Goal: Task Accomplishment & Management: Manage account settings

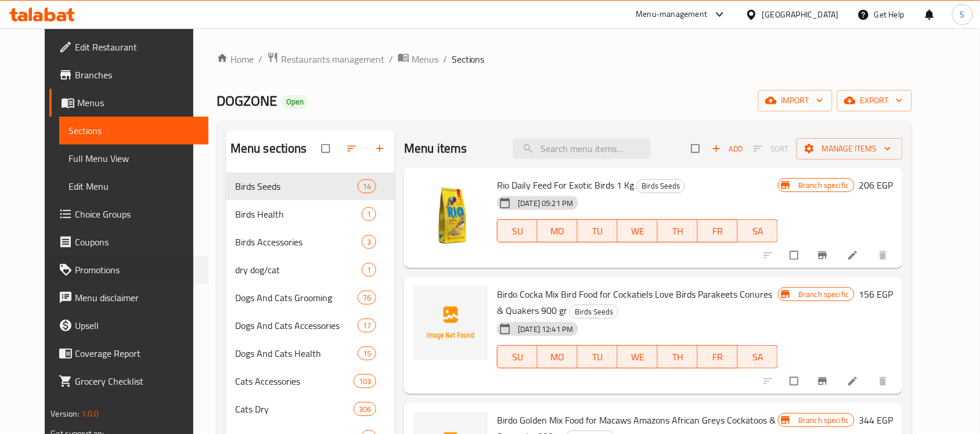
click at [36, 260] on div "Promotions" at bounding box center [122, 270] width 172 height 28
click at [572, 157] on input "search" at bounding box center [581, 149] width 137 height 20
paste input "4607092079257"
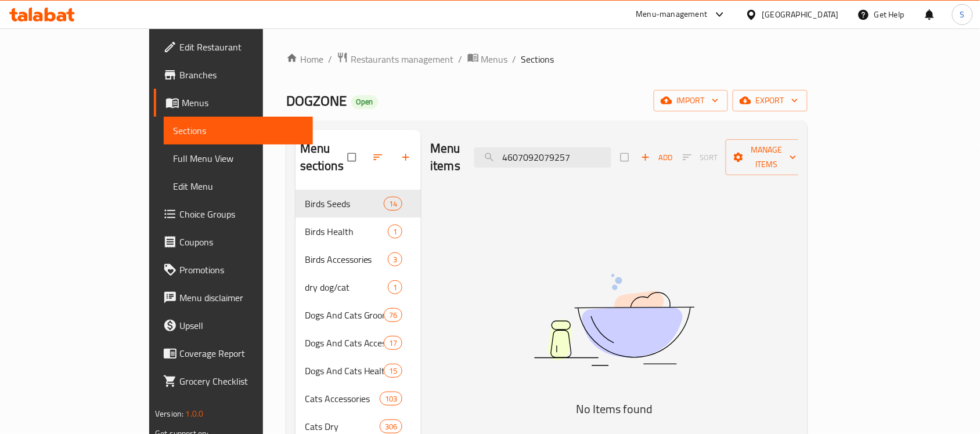
type input "4607092079257"
click at [635, 262] on img at bounding box center [614, 320] width 290 height 154
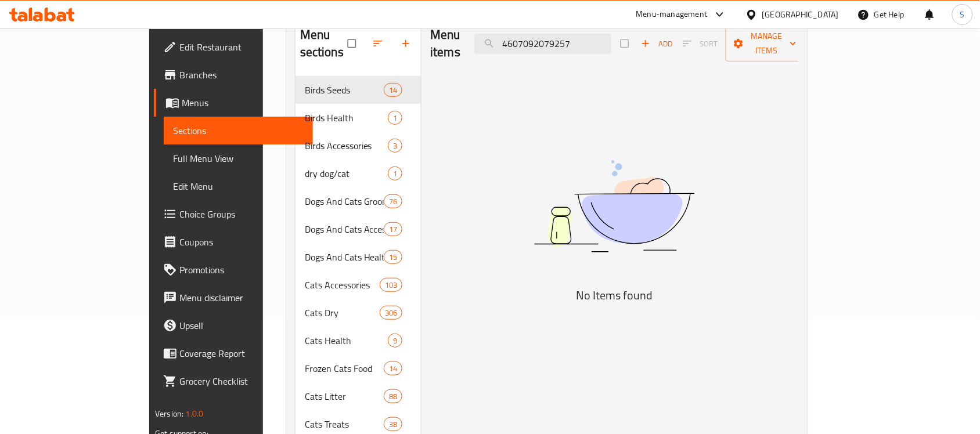
scroll to position [218, 0]
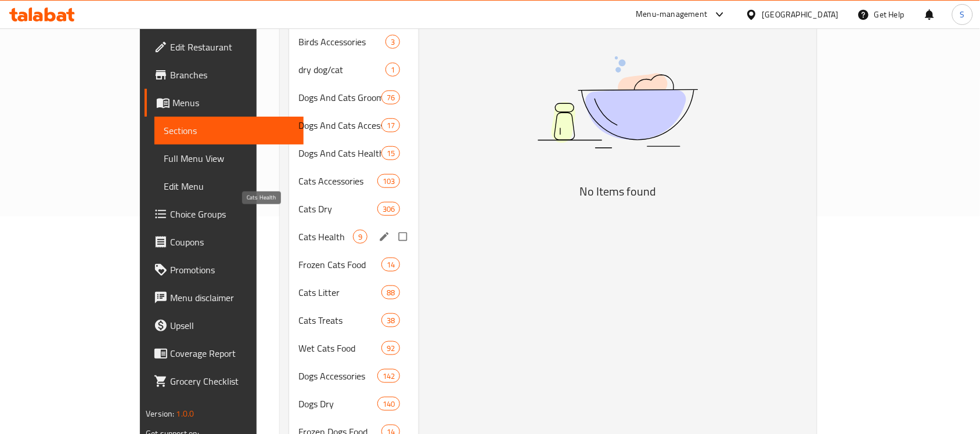
click at [298, 230] on span "Cats Health" at bounding box center [325, 237] width 55 height 14
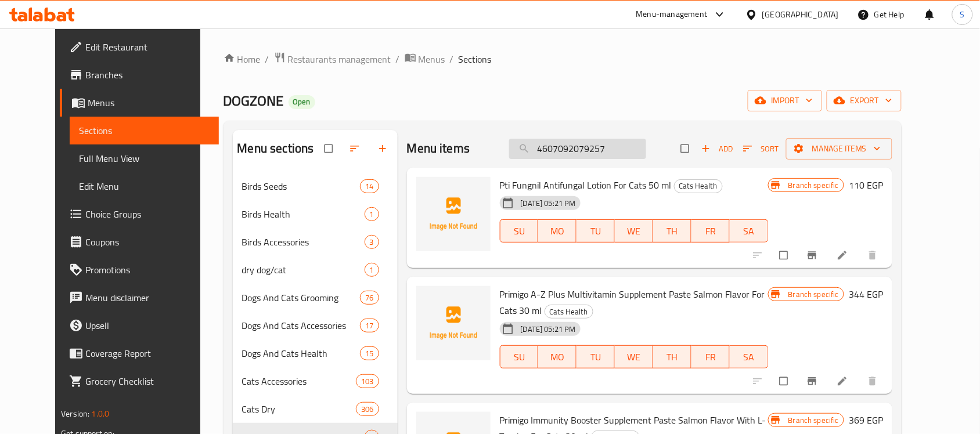
click at [634, 155] on input "4607092079257" at bounding box center [577, 149] width 137 height 20
click at [733, 147] on span "Add" at bounding box center [716, 148] width 31 height 13
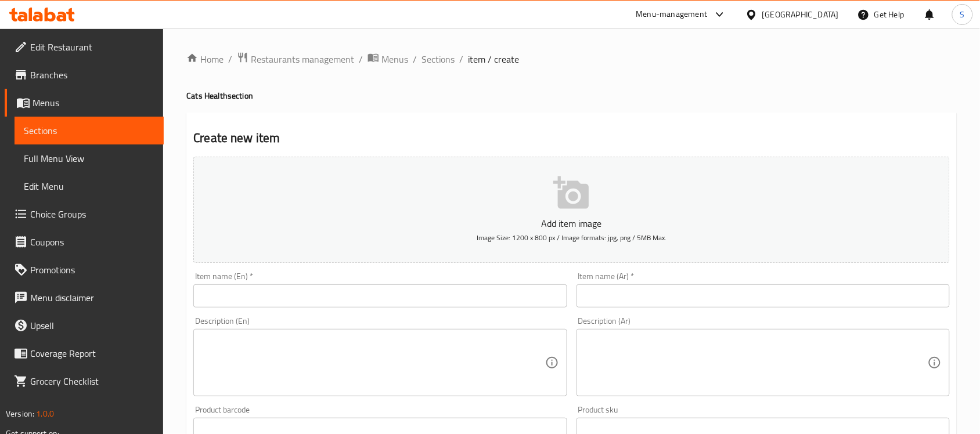
scroll to position [218, 0]
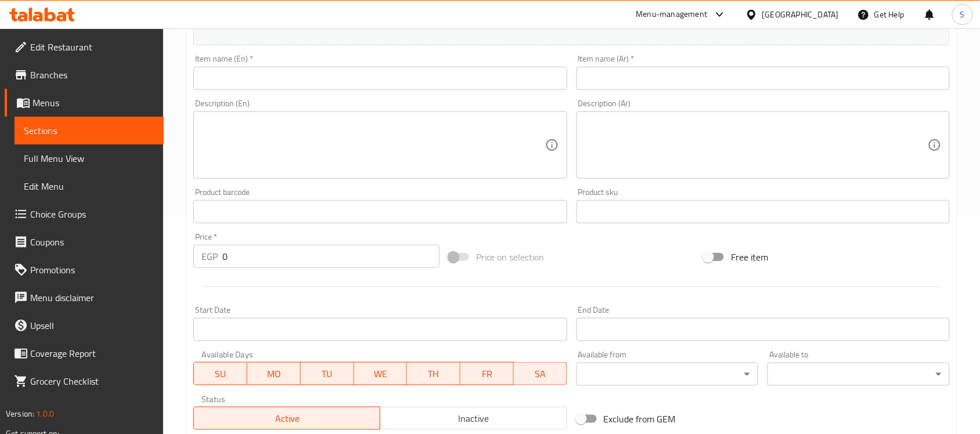
click at [234, 206] on input "text" at bounding box center [379, 211] width 373 height 23
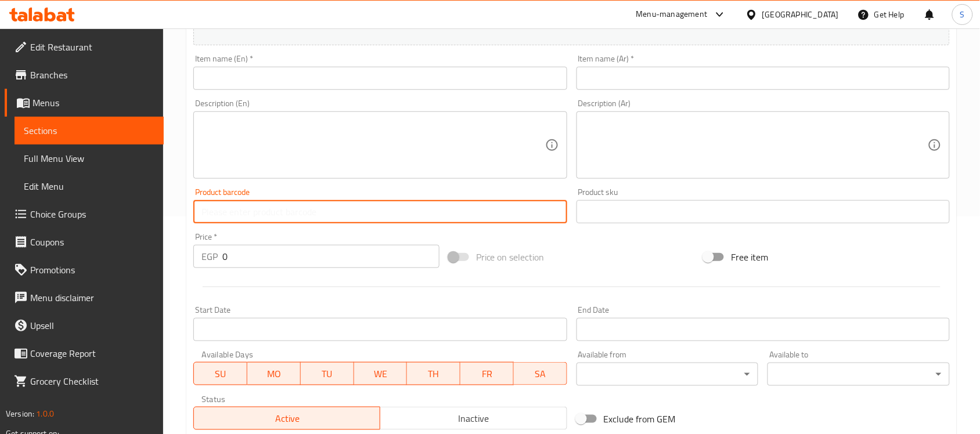
paste input "4607092079257"
type input "4607092079257"
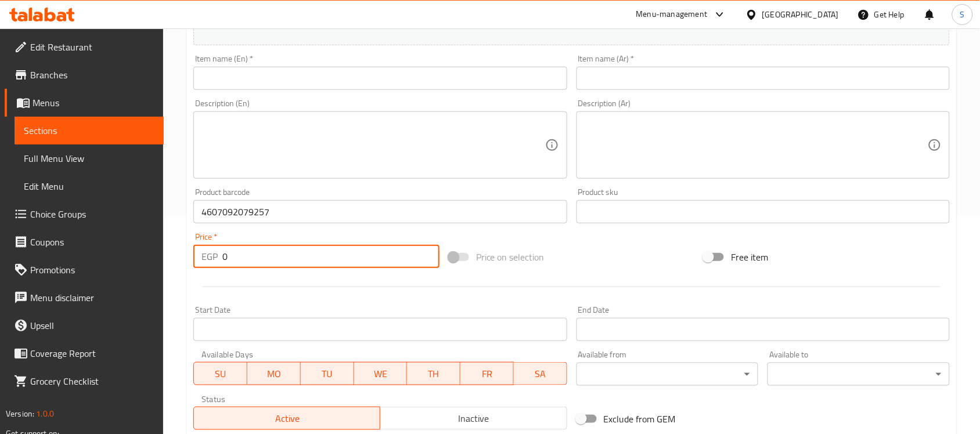
drag, startPoint x: 264, startPoint y: 257, endPoint x: 172, endPoint y: 250, distance: 92.1
click at [172, 250] on div "Home / Restaurants management / Menus / Sections / item / create Cats Health se…" at bounding box center [571, 207] width 817 height 792
paste input "180"
type input "1800"
click at [592, 205] on input "text" at bounding box center [763, 211] width 373 height 23
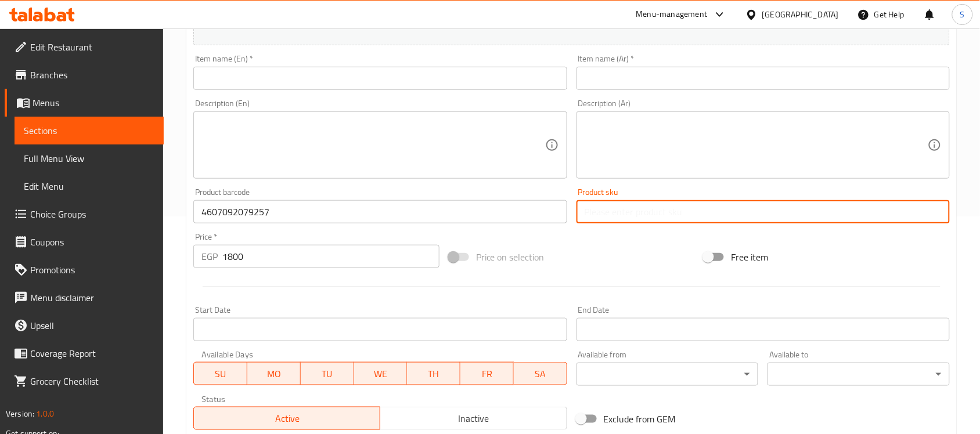
paste input "6557"
type input "6557"
click at [326, 91] on div "Item name (En)   * Item name (En) *" at bounding box center [380, 72] width 383 height 45
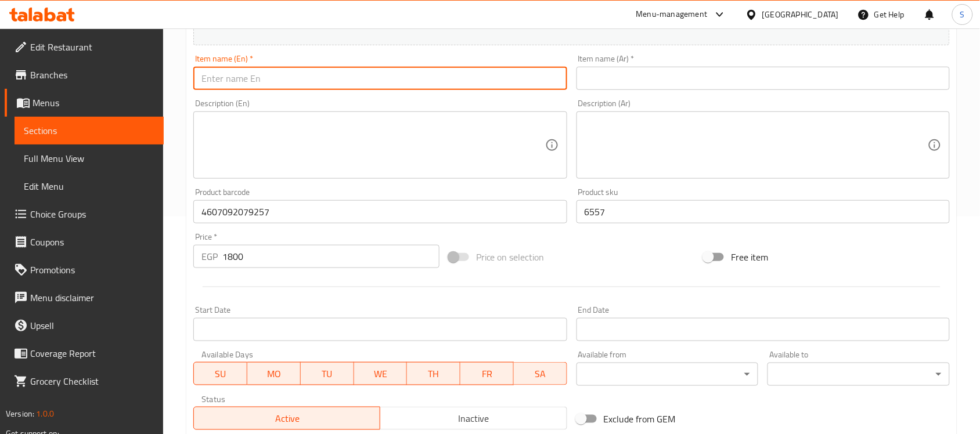
click at [326, 81] on input "text" at bounding box center [379, 78] width 373 height 23
paste input "Neoterica Unitabs Urinary Support Supplement for Neutered Cats"
type input "Neoterica Unitabs Urinary Support Supplement for Neutered Cats"
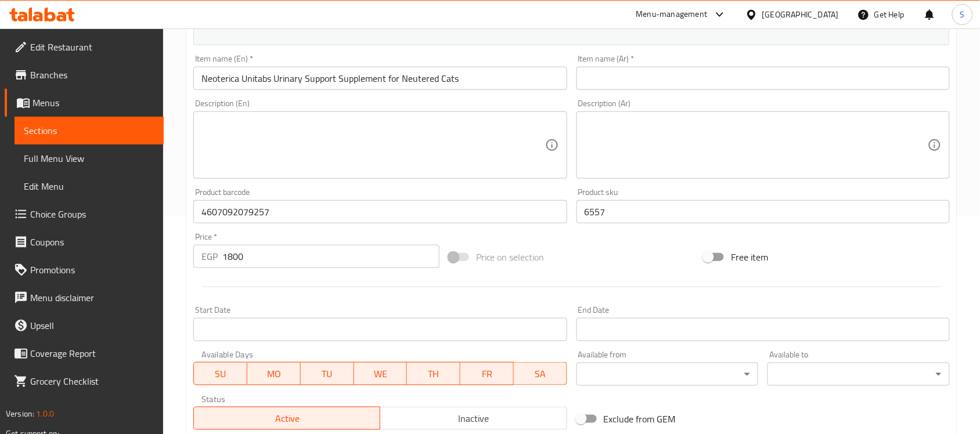
click at [660, 69] on input "text" at bounding box center [763, 78] width 373 height 23
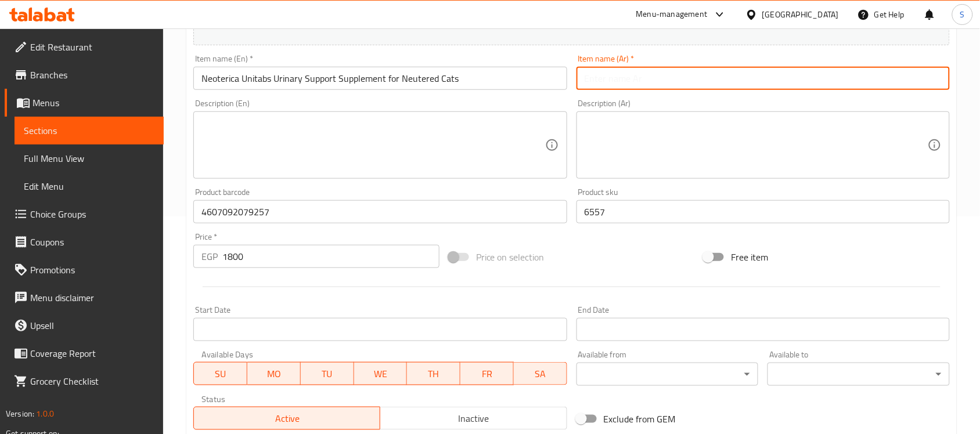
paste input "نيوتيريكا يونيتابس، مكمل غذائي لدعم المسالك البولية للقطط المعقمة"
type input "نيوتيريكا يونيتابس، مكمل غذائي لدعم المسالك البولية للقطط المعقمة"
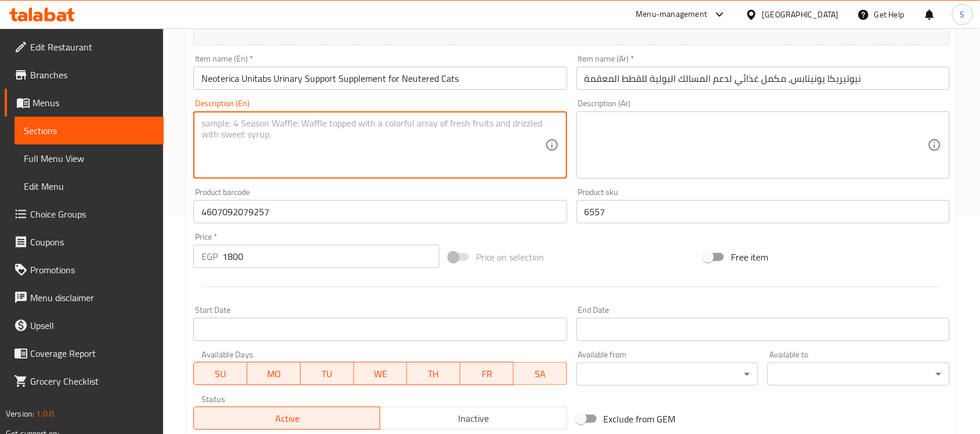
click at [415, 135] on textarea at bounding box center [372, 145] width 343 height 55
paste textarea "120 tab"
type textarea "120 tab"
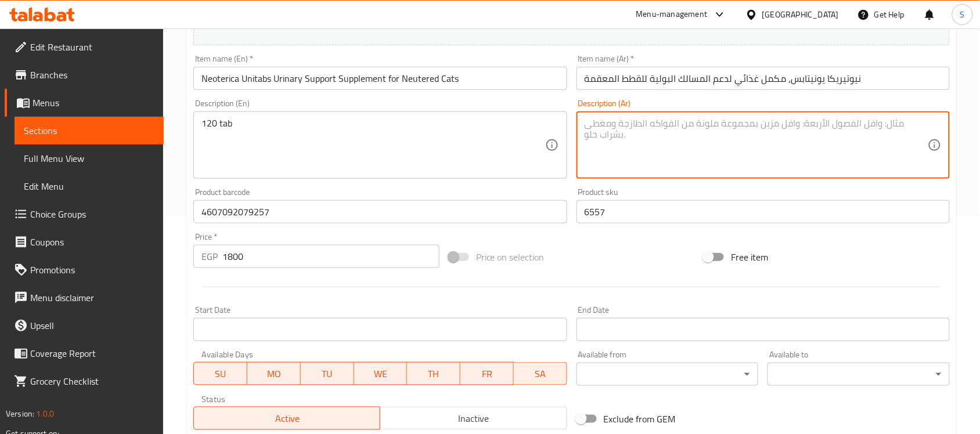
click at [790, 125] on textarea at bounding box center [756, 145] width 343 height 55
paste textarea "120 قرصًا"
type textarea "120 قرصًا"
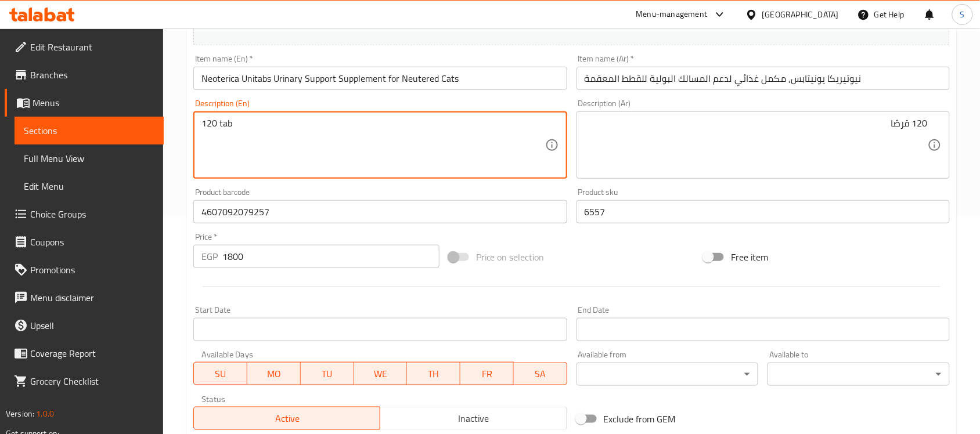
click at [688, 79] on input "نيوتيريكا يونيتابس، مكمل غذائي لدعم المسالك البولية للقطط المعقمة" at bounding box center [763, 78] width 373 height 23
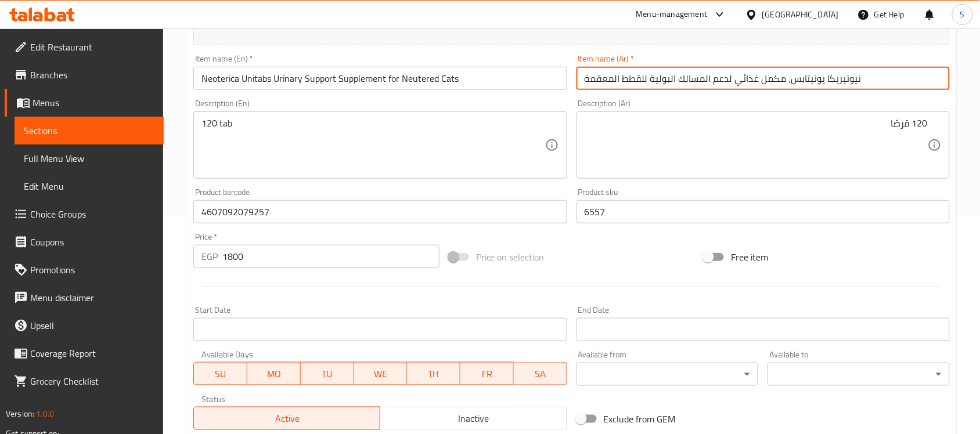
click at [438, 79] on input "Neoterica Unitabs Urinary Support Supplement for Neutered Cats" at bounding box center [379, 78] width 373 height 23
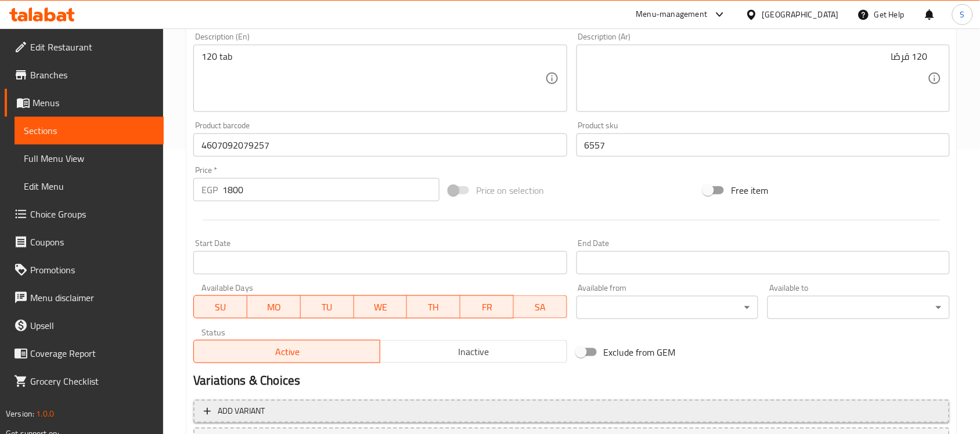
scroll to position [384, 0]
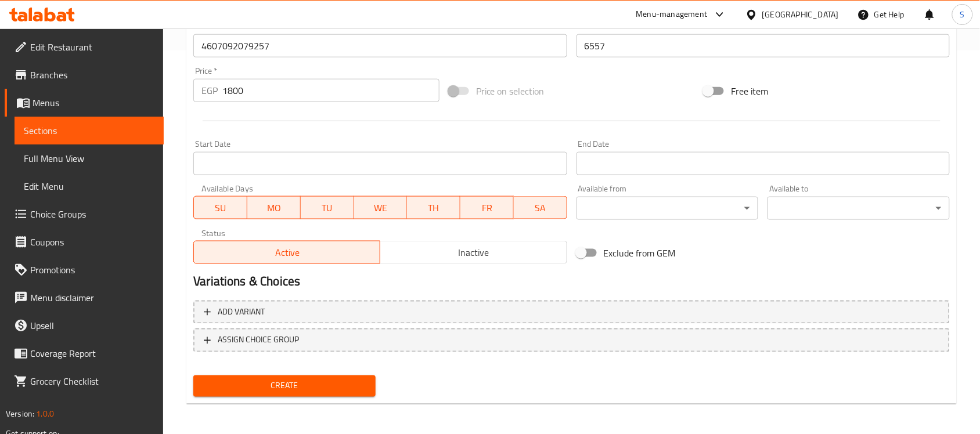
click at [288, 379] on span "Create" at bounding box center [285, 386] width 164 height 15
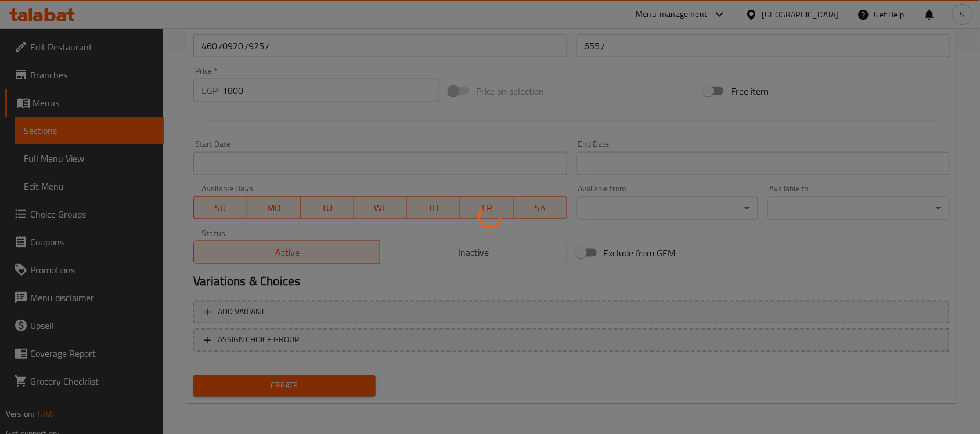
type input "0"
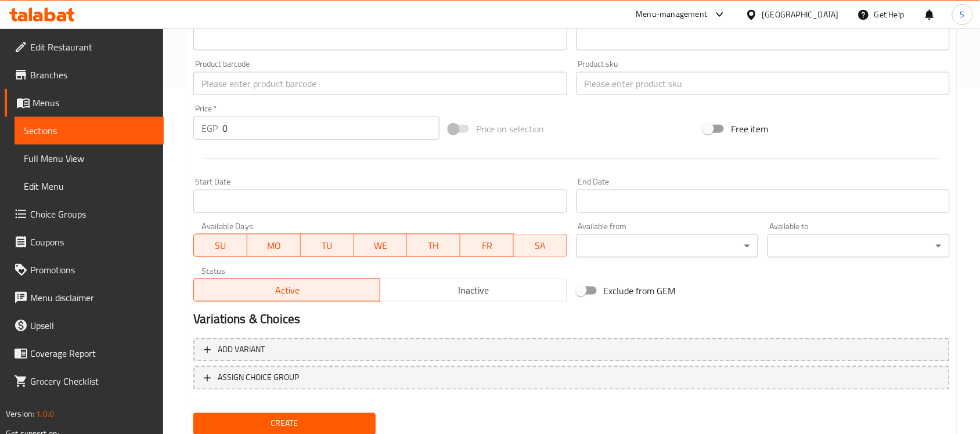
scroll to position [311, 0]
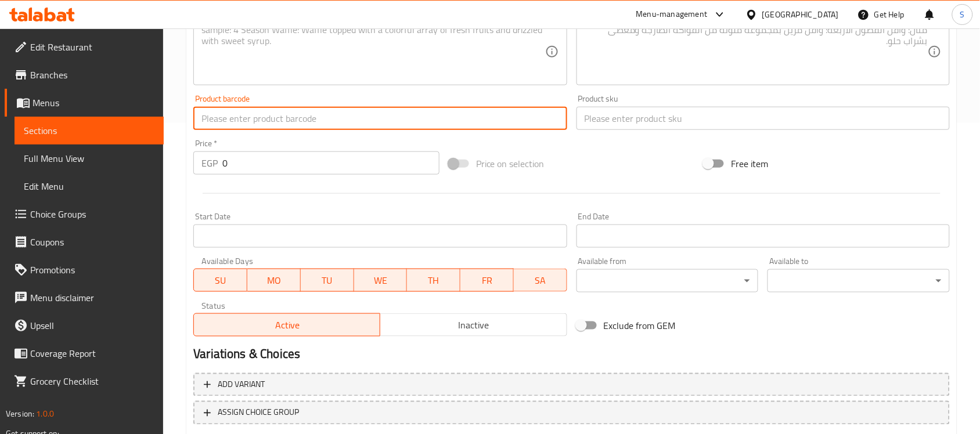
click at [242, 128] on input "text" at bounding box center [379, 118] width 373 height 23
paste input "66575010"
type input "66575010"
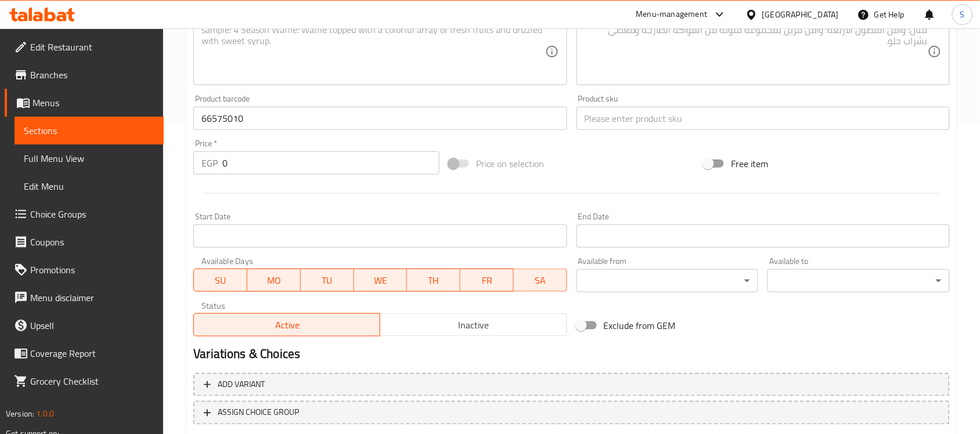
drag, startPoint x: 282, startPoint y: 172, endPoint x: 276, endPoint y: 169, distance: 6.3
click at [278, 170] on div "Price   * EGP 0 Price *" at bounding box center [316, 157] width 255 height 45
drag, startPoint x: 276, startPoint y: 169, endPoint x: 77, endPoint y: 143, distance: 200.9
click at [77, 143] on div "Edit Restaurant Branches Menus Sections Full Menu View Edit Menu Choice Groups …" at bounding box center [490, 113] width 980 height 792
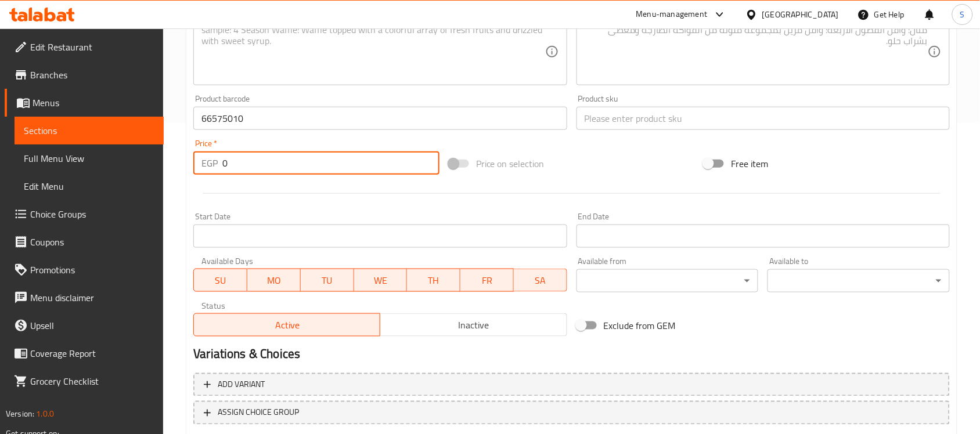
paste input "375"
type input "375"
click at [596, 113] on input "text" at bounding box center [763, 118] width 373 height 23
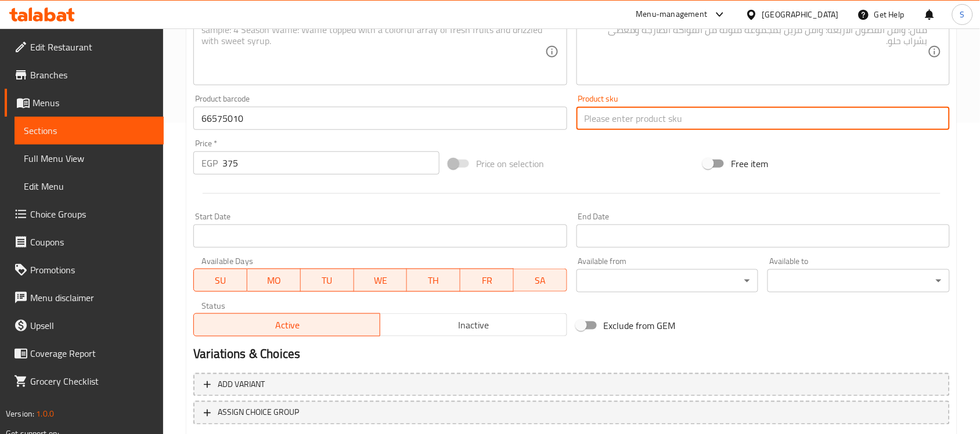
paste input "6575"
type input "6575"
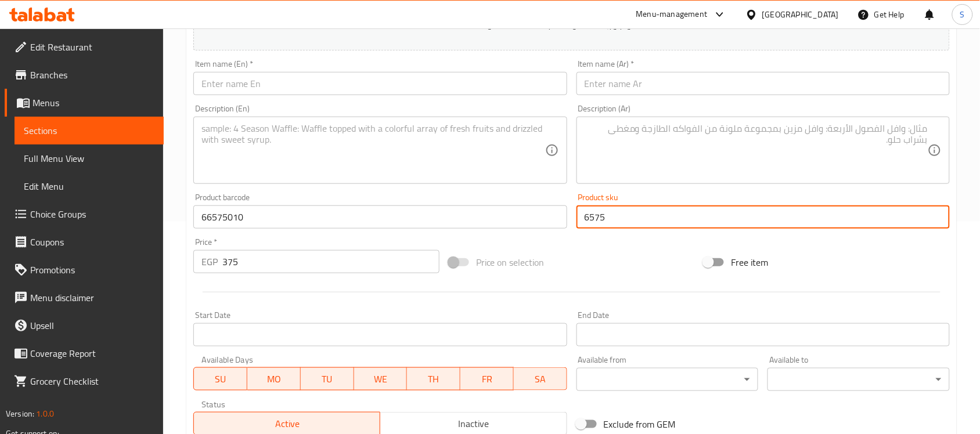
scroll to position [93, 0]
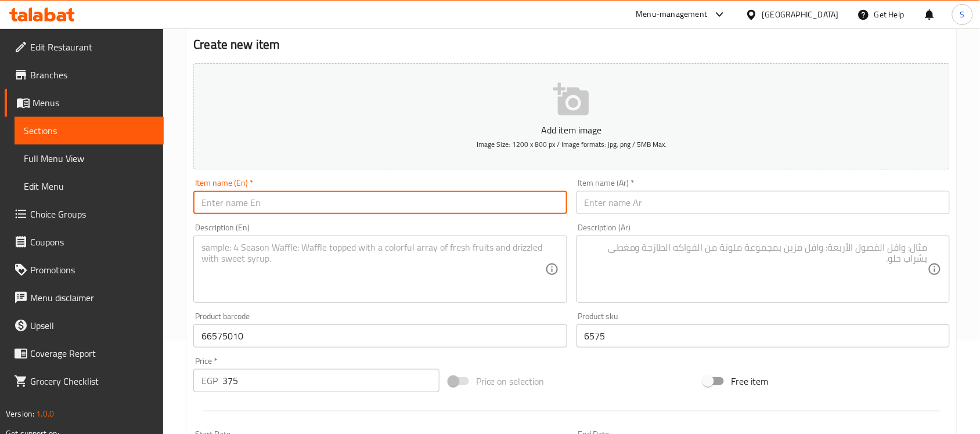
click at [298, 193] on input "text" at bounding box center [379, 202] width 373 height 23
paste input "pti fipet pluse topical spot on solution for cat 4* 1.3 ml"
type input "pti fipet pluse topical spot on solution for cat 4* 1.3 ml"
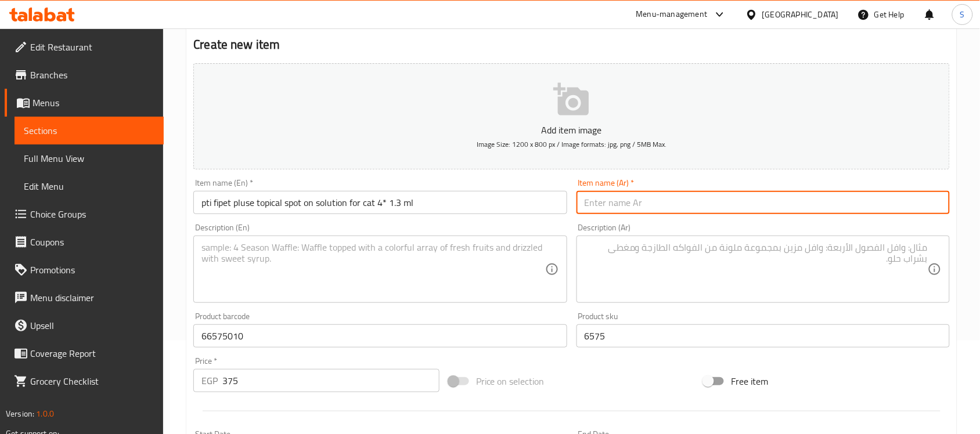
click at [815, 195] on input "text" at bounding box center [763, 202] width 373 height 23
paste input "محلول موضعي pti fipet pluse للقطط من الفئة 4* 1.3 مل"
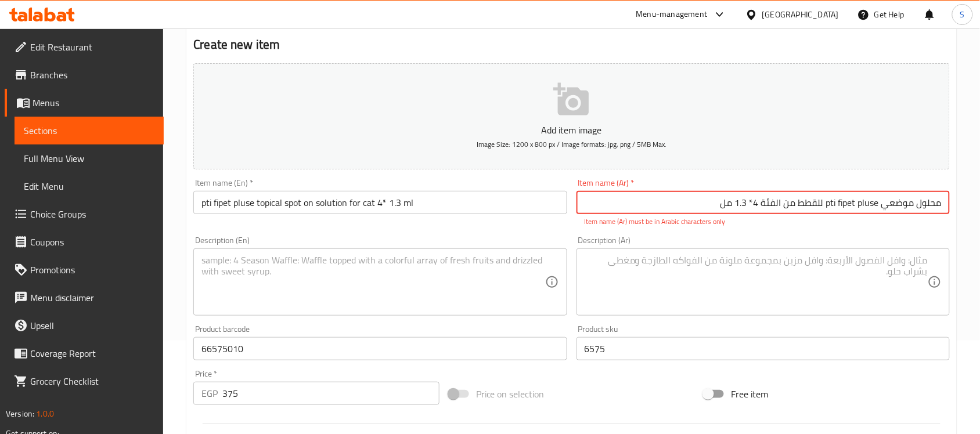
click at [865, 201] on input "محلول موضعي pti fipet pluse للقطط من الفئة 4* 1.3 مل" at bounding box center [763, 202] width 373 height 23
click at [831, 205] on input "محلول موضعي pti fipet pluse للقطط من الفئة 4* 1.3 مل" at bounding box center [763, 202] width 373 height 23
drag, startPoint x: 826, startPoint y: 204, endPoint x: 878, endPoint y: 207, distance: 51.8
click at [878, 207] on input "محلول موضعي pti fipet pluse للقطط من الفئة 4* 1.3 مل" at bounding box center [763, 202] width 373 height 23
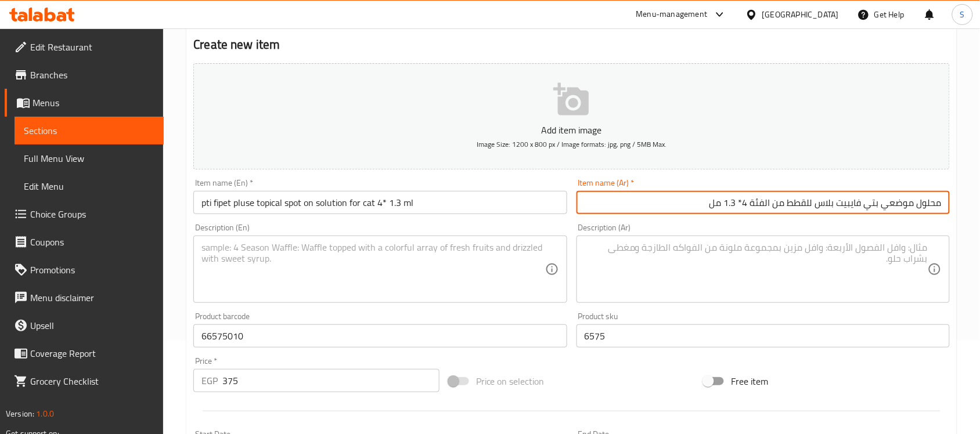
type input "محلول موضعي بتي فايبيت بلاس للقطط من الفئة 4* 1.3 مل"
click at [405, 204] on input "pti fipet pluse topical spot on solution for cat 4* 1.3 ml" at bounding box center [379, 202] width 373 height 23
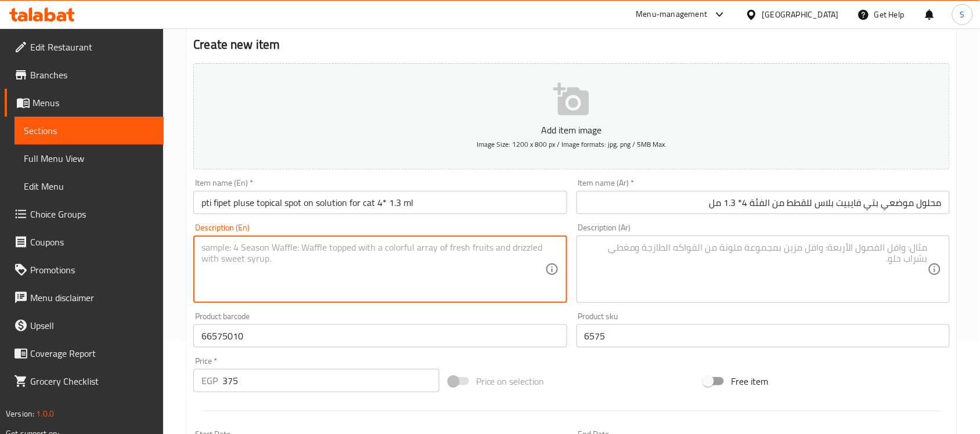
click at [329, 251] on textarea at bounding box center [372, 269] width 343 height 55
paste textarea "5.2ml"
type textarea "5.2ml"
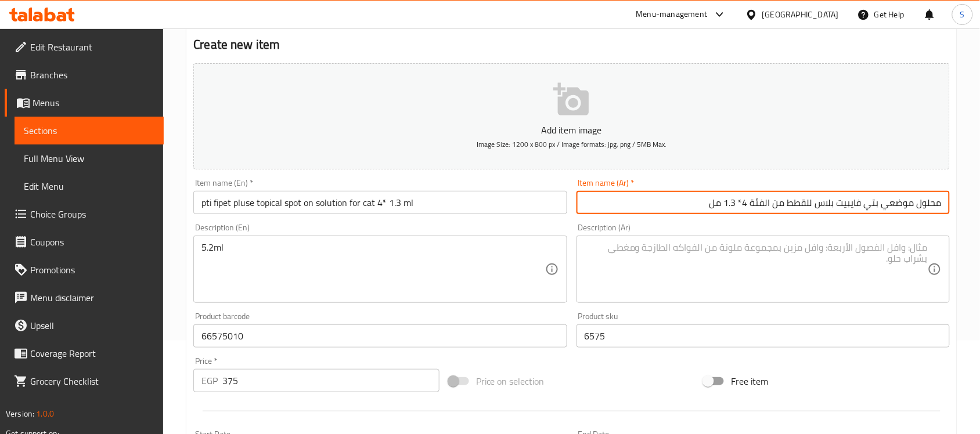
click at [738, 206] on input "محلول موضعي بتي فايبيت بلاس للقطط من الفئة 4* 1.3 مل" at bounding box center [763, 202] width 373 height 23
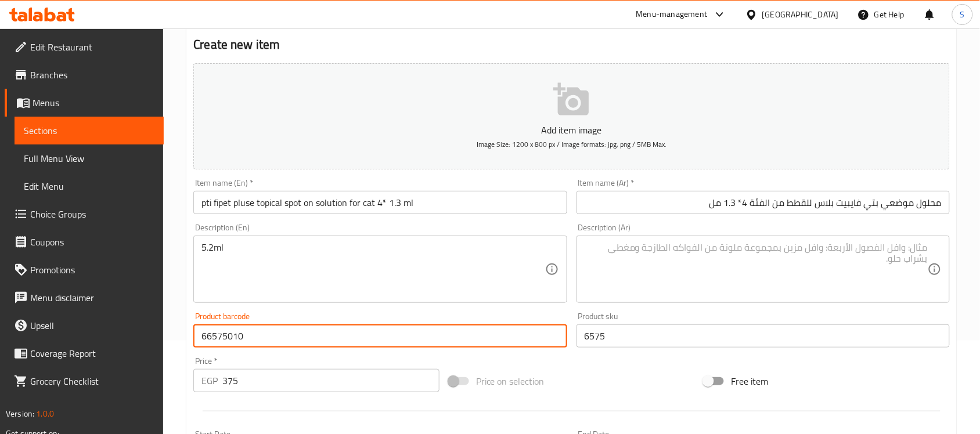
drag, startPoint x: 242, startPoint y: 333, endPoint x: 183, endPoint y: 325, distance: 59.7
click at [192, 325] on div "Product barcode 66575010 Product barcode" at bounding box center [380, 330] width 383 height 45
paste input "087219060124"
type input "087219060124"
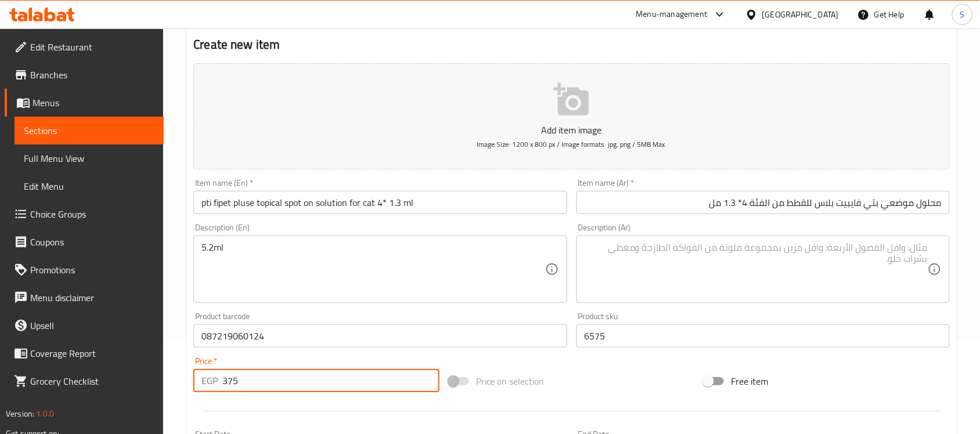
drag, startPoint x: 250, startPoint y: 380, endPoint x: 166, endPoint y: 380, distance: 84.2
click at [166, 380] on div "Home / Restaurants management / Menus / Sections / item / create Cats Health se…" at bounding box center [571, 331] width 817 height 792
paste input "713"
type input "713"
drag, startPoint x: 548, startPoint y: 314, endPoint x: 534, endPoint y: 322, distance: 15.6
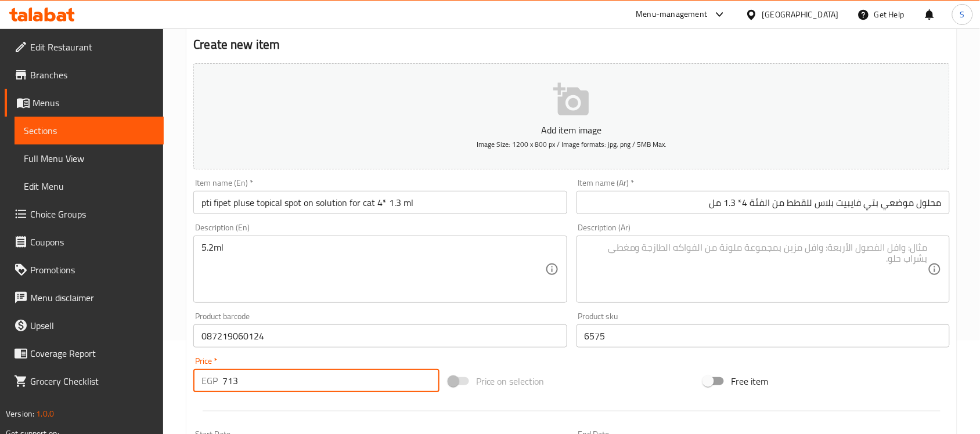
click at [543, 316] on div "Add item image Image Size: 1200 x 800 px / Image formats: jpg, png / 5MB Max. I…" at bounding box center [572, 309] width 766 height 501
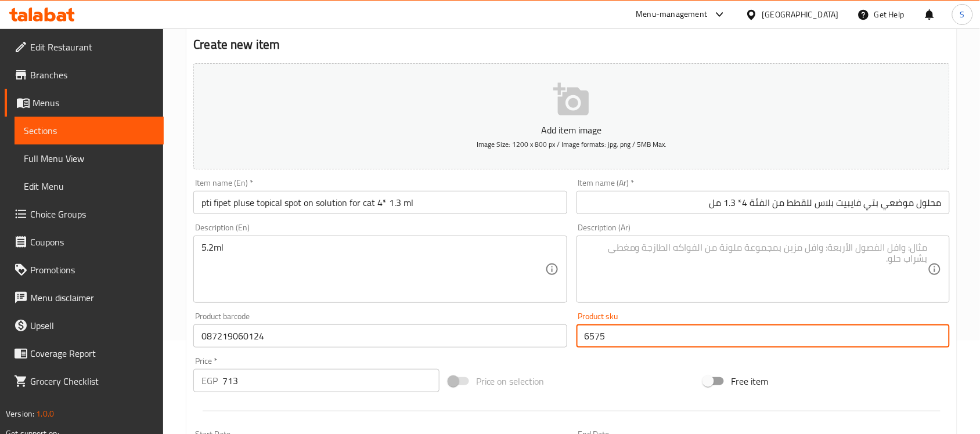
paste input "318"
type input "6318"
click at [316, 204] on input "pti fipet pluse topical spot on solution for cat 4* 1.3 ml" at bounding box center [379, 202] width 373 height 23
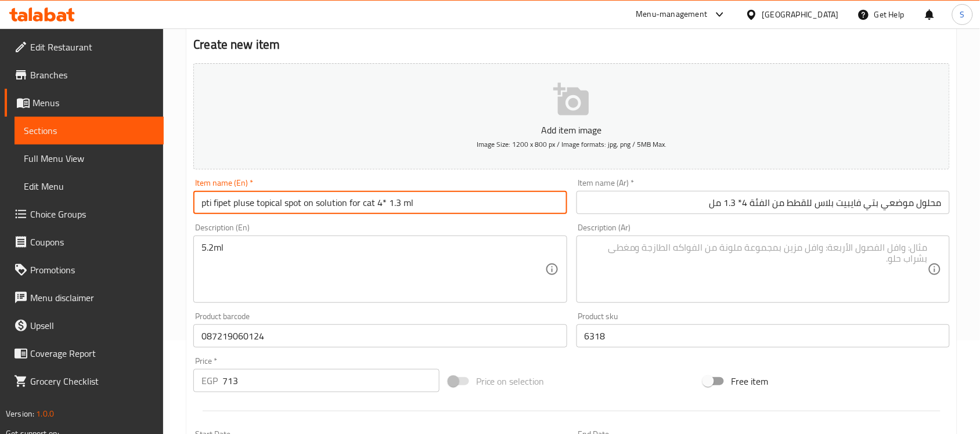
click at [316, 204] on input "pti fipet pluse topical spot on solution for cat 4* 1.3 ml" at bounding box center [379, 202] width 373 height 23
paste input "Revolution 45mg Selamectin Topical Parasiticide for Cats (2.31-6.8kg) 1pcs"
type input "Revolution 45mg Selamectin Topical Parasiticide for Cats (2.31-6.8kg) 1pcs"
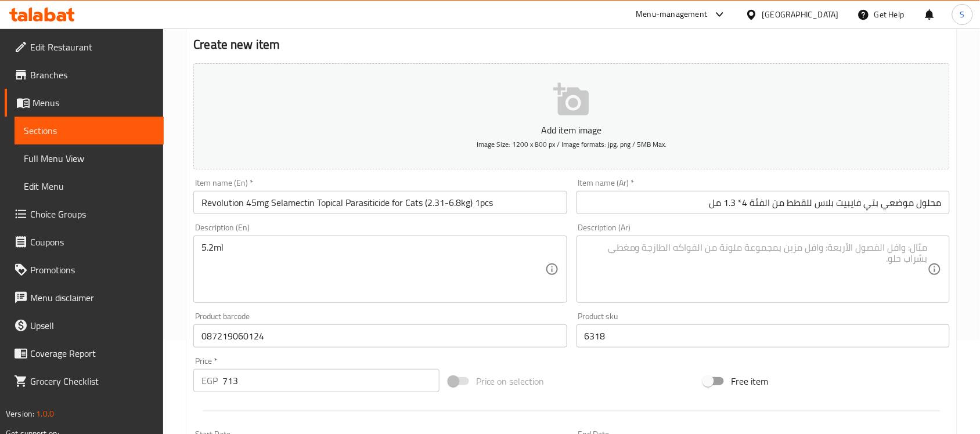
click at [827, 209] on input "محلول موضعي بتي فايبيت بلاس للقطط من الفئة 4* 1.3 مل" at bounding box center [763, 202] width 373 height 23
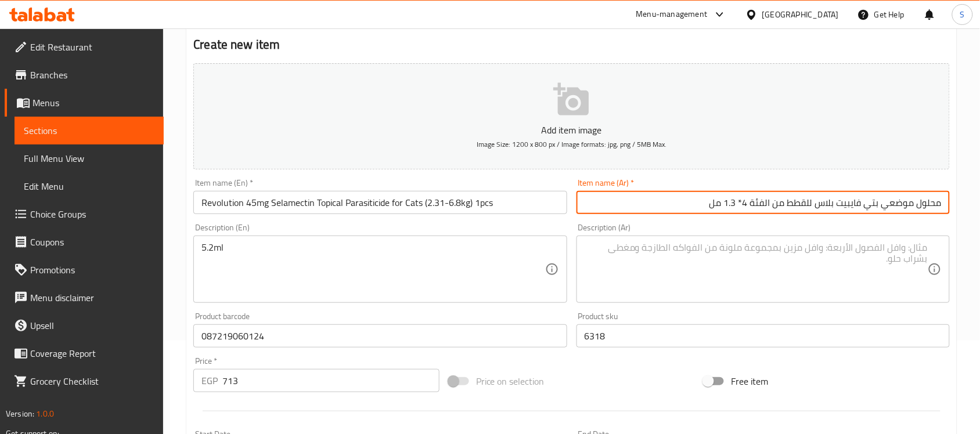
click at [827, 209] on input "محلول موضعي بتي فايبيت بلاس للقطط من الفئة 4* 1.3 مل" at bounding box center [763, 202] width 373 height 23
paste input "ريفوليوشن 45 ملغ سيلامكتين مبيد طفيليات موضعي للقطط (2.31-6.8 كجم) 1 قطعة"
type input "ريفوليوشن 45 ملغ سيلامكتين مبيد طفيليات موضعي للقطط (2.31-6.8 كجم) 1 قطعة"
click at [483, 204] on input "Revolution 45mg Selamectin Topical Parasiticide for Cats (2.31-6.8kg) 1pcs" at bounding box center [379, 202] width 373 height 23
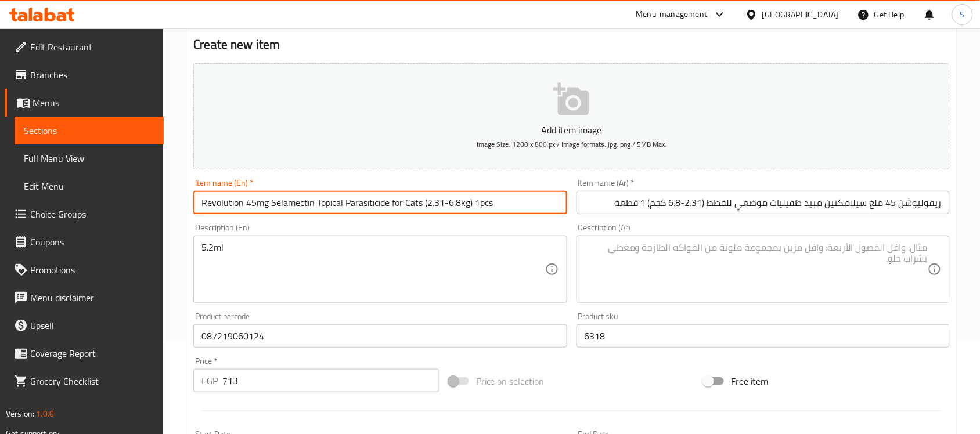
click at [483, 204] on input "Revolution 45mg Selamectin Topical Parasiticide for Cats (2.31-6.8kg) 1pcs" at bounding box center [379, 202] width 373 height 23
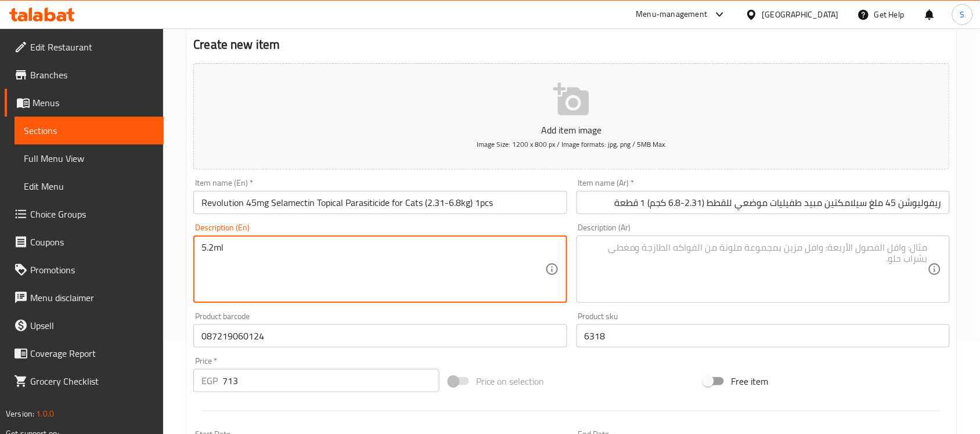
click at [202, 249] on textarea "5.2ml" at bounding box center [372, 269] width 343 height 55
paste textarea "1pcs"
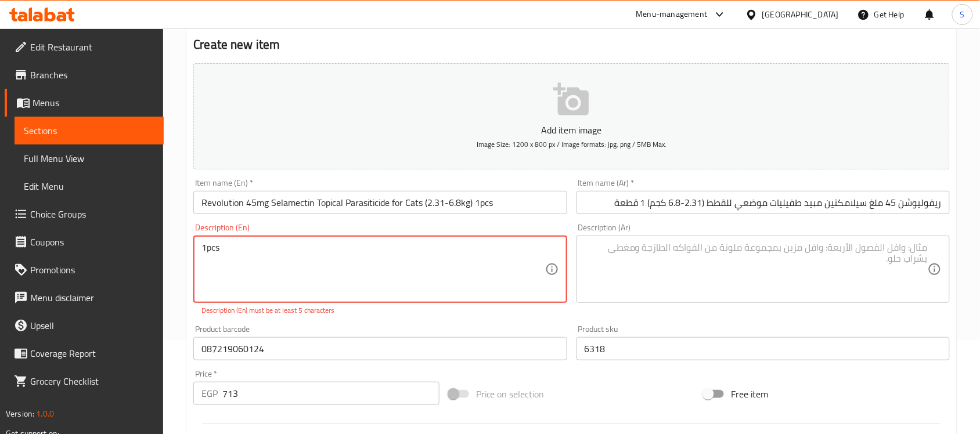
click at [206, 249] on textarea "1pcs" at bounding box center [372, 269] width 343 height 55
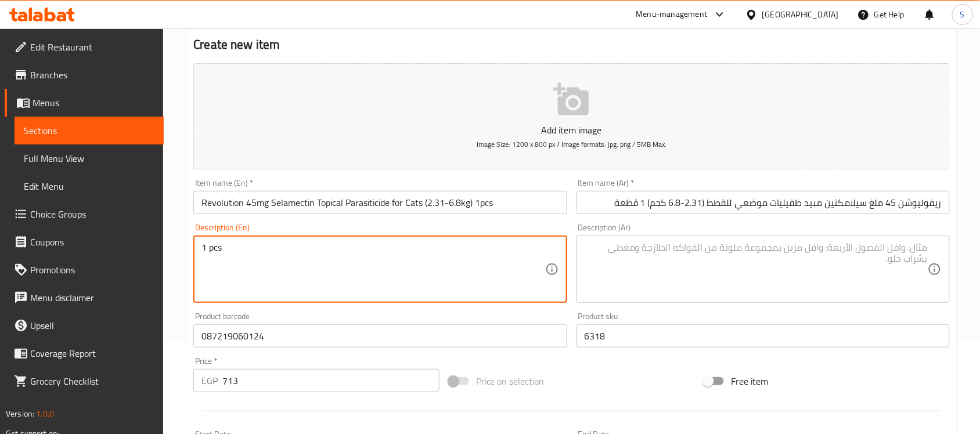
type textarea "1 pcs"
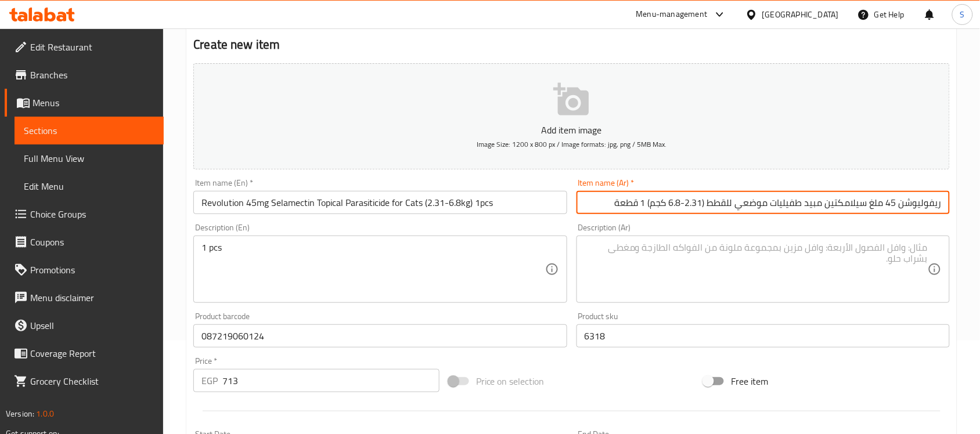
drag, startPoint x: 645, startPoint y: 203, endPoint x: 614, endPoint y: 210, distance: 32.0
click at [614, 210] on input "ريفوليوشن 45 ملغ سيلامكتين مبيد طفيليات موضعي للقطط (2.31-6.8 كجم) 1 قطعة" at bounding box center [763, 202] width 373 height 23
click at [735, 256] on textarea at bounding box center [756, 269] width 343 height 55
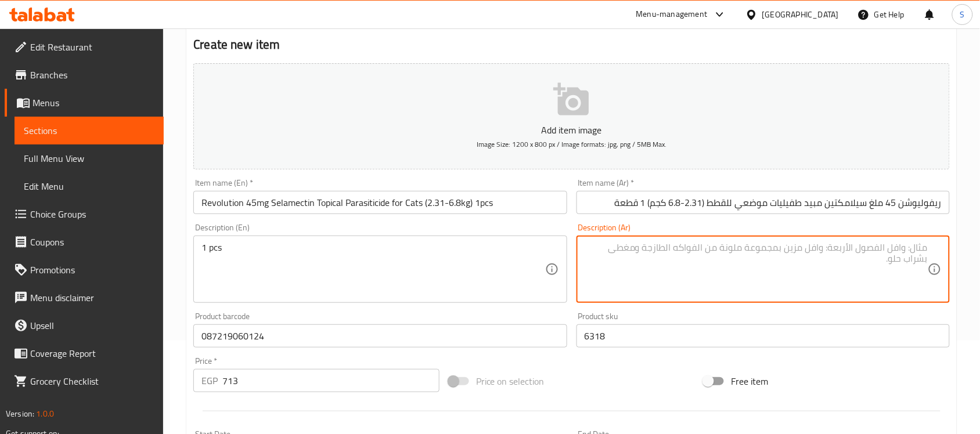
paste textarea "1 قطعة"
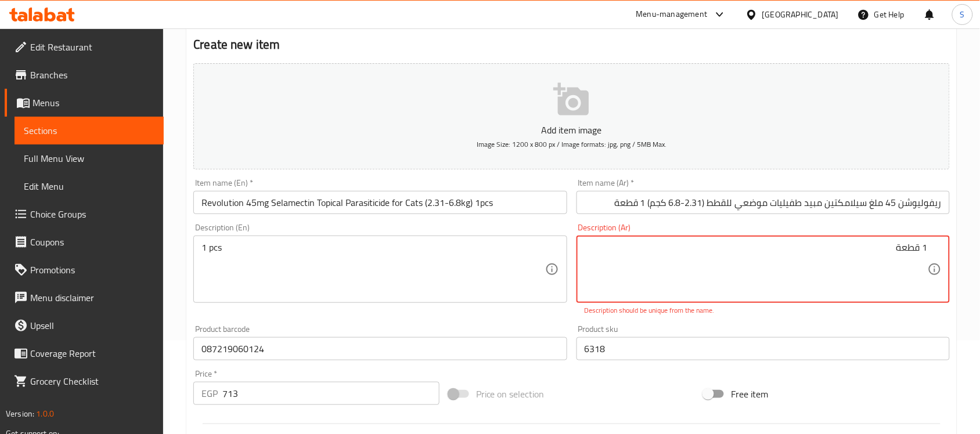
click at [922, 251] on textarea "1 قطعة" at bounding box center [756, 269] width 343 height 55
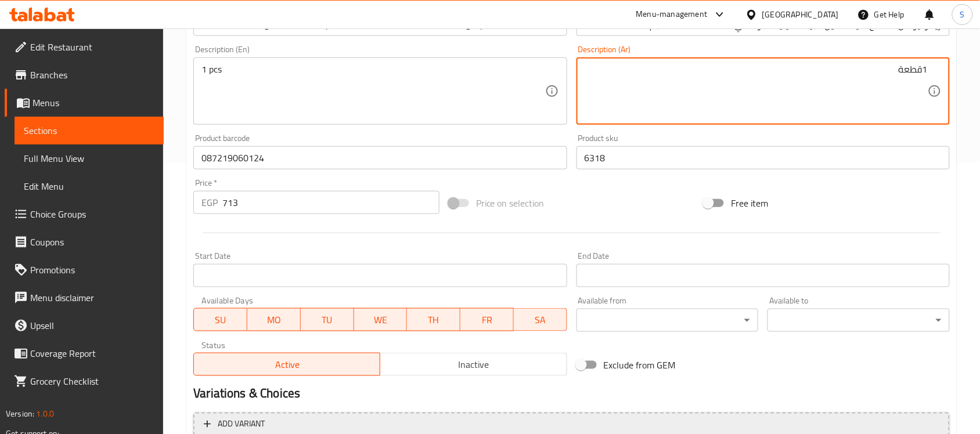
scroll to position [384, 0]
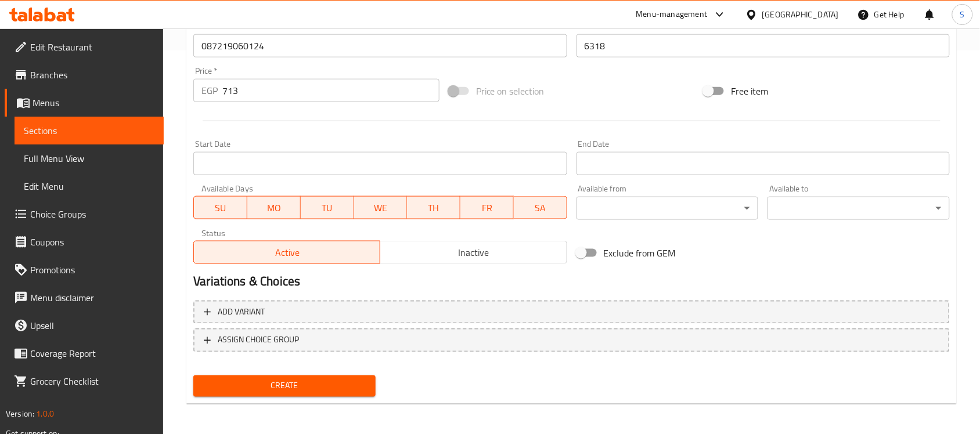
type textarea "1قطعة"
click at [256, 380] on span "Create" at bounding box center [285, 386] width 164 height 15
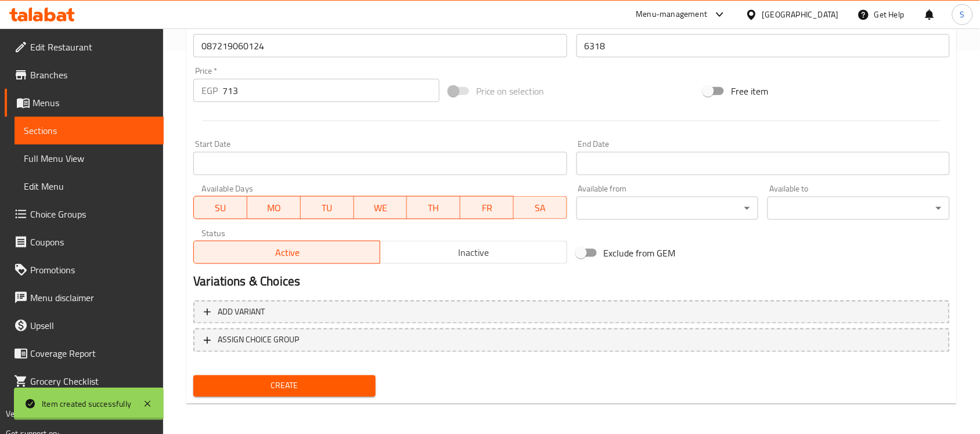
type input "0"
click at [249, 42] on input "text" at bounding box center [379, 45] width 373 height 23
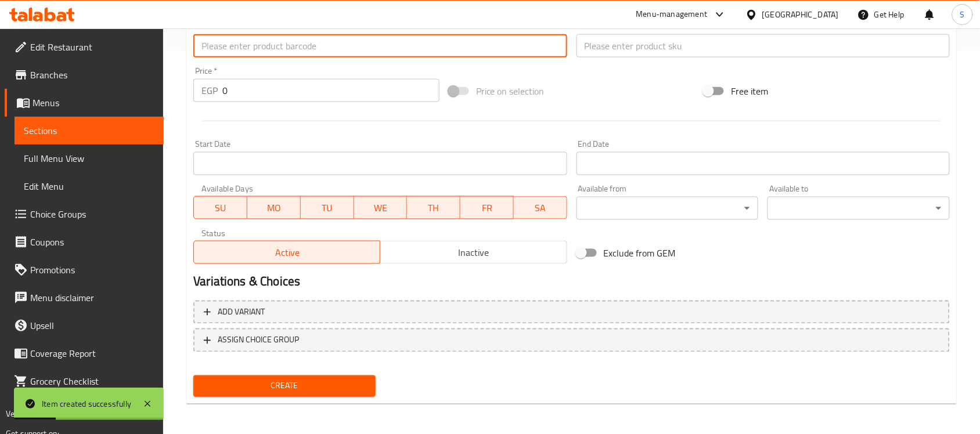
paste input "4007221051305"
type input "4007221051305"
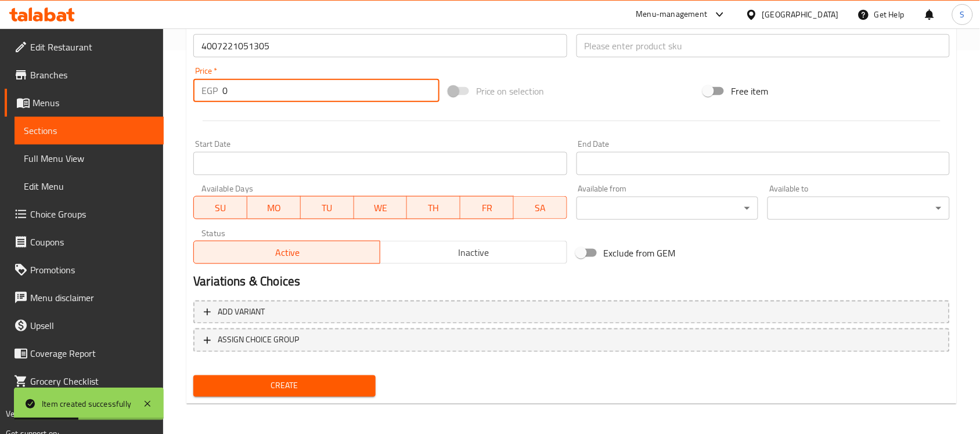
drag, startPoint x: 267, startPoint y: 88, endPoint x: 239, endPoint y: 2, distance: 90.9
click at [183, 85] on div "Home / Restaurants management / Menus / Sections / item / create Cats Health se…" at bounding box center [571, 41] width 817 height 792
paste input "513"
type input "513"
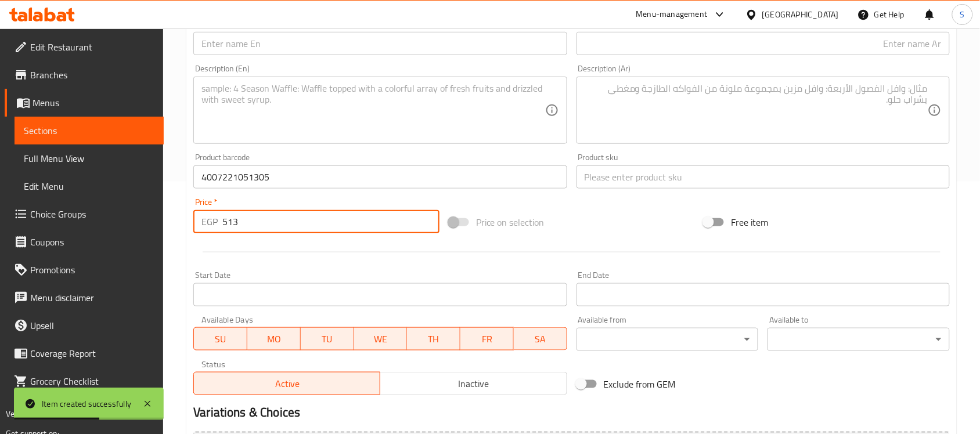
scroll to position [239, 0]
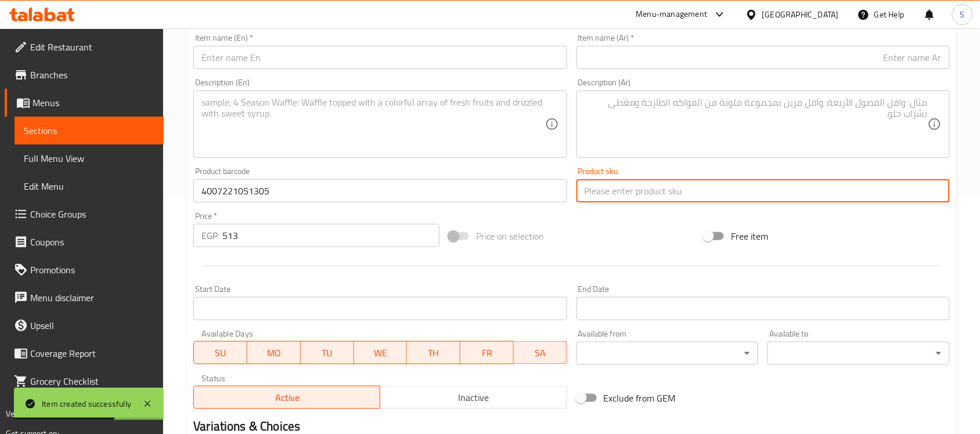
click at [645, 188] on input "text" at bounding box center [763, 190] width 373 height 23
paste input "6576"
type input "6576"
click at [334, 60] on input "text" at bounding box center [379, 57] width 373 height 23
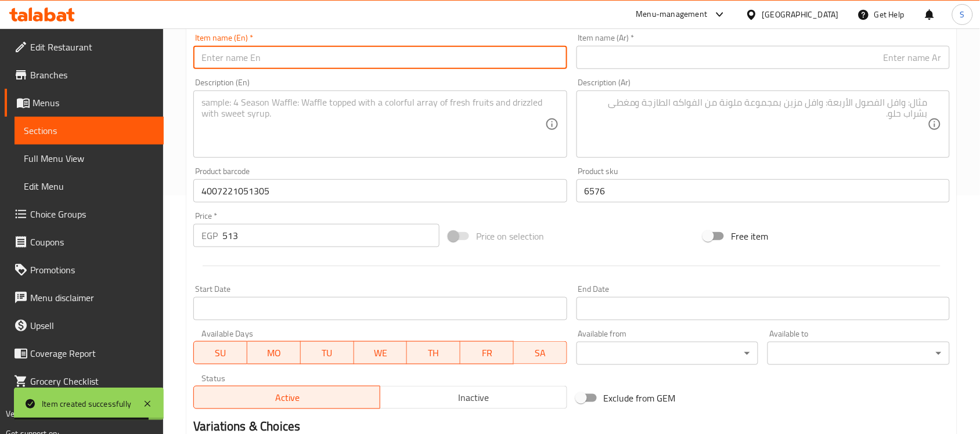
paste input "Advocate Spot On Solution for Small Cats (Up to 4kg)"
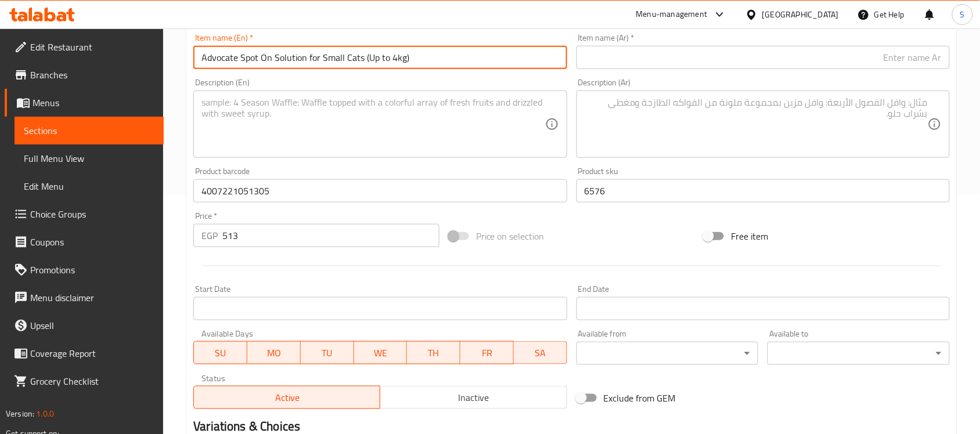
type input "Advocate Spot On Solution for Small Cats (Up to 4kg)"
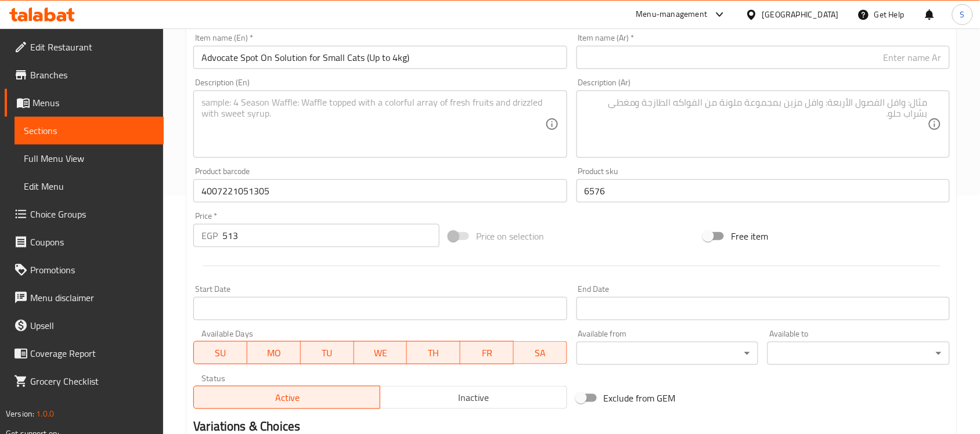
click at [776, 56] on input "text" at bounding box center [763, 57] width 373 height 23
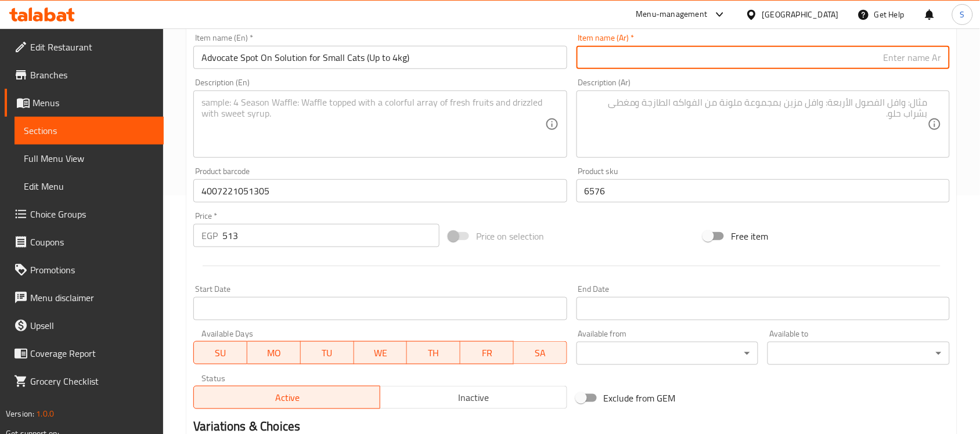
paste input "محلول أدفوكيت سبوت أون للقطط الصغيرة (حتى 4 كجم)"
drag, startPoint x: 755, startPoint y: 62, endPoint x: 729, endPoint y: 64, distance: 25.7
click at [729, 64] on input "محلول أدفوكيت سبوت أون للقطط الصغيرة (حتى 4 كجم)" at bounding box center [763, 57] width 373 height 23
type input "محلول أدفوكيت سبوت أون للقطط الصغيرة (حتى 4 كجم)"
click at [790, 116] on textarea at bounding box center [756, 124] width 343 height 55
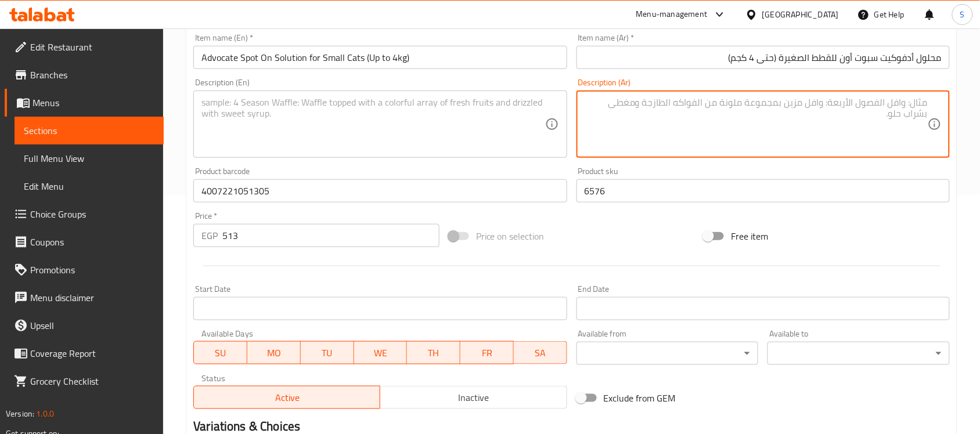
paste textarea "4 كجم)"
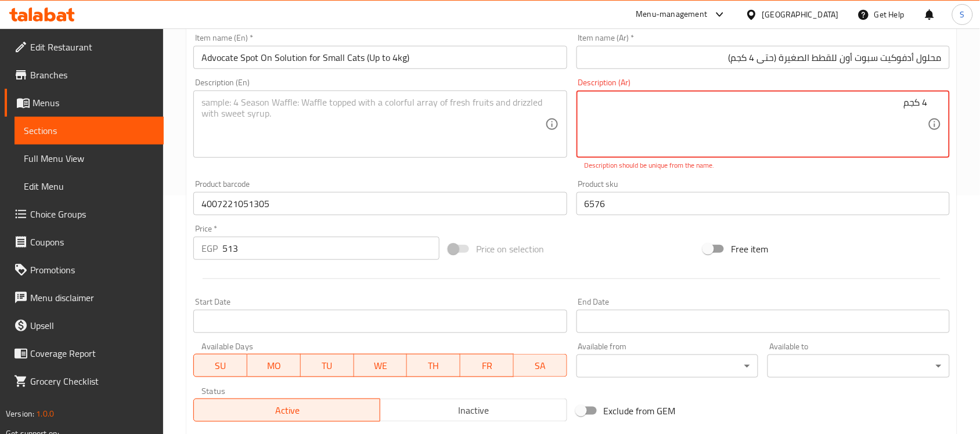
click at [922, 103] on textarea "4 كجم" at bounding box center [756, 124] width 343 height 55
type textarea "4كجم"
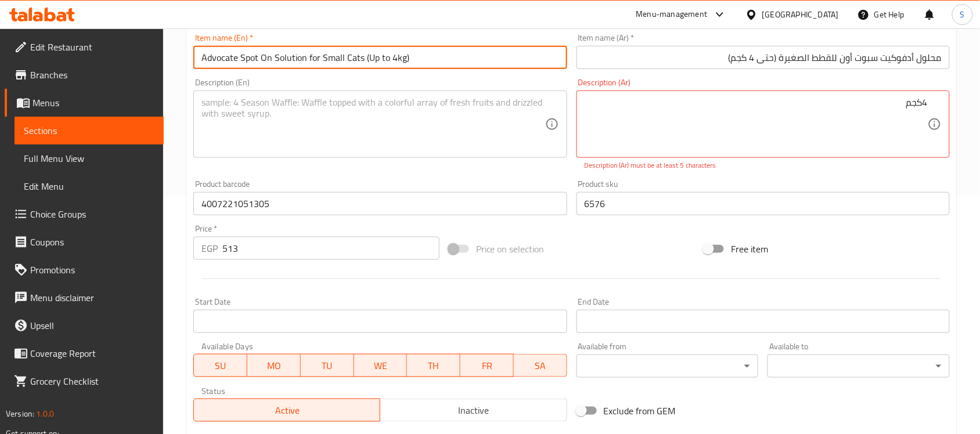
drag, startPoint x: 404, startPoint y: 57, endPoint x: 390, endPoint y: 61, distance: 14.5
click at [390, 61] on input "Advocate Spot On Solution for Small Cats (Up to 4kg)" at bounding box center [379, 57] width 373 height 23
click at [221, 107] on textarea at bounding box center [372, 124] width 343 height 55
paste textarea "4kg"
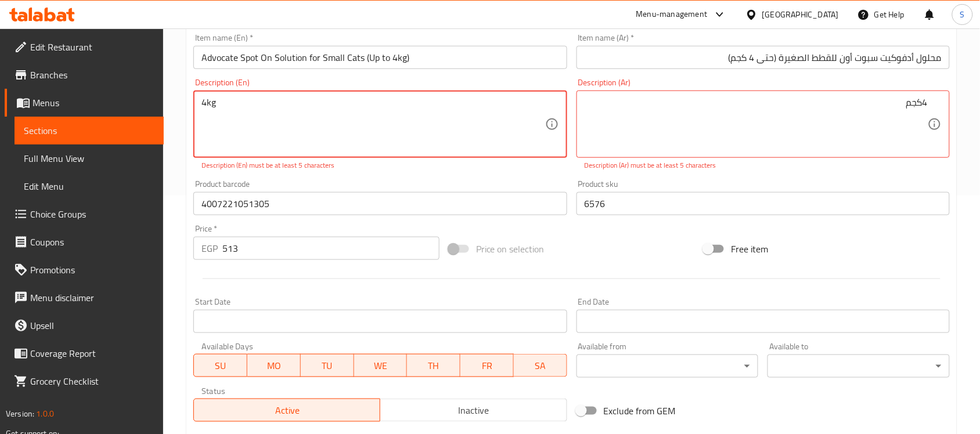
click at [207, 100] on textarea "4kg" at bounding box center [372, 124] width 343 height 55
click at [228, 108] on textarea "4 kg" at bounding box center [372, 124] width 343 height 55
type textarea "4 kilo"
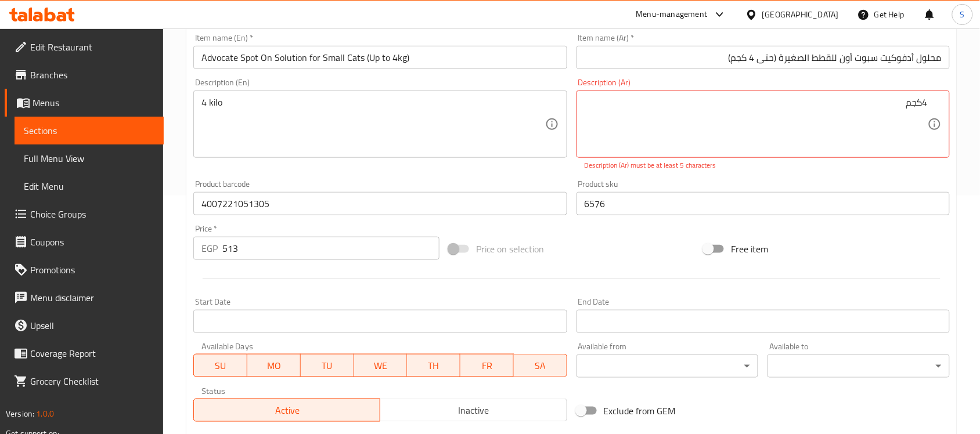
drag, startPoint x: 694, startPoint y: 123, endPoint x: 706, endPoint y: 123, distance: 11.6
click at [909, 106] on textarea "4كجم" at bounding box center [756, 124] width 343 height 55
paste textarea "كيلو"
click at [932, 94] on div "كيلو Description (Ar)" at bounding box center [763, 124] width 373 height 67
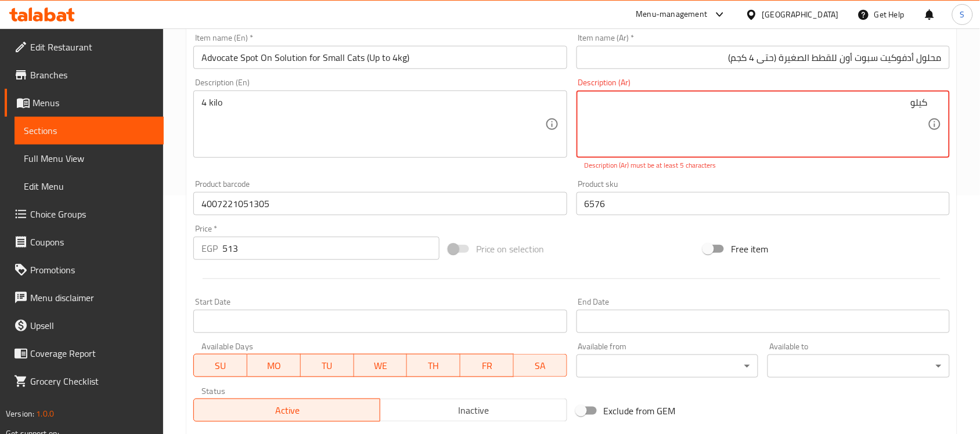
click at [926, 100] on textarea "كيلو" at bounding box center [756, 124] width 343 height 55
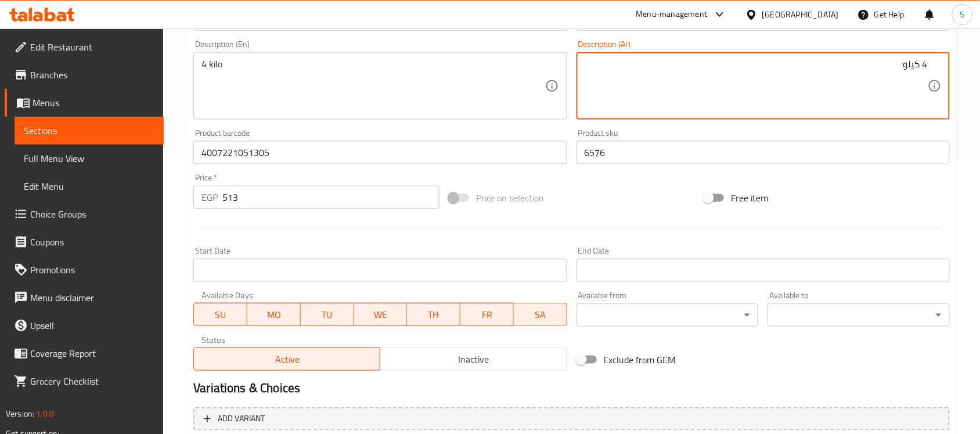
scroll to position [384, 0]
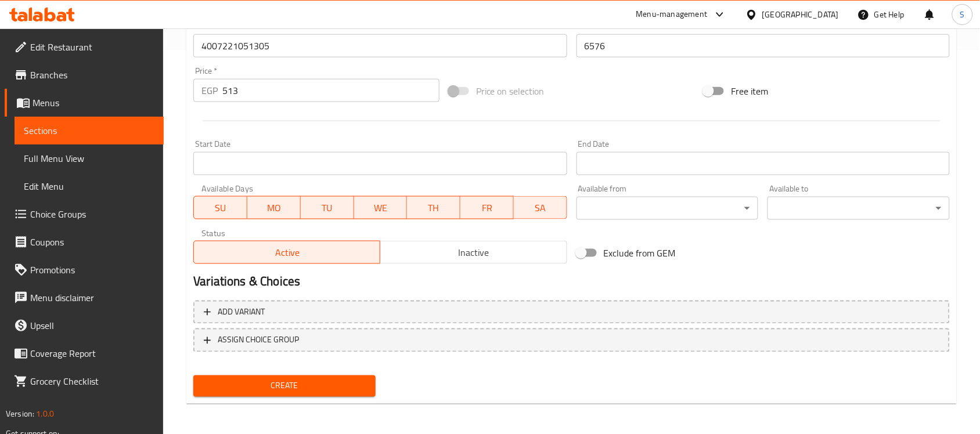
type textarea "4 كيلو"
click at [246, 383] on span "Create" at bounding box center [285, 386] width 164 height 15
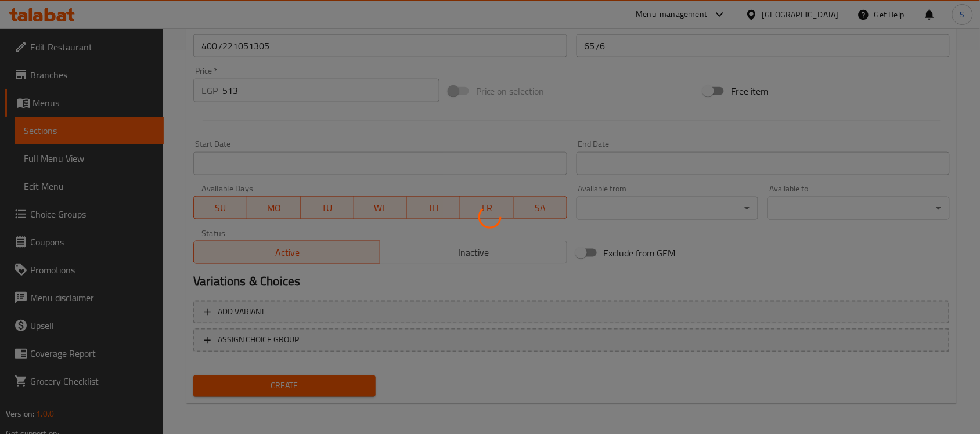
type input "0"
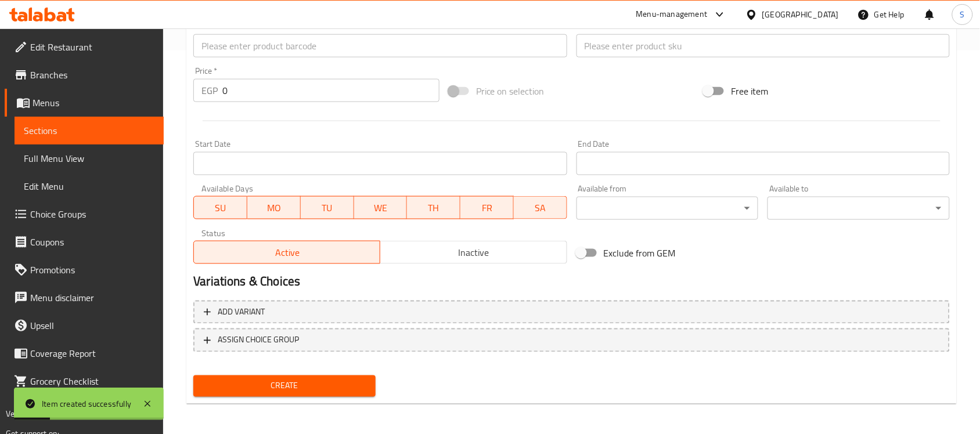
click at [235, 46] on input "text" at bounding box center [379, 45] width 373 height 23
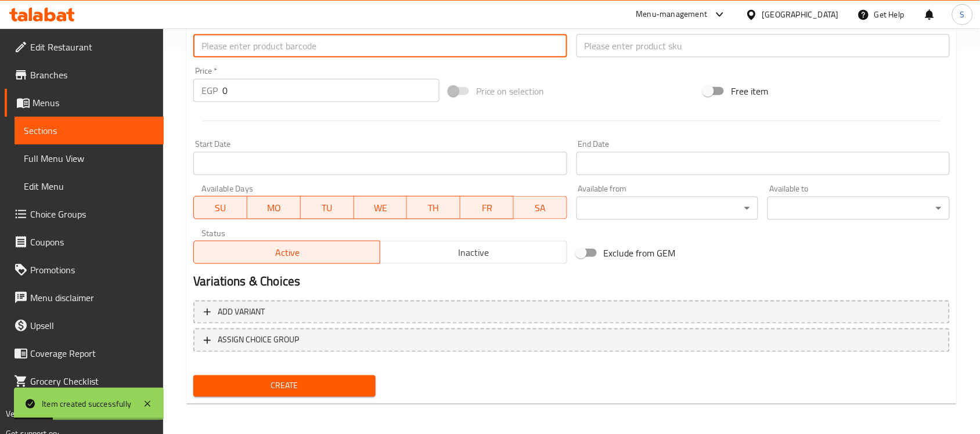
paste input "514211010"
type input "514211010"
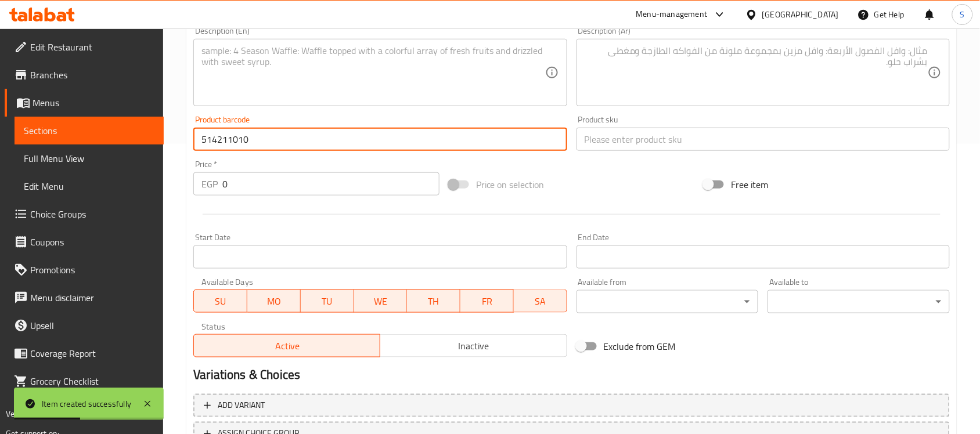
scroll to position [166, 0]
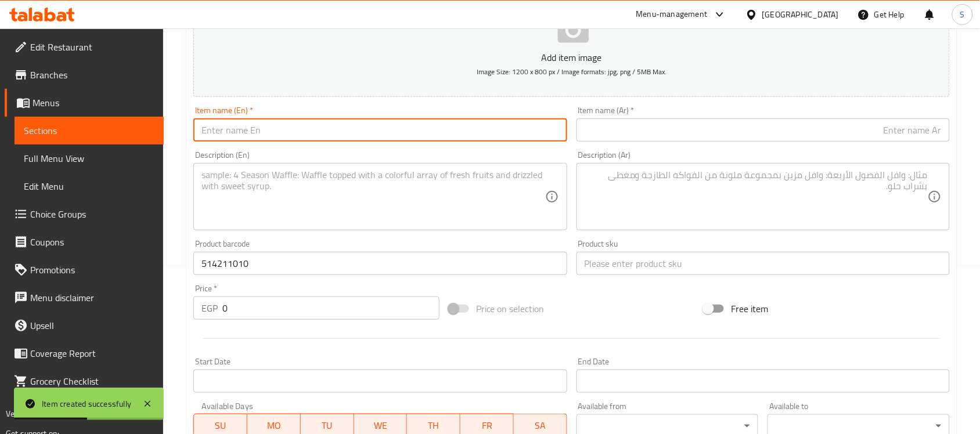
click at [258, 140] on input "text" at bounding box center [379, 129] width 373 height 23
paste input "PTI Pets Organic Wellness Immuno Max Pet Supplement Tablets"
type input "PTI Pets Organic Wellness Immuno Max Pet Supplement Tablets"
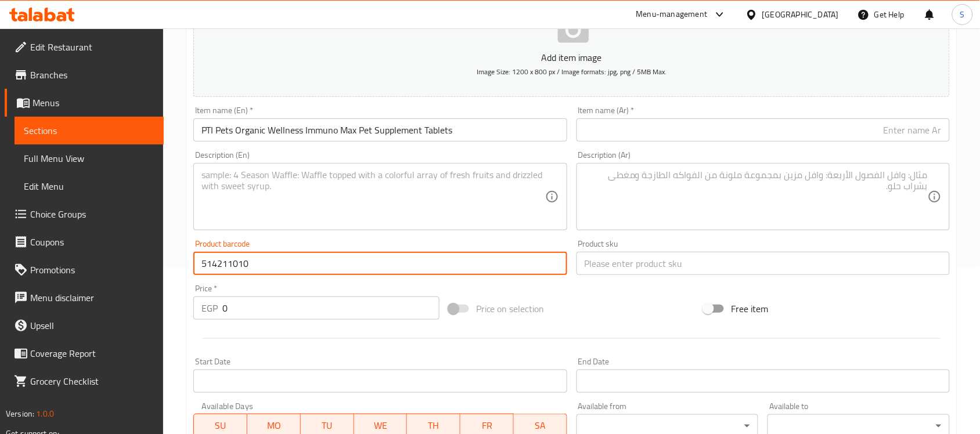
drag, startPoint x: 231, startPoint y: 263, endPoint x: 152, endPoint y: 249, distance: 79.7
click at [152, 257] on div "Edit Restaurant Branches Menus Sections Full Menu View Edit Menu Choice Groups …" at bounding box center [490, 258] width 980 height 792
paste input "366110306969"
type input "3661103069690"
click at [70, 131] on span "Sections" at bounding box center [89, 131] width 131 height 14
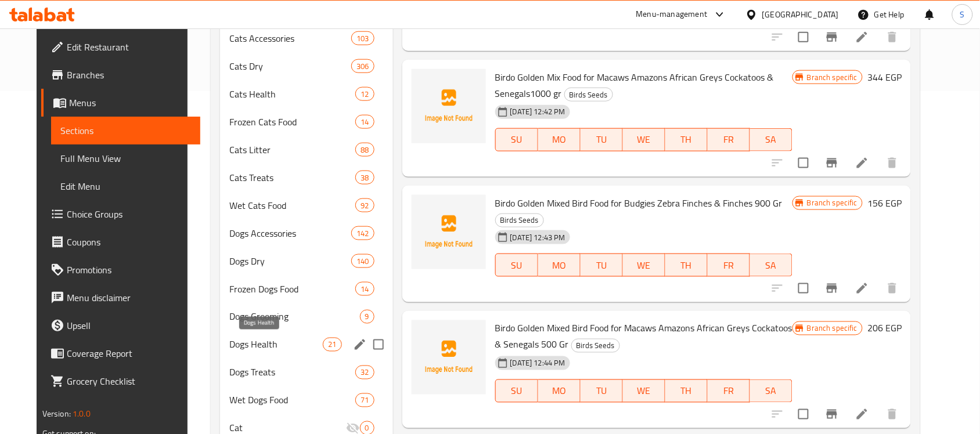
scroll to position [363, 0]
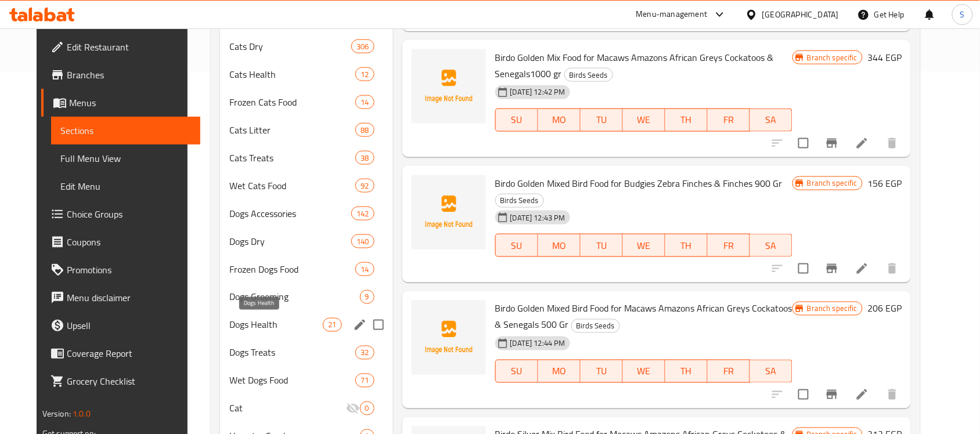
click at [247, 332] on span "Dogs Health" at bounding box center [275, 325] width 93 height 14
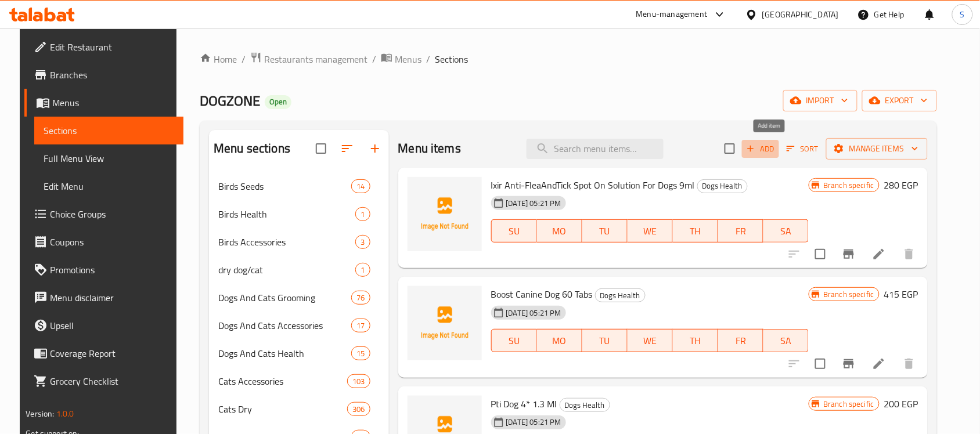
click at [758, 156] on span "Add" at bounding box center [760, 148] width 31 height 13
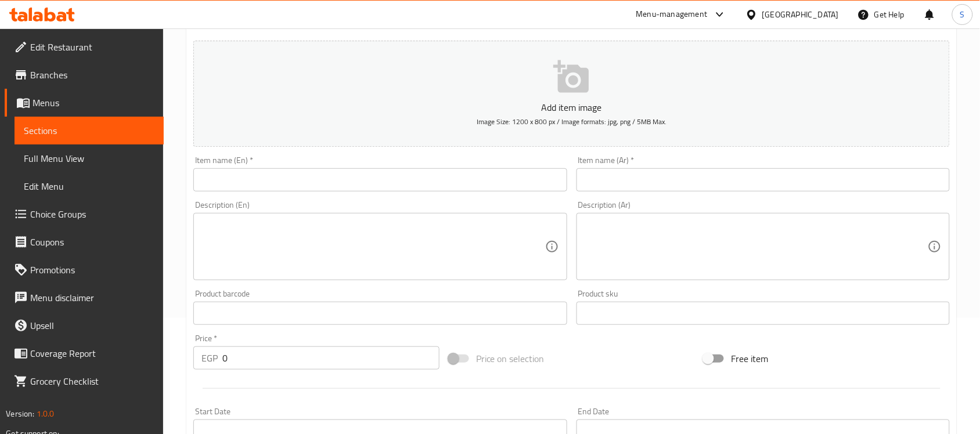
scroll to position [218, 0]
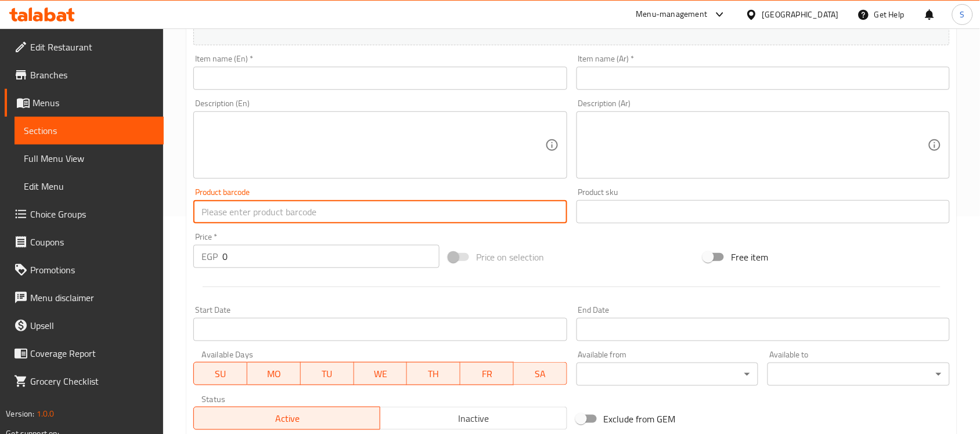
click at [236, 213] on input "text" at bounding box center [379, 211] width 373 height 23
paste input "3661103069690"
type input "3661103069690"
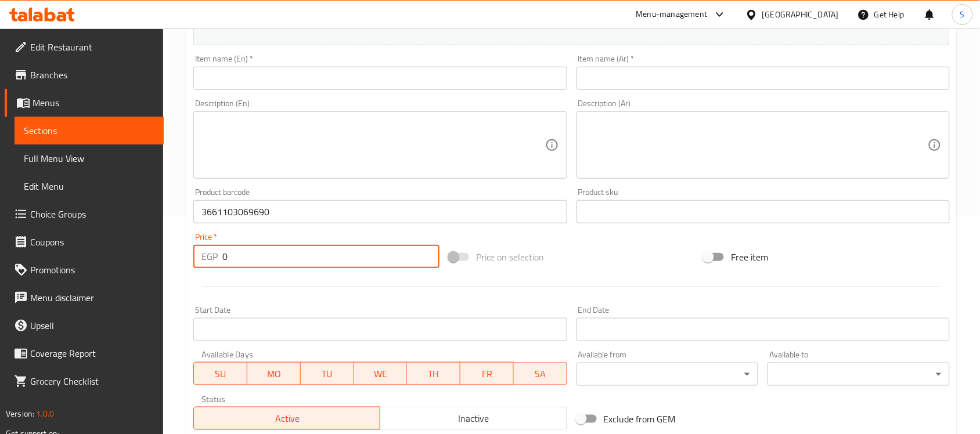
click at [323, 265] on input "0" at bounding box center [330, 256] width 217 height 23
paste input "494"
drag, startPoint x: 323, startPoint y: 265, endPoint x: 161, endPoint y: 260, distance: 161.5
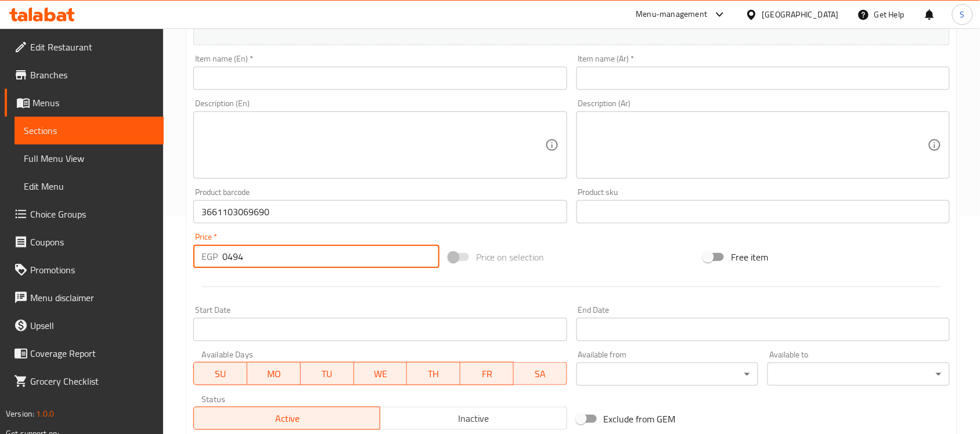
click at [167, 260] on div "Home / Restaurants management / Menus / Sections / item / create Dogs Health se…" at bounding box center [571, 207] width 817 height 792
paste input "number"
type input "494"
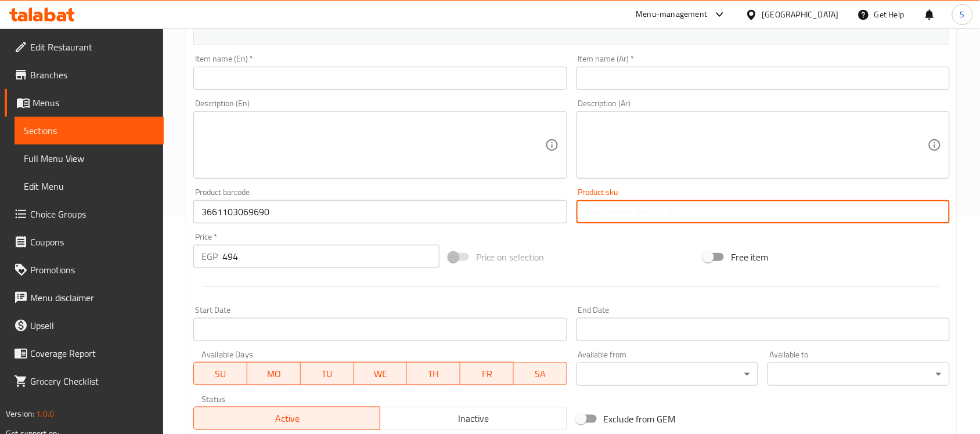
click at [610, 208] on input "text" at bounding box center [763, 211] width 373 height 23
paste input "2811"
type input "2811"
click at [214, 74] on input "text" at bounding box center [379, 78] width 373 height 23
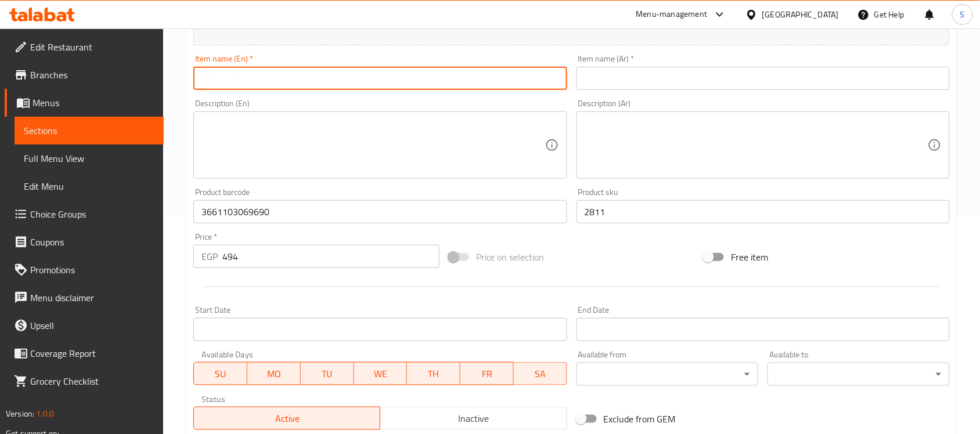
paste input "Frontline Combo Flea Tick & Lice Spot On Solution for Large Dogs (20-40kg) 2.68…"
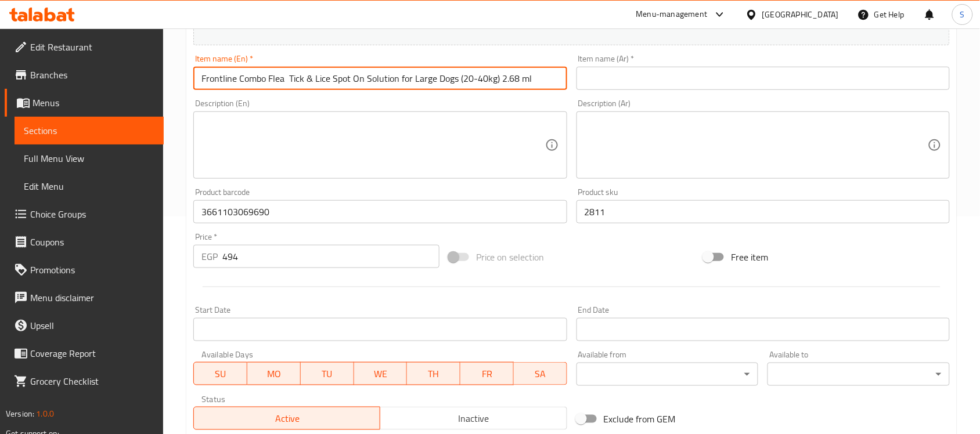
type input "Frontline Combo Flea Tick & Lice Spot On Solution for Large Dogs (20-40kg) 2.68…"
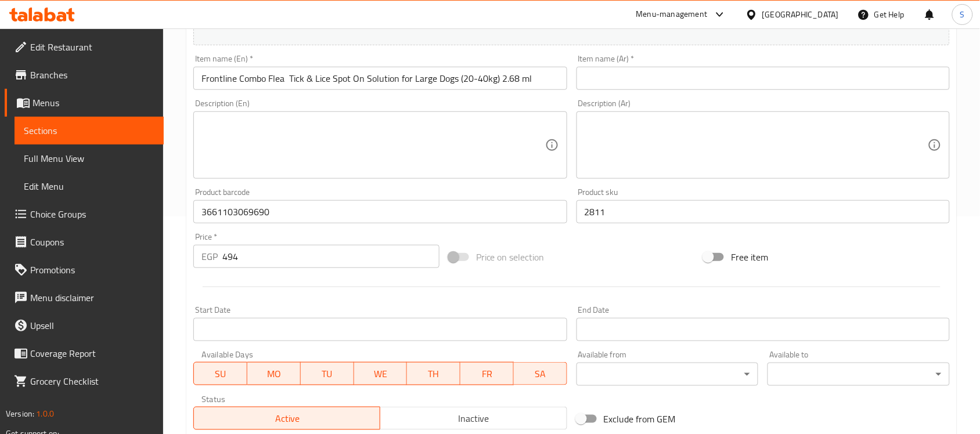
click at [624, 74] on input "text" at bounding box center [763, 78] width 373 height 23
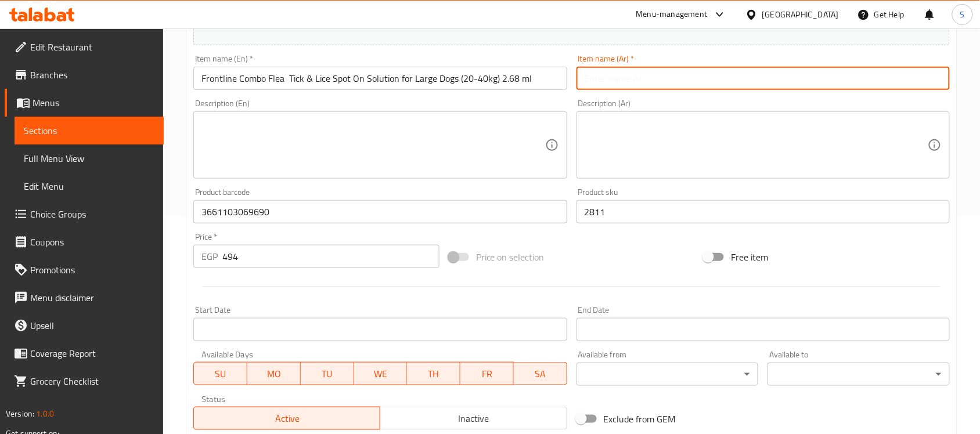
paste input "محلول فرونت لاين كومبو للبراغيث والقراد والقمل الموضعي للكلاب الكبيرة (20-40 كج…"
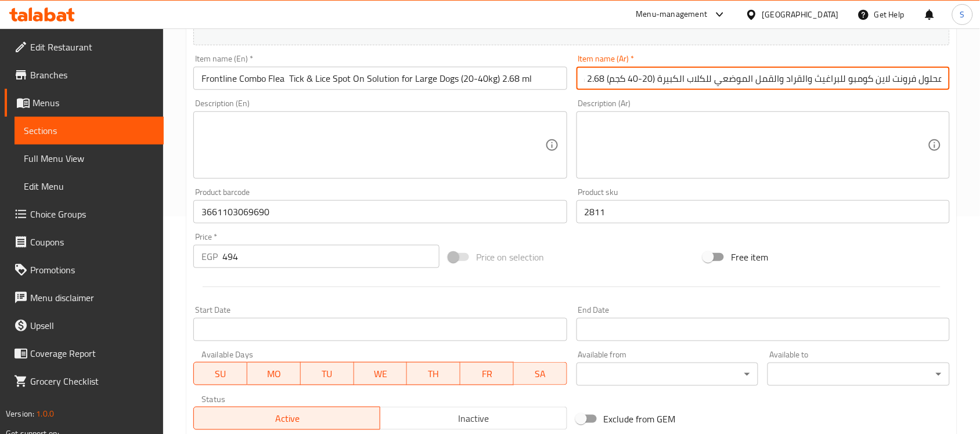
scroll to position [0, 0]
click at [599, 82] on input "محلول فرونت لاين كومبو للبراغيث والقراد والقمل الموضعي للكلاب الكبيرة (20-40 كج…" at bounding box center [763, 78] width 373 height 23
type input "محلول فرونت لاين كومبو للبراغيث والقراد والقمل الموضعي للكلاب الكبيرة (20-40 كج…"
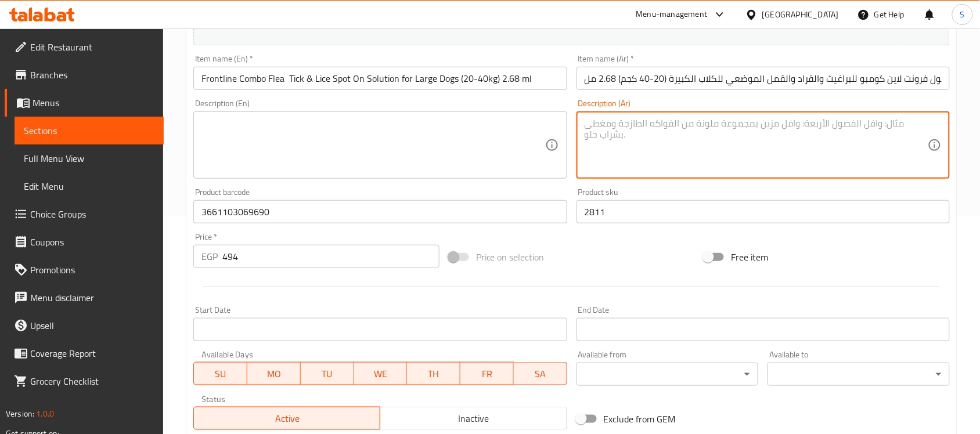
click at [858, 159] on textarea at bounding box center [756, 145] width 343 height 55
paste textarea "2.68"
type textarea "2.68 مللي"
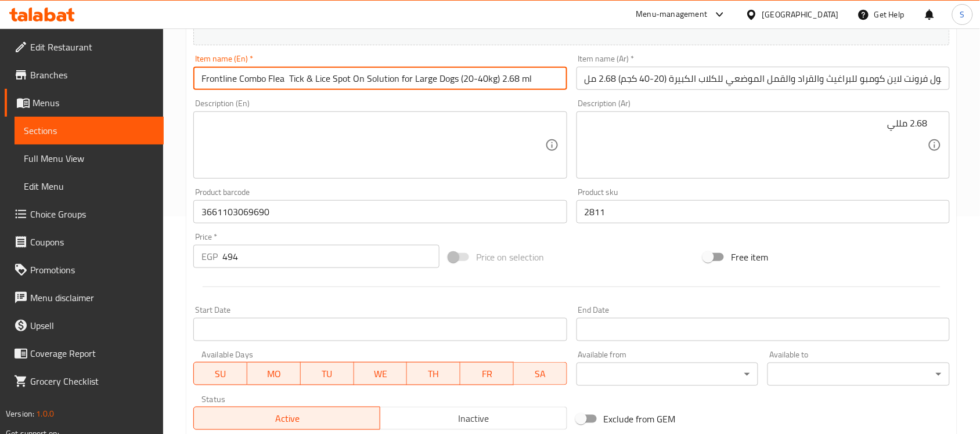
drag, startPoint x: 529, startPoint y: 75, endPoint x: 498, endPoint y: 82, distance: 32.1
click at [498, 82] on input "Frontline Combo Flea Tick & Lice Spot On Solution for Large Dogs (20-40kg) 2.68…" at bounding box center [379, 78] width 373 height 23
click at [250, 132] on textarea at bounding box center [372, 145] width 343 height 55
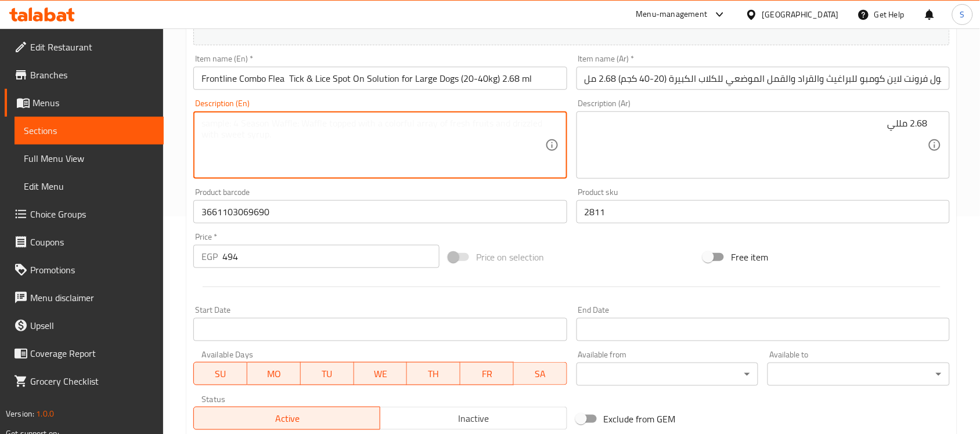
paste textarea "2.68 ml"
click at [224, 122] on textarea "2.68 ml" at bounding box center [372, 145] width 343 height 55
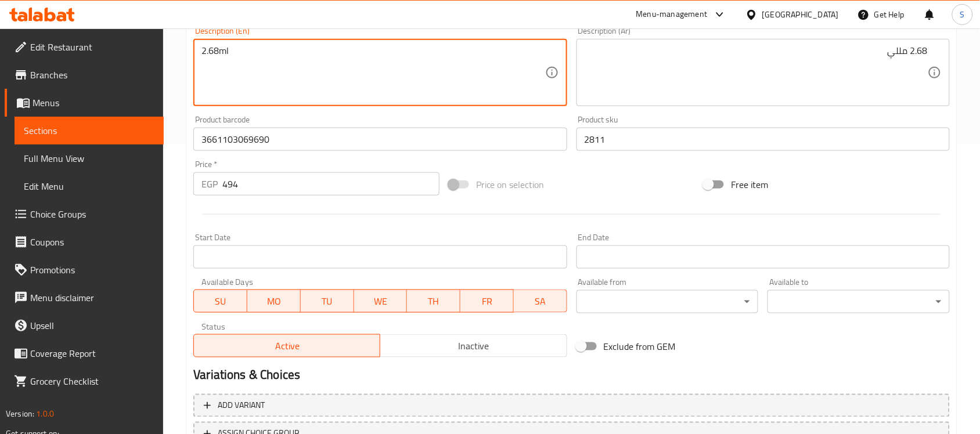
scroll to position [384, 0]
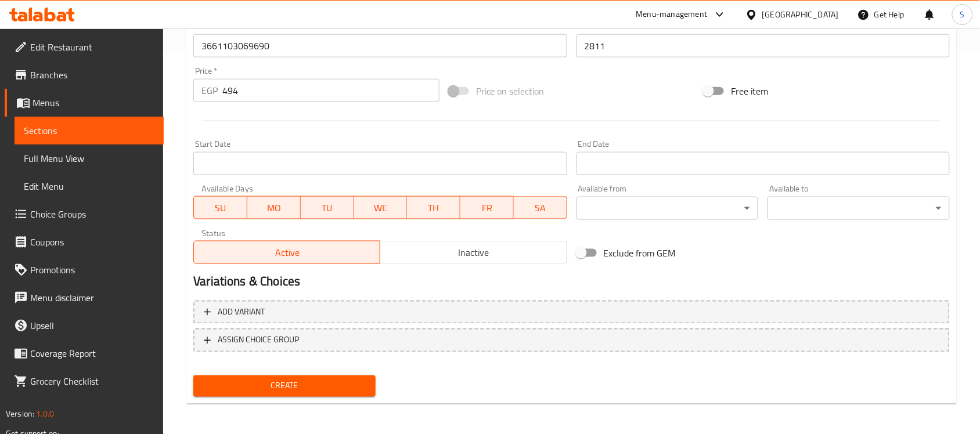
type textarea "2.68ml"
click at [290, 379] on span "Create" at bounding box center [285, 386] width 164 height 15
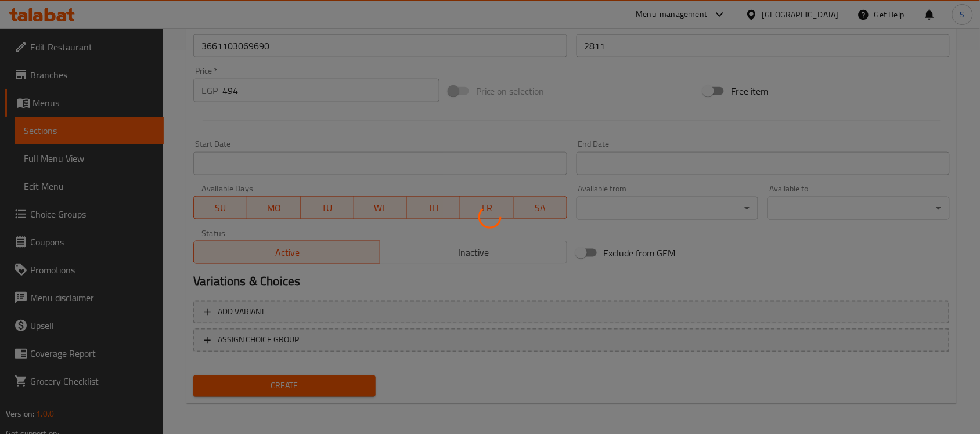
type input "0"
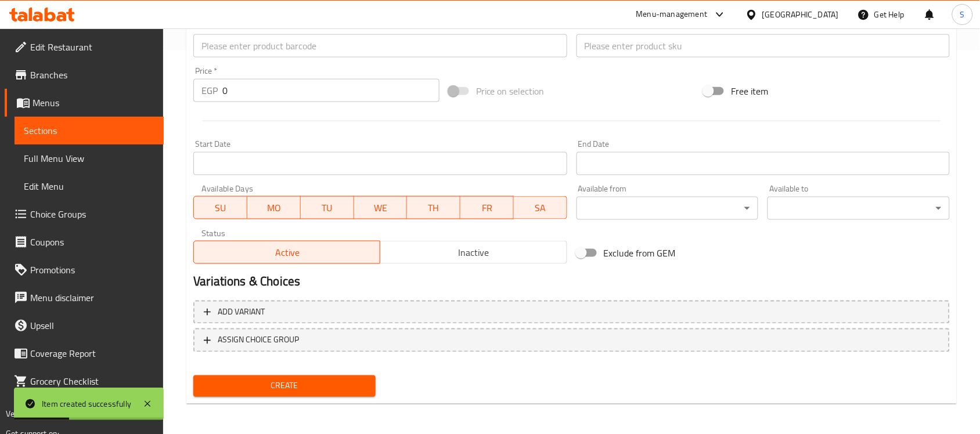
click at [265, 42] on input "text" at bounding box center [379, 45] width 373 height 23
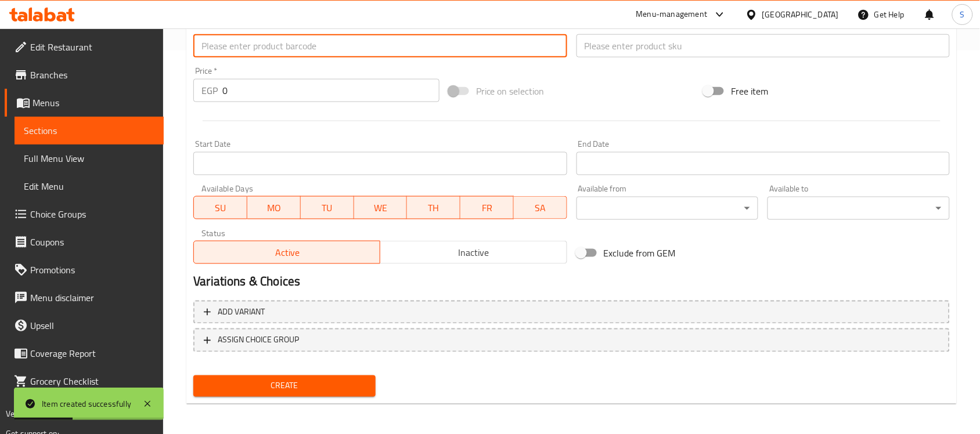
paste input "3661103069706"
type input "3661103069706"
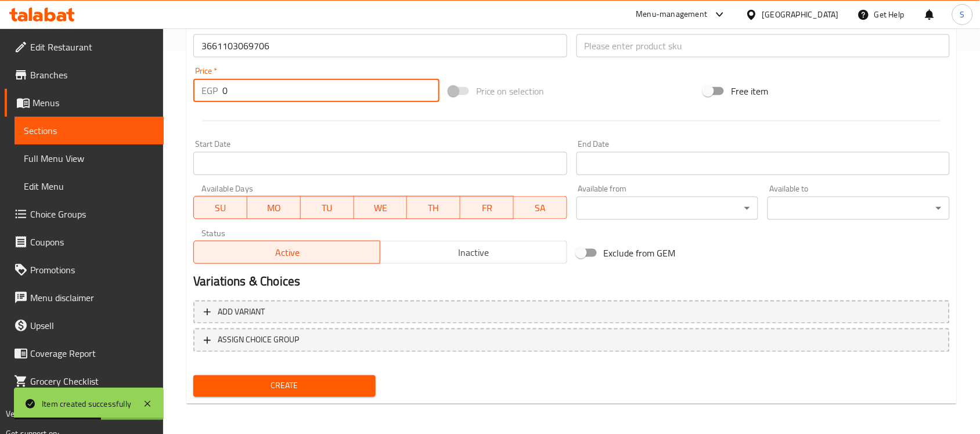
drag, startPoint x: 226, startPoint y: 85, endPoint x: 221, endPoint y: 3, distance: 82.1
click at [188, 75] on div "Create new item Add item image Image Size: 1200 x 800 px / Image formats: jpg, …" at bounding box center [571, 67] width 771 height 676
paste input "594"
type input "594"
click at [624, 51] on input "text" at bounding box center [763, 45] width 373 height 23
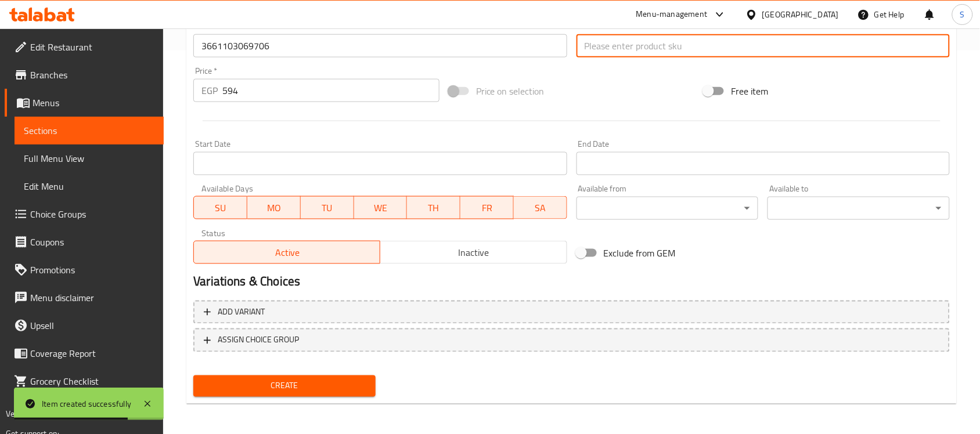
paste input "11212"
type input "11212"
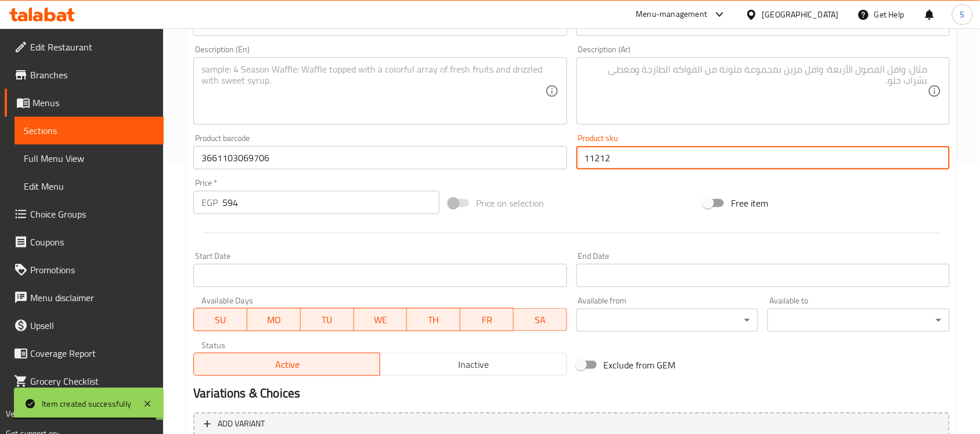
scroll to position [166, 0]
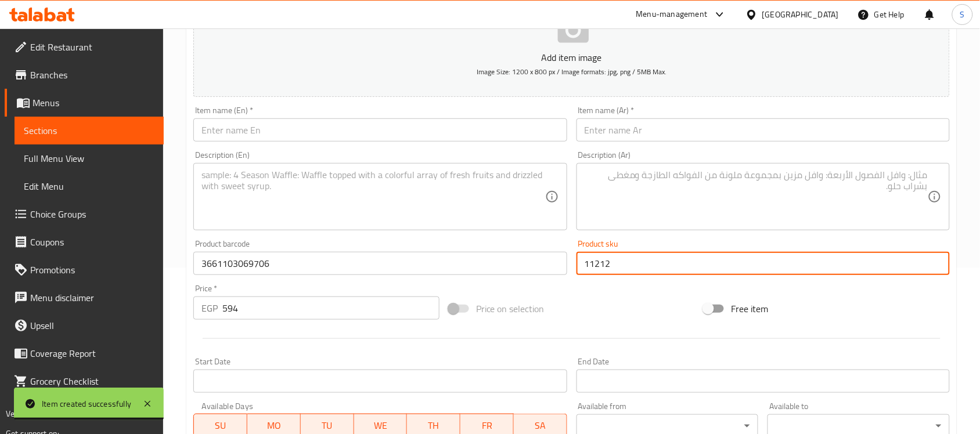
click at [266, 146] on div "Item name (En)   * Item name (En) *" at bounding box center [380, 124] width 383 height 45
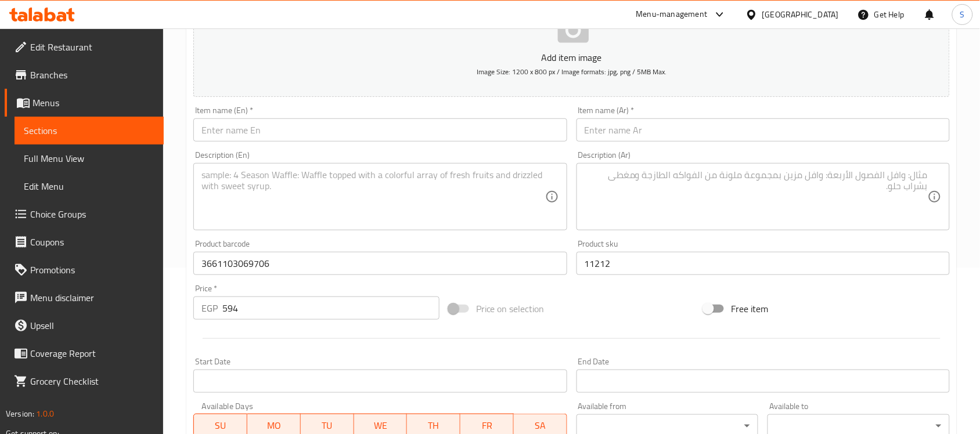
click at [279, 123] on input "text" at bounding box center [379, 129] width 373 height 23
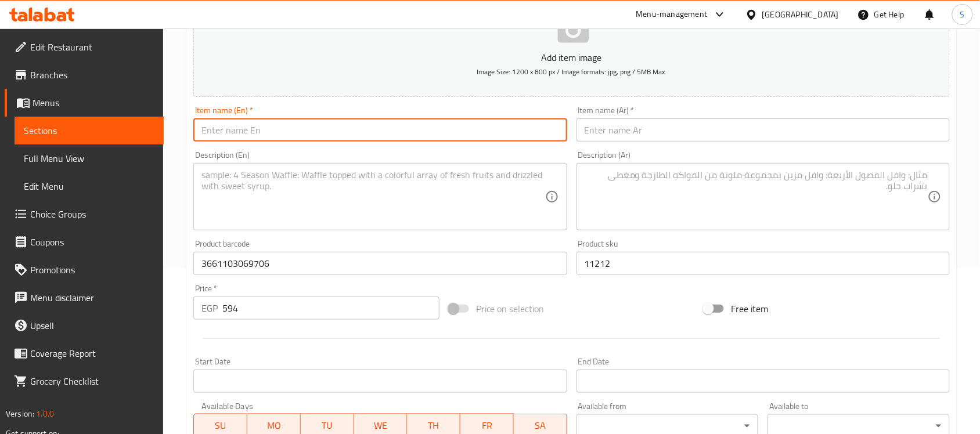
paste input "Frontline Combo Spot-On Flea Tick & Biting Lice Dog Solution for XL Dogs (Above…"
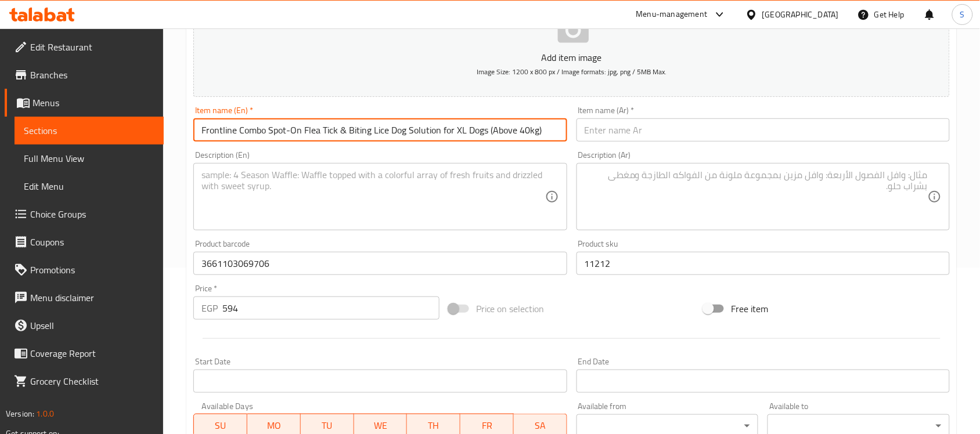
type input "Frontline Combo Spot-On Flea Tick & Biting Lice Dog Solution for XL Dogs (Above…"
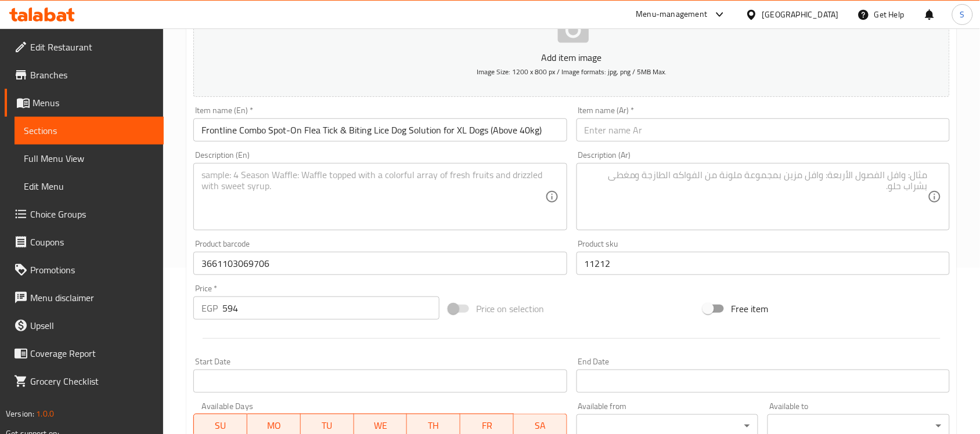
click at [845, 128] on input "text" at bounding box center [763, 129] width 373 height 23
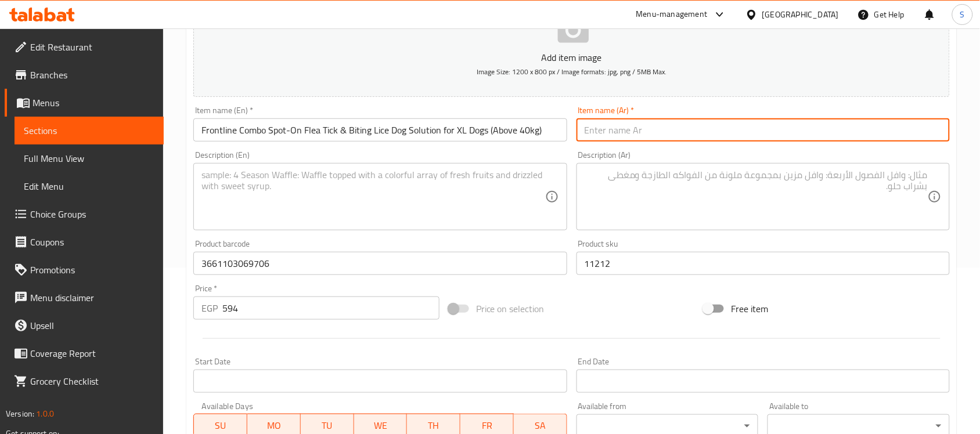
paste input "فرونتلاين كومبو سبوت-أون محلول للكلاب XL ضد البراغيث والقراد والقمل القارض (أكث…"
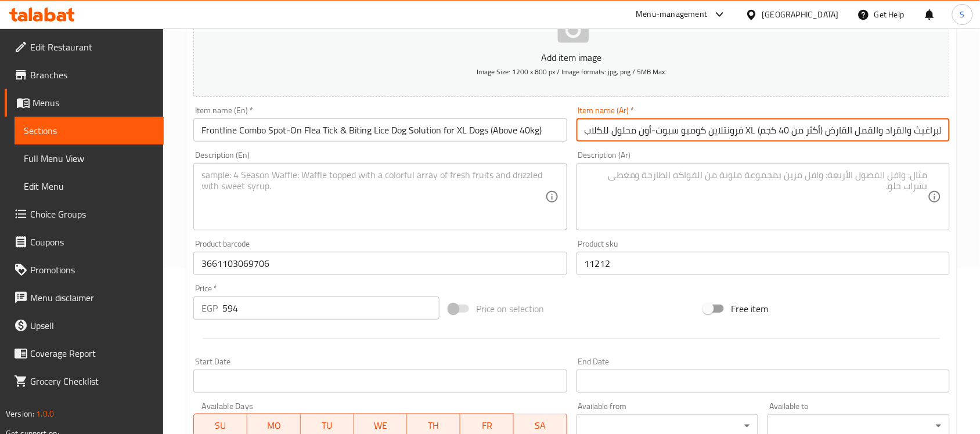
scroll to position [0, 15]
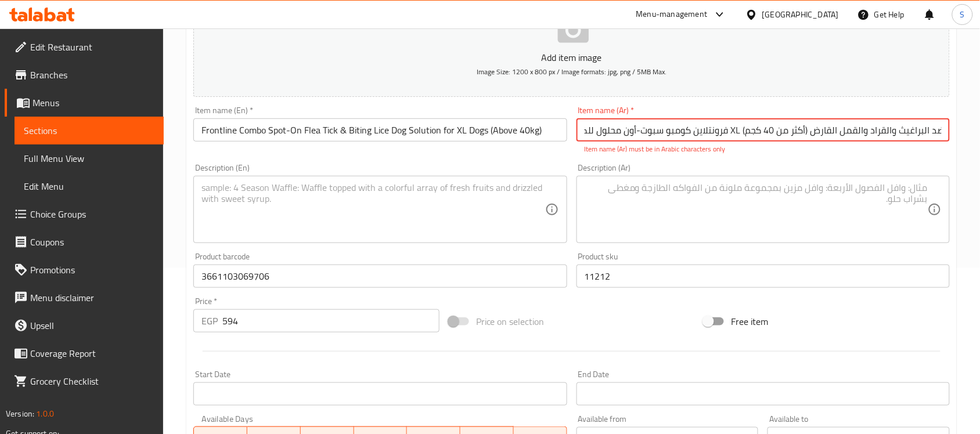
drag, startPoint x: 739, startPoint y: 131, endPoint x: 730, endPoint y: 132, distance: 8.9
click at [730, 132] on input "فرونتلاين كومبو سبوت-أون محلول للكلاب XL ضد البراغيث والقراد والقمل القارض (أكث…" at bounding box center [763, 129] width 373 height 23
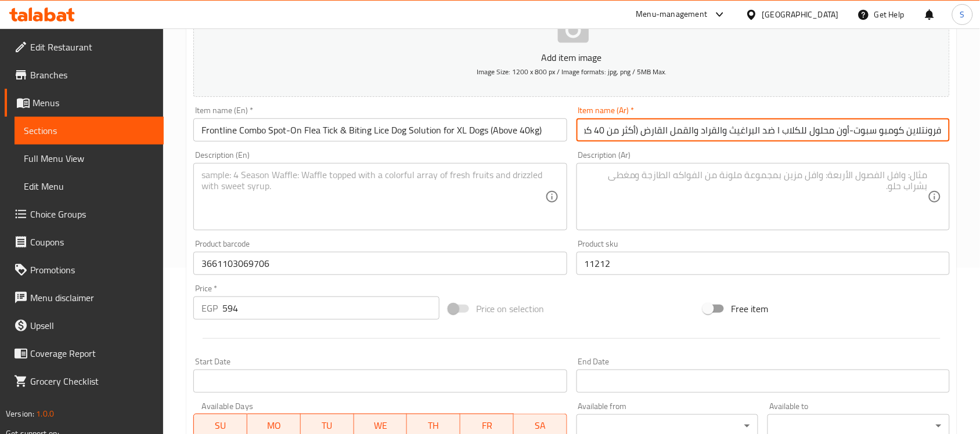
scroll to position [0, 8]
type input "فرونتلاين كومبو سبوت-أون محلول للكلاب اكس ال ضد البراغيث والقراد والقمل القارض …"
click at [756, 170] on textarea at bounding box center [756, 197] width 343 height 55
click at [805, 131] on input "فرونتلاين كومبو سبوت-أون محلول للكلاب اكس ال ضد البراغيث والقراد والقمل القارض …" at bounding box center [763, 129] width 373 height 23
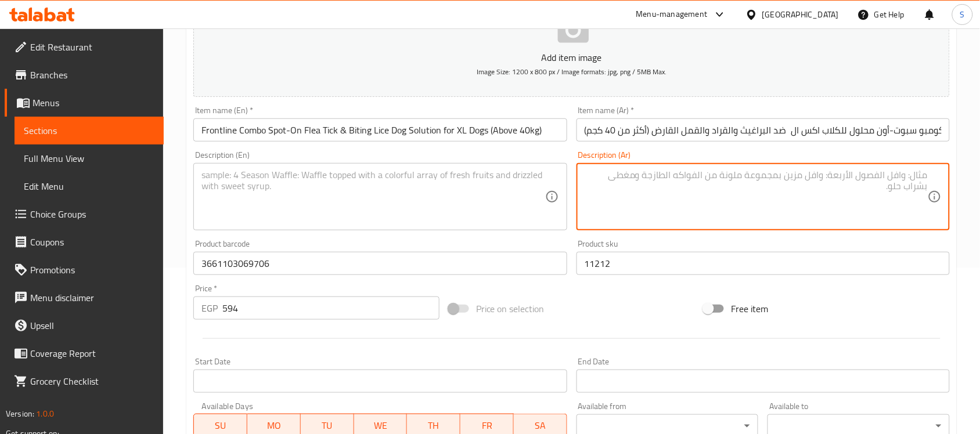
click at [717, 189] on textarea at bounding box center [756, 197] width 343 height 55
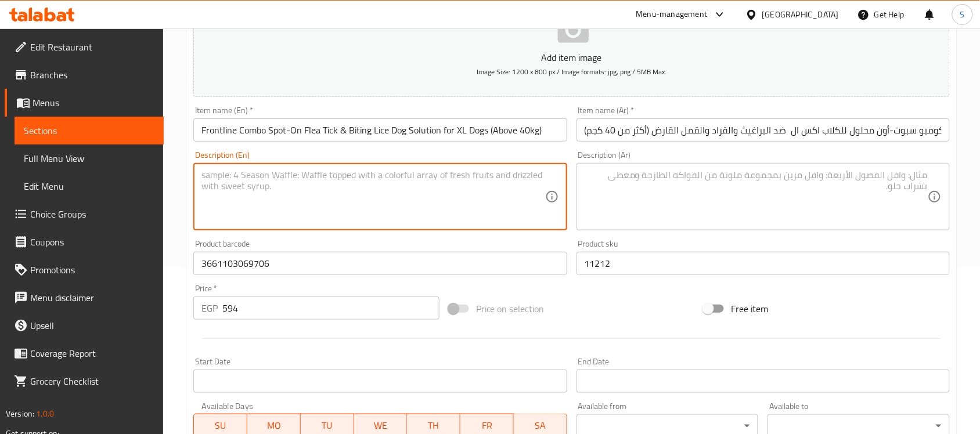
click at [404, 213] on textarea at bounding box center [372, 197] width 343 height 55
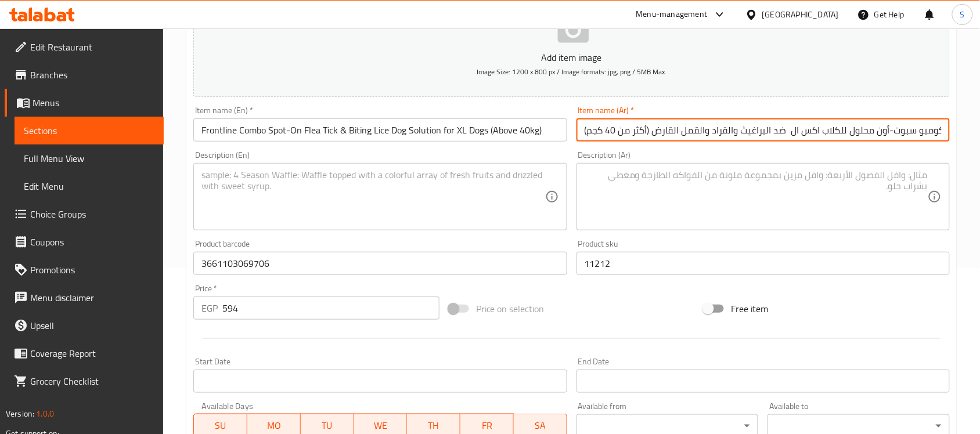
drag, startPoint x: 616, startPoint y: 132, endPoint x: 608, endPoint y: 132, distance: 7.5
click at [608, 132] on input "فرونتلاين كومبو سبوت-أون محلول للكلاب اكس ال ضد البراغيث والقراد والقمل القارض …" at bounding box center [763, 129] width 373 height 23
click at [883, 200] on textarea at bounding box center [756, 197] width 343 height 55
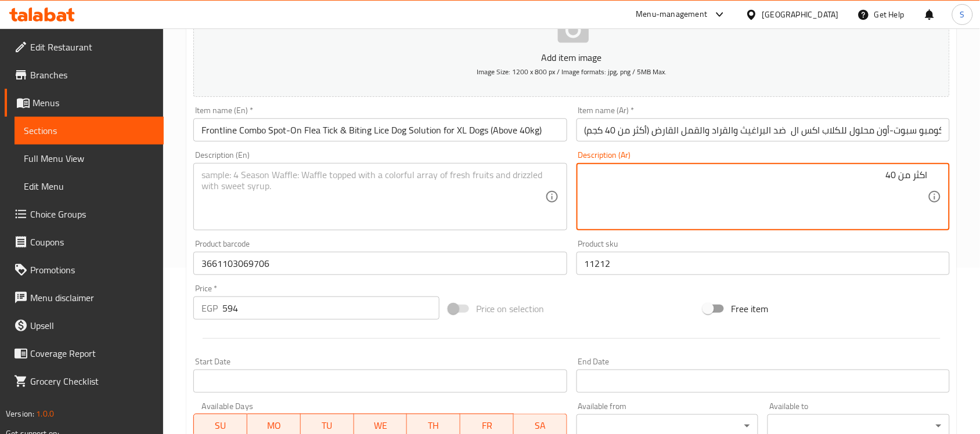
type textarea "اكثر من 40"
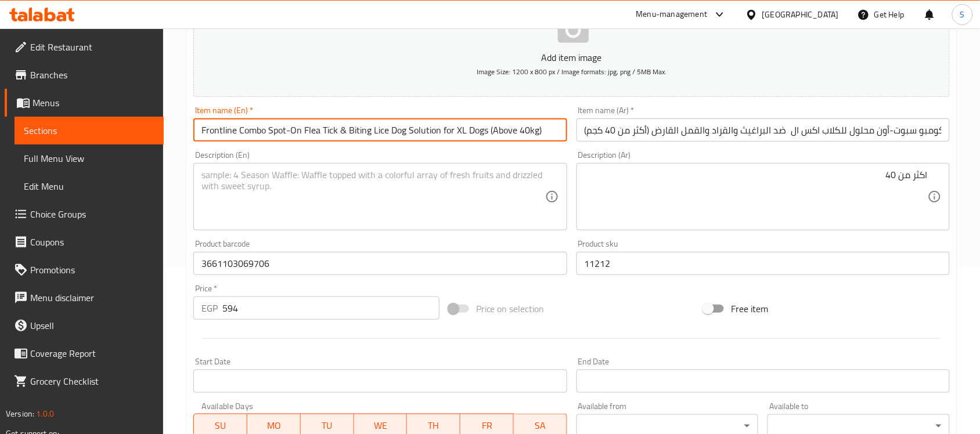
drag, startPoint x: 535, startPoint y: 131, endPoint x: 491, endPoint y: 137, distance: 44.5
click at [491, 137] on input "Frontline Combo Spot-On Flea Tick & Biting Lice Dog Solution for XL Dogs (Above…" at bounding box center [379, 129] width 373 height 23
click at [239, 190] on textarea at bounding box center [372, 197] width 343 height 55
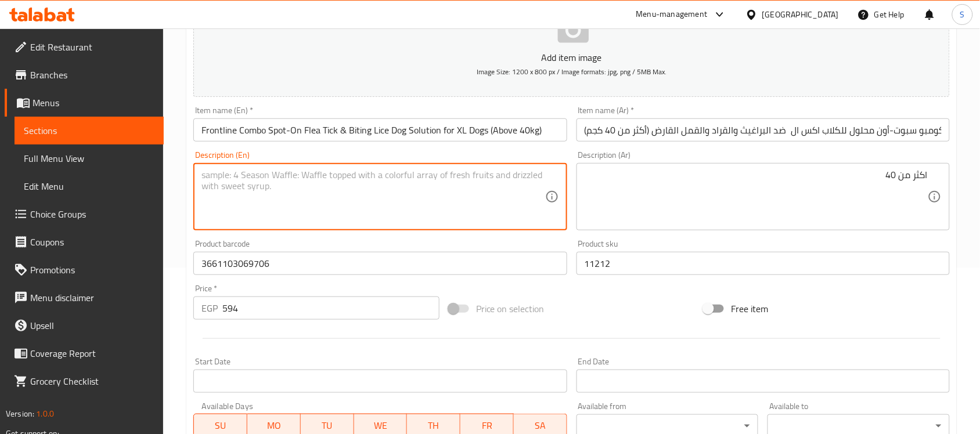
paste textarea "Above 40kg"
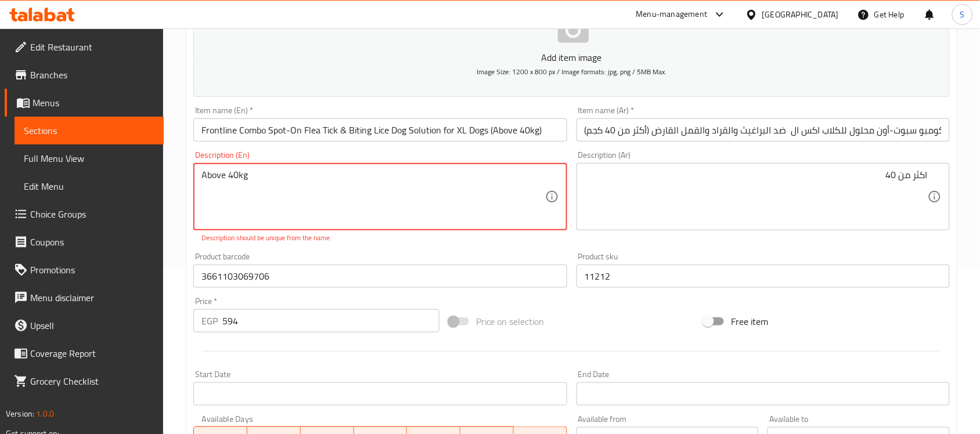
click at [239, 180] on textarea "Above 40kg" at bounding box center [372, 197] width 343 height 55
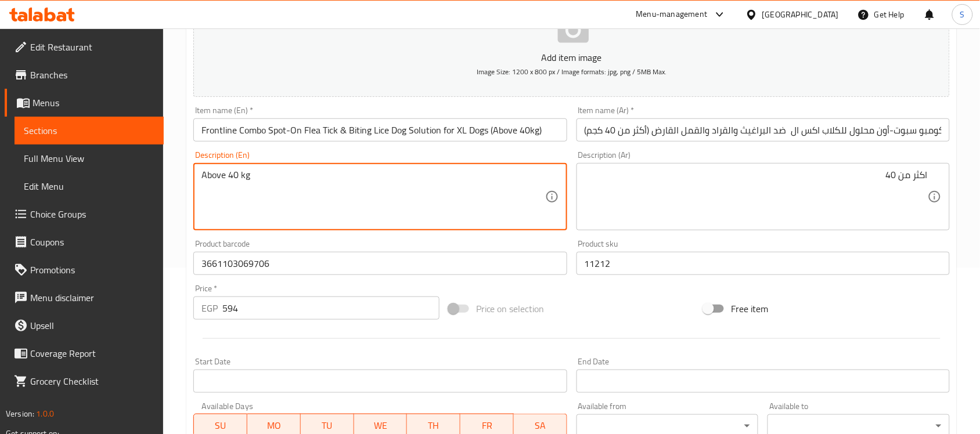
type textarea "Above 40 kg"
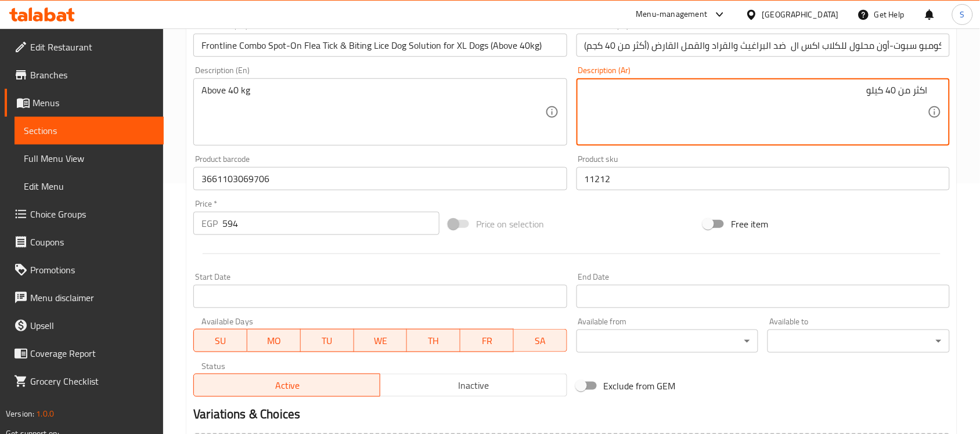
scroll to position [384, 0]
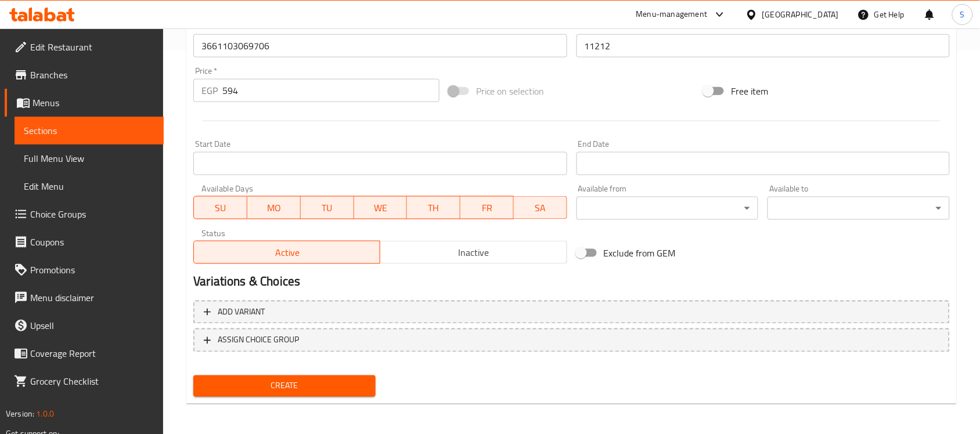
click at [330, 395] on div "Create" at bounding box center [285, 386] width 192 height 31
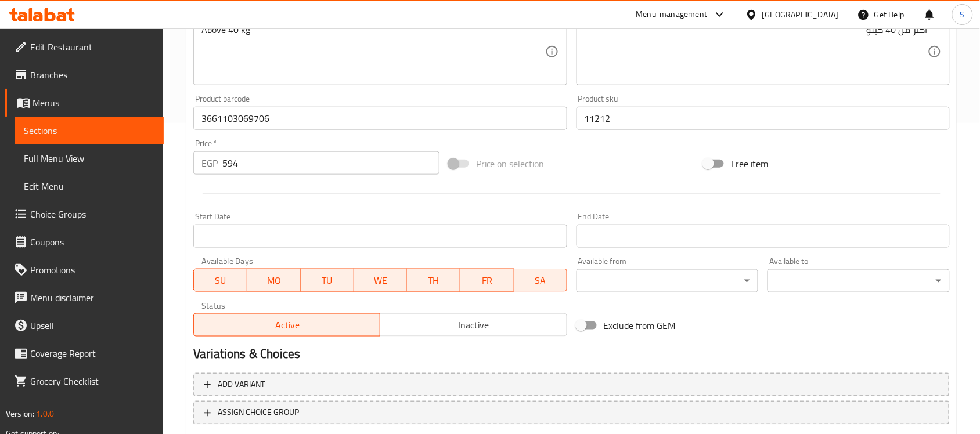
scroll to position [239, 0]
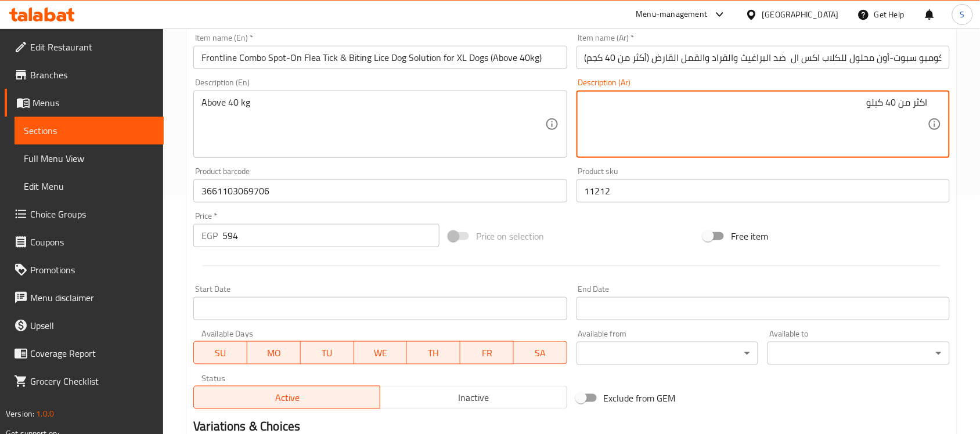
click at [877, 105] on textarea "اكثر من 40 كيلو" at bounding box center [756, 124] width 343 height 55
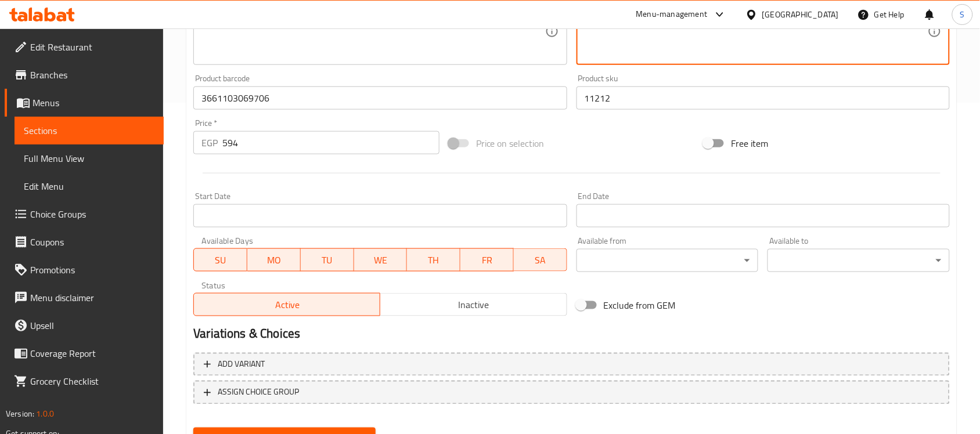
scroll to position [384, 0]
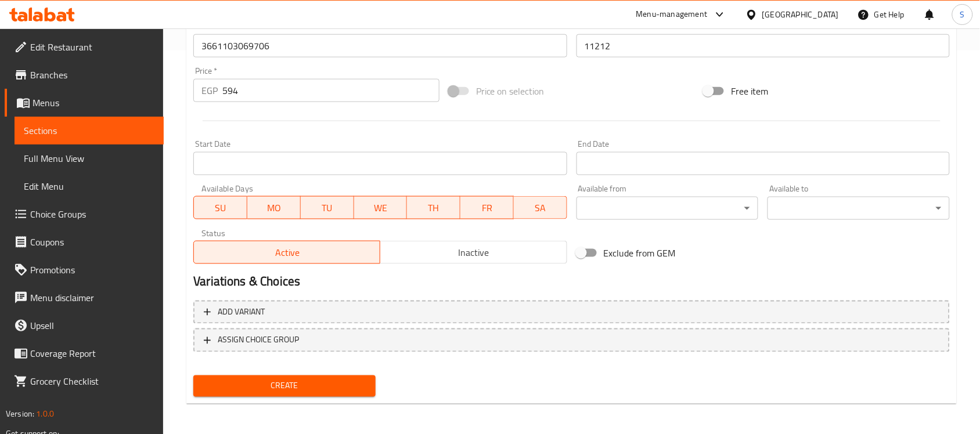
type textarea "اكثر من 40"
click at [312, 391] on span "Create" at bounding box center [285, 386] width 164 height 15
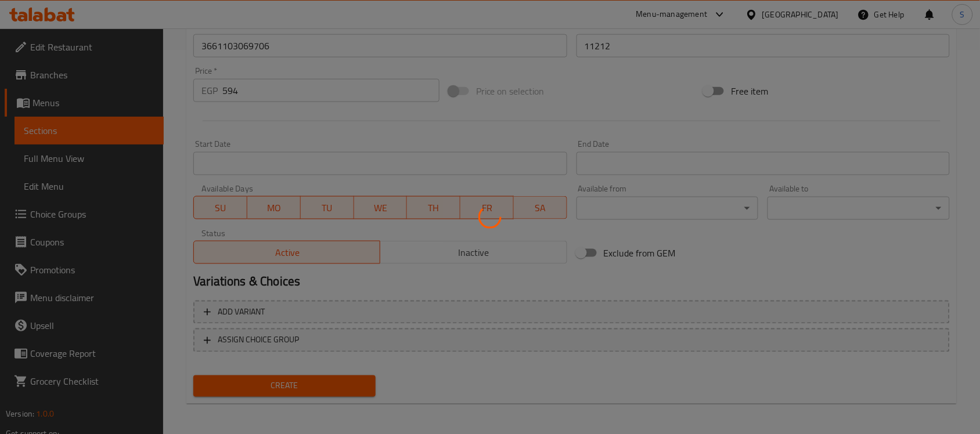
type input "0"
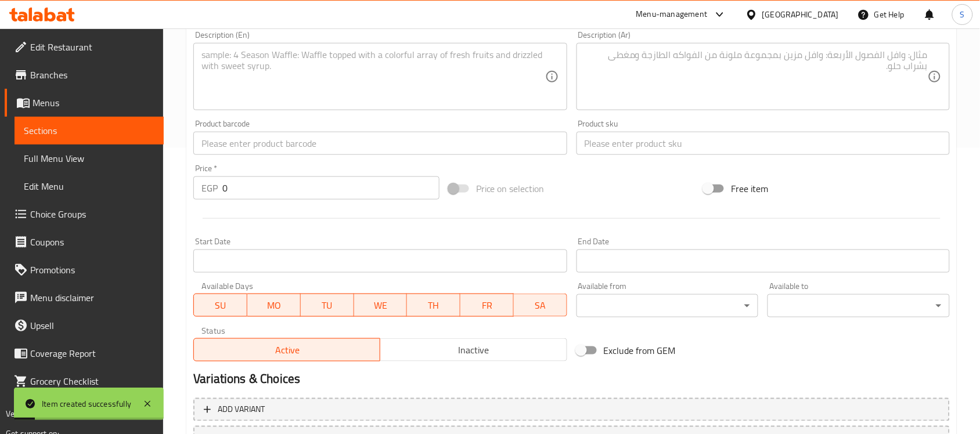
scroll to position [166, 0]
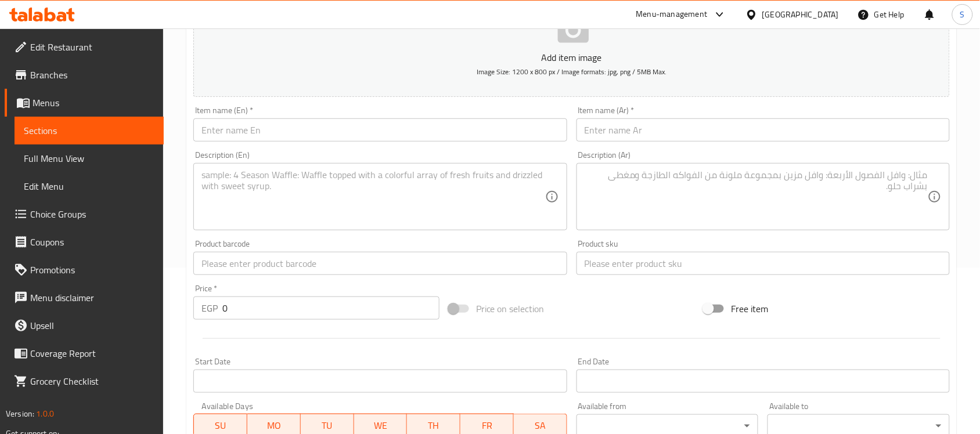
click at [250, 120] on input "text" at bounding box center [379, 129] width 373 height 23
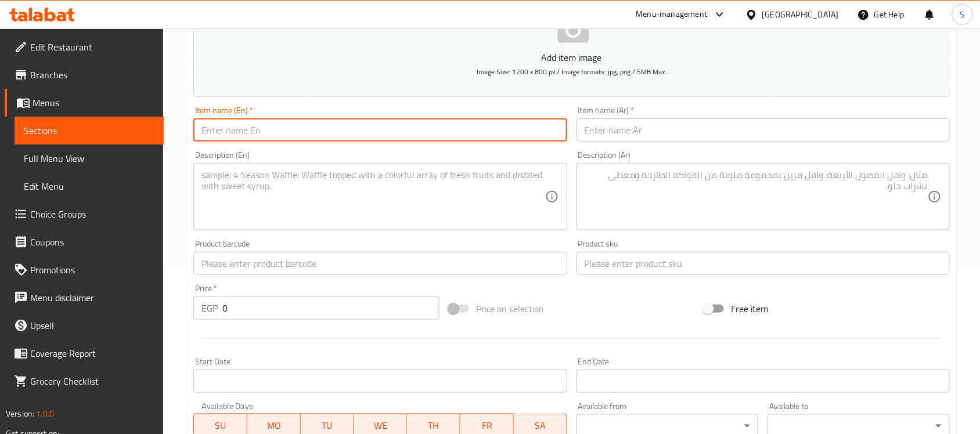
paste input "Primigo A-Z Plus Multivitamin Supplement Paste Beef Flavor for Dogs"
type input "Primigo A-Z Plus Multivitamin Supplement Paste Beef Flavor for Dogs"
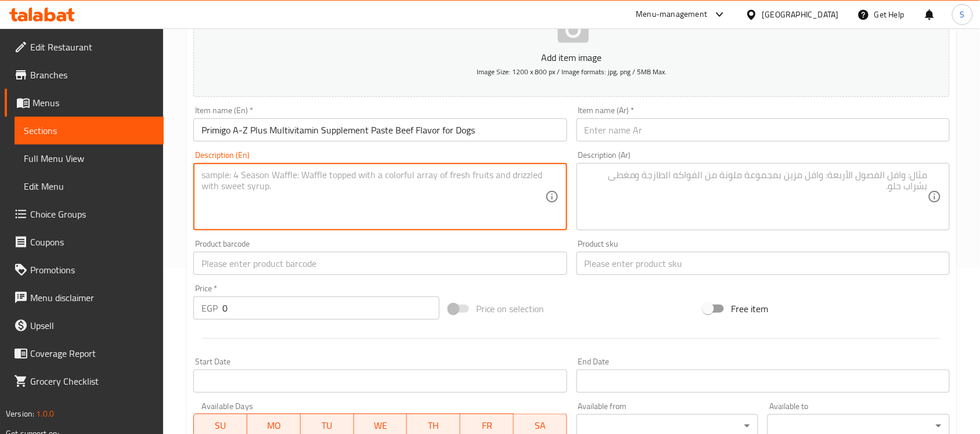
click at [286, 196] on textarea at bounding box center [372, 197] width 343 height 55
paste textarea "60ml"
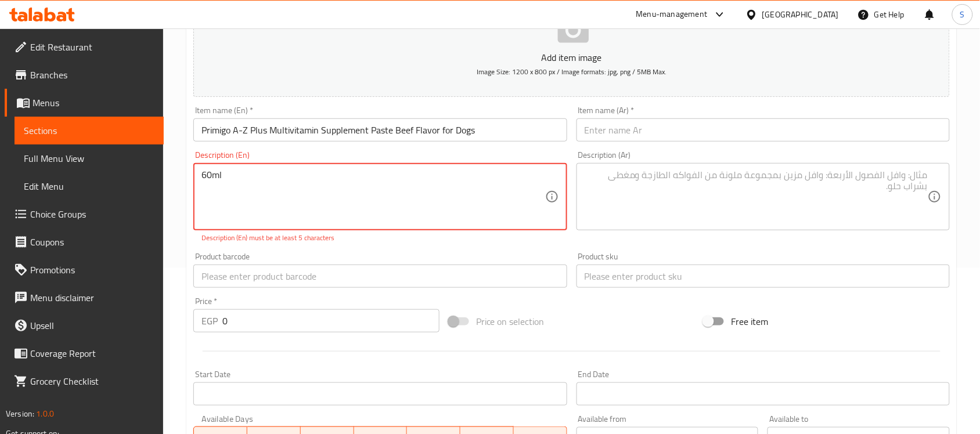
type textarea "60ml"
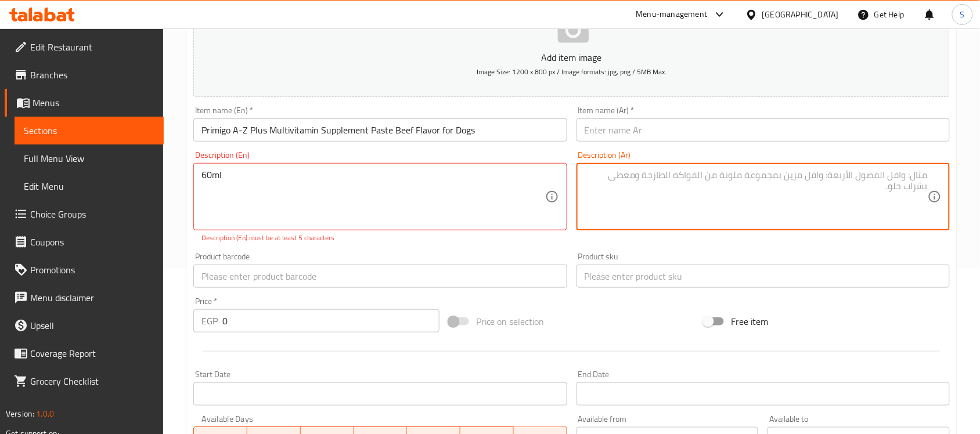
click at [706, 186] on textarea at bounding box center [756, 197] width 343 height 55
paste textarea "60ml"
type textarea "60ml"
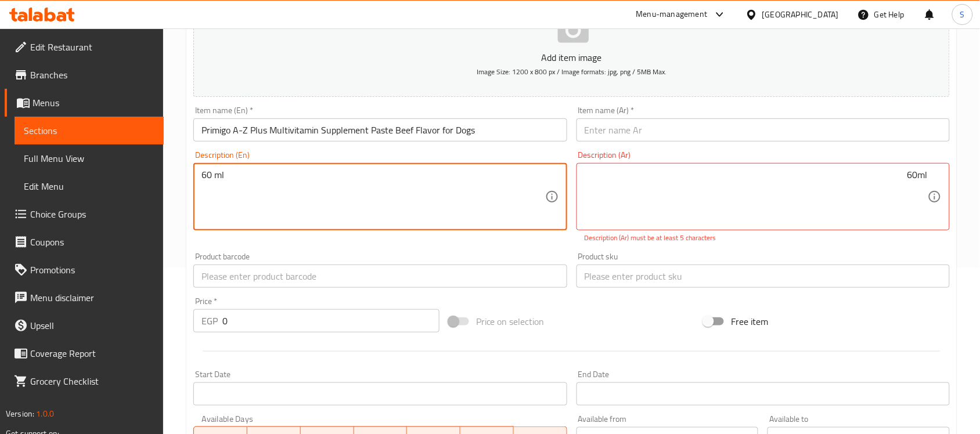
type textarea "60 ml"
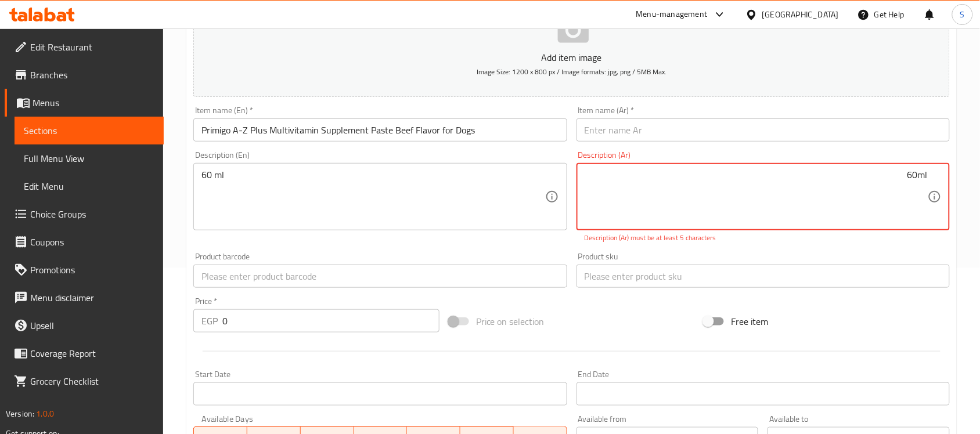
drag, startPoint x: 917, startPoint y: 174, endPoint x: 947, endPoint y: 171, distance: 29.8
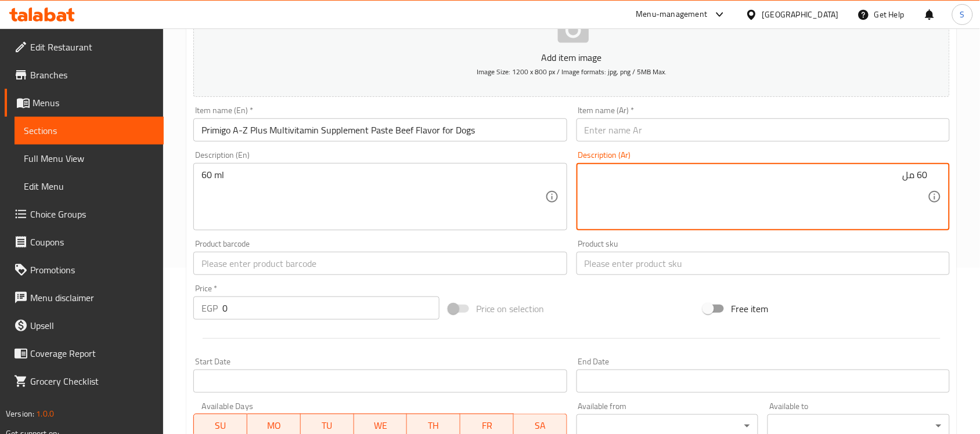
type textarea "60 مل"
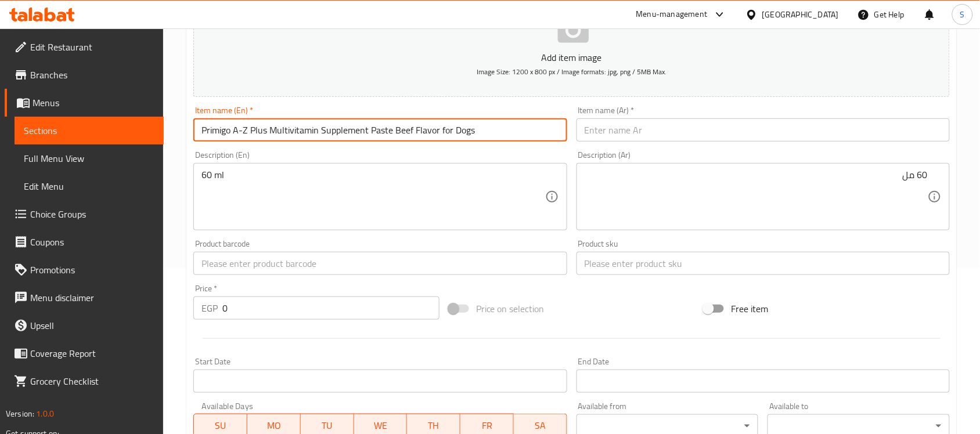
click at [376, 134] on input "Primigo A-Z Plus Multivitamin Supplement Paste Beef Flavor for Dogs" at bounding box center [379, 129] width 373 height 23
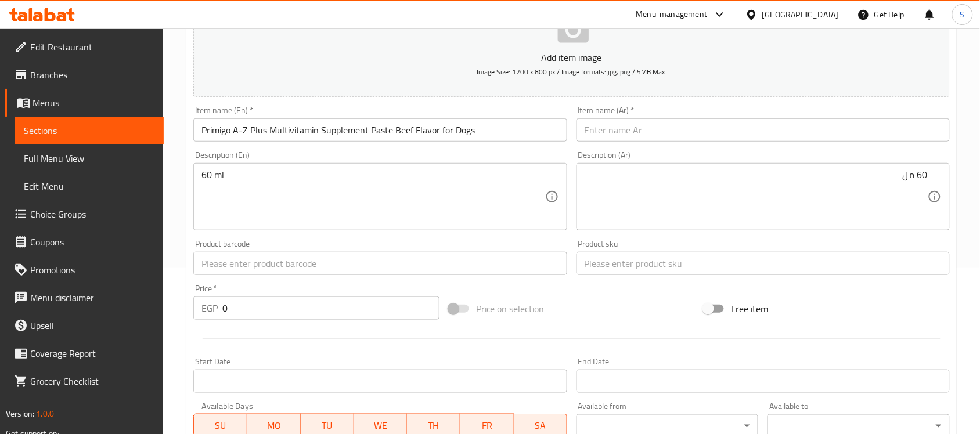
click at [757, 135] on input "text" at bounding box center [763, 129] width 373 height 23
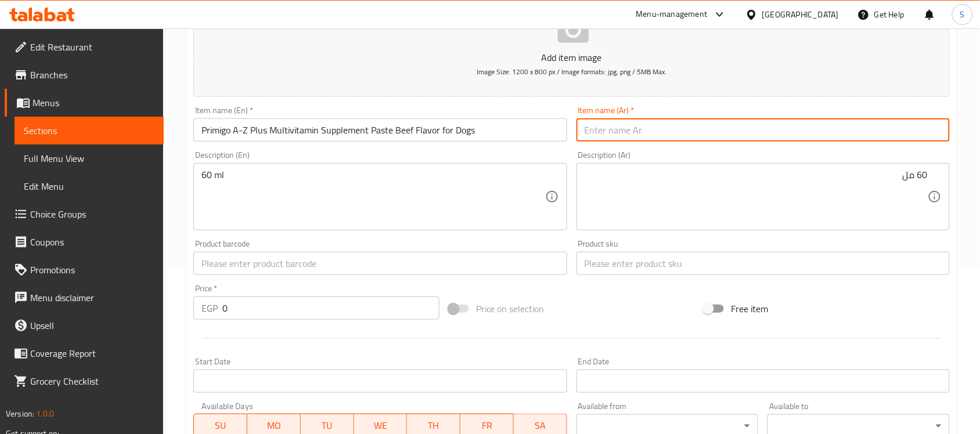
paste input "معجون مكمل غذائي متعدد الفيتامينات من بريميغو A-Z Plus بنكهة لحم البقر للكلاب"
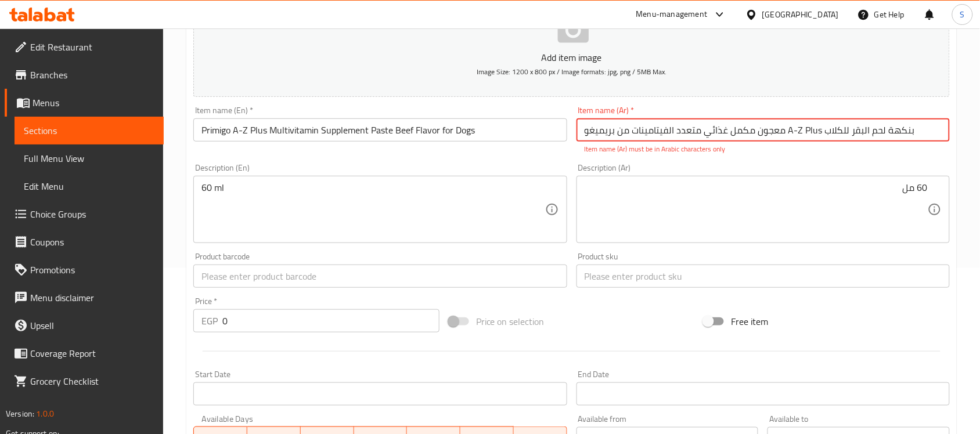
drag, startPoint x: 802, startPoint y: 129, endPoint x: 789, endPoint y: 131, distance: 13.5
click at [789, 131] on input "معجون مكمل غذائي متعدد الفيتامينات من بريميغو A-Z Plus بنكهة لحم البقر للكلاب" at bounding box center [763, 129] width 373 height 23
click at [820, 129] on input "معجون مكمل غذائي متعدد الفيتامينات من بريميغو A-Z Plus بنكهة لحم البقر للكلاب" at bounding box center [763, 129] width 373 height 23
drag, startPoint x: 820, startPoint y: 129, endPoint x: 786, endPoint y: 135, distance: 34.7
click at [786, 135] on input "معجون مكمل غذائي متعدد الفيتامينات من بريميغو A-Z Plus بنكهة لحم البقر للكلاب" at bounding box center [763, 129] width 373 height 23
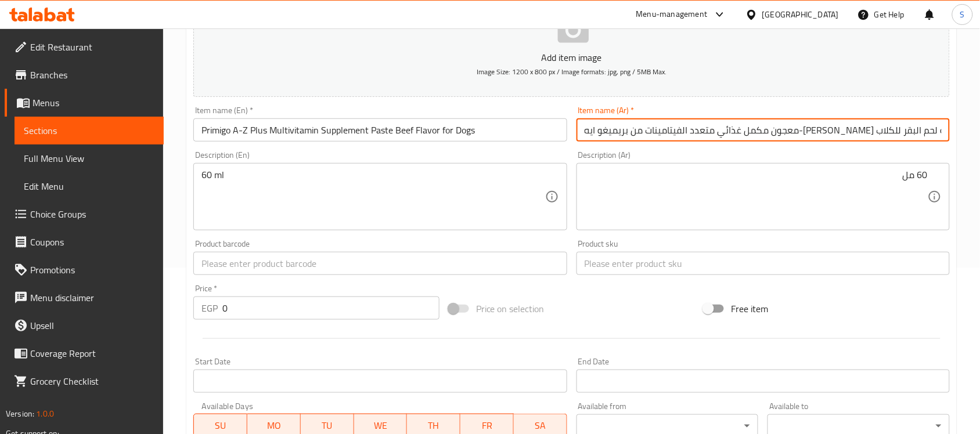
type input "معجون مكمل غذائي متعدد الفيتامينات من بريميغو ايه-زيد بلاس بنكهة لحم البقر للكل…"
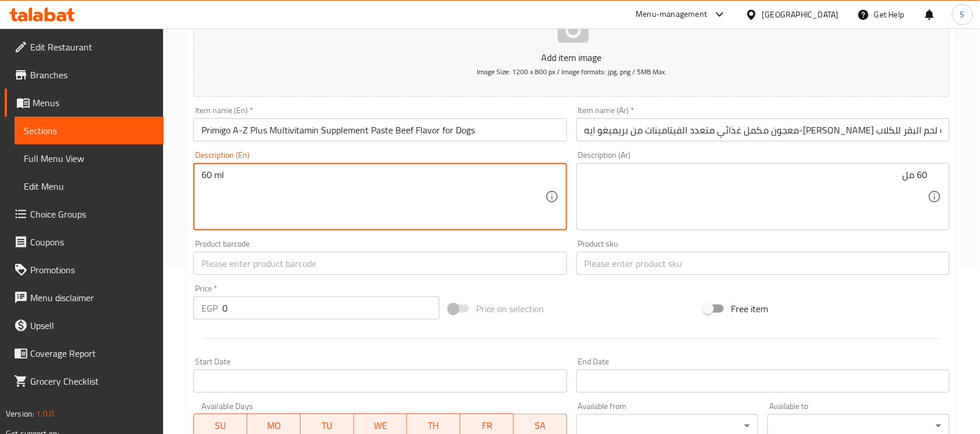
drag, startPoint x: 235, startPoint y: 268, endPoint x: 250, endPoint y: 212, distance: 57.8
click at [235, 268] on input "text" at bounding box center [379, 263] width 373 height 23
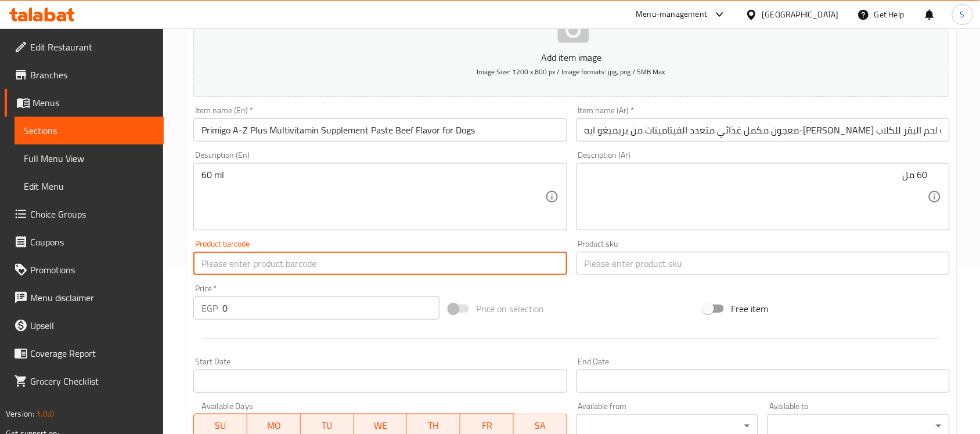
paste input "6223007357425"
type input "6223007357425"
drag, startPoint x: 218, startPoint y: 309, endPoint x: 201, endPoint y: 303, distance: 18.4
click at [201, 303] on div "EGP 0 Price *" at bounding box center [316, 308] width 246 height 23
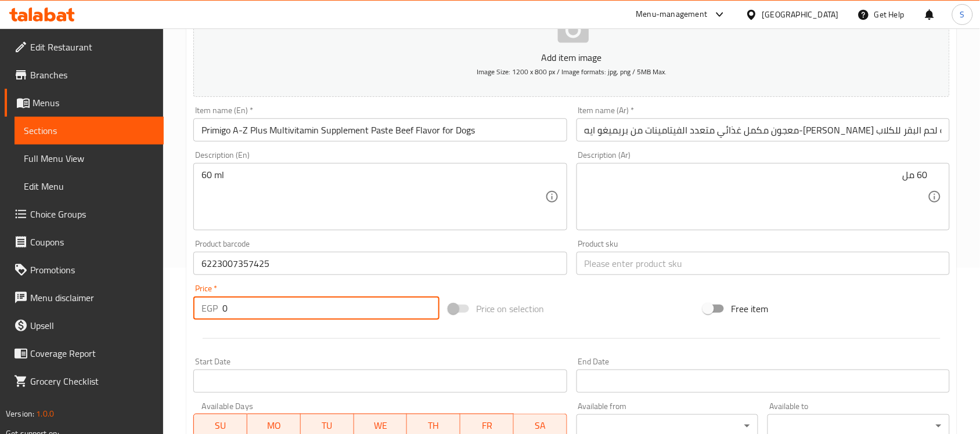
paste input "325"
type input "325"
click at [610, 255] on input "text" at bounding box center [763, 263] width 373 height 23
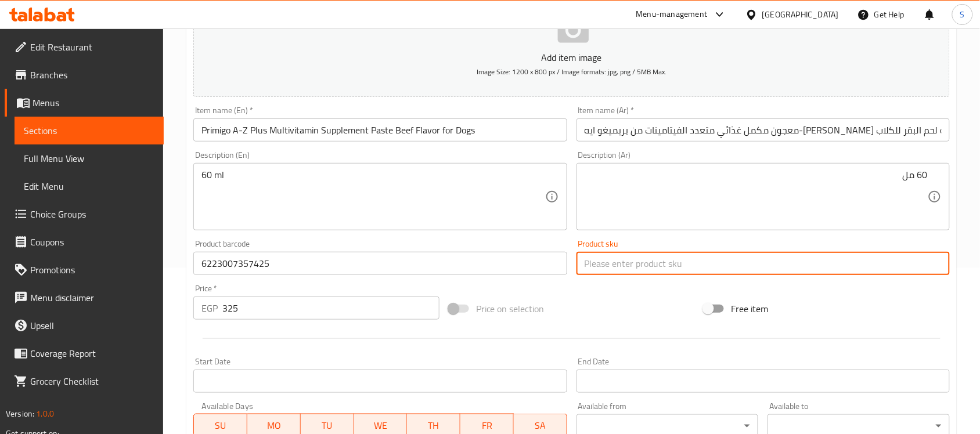
paste input "9923"
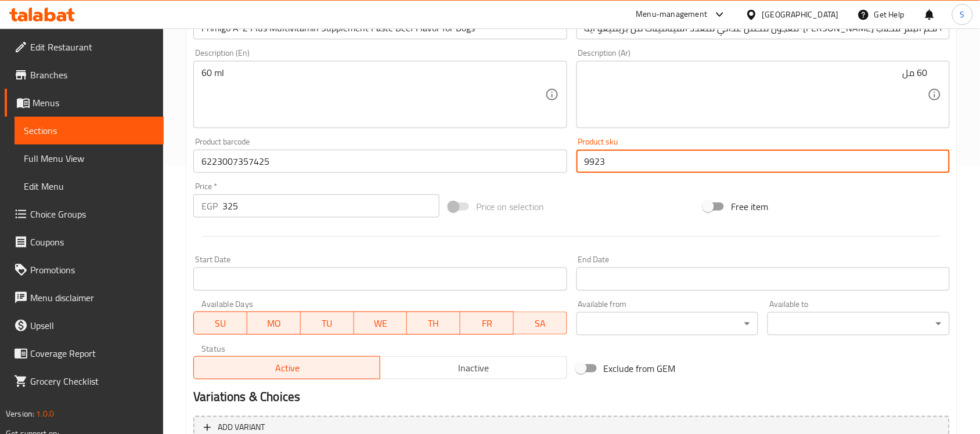
scroll to position [384, 0]
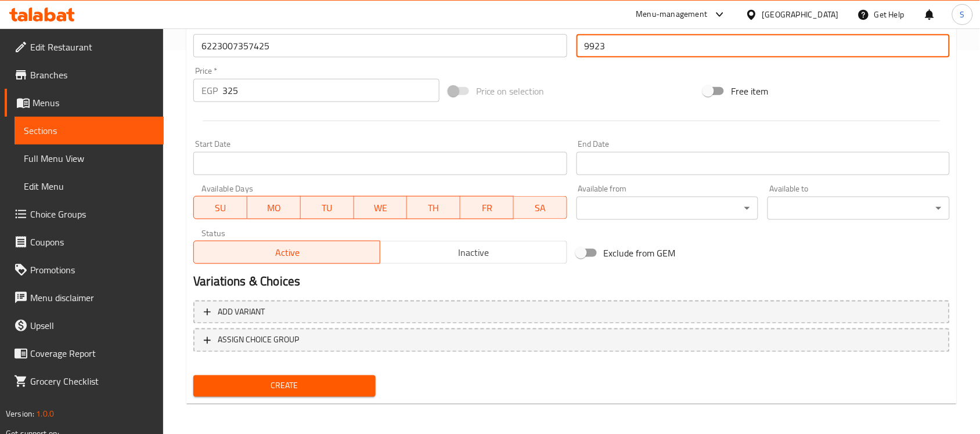
type input "9923"
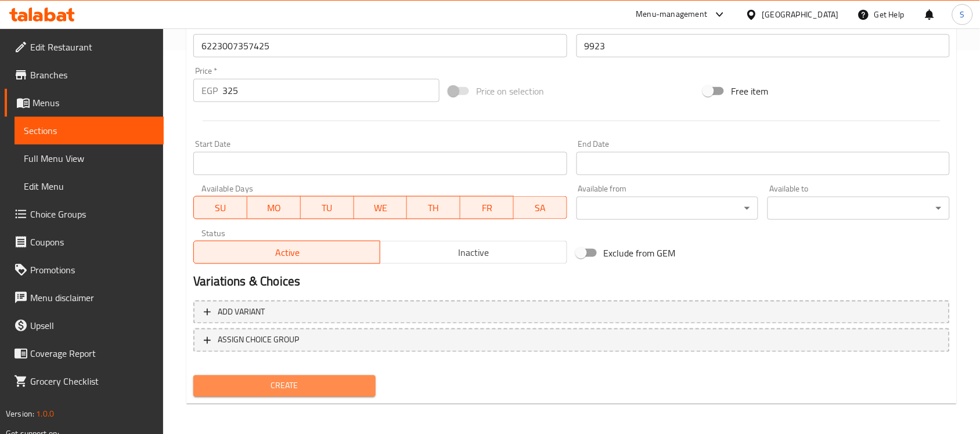
click at [276, 379] on span "Create" at bounding box center [285, 386] width 164 height 15
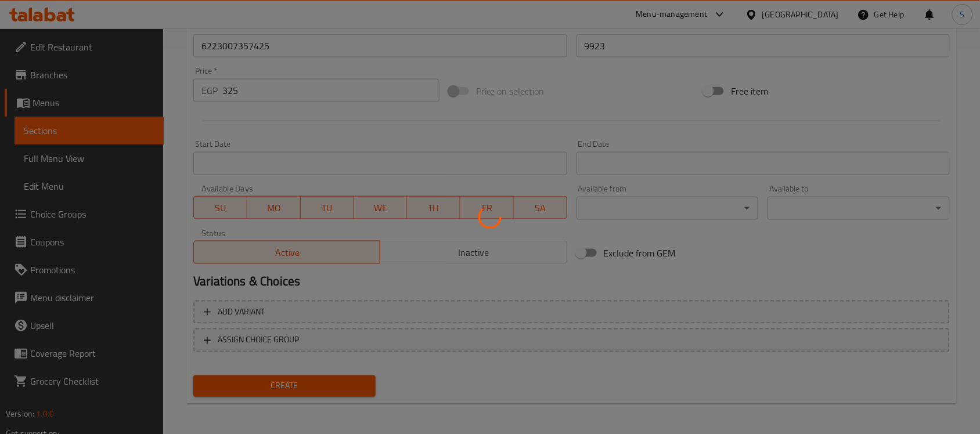
type input "0"
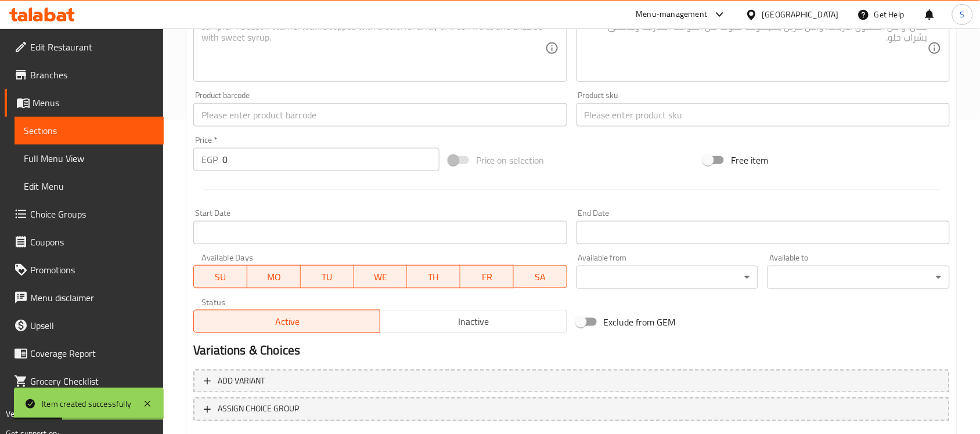
scroll to position [239, 0]
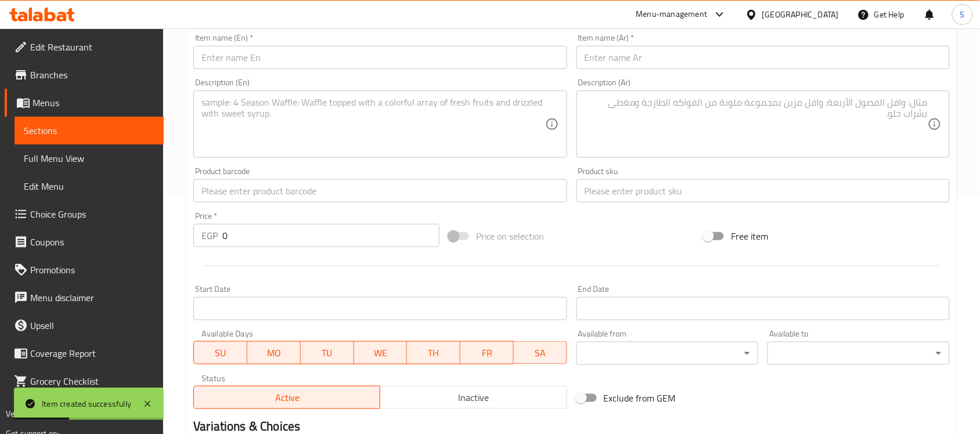
click at [262, 196] on input "text" at bounding box center [379, 190] width 373 height 23
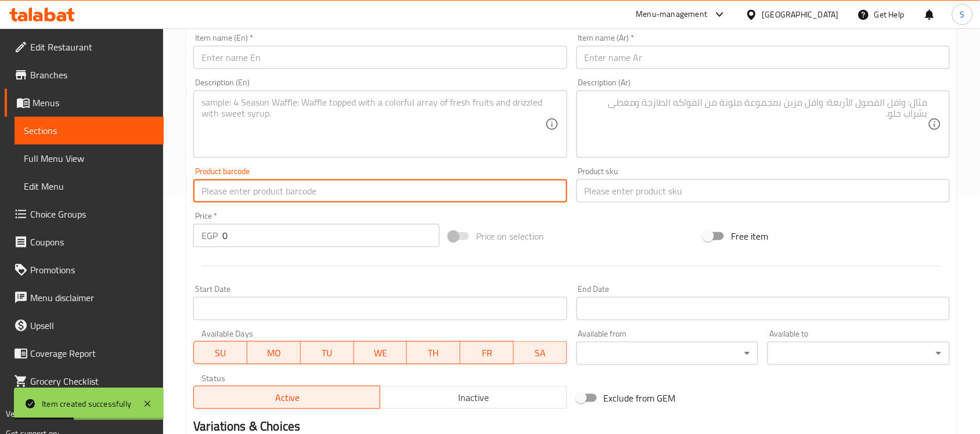
paste input "106514010"
type input "106514010"
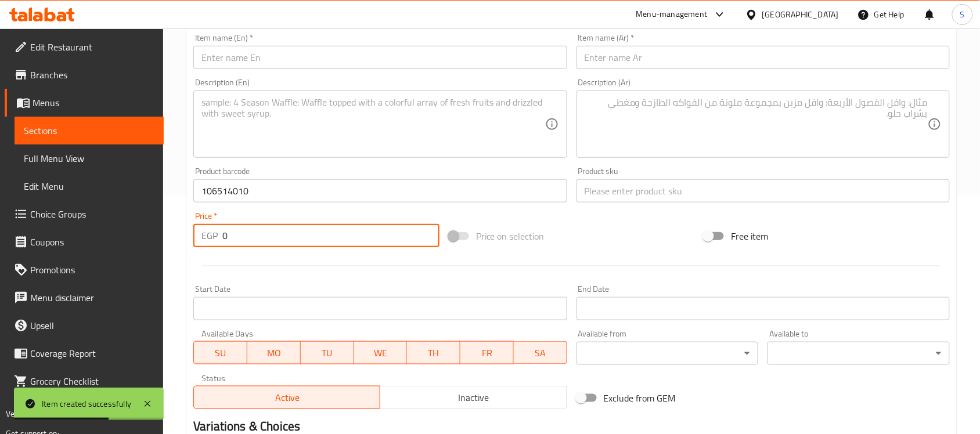
drag, startPoint x: 255, startPoint y: 231, endPoint x: 190, endPoint y: 229, distance: 65.1
click at [190, 229] on div "Price   * EGP 0 Price *" at bounding box center [316, 229] width 255 height 45
paste input "313"
type input "313"
click at [609, 193] on input "text" at bounding box center [763, 190] width 373 height 23
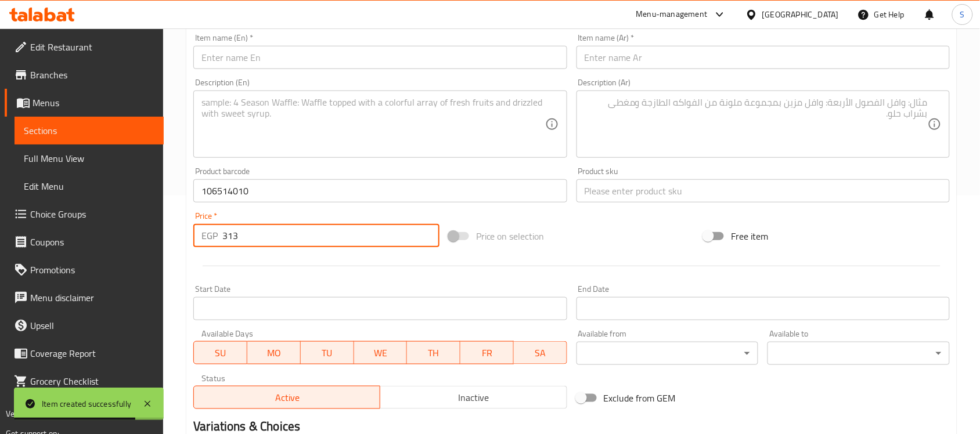
paste input "6514"
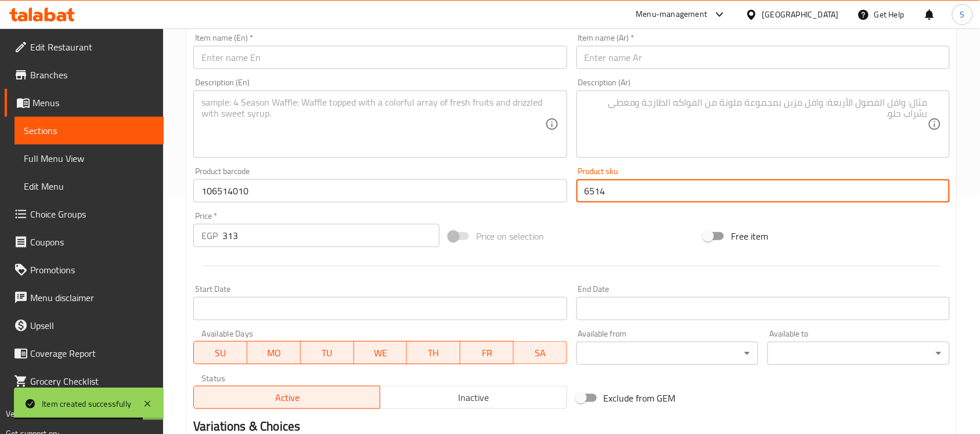
type input "6514"
click at [297, 55] on input "text" at bounding box center [379, 57] width 373 height 23
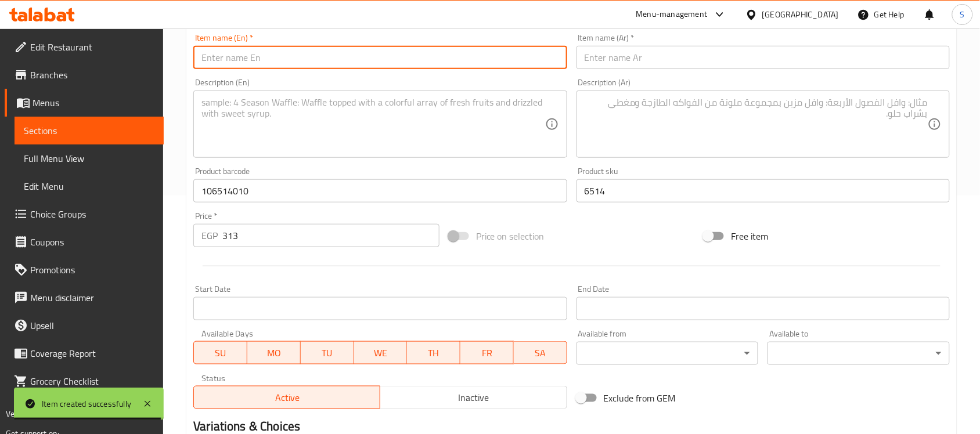
paste input "PTI Amino Pro Plus Dog Supplement (7+ Weeks)"
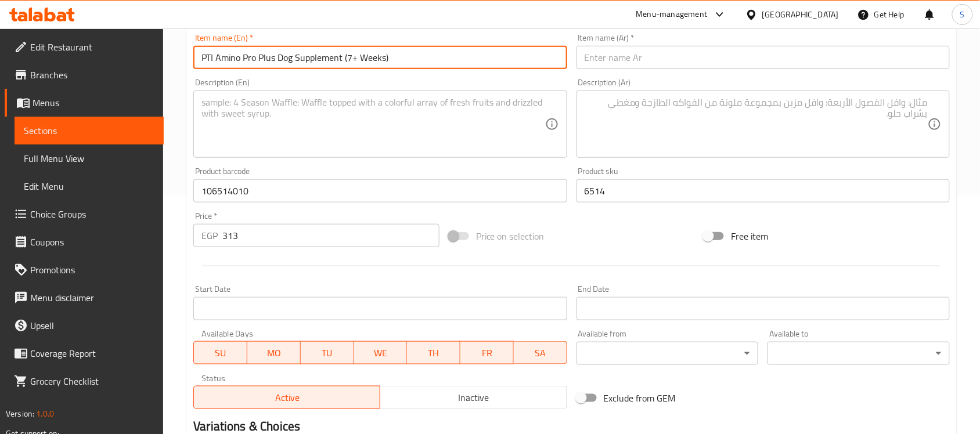
type input "PTI Amino Pro Plus Dog Supplement (7+ Weeks)"
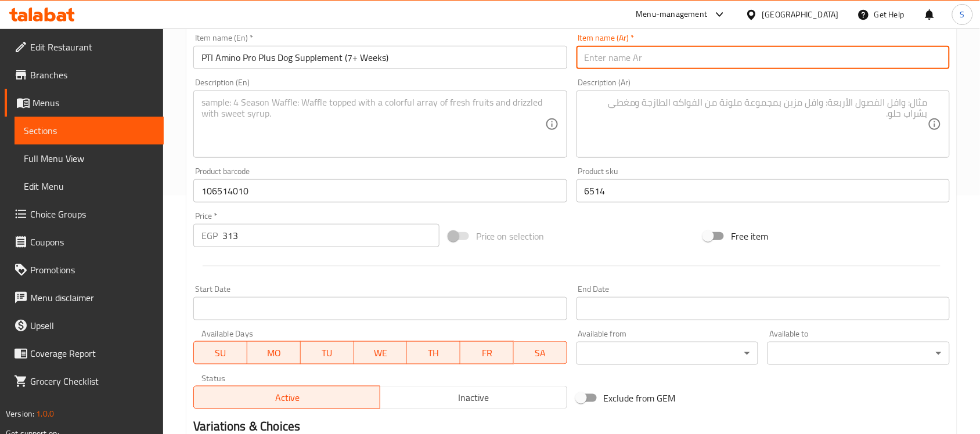
click at [843, 50] on input "text" at bounding box center [763, 57] width 373 height 23
paste input "بي تي آي أمينو برو بلس مكمل غذائي للكلاب (7 أسابيع فأكثر)"
type input "بي تي آي أمينو برو بلس مكمل غذائي للكلاب (7 أسابيع فأكثر)"
click at [275, 115] on textarea at bounding box center [372, 124] width 343 height 55
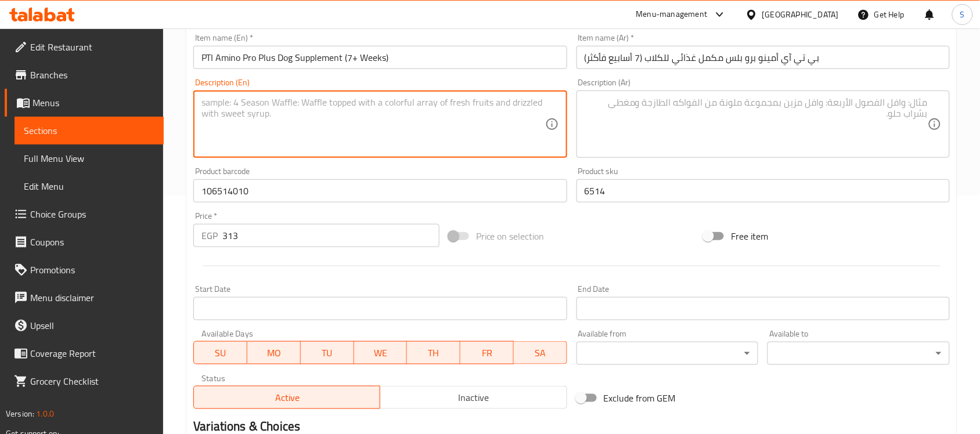
paste textarea "250gr"
click at [218, 103] on textarea "250gr" at bounding box center [372, 124] width 343 height 55
type textarea "250 gr"
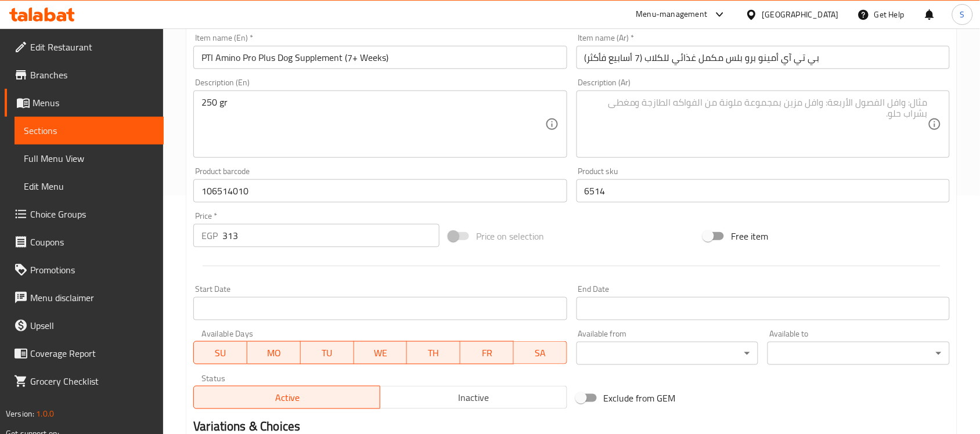
click at [816, 158] on div "Description (Ar) Description (Ar)" at bounding box center [763, 118] width 383 height 89
click at [822, 134] on textarea at bounding box center [756, 124] width 343 height 55
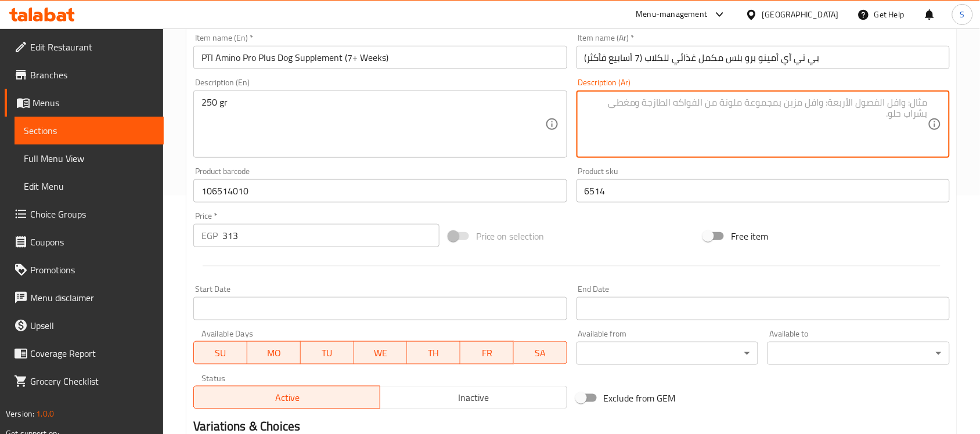
paste textarea "250gr"
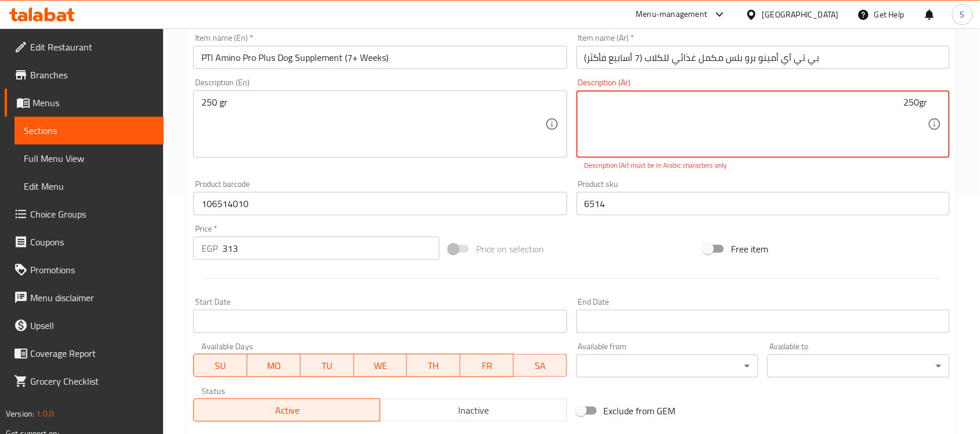
drag, startPoint x: 919, startPoint y: 102, endPoint x: 937, endPoint y: 103, distance: 17.5
click at [937, 103] on div "250gr Description (Ar)" at bounding box center [763, 124] width 373 height 67
click at [683, 125] on textarea "250" at bounding box center [756, 124] width 343 height 55
paste textarea "جرام"
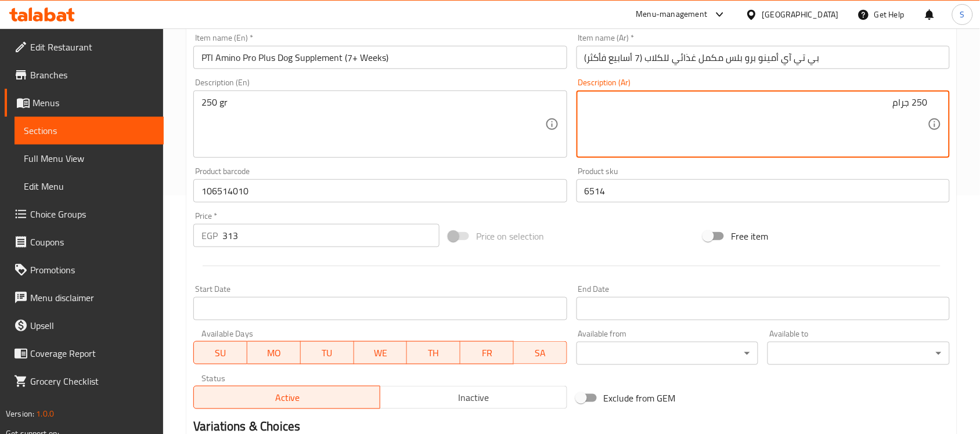
scroll to position [384, 0]
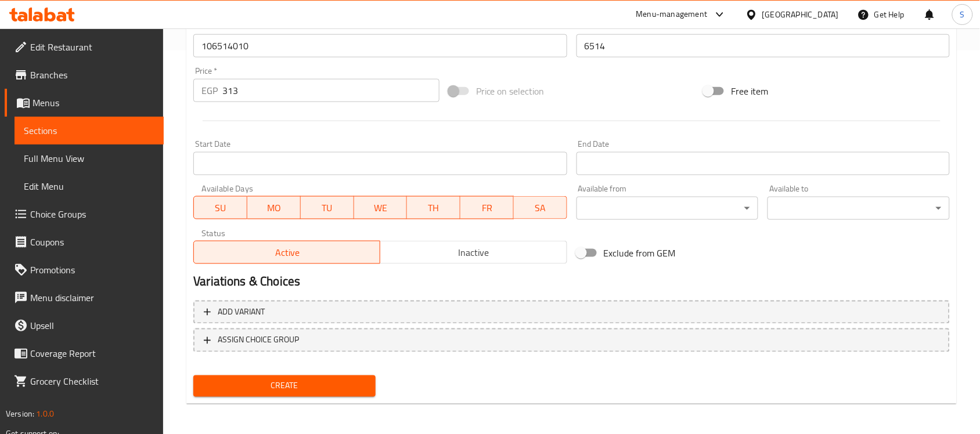
type textarea "250 جرام"
click at [327, 389] on span "Create" at bounding box center [285, 386] width 164 height 15
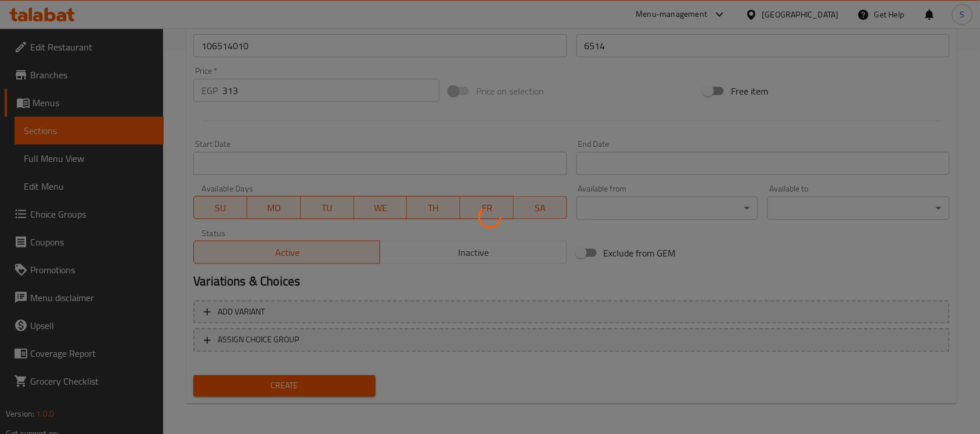
type input "0"
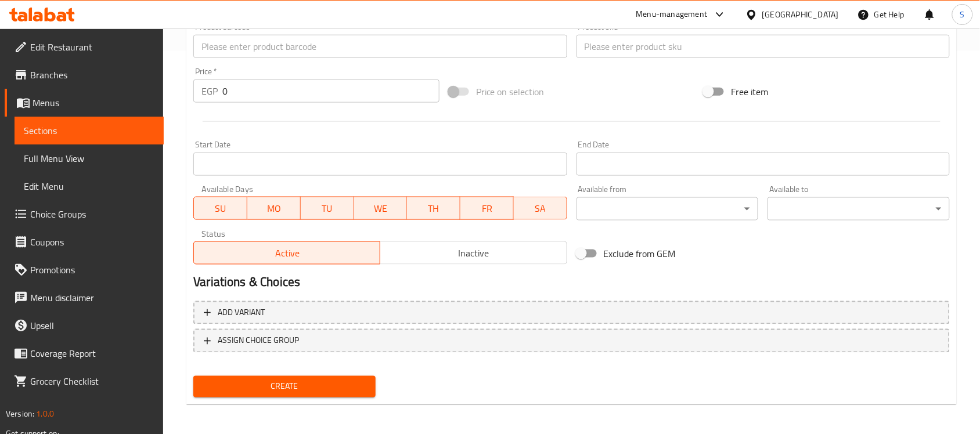
scroll to position [239, 0]
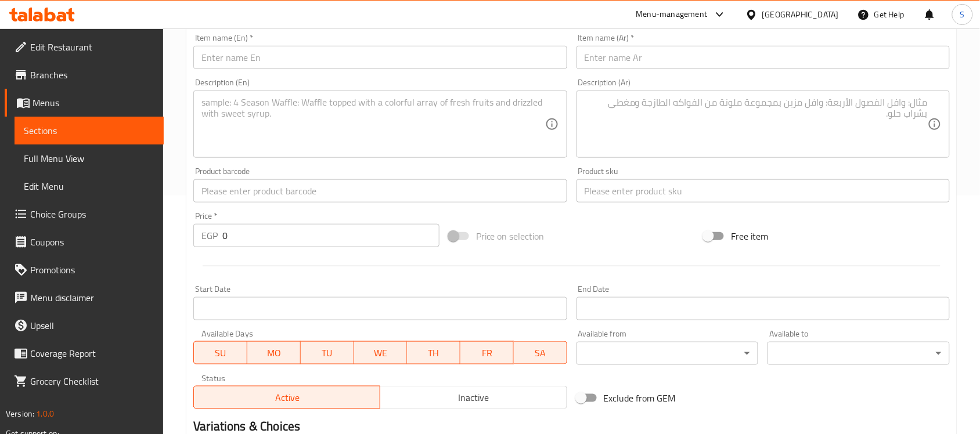
click at [254, 199] on input "text" at bounding box center [379, 190] width 373 height 23
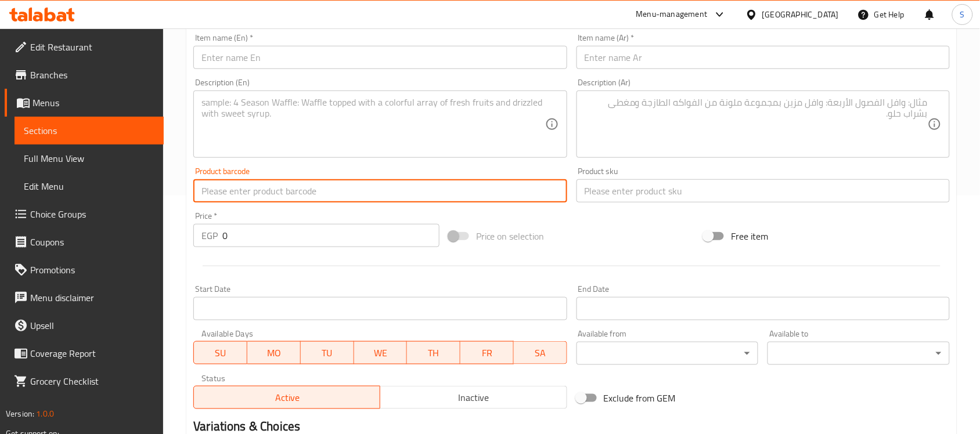
paste input "6937082504604"
type input "6937082504604"
drag, startPoint x: 127, startPoint y: 207, endPoint x: 91, endPoint y: 201, distance: 35.8
click at [92, 201] on div "Edit Restaurant Branches Menus Sections Full Menu View Edit Menu Choice Groups …" at bounding box center [490, 186] width 980 height 792
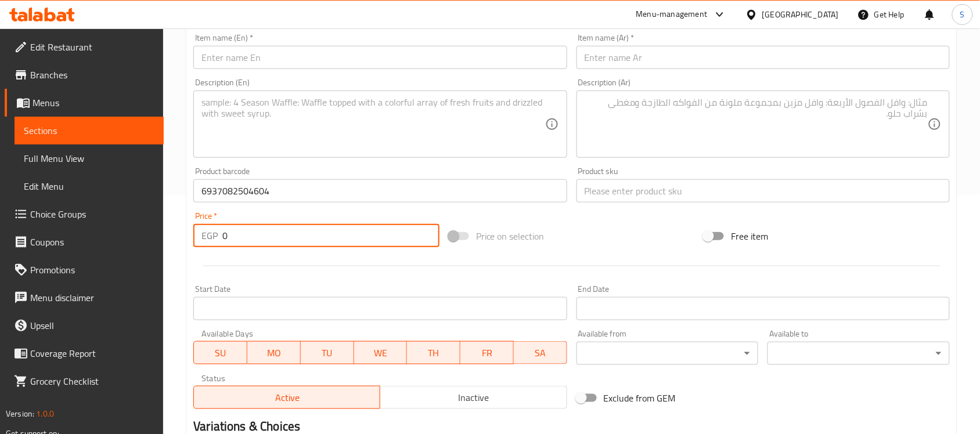
paste input "125"
type input "125"
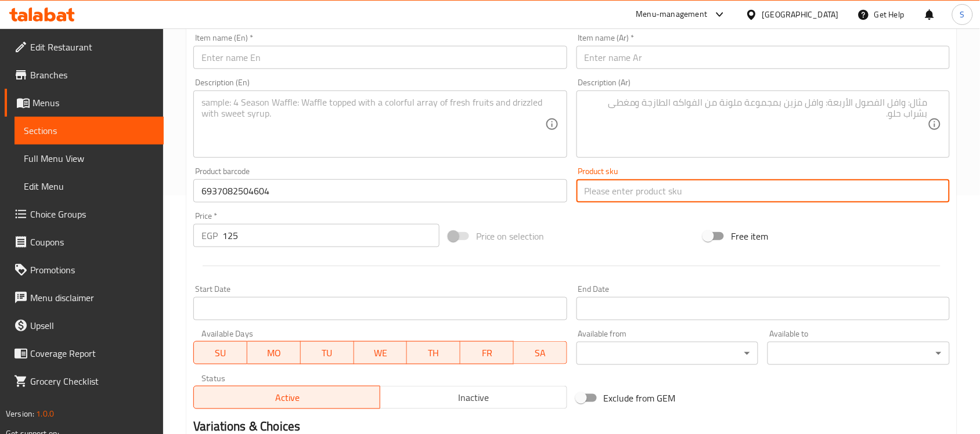
click at [582, 188] on input "text" at bounding box center [763, 190] width 373 height 23
paste input "12251"
type input "12251"
click at [372, 68] on input "text" at bounding box center [379, 57] width 373 height 23
paste input "ORGO PUPPY TRAINER"
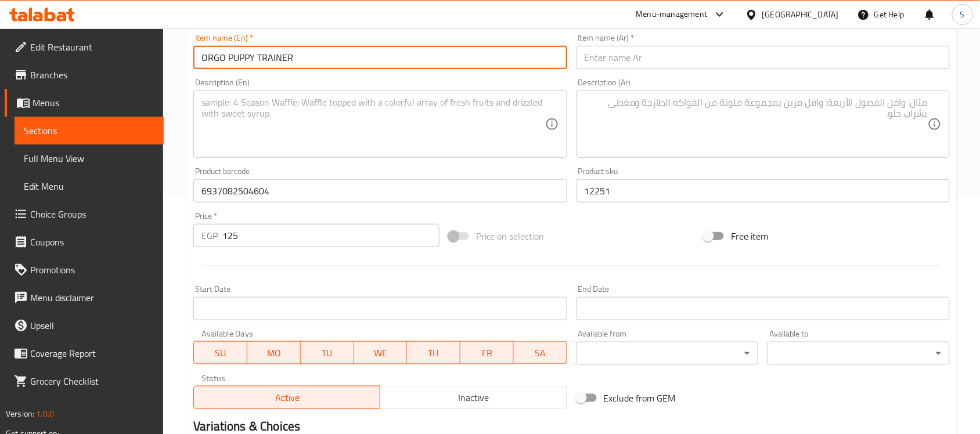
type input "ORGO PUPPY TRAINER"
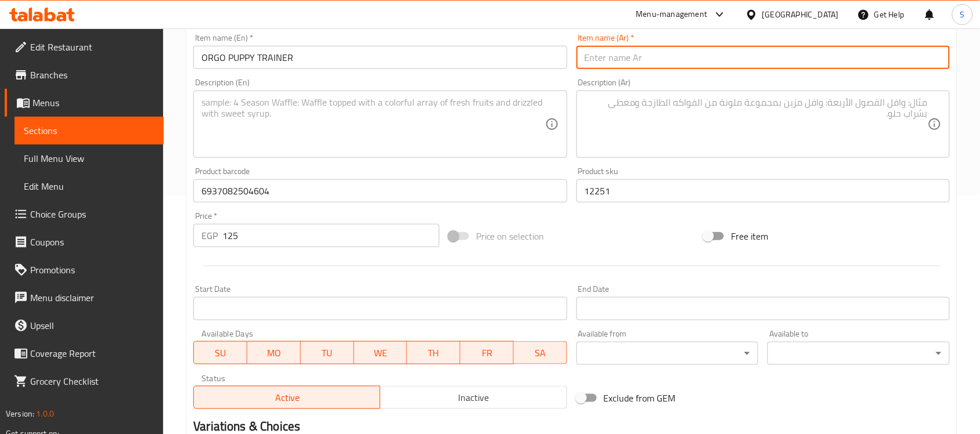
click at [745, 67] on input "text" at bounding box center [763, 57] width 373 height 23
paste input "مدرب الجراء أورجو"
type input "مدرب الجراء أورجو"
click at [247, 129] on textarea at bounding box center [372, 124] width 343 height 55
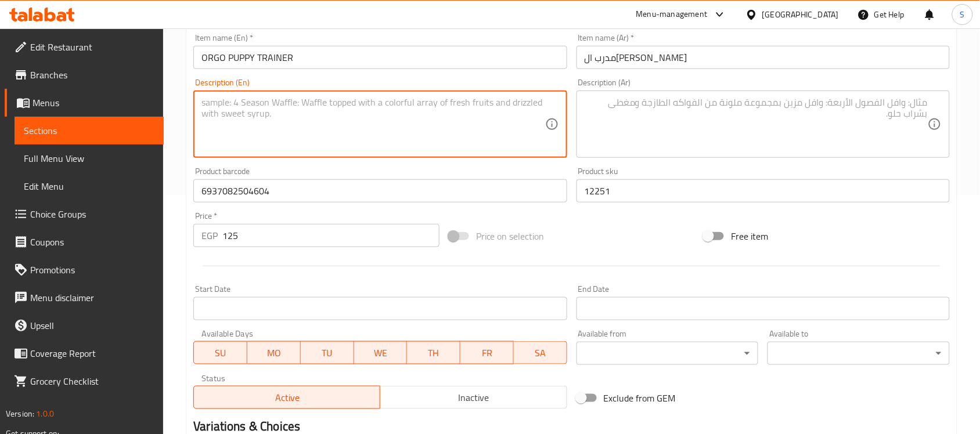
paste textarea "1pcs"
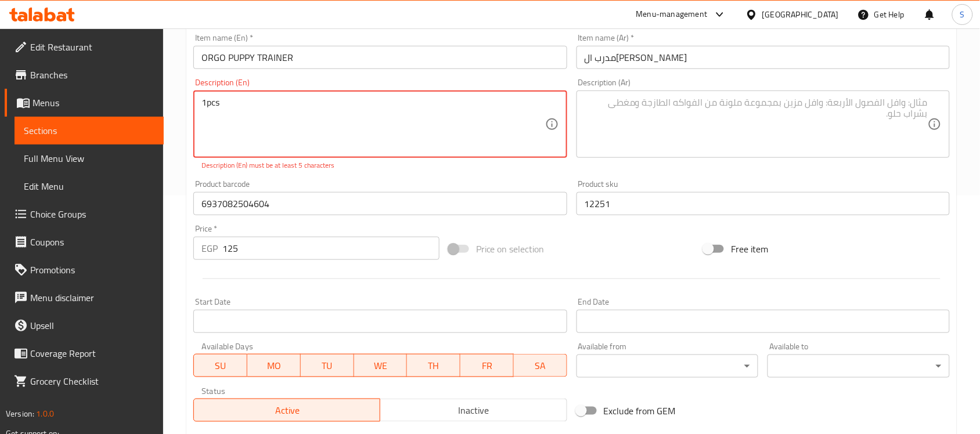
click at [206, 105] on textarea "1pcs" at bounding box center [372, 124] width 343 height 55
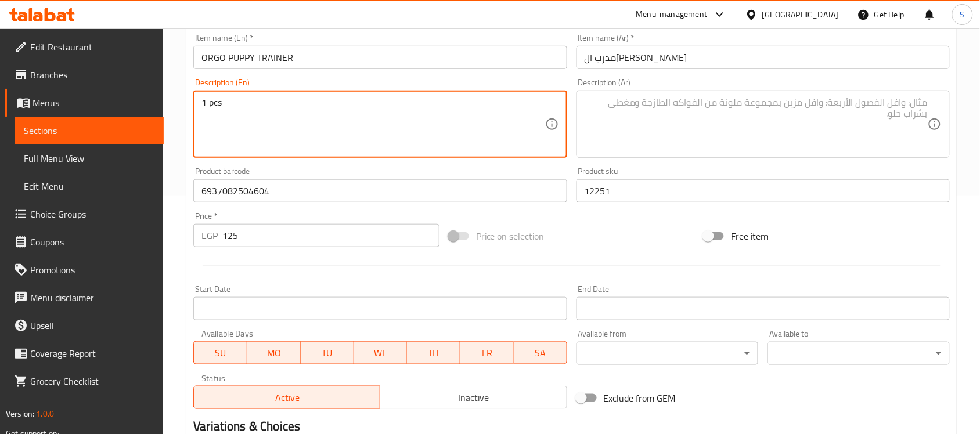
type textarea "1 pcs"
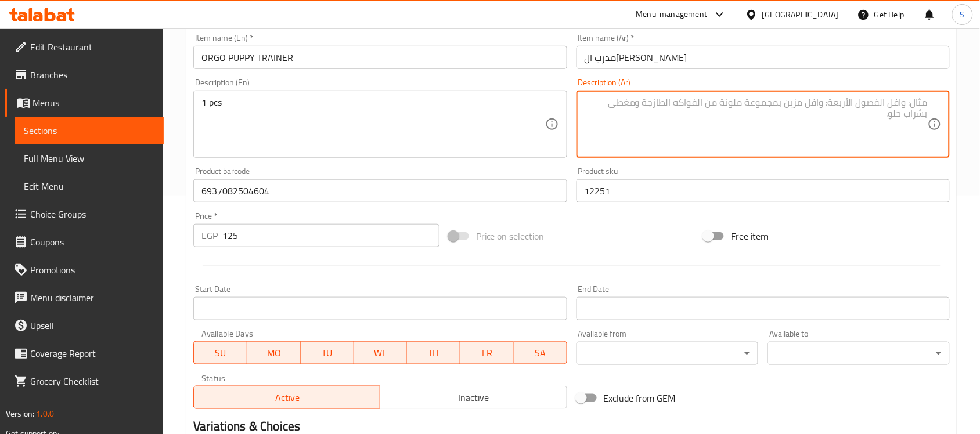
click at [776, 109] on textarea at bounding box center [756, 124] width 343 height 55
paste textarea "1pcs"
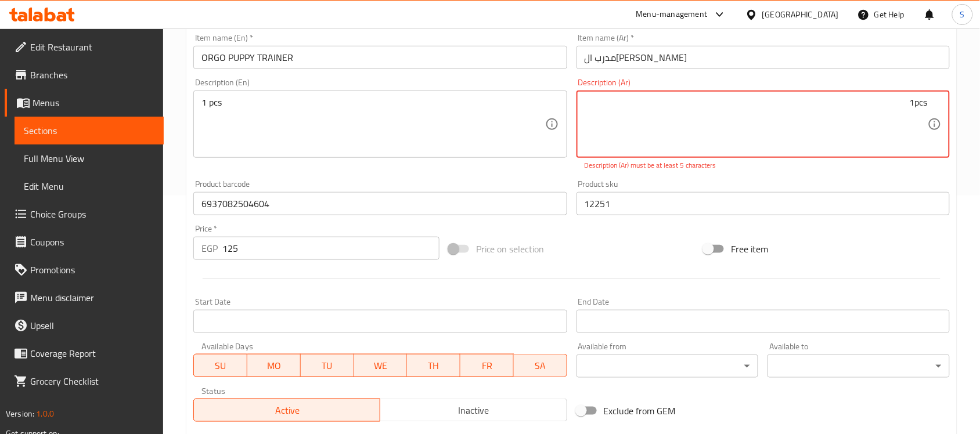
drag, startPoint x: 915, startPoint y: 103, endPoint x: 967, endPoint y: 105, distance: 52.3
click at [967, 105] on div "Home / Restaurants management / Menus / Sections / item / create Dogs Health se…" at bounding box center [571, 192] width 817 height 805
click at [671, 116] on textarea "1" at bounding box center [756, 124] width 343 height 55
paste textarea "قطعة"
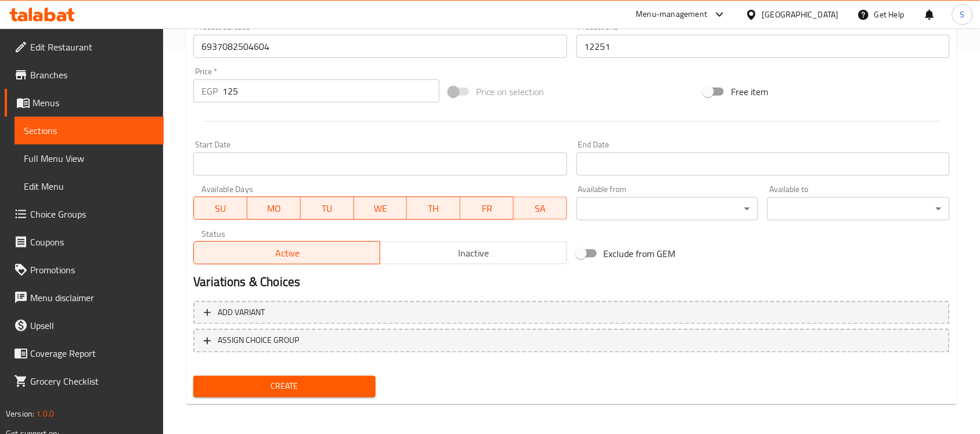
scroll to position [384, 0]
type textarea "1 قطعة"
click at [286, 381] on span "Create" at bounding box center [285, 386] width 164 height 15
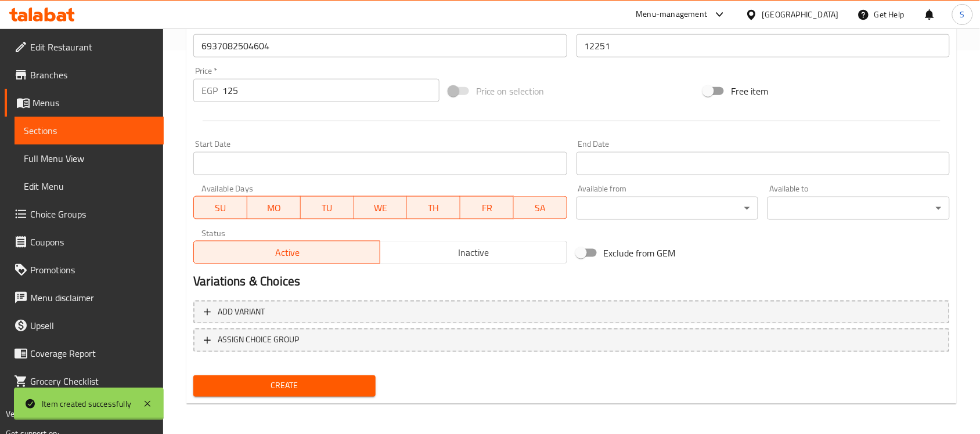
type input "0"
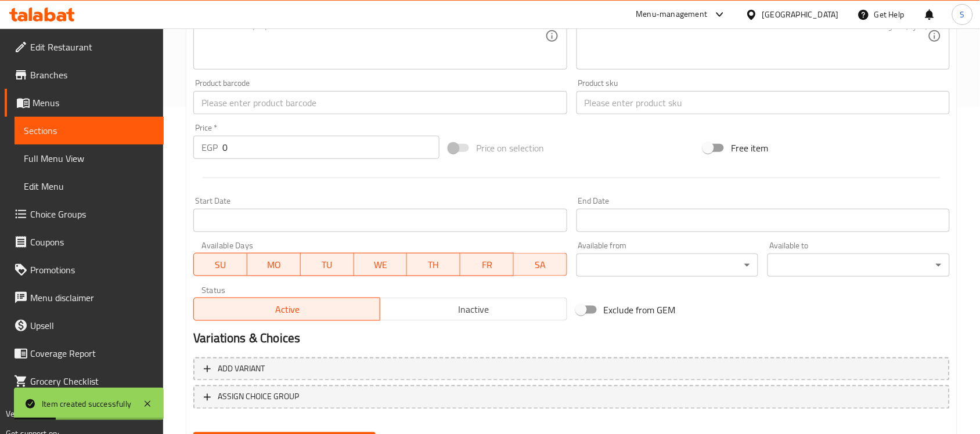
scroll to position [311, 0]
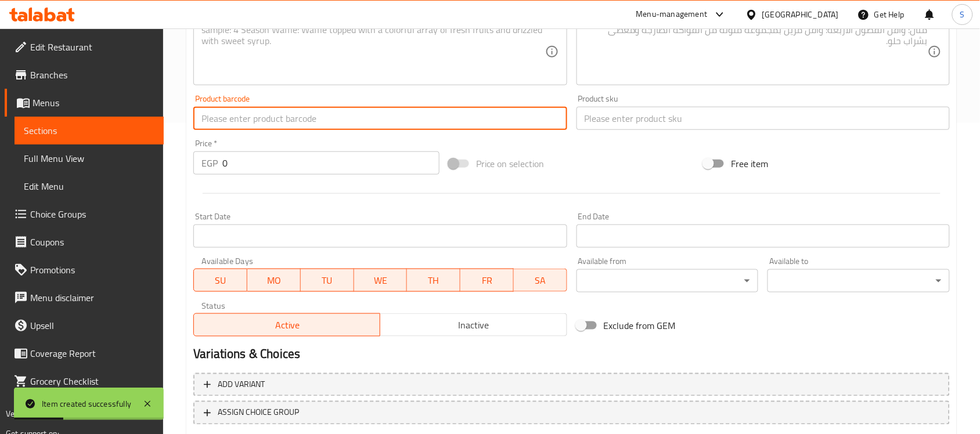
click at [274, 116] on input "text" at bounding box center [379, 118] width 373 height 23
paste input "6222019204642"
type input "6222019204642"
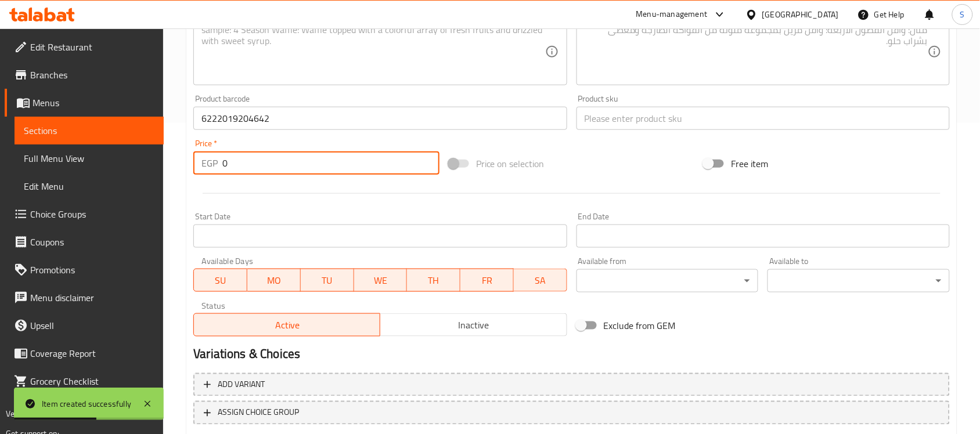
drag, startPoint x: 239, startPoint y: 174, endPoint x: 214, endPoint y: 167, distance: 26.1
click at [215, 167] on div "EGP 0 Price *" at bounding box center [316, 163] width 246 height 23
paste input "106"
type input "106"
click at [596, 107] on input "text" at bounding box center [763, 118] width 373 height 23
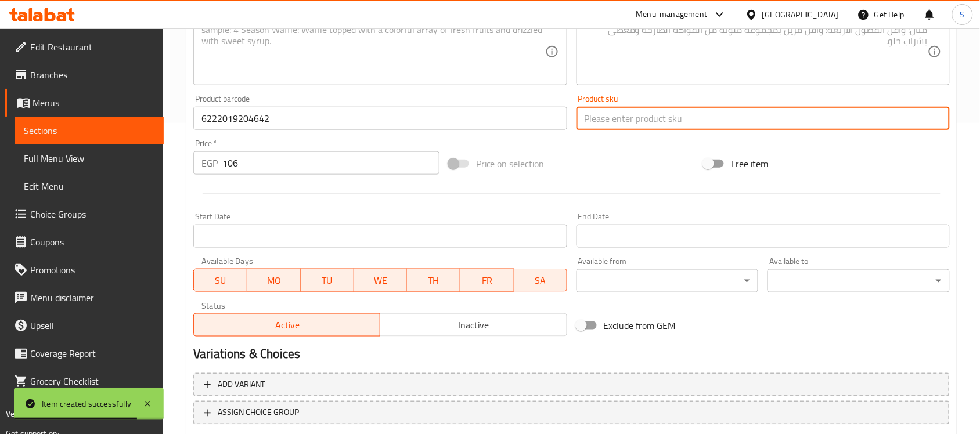
paste input "12252"
type input "12252"
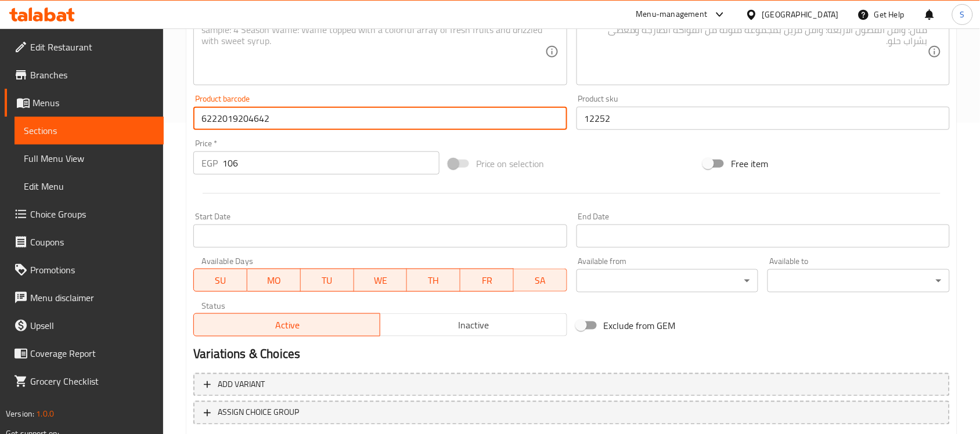
drag, startPoint x: 290, startPoint y: 128, endPoint x: 95, endPoint y: 103, distance: 197.2
click at [95, 103] on div "Edit Restaurant Branches Menus Sections Full Menu View Edit Menu Choice Groups …" at bounding box center [490, 113] width 980 height 792
paste input "116254010"
type input "116254010"
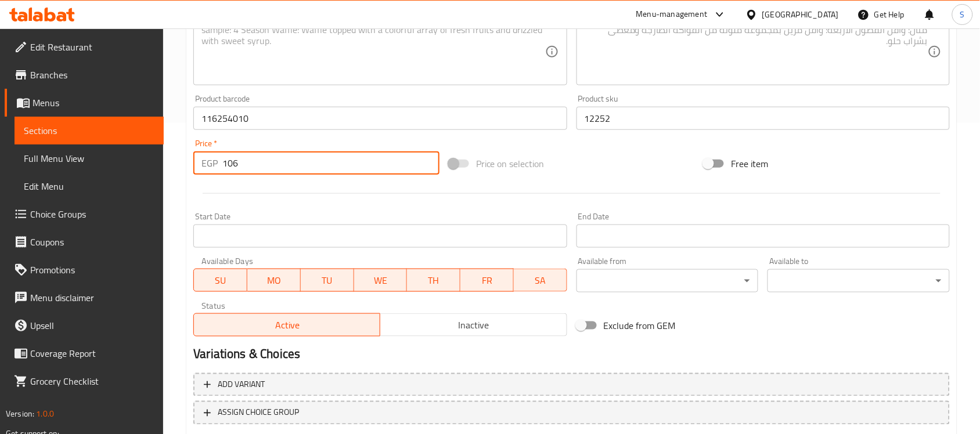
drag, startPoint x: 272, startPoint y: 160, endPoint x: 233, endPoint y: 23, distance: 141.7
click at [167, 159] on div "Home / Restaurants management / Menus / Sections / item / create Dogs Health se…" at bounding box center [571, 113] width 817 height 792
paste input "188"
type input "1188"
click at [592, 116] on input "12252" at bounding box center [763, 118] width 373 height 23
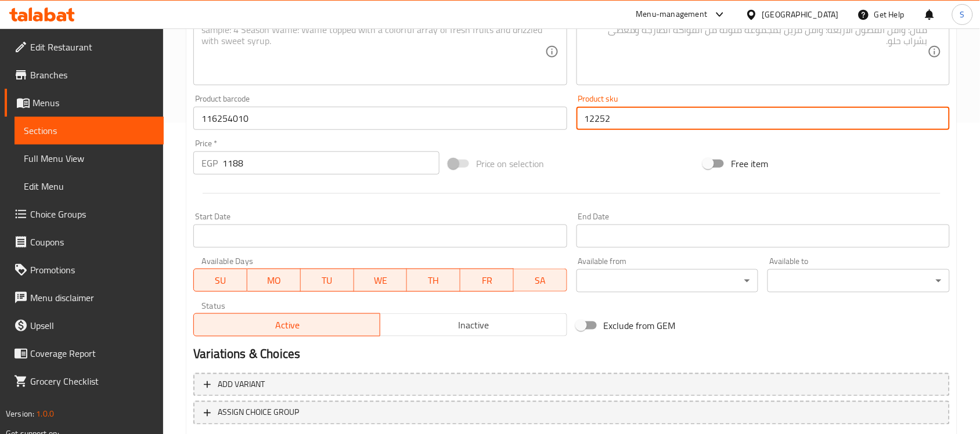
click at [592, 116] on input "12252" at bounding box center [763, 118] width 373 height 23
paste input "6254"
type input "6254"
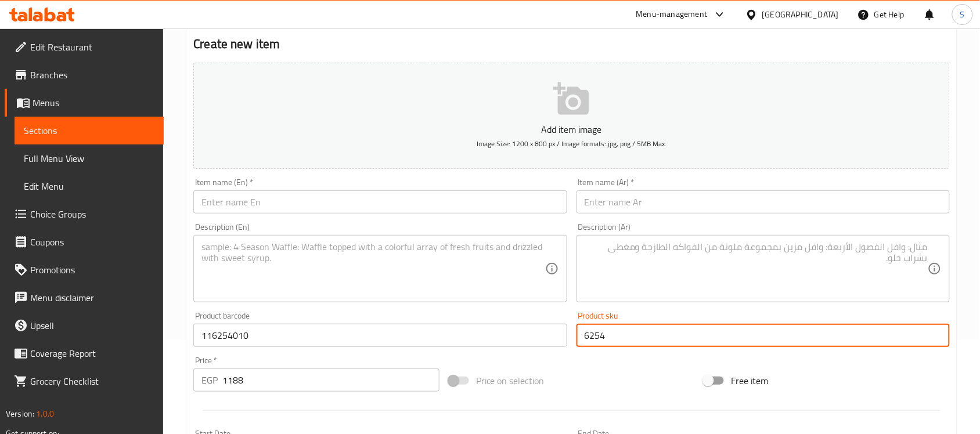
scroll to position [93, 0]
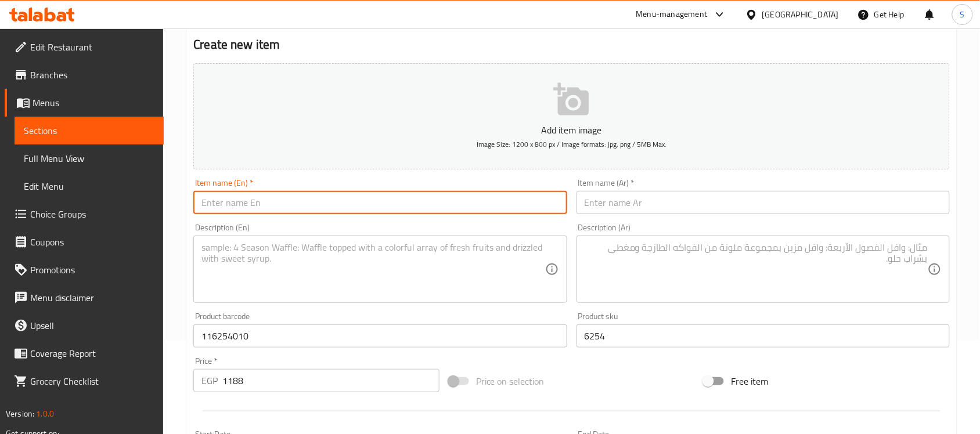
click at [283, 201] on input "text" at bounding box center [379, 202] width 373 height 23
paste input "Simparica Trio Tick & Flea Chewable Tablets for Dogs (20-40kg) 1PCS"
type input "Simparica Trio Tick & Flea Chewable Tablets for Dogs (20-40kg) 1PCS"
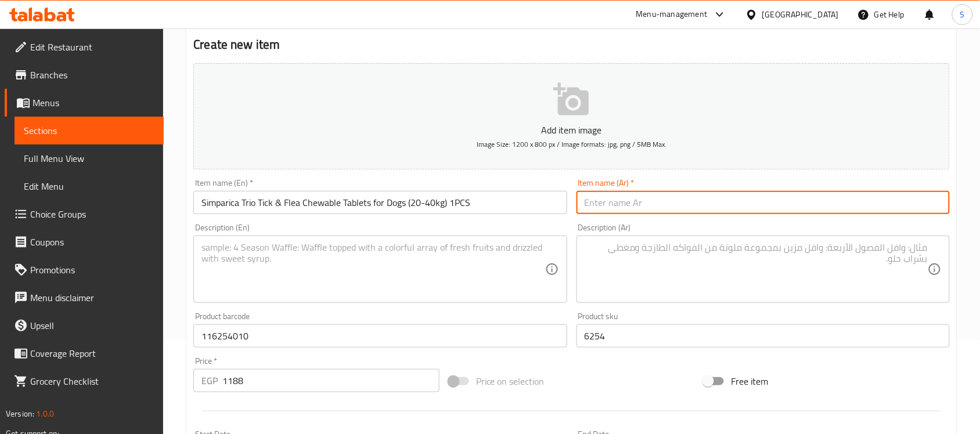
click at [762, 204] on input "text" at bounding box center [763, 202] width 373 height 23
paste input "أقراص سيمباريكا تريو للمضغ ضد القراد والبراغيث للكلاب (20-40 كجم) قطعة واحدة"
type input "أقراص سيمباريكا تريو للمضغ ضد القراد والبراغيث للكلاب (20-40 كجم) قطعة واحدة"
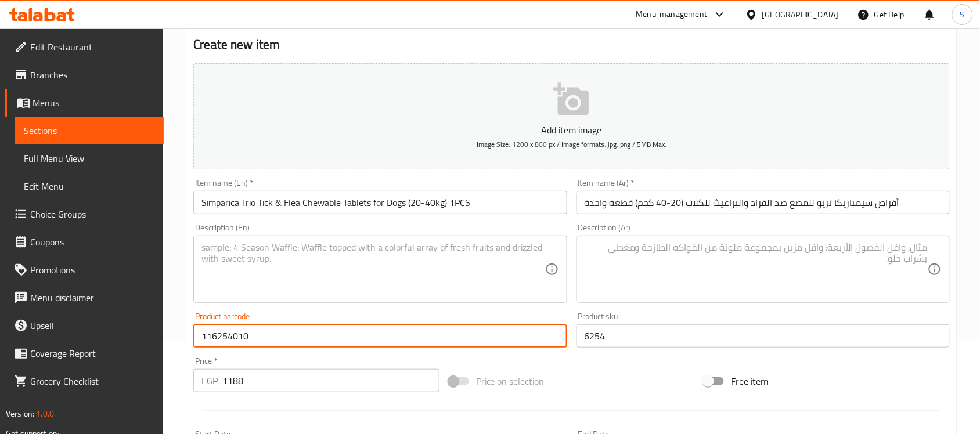
drag, startPoint x: 265, startPoint y: 340, endPoint x: 254, endPoint y: 341, distance: 10.5
click at [254, 341] on input "116254010" at bounding box center [379, 336] width 373 height 23
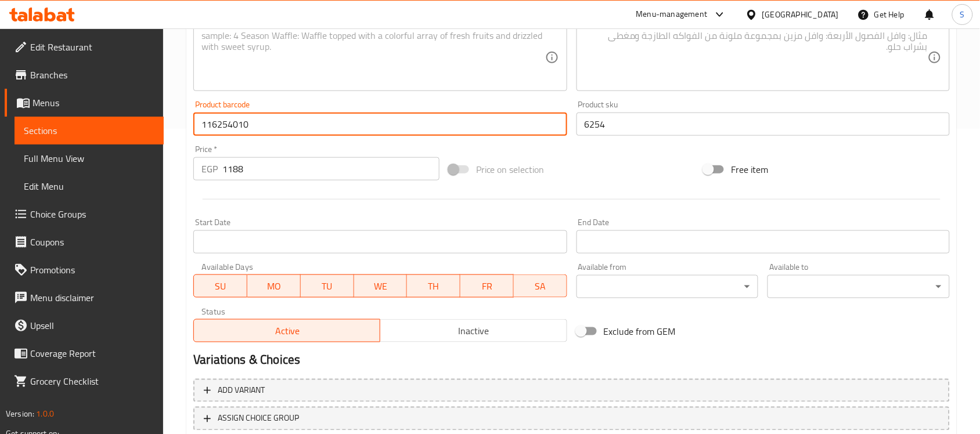
scroll to position [311, 0]
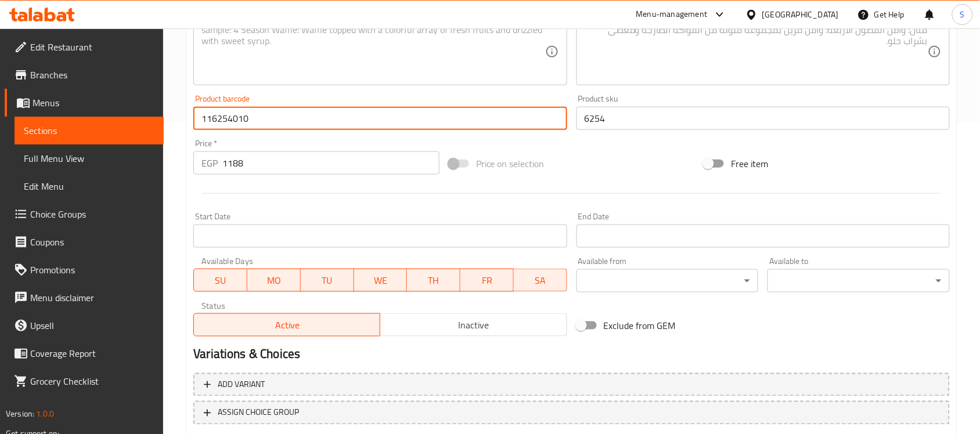
drag, startPoint x: 255, startPoint y: 121, endPoint x: 123, endPoint y: 100, distance: 134.0
click at [126, 100] on div "Edit Restaurant Branches Menus Sections Full Menu View Edit Menu Choice Groups …" at bounding box center [490, 113] width 980 height 792
paste input "3838989747794"
type input "3838989747794"
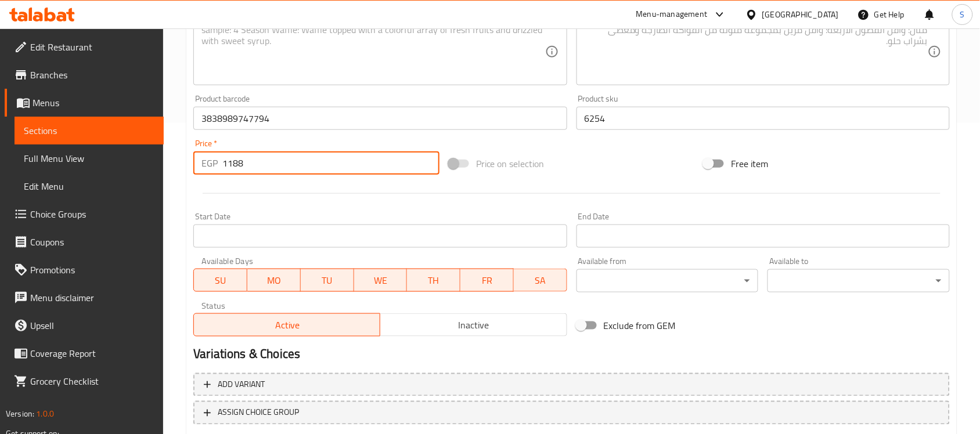
drag, startPoint x: 200, startPoint y: 165, endPoint x: 185, endPoint y: 164, distance: 15.8
click at [185, 164] on div "Home / Restaurants management / Menus / Sections / item / create Dogs Health se…" at bounding box center [571, 113] width 817 height 792
paste input "500"
type input "500"
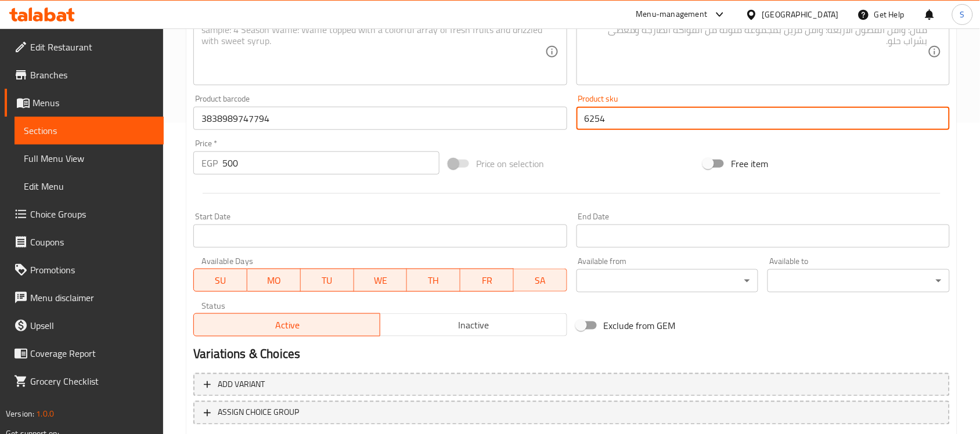
drag, startPoint x: 631, startPoint y: 120, endPoint x: 517, endPoint y: 117, distance: 114.4
click at [529, 123] on div "Add item image Image Size: 1200 x 800 px / Image formats: jpg, png / 5MB Max. I…" at bounding box center [572, 91] width 766 height 501
paste input "13841"
type input "13841"
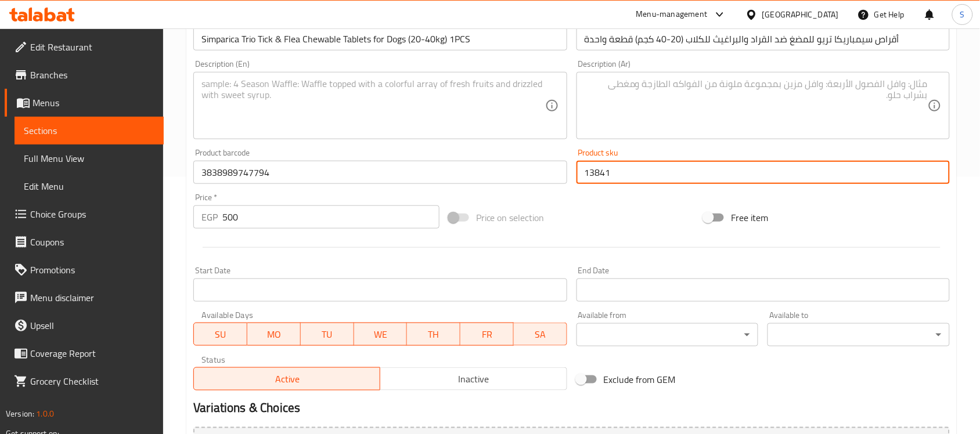
scroll to position [166, 0]
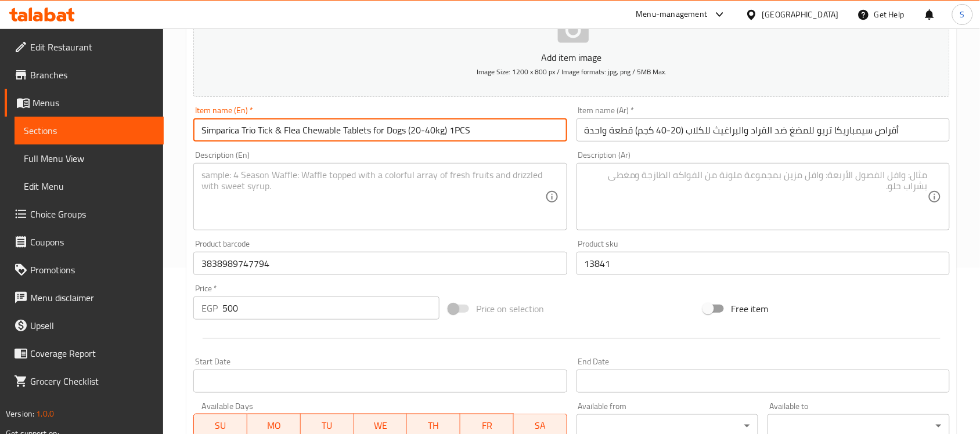
click at [329, 134] on input "Simparica Trio Tick & Flea Chewable Tablets for Dogs (20-40kg) 1PCS" at bounding box center [379, 129] width 373 height 23
paste input "Fypryst 402mg Fipronil Anti-Flea Tick & Lice Spot-On Solution for XL Dogs (40+k…"
type input "Fypryst 402mg Fipronil Anti-Flea Tick & Lice Spot-On Solution for XL Dogs (40+k…"
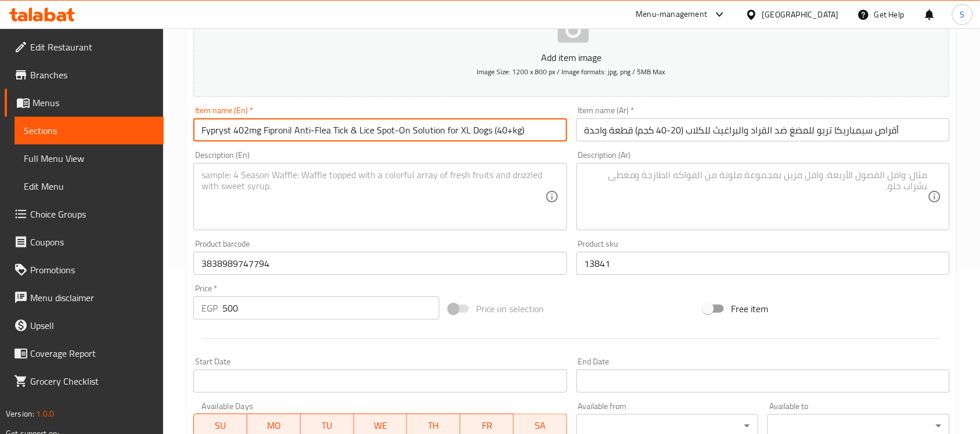
click at [790, 123] on input "أقراص سيمباريكا تريو للمضغ ضد القراد والبراغيث للكلاب (20-40 كجم) قطعة واحدة" at bounding box center [763, 129] width 373 height 23
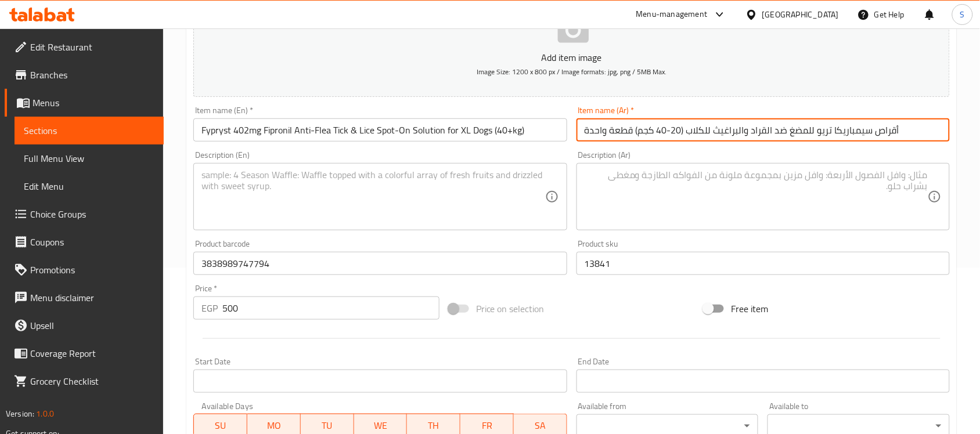
click at [787, 132] on input "أقراص سيمباريكا تريو للمضغ ضد القراد والبراغيث للكلاب (20-40 كجم) قطعة واحدة" at bounding box center [763, 129] width 373 height 23
paste input "فيبريست ٤٠٢ ملغ فيبرونيل محلول موضعي مضاد للبراغيث والقراد والقمل للكلاب الكبير…"
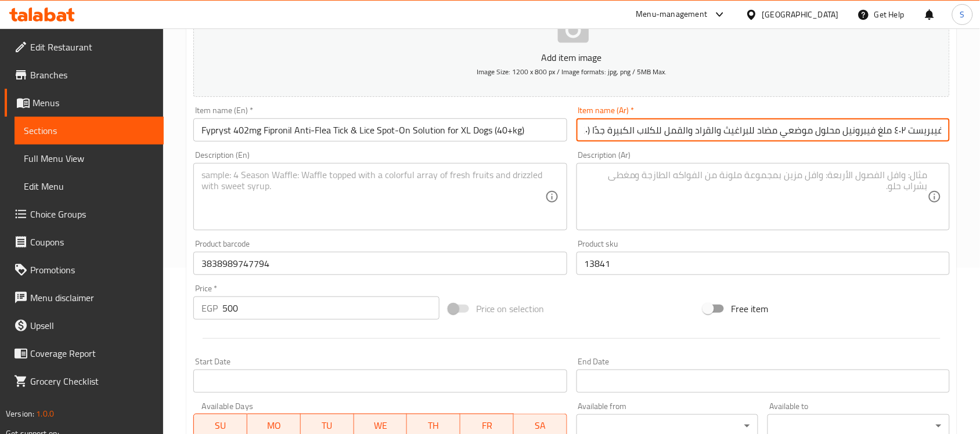
type input "فيبريست ٤٠٢ ملغ فيبرونيل محلول موضعي مضاد للبراغيث والقراد والقمل للكلاب الكبير…"
click at [285, 217] on textarea at bounding box center [372, 197] width 343 height 55
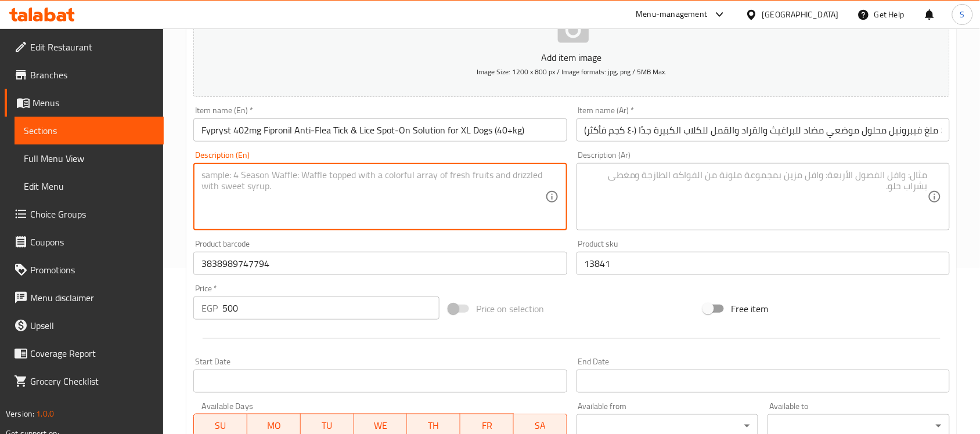
paste textarea "1pcs"
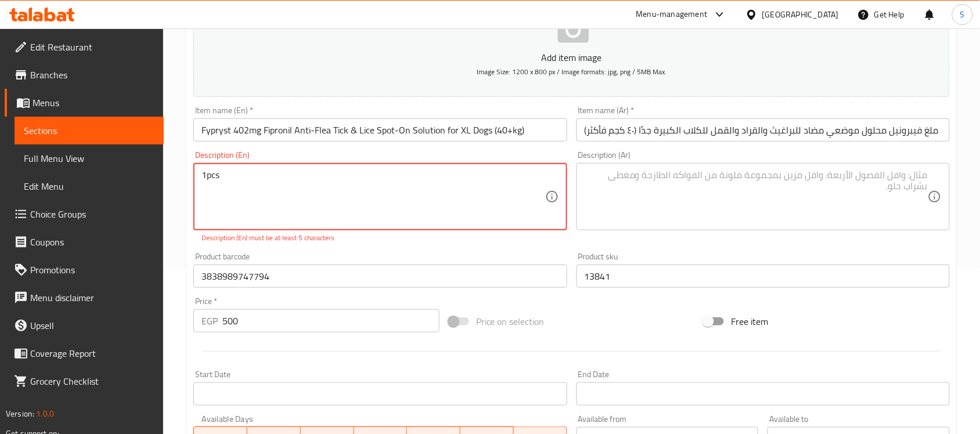
click at [207, 173] on textarea "1pcs" at bounding box center [372, 197] width 343 height 55
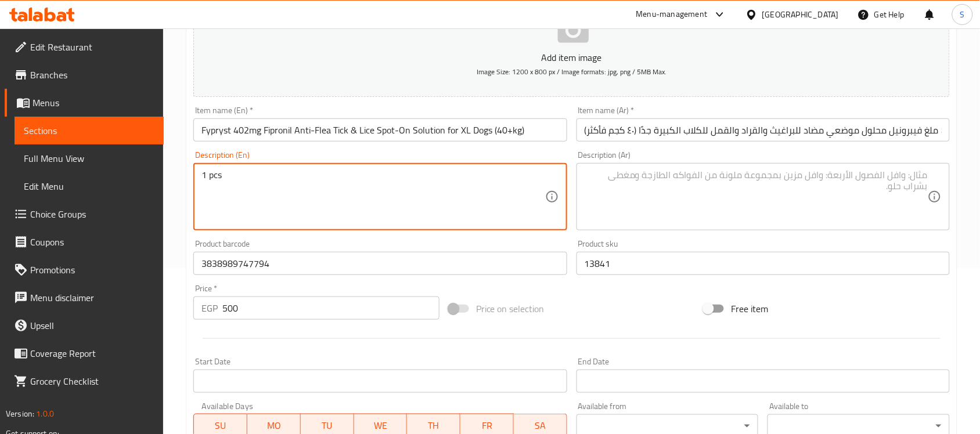
type textarea "1 pcs"
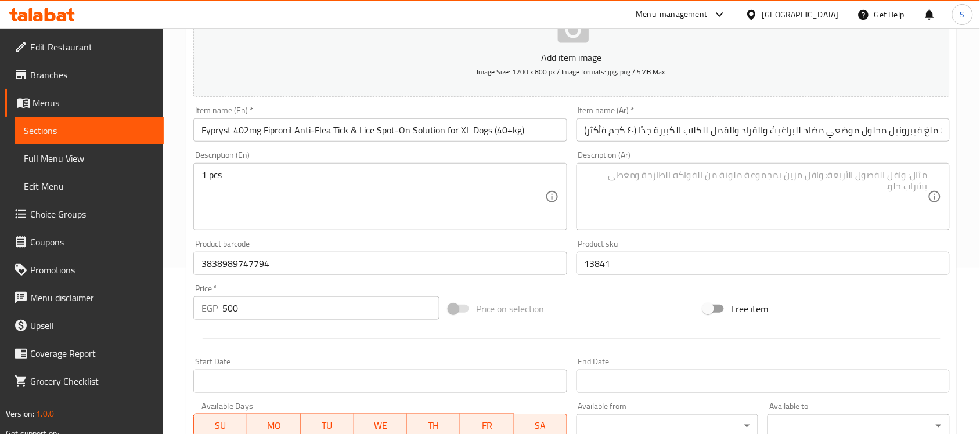
click at [883, 195] on textarea at bounding box center [756, 197] width 343 height 55
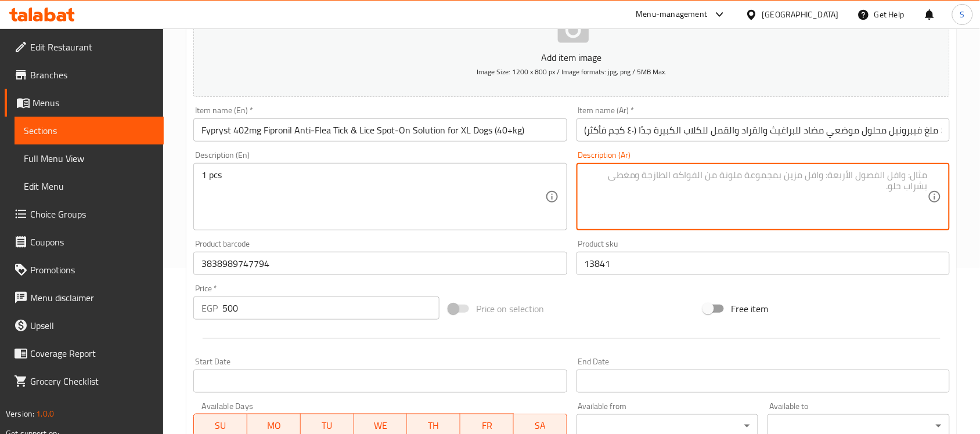
paste textarea "1pcs"
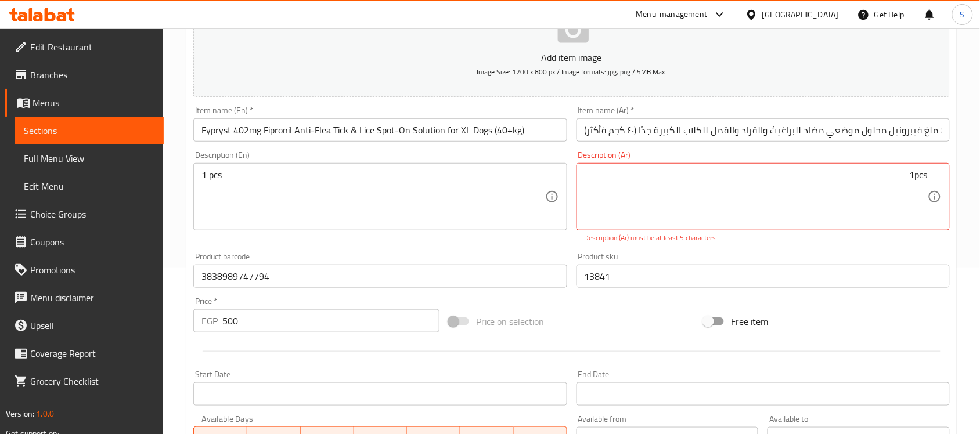
click at [677, 170] on textarea "1pcs" at bounding box center [756, 197] width 343 height 55
drag, startPoint x: 913, startPoint y: 175, endPoint x: 957, endPoint y: 172, distance: 43.6
click at [957, 172] on div "Home / Restaurants management / Menus / Sections / item / create Dogs Health se…" at bounding box center [571, 264] width 817 height 805
click at [872, 176] on textarea "1" at bounding box center [756, 197] width 343 height 55
paste textarea "قطعة"
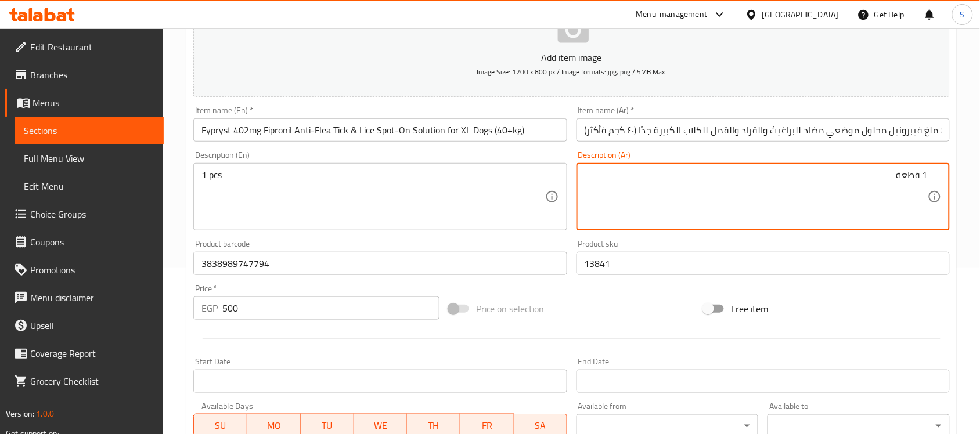
type textarea "1 قطعة"
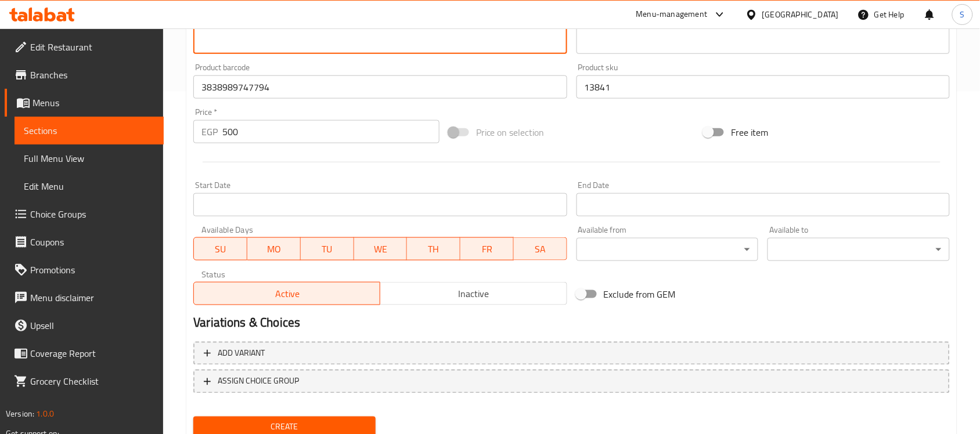
scroll to position [384, 0]
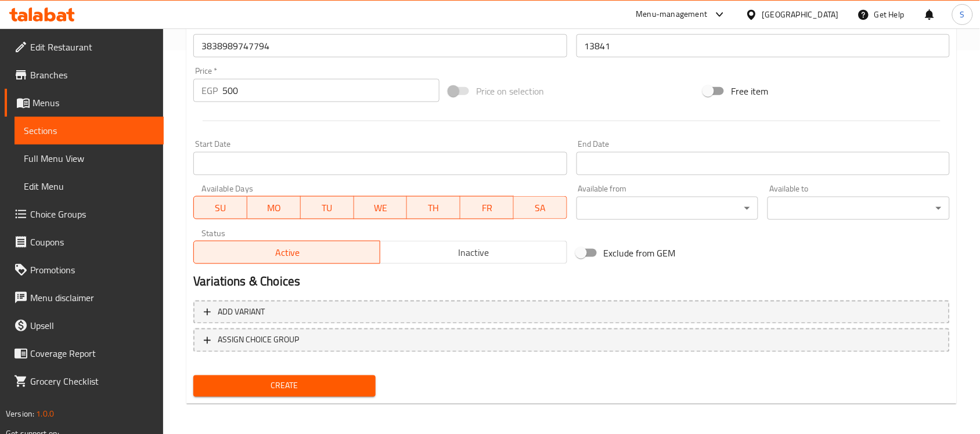
click at [245, 379] on span "Create" at bounding box center [285, 386] width 164 height 15
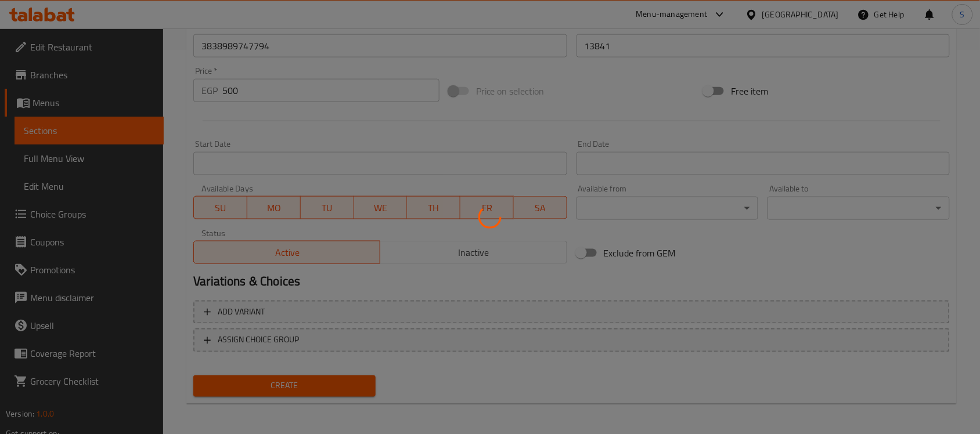
type input "0"
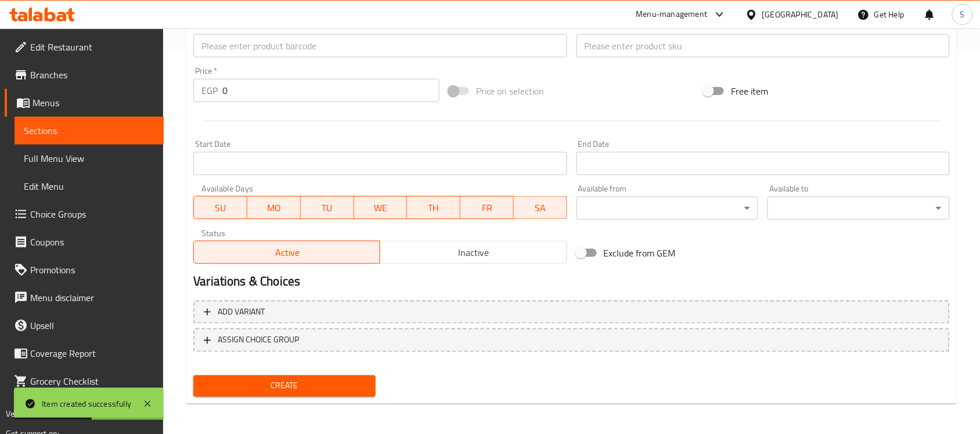
scroll to position [93, 0]
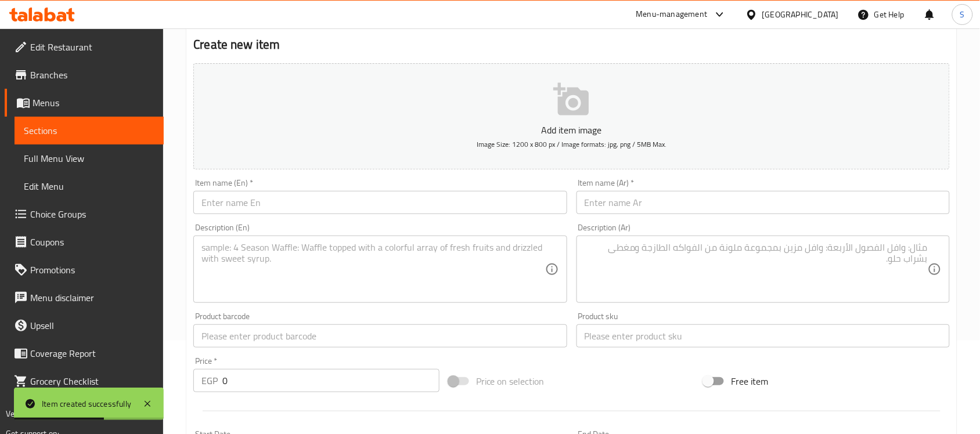
click at [233, 340] on input "text" at bounding box center [379, 336] width 373 height 23
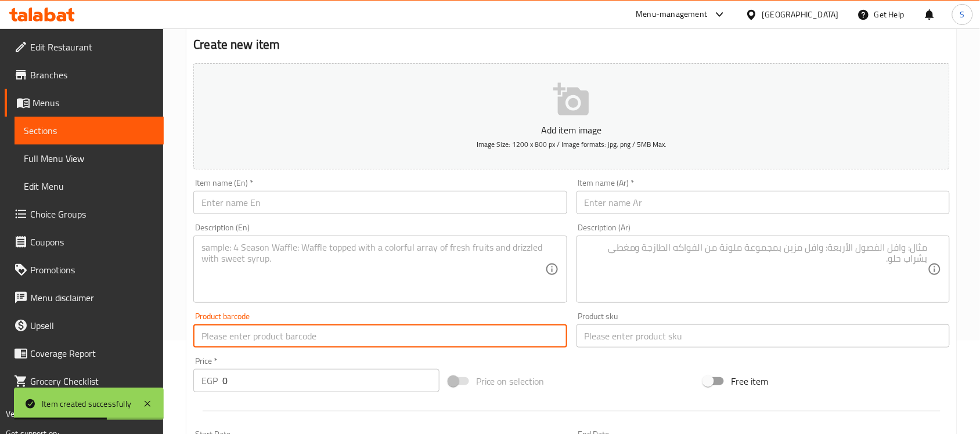
paste input "6222019204642"
type input "6222019204642"
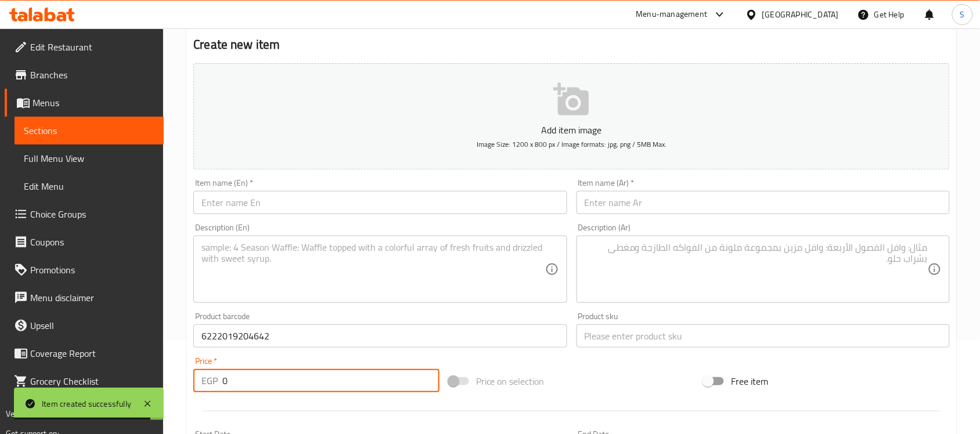
drag, startPoint x: 231, startPoint y: 382, endPoint x: 177, endPoint y: 270, distance: 124.1
click at [172, 339] on div "Home / Restaurants management / Menus / Sections / item / create Dogs Health se…" at bounding box center [571, 331] width 817 height 792
paste input "106"
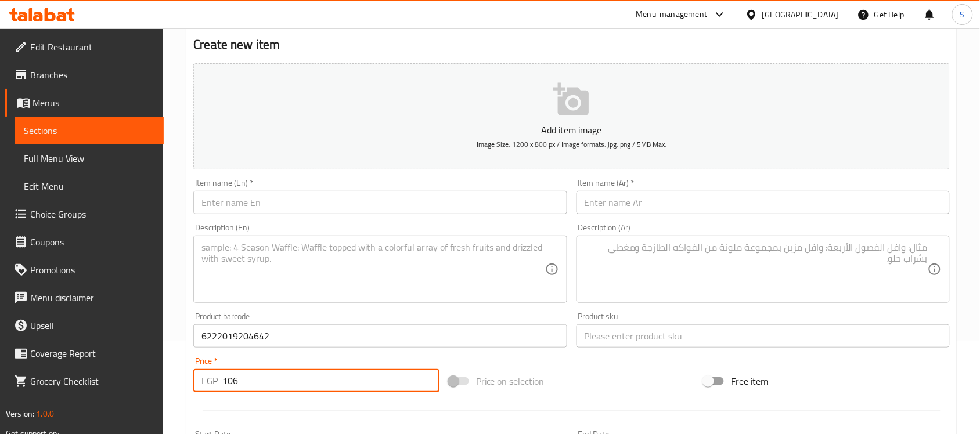
type input "106"
click at [247, 335] on input "6222019204642" at bounding box center [379, 336] width 373 height 23
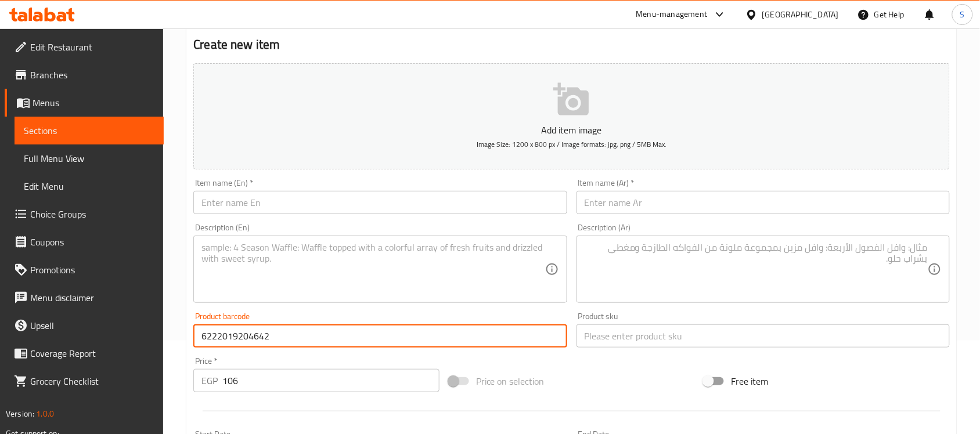
click at [247, 335] on input "6222019204642" at bounding box center [379, 336] width 373 height 23
paste input "116254010"
type input "116254010"
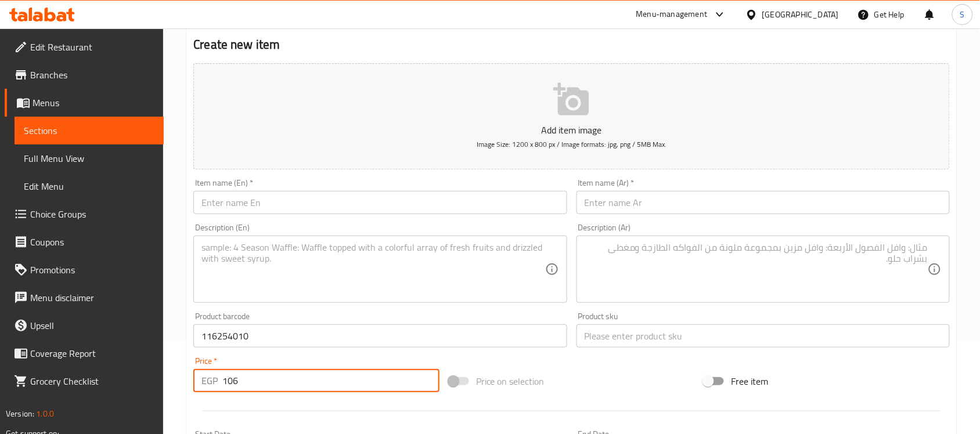
drag, startPoint x: 242, startPoint y: 373, endPoint x: 182, endPoint y: 349, distance: 64.4
click at [178, 369] on div "Home / Restaurants management / Menus / Sections / item / create Dogs Health se…" at bounding box center [571, 331] width 817 height 792
paste input "188"
type input "1188"
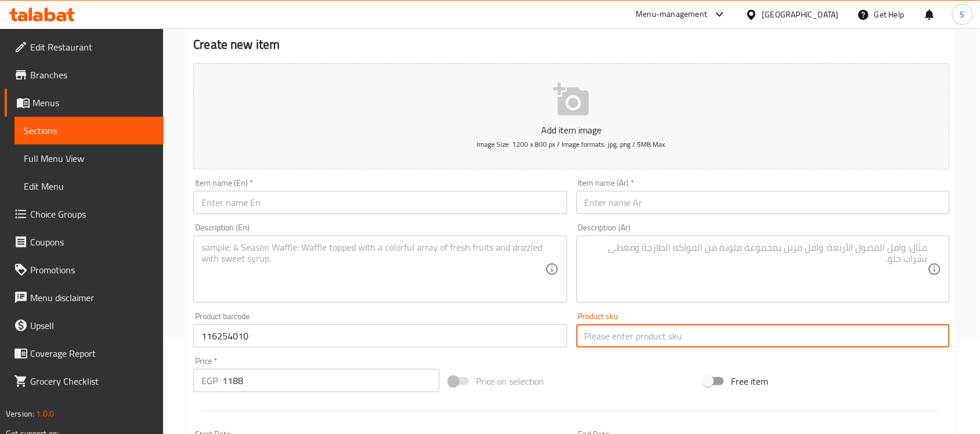
click at [637, 343] on input "text" at bounding box center [763, 336] width 373 height 23
paste input "6254"
type input "6254"
click at [260, 204] on input "text" at bounding box center [379, 202] width 373 height 23
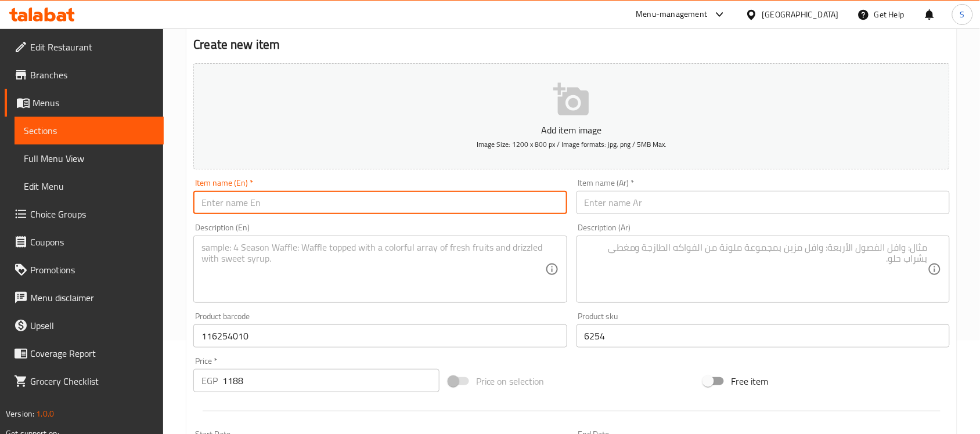
paste input "Simparica Trio Tick & Flea Chewable Tablets for Dogs (20-40kg) 1PCS"
type input "Simparica Trio Tick & Flea Chewable Tablets for Dogs (20-40kg) 1PCS"
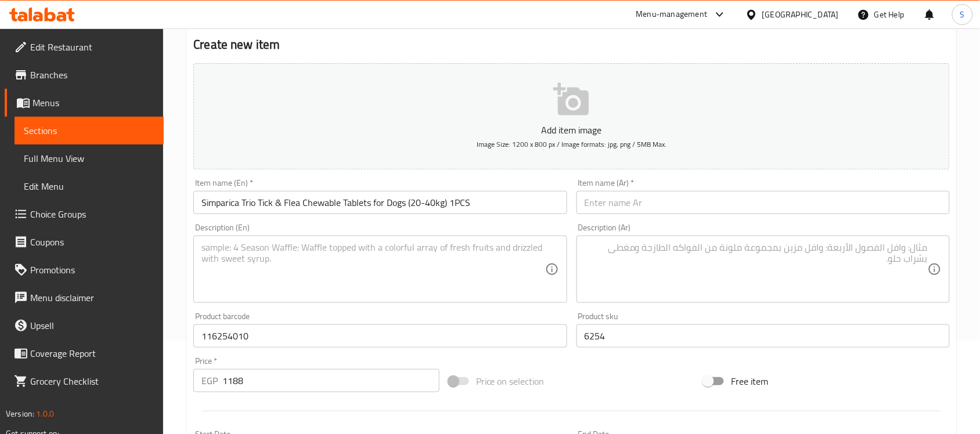
click at [665, 205] on input "text" at bounding box center [763, 202] width 373 height 23
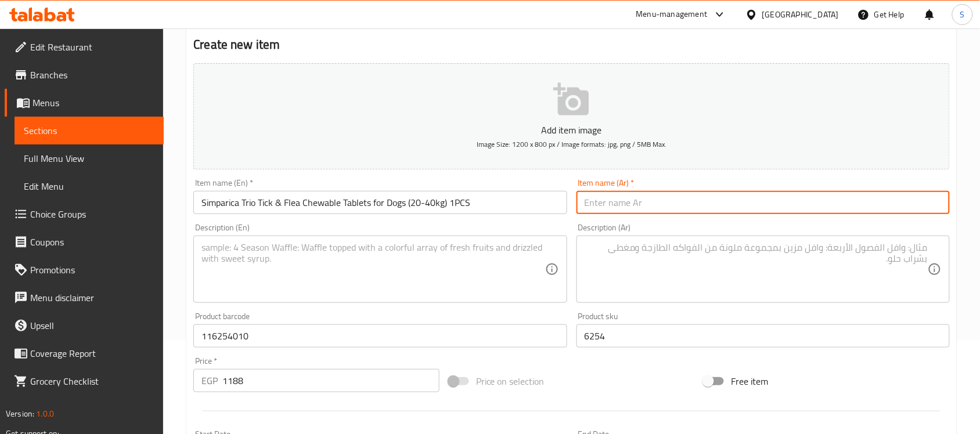
paste input "أقراص سيمباريكا تريو للمضغ ضد القراد والبراغيث للكلاب (20-40 كجم) قطعة واحدة"
type input "أقراص سيمباريكا تريو للمضغ ضد القراد والبراغيث للكلاب (20-40 كجم) قطعة واحدة"
click at [711, 280] on textarea at bounding box center [756, 269] width 343 height 55
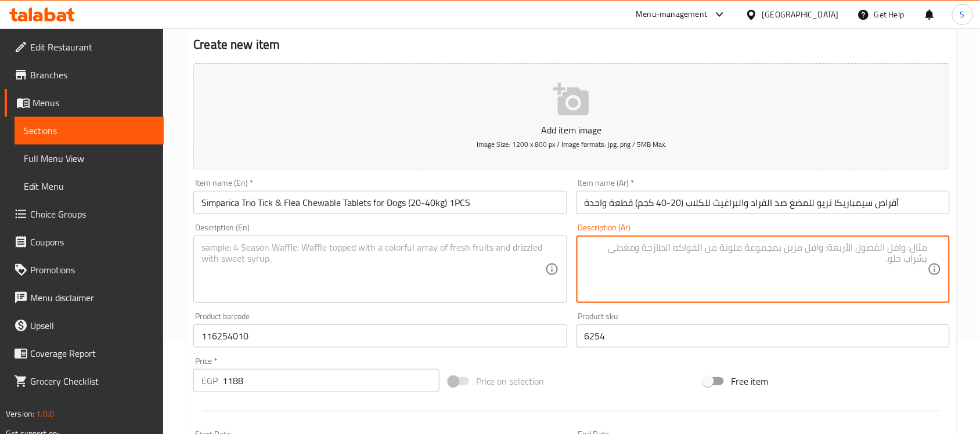
click at [459, 204] on input "Simparica Trio Tick & Flea Chewable Tablets for Dogs (20-40kg) 1PCS" at bounding box center [379, 202] width 373 height 23
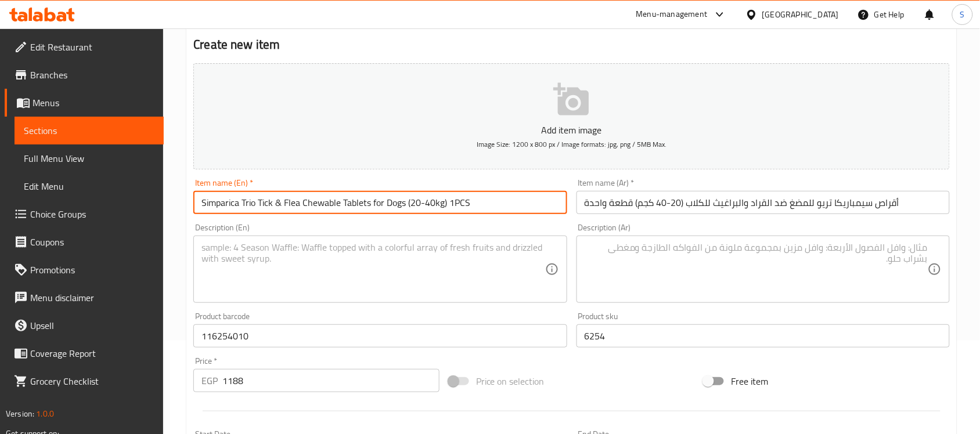
click at [459, 204] on input "Simparica Trio Tick & Flea Chewable Tablets for Dogs (20-40kg) 1PCS" at bounding box center [379, 202] width 373 height 23
click at [226, 251] on textarea at bounding box center [372, 269] width 343 height 55
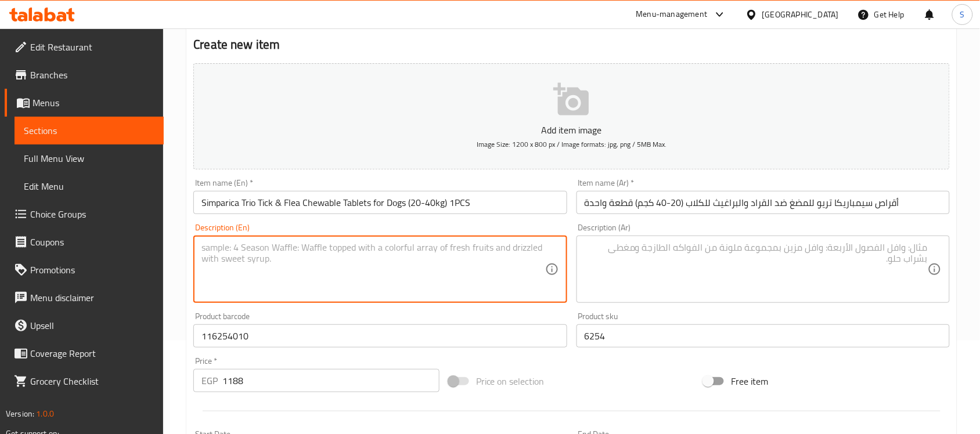
paste textarea "1PCS"
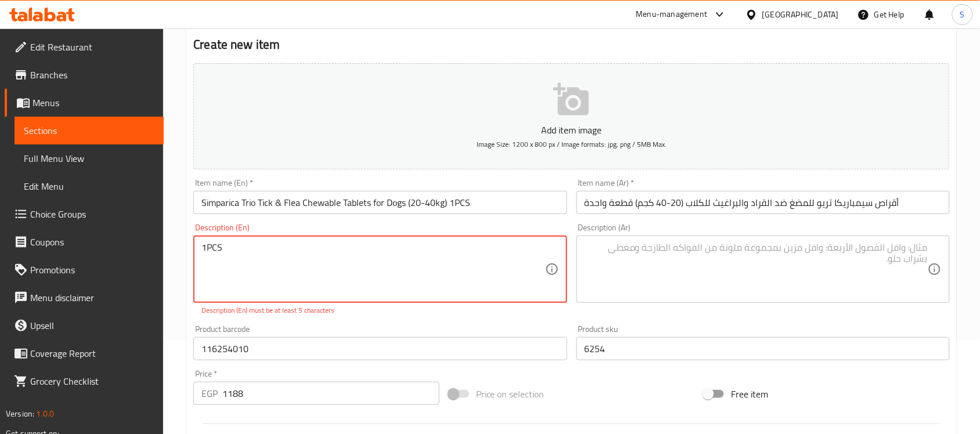
click at [207, 247] on textarea "1PCS" at bounding box center [372, 269] width 343 height 55
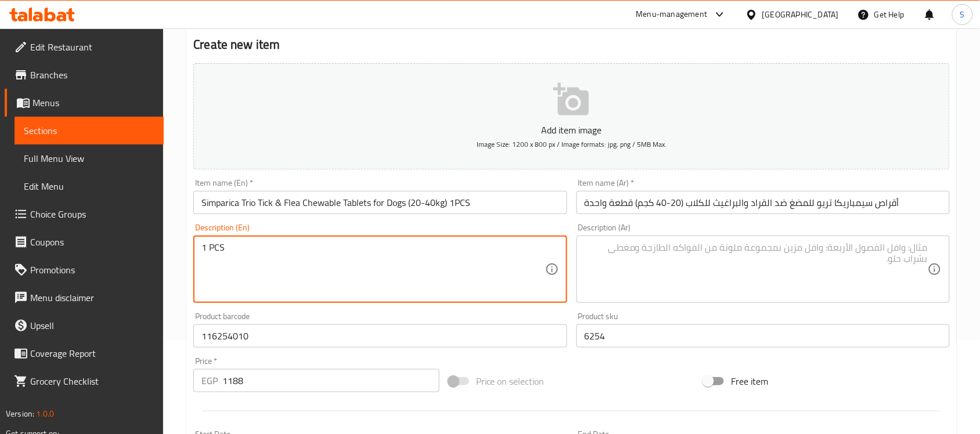
type textarea "1 PCS"
click at [713, 283] on textarea at bounding box center [756, 269] width 343 height 55
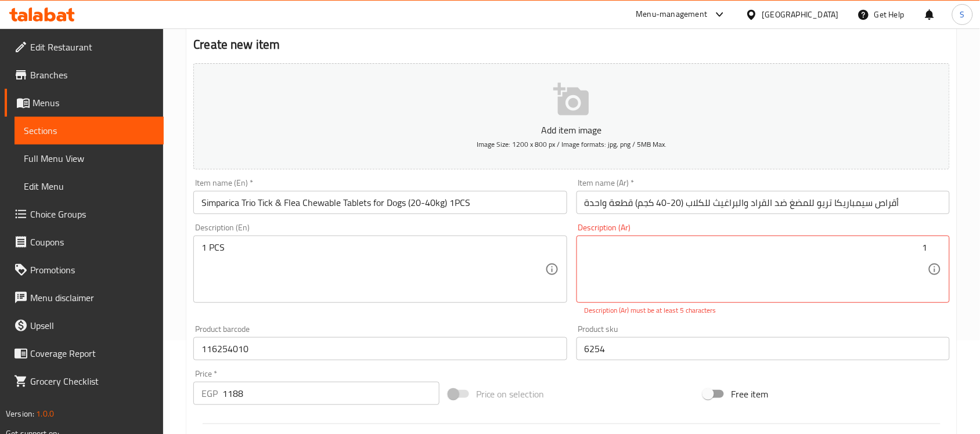
click at [652, 254] on textarea "1" at bounding box center [756, 269] width 343 height 55
paste textarea "قطعة"
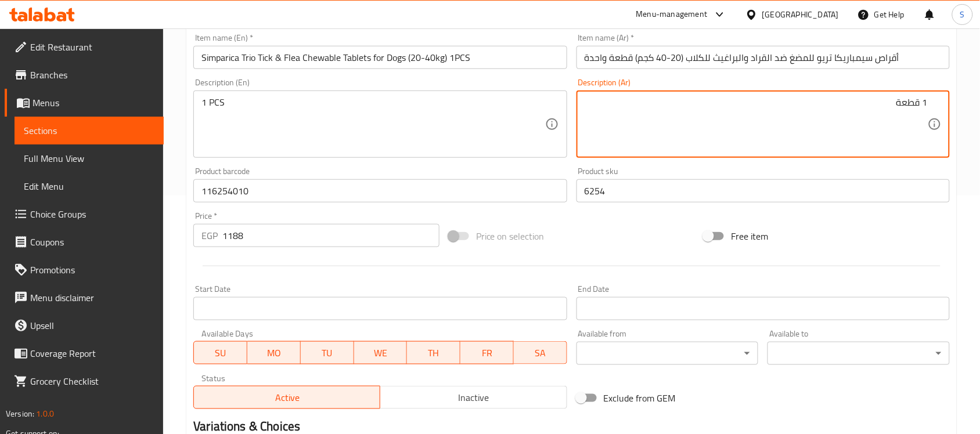
scroll to position [384, 0]
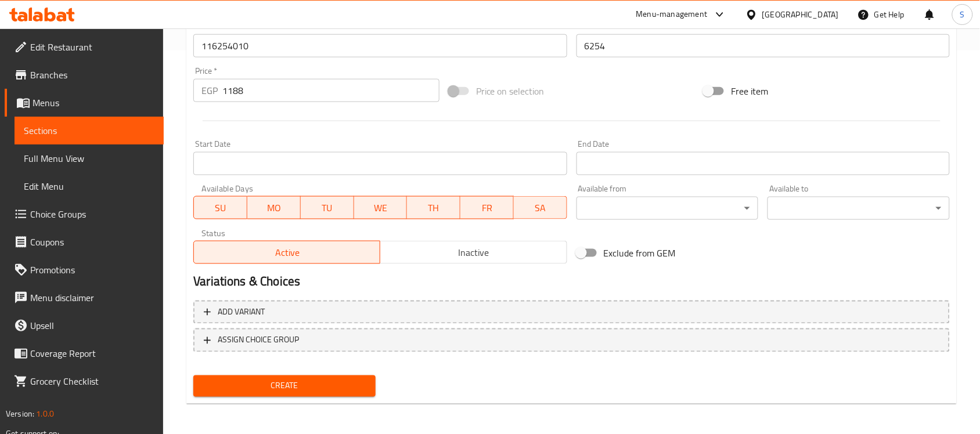
type textarea "1 قطعة"
click at [263, 384] on span "Create" at bounding box center [285, 386] width 164 height 15
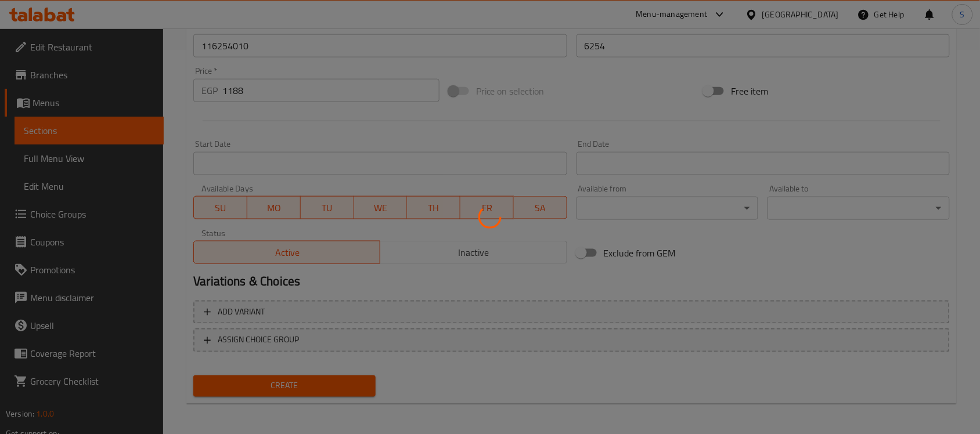
type input "0"
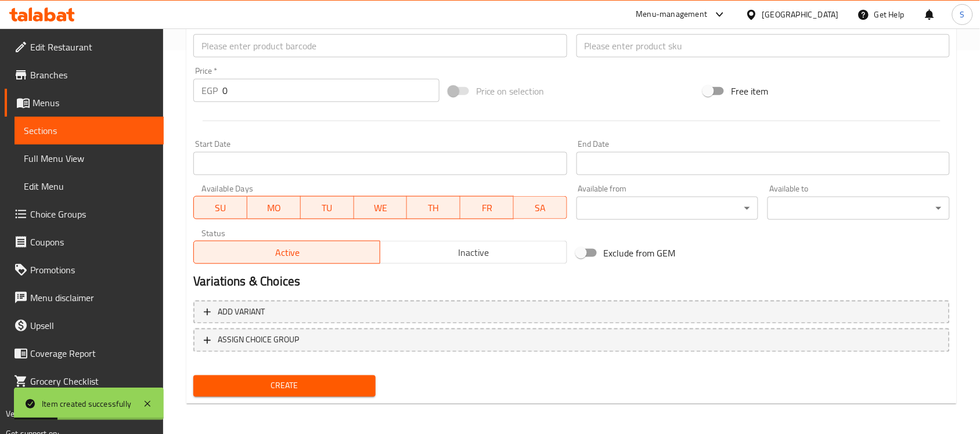
click at [219, 84] on div "EGP 0 Price *" at bounding box center [316, 90] width 246 height 23
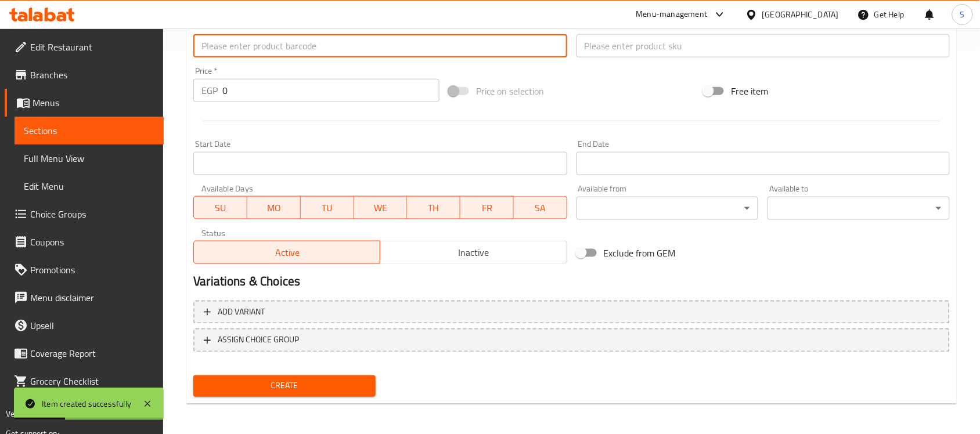
click at [239, 42] on input "text" at bounding box center [379, 45] width 373 height 23
paste input "116255010"
type input "116255010"
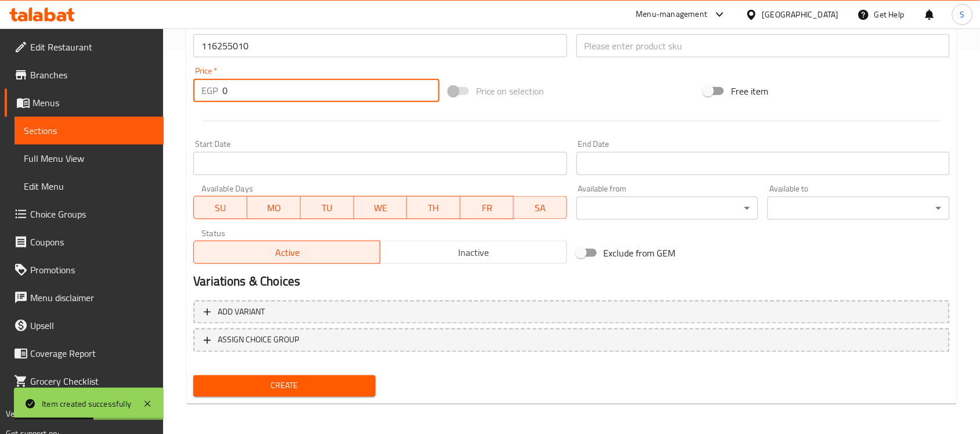
drag, startPoint x: 226, startPoint y: 100, endPoint x: 197, endPoint y: 84, distance: 33.0
click at [198, 85] on div "EGP 0 Price *" at bounding box center [316, 90] width 246 height 23
paste input "1063"
type input "1063"
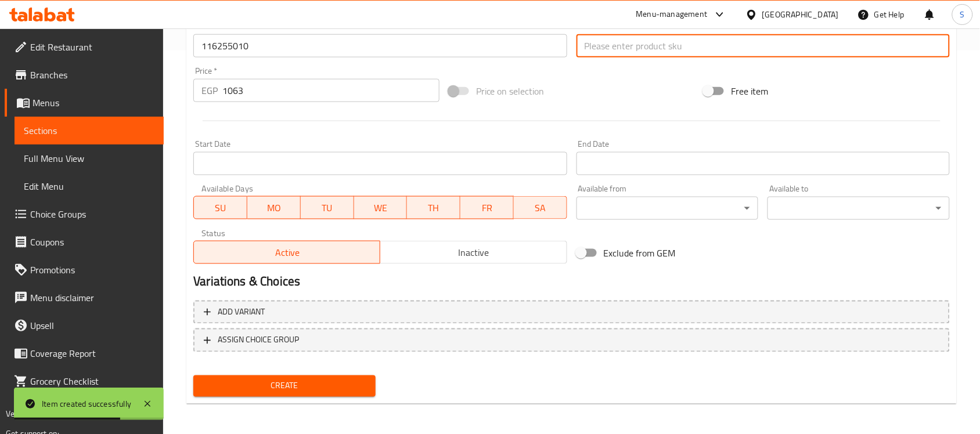
click at [631, 48] on input "text" at bounding box center [763, 45] width 373 height 23
paste input "6255"
type input "6255"
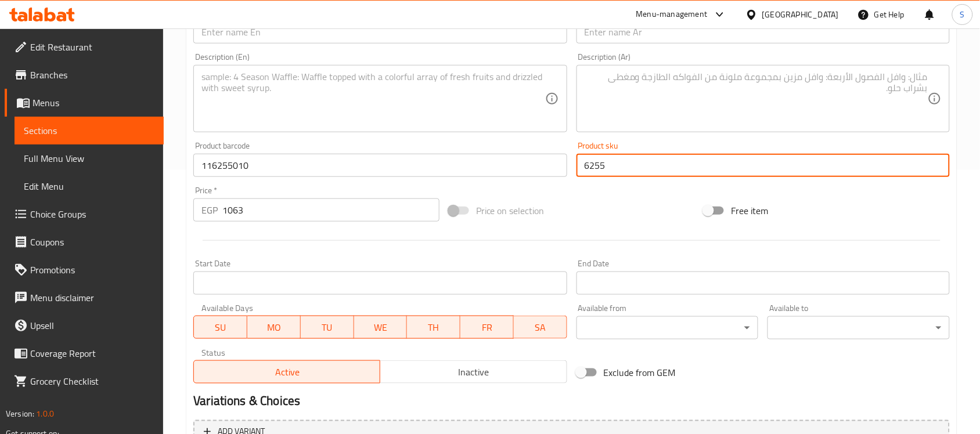
scroll to position [239, 0]
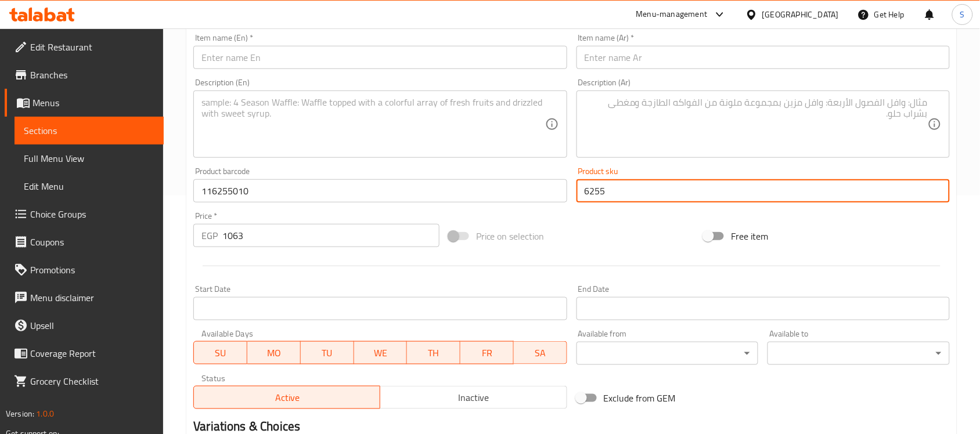
click at [244, 50] on input "text" at bounding box center [379, 57] width 373 height 23
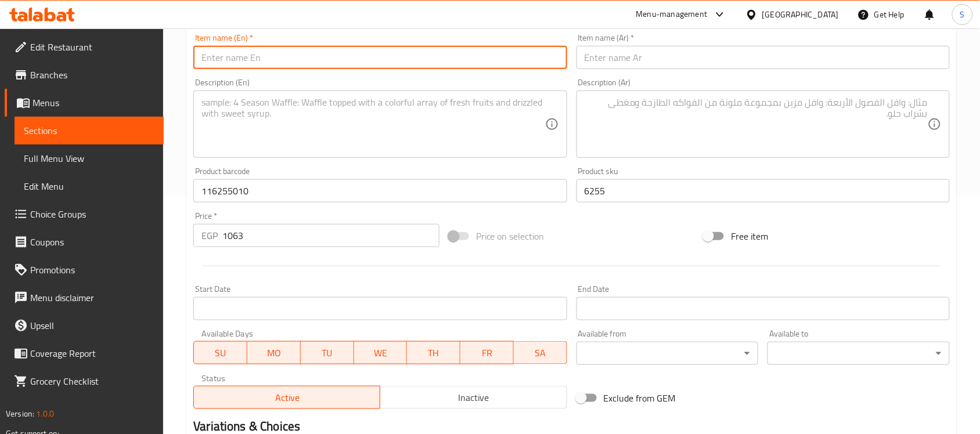
paste input "Simparica Trio Flea & Tick Chewable Tablets for Dogs (10-20kg) 1PCS"
type input "Simparica Trio Flea & Tick Chewable Tablets for Dogs (10-20kg) 1PCS"
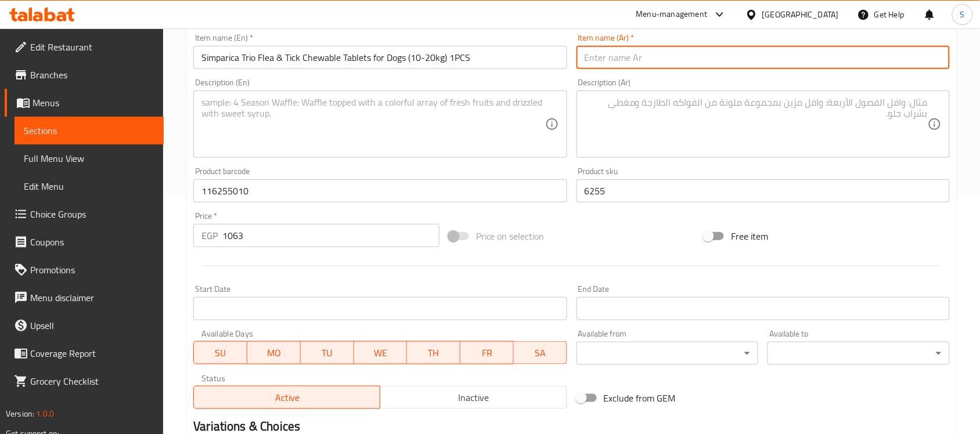
click at [699, 55] on input "text" at bounding box center [763, 57] width 373 height 23
paste input "أقراص سيمباريكا تريو للمضغ ضد البراغيث والقراد للكلاب (10-20 كجم) 1 قطعة"
type input "أقراص سيمباريكا تريو للمضغ ضد البراغيث والقراد للكلاب (10-20 كجم) 1 قطعة"
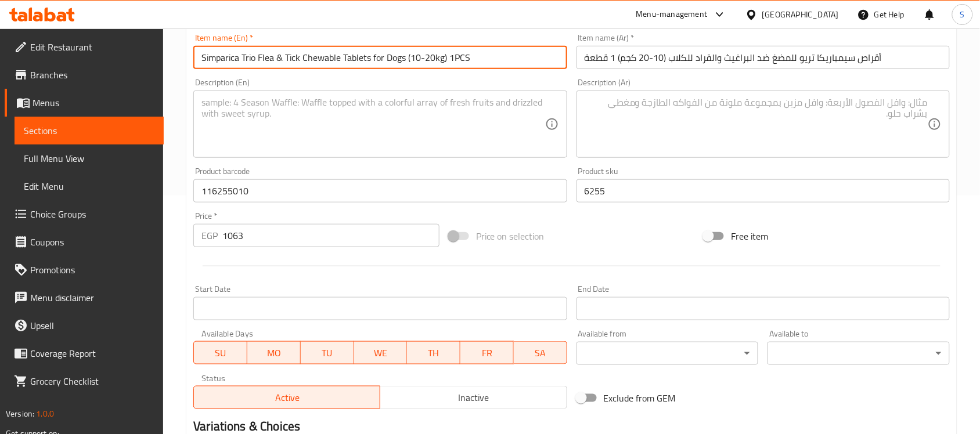
click at [465, 60] on input "Simparica Trio Flea & Tick Chewable Tablets for Dogs (10-20kg) 1PCS" at bounding box center [379, 57] width 373 height 23
click at [301, 120] on textarea at bounding box center [372, 124] width 343 height 55
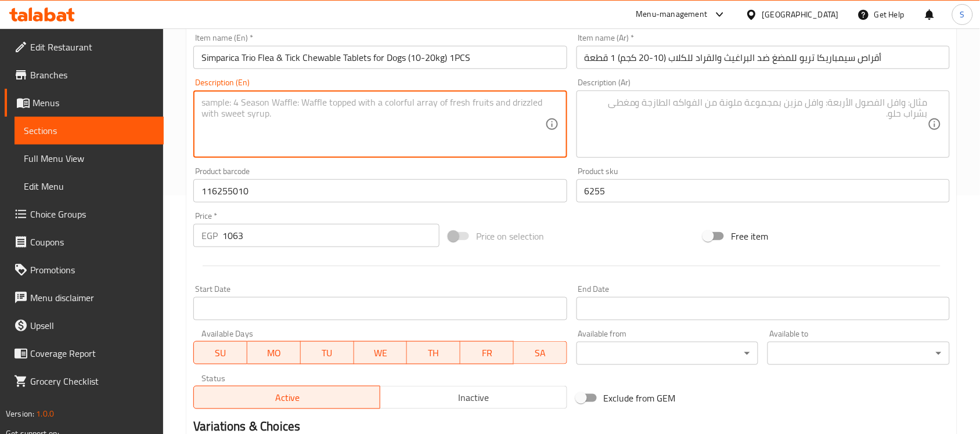
paste textarea "1PCS"
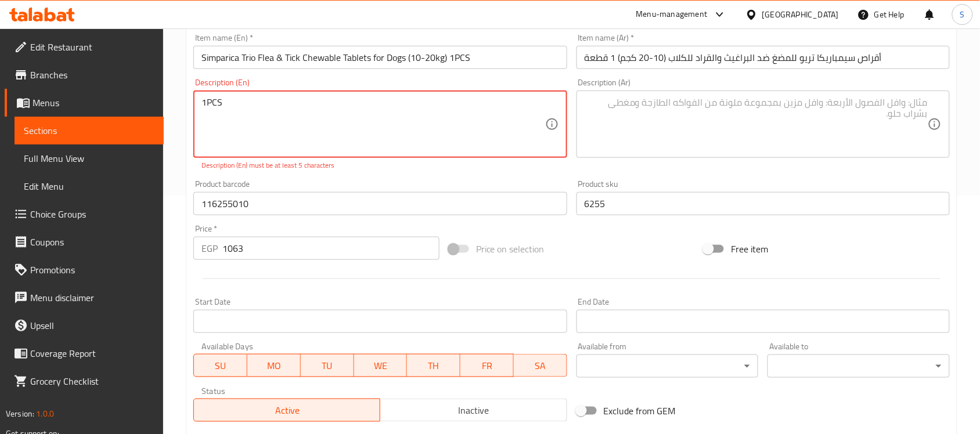
click at [206, 103] on textarea "1PCS" at bounding box center [372, 124] width 343 height 55
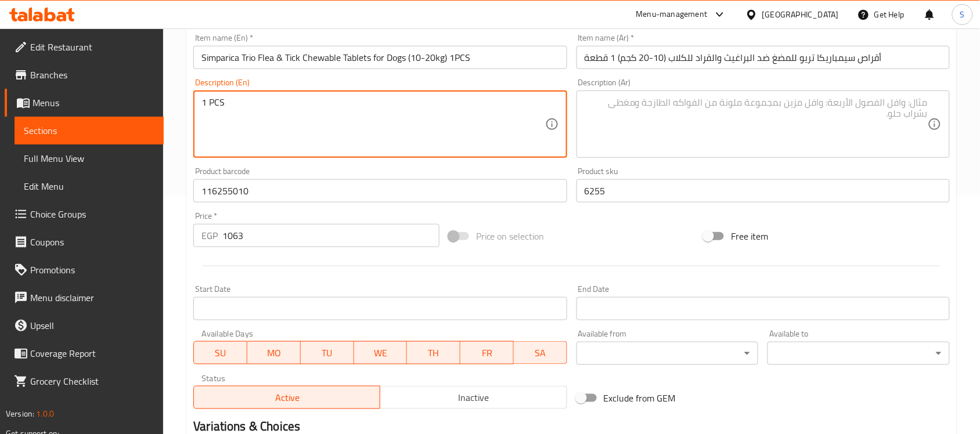
type textarea "1 PCS"
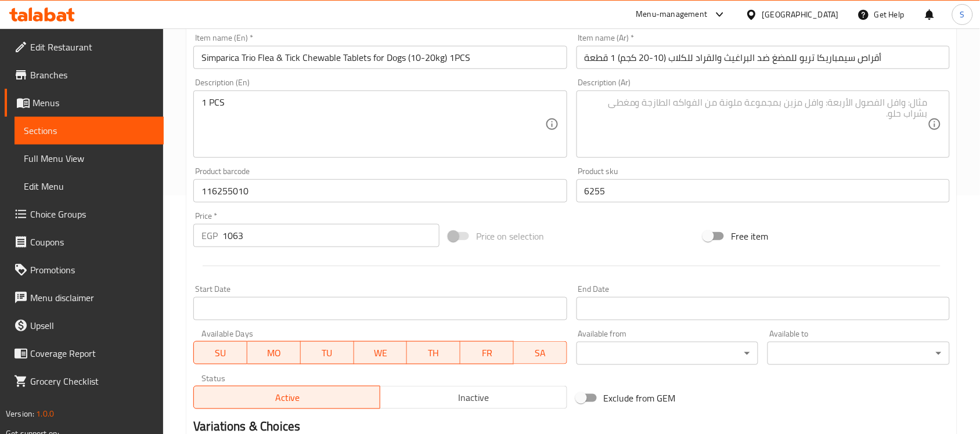
click at [710, 124] on textarea at bounding box center [756, 124] width 343 height 55
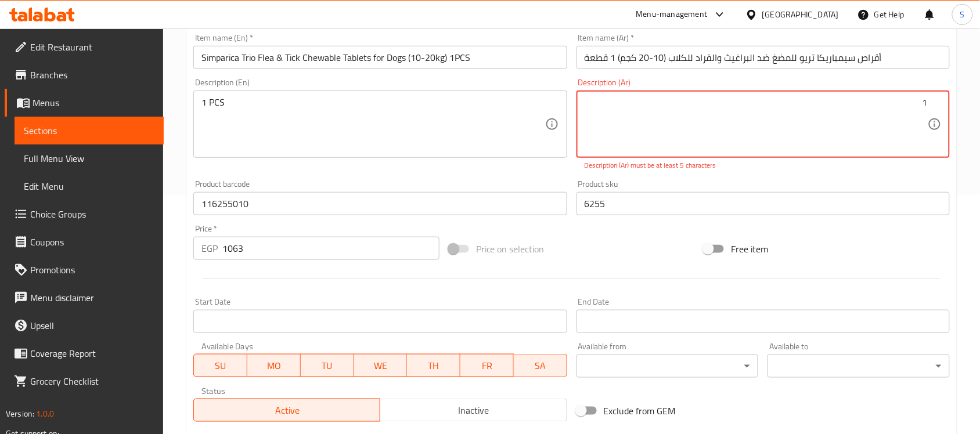
paste
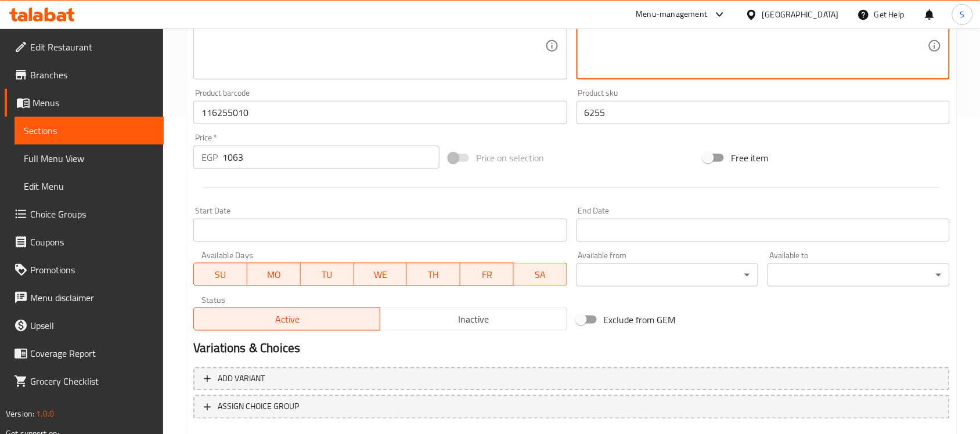
scroll to position [384, 0]
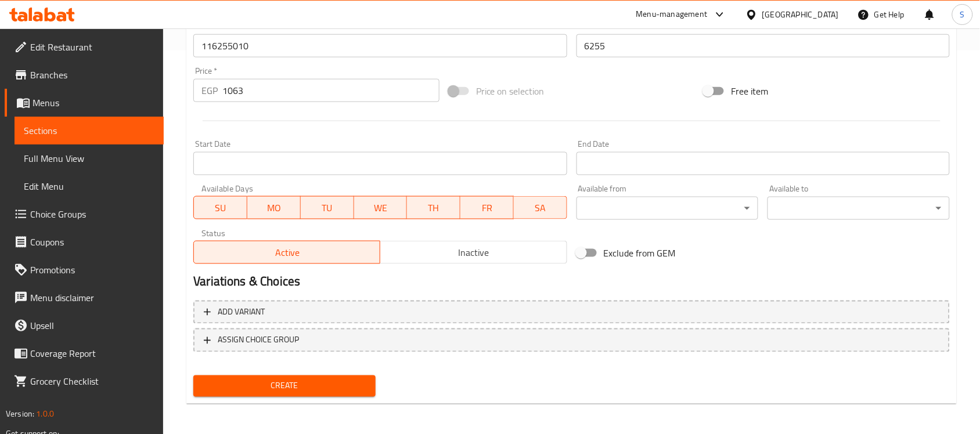
type textarea "1قطعة"
click at [270, 391] on span "Create" at bounding box center [285, 386] width 164 height 15
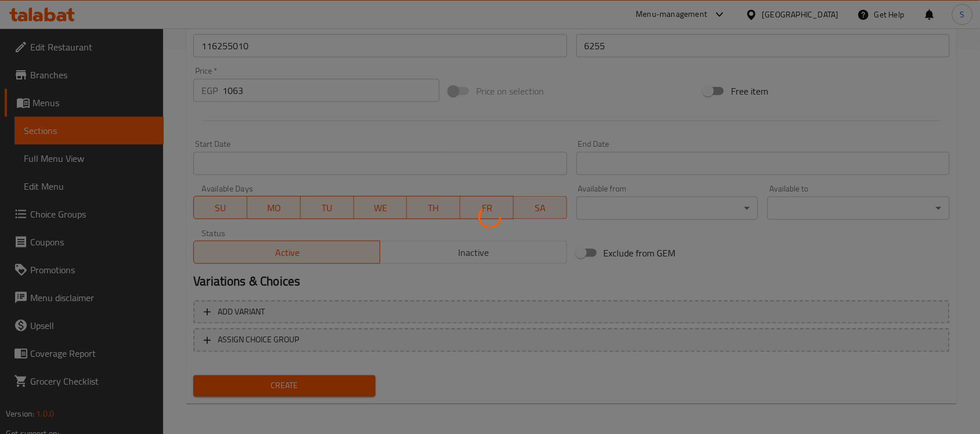
type input "0"
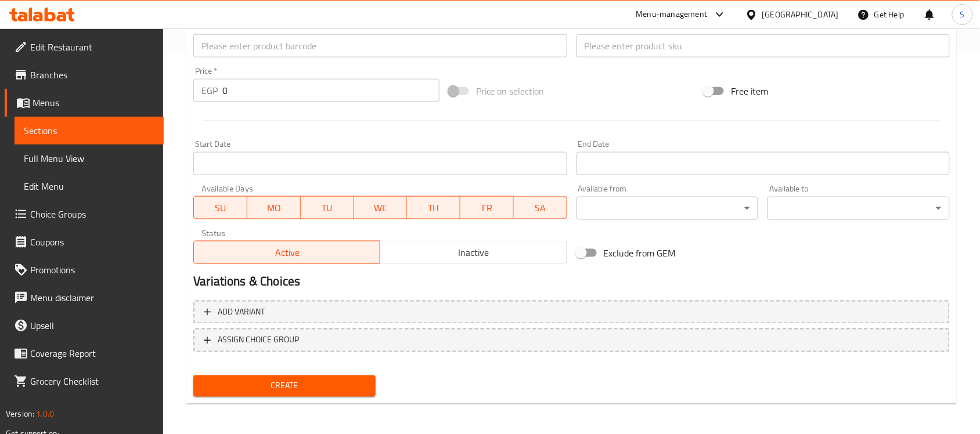
click at [113, 131] on span "Sections" at bounding box center [89, 131] width 131 height 14
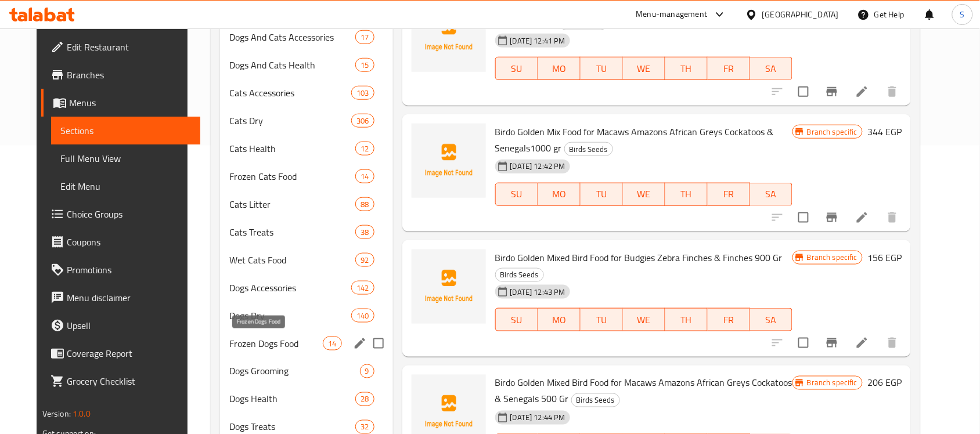
scroll to position [290, 0]
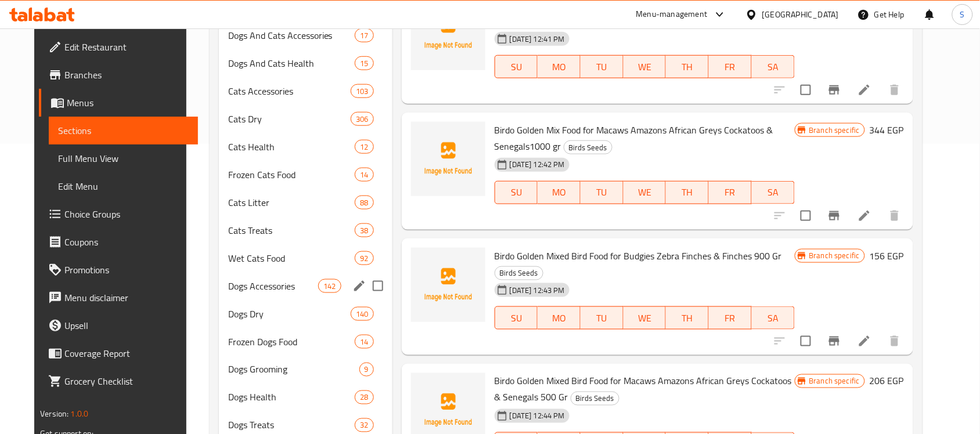
click at [228, 279] on span "Dogs Accessories" at bounding box center [273, 286] width 91 height 14
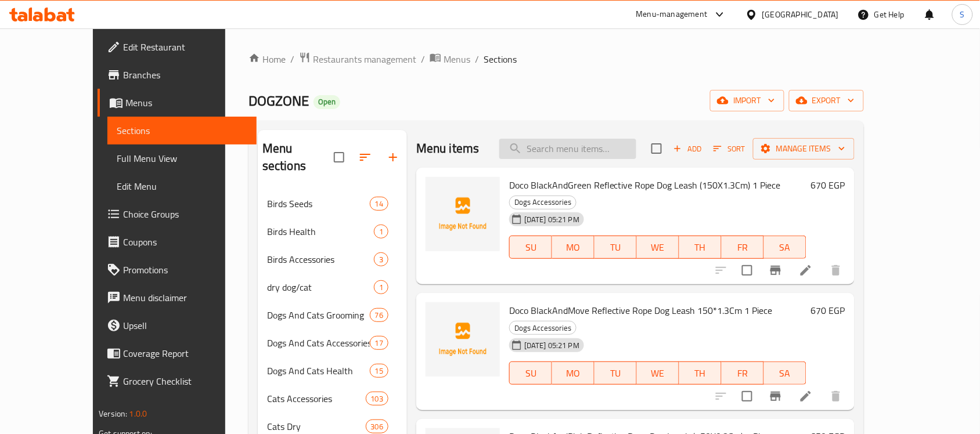
click at [634, 139] on input "search" at bounding box center [567, 149] width 137 height 20
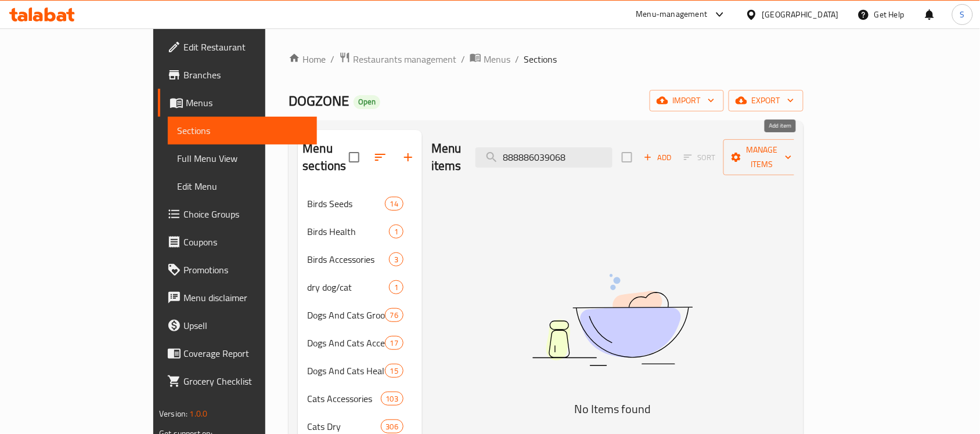
type input "888886039068"
click at [674, 152] on span "Add" at bounding box center [657, 157] width 31 height 13
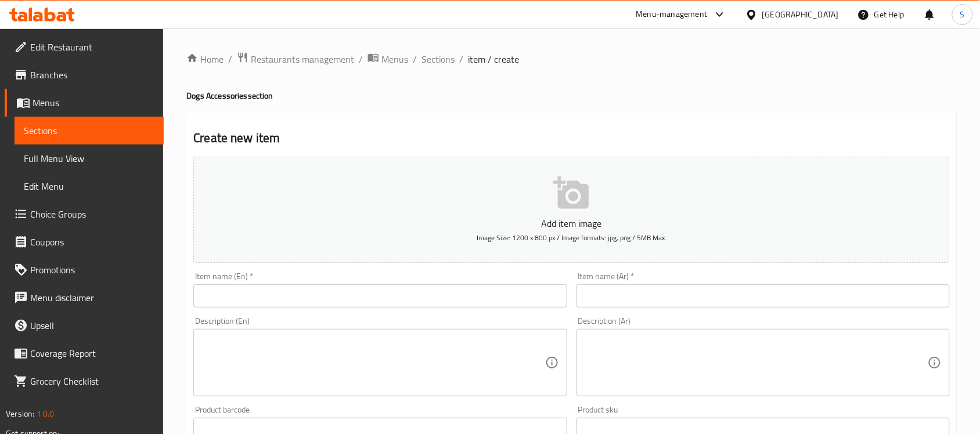
scroll to position [145, 0]
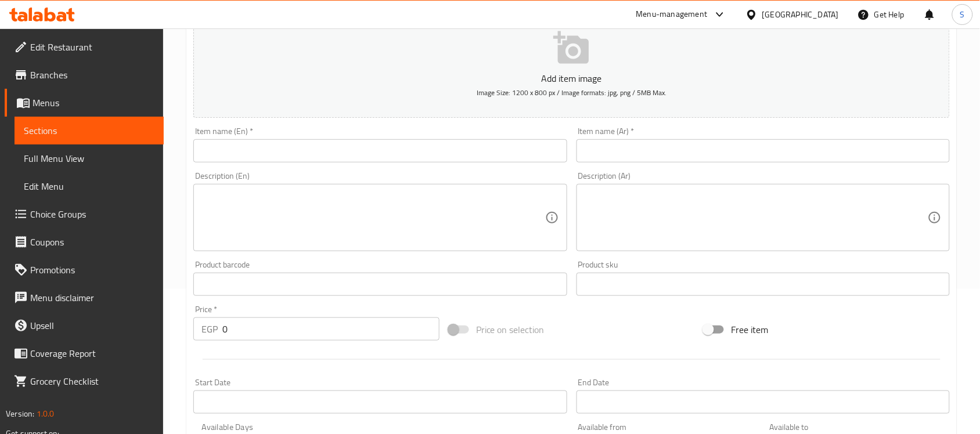
click at [249, 296] on input "text" at bounding box center [379, 284] width 373 height 23
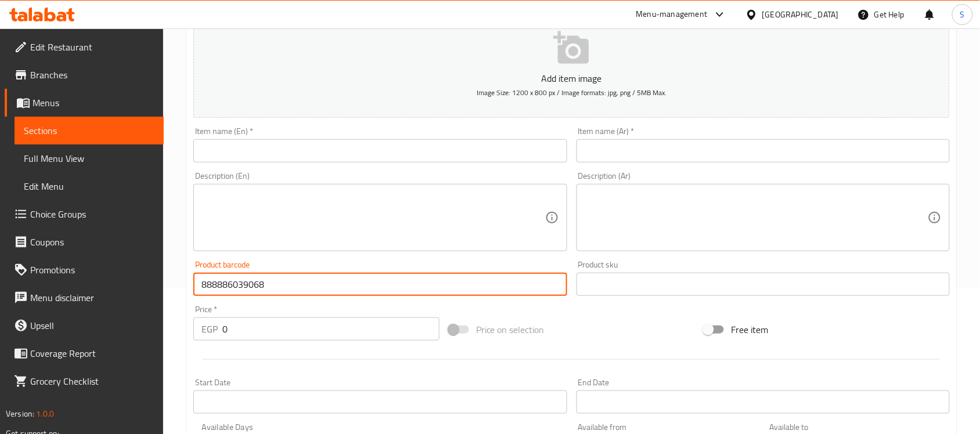
type input "888886039068"
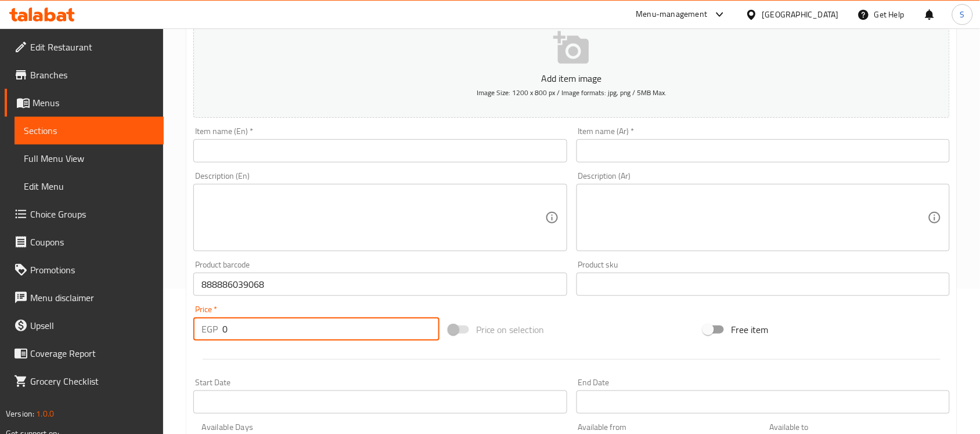
drag, startPoint x: 235, startPoint y: 331, endPoint x: 190, endPoint y: 322, distance: 45.6
click at [190, 322] on div "Price   * EGP 0 Price *" at bounding box center [316, 323] width 255 height 45
type input "425"
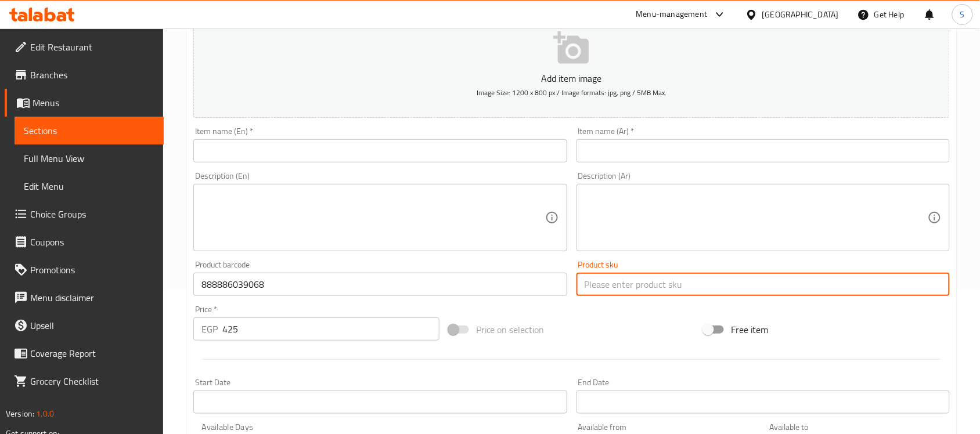
click at [602, 294] on input "text" at bounding box center [763, 284] width 373 height 23
type input "6471"
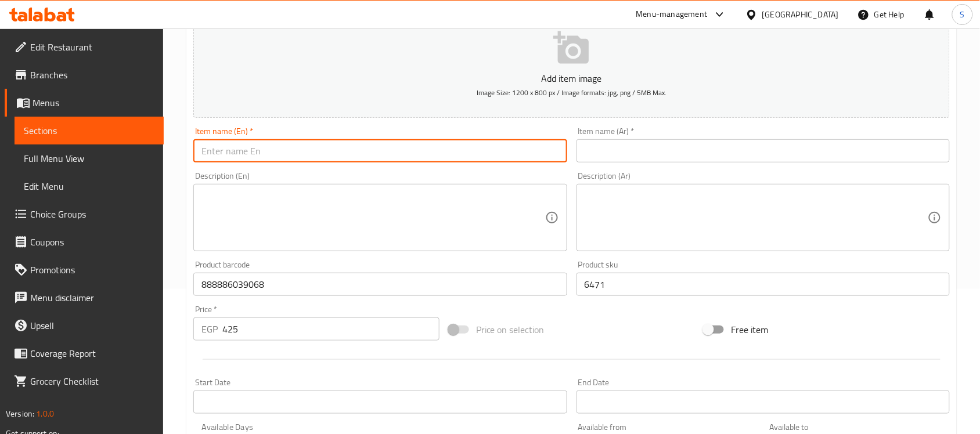
click at [265, 160] on input "text" at bounding box center [379, 150] width 373 height 23
type input "Doco Signature Large Turquoise Nylon Dog Collar with 0-Ring (46-66x2.5cm)"
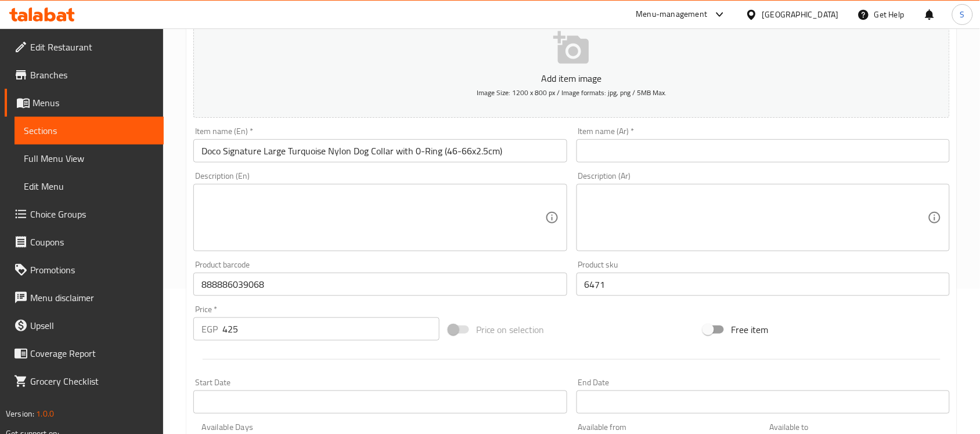
click at [710, 152] on input "text" at bounding box center [763, 150] width 373 height 23
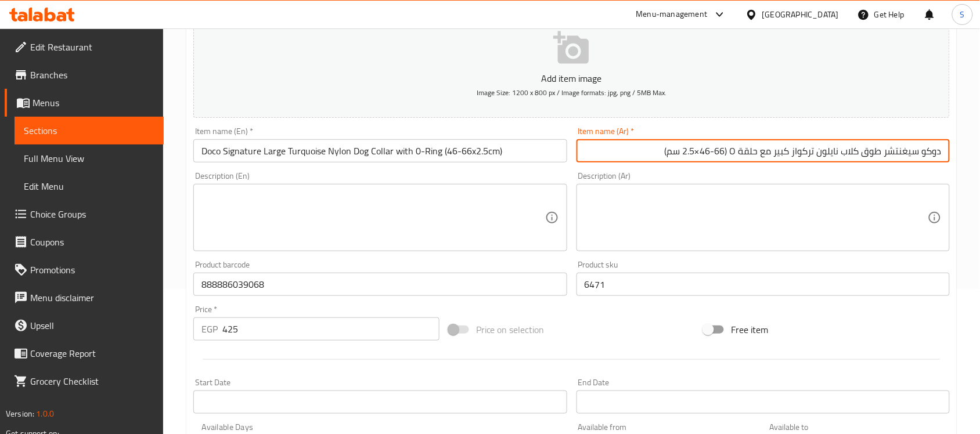
click at [700, 154] on input "دوكو سيغنتشر طوق كلاب نايلون تركواز كبير مع حلقة O ‏(46-66×2.5 سم)" at bounding box center [763, 150] width 373 height 23
drag, startPoint x: 737, startPoint y: 152, endPoint x: 730, endPoint y: 152, distance: 7.0
click at [730, 152] on input "دوكو سيغنتشر طوق كلاب نايلون تركواز كبير مع حلقة O ‏(46-66*2.5 سم)" at bounding box center [763, 150] width 373 height 23
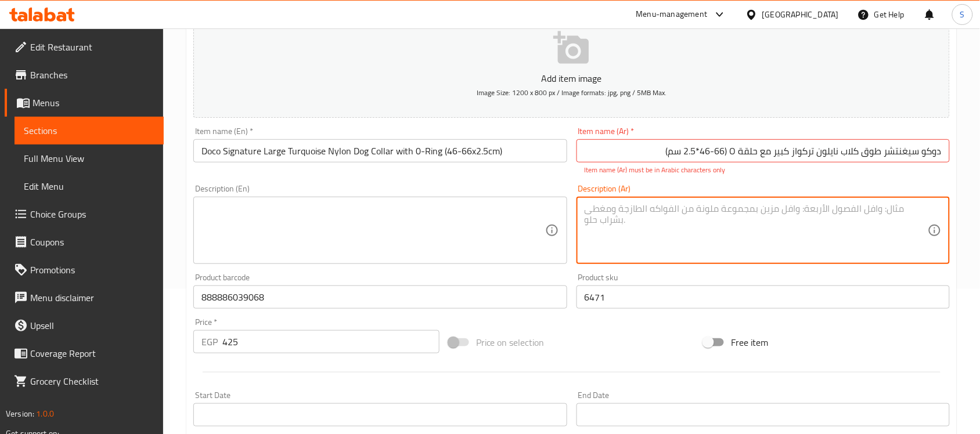
click at [735, 230] on textarea at bounding box center [756, 230] width 343 height 55
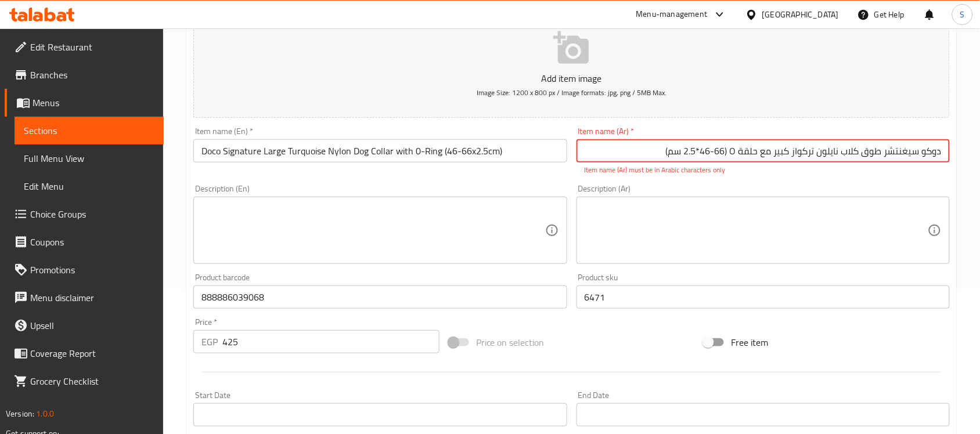
click at [733, 153] on input "دوكو سيغنتشر طوق كلاب نايلون تركواز كبير مع حلقة O ‏(46-66*2.5 سم)" at bounding box center [763, 150] width 373 height 23
type input "دوكو سيغنتشر طوق كلاب نايلون تركواز كبير مع حلقة اوو ‏(46-66*2.5 سم)"
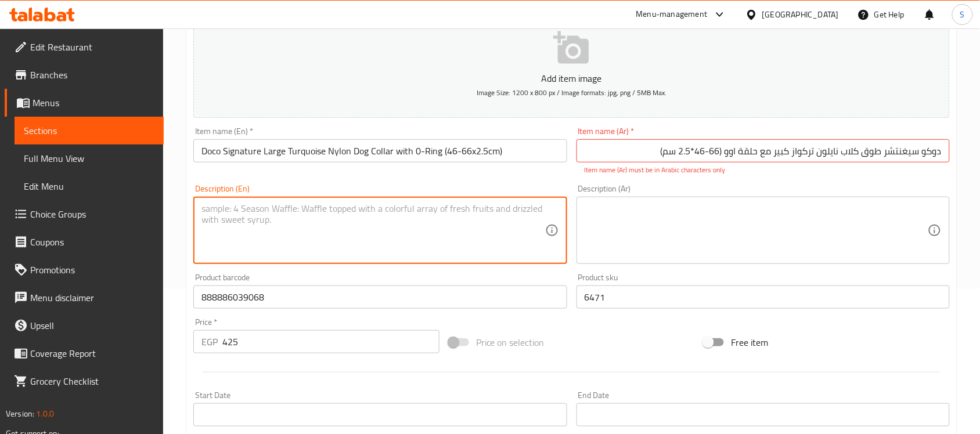
click at [393, 206] on textarea at bounding box center [372, 230] width 343 height 55
click at [741, 228] on textarea at bounding box center [756, 230] width 343 height 55
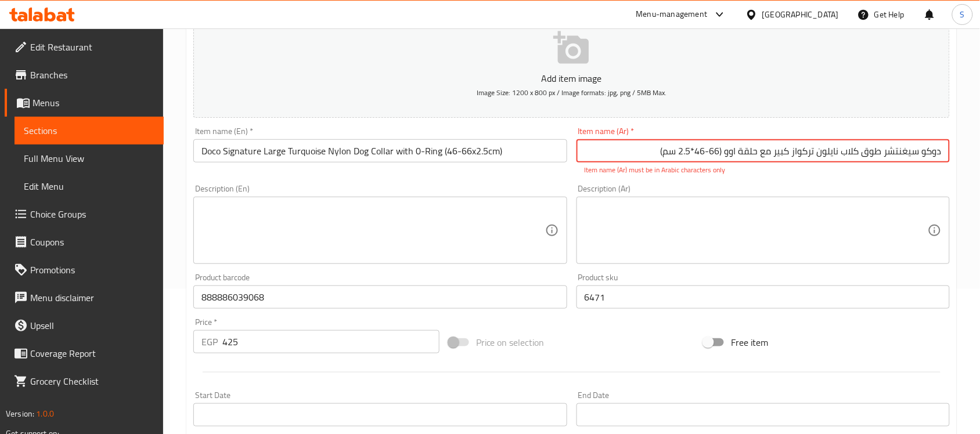
click at [735, 152] on input "دوكو سيغنتشر طوق كلاب نايلون تركواز كبير مع حلقة اوو ‏(46-66*2.5 سم)" at bounding box center [763, 150] width 373 height 23
click at [645, 157] on input "دوكو سيغنتشر طوق كلاب نايلون تركواز كبير مع حلقة اوو ‏(46-66*2.5 سم)" at bounding box center [763, 150] width 373 height 23
click at [645, 156] on input "دوكو سيغنتشر طوق كلاب نايلون تركواز كبير مع حلقة اوو ‏(46-66*2.5 سم)" at bounding box center [763, 150] width 373 height 23
click at [700, 153] on input "text" at bounding box center [763, 150] width 373 height 23
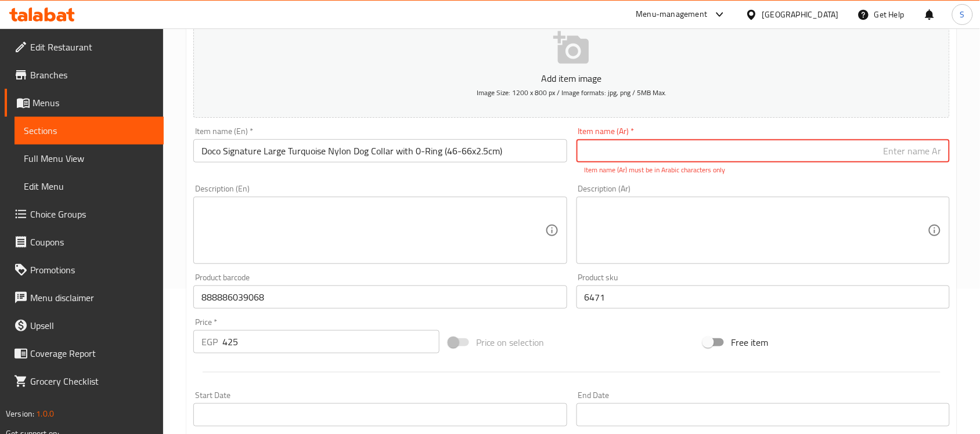
click at [683, 225] on textarea at bounding box center [756, 230] width 343 height 55
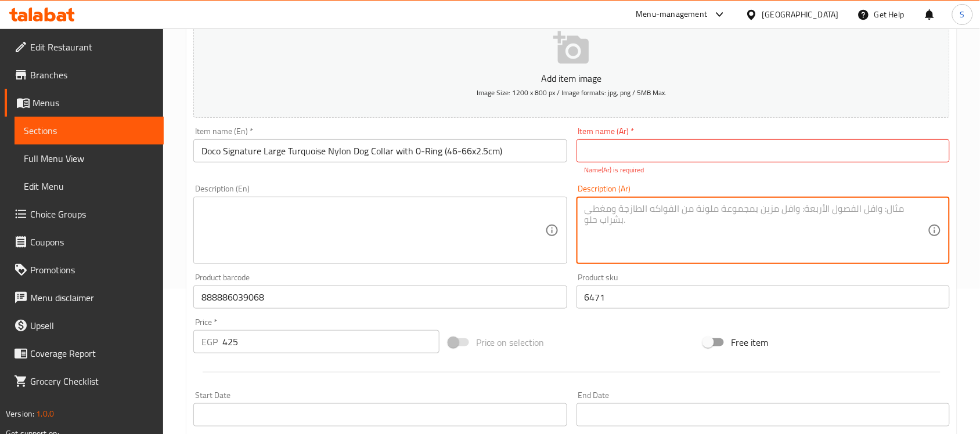
click at [728, 152] on input "text" at bounding box center [763, 150] width 373 height 23
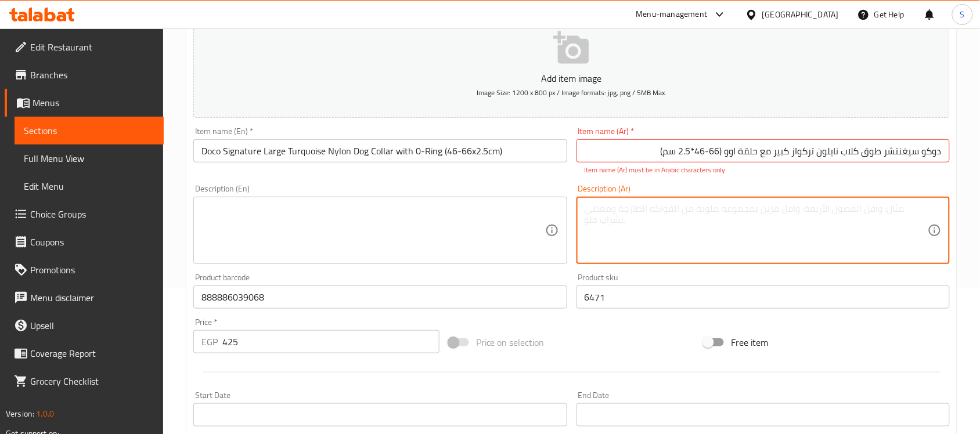
click at [703, 224] on textarea at bounding box center [756, 230] width 343 height 55
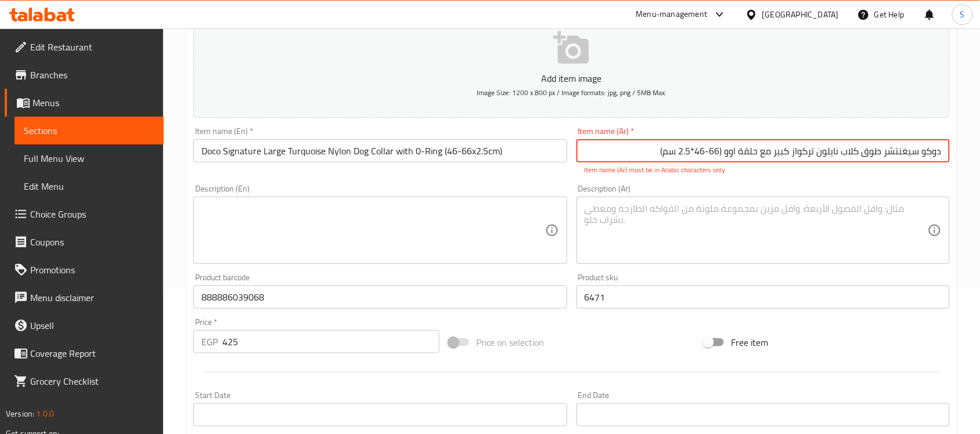
click at [707, 151] on input "دوكو سيغنتشر طوق كلاب نايلون تركواز كبير مع حلقة اوو ‏(46-66*2.5 سم)" at bounding box center [763, 150] width 373 height 23
type input "دوكو سيغنتشر طوق كلاب نايلون تركواز كبير مع حلقة اوو ‏(46-66*2.5 سم)"
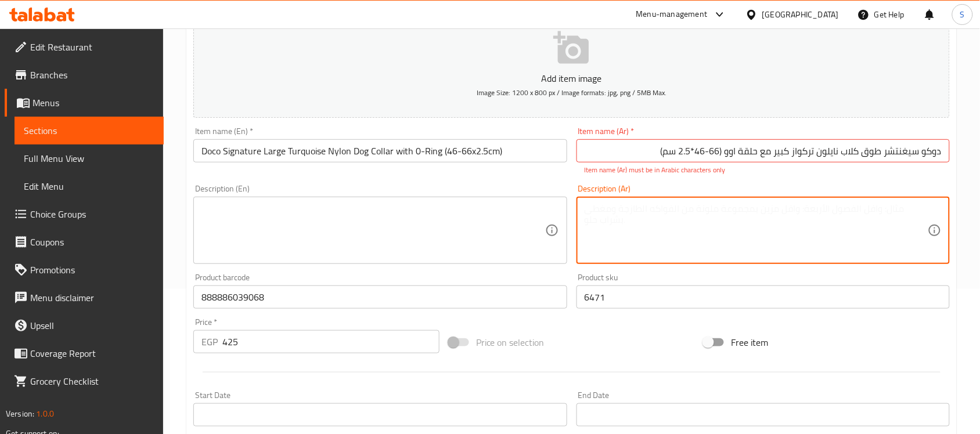
click at [689, 205] on textarea at bounding box center [756, 230] width 343 height 55
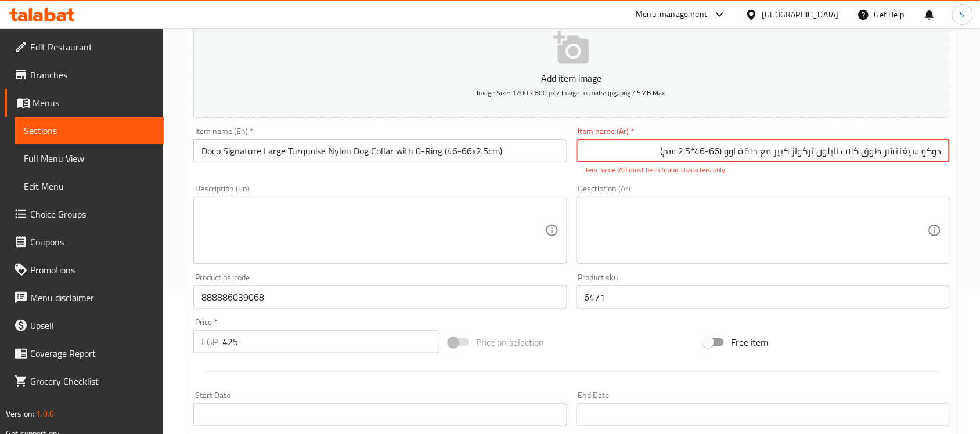
click at [745, 156] on input "دوكو سيغنتشر طوق كلاب نايلون تركواز كبير مع حلقة اوو ‏(46-66*2.5 سم)" at bounding box center [763, 150] width 373 height 23
click at [713, 241] on textarea at bounding box center [756, 230] width 343 height 55
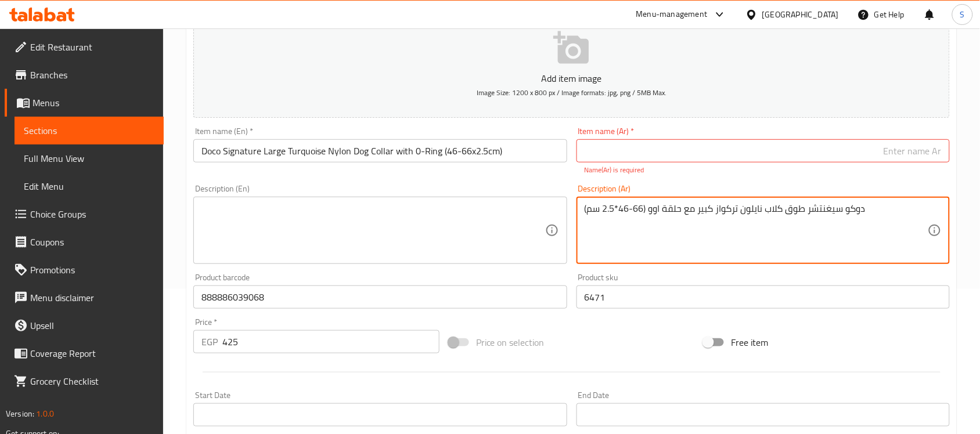
type textarea "دوكو سيغنتشر طوق كلاب نايلون تركواز كبير مع حلقة اوو ‏(46-66*2.5 سم)"
click at [375, 228] on textarea at bounding box center [372, 230] width 343 height 55
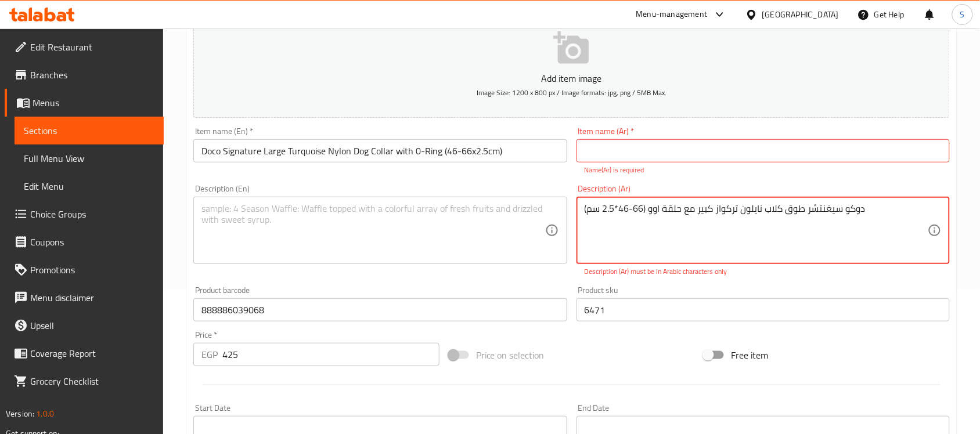
click at [857, 208] on textarea "دوكو سيغنتشر طوق كلاب نايلون تركواز كبير مع حلقة اوو ‏(46-66*2.5 سم)" at bounding box center [756, 230] width 343 height 55
click at [896, 153] on input "text" at bounding box center [763, 150] width 373 height 23
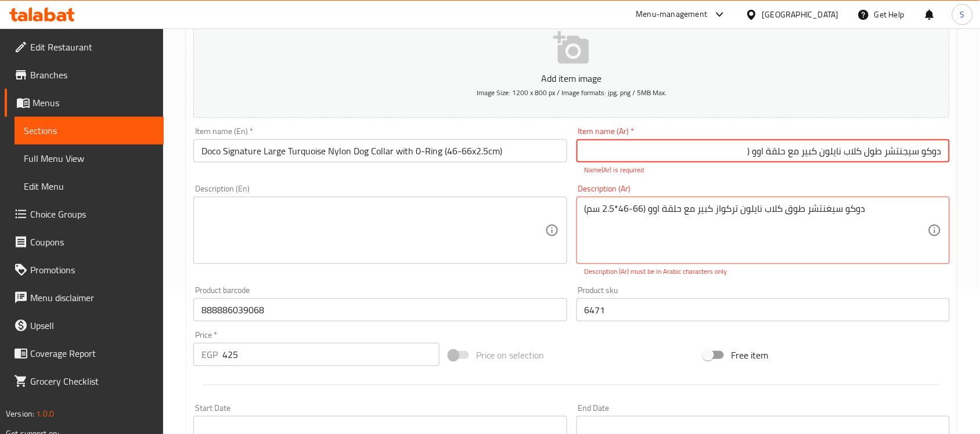
type input "دوكو سيجنتشر طول كلاب نايلون كبير مع حلقة اوو ("
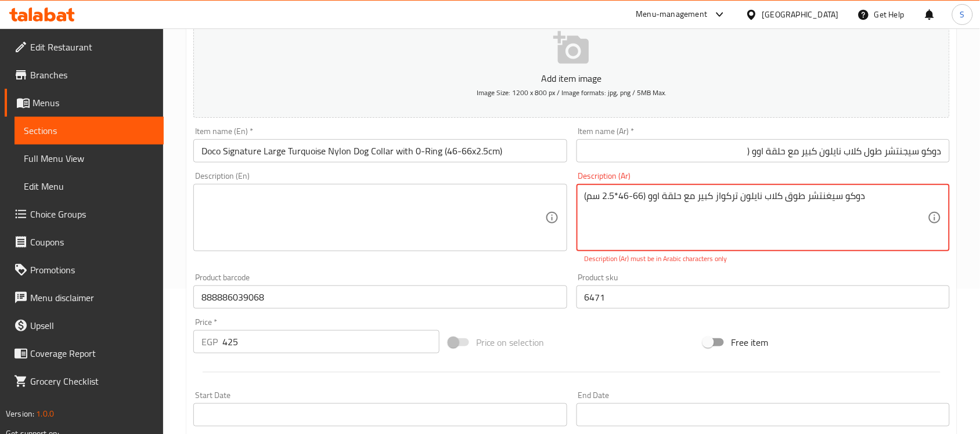
drag, startPoint x: 646, startPoint y: 209, endPoint x: 582, endPoint y: 207, distance: 63.3
type textarea "دوكو سيغنتشر طوق كلاب نايلون تركواز كبير مع حلقة اوو ‏"
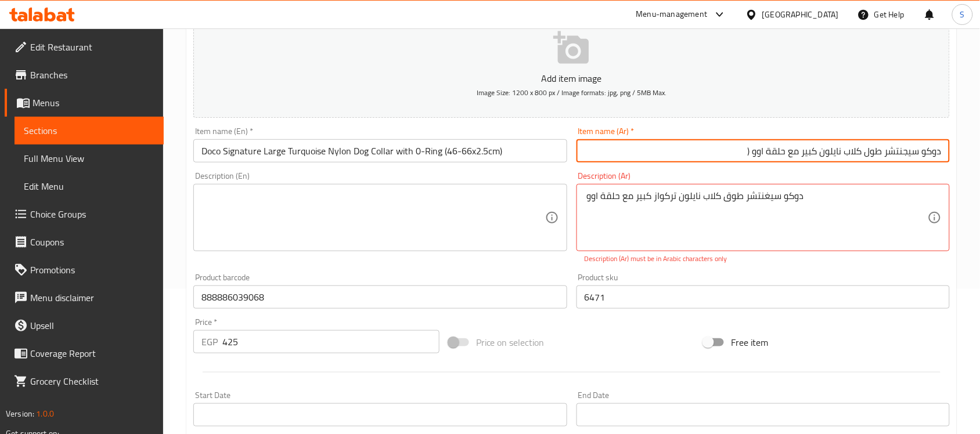
drag, startPoint x: 748, startPoint y: 151, endPoint x: 737, endPoint y: 153, distance: 10.6
click at [737, 153] on input "دوكو سيجنتشر طول كلاب نايلون كبير مع حلقة اوو (" at bounding box center [763, 150] width 373 height 23
type input "دوكو سيجنتشر طول كلاب نايلون كبير مع حلقة اوو (46-66*2.5 سم)"
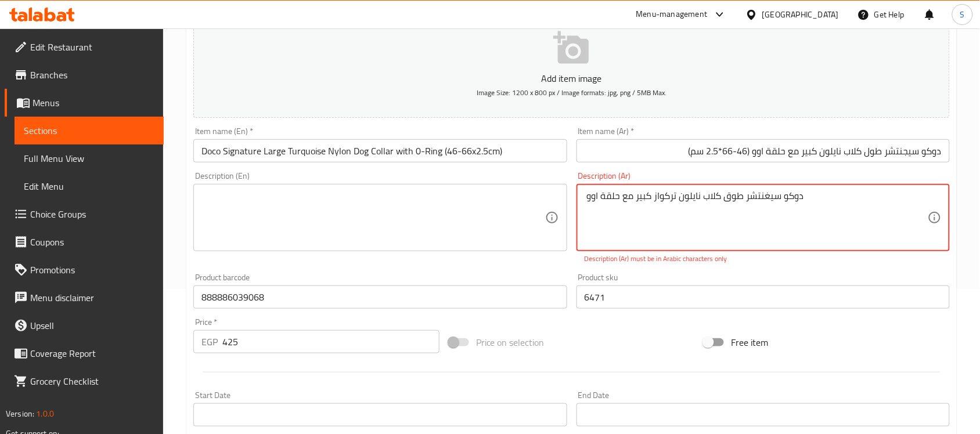
click at [724, 200] on textarea "دوكو سيغنتشر طوق كلاب نايلون تركواز كبير مع حلقة اوو ‏" at bounding box center [756, 217] width 343 height 55
click at [405, 244] on textarea at bounding box center [372, 217] width 343 height 55
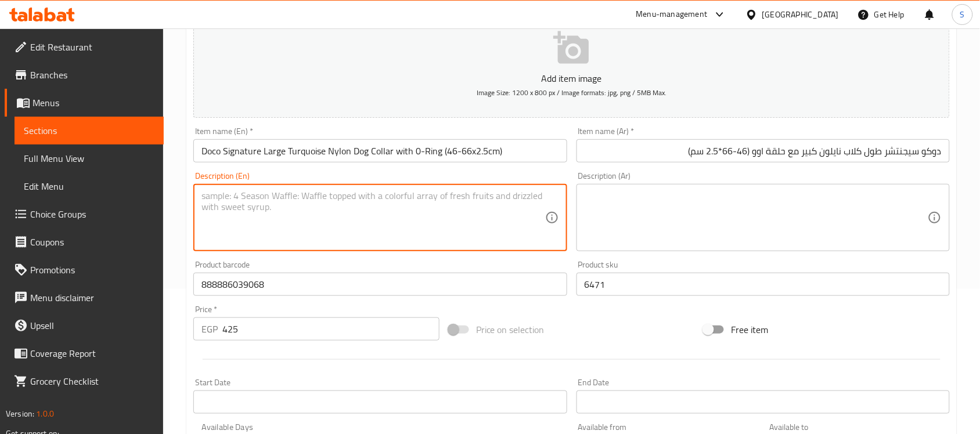
click at [353, 214] on textarea at bounding box center [372, 217] width 343 height 55
click at [207, 198] on textarea "1pcs" at bounding box center [372, 217] width 343 height 55
type textarea "1 pcs"
click at [828, 221] on textarea at bounding box center [756, 217] width 343 height 55
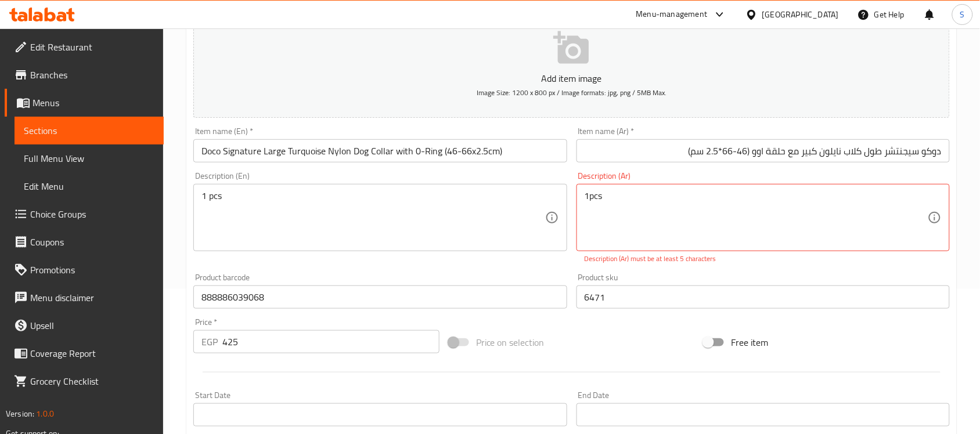
click at [688, 199] on textarea "1pcs" at bounding box center [756, 217] width 343 height 55
drag, startPoint x: 915, startPoint y: 200, endPoint x: 1012, endPoint y: 201, distance: 97.0
click at [980, 201] on html "​ Menu-management Egypt Get Help S Edit Restaurant Branches Menus Sections Full…" at bounding box center [490, 72] width 980 height 434
type textarea "1 قطعة"
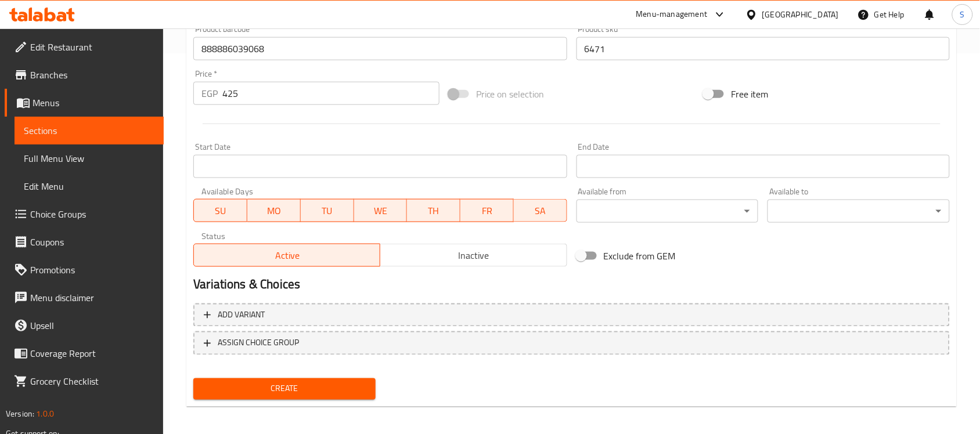
scroll to position [384, 0]
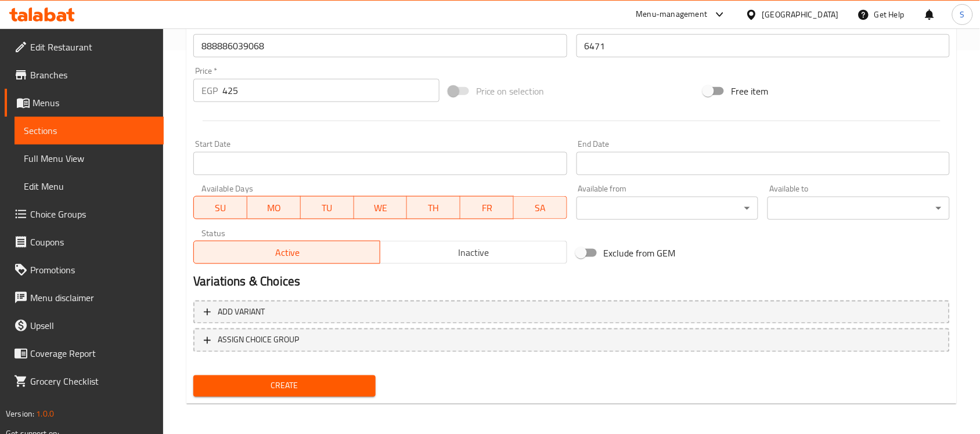
click at [256, 387] on span "Create" at bounding box center [285, 386] width 164 height 15
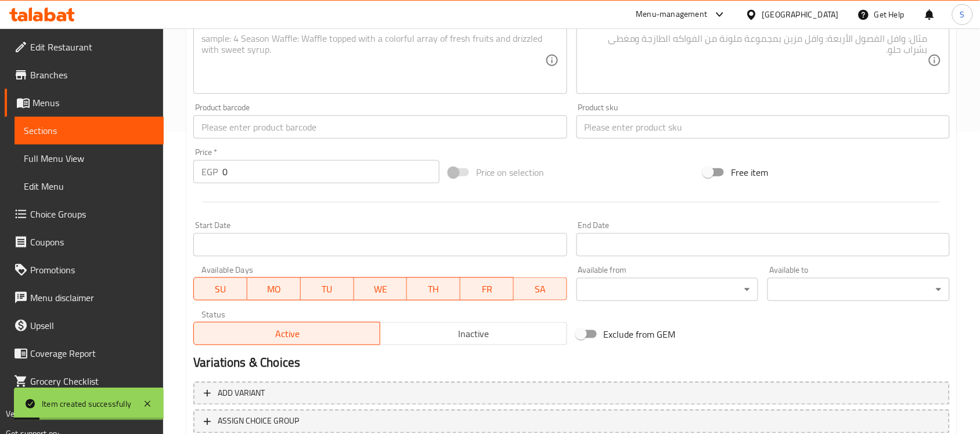
scroll to position [239, 0]
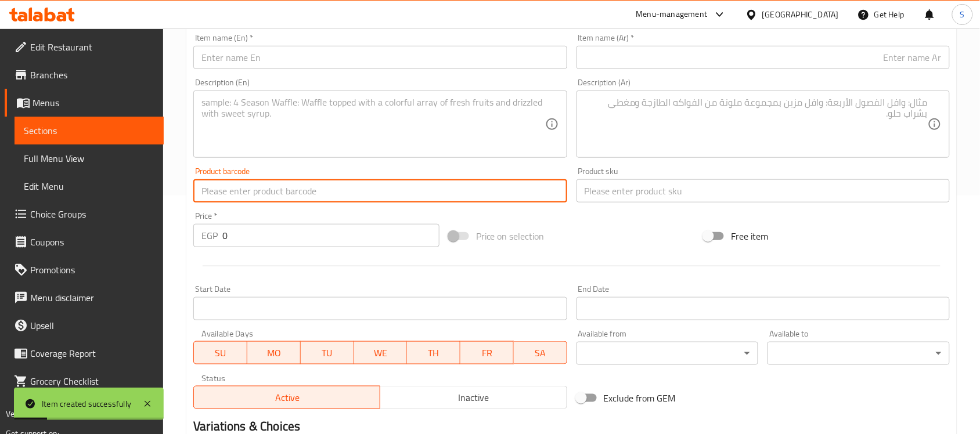
click at [265, 201] on input "text" at bounding box center [379, 190] width 373 height 23
drag, startPoint x: 226, startPoint y: 234, endPoint x: 173, endPoint y: 227, distance: 53.9
click at [173, 227] on div "Home / Restaurants management / Menus / Sections / item / create Dogs Accessori…" at bounding box center [571, 186] width 817 height 792
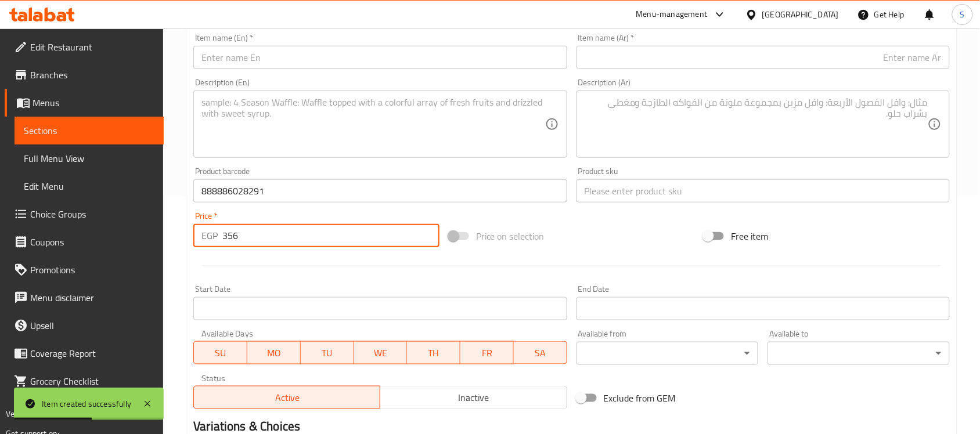
click at [609, 179] on input "text" at bounding box center [763, 190] width 373 height 23
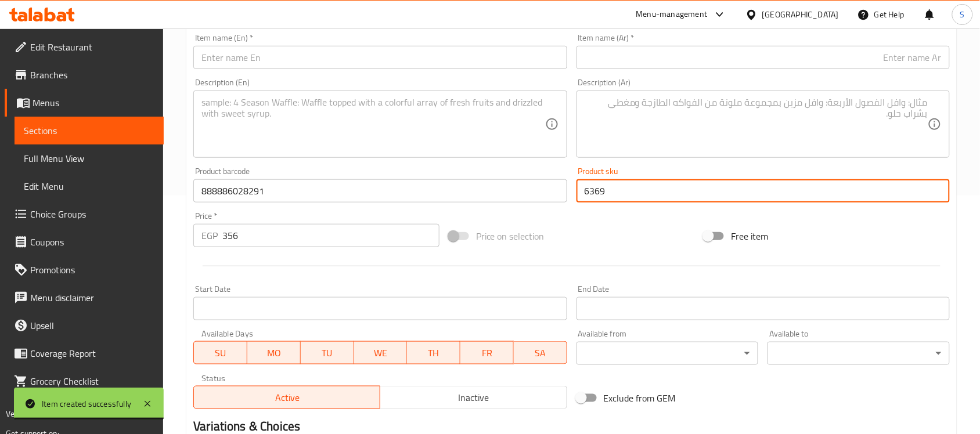
click at [740, 52] on input "text" at bounding box center [763, 57] width 373 height 23
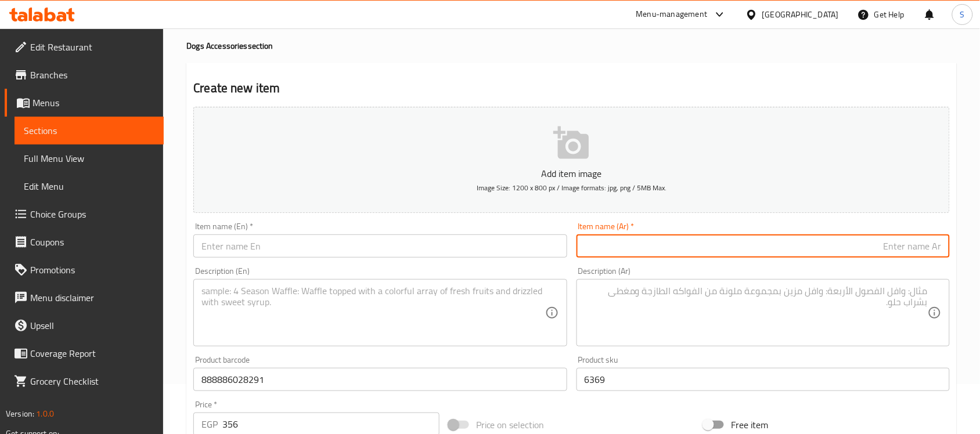
scroll to position [21, 0]
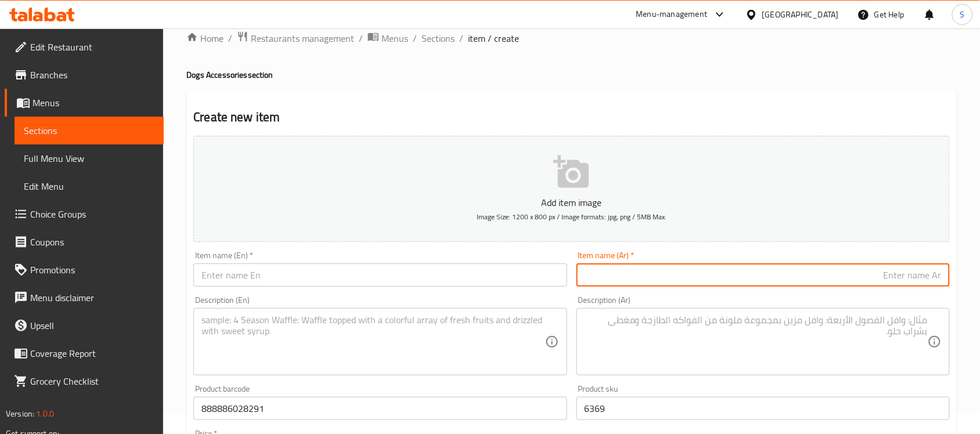
click at [681, 276] on input "text" at bounding box center [763, 275] width 373 height 23
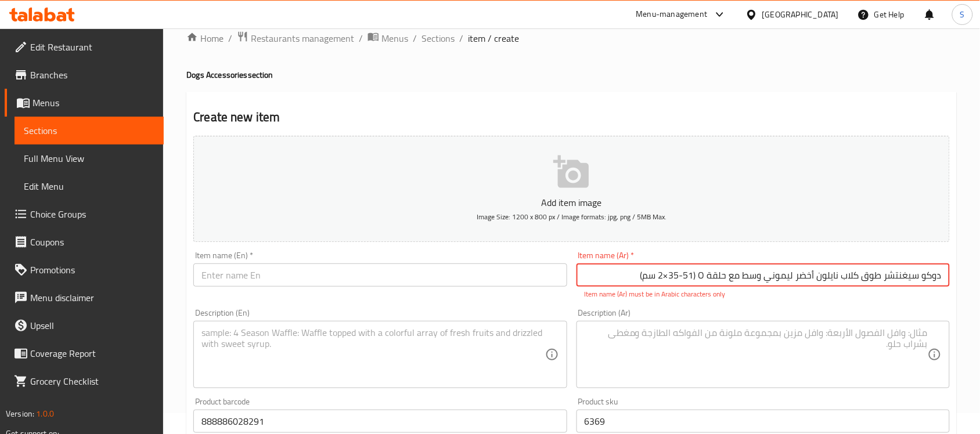
click at [280, 275] on input "text" at bounding box center [379, 275] width 373 height 23
click at [908, 276] on input "دوكو سيغنتشر طوق كلاب نايلون أخضر ليموني وسط مع حلقة O ‏(35-51×2 سم)" at bounding box center [763, 275] width 373 height 23
click at [706, 278] on input "دوكو سيجنتشر طوق كلاب نايلون أخضر ليموني وسط مع حلقة O ‏(35-51×2 سم)" at bounding box center [763, 275] width 373 height 23
click at [708, 279] on input "دوكو سيجنتشر طوق كلاب نايلون أخضر ليموني وسط مع حلقة O ‏(35-51×2 سم)" at bounding box center [763, 275] width 373 height 23
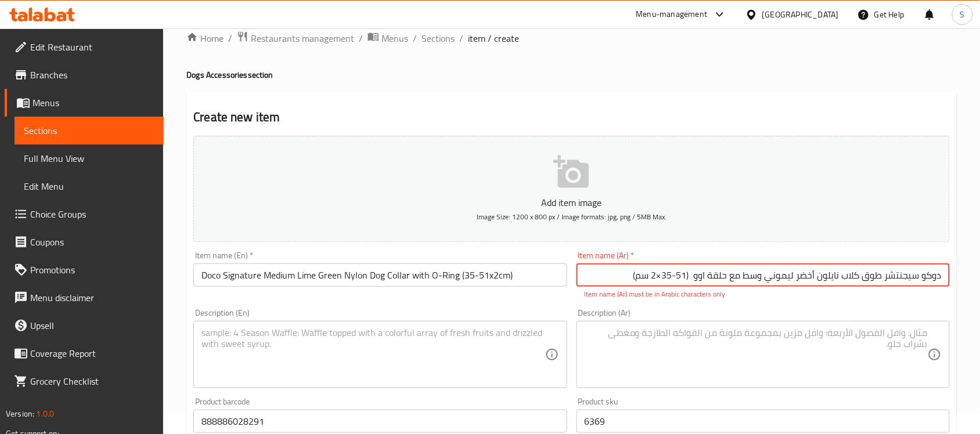
click at [676, 363] on textarea at bounding box center [756, 354] width 343 height 55
click at [643, 277] on input "دوكو سيجنتشر طوق كلاب نايلون أخضر ليموني وسط مع حلقة اوو ‏(35-51×2 سم)" at bounding box center [763, 275] width 373 height 23
click at [663, 278] on input "دوكو سيجنتشر طوق كلاب نايلون أخضر ليموني وسط مع حلقة اوو ‏(35-51×2 سم)" at bounding box center [763, 275] width 373 height 23
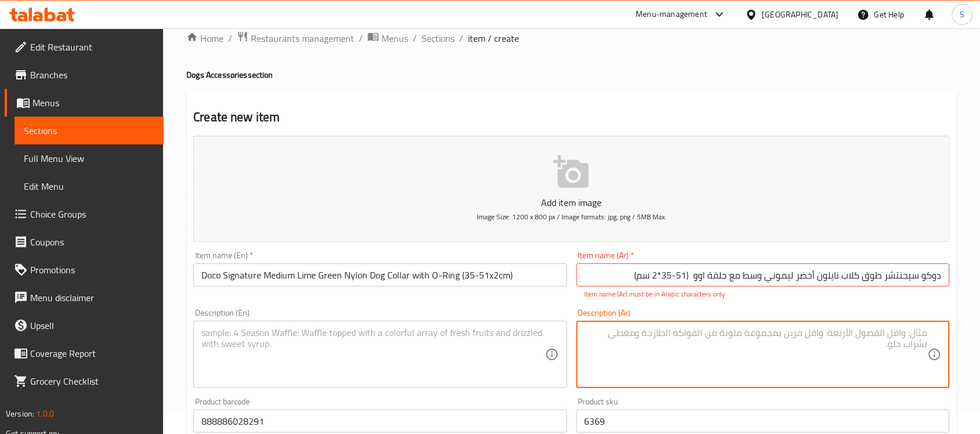
click at [660, 344] on textarea at bounding box center [756, 354] width 343 height 55
click at [692, 276] on input "دوكو سيجنتشر طوق كلاب نايلون أخضر ليموني وسط مع حلقة اوو ‏(35-51*2 سم)" at bounding box center [763, 275] width 373 height 23
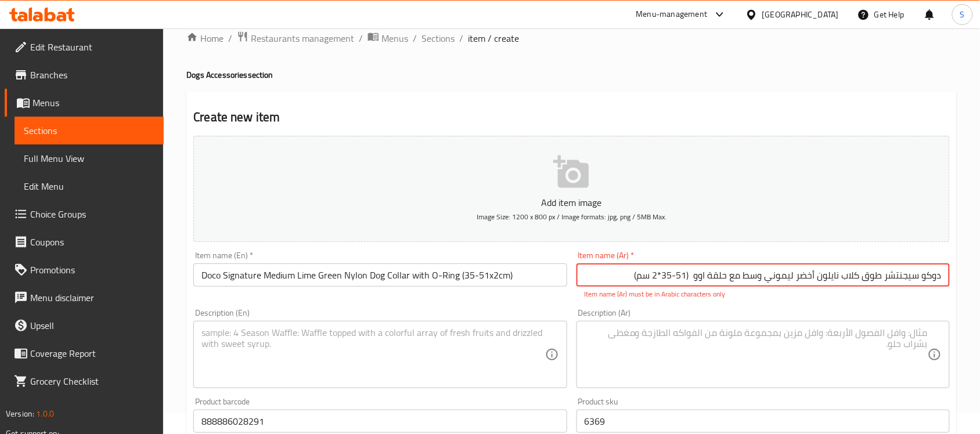
click at [692, 276] on input "دوكو سيجنتشر طوق كلاب نايلون أخضر ليموني وسط مع حلقة اوو ‏(35-51*2 سم)" at bounding box center [763, 275] width 373 height 23
click at [724, 360] on textarea at bounding box center [756, 354] width 343 height 55
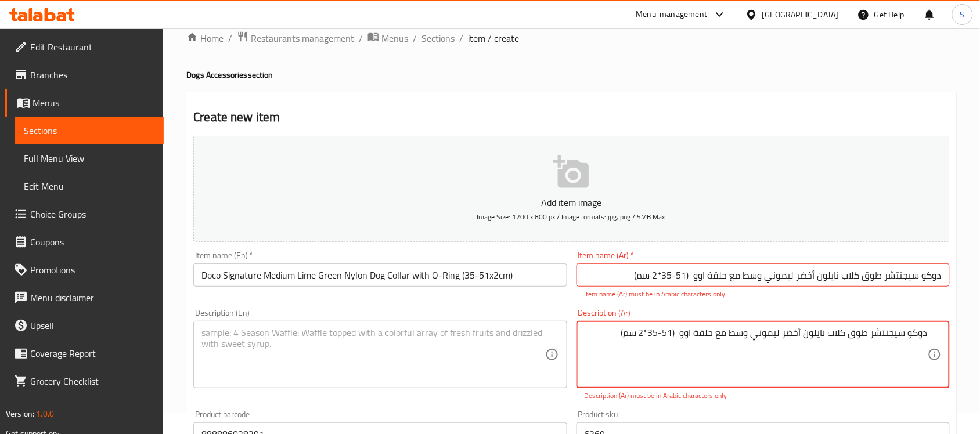
click at [761, 280] on input "دوكو سيجنتشر طوق كلاب نايلون أخضر ليموني وسط مع حلقة اوو ‏(35-51*2 سم)" at bounding box center [763, 275] width 373 height 23
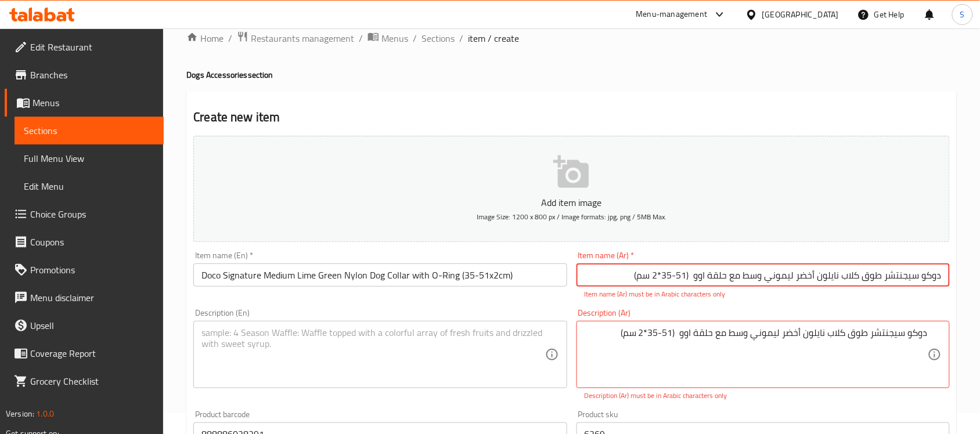
click at [761, 280] on input "دوكو سيجنتشر طوق كلاب نايلون أخضر ليموني وسط مع حلقة اوو ‏(35-51*2 سم)" at bounding box center [763, 275] width 373 height 23
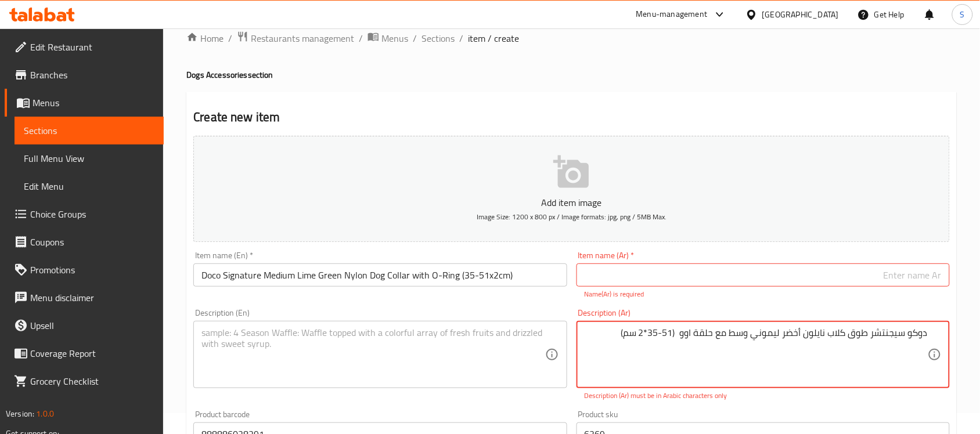
click at [682, 334] on textarea "دوكو سيجنتشر طوق كلاب نايلون أخضر ليموني وسط مع حلقة اوو ‏(35-51*2 سم)" at bounding box center [756, 354] width 343 height 55
click at [927, 337] on textarea "دوكو سيجنتشر طوق كلاب نايلون أخضر ليموني وسط مع حلقة اوو ‏(35-51*2 سم)" at bounding box center [756, 354] width 343 height 55
click at [906, 338] on textarea "دوكو سيجنتشر طوق كلاب نايلون أخضر ليموني وسط مع حلقة اوو ‏(35-51*2 سم)" at bounding box center [756, 354] width 343 height 55
drag, startPoint x: 935, startPoint y: 334, endPoint x: 823, endPoint y: 336, distance: 112.7
click at [823, 336] on div "دوكو سيجنتشر طوق كلاب نايلون أخضر ليموني وسط مع حلقة اوو ‏(35-51*2 سم) Descript…" at bounding box center [763, 354] width 373 height 67
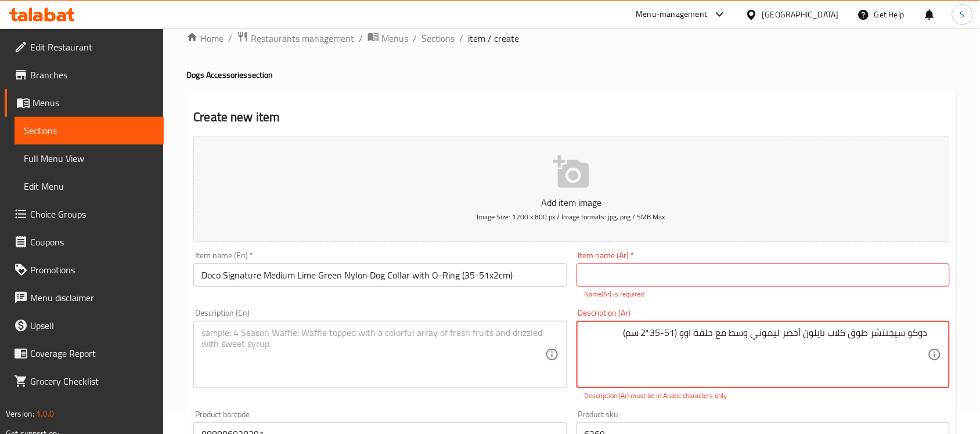
click at [873, 334] on textarea "دوكو سيجنتشر طوق كلاب نايلون أخضر ليموني وسط مع حلقة اوو ‏(35-51*2 سم)" at bounding box center [756, 354] width 343 height 55
drag, startPoint x: 932, startPoint y: 336, endPoint x: 776, endPoint y: 338, distance: 155.6
click at [776, 338] on div "دوكو سيجنتشر طوق كلاب نايلون أخضر ليموني وسط مع حلقة اوو ‏(35-51*2 سم) Descript…" at bounding box center [763, 354] width 373 height 67
click at [755, 335] on textarea "دوكو سيجنتشر طوق كلاب نايلون أخضر ليموني وسط مع حلقة اوو ‏(35-51*2 سم)" at bounding box center [756, 354] width 343 height 55
drag, startPoint x: 753, startPoint y: 335, endPoint x: 927, endPoint y: 335, distance: 174.2
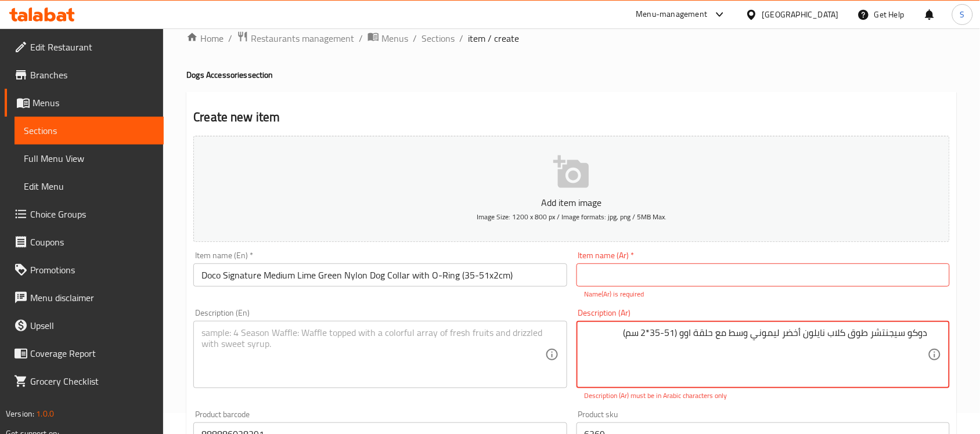
click at [927, 335] on textarea "دوكو سيجنتشر طوق كلاب نايلون أخضر ليموني وسط مع حلقة اوو ‏(35-51*2 سم)" at bounding box center [756, 354] width 343 height 55
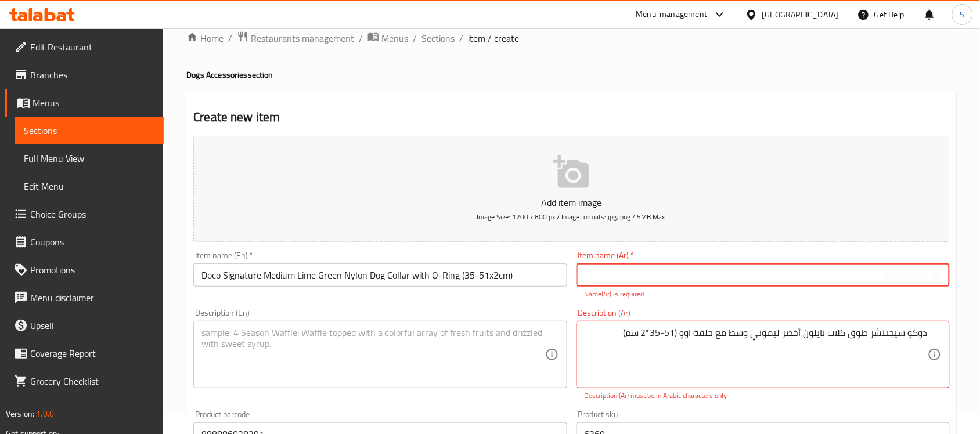
click at [869, 271] on input "text" at bounding box center [763, 275] width 373 height 23
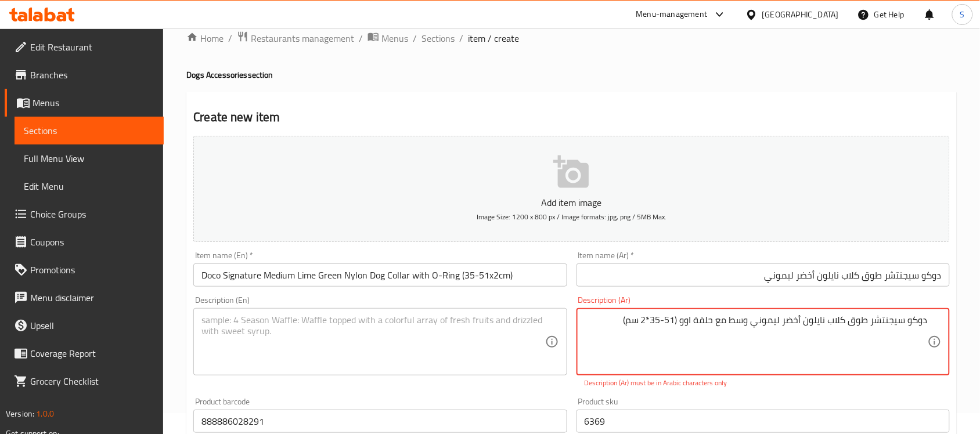
drag, startPoint x: 751, startPoint y: 325, endPoint x: 683, endPoint y: 322, distance: 67.4
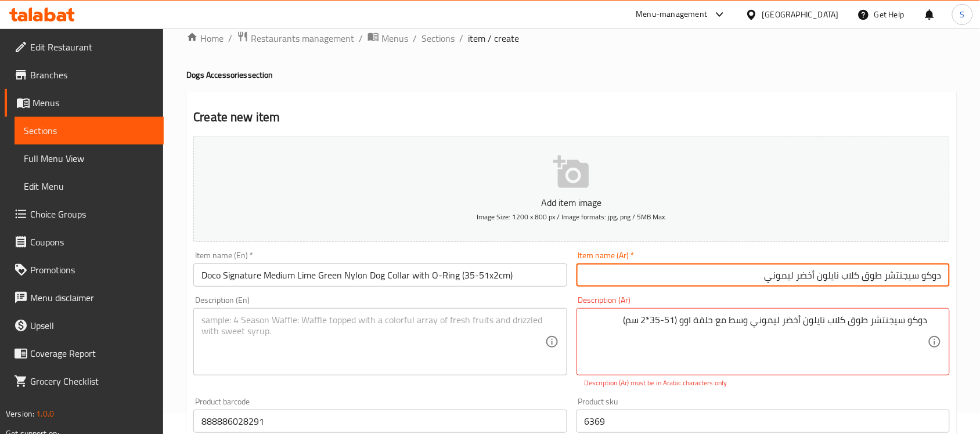
click at [739, 280] on input "دوكو سيجنتشر طوق كلاب نايلون أخضر ليموني" at bounding box center [763, 275] width 373 height 23
click at [771, 277] on input "دوكو سيجنتشر طوق كلاب نايلون أخضر ليمونيوسط مع حلقة اوو" at bounding box center [763, 275] width 373 height 23
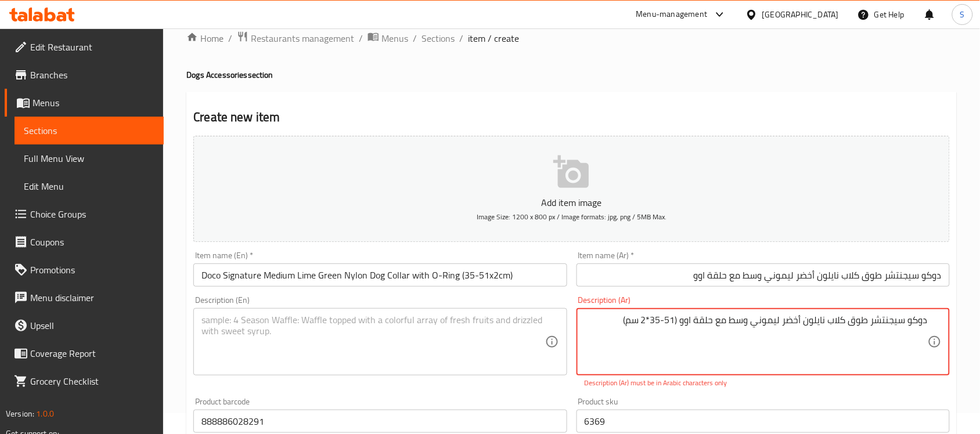
drag, startPoint x: 679, startPoint y: 319, endPoint x: 624, endPoint y: 325, distance: 55.5
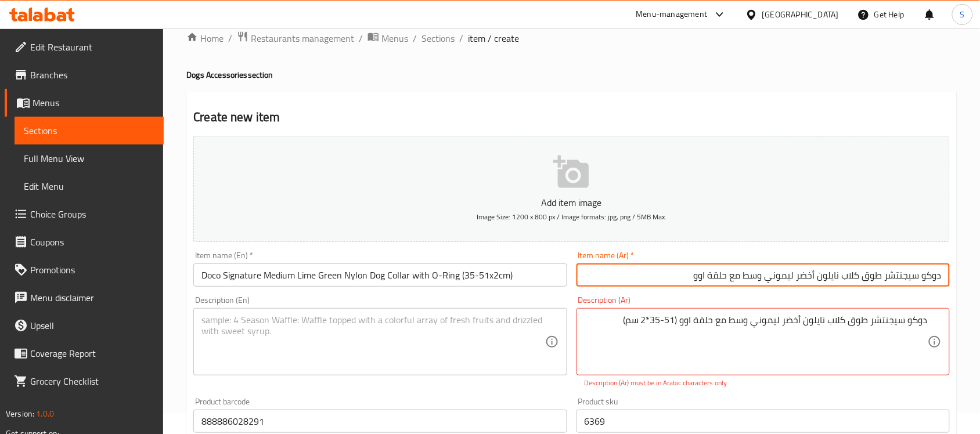
click at [672, 270] on input "دوكو سيجنتشر طوق كلاب نايلون أخضر ليموني وسط مع حلقة اوو" at bounding box center [763, 275] width 373 height 23
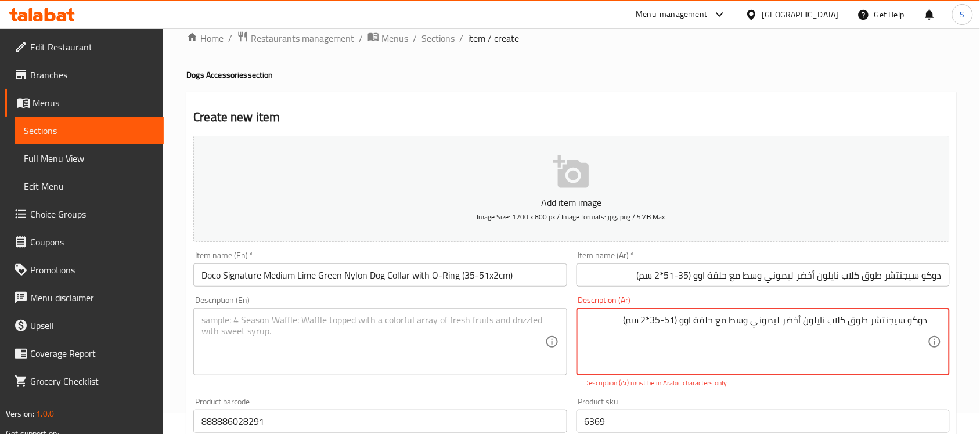
click at [739, 321] on textarea "دوكو سيجنتشر طوق كلاب نايلون أخضر ليموني وسط مع حلقة اوو ‏(35-51*2 سم)" at bounding box center [756, 342] width 343 height 55
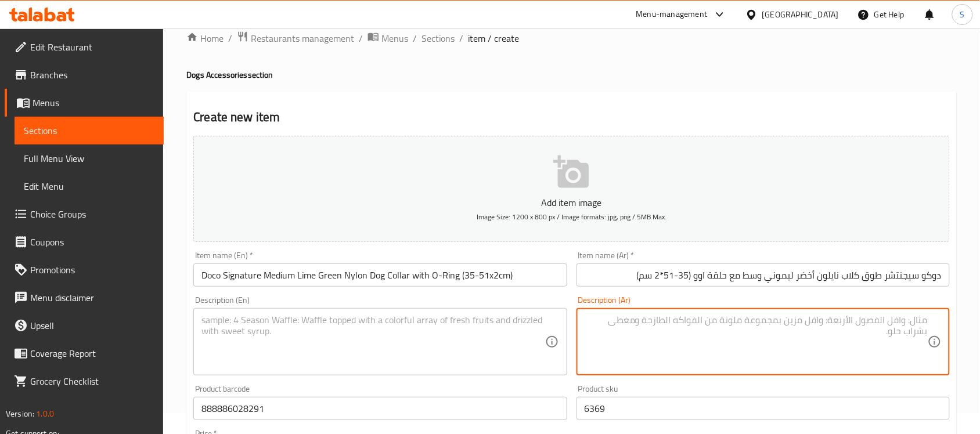
click at [475, 346] on textarea at bounding box center [372, 342] width 343 height 55
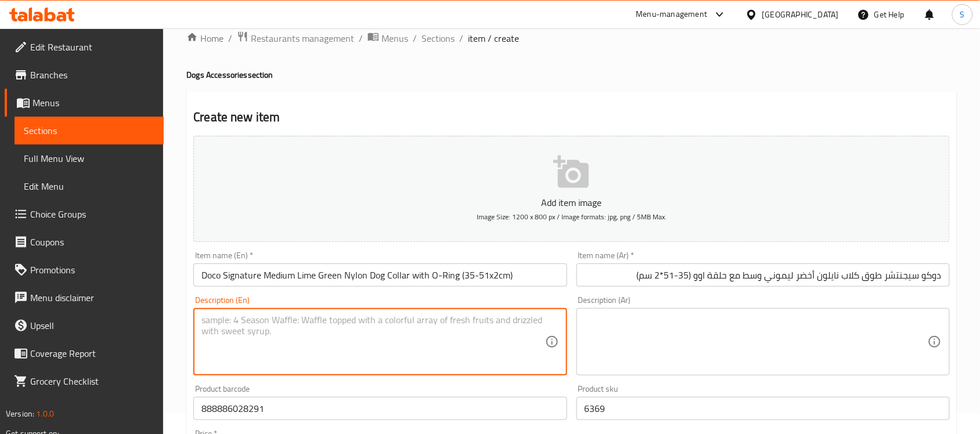
click at [368, 336] on textarea at bounding box center [372, 342] width 343 height 55
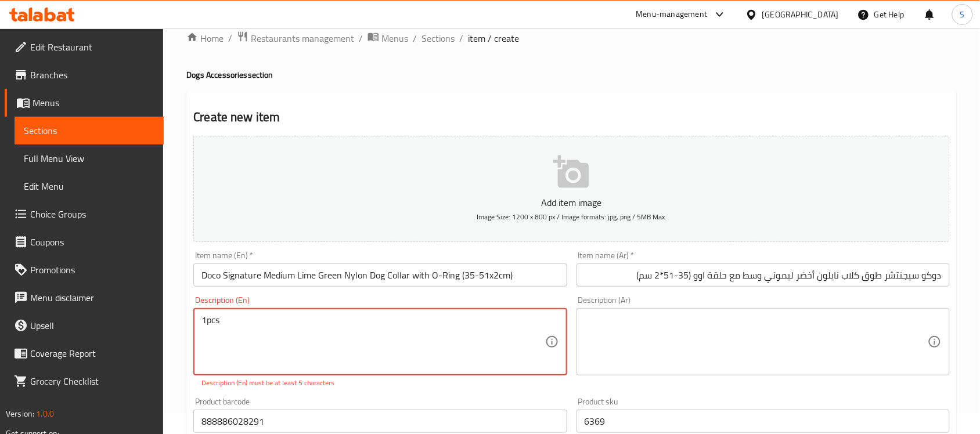
click at [205, 320] on textarea "1pcs" at bounding box center [372, 342] width 343 height 55
click at [787, 345] on textarea at bounding box center [756, 342] width 343 height 55
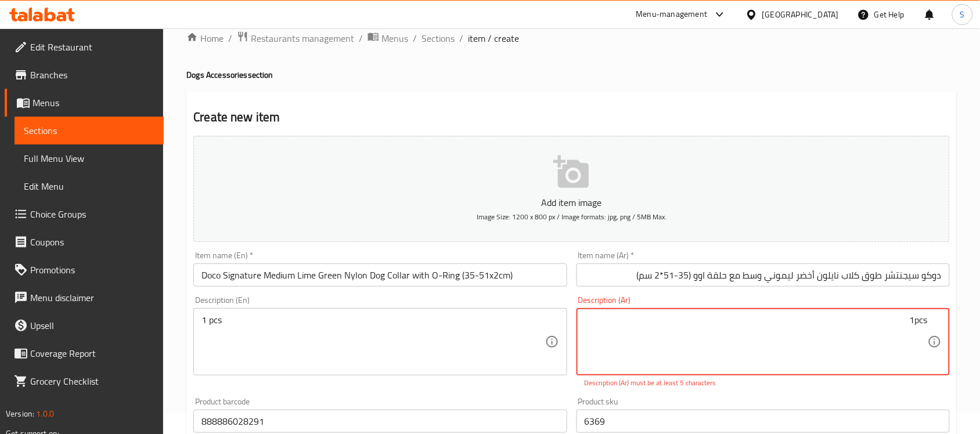
drag, startPoint x: 916, startPoint y: 321, endPoint x: 942, endPoint y: 323, distance: 26.2
click at [942, 323] on div "1pcs Description (Ar)" at bounding box center [763, 341] width 373 height 67
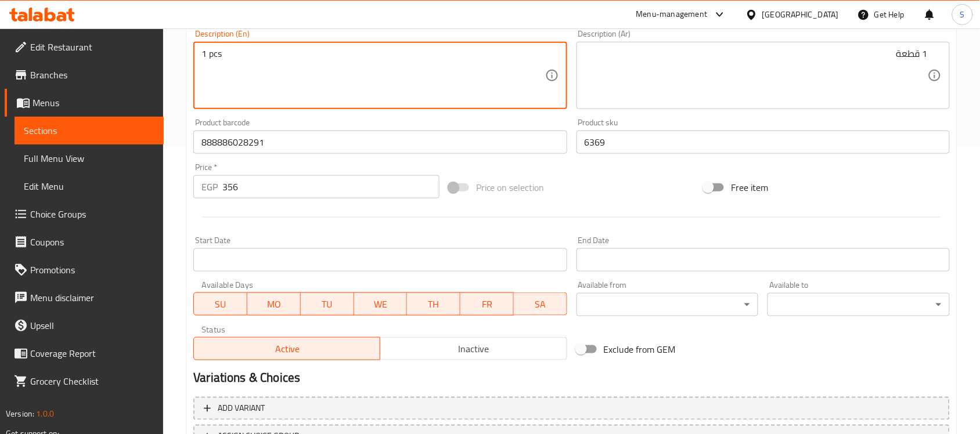
scroll to position [384, 0]
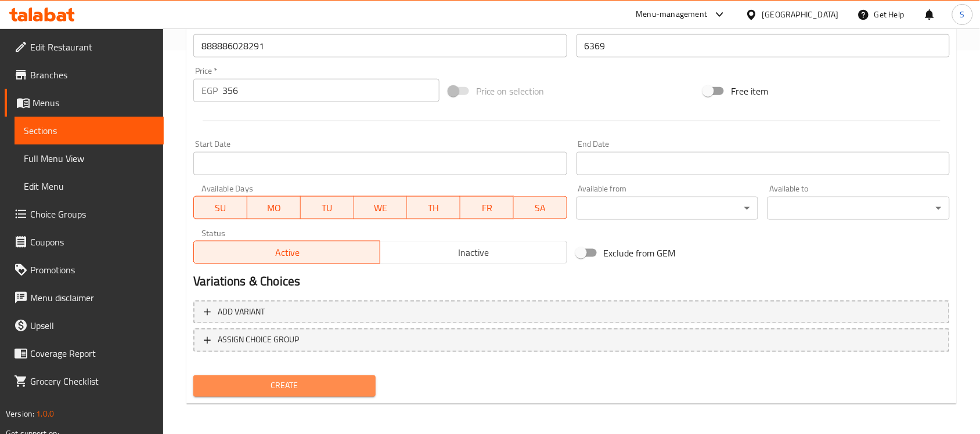
click at [315, 390] on span "Create" at bounding box center [285, 386] width 164 height 15
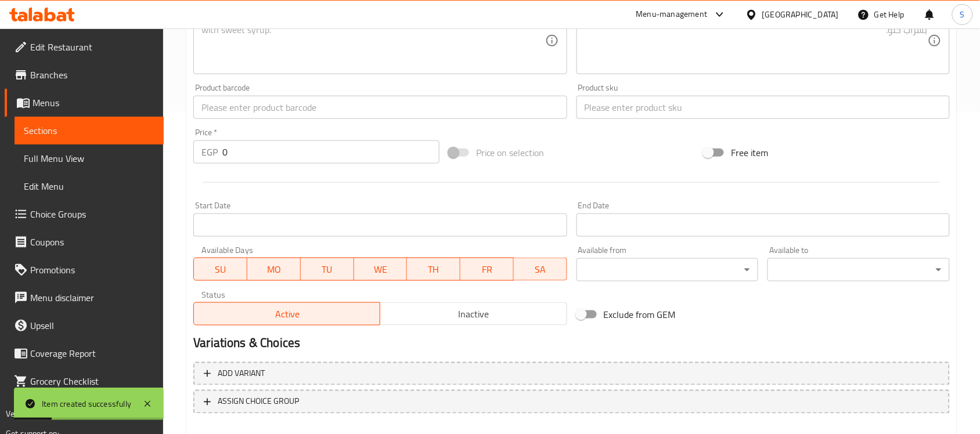
scroll to position [166, 0]
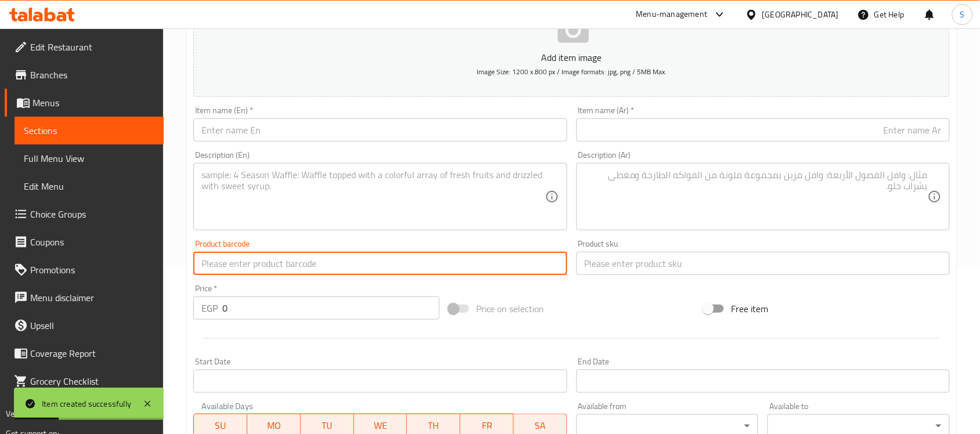
click at [213, 253] on input "text" at bounding box center [379, 263] width 373 height 23
drag, startPoint x: 265, startPoint y: 309, endPoint x: 184, endPoint y: 280, distance: 85.6
click at [184, 280] on div "Home / Restaurants management / Menus / Sections / item / create Dogs Accessori…" at bounding box center [571, 258] width 817 height 792
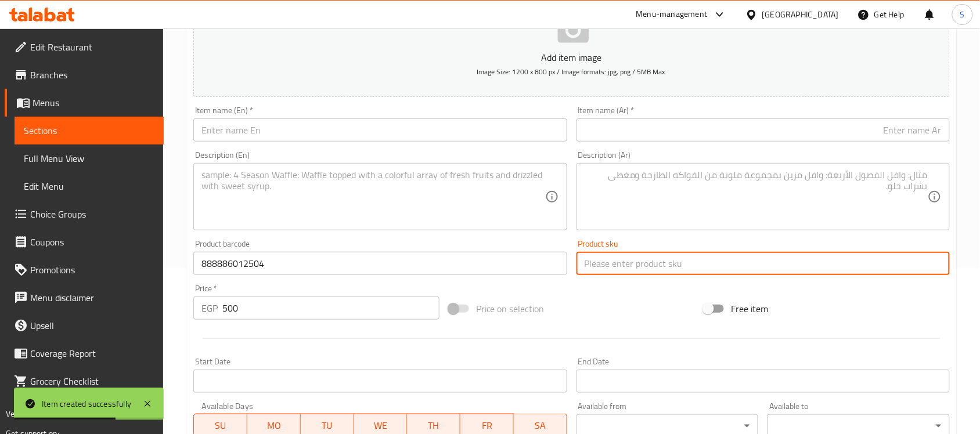
click at [639, 269] on input "text" at bounding box center [763, 263] width 373 height 23
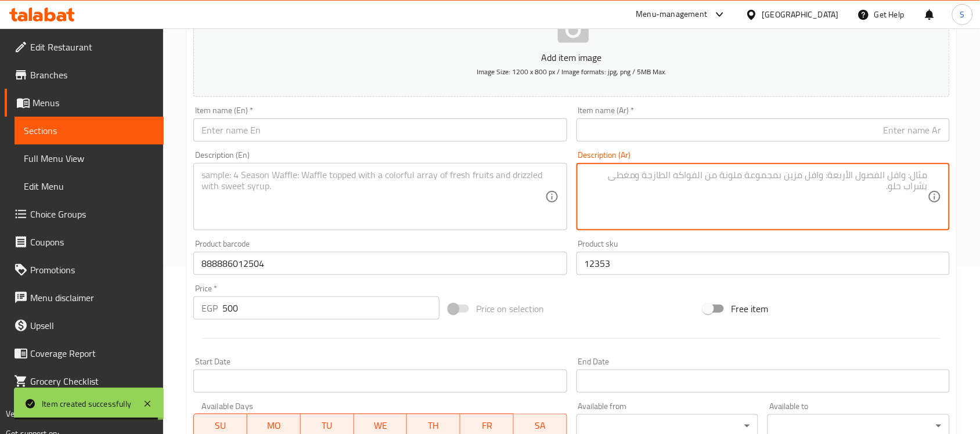
click at [710, 170] on textarea at bounding box center [756, 197] width 343 height 55
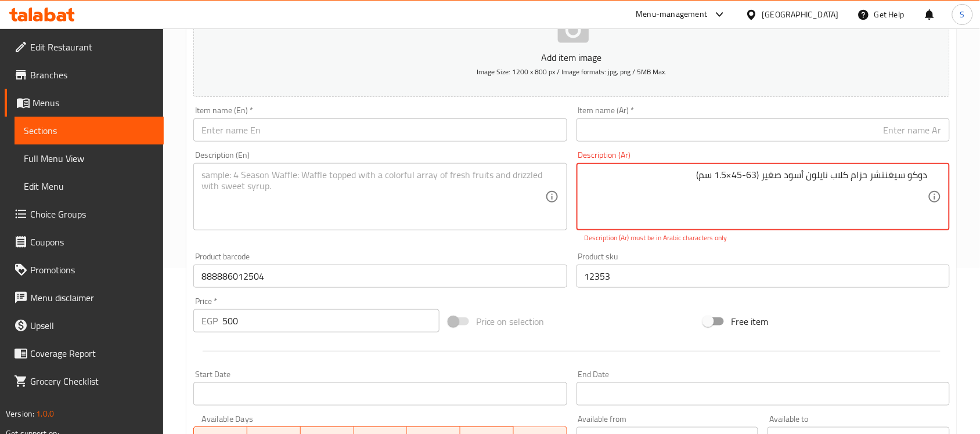
click at [892, 175] on textarea "دوكو سيغنتشر حزام كلاب نايلون أسود صغير ‏(45-63×1.5 سم)" at bounding box center [756, 197] width 343 height 55
click at [814, 182] on textarea "دوكو سيجنتشر حزام كلاب نايلون أسود صغير ‏(45-63×1.5 سم)" at bounding box center [756, 197] width 343 height 55
drag, startPoint x: 762, startPoint y: 178, endPoint x: 932, endPoint y: 171, distance: 170.3
click at [932, 171] on div "دوكو سيجنتشر حزام كلاب نايلون أسود صغير ‏(45-63×1.5 سم) Description (Ar)" at bounding box center [763, 196] width 373 height 67
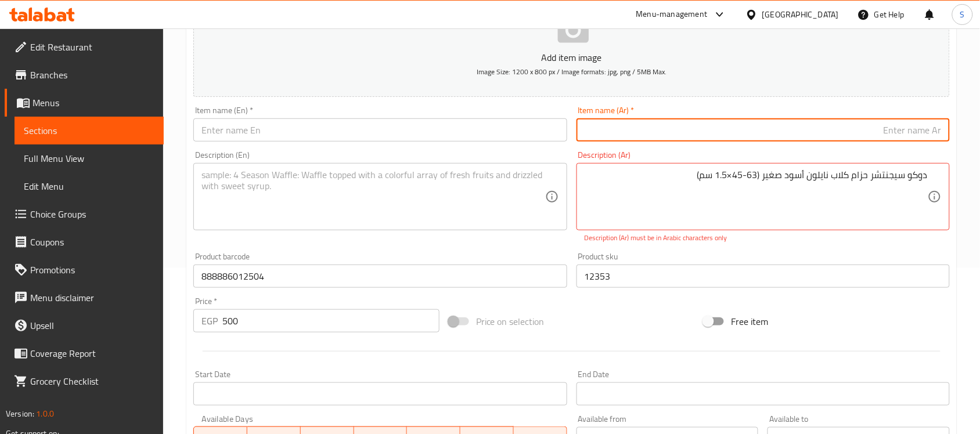
click at [881, 129] on input "text" at bounding box center [763, 129] width 373 height 23
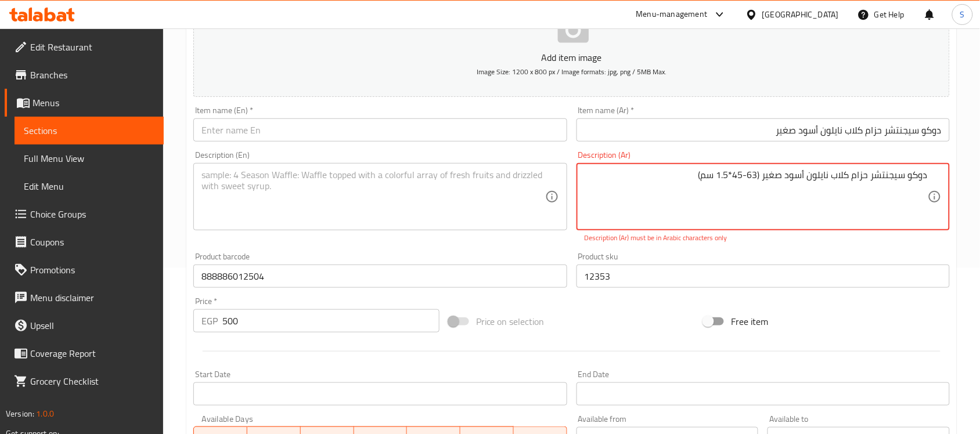
drag, startPoint x: 760, startPoint y: 175, endPoint x: 747, endPoint y: 175, distance: 12.2
click at [747, 175] on textarea "دوكو سيجنتشر حزام كلاب نايلون أسود صغير ‏(45-63*1.5 سم)" at bounding box center [756, 197] width 343 height 55
click at [762, 172] on textarea "دوكو سيجنتشر حزام كلاب نايلون أسود صغير ‏(45-63*1.5 سم)" at bounding box center [756, 197] width 343 height 55
click at [760, 178] on textarea "دوكو سيجنتشر حزام كلاب نايلون أسود صغير ‏(45-63*1.5 سم)" at bounding box center [756, 197] width 343 height 55
click at [761, 176] on textarea "دوكو سيجنتشر حزام كلاب نايلون أسود صغير ‏(45-63*1.5 سم)" at bounding box center [756, 197] width 343 height 55
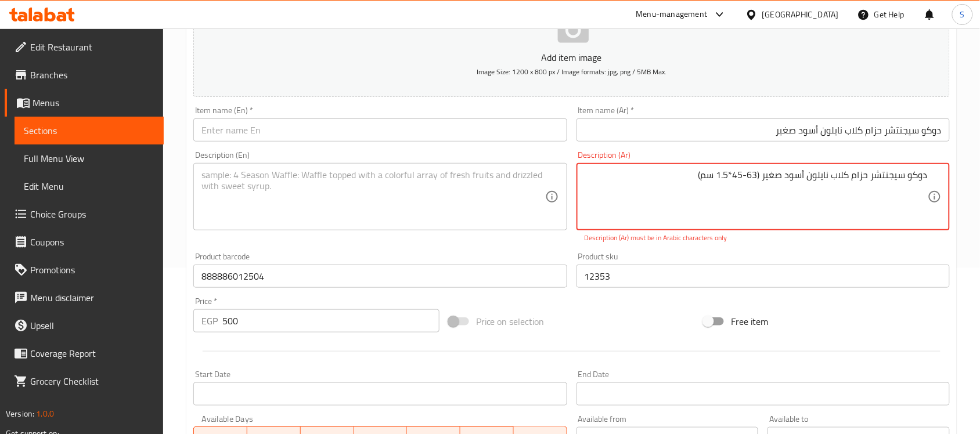
drag, startPoint x: 761, startPoint y: 176, endPoint x: 699, endPoint y: 172, distance: 62.2
click at [699, 172] on textarea "دوكو سيجنتشر حزام كلاب نايلون أسود صغير ‏(45-63*1.5 سم)" at bounding box center [756, 197] width 343 height 55
click at [727, 123] on input "دوكو سيجنتشر حزام كلاب نايلون أسود صغير" at bounding box center [763, 129] width 373 height 23
click at [750, 172] on textarea "دوكو سيجنتشر حزام كلاب نايلون أسود صغير ‏(45-63*1.5 سم)" at bounding box center [756, 197] width 343 height 55
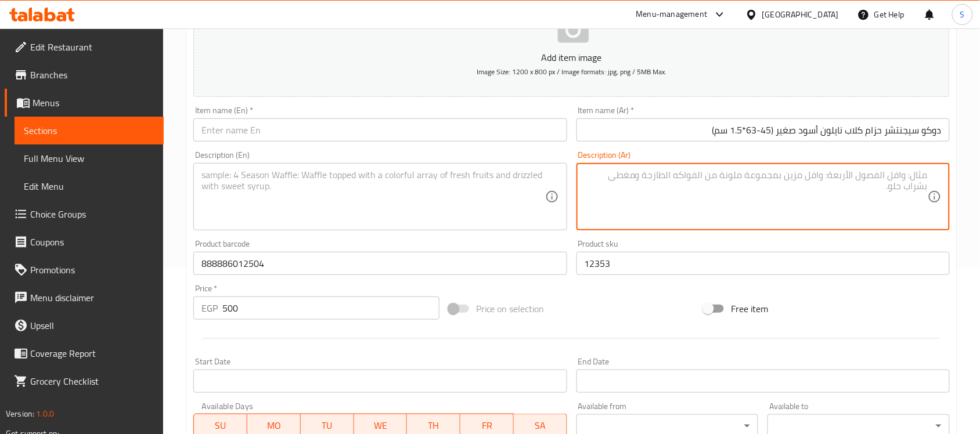
drag, startPoint x: 367, startPoint y: 128, endPoint x: 362, endPoint y: 96, distance: 32.9
click at [367, 128] on input "text" at bounding box center [379, 129] width 373 height 23
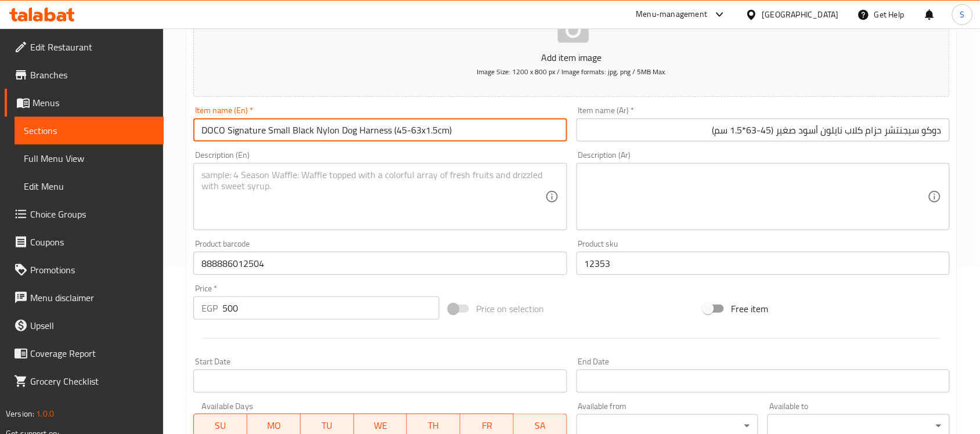
click at [423, 190] on textarea at bounding box center [372, 197] width 343 height 55
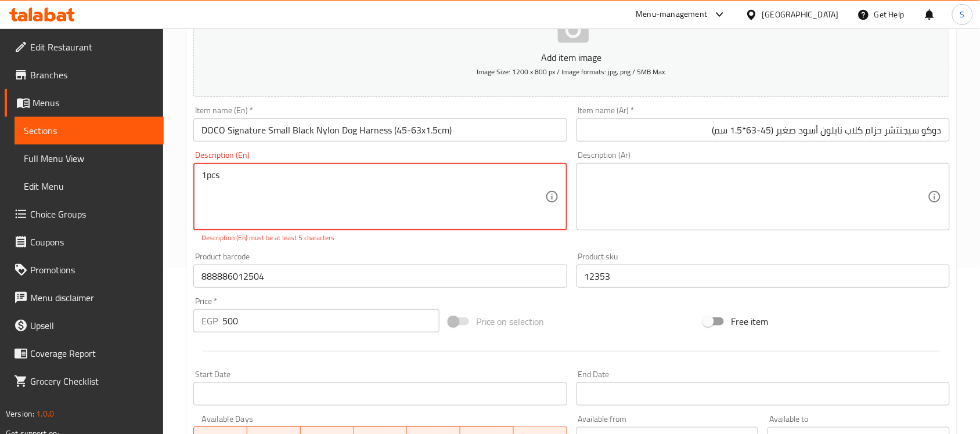
click at [210, 177] on textarea "1pcs" at bounding box center [372, 197] width 343 height 55
click at [206, 177] on textarea "1pcs" at bounding box center [372, 197] width 343 height 55
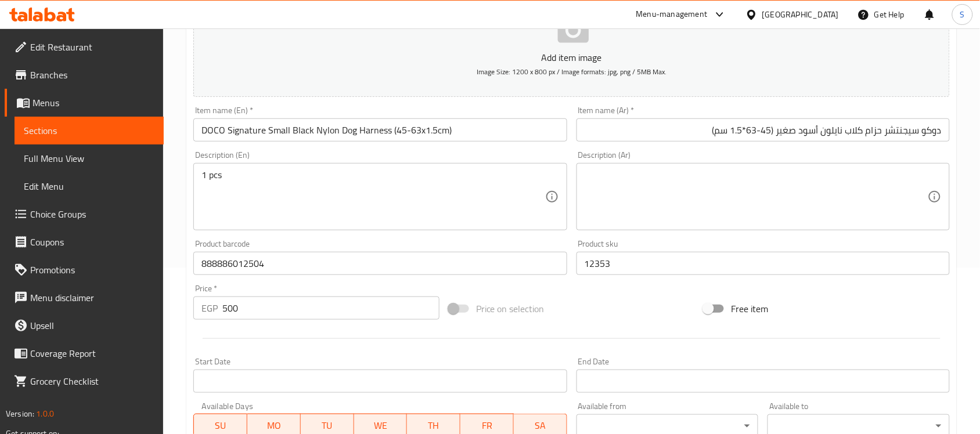
click at [698, 196] on textarea at bounding box center [756, 197] width 343 height 55
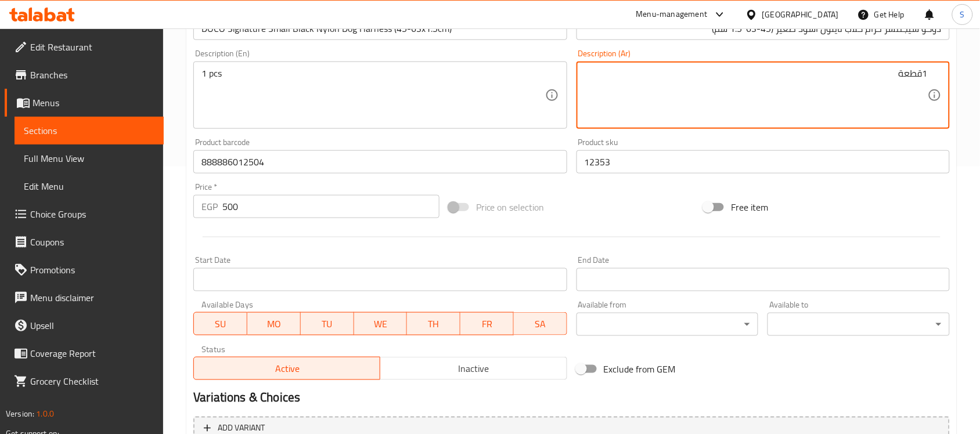
scroll to position [384, 0]
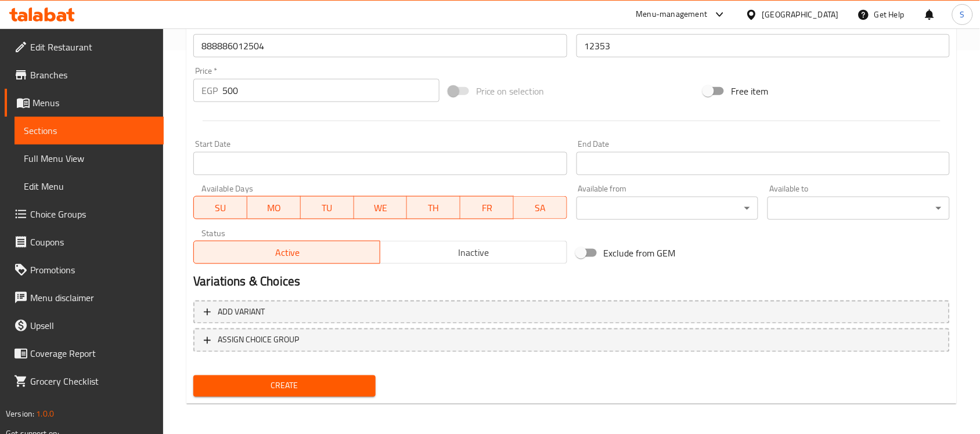
click at [254, 381] on span "Create" at bounding box center [285, 386] width 164 height 15
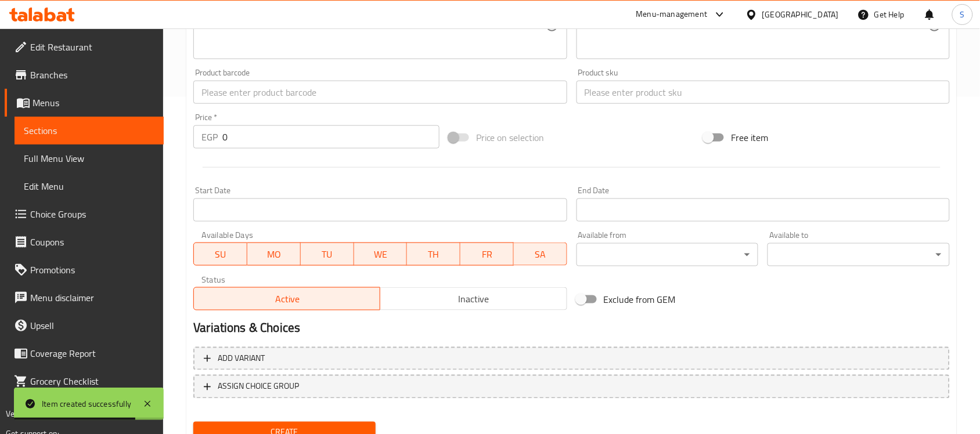
scroll to position [311, 0]
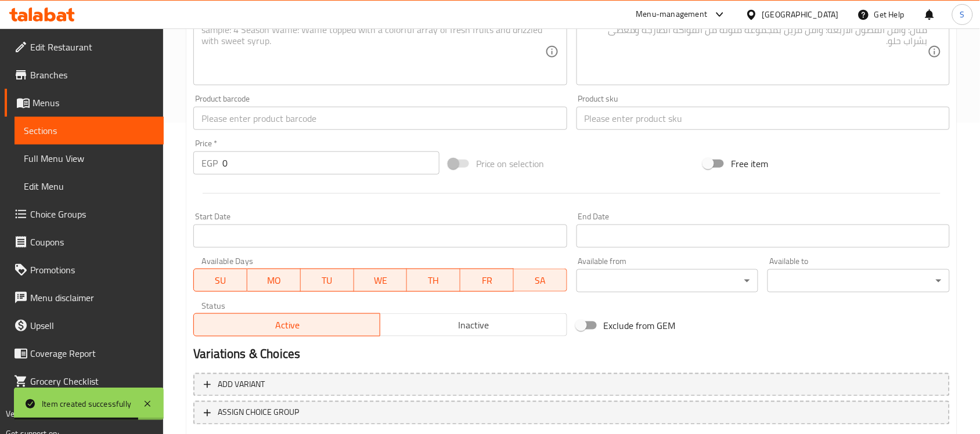
click at [256, 123] on input "text" at bounding box center [379, 118] width 373 height 23
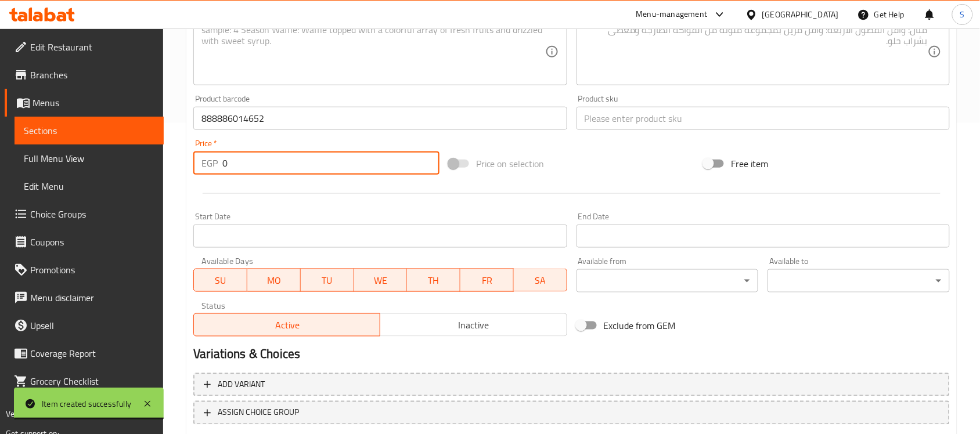
drag, startPoint x: 242, startPoint y: 170, endPoint x: 167, endPoint y: 148, distance: 78.1
click at [173, 153] on div "Home / Restaurants management / Menus / Sections / item / create Dogs Accessori…" at bounding box center [571, 113] width 817 height 792
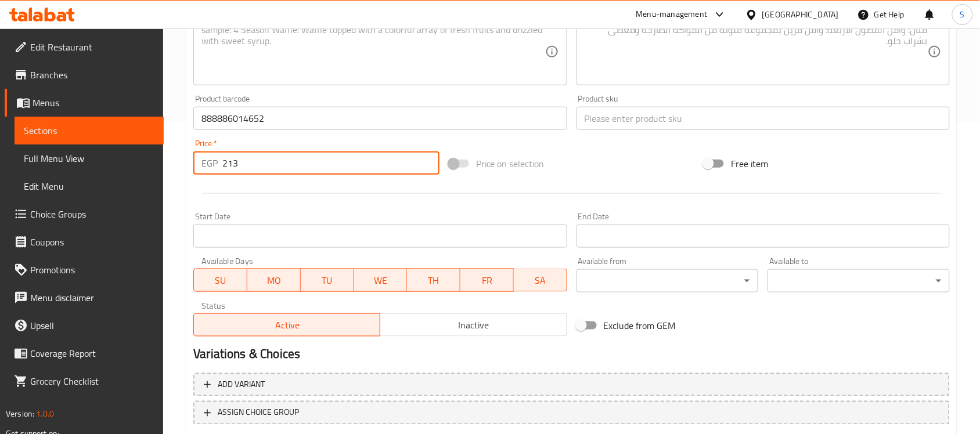
click at [687, 120] on input "text" at bounding box center [763, 118] width 373 height 23
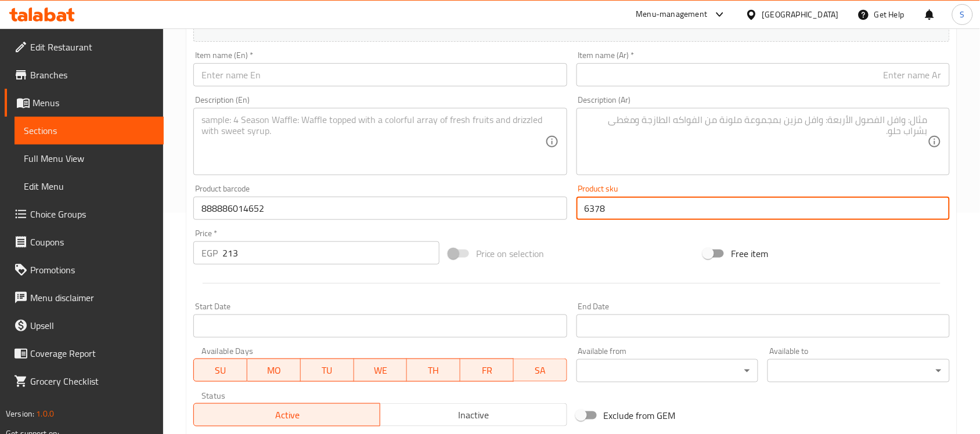
scroll to position [93, 0]
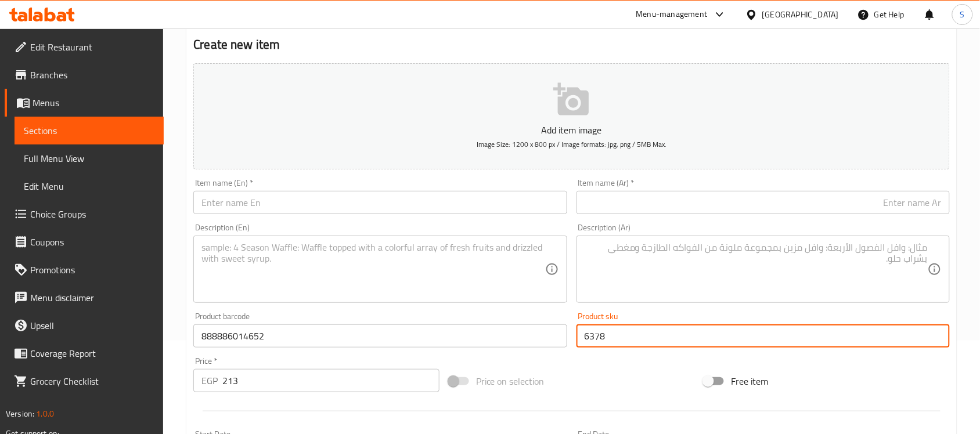
click at [280, 195] on input "text" at bounding box center [379, 202] width 373 height 23
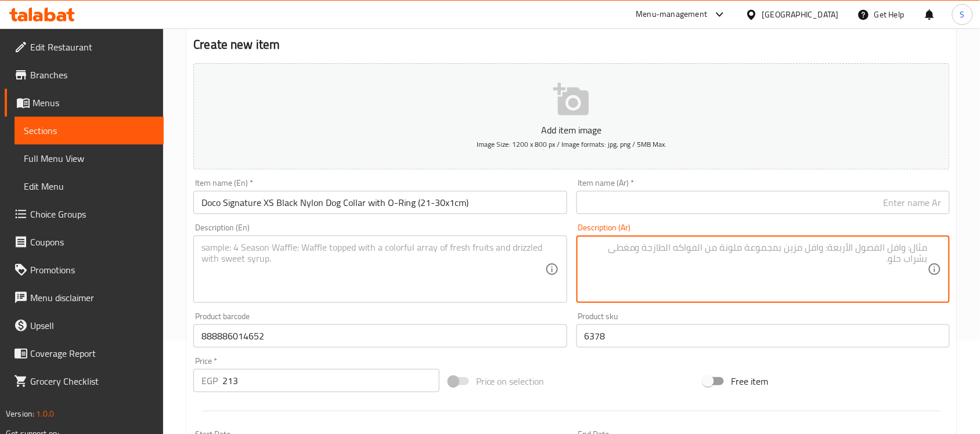
click at [698, 256] on textarea at bounding box center [756, 269] width 343 height 55
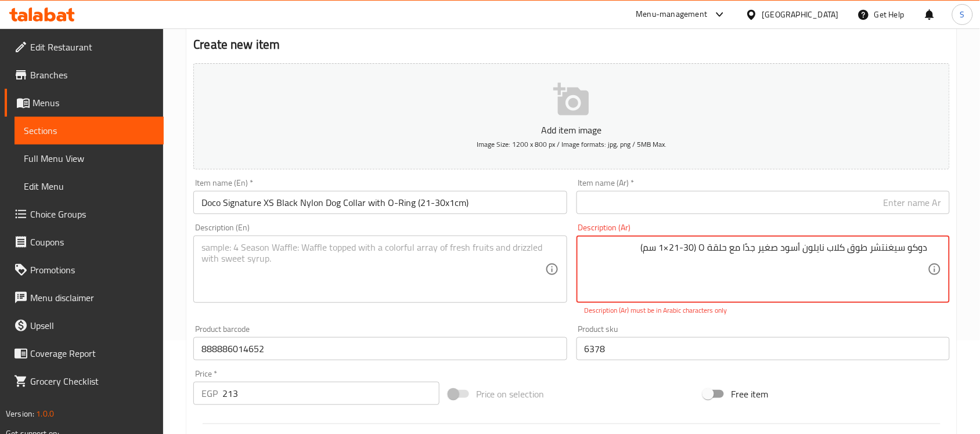
click at [668, 248] on textarea "دوكو سيغنتشر طوق كلاب نايلون أسود صغير جدًا مع حلقة O ‏(21-30×1 سم)" at bounding box center [756, 269] width 343 height 55
click at [890, 251] on textarea "دوكو سيغنتشر طوق كلاب نايلون أسود صغير جدًا مع حلقة O ‏(21-30*1 سم)" at bounding box center [756, 269] width 343 height 55
click at [703, 248] on textarea "دوكو سيجنتشر طوق كلاب نايلون أسود صغير جدًا مع حلقة O ‏(21-30*1 سم)" at bounding box center [756, 269] width 343 height 55
click at [778, 244] on textarea "دوكو سيجنتشر طوق كلاب نايلون أسود صغير جدًا مع حلقة اوو ‏(21-30*1 سم)" at bounding box center [756, 269] width 343 height 55
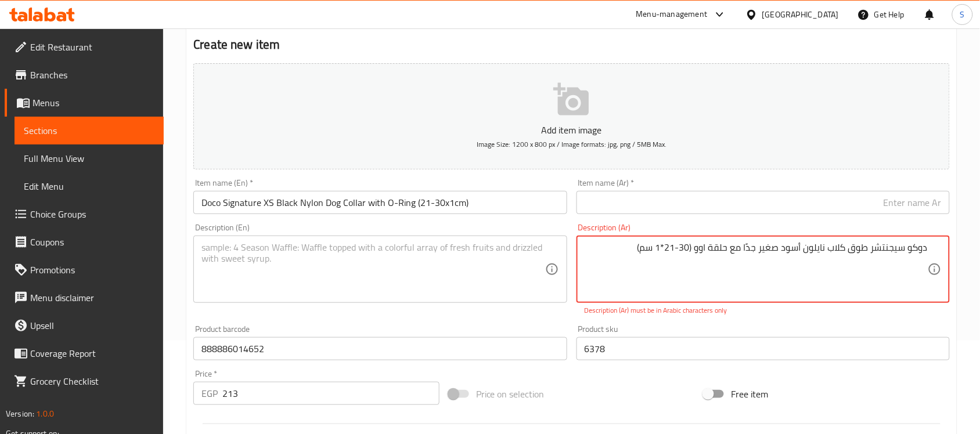
click at [778, 244] on textarea "دوكو سيجنتشر طوق كلاب نايلون أسود صغير جدًا مع حلقة اوو ‏(21-30*1 سم)" at bounding box center [756, 269] width 343 height 55
click at [808, 186] on div "Item name (Ar)   * Item name (Ar) *" at bounding box center [763, 196] width 373 height 35
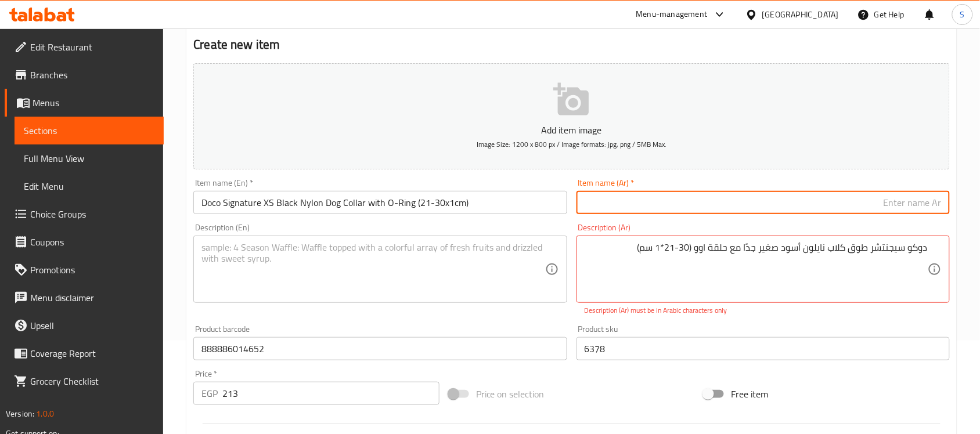
click at [796, 200] on input "text" at bounding box center [763, 202] width 373 height 23
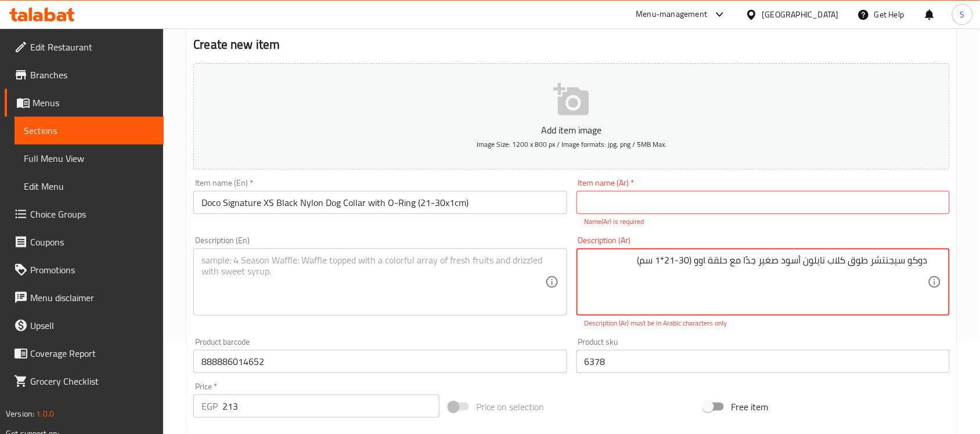
drag, startPoint x: 698, startPoint y: 260, endPoint x: 927, endPoint y: 254, distance: 228.9
click at [927, 254] on div "دوكو سيجنتشر طوق كلاب نايلون أسود صغير جدًا مع حلقة اوو ‏(21-30*1 سم) Descripti…" at bounding box center [763, 282] width 373 height 67
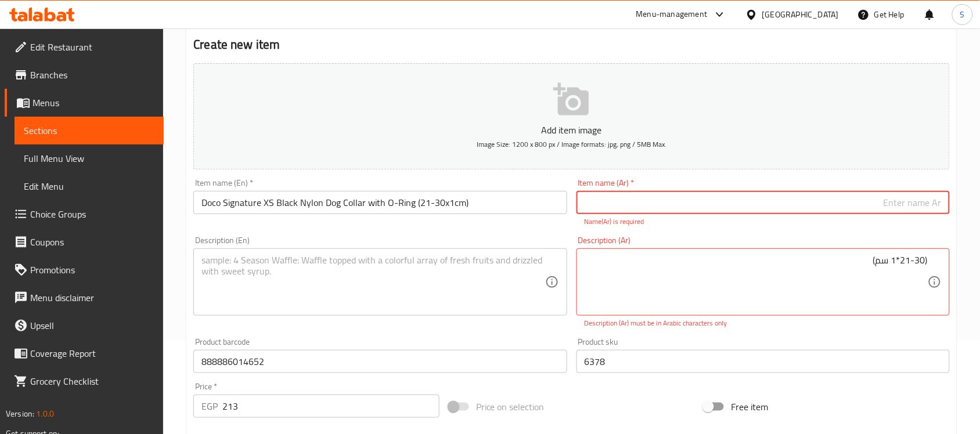
click at [847, 204] on input "text" at bounding box center [763, 202] width 373 height 23
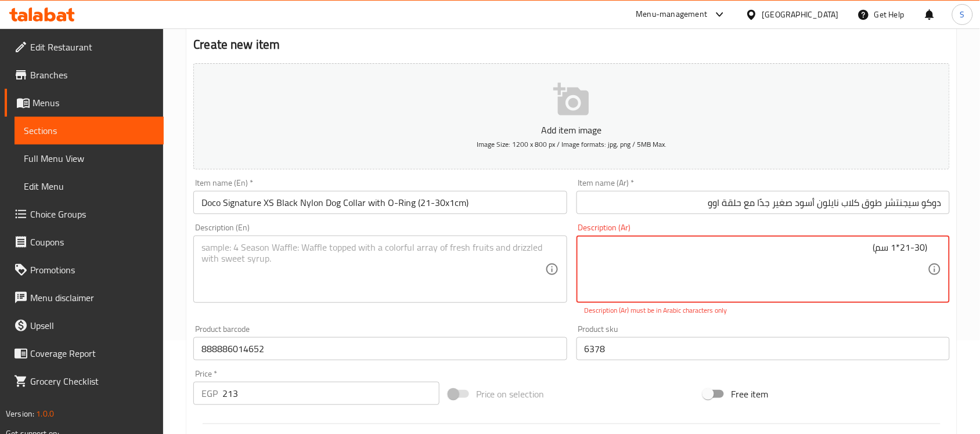
drag, startPoint x: 872, startPoint y: 247, endPoint x: 924, endPoint y: 246, distance: 52.9
click at [684, 208] on input "دوكو سيجنتشر طوق كلاب نايلون أسود صغير جدًا مع حلقة اوو" at bounding box center [763, 202] width 373 height 23
click at [889, 253] on textarea "‏(21-30*1 سم)" at bounding box center [756, 269] width 343 height 55
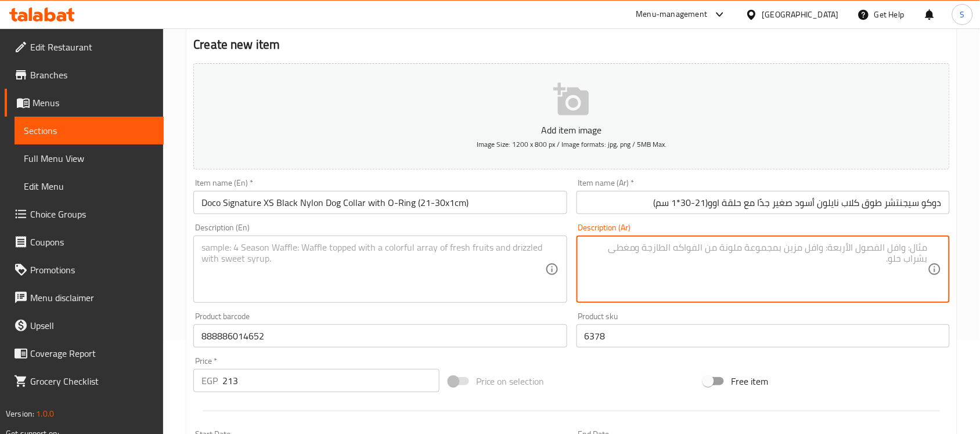
click at [290, 267] on textarea at bounding box center [372, 269] width 343 height 55
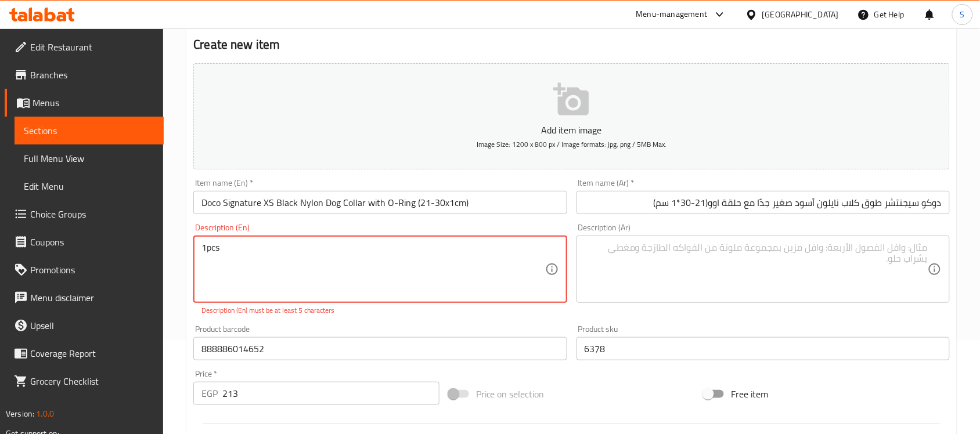
click at [205, 253] on textarea "1pcs" at bounding box center [372, 269] width 343 height 55
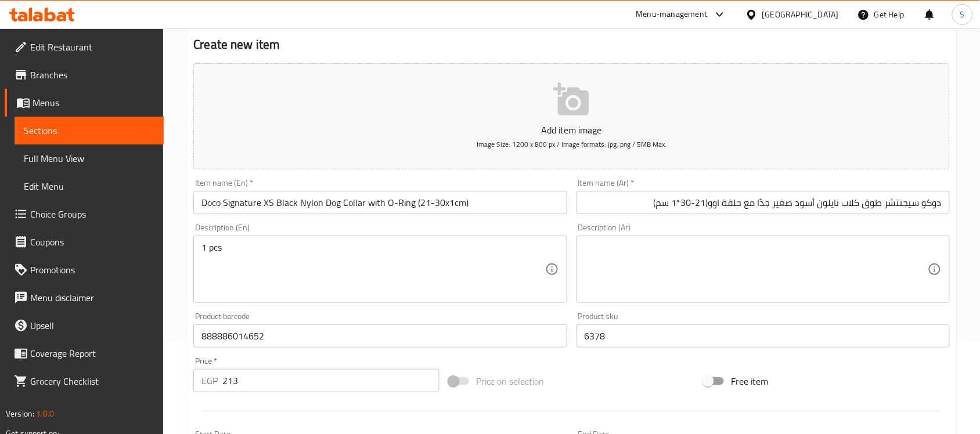
click at [697, 260] on textarea at bounding box center [756, 269] width 343 height 55
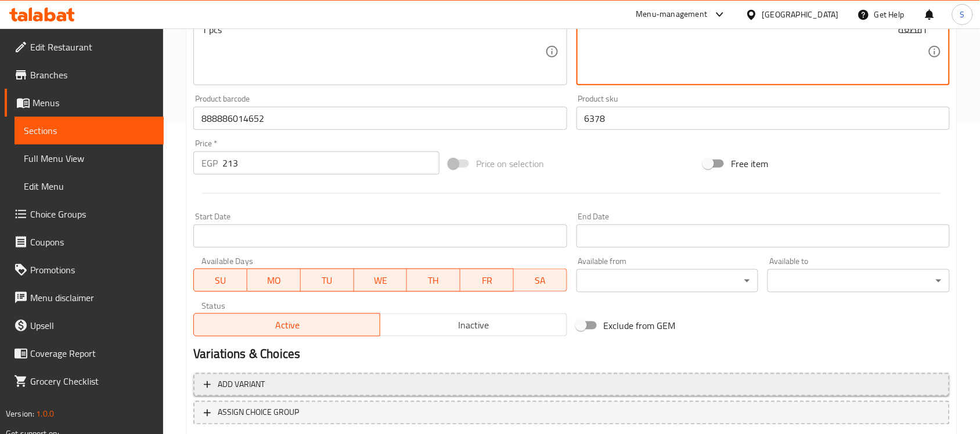
scroll to position [384, 0]
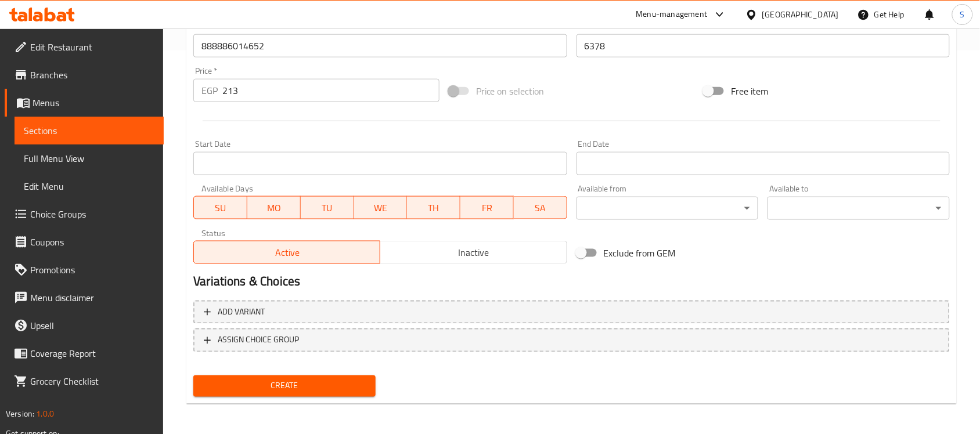
click at [271, 382] on span "Create" at bounding box center [285, 386] width 164 height 15
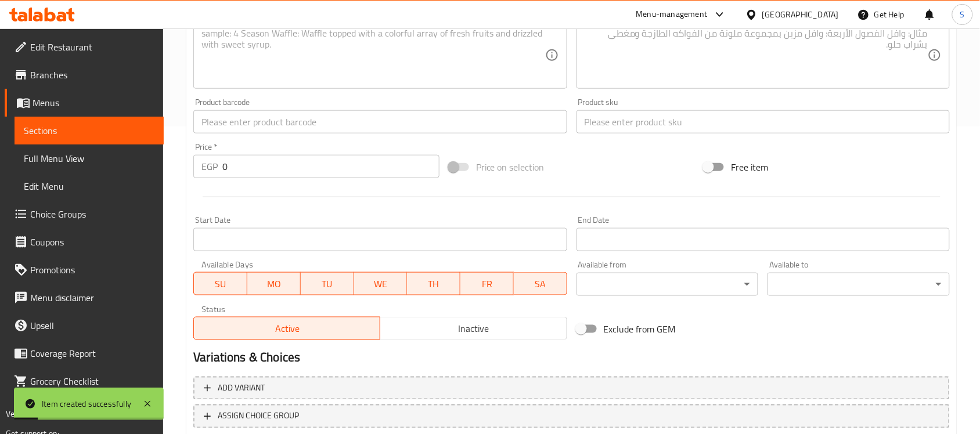
scroll to position [239, 0]
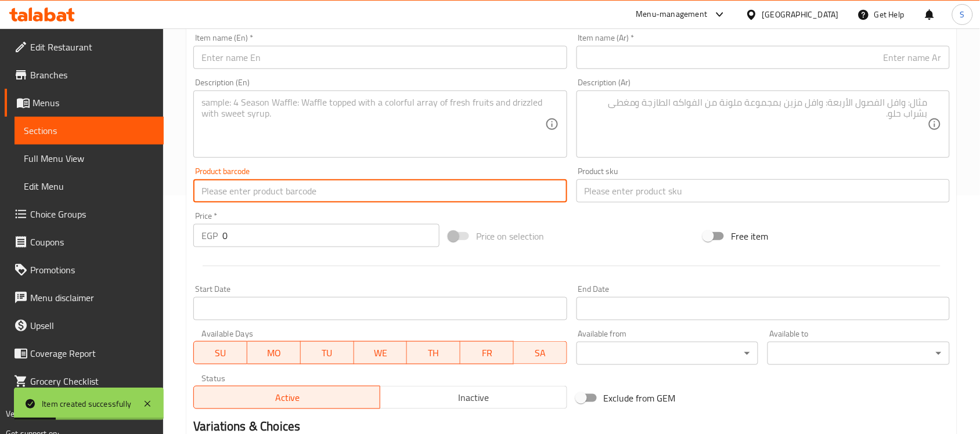
click at [231, 200] on input "text" at bounding box center [379, 190] width 373 height 23
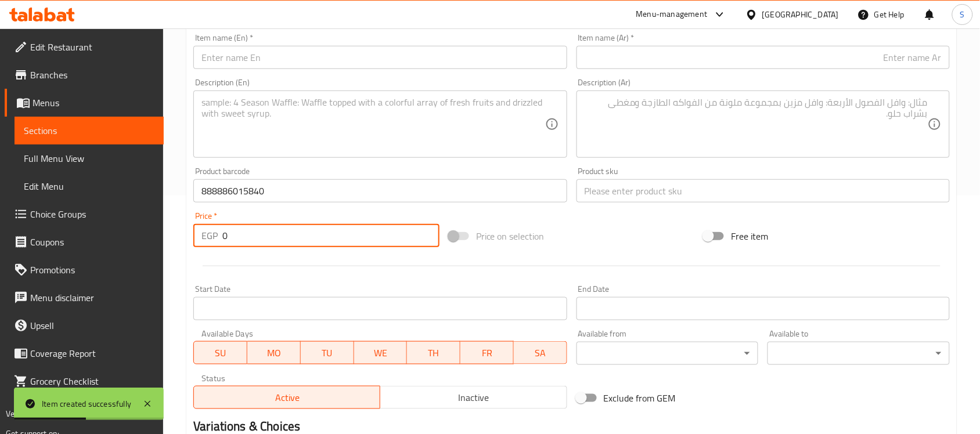
drag, startPoint x: 236, startPoint y: 242, endPoint x: 178, endPoint y: 201, distance: 70.5
click at [181, 224] on div "Home / Restaurants management / Menus / Sections / item / create Dogs Accessori…" at bounding box center [571, 186] width 817 height 792
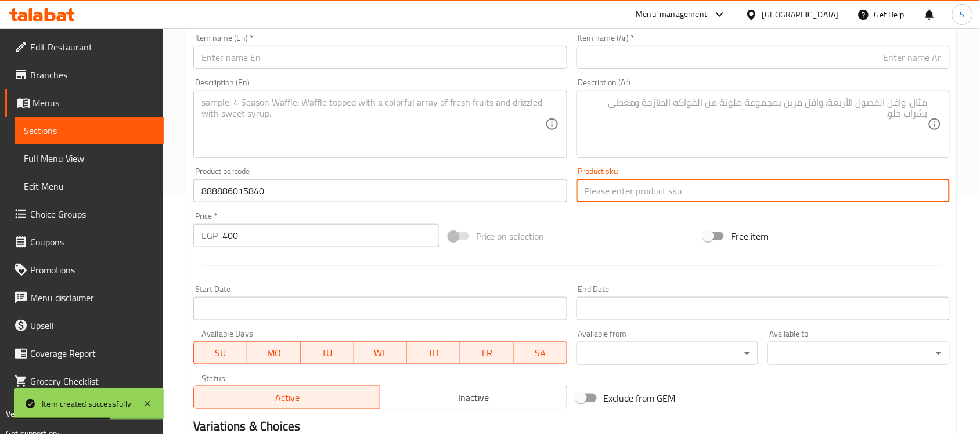
click at [640, 192] on input "text" at bounding box center [763, 190] width 373 height 23
click at [254, 65] on input "text" at bounding box center [379, 57] width 373 height 23
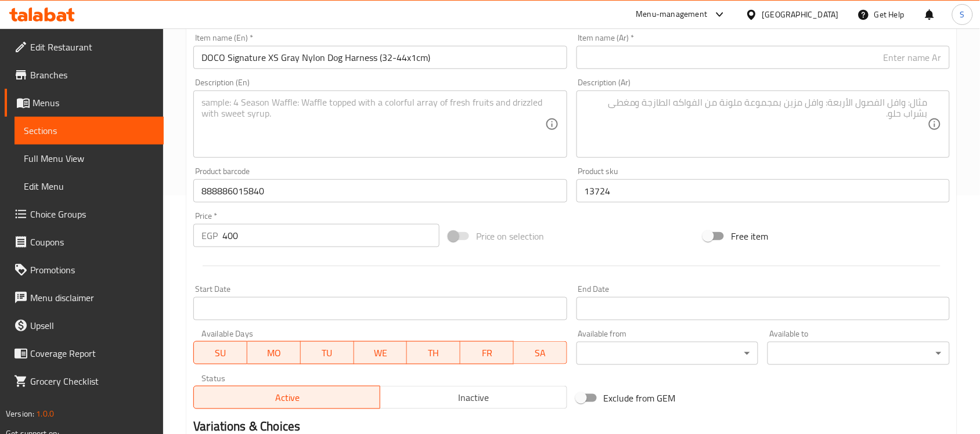
click at [658, 120] on textarea at bounding box center [756, 124] width 343 height 55
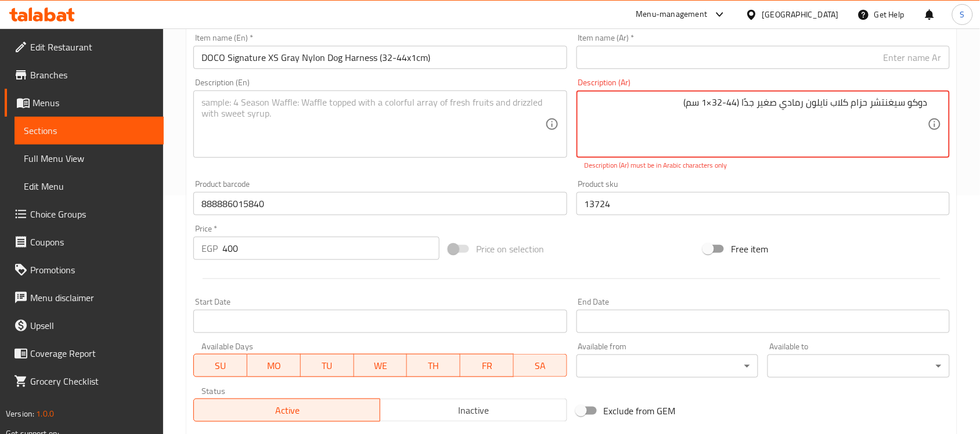
click at [892, 100] on textarea "دوكو سيغنتشر حزام كلاب نايلون رمادي صغير جدًا ‏(32-44×1 سم)" at bounding box center [756, 124] width 343 height 55
click at [890, 103] on textarea "دوكو سيغنتشر حزام كلاب نايلون رمادي صغير جدًا ‏(32-44×1 سم)" at bounding box center [756, 124] width 343 height 55
click at [898, 105] on textarea "دوكو سيغنتشر حزام كلاب نايلون رمادي صغير جدًا ‏(32-44×1 سم)" at bounding box center [756, 124] width 343 height 55
drag, startPoint x: 893, startPoint y: 106, endPoint x: 886, endPoint y: 108, distance: 7.2
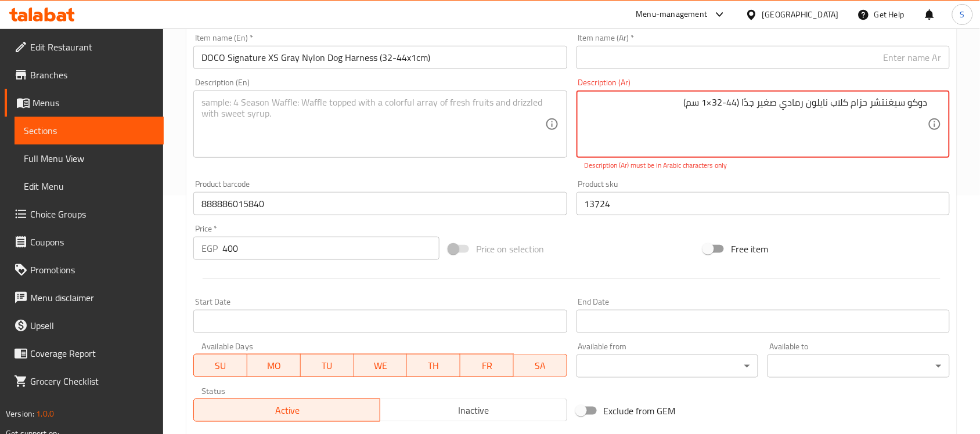
click at [886, 108] on textarea "دوكو سيغنتشر حزام كلاب نايلون رمادي صغير جدًا ‏(32-44×1 سم)" at bounding box center [756, 124] width 343 height 55
click at [890, 100] on textarea "دوكو سيغنتشر حزام كلاب نايلون رمادي صغير جدًا ‏(32-44×1 سم)" at bounding box center [756, 124] width 343 height 55
click at [747, 102] on textarea "دوكو سيجنتشر حزام كلاب نايلون رمادي صغير جدًا ‏(32-44×1 سم)" at bounding box center [756, 124] width 343 height 55
click at [711, 103] on textarea "دوكو سيجنتشر حزام كلاب نايلون رمادي صغير جدًا ‏(32-44×1 سم)" at bounding box center [756, 124] width 343 height 55
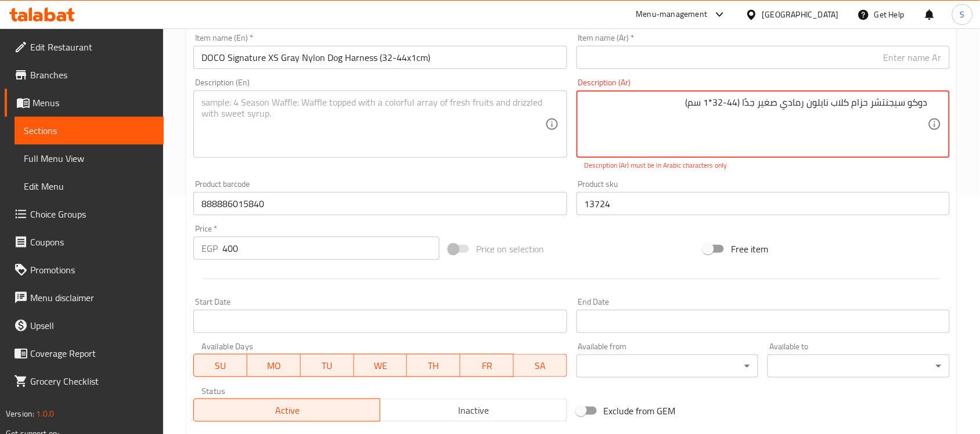
drag, startPoint x: 746, startPoint y: 102, endPoint x: 982, endPoint y: 103, distance: 236.3
click at [855, 57] on input "text" at bounding box center [763, 57] width 373 height 23
drag, startPoint x: 742, startPoint y: 100, endPoint x: 687, endPoint y: 105, distance: 55.4
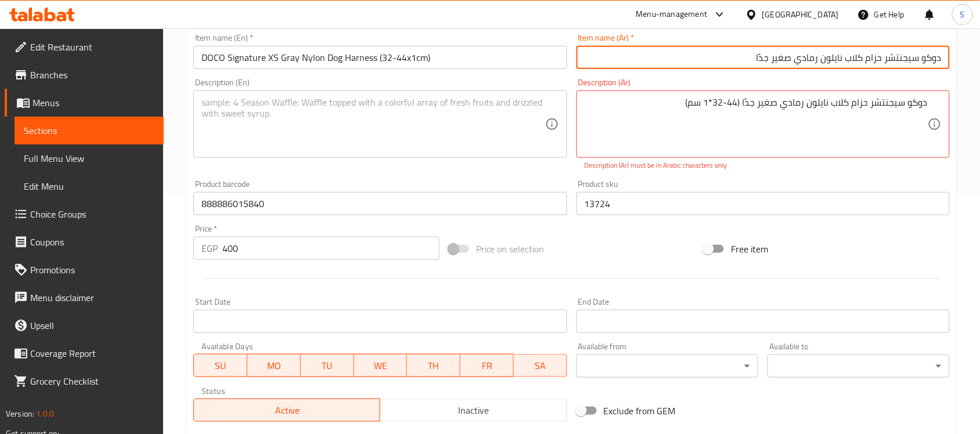
click at [707, 64] on input "دوكو سيجنتشر حزام كلاب نايلون رمادي صغير جدًا" at bounding box center [763, 57] width 373 height 23
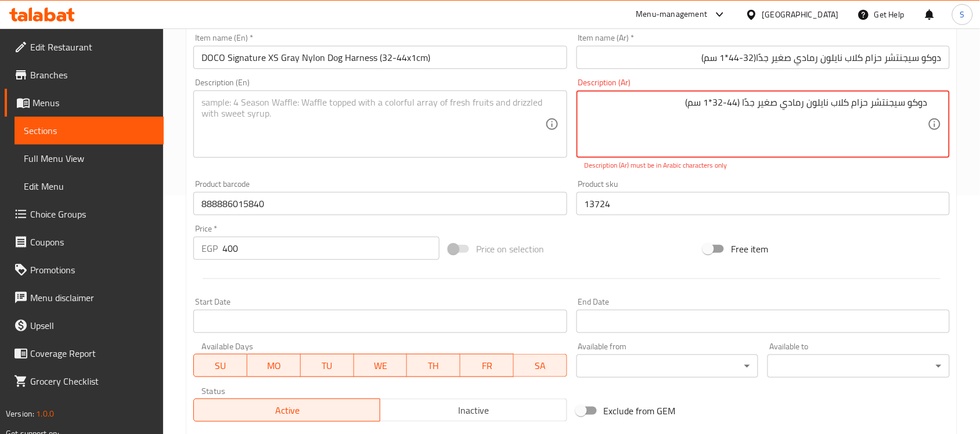
click at [710, 105] on textarea "دوكو سيجنتشر حزام كلاب نايلون رمادي صغير جدًا ‏(32-44*1 سم)" at bounding box center [756, 124] width 343 height 55
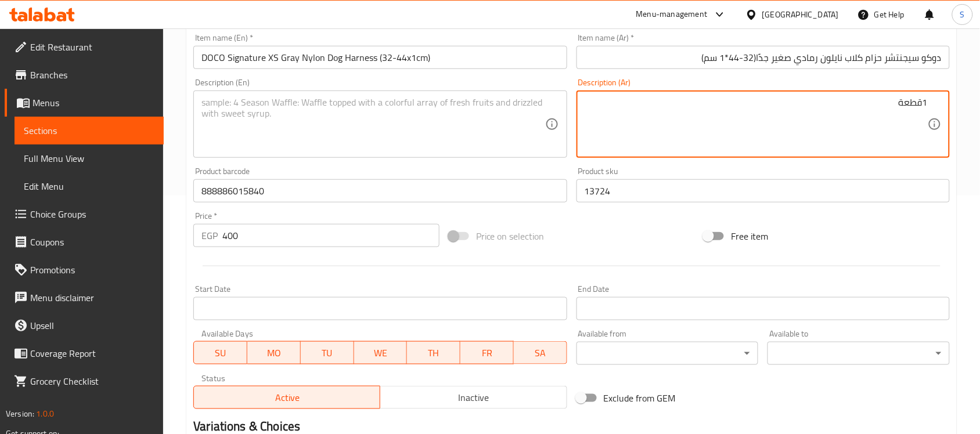
click at [294, 137] on textarea at bounding box center [372, 124] width 343 height 55
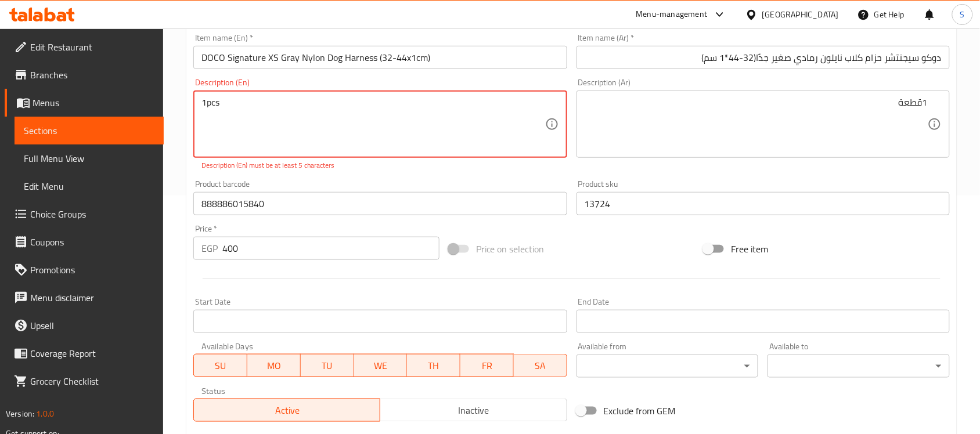
click at [207, 100] on textarea "1pcs" at bounding box center [372, 124] width 343 height 55
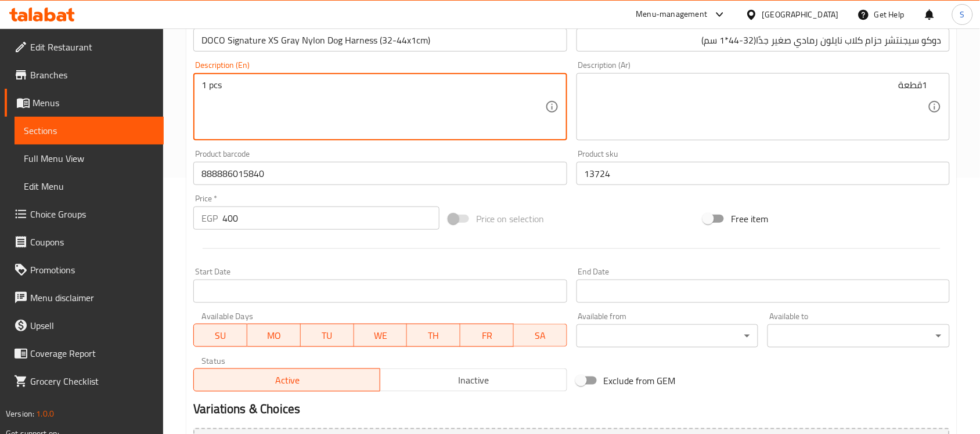
scroll to position [384, 0]
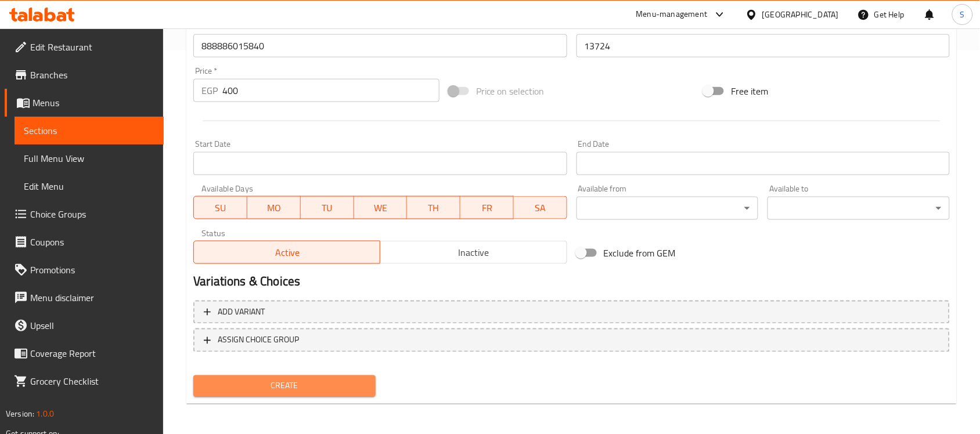
click at [315, 392] on button "Create" at bounding box center [284, 386] width 182 height 21
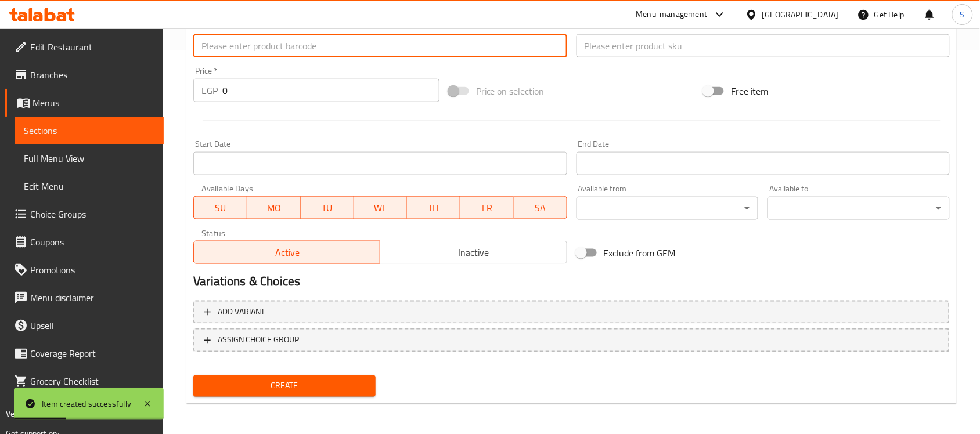
click at [274, 50] on input "text" at bounding box center [379, 45] width 373 height 23
click at [268, 90] on input "0" at bounding box center [330, 90] width 217 height 23
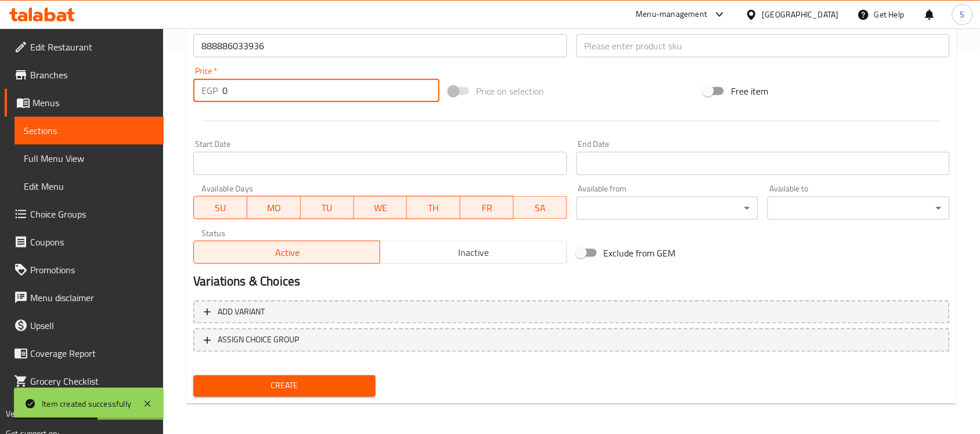
drag, startPoint x: 268, startPoint y: 90, endPoint x: 244, endPoint y: 91, distance: 23.8
click at [244, 91] on input "0" at bounding box center [330, 90] width 217 height 23
drag, startPoint x: 244, startPoint y: 91, endPoint x: 213, endPoint y: 94, distance: 31.0
click at [213, 94] on div "EGP 0 Price *" at bounding box center [316, 90] width 246 height 23
click at [602, 42] on input "text" at bounding box center [763, 45] width 373 height 23
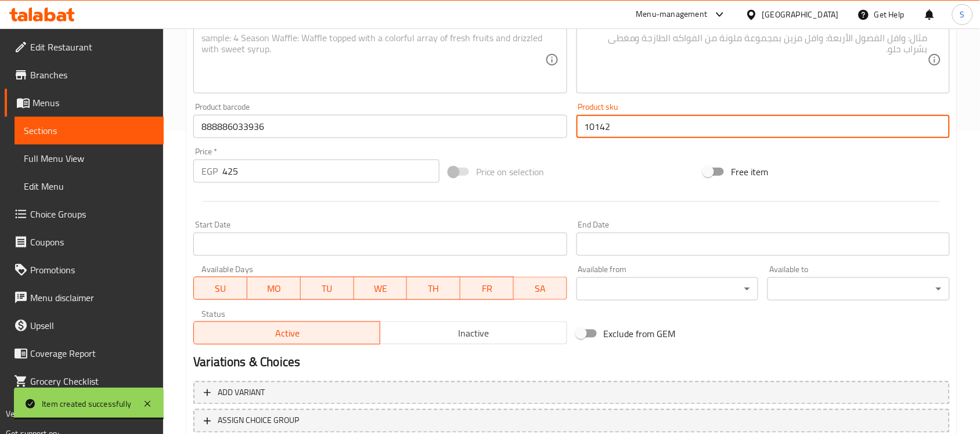
scroll to position [239, 0]
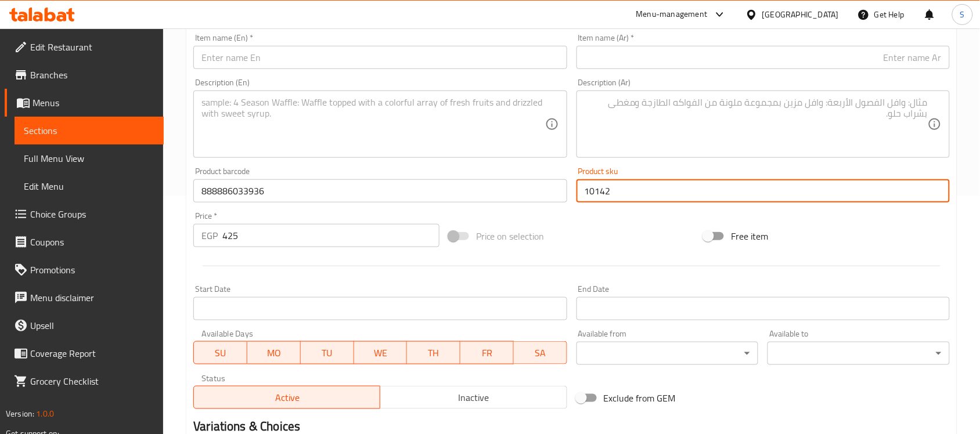
click at [343, 62] on input "text" at bounding box center [379, 57] width 373 height 23
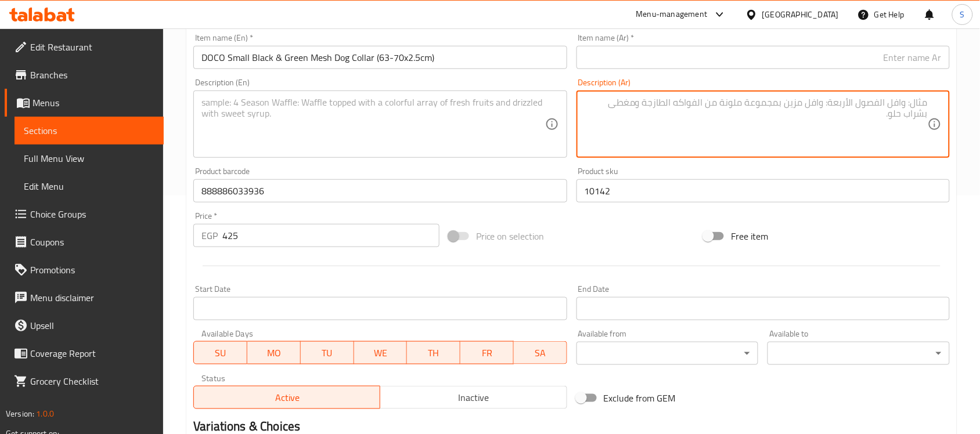
click at [761, 115] on textarea at bounding box center [756, 124] width 343 height 55
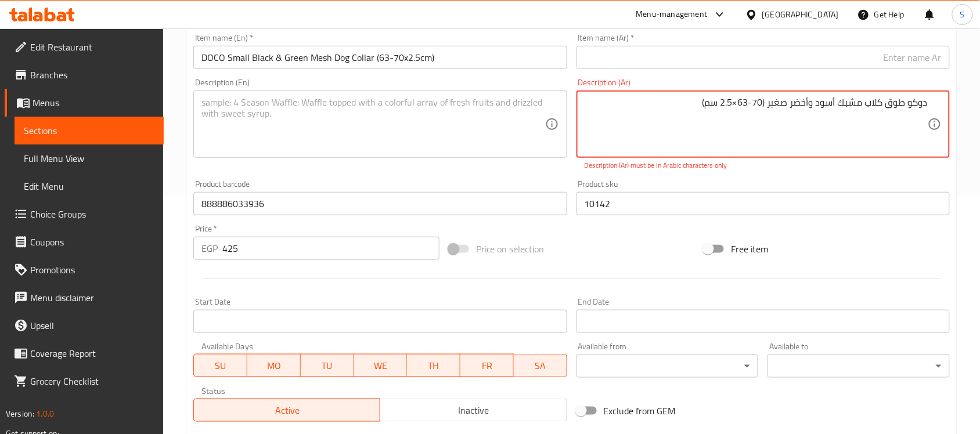
click at [735, 103] on textarea "دوكو طوق كلاب مشبك أسود وأخضر صغير ‏(63-70×2.5 سم)" at bounding box center [756, 124] width 343 height 55
drag, startPoint x: 936, startPoint y: 103, endPoint x: 777, endPoint y: 103, distance: 159.1
click at [777, 103] on div "دوكو طوق كلاب مشبك أسود وأخضر صغير ‏(63-70*2.5 سم) Description (Ar)" at bounding box center [763, 124] width 373 height 67
click at [844, 111] on textarea "دوكو طوق كلاب مشبك أسود وأخضر صغير ‏(63-70*2.5 سم)" at bounding box center [756, 124] width 343 height 55
click at [940, 103] on div "دوكو طوق كلاب مشبك أسود وأخضر صغير ‏(63-70*2.5 سم) Description (Ar)" at bounding box center [763, 124] width 373 height 67
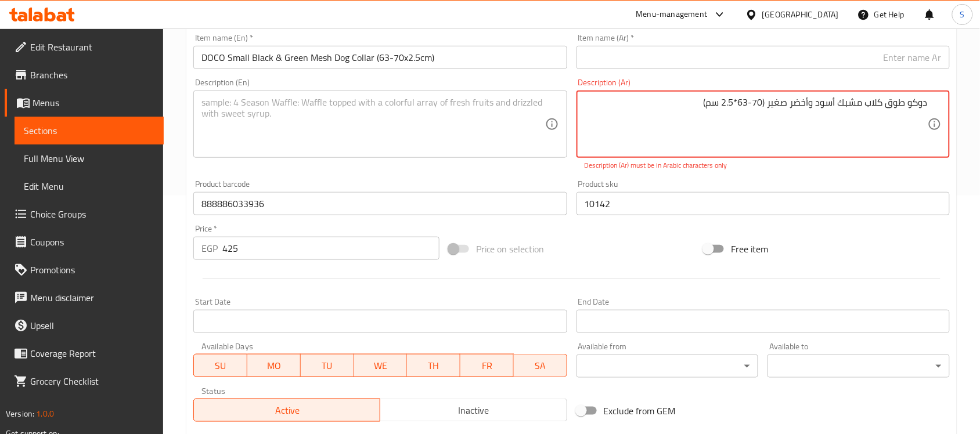
click at [926, 102] on textarea "دوكو طوق كلاب مشبك أسود وأخضر صغير ‏(63-70*2.5 سم)" at bounding box center [756, 124] width 343 height 55
drag, startPoint x: 930, startPoint y: 103, endPoint x: 793, endPoint y: 105, distance: 136.5
click at [793, 105] on div "دوكو طوق كلاب مشبك أسود وأخضر صغير ‏(63-70*2.5 سم) Description (Ar)" at bounding box center [763, 124] width 373 height 67
click at [765, 109] on textarea "دوكو طوق كلاب مشبك أسود وأخضر صغير ‏(63-70*2.5 سم)" at bounding box center [756, 124] width 343 height 55
drag, startPoint x: 768, startPoint y: 102, endPoint x: 929, endPoint y: 103, distance: 160.8
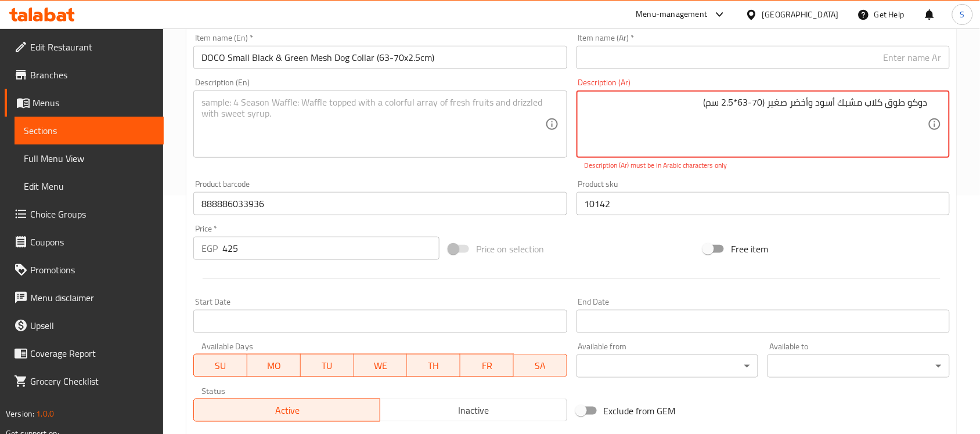
click at [929, 103] on div "دوكو طوق كلاب مشبك أسود وأخضر صغير ‏(63-70*2.5 سم) Description (Ar)" at bounding box center [763, 124] width 373 height 67
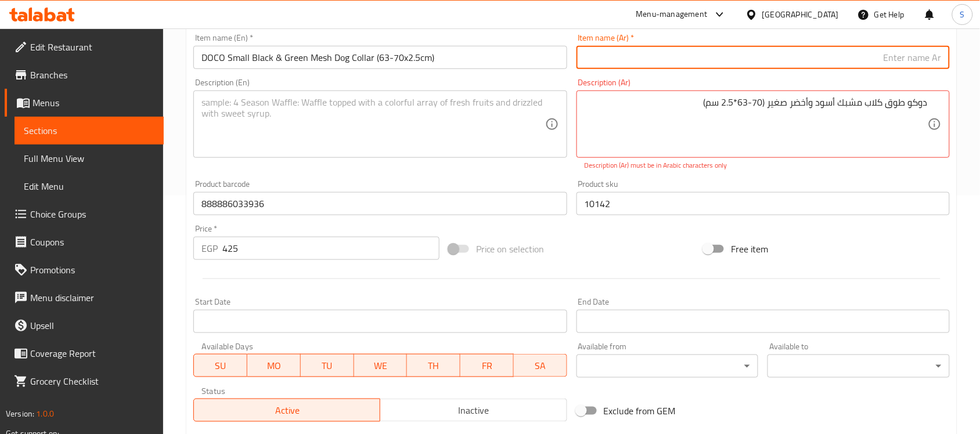
click at [916, 54] on input "text" at bounding box center [763, 57] width 373 height 23
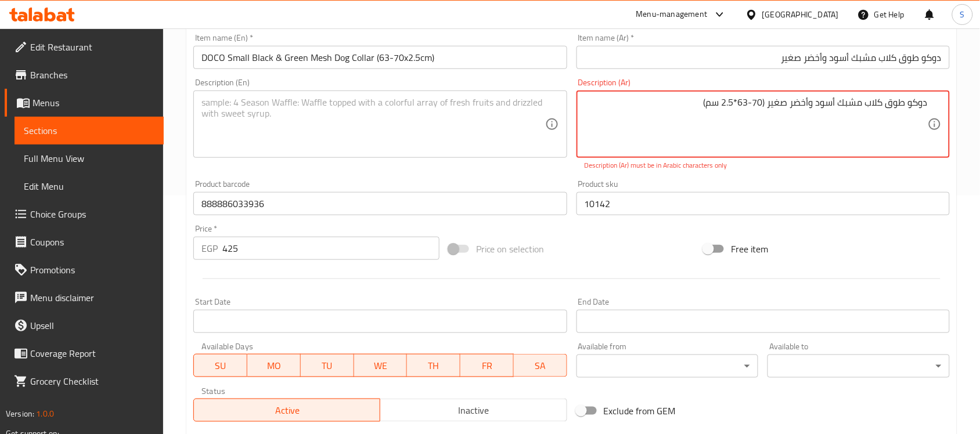
drag, startPoint x: 767, startPoint y: 102, endPoint x: 706, endPoint y: 105, distance: 61.6
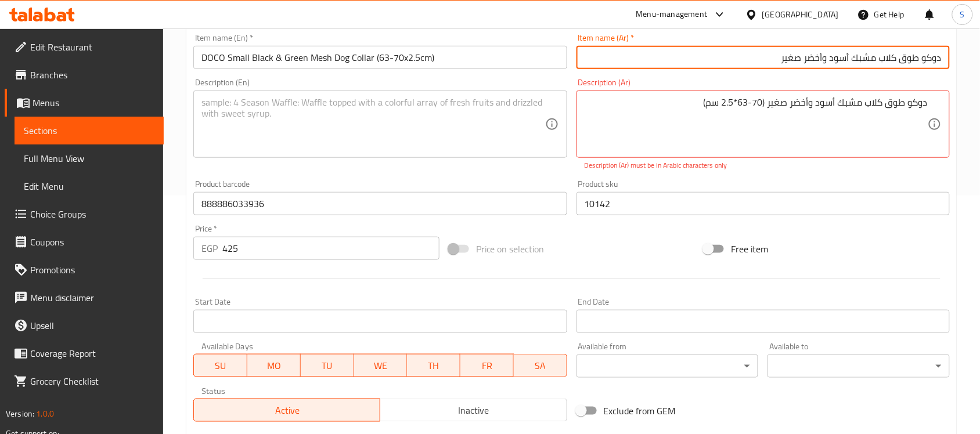
click at [729, 59] on input "دوكو طوق كلاب مشبك أسود وأخضر صغير" at bounding box center [763, 57] width 373 height 23
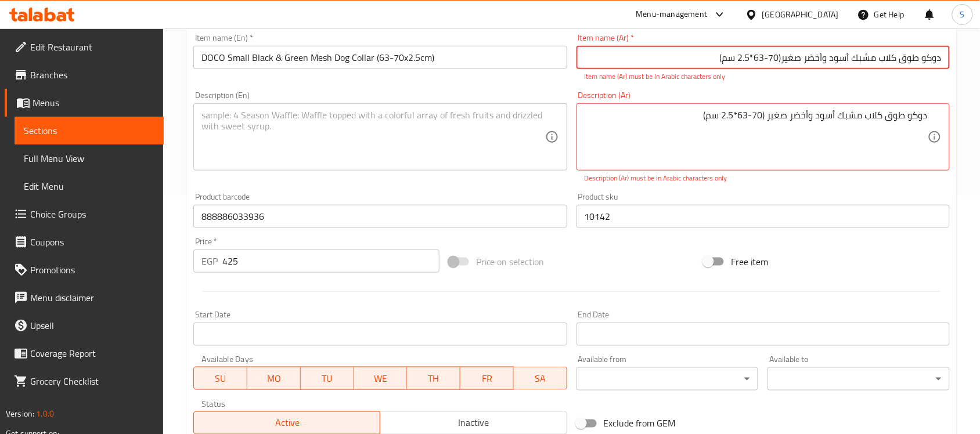
click at [784, 59] on input "دوكو طوق كلاب مشبك أسود وأخضر صغير‏(63-70*2.5 سم)" at bounding box center [763, 57] width 373 height 23
click at [765, 60] on input "دوكو طوق كلاب مشبك أسود وأخضر صغير ‏(63-70*2.5 سم)" at bounding box center [763, 57] width 373 height 23
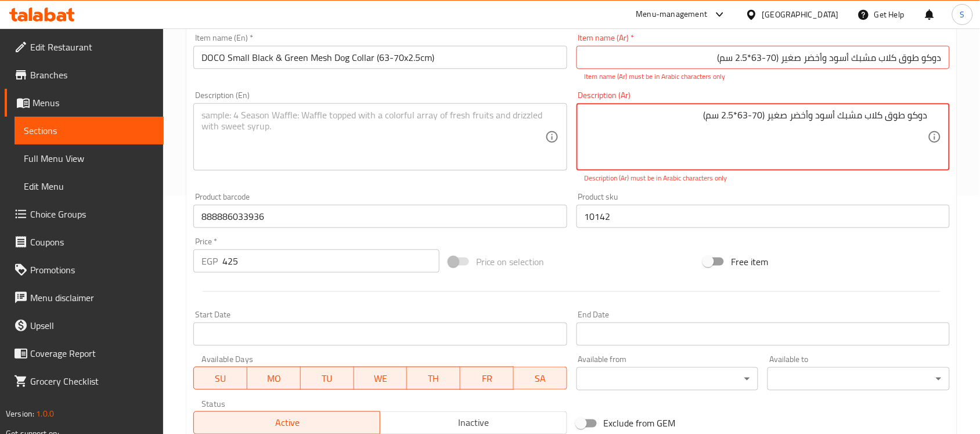
drag, startPoint x: 768, startPoint y: 114, endPoint x: 977, endPoint y: 106, distance: 209.2
click at [966, 111] on div "Home / Restaurants management / Menus / Sections / item / create Dogs Accessori…" at bounding box center [571, 199] width 817 height 818
click at [650, 131] on textarea "‏(63-70*2.5 سم)" at bounding box center [756, 137] width 343 height 55
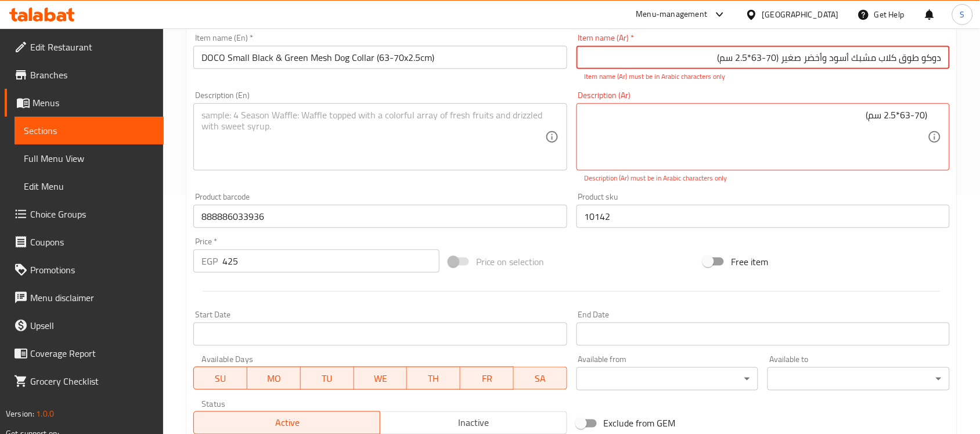
click at [692, 59] on input "دوكو طوق كلاب مشبك أسود وأخضر صغير ‏(63-70*2.5 سم)" at bounding box center [763, 57] width 373 height 23
drag, startPoint x: 780, startPoint y: 59, endPoint x: 680, endPoint y: 56, distance: 99.9
click at [680, 56] on input "دوكو طوق كلاب مشبك أسود وأخضر صغير ‏(63-70*2.5 سم)" at bounding box center [763, 57] width 373 height 23
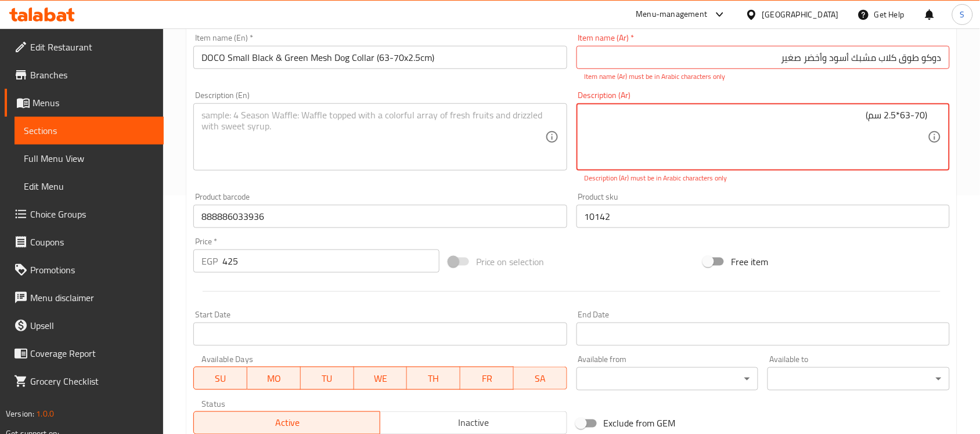
click at [775, 62] on input "دوكو طوق كلاب مشبك أسود وأخضر صغير ‏" at bounding box center [763, 57] width 373 height 23
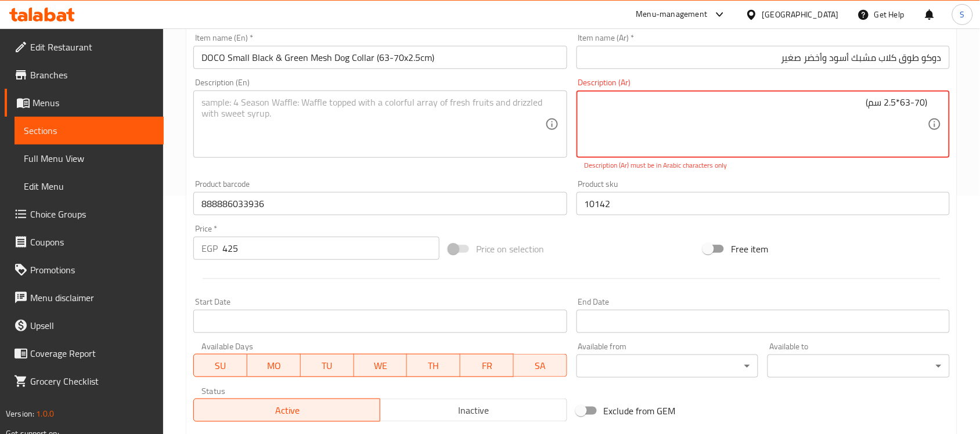
drag, startPoint x: 926, startPoint y: 100, endPoint x: 859, endPoint y: 103, distance: 66.8
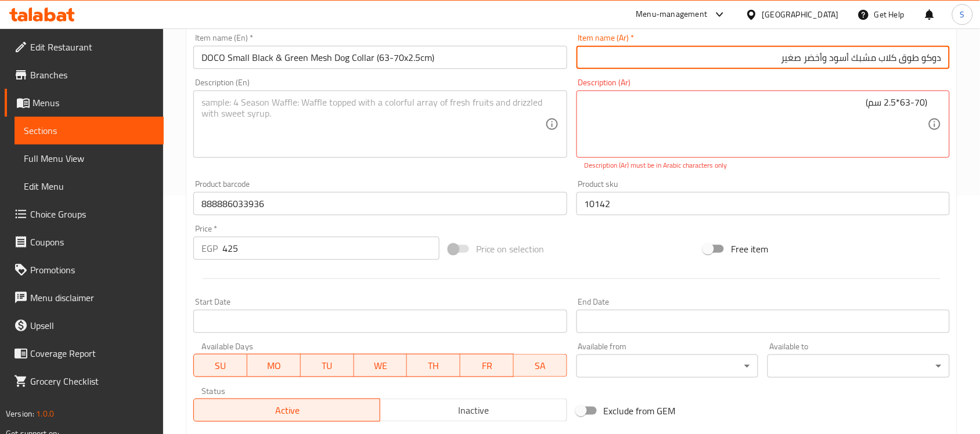
click at [750, 56] on input "دوكو طوق كلاب مشبك أسود وأخضر صغير" at bounding box center [763, 57] width 373 height 23
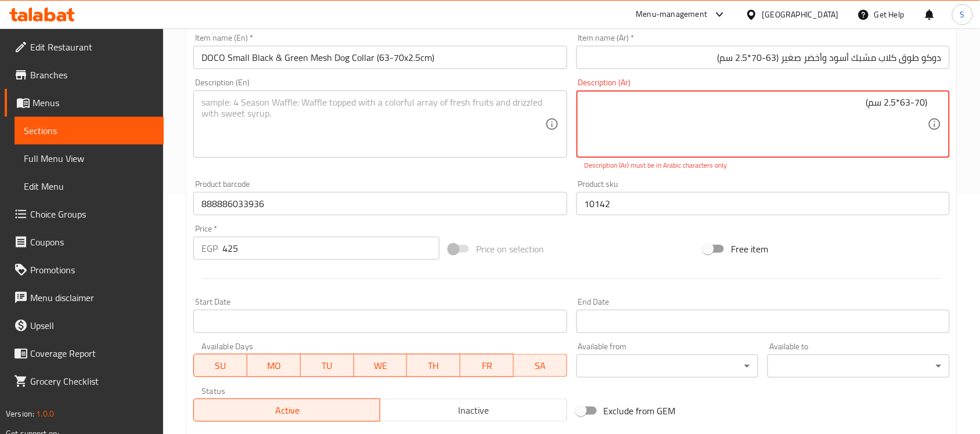
click at [865, 106] on textarea "‏(63-70*2.5 سم)" at bounding box center [756, 124] width 343 height 55
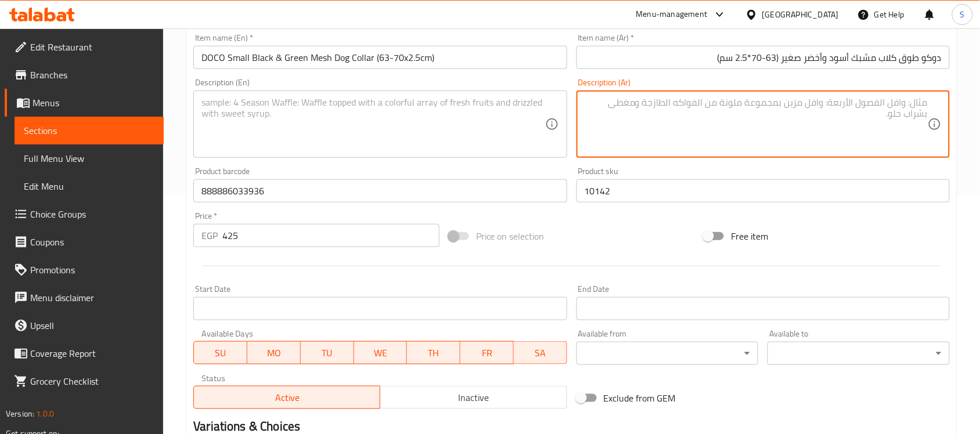
click at [263, 142] on textarea at bounding box center [372, 124] width 343 height 55
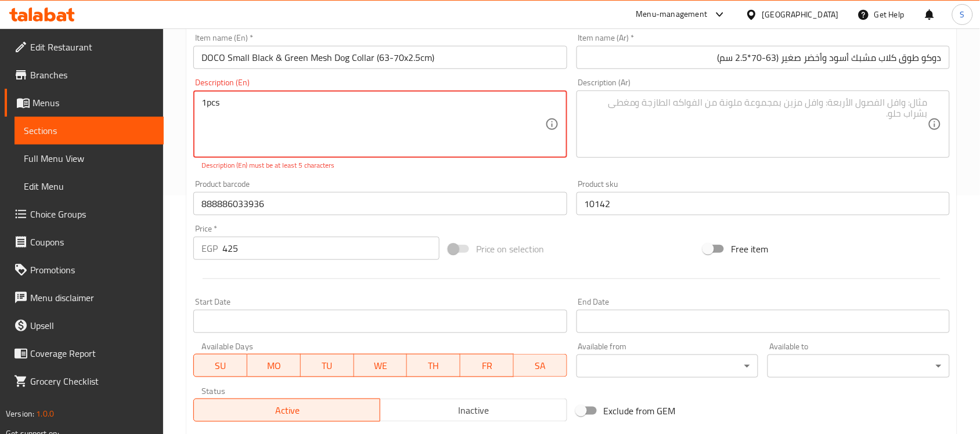
click at [204, 102] on textarea "1pcs" at bounding box center [372, 124] width 343 height 55
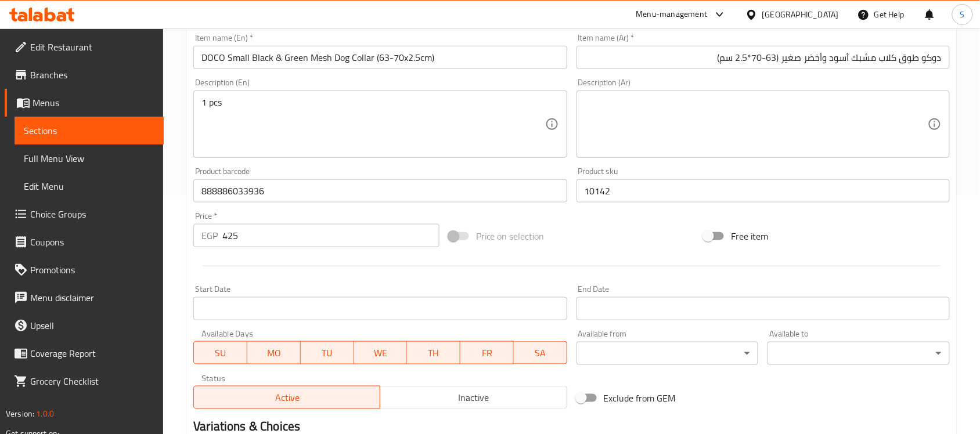
click at [690, 128] on textarea at bounding box center [756, 124] width 343 height 55
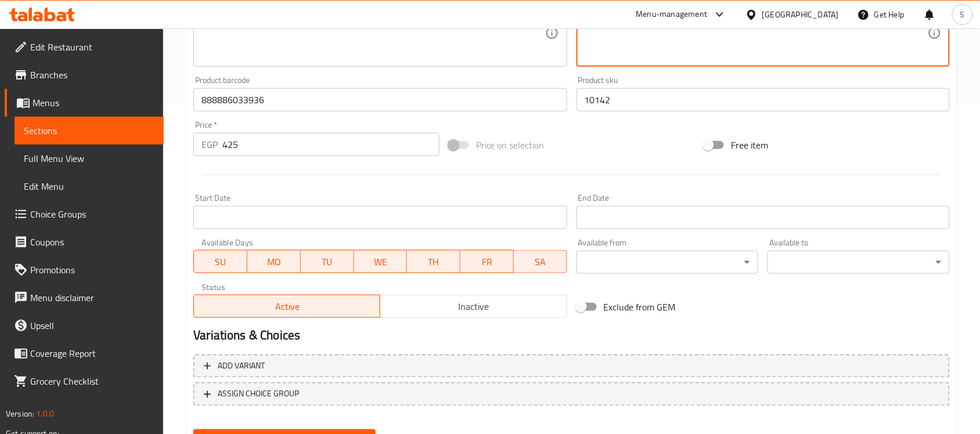
scroll to position [384, 0]
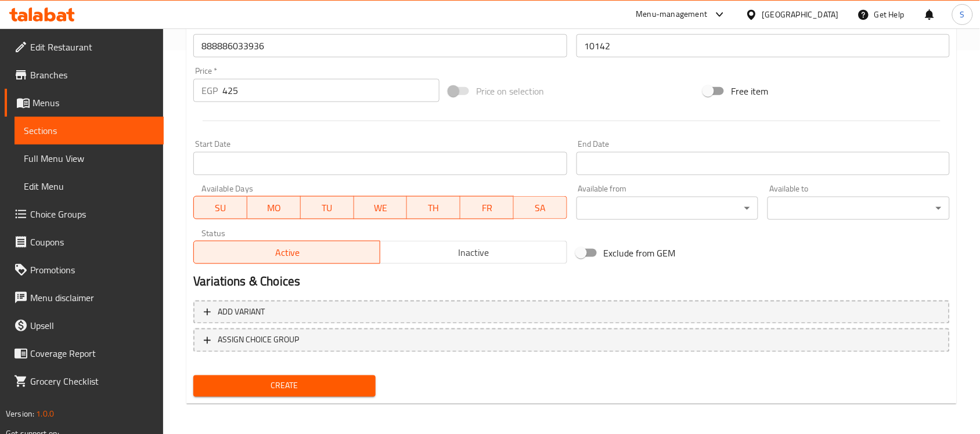
click at [285, 372] on div "Create" at bounding box center [285, 386] width 192 height 31
click at [279, 386] on span "Create" at bounding box center [285, 386] width 164 height 15
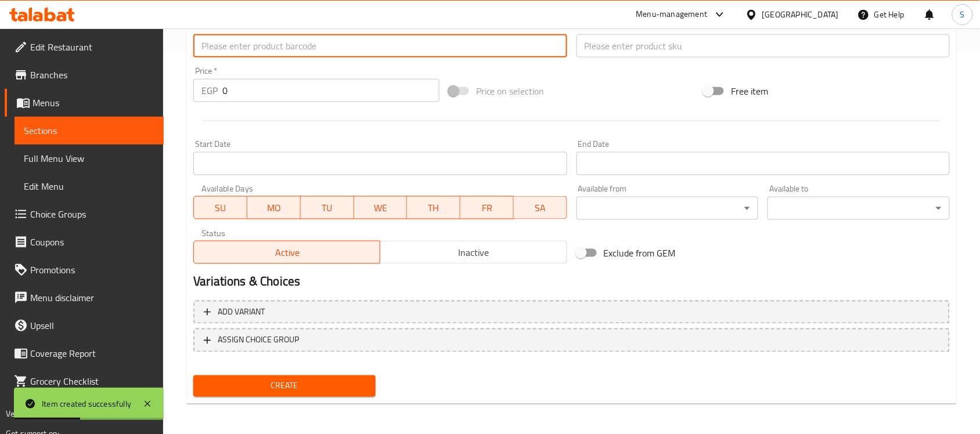
click at [275, 52] on input "text" at bounding box center [379, 45] width 373 height 23
drag, startPoint x: 213, startPoint y: 85, endPoint x: 159, endPoint y: 64, distance: 57.7
click at [159, 64] on div "Edit Restaurant Branches Menus Sections Full Menu View Edit Menu Choice Groups …" at bounding box center [490, 41] width 980 height 792
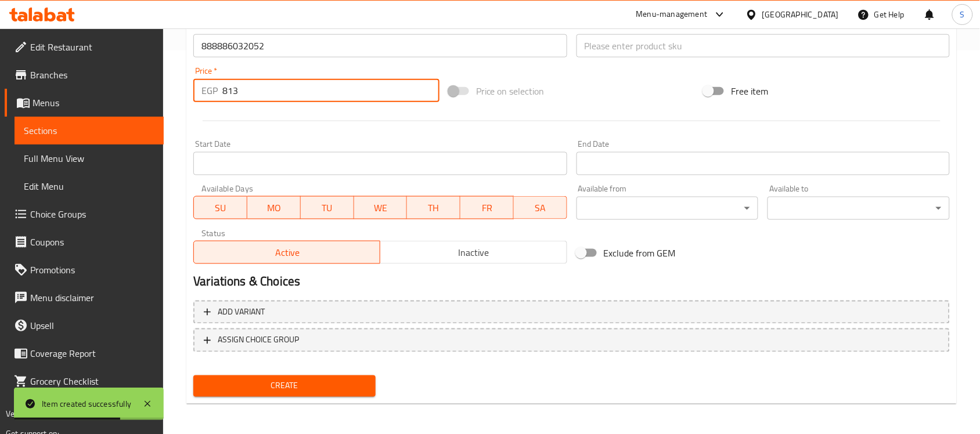
click at [639, 52] on input "text" at bounding box center [763, 45] width 373 height 23
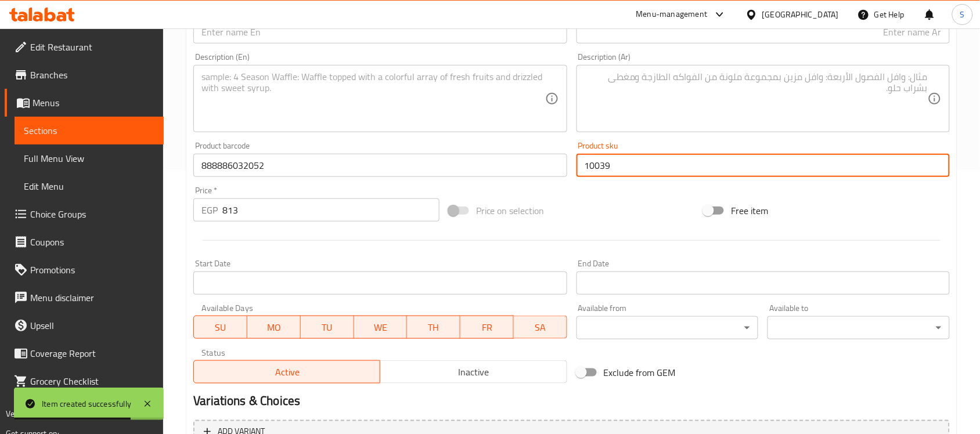
scroll to position [93, 0]
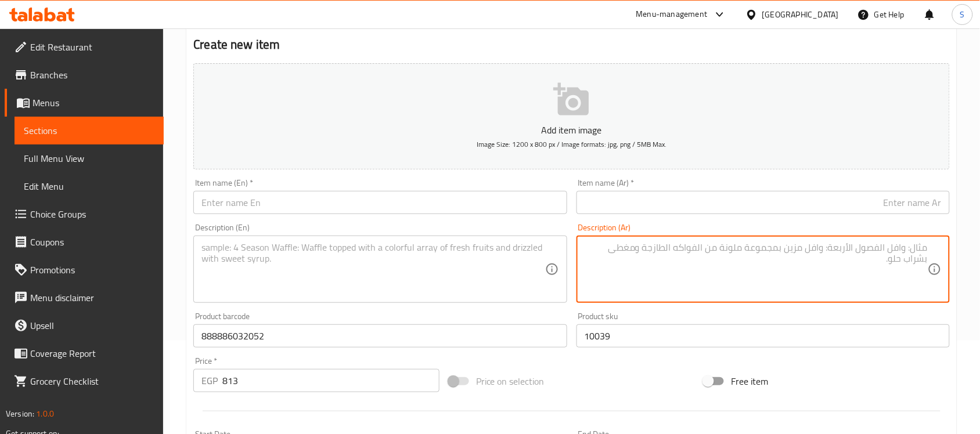
click at [728, 275] on textarea at bounding box center [756, 269] width 343 height 55
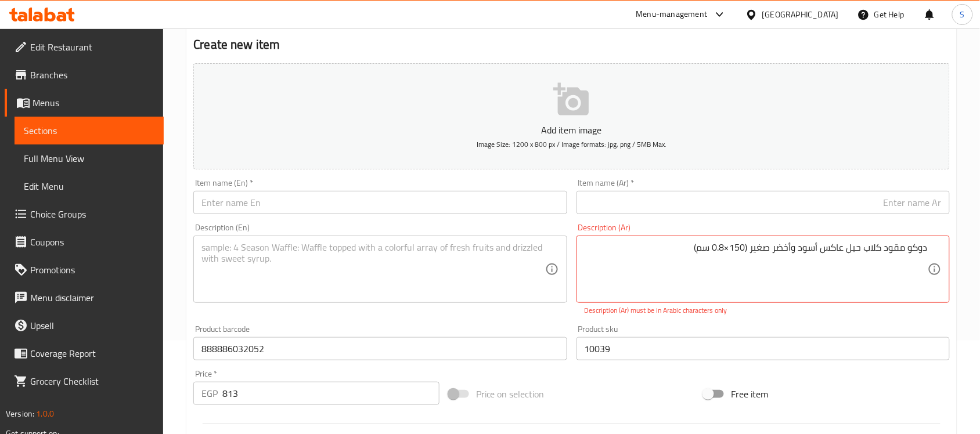
click at [333, 207] on input "text" at bounding box center [379, 202] width 373 height 23
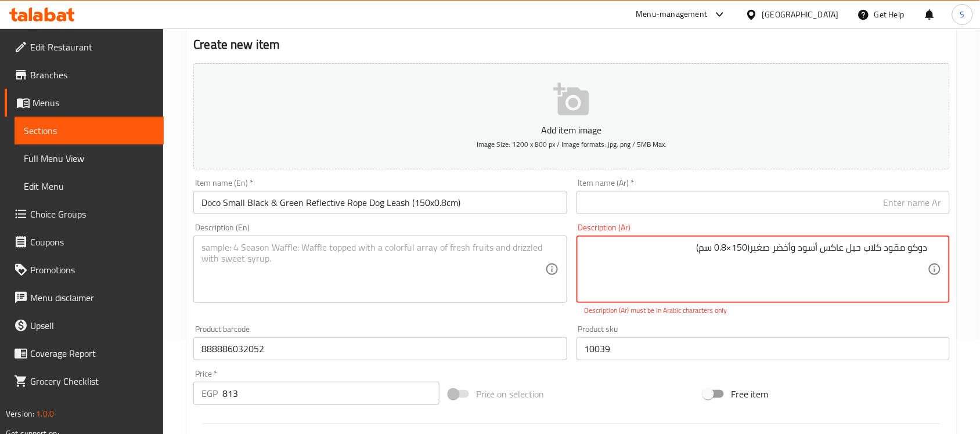
click at [733, 247] on textarea "دوكو مقود كلاب حبل عاكس أسود وأخضر صغير(150×0.8 سم)" at bounding box center [756, 269] width 343 height 55
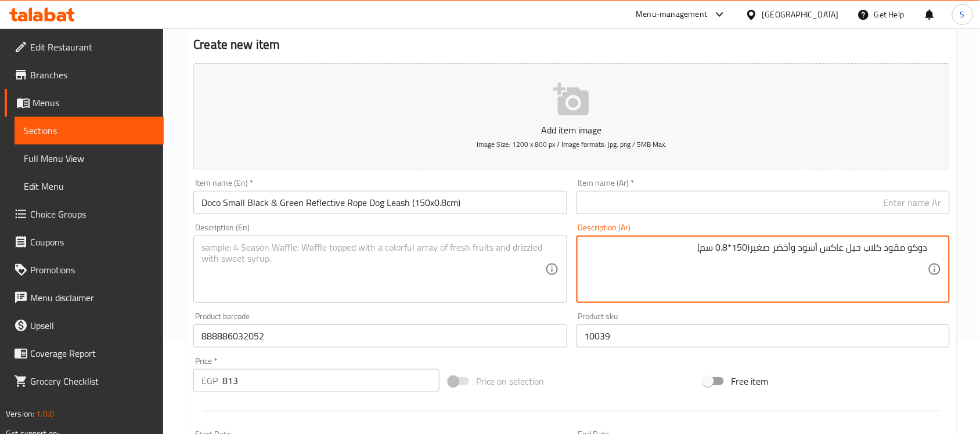
click at [737, 244] on textarea "دوكو مقود كلاب حبل عاكس أسود وأخضر صغير(150*0.8 سم)" at bounding box center [756, 269] width 343 height 55
click at [755, 202] on input "text" at bounding box center [763, 202] width 373 height 23
click at [755, 250] on textarea "دوكو مقود كلاب حبل عاكس أسود وأخضر صغير(150*0.8 سم)" at bounding box center [756, 269] width 343 height 55
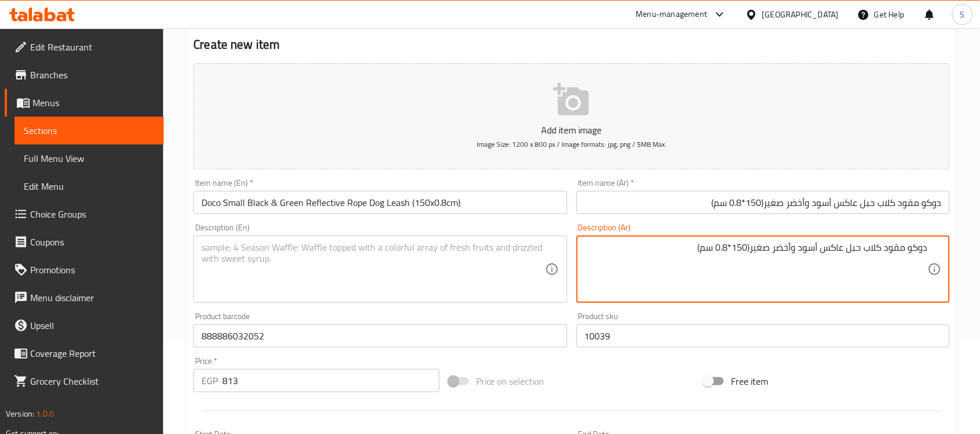
click at [755, 250] on textarea "دوكو مقود كلاب حبل عاكس أسود وأخضر صغير(150*0.8 سم)" at bounding box center [756, 269] width 343 height 55
click at [627, 272] on textarea at bounding box center [756, 269] width 343 height 55
click at [476, 265] on textarea at bounding box center [372, 269] width 343 height 55
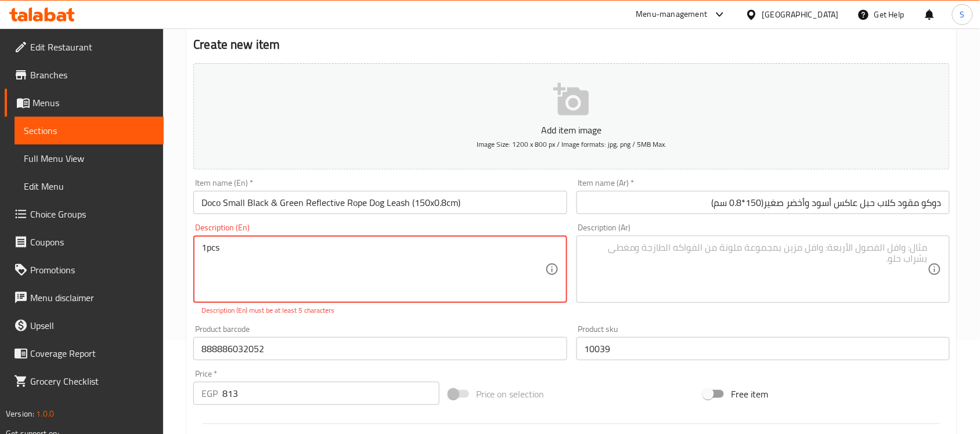
click at [209, 247] on textarea "1pcs" at bounding box center [372, 269] width 343 height 55
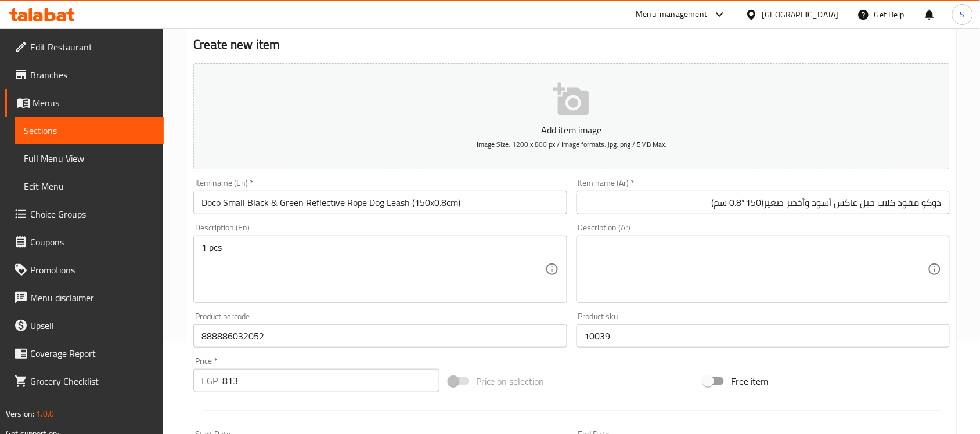
click at [739, 262] on textarea at bounding box center [756, 269] width 343 height 55
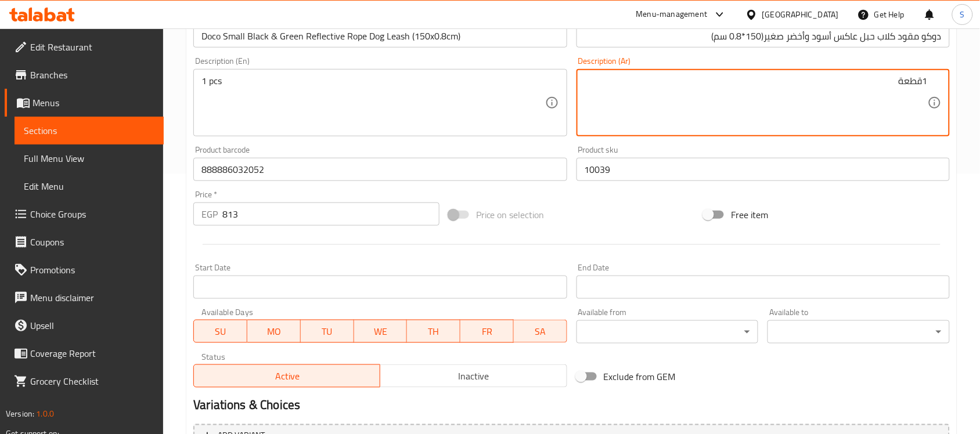
scroll to position [384, 0]
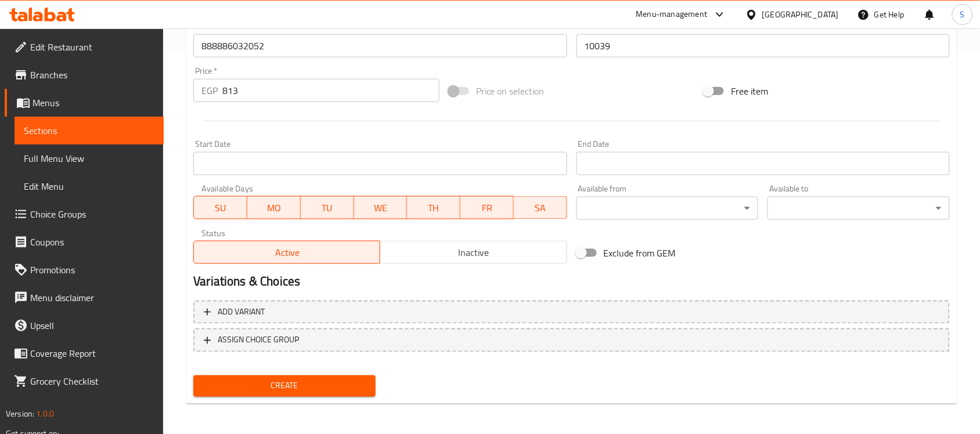
click at [308, 386] on span "Create" at bounding box center [285, 386] width 164 height 15
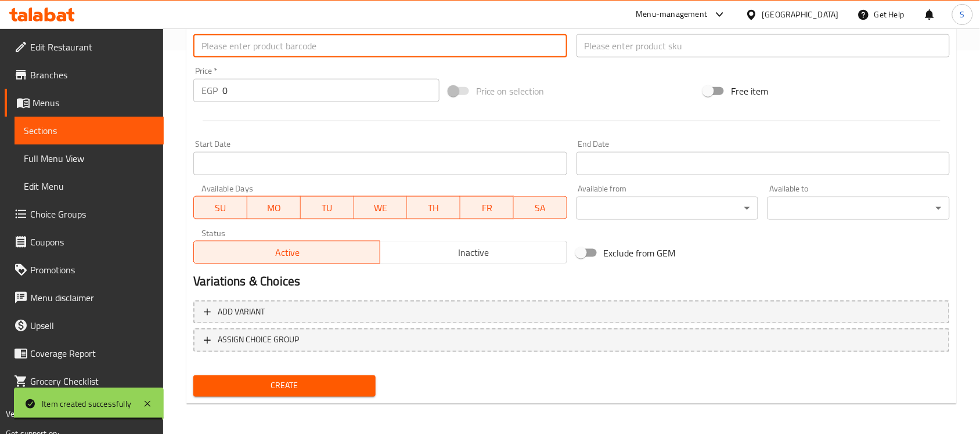
click at [244, 44] on input "text" at bounding box center [379, 45] width 373 height 23
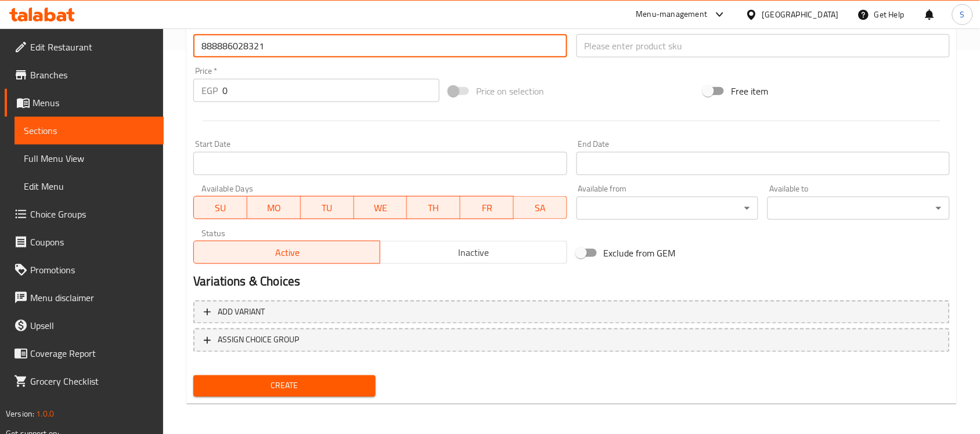
drag, startPoint x: 172, startPoint y: 99, endPoint x: 157, endPoint y: 93, distance: 16.2
click at [164, 96] on div "Home / Restaurants management / Menus / Sections / item / create Dogs Accessori…" at bounding box center [571, 41] width 817 height 792
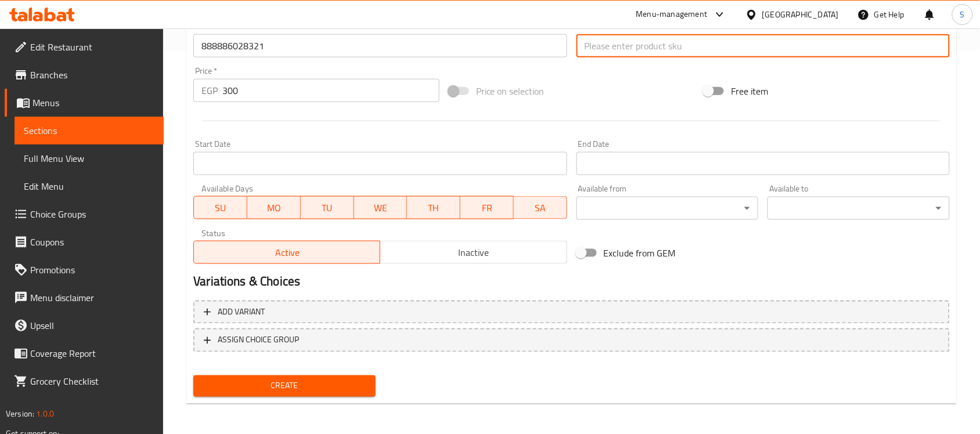
click at [628, 34] on input "text" at bounding box center [763, 45] width 373 height 23
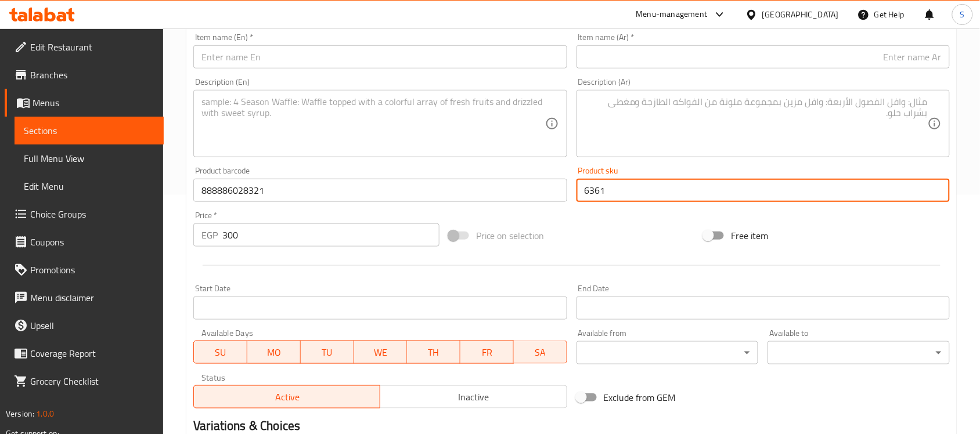
scroll to position [239, 0]
click at [277, 51] on input "text" at bounding box center [379, 57] width 373 height 23
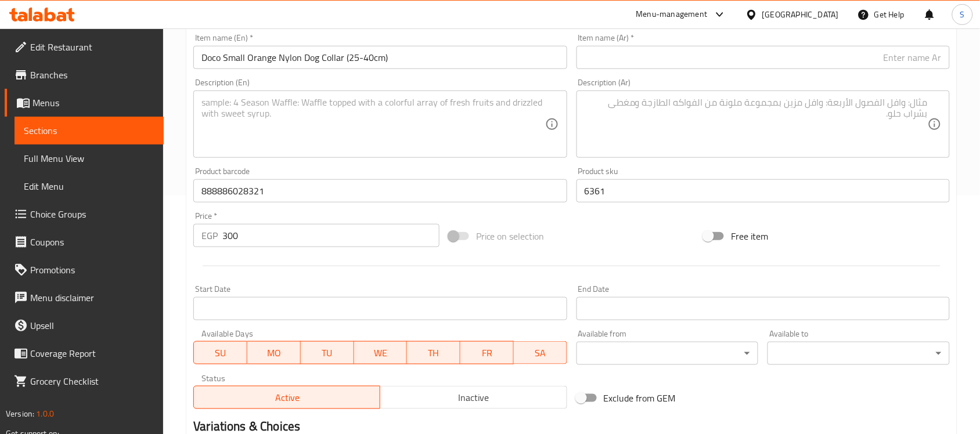
click at [690, 57] on input "text" at bounding box center [763, 57] width 373 height 23
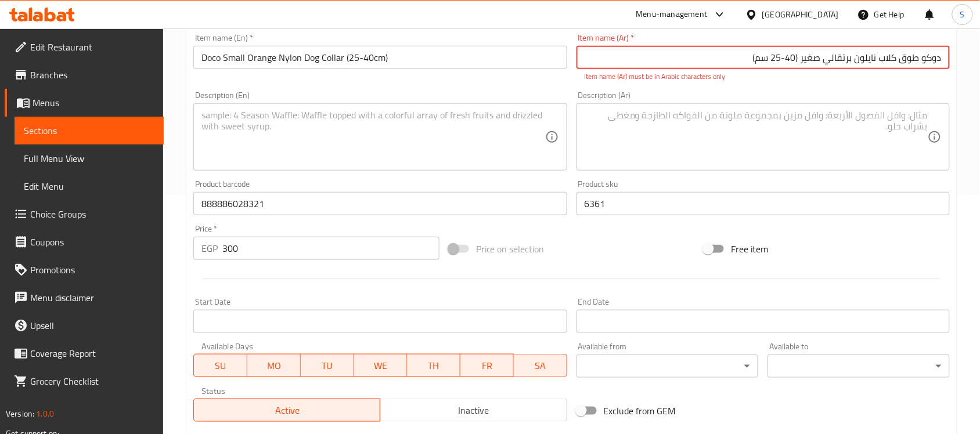
click at [798, 59] on input "دوكو طوق كلاب نايلون برتقالي صغير ‏(25-40 سم)" at bounding box center [763, 57] width 373 height 23
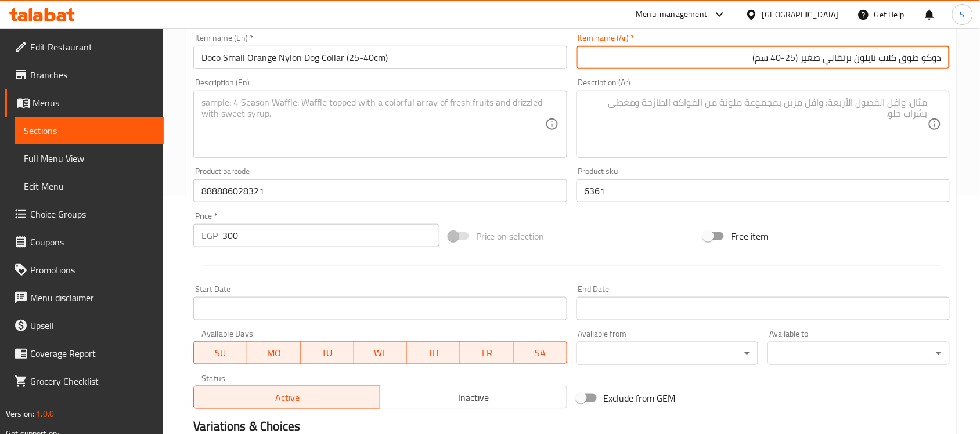
click at [759, 106] on textarea at bounding box center [756, 124] width 343 height 55
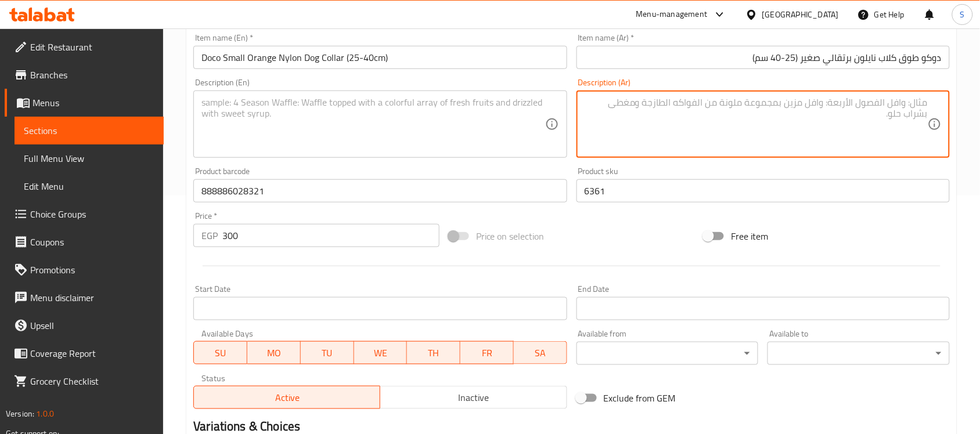
click at [468, 142] on textarea at bounding box center [372, 124] width 343 height 55
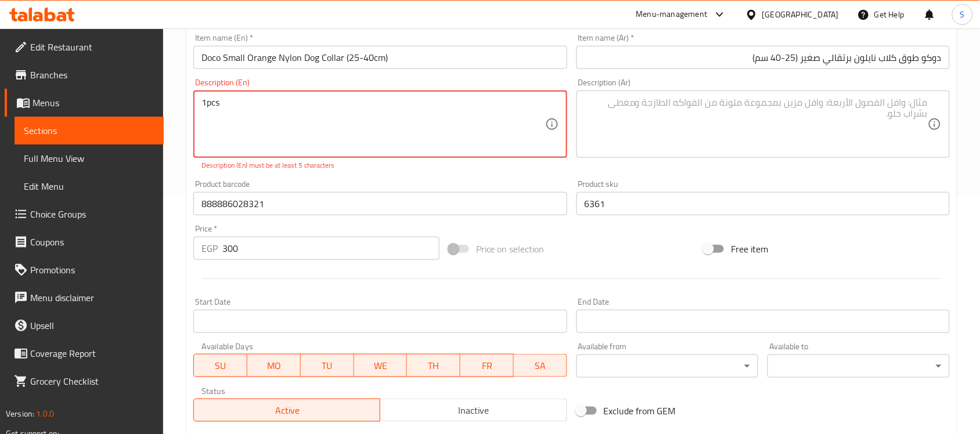
click at [205, 107] on textarea "1pcs" at bounding box center [372, 124] width 343 height 55
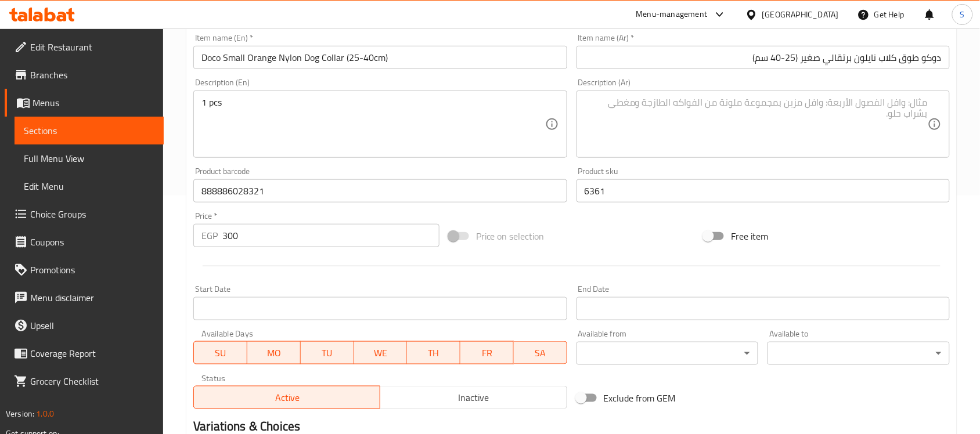
click at [717, 112] on textarea at bounding box center [756, 124] width 343 height 55
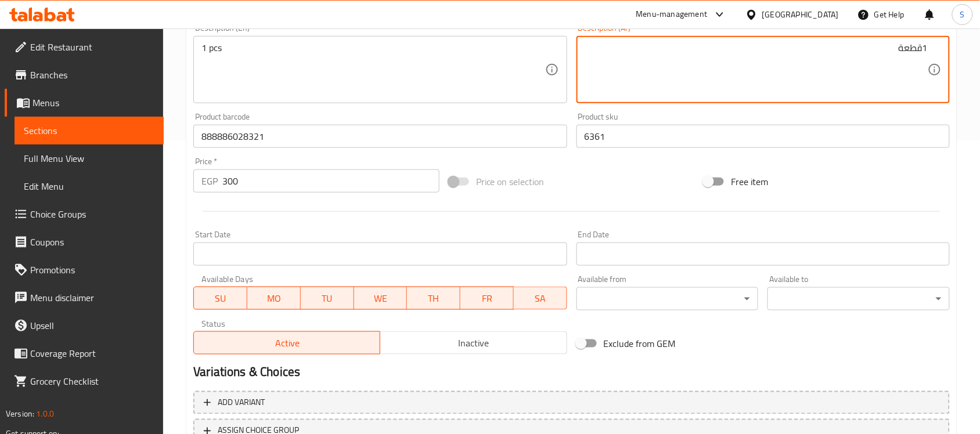
scroll to position [384, 0]
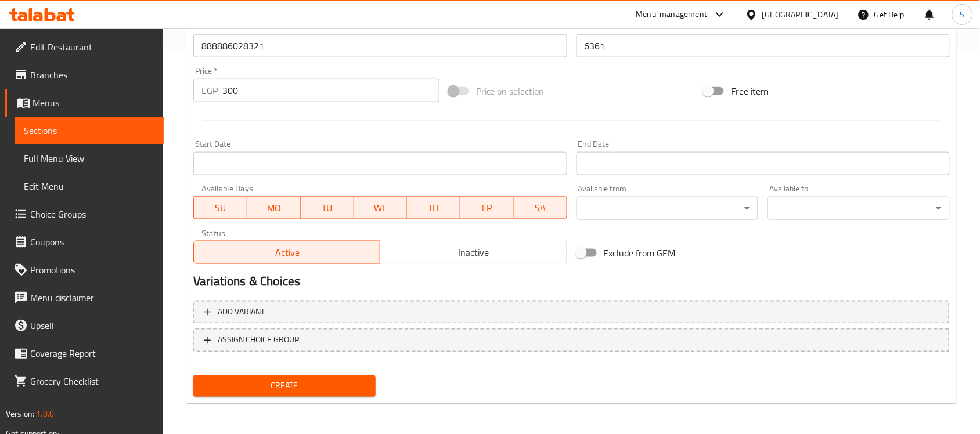
click at [286, 376] on button "Create" at bounding box center [284, 386] width 182 height 21
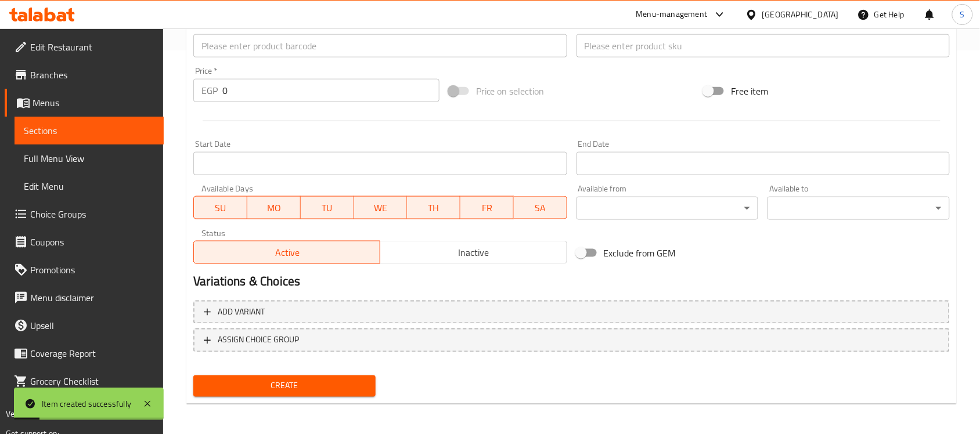
click at [256, 44] on input "text" at bounding box center [379, 45] width 373 height 23
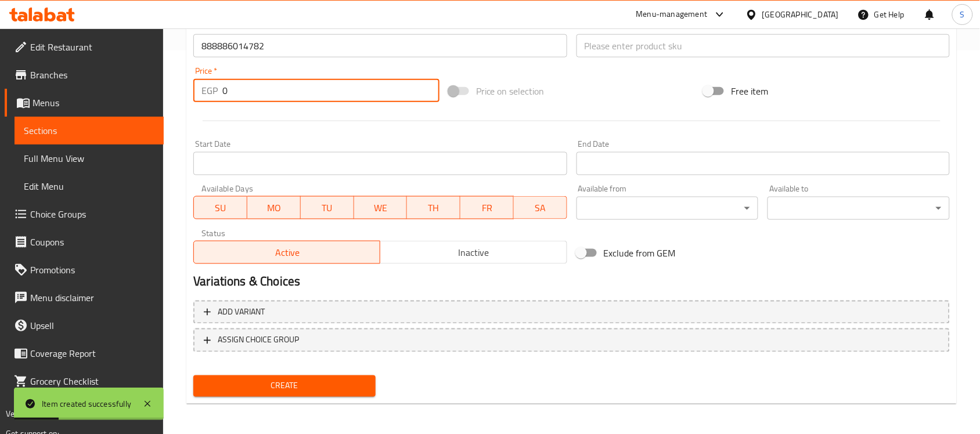
click at [231, 88] on input "0" at bounding box center [330, 90] width 217 height 23
drag, startPoint x: 236, startPoint y: 85, endPoint x: 193, endPoint y: 94, distance: 43.3
click at [203, 93] on div "EGP 0 Price *" at bounding box center [316, 90] width 246 height 23
click at [611, 46] on input "text" at bounding box center [763, 45] width 373 height 23
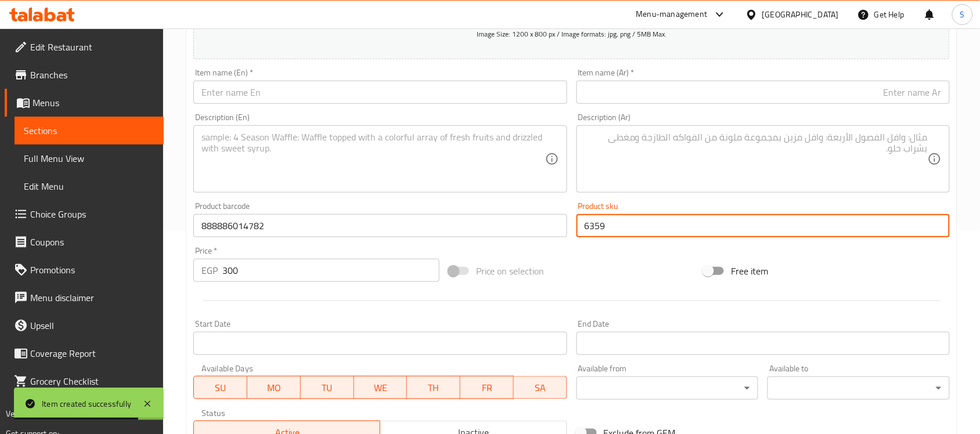
scroll to position [166, 0]
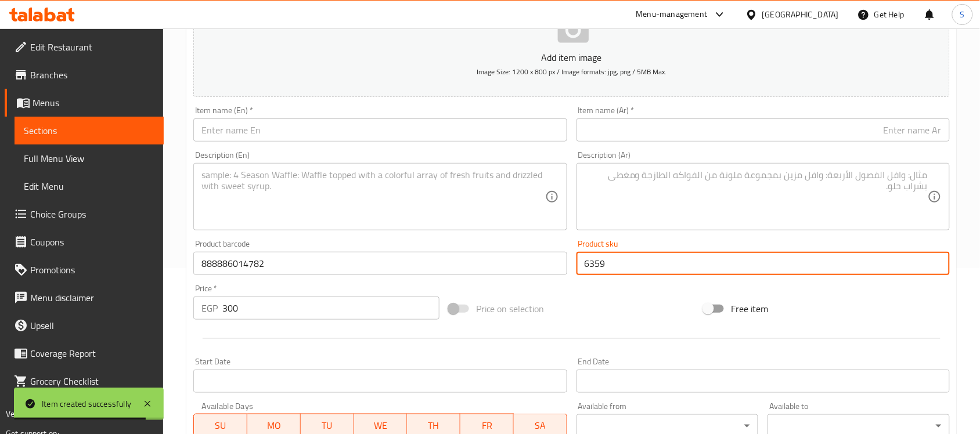
click at [276, 129] on input "text" at bounding box center [379, 129] width 373 height 23
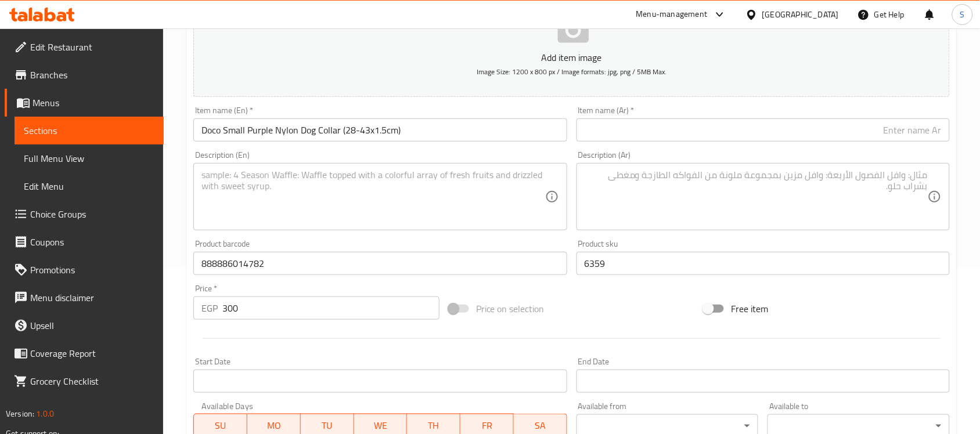
click at [762, 207] on textarea at bounding box center [756, 197] width 343 height 55
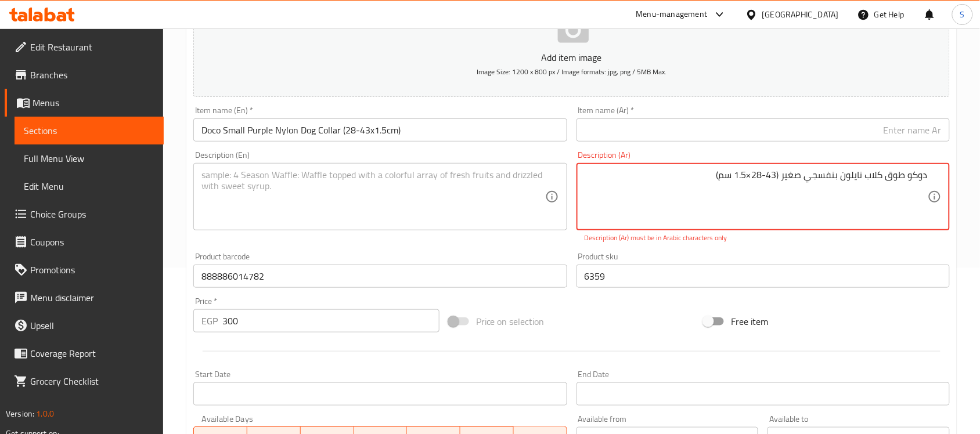
click at [788, 180] on textarea "دوكو طوق كلاب نايلون بنفسجي صغير ‏(28-43×1.5 سم)" at bounding box center [756, 197] width 343 height 55
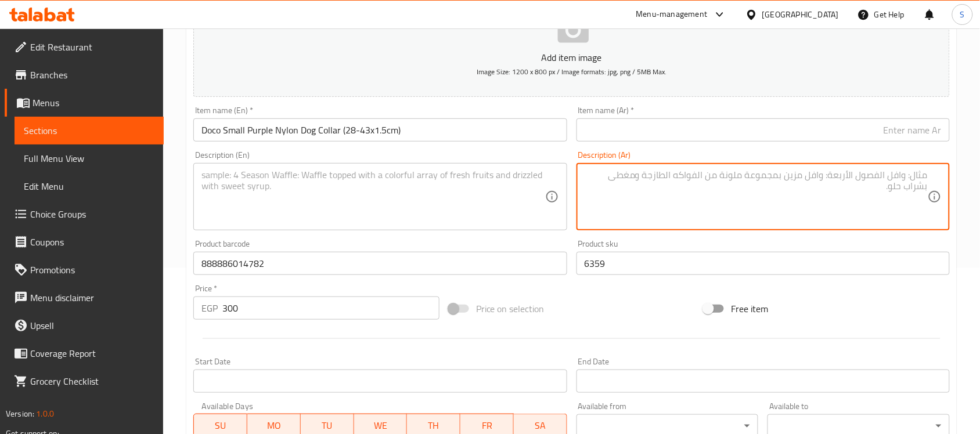
click at [822, 125] on input "text" at bounding box center [763, 129] width 373 height 23
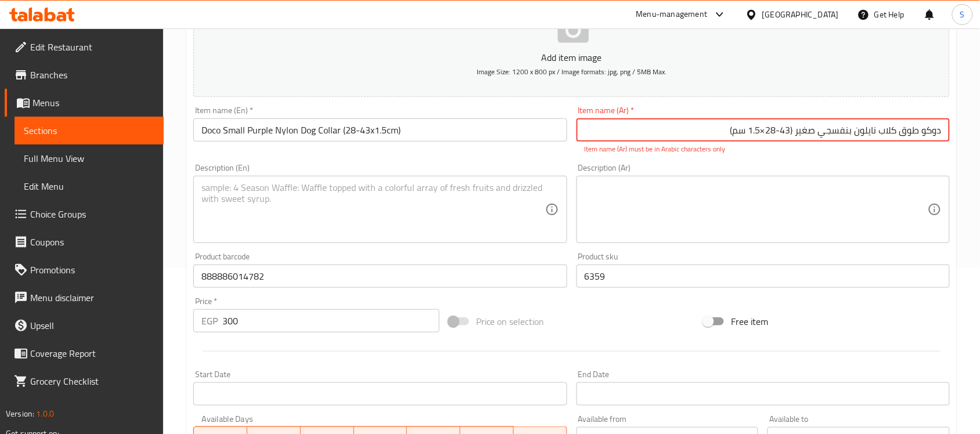
click at [794, 129] on input "دوكو طوق كلاب نايلون بنفسجي صغير ‏(28-43×1.5 سم)" at bounding box center [763, 129] width 373 height 23
click at [784, 208] on textarea at bounding box center [756, 209] width 343 height 55
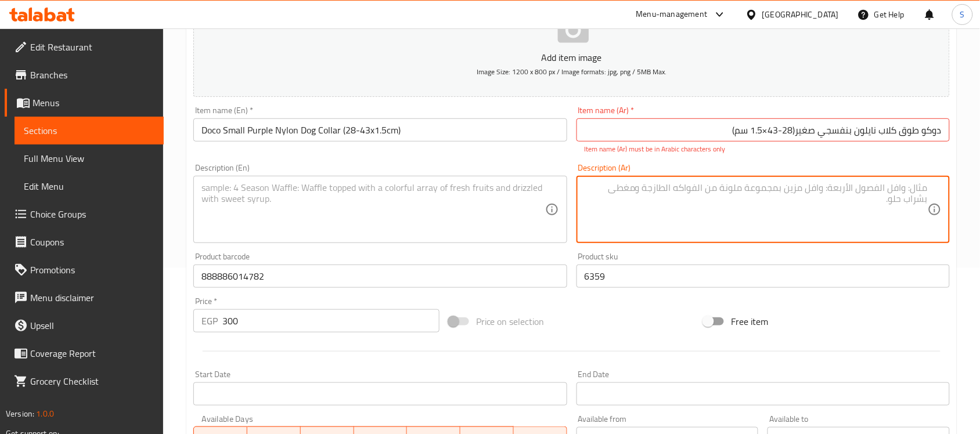
click at [796, 131] on input "دوكو طوق كلاب نايلون بنفسجي صغير(28-43×1.5 سم)" at bounding box center [763, 129] width 373 height 23
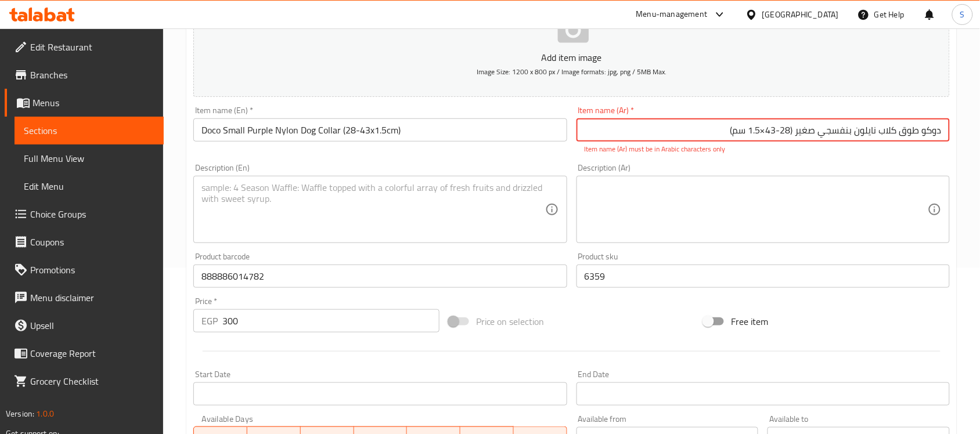
click at [767, 129] on input "دوكو طوق كلاب نايلون بنفسجي صغير (28-43×1.5 سم)" at bounding box center [763, 129] width 373 height 23
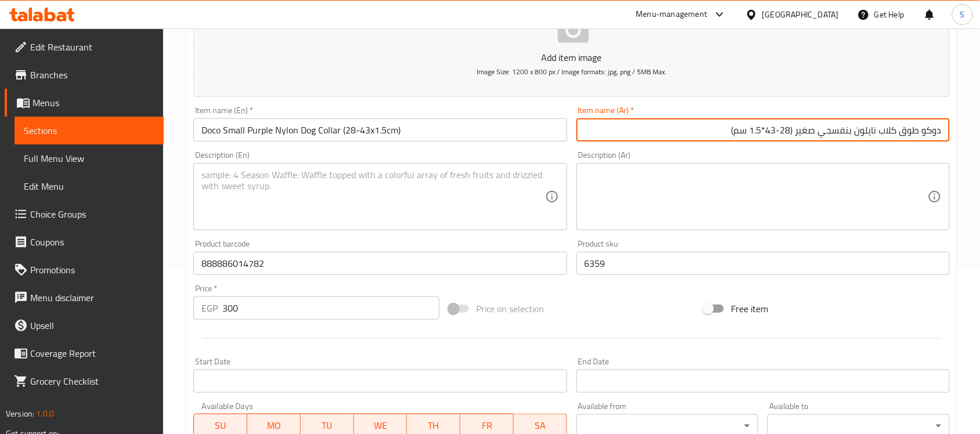
click at [744, 214] on textarea at bounding box center [756, 197] width 343 height 55
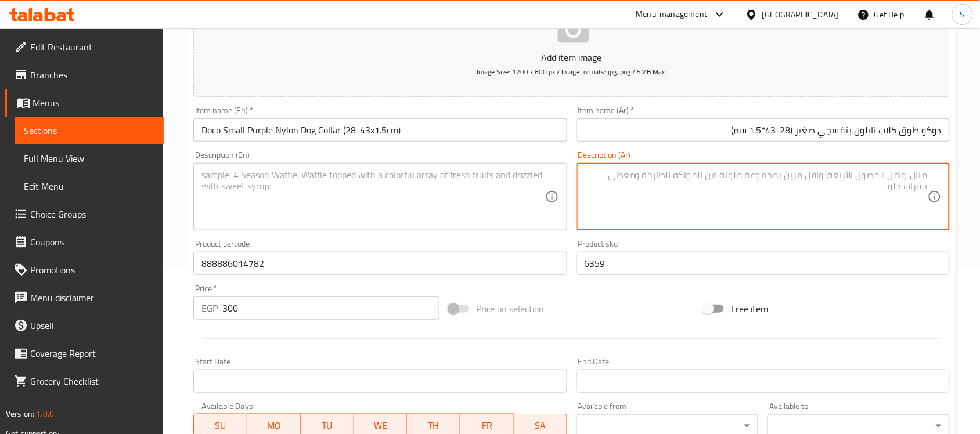
click at [467, 203] on textarea at bounding box center [372, 197] width 343 height 55
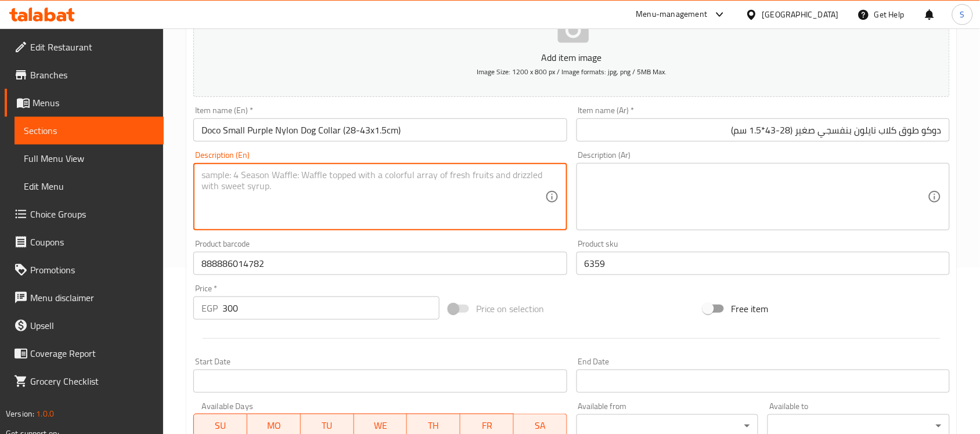
click at [282, 207] on textarea at bounding box center [372, 197] width 343 height 55
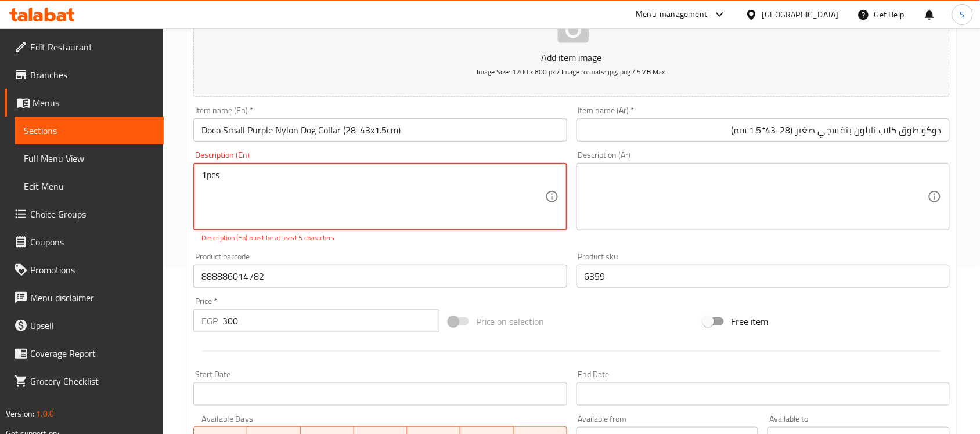
click at [204, 175] on textarea "1pcs" at bounding box center [372, 197] width 343 height 55
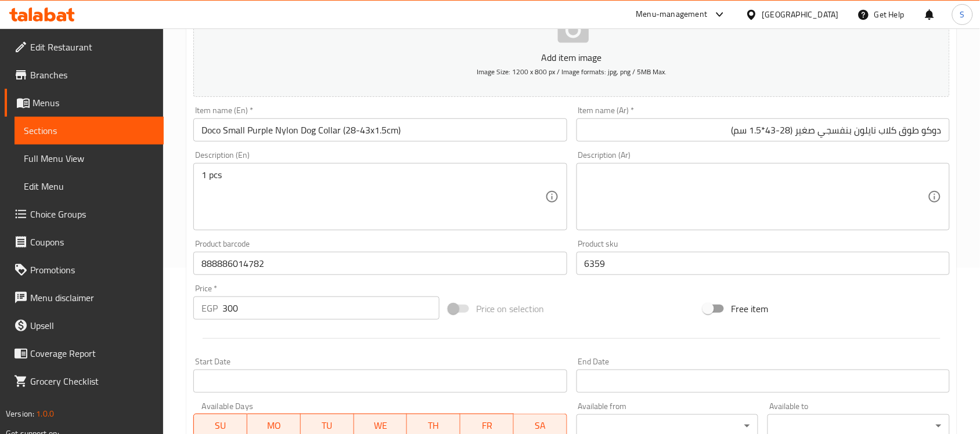
click at [724, 175] on textarea at bounding box center [756, 197] width 343 height 55
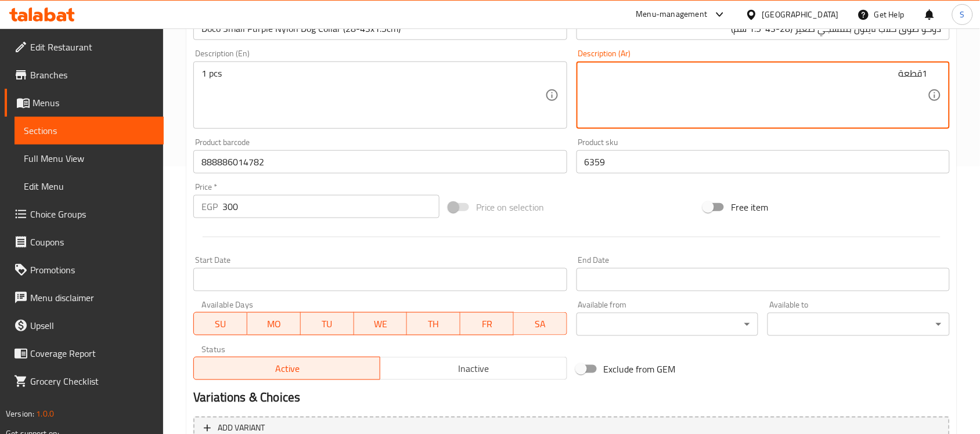
scroll to position [384, 0]
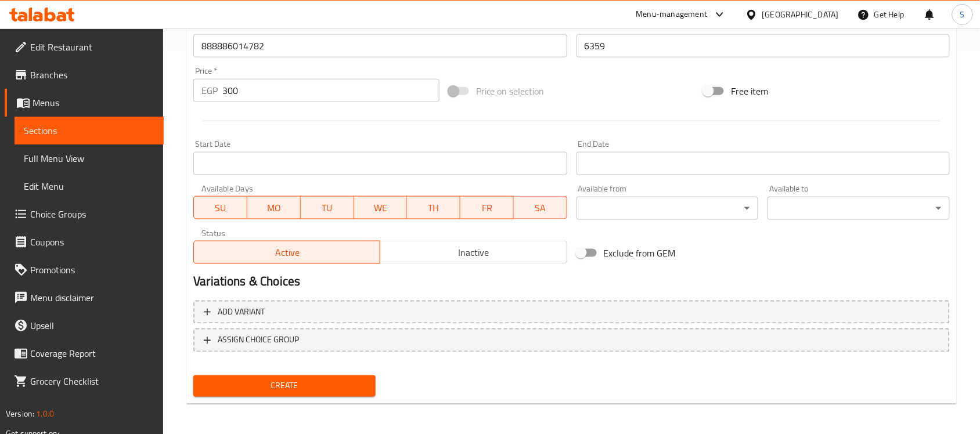
click at [274, 384] on span "Create" at bounding box center [285, 386] width 164 height 15
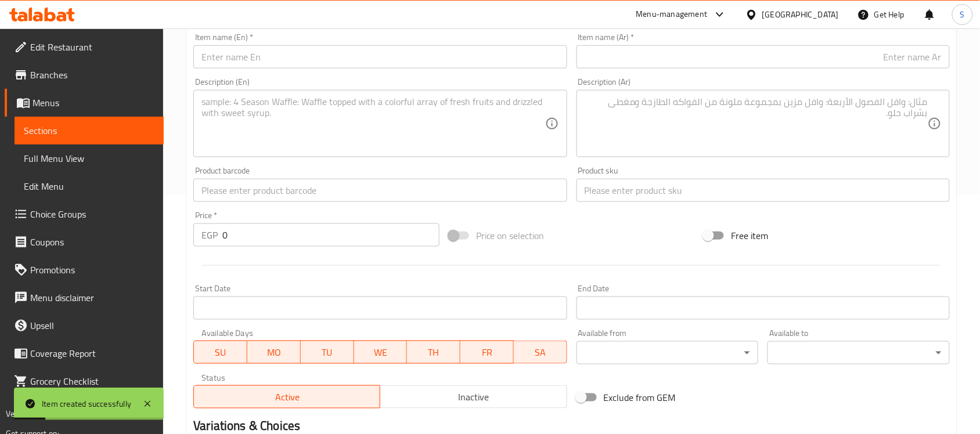
scroll to position [239, 0]
click at [251, 196] on input "text" at bounding box center [379, 190] width 373 height 23
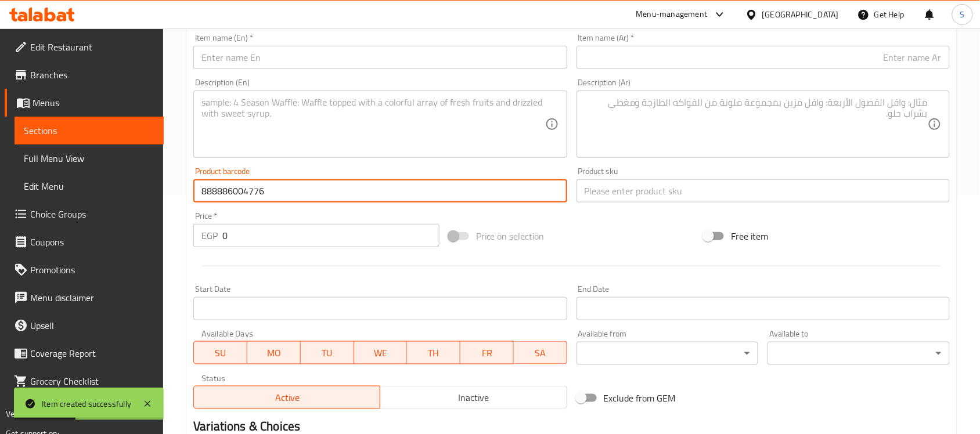
drag, startPoint x: 245, startPoint y: 235, endPoint x: 187, endPoint y: 230, distance: 58.3
click at [187, 230] on div "Create new item Add item image Image Size: 1200 x 800 px / Image formats: jpg, …" at bounding box center [571, 212] width 771 height 676
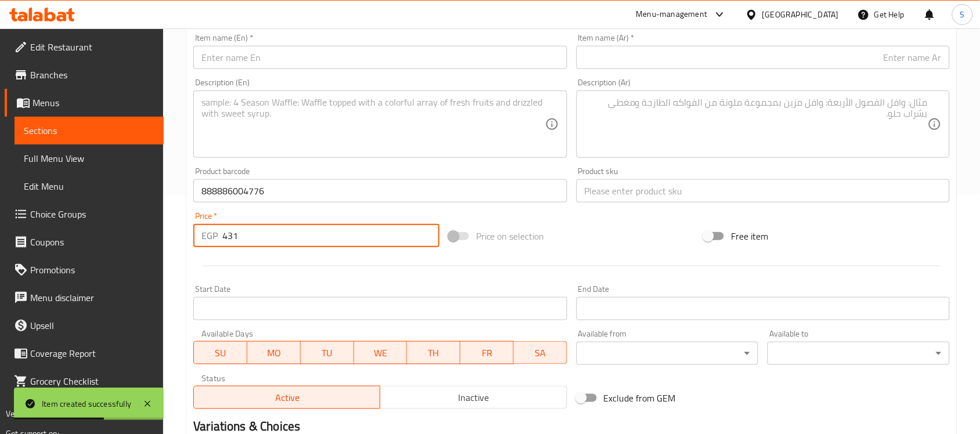
click at [566, 213] on div "Add item image Image Size: 1200 x 800 px / Image formats: jpg, png / 5MB Max. I…" at bounding box center [572, 163] width 766 height 501
click at [597, 196] on input "text" at bounding box center [763, 190] width 373 height 23
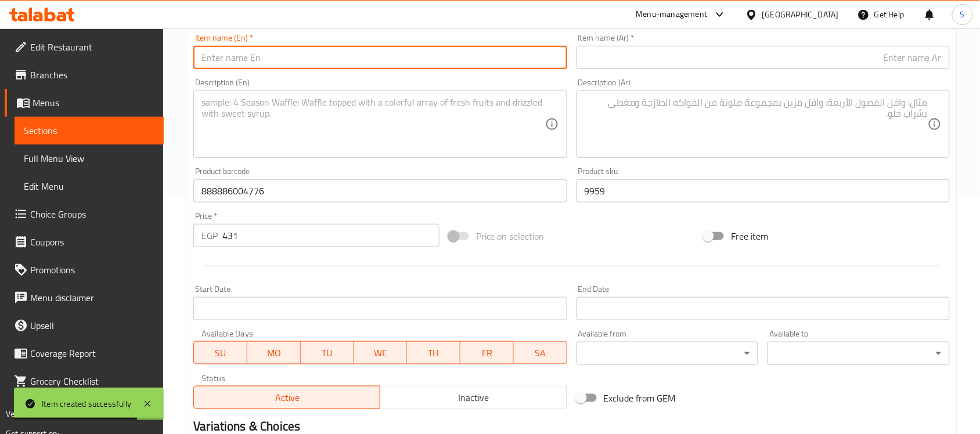
click at [304, 46] on input "text" at bounding box center [379, 57] width 373 height 23
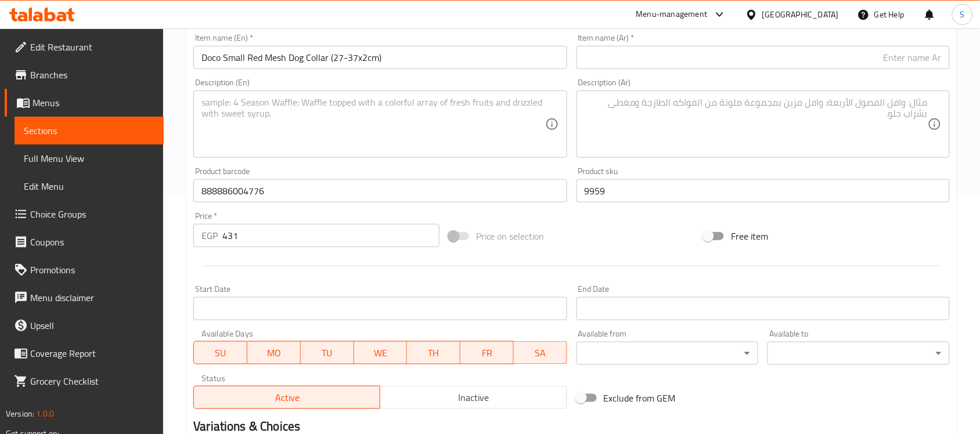
click at [794, 62] on input "text" at bounding box center [763, 57] width 373 height 23
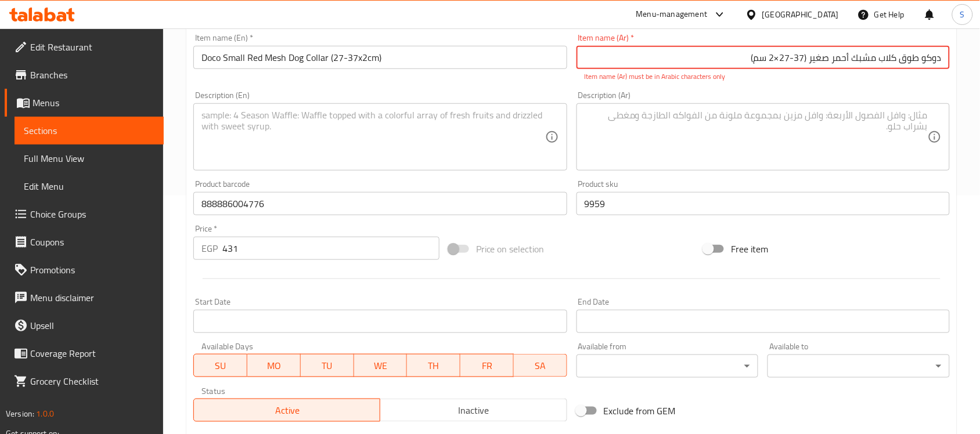
click at [777, 57] on input "دوكو طوق كلاب مشبك أحمر صغير ‏(27-37×2 سم)" at bounding box center [763, 57] width 373 height 23
click at [808, 59] on input "دوكو طوق كلاب مشبك أحمر صغير ‏(27-37*2 سم)" at bounding box center [763, 57] width 373 height 23
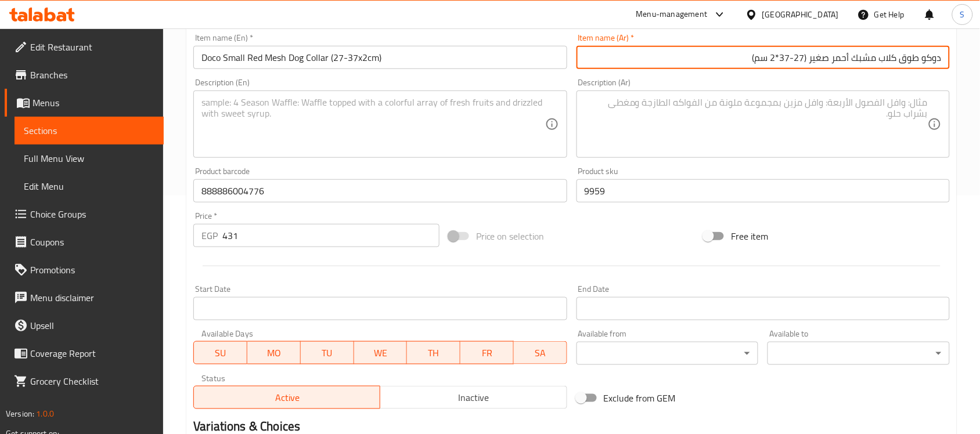
click at [414, 132] on textarea at bounding box center [372, 124] width 343 height 55
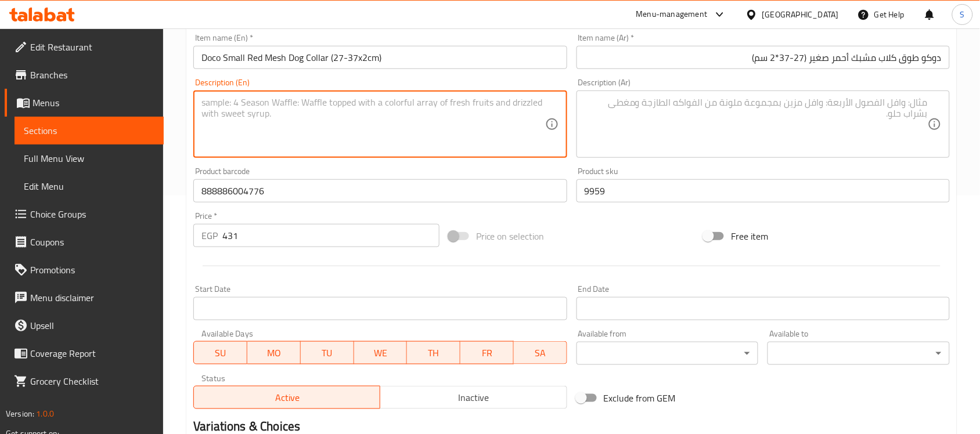
click at [270, 119] on textarea at bounding box center [372, 124] width 343 height 55
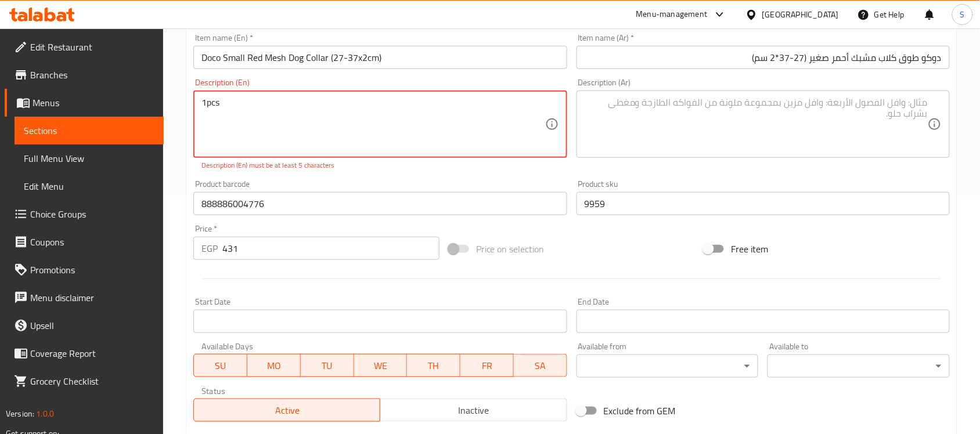
click at [205, 105] on textarea "1pcs" at bounding box center [372, 124] width 343 height 55
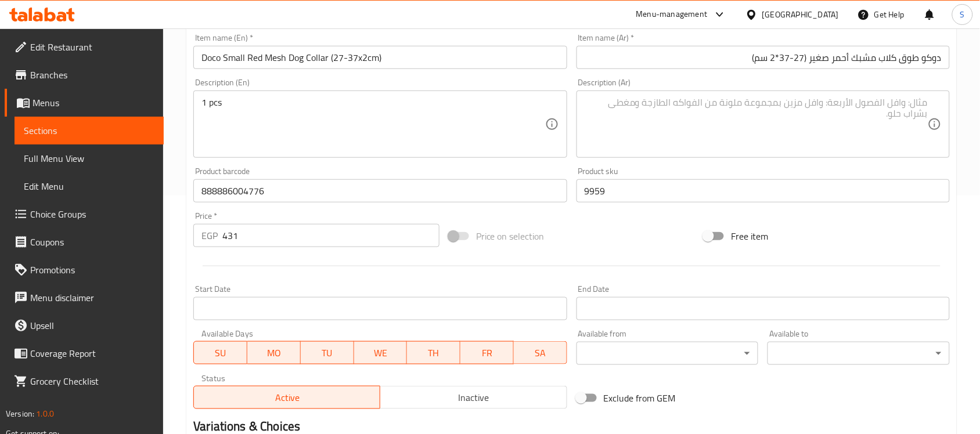
click at [670, 103] on textarea at bounding box center [756, 124] width 343 height 55
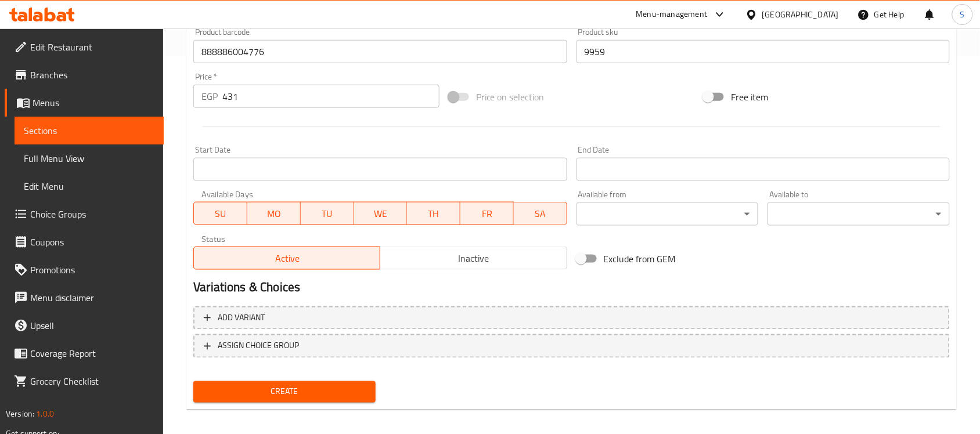
scroll to position [384, 0]
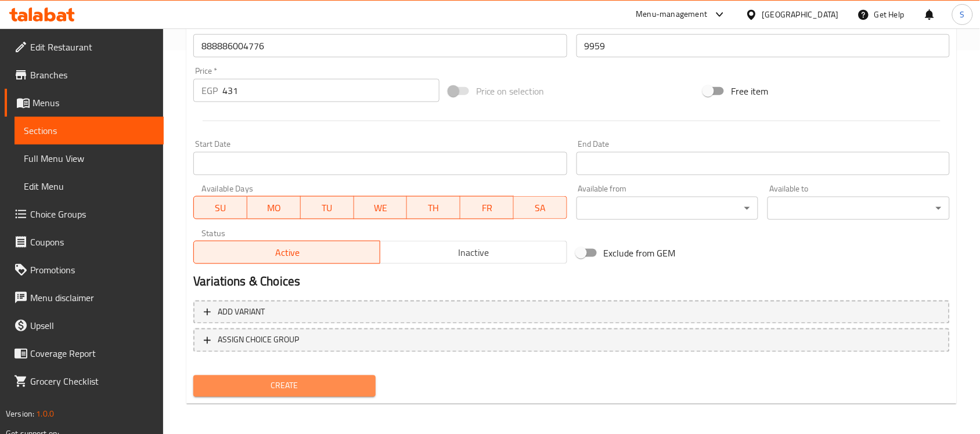
click at [315, 387] on span "Create" at bounding box center [285, 386] width 164 height 15
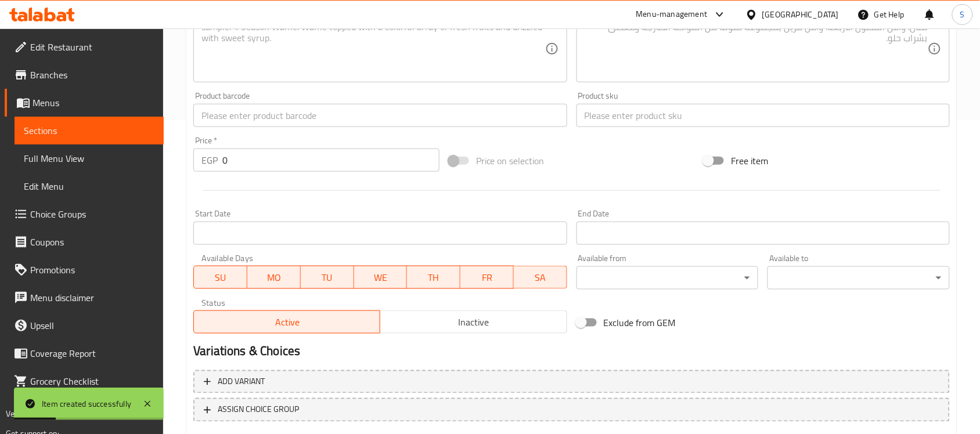
scroll to position [239, 0]
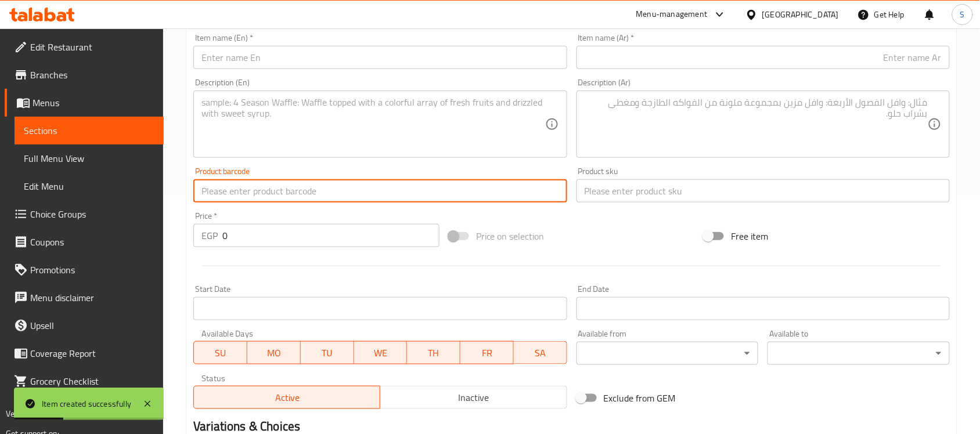
drag, startPoint x: 250, startPoint y: 190, endPoint x: 258, endPoint y: 122, distance: 69.1
click at [250, 190] on input "text" at bounding box center [379, 190] width 373 height 23
drag, startPoint x: 58, startPoint y: 198, endPoint x: 46, endPoint y: 190, distance: 13.9
click at [45, 196] on div "Edit Restaurant Branches Menus Sections Full Menu View Edit Menu Choice Groups …" at bounding box center [490, 186] width 980 height 792
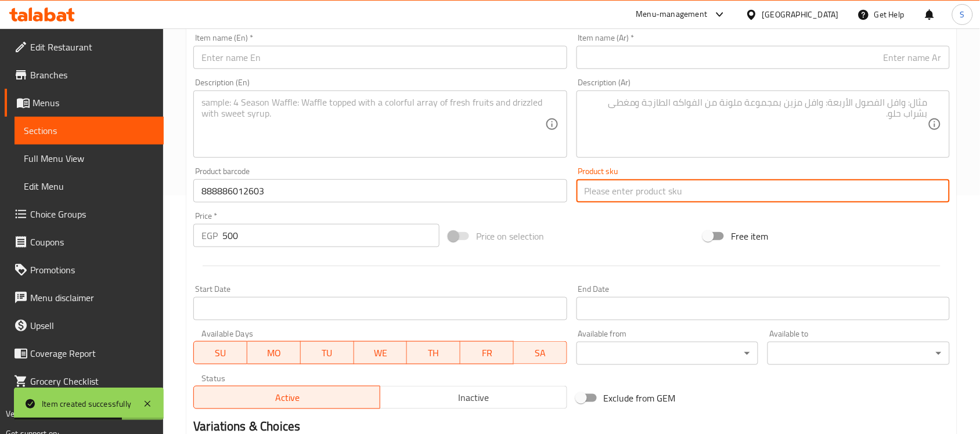
click at [622, 197] on input "text" at bounding box center [763, 190] width 373 height 23
click at [322, 64] on input "text" at bounding box center [379, 57] width 373 height 23
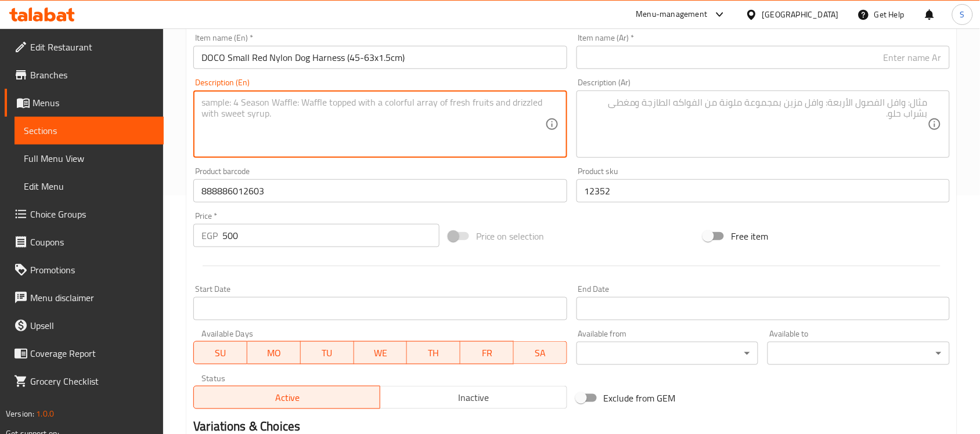
click at [253, 110] on textarea at bounding box center [372, 124] width 343 height 55
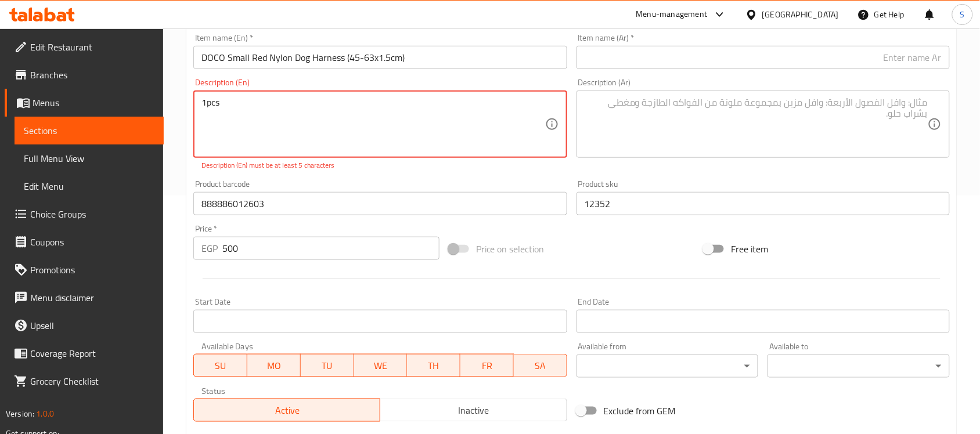
click at [210, 100] on textarea "1pcs" at bounding box center [372, 124] width 343 height 55
click at [206, 106] on textarea "1pcs" at bounding box center [372, 124] width 343 height 55
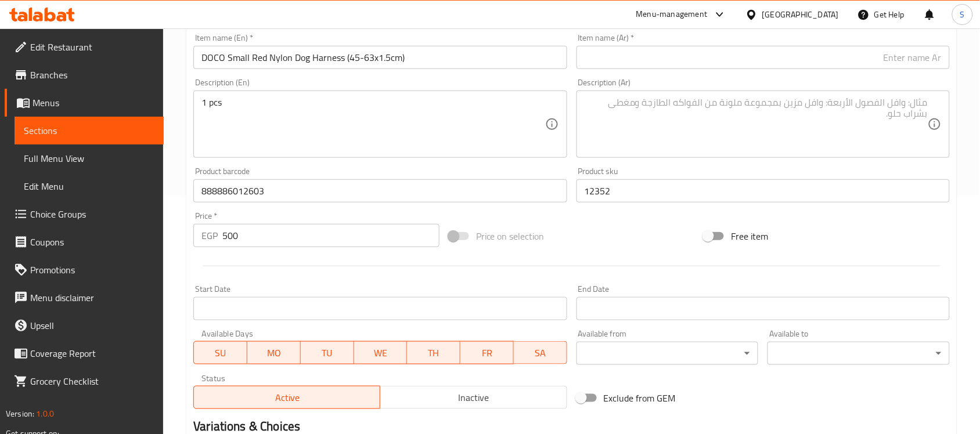
click at [861, 56] on input "text" at bounding box center [763, 57] width 373 height 23
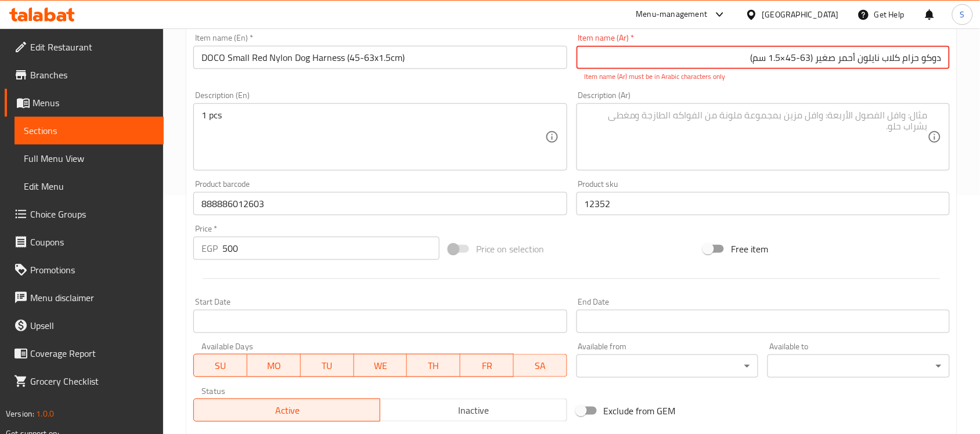
click at [782, 59] on input "دوكو حزام كلاب نايلون أحمر صغير ‏(45-63×1.5 سم)" at bounding box center [763, 57] width 373 height 23
click at [814, 58] on input "دوكو حزام كلاب نايلون أحمر صغير ‏(45-631.5 سم)" at bounding box center [763, 57] width 373 height 23
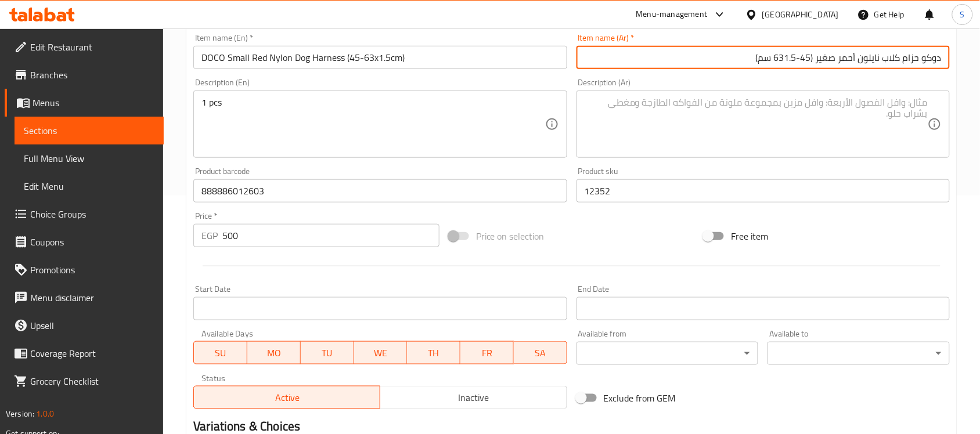
click at [762, 129] on textarea at bounding box center [756, 124] width 343 height 55
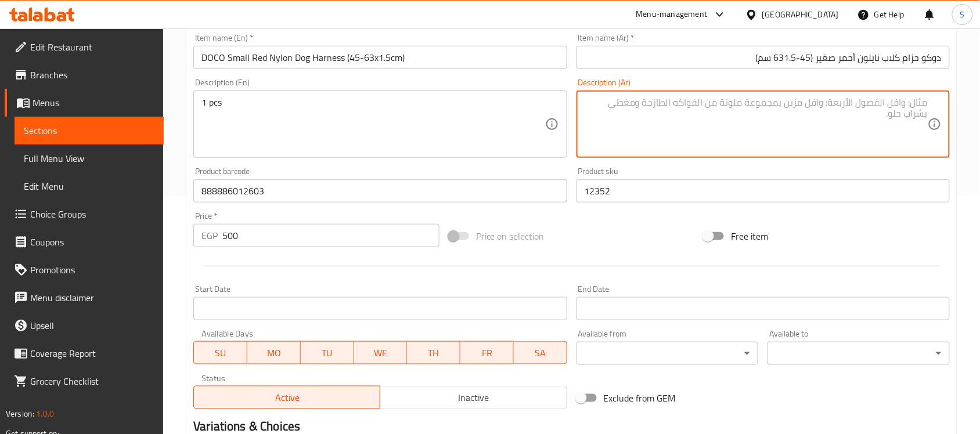
click at [716, 123] on textarea at bounding box center [756, 124] width 343 height 55
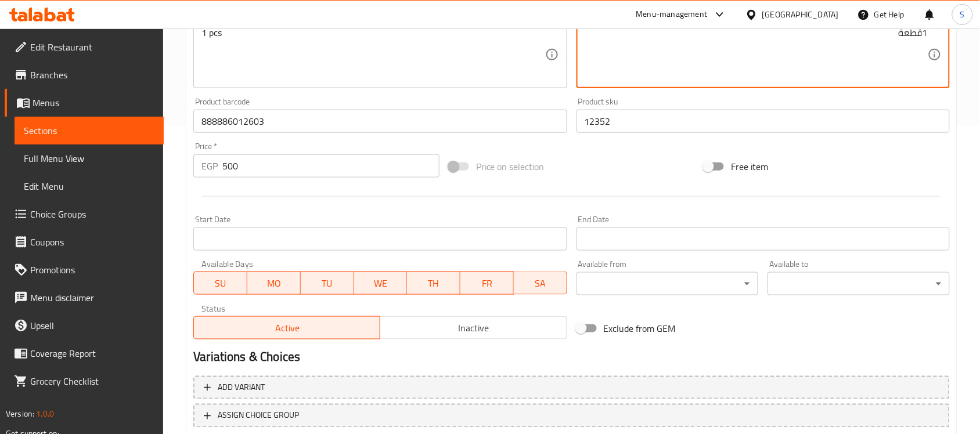
scroll to position [384, 0]
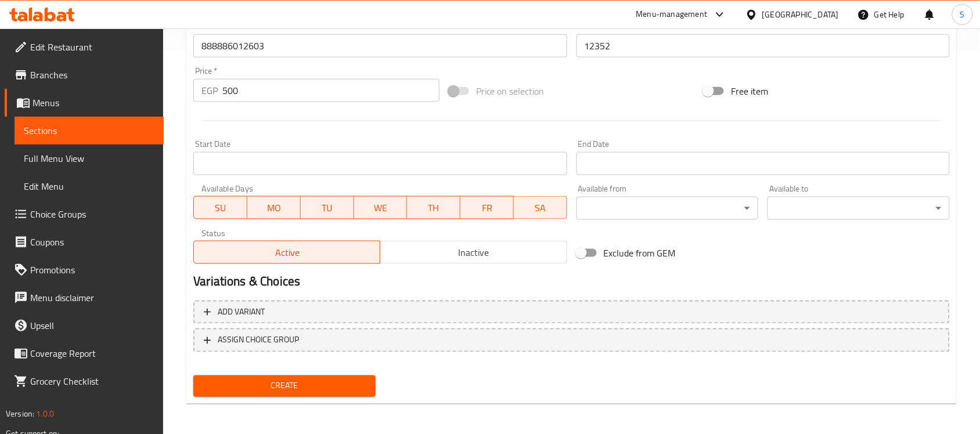
click at [268, 384] on span "Create" at bounding box center [285, 386] width 164 height 15
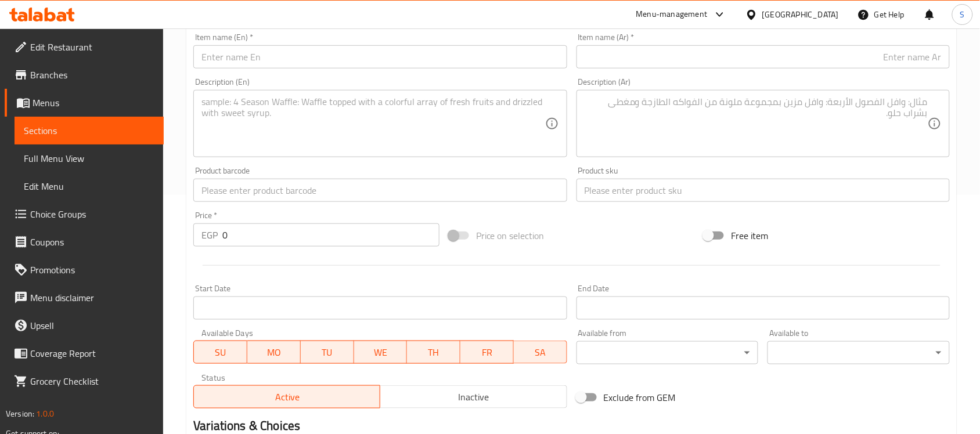
scroll to position [239, 0]
click at [245, 196] on input "text" at bounding box center [379, 190] width 373 height 23
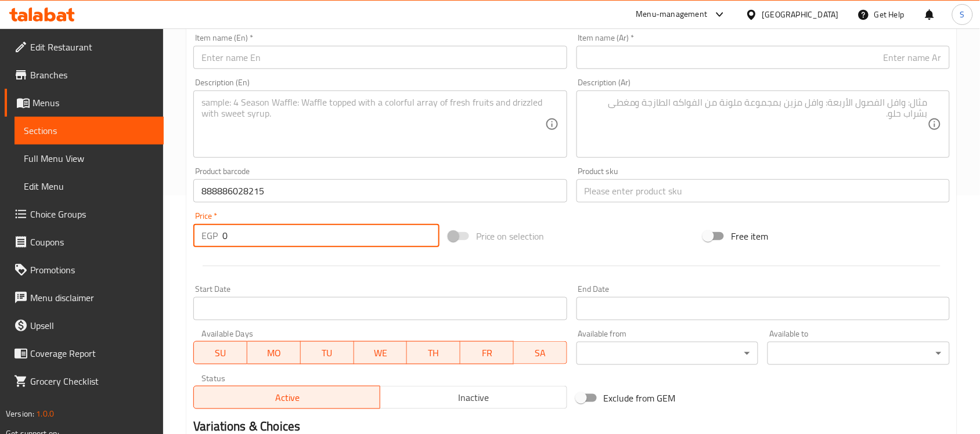
drag, startPoint x: 257, startPoint y: 225, endPoint x: 216, endPoint y: 125, distance: 107.8
click at [201, 235] on div "EGP 0 Price *" at bounding box center [316, 235] width 246 height 23
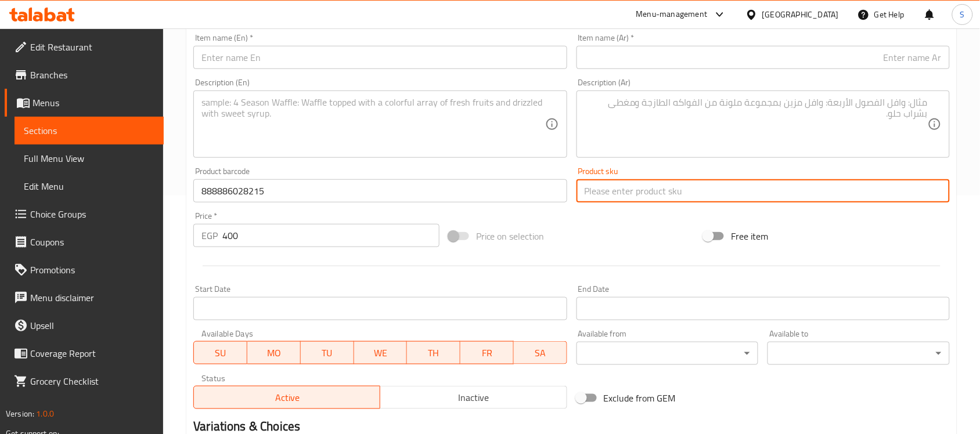
click at [629, 201] on input "text" at bounding box center [763, 190] width 373 height 23
click at [279, 56] on input "text" at bounding box center [379, 57] width 373 height 23
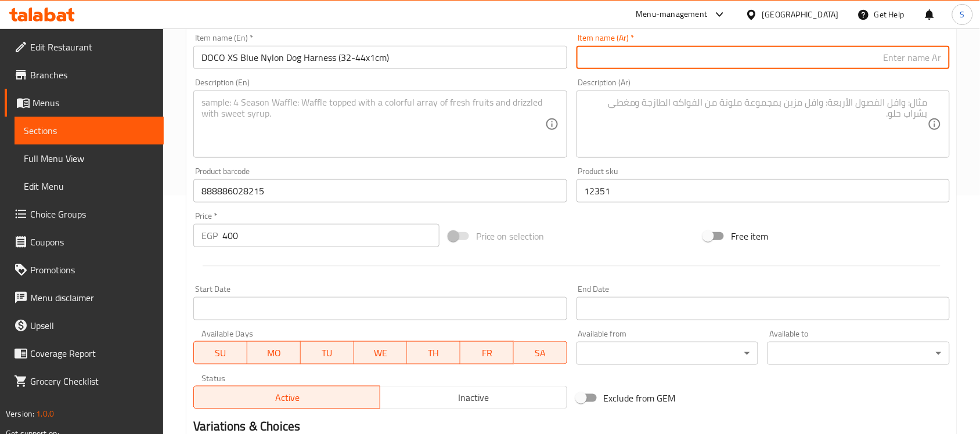
click at [622, 57] on input "text" at bounding box center [763, 57] width 373 height 23
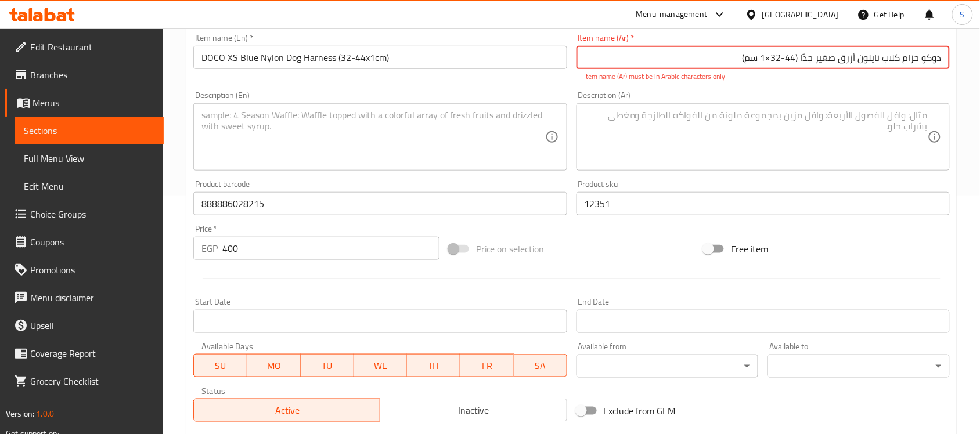
click at [768, 63] on input "دوكو حزام كلاب نايلون أزرق صغير جدًا ‏(32-44×1 سم)" at bounding box center [763, 57] width 373 height 23
click at [800, 59] on input "دوكو حزام كلاب نايلون أزرق صغير جدًا ‏(32-441 سم)" at bounding box center [763, 57] width 373 height 23
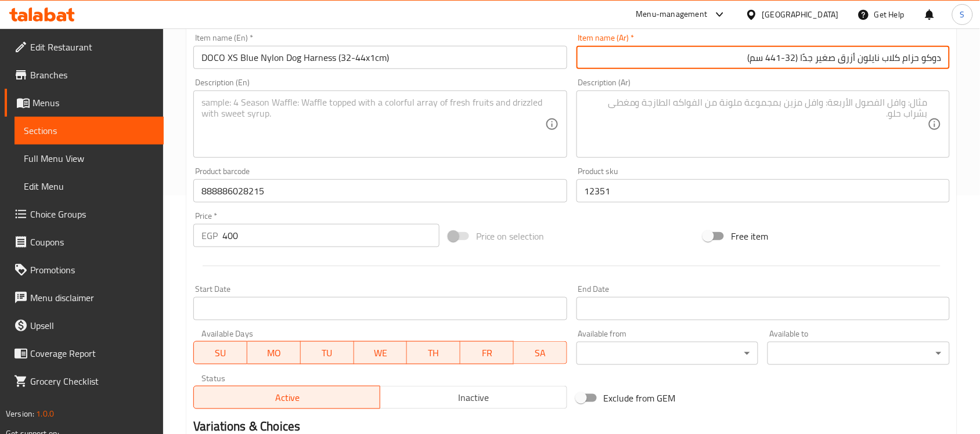
click at [353, 102] on textarea at bounding box center [372, 124] width 343 height 55
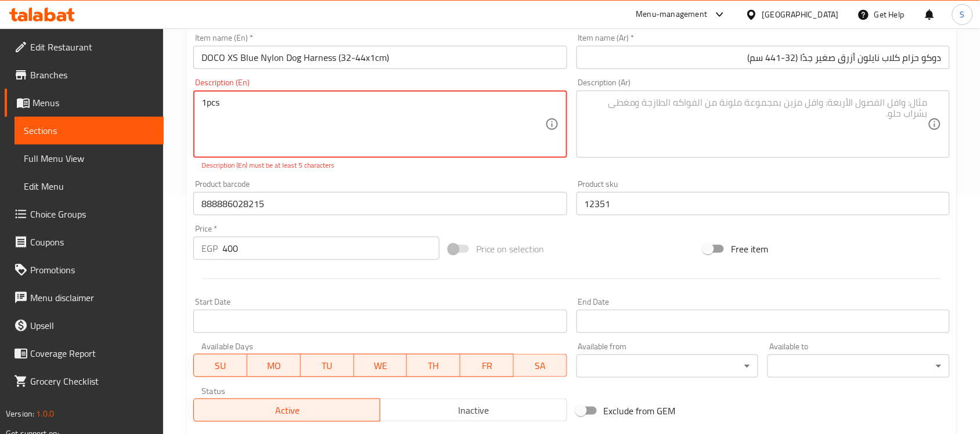
click at [203, 106] on textarea "1pcs" at bounding box center [372, 124] width 343 height 55
click at [206, 106] on textarea "1pcs" at bounding box center [372, 124] width 343 height 55
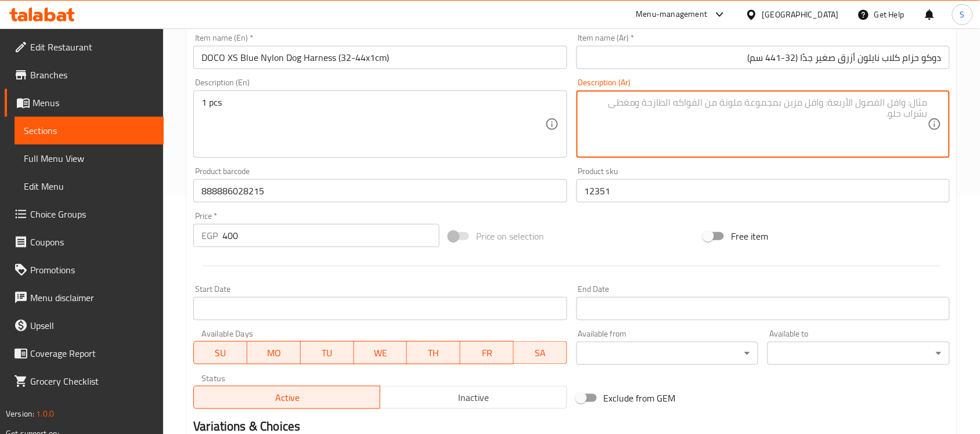
click at [678, 125] on textarea at bounding box center [756, 124] width 343 height 55
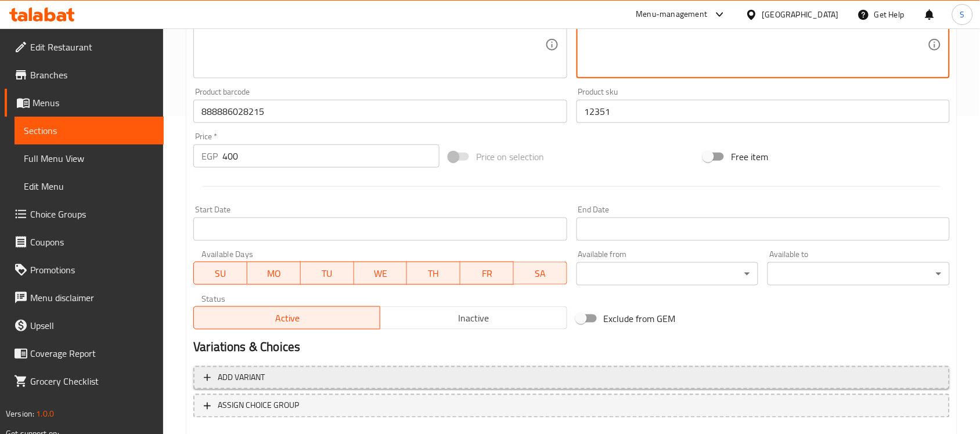
scroll to position [384, 0]
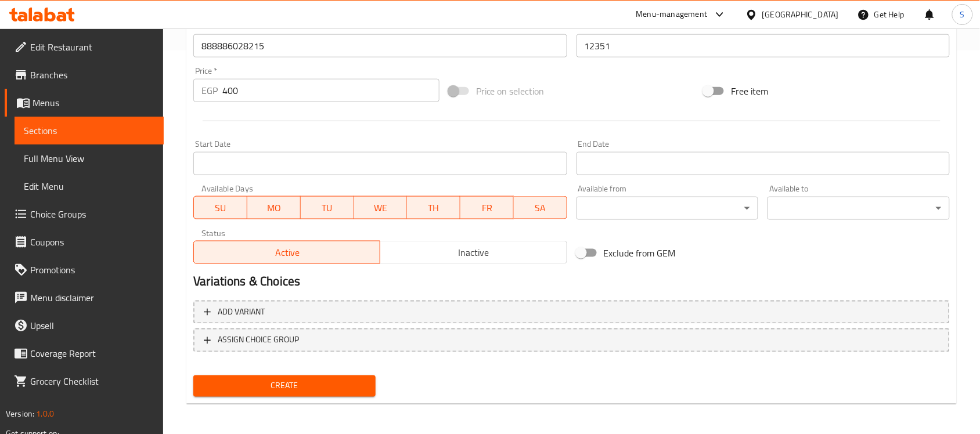
click at [344, 376] on button "Create" at bounding box center [284, 386] width 182 height 21
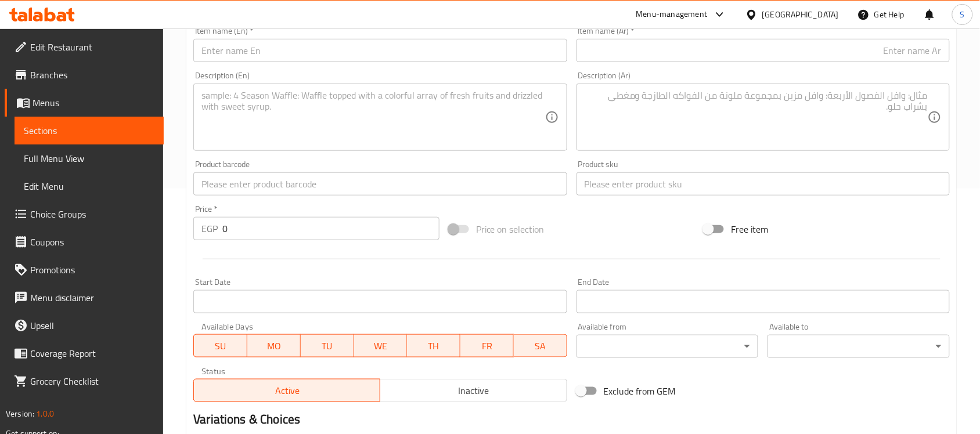
scroll to position [93, 0]
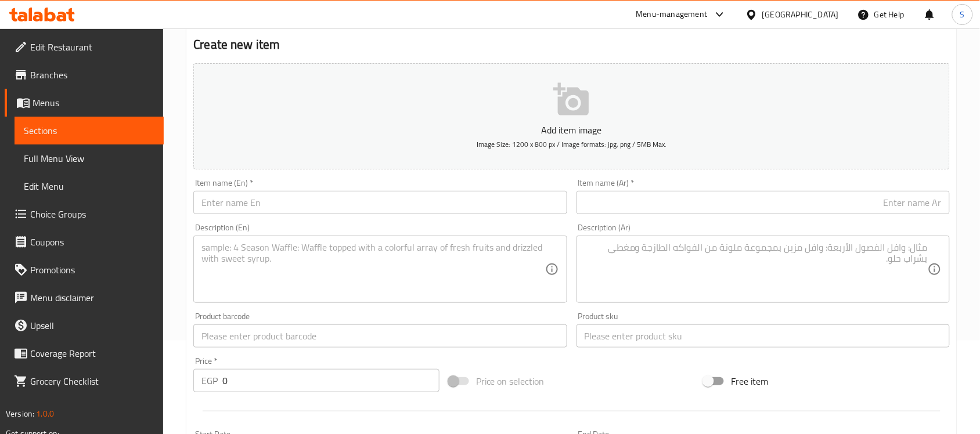
click at [231, 343] on input "text" at bounding box center [379, 336] width 373 height 23
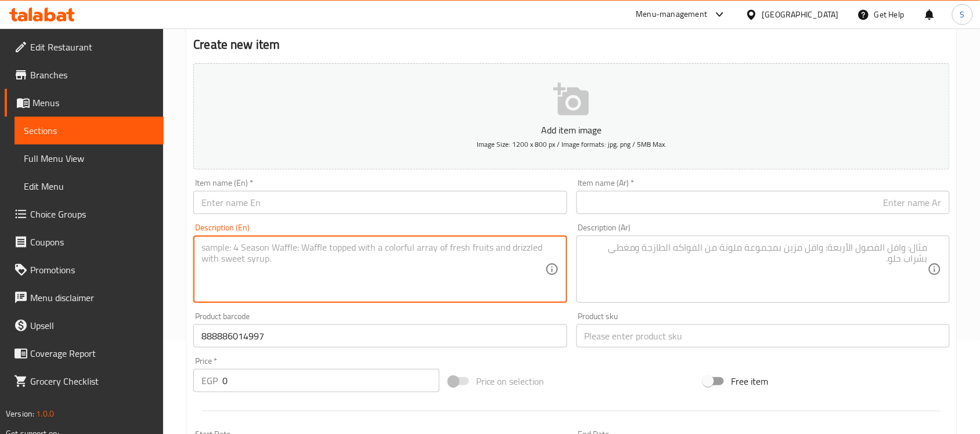
click at [291, 276] on textarea at bounding box center [372, 269] width 343 height 55
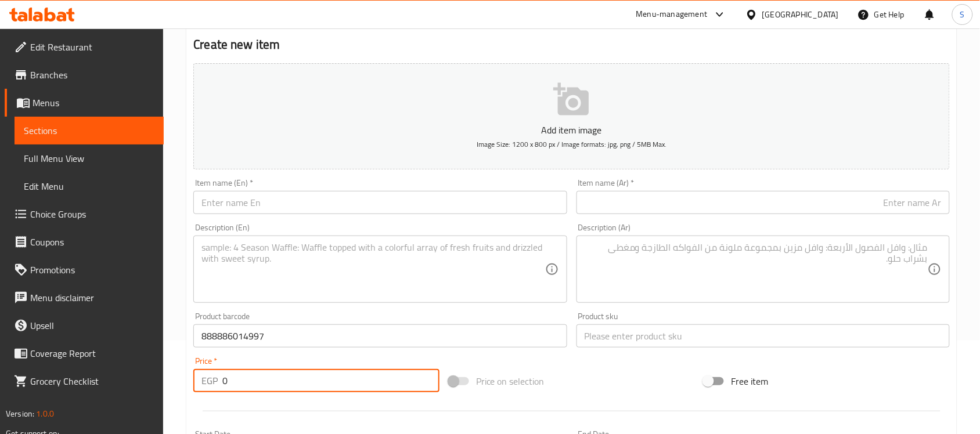
drag, startPoint x: 236, startPoint y: 379, endPoint x: 190, endPoint y: 370, distance: 46.6
click at [190, 370] on div "Price   * EGP 0 Price *" at bounding box center [316, 374] width 255 height 45
click at [602, 323] on div "Product sku Product sku" at bounding box center [763, 329] width 373 height 35
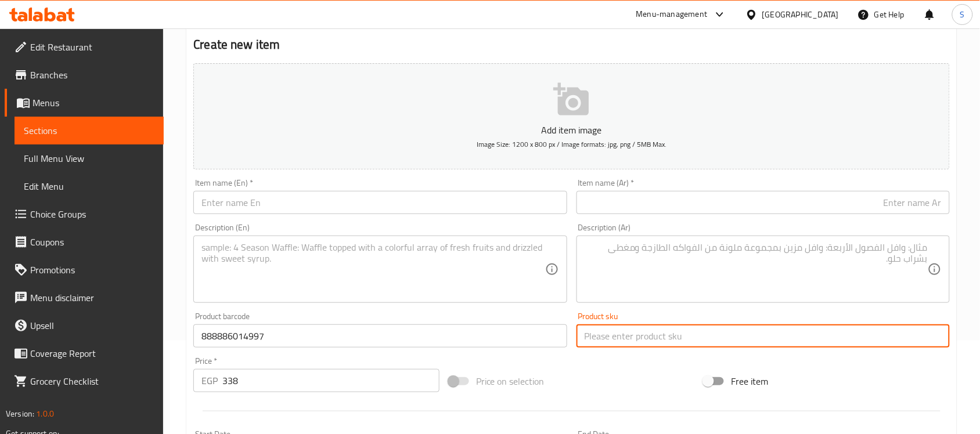
click at [595, 336] on input "text" at bounding box center [763, 336] width 373 height 23
click at [308, 280] on textarea at bounding box center [372, 269] width 343 height 55
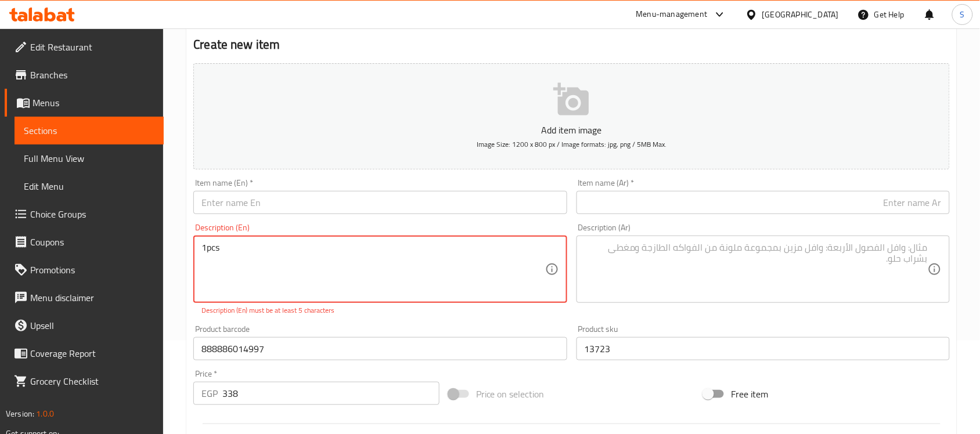
click at [208, 248] on textarea "1pcs" at bounding box center [372, 269] width 343 height 55
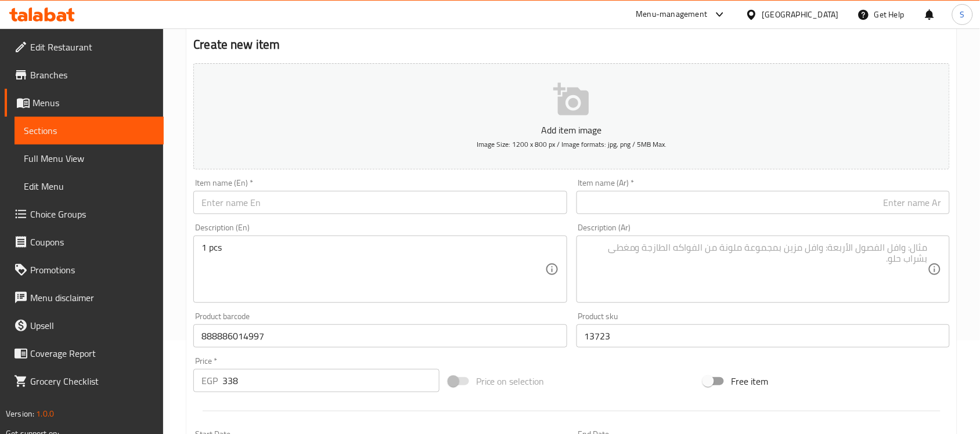
click at [671, 264] on textarea at bounding box center [756, 269] width 343 height 55
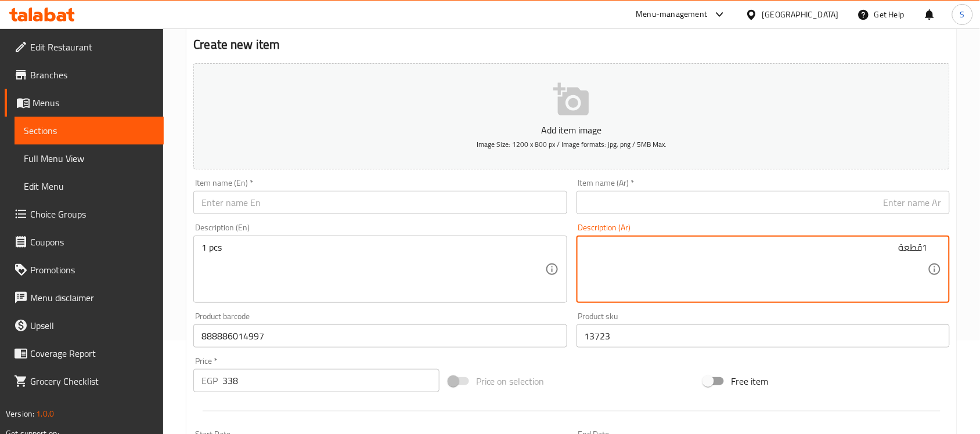
click at [294, 204] on input "text" at bounding box center [379, 202] width 373 height 23
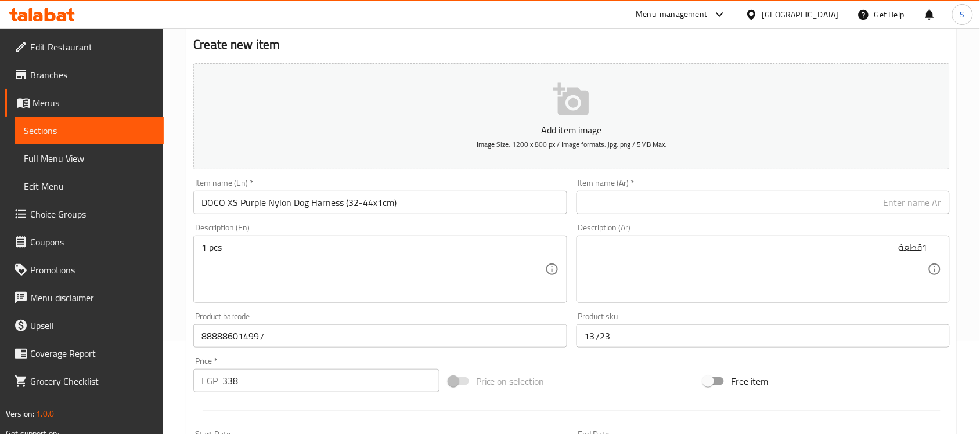
click at [762, 201] on input "text" at bounding box center [763, 202] width 373 height 23
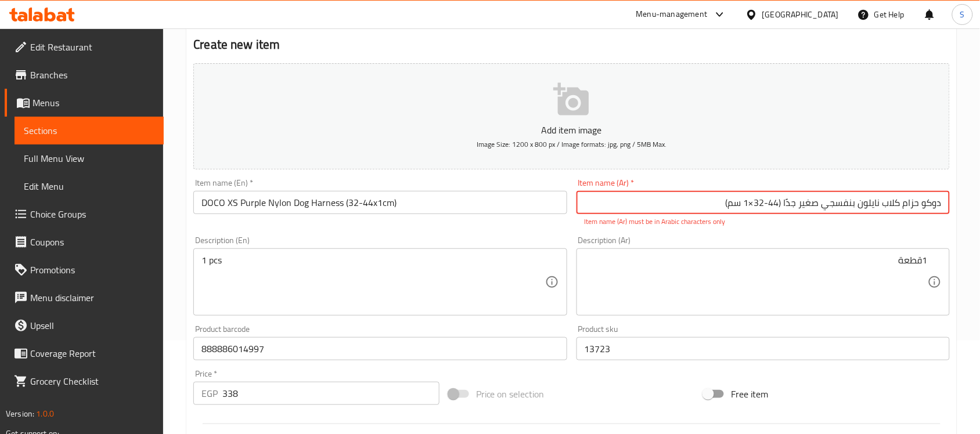
drag, startPoint x: 758, startPoint y: 202, endPoint x: 750, endPoint y: 204, distance: 8.3
click at [750, 204] on input "دوكو حزام كلاب نايلون بنفسجي صغير جدًا ‏(32-44×1 سم)" at bounding box center [763, 202] width 373 height 23
click at [784, 204] on input "دوكو حزام كلاب نايلون بنفسجي صغير جدًا ‏(32-44*1 سم)" at bounding box center [763, 202] width 373 height 23
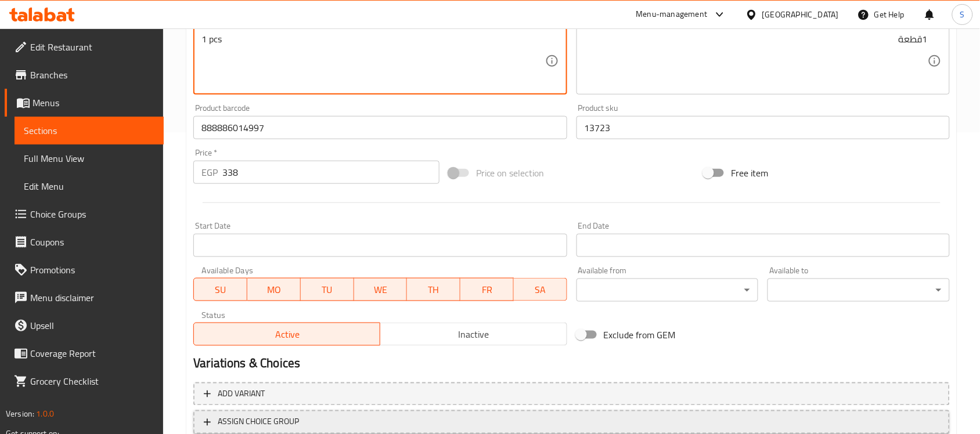
scroll to position [384, 0]
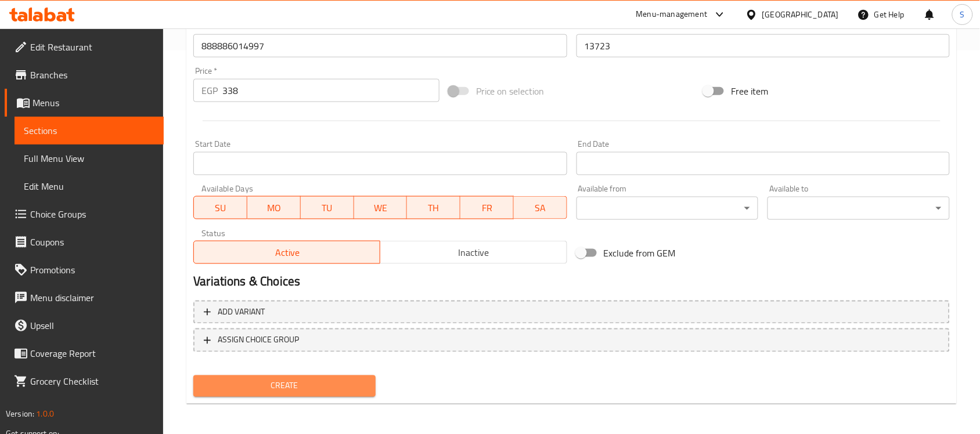
click at [291, 386] on span "Create" at bounding box center [285, 386] width 164 height 15
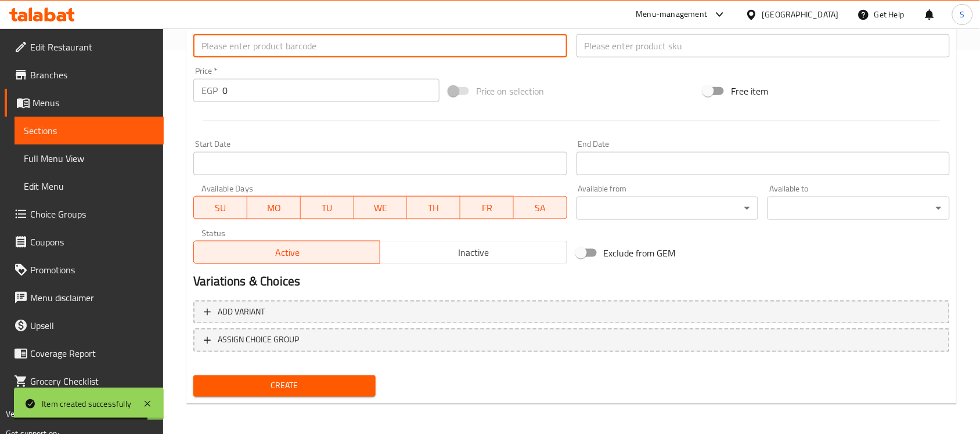
click at [267, 39] on input "text" at bounding box center [379, 45] width 373 height 23
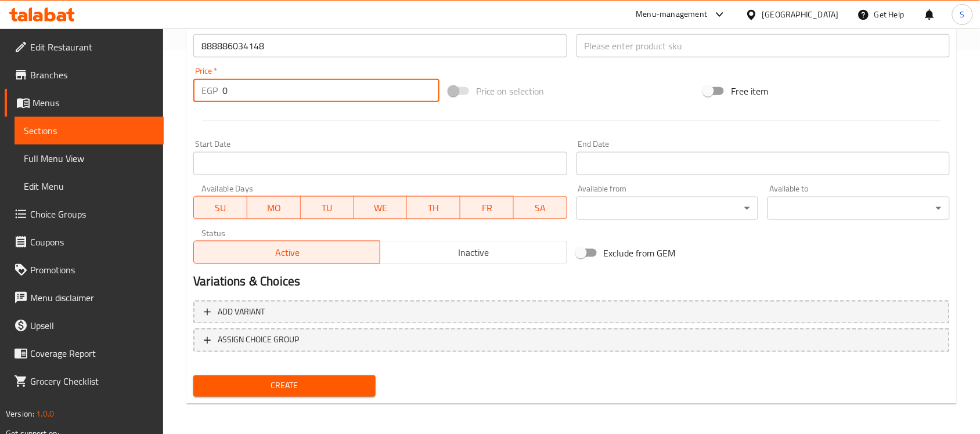
drag, startPoint x: 260, startPoint y: 91, endPoint x: 158, endPoint y: 109, distance: 103.7
click at [158, 109] on div "Edit Restaurant Branches Menus Sections Full Menu View Edit Menu Choice Groups …" at bounding box center [490, 41] width 980 height 792
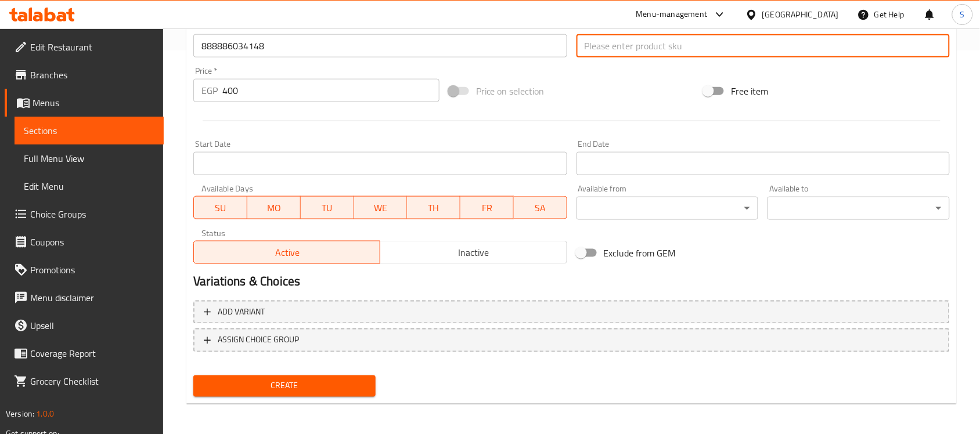
click at [613, 42] on input "text" at bounding box center [763, 45] width 373 height 23
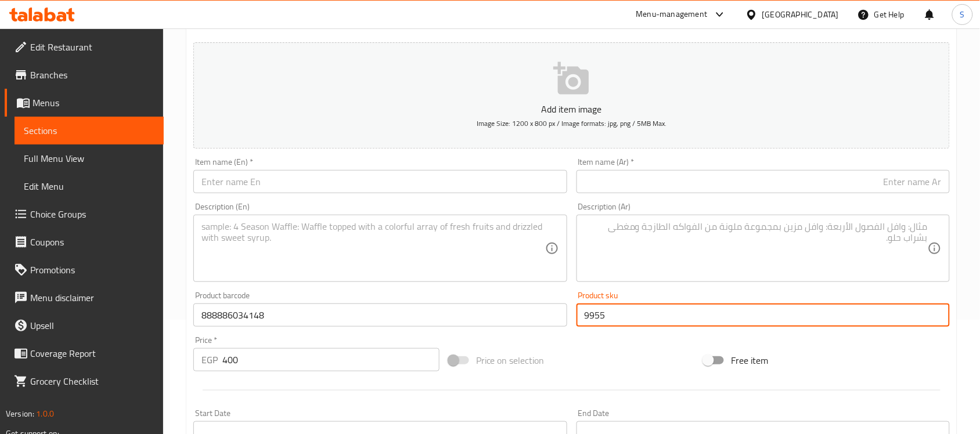
scroll to position [93, 0]
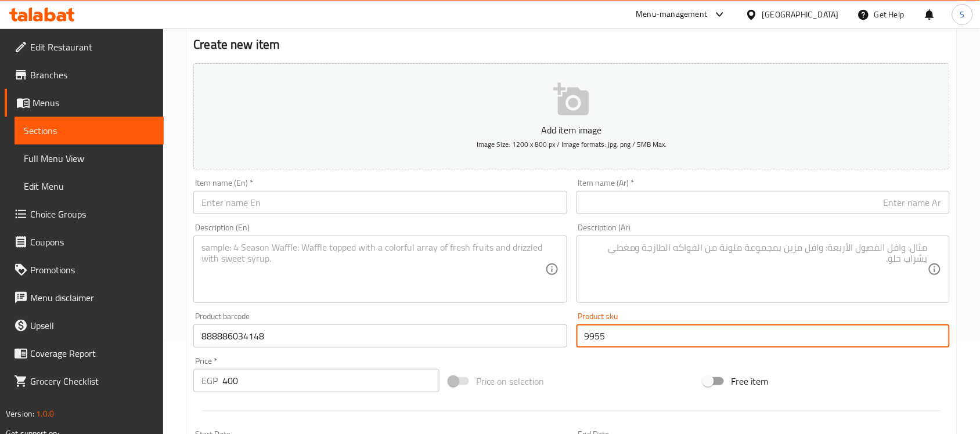
click at [285, 204] on input "text" at bounding box center [379, 202] width 373 height 23
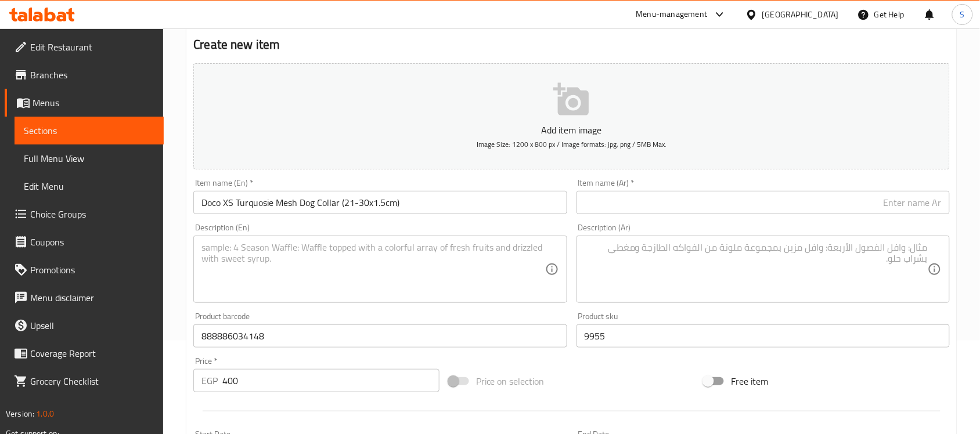
click at [678, 204] on input "text" at bounding box center [763, 202] width 373 height 23
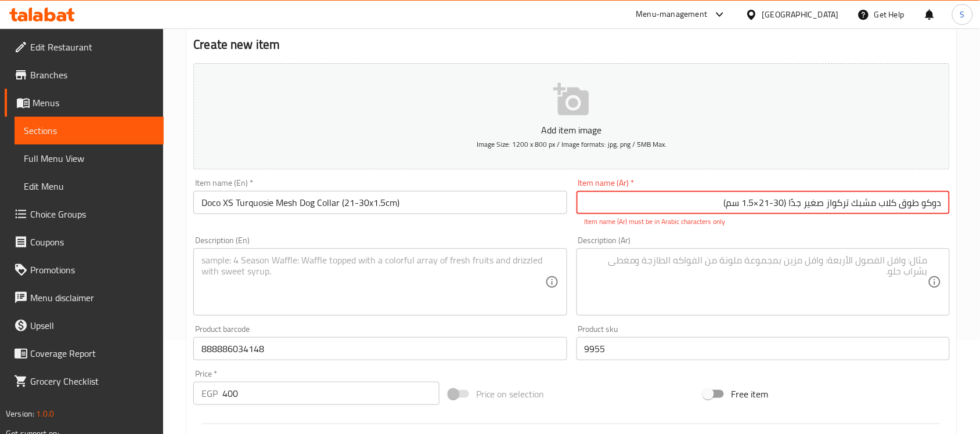
click at [762, 204] on input "دوكو طوق كلاب مشبك تركواز صغير جدًا ‏(21-30×1.5 سم)" at bounding box center [763, 202] width 373 height 23
click at [787, 204] on input "دوكو طوق كلاب مشبك تركواز صغير جدًا ‏(21-30*1.5 سم)" at bounding box center [763, 202] width 373 height 23
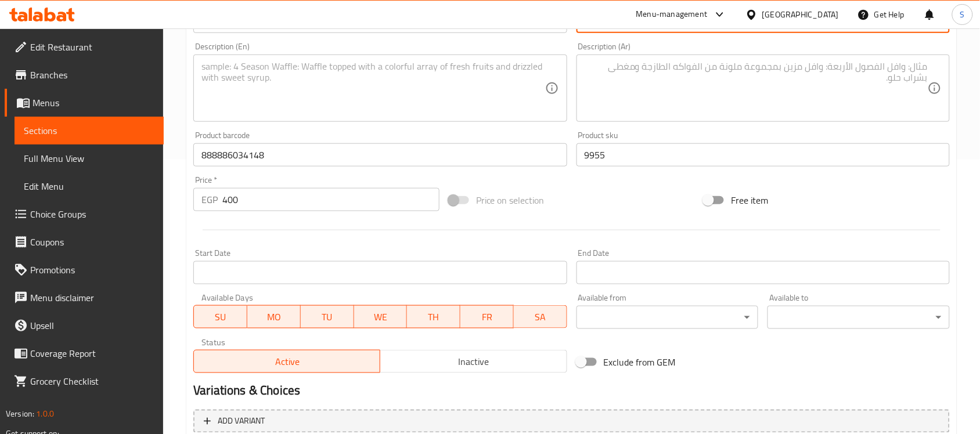
scroll to position [384, 0]
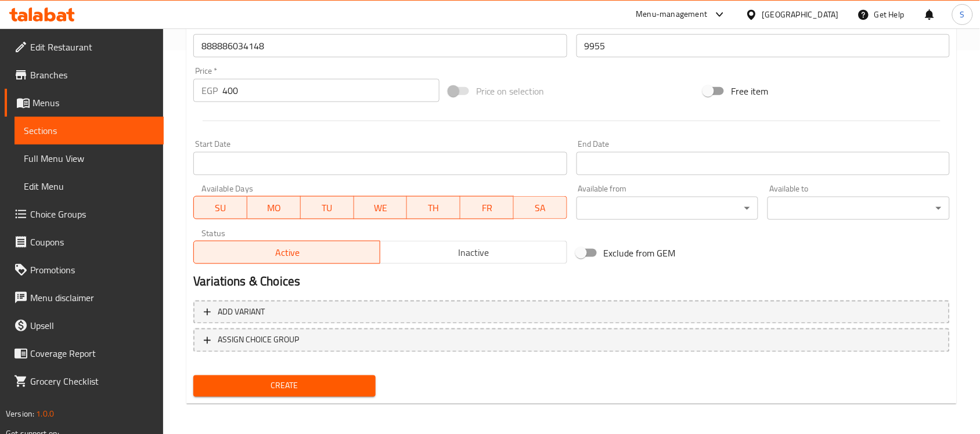
click at [302, 387] on span "Create" at bounding box center [285, 386] width 164 height 15
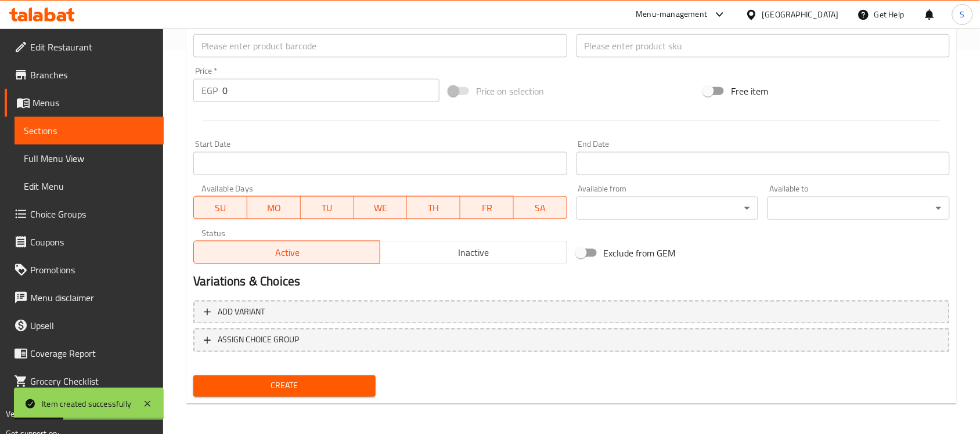
drag, startPoint x: 247, startPoint y: 51, endPoint x: 248, endPoint y: 33, distance: 18.6
click at [247, 51] on input "text" at bounding box center [379, 45] width 373 height 23
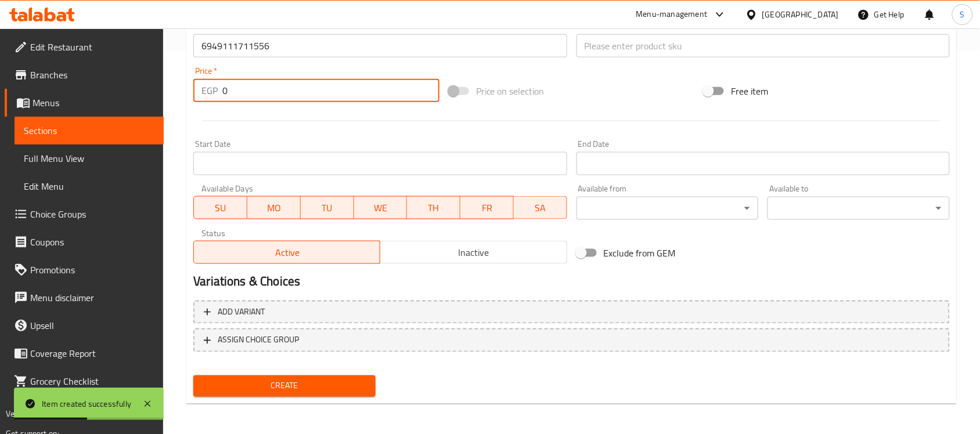
drag, startPoint x: 243, startPoint y: 86, endPoint x: 178, endPoint y: 96, distance: 65.9
click at [196, 99] on div "EGP 0 Price *" at bounding box center [316, 90] width 246 height 23
click at [627, 46] on input "text" at bounding box center [763, 45] width 373 height 23
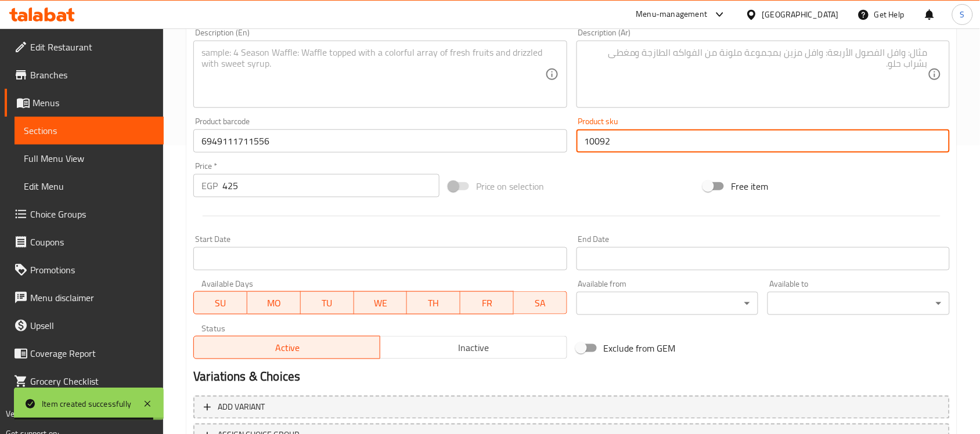
scroll to position [166, 0]
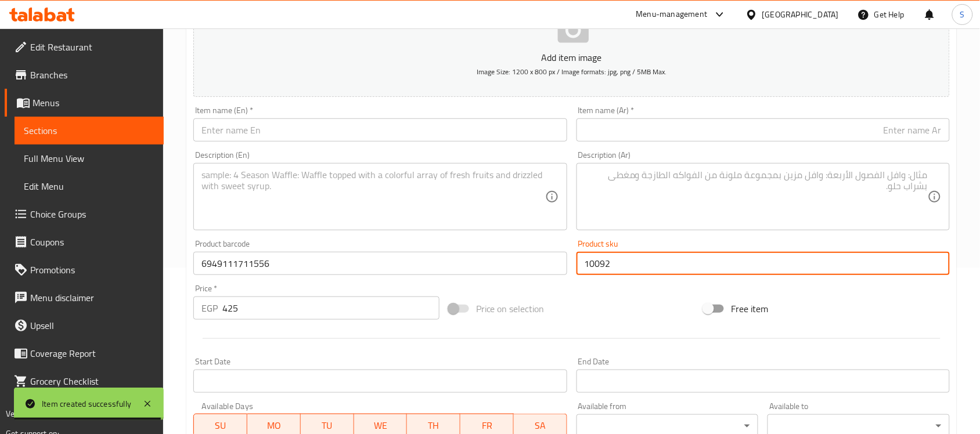
click at [260, 131] on input "text" at bounding box center [379, 129] width 373 height 23
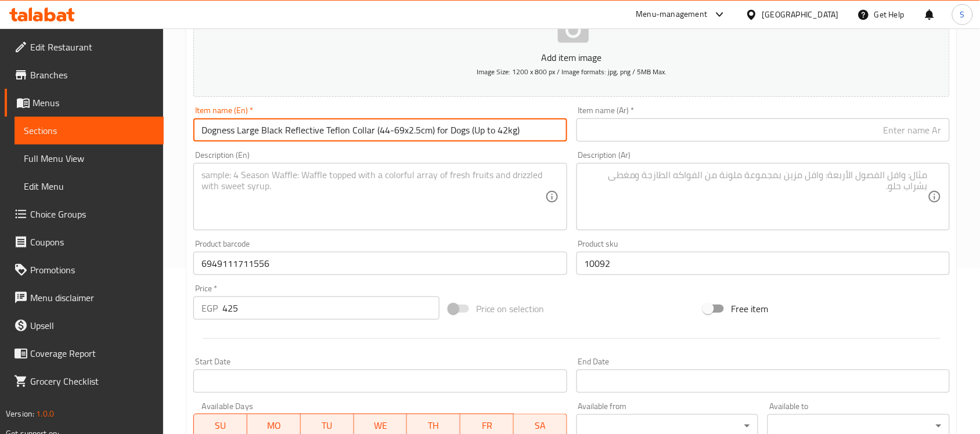
click at [611, 146] on div "Item name (Ar)   * Item name (Ar) *" at bounding box center [763, 124] width 383 height 45
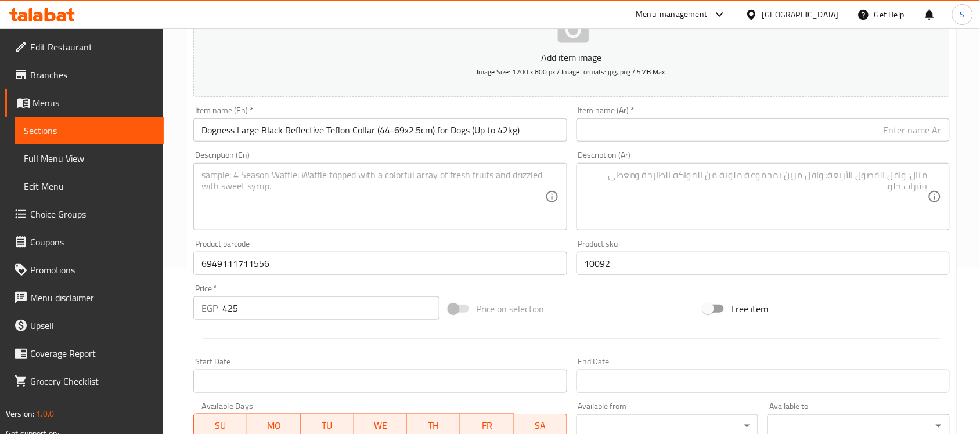
click at [628, 131] on input "text" at bounding box center [763, 129] width 373 height 23
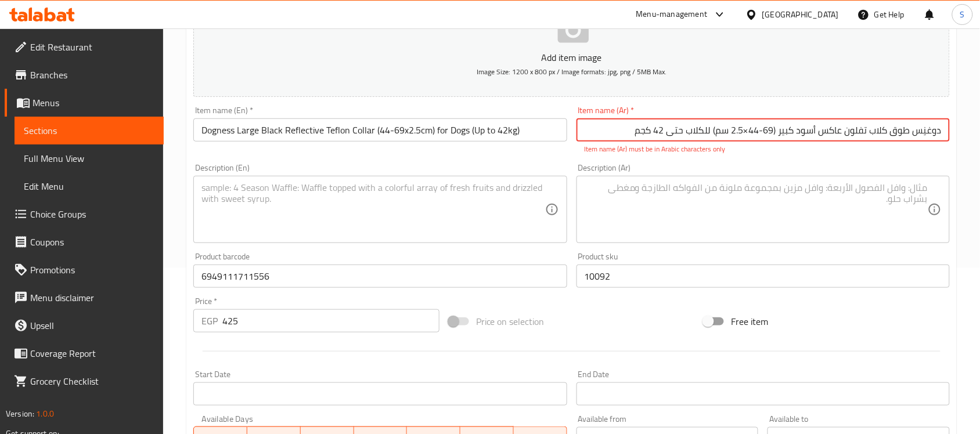
click at [750, 131] on input "دوغنِس طوق كلاب تفلون عاكس أسود كبير ‏(44-69×2.5 سم) للكلاب حتى ‎42 كجم" at bounding box center [763, 129] width 373 height 23
click at [776, 132] on input "دوغنِس طوق كلاب تفلون عاكس أسود كبير ‏(44-69*2.5 سم) للكلاب حتى ‎42 كجم" at bounding box center [763, 129] width 373 height 23
click at [753, 210] on textarea at bounding box center [756, 209] width 343 height 55
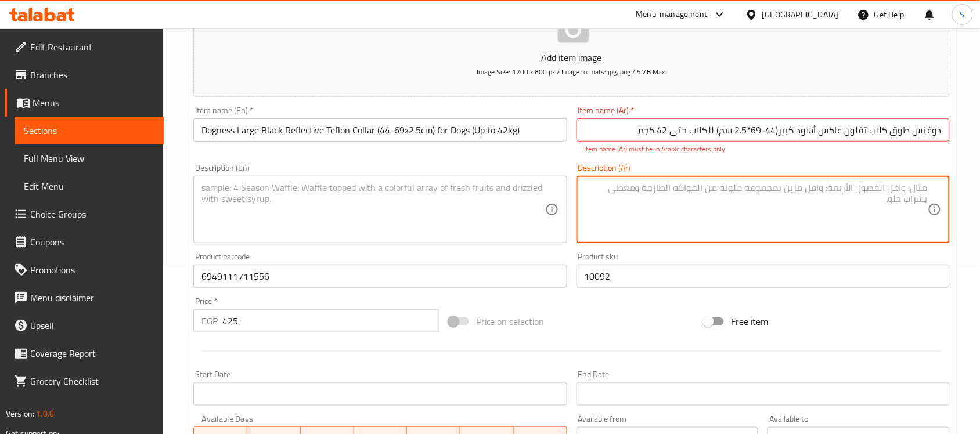
click at [854, 127] on input "دوغنِس طوق كلاب تفلون عاكس أسود كبير(44-69*2.5 سم) للكلاب حتى ‎42 كجم" at bounding box center [763, 129] width 373 height 23
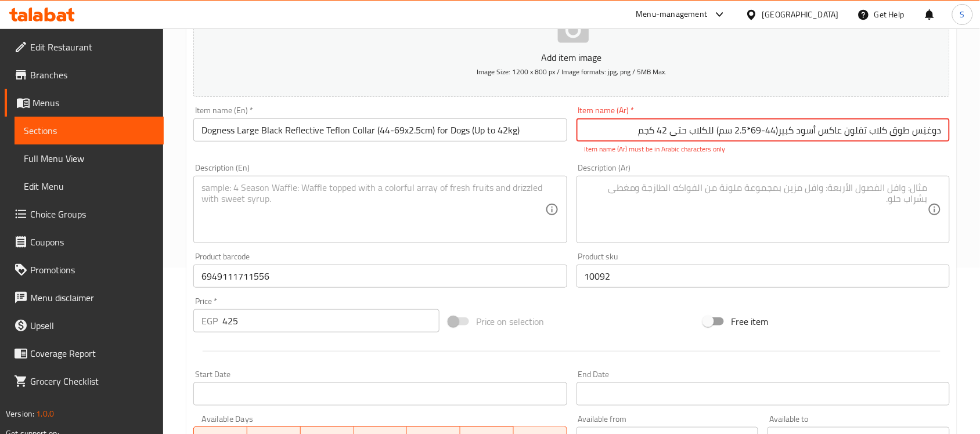
click at [922, 135] on input "دوغنِس طوق كلاب تفلون عاكس أسود كبير(44-69*2.5 سم) للكلاب حتى ‎42 كجم" at bounding box center [763, 129] width 373 height 23
click at [780, 131] on input "دوغنِس طوق كلاب تفلون عاكس أسود كبير(44-69*2.5 سم) للكلاب حتى ‎42 كجم" at bounding box center [763, 129] width 373 height 23
click at [681, 132] on input "دوغنِس طوق كلاب تفلون عاكس أسود كبير (44-69*2.5 سم) للكلاب حتى ‎42 كجم" at bounding box center [763, 129] width 373 height 23
click at [713, 131] on input "دوغنِس طوق كلاب تفلون عاكس أسود كبير (44-69*2.5 سم) للكلاب حتى ‎42 كجم" at bounding box center [763, 129] width 373 height 23
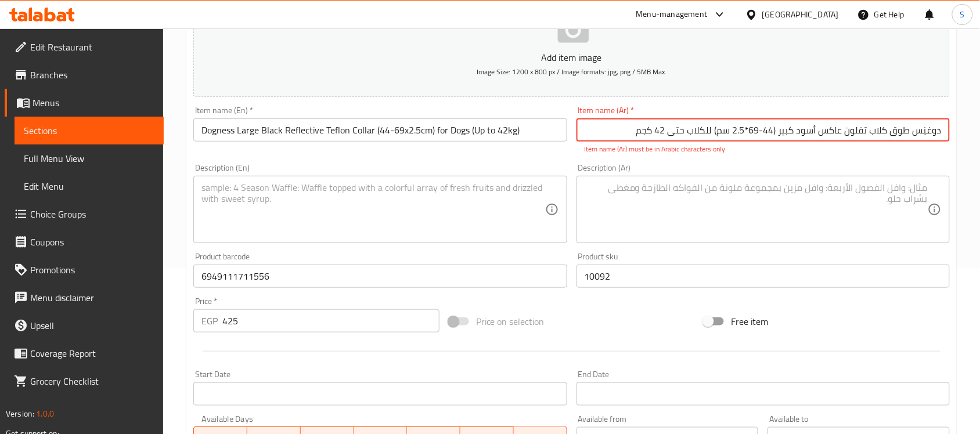
click at [713, 131] on input "دوغنِس طوق كلاب تفلون عاكس أسود كبير (44-69*2.5 سم) للكلاب حتى ‎42 كجم" at bounding box center [763, 129] width 373 height 23
click at [670, 210] on textarea at bounding box center [756, 209] width 343 height 55
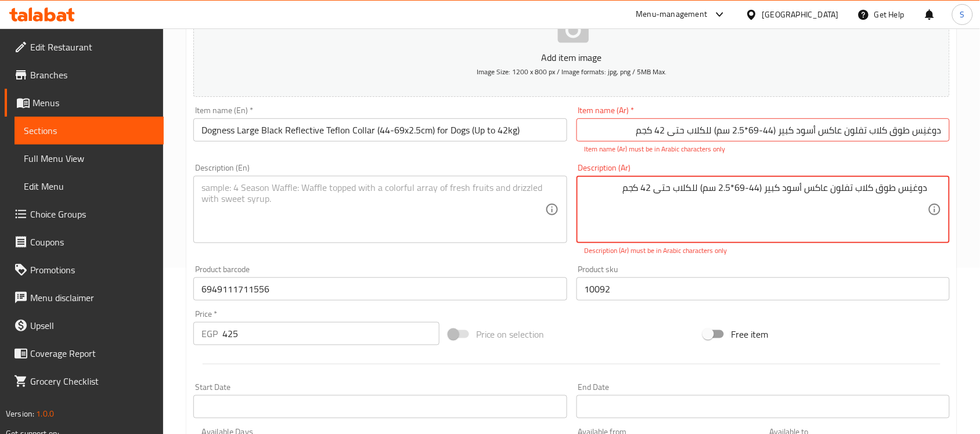
drag, startPoint x: 765, startPoint y: 188, endPoint x: 930, endPoint y: 188, distance: 164.3
click at [930, 188] on div "دوغنِس طوق كلاب تفلون عاكس أسود كبير (44-69*2.5 سم) للكلاب حتى ‎42 كجم Descript…" at bounding box center [763, 209] width 373 height 67
click at [869, 131] on input "دوغنِس طوق كلاب تفلون عاكس أسود كبير (44-69*2.5 سم) للكلاب حتى ‎42 كجم" at bounding box center [763, 129] width 373 height 23
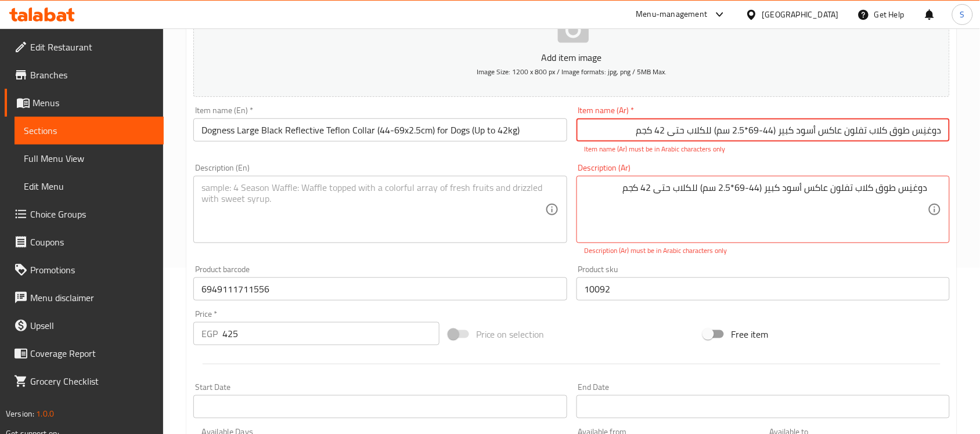
click at [869, 131] on input "دوغنِس طوق كلاب تفلون عاكس أسود كبير (44-69*2.5 سم) للكلاب حتى ‎42 كجم" at bounding box center [763, 129] width 373 height 23
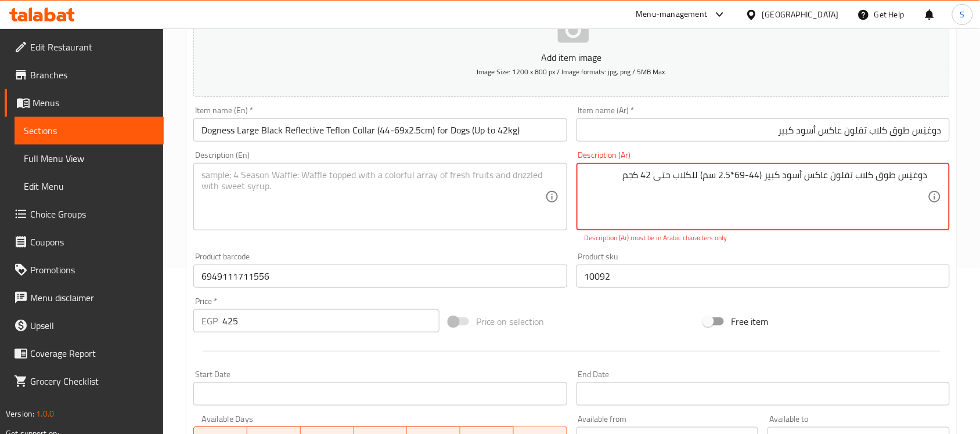
drag, startPoint x: 762, startPoint y: 177, endPoint x: 741, endPoint y: 138, distance: 45.0
click at [754, 134] on input "دوغنِس طوق كلاب تفلون عاكس أسود كبير" at bounding box center [763, 129] width 373 height 23
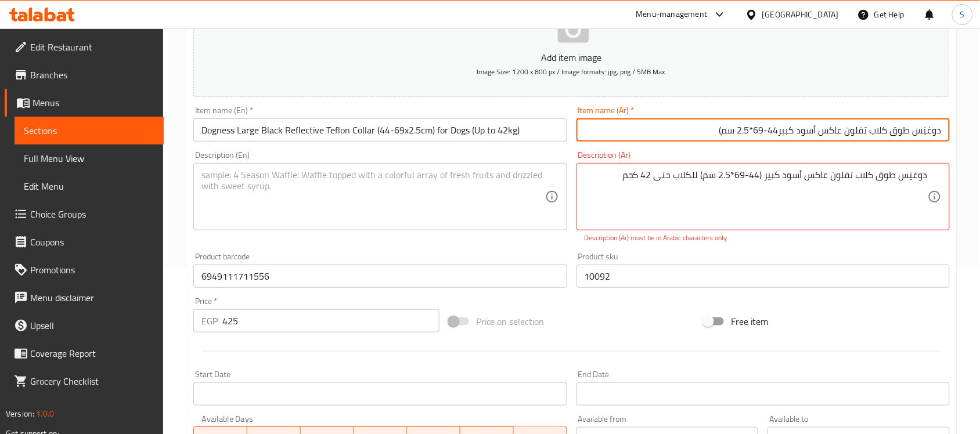
click at [779, 131] on input "دوغنِس طوق كلاب تفلون عاكس أسود كبير44-69*2.5 سم)" at bounding box center [763, 129] width 373 height 23
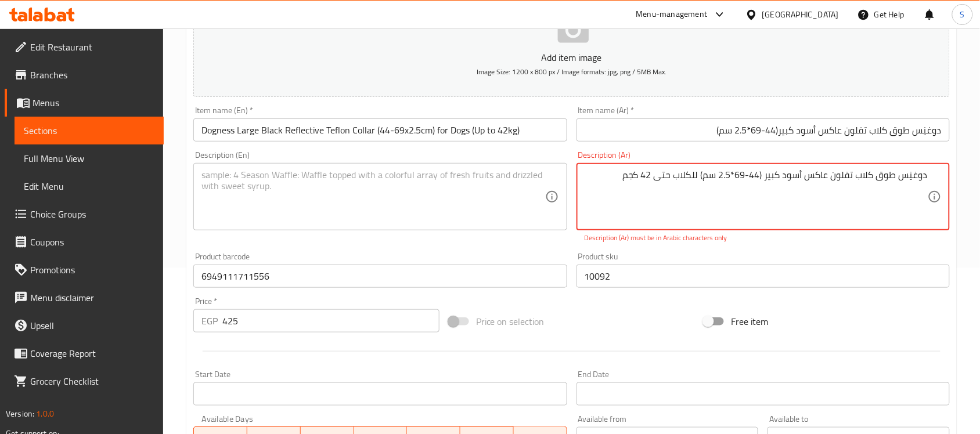
drag, startPoint x: 699, startPoint y: 177, endPoint x: 626, endPoint y: 176, distance: 72.6
click at [687, 135] on input "دوغنِس طوق كلاب تفلون عاكس أسود كبير(44-69*2.5 سم)" at bounding box center [763, 129] width 373 height 23
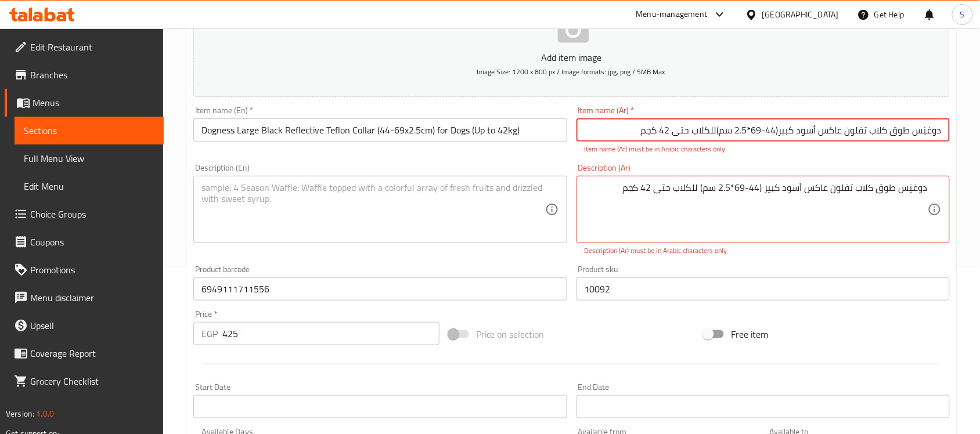
click at [692, 129] on input "دوغنِس طوق كلاب تفلون عاكس أسود كبير(44-69*2.5 سم)للكلاب حتى ‎42 كجم" at bounding box center [763, 129] width 373 height 23
click at [718, 132] on input "دوغنِس طوق كلاب تفلون عاكس أسود كبير(44-69*2.5 سم)للكلاب حتى ‎42 كجم" at bounding box center [763, 129] width 373 height 23
click at [670, 129] on input "دوغنِس طوق كلاب تفلون عاكس أسود كبير(44-69*2.5 سم) للكلاب حتى ‎42 كجم" at bounding box center [763, 129] width 373 height 23
click at [667, 129] on input "دوغنِس طوق كلاب تفلون عاكس أسود كبير(44-69*2.5 سم) للكلاب حتى ‎42 كجم" at bounding box center [763, 129] width 373 height 23
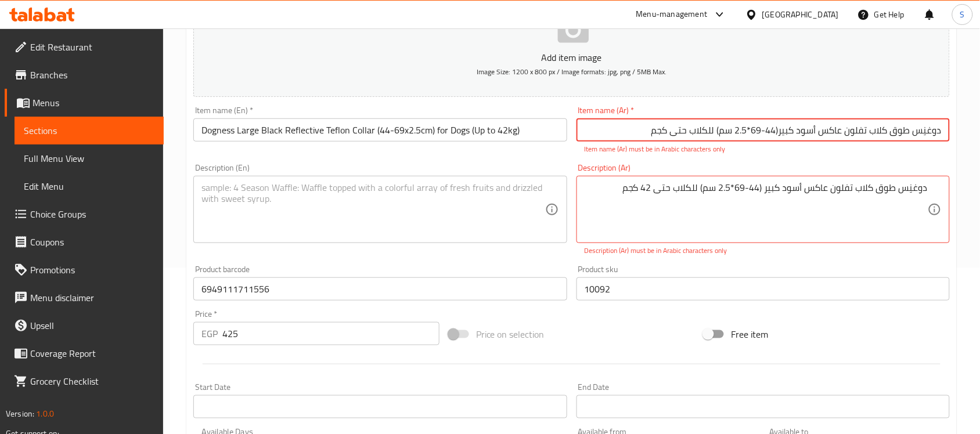
click at [663, 137] on input "دوغنِس طوق كلاب تفلون عاكس أسود كبير(44-69*2.5 سم) للكلاب حتى ‎كجم" at bounding box center [763, 129] width 373 height 23
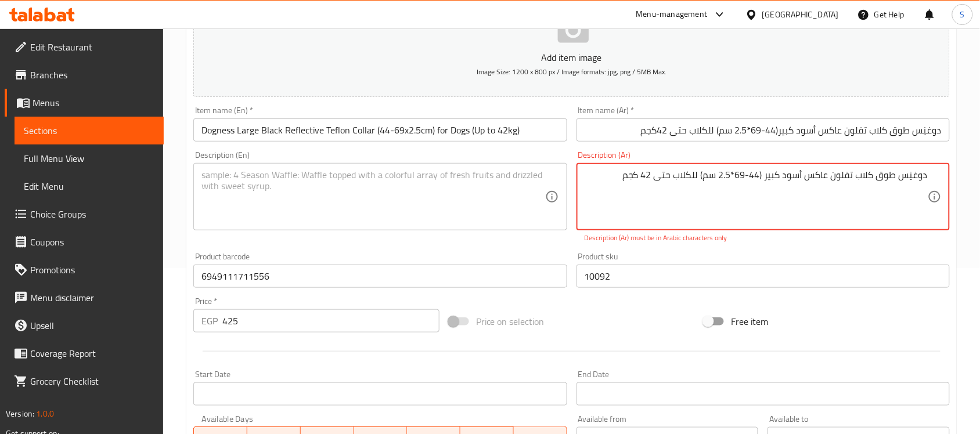
click at [693, 180] on textarea "دوغنِس طوق كلاب تفلون عاكس أسود كبير (44-69*2.5 سم) للكلاب حتى ‎42 كجم" at bounding box center [756, 197] width 343 height 55
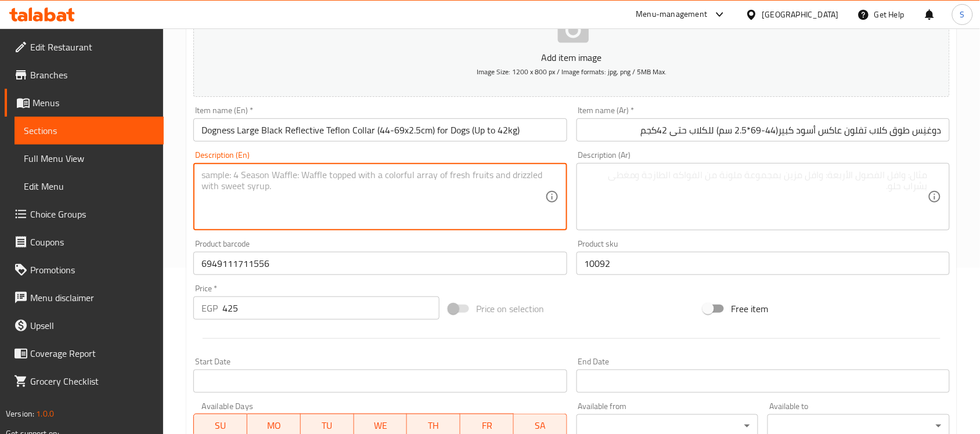
click at [399, 199] on textarea at bounding box center [372, 197] width 343 height 55
click at [613, 136] on input "دوغنِس طوق كلاب تفلون عاكس أسود كبير(44-69*2.5 سم) للكلاب حتى 42كجم" at bounding box center [763, 129] width 373 height 23
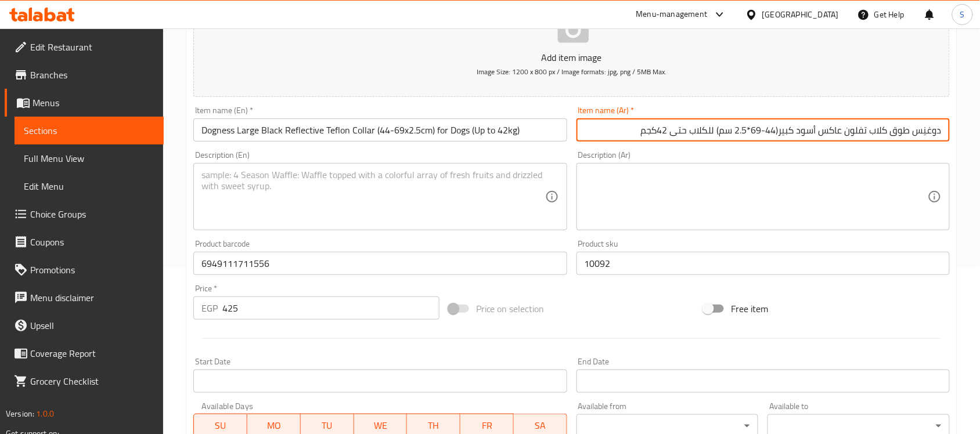
click at [698, 184] on textarea at bounding box center [756, 197] width 343 height 55
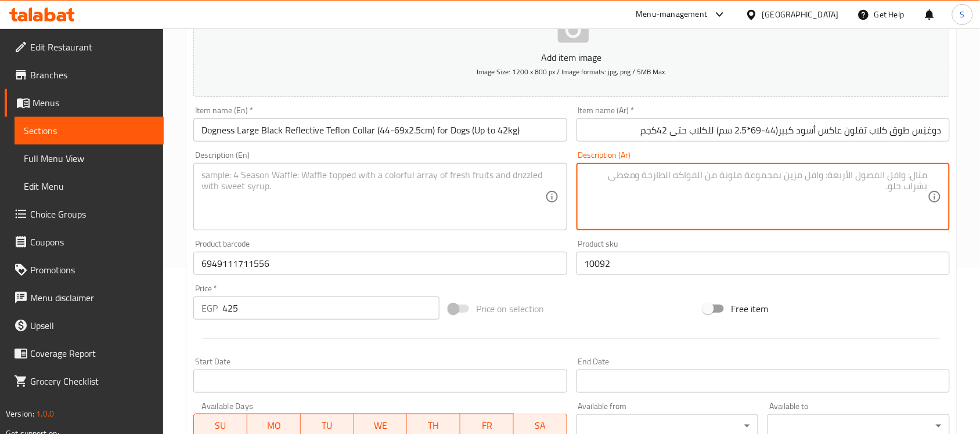
click at [479, 216] on textarea at bounding box center [372, 197] width 343 height 55
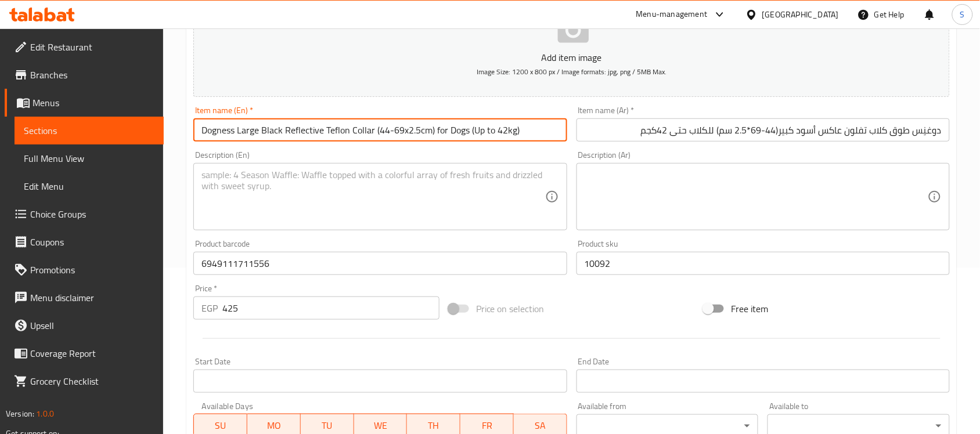
click at [500, 125] on input "Dogness Large Black Reflective Teflon Collar (44-69x2.5cm) for Dogs (Up to 42kg)" at bounding box center [379, 129] width 373 height 23
click at [297, 178] on textarea at bounding box center [372, 197] width 343 height 55
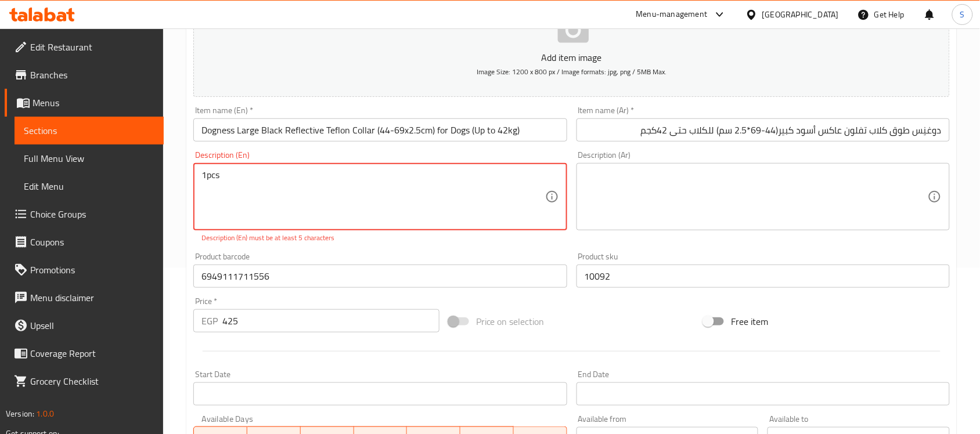
click at [210, 174] on textarea "1pcs" at bounding box center [372, 197] width 343 height 55
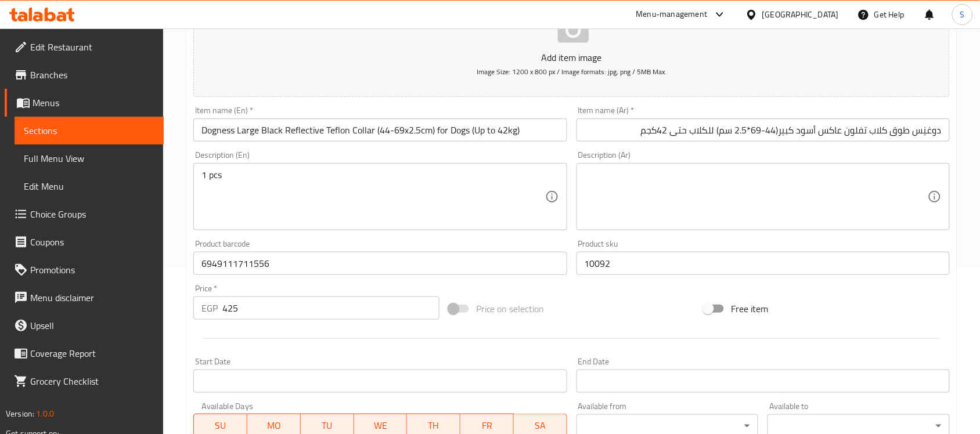
click at [700, 192] on textarea at bounding box center [756, 197] width 343 height 55
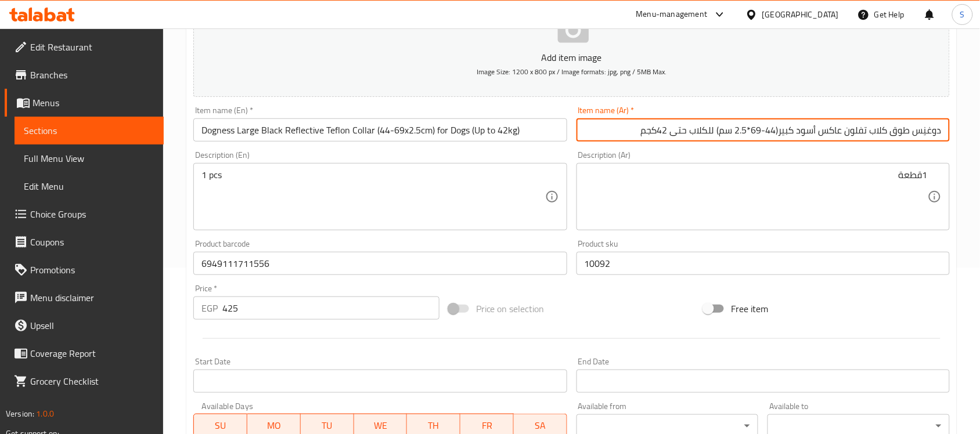
click at [651, 135] on input "دوغنِس طوق كلاب تفلون عاكس أسود كبير(44-69*2.5 سم) للكلاب حتى 42كجم" at bounding box center [763, 129] width 373 height 23
click at [539, 131] on input "Dogness Large Black Reflective Teflon Collar (44-69x2.5cm) for Dogs (Up to 42kg)" at bounding box center [379, 129] width 373 height 23
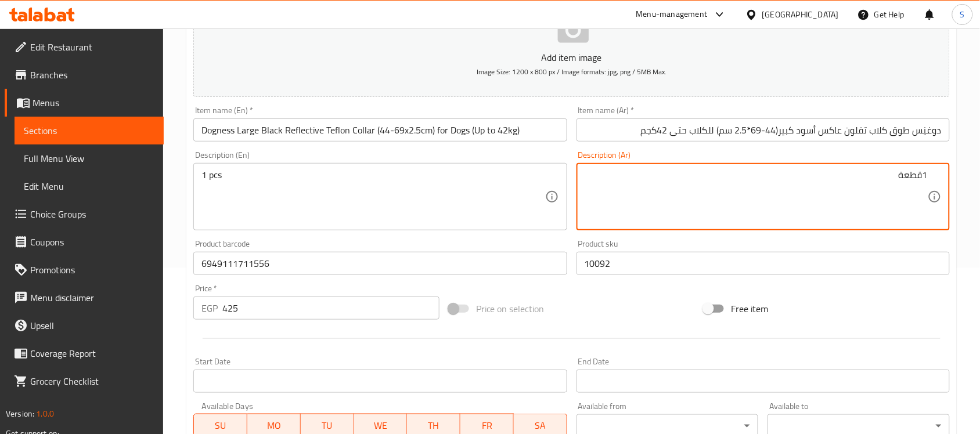
click at [631, 262] on input "10092" at bounding box center [763, 263] width 373 height 23
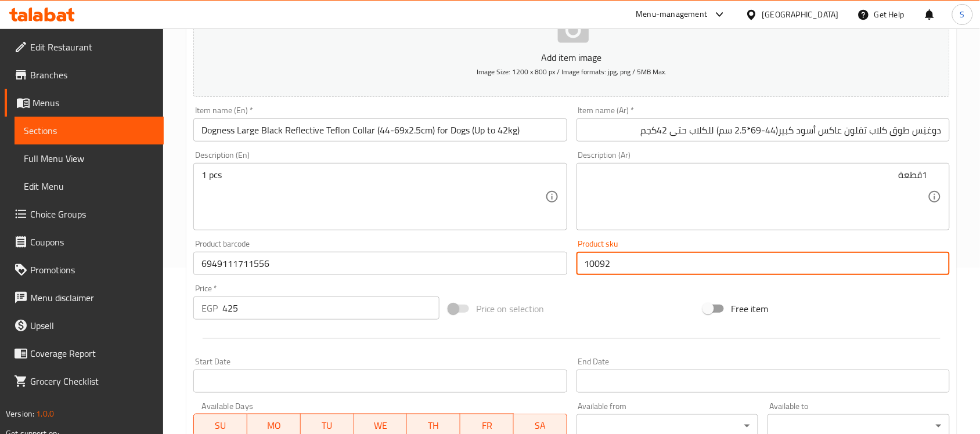
click at [437, 265] on input "6949111711556" at bounding box center [379, 263] width 373 height 23
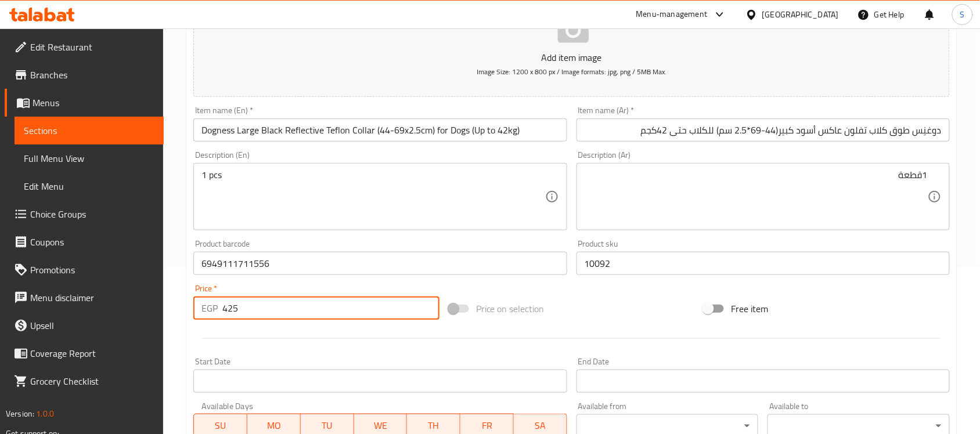
click at [321, 318] on input "425" at bounding box center [330, 308] width 217 height 23
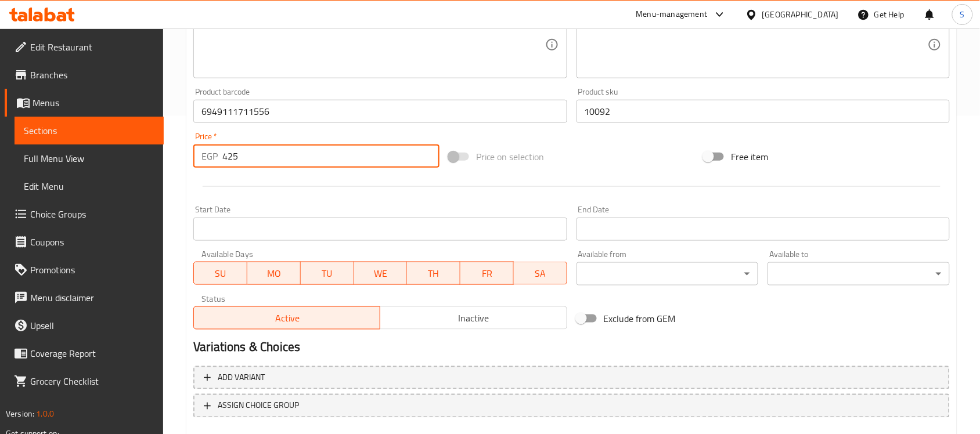
scroll to position [384, 0]
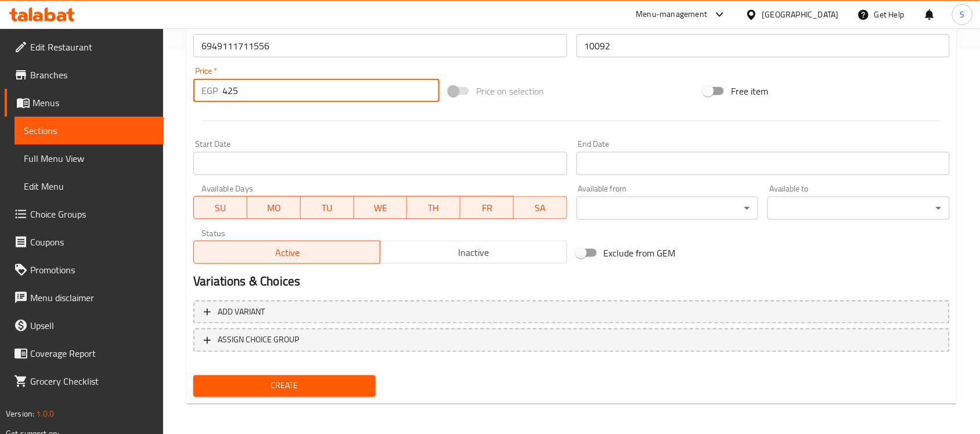
click at [307, 392] on button "Create" at bounding box center [284, 386] width 182 height 21
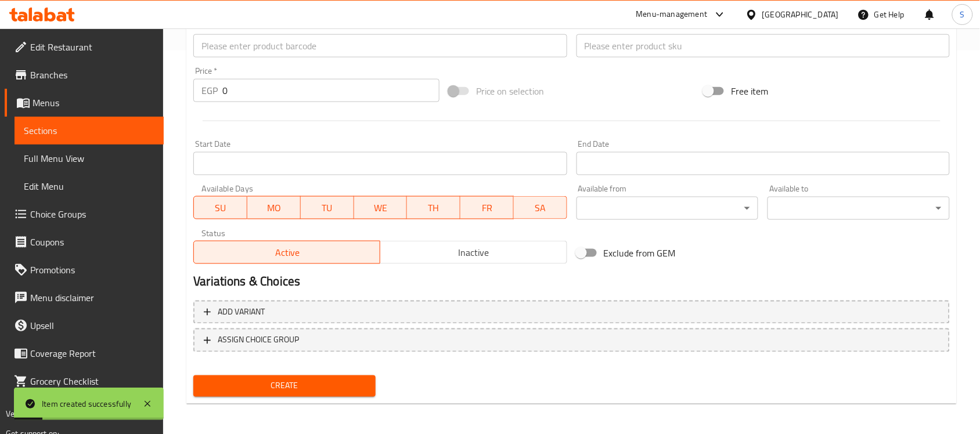
click at [238, 49] on input "text" at bounding box center [379, 45] width 373 height 23
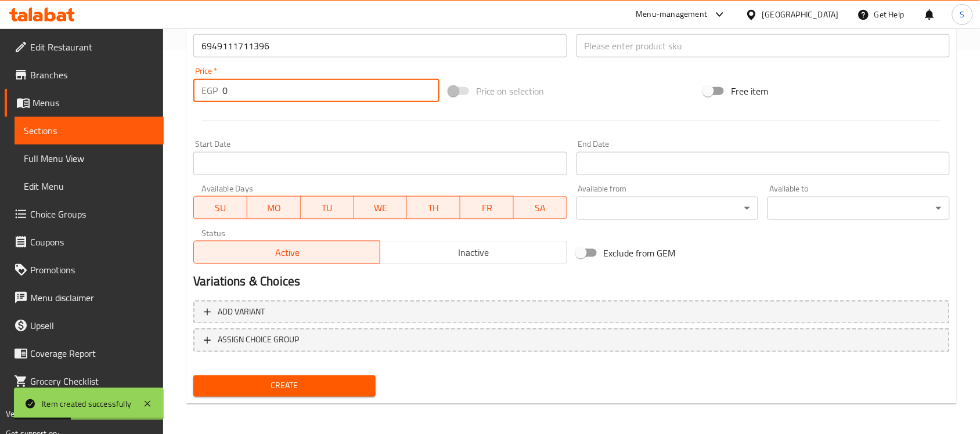
drag, startPoint x: 259, startPoint y: 91, endPoint x: 160, endPoint y: 89, distance: 99.3
click at [169, 91] on div "Home / Restaurants management / Menus / Sections / item / create Dogs Accessori…" at bounding box center [571, 41] width 817 height 792
click at [654, 46] on input "text" at bounding box center [763, 45] width 373 height 23
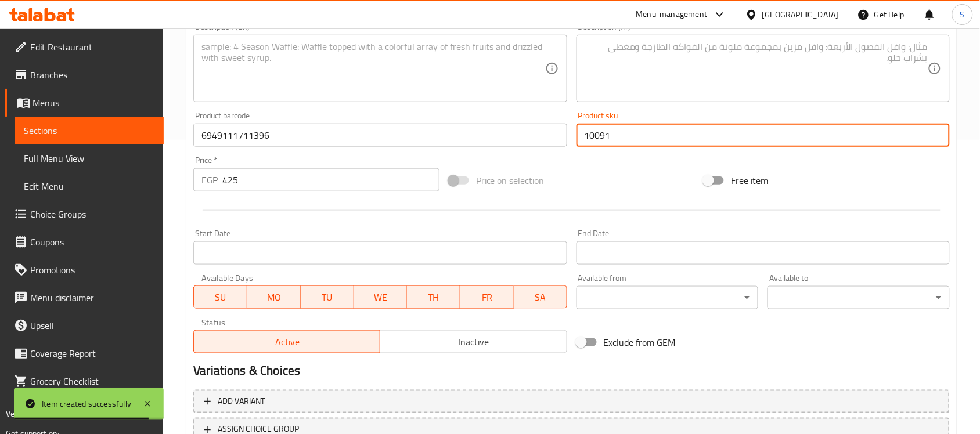
scroll to position [166, 0]
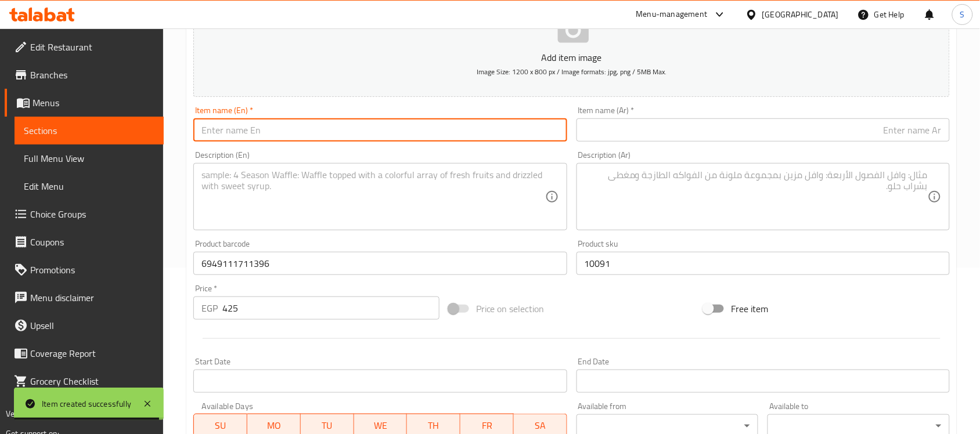
click at [254, 134] on input "text" at bounding box center [379, 129] width 373 height 23
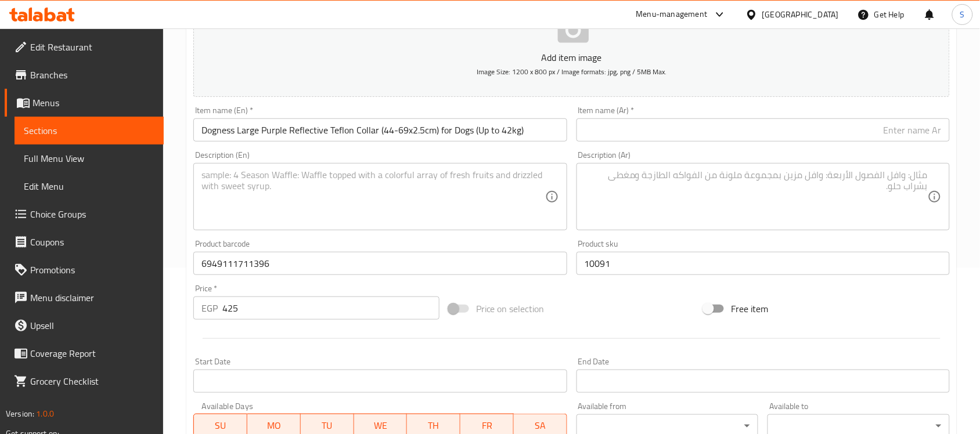
click at [704, 129] on input "text" at bounding box center [763, 129] width 373 height 23
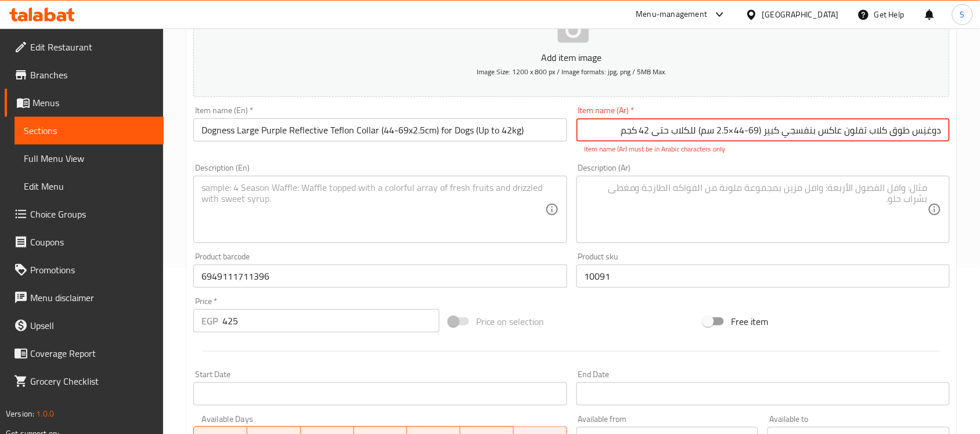
click at [736, 128] on input "دوغنِس طوق كلاب تفلون عاكس بنفسجي كبير ‏(44-69×2.5 سم) للكلاب حتى ‎42 كجم" at bounding box center [763, 129] width 373 height 23
click at [764, 132] on input "دوغنِس طوق كلاب تفلون عاكس بنفسجي كبير ‏(44-69*2.5 سم) للكلاب حتى ‎42 كجم" at bounding box center [763, 129] width 373 height 23
drag, startPoint x: 659, startPoint y: 134, endPoint x: 643, endPoint y: 135, distance: 15.8
click at [643, 135] on input "دوغنِس طوق كلاب تفلون عاكس بنفسجي كبير(44-69*2.5 سم) للكلاب حتى ‎42 كجم" at bounding box center [763, 129] width 373 height 23
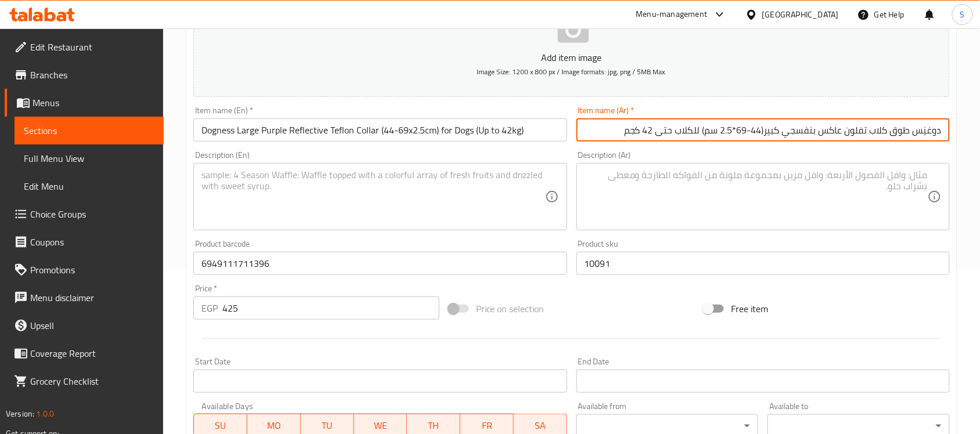
click at [655, 186] on textarea at bounding box center [756, 197] width 343 height 55
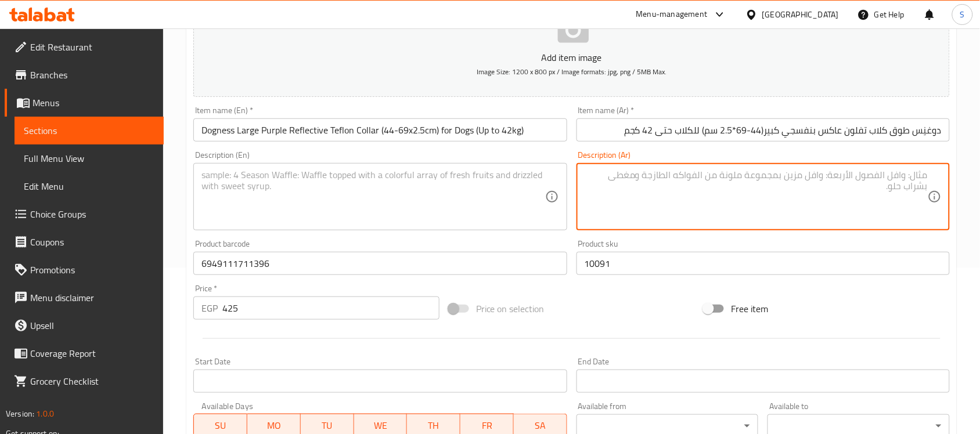
click at [340, 207] on textarea at bounding box center [372, 197] width 343 height 55
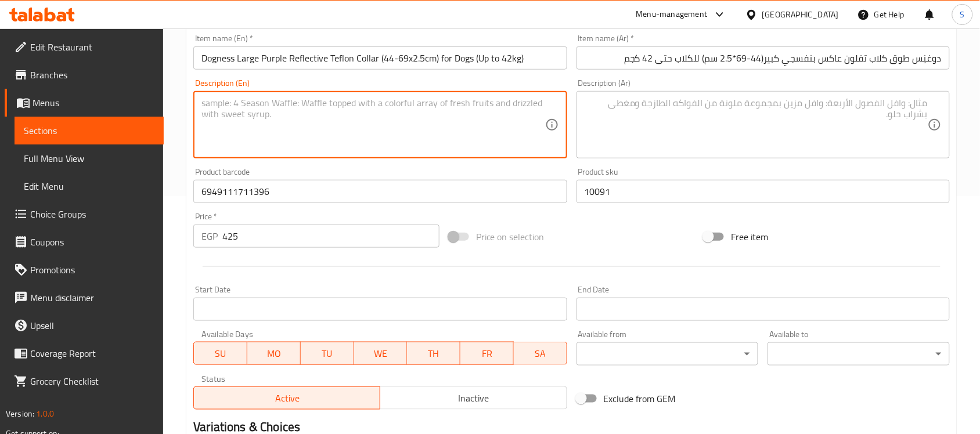
scroll to position [384, 0]
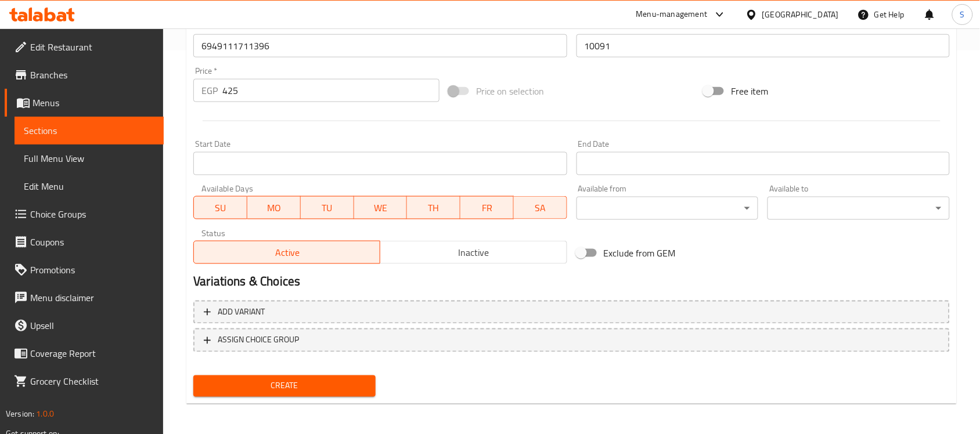
click at [323, 392] on button "Create" at bounding box center [284, 386] width 182 height 21
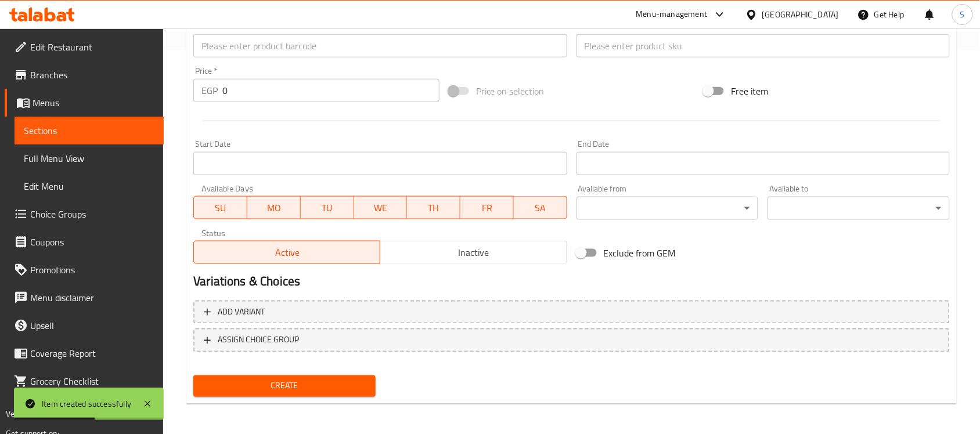
click at [276, 62] on div "Price   * EGP 0 Price *" at bounding box center [316, 84] width 255 height 45
click at [285, 35] on input "text" at bounding box center [379, 45] width 373 height 23
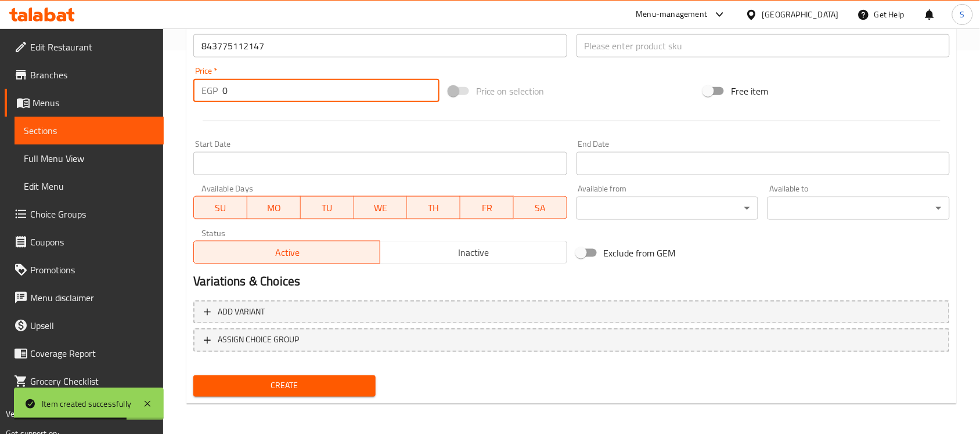
drag, startPoint x: 231, startPoint y: 99, endPoint x: 183, endPoint y: 71, distance: 55.0
click at [184, 71] on div "Home / Restaurants management / Menus / Sections / item / create Dogs Accessori…" at bounding box center [571, 41] width 817 height 792
click at [652, 45] on input "text" at bounding box center [763, 45] width 373 height 23
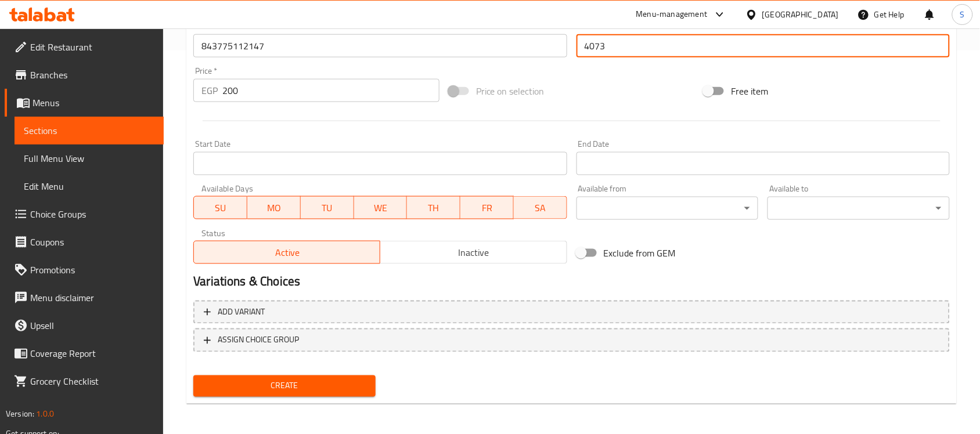
scroll to position [166, 0]
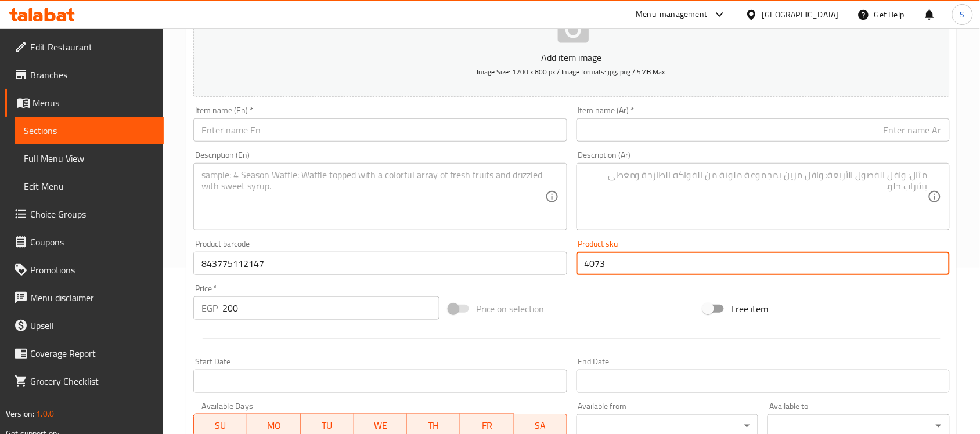
click at [391, 146] on div "Item name (En)   * Item name (En) *" at bounding box center [380, 124] width 383 height 45
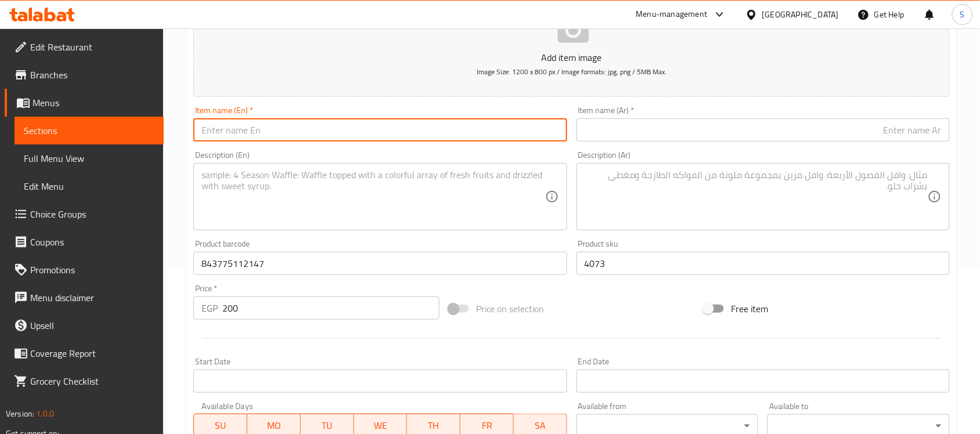
click at [395, 138] on input "text" at bounding box center [379, 129] width 373 height 23
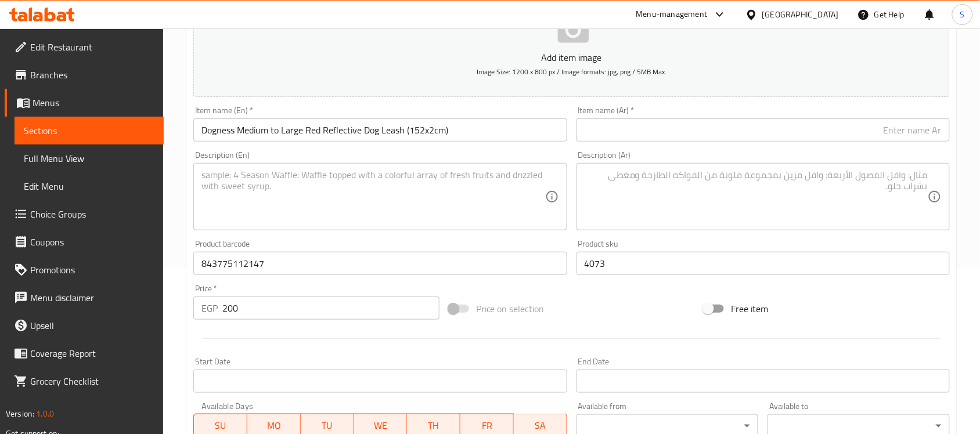
click at [858, 143] on div "Item name (Ar)   * Item name (Ar) *" at bounding box center [763, 124] width 383 height 45
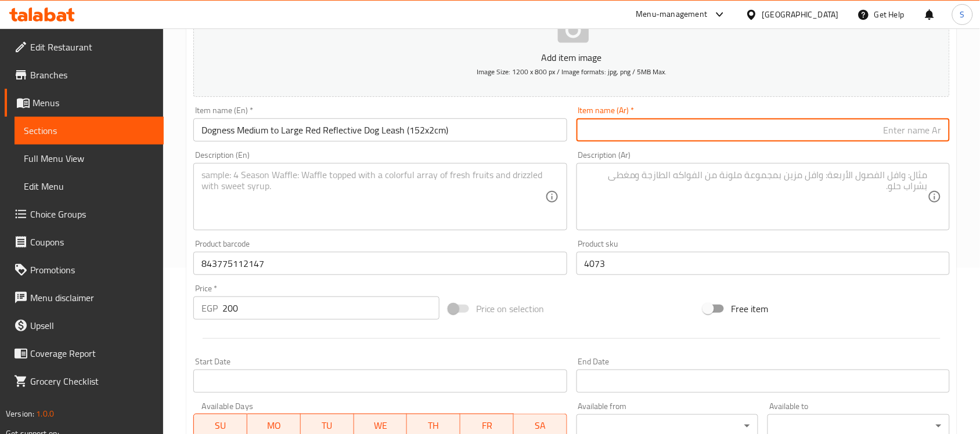
click at [878, 131] on input "text" at bounding box center [763, 129] width 373 height 23
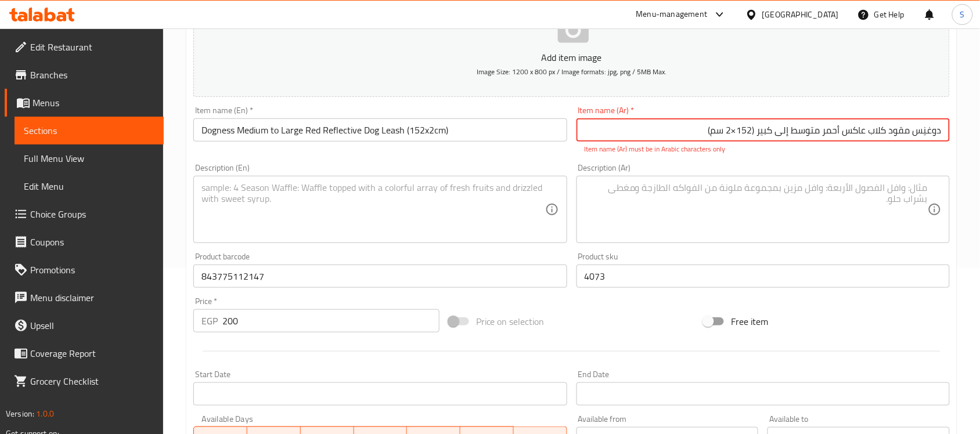
click at [738, 131] on input "دوغنِس مقود كلاب عاكس أحمر متوسط إلى كبير ‏(152×2 سم)" at bounding box center [763, 129] width 373 height 23
click at [757, 129] on input "دوغنِس مقود كلاب عاكس أحمر متوسط إلى كبير ‏(152*2 سم)" at bounding box center [763, 129] width 373 height 23
drag, startPoint x: 759, startPoint y: 134, endPoint x: 962, endPoint y: 126, distance: 202.8
click at [962, 126] on div "Home / Restaurants management / Menus / Sections / item / create Dogs Accessori…" at bounding box center [571, 264] width 817 height 805
drag, startPoint x: 710, startPoint y: 131, endPoint x: 755, endPoint y: 132, distance: 45.9
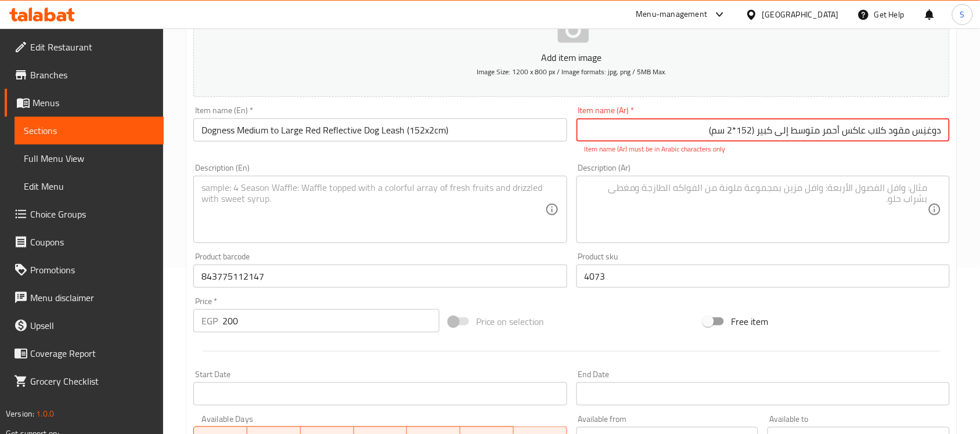
click at [755, 132] on input "دوغنِس مقود كلاب عاكس أحمر متوسط إلى كبير ‏(152*2 سم)" at bounding box center [763, 129] width 373 height 23
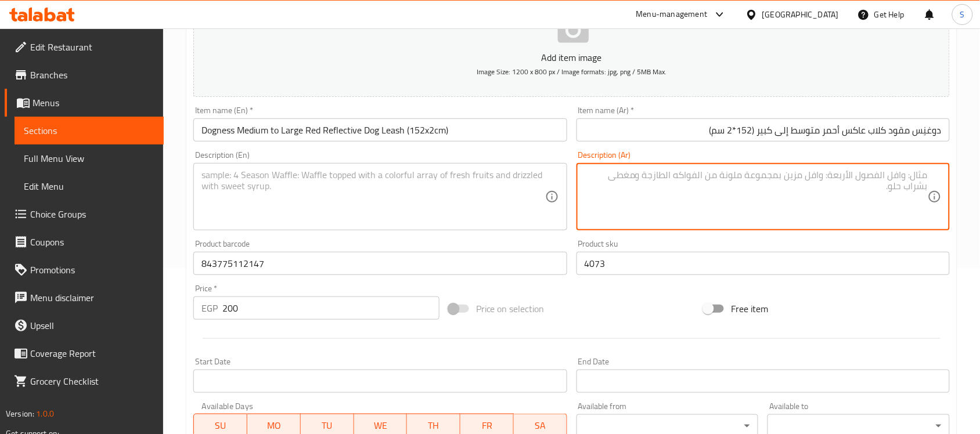
click at [588, 219] on textarea at bounding box center [756, 197] width 343 height 55
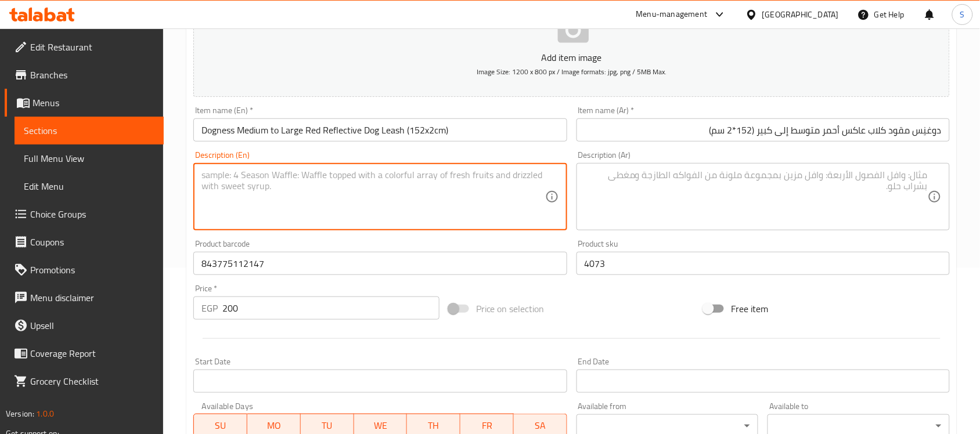
click at [489, 210] on textarea at bounding box center [372, 197] width 343 height 55
click at [327, 164] on div "Description (En)" at bounding box center [379, 196] width 373 height 67
click at [305, 188] on textarea at bounding box center [372, 197] width 343 height 55
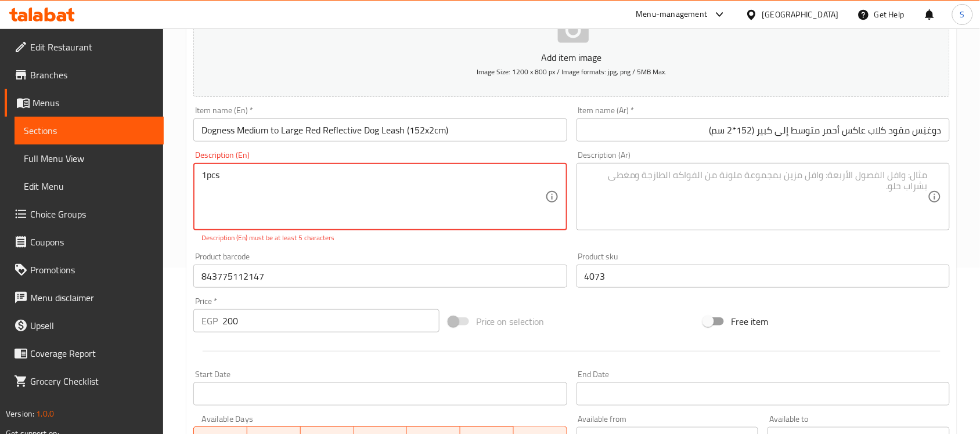
click at [208, 178] on textarea "1pcs" at bounding box center [372, 197] width 343 height 55
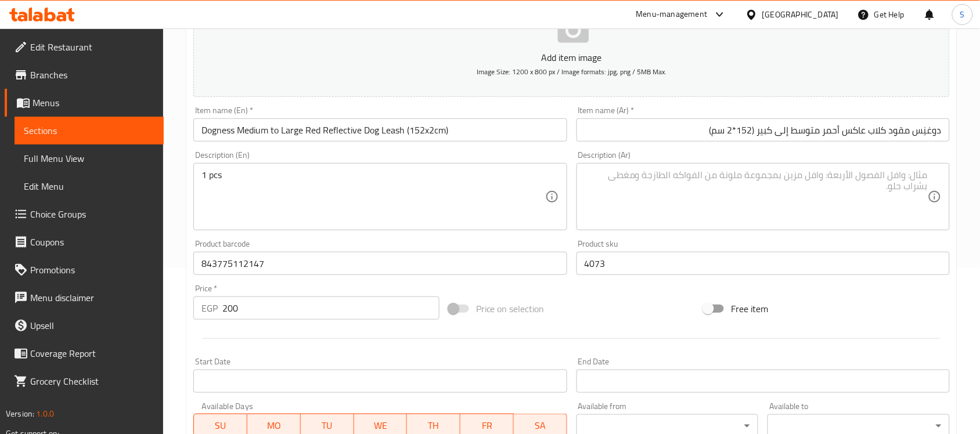
click at [684, 201] on textarea at bounding box center [756, 197] width 343 height 55
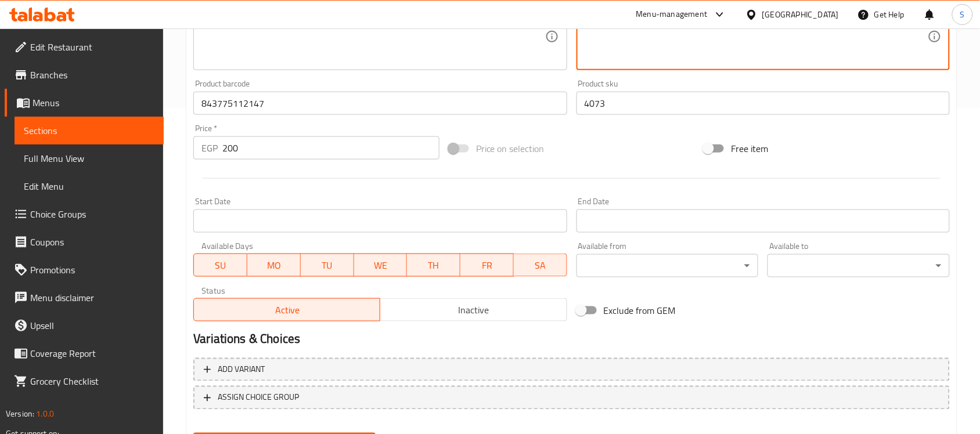
scroll to position [384, 0]
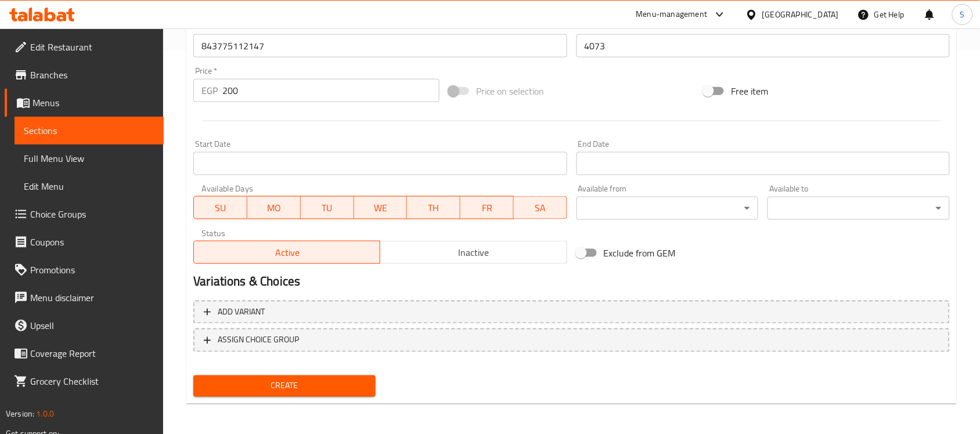
drag, startPoint x: 213, startPoint y: 383, endPoint x: 215, endPoint y: 368, distance: 15.9
click at [213, 383] on span "Create" at bounding box center [285, 386] width 164 height 15
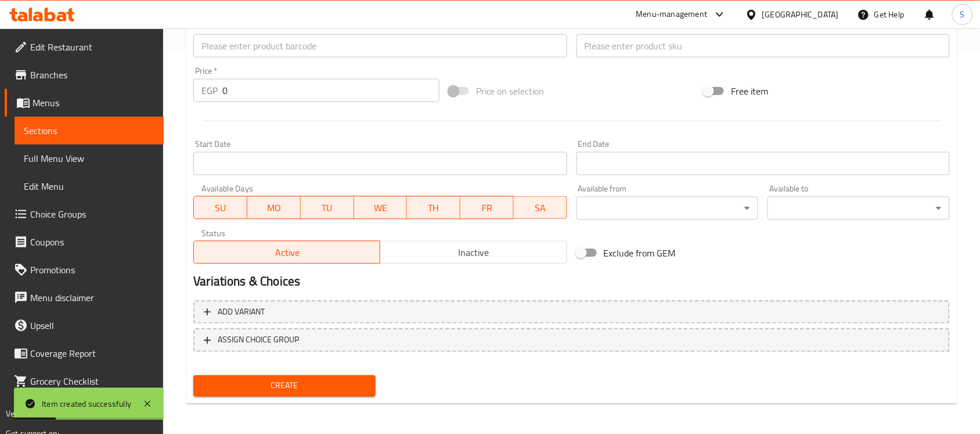
click at [254, 56] on input "text" at bounding box center [379, 45] width 373 height 23
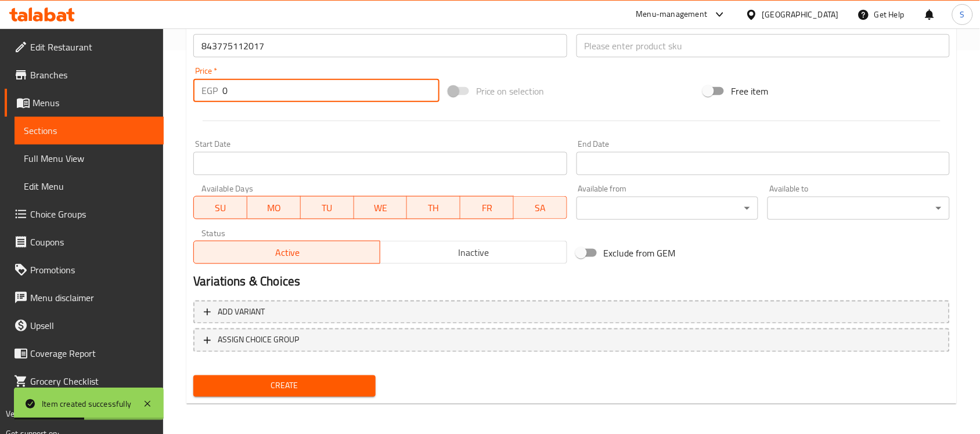
drag, startPoint x: 251, startPoint y: 97, endPoint x: 192, endPoint y: 98, distance: 59.8
click at [193, 98] on div "EGP 0 Price *" at bounding box center [316, 90] width 246 height 23
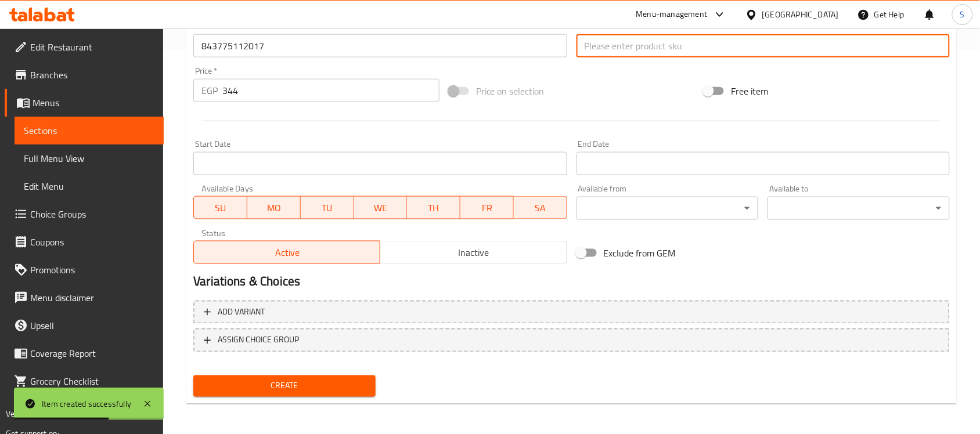
click at [625, 55] on input "text" at bounding box center [763, 45] width 373 height 23
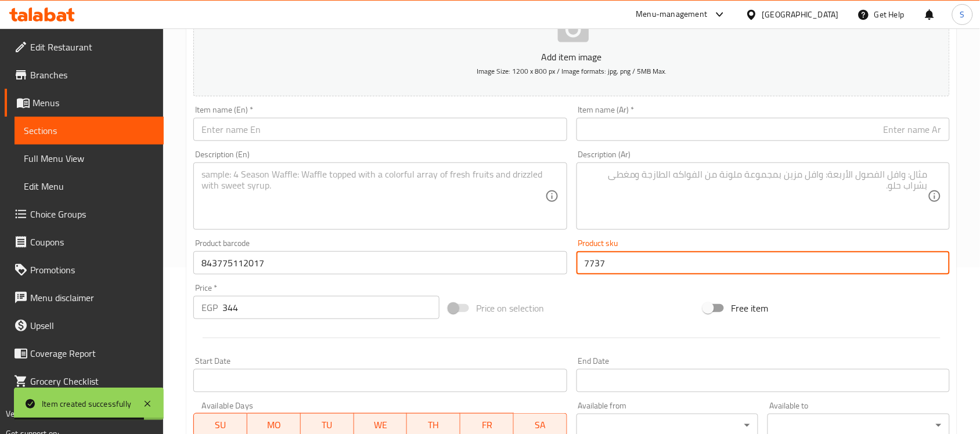
scroll to position [166, 0]
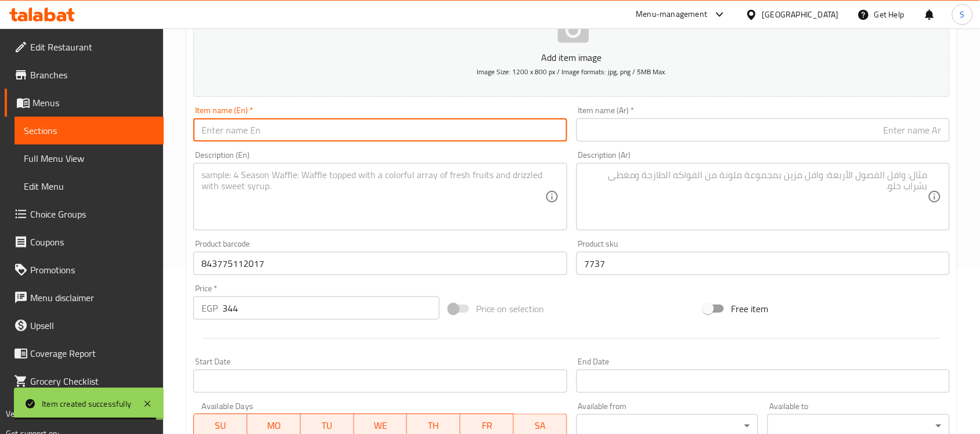
click at [273, 138] on input "text" at bounding box center [379, 129] width 373 height 23
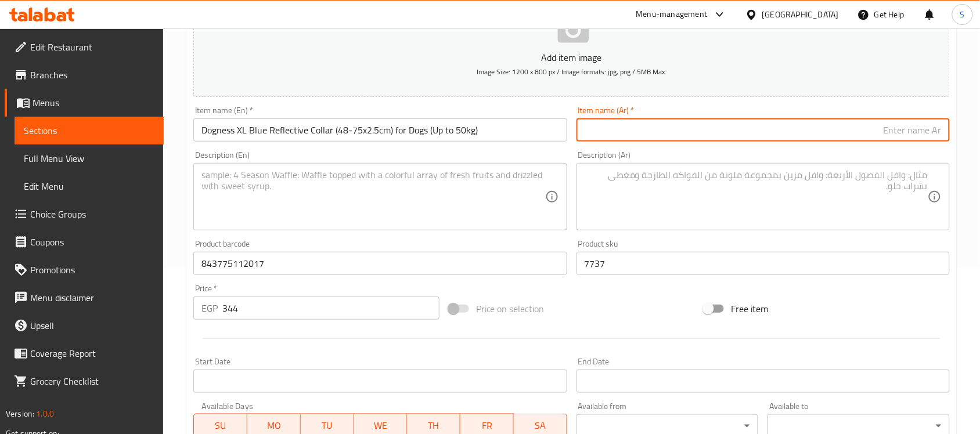
click at [827, 140] on input "text" at bounding box center [763, 129] width 373 height 23
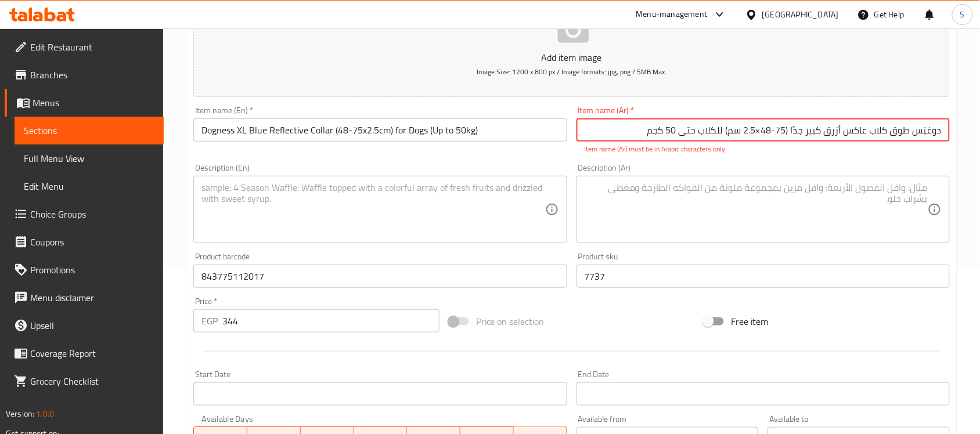
click at [762, 131] on input "دوغنِس طوق كلاب عاكس أزرق كبير جدًا ‏(48-75×2.5 سم) للكلاب حتى ‎50 كجم" at bounding box center [763, 129] width 373 height 23
click at [790, 134] on input "دوغنِس طوق كلاب عاكس أزرق كبير جدًا ‏(48-75*2.5 سم) للكلاب حتى ‎50 كجم" at bounding box center [763, 129] width 373 height 23
click at [666, 132] on input "دوغنِس طوق كلاب عاكس أزرق كبير جدًا(48-75*2.5 سم) للكلاب حتى ‎50 كجم" at bounding box center [763, 129] width 373 height 23
click at [672, 132] on input "دوغنِس طوق كلاب عاكس أزرق كبير جدًا(48-75*2.5 سم) للكلاب حتى ‎50 كجم" at bounding box center [763, 129] width 373 height 23
click at [683, 132] on input "دوغنِس طوق كلاب عاكس أزرق كبير جدًا(48-75*2.5 سم) للكلاب حتى ‎50كجم" at bounding box center [763, 129] width 373 height 23
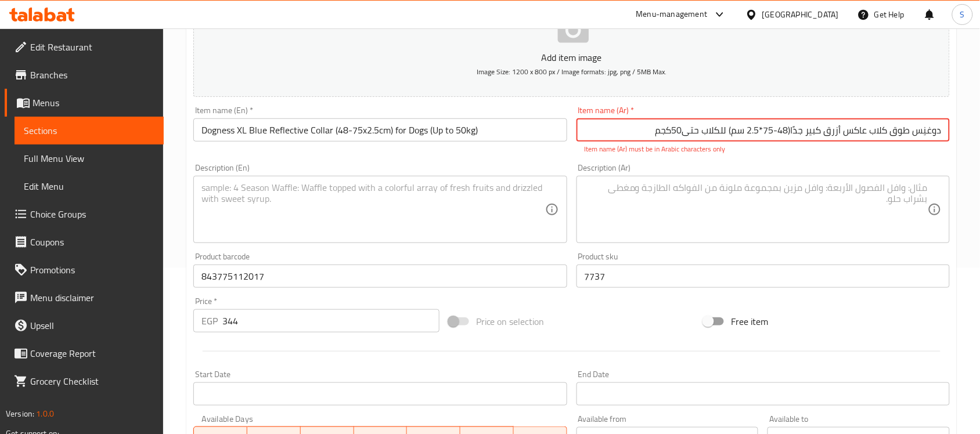
click at [729, 134] on input "دوغنِس طوق كلاب عاكس أزرق كبير جدًا(48-75*2.5 سم) للكلاب حتى‎50كجم" at bounding box center [763, 129] width 373 height 23
click at [806, 138] on input "دوغنِس طوق كلاب عاكس أزرق كبير جدًا(48-75*2.5 سم)للكلاب حتى‎50كجم" at bounding box center [763, 129] width 373 height 23
drag, startPoint x: 730, startPoint y: 135, endPoint x: 951, endPoint y: 127, distance: 220.8
click at [951, 127] on div "Item name (Ar)   * دوغنِس طوق كلاب عاكس أزرق كبير جدًا(48-75*2.5 سم)للكلاب حتى‎…" at bounding box center [763, 130] width 383 height 57
click at [915, 135] on input "دوغنِس طوق كلاب عاكس أزرق كبير جدًا(48-75*2.5 سم)للكلاب حتى‎50كجم" at bounding box center [763, 129] width 373 height 23
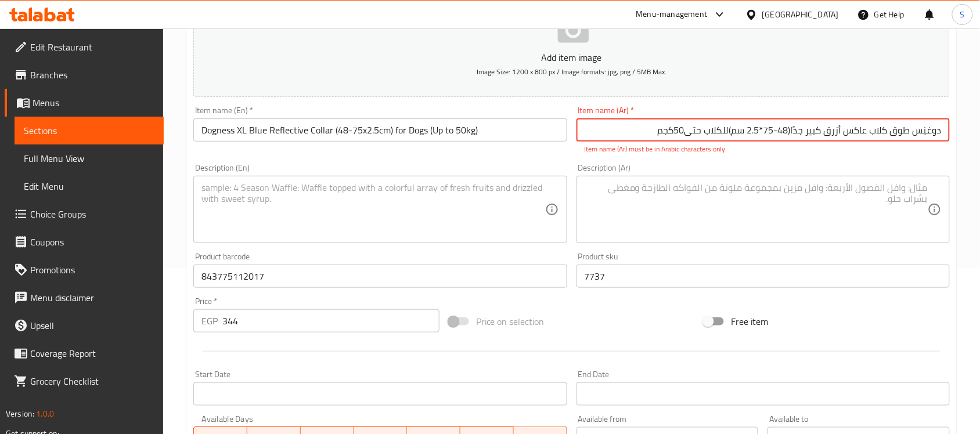
click at [915, 135] on input "دوغنِس طوق كلاب عاكس أزرق كبير جدًا(48-75*2.5 سم)للكلاب حتى‎50كجم" at bounding box center [763, 129] width 373 height 23
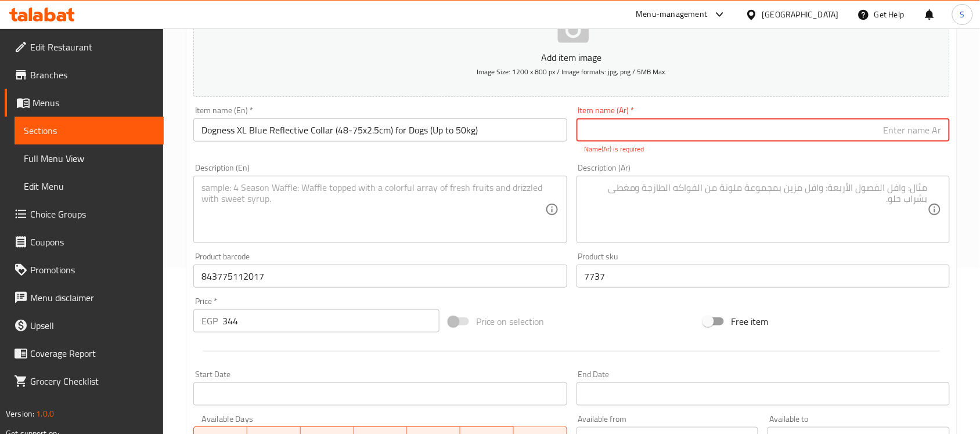
click at [823, 197] on textarea at bounding box center [756, 209] width 343 height 55
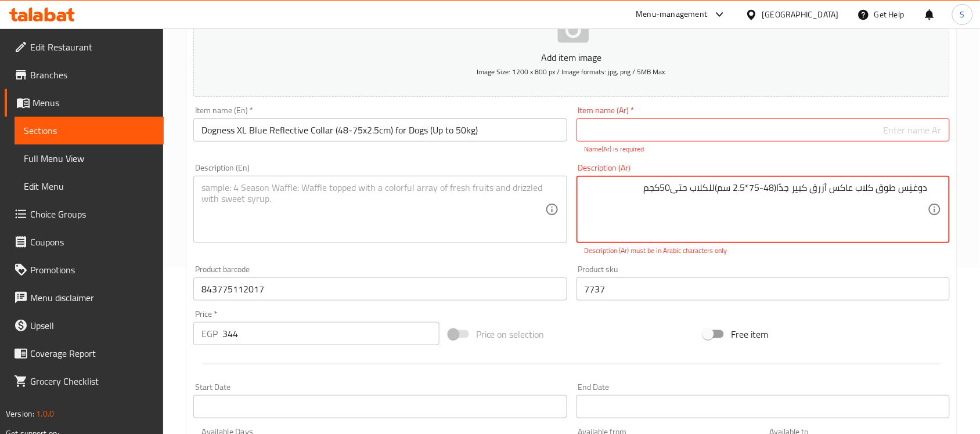
drag, startPoint x: 716, startPoint y: 190, endPoint x: 940, endPoint y: 186, distance: 223.6
click at [940, 186] on div "دوغنِس طوق كلاب عاكس أزرق كبير جدًا(48-75*2.5 سم)للكلاب حتى‎50كجم Description (…" at bounding box center [763, 209] width 373 height 67
click at [809, 131] on input "text" at bounding box center [763, 129] width 373 height 23
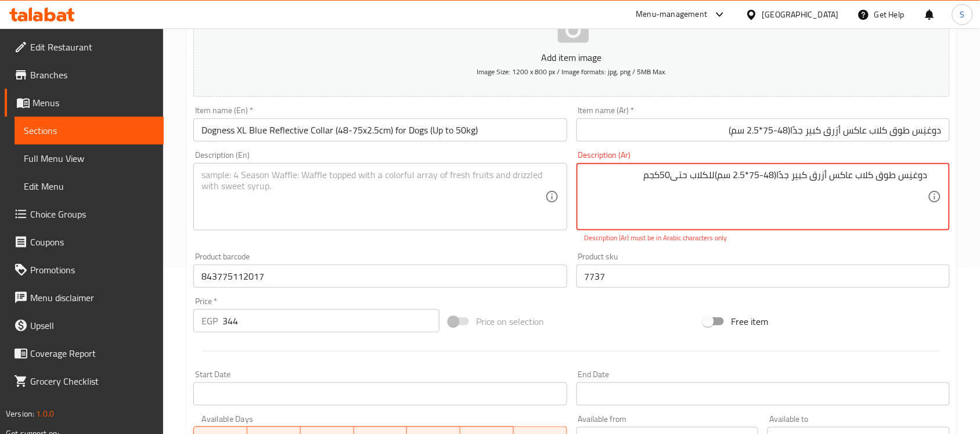
drag, startPoint x: 716, startPoint y: 172, endPoint x: 646, endPoint y: 178, distance: 70.5
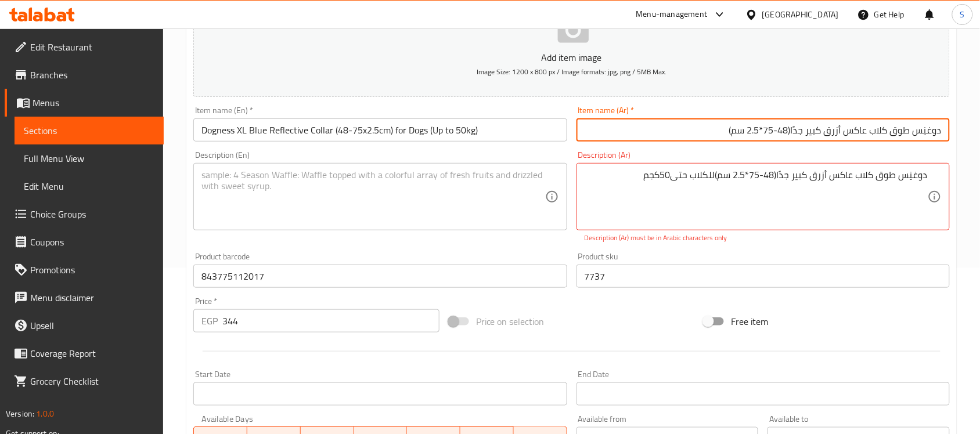
click at [670, 120] on input "دوغنِس طوق كلاب عاكس أزرق كبير جدًا(48-75*2.5 سم)" at bounding box center [763, 129] width 373 height 23
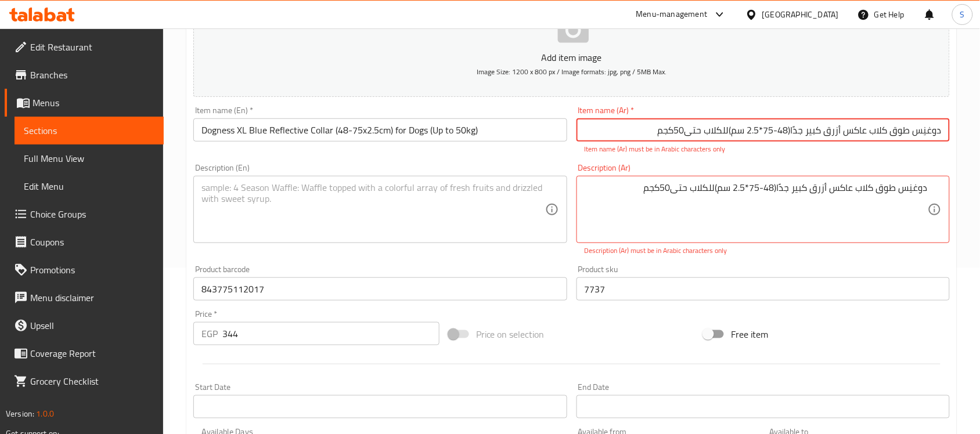
click at [730, 129] on input "دوغنِس طوق كلاب عاكس أزرق كبير جدًا(48-75*2.5 سم)للكلاب حتى‎50كجم" at bounding box center [763, 129] width 373 height 23
click at [733, 135] on input "دوغنِس طوق كلاب عاكس أزرق كبير جدًا(48-75*2.5 سم) للكلاب حتى‎50كجم" at bounding box center [763, 129] width 373 height 23
click at [779, 132] on input "دوغنِس طوق كلاب عاكس أزرق كبير جدًا(48-75*2.5 سم) للكلاب حتى‎50كجم" at bounding box center [763, 129] width 373 height 23
click at [753, 138] on input "دوغنِس طوق كلاب عاكس أزرق كبير جدًا(48-75*2.5 سم) للكلاب حتى‎50كجم" at bounding box center [763, 129] width 373 height 23
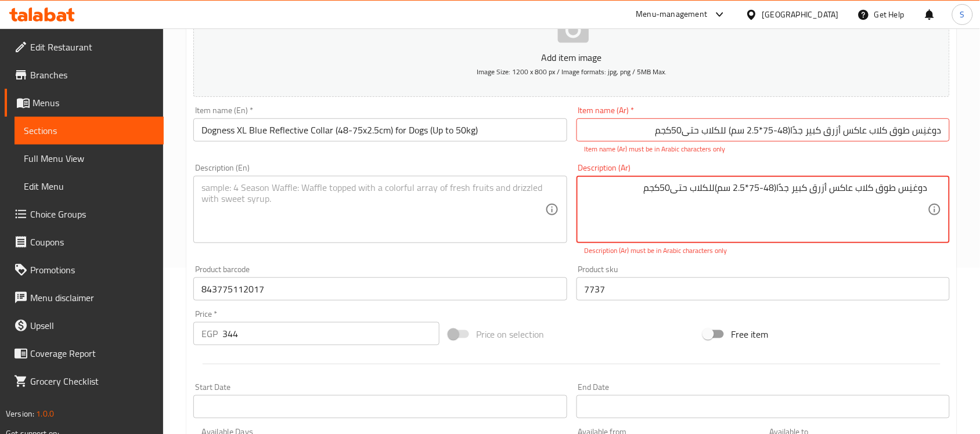
click at [692, 136] on input "دوغنِس طوق كلاب عاكس أزرق كبير جدًا(48-75*2.5 سم) للكلاب حتى‎50كجم" at bounding box center [763, 129] width 373 height 23
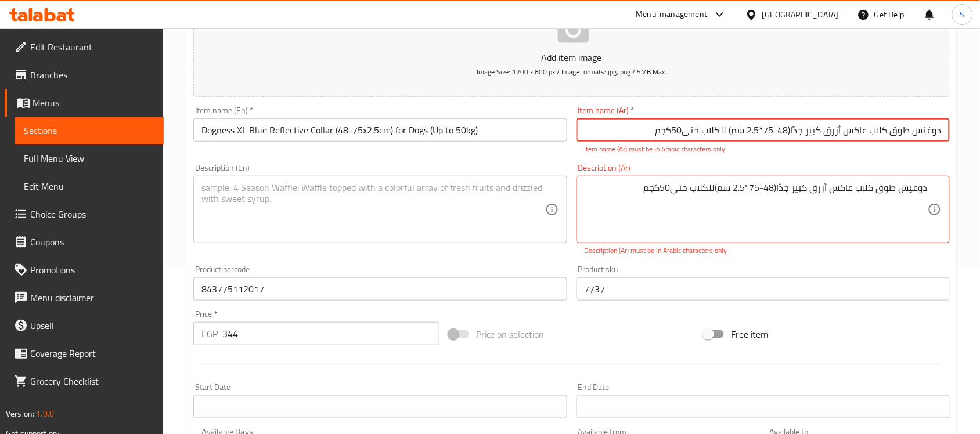
click at [692, 136] on input "دوغنِس طوق كلاب عاكس أزرق كبير جدًا(48-75*2.5 سم) للكلاب حتى‎50كجم" at bounding box center [763, 129] width 373 height 23
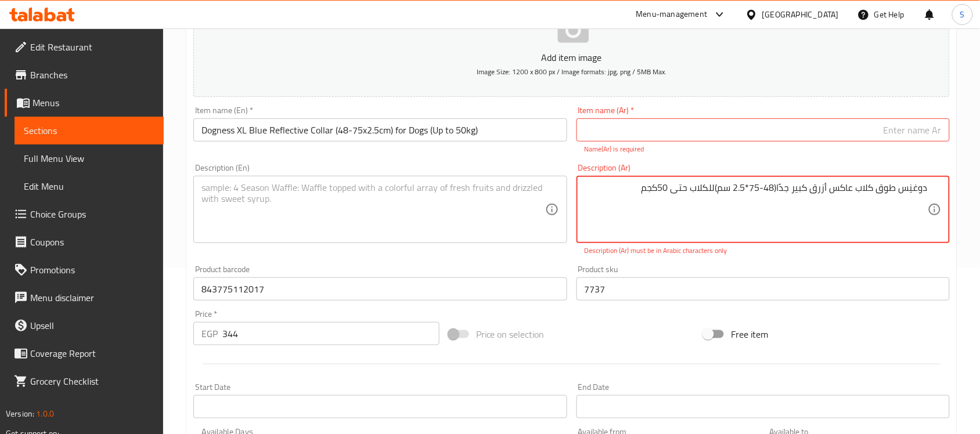
click at [692, 187] on textarea "دوغنِس طوق كلاب عاكس أزرق كبير جدًا(48-75*2.5 سم)للكلاب حتى ‎50كجم" at bounding box center [756, 209] width 343 height 55
click at [716, 189] on textarea "دوغنِس طوق كلاب عاكس أزرق كبير جدًا(48-75*2.5 سم)للكلاب حتى ‎50كجم" at bounding box center [756, 209] width 343 height 55
click at [737, 193] on textarea "دوغنِس طوق كلاب عاكس أزرق كبير جدًا(48-75*2.5 سم) للكلاب حتى ‎50كجم" at bounding box center [756, 209] width 343 height 55
click at [765, 190] on textarea "دوغنِس طوق كلاب عاكس أزرق كبير جدًا(48-75*2.5سم) للكلاب حتى ‎50كجم" at bounding box center [756, 209] width 343 height 55
click at [779, 190] on textarea "دوغنِس طوق كلاب عاكس أزرق كبير جدًا(48-75*2.5سم) للكلاب حتى ‎50كجم" at bounding box center [756, 209] width 343 height 55
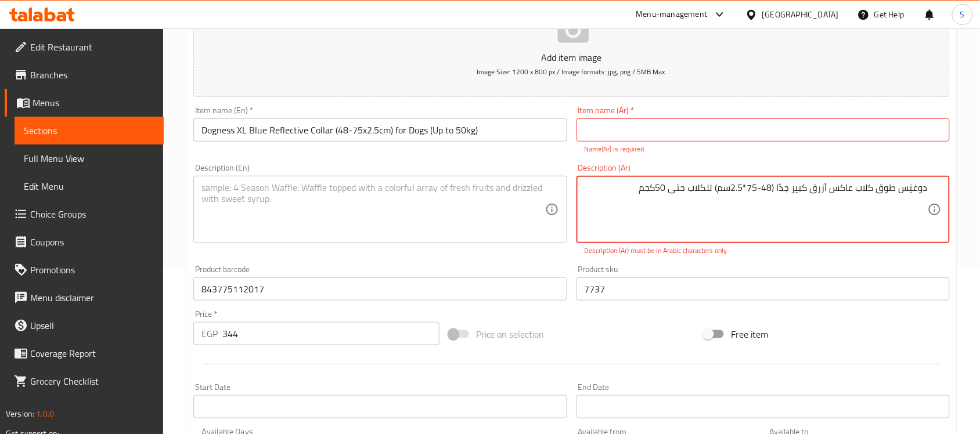
click at [794, 230] on textarea "دوغنِس طوق كلاب عاكس أزرق كبير جدًا (48-75*2.5سم) للكلاب حتى ‎50كجم" at bounding box center [756, 209] width 343 height 55
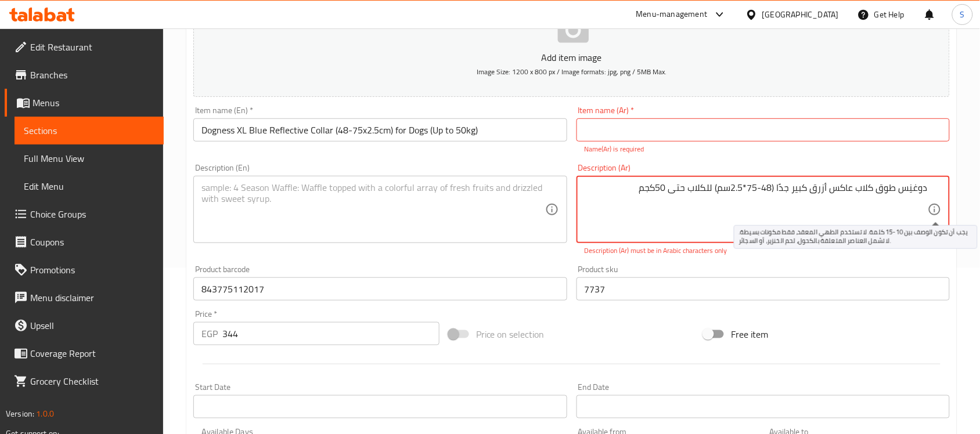
click at [937, 213] on icon at bounding box center [935, 210] width 14 height 14
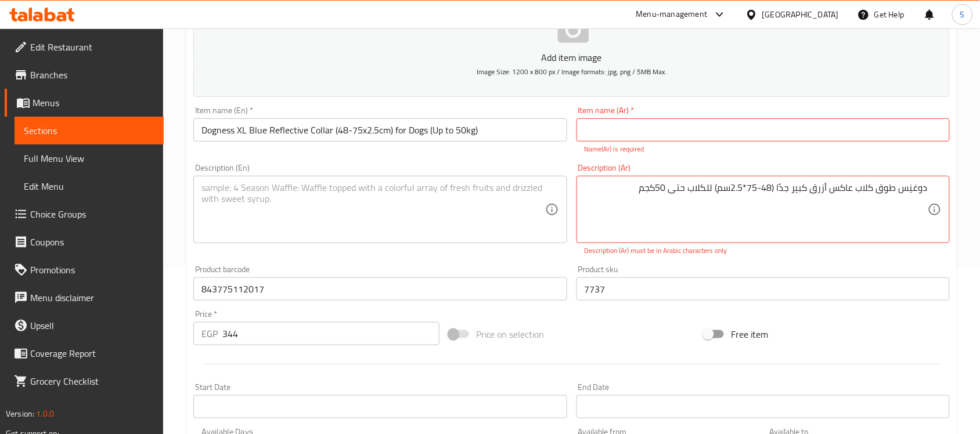
click at [928, 195] on div "دوغنِس طوق كلاب عاكس أزرق كبير جدًا (48-75*2.5سم) للكلاب حتى ‎50كجم Description…" at bounding box center [763, 209] width 373 height 67
drag, startPoint x: 927, startPoint y: 189, endPoint x: 978, endPoint y: 195, distance: 51.4
click at [978, 195] on div "Home / Restaurants management / Menus / Sections / item / create Dogs Accessori…" at bounding box center [571, 271] width 817 height 818
click at [903, 209] on textarea "دوغنِس طوق كلاب عاكس أزرق كبير جدًا (48-75*2.5سم) للكلاب حتى ‎50كجم" at bounding box center [756, 209] width 343 height 55
drag, startPoint x: 939, startPoint y: 192, endPoint x: 781, endPoint y: 201, distance: 158.2
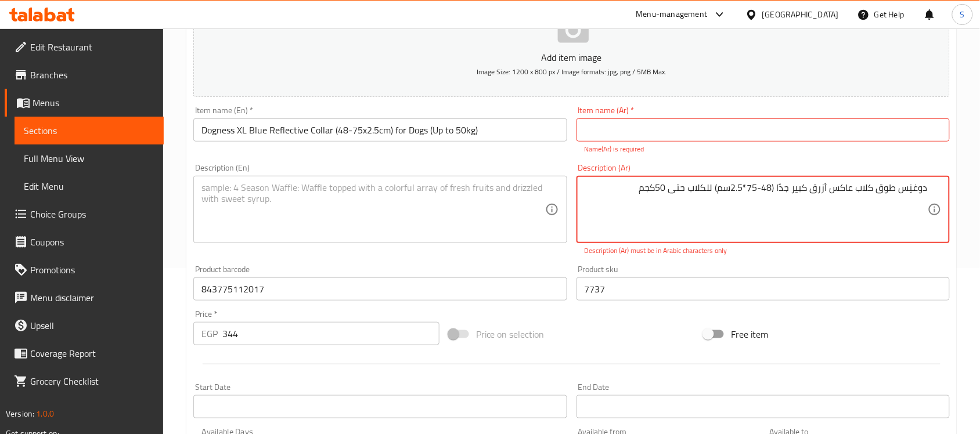
click at [781, 201] on div "دوغنِس طوق كلاب عاكس أزرق كبير جدًا (48-75*2.5سم) للكلاب حتى ‎50كجم Description…" at bounding box center [763, 209] width 373 height 67
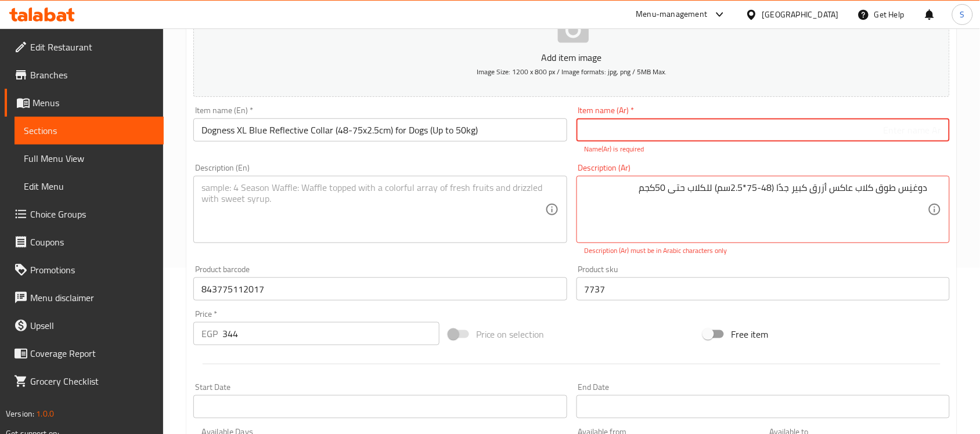
click at [929, 118] on input "text" at bounding box center [763, 129] width 373 height 23
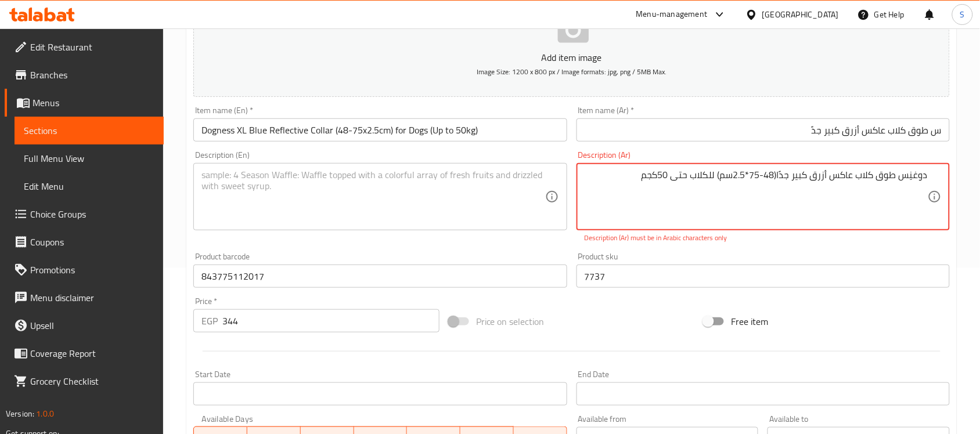
click at [779, 221] on textarea "دوغنِس طوق كلاب عاكس أزرق كبير جدًا(48-75*2.5سم) للكلاب حتى ‎50كجم" at bounding box center [756, 197] width 343 height 55
click at [688, 227] on div "دوغنِس طوق كلاب عاكس أزرق كبير جدًا(48-75*2.5سم) للكلاب حتى ‎50كجم Description …" at bounding box center [763, 196] width 373 height 67
click at [721, 176] on textarea "دوغنِس طوق كلاب عاكس أزرق كبير جدًا(48-75*2.5سم) للكلاب حتى ‎50كجم" at bounding box center [756, 197] width 343 height 55
click at [804, 128] on input "س طوق كلاب عاكس أزرق كبير جدً" at bounding box center [763, 129] width 373 height 23
drag, startPoint x: 780, startPoint y: 174, endPoint x: 718, endPoint y: 180, distance: 61.8
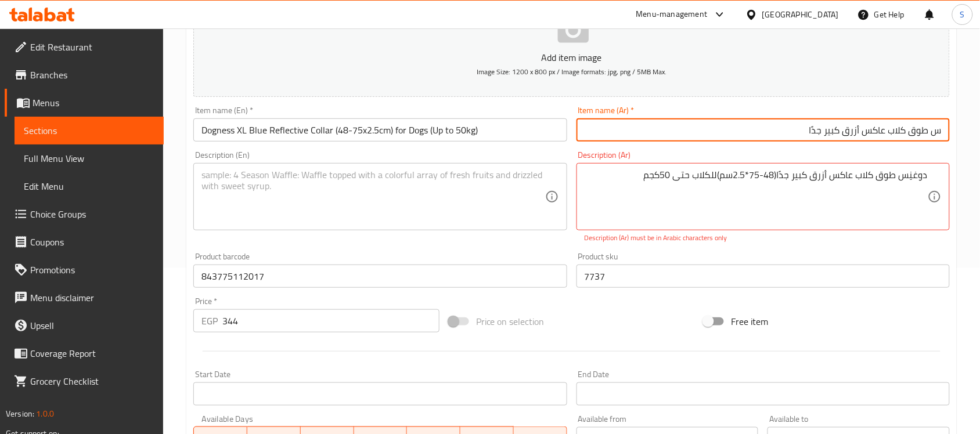
click at [796, 131] on input "س طوق كلاب عاكس أزرق كبير جدًا" at bounding box center [763, 129] width 373 height 23
drag, startPoint x: 796, startPoint y: 135, endPoint x: 810, endPoint y: 158, distance: 26.6
click at [813, 138] on input "س طوق كلاب عاكس أزرق كبير جدًاؤ" at bounding box center [763, 129] width 373 height 23
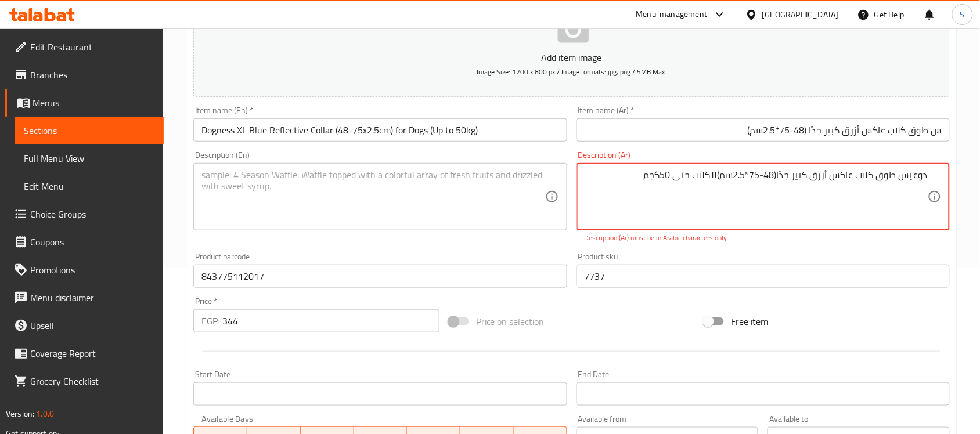
drag, startPoint x: 718, startPoint y: 177, endPoint x: 649, endPoint y: 178, distance: 69.7
click at [735, 208] on textarea "دوغنِس طوق كلاب عاكس أزرق كبير جدًا(48-75*2.5سم)للكلاب حتى ‎50كجم" at bounding box center [756, 197] width 343 height 55
drag, startPoint x: 718, startPoint y: 174, endPoint x: 663, endPoint y: 176, distance: 55.2
click at [663, 176] on textarea "دوغنِس طوق كلاب عاكس أزرق كبير جدًا(48-75*2.5سم)للكلاب حتى ‎50كجم" at bounding box center [756, 197] width 343 height 55
click at [710, 129] on input "س طوق كلاب عاكس أزرق كبير جدًا (48-75*2.5سم)" at bounding box center [763, 129] width 373 height 23
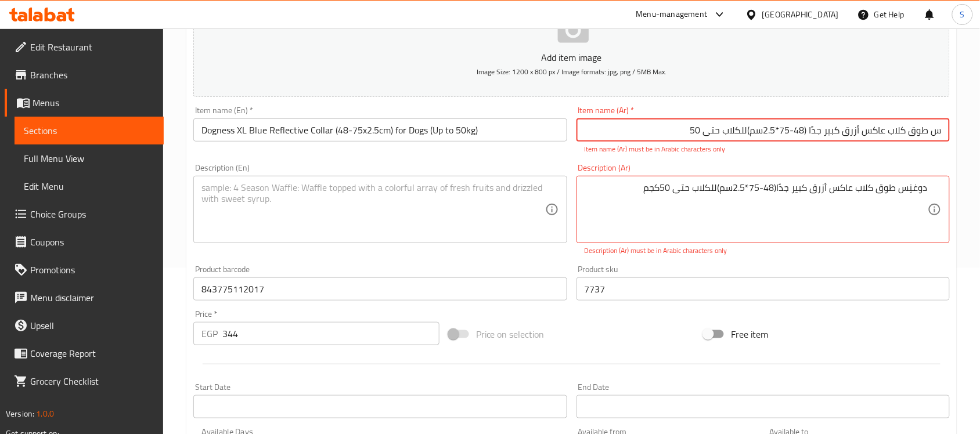
click at [703, 129] on input "س طوق كلاب عاكس أزرق كبير جدًا (48-75*2.5سم)للكلاب حتى ‎50" at bounding box center [763, 129] width 373 height 23
click at [723, 129] on input "س طوق كلاب عاكس أزرق كبير جدًا (48-75*2.5سم)للكلاب حتى‎50" at bounding box center [763, 129] width 373 height 23
drag, startPoint x: 713, startPoint y: 128, endPoint x: 635, endPoint y: 135, distance: 78.7
click at [635, 135] on input "س طوق كلاب عاكس أزرق كبير جدًا (48-75*2.5سم)للكلابحتى‎50" at bounding box center [763, 129] width 373 height 23
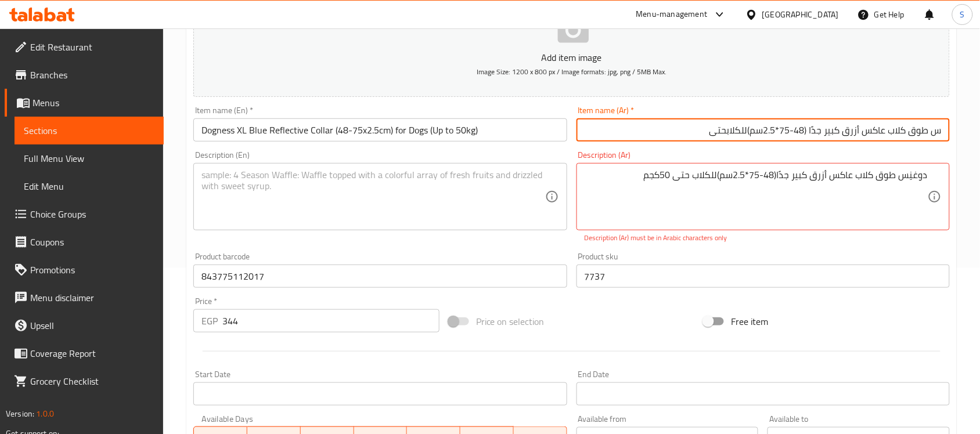
click at [728, 134] on input "س طوق كلاب عاكس أزرق كبير جدًا (48-75*2.5سم)للكلابحتى" at bounding box center [763, 129] width 373 height 23
click at [692, 132] on input "س طوق كلاب عاكس أزرق كبير جدًا (48-75*2.5سم)للكلاب حتى" at bounding box center [763, 129] width 373 height 23
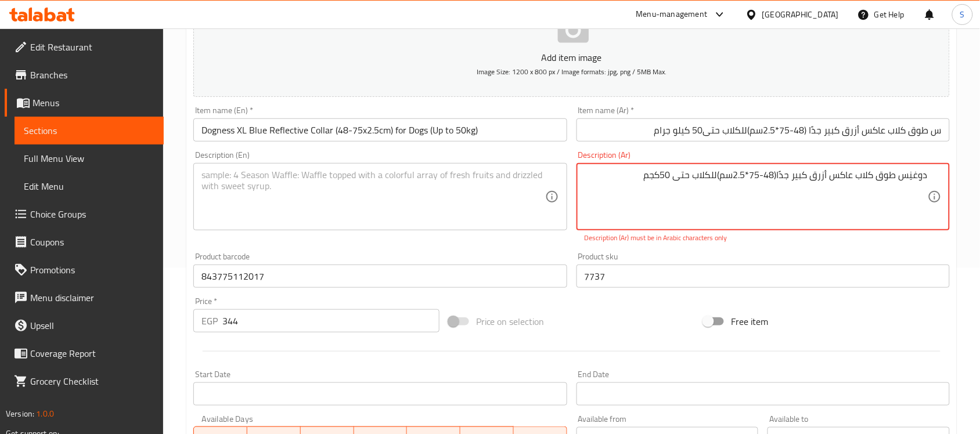
click at [655, 186] on textarea "دوغنِس طوق كلاب عاكس أزرق كبير جدًا(48-75*2.5سم)للكلاب حتى ‎50كجم" at bounding box center [756, 197] width 343 height 55
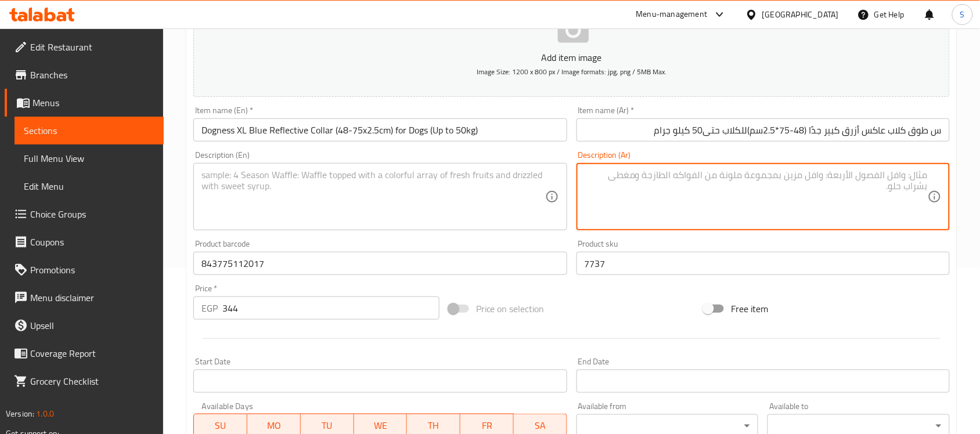
click at [431, 189] on textarea at bounding box center [372, 197] width 343 height 55
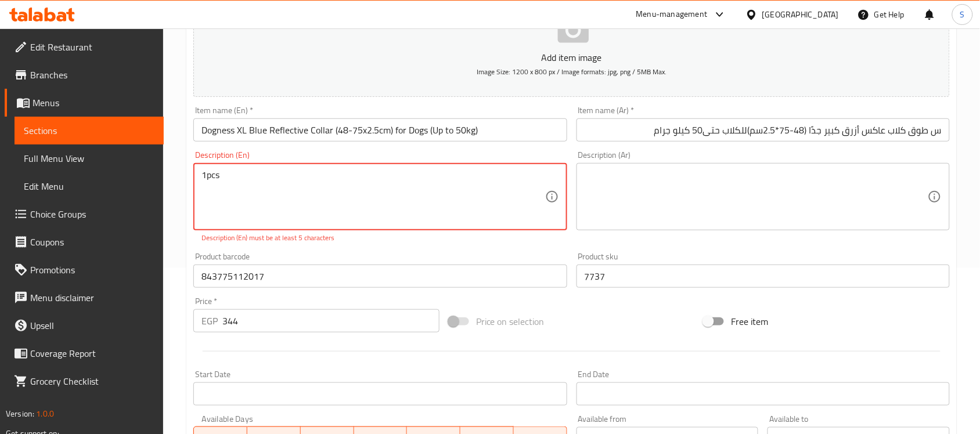
click at [206, 175] on textarea "1pcs" at bounding box center [372, 197] width 343 height 55
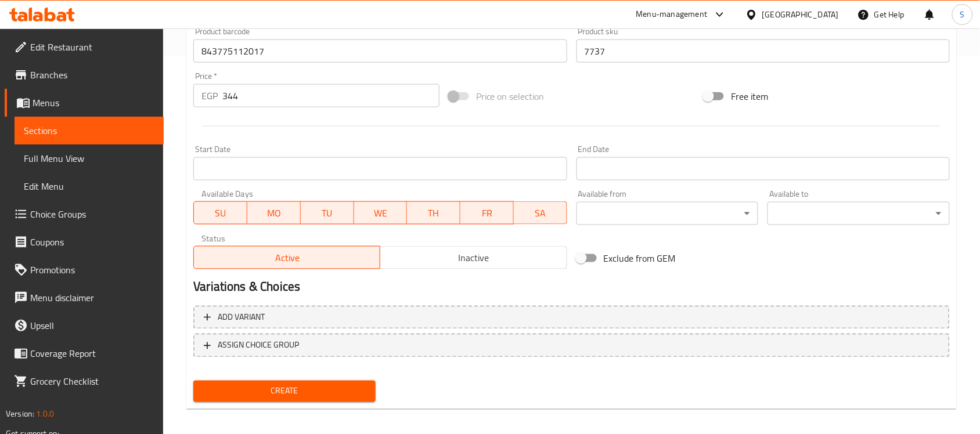
scroll to position [384, 0]
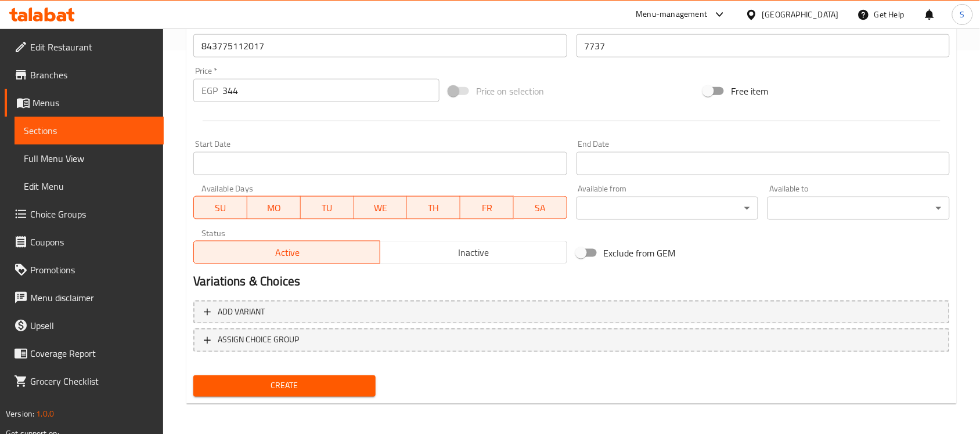
click at [288, 371] on div "Create" at bounding box center [285, 386] width 192 height 31
click at [275, 379] on span "Create" at bounding box center [285, 386] width 164 height 15
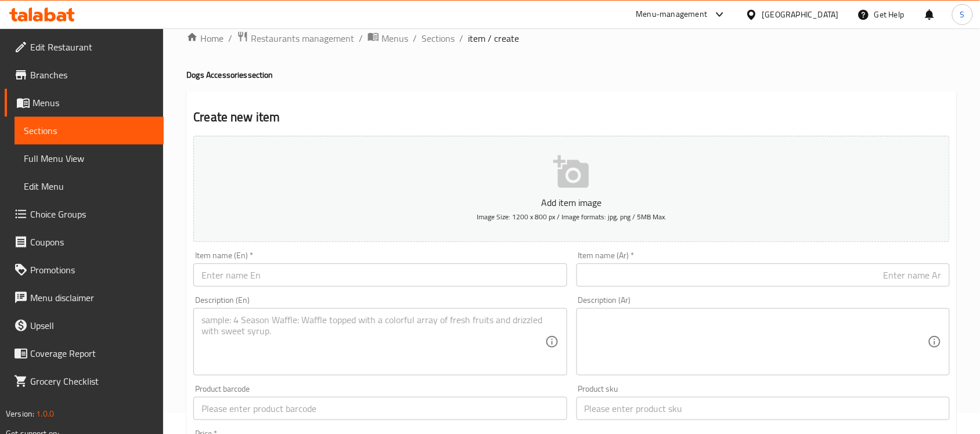
scroll to position [239, 0]
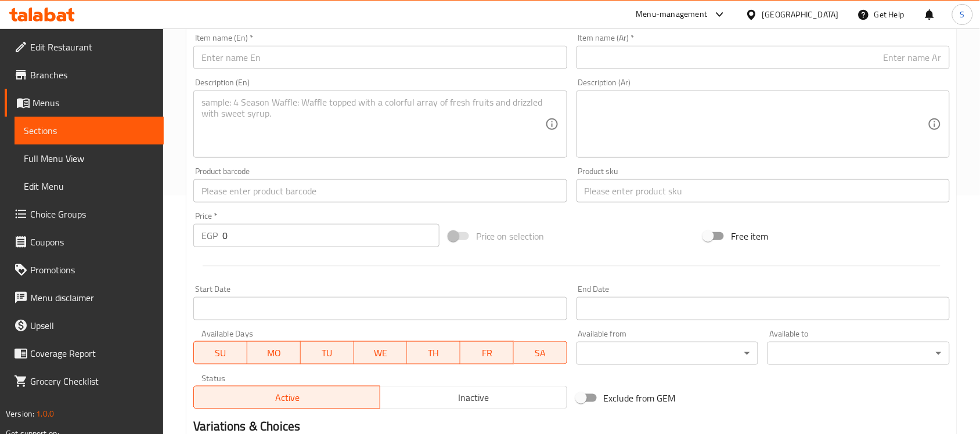
click at [233, 183] on input "text" at bounding box center [379, 190] width 373 height 23
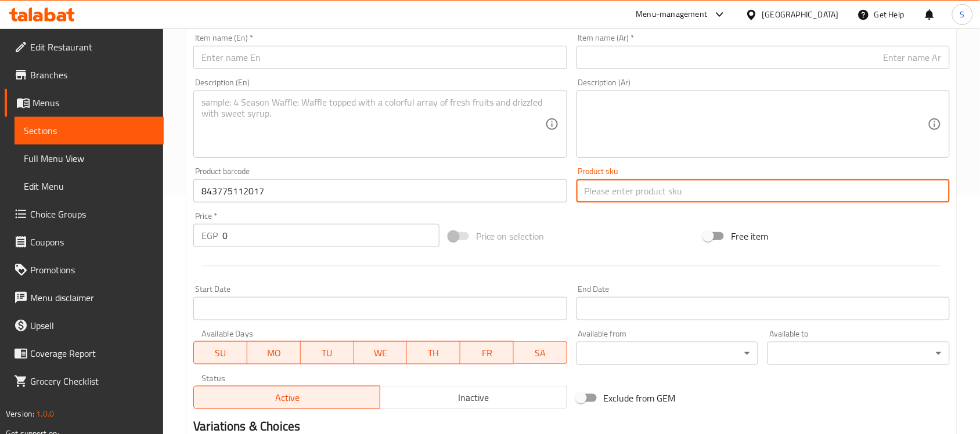
click at [597, 192] on input "text" at bounding box center [763, 190] width 373 height 23
drag, startPoint x: 233, startPoint y: 234, endPoint x: 189, endPoint y: 211, distance: 49.9
click at [190, 216] on div "Price   * EGP 0 Price *" at bounding box center [316, 229] width 255 height 45
drag, startPoint x: 607, startPoint y: 187, endPoint x: 570, endPoint y: 192, distance: 37.0
click at [570, 192] on div "Add item image Image Size: 1200 x 800 px / Image formats: jpg, png / 5MB Max. I…" at bounding box center [572, 163] width 766 height 501
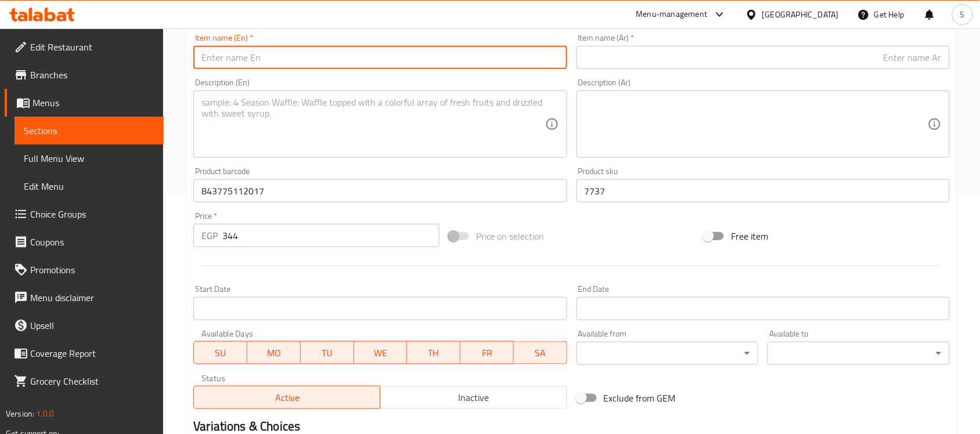
click at [303, 48] on input "text" at bounding box center [379, 57] width 373 height 23
click at [448, 68] on input "Dogness XL Blue Reflective Collar (48-75x2.5cm) for Dogs (Up to 50kg)" at bounding box center [379, 57] width 373 height 23
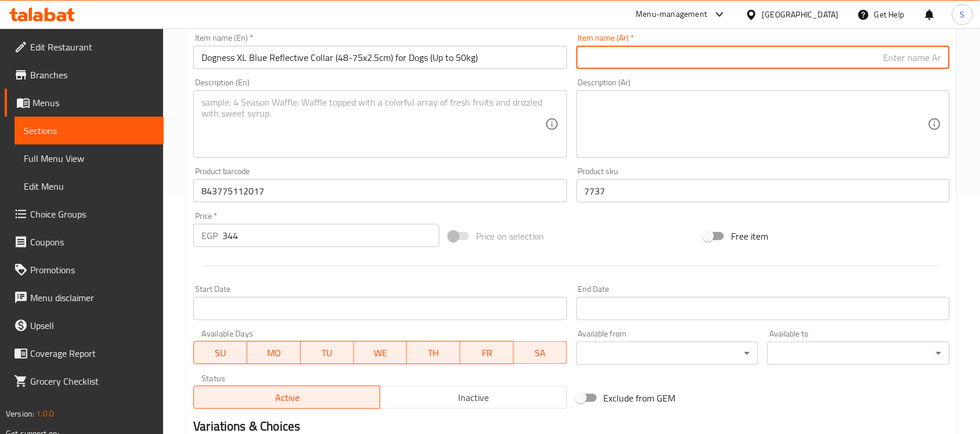
click at [735, 64] on input "text" at bounding box center [763, 57] width 373 height 23
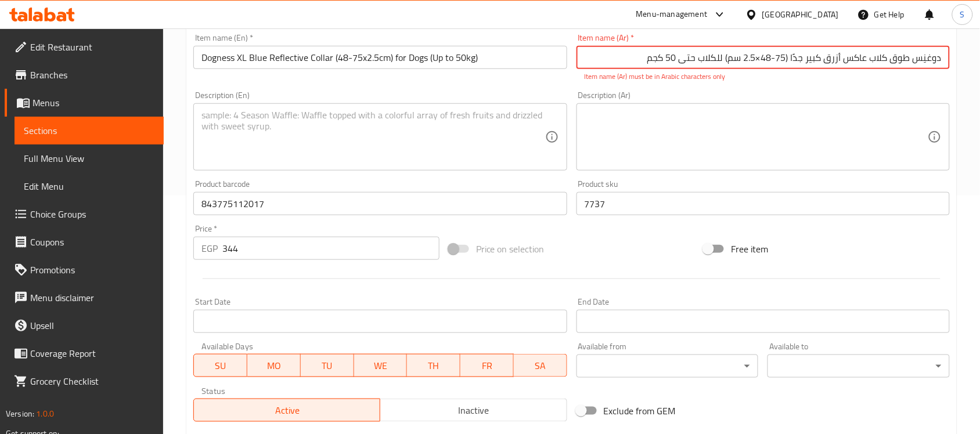
click at [757, 62] on input "دوغنِس طوق كلاب عاكس أزرق كبير جدًا ‏(48-75×2.5 سم) للكلاب حتى ‎50 كجم" at bounding box center [763, 57] width 373 height 23
click at [790, 59] on input "دوغنِس طوق كلاب عاكس أزرق كبير جدًا ‏(48-752.5 سم) للكلاب حتى ‎50 كجم" at bounding box center [763, 57] width 373 height 23
click at [686, 59] on input "دوغنِس طوق كلاب عاكس أزرق كبير جدًا(48-752.5 سم) للكلاب حتى ‎50 كجم" at bounding box center [763, 57] width 373 height 23
click at [678, 56] on input "دوغنِس طوق كلاب عاكس أزرق كبير جدًا(48-752.5 سم) للكلاب حتى‎50 كجم" at bounding box center [763, 57] width 373 height 23
click at [662, 161] on textarea at bounding box center [756, 137] width 343 height 55
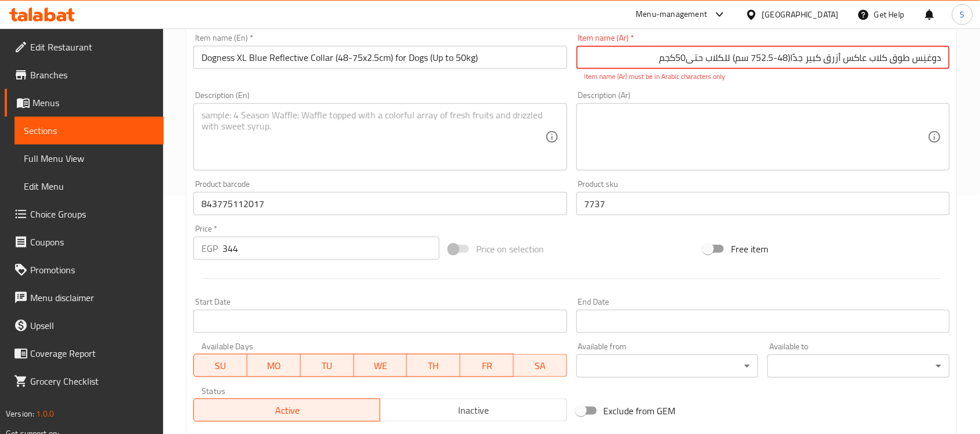
click at [679, 55] on input "دوغنِس طوق كلاب عاكس أزرق كبير جدًا(48-752.5 سم) للكلاب حتى‎50كجم" at bounding box center [763, 57] width 373 height 23
click at [689, 62] on input "دوغنِس طوق كلاب عاكس أزرق كبير جدًا(48-752.5 سم) للكلاب حتى‎ 50كجم" at bounding box center [763, 57] width 373 height 23
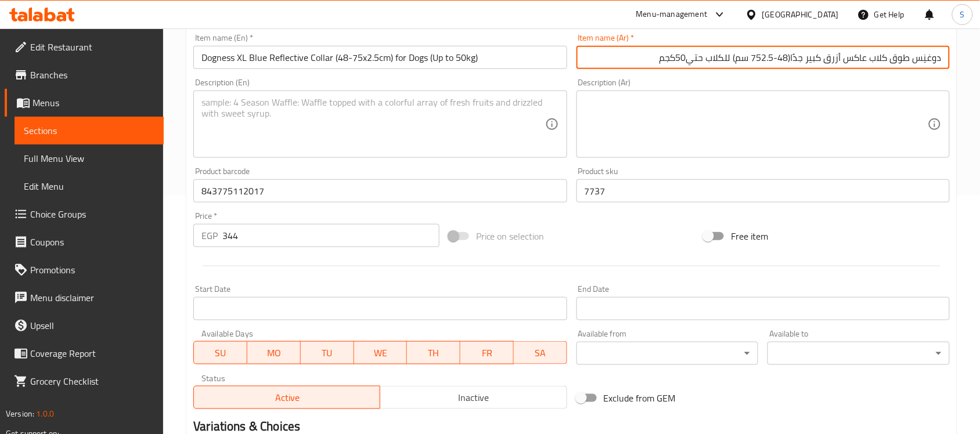
click at [685, 124] on textarea at bounding box center [756, 124] width 343 height 55
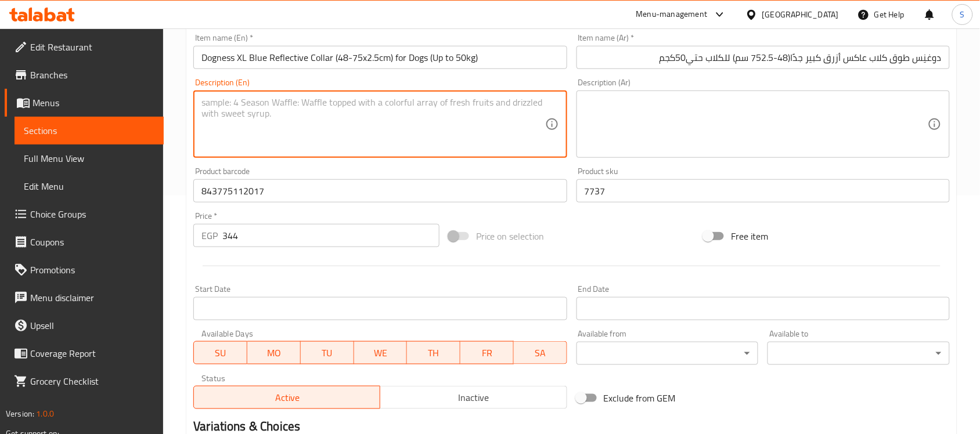
click at [503, 117] on textarea at bounding box center [372, 124] width 343 height 55
click at [506, 62] on input "Dogness XL Blue Reflective Collar (48-75x2.5cm) for Dogs (Up to 50kg)" at bounding box center [379, 57] width 373 height 23
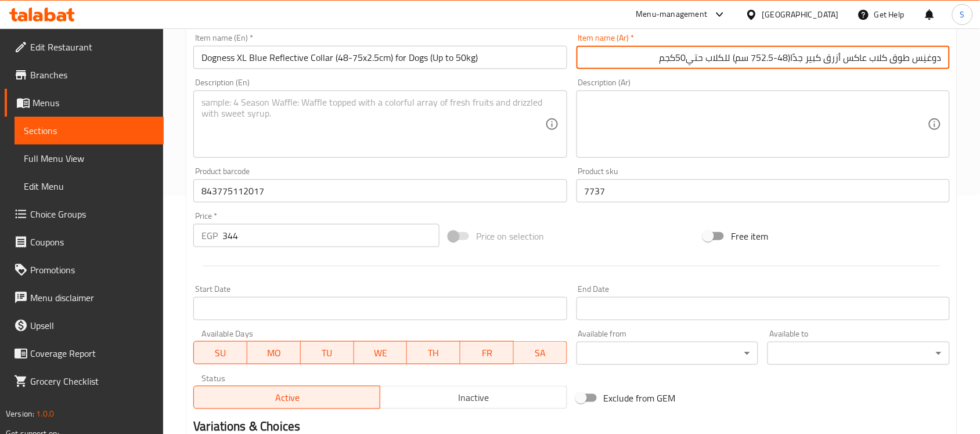
click at [712, 69] on input "دوغنِس طوق كلاب عاكس أزرق كبير جدًا(48-752.5 سم) للكلاب حتي50كجم" at bounding box center [763, 57] width 373 height 23
click at [729, 135] on textarea at bounding box center [756, 124] width 343 height 55
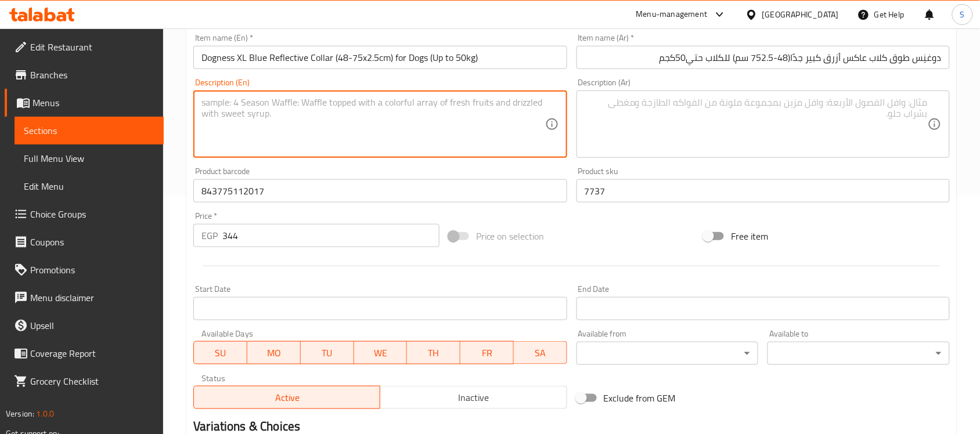
click at [498, 109] on textarea at bounding box center [372, 124] width 343 height 55
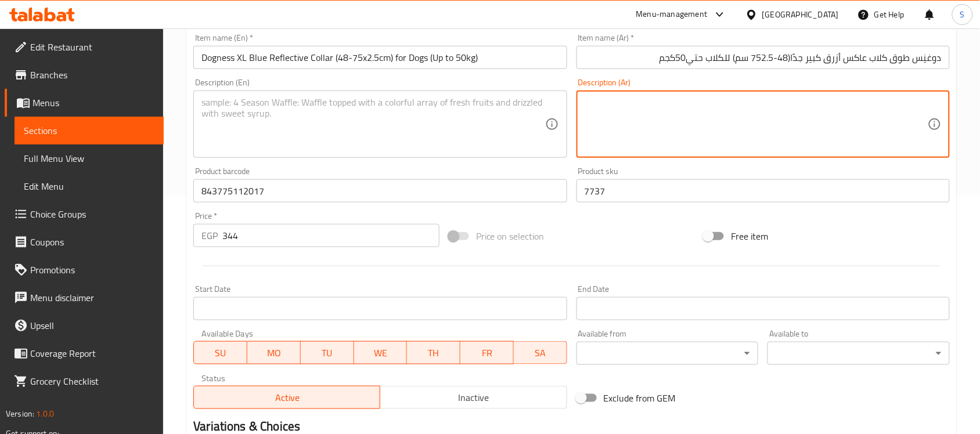
click at [647, 138] on textarea at bounding box center [756, 124] width 343 height 55
click at [495, 69] on input "Dogness XL Blue Reflective Collar (48-75x2.5cm) for Dogs (Up to 50kg)" at bounding box center [379, 57] width 373 height 23
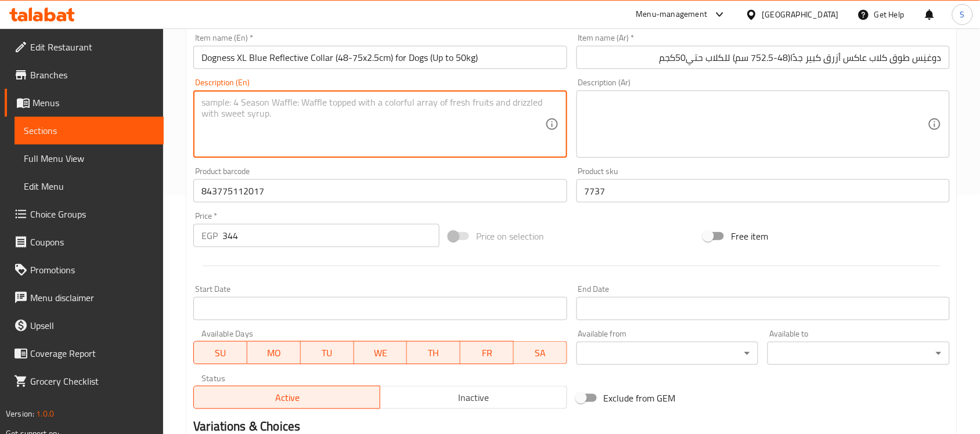
click at [447, 123] on textarea at bounding box center [372, 124] width 343 height 55
click at [260, 132] on textarea at bounding box center [372, 124] width 343 height 55
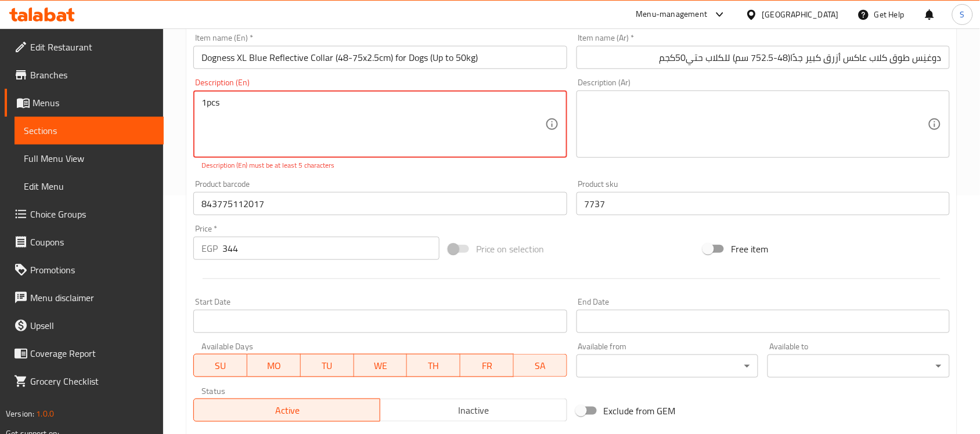
click at [207, 106] on textarea "1pcs" at bounding box center [372, 124] width 343 height 55
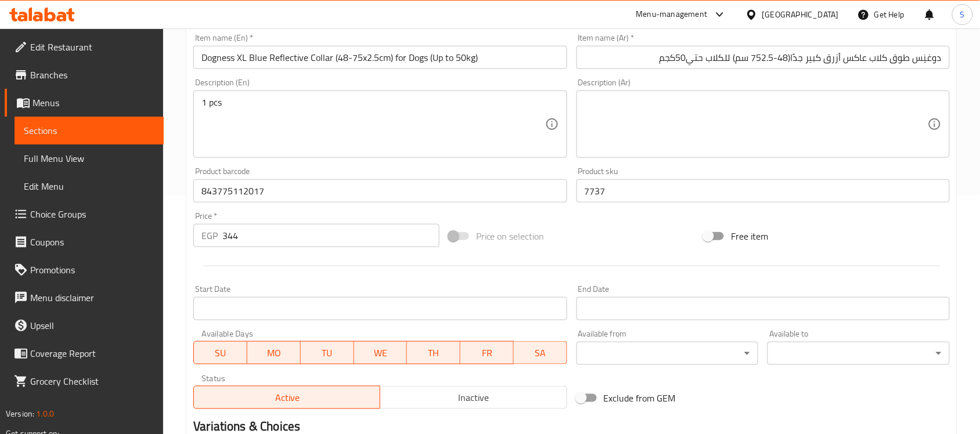
click at [707, 125] on textarea at bounding box center [756, 124] width 343 height 55
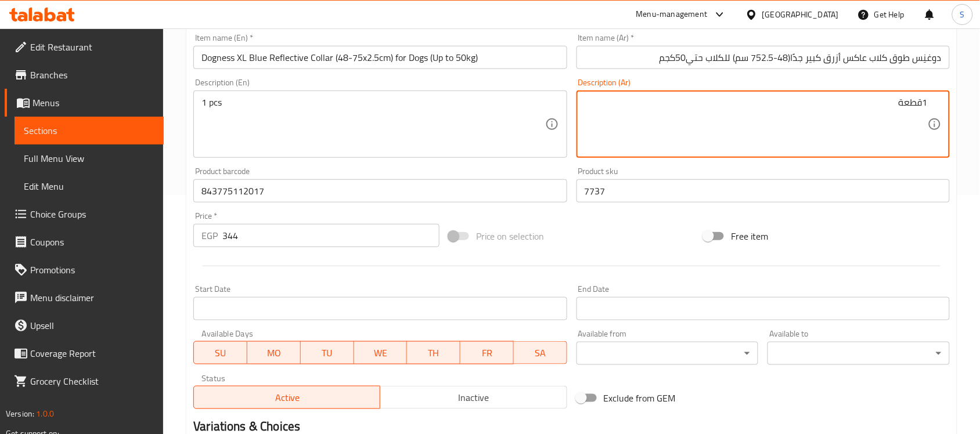
click at [657, 188] on input "7737" at bounding box center [763, 190] width 373 height 23
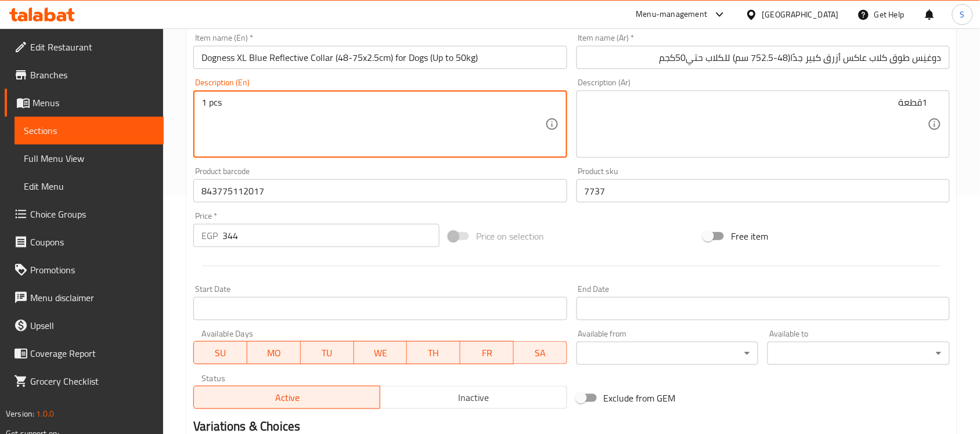
click at [330, 181] on input "843775112017" at bounding box center [379, 190] width 373 height 23
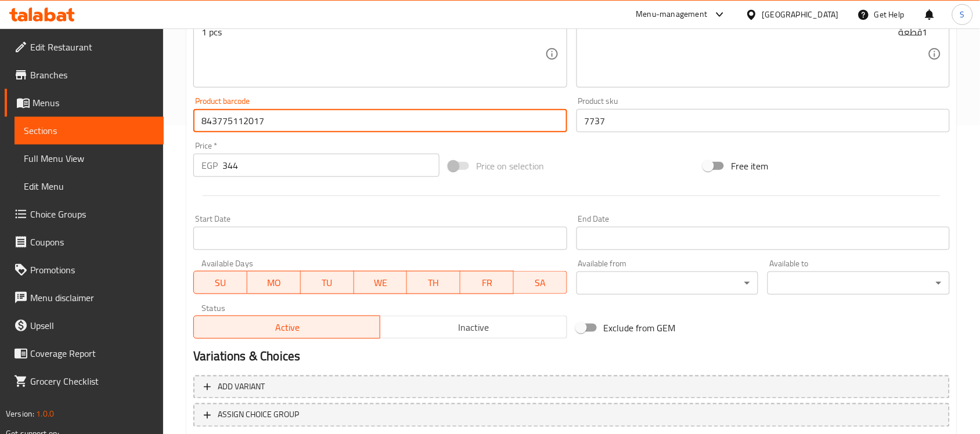
scroll to position [384, 0]
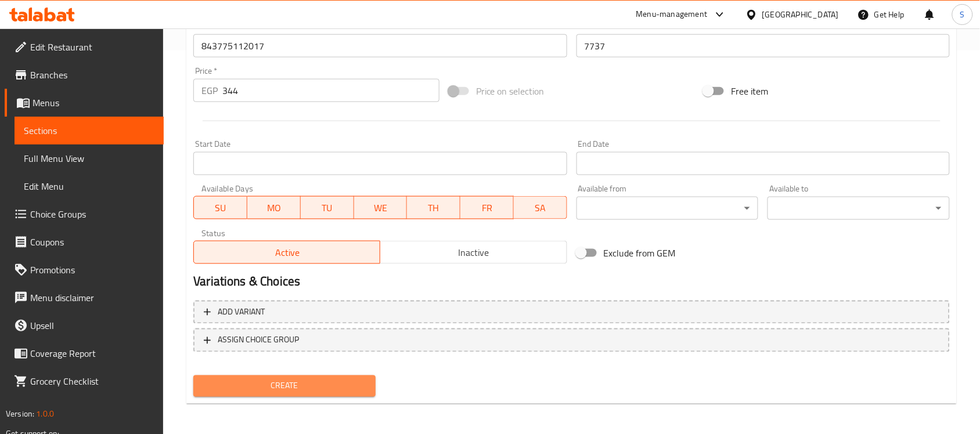
click at [334, 392] on button "Create" at bounding box center [284, 386] width 182 height 21
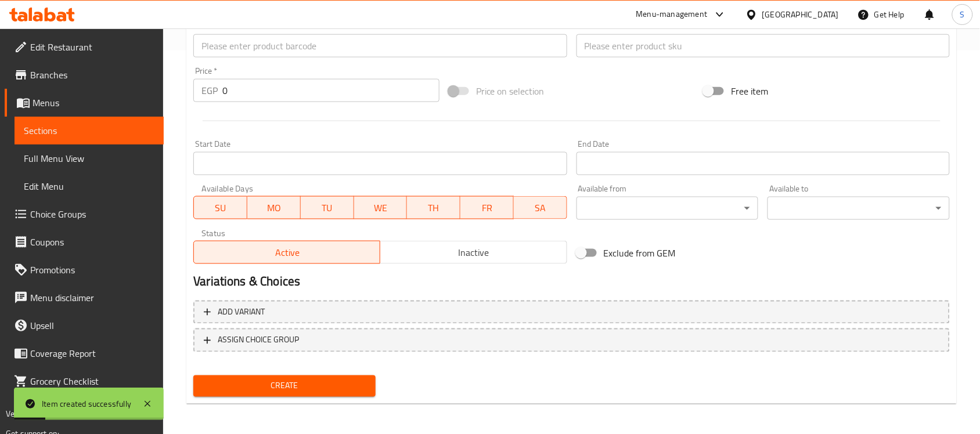
click at [279, 47] on input "text" at bounding box center [379, 45] width 373 height 23
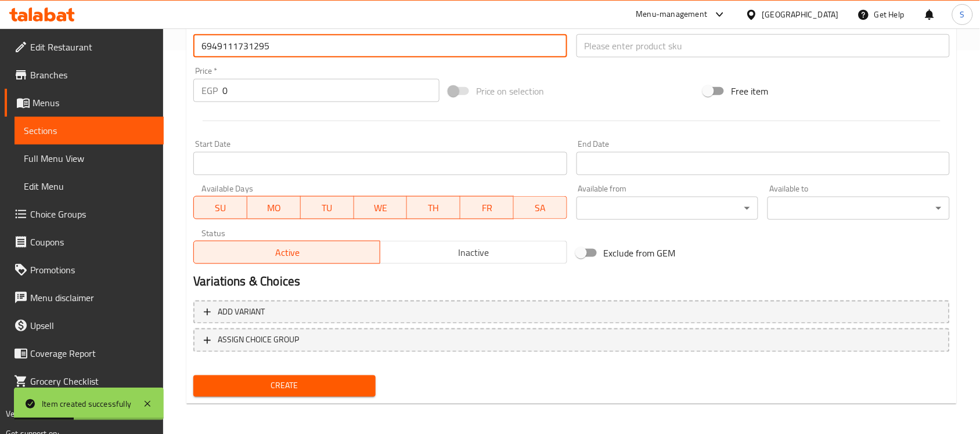
drag, startPoint x: 257, startPoint y: 94, endPoint x: 192, endPoint y: 93, distance: 65.6
click at [192, 95] on div "Price   * EGP 0 Price *" at bounding box center [316, 84] width 255 height 45
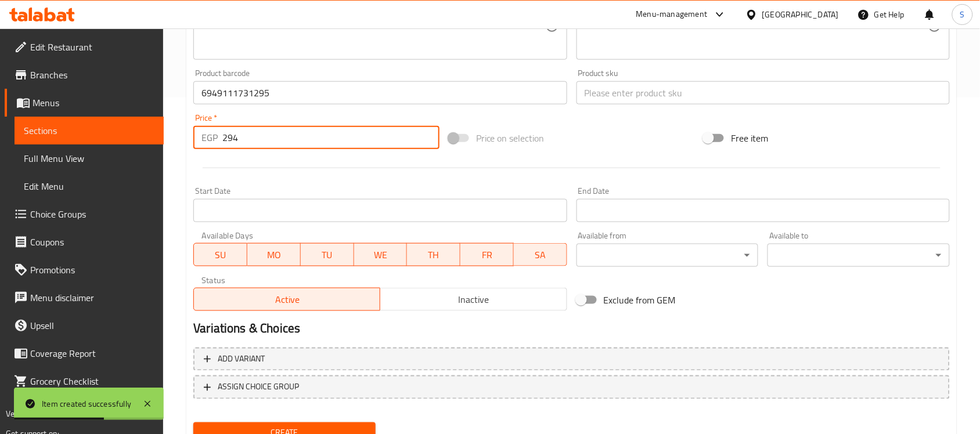
scroll to position [311, 0]
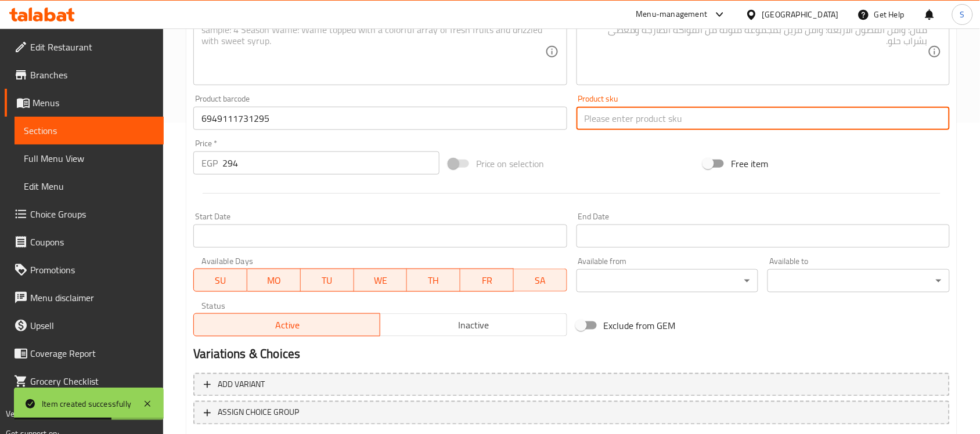
click at [625, 124] on input "text" at bounding box center [763, 118] width 373 height 23
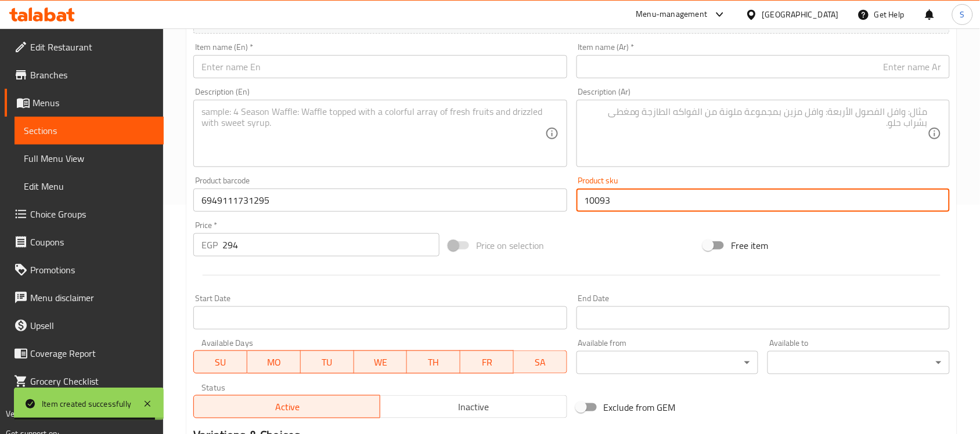
scroll to position [166, 0]
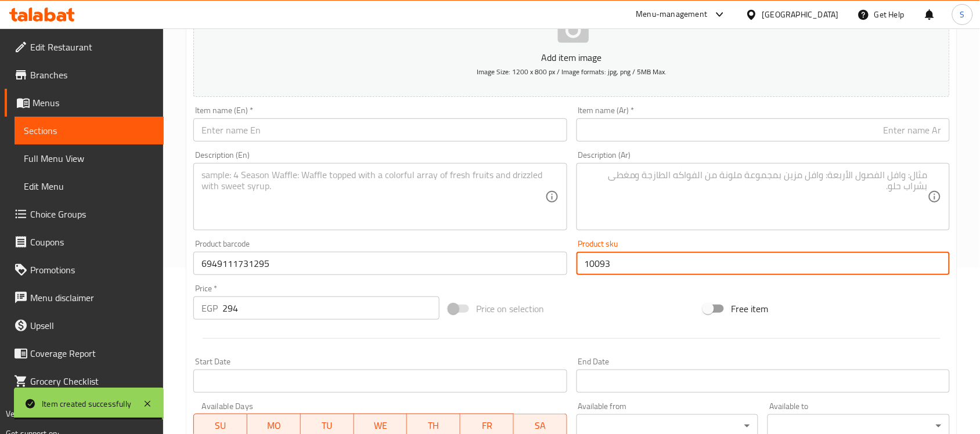
click at [287, 132] on input "text" at bounding box center [379, 129] width 373 height 23
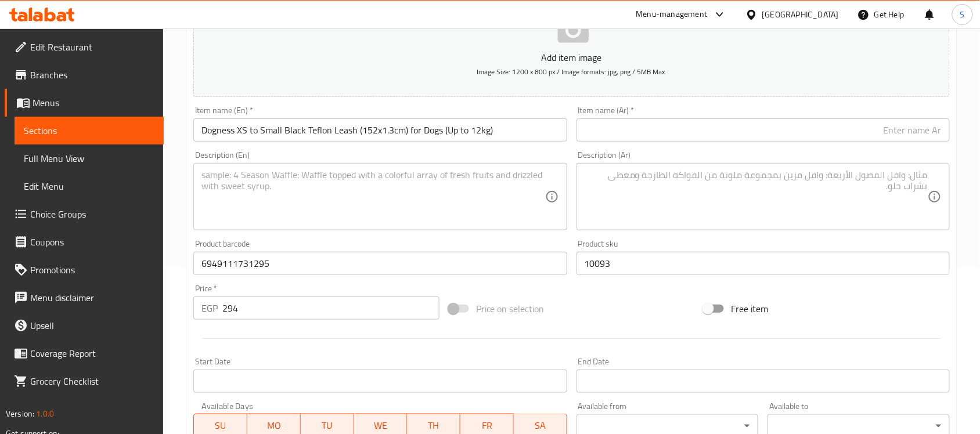
click at [663, 117] on div "Item name (Ar)   * Item name (Ar) *" at bounding box center [763, 123] width 373 height 35
click at [659, 132] on input "text" at bounding box center [763, 129] width 373 height 23
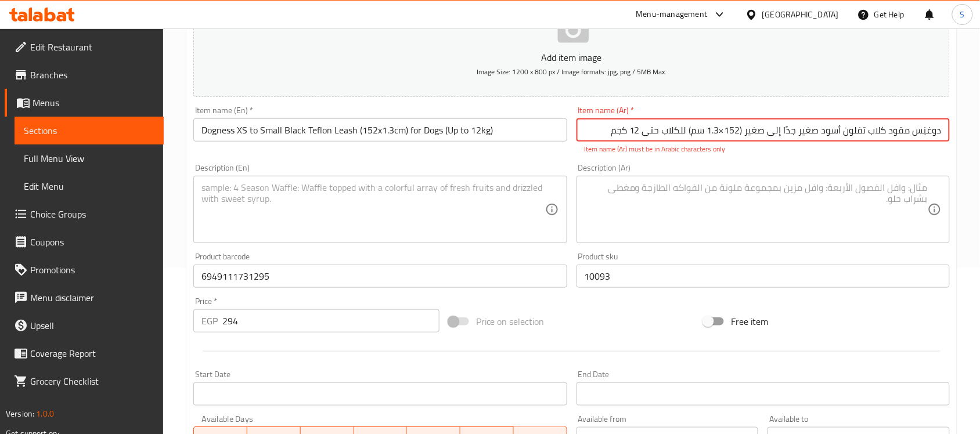
click at [729, 132] on input "دوغنِس مقود كلاب تفلون أسود صغير جدًا إلى صغير ‏(152×1.3 سم) للكلاب حتى ‎12 كجم" at bounding box center [763, 129] width 373 height 23
click at [744, 129] on input "دوغنِس مقود كلاب تفلون أسود صغير جدًا إلى صغير ‏(152*1.3 سم) للكلاب حتى ‎12 كجم" at bounding box center [763, 129] width 373 height 23
drag, startPoint x: 646, startPoint y: 131, endPoint x: 636, endPoint y: 132, distance: 10.5
click at [636, 132] on input "دوغنِس مقود كلاب تفلون أسود صغير جدًا إلى صغير(152*1.3 سم) للكلاب حتى ‎12 كجم" at bounding box center [763, 129] width 373 height 23
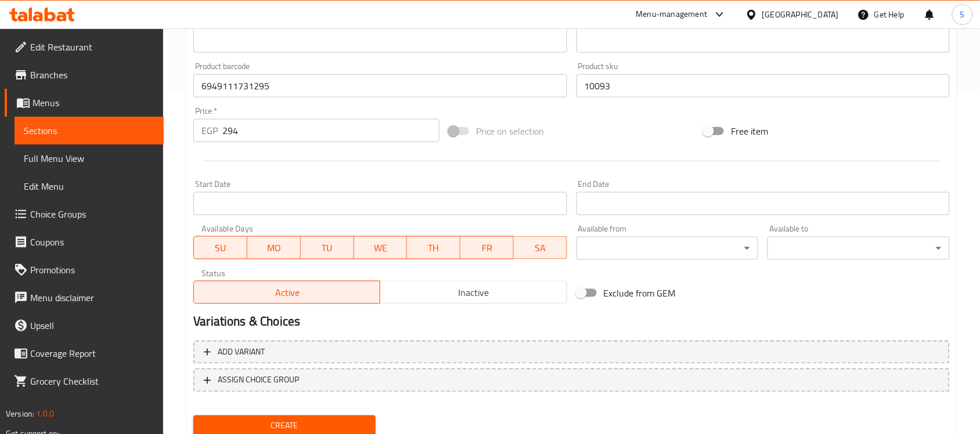
scroll to position [311, 0]
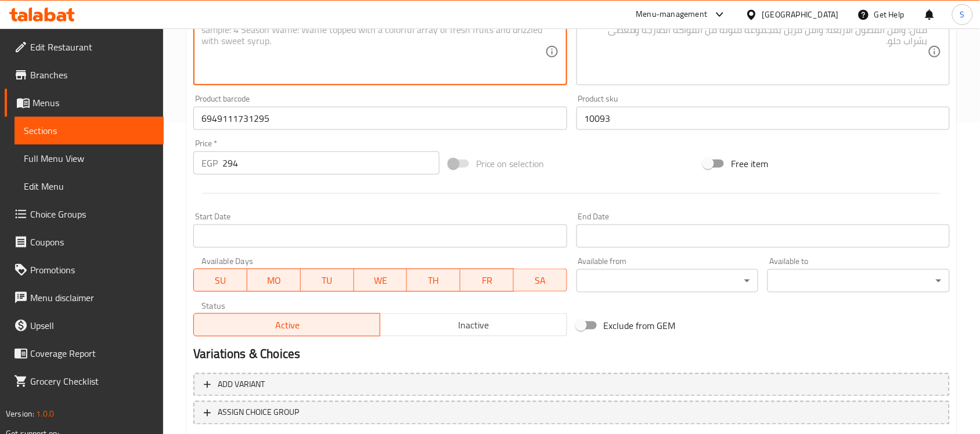
click at [261, 66] on textarea at bounding box center [372, 51] width 343 height 55
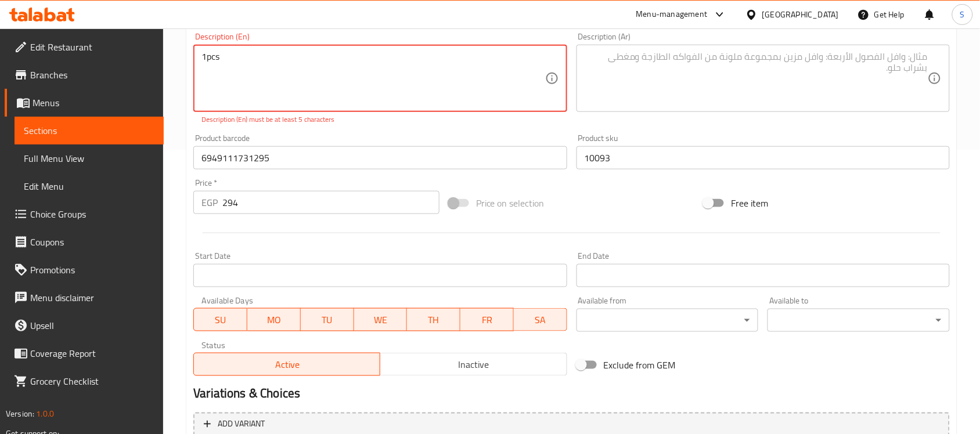
scroll to position [239, 0]
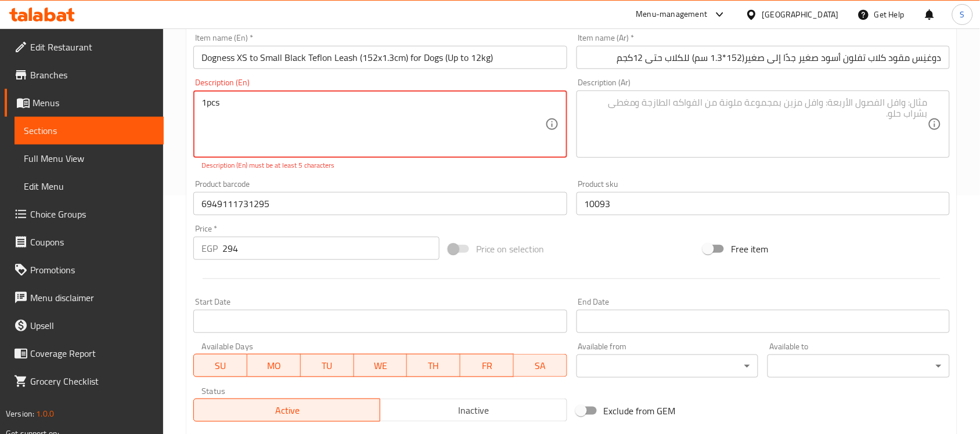
click at [203, 107] on textarea "1pcs" at bounding box center [372, 124] width 343 height 55
click at [207, 102] on textarea "1pcs" at bounding box center [372, 124] width 343 height 55
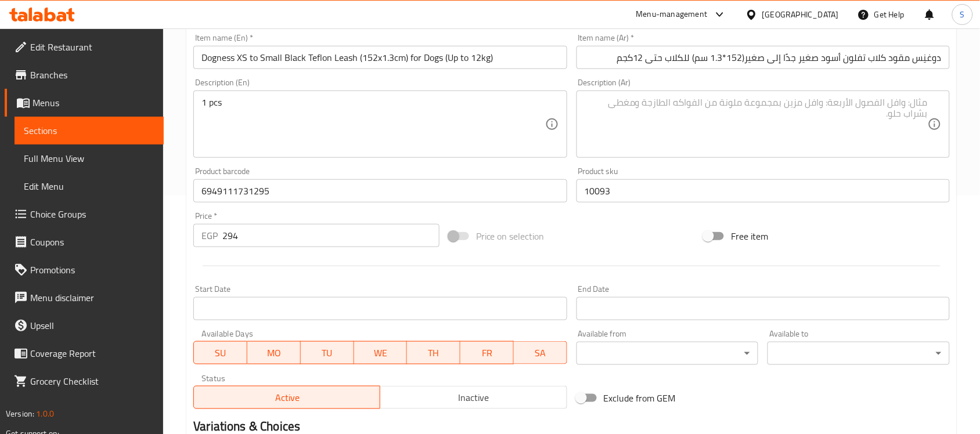
click at [726, 114] on textarea at bounding box center [756, 124] width 343 height 55
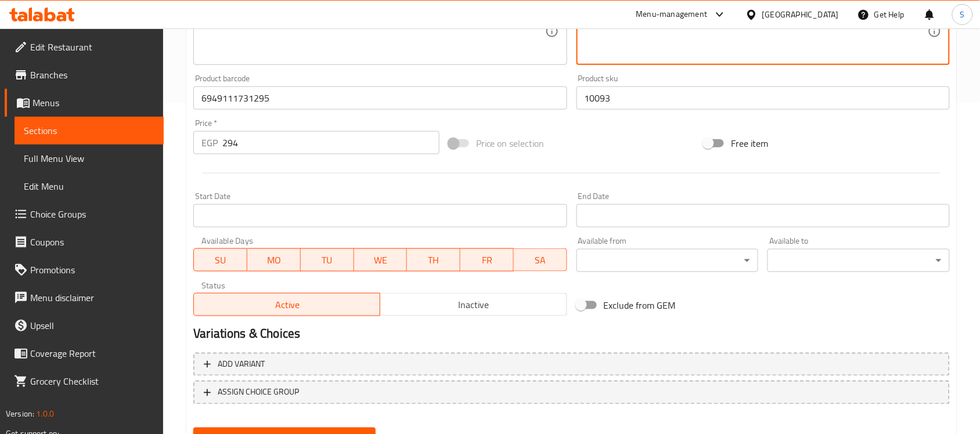
scroll to position [384, 0]
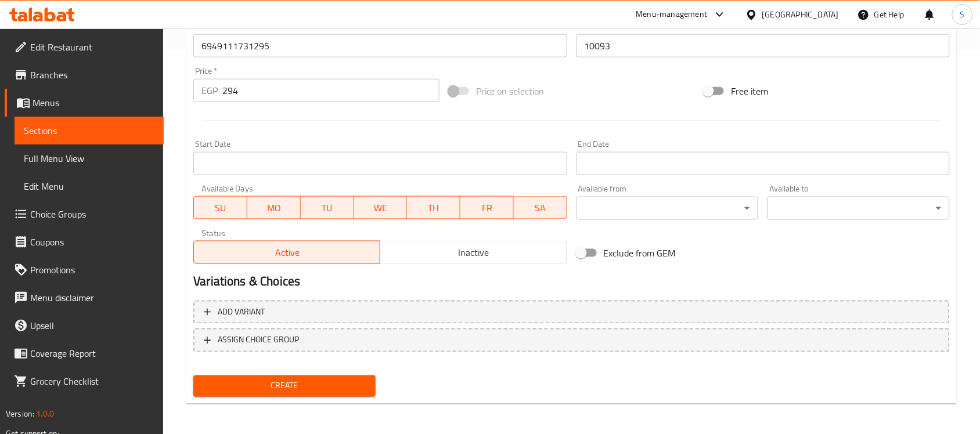
click at [218, 379] on span "Create" at bounding box center [285, 386] width 164 height 15
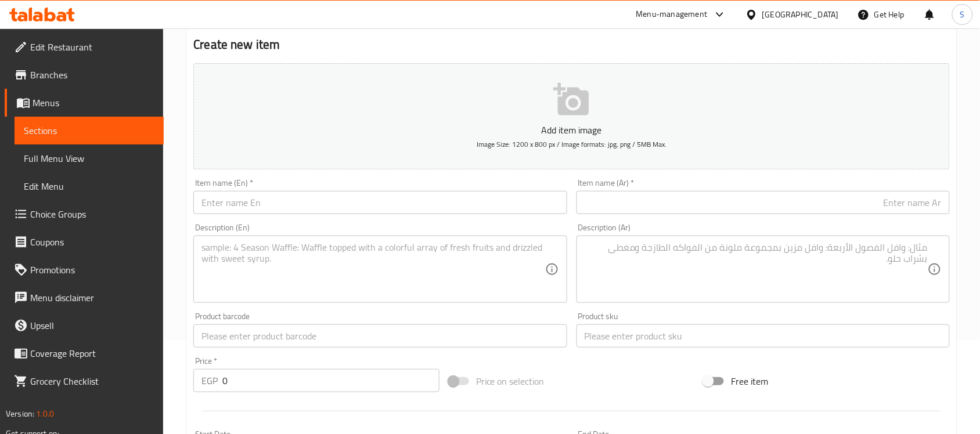
click at [244, 334] on input "text" at bounding box center [379, 336] width 373 height 23
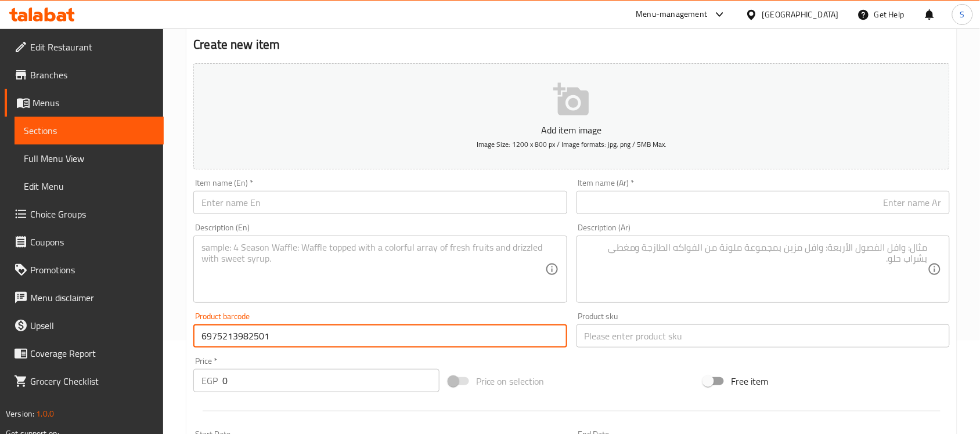
drag, startPoint x: 250, startPoint y: 390, endPoint x: 207, endPoint y: 379, distance: 44.2
click at [207, 379] on div "EGP 0 Price *" at bounding box center [316, 380] width 246 height 23
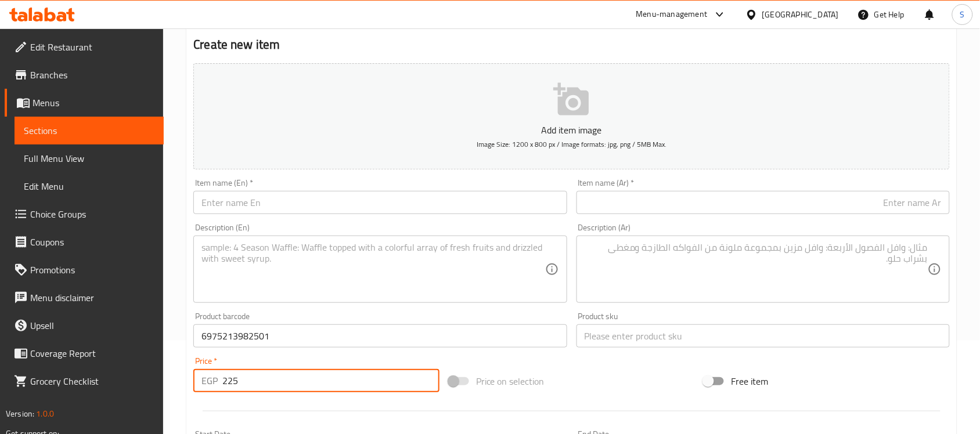
click at [620, 341] on input "text" at bounding box center [763, 336] width 373 height 23
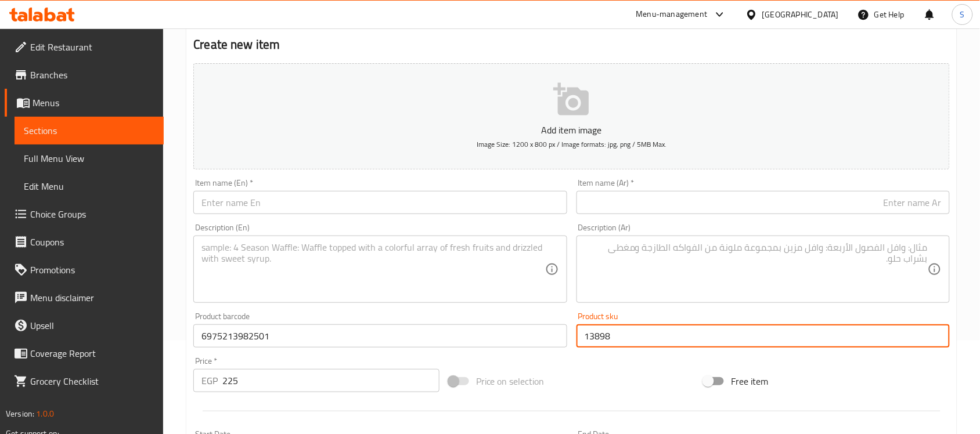
click at [244, 205] on input "text" at bounding box center [379, 202] width 373 height 23
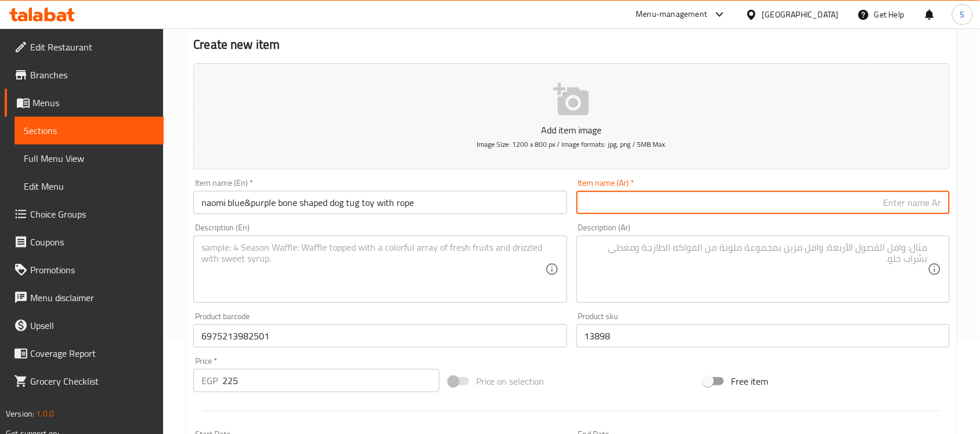
click at [694, 208] on input "text" at bounding box center [763, 202] width 373 height 23
click at [312, 285] on textarea at bounding box center [372, 269] width 343 height 55
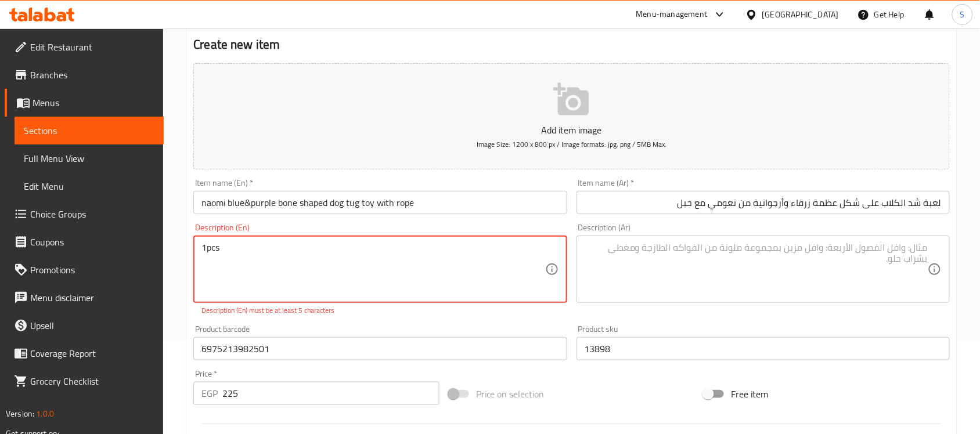
click at [206, 250] on textarea "1pcs" at bounding box center [372, 269] width 343 height 55
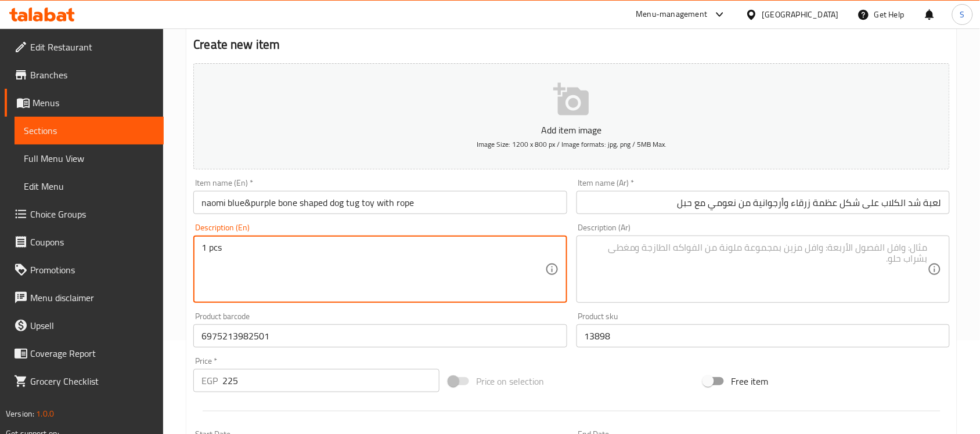
click at [674, 264] on textarea at bounding box center [756, 269] width 343 height 55
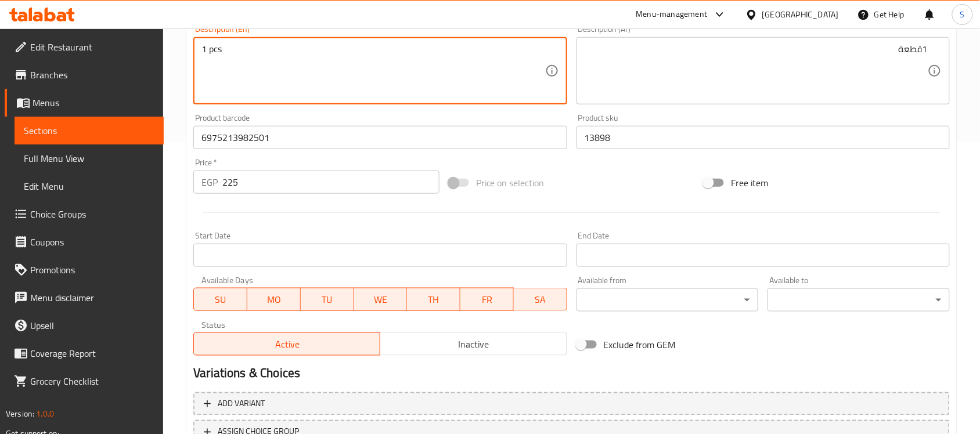
scroll to position [384, 0]
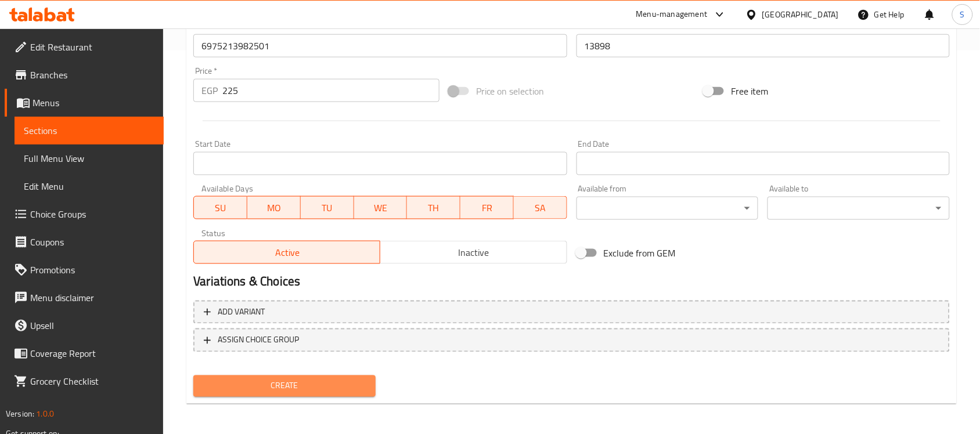
click at [315, 386] on span "Create" at bounding box center [285, 386] width 164 height 15
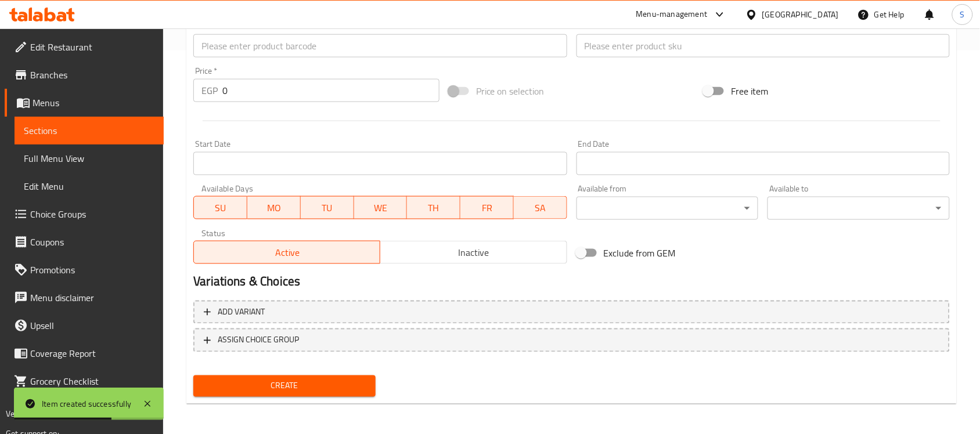
scroll to position [166, 0]
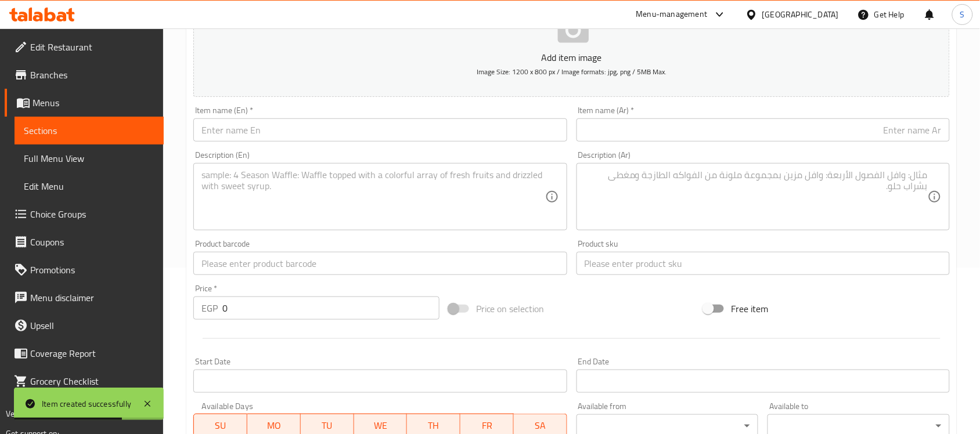
click at [204, 271] on input "text" at bounding box center [379, 263] width 373 height 23
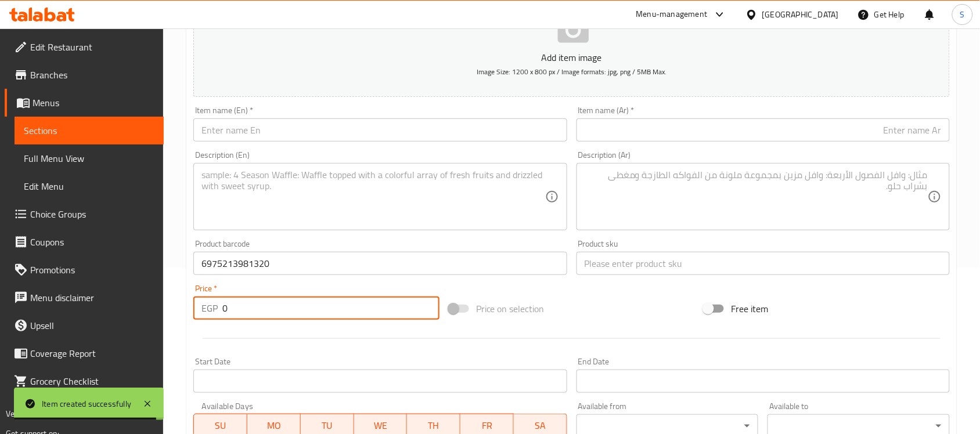
drag, startPoint x: 183, startPoint y: 300, endPoint x: 196, endPoint y: 241, distance: 60.6
click at [174, 297] on div "Home / Restaurants management / Menus / Sections / item / create Dogs Accessori…" at bounding box center [571, 258] width 817 height 792
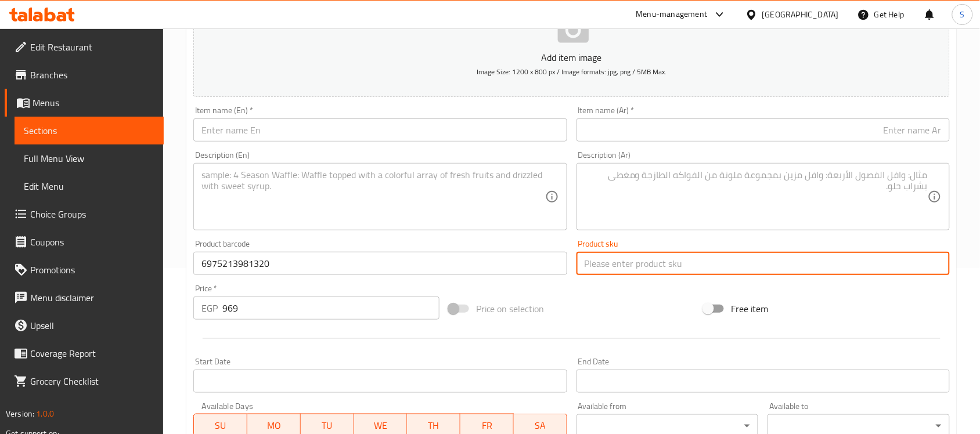
click at [606, 275] on input "text" at bounding box center [763, 263] width 373 height 23
click at [321, 132] on input "text" at bounding box center [379, 129] width 373 height 23
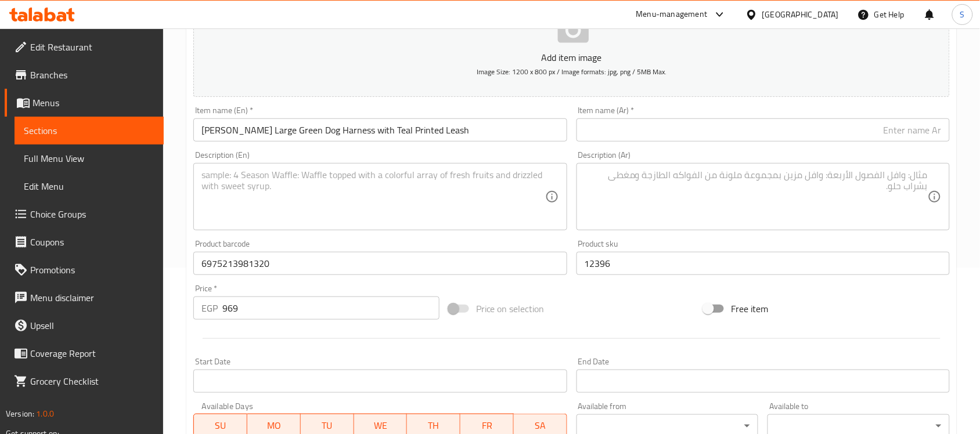
click at [716, 132] on input "text" at bounding box center [763, 129] width 373 height 23
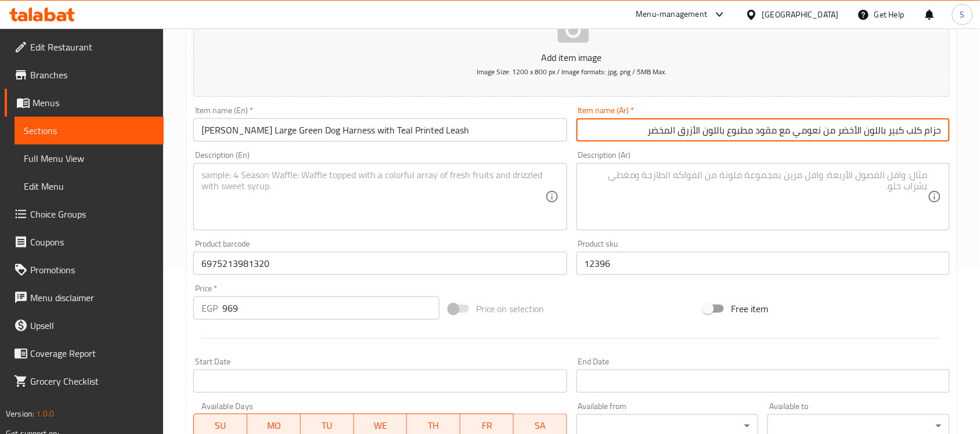
click at [694, 181] on textarea at bounding box center [756, 197] width 343 height 55
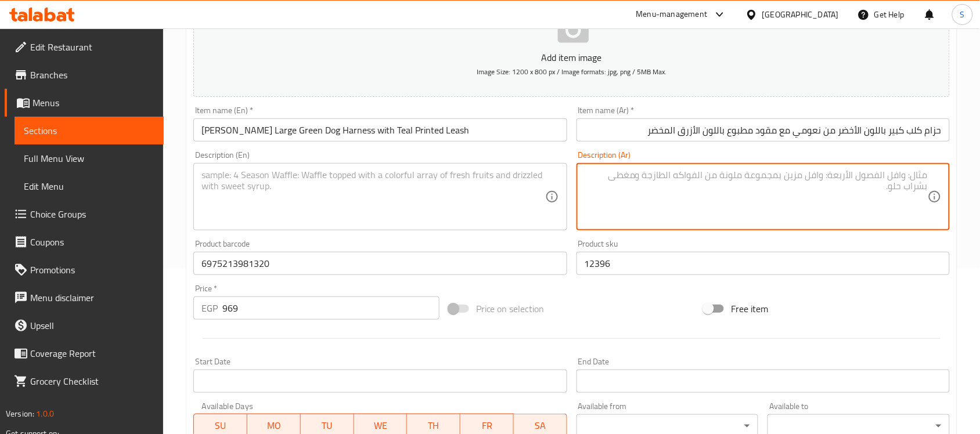
click at [330, 186] on textarea at bounding box center [372, 197] width 343 height 55
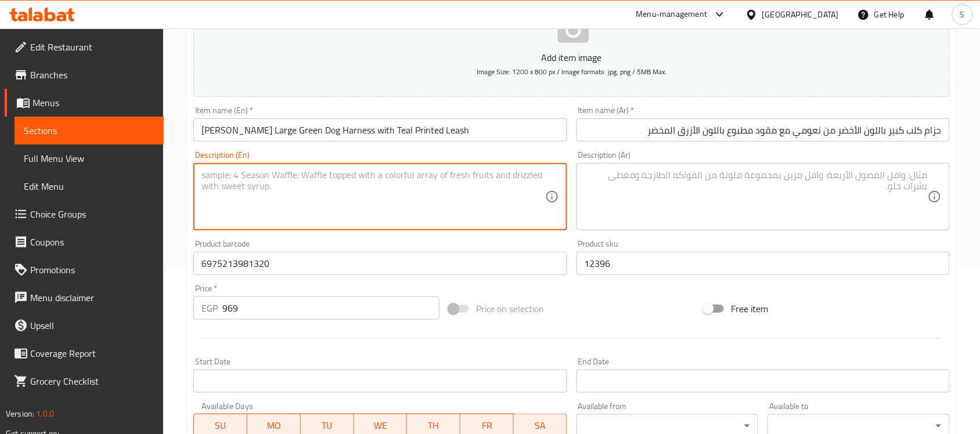
click at [287, 189] on textarea at bounding box center [372, 197] width 343 height 55
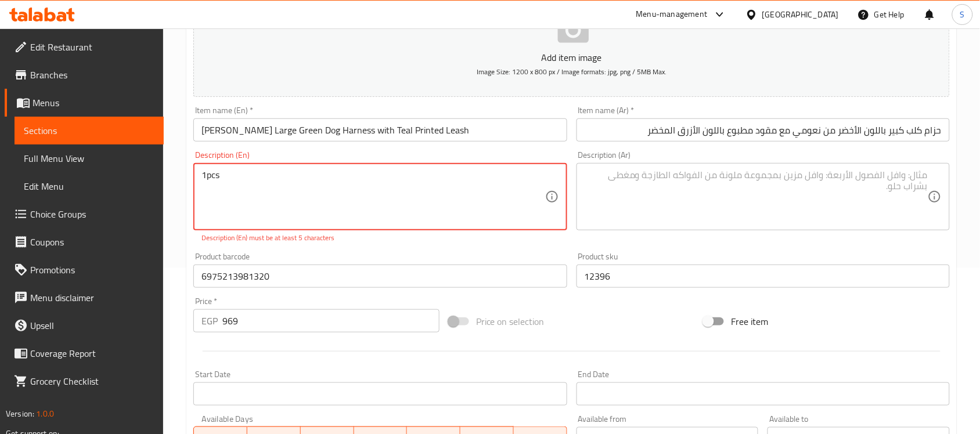
click at [207, 177] on textarea "1pcs" at bounding box center [372, 197] width 343 height 55
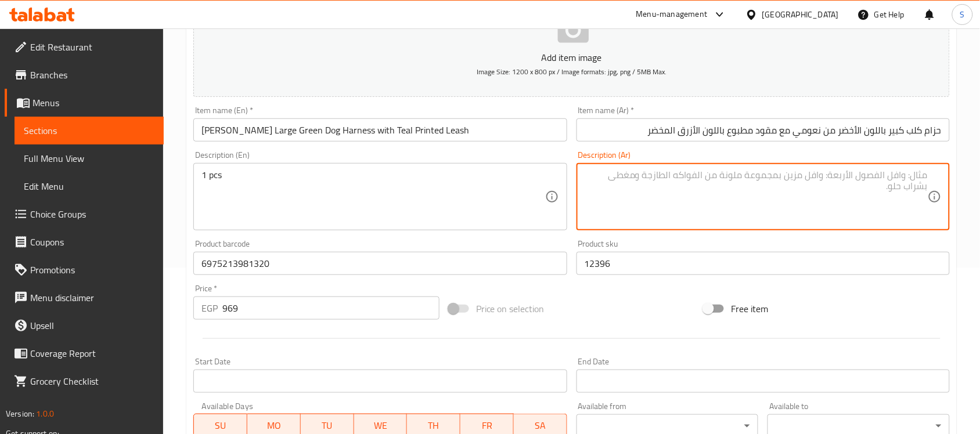
click at [674, 184] on textarea at bounding box center [756, 197] width 343 height 55
click at [696, 145] on div "Item name (Ar)   * حزام كلب كبير باللون الأخضر من نعومي مع مقود مطبوع باللون ال…" at bounding box center [763, 124] width 383 height 45
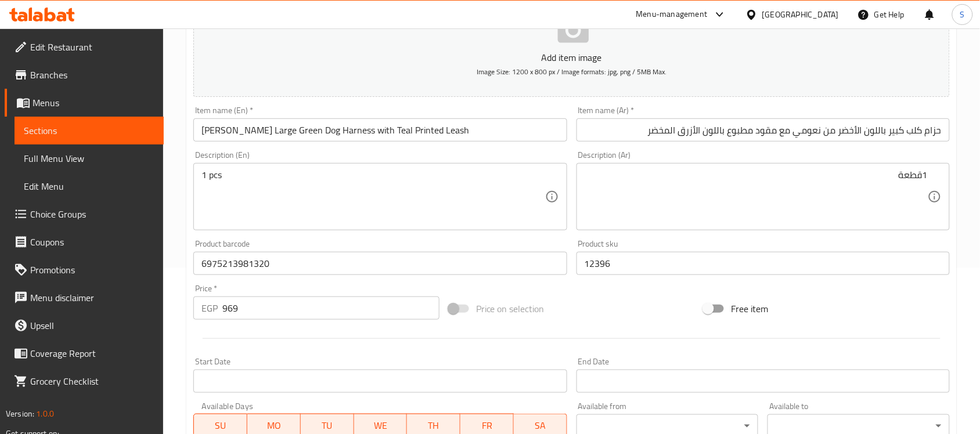
click at [695, 135] on input "حزام كلب كبير باللون الأخضر من نعومي مع مقود مطبوع باللون الأزرق المخضر" at bounding box center [763, 129] width 373 height 23
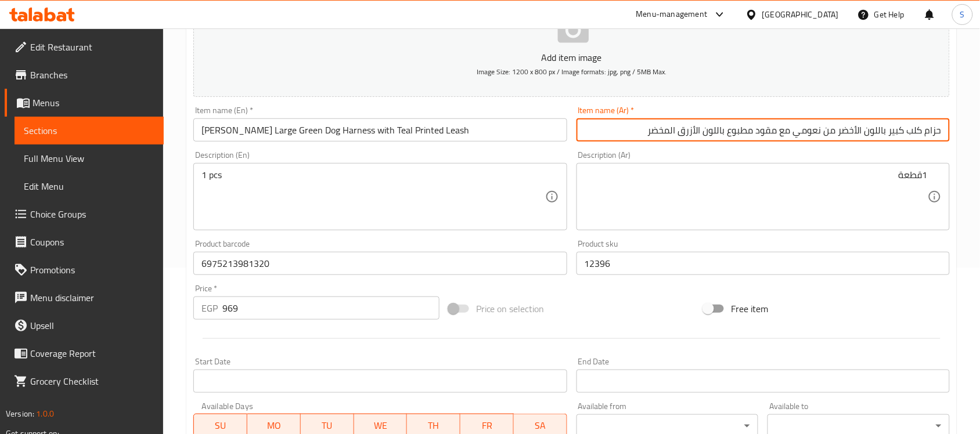
click at [473, 126] on input "Naomi Large Green Dog Harness with Teal Printed Leash" at bounding box center [379, 129] width 373 height 23
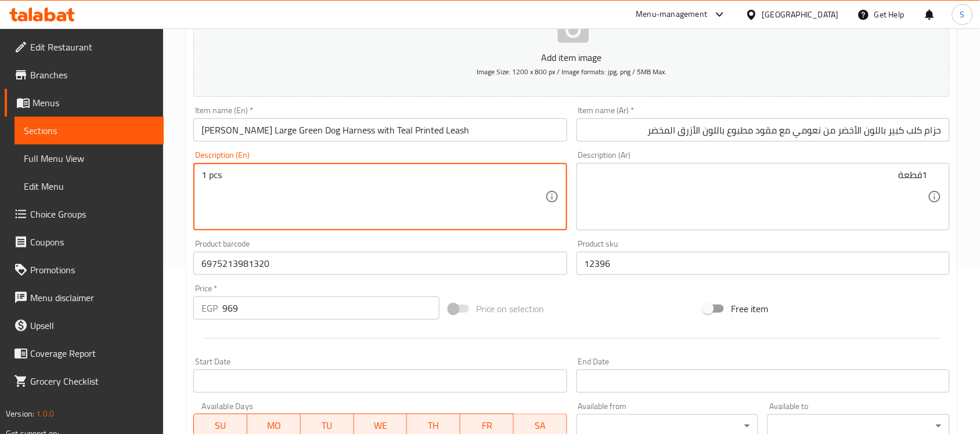
click at [321, 262] on input "6975213981320" at bounding box center [379, 263] width 373 height 23
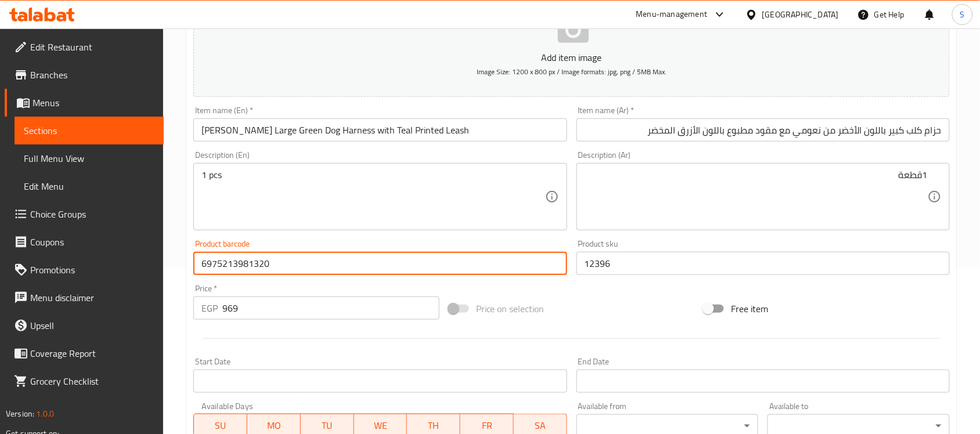
click at [652, 269] on input "12396" at bounding box center [763, 263] width 373 height 23
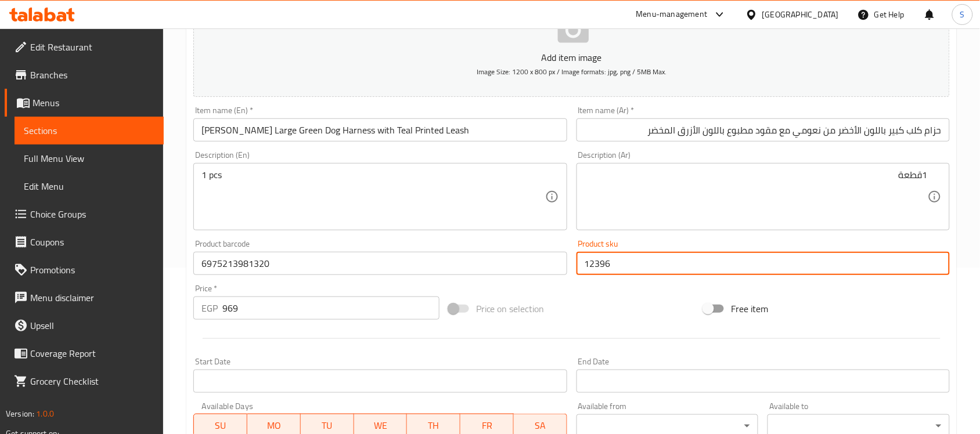
click at [232, 316] on input "969" at bounding box center [330, 308] width 217 height 23
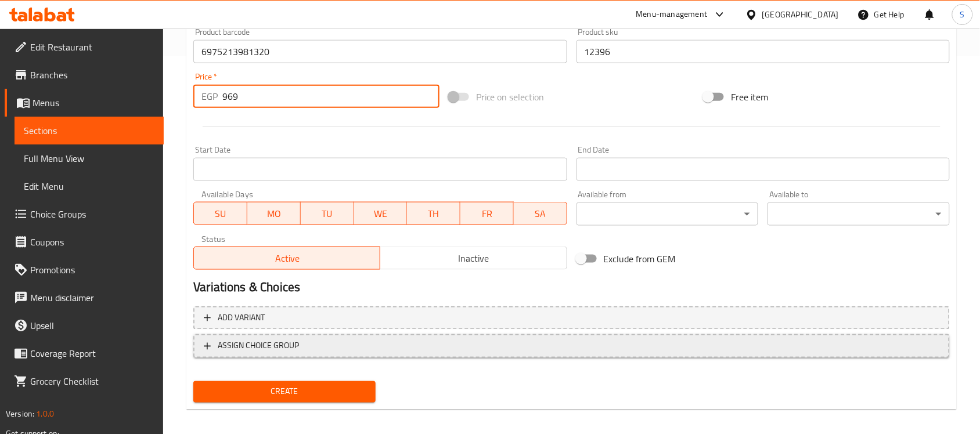
scroll to position [384, 0]
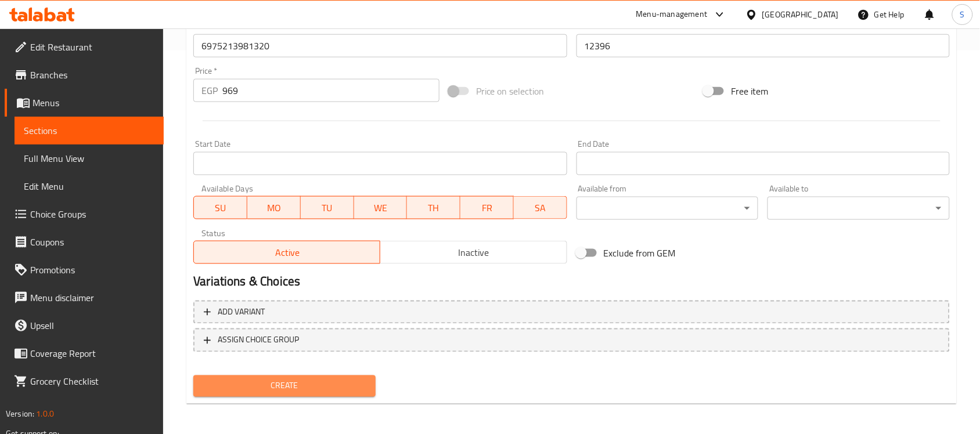
click at [300, 381] on span "Create" at bounding box center [285, 386] width 164 height 15
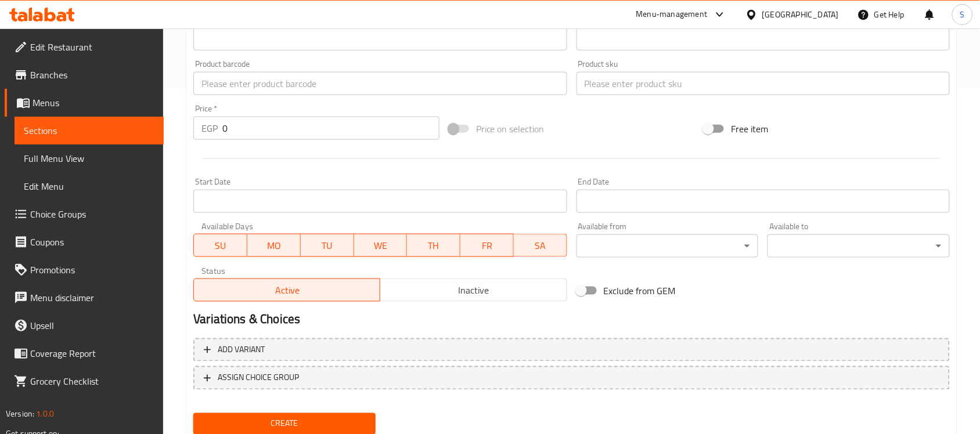
scroll to position [311, 0]
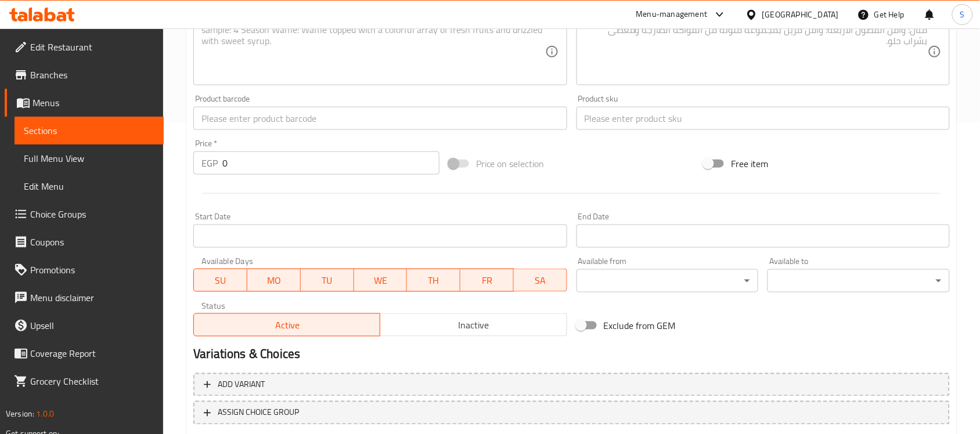
click at [257, 119] on input "text" at bounding box center [379, 118] width 373 height 23
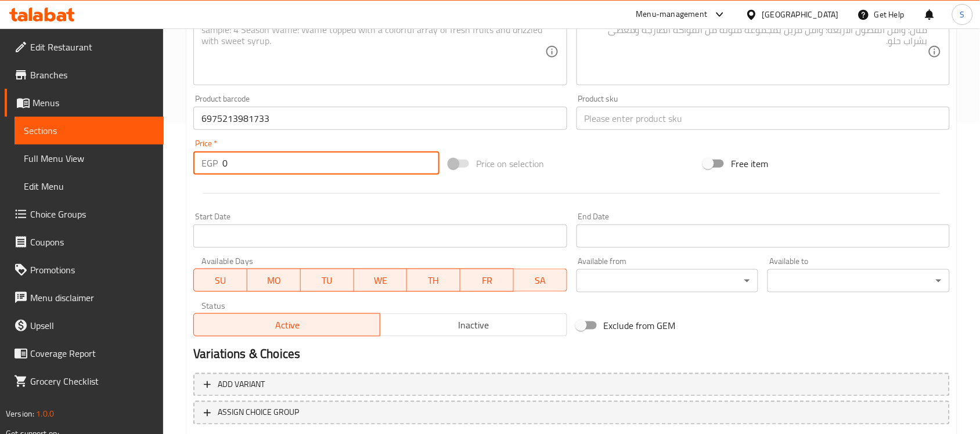
drag, startPoint x: 231, startPoint y: 163, endPoint x: 199, endPoint y: 149, distance: 35.1
click at [197, 149] on div "Price   * EGP 0 Price *" at bounding box center [316, 156] width 246 height 35
click at [596, 125] on input "text" at bounding box center [763, 118] width 373 height 23
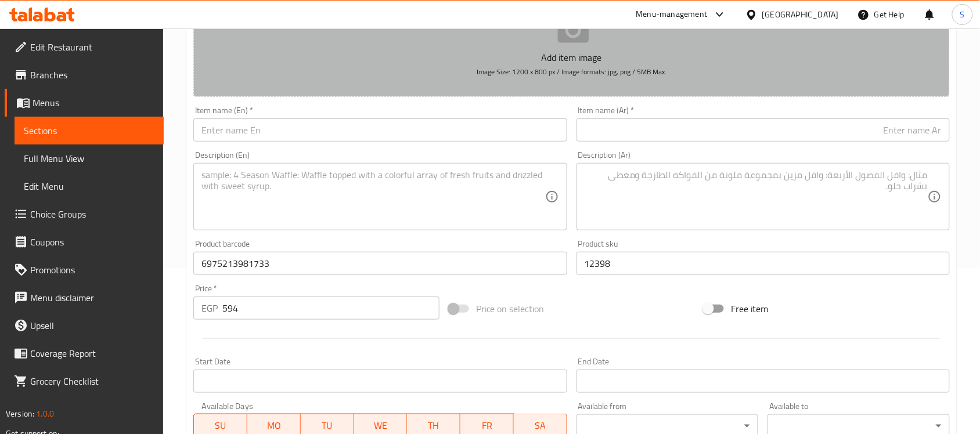
click at [273, 89] on button "Add item image Image Size: 1200 x 800 px / Image formats: jpg, png / 5MB Max." at bounding box center [571, 44] width 757 height 106
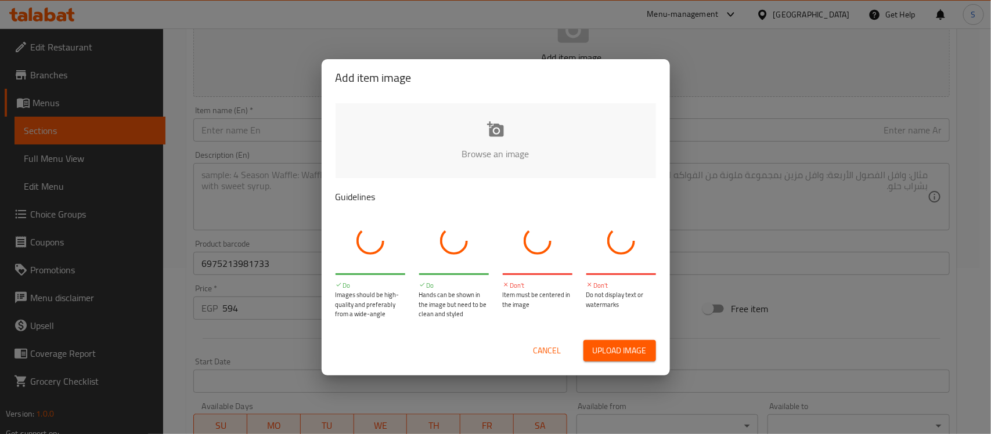
click at [255, 125] on div "Add item image Browse an image Guidelines Do Images should be high-quality and …" at bounding box center [495, 217] width 991 height 434
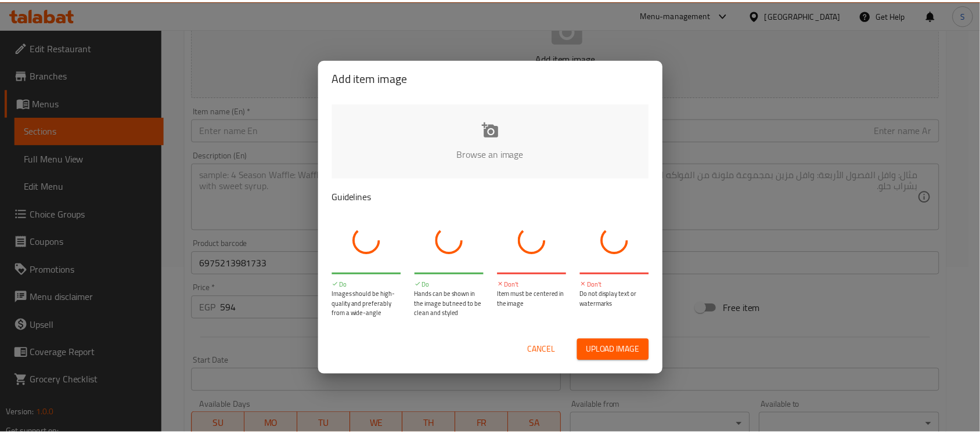
scroll to position [157, 0]
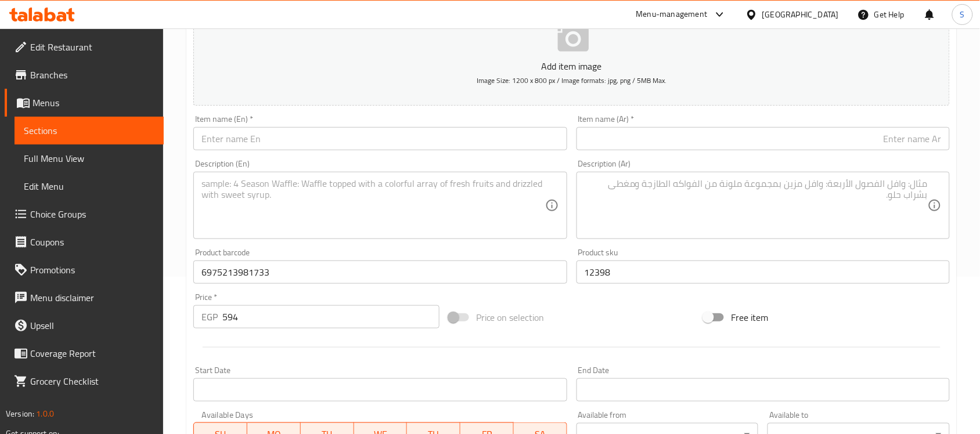
click at [260, 136] on input "text" at bounding box center [379, 138] width 373 height 23
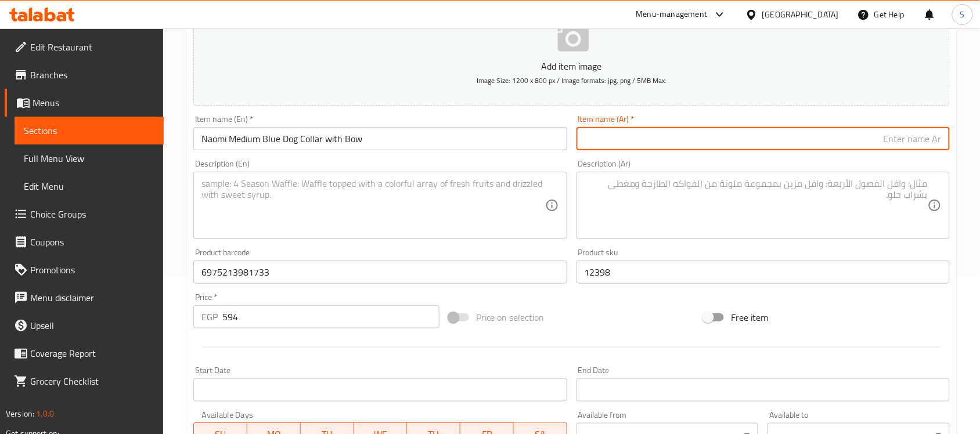
click at [718, 143] on input "text" at bounding box center [763, 138] width 373 height 23
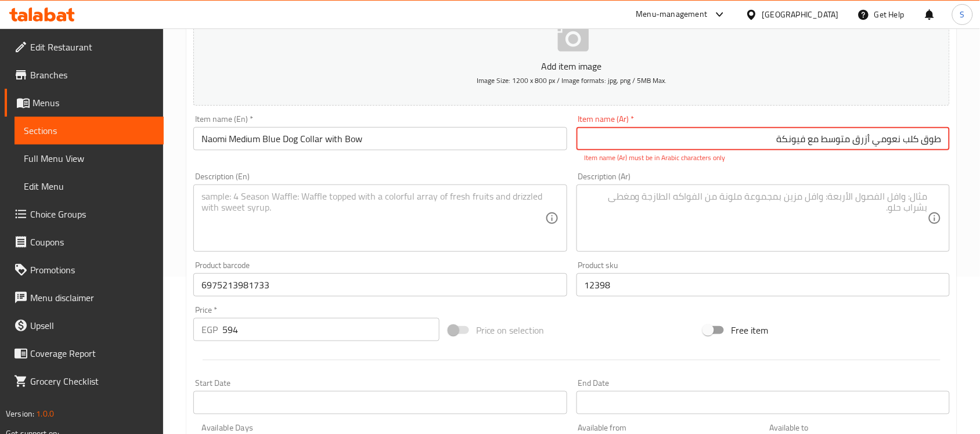
click at [392, 228] on textarea at bounding box center [372, 218] width 343 height 55
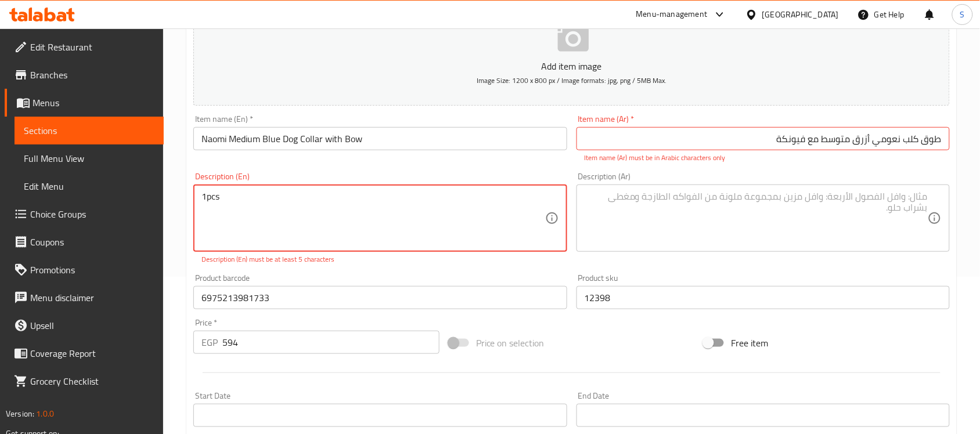
click at [209, 196] on textarea "1pcs" at bounding box center [372, 218] width 343 height 55
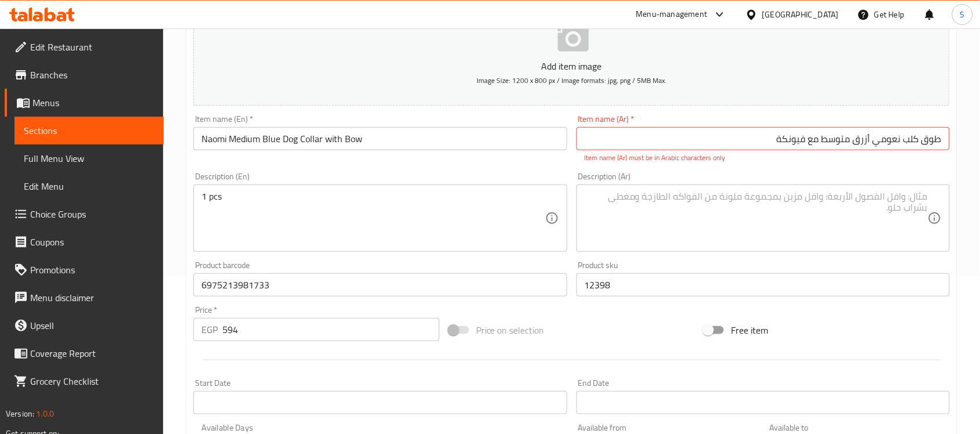
click at [749, 211] on textarea at bounding box center [756, 218] width 343 height 55
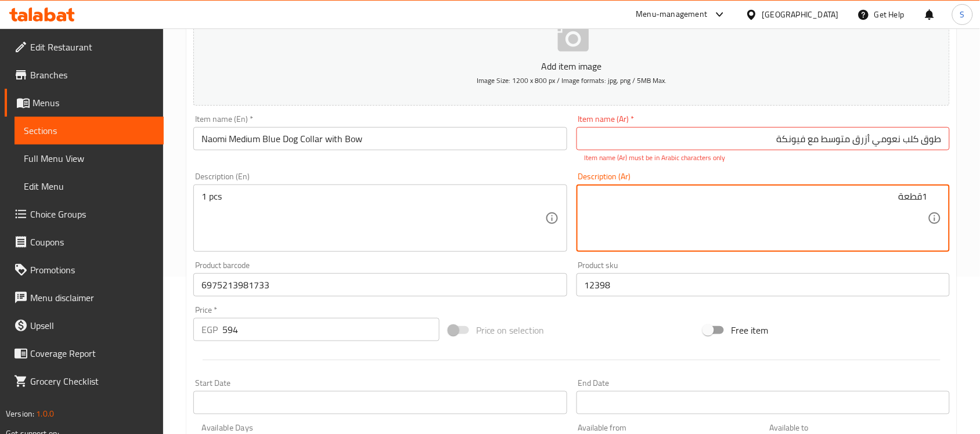
click at [737, 132] on input "طوق كلب نعومي أزرق متوسط ​​مع فيونكة" at bounding box center [763, 138] width 373 height 23
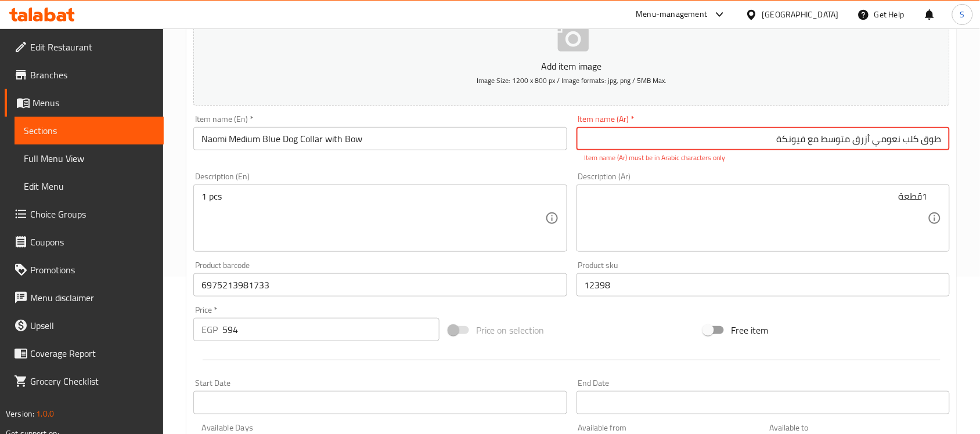
drag, startPoint x: 778, startPoint y: 138, endPoint x: 964, endPoint y: 141, distance: 185.8
click at [964, 141] on div "Home / Restaurants management / Menus / Sections / item / create Dogs Accessori…" at bounding box center [571, 273] width 817 height 805
click at [769, 144] on input "طوق كلب نعومي أزرق متوسط ​​مع فيونكة" at bounding box center [763, 138] width 373 height 23
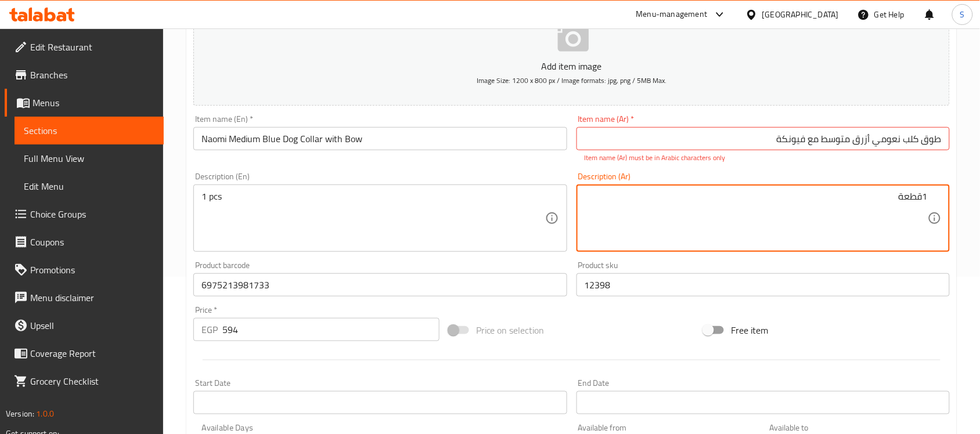
click at [729, 114] on div "Item name (Ar)   * طوق كلب نعومي أزرق متوسط ​​مع فيونكة Item name (Ar) * Item n…" at bounding box center [763, 138] width 383 height 57
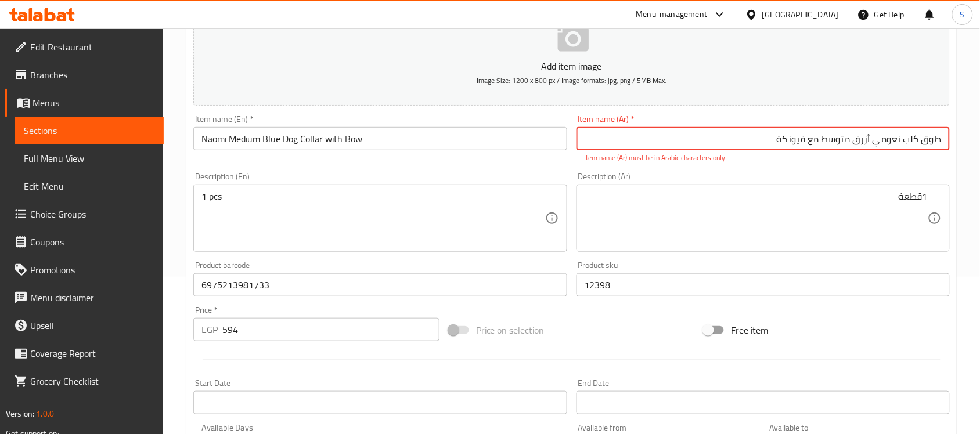
click at [737, 135] on input "طوق كلب نعومي أزرق متوسط ​​مع فيونكة" at bounding box center [763, 138] width 373 height 23
drag, startPoint x: 940, startPoint y: 140, endPoint x: 949, endPoint y: 140, distance: 9.9
click at [949, 140] on input "طوق كلب نعومي أزرق متوسط ​​مع فيونكة" at bounding box center [763, 138] width 373 height 23
drag, startPoint x: 780, startPoint y: 142, endPoint x: 951, endPoint y: 140, distance: 171.3
click at [951, 140] on div "Item name (Ar)   * طوق كلب نعومي أزرق متوسط ​​مع فيونكة Item name (Ar) * Item n…" at bounding box center [763, 138] width 383 height 57
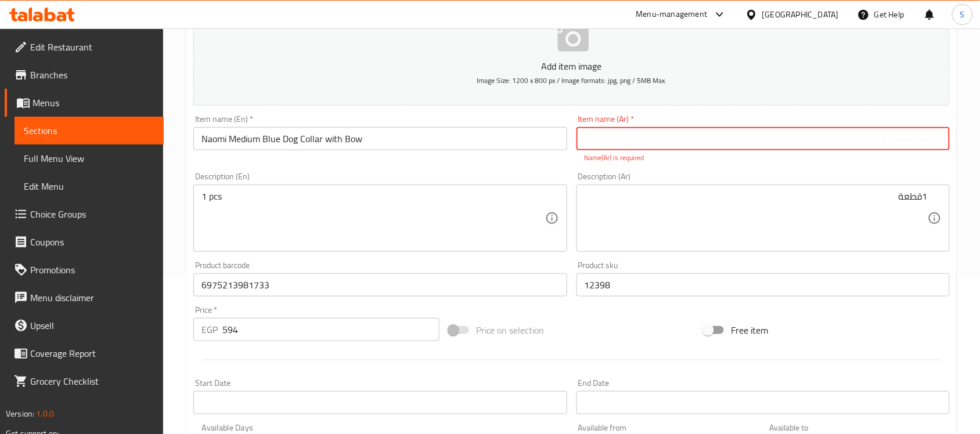
click at [909, 148] on input "text" at bounding box center [763, 138] width 373 height 23
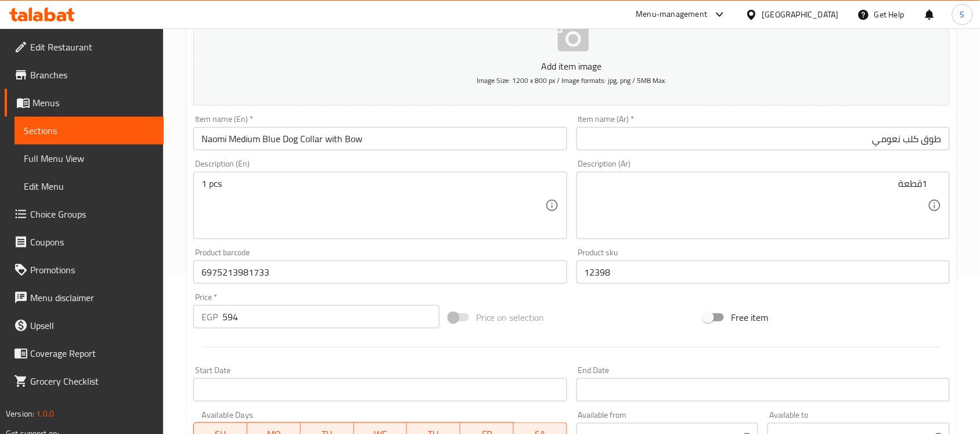
click at [825, 126] on div "Item name (Ar)   * طوق كلب نعومي Item name (Ar) *" at bounding box center [763, 132] width 373 height 35
click at [829, 135] on input "طوق كلب نعومي" at bounding box center [763, 138] width 373 height 23
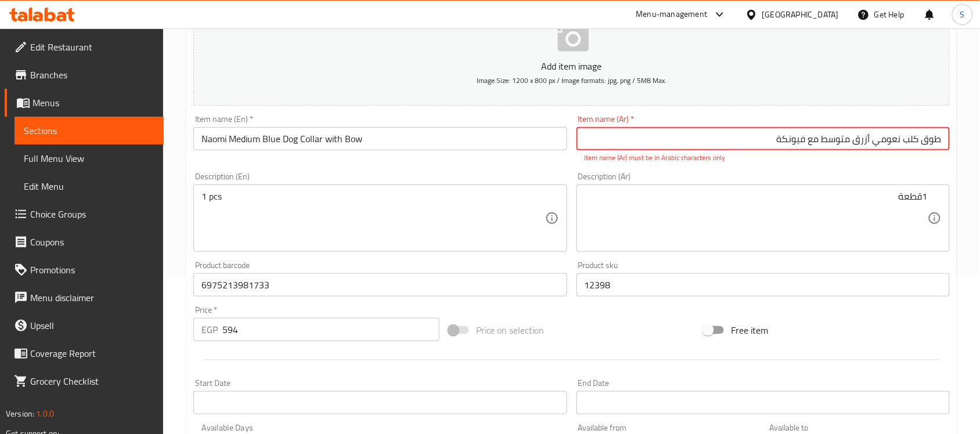
click at [855, 139] on input "طوق كلب نعومي أزرق متوسط ​​مع فيونكة" at bounding box center [763, 138] width 373 height 23
click at [819, 143] on input "طوق كلب نعومي أزرق متوسط ​​مع فيونكة" at bounding box center [763, 138] width 373 height 23
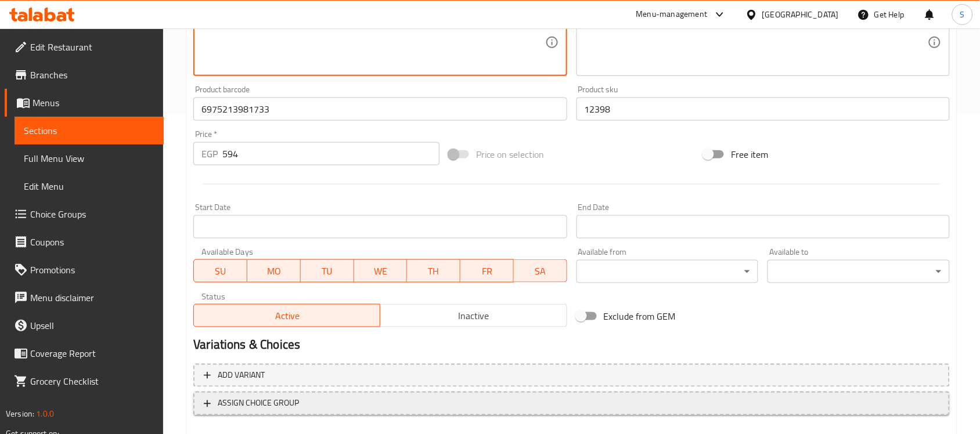
scroll to position [375, 0]
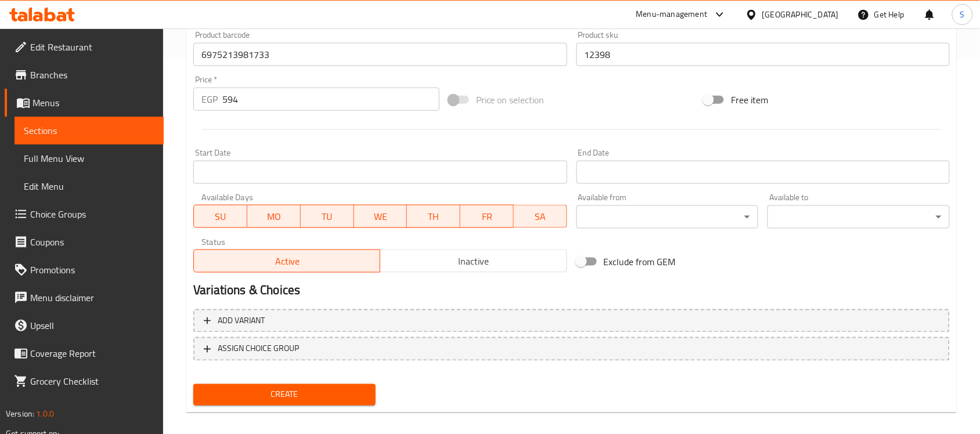
click at [301, 401] on button "Create" at bounding box center [284, 394] width 182 height 21
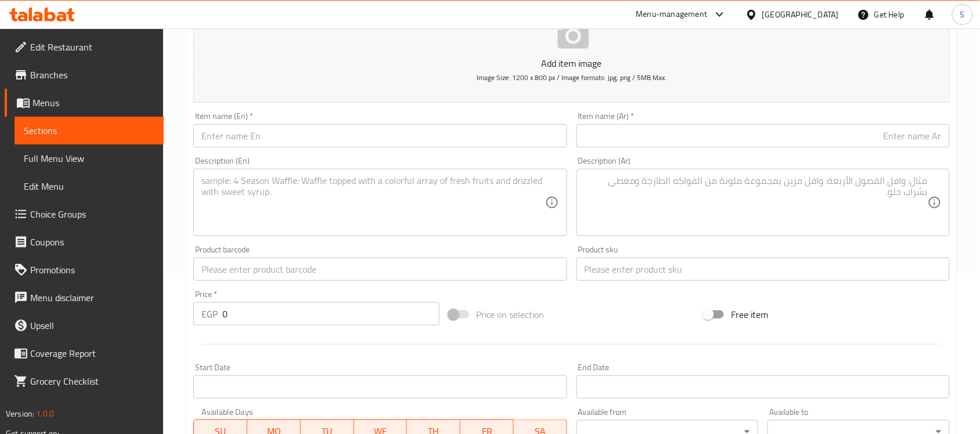
scroll to position [157, 0]
click at [262, 276] on input "text" at bounding box center [379, 272] width 373 height 23
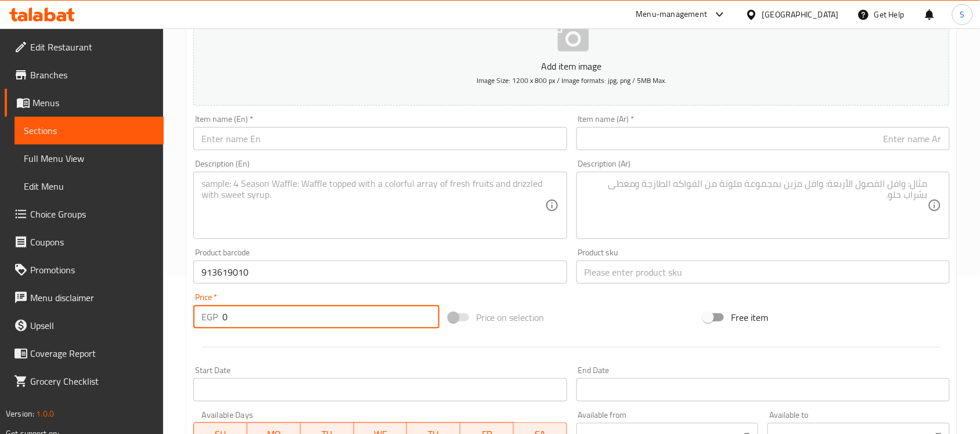
drag, startPoint x: 267, startPoint y: 314, endPoint x: 180, endPoint y: 294, distance: 89.2
click at [181, 294] on div "Home / Restaurants management / Menus / Sections / item / create Dogs Accessori…" at bounding box center [571, 267] width 817 height 792
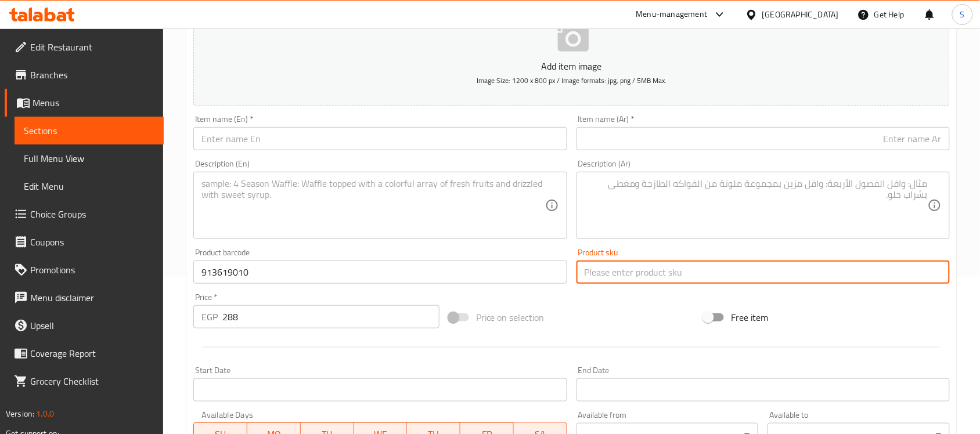
click at [634, 273] on input "text" at bounding box center [763, 272] width 373 height 23
click at [259, 146] on input "text" at bounding box center [379, 138] width 373 height 23
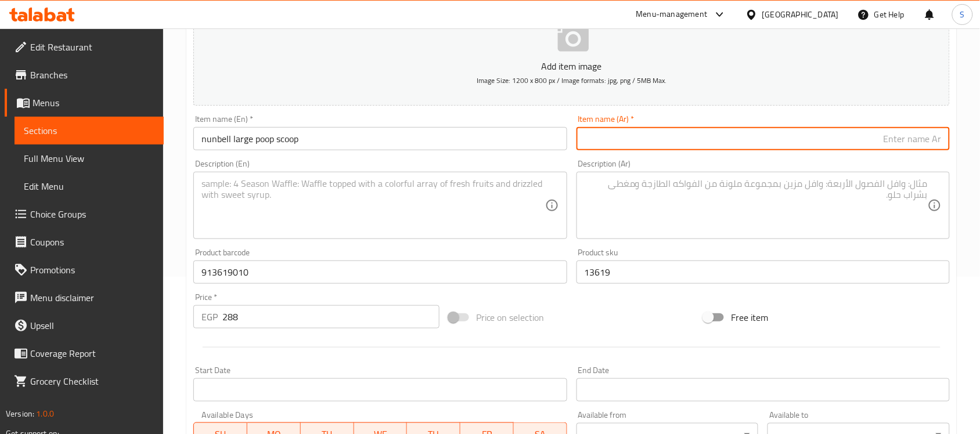
click at [913, 137] on input "text" at bounding box center [763, 138] width 373 height 23
click at [267, 221] on textarea at bounding box center [372, 205] width 343 height 55
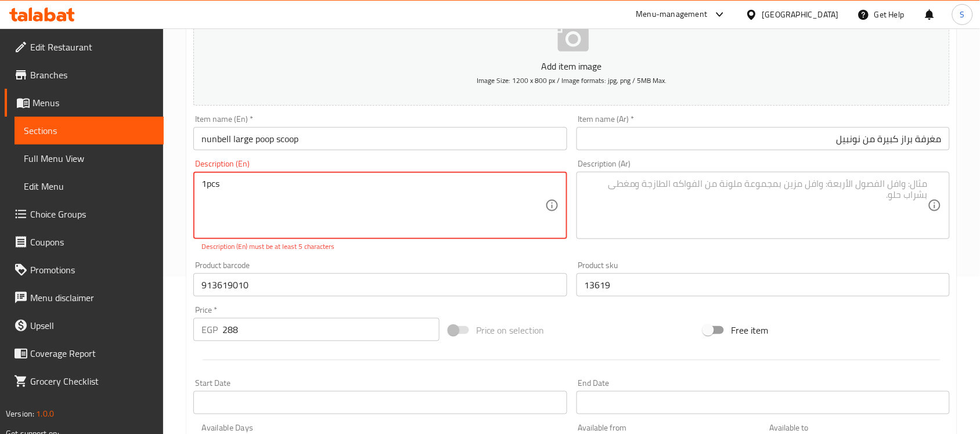
click at [207, 184] on textarea "1pcs" at bounding box center [372, 205] width 343 height 55
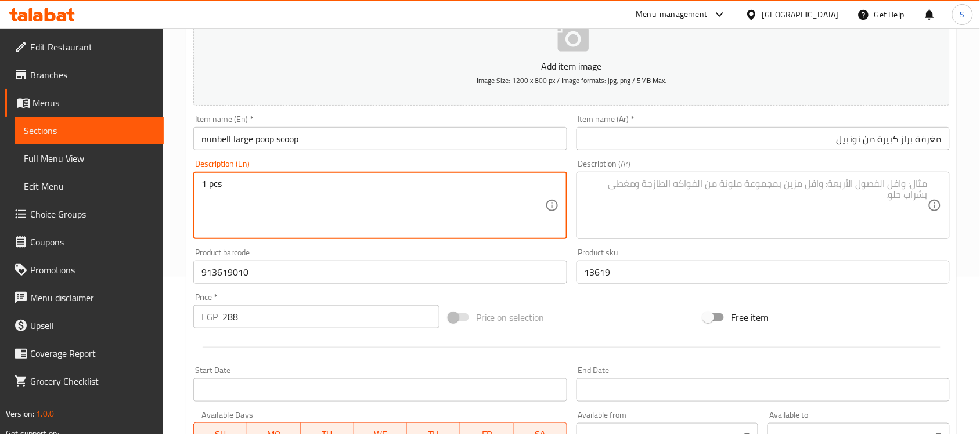
click at [701, 204] on textarea at bounding box center [756, 205] width 343 height 55
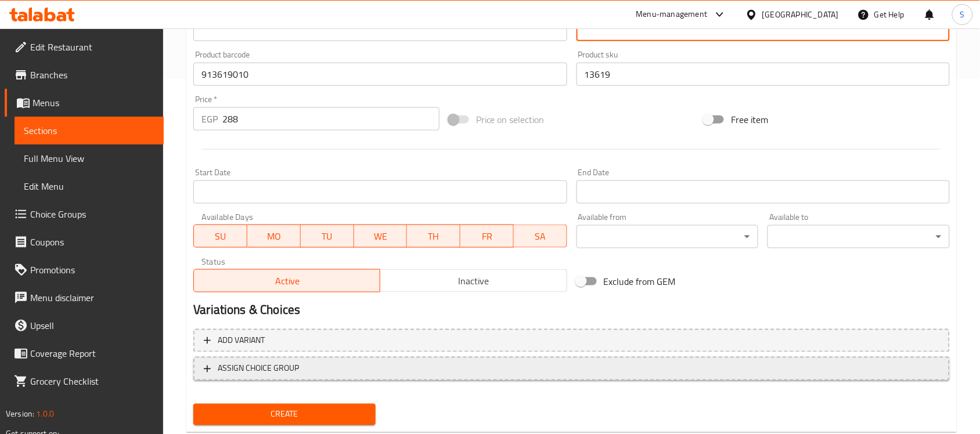
scroll to position [375, 0]
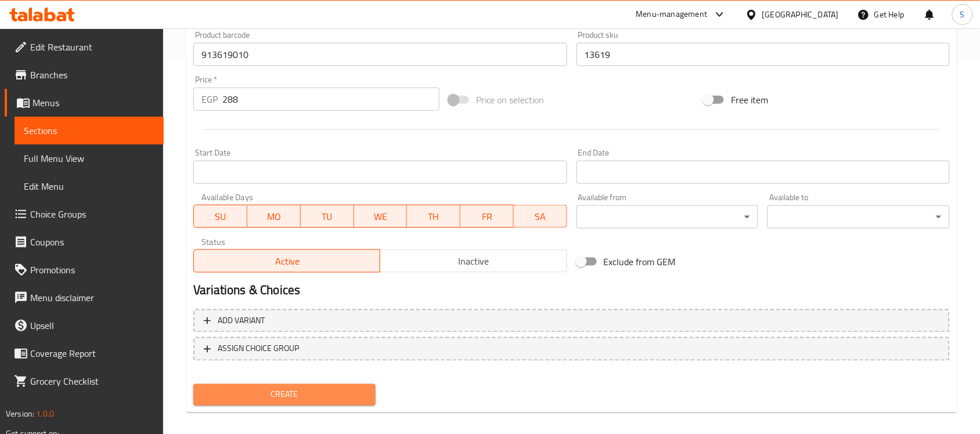
click at [275, 395] on span "Create" at bounding box center [285, 395] width 164 height 15
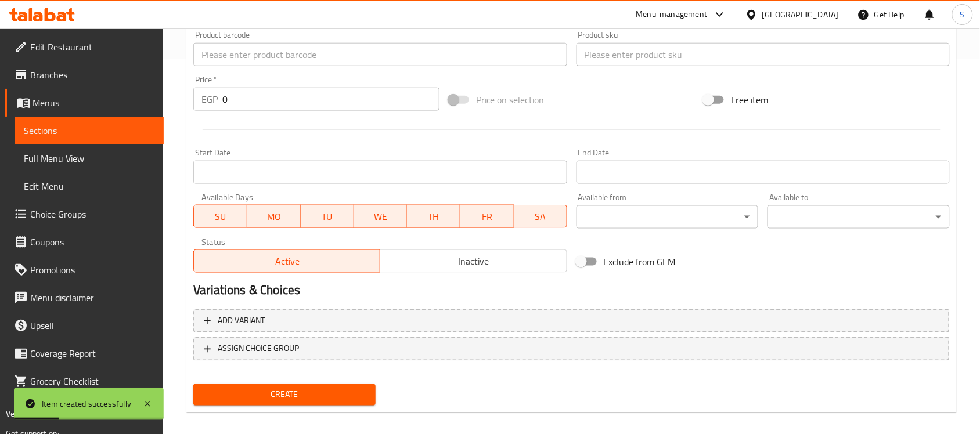
click at [254, 58] on input "text" at bounding box center [379, 54] width 373 height 23
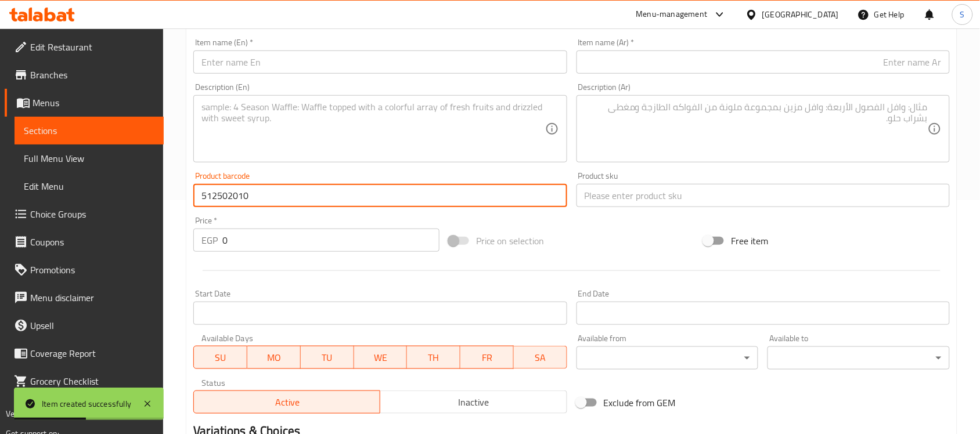
scroll to position [230, 0]
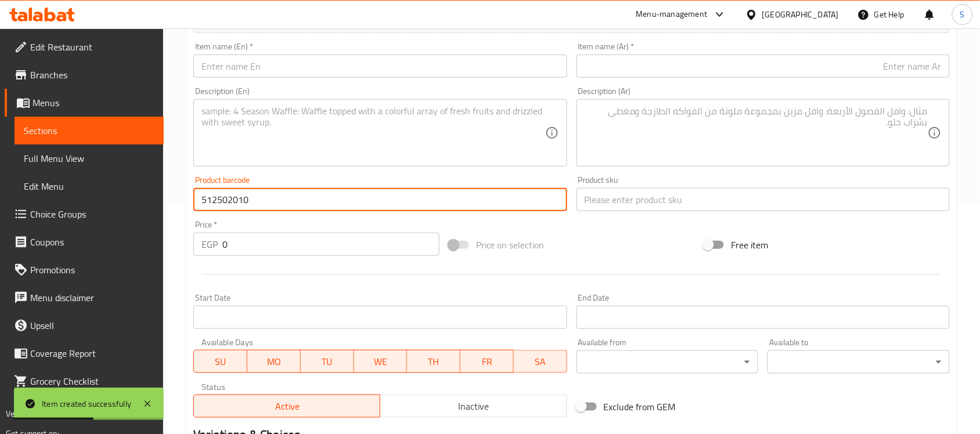
click at [286, 63] on input "text" at bounding box center [379, 66] width 373 height 23
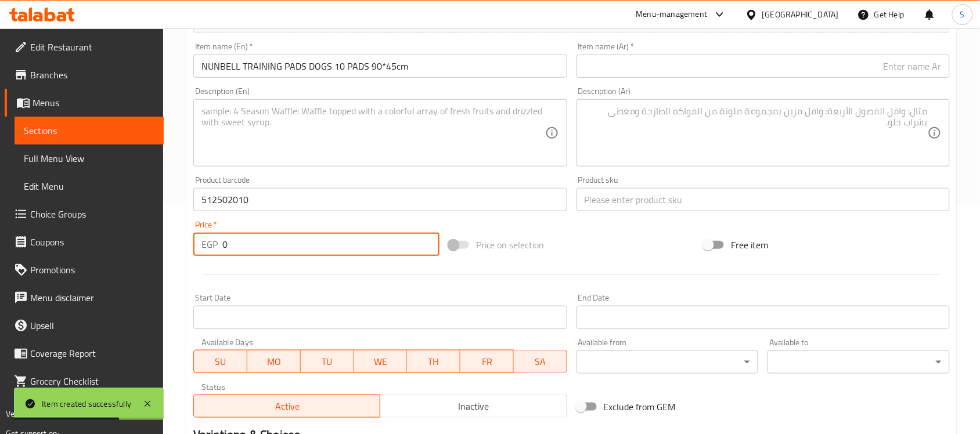
drag, startPoint x: 236, startPoint y: 245, endPoint x: 196, endPoint y: 241, distance: 40.3
click at [201, 247] on div "EGP 0 Price *" at bounding box center [316, 244] width 246 height 23
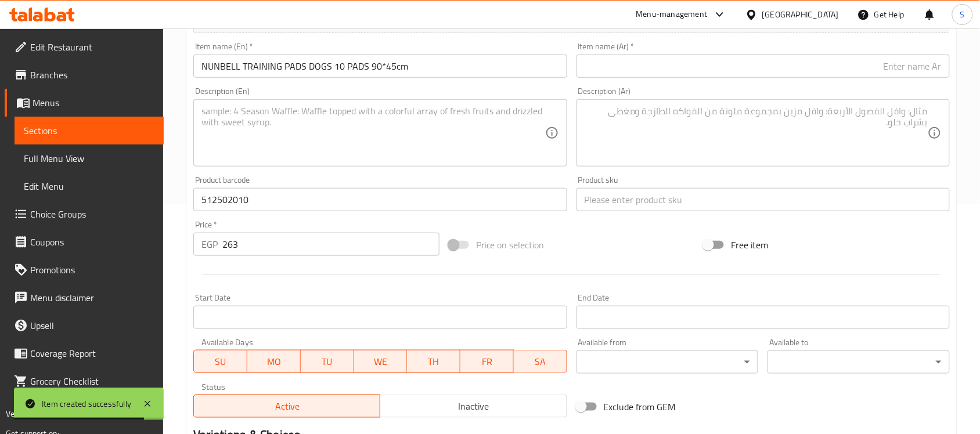
click at [616, 214] on div "Product sku Product sku" at bounding box center [763, 193] width 383 height 45
click at [618, 207] on input "text" at bounding box center [763, 199] width 373 height 23
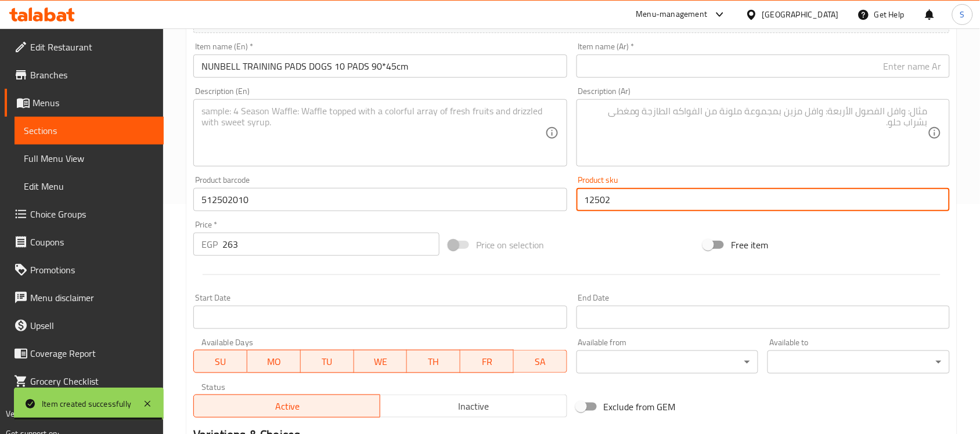
click at [446, 68] on input "NUNBELL TRAINING PADS DOGS 10 PADS 90*45cm" at bounding box center [379, 66] width 373 height 23
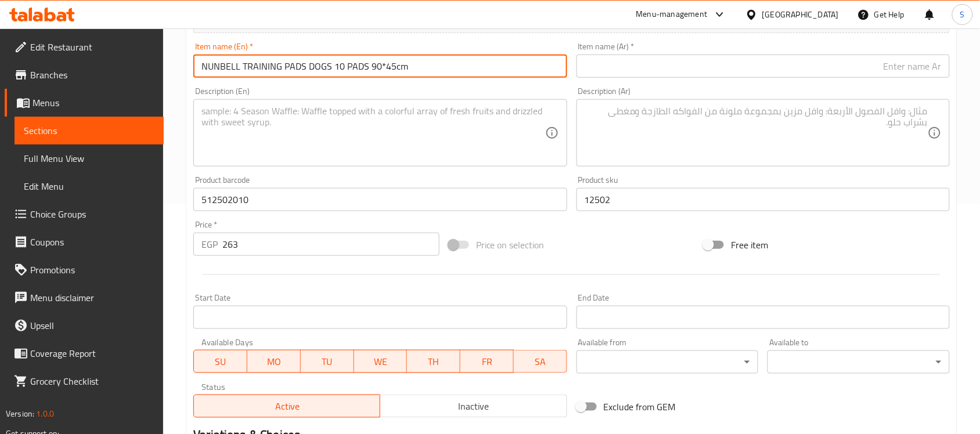
click at [446, 68] on input "NUNBELL TRAINING PADS DOGS 10 PADS 90*45cm" at bounding box center [379, 66] width 373 height 23
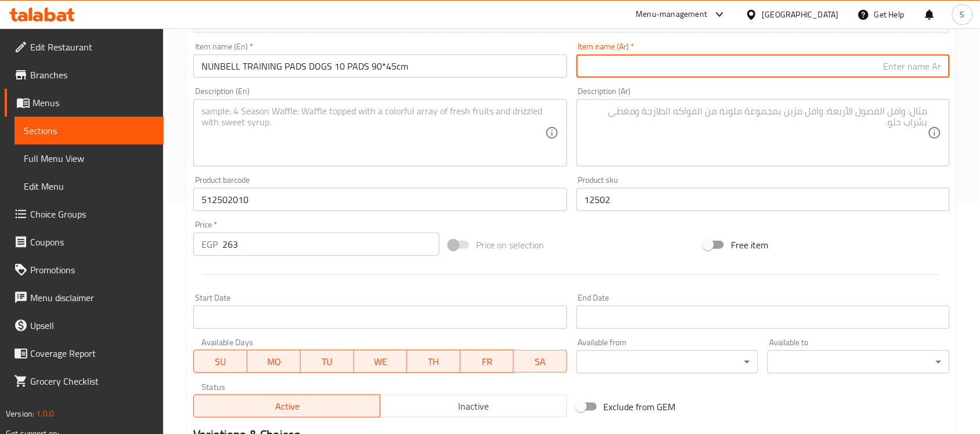
click at [834, 57] on input "text" at bounding box center [763, 66] width 373 height 23
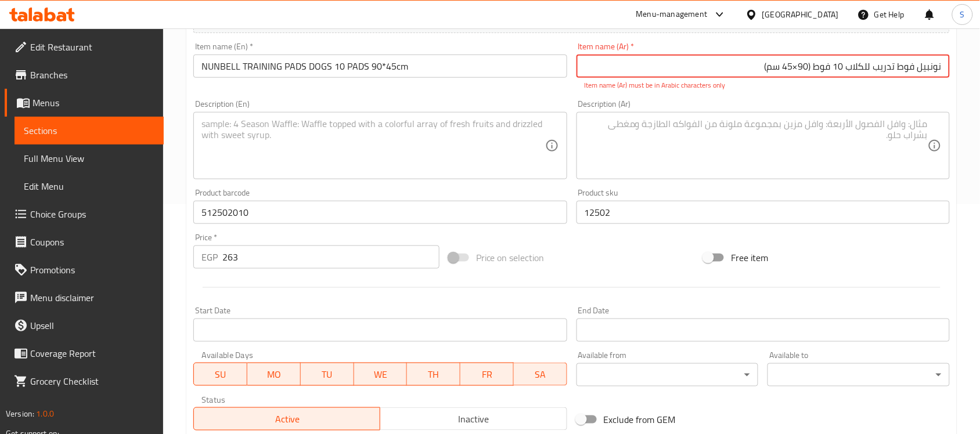
click at [796, 68] on input "نونبيل فوط تدريب للكلاب ‎10 فوط ‏(90×45 سم)" at bounding box center [763, 66] width 373 height 23
click at [814, 67] on input "نونبيل فوط تدريب للكلاب ‎10 فوط ‏(90*45 سم)" at bounding box center [763, 66] width 373 height 23
drag, startPoint x: 816, startPoint y: 67, endPoint x: 802, endPoint y: 69, distance: 14.6
click at [802, 69] on input "نونبيل فوط تدريب للكلاب ‎10 فوط (90*45 سم)" at bounding box center [763, 66] width 373 height 23
click at [846, 67] on input "نونبيل فوط تدريب للكلاب ‎10 فوط(90*45 سم)" at bounding box center [763, 66] width 373 height 23
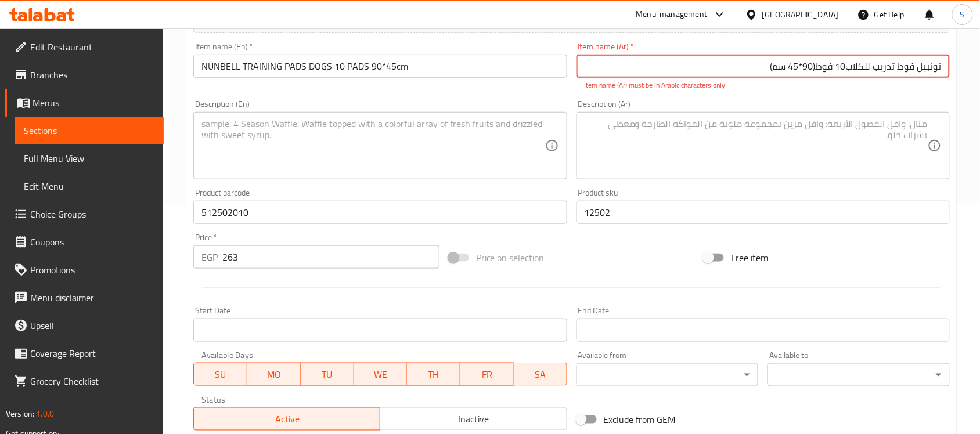
click at [840, 70] on input "نونبيل فوط تدريب للكلاب‎10 فوط(90*45 سم)" at bounding box center [763, 66] width 373 height 23
drag, startPoint x: 834, startPoint y: 69, endPoint x: 840, endPoint y: 70, distance: 6.1
click at [840, 70] on input "نونبيل فوط تدريب للكلاب‎10 فوط(90*45 سم)" at bounding box center [763, 66] width 373 height 23
click at [818, 65] on input "نونبيل فوط تدريب للكلاب‎10 فوط(90*45 سم)" at bounding box center [763, 66] width 373 height 23
click at [884, 53] on div "Item name (Ar)   * نونبيل فوط تدريب للكلاب‎10 فوط (90*45 سم) Item name (Ar) * I…" at bounding box center [763, 66] width 373 height 48
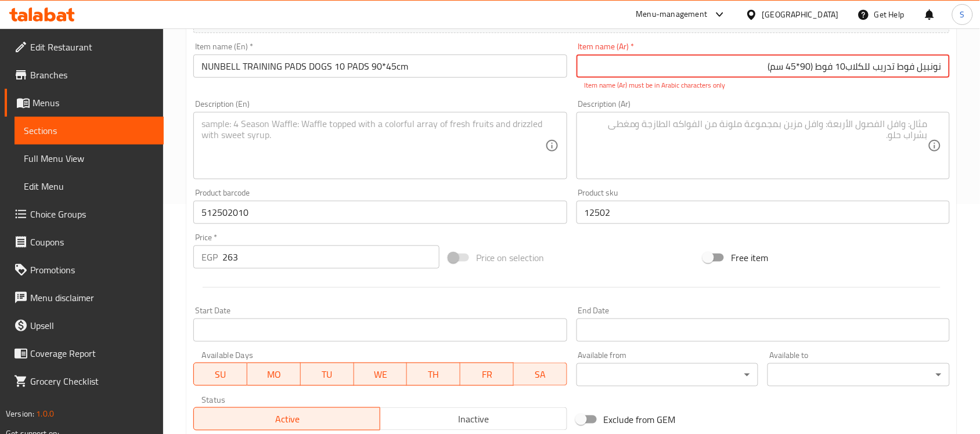
drag, startPoint x: 945, startPoint y: 66, endPoint x: 822, endPoint y: 71, distance: 123.8
click at [822, 71] on input "نونبيل فوط تدريب للكلاب‎10 فوط (90*45 سم)" at bounding box center [763, 66] width 373 height 23
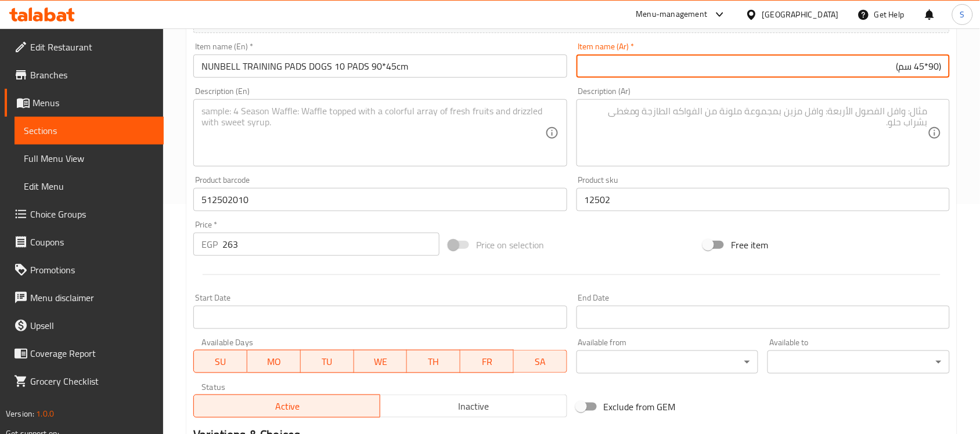
click at [897, 118] on textarea at bounding box center [756, 133] width 343 height 55
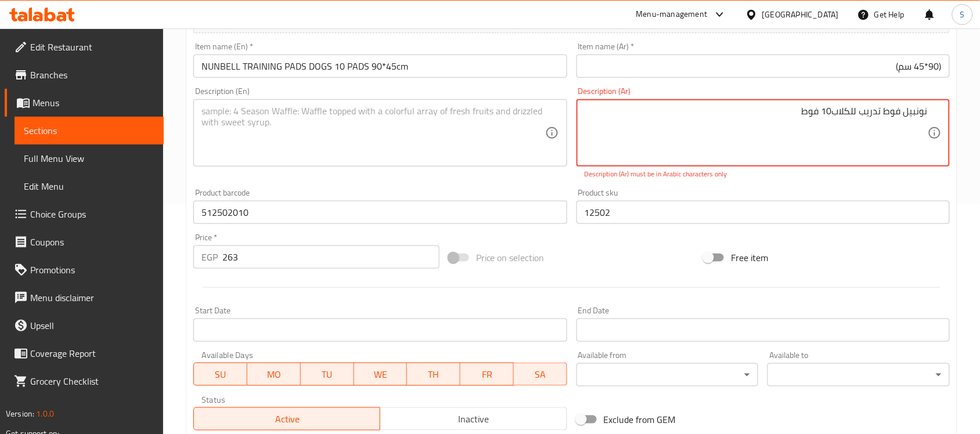
drag, startPoint x: 820, startPoint y: 110, endPoint x: 833, endPoint y: 113, distance: 13.7
click at [833, 113] on textarea "نونبيل فوط تدريب للكلاب‎10 فوط" at bounding box center [756, 133] width 343 height 55
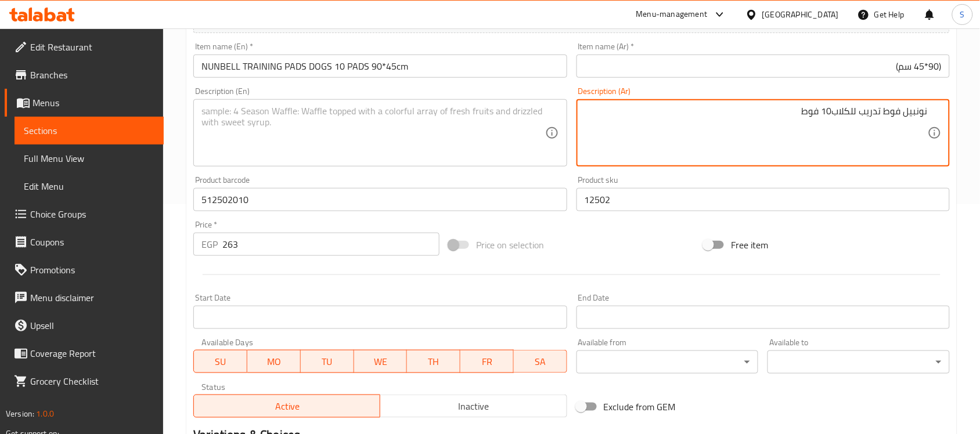
click at [832, 114] on textarea "نونبيل فوط تدريب للكلاب10 فوط" at bounding box center [756, 133] width 343 height 55
click at [893, 112] on textarea "نونبيل فوط تدريب للكلاب 10 فوط" at bounding box center [756, 133] width 343 height 55
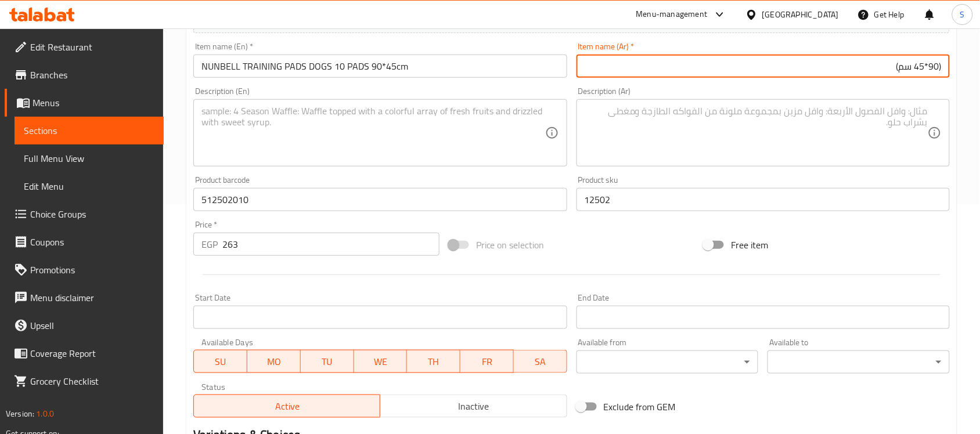
click at [942, 64] on input "(90*45 سم)" at bounding box center [763, 66] width 373 height 23
click at [389, 140] on textarea at bounding box center [372, 133] width 343 height 55
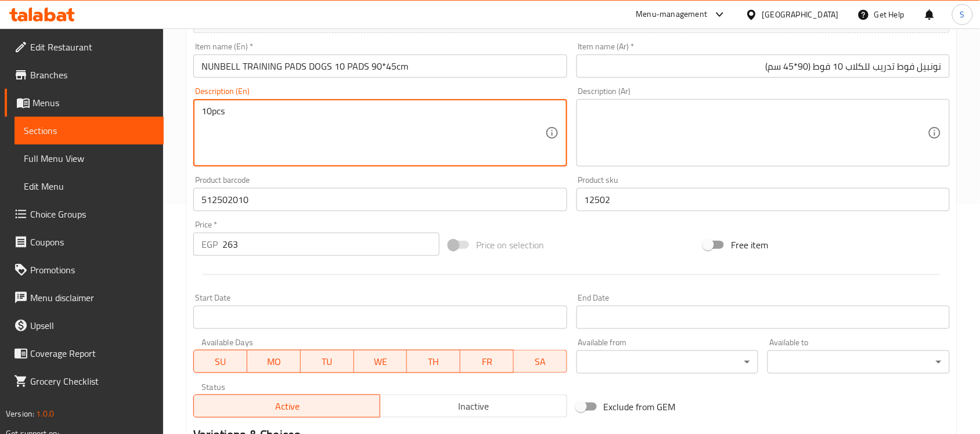
click at [211, 109] on textarea "10pcs" at bounding box center [372, 133] width 343 height 55
click at [815, 143] on textarea at bounding box center [756, 133] width 343 height 55
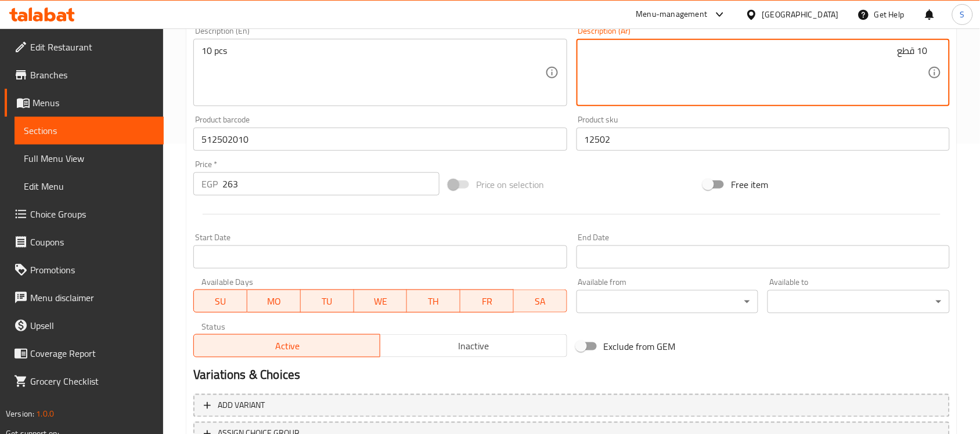
scroll to position [384, 0]
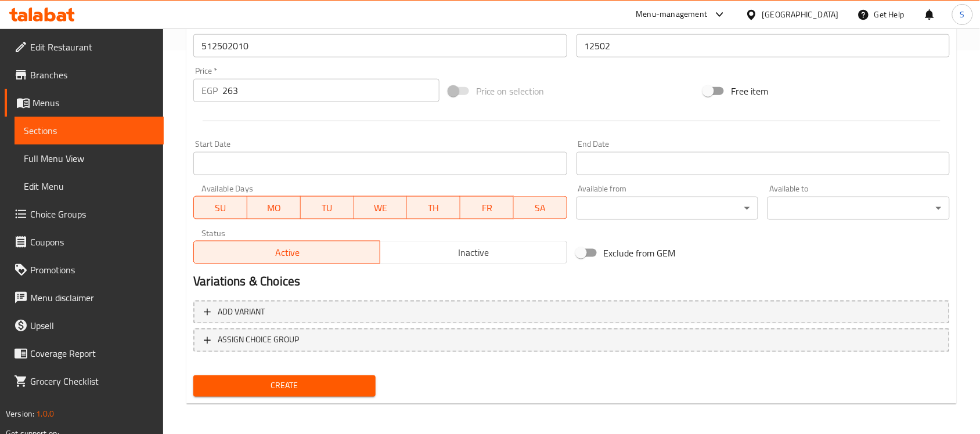
click at [249, 386] on span "Create" at bounding box center [285, 386] width 164 height 15
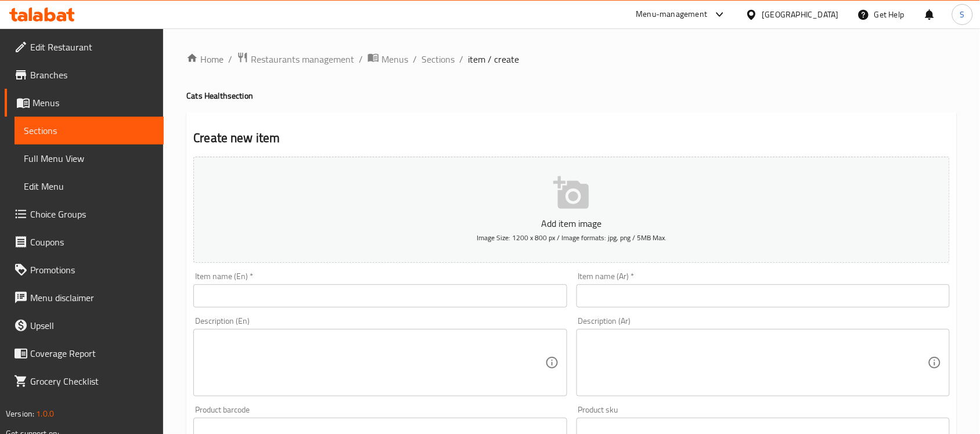
click at [38, 135] on span "Sections" at bounding box center [89, 131] width 131 height 14
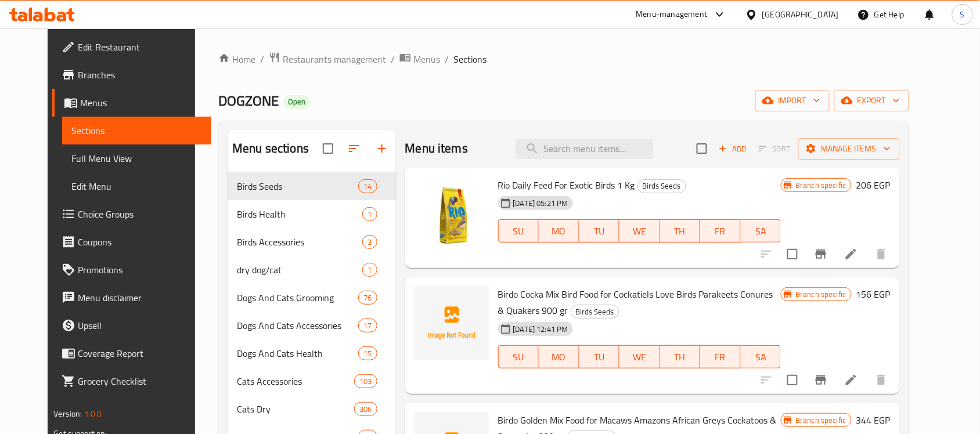
click at [620, 160] on div "Menu items Add Sort Manage items" at bounding box center [652, 149] width 495 height 38
click at [622, 145] on input "search" at bounding box center [584, 149] width 137 height 20
paste input "66575010"
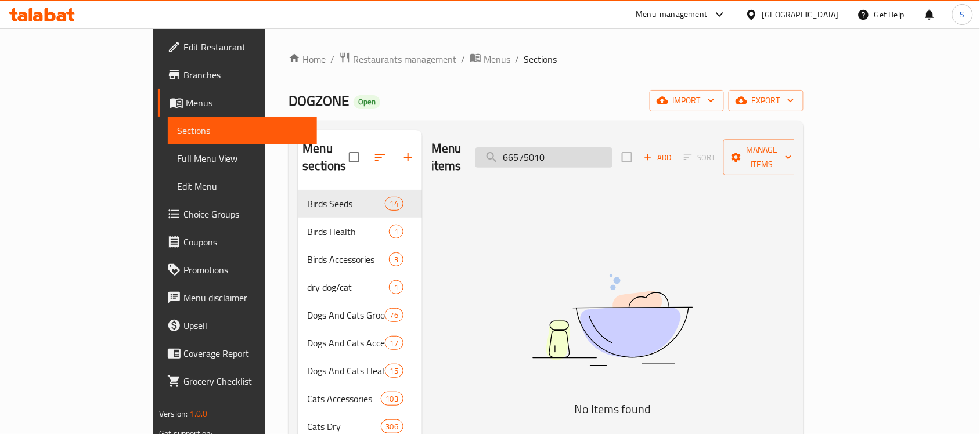
click at [608, 150] on input "66575010" at bounding box center [544, 157] width 137 height 20
click at [617, 135] on div "Menu items 66575010 Add Sort Manage items" at bounding box center [612, 157] width 363 height 55
click at [609, 147] on input "66575010" at bounding box center [544, 157] width 137 height 20
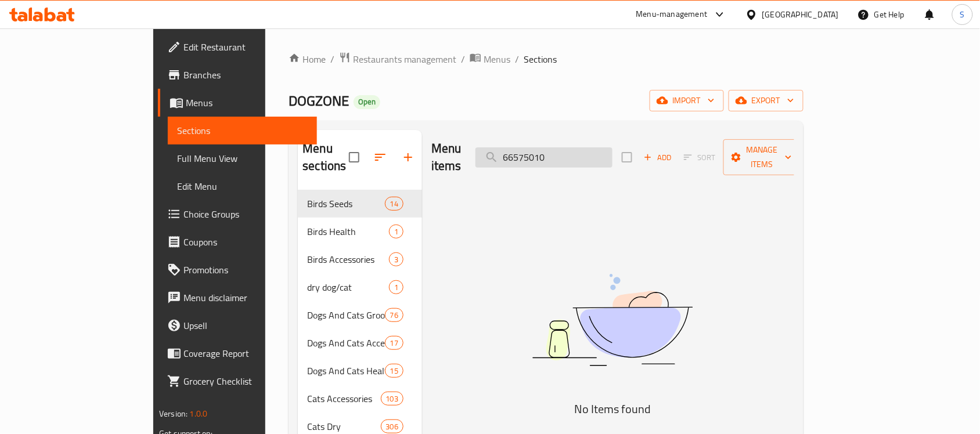
click at [609, 147] on input "66575010" at bounding box center [544, 157] width 137 height 20
paste input "1013568"
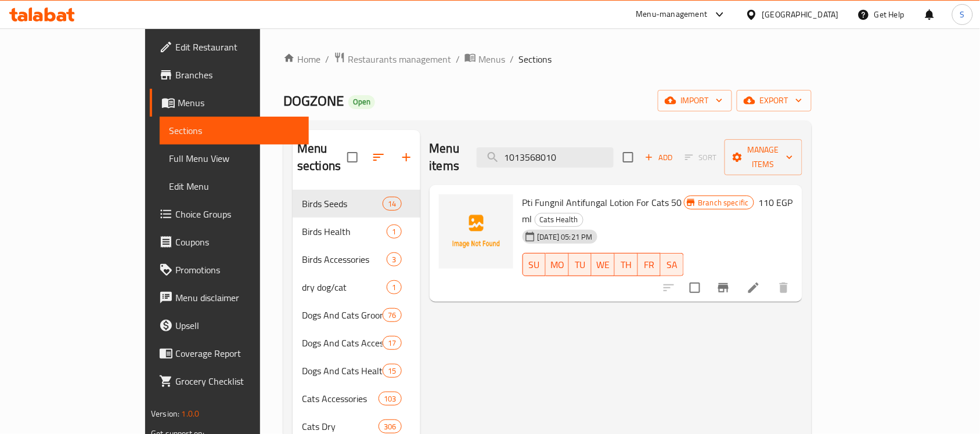
type input "1013568010"
click at [761, 281] on icon at bounding box center [754, 288] width 14 height 14
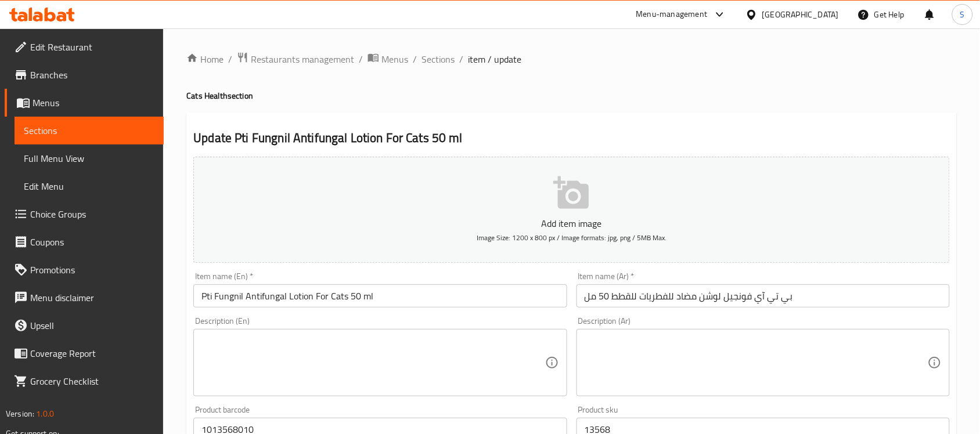
scroll to position [145, 0]
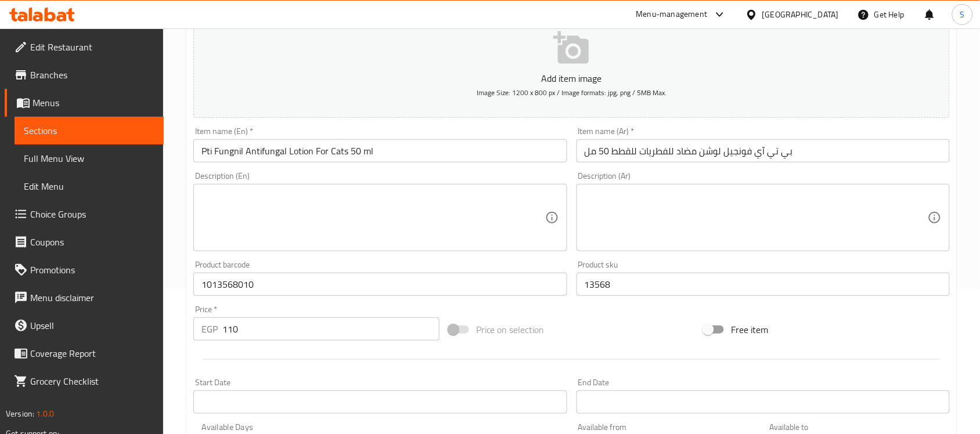
drag, startPoint x: 250, startPoint y: 334, endPoint x: 201, endPoint y: 325, distance: 49.5
click at [201, 325] on div "EGP 110 Price *" at bounding box center [316, 329] width 246 height 23
paste input "38"
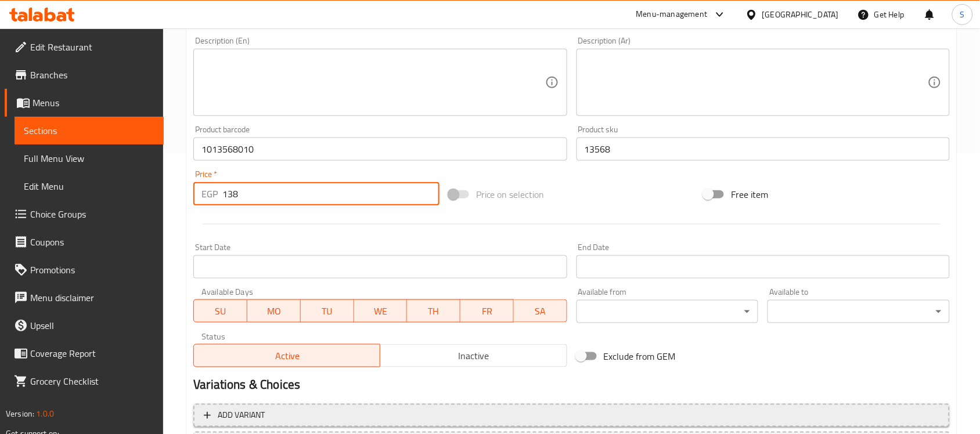
scroll to position [384, 0]
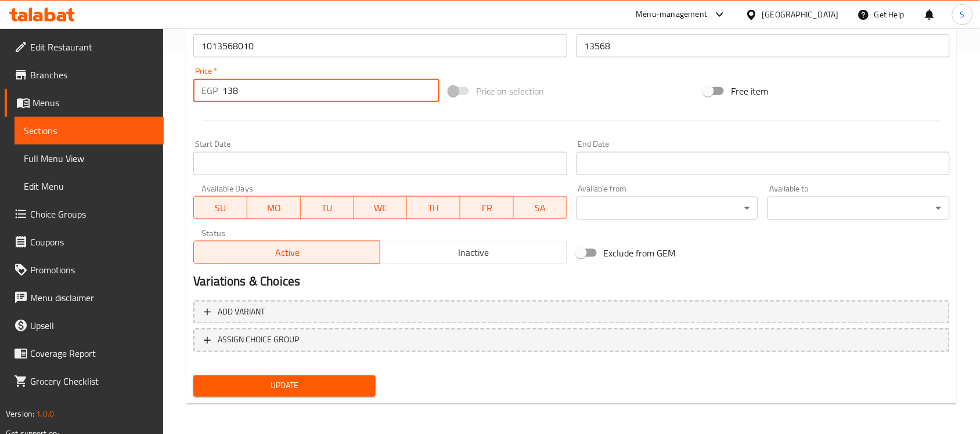
type input "138"
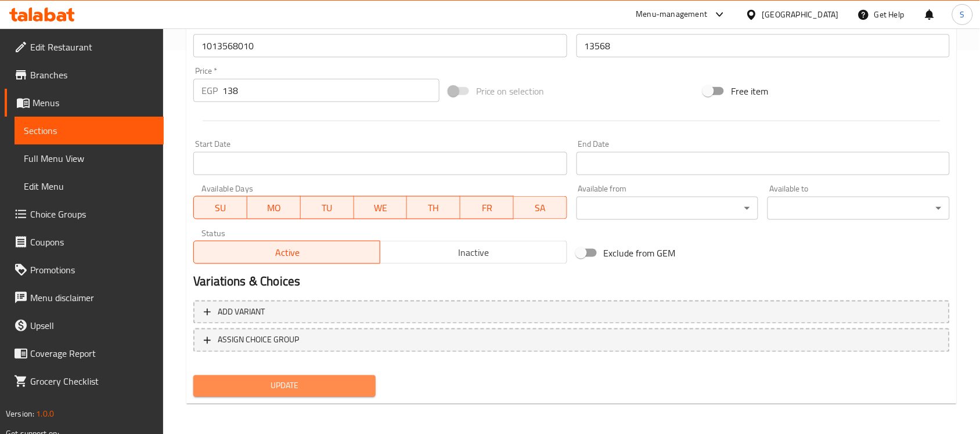
click at [262, 380] on span "Update" at bounding box center [285, 386] width 164 height 15
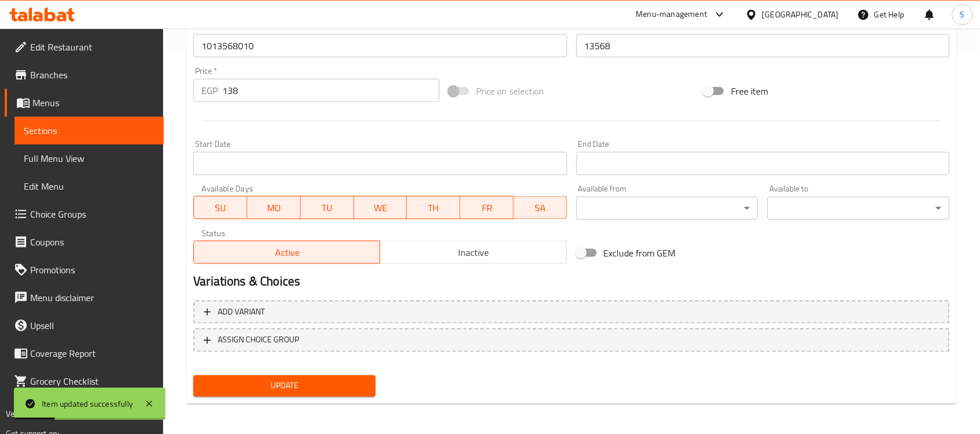
click at [71, 140] on link "Sections" at bounding box center [89, 131] width 149 height 28
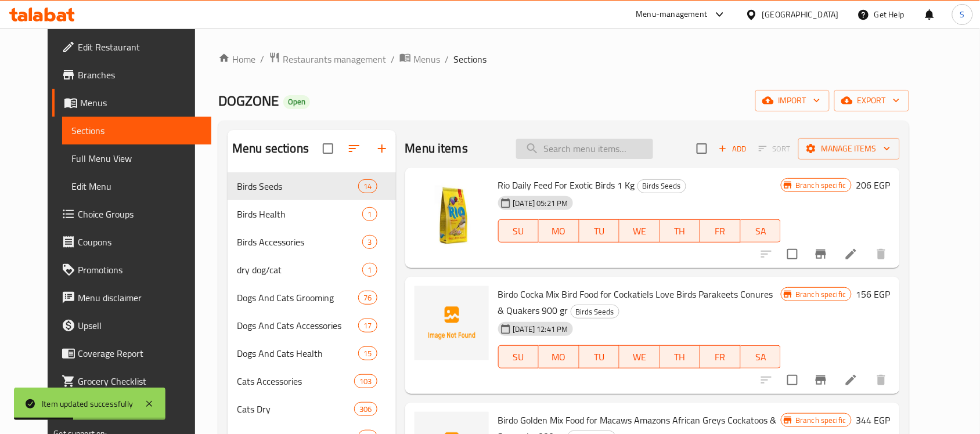
click at [628, 139] on input "search" at bounding box center [584, 149] width 137 height 20
paste input "1013567010"
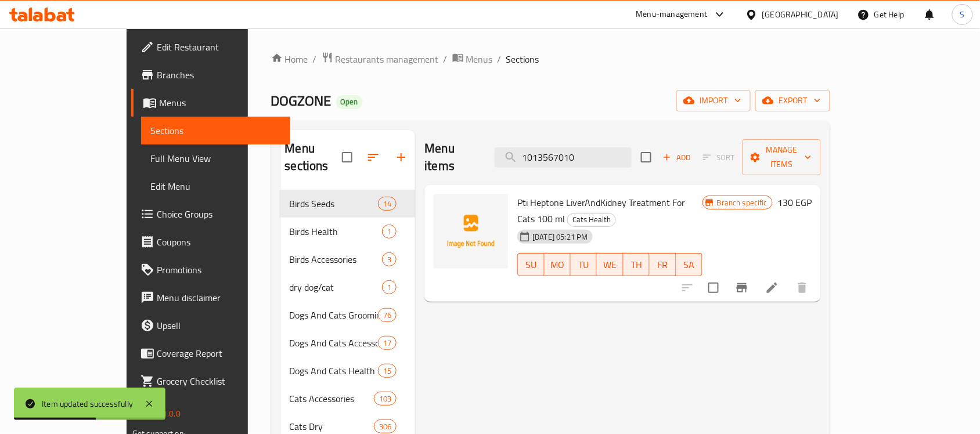
type input "1013567010"
click at [779, 281] on icon at bounding box center [772, 288] width 14 height 14
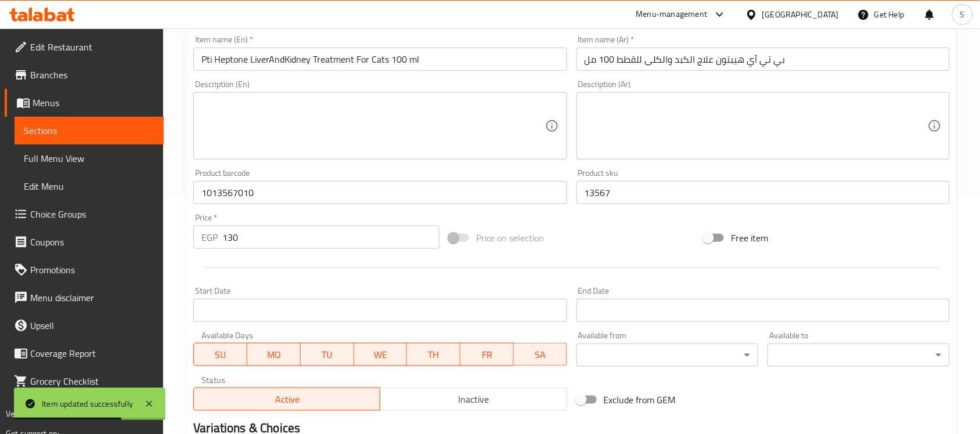
scroll to position [363, 0]
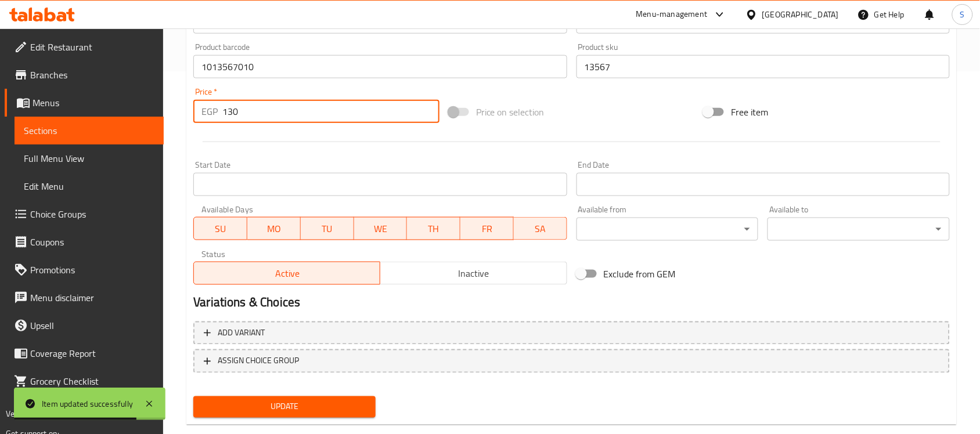
drag, startPoint x: 242, startPoint y: 115, endPoint x: 212, endPoint y: 123, distance: 31.1
click at [212, 123] on div "EGP 130 Price *" at bounding box center [316, 111] width 246 height 23
paste input "63"
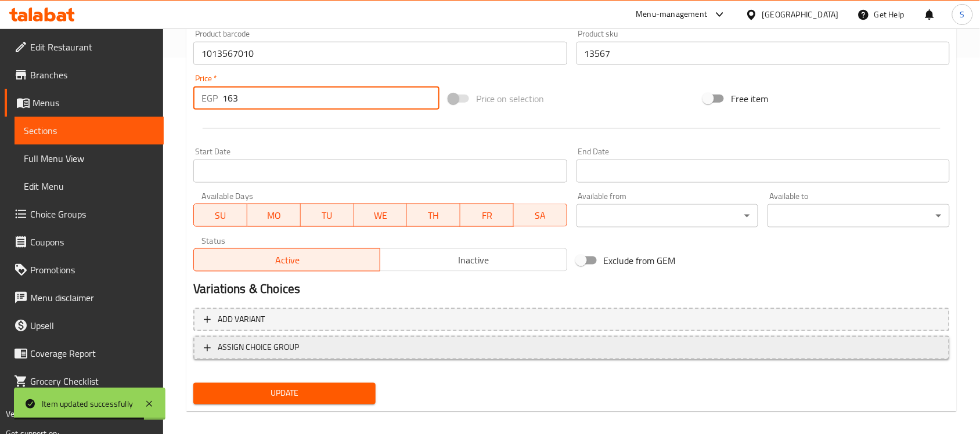
scroll to position [384, 0]
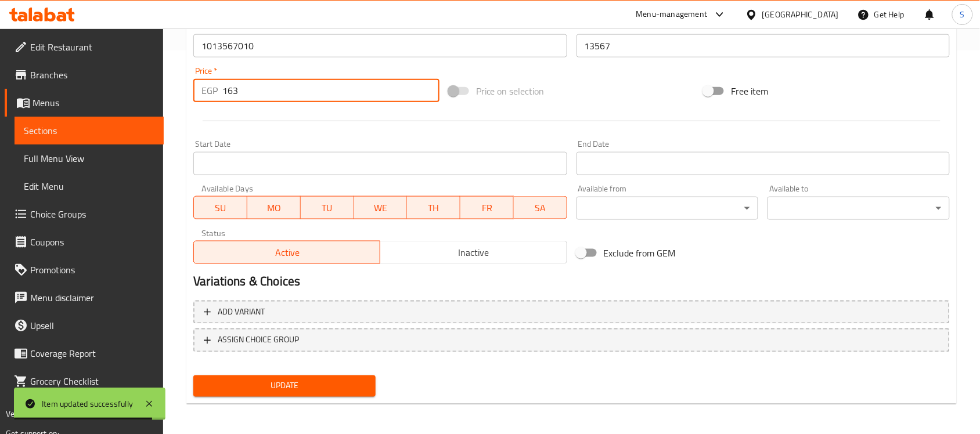
type input "163"
click at [275, 387] on span "Update" at bounding box center [285, 386] width 164 height 15
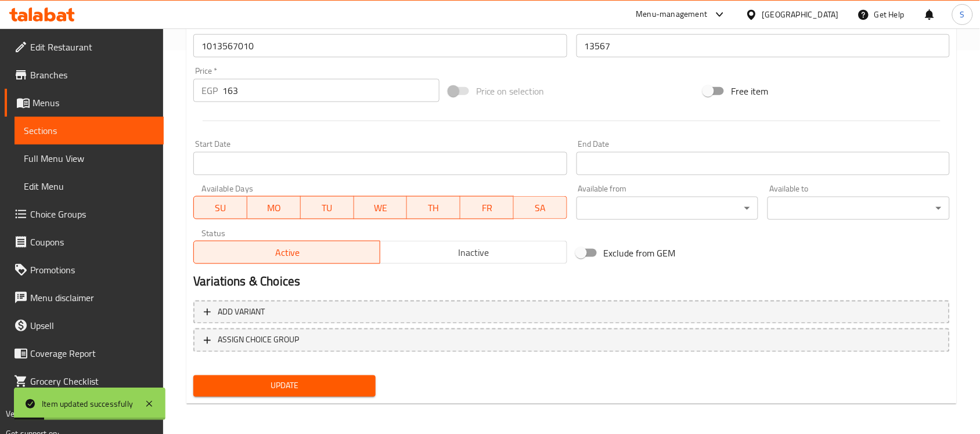
click at [56, 131] on span "Sections" at bounding box center [89, 131] width 131 height 14
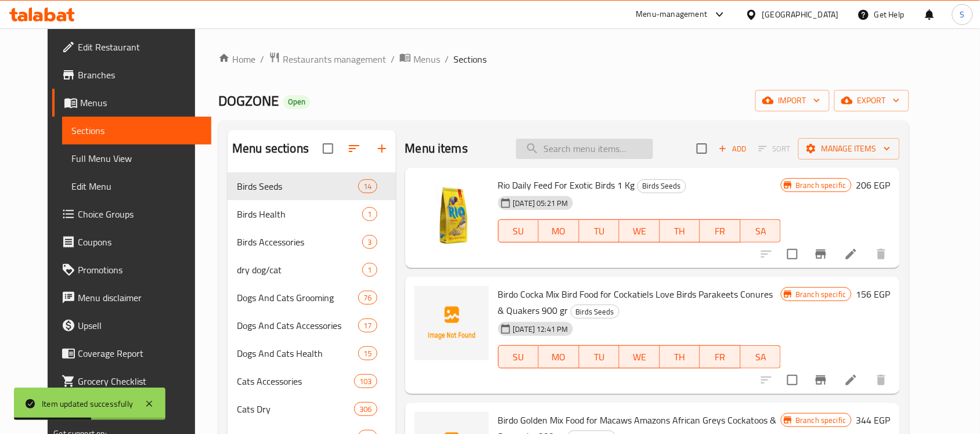
click at [600, 152] on input "search" at bounding box center [584, 149] width 137 height 20
paste input "087219060124"
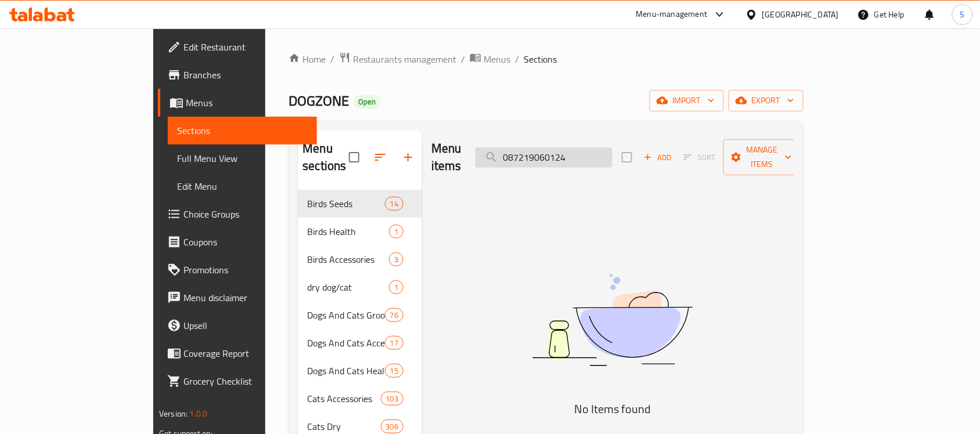
click at [613, 147] on input "087219060124" at bounding box center [544, 157] width 137 height 20
paste input "4007221051305"
click at [572, 154] on input "4007221051305" at bounding box center [544, 157] width 137 height 20
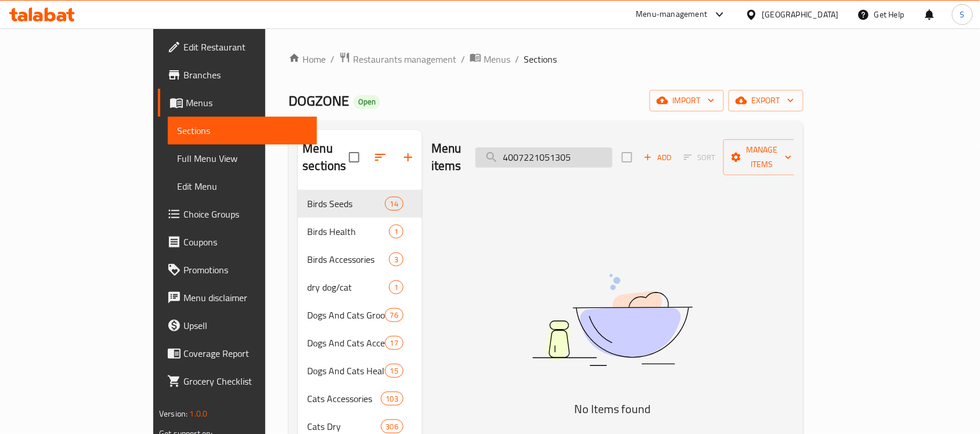
click at [572, 154] on input "4007221051305" at bounding box center [544, 157] width 137 height 20
paste input "514211010"
click at [581, 147] on input "514211010" at bounding box center [544, 157] width 137 height 20
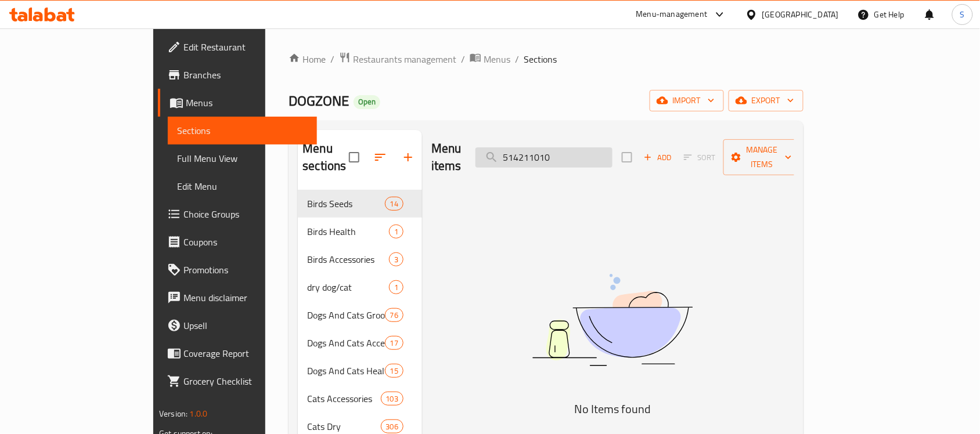
paste input "213037"
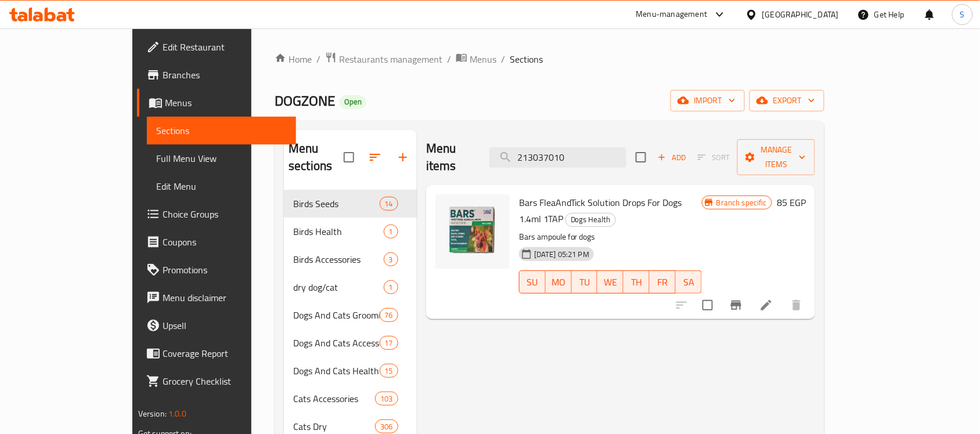
type input "213037010"
click at [773, 298] on icon at bounding box center [767, 305] width 14 height 14
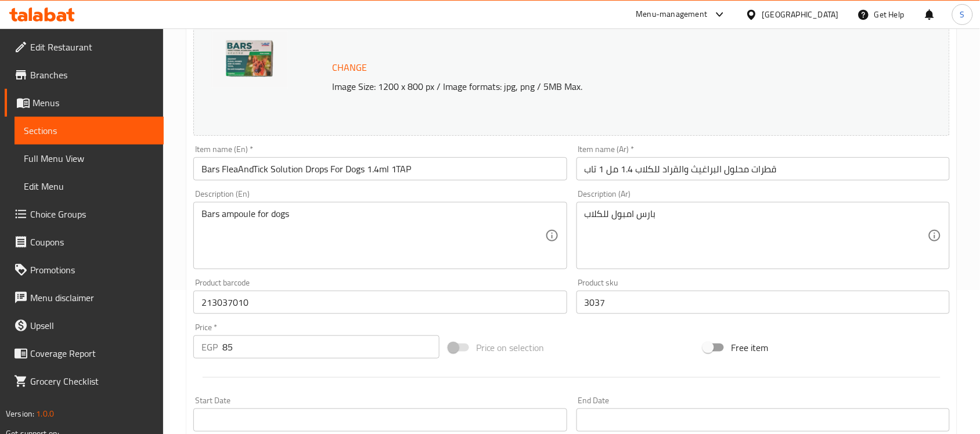
scroll to position [290, 0]
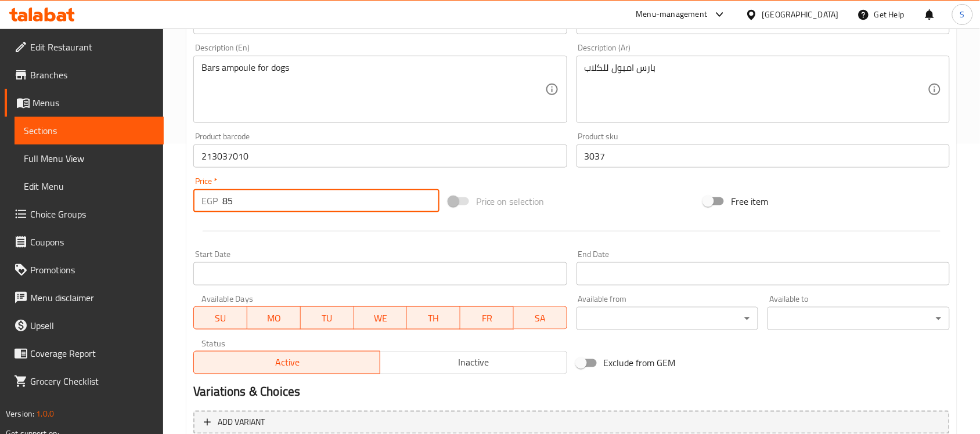
drag, startPoint x: 238, startPoint y: 193, endPoint x: 186, endPoint y: 188, distance: 51.9
click at [186, 188] on div "Update Bars FleaAndTick Solution Drops For Dogs 1.4ml 1TAP Change Image Size: 1…" at bounding box center [571, 168] width 771 height 693
paste input "106"
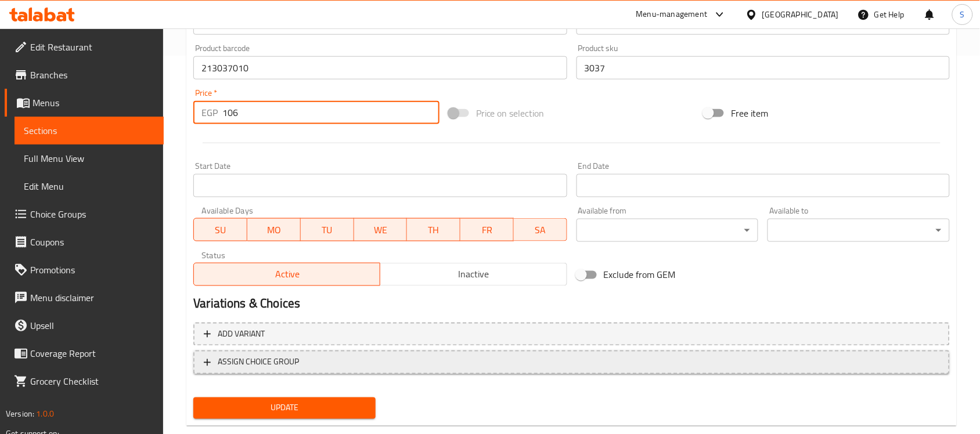
scroll to position [401, 0]
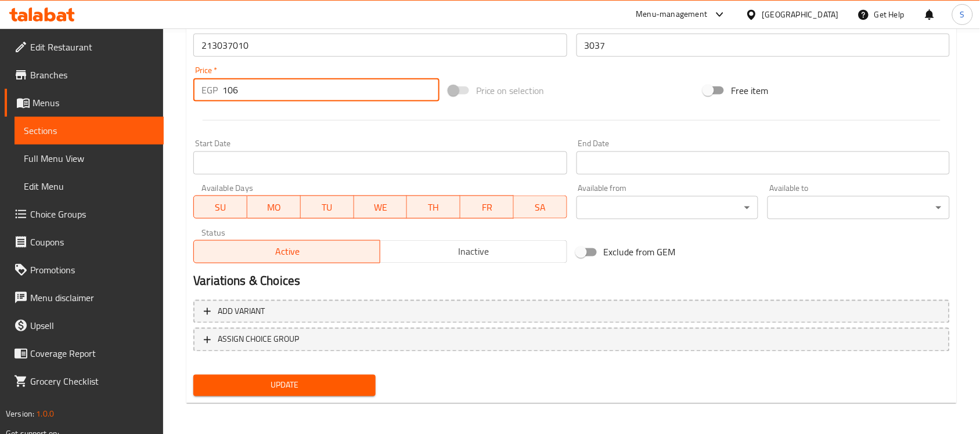
type input "106"
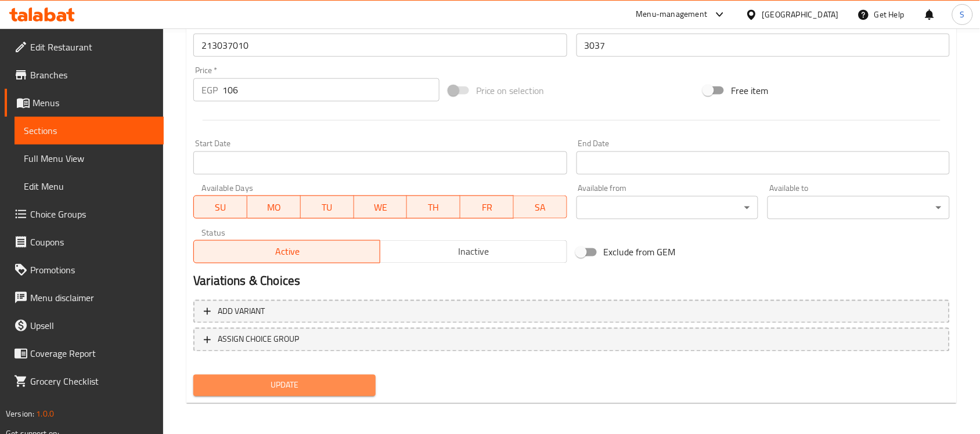
click at [303, 390] on span "Update" at bounding box center [285, 386] width 164 height 15
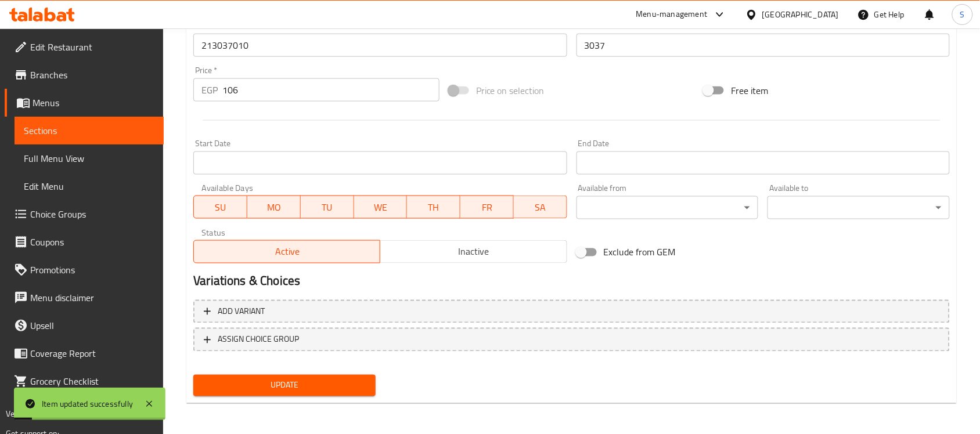
click at [93, 126] on span "Sections" at bounding box center [89, 131] width 131 height 14
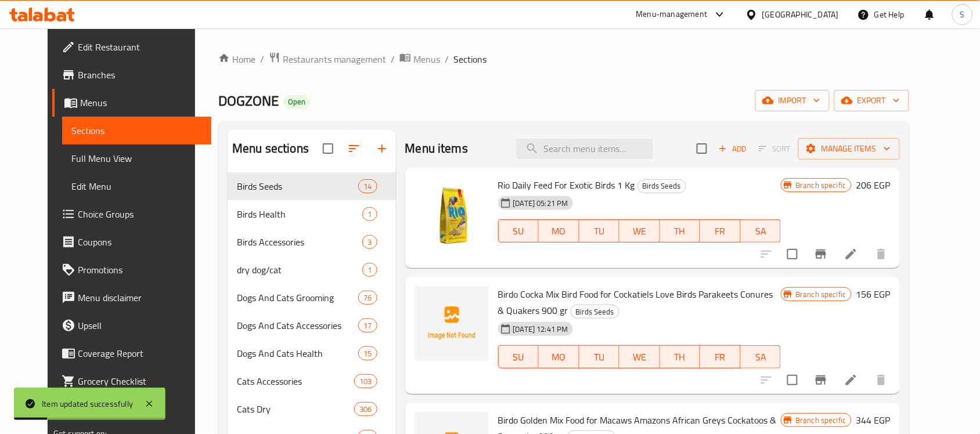
click at [618, 163] on div "Menu items Add Sort Manage items" at bounding box center [652, 149] width 495 height 38
click at [619, 154] on input "search" at bounding box center [584, 149] width 137 height 20
paste input "871318413119"
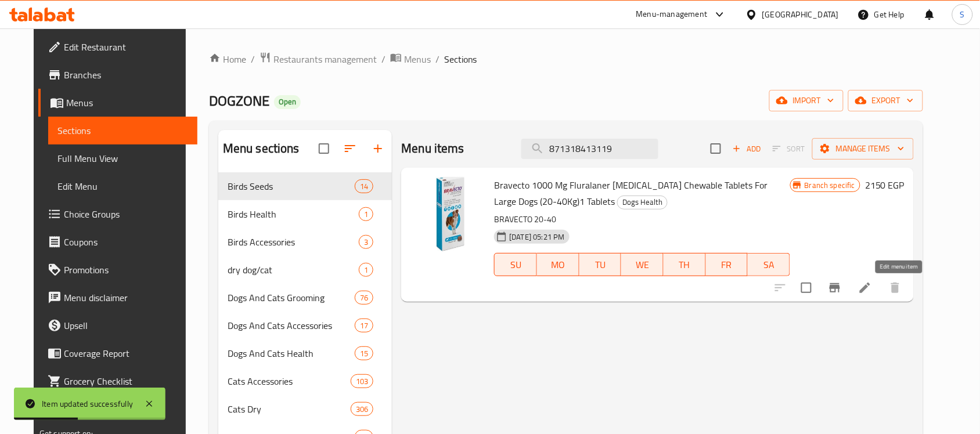
type input "871318413119"
click at [872, 286] on icon at bounding box center [865, 288] width 14 height 14
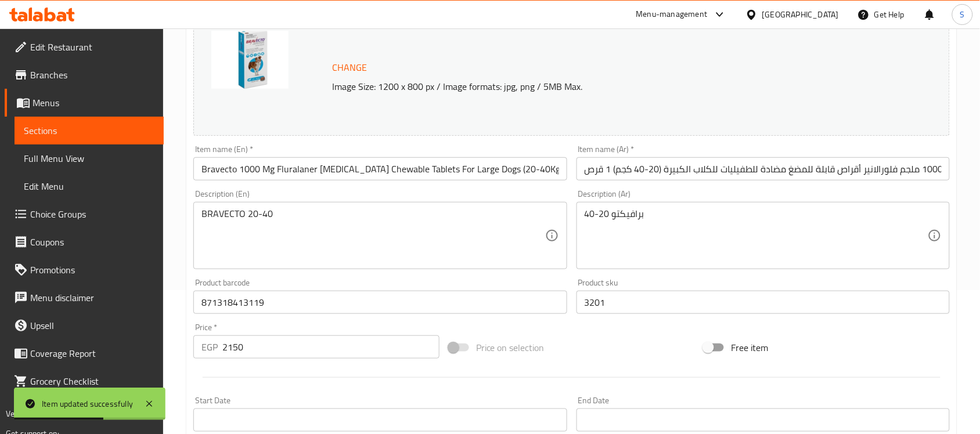
scroll to position [290, 0]
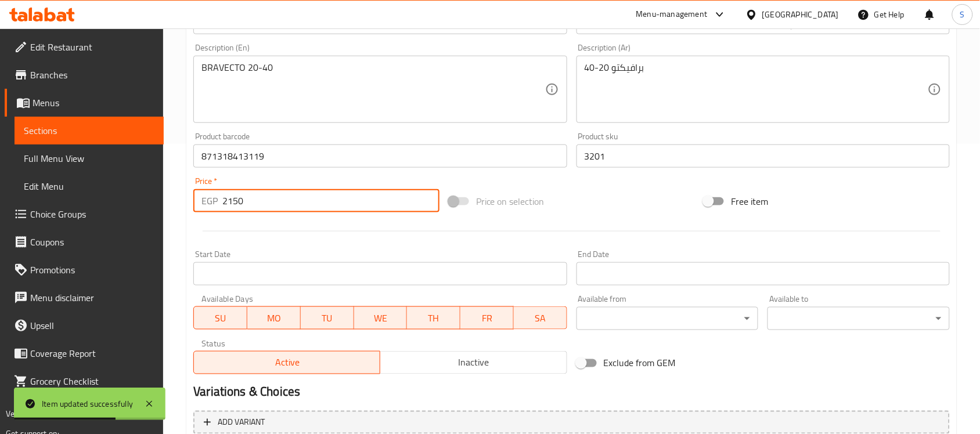
drag, startPoint x: 247, startPoint y: 208, endPoint x: 202, endPoint y: 209, distance: 44.7
click at [202, 209] on div "EGP 2150 Price *" at bounding box center [316, 200] width 246 height 23
paste input "3125"
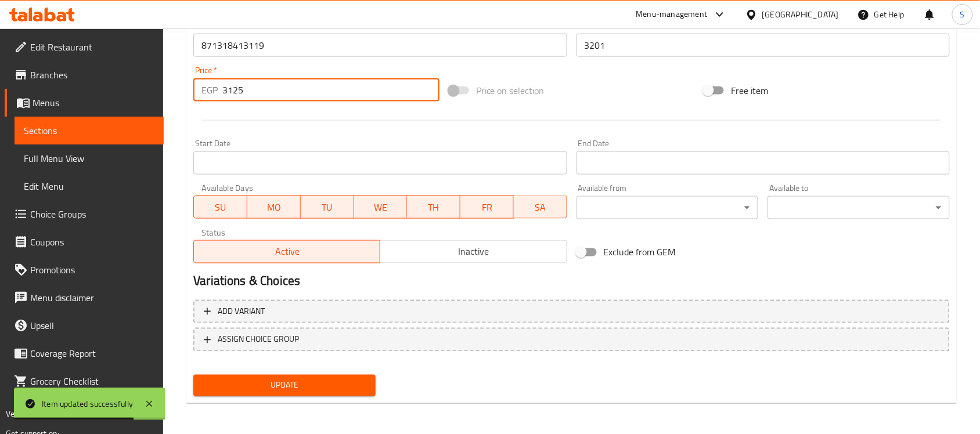
type input "3125"
click at [312, 381] on span "Update" at bounding box center [285, 386] width 164 height 15
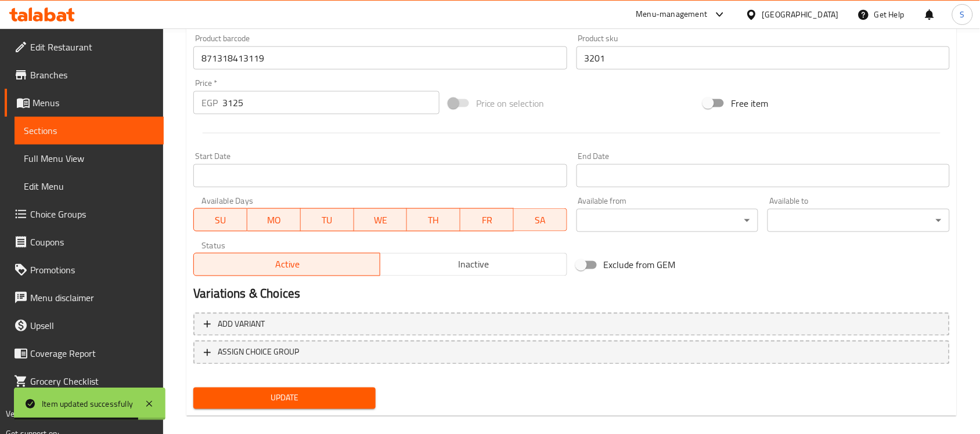
scroll to position [143, 0]
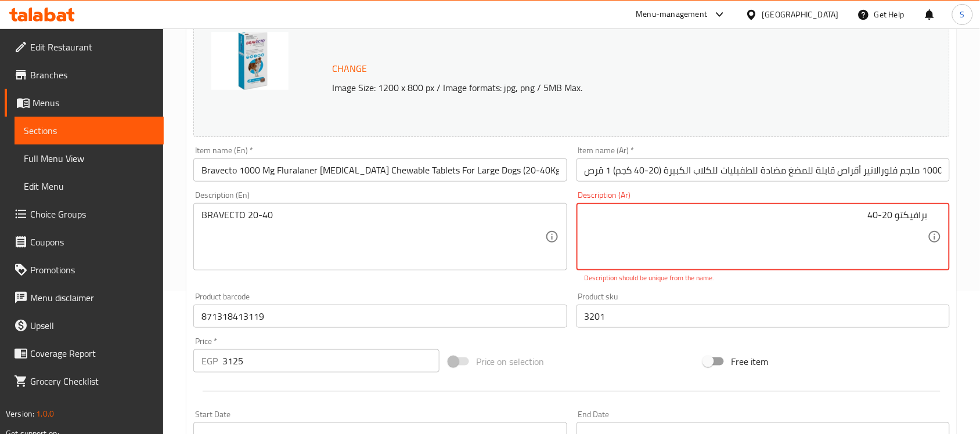
click at [916, 214] on textarea "برافيكتو 20-40" at bounding box center [756, 237] width 343 height 55
type textarea "20-40"
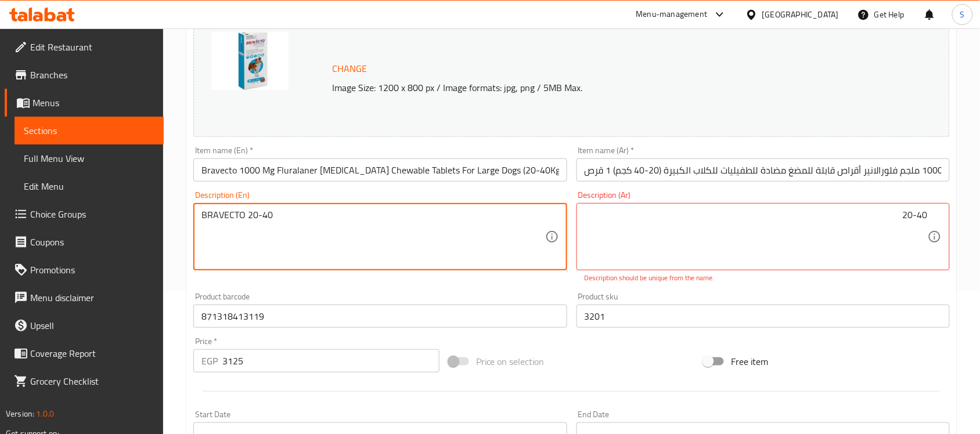
drag, startPoint x: 247, startPoint y: 216, endPoint x: 129, endPoint y: 219, distance: 117.9
click at [247, 217] on textarea "20-40" at bounding box center [372, 237] width 343 height 55
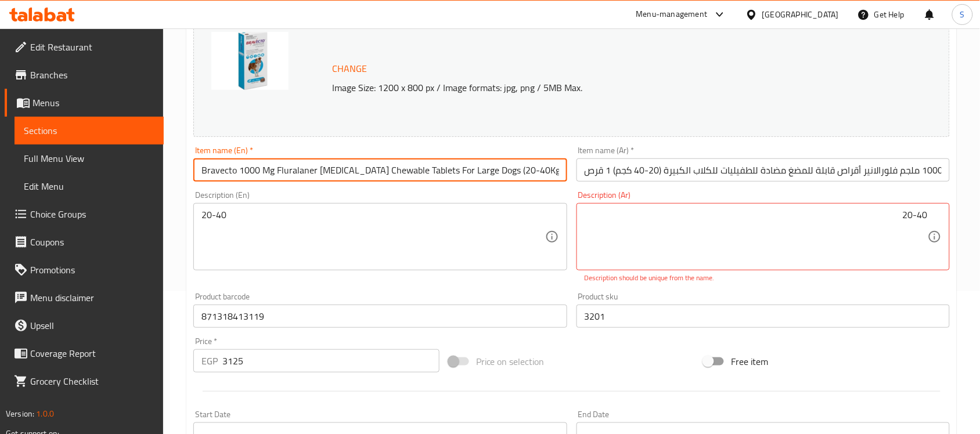
drag, startPoint x: 526, startPoint y: 170, endPoint x: 537, endPoint y: 172, distance: 11.4
click at [537, 172] on input "Bravecto 1000 Mg Fluralaner Antiparasitic Chewable Tablets For Large Dogs (20-4…" at bounding box center [379, 170] width 373 height 23
click at [251, 208] on div "20-40 Description (En)" at bounding box center [379, 236] width 373 height 67
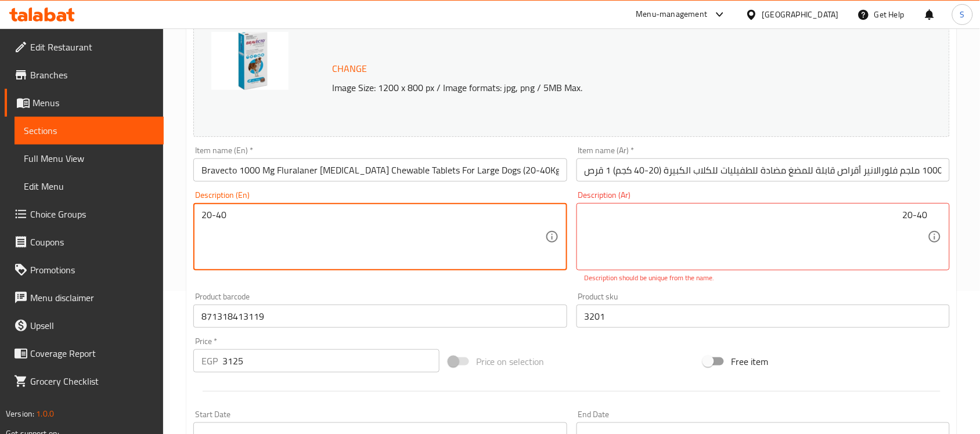
paste textarea "Kg"
type textarea "20-40 Kg"
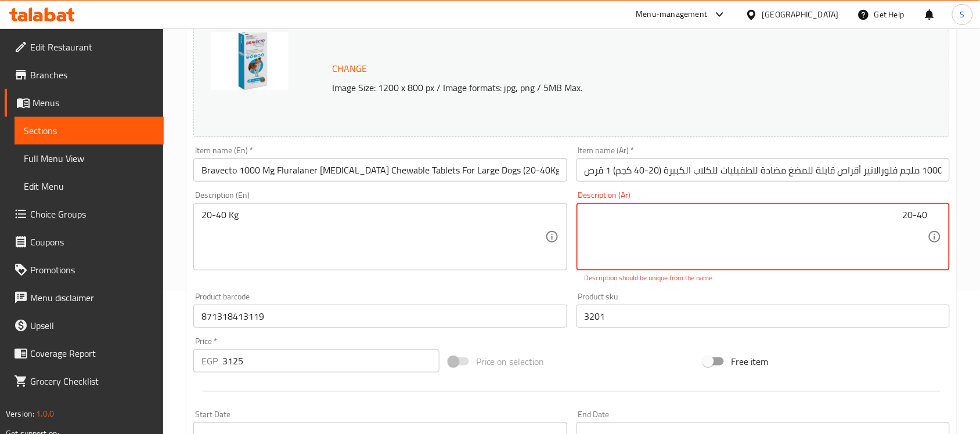
paste textarea "كيلو"
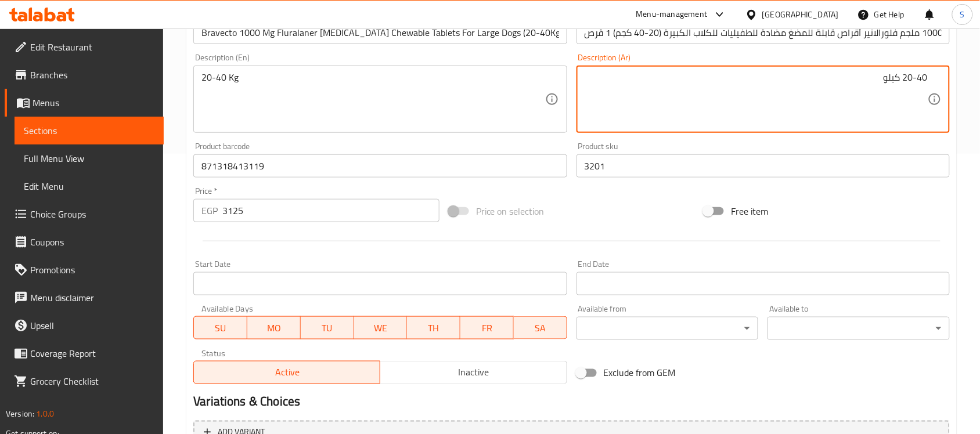
scroll to position [401, 0]
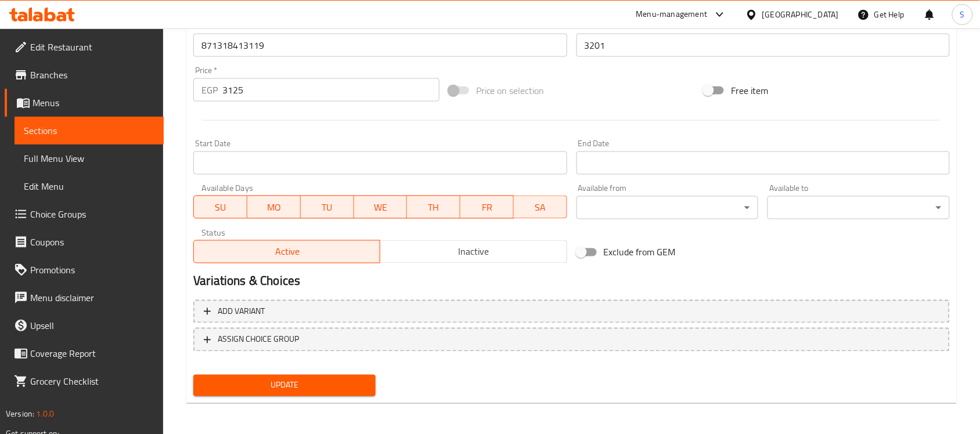
type textarea "20-40 كيلو"
click at [317, 379] on span "Update" at bounding box center [285, 386] width 164 height 15
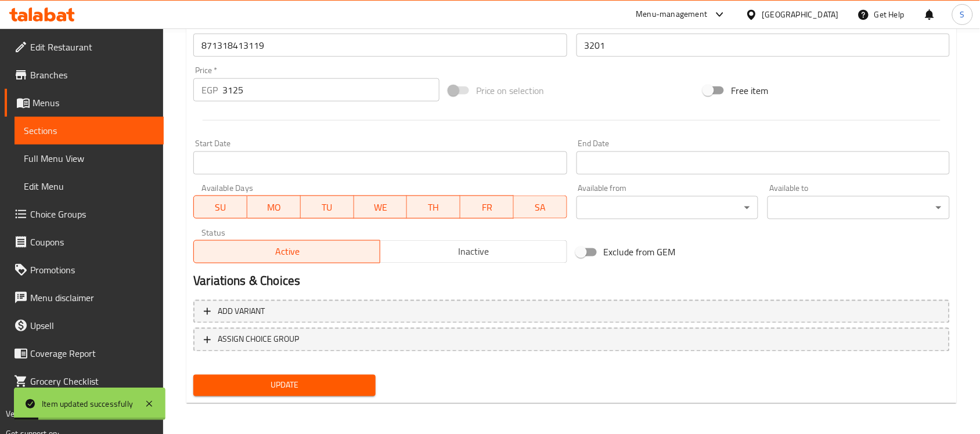
click at [91, 131] on span "Sections" at bounding box center [89, 131] width 131 height 14
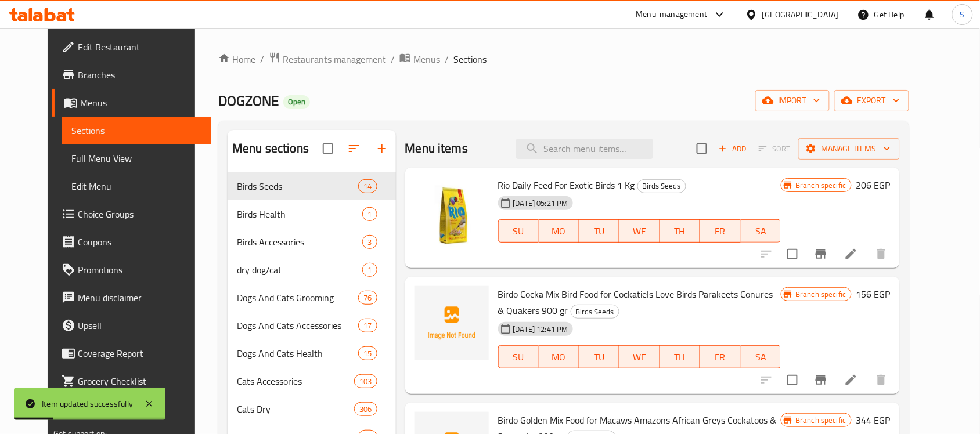
click at [568, 138] on div "Menu items Add Sort Manage items" at bounding box center [652, 149] width 495 height 38
click at [561, 143] on input "search" at bounding box center [584, 149] width 137 height 20
paste input "8713184146526"
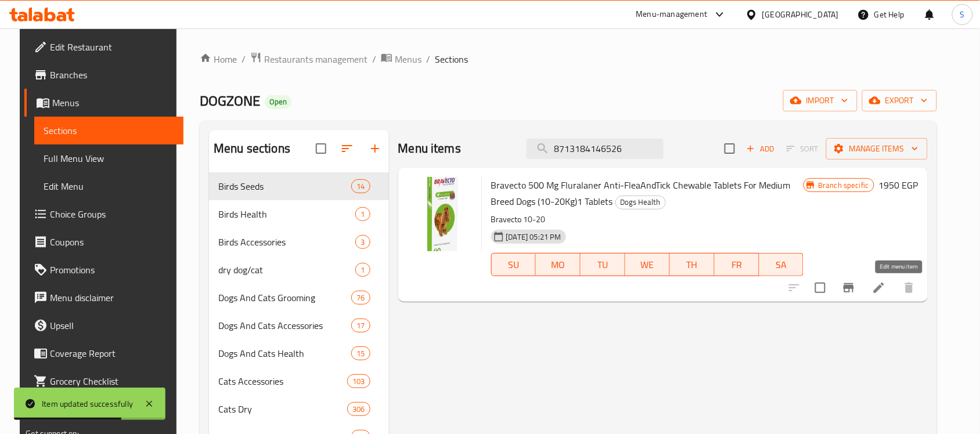
type input "8713184146526"
click at [886, 290] on icon at bounding box center [879, 288] width 14 height 14
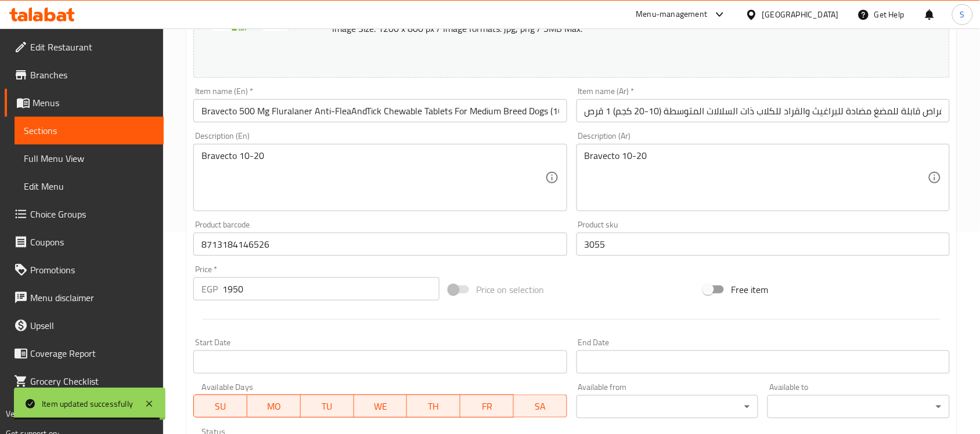
scroll to position [290, 0]
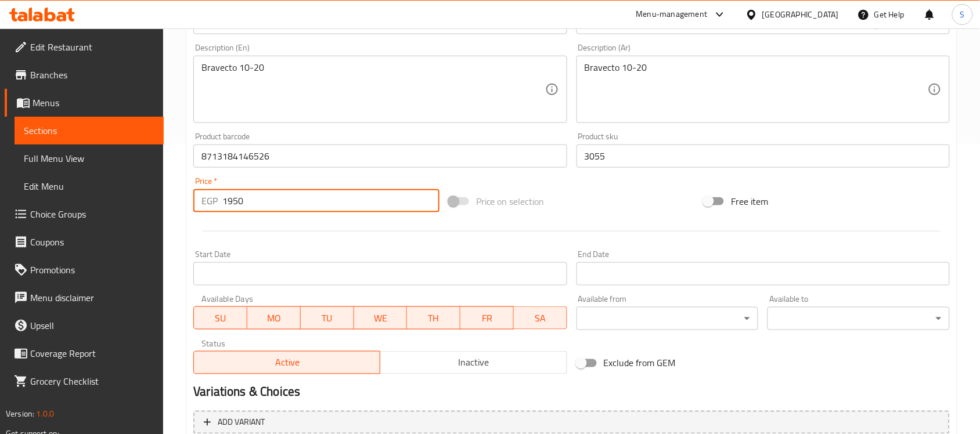
drag, startPoint x: 258, startPoint y: 206, endPoint x: 209, endPoint y: 203, distance: 49.4
click at [209, 203] on div "EGP 1950 Price *" at bounding box center [316, 200] width 246 height 23
paste input "2813"
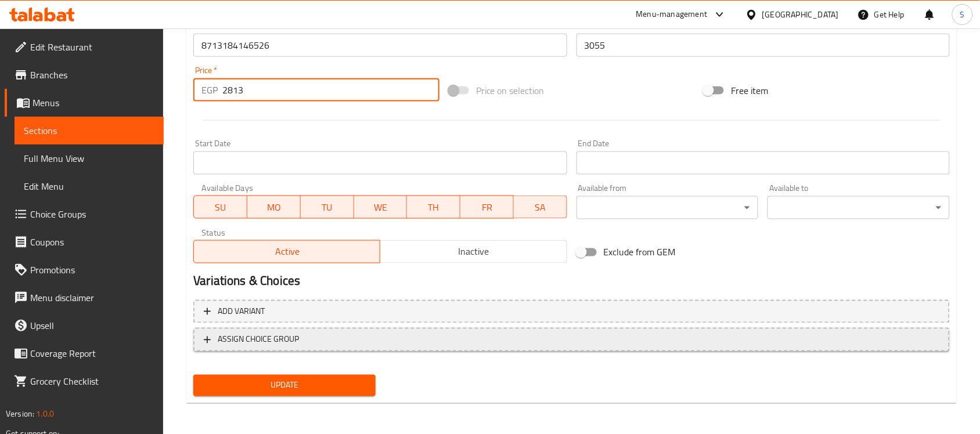
scroll to position [183, 0]
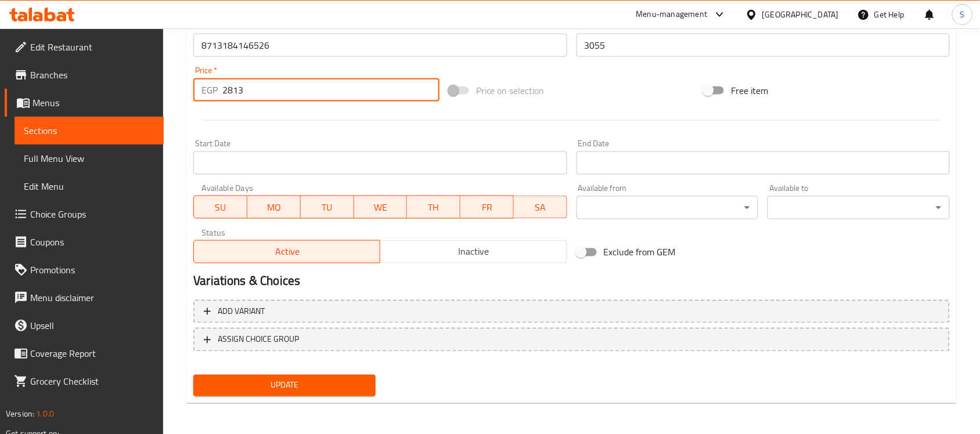
type input "2813"
click at [347, 379] on span "Update" at bounding box center [285, 386] width 164 height 15
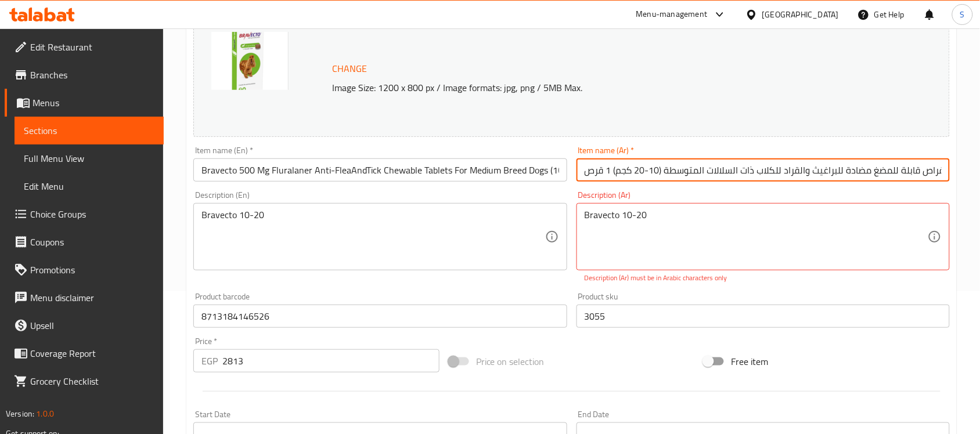
click at [600, 172] on input "برافيكتو 500 ملجم فلورالنر أقراص قابلة للمضغ مضادة للبراغيث والقراد للكلاب ذات …" at bounding box center [763, 170] width 373 height 23
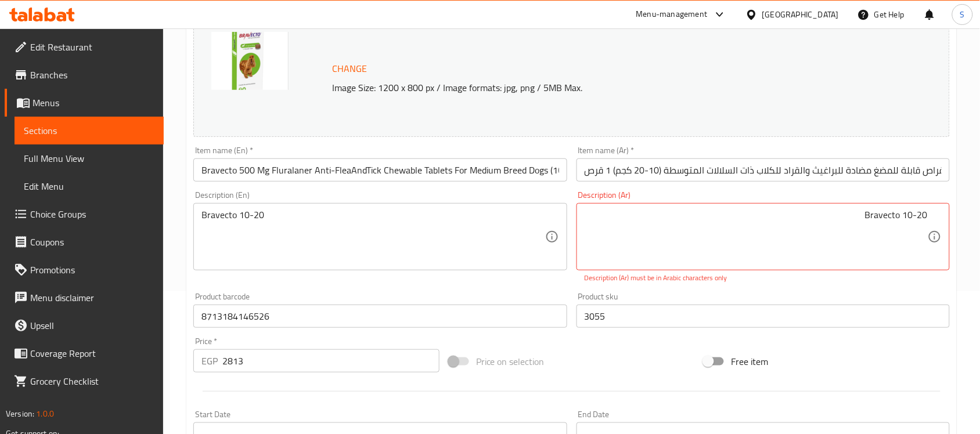
click at [892, 206] on div "Bravecto 10-20 Description (Ar)" at bounding box center [763, 236] width 373 height 67
click at [887, 213] on textarea "Bravecto 10-20" at bounding box center [756, 237] width 343 height 55
paste textarea "قرص"
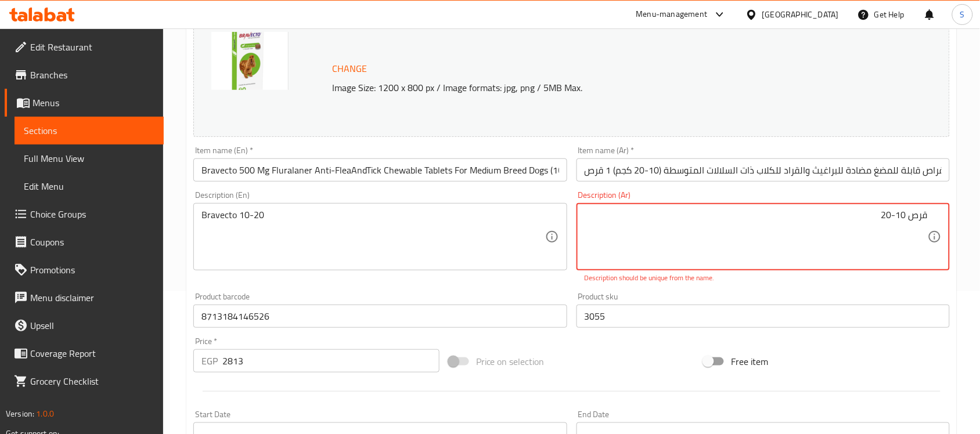
type textarea "قرص 10-20"
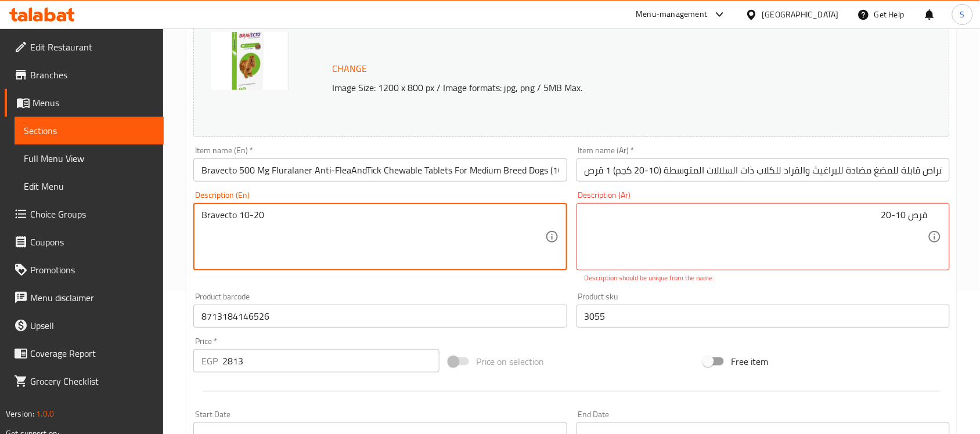
drag, startPoint x: 239, startPoint y: 214, endPoint x: 152, endPoint y: 208, distance: 87.9
click at [266, 216] on textarea "10-20" at bounding box center [372, 237] width 343 height 55
click at [236, 217] on textarea "10-20 tap" at bounding box center [372, 237] width 343 height 55
click at [233, 215] on textarea "10-20 tap" at bounding box center [372, 237] width 343 height 55
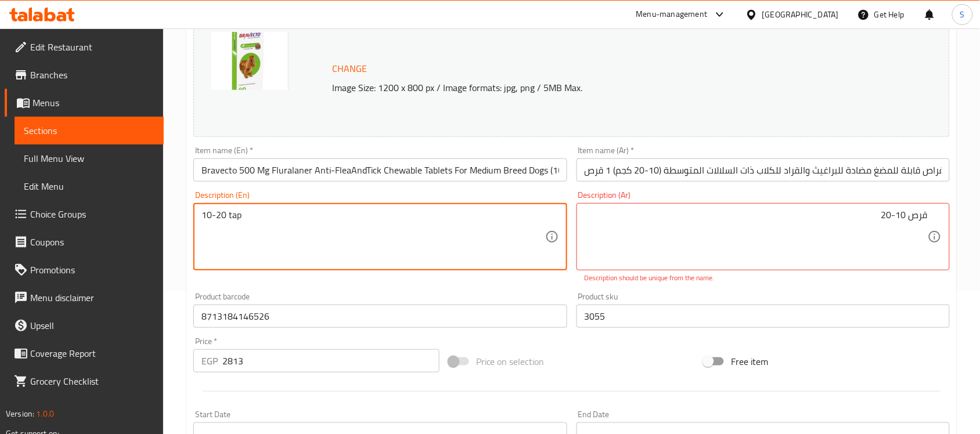
paste textarea "blets"
type textarea "10-20 tablets"
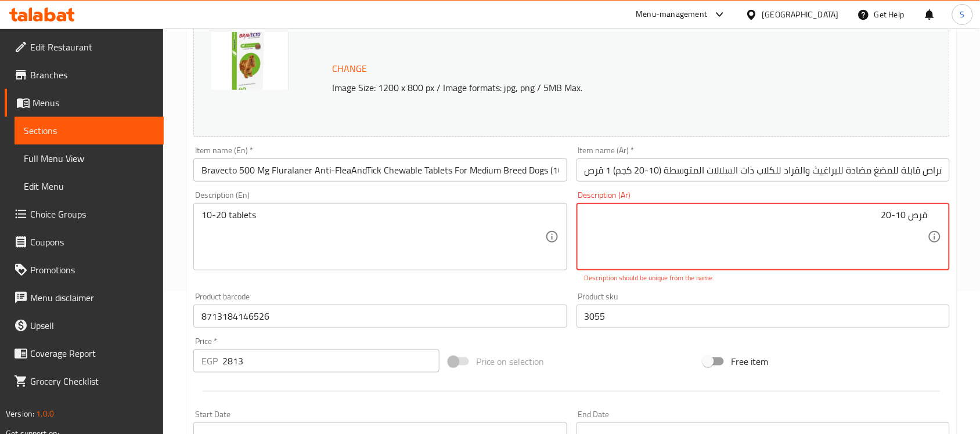
click at [606, 176] on input "برافيكتو 500 ملجم فلورالنر أقراص قابلة للمضغ مضادة للبراغيث والقراد للكلاب ذات …" at bounding box center [763, 170] width 373 height 23
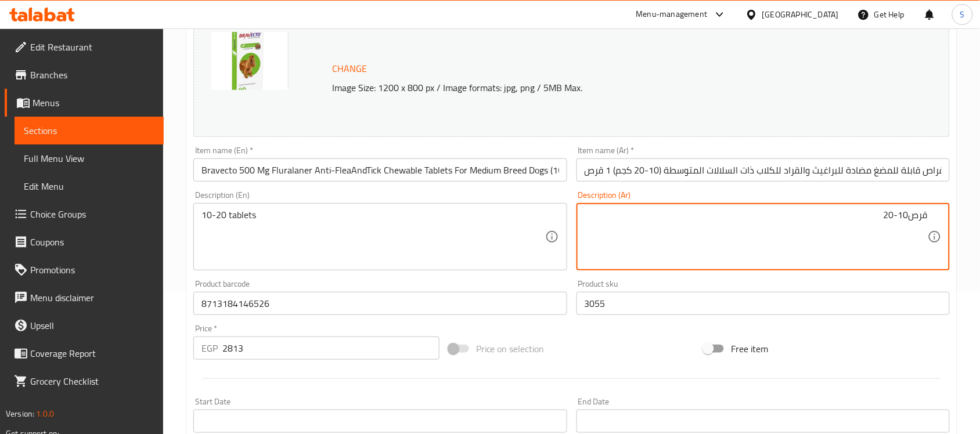
type textarea "قرص10-20"
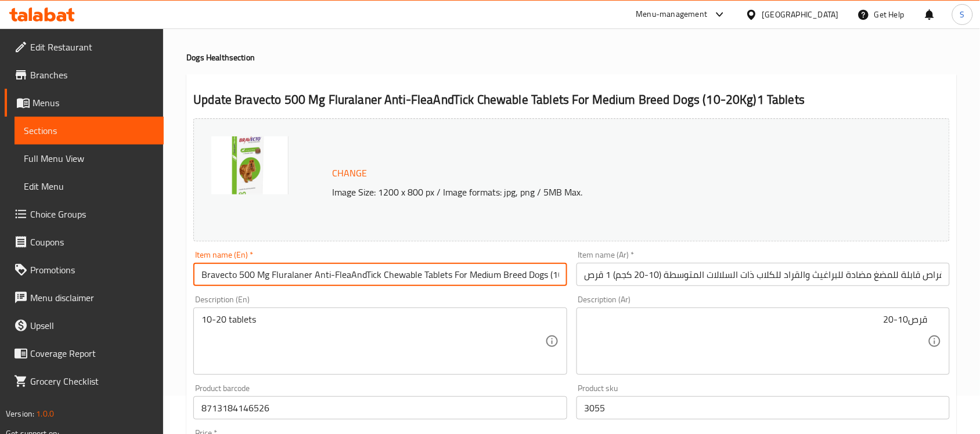
scroll to position [0, 62]
drag, startPoint x: 221, startPoint y: 277, endPoint x: 648, endPoint y: 285, distance: 426.9
click at [648, 285] on div "Change Image Size: 1200 x 800 px / Image formats: jpg, png / 5MB Max. Item name…" at bounding box center [572, 372] width 766 height 517
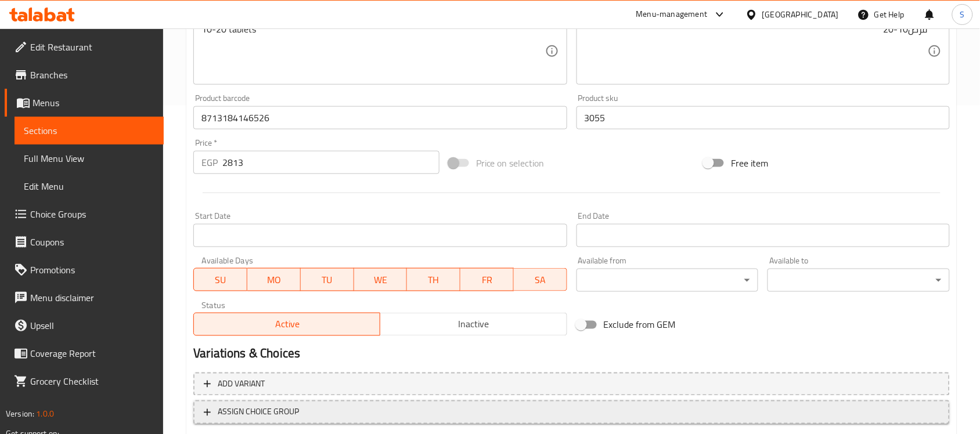
scroll to position [401, 0]
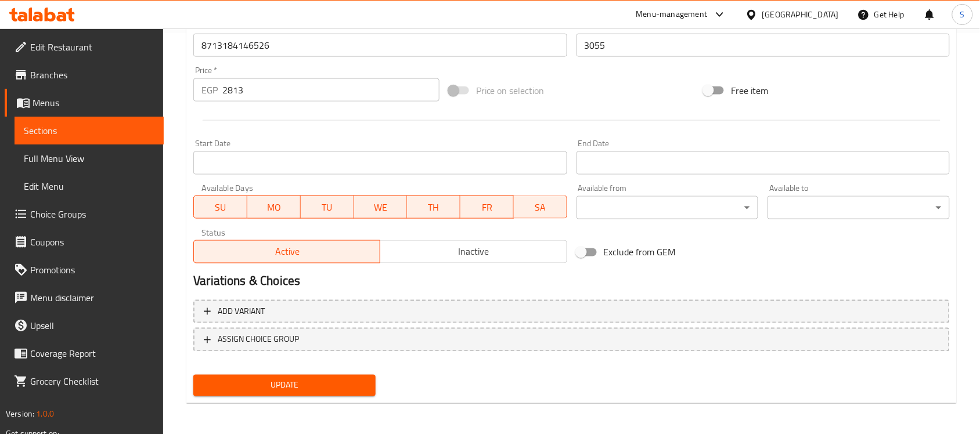
click at [294, 394] on button "Update" at bounding box center [284, 385] width 182 height 21
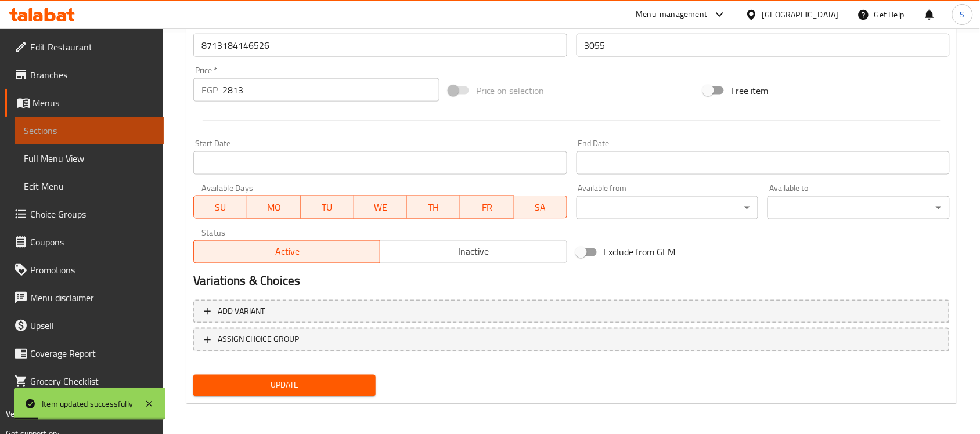
click at [109, 124] on span "Sections" at bounding box center [89, 131] width 131 height 14
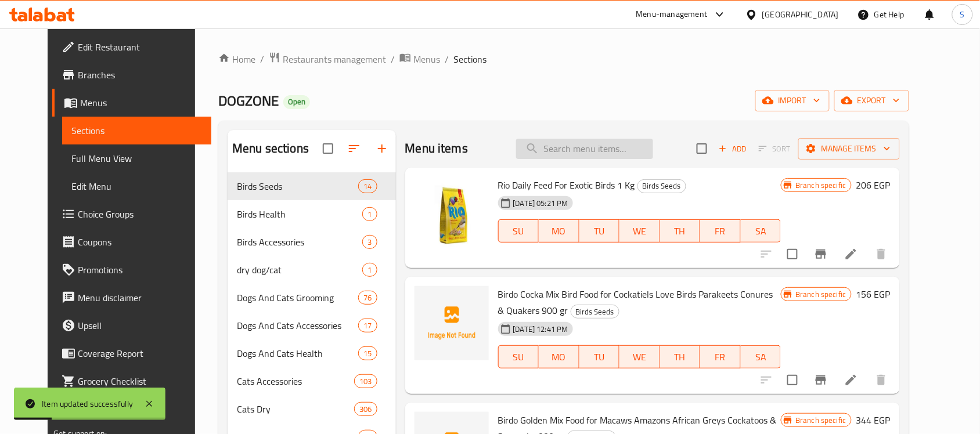
click at [626, 146] on input "search" at bounding box center [584, 149] width 137 height 20
paste input "8713184131225"
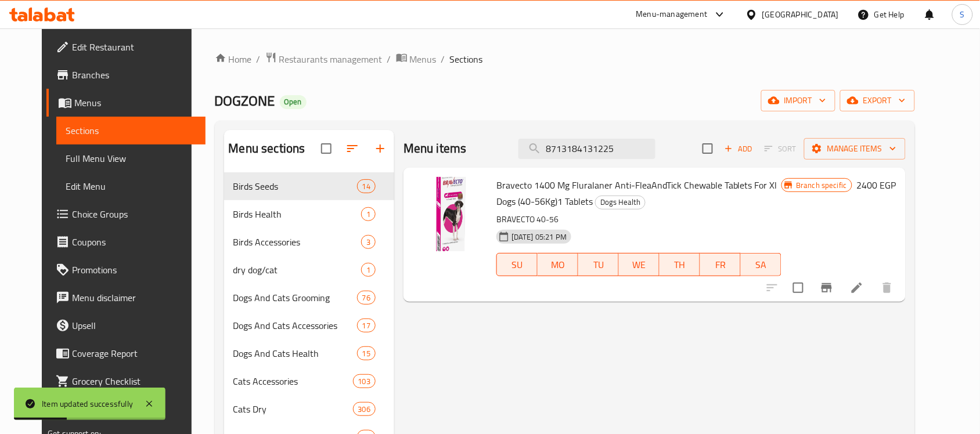
type input "8713184131225"
click at [575, 154] on input "8713184131225" at bounding box center [587, 149] width 137 height 20
click at [864, 282] on icon at bounding box center [857, 288] width 14 height 14
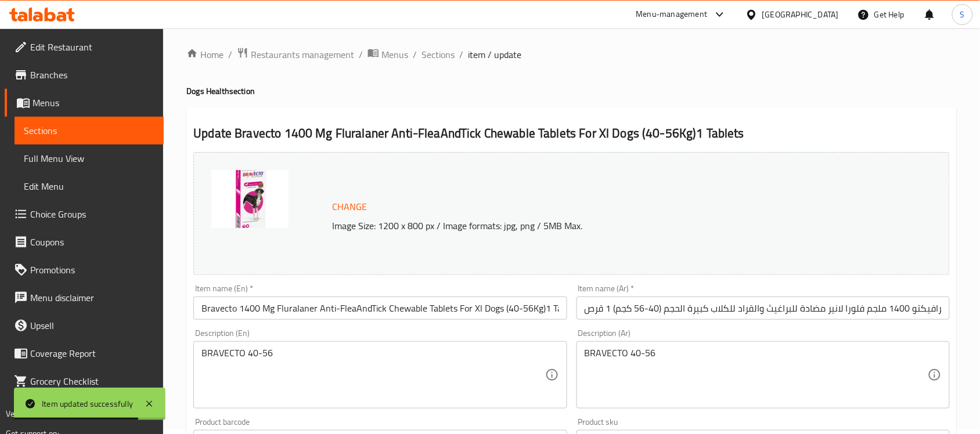
scroll to position [290, 0]
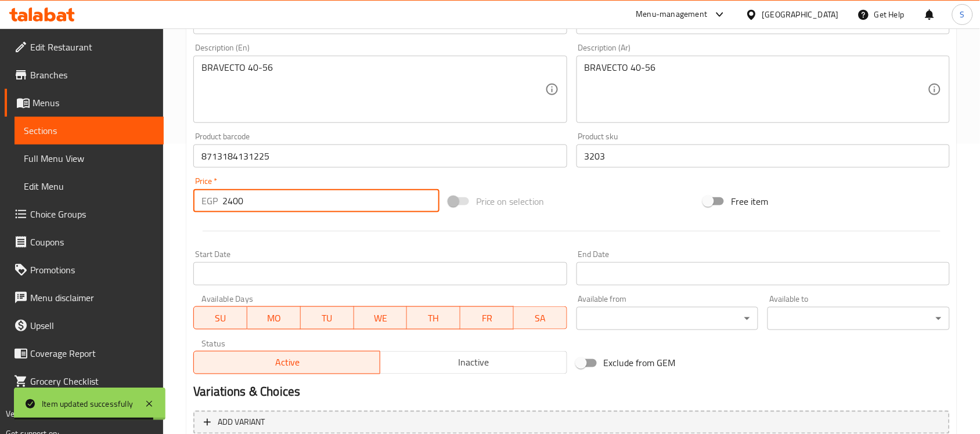
drag, startPoint x: 203, startPoint y: 215, endPoint x: 163, endPoint y: 208, distance: 41.3
click at [163, 208] on div "Edit Restaurant Branches Menus Sections Full Menu View Edit Menu Choice Groups …" at bounding box center [490, 142] width 980 height 809
paste input "3438"
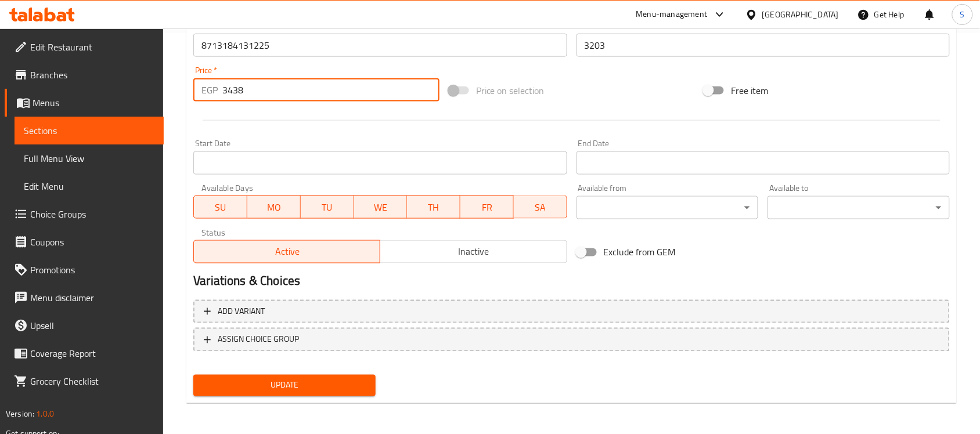
type input "3438"
click at [300, 384] on span "Update" at bounding box center [285, 386] width 164 height 15
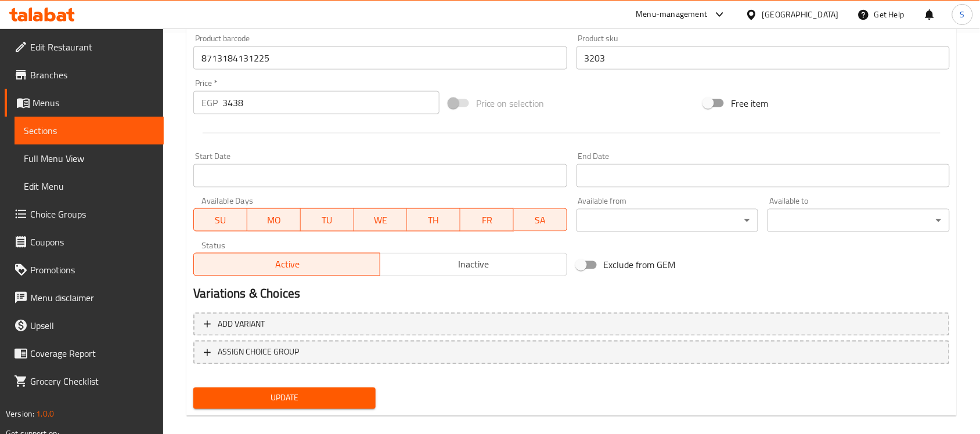
scroll to position [143, 0]
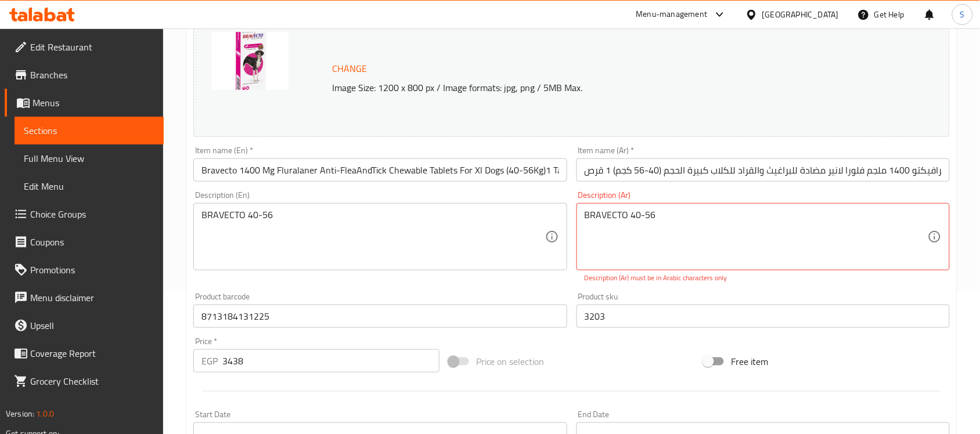
click at [599, 217] on textarea "BRAVECTO 40-56" at bounding box center [756, 237] width 343 height 55
click at [224, 214] on textarea "BRAVECTO 40-56" at bounding box center [372, 237] width 343 height 55
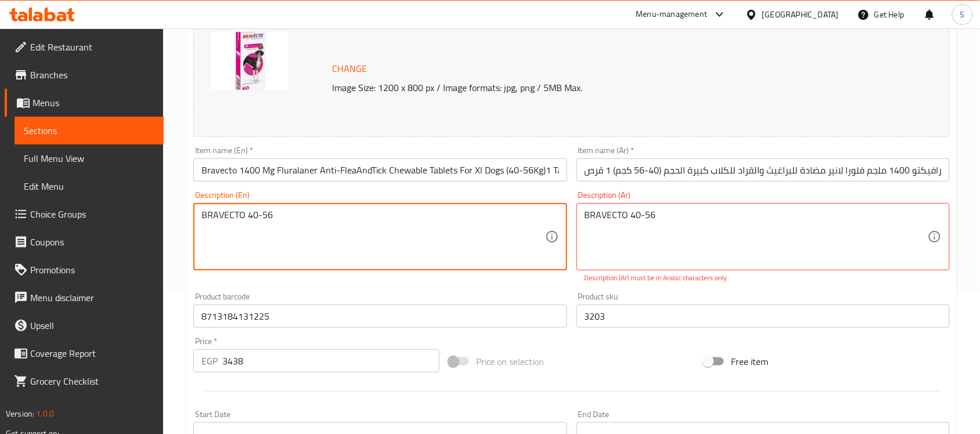
paste textarea "tablets"
type textarea "tablets 40-56"
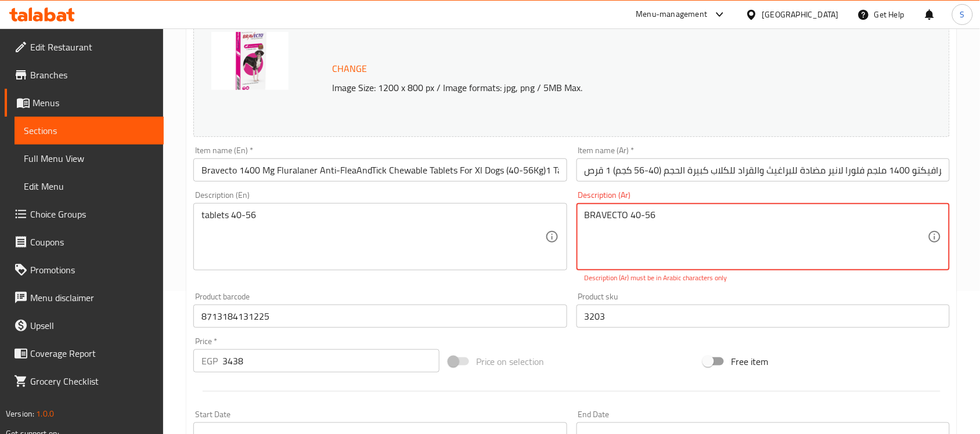
click at [605, 217] on textarea "BRAVECTO 40-56" at bounding box center [756, 237] width 343 height 55
paste textarea "اقراص"
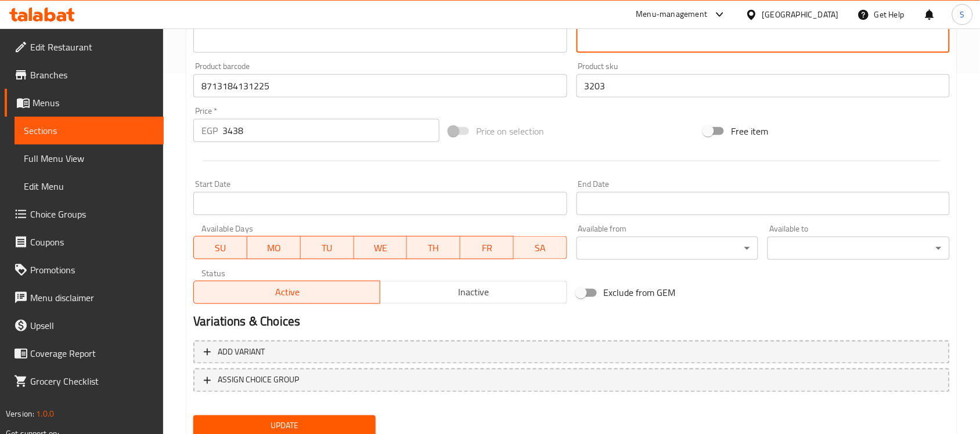
scroll to position [401, 0]
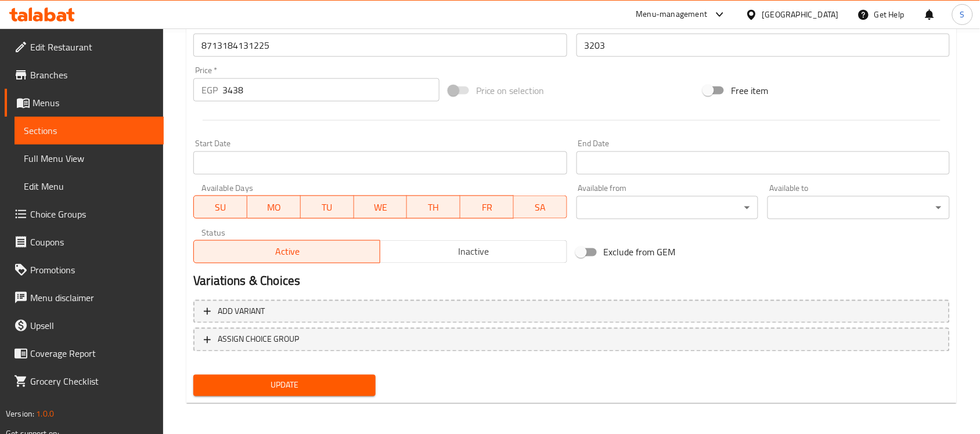
type textarea "اقراص 40-56"
click at [309, 390] on span "Update" at bounding box center [285, 386] width 164 height 15
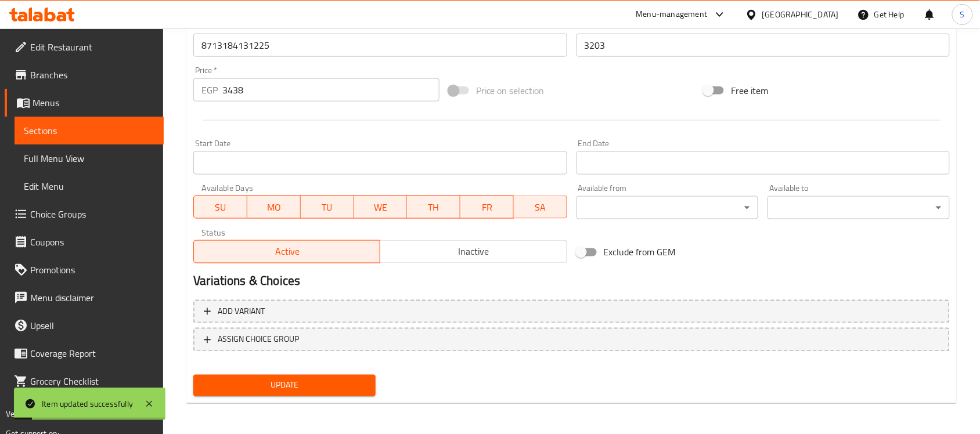
drag, startPoint x: 69, startPoint y: 145, endPoint x: 84, endPoint y: 136, distance: 17.9
click at [69, 145] on link "Full Menu View" at bounding box center [89, 159] width 149 height 28
click at [82, 139] on link "Sections" at bounding box center [89, 131] width 149 height 28
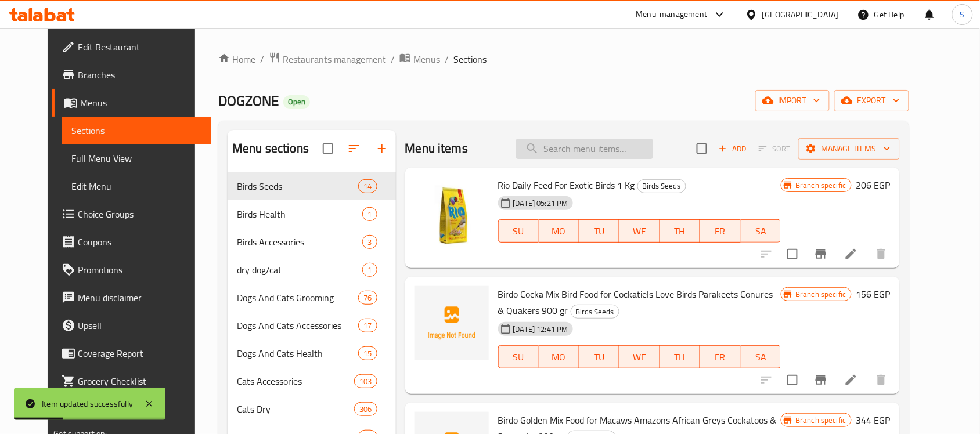
click at [604, 143] on input "search" at bounding box center [584, 149] width 137 height 20
paste input "8713184131171"
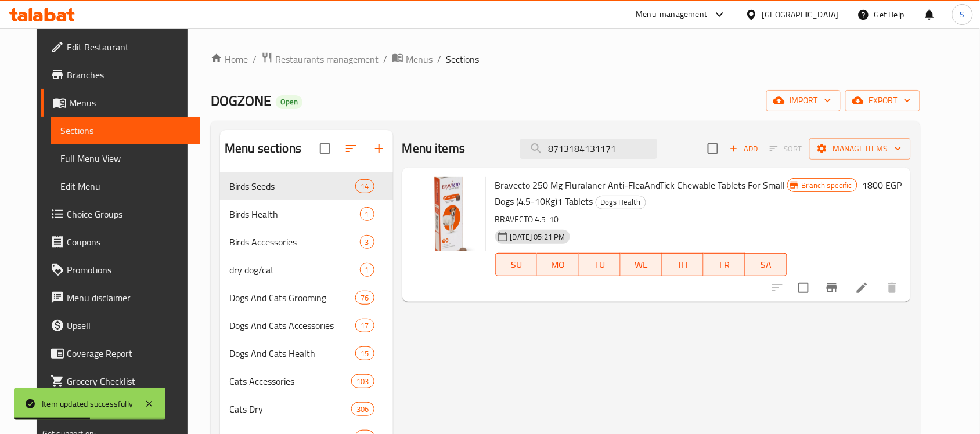
type input "8713184131171"
click at [869, 291] on icon at bounding box center [862, 288] width 14 height 14
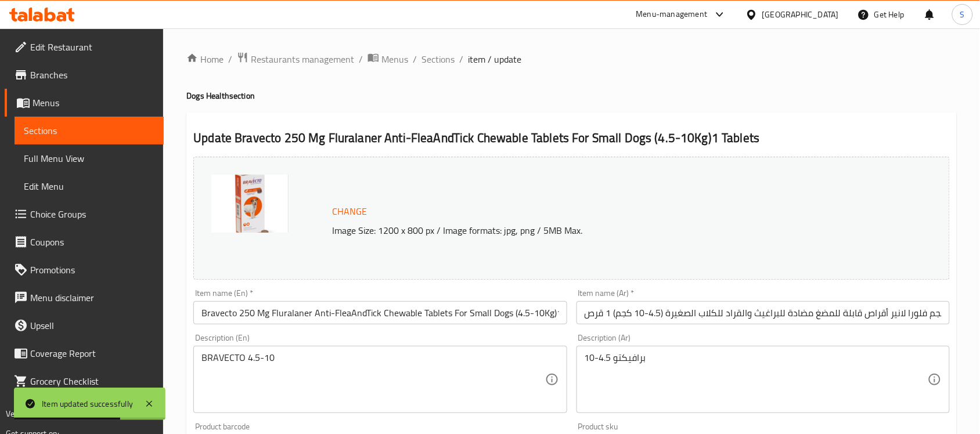
scroll to position [290, 0]
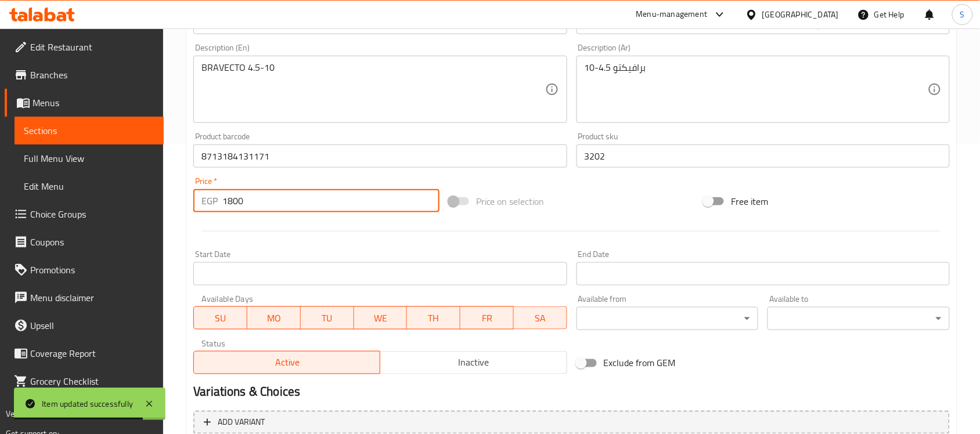
drag, startPoint x: 254, startPoint y: 200, endPoint x: 170, endPoint y: 199, distance: 83.6
click at [181, 205] on div "Home / Restaurants management / Menus / Sections / item / update Dogs Health se…" at bounding box center [571, 142] width 817 height 809
paste input "2625"
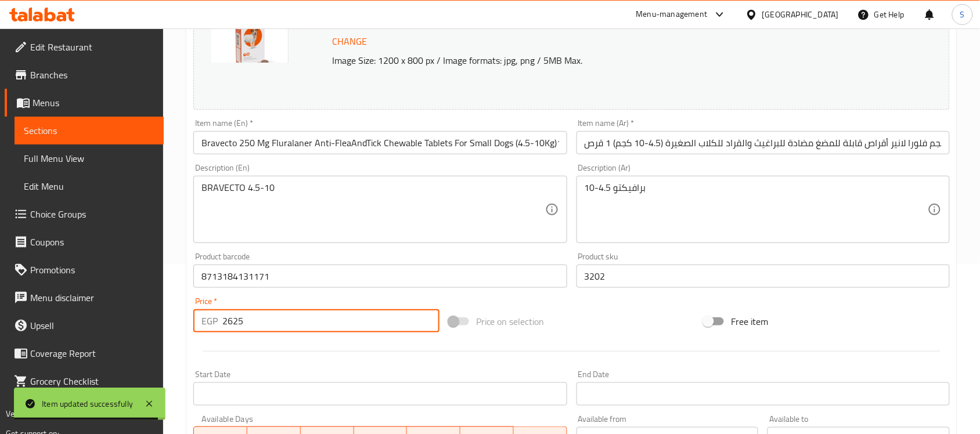
scroll to position [0, 0]
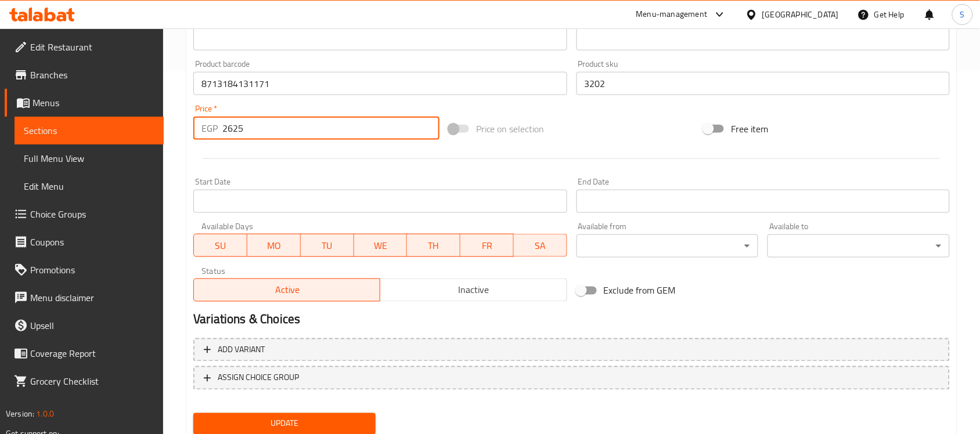
type input "2625"
click at [362, 424] on span "Update" at bounding box center [285, 424] width 164 height 15
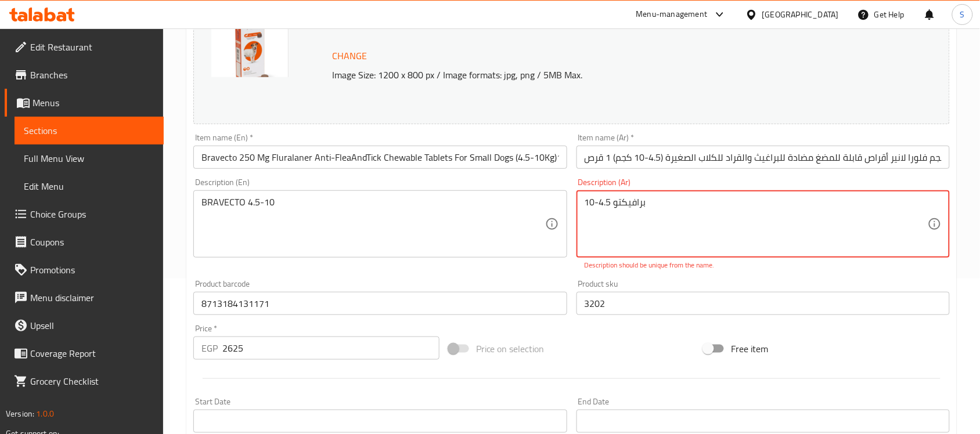
scroll to position [135, 0]
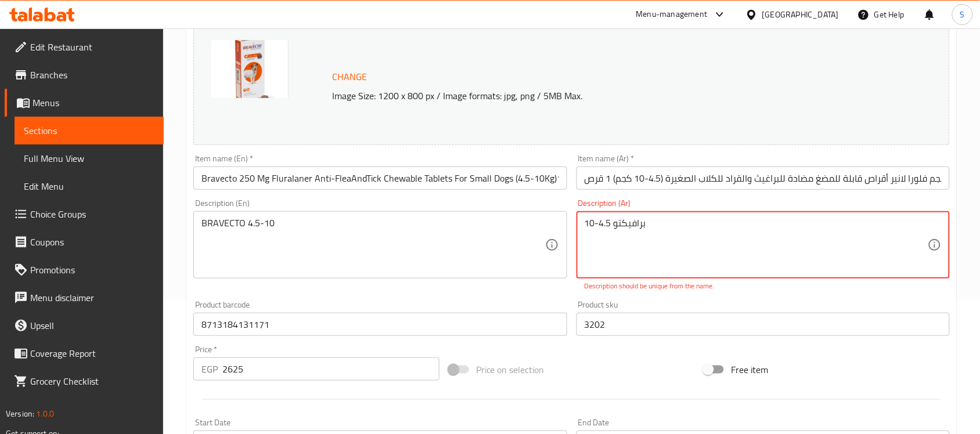
click at [659, 236] on textarea "برافيكتو 4.5-10" at bounding box center [756, 245] width 343 height 55
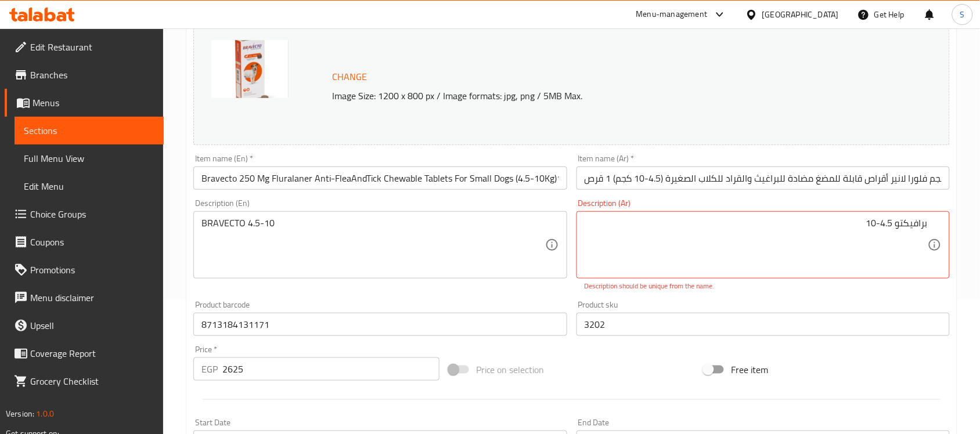
click at [785, 160] on div "Item name (Ar)   * برافيكتو 250 ملجم فلورا لانير أقراص قابلة للمضغ مضادة للبراغ…" at bounding box center [763, 171] width 373 height 35
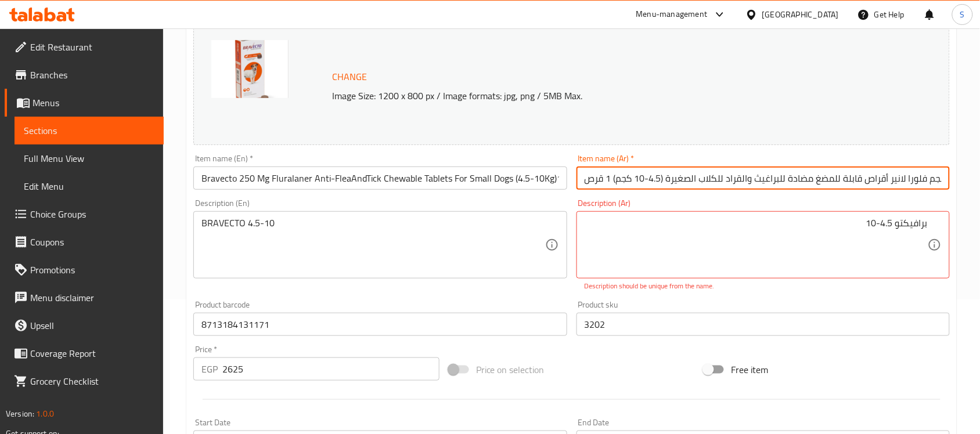
scroll to position [0, 61]
drag, startPoint x: 802, startPoint y: 186, endPoint x: 958, endPoint y: 182, distance: 156.3
click at [958, 182] on div "Home / Restaurants management / Menus / Sections / item / update Dogs Health se…" at bounding box center [571, 305] width 817 height 822
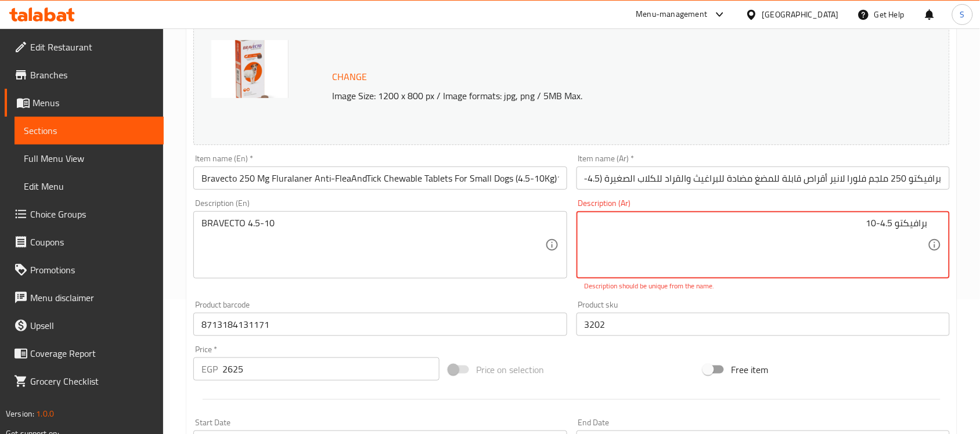
scroll to position [0, 0]
click at [893, 225] on textarea "برافيكتو 4.5-10" at bounding box center [756, 245] width 343 height 55
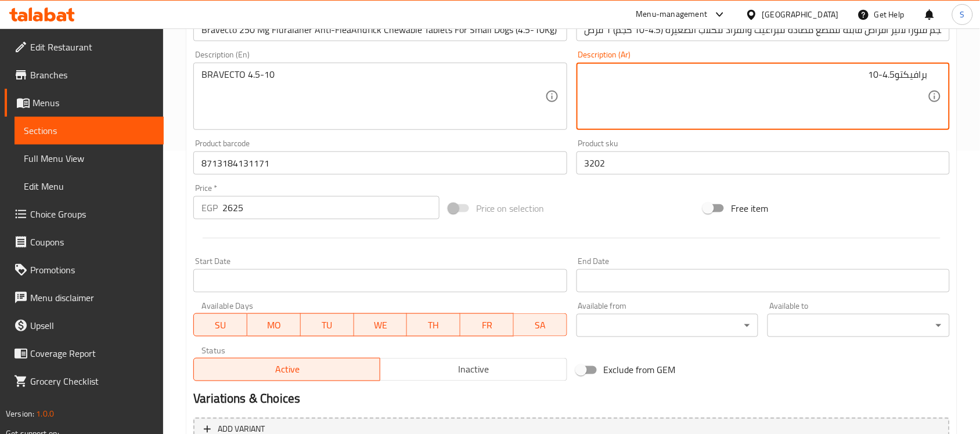
scroll to position [401, 0]
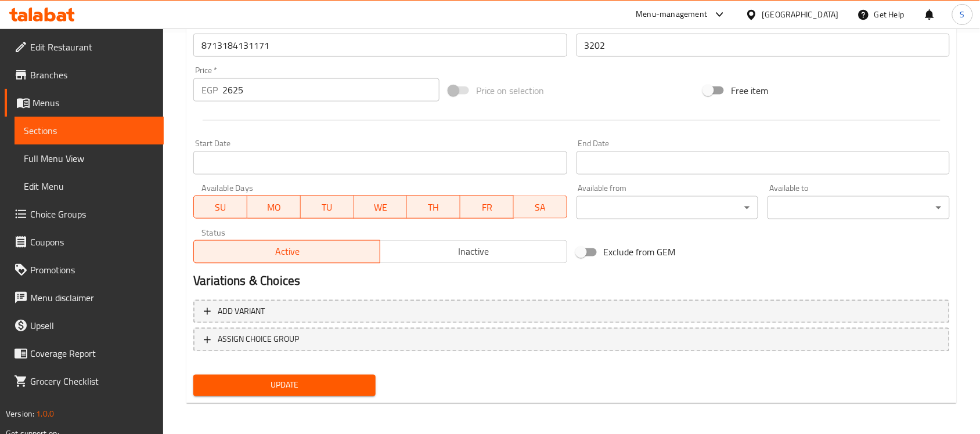
type textarea "برافيكتو4.5-10"
click at [271, 379] on span "Update" at bounding box center [285, 386] width 164 height 15
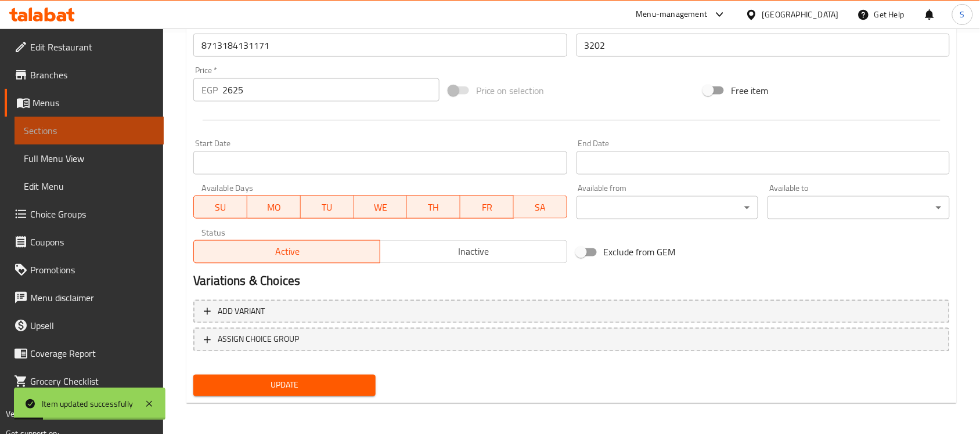
click at [99, 134] on span "Sections" at bounding box center [89, 131] width 131 height 14
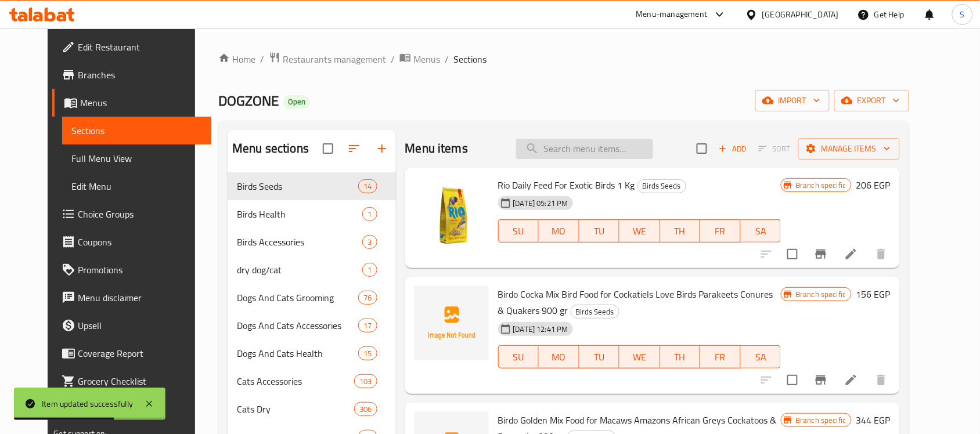
click at [617, 152] on input "search" at bounding box center [584, 149] width 137 height 20
paste input "5703188233103"
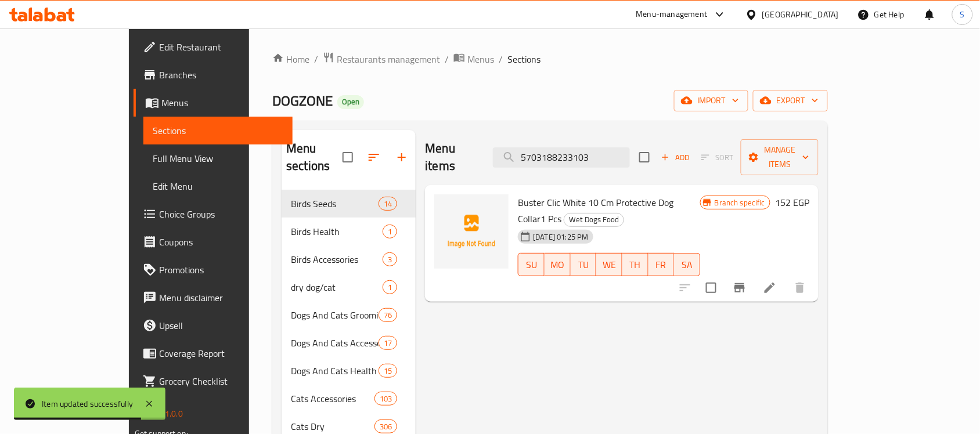
type input "5703188233103"
click at [786, 278] on li at bounding box center [770, 288] width 33 height 21
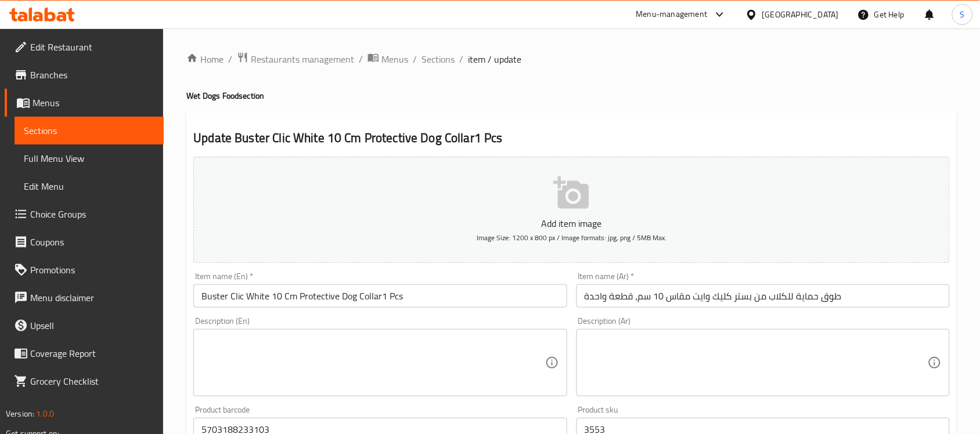
scroll to position [290, 0]
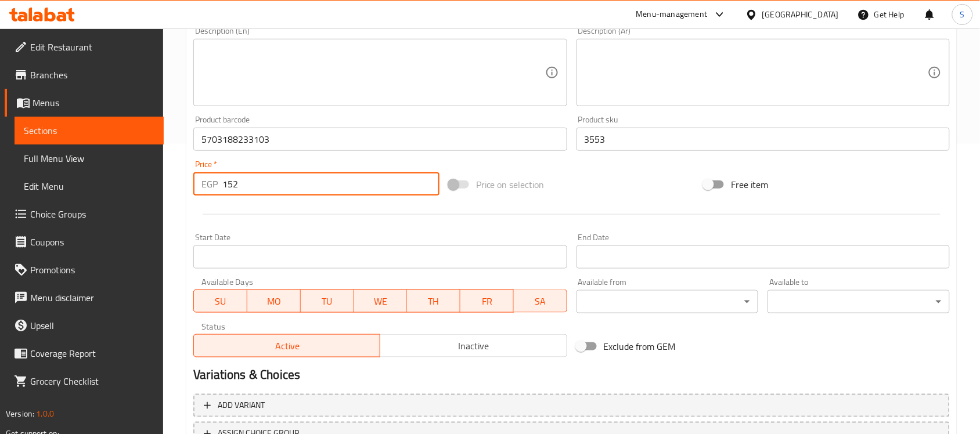
drag, startPoint x: 256, startPoint y: 189, endPoint x: 170, endPoint y: 170, distance: 88.6
click at [173, 172] on div "Home / Restaurants management / Menus / Sections / item / update Wet Dogs Food …" at bounding box center [571, 134] width 817 height 792
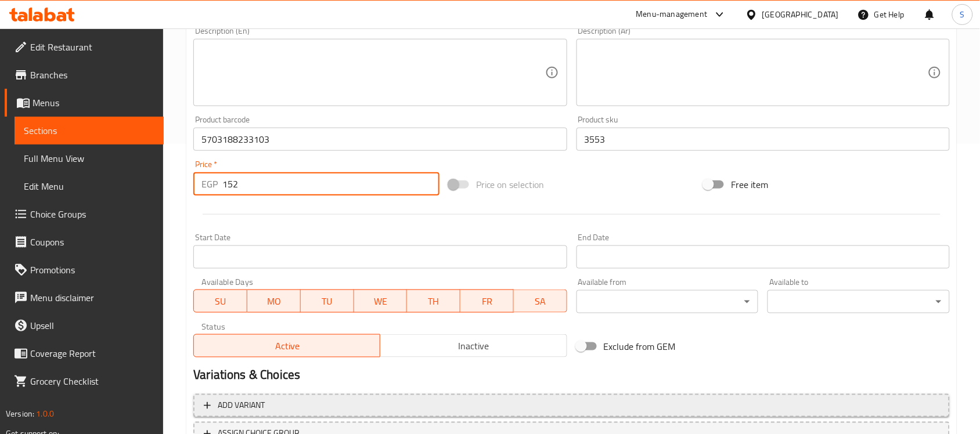
paste input "6"
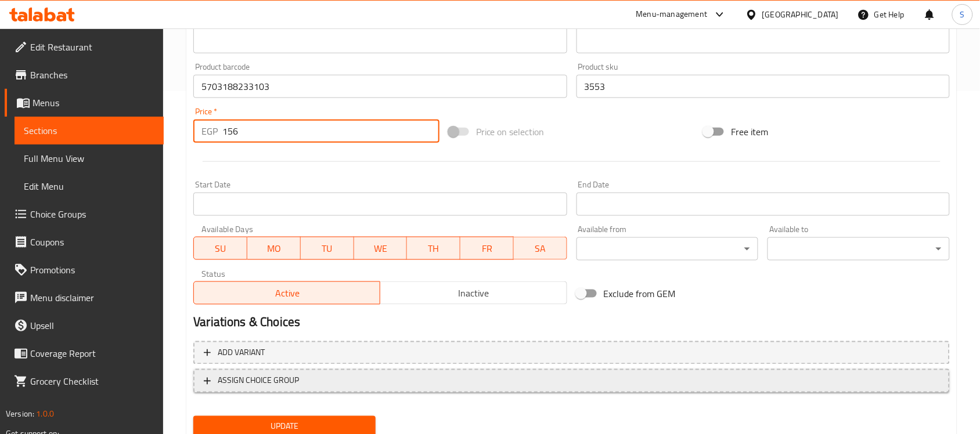
scroll to position [384, 0]
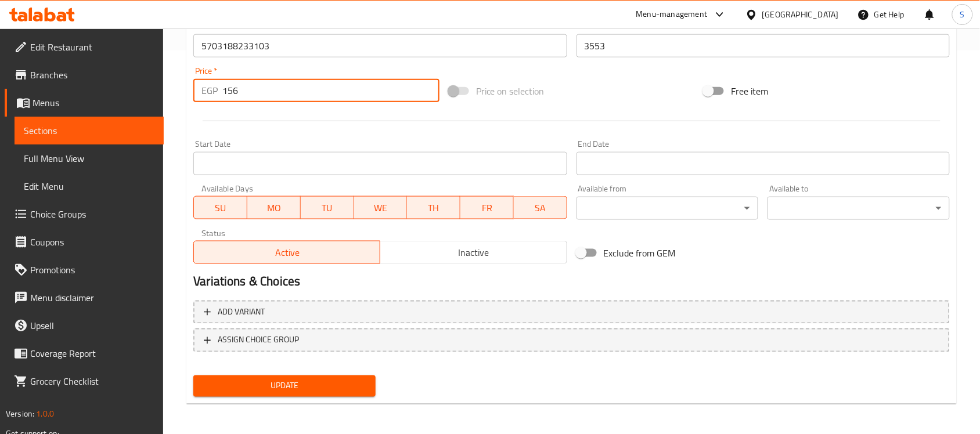
type input "156"
click at [287, 383] on span "Update" at bounding box center [285, 386] width 164 height 15
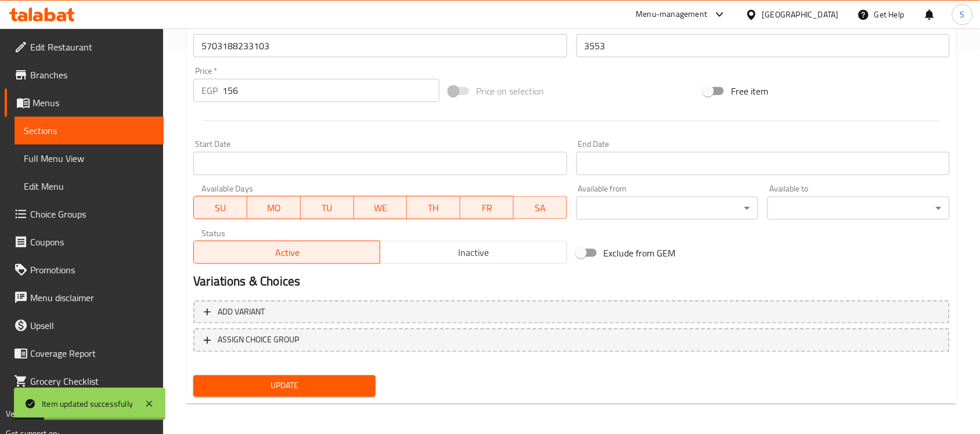
click at [74, 136] on span "Sections" at bounding box center [89, 131] width 131 height 14
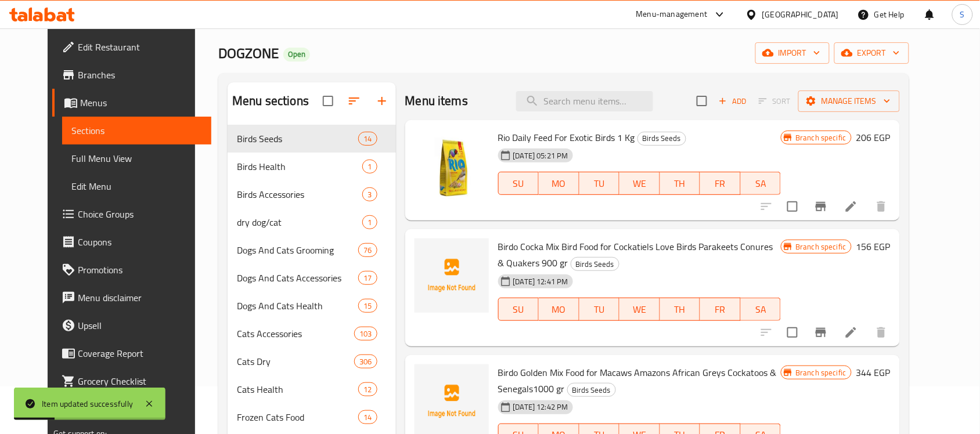
scroll to position [21, 0]
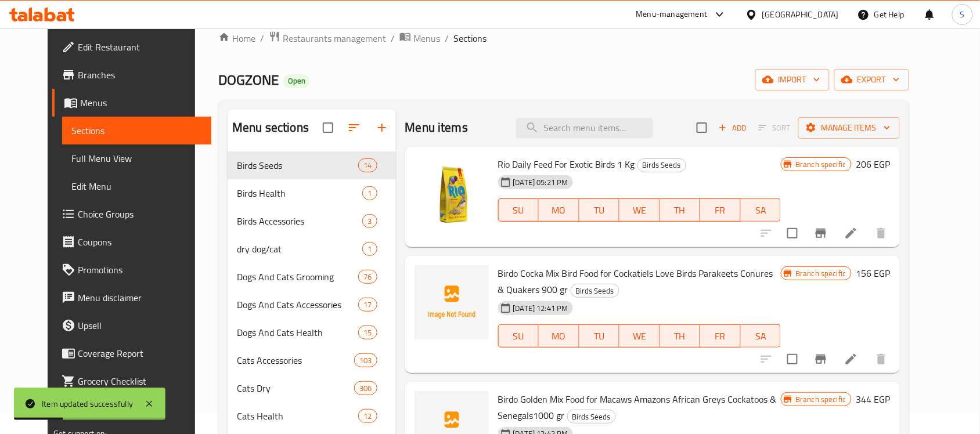
click at [598, 138] on div "Menu items Add Sort Manage items" at bounding box center [652, 128] width 495 height 38
click at [611, 129] on input "search" at bounding box center [584, 128] width 137 height 20
paste input "5703188233110"
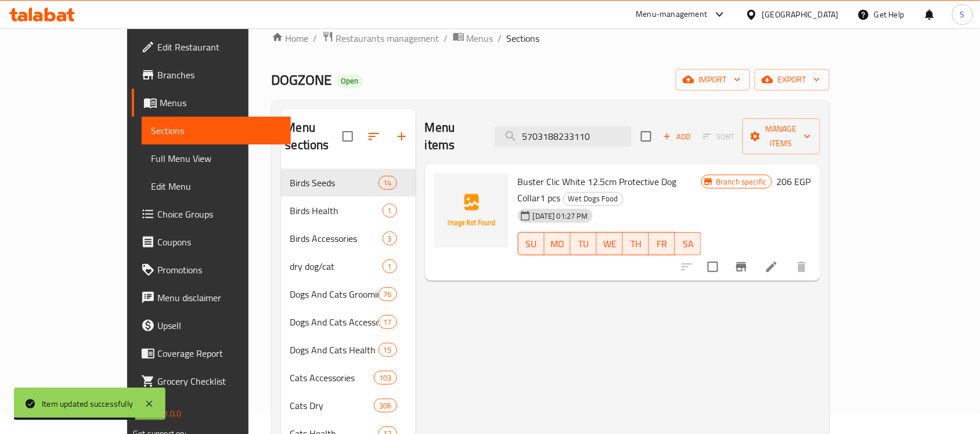
type input "5703188233110"
click at [779, 260] on icon at bounding box center [772, 267] width 14 height 14
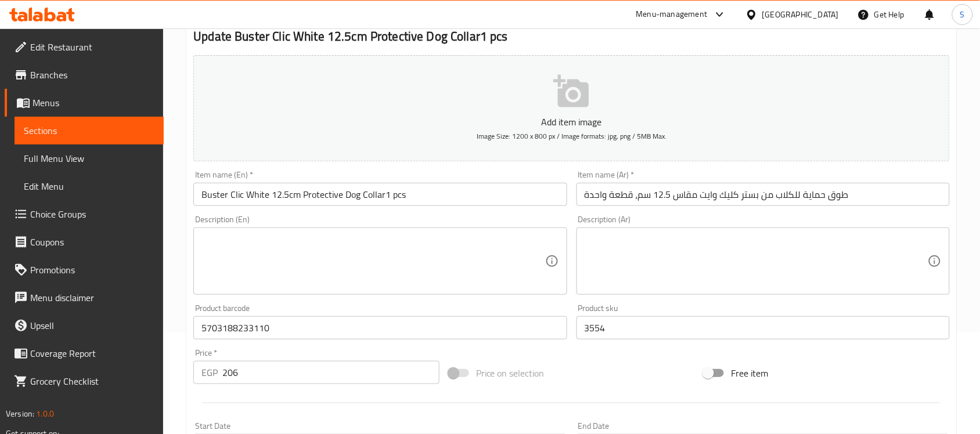
scroll to position [218, 0]
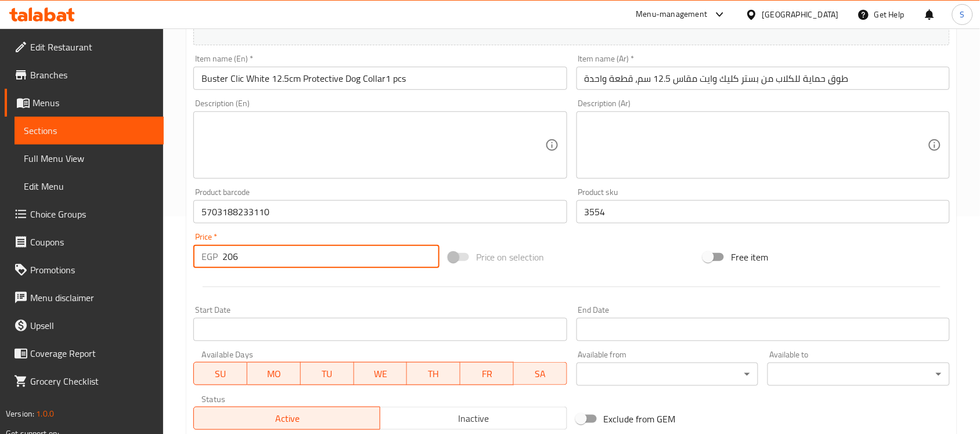
click at [195, 239] on div "Price   * EGP 206 Price *" at bounding box center [316, 250] width 246 height 35
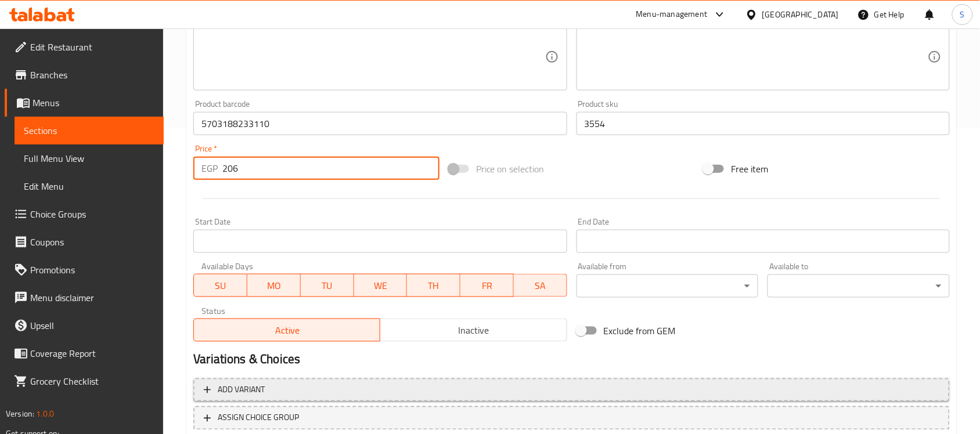
scroll to position [384, 0]
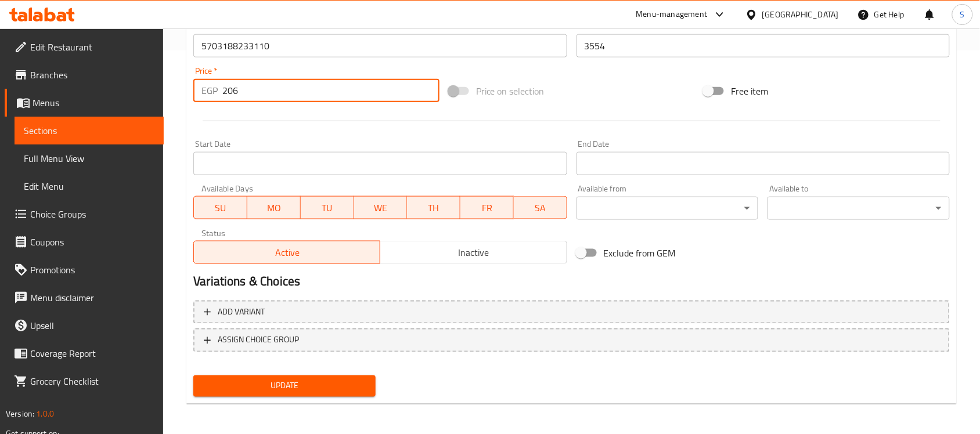
click at [276, 376] on button "Update" at bounding box center [284, 386] width 182 height 21
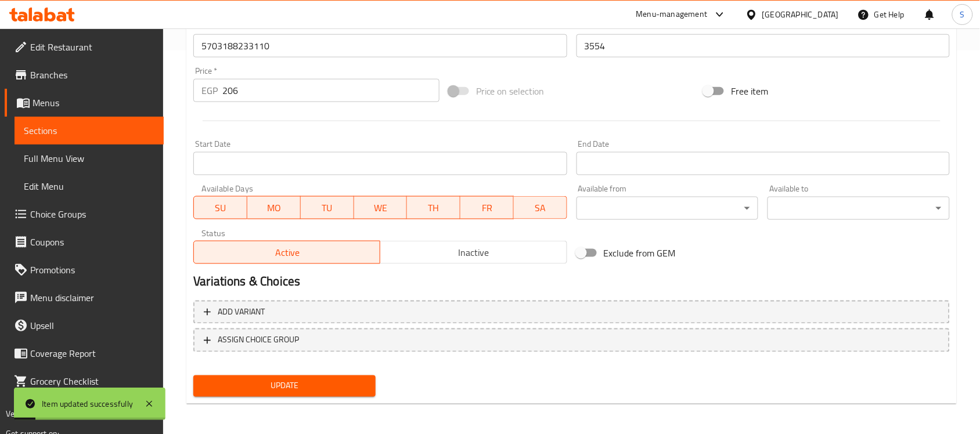
click at [110, 128] on span "Sections" at bounding box center [89, 131] width 131 height 14
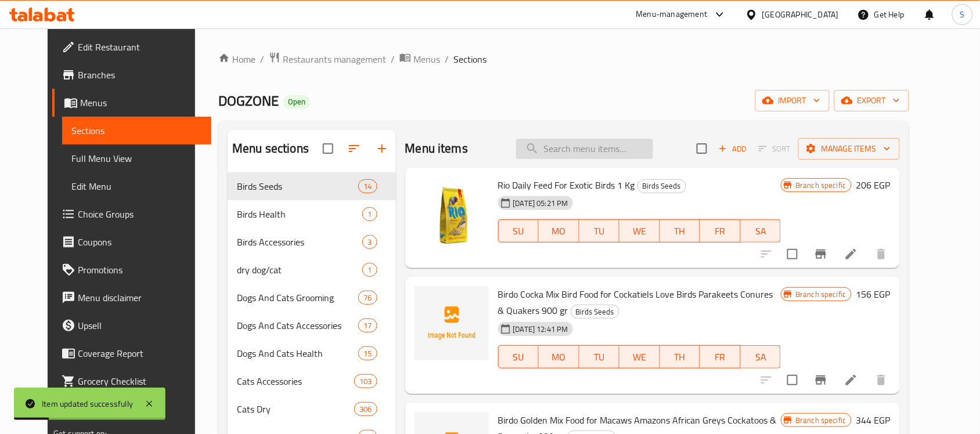
click at [575, 154] on input "search" at bounding box center [584, 149] width 137 height 20
paste input "5703188233127"
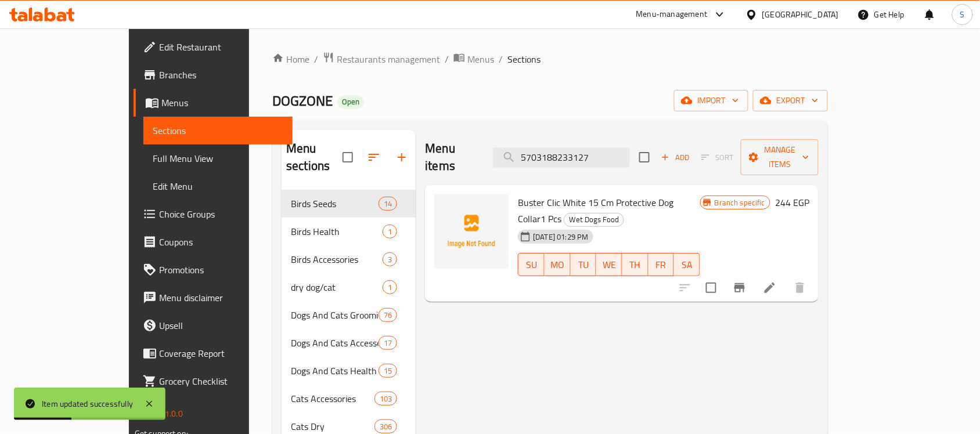
type input "5703188233127"
click at [775, 283] on icon at bounding box center [770, 288] width 10 height 10
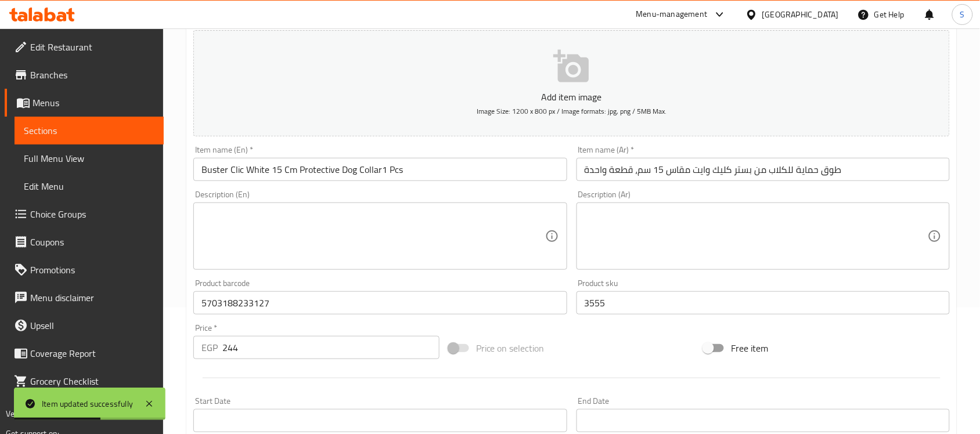
scroll to position [218, 0]
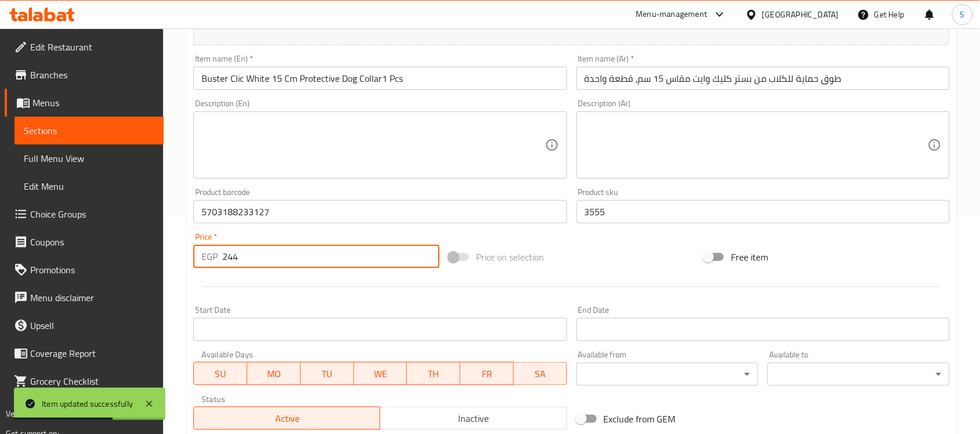
drag, startPoint x: 253, startPoint y: 267, endPoint x: 190, endPoint y: 265, distance: 62.7
click at [203, 265] on div "EGP 244 Price *" at bounding box center [316, 256] width 246 height 23
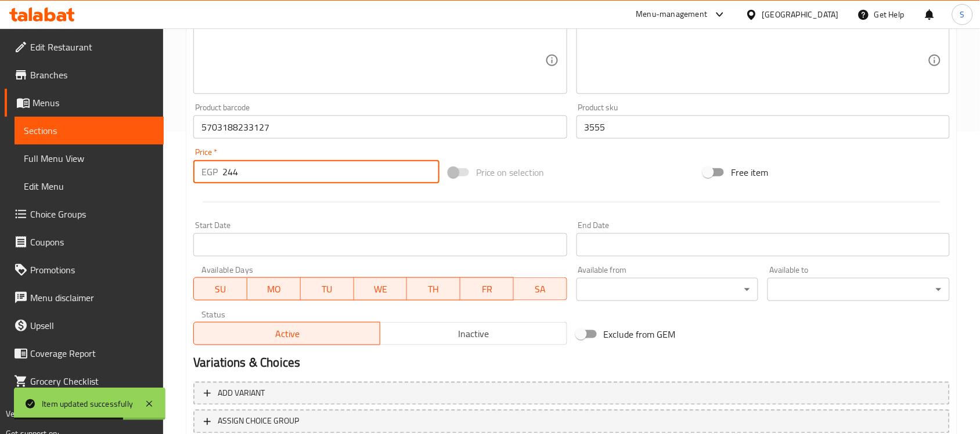
scroll to position [384, 0]
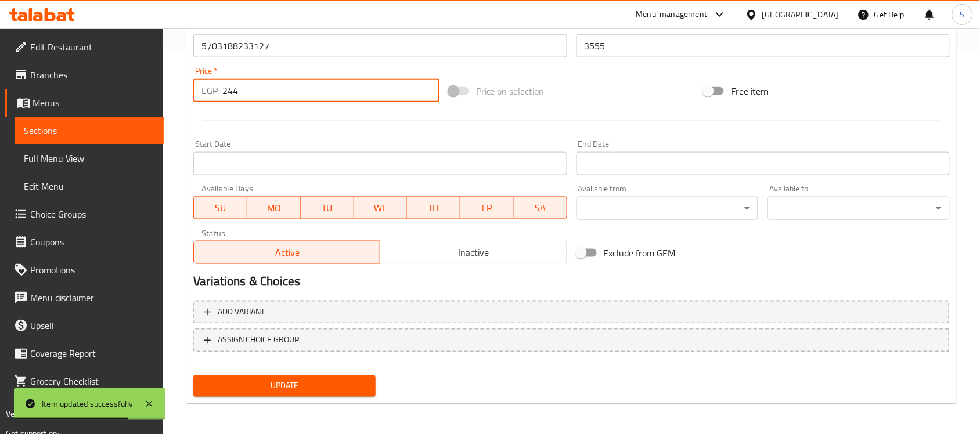
click at [332, 380] on span "Update" at bounding box center [285, 386] width 164 height 15
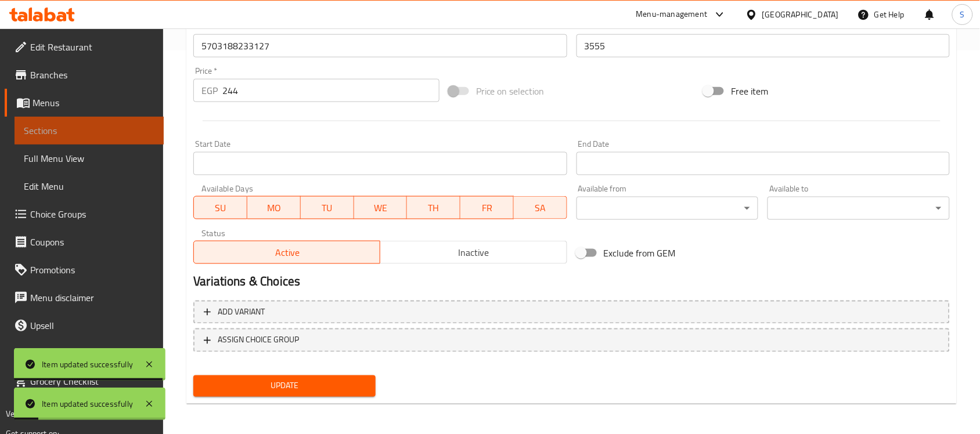
click at [42, 131] on span "Sections" at bounding box center [89, 131] width 131 height 14
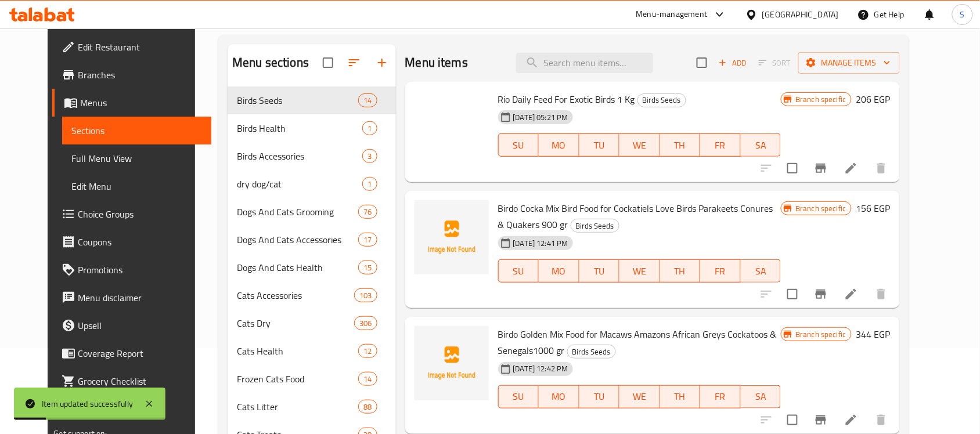
scroll to position [21, 0]
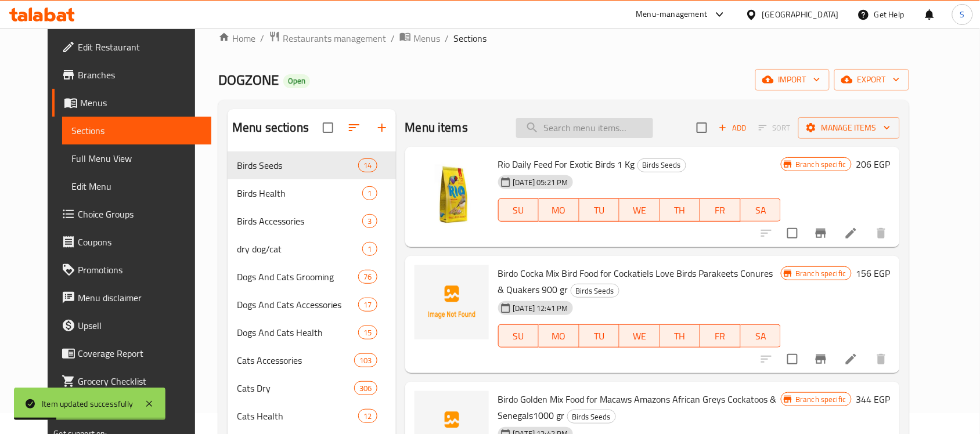
click at [640, 128] on input "search" at bounding box center [584, 128] width 137 height 20
paste input "5703188233134"
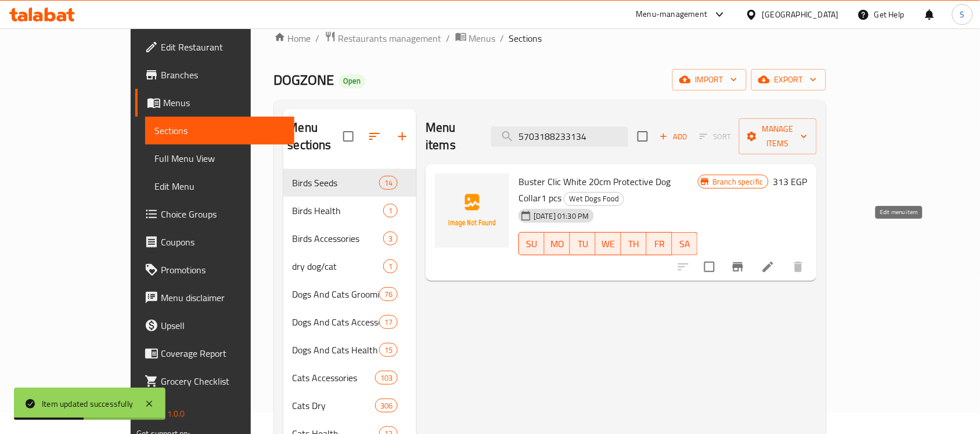
type input "5703188233134"
click at [775, 260] on icon at bounding box center [768, 267] width 14 height 14
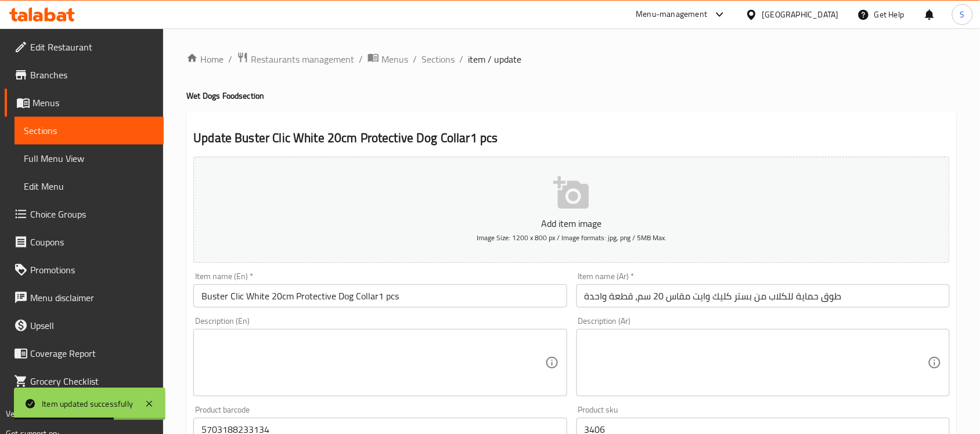
scroll to position [290, 0]
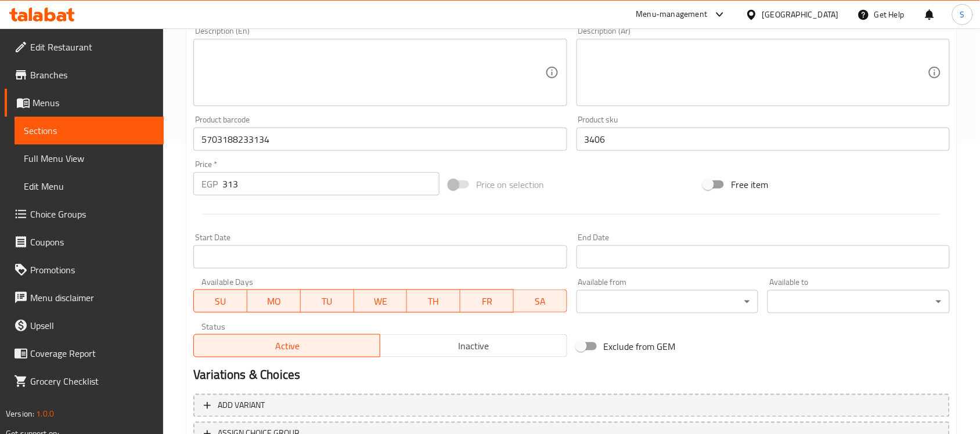
drag, startPoint x: 85, startPoint y: 128, endPoint x: 193, endPoint y: 16, distance: 155.6
click at [85, 128] on span "Sections" at bounding box center [89, 131] width 131 height 14
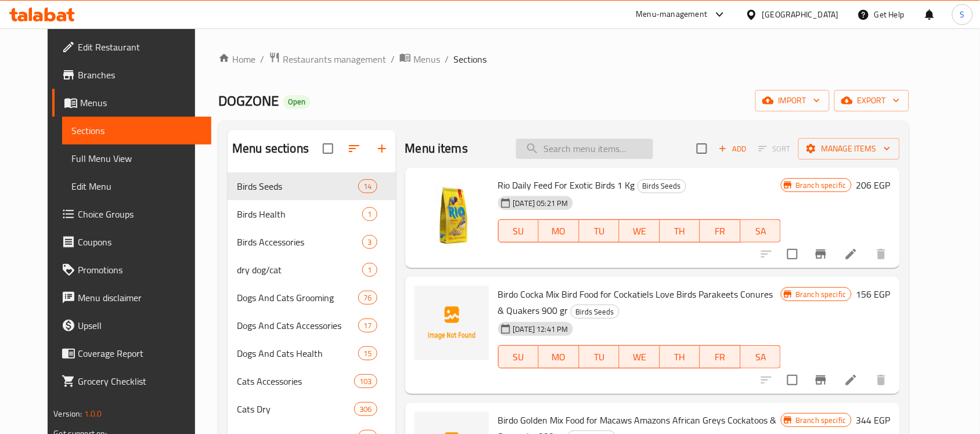
click at [590, 159] on input "search" at bounding box center [584, 149] width 137 height 20
paste input "5703188233141"
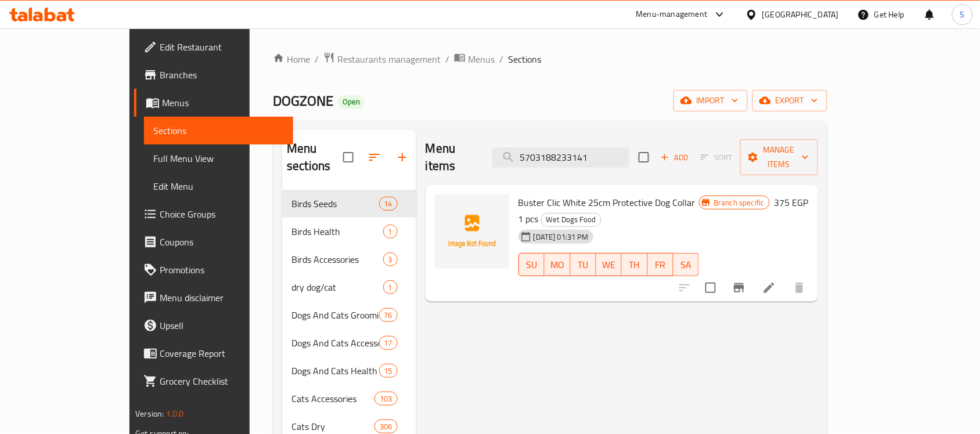
type input "5703188233141"
click at [776, 281] on icon at bounding box center [769, 288] width 14 height 14
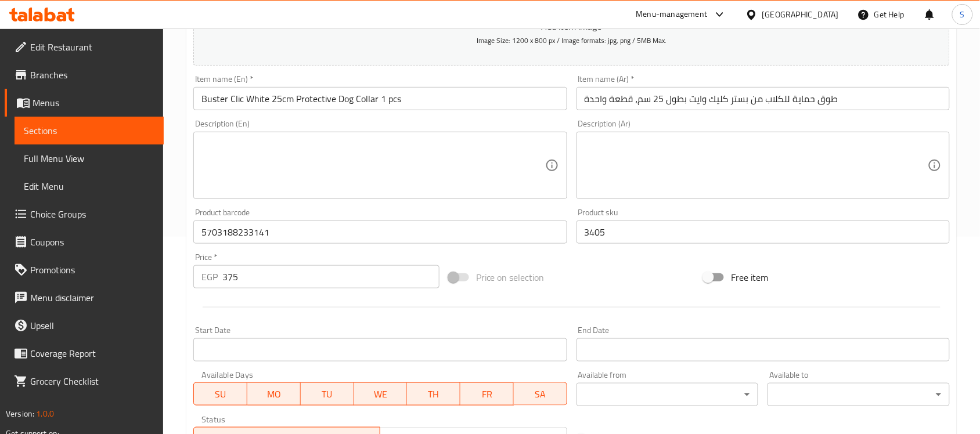
scroll to position [290, 0]
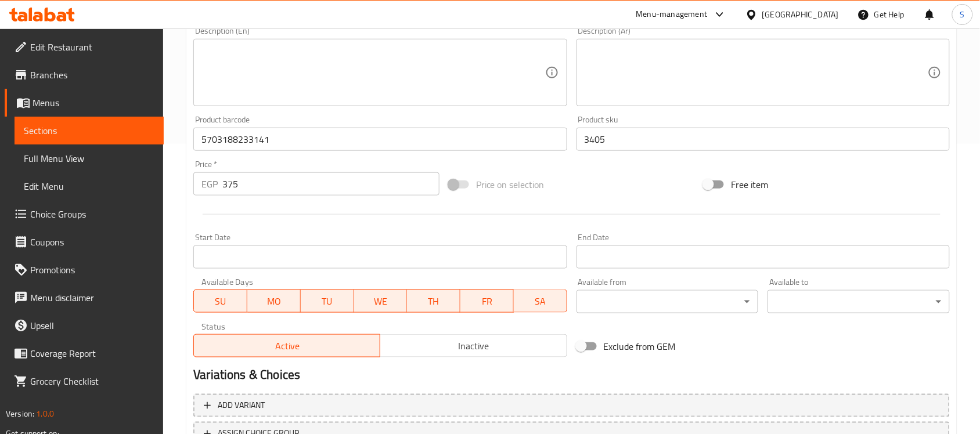
click at [73, 125] on span "Sections" at bounding box center [89, 131] width 131 height 14
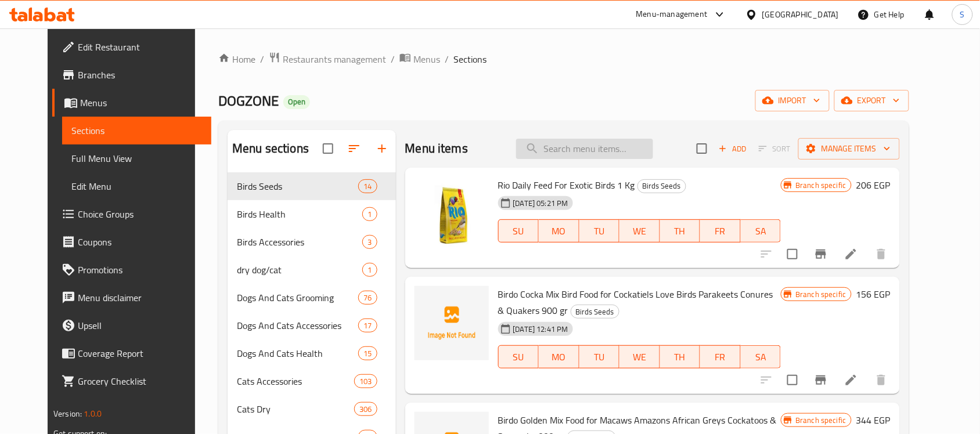
click at [608, 152] on input "search" at bounding box center [584, 149] width 137 height 20
paste input "5703188233158"
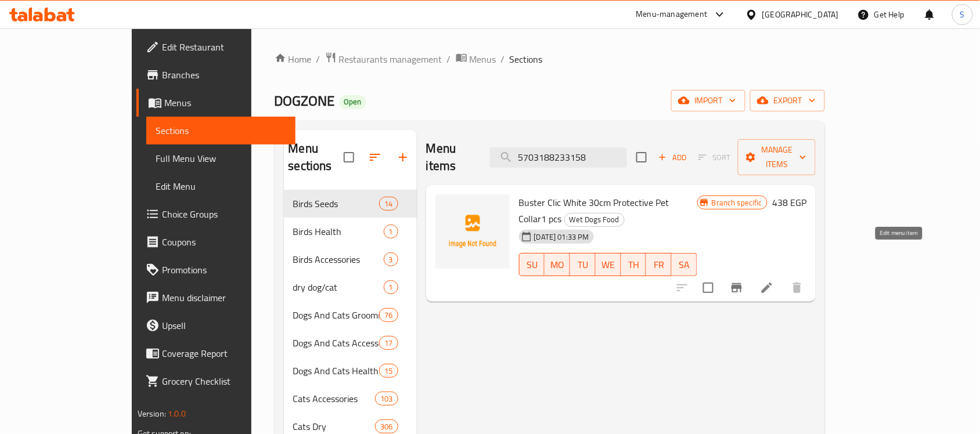
type input "5703188233158"
click at [774, 281] on icon at bounding box center [767, 288] width 14 height 14
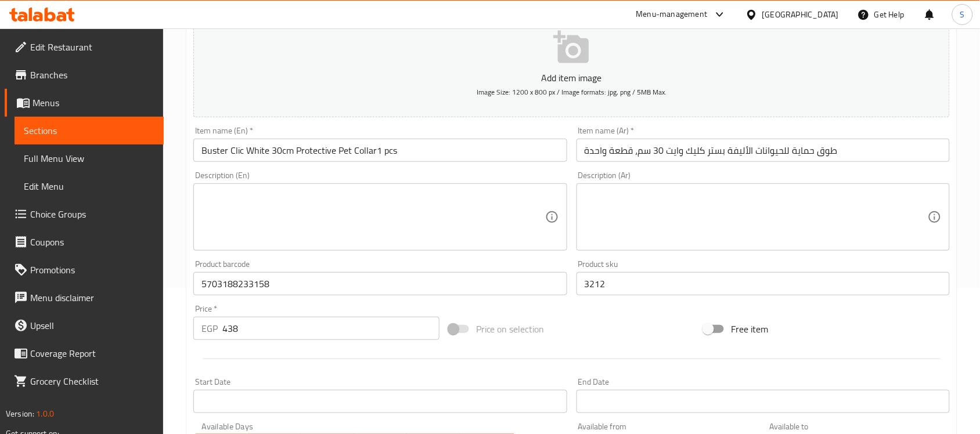
scroll to position [290, 0]
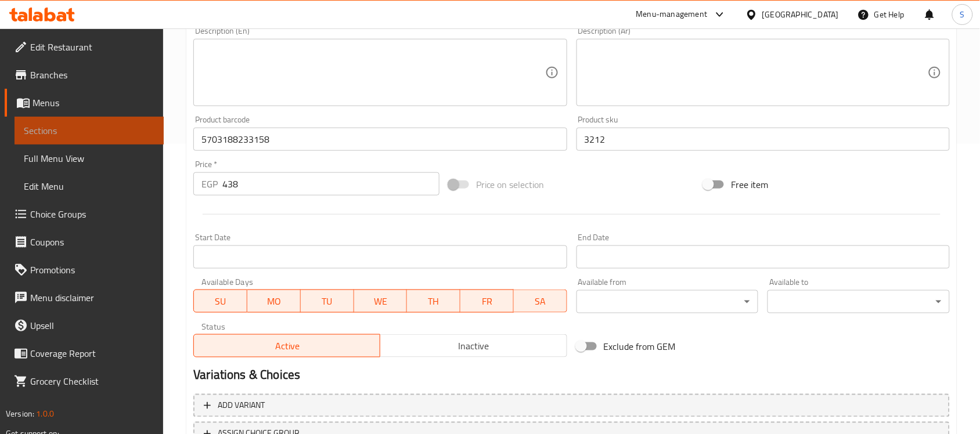
drag, startPoint x: 103, startPoint y: 129, endPoint x: 164, endPoint y: 79, distance: 78.7
click at [103, 129] on span "Sections" at bounding box center [89, 131] width 131 height 14
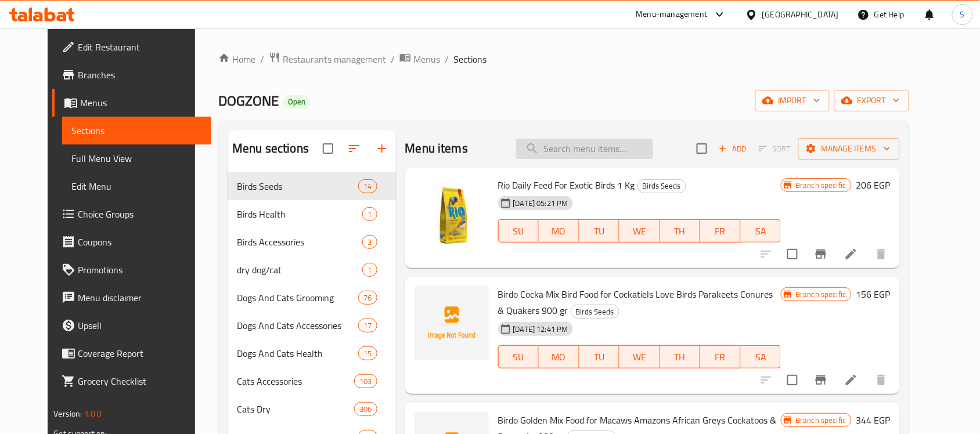
click at [602, 149] on input "search" at bounding box center [584, 149] width 137 height 20
paste input "5703188233097"
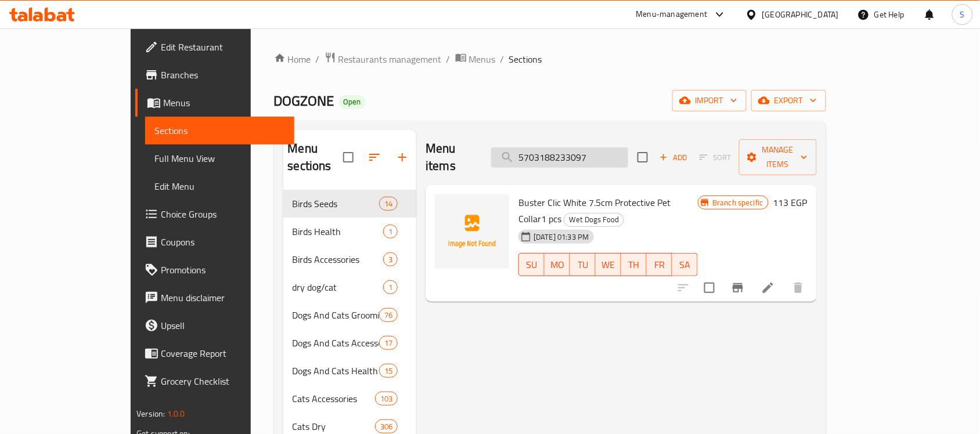
click at [579, 149] on input "5703188233097" at bounding box center [559, 157] width 137 height 20
paste input "213545010"
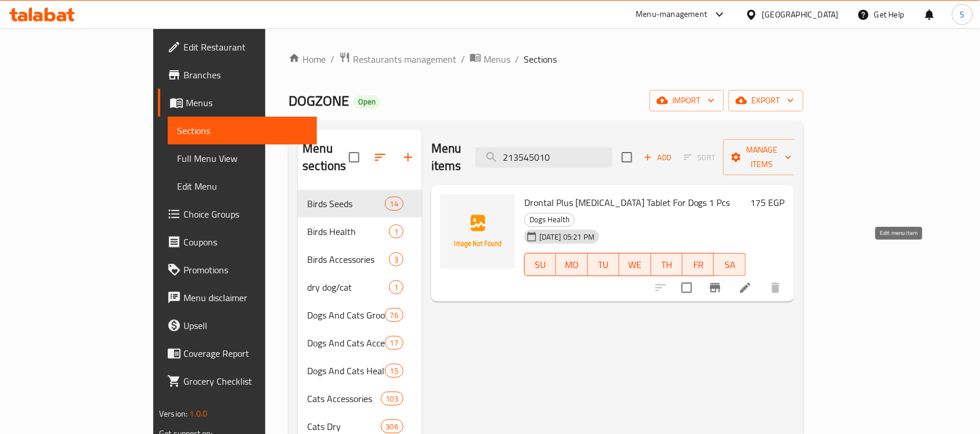
type input "213545010"
click at [753, 281] on icon at bounding box center [746, 288] width 14 height 14
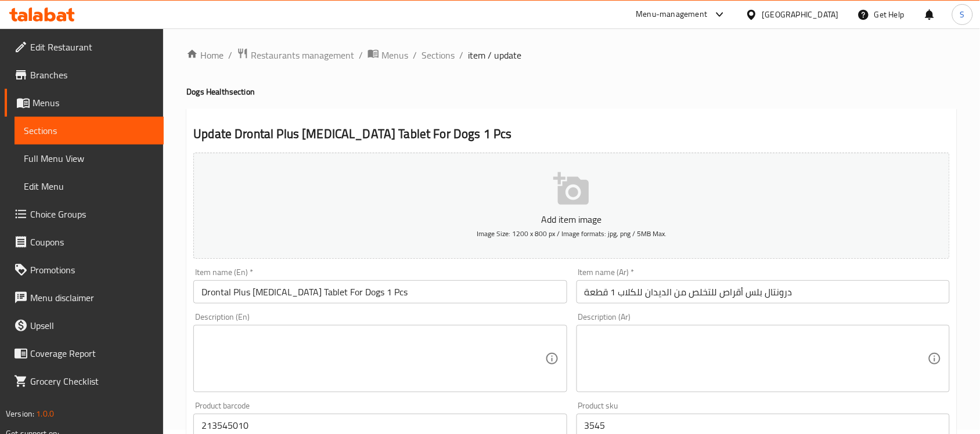
scroll to position [363, 0]
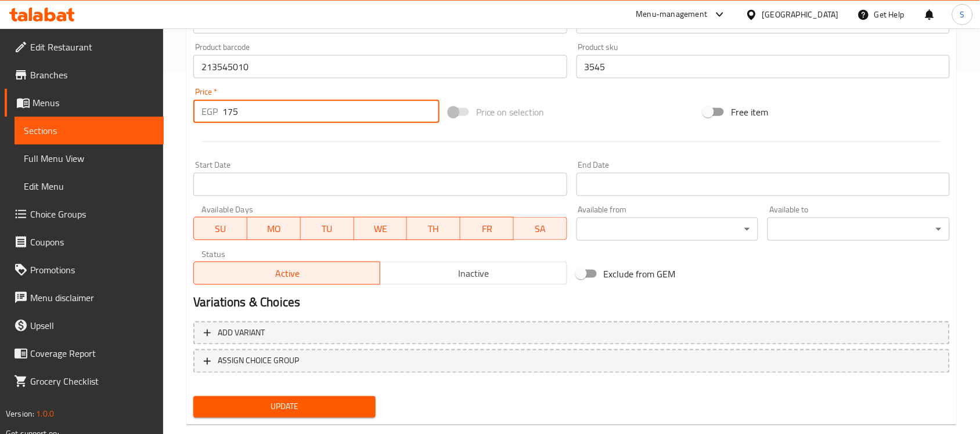
drag, startPoint x: 245, startPoint y: 107, endPoint x: 204, endPoint y: 141, distance: 52.4
click at [201, 119] on div "EGP 175 Price *" at bounding box center [316, 111] width 246 height 23
paste input "69"
type input "169"
click at [295, 405] on span "Update" at bounding box center [285, 407] width 164 height 15
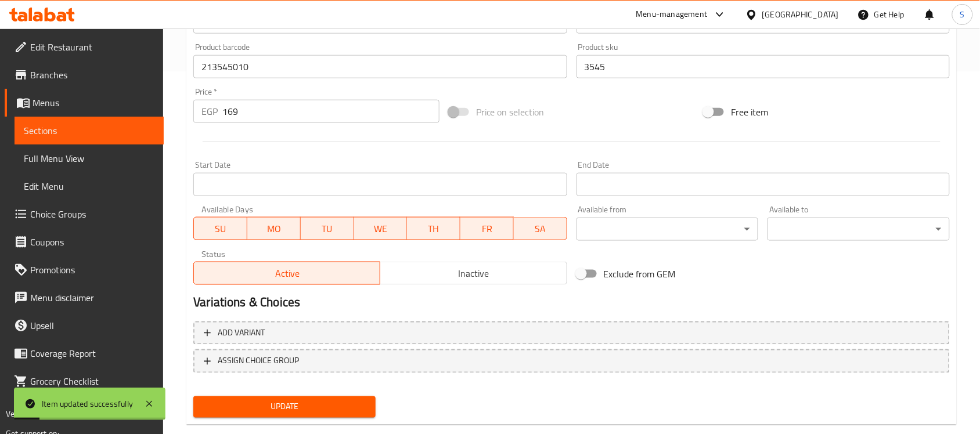
click at [120, 131] on span "Sections" at bounding box center [89, 131] width 131 height 14
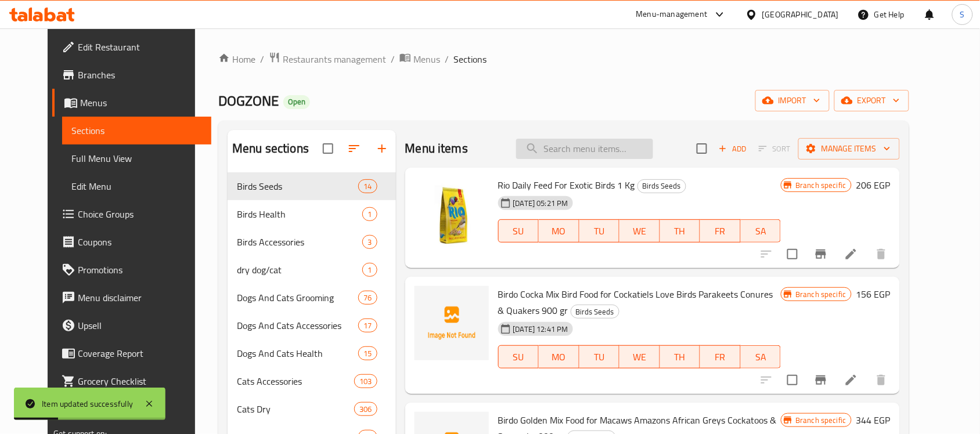
click at [609, 154] on input "search" at bounding box center [584, 149] width 137 height 20
paste input "3661103069690"
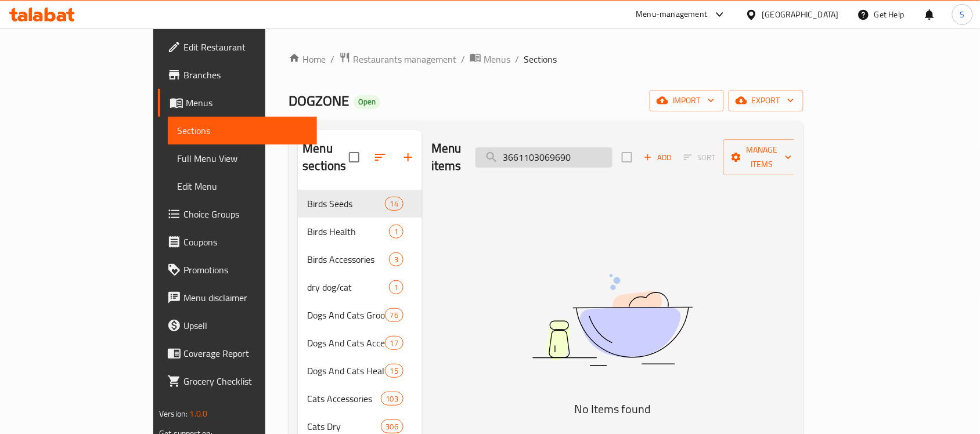
click at [573, 149] on input "3661103069690" at bounding box center [544, 157] width 137 height 20
paste input "706"
type input "3661103069706"
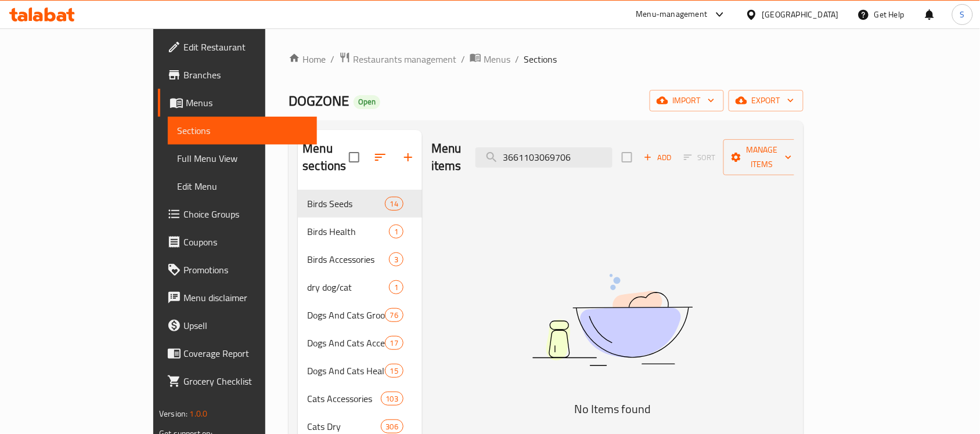
click at [589, 138] on div "Menu items 3661103069706 Add Sort Manage items" at bounding box center [612, 157] width 363 height 55
click at [581, 152] on input "3661103069706" at bounding box center [544, 157] width 137 height 20
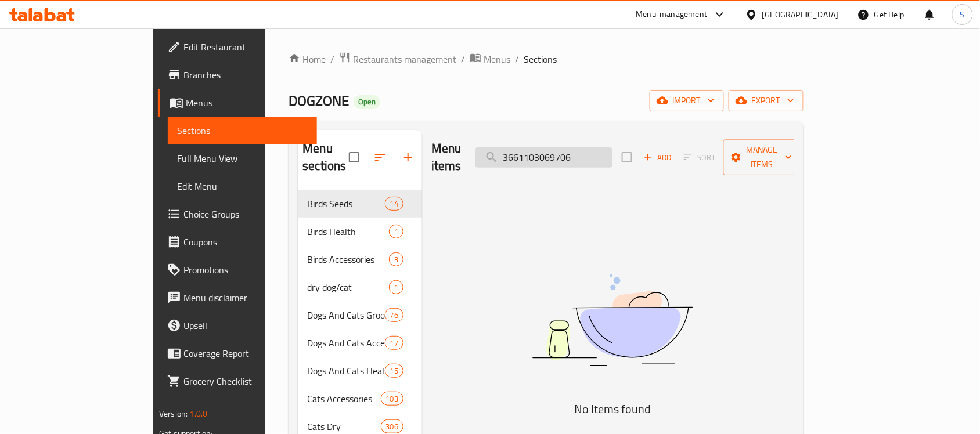
click at [613, 150] on input "3661103069706" at bounding box center [544, 157] width 137 height 20
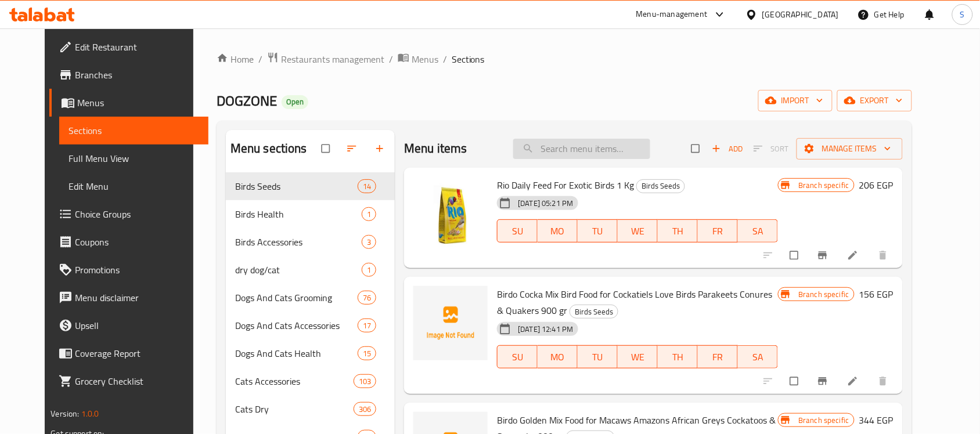
click at [596, 149] on input "search" at bounding box center [581, 149] width 137 height 20
paste input "3661103069706"
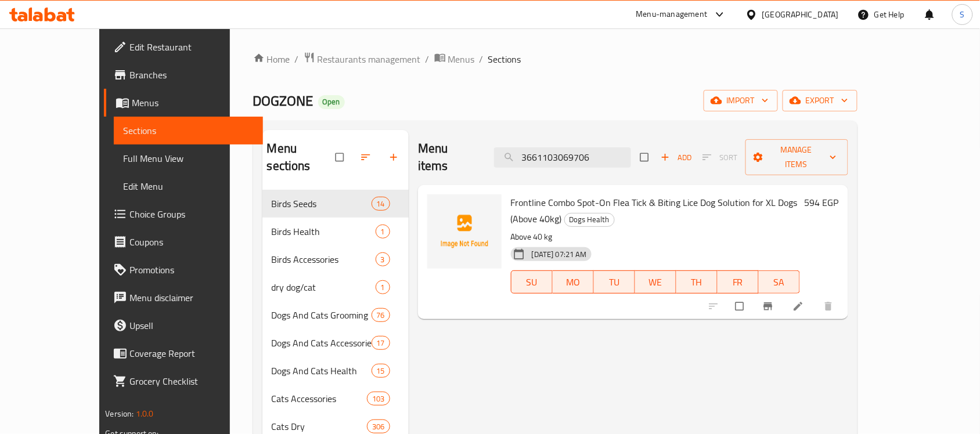
type input "3661103069706"
click at [816, 297] on li at bounding box center [799, 306] width 33 height 19
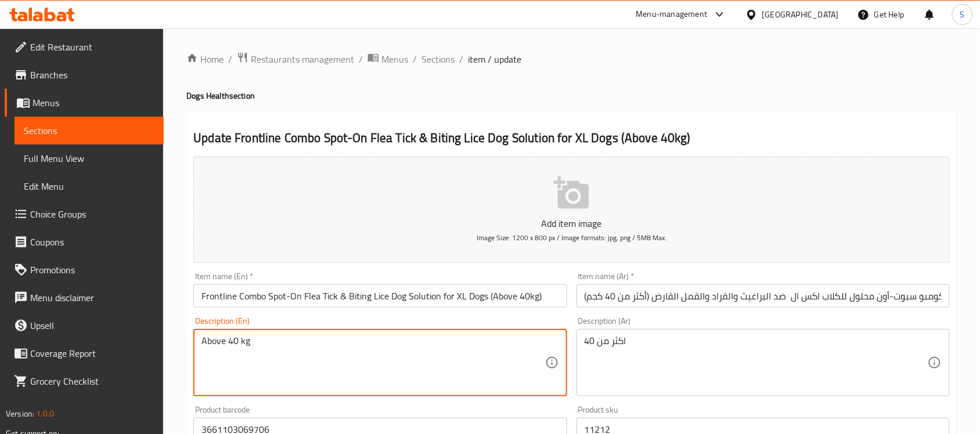
drag, startPoint x: 256, startPoint y: 341, endPoint x: 239, endPoint y: 343, distance: 17.6
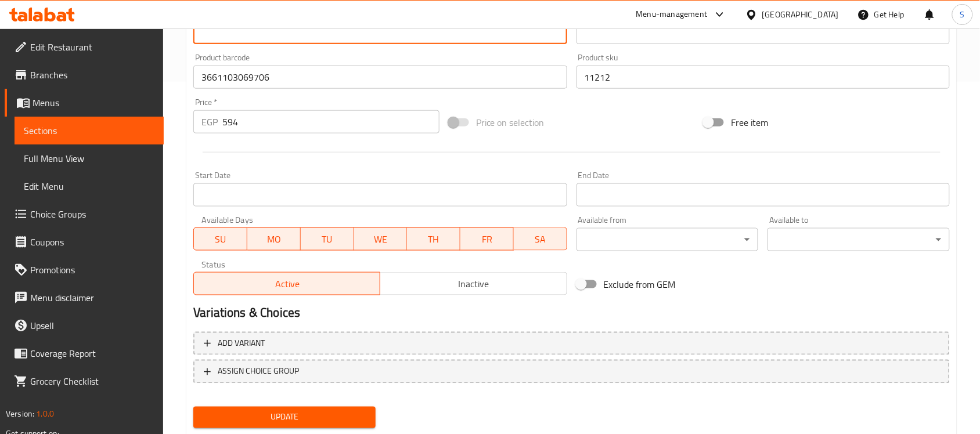
scroll to position [384, 0]
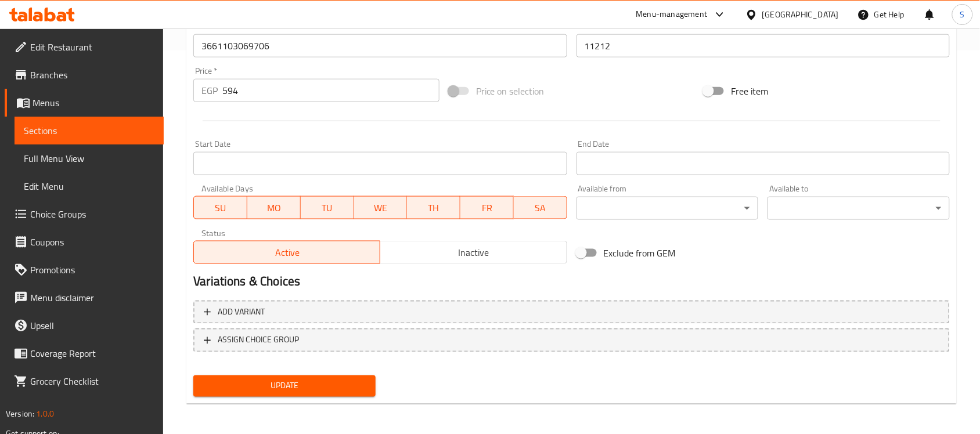
type textarea "Above 40"
click at [291, 383] on span "Update" at bounding box center [285, 386] width 164 height 15
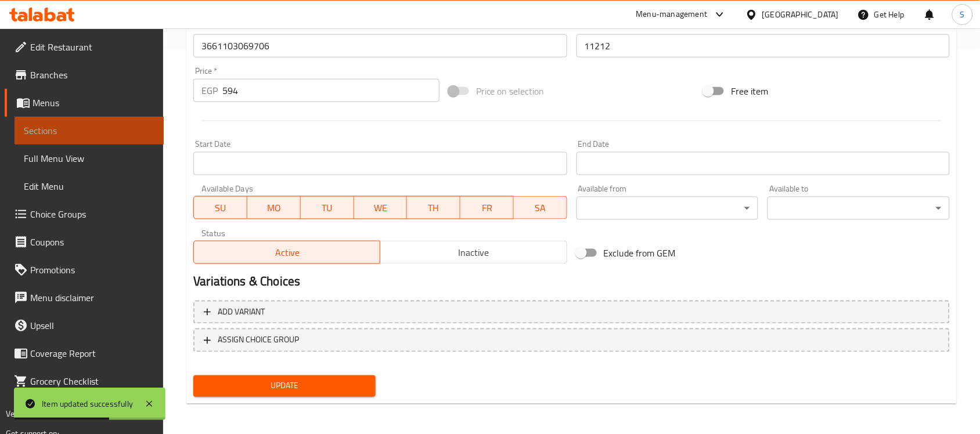
click at [53, 137] on span "Sections" at bounding box center [89, 131] width 131 height 14
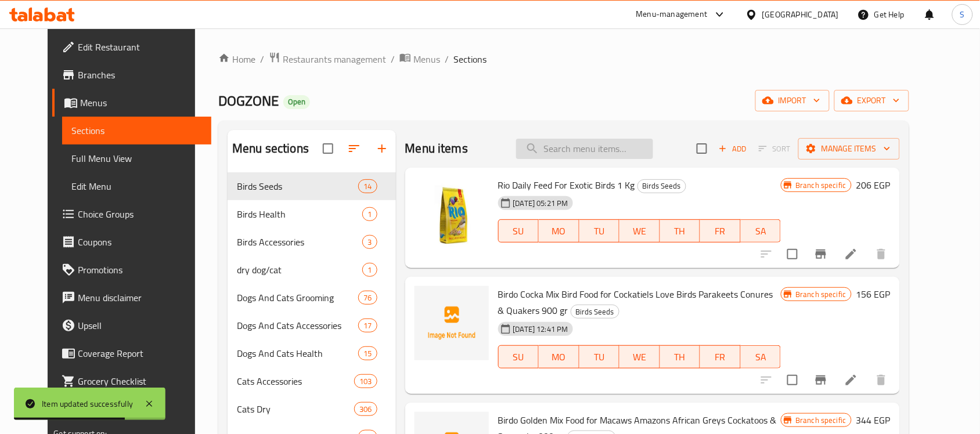
click at [627, 154] on input "search" at bounding box center [584, 149] width 137 height 20
paste input "3661103069706"
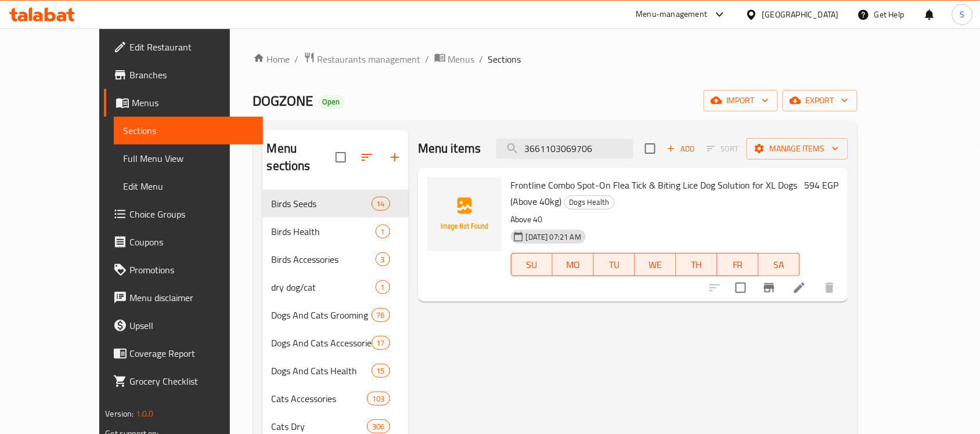
click at [518, 192] on span "Frontline Combo Spot-On Flea Tick & Biting Lice Dog Solution for XL Dogs (Above…" at bounding box center [654, 194] width 287 height 34
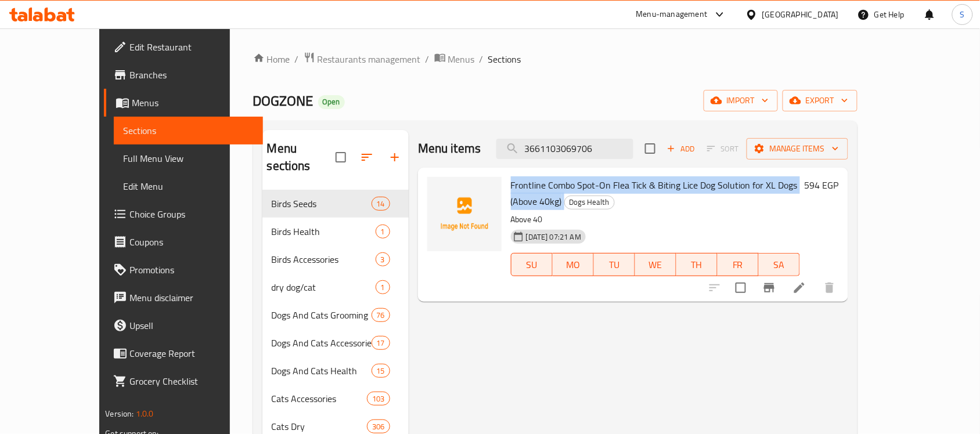
click at [518, 192] on span "Frontline Combo Spot-On Flea Tick & Biting Lice Dog Solution for XL Dogs (Above…" at bounding box center [654, 194] width 287 height 34
copy h6 "Frontline Combo Spot-On Flea Tick & Biting Lice Dog Solution for XL Dogs (Above…"
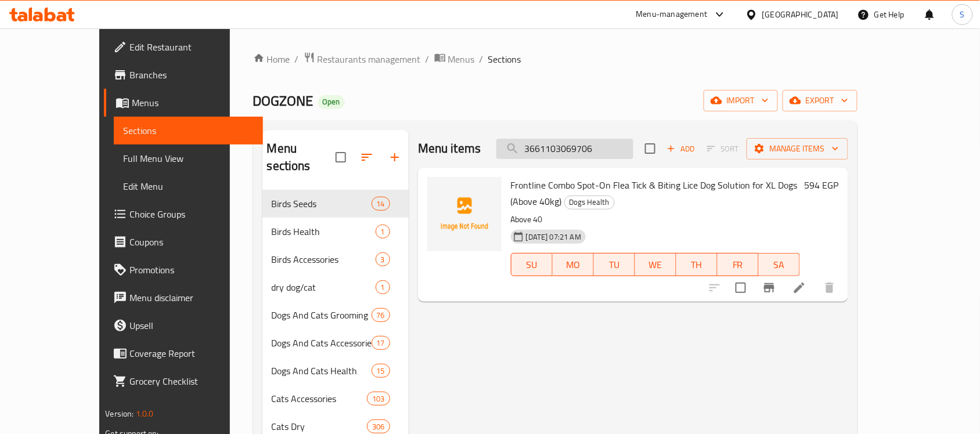
click at [613, 157] on input "3661103069706" at bounding box center [564, 149] width 137 height 20
paste input "838989747770"
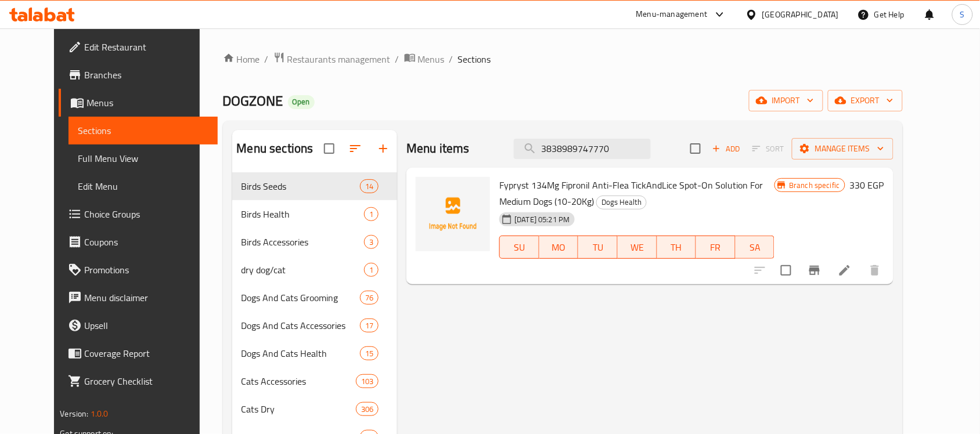
type input "3838989747770"
click at [852, 267] on icon at bounding box center [845, 271] width 14 height 14
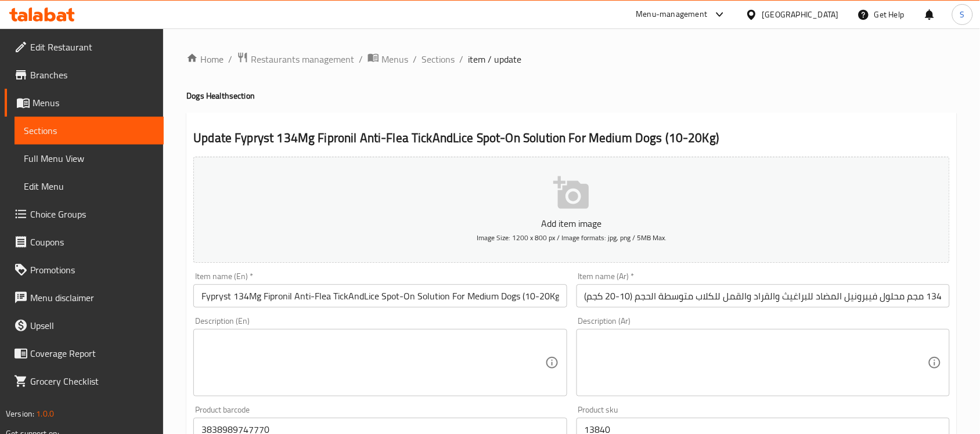
scroll to position [290, 0]
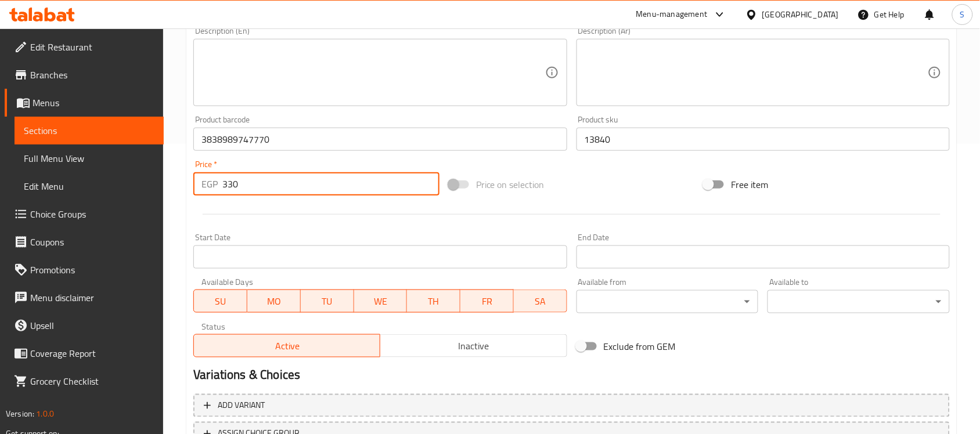
drag, startPoint x: 244, startPoint y: 192, endPoint x: 192, endPoint y: 197, distance: 53.1
click at [192, 197] on div "Price   * EGP 330 Price *" at bounding box center [316, 178] width 255 height 45
paste input "413"
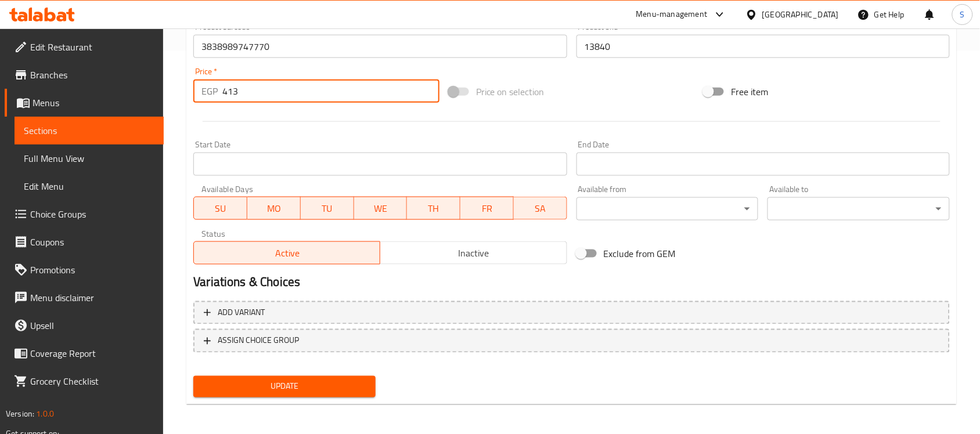
scroll to position [384, 0]
type input "413"
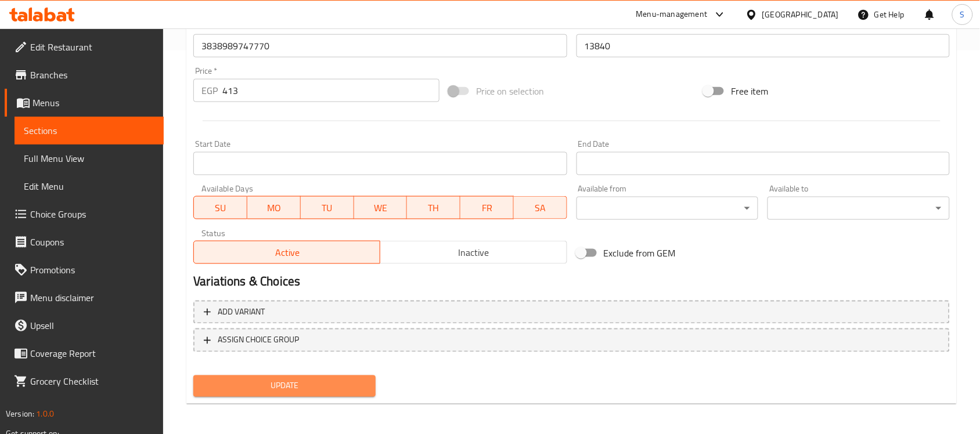
click at [240, 379] on span "Update" at bounding box center [285, 386] width 164 height 15
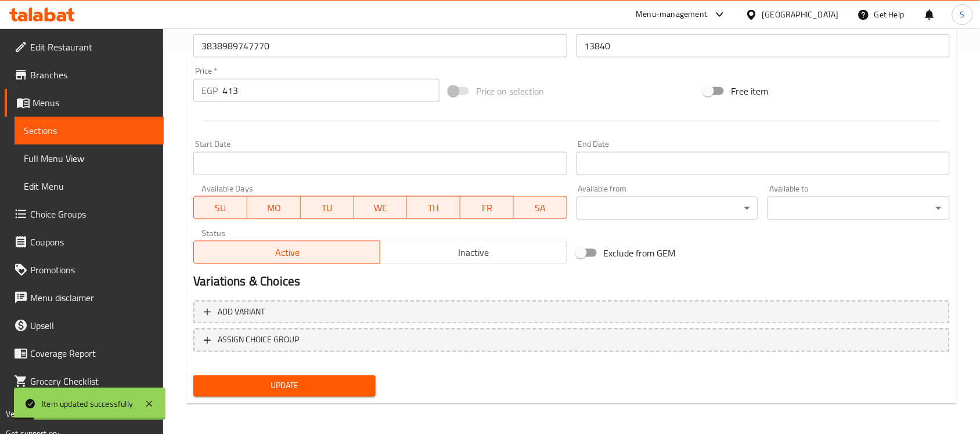
drag, startPoint x: 93, startPoint y: 134, endPoint x: 107, endPoint y: 143, distance: 17.2
click at [93, 134] on span "Sections" at bounding box center [89, 131] width 131 height 14
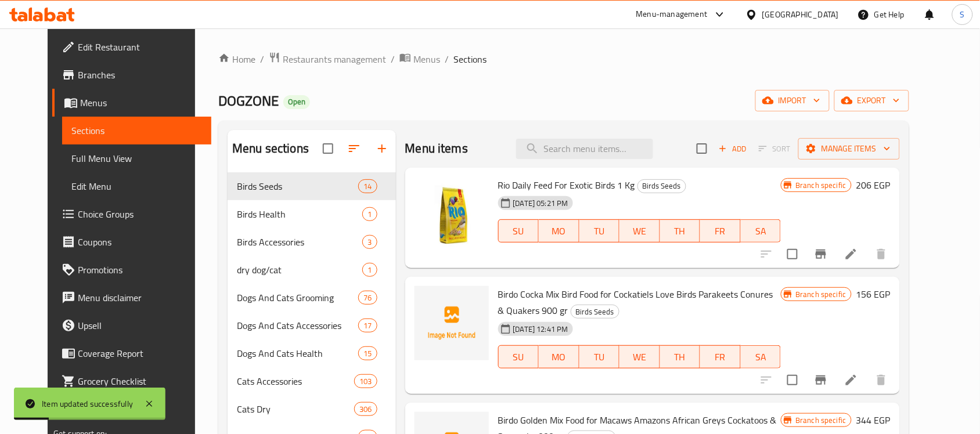
click at [553, 135] on div "Menu items Add Sort Manage items" at bounding box center [652, 149] width 495 height 38
click at [552, 145] on input "search" at bounding box center [584, 149] width 137 height 20
paste input "3838989747787"
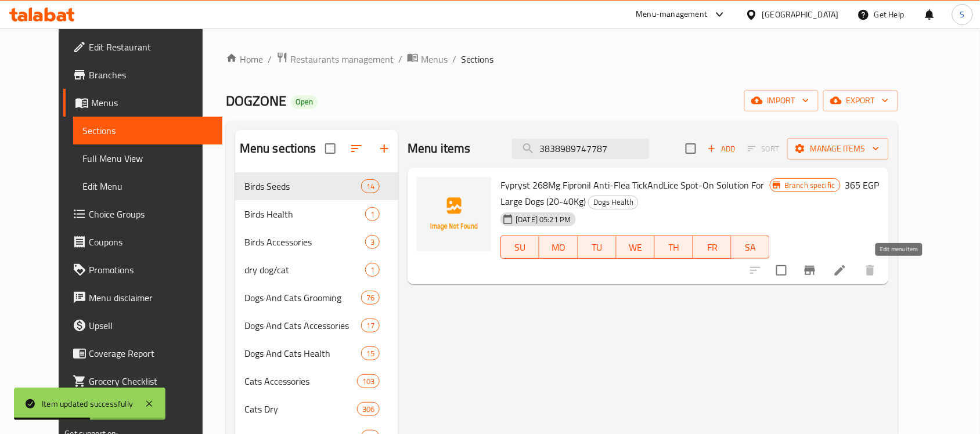
type input "3838989747787"
click at [847, 274] on icon at bounding box center [840, 271] width 14 height 14
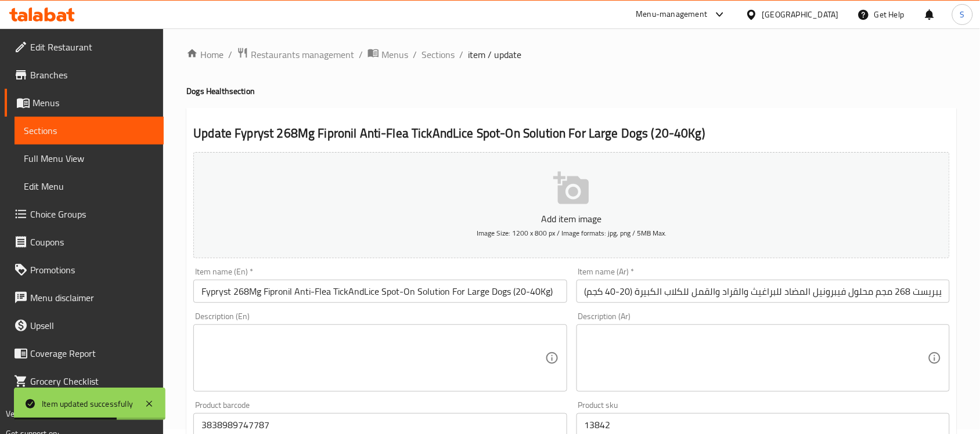
scroll to position [290, 0]
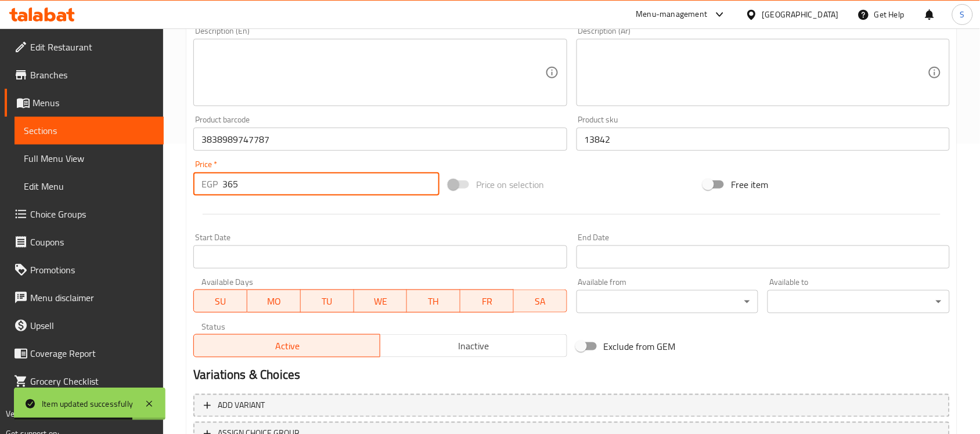
drag, startPoint x: 245, startPoint y: 178, endPoint x: 187, endPoint y: 183, distance: 58.3
click at [187, 183] on div "Update Fypryst 268Mg Fipronil Anti-Flea TickAndLice Spot-On Solution For Large …" at bounding box center [571, 160] width 771 height 676
paste input "456"
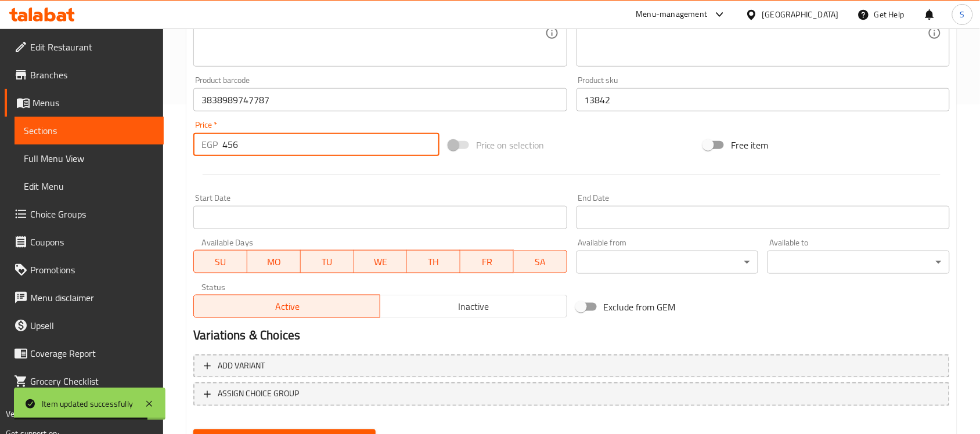
scroll to position [384, 0]
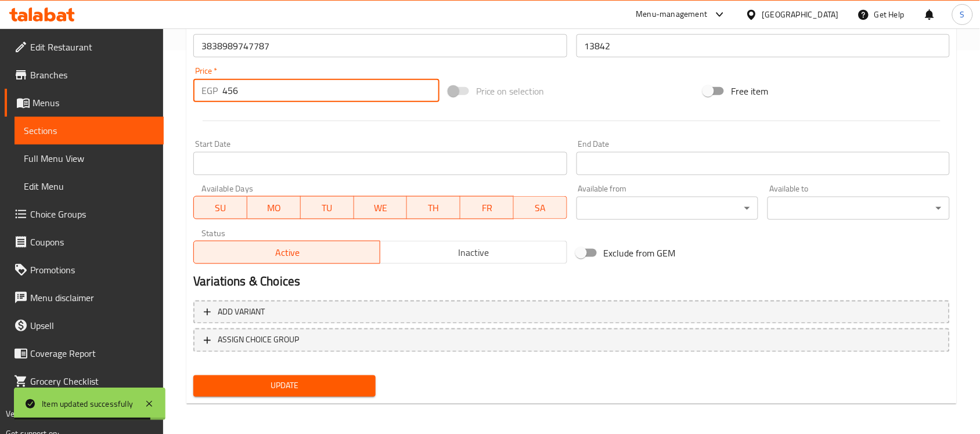
type input "456"
click at [304, 384] on span "Update" at bounding box center [285, 386] width 164 height 15
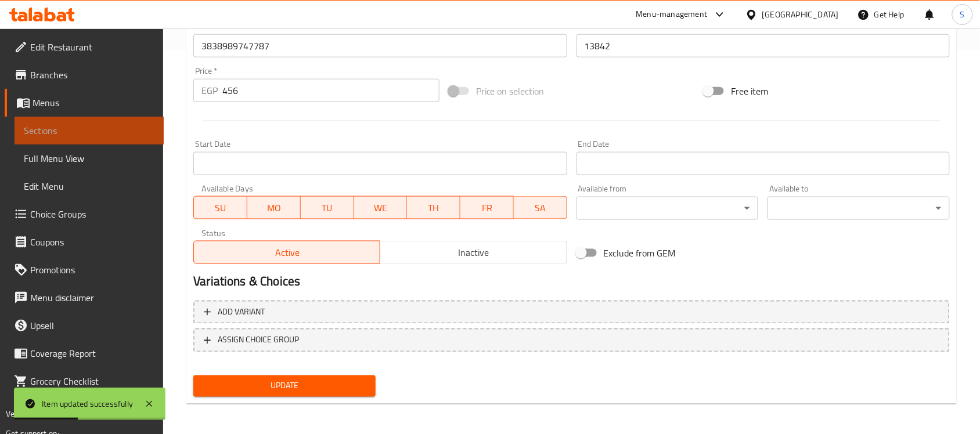
click at [51, 125] on span "Sections" at bounding box center [89, 131] width 131 height 14
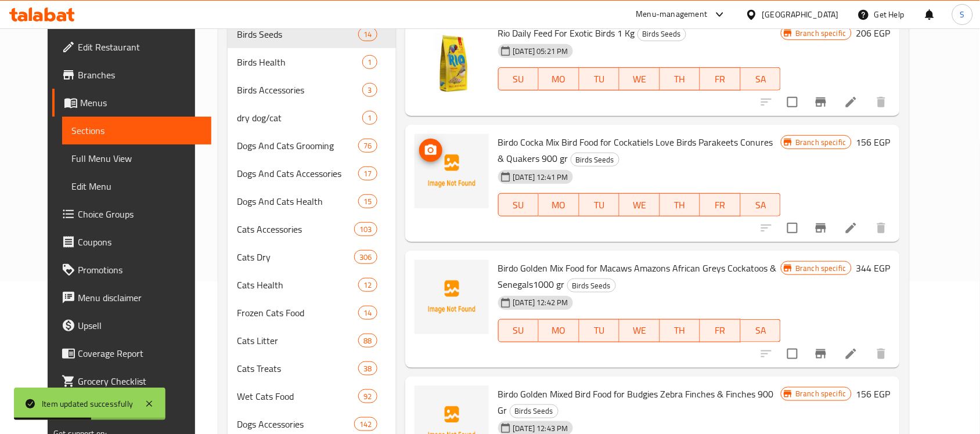
scroll to position [21, 0]
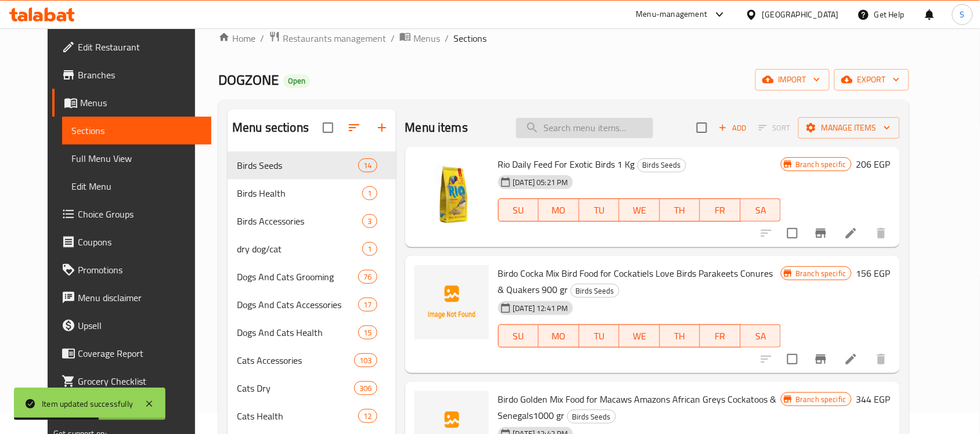
click at [573, 127] on input "search" at bounding box center [584, 128] width 137 height 20
paste input "610132010"
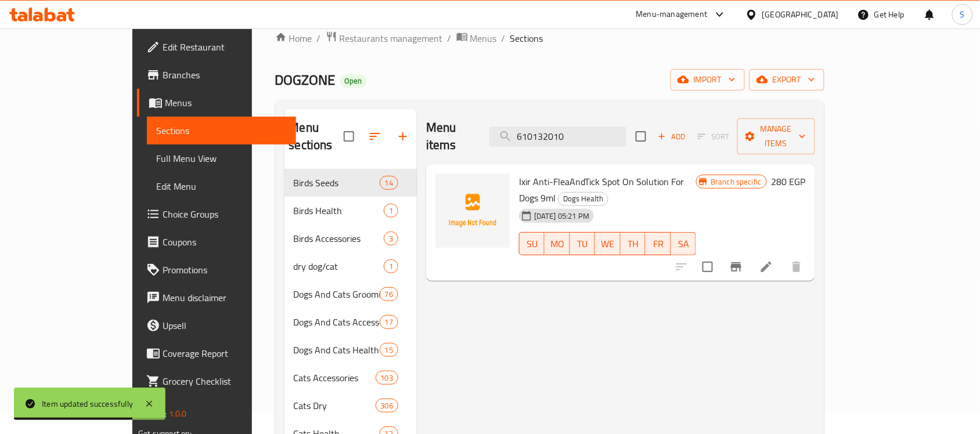
type input "610132010"
click at [773, 260] on icon at bounding box center [767, 267] width 14 height 14
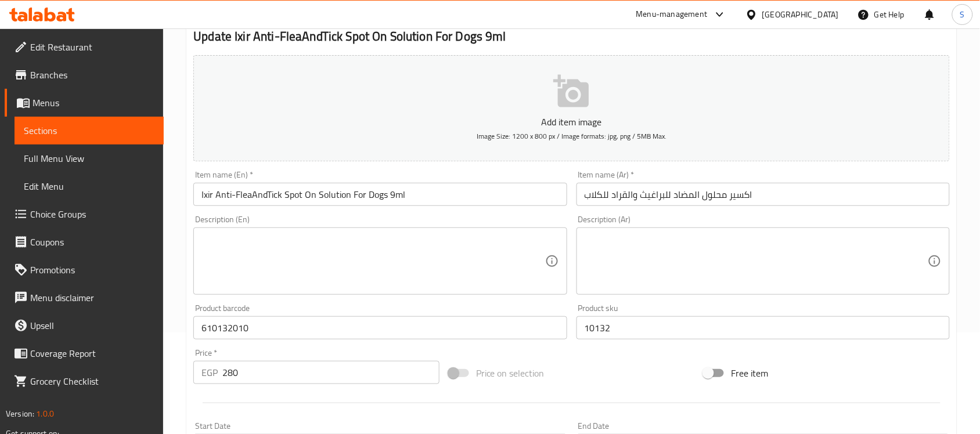
scroll to position [218, 0]
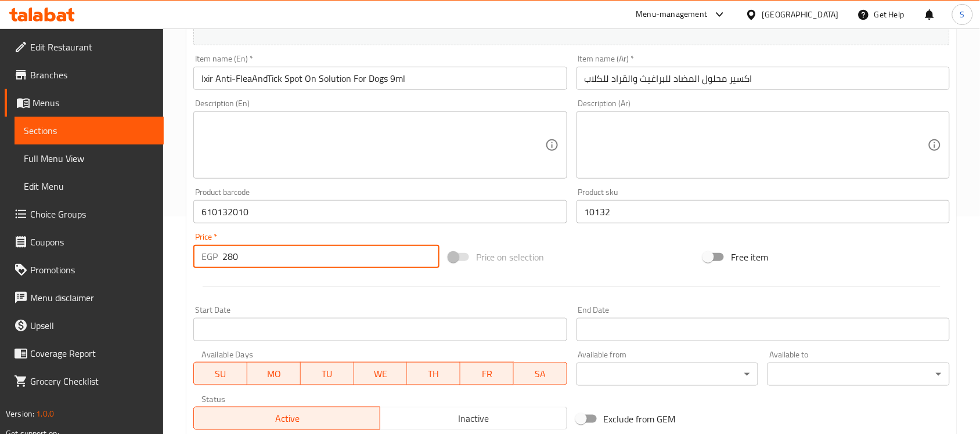
drag, startPoint x: 218, startPoint y: 251, endPoint x: 193, endPoint y: 244, distance: 25.4
click at [193, 244] on div "Price   * EGP 280 Price *" at bounding box center [316, 250] width 246 height 35
paste input "35"
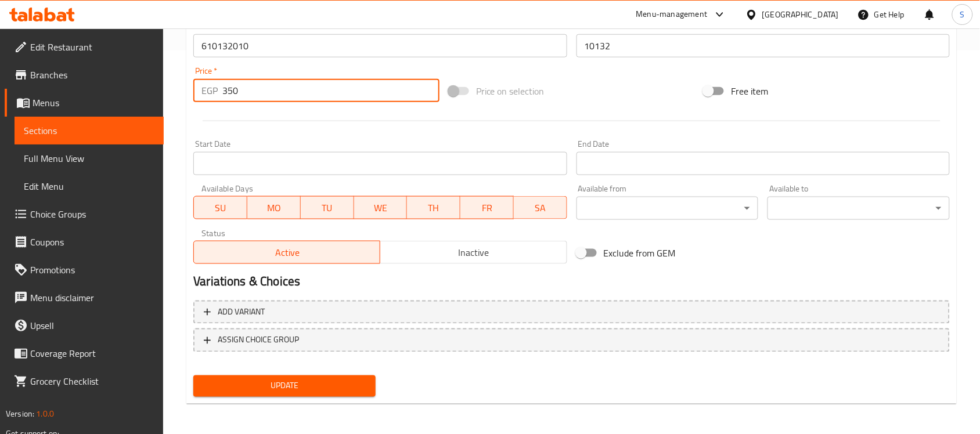
type input "350"
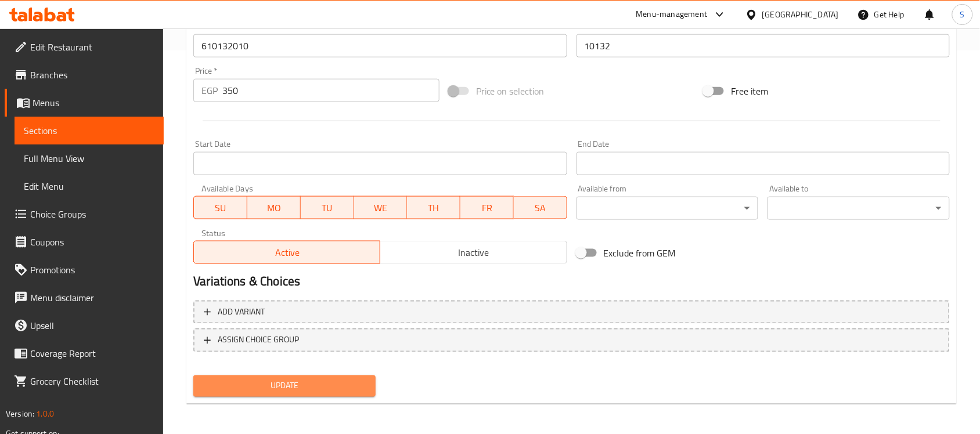
click at [282, 380] on span "Update" at bounding box center [285, 386] width 164 height 15
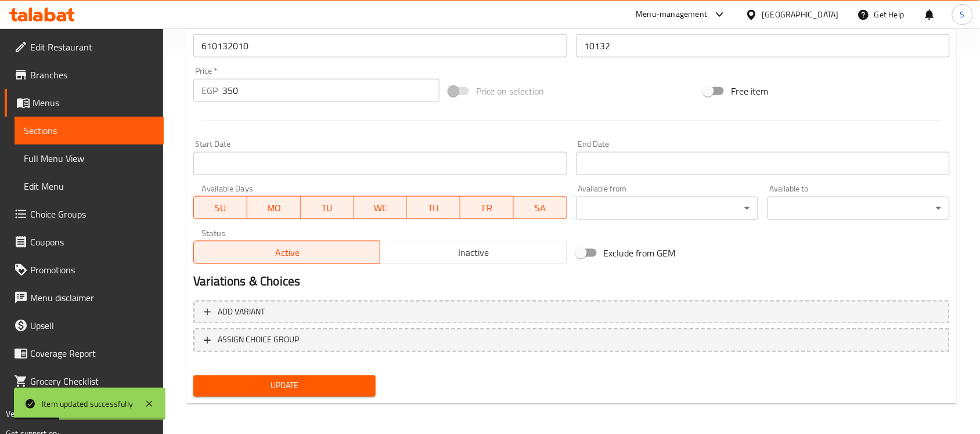
drag, startPoint x: 87, startPoint y: 127, endPoint x: 132, endPoint y: 116, distance: 46.5
click at [87, 127] on span "Sections" at bounding box center [89, 131] width 131 height 14
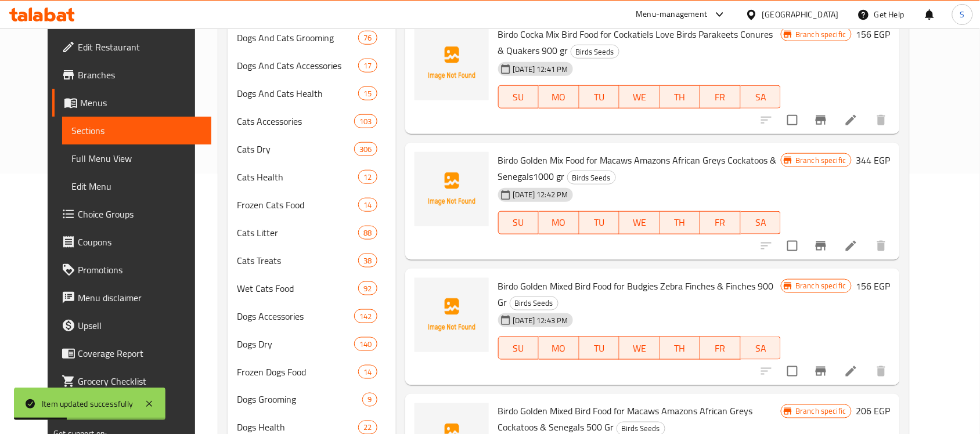
scroll to position [21, 0]
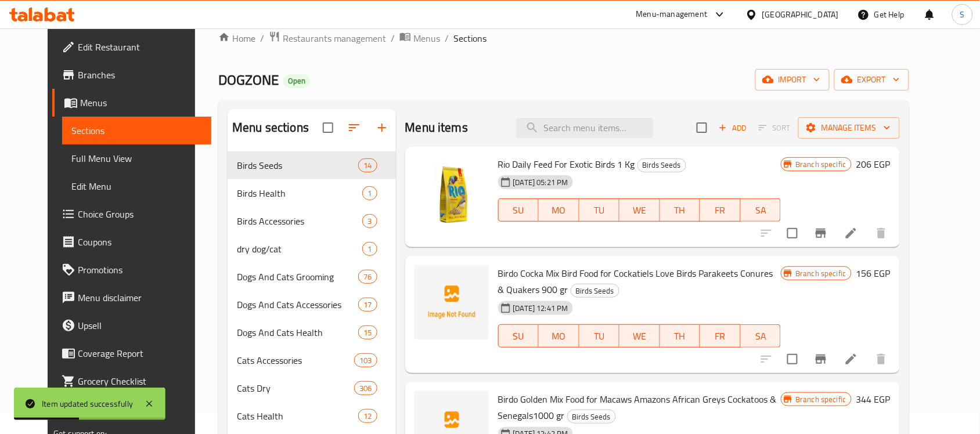
click at [616, 138] on div "Menu items Add Sort Manage items" at bounding box center [652, 128] width 495 height 38
click at [613, 128] on input "search" at bounding box center [584, 128] width 137 height 20
paste input "4064951005633"
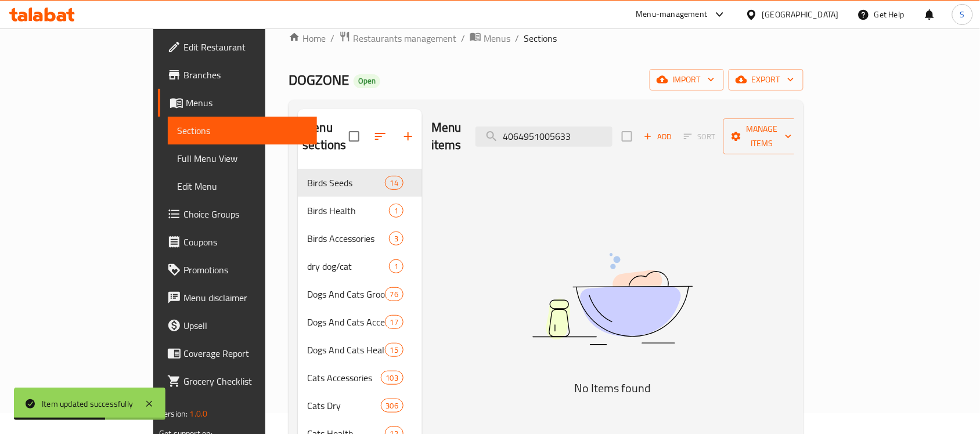
click at [758, 247] on img at bounding box center [612, 299] width 290 height 154
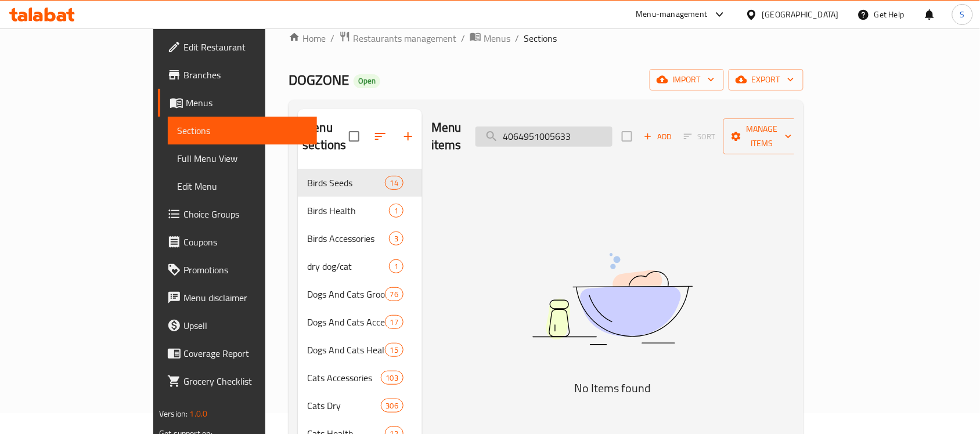
click at [613, 127] on input "4064951005633" at bounding box center [544, 137] width 137 height 20
paste input "6223007357425"
click at [674, 260] on img at bounding box center [612, 299] width 290 height 154
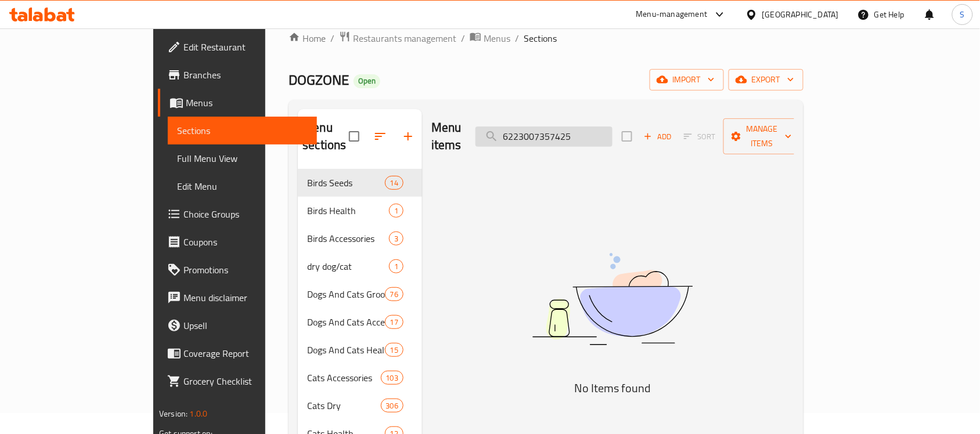
click at [588, 127] on input "6223007357425" at bounding box center [544, 137] width 137 height 20
paste input "106514010"
click at [581, 234] on img at bounding box center [612, 299] width 290 height 154
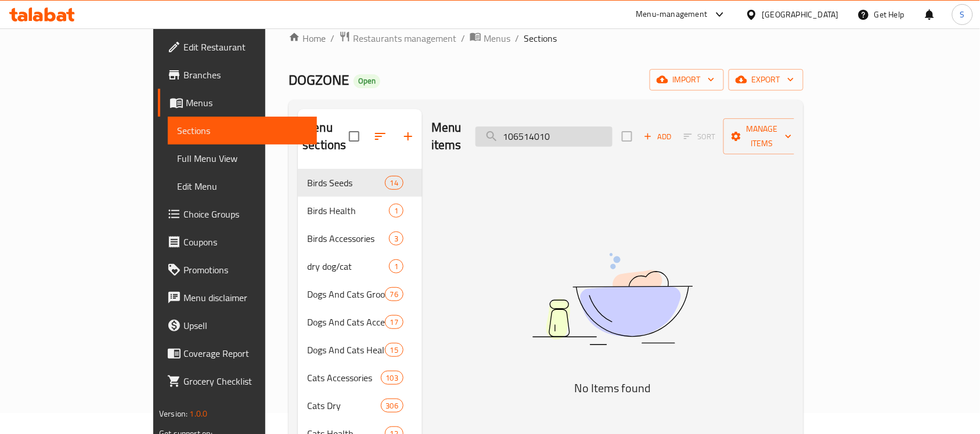
click at [581, 127] on input "106514010" at bounding box center [544, 137] width 137 height 20
paste input "6657"
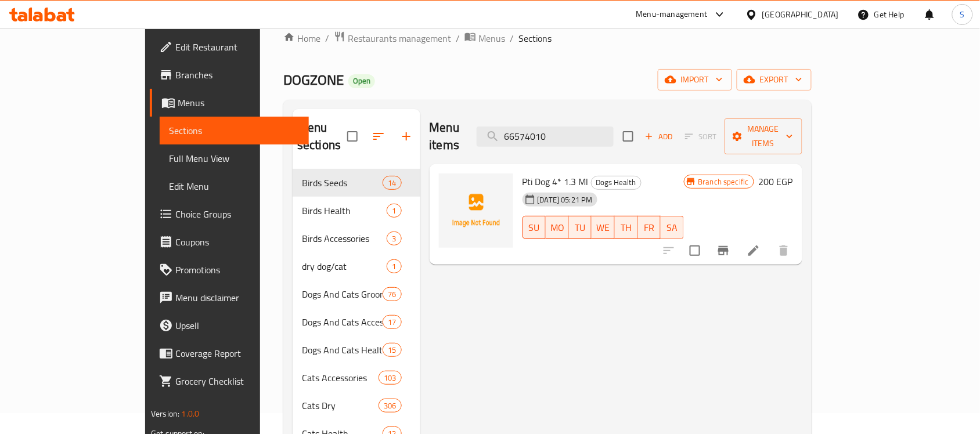
type input "66574010"
drag, startPoint x: 546, startPoint y: 348, endPoint x: 553, endPoint y: 344, distance: 8.4
click at [770, 240] on li at bounding box center [753, 250] width 33 height 21
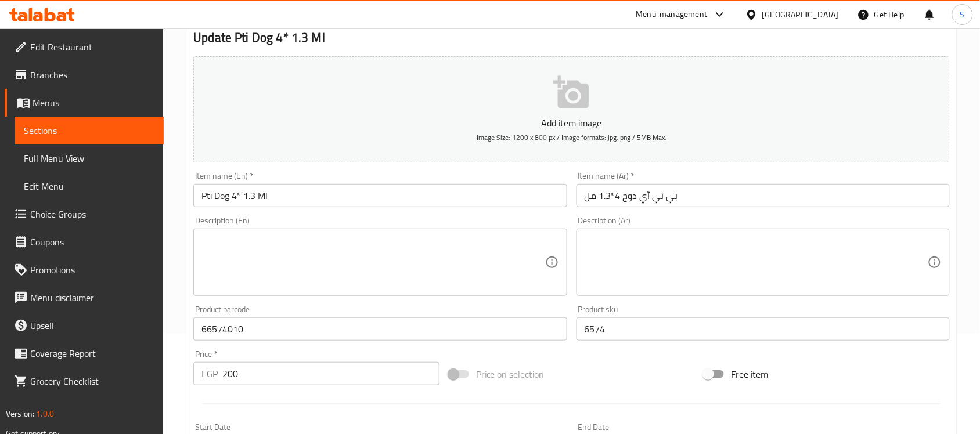
scroll to position [218, 0]
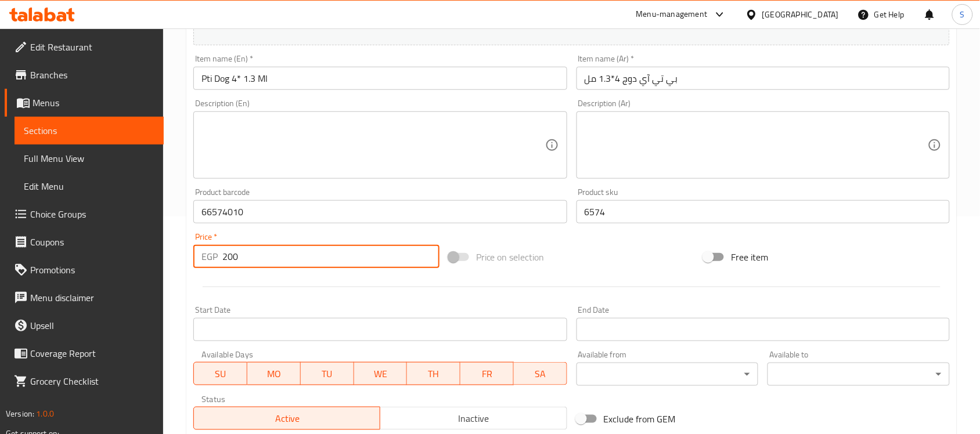
drag, startPoint x: 236, startPoint y: 251, endPoint x: 195, endPoint y: 238, distance: 42.6
click at [195, 239] on div "Price   * EGP 200 Price *" at bounding box center [316, 250] width 246 height 35
paste input "5"
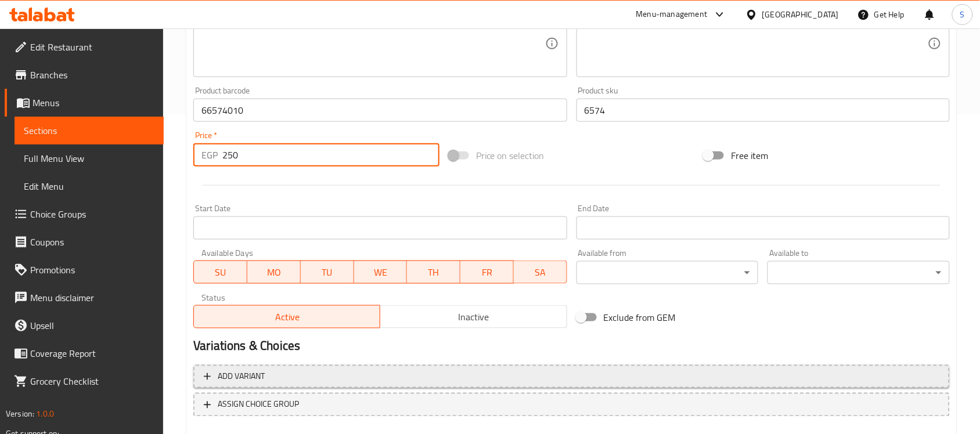
scroll to position [384, 0]
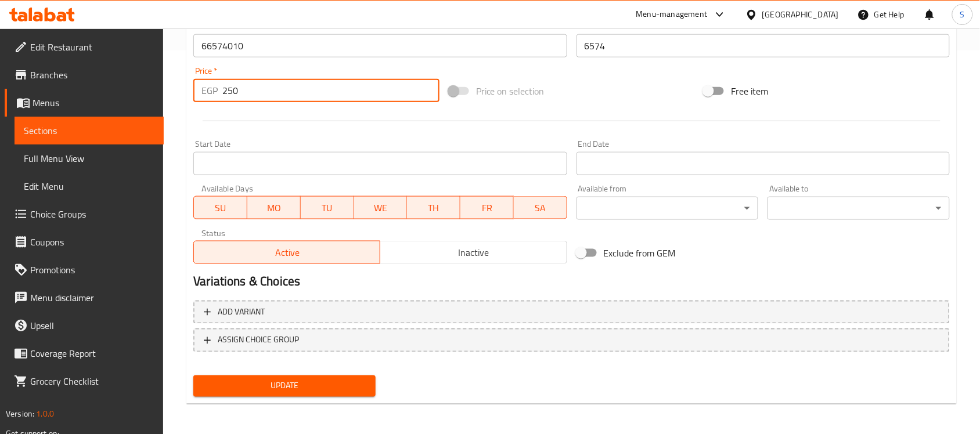
type input "250"
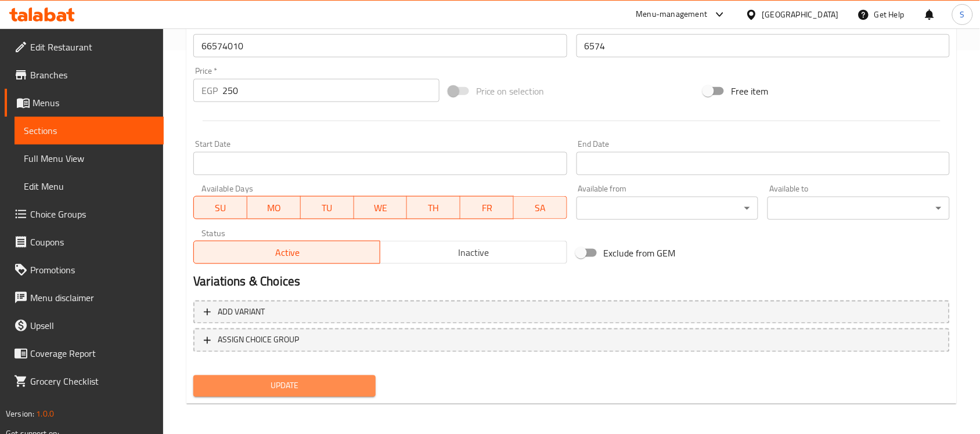
click at [247, 388] on span "Update" at bounding box center [285, 386] width 164 height 15
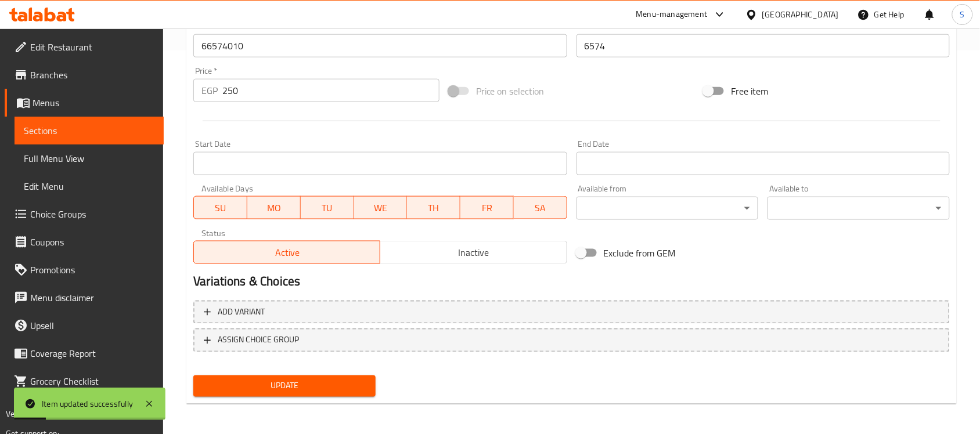
click at [93, 123] on link "Sections" at bounding box center [89, 131] width 149 height 28
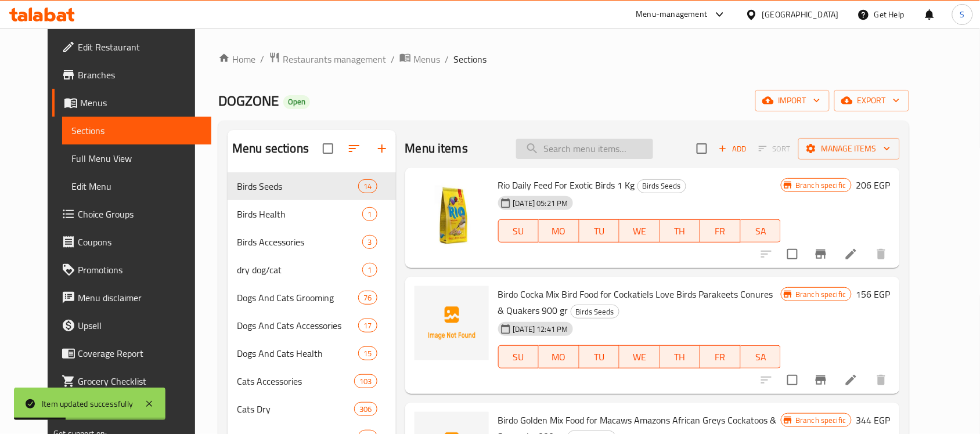
click at [621, 152] on input "search" at bounding box center [584, 149] width 137 height 20
paste input "106512010"
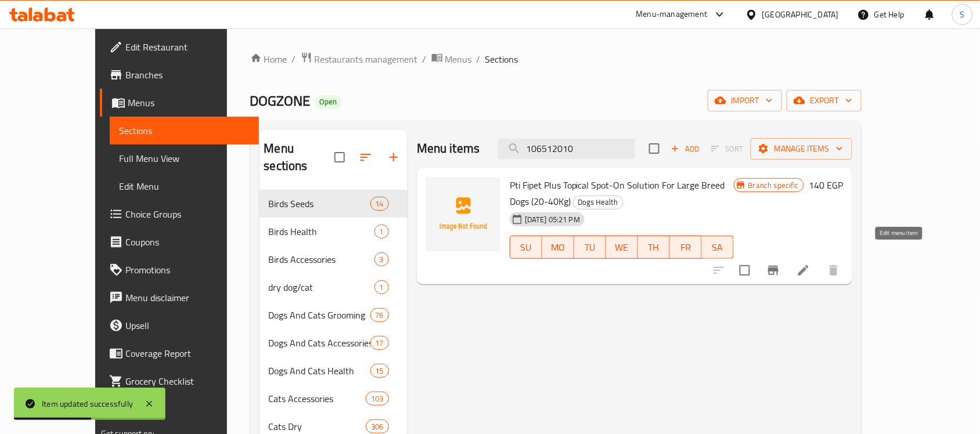
type input "106512010"
click at [811, 264] on icon at bounding box center [804, 271] width 14 height 14
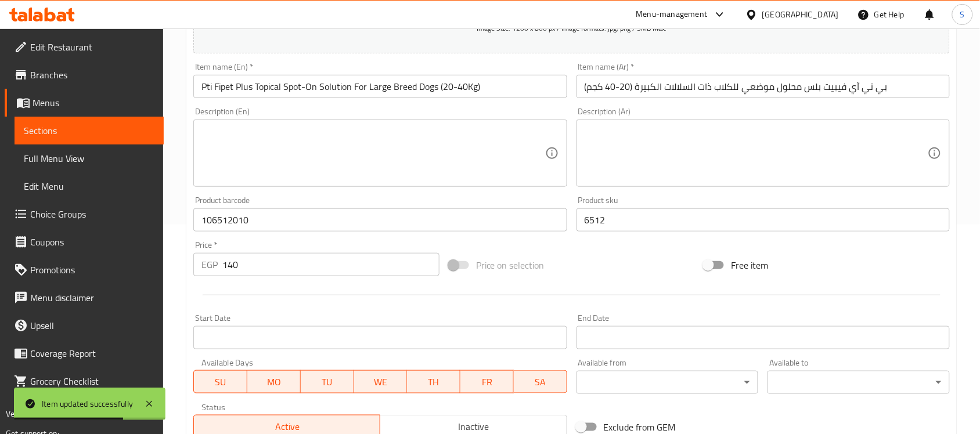
scroll to position [218, 0]
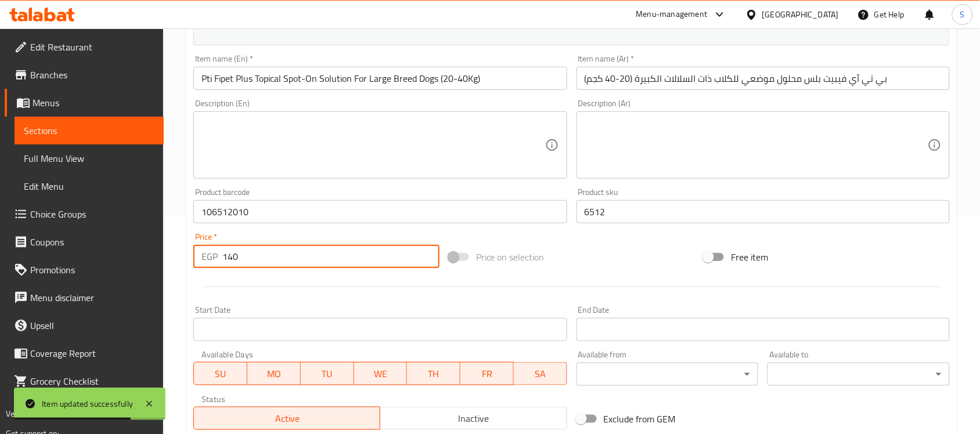
drag, startPoint x: 259, startPoint y: 265, endPoint x: 199, endPoint y: 270, distance: 60.0
click at [201, 265] on div "EGP 140 Price *" at bounding box center [316, 256] width 246 height 23
paste input "75"
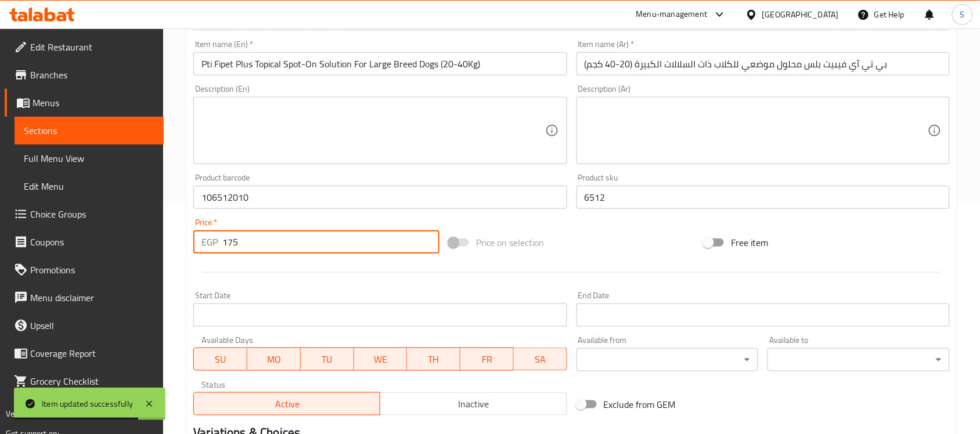
scroll to position [384, 0]
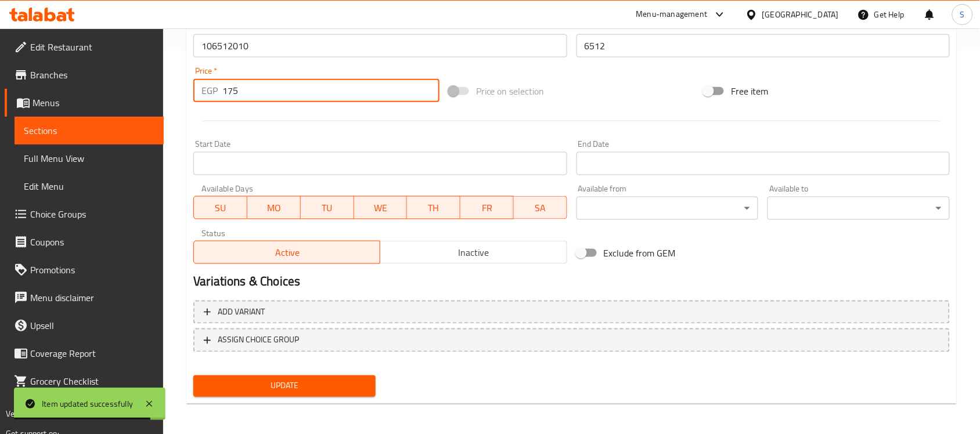
type input "175"
click at [308, 379] on span "Update" at bounding box center [285, 386] width 164 height 15
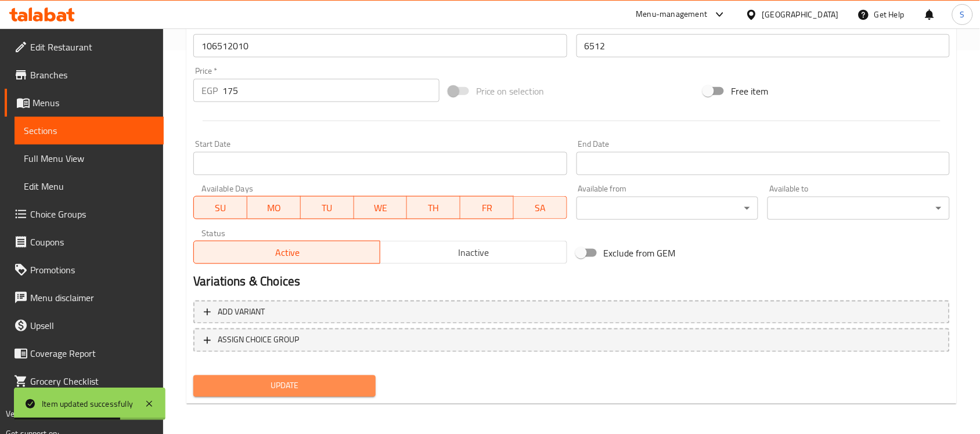
click at [274, 386] on span "Update" at bounding box center [285, 386] width 164 height 15
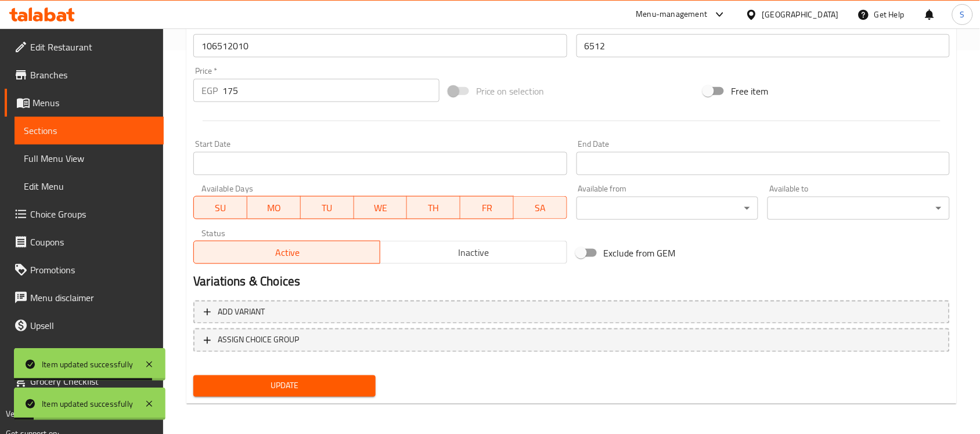
click at [61, 125] on span "Sections" at bounding box center [89, 131] width 131 height 14
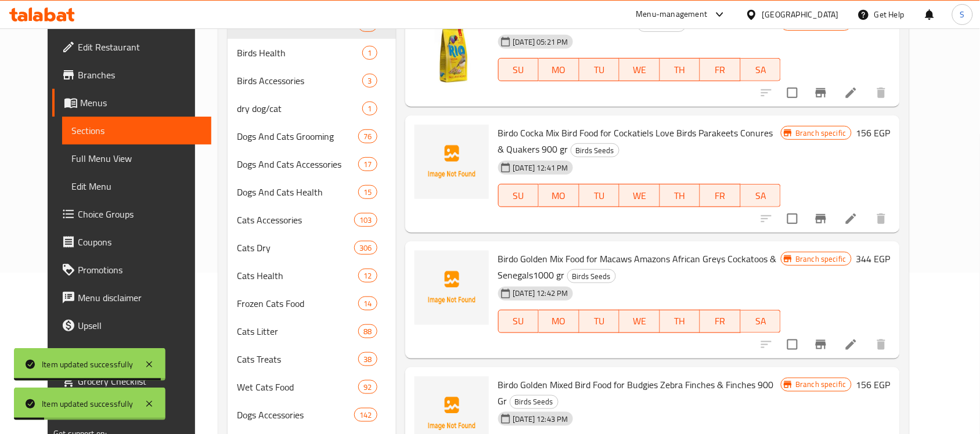
scroll to position [21, 0]
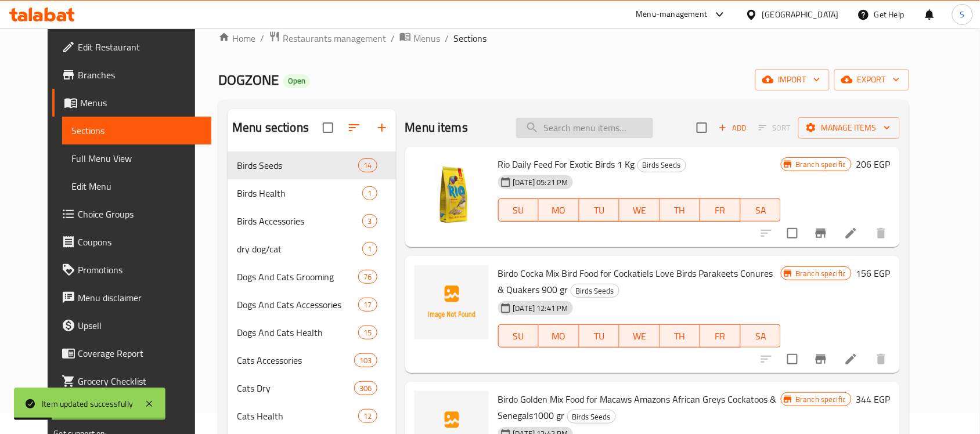
click at [610, 132] on input "search" at bounding box center [584, 128] width 137 height 20
paste input "106513010"
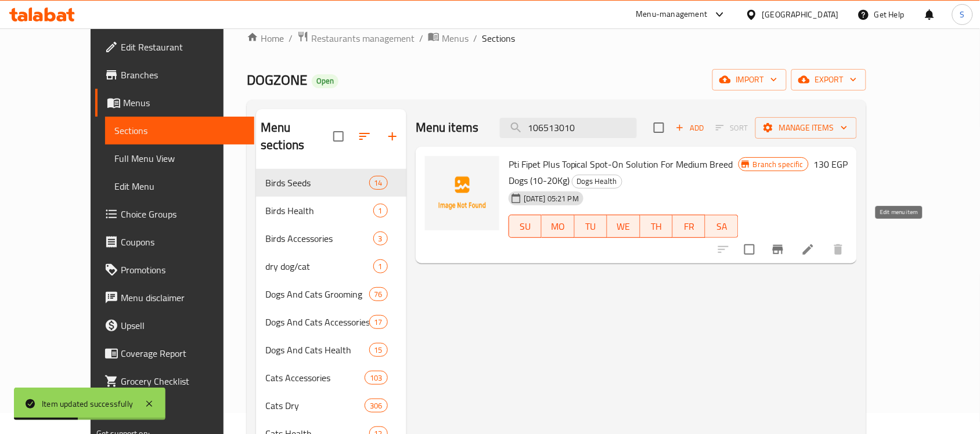
type input "106513010"
click at [814, 244] on icon at bounding box center [808, 249] width 10 height 10
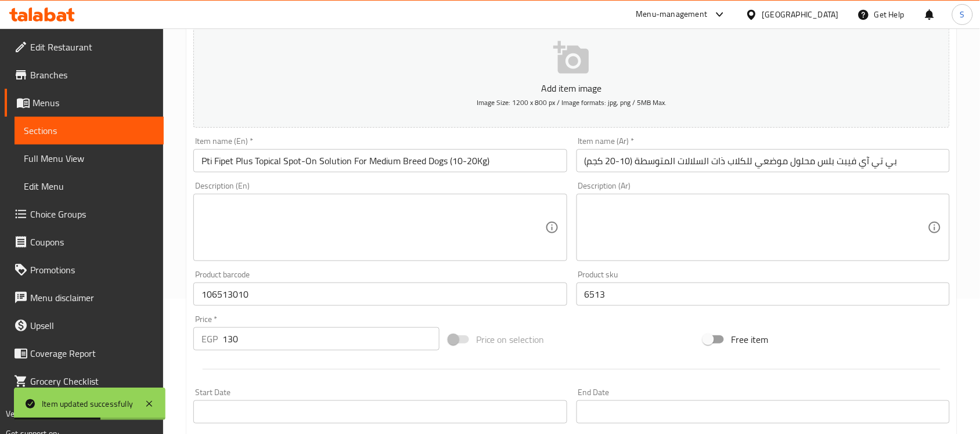
scroll to position [218, 0]
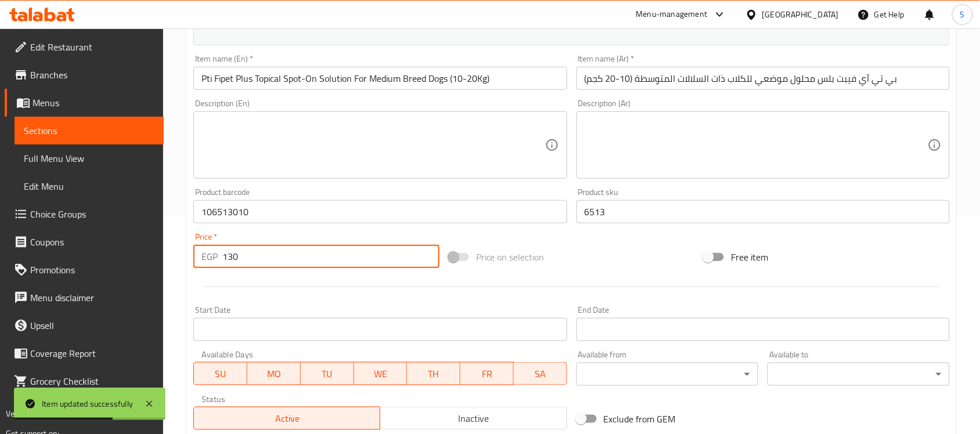
drag, startPoint x: 233, startPoint y: 255, endPoint x: 216, endPoint y: 257, distance: 17.5
click at [216, 257] on div "EGP 130 Price *" at bounding box center [316, 256] width 246 height 23
click at [249, 257] on input "130" at bounding box center [330, 256] width 217 height 23
drag, startPoint x: 249, startPoint y: 257, endPoint x: 190, endPoint y: 263, distance: 58.4
click at [192, 263] on div "Price   * EGP 130 Price *" at bounding box center [316, 250] width 255 height 45
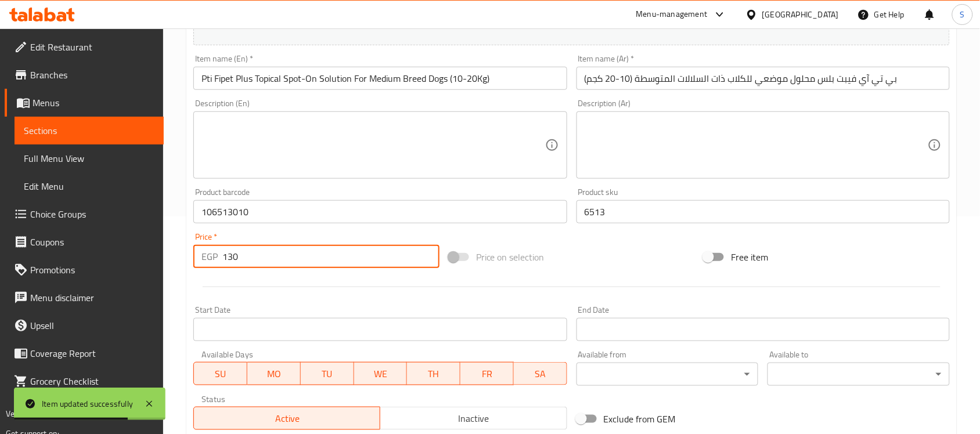
paste input "63"
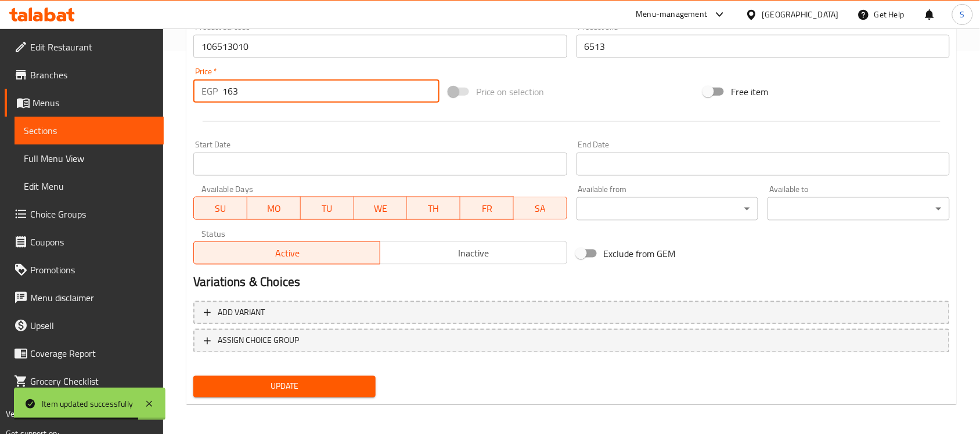
scroll to position [384, 0]
type input "163"
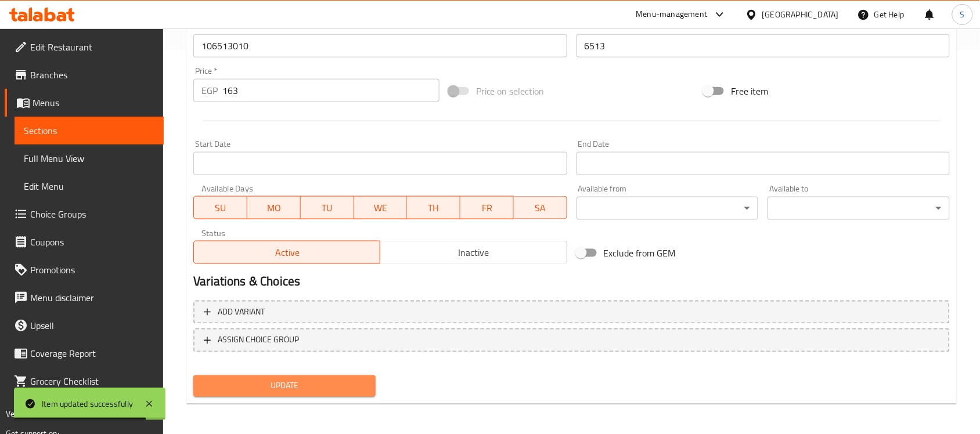
click at [251, 379] on span "Update" at bounding box center [285, 386] width 164 height 15
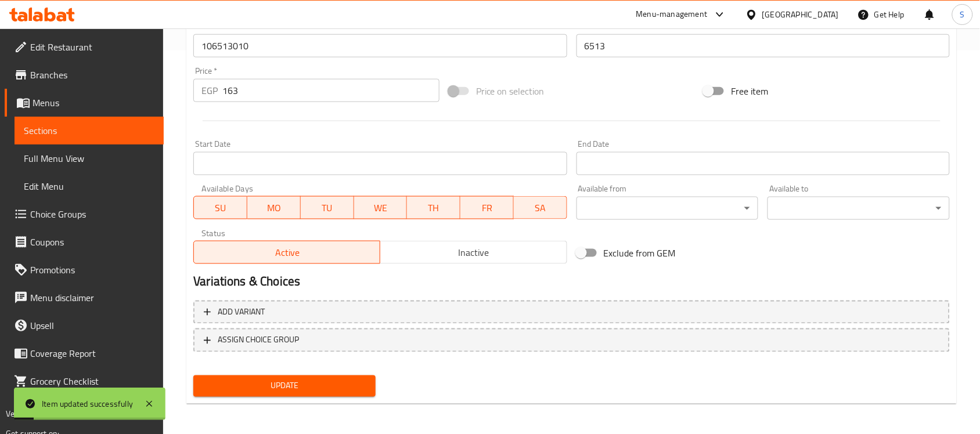
click at [146, 118] on link "Sections" at bounding box center [89, 131] width 149 height 28
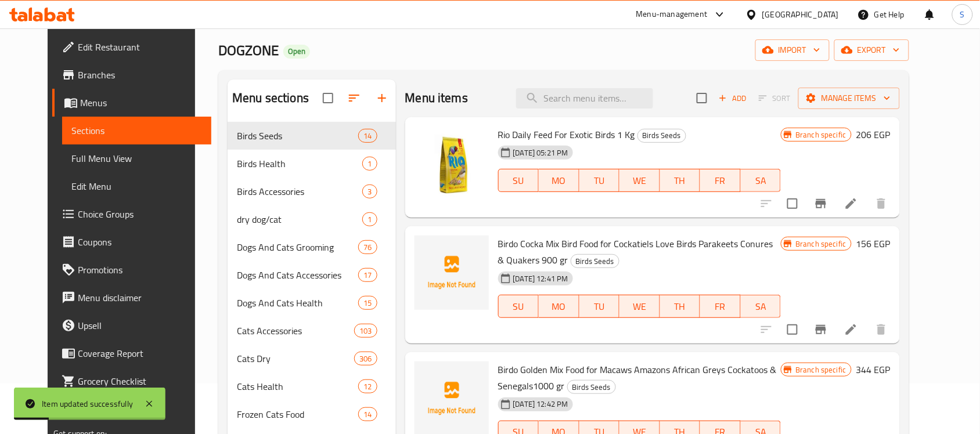
scroll to position [21, 0]
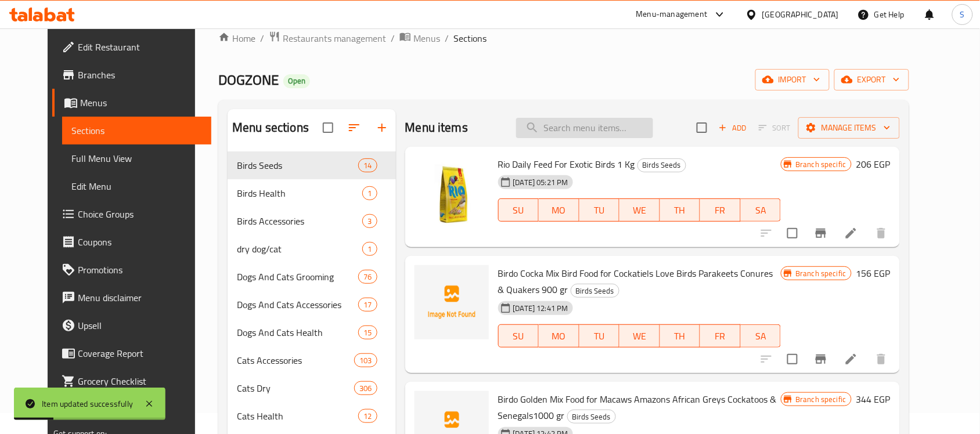
click at [602, 123] on input "search" at bounding box center [584, 128] width 137 height 20
paste input "513654010"
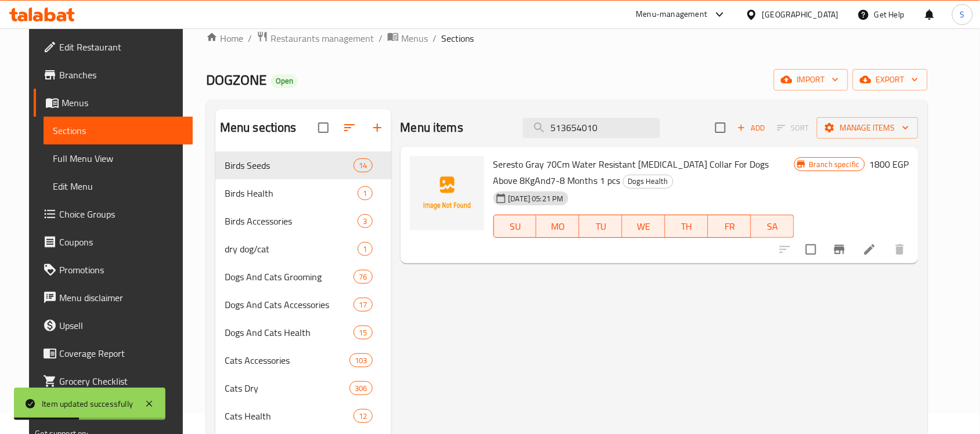
type input "513654010"
click at [875, 251] on icon at bounding box center [870, 249] width 10 height 10
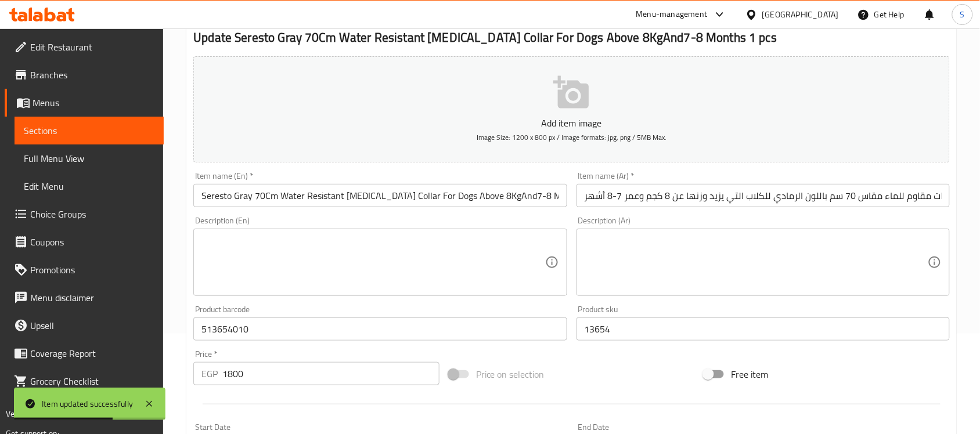
scroll to position [218, 0]
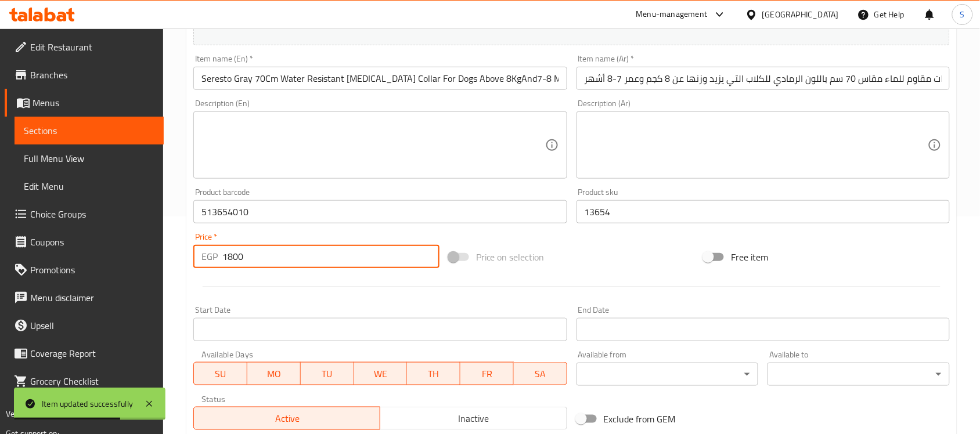
drag, startPoint x: 249, startPoint y: 261, endPoint x: 198, endPoint y: 253, distance: 51.3
click at [199, 253] on div "EGP 1800 Price *" at bounding box center [316, 256] width 246 height 23
paste input "225"
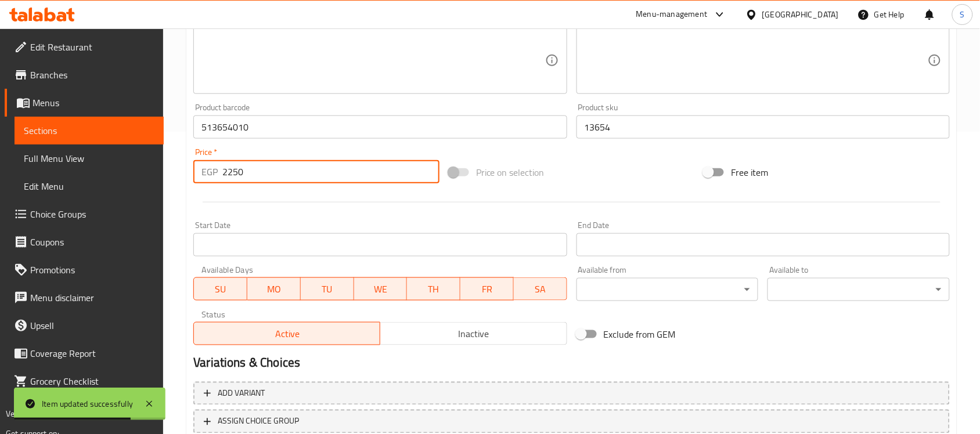
scroll to position [384, 0]
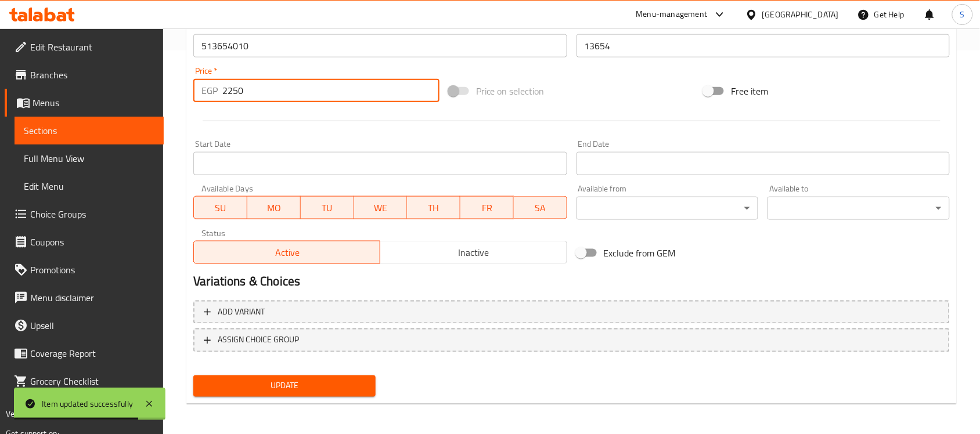
type input "2250"
click at [311, 390] on span "Update" at bounding box center [285, 386] width 164 height 15
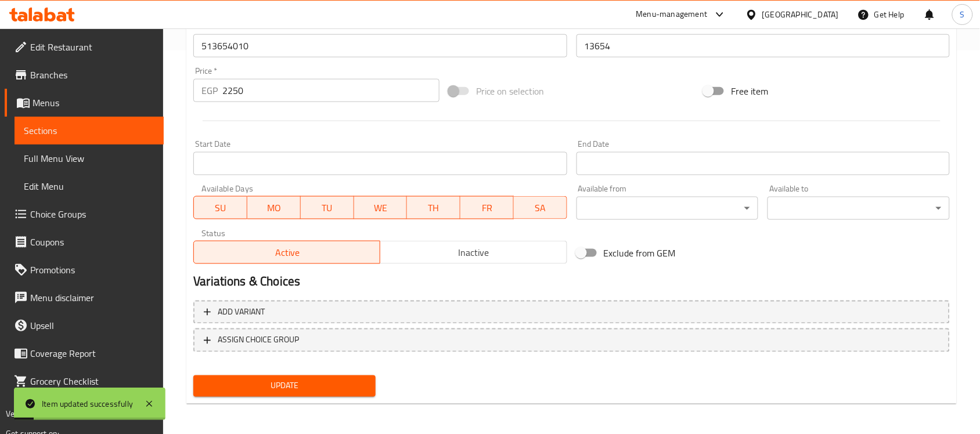
click at [48, 125] on span "Sections" at bounding box center [89, 131] width 131 height 14
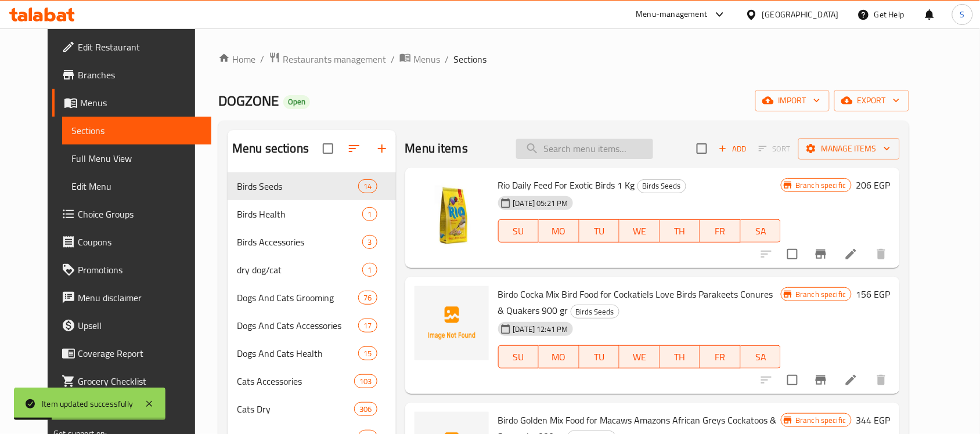
click at [631, 157] on input "search" at bounding box center [584, 149] width 137 height 20
paste input "116537010"
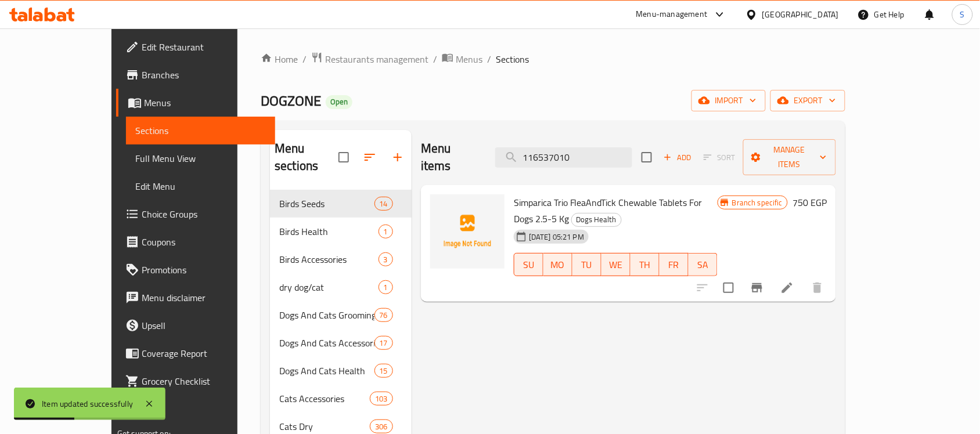
type input "116537010"
click at [794, 281] on icon at bounding box center [787, 288] width 14 height 14
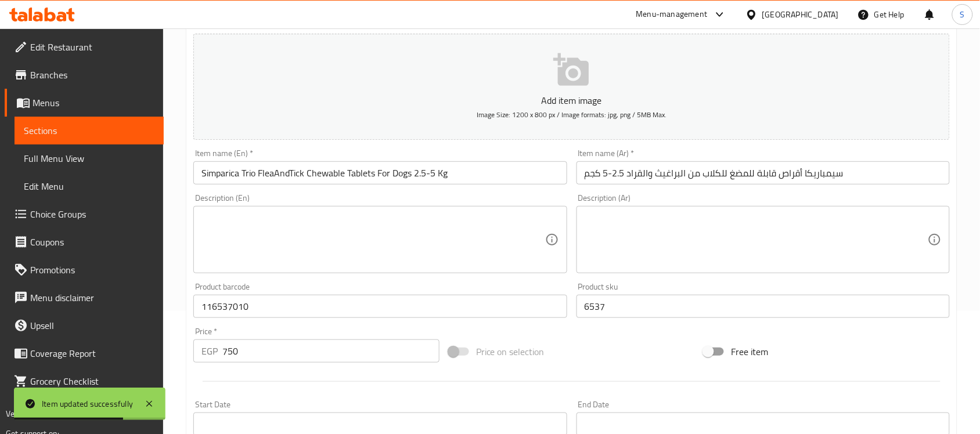
scroll to position [145, 0]
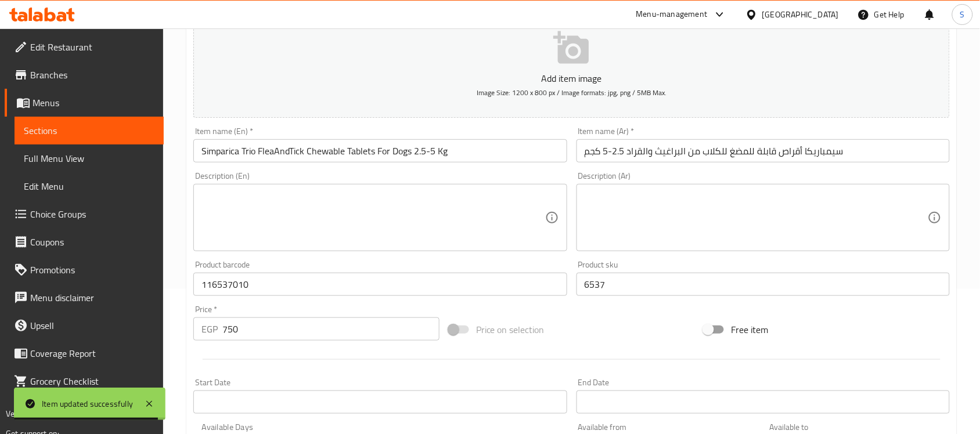
drag, startPoint x: 225, startPoint y: 333, endPoint x: 204, endPoint y: 328, distance: 22.0
click at [204, 328] on div "EGP 750 Price *" at bounding box center [316, 329] width 246 height 23
paste input "938"
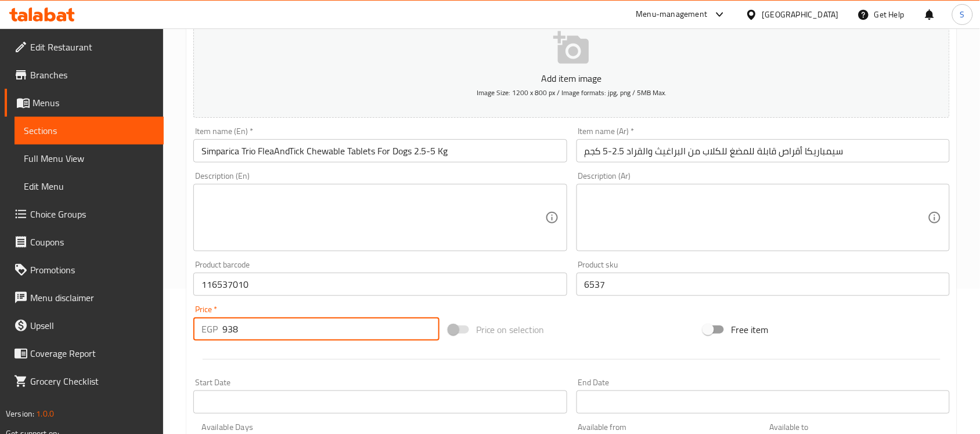
type input "938"
click at [654, 155] on input "سيمباريكا أقراص قابلة للمضغ للكلاب من البراغيث والقراد 2.5-5 كجم" at bounding box center [763, 150] width 373 height 23
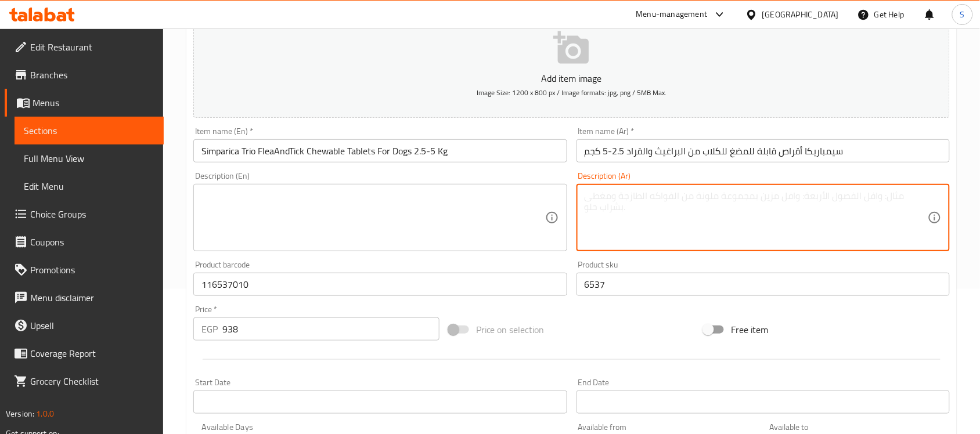
click at [640, 208] on textarea at bounding box center [756, 217] width 343 height 55
click at [459, 230] on textarea at bounding box center [372, 217] width 343 height 55
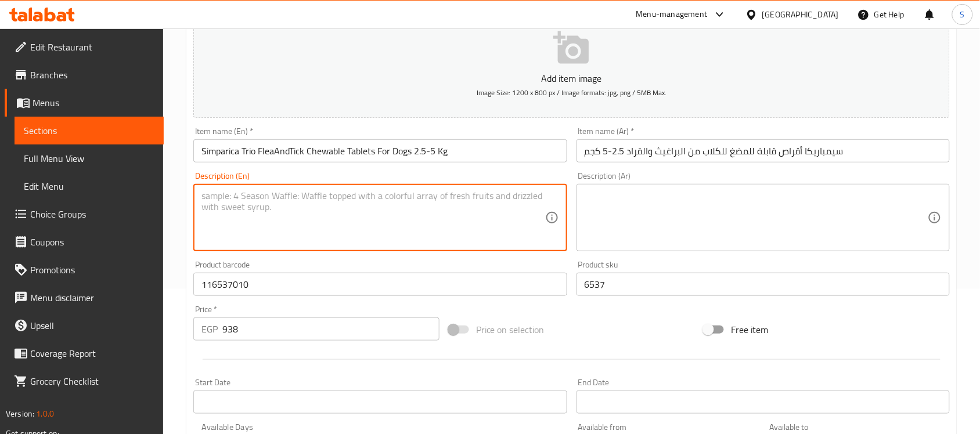
click at [460, 163] on input "Simparica Trio FleaAndTick Chewable Tablets For Dogs 2.5-5 Kg" at bounding box center [379, 150] width 373 height 23
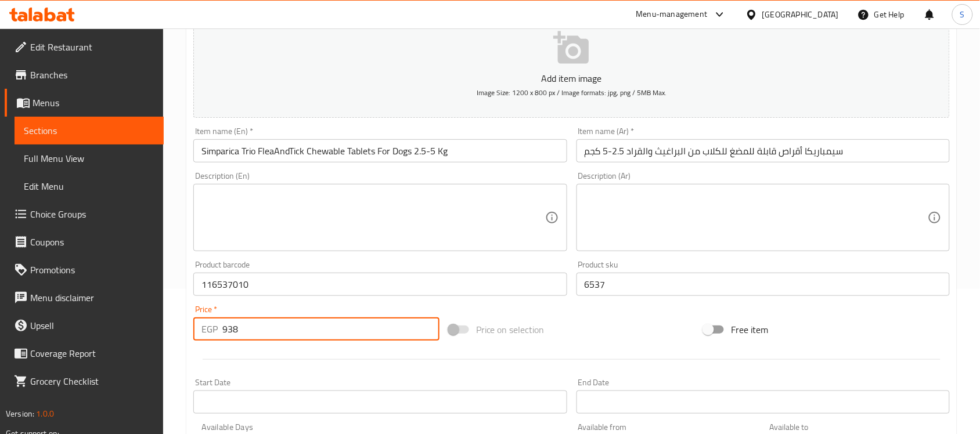
click at [225, 334] on input "938" at bounding box center [330, 329] width 217 height 23
click at [75, 132] on span "Sections" at bounding box center [89, 131] width 131 height 14
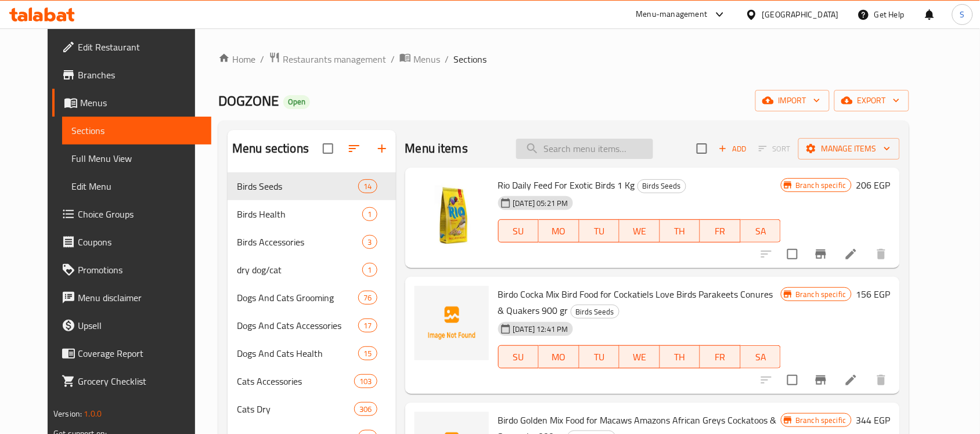
click at [591, 151] on input "search" at bounding box center [584, 149] width 137 height 20
paste input "3597133091946"
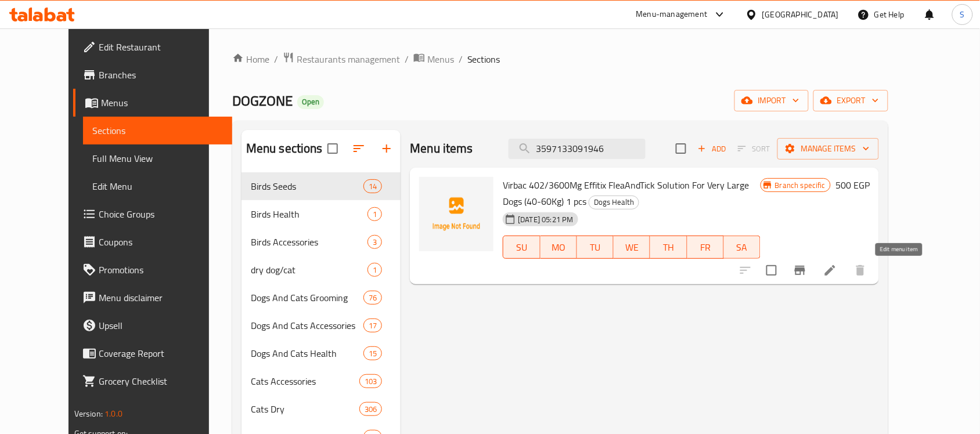
type input "3597133091946"
click at [836, 276] on icon at bounding box center [830, 270] width 10 height 10
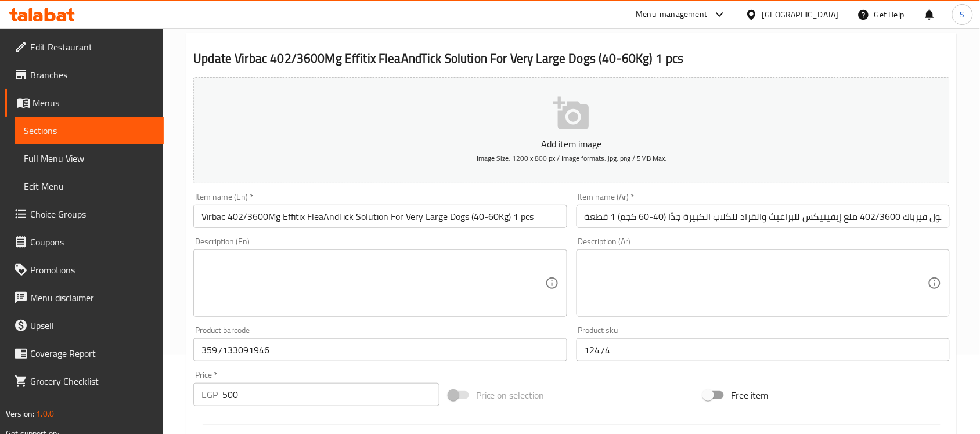
scroll to position [218, 0]
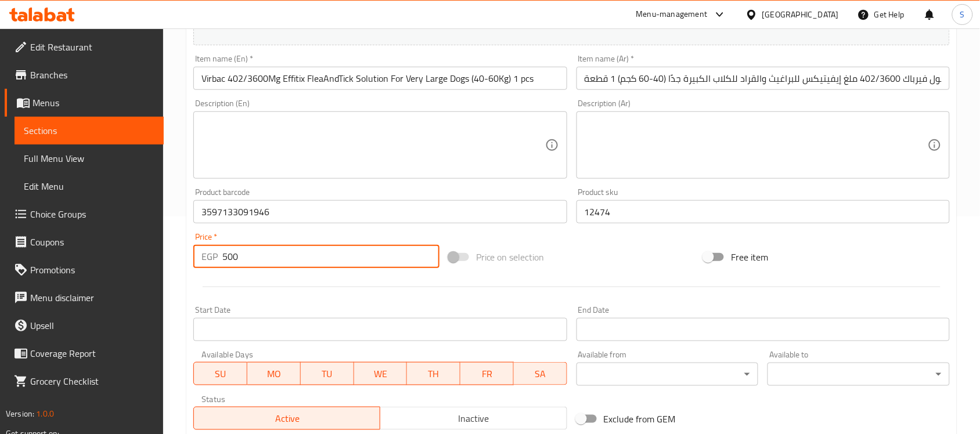
drag, startPoint x: 255, startPoint y: 261, endPoint x: 163, endPoint y: 250, distance: 93.1
click at [163, 250] on div "Edit Restaurant Branches Menus Sections Full Menu View Edit Menu Choice Groups …" at bounding box center [490, 207] width 980 height 792
paste input "625"
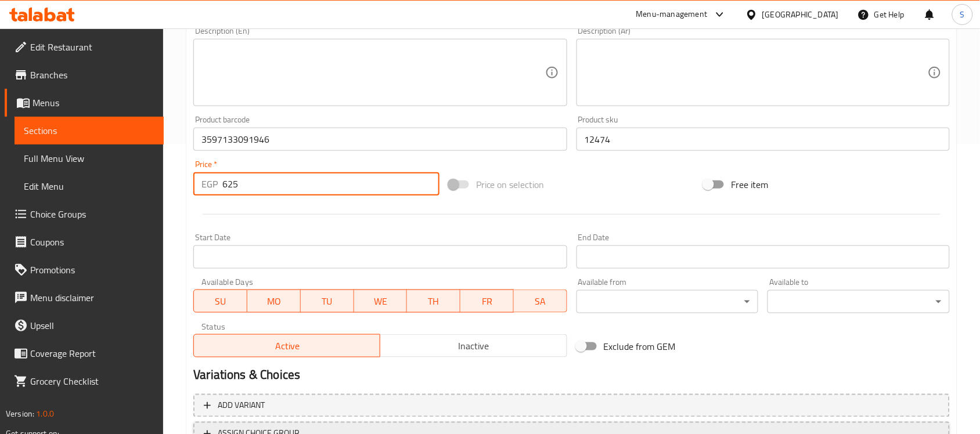
scroll to position [384, 0]
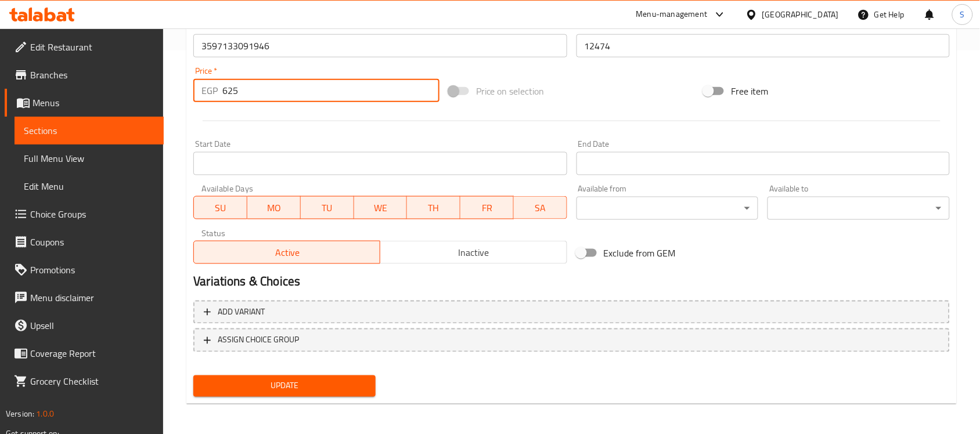
type input "625"
click at [295, 382] on span "Update" at bounding box center [285, 386] width 164 height 15
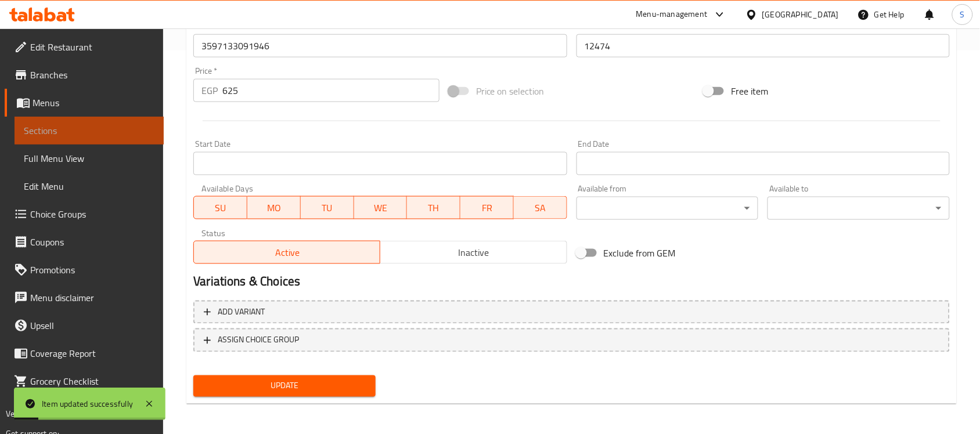
click at [129, 120] on link "Sections" at bounding box center [89, 131] width 149 height 28
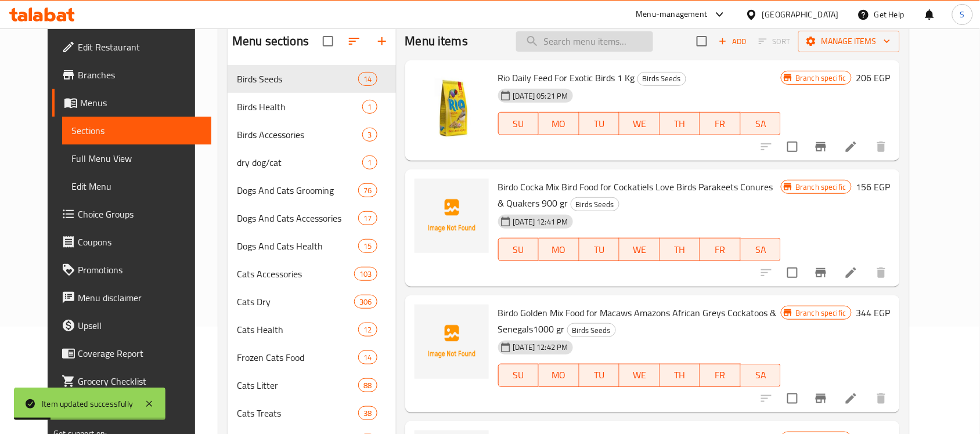
scroll to position [21, 0]
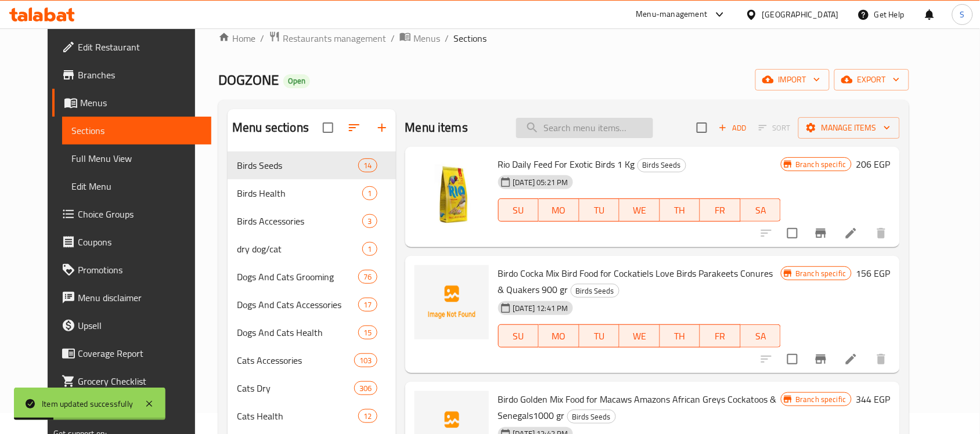
click at [581, 127] on input "search" at bounding box center [584, 128] width 137 height 20
paste input "3597133091915"
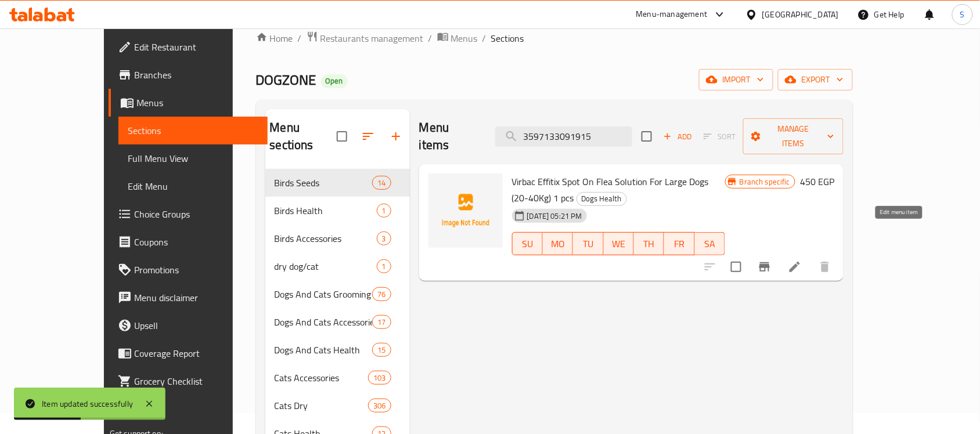
type input "3597133091915"
click at [802, 260] on icon at bounding box center [795, 267] width 14 height 14
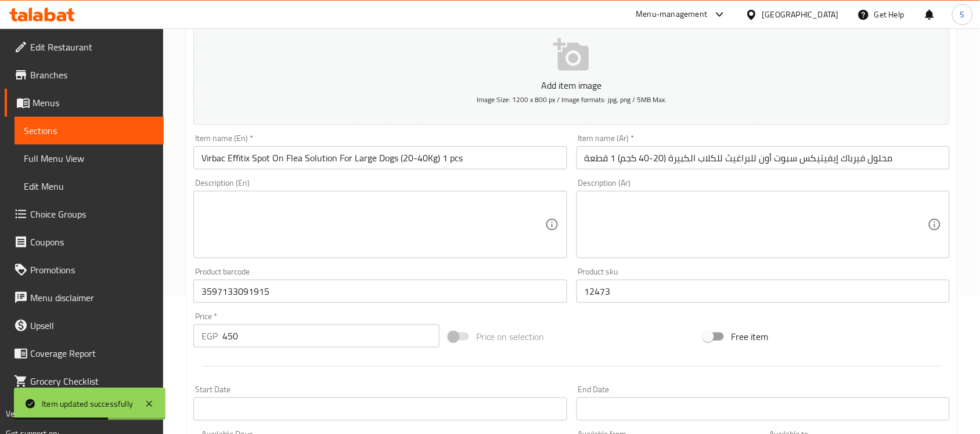
scroll to position [218, 0]
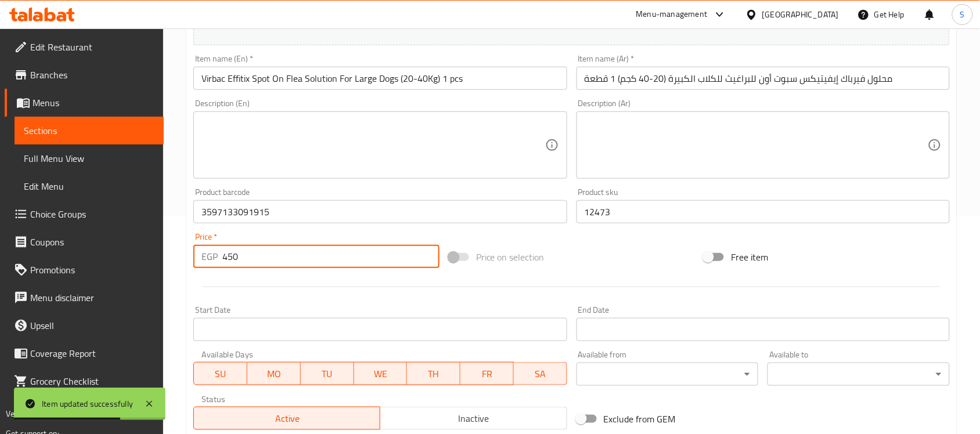
drag, startPoint x: 251, startPoint y: 255, endPoint x: 190, endPoint y: 244, distance: 61.5
click at [190, 244] on div "Price   * EGP 450 Price *" at bounding box center [316, 250] width 255 height 45
paste input "563"
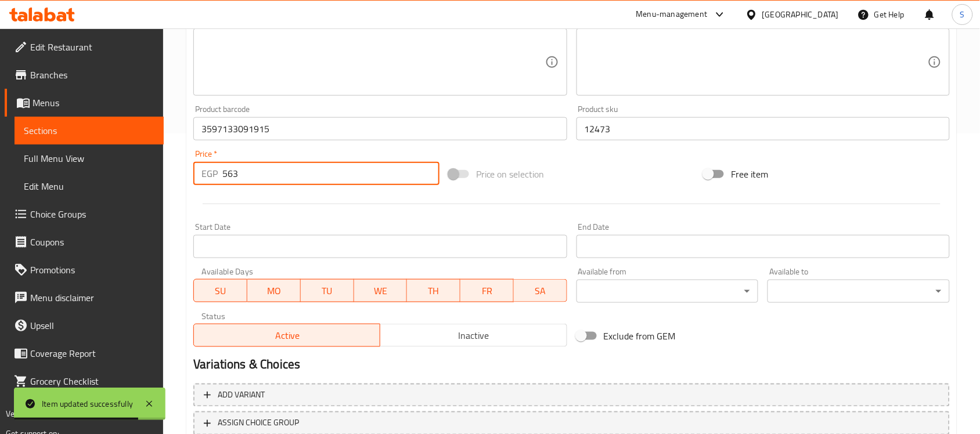
scroll to position [384, 0]
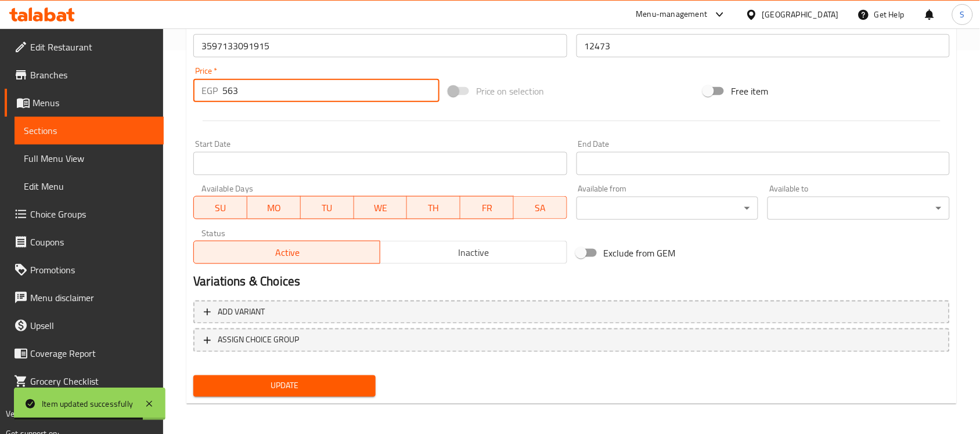
type input "563"
click at [261, 380] on span "Update" at bounding box center [285, 386] width 164 height 15
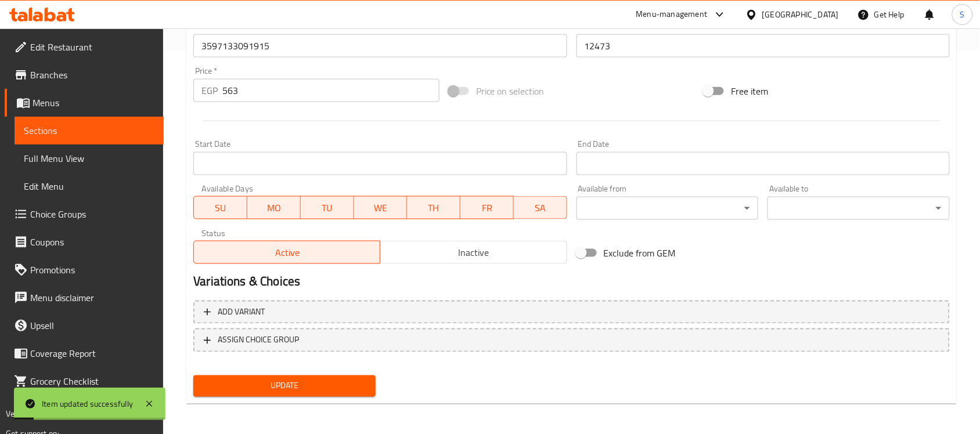
click at [45, 124] on span "Sections" at bounding box center [89, 131] width 131 height 14
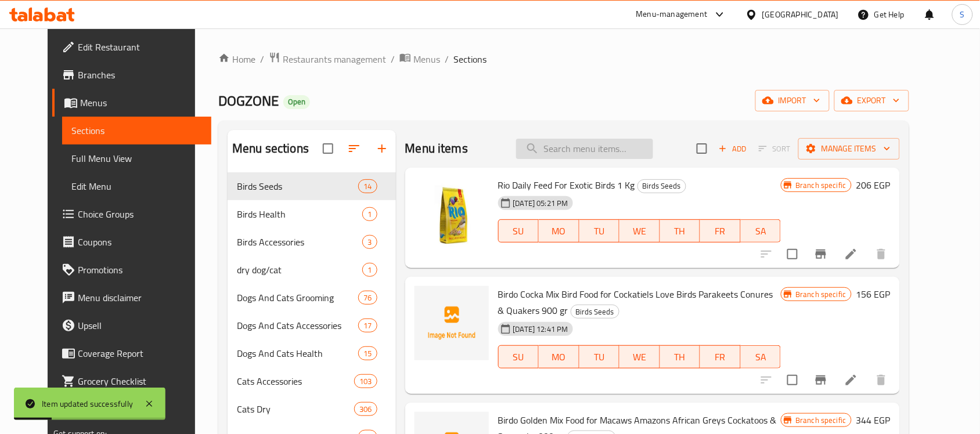
click at [591, 149] on input "search" at bounding box center [584, 149] width 137 height 20
paste input "3597133091908"
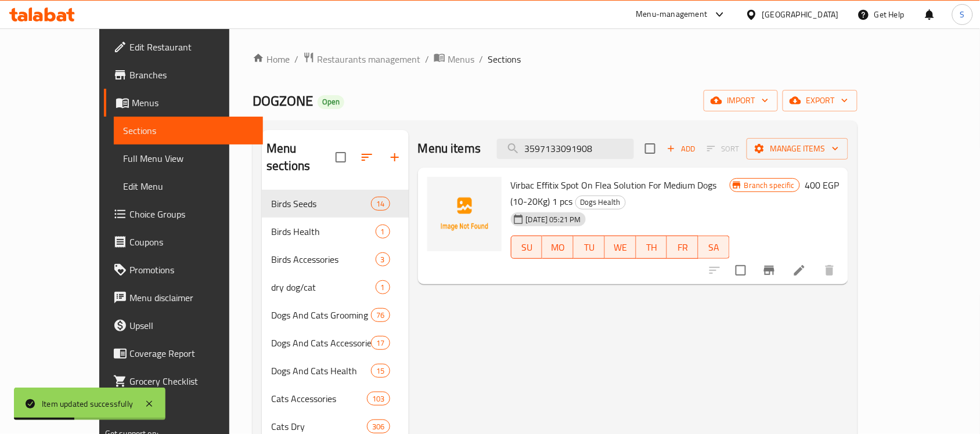
type input "3597133091908"
click at [816, 262] on li at bounding box center [799, 270] width 33 height 21
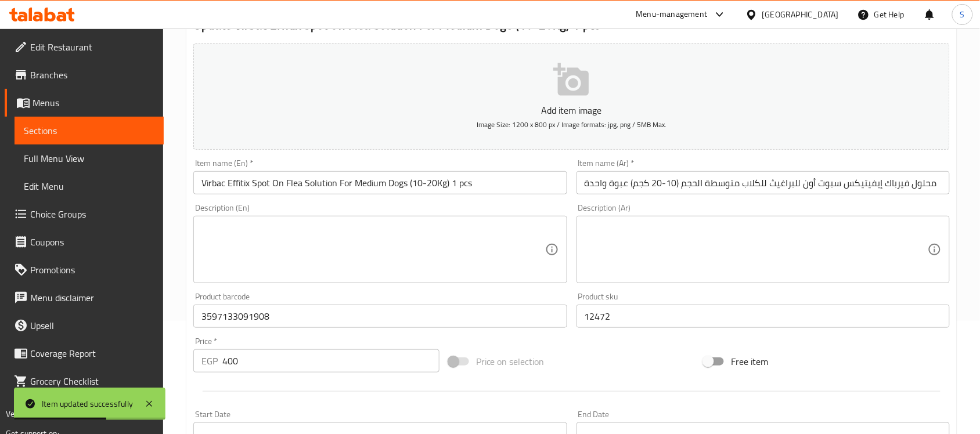
scroll to position [218, 0]
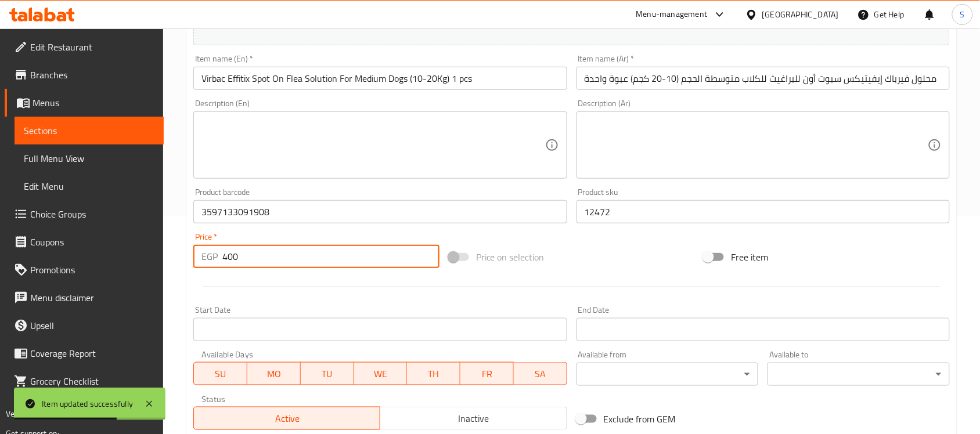
drag, startPoint x: 233, startPoint y: 257, endPoint x: 216, endPoint y: 257, distance: 17.4
click at [216, 257] on div "EGP 400 Price *" at bounding box center [316, 256] width 246 height 23
paste input "5"
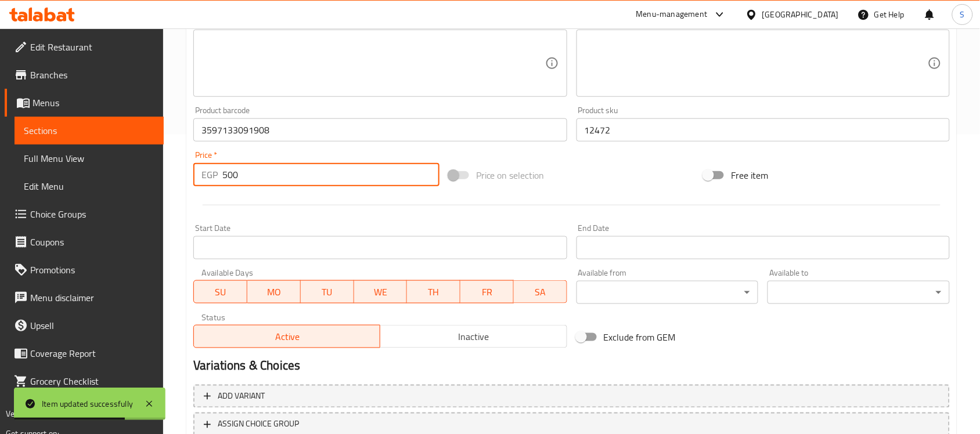
scroll to position [384, 0]
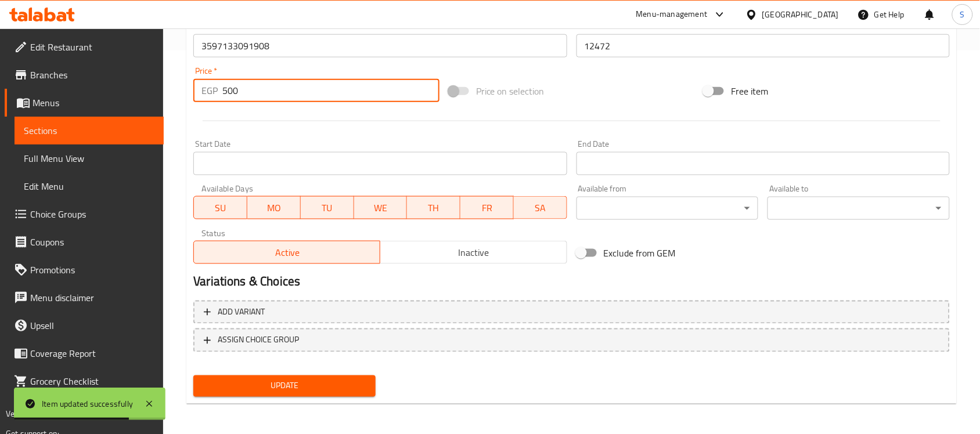
type input "500"
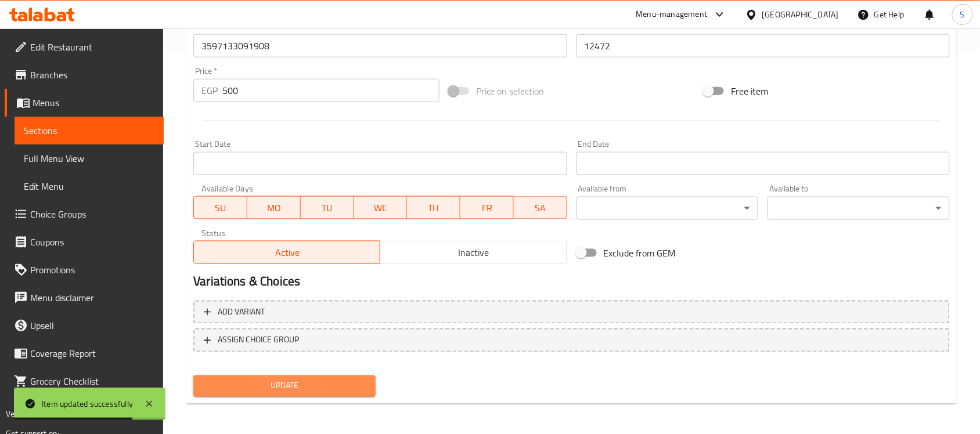
click at [274, 379] on span "Update" at bounding box center [285, 386] width 164 height 15
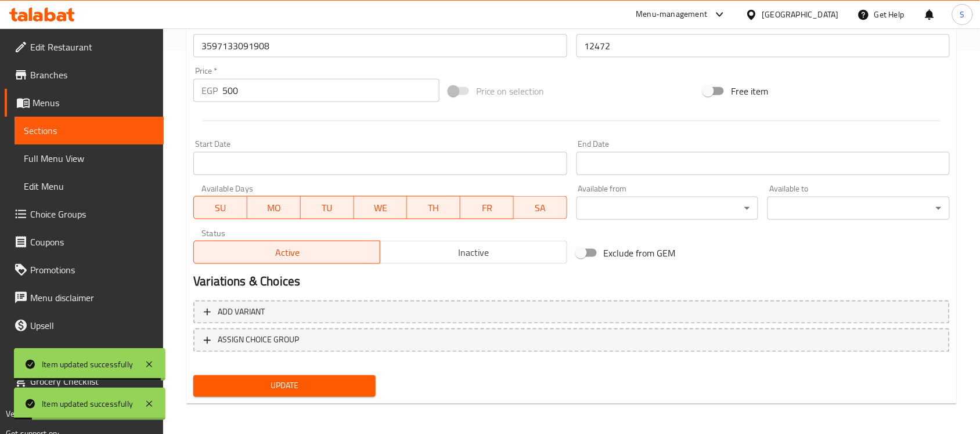
click at [132, 129] on span "Sections" at bounding box center [89, 131] width 131 height 14
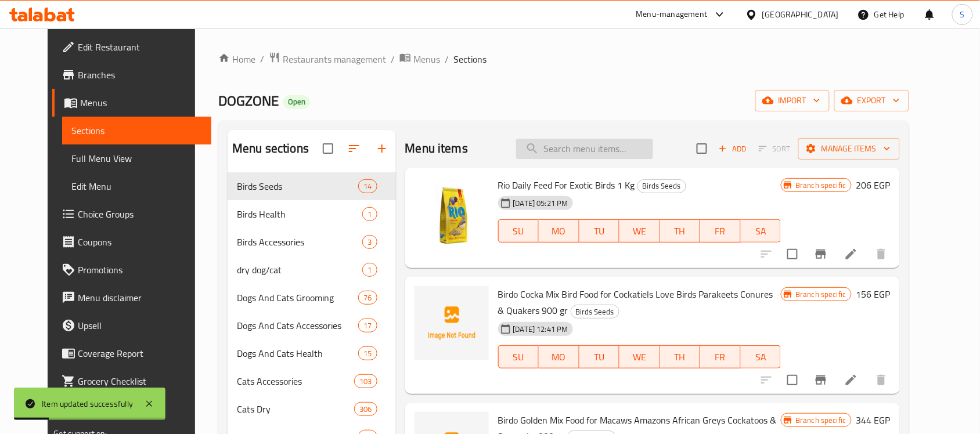
click at [558, 141] on input "search" at bounding box center [584, 149] width 137 height 20
paste input "3597133091892"
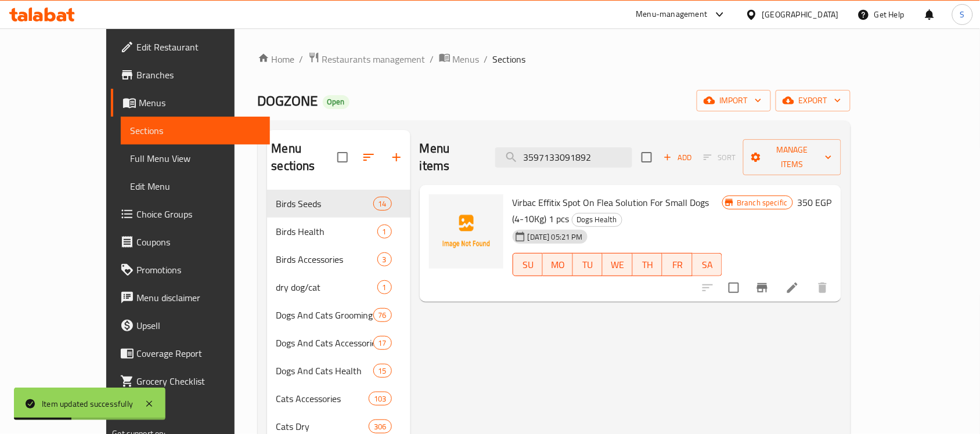
type input "3597133091892"
click at [798, 283] on icon at bounding box center [792, 288] width 10 height 10
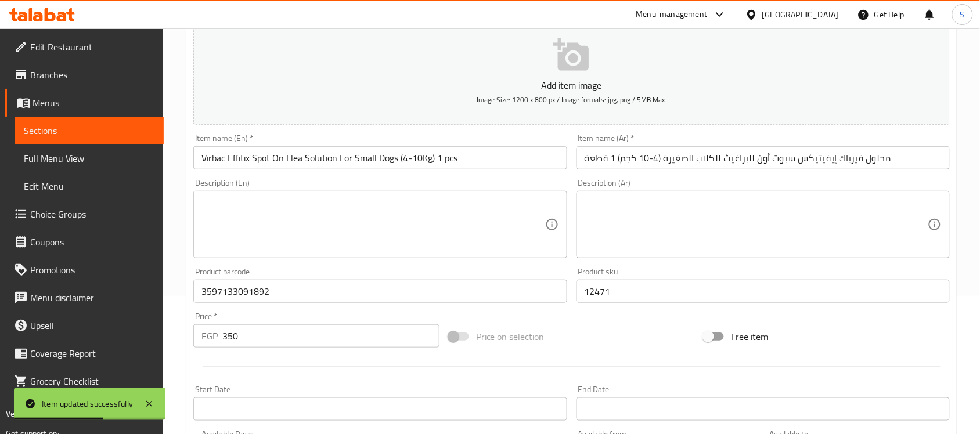
scroll to position [218, 0]
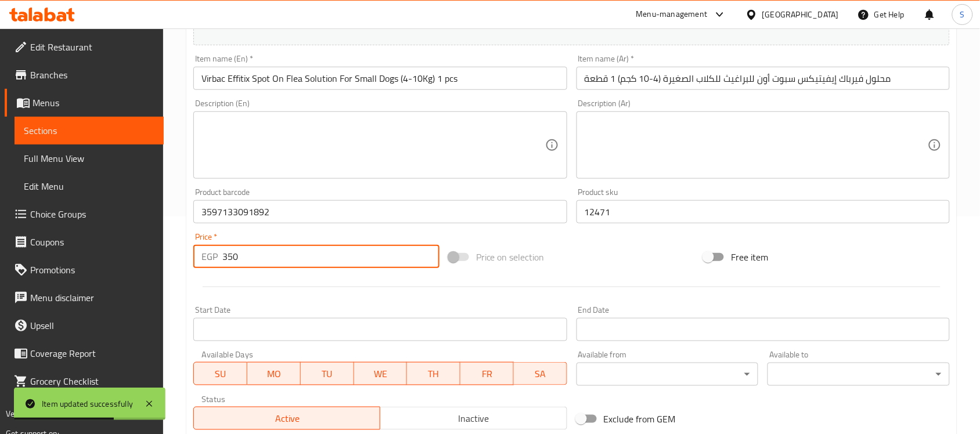
drag, startPoint x: 257, startPoint y: 262, endPoint x: 199, endPoint y: 239, distance: 62.0
click at [200, 238] on div "Price   * EGP 350 Price *" at bounding box center [316, 250] width 246 height 35
paste input "438"
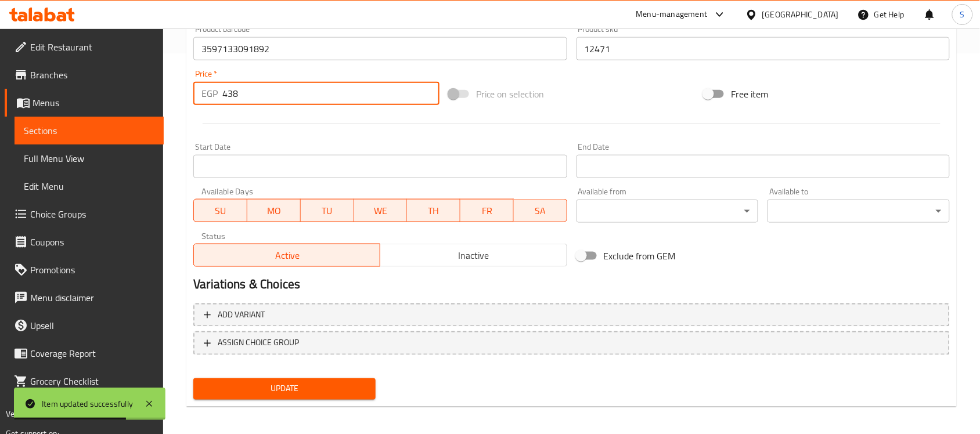
scroll to position [384, 0]
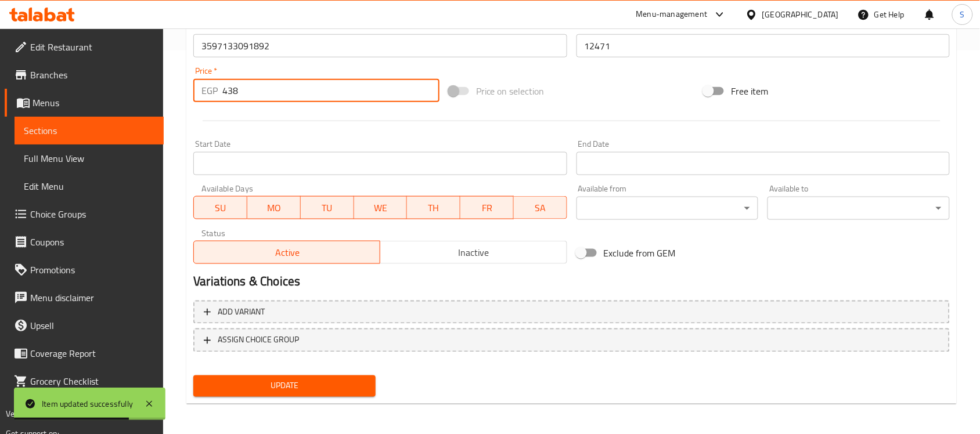
type input "438"
click at [273, 384] on span "Update" at bounding box center [285, 386] width 164 height 15
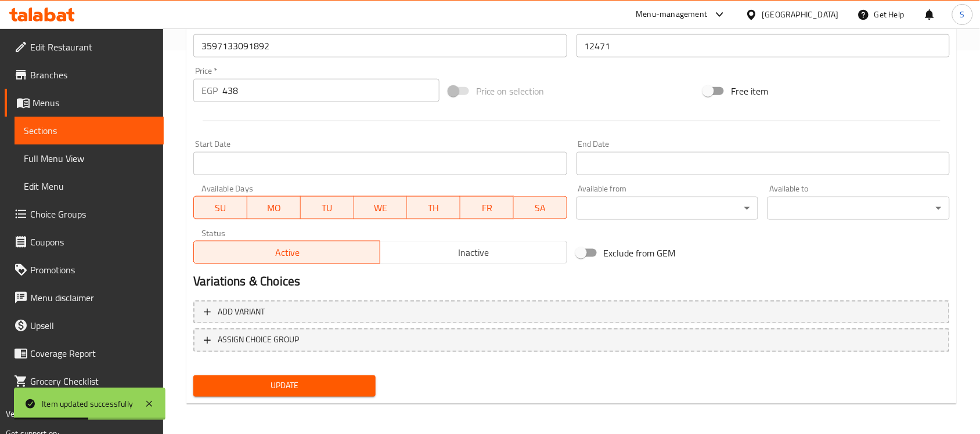
click at [156, 131] on link "Sections" at bounding box center [89, 131] width 149 height 28
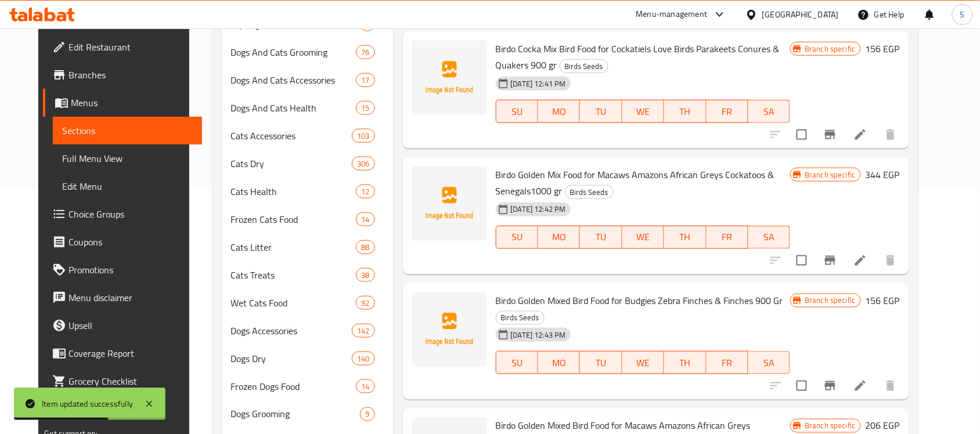
scroll to position [21, 0]
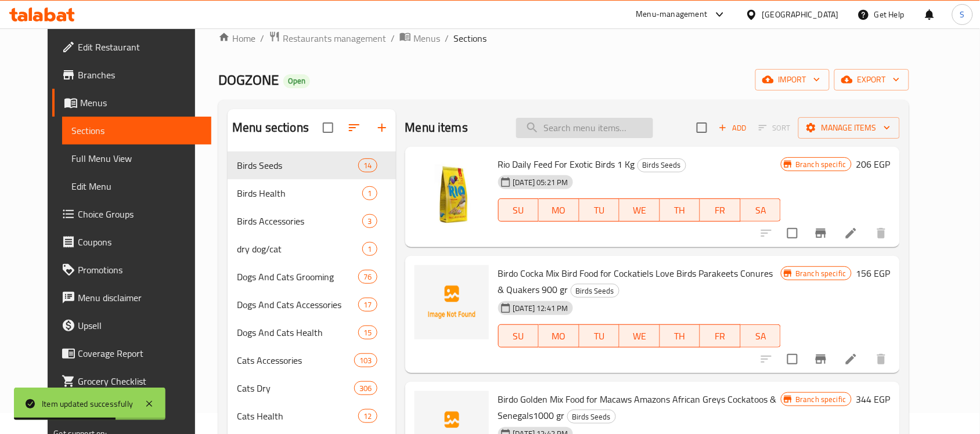
click at [602, 131] on input "search" at bounding box center [584, 128] width 137 height 20
paste input "116537010"
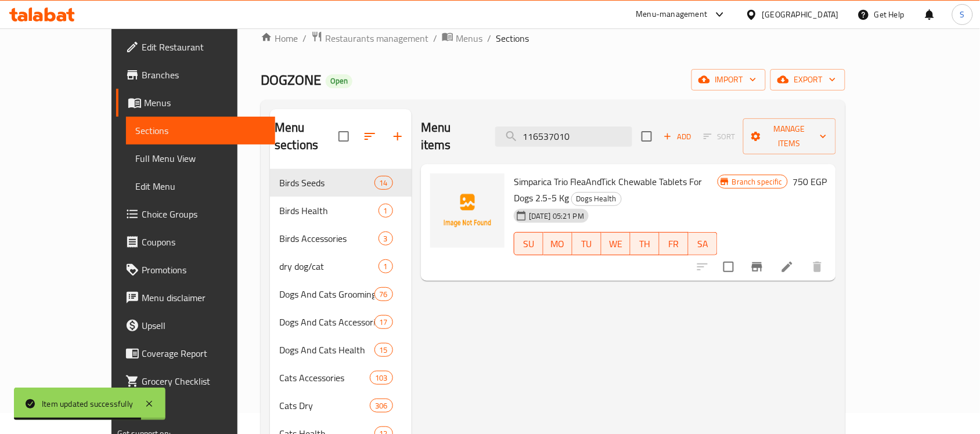
type input "116537010"
click at [794, 260] on icon at bounding box center [787, 267] width 14 height 14
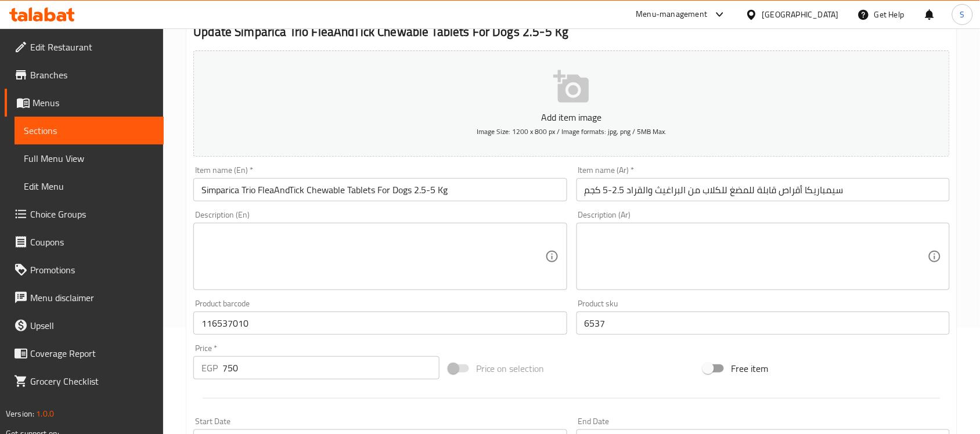
scroll to position [218, 0]
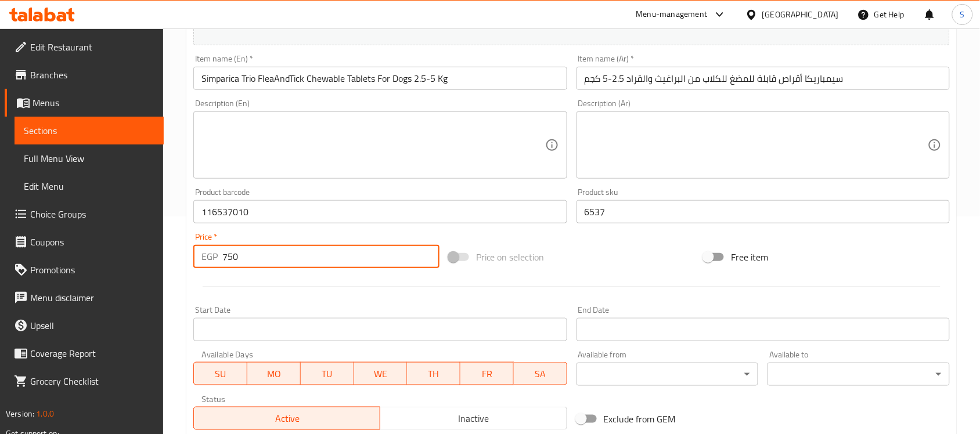
drag, startPoint x: 245, startPoint y: 260, endPoint x: 200, endPoint y: 268, distance: 45.4
click at [200, 268] on div "EGP 750 Price *" at bounding box center [316, 256] width 246 height 23
paste input "938"
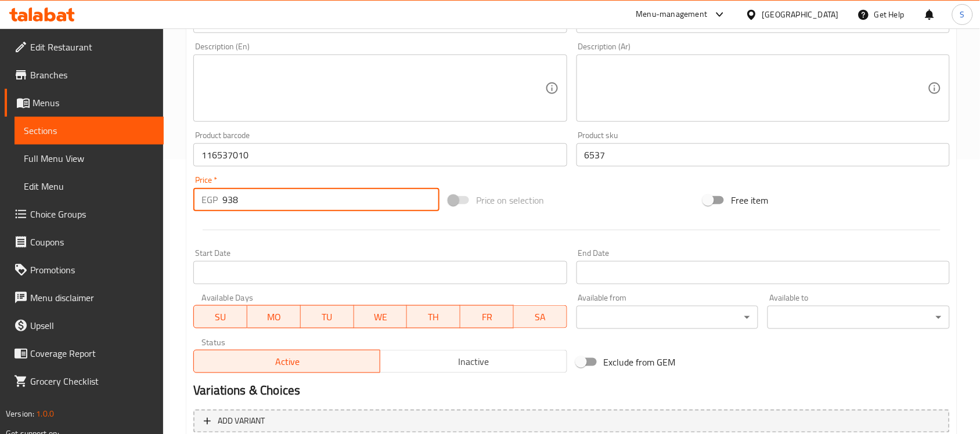
scroll to position [384, 0]
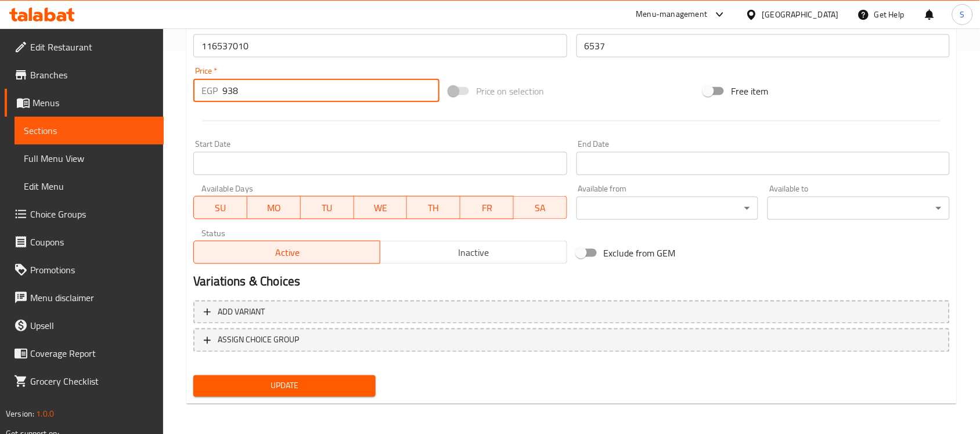
type input "938"
click at [277, 393] on button "Update" at bounding box center [284, 386] width 182 height 21
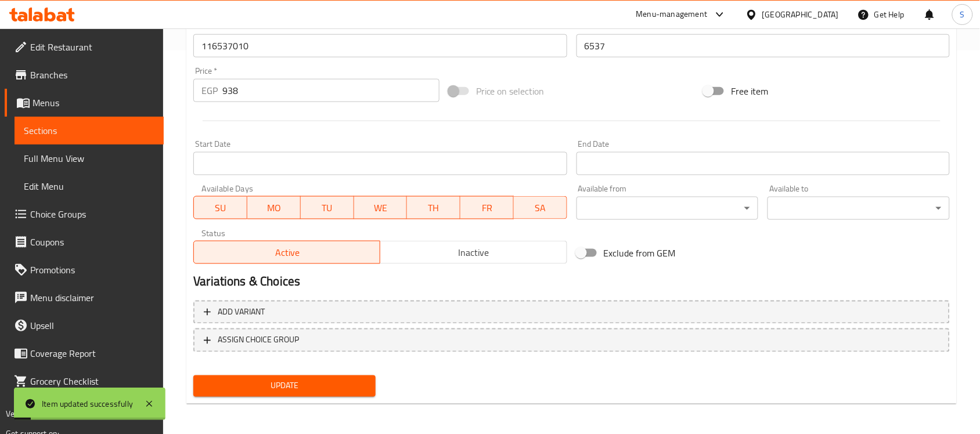
drag, startPoint x: 122, startPoint y: 135, endPoint x: 147, endPoint y: 111, distance: 34.5
click at [122, 135] on span "Sections" at bounding box center [89, 131] width 131 height 14
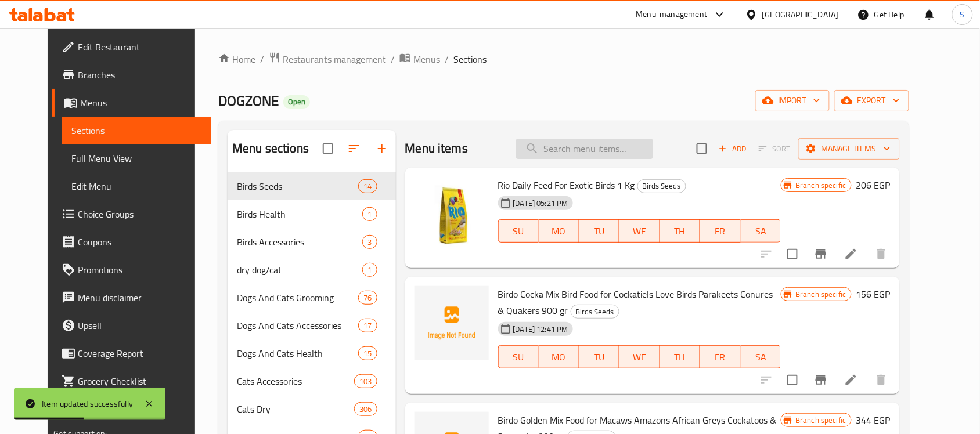
click at [619, 157] on input "search" at bounding box center [584, 149] width 137 height 20
paste input "3838989747794"
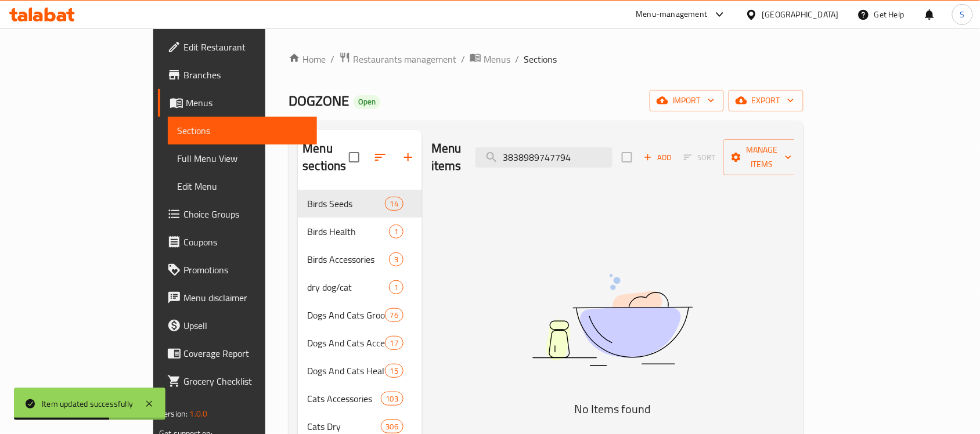
click at [625, 287] on img at bounding box center [612, 320] width 290 height 154
click at [573, 147] on input "3838989747794" at bounding box center [544, 157] width 137 height 20
paste input "693708250460"
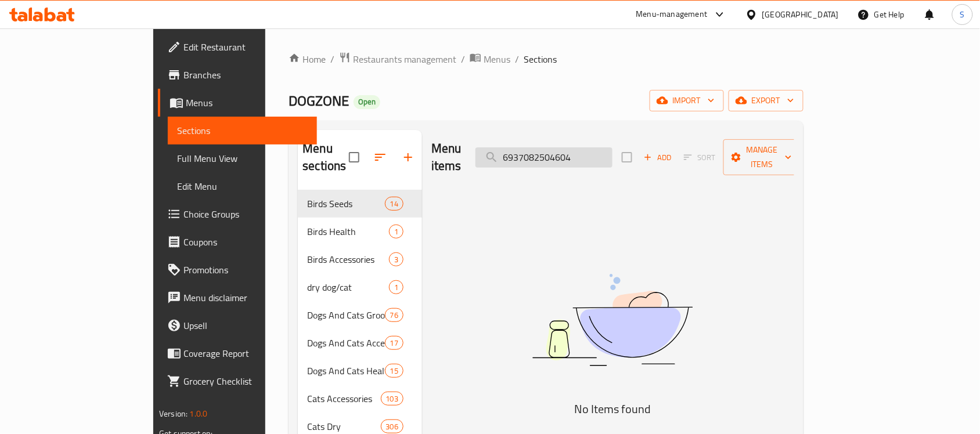
click at [613, 147] on input "6937082504604" at bounding box center [544, 157] width 137 height 20
click at [613, 156] on input "6937082504604" at bounding box center [544, 157] width 137 height 20
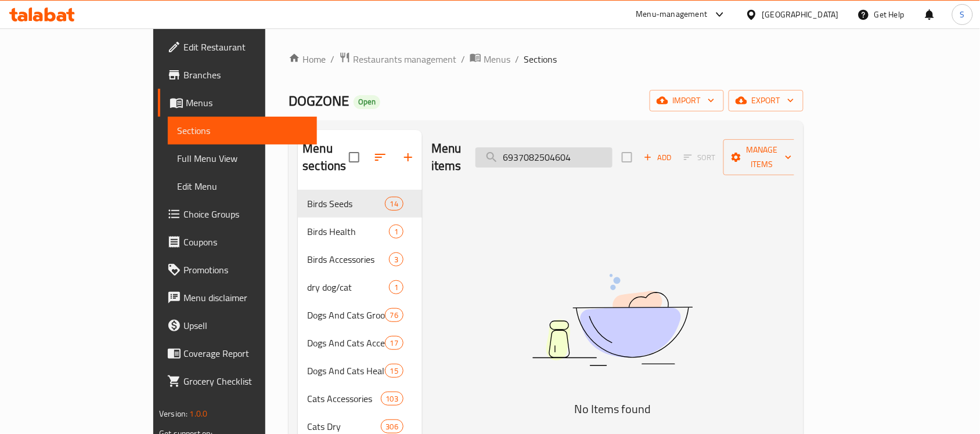
click at [596, 152] on input "6937082504604" at bounding box center [544, 157] width 137 height 20
paste input "222019204642"
click at [588, 151] on input "6222019204642" at bounding box center [544, 157] width 137 height 20
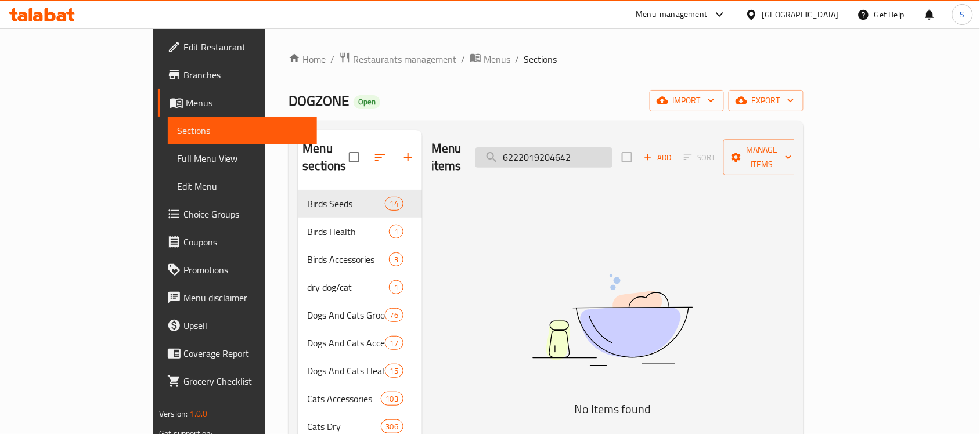
paste input "116254010"
click at [605, 152] on input "116254010" at bounding box center [544, 157] width 137 height 20
paste input "3838989747794"
click at [593, 157] on input "3838989747794" at bounding box center [544, 157] width 137 height 20
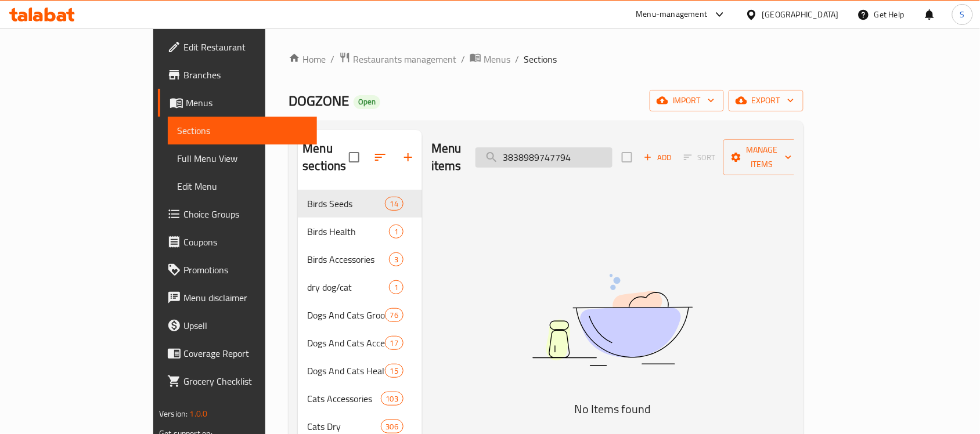
click at [593, 157] on input "3838989747794" at bounding box center [544, 157] width 137 height 20
paste input "6222019204642"
type input "6222019204642"
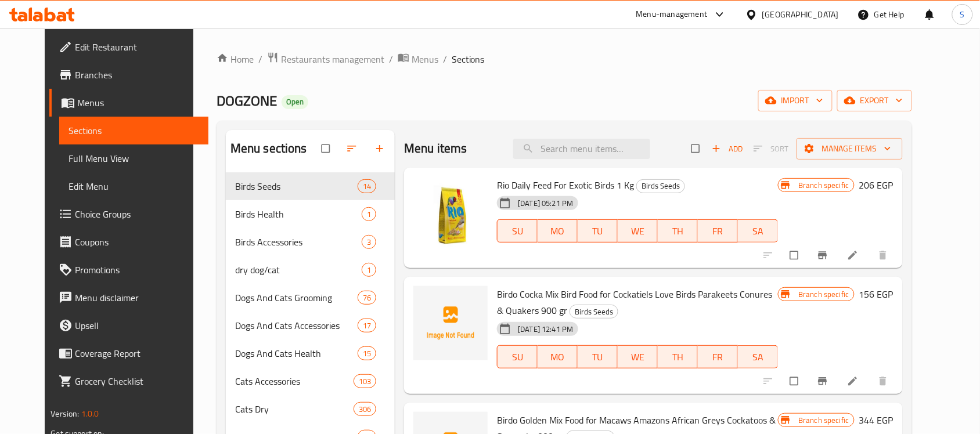
click at [614, 165] on div "Menu items Add Sort Manage items" at bounding box center [653, 149] width 498 height 38
click at [625, 149] on input "search" at bounding box center [581, 149] width 137 height 20
paste input "6222019204642"
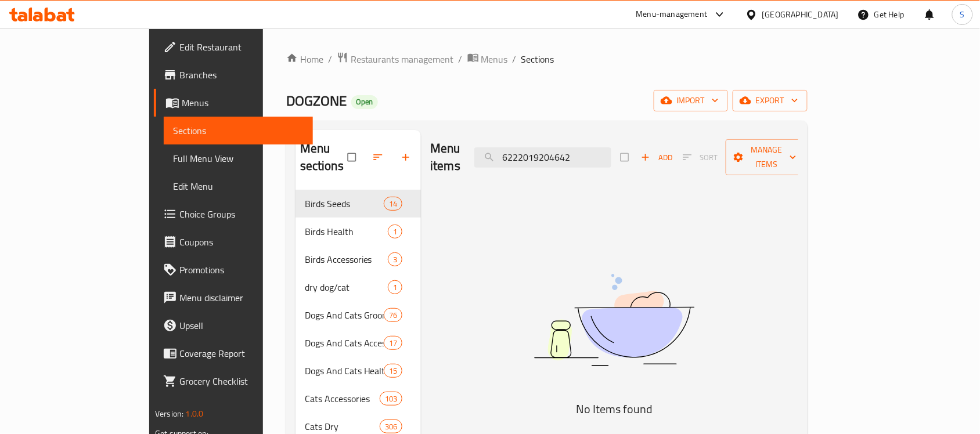
type input "6222019204642"
click at [649, 257] on img at bounding box center [614, 320] width 290 height 154
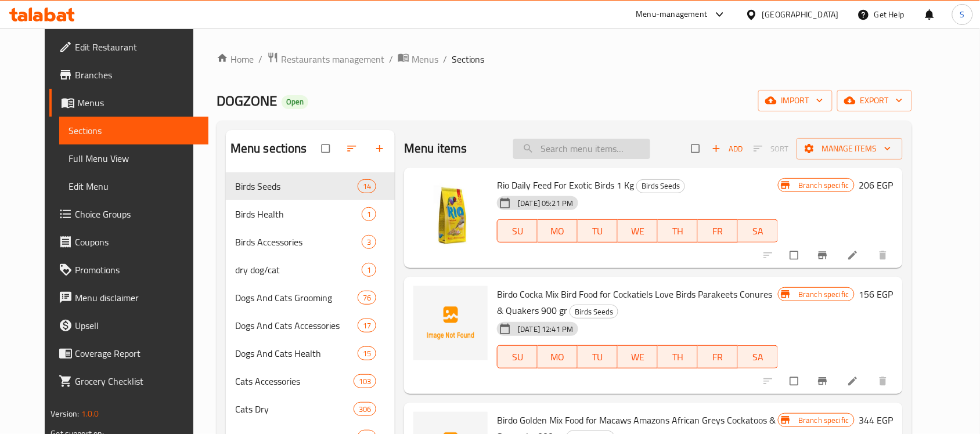
click at [607, 146] on input "search" at bounding box center [581, 149] width 137 height 20
paste input "6222019204642"
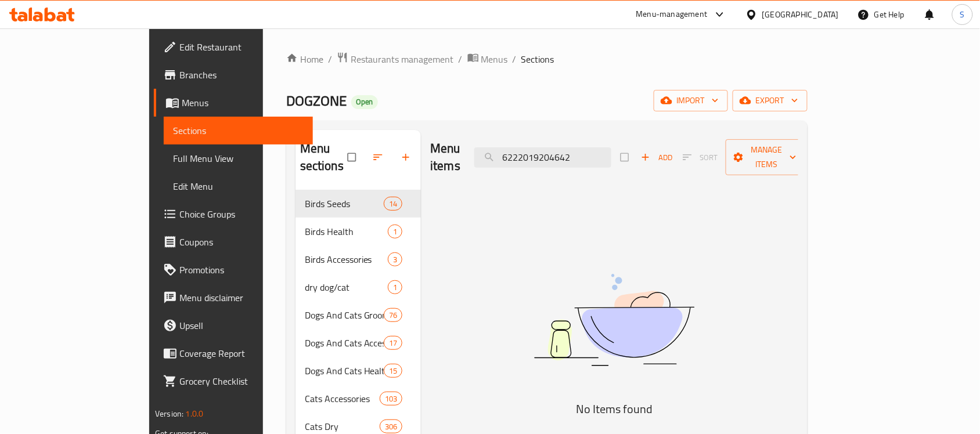
click at [642, 257] on img at bounding box center [614, 320] width 290 height 154
click at [569, 157] on input "6222019204642" at bounding box center [542, 157] width 137 height 20
paste input "116254010"
click at [599, 149] on input "116254010" at bounding box center [542, 157] width 137 height 20
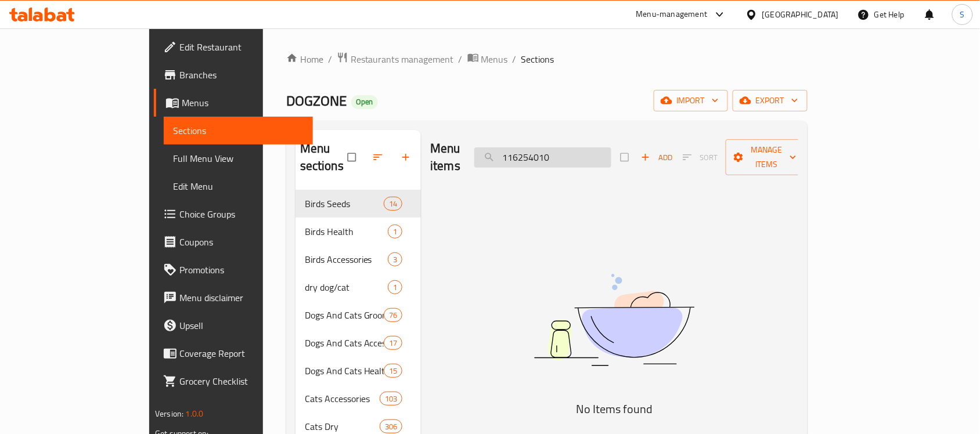
click at [599, 149] on input "116254010" at bounding box center [542, 157] width 137 height 20
paste input "5"
click at [568, 147] on input "116255010" at bounding box center [542, 157] width 137 height 20
paste input "514099"
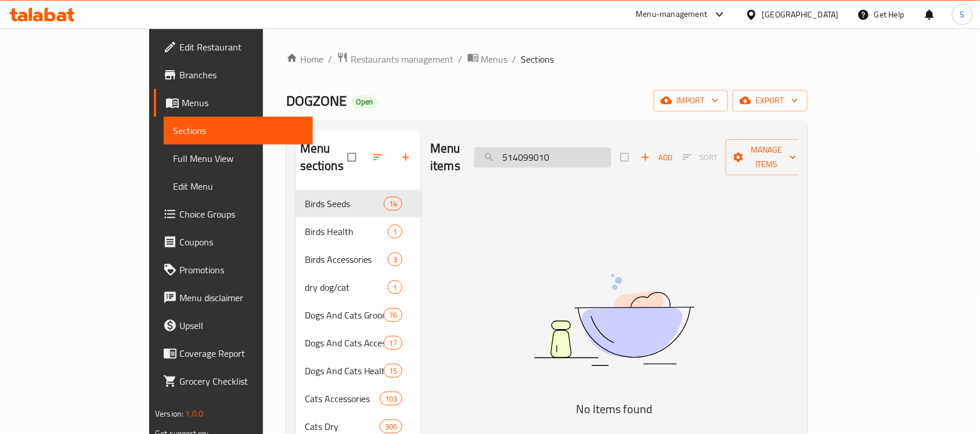
click at [578, 147] on input "514099010" at bounding box center [542, 157] width 137 height 20
paste input "6223007357395"
click at [598, 151] on input "6223007357395" at bounding box center [542, 157] width 137 height 20
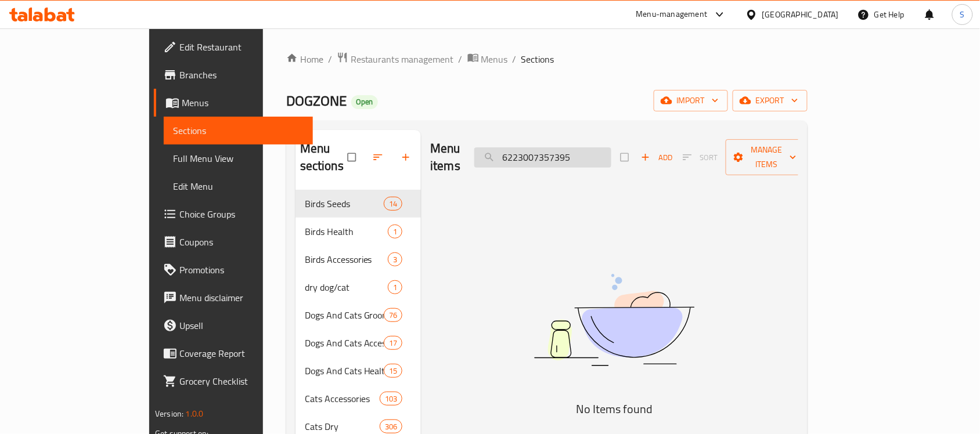
paste input "128"
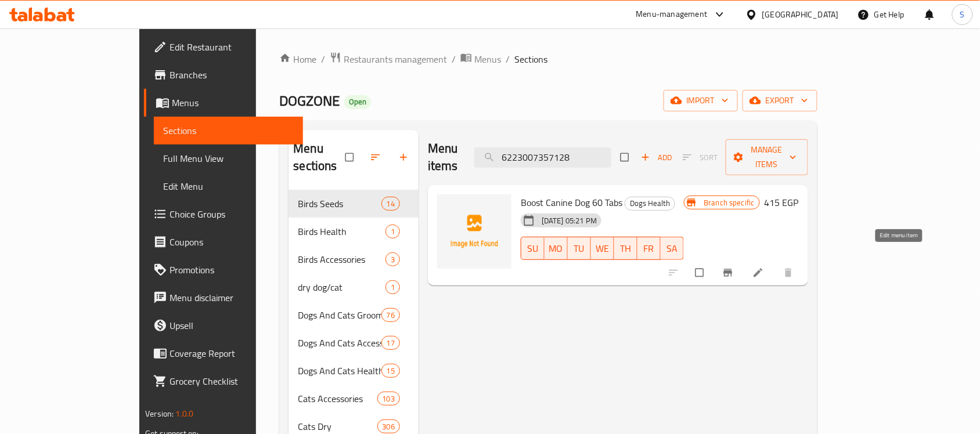
type input "6223007357128"
click at [764, 267] on icon at bounding box center [759, 273] width 12 height 12
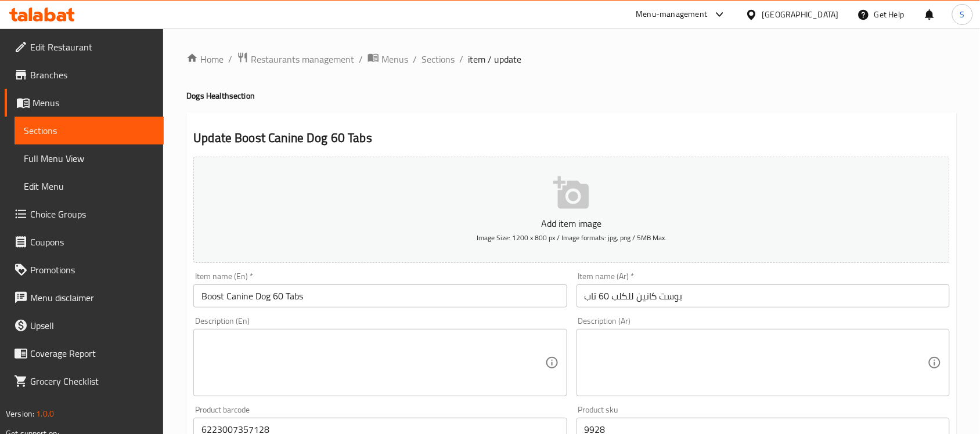
scroll to position [218, 0]
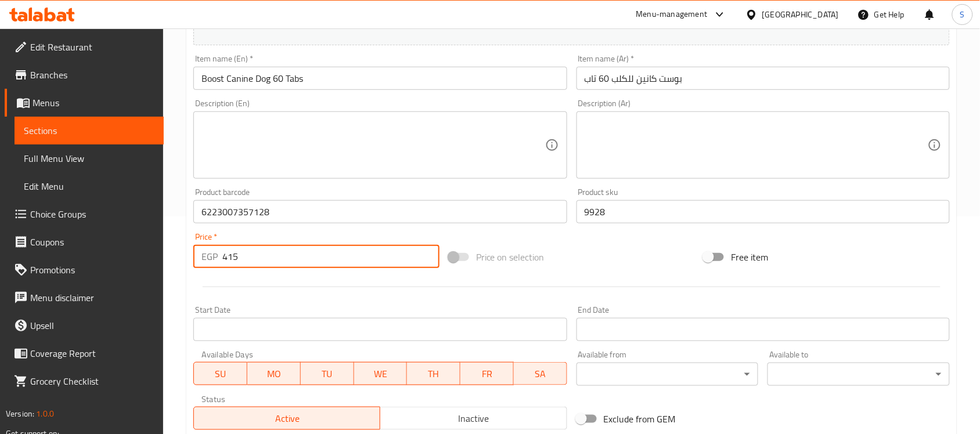
drag, startPoint x: 233, startPoint y: 260, endPoint x: 192, endPoint y: 256, distance: 41.4
click at [192, 256] on div "Price   * EGP 415 Price *" at bounding box center [316, 250] width 255 height 45
paste input "519"
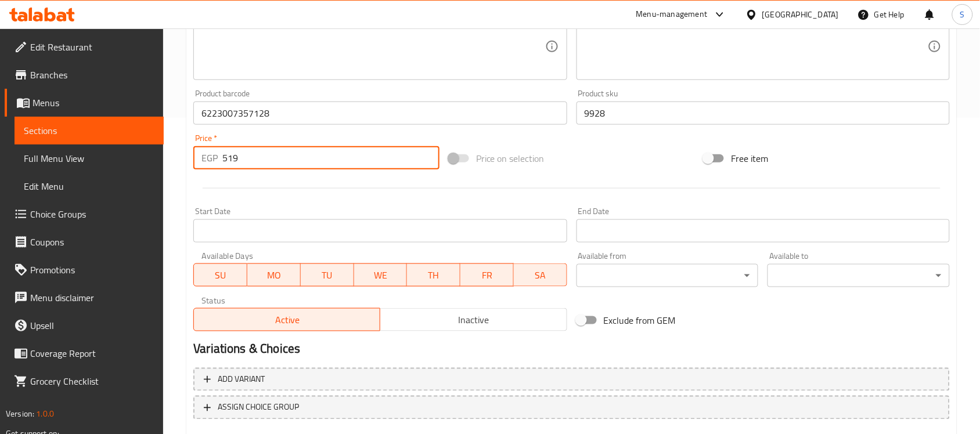
scroll to position [384, 0]
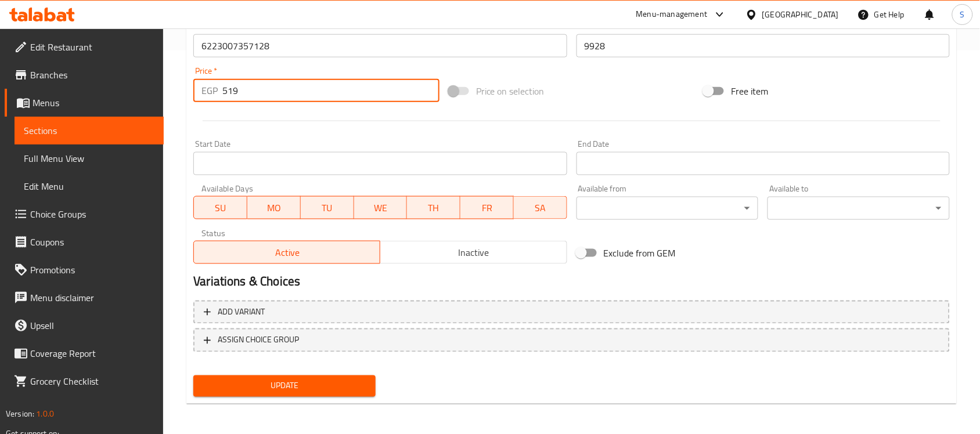
type input "519"
click at [321, 384] on span "Update" at bounding box center [285, 386] width 164 height 15
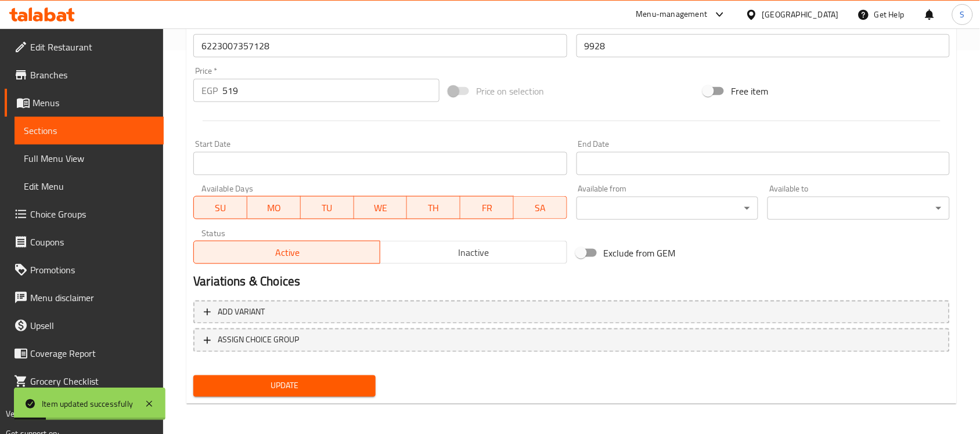
drag, startPoint x: 135, startPoint y: 131, endPoint x: 146, endPoint y: 135, distance: 12.1
click at [135, 131] on span "Sections" at bounding box center [89, 131] width 131 height 14
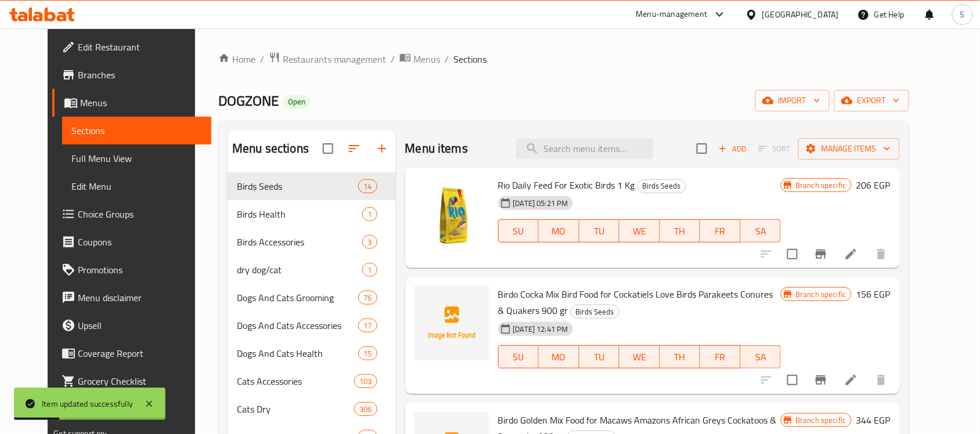
click at [611, 160] on div "Menu items Add Sort Manage items" at bounding box center [652, 149] width 495 height 38
click at [617, 154] on input "search" at bounding box center [584, 149] width 137 height 20
paste input "6223007357401"
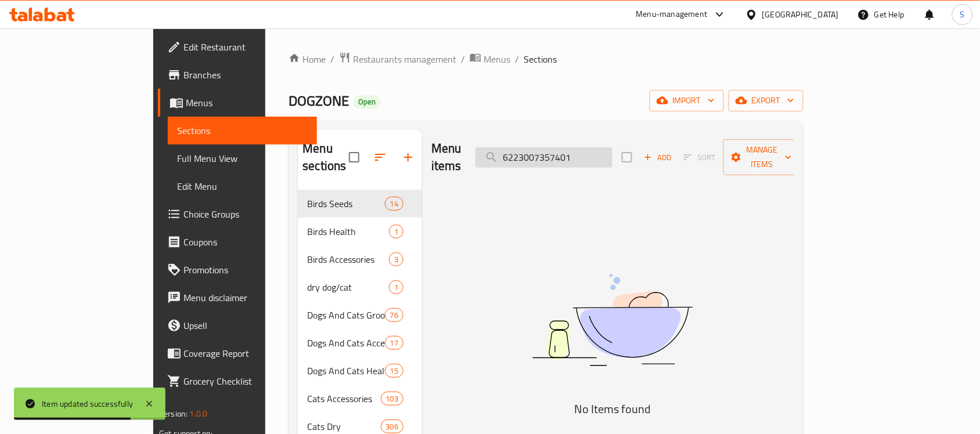
click at [578, 147] on input "6223007357401" at bounding box center [544, 157] width 137 height 20
paste input "135"
click at [530, 243] on img at bounding box center [612, 320] width 290 height 154
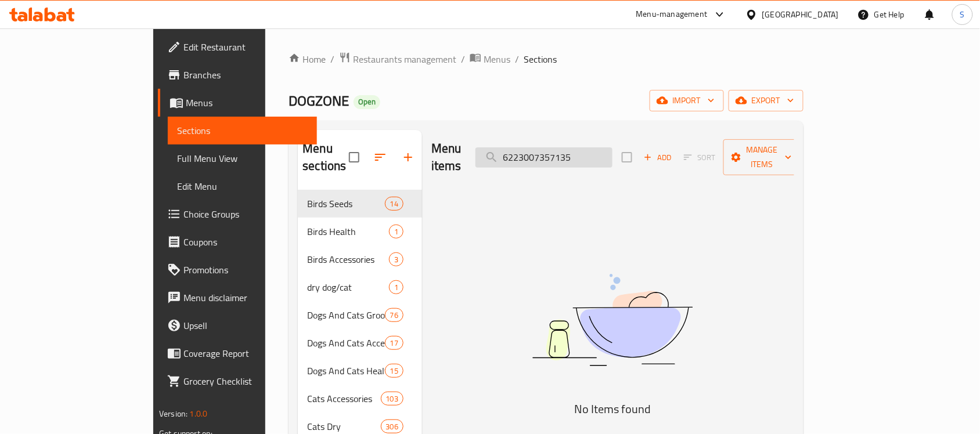
click at [613, 147] on input "6223007357135" at bounding box center [544, 157] width 137 height 20
paste input "888886030423"
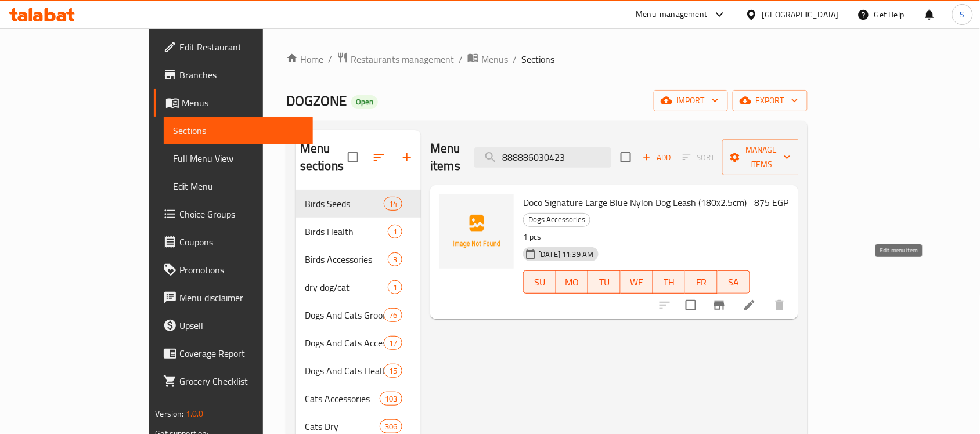
type input "888886030423"
click at [757, 298] on icon at bounding box center [750, 305] width 14 height 14
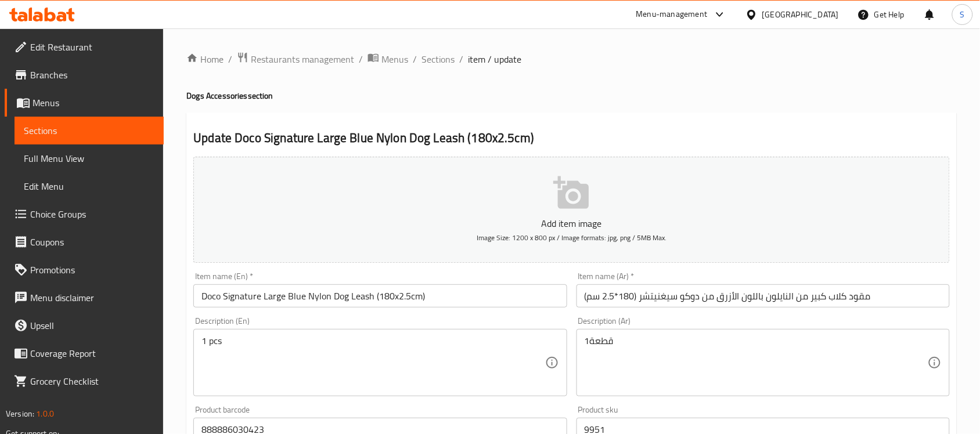
scroll to position [218, 0]
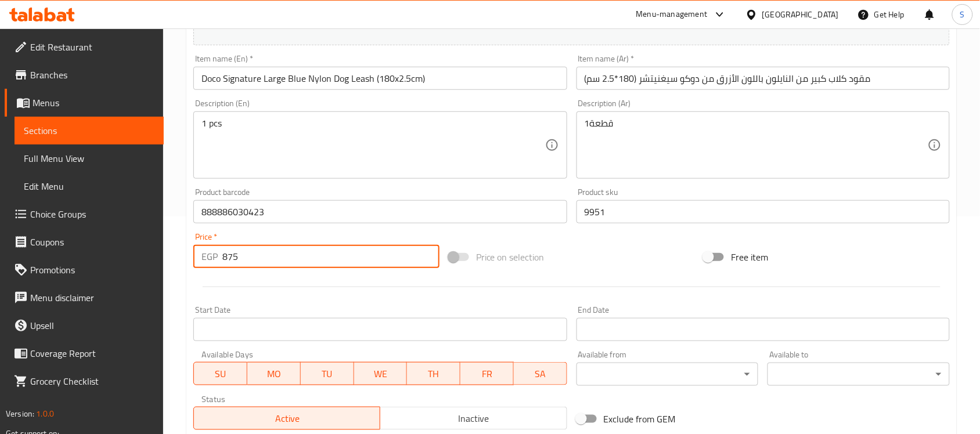
drag, startPoint x: 253, startPoint y: 263, endPoint x: 192, endPoint y: 260, distance: 61.1
click at [192, 260] on div "Price   * EGP 875 Price *" at bounding box center [316, 250] width 255 height 45
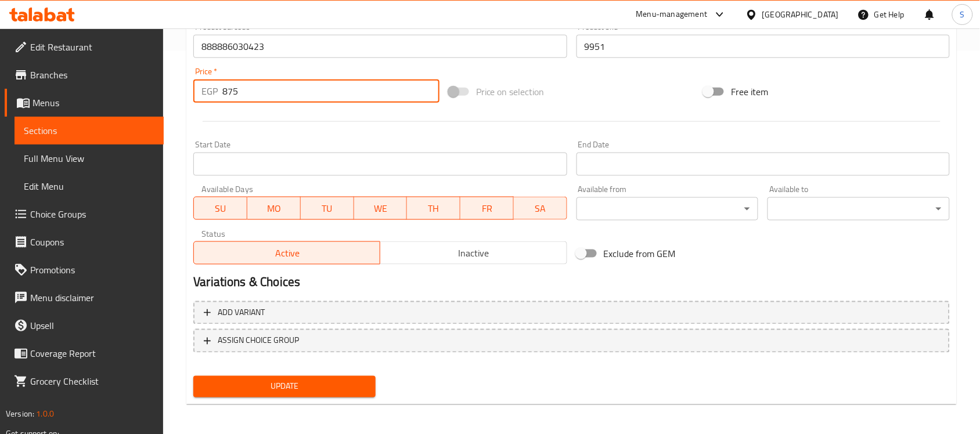
scroll to position [384, 0]
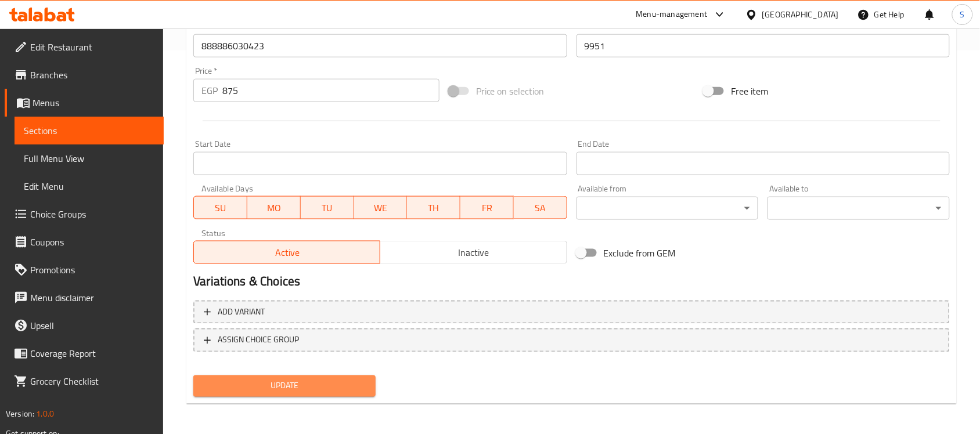
click at [276, 387] on span "Update" at bounding box center [285, 386] width 164 height 15
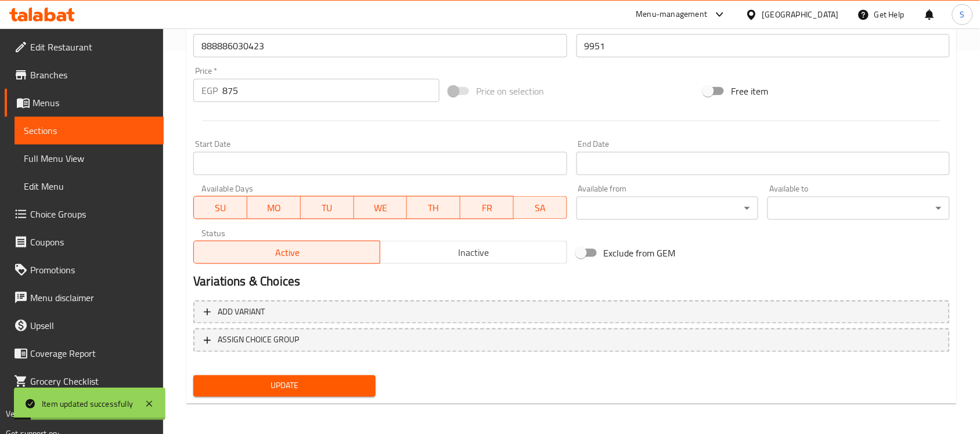
click at [100, 123] on link "Sections" at bounding box center [89, 131] width 149 height 28
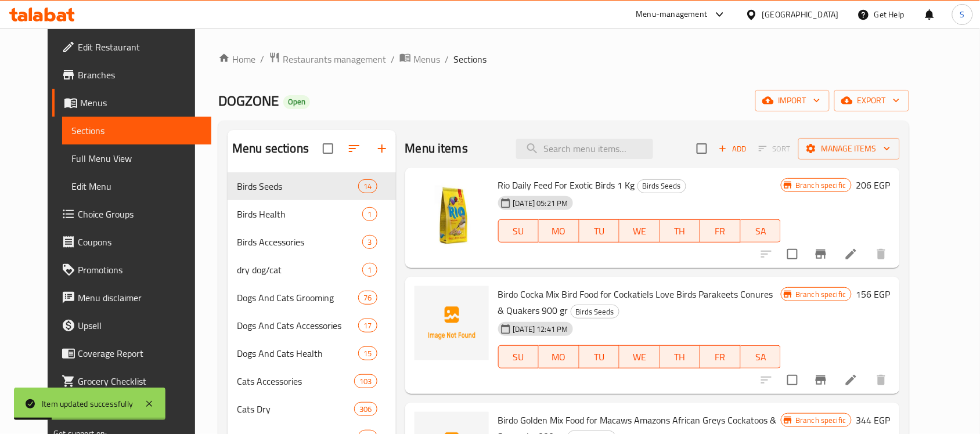
click at [567, 167] on div "Menu items Add Sort Manage items" at bounding box center [652, 149] width 495 height 38
click at [571, 160] on div "Menu items Add Sort Manage items" at bounding box center [652, 149] width 495 height 38
click at [580, 149] on input "search" at bounding box center [584, 149] width 137 height 20
paste input "888886028161"
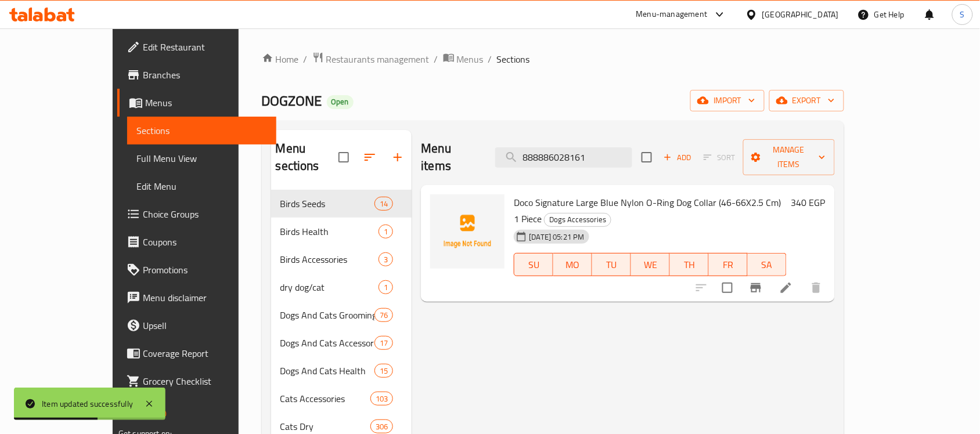
type input "888886028161"
click at [802, 278] on li at bounding box center [786, 288] width 33 height 21
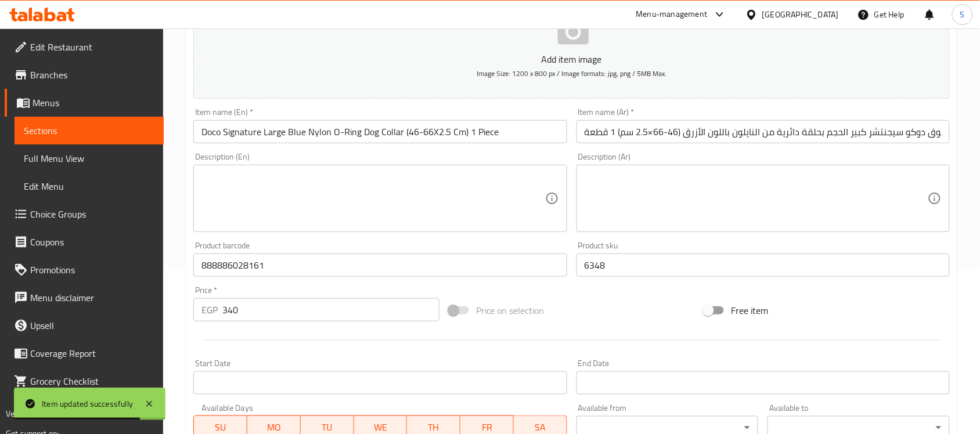
scroll to position [290, 0]
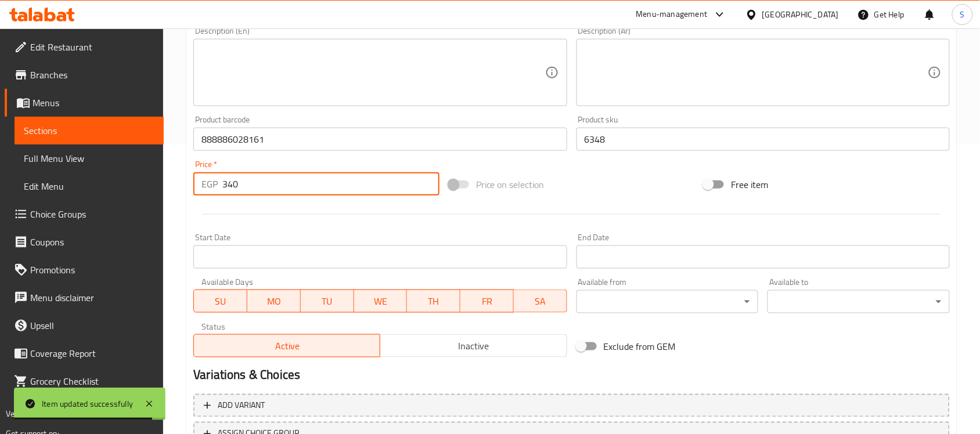
drag, startPoint x: 240, startPoint y: 186, endPoint x: 185, endPoint y: 188, distance: 55.2
click at [185, 188] on div "Home / Restaurants management / Menus / Sections / item / update Dogs Accessori…" at bounding box center [571, 134] width 817 height 792
paste input "425"
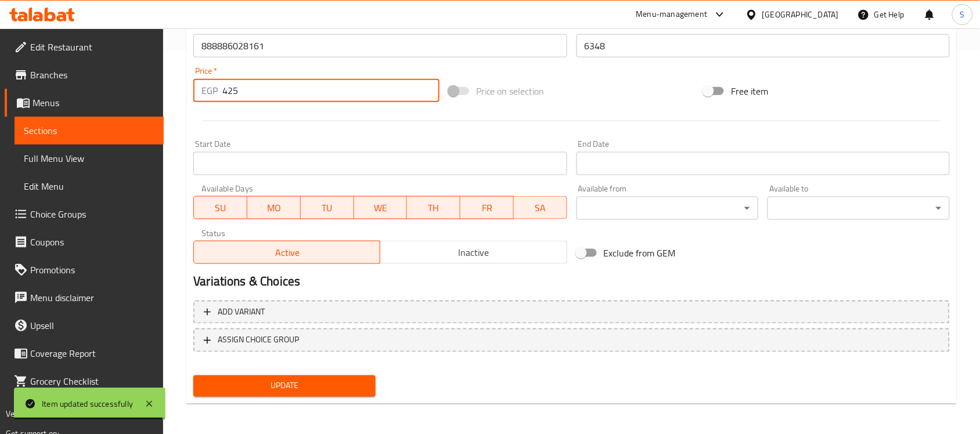
type input "425"
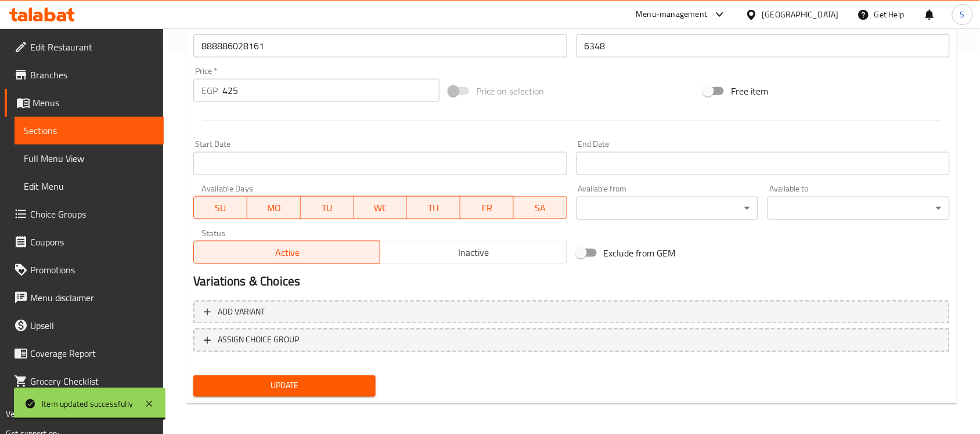
click at [340, 371] on div "Update" at bounding box center [285, 386] width 192 height 31
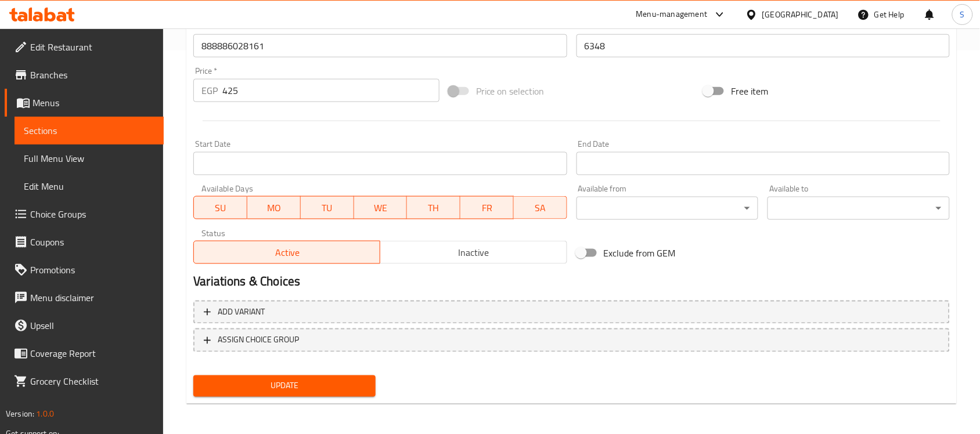
click at [334, 379] on span "Update" at bounding box center [285, 386] width 164 height 15
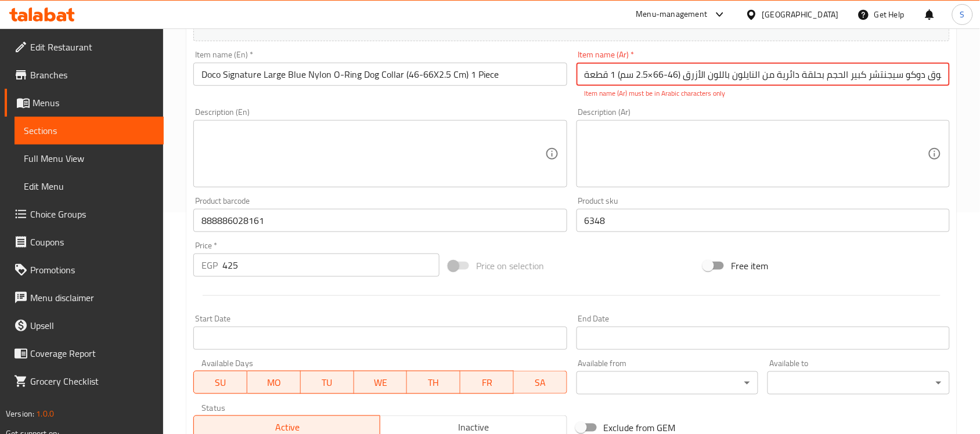
scroll to position [152, 0]
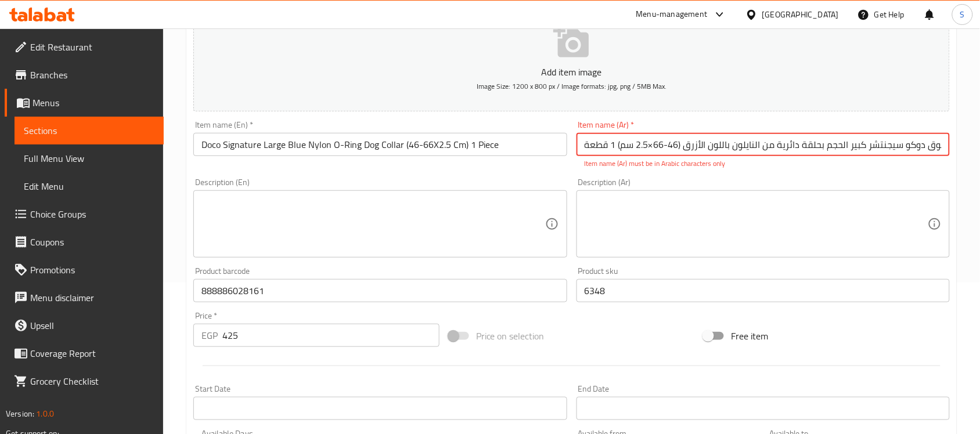
click at [652, 149] on input "طوق دوكو سيجنتشر كبير الحجم بحلقة دائرية من النايلون باللون الأزرق (46-66×2.5 س…" at bounding box center [763, 144] width 373 height 23
click at [649, 141] on input "طوق دوكو سيجنتشر كبير الحجم بحلقة دائرية من النايلون باللون الأزرق (46-66×2.5 س…" at bounding box center [763, 144] width 373 height 23
click at [646, 143] on input "طوق دوكو سيجنتشر كبير الحجم بحلقة دائرية من النايلون باللون الأزرق (46-66×2.5 س…" at bounding box center [763, 144] width 373 height 23
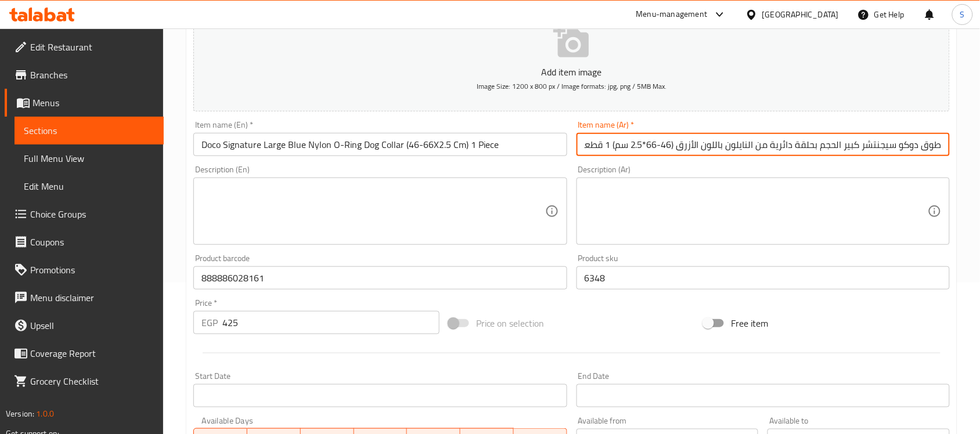
type input "طوق دوكو سيجنتشر كبير الحجم بحلقة دائرية من النايلون باللون الأزرق (46-66*2.5 س…"
click at [485, 184] on textarea at bounding box center [372, 211] width 343 height 55
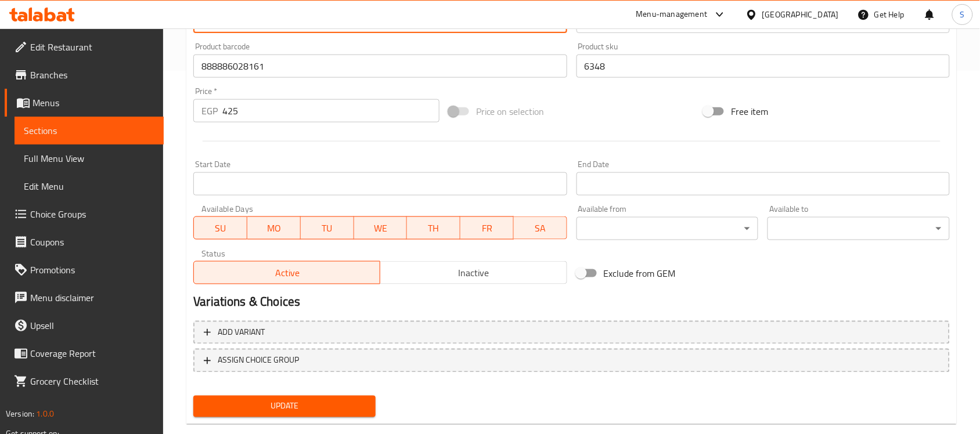
scroll to position [369, 0]
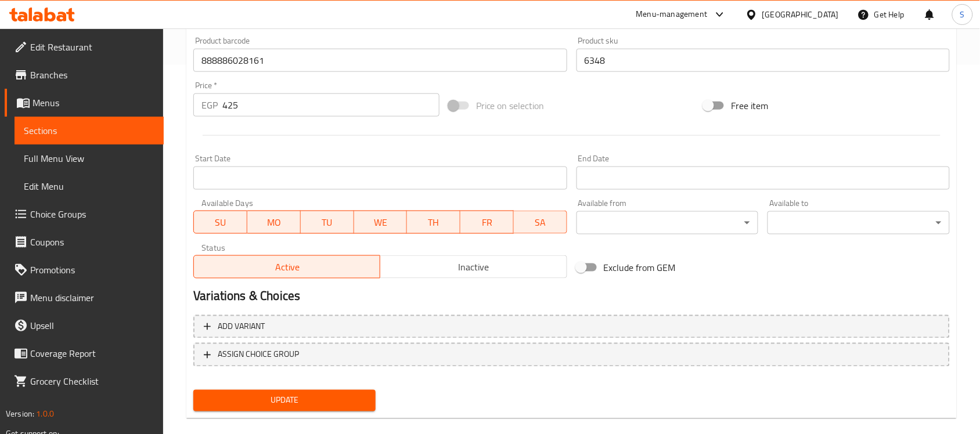
click at [279, 401] on span "Update" at bounding box center [285, 401] width 164 height 15
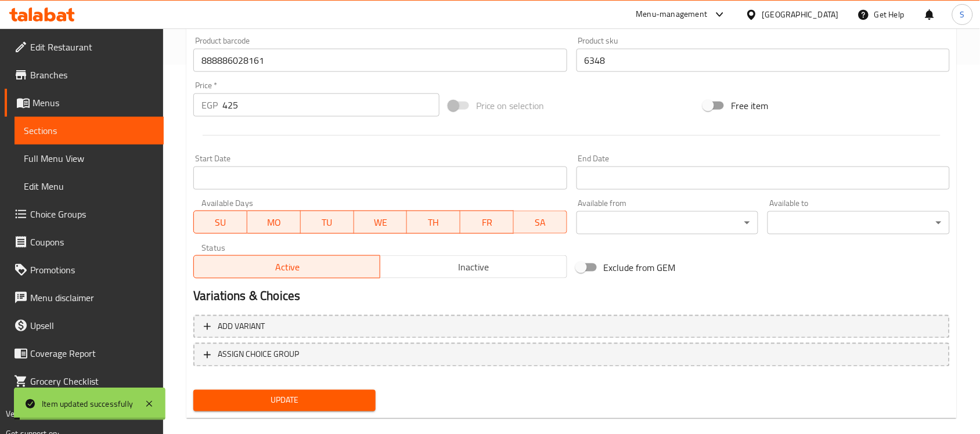
click at [64, 132] on span "Sections" at bounding box center [89, 131] width 131 height 14
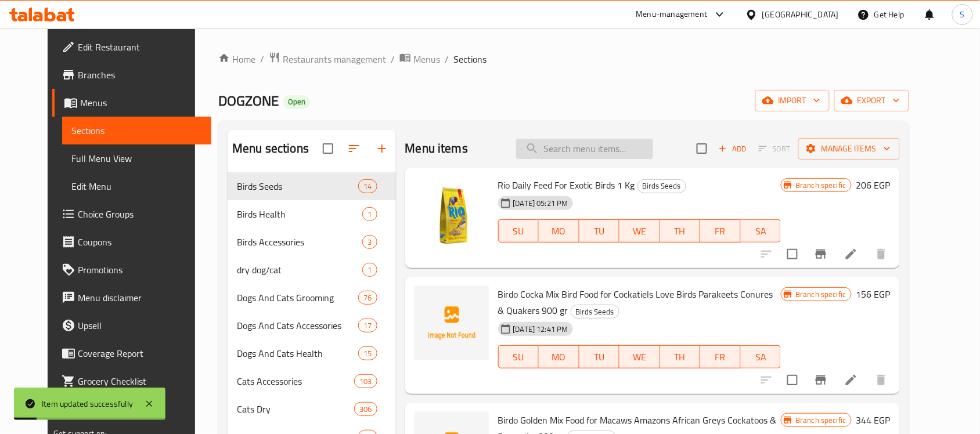
click at [604, 145] on input "search" at bounding box center [584, 149] width 137 height 20
paste input "888886039068"
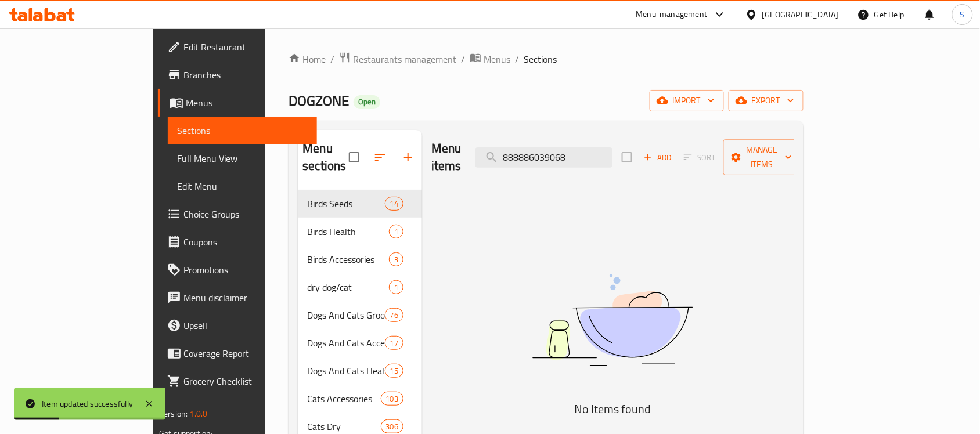
click at [758, 250] on img at bounding box center [612, 320] width 290 height 154
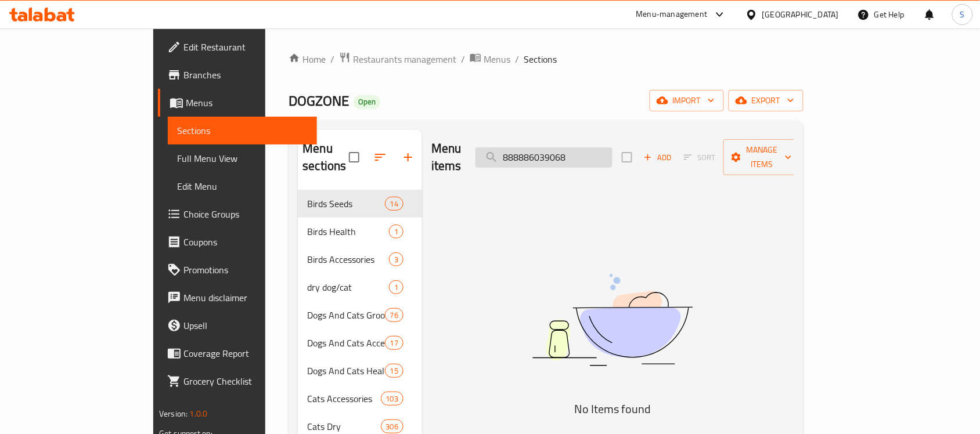
click at [578, 147] on input "888886039068" at bounding box center [544, 157] width 137 height 20
paste input "28291"
drag, startPoint x: 477, startPoint y: 359, endPoint x: 456, endPoint y: 289, distance: 72.7
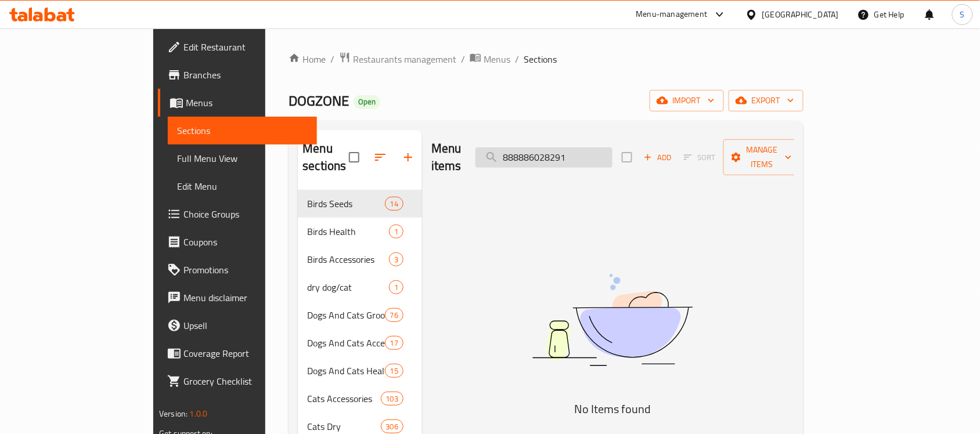
click at [567, 149] on input "888886028291" at bounding box center [544, 157] width 137 height 20
paste input "12504"
click at [558, 243] on img at bounding box center [612, 320] width 290 height 154
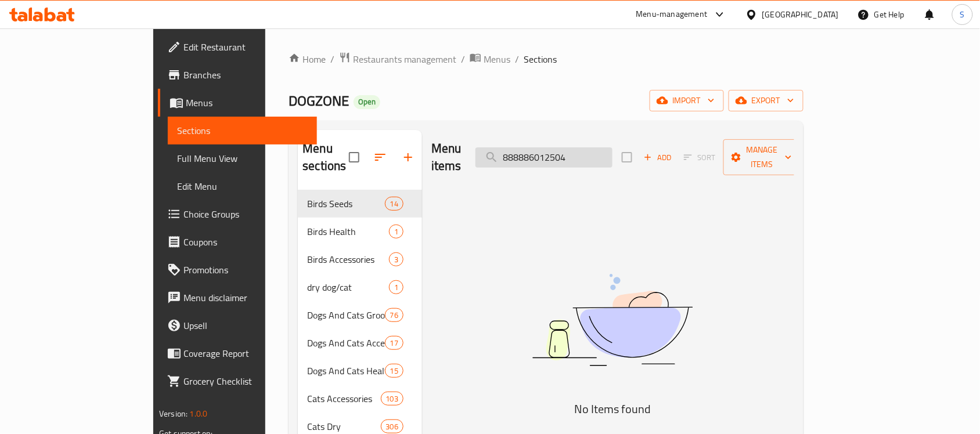
click at [596, 147] on input "888886012504" at bounding box center [544, 157] width 137 height 20
paste input "28222"
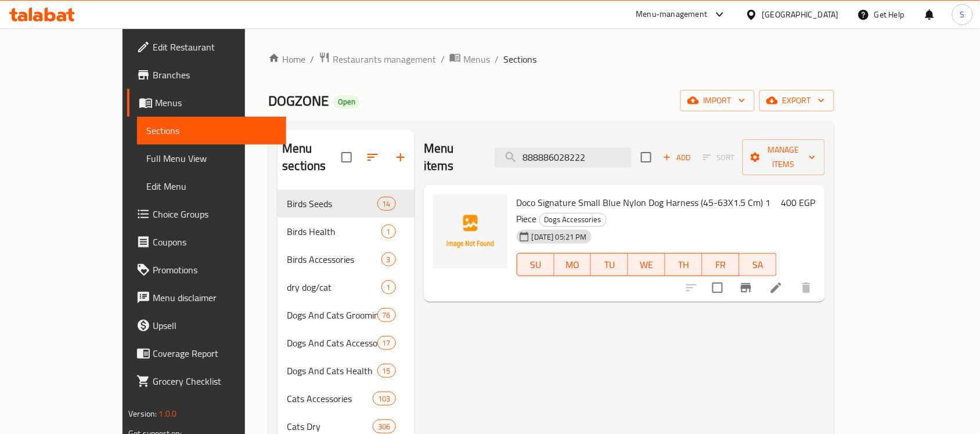
type input "888886028222"
click at [783, 281] on icon at bounding box center [776, 288] width 14 height 14
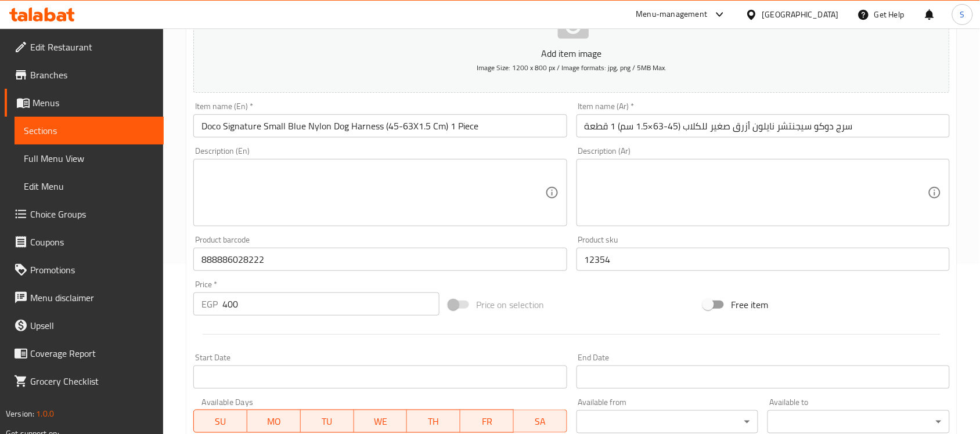
scroll to position [290, 0]
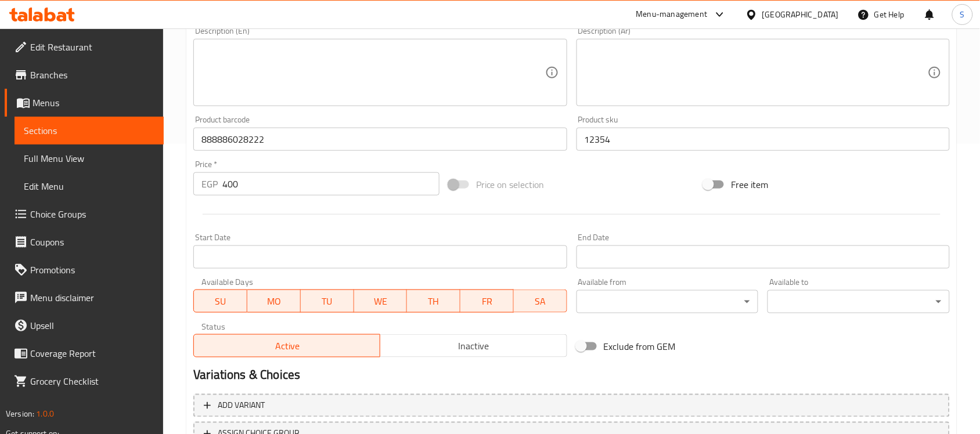
click at [210, 190] on div "EGP 400 Price *" at bounding box center [316, 183] width 246 height 23
paste input "5"
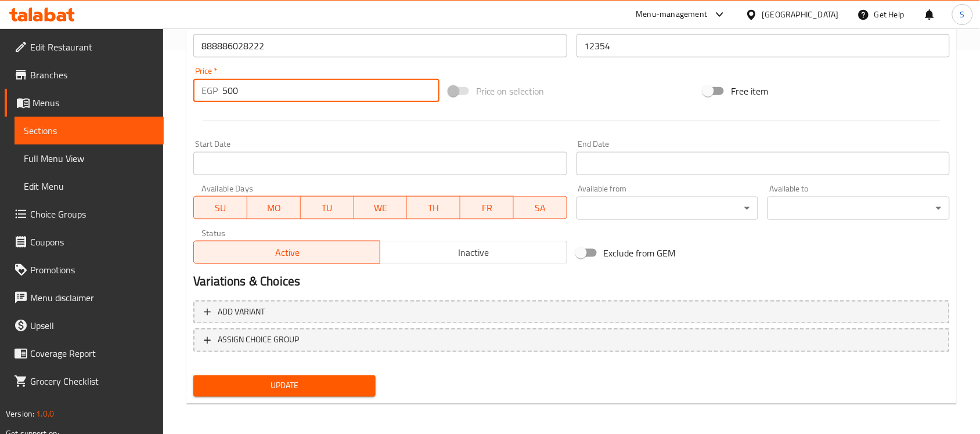
type input "500"
click at [270, 390] on span "Update" at bounding box center [285, 386] width 164 height 15
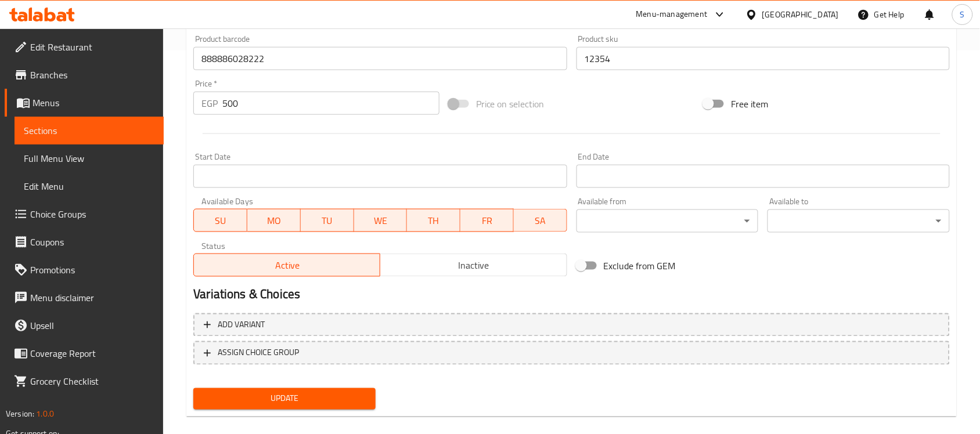
scroll to position [79, 0]
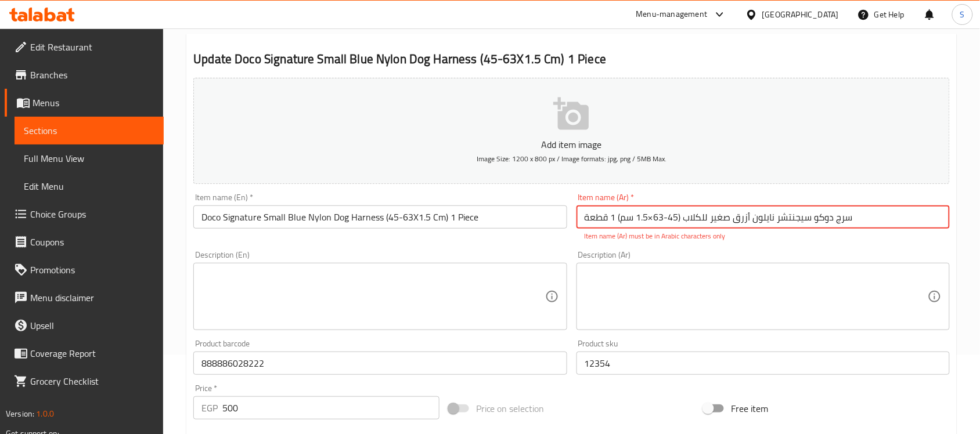
click at [652, 218] on input "سرج دوكو سيجنتشر نايلون أزرق صغير للكلاب (45-63×1.5 سم) 1 قطعة" at bounding box center [763, 217] width 373 height 23
click at [739, 219] on input "سرج دوكو سيجنتشر نايلون أزرق صغير للكلاب (45-63×1.5 سم) 1 قطعة" at bounding box center [763, 217] width 373 height 23
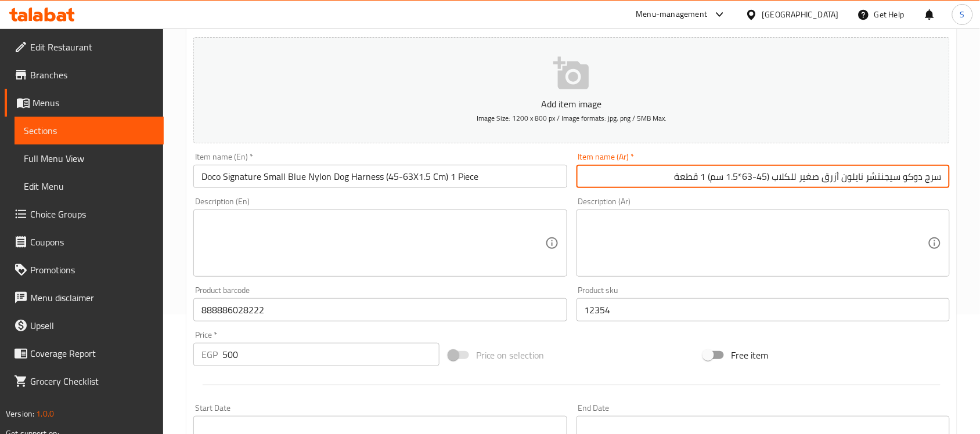
scroll to position [369, 0]
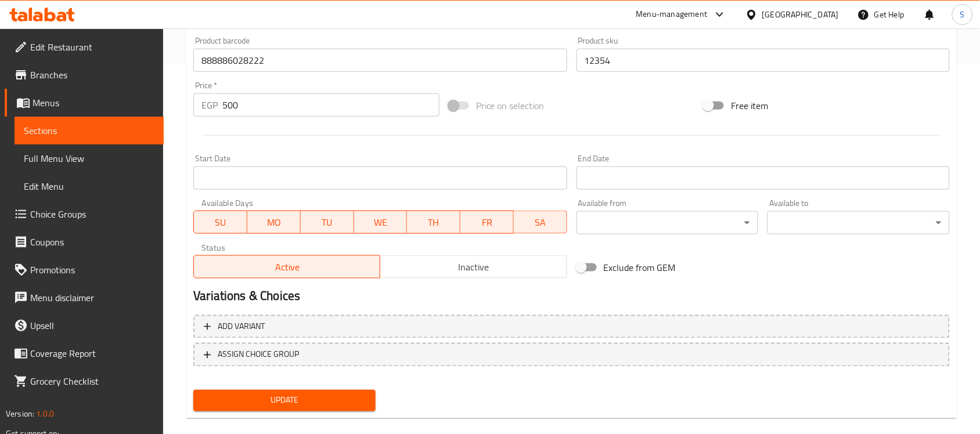
type input "سرج دوكو سيجنتشر نايلون أزرق صغير للكلاب (45-63*1.5 سم) 1 قطعة"
click at [260, 401] on span "Update" at bounding box center [285, 401] width 164 height 15
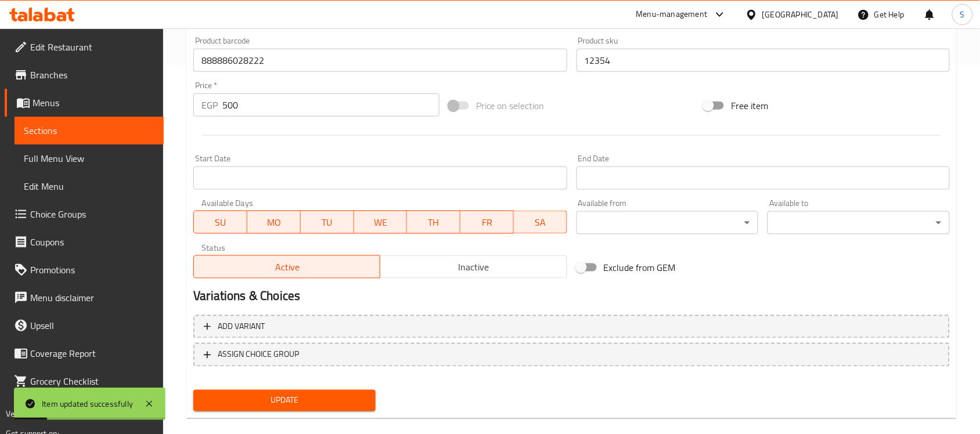
click at [28, 131] on span "Sections" at bounding box center [89, 131] width 131 height 14
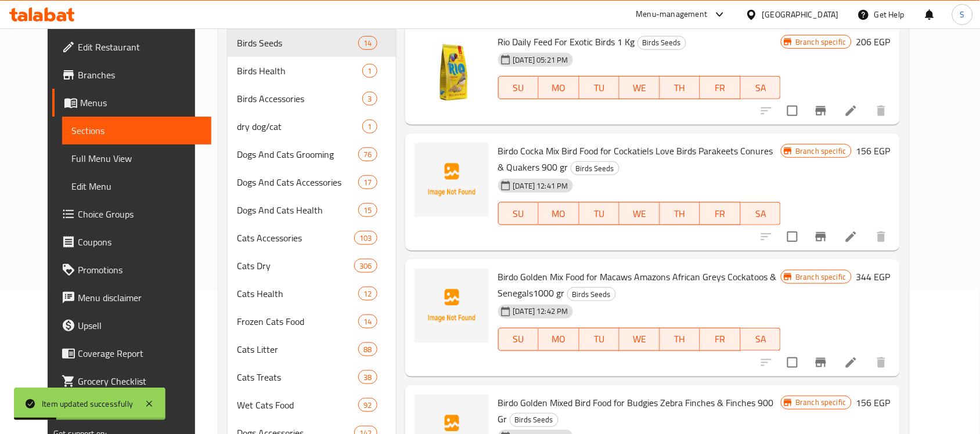
scroll to position [6, 0]
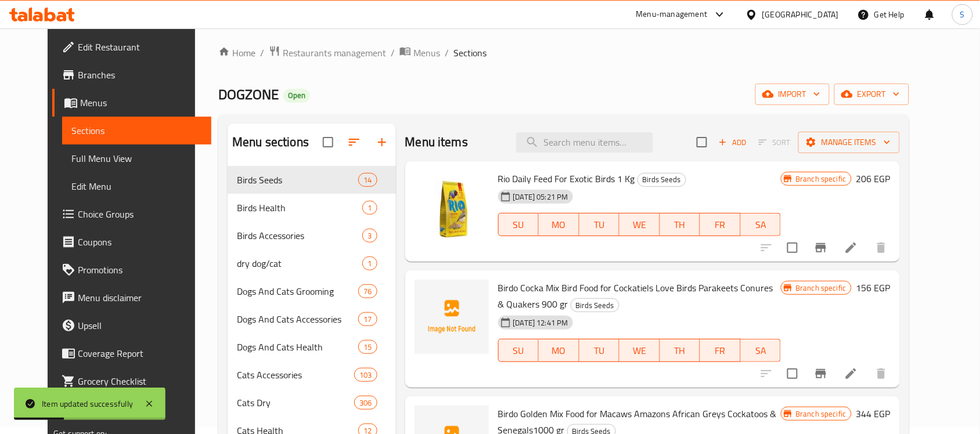
click at [609, 131] on div "Menu items Add Sort Manage items" at bounding box center [652, 143] width 495 height 38
click at [594, 153] on div "Menu items Add Sort Manage items" at bounding box center [652, 143] width 495 height 38
click at [600, 144] on input "search" at bounding box center [584, 142] width 137 height 20
paste input "888886026433"
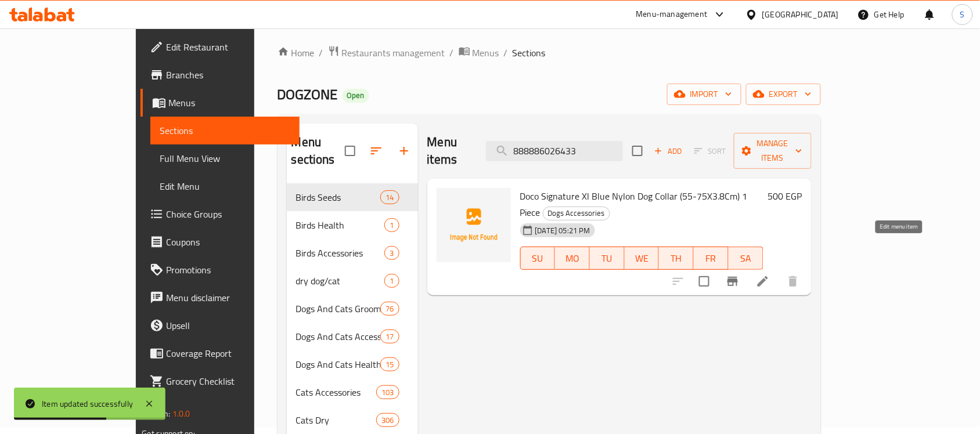
type input "888886026433"
click at [770, 275] on icon at bounding box center [763, 282] width 14 height 14
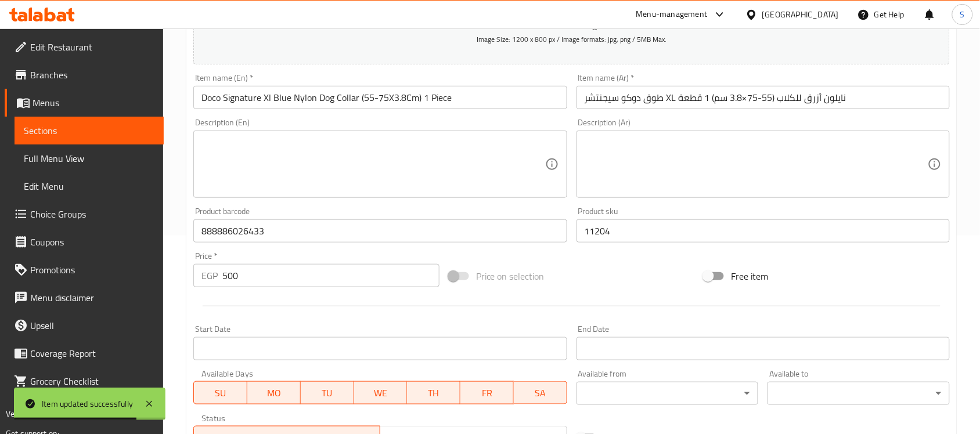
scroll to position [290, 0]
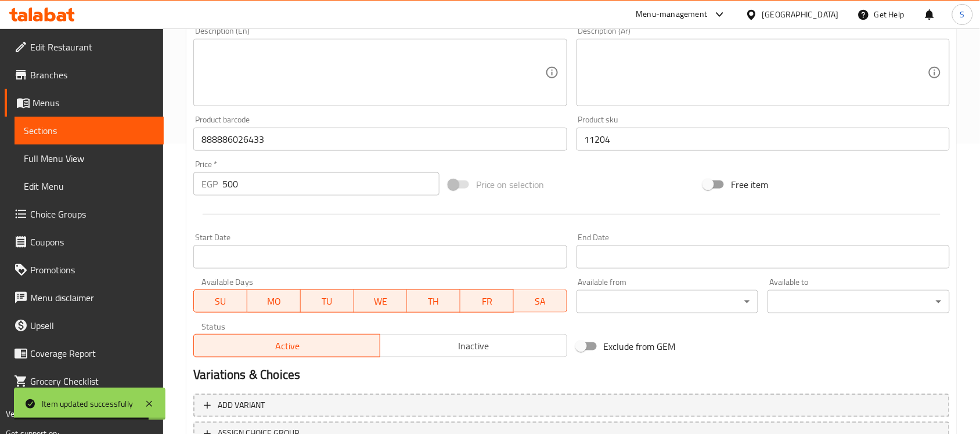
drag, startPoint x: 255, startPoint y: 182, endPoint x: 196, endPoint y: 186, distance: 59.9
click at [196, 186] on div "EGP 500 Price *" at bounding box center [316, 183] width 246 height 23
paste input "625"
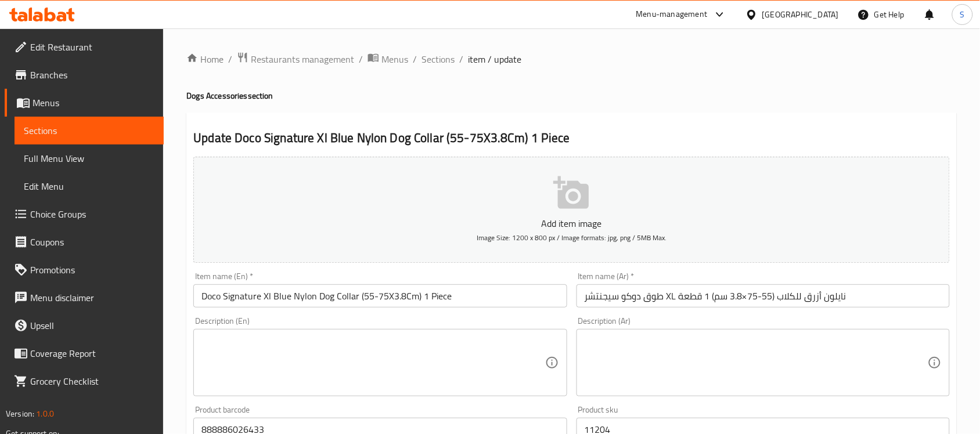
type input "625"
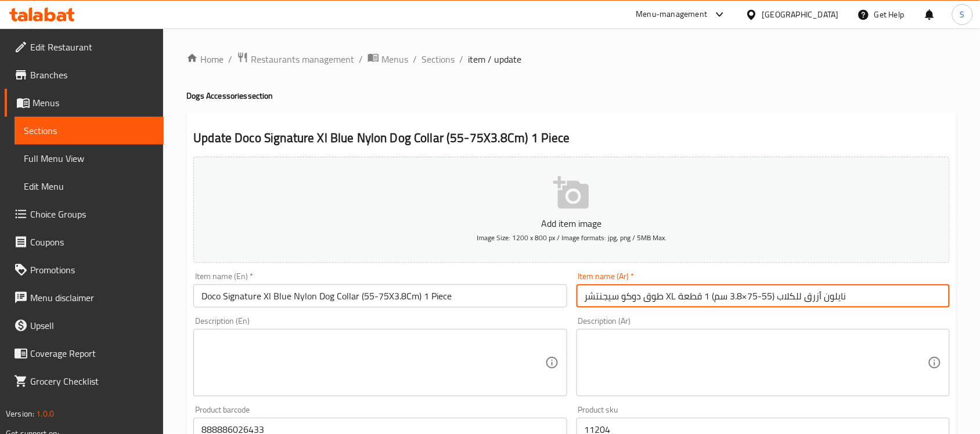
click at [700, 298] on input "طوق دوكو سيجنتشر XL نايلون أزرق للكلاب (55-75×3.8 سم) 1 قطعة" at bounding box center [763, 296] width 373 height 23
click at [751, 297] on input "طوق دوكو سيجنتشر XL نايلون أزرق للكلاب (55-75×3.8 سم) 1 قطعة" at bounding box center [763, 296] width 373 height 23
drag, startPoint x: 859, startPoint y: 298, endPoint x: 851, endPoint y: 298, distance: 8.7
click at [851, 298] on input "طوق دوكو سيجنتشر XL نايلون أزرق للكلاب (55-75*3.8 سم) 1 قطعة" at bounding box center [763, 296] width 373 height 23
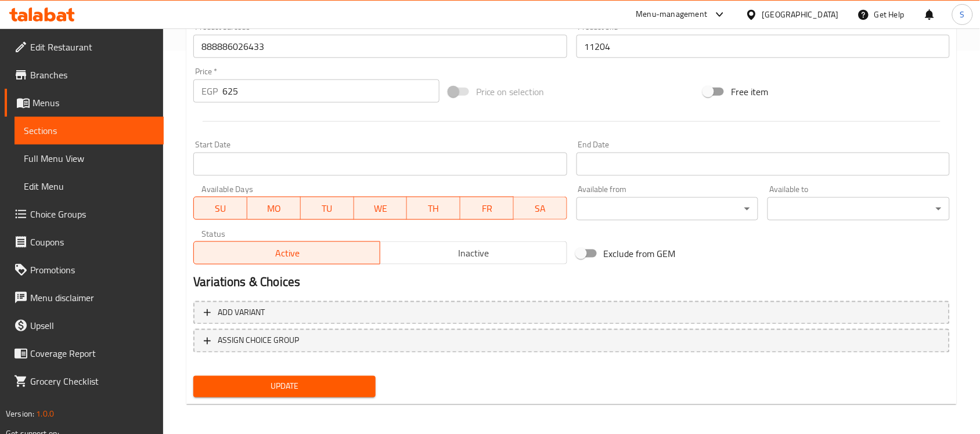
scroll to position [384, 0]
type input "طوق دوكو سيجنتشر اكس ال نايلون أزرق للكلاب (55-75*3.8 سم) 1 قطعة"
click at [239, 380] on span "Update" at bounding box center [285, 386] width 164 height 15
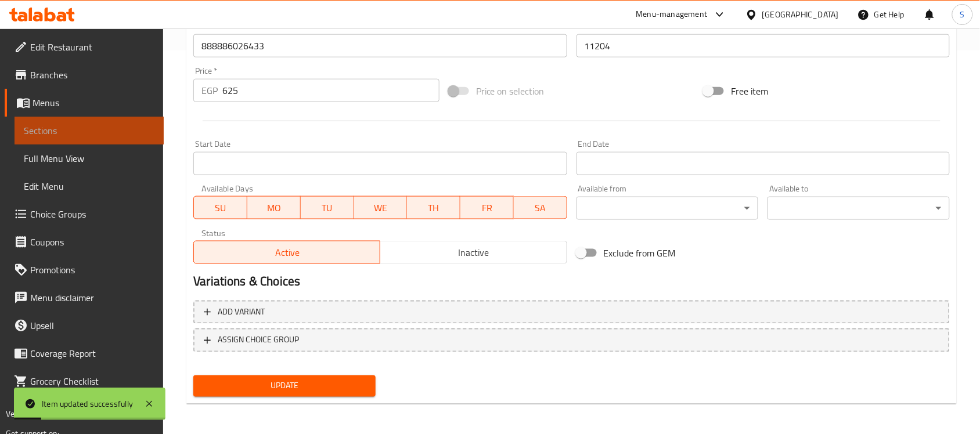
click at [131, 125] on span "Sections" at bounding box center [89, 131] width 131 height 14
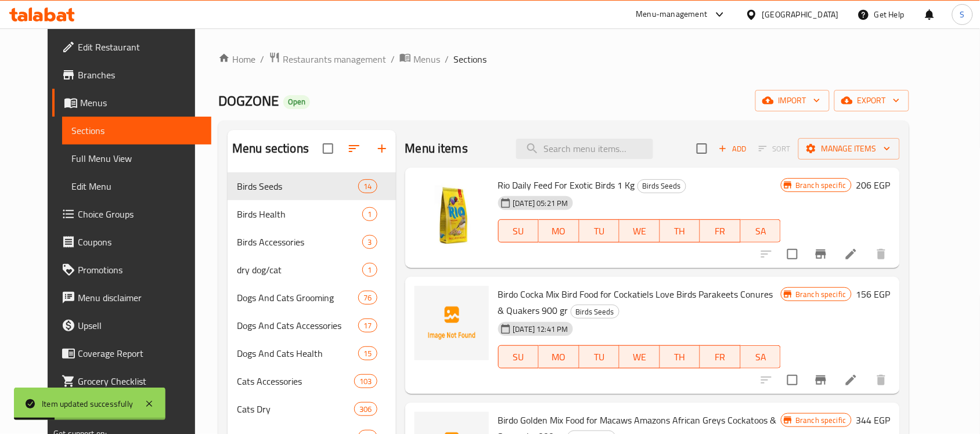
click at [631, 135] on div "Menu items Add Sort Manage items" at bounding box center [652, 149] width 495 height 38
click at [622, 149] on input "search" at bounding box center [584, 149] width 137 height 20
paste input "888886014652"
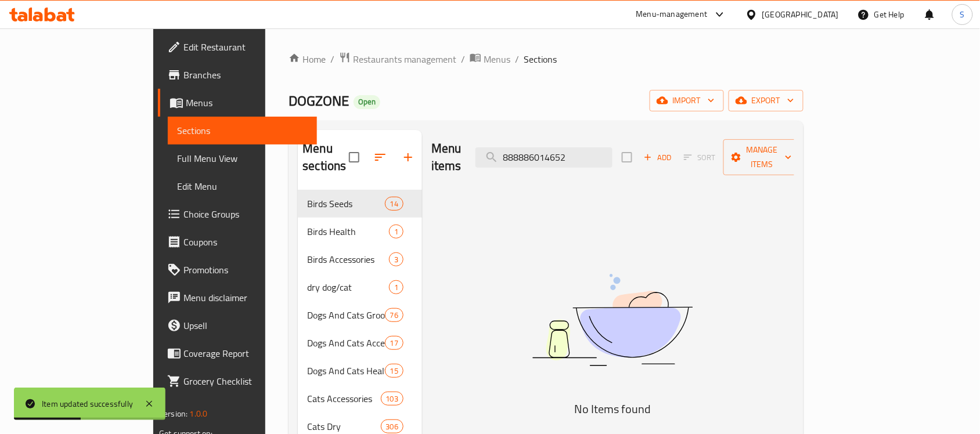
click at [758, 292] on img at bounding box center [612, 320] width 290 height 154
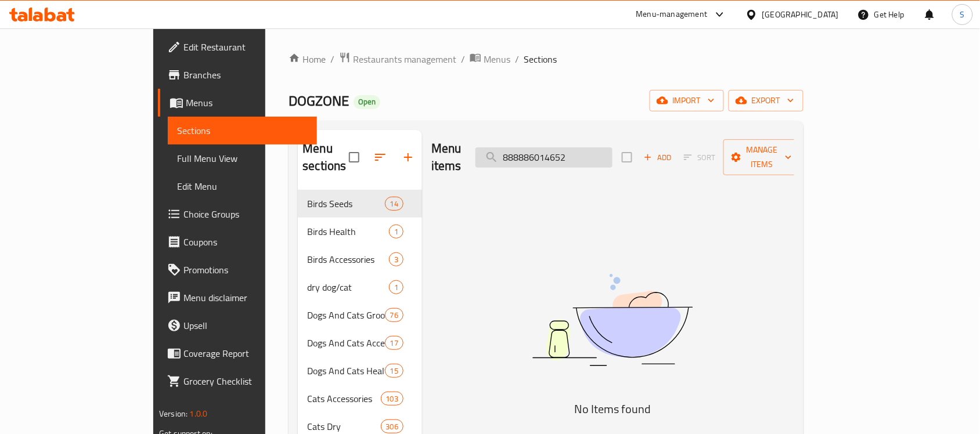
click at [562, 147] on input "888886014652" at bounding box center [544, 157] width 137 height 20
paste input "5840"
click at [534, 261] on img at bounding box center [612, 320] width 290 height 154
click at [613, 155] on input "888886015840" at bounding box center [544, 157] width 137 height 20
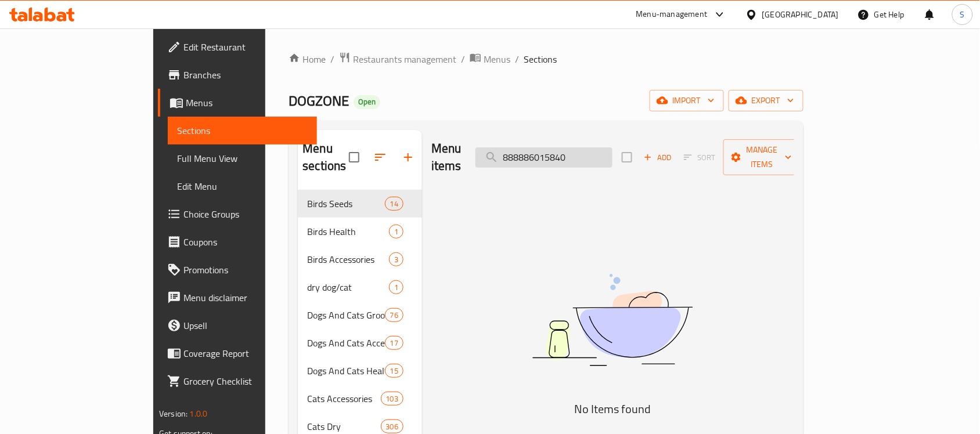
click at [613, 155] on input "888886015840" at bounding box center [544, 157] width 137 height 20
paste input "33936"
click at [571, 152] on input "888886033936" at bounding box center [544, 157] width 137 height 20
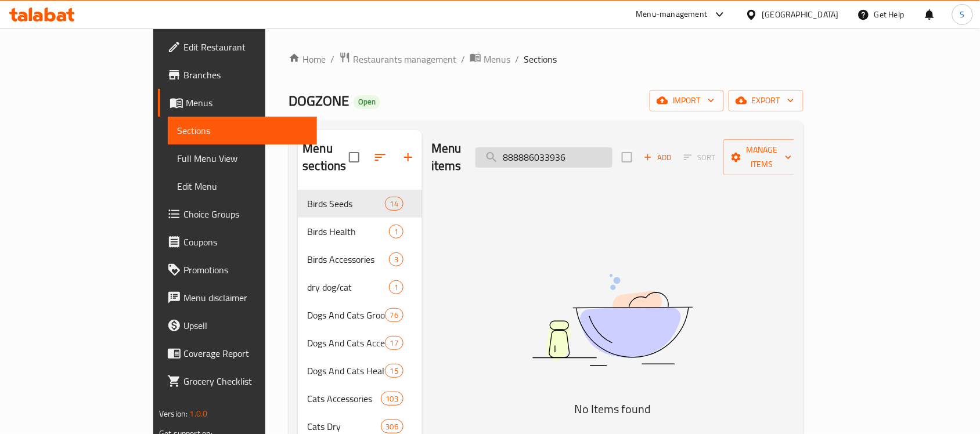
paste input "2052"
click at [575, 251] on img at bounding box center [612, 320] width 290 height 154
click at [602, 147] on input "888886032052" at bounding box center [544, 157] width 137 height 20
paste input "45"
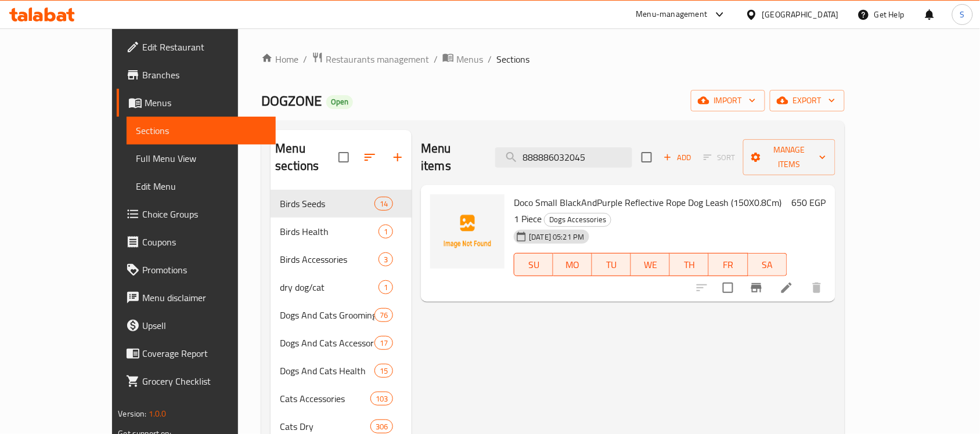
type input "888886032045"
click at [792, 283] on icon at bounding box center [787, 288] width 10 height 10
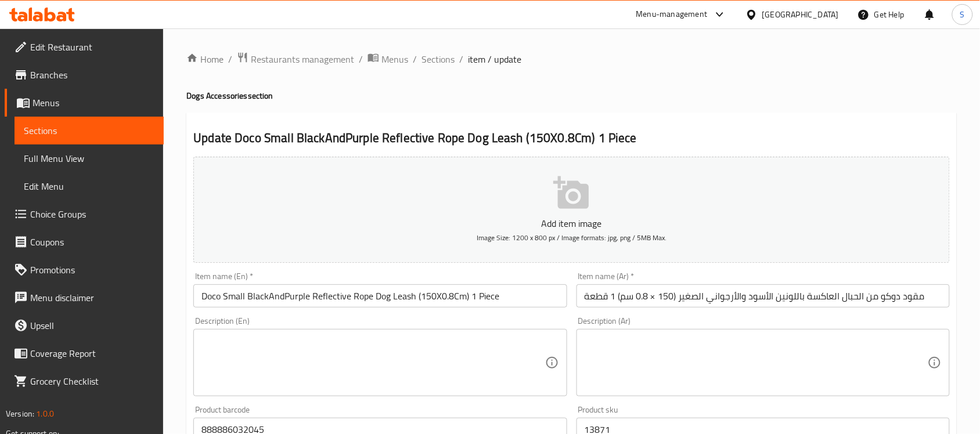
scroll to position [363, 0]
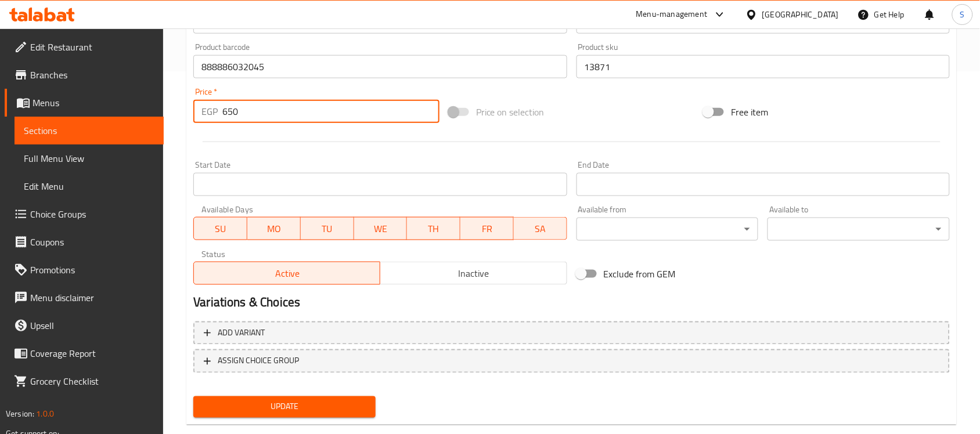
drag, startPoint x: 243, startPoint y: 117, endPoint x: 212, endPoint y: 122, distance: 31.2
click at [213, 122] on div "EGP 650 Price *" at bounding box center [316, 111] width 246 height 23
paste input "813"
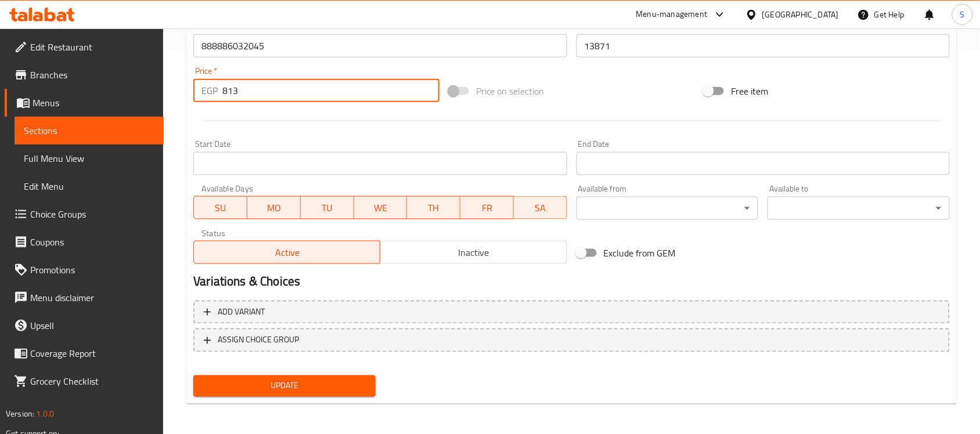
type input "813"
click at [285, 387] on span "Update" at bounding box center [285, 386] width 164 height 15
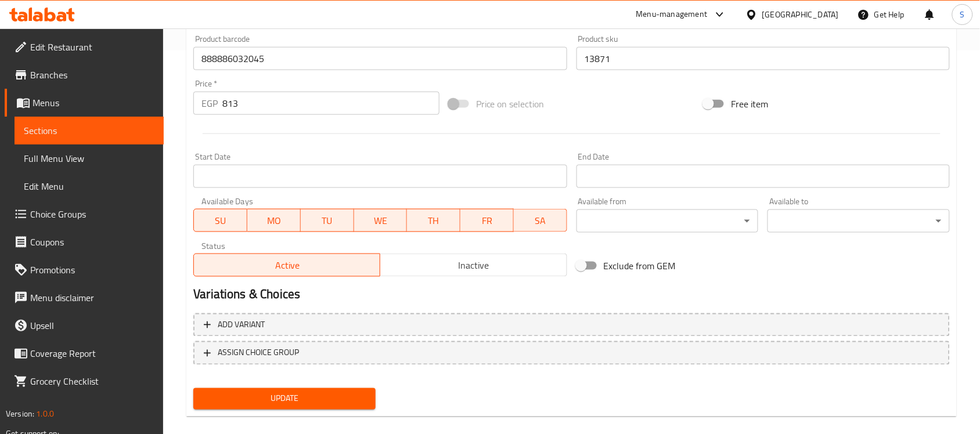
scroll to position [79, 0]
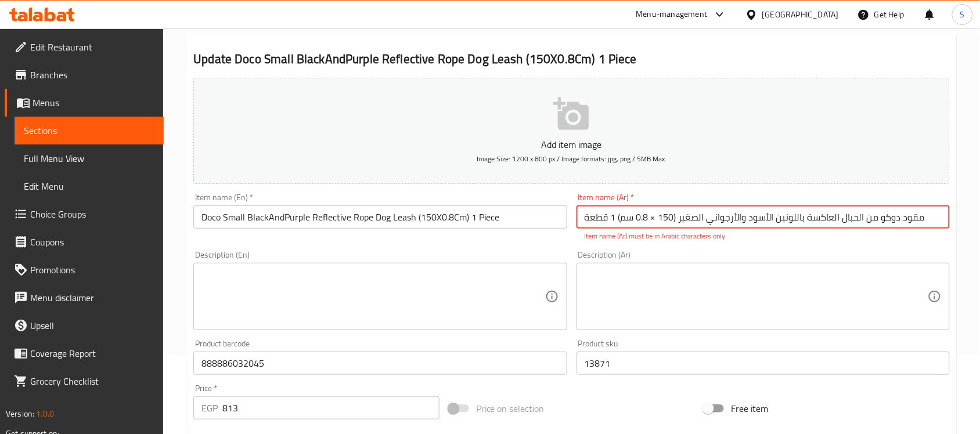
click at [652, 218] on input "مقود دوكو من الحبال العاكسة باللونين الأسود والأرجواني الصغير (150 × 0.8 سم) 1 …" at bounding box center [763, 217] width 373 height 23
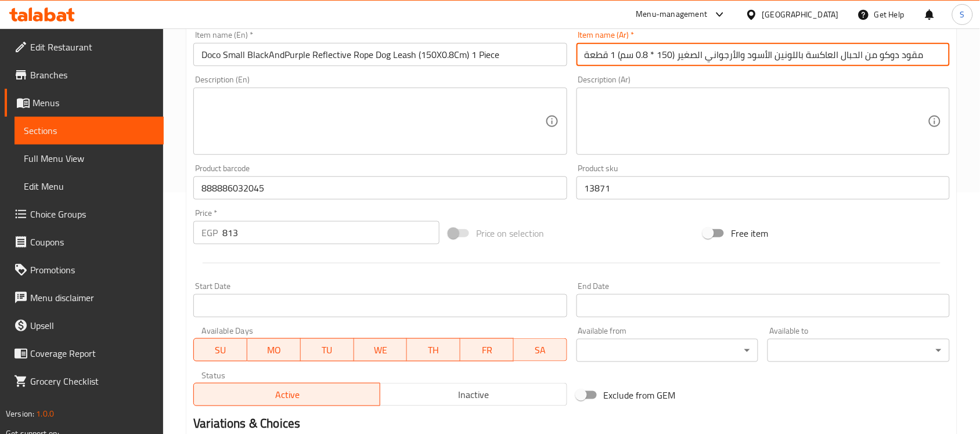
scroll to position [369, 0]
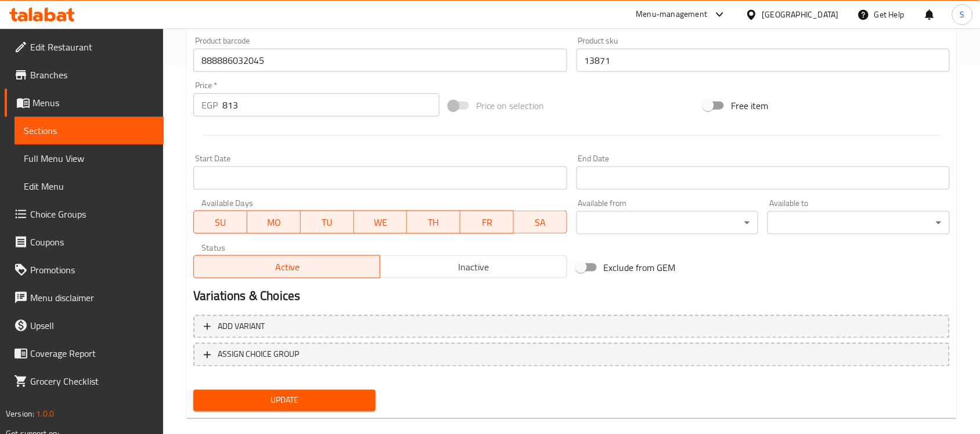
type input "مقود دوكو من الحبال العاكسة باللونين الأسود والأرجواني الصغير (150 * 0.8 سم) 1 …"
click at [231, 390] on button "Update" at bounding box center [284, 400] width 182 height 21
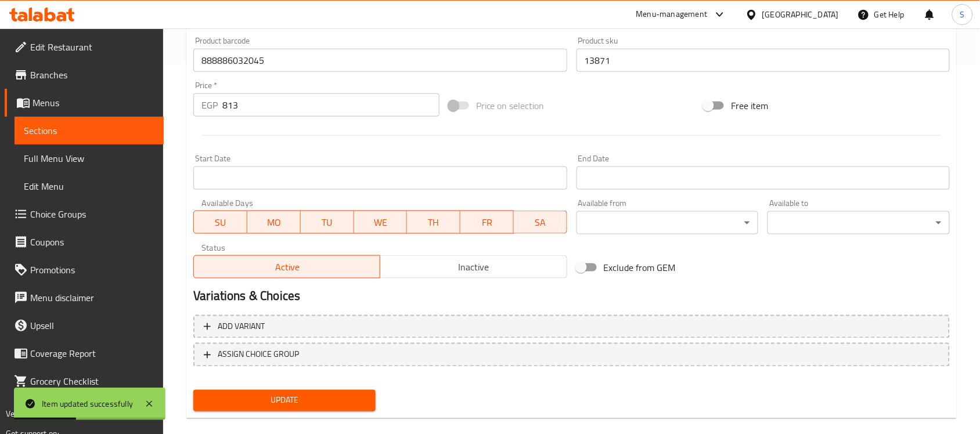
click at [60, 121] on link "Sections" at bounding box center [89, 131] width 149 height 28
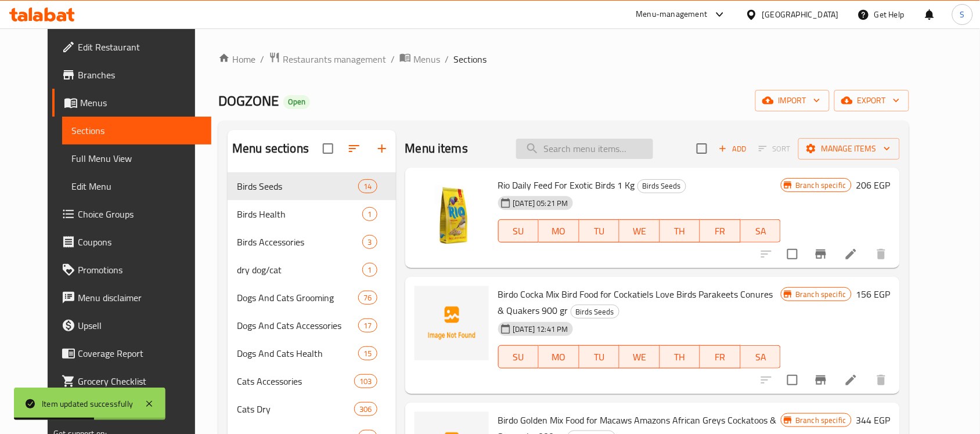
click at [575, 144] on input "search" at bounding box center [584, 149] width 137 height 20
paste input "888886028277"
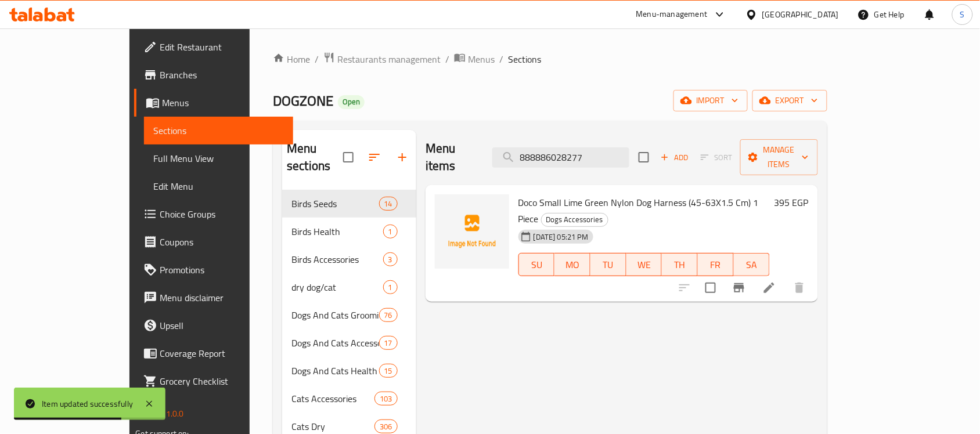
type input "888886028277"
click at [776, 281] on icon at bounding box center [769, 288] width 14 height 14
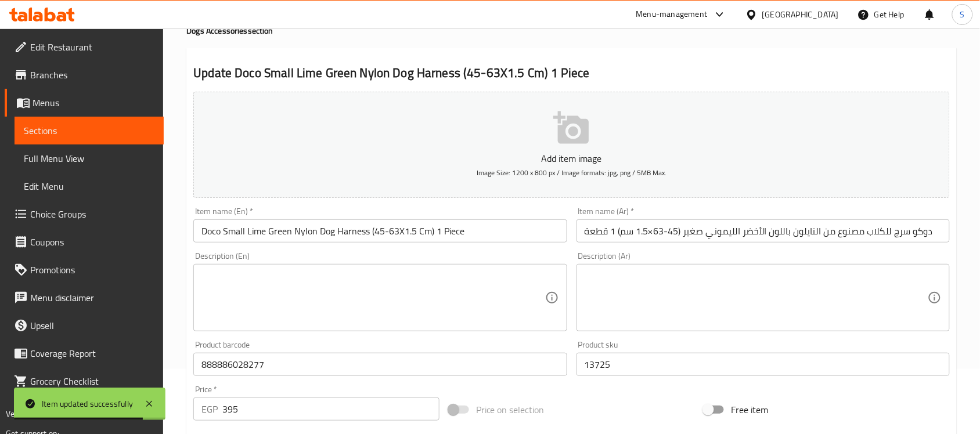
scroll to position [218, 0]
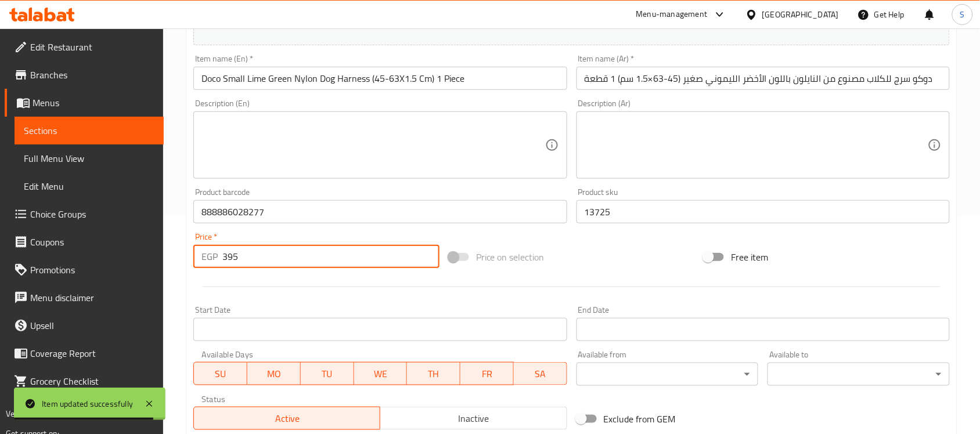
drag, startPoint x: 224, startPoint y: 260, endPoint x: 204, endPoint y: 261, distance: 19.8
click at [204, 261] on div "EGP 395 Price *" at bounding box center [316, 256] width 246 height 23
paste input "494"
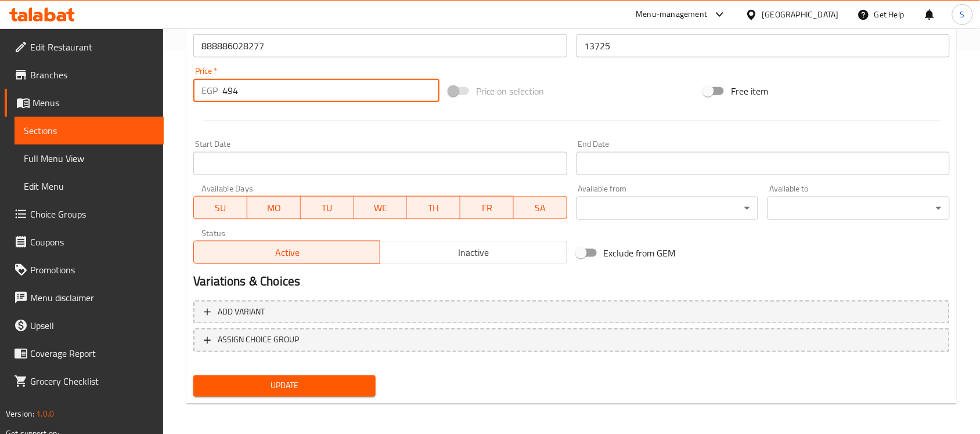
type input "494"
click at [262, 380] on span "Update" at bounding box center [285, 386] width 164 height 15
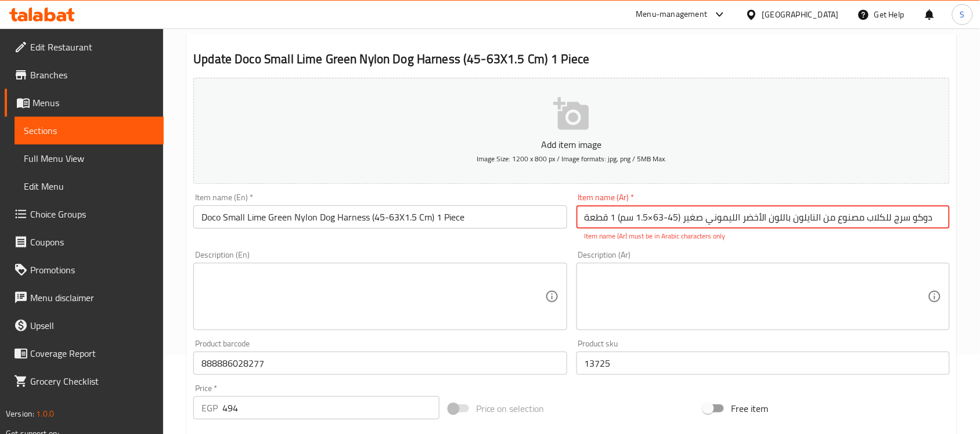
click at [652, 216] on input "دوكو سرج للكلاب مصنوع من النايلون باللون الأخضر الليموني صغير (45-63×1.5 سم) 1 …" at bounding box center [763, 217] width 373 height 23
click at [660, 218] on input "دوكو سرج للكلاب مصنوع من النايلون باللون الأخضر الليموني صغير (45-63×1.5 سم) 1 …" at bounding box center [763, 217] width 373 height 23
click at [665, 219] on input "دوكو سرج للكلاب مصنوع من النايلون باللون الأخضر الليموني صغير (45-63×1.5 سم) 1 …" at bounding box center [763, 217] width 373 height 23
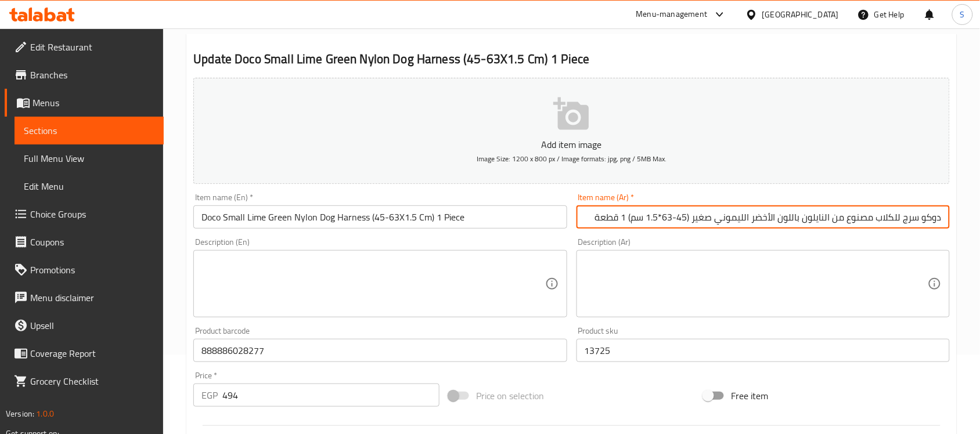
scroll to position [369, 0]
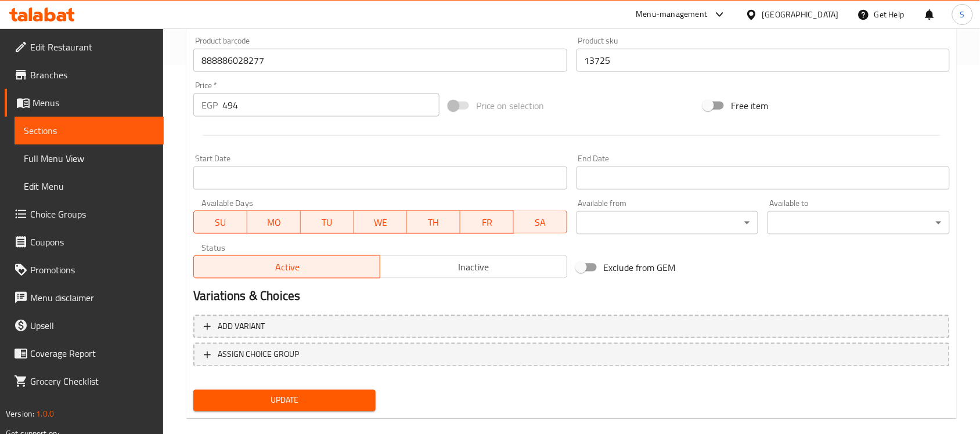
type input "دوكو سرج للكلاب مصنوع من النايلون باللون الأخضر الليموني صغير (45-63*1.5 سم) 1 …"
click at [297, 397] on span "Update" at bounding box center [285, 401] width 164 height 15
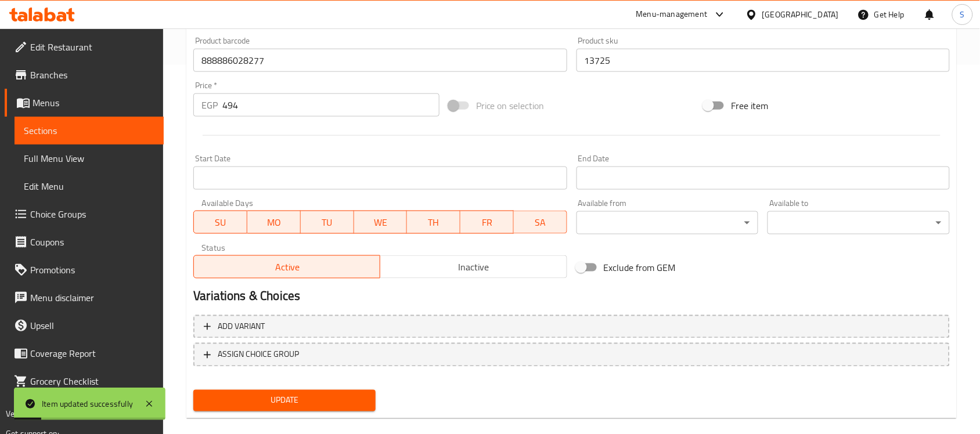
click at [35, 129] on span "Sections" at bounding box center [89, 131] width 131 height 14
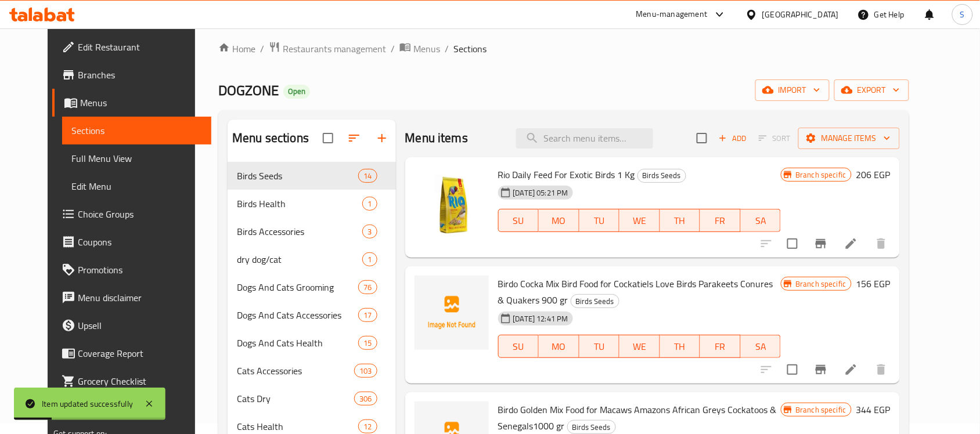
scroll to position [6, 0]
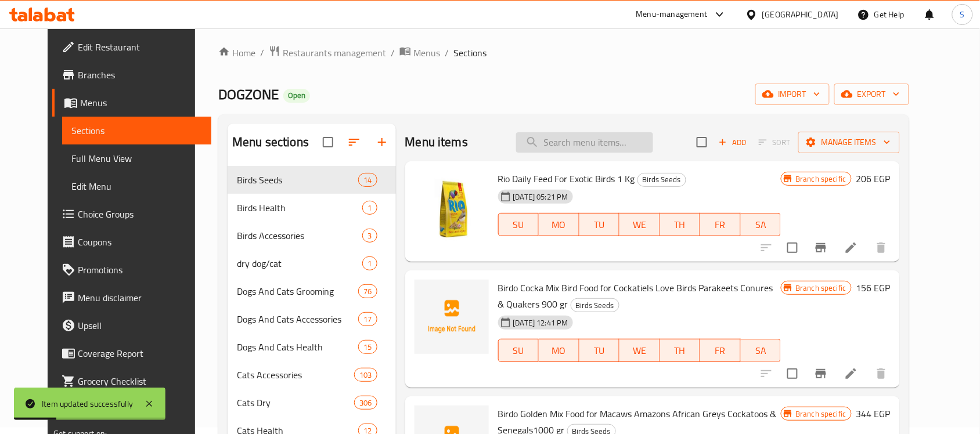
click at [590, 152] on input "search" at bounding box center [584, 142] width 137 height 20
paste input "888886028321"
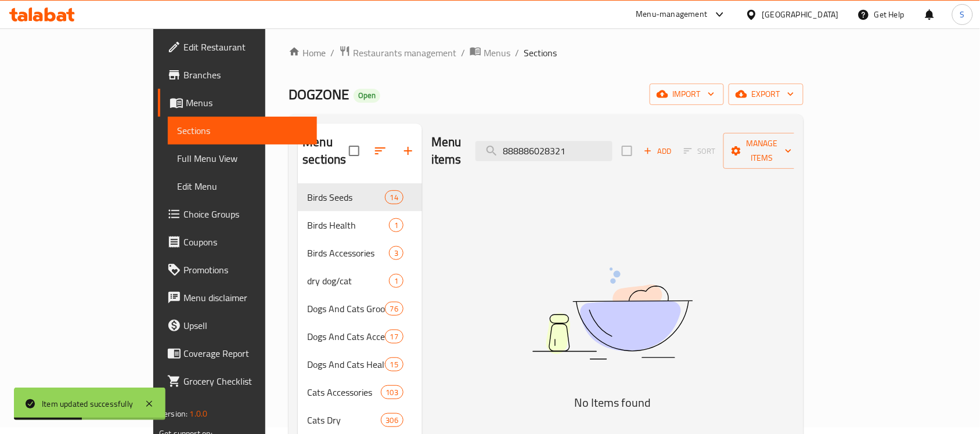
click at [656, 296] on img at bounding box center [612, 314] width 290 height 154
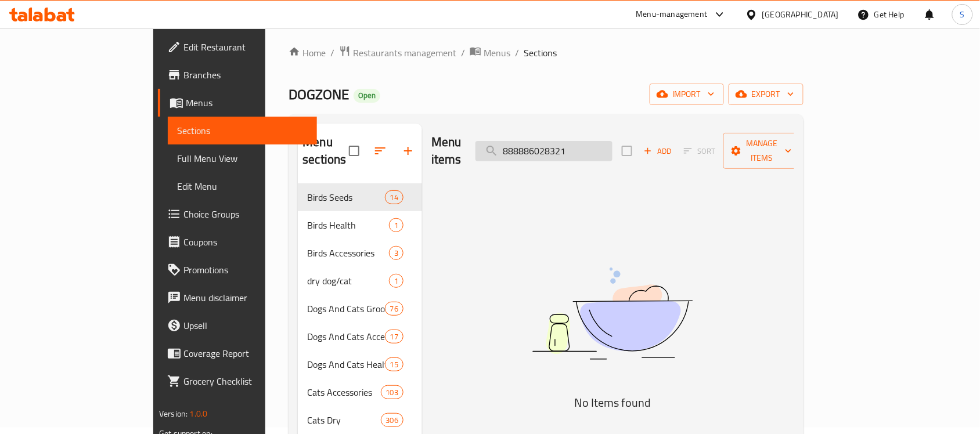
click at [564, 145] on input "888886028321" at bounding box center [544, 151] width 137 height 20
paste input "14782"
click at [571, 141] on input "888886014782" at bounding box center [544, 151] width 137 height 20
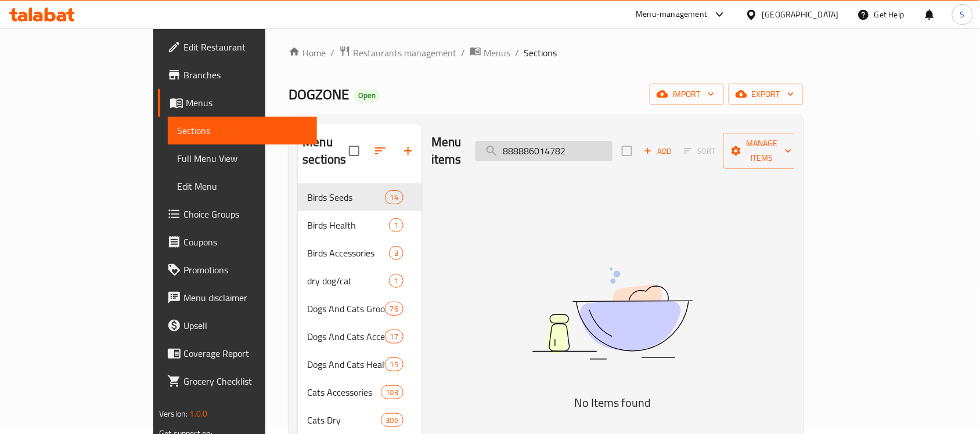
click at [571, 141] on input "888886014782" at bounding box center [544, 151] width 137 height 20
paste input "04776"
click at [592, 141] on input "888886004776" at bounding box center [544, 151] width 137 height 20
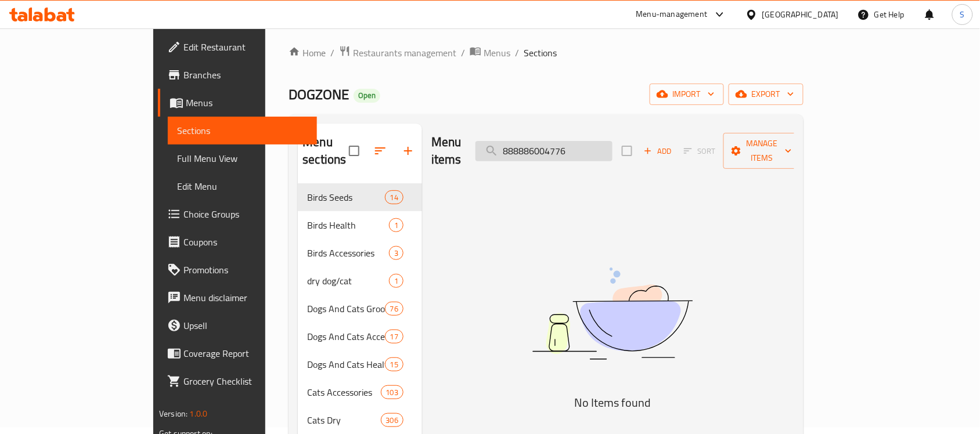
paste input "12603"
click at [591, 141] on input "888886012603" at bounding box center [544, 151] width 137 height 20
paste input "5871"
click at [591, 141] on input "888886012603" at bounding box center [544, 151] width 137 height 20
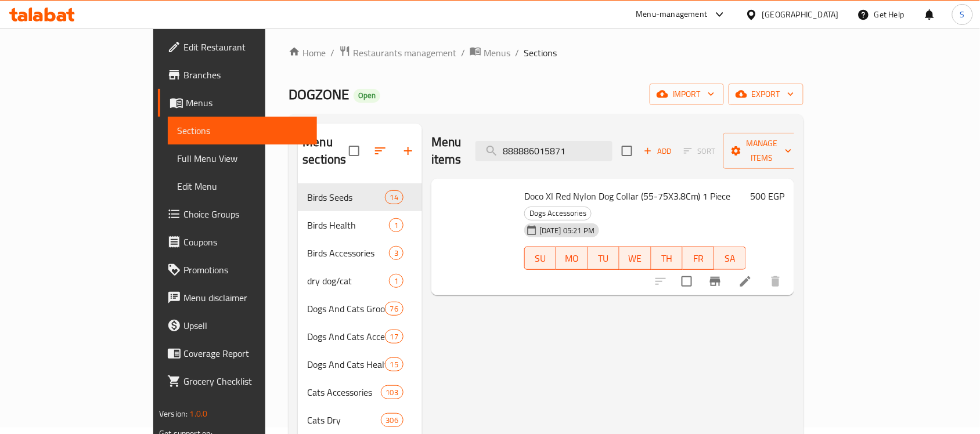
type input "888886015871"
click at [558, 253] on div "Doco Xl Red Nylon Dog Collar (55-75X3.8Cm) 1 Piece Dogs Accessories [DATE] 05:2…" at bounding box center [635, 237] width 231 height 108
click at [753, 275] on icon at bounding box center [746, 282] width 14 height 14
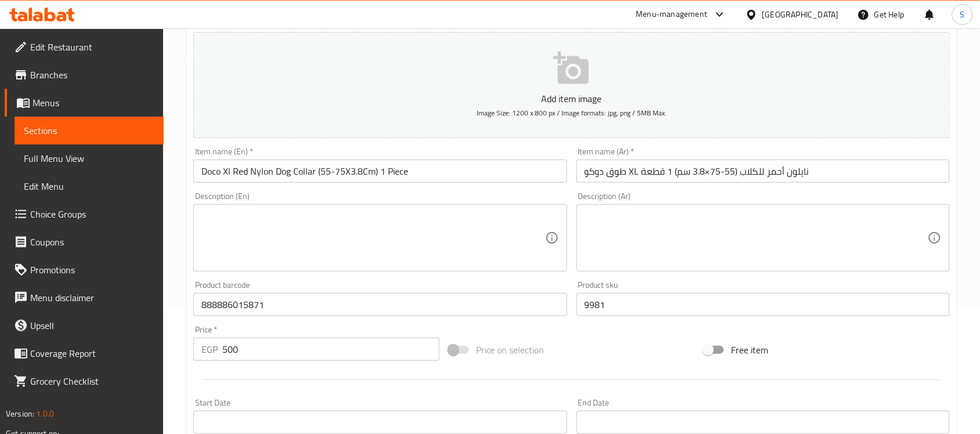
scroll to position [218, 0]
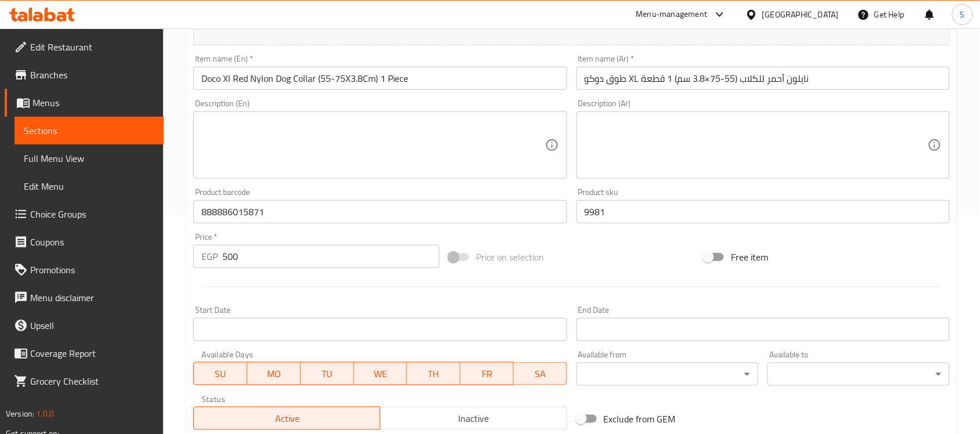
drag, startPoint x: 236, startPoint y: 254, endPoint x: 225, endPoint y: 257, distance: 10.7
click at [225, 257] on input "500" at bounding box center [330, 256] width 217 height 23
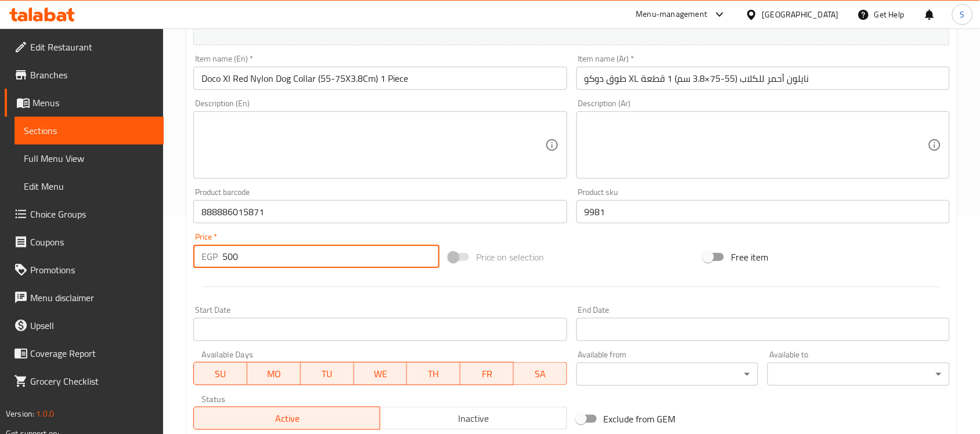
paste input "625"
drag, startPoint x: 263, startPoint y: 253, endPoint x: 168, endPoint y: 259, distance: 94.8
click at [170, 259] on div "Home / Restaurants management / Menus / Sections / item / update Dogs Accessori…" at bounding box center [571, 207] width 817 height 792
paste input "number"
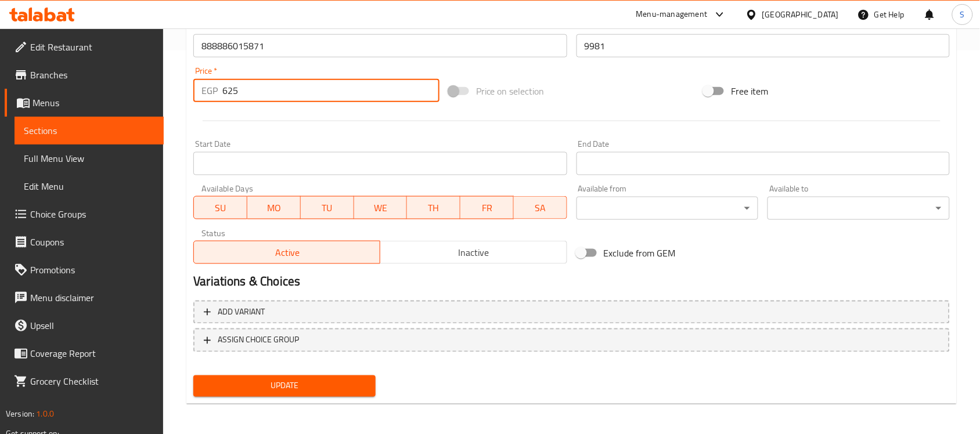
type input "625"
click at [265, 385] on span "Update" at bounding box center [285, 386] width 164 height 15
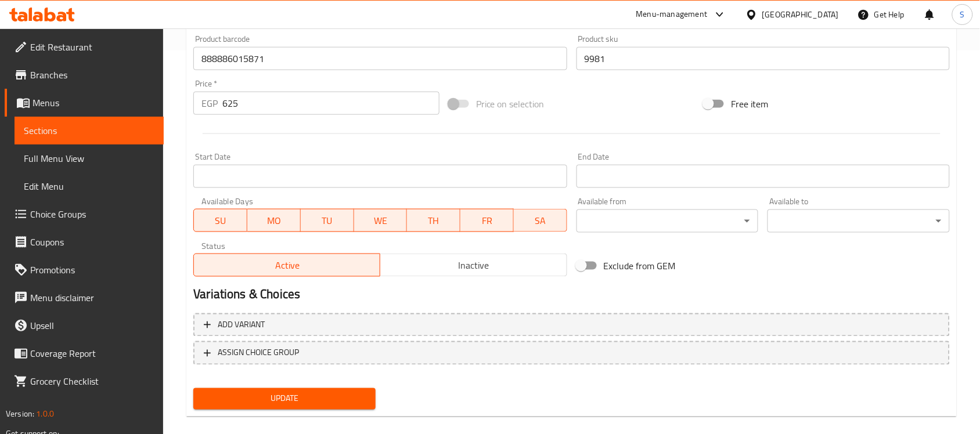
scroll to position [79, 0]
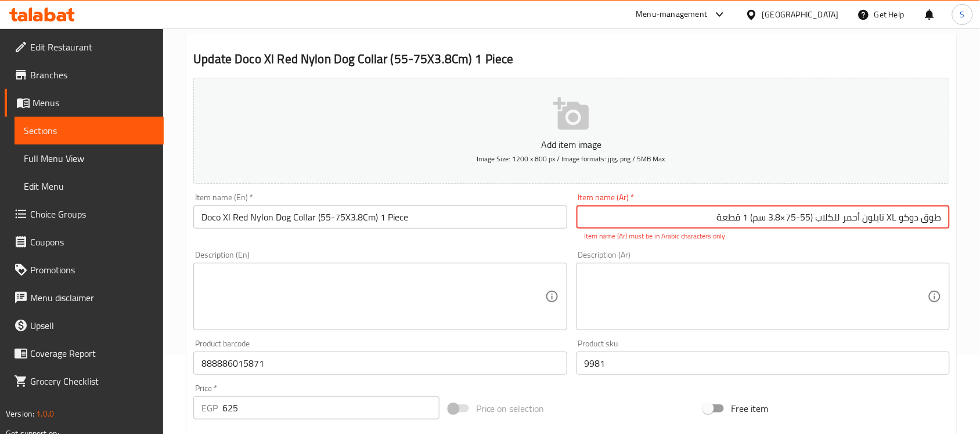
drag, startPoint x: 897, startPoint y: 215, endPoint x: 890, endPoint y: 216, distance: 7.6
click at [890, 216] on input "طوق دوكو XL نايلون أحمر للكلاب (55-75×3.8 سم) 1 قطعة" at bounding box center [763, 217] width 373 height 23
click at [767, 218] on input "طوق دوكو اكس ال نايلون أحمر للكلاب (55-75×3.8 سم) 1 قطعة" at bounding box center [763, 217] width 373 height 23
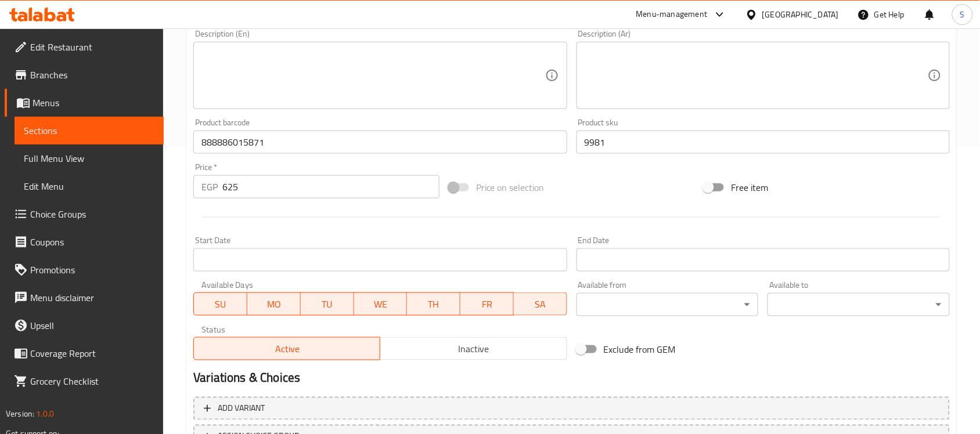
scroll to position [369, 0]
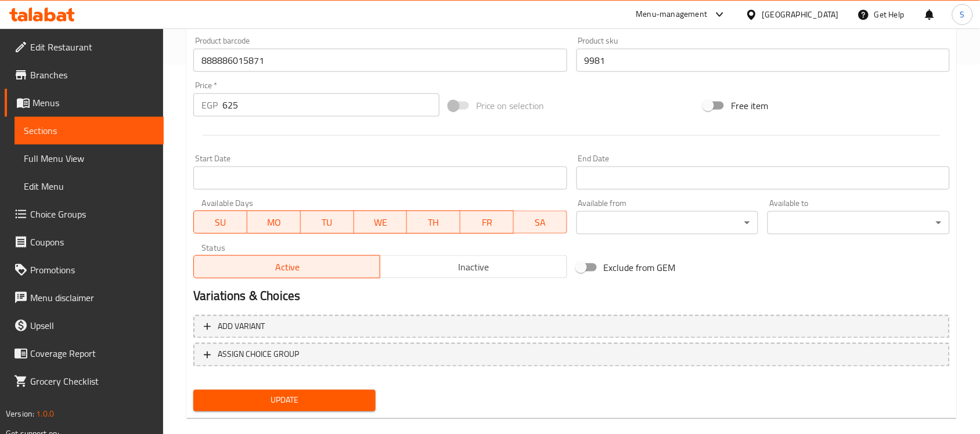
type input "طوق دوكو اكس ال نايلون أحمر للكلاب (55-75*3.8 سم) 1 قطعة"
click at [270, 394] on span "Update" at bounding box center [285, 401] width 164 height 15
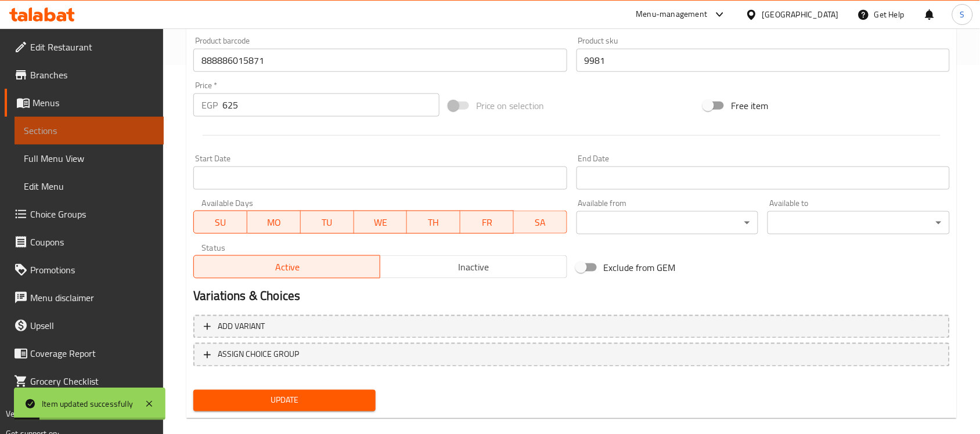
click at [90, 117] on link "Sections" at bounding box center [89, 131] width 149 height 28
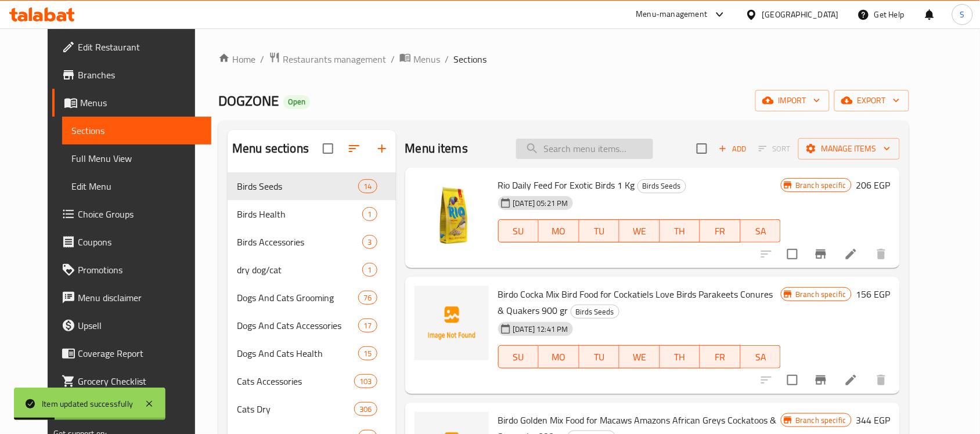
click at [621, 146] on input "search" at bounding box center [584, 149] width 137 height 20
paste input "888886028130"
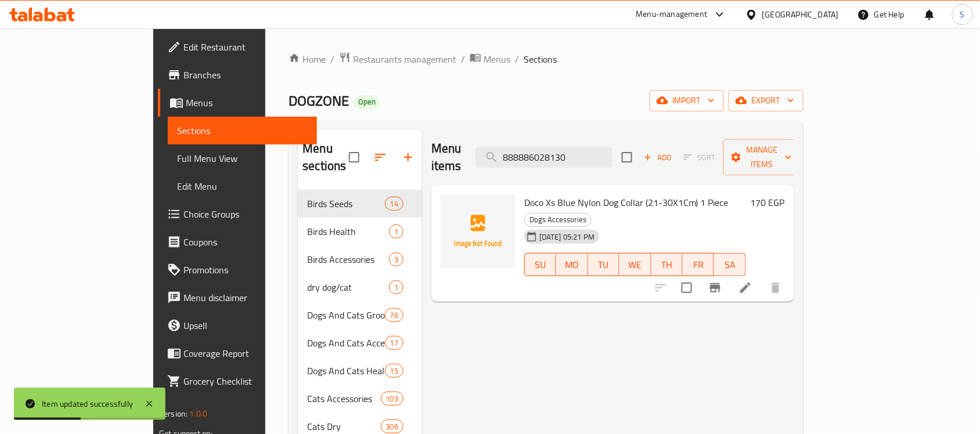
type input "888886028130"
click at [753, 281] on icon at bounding box center [746, 288] width 14 height 14
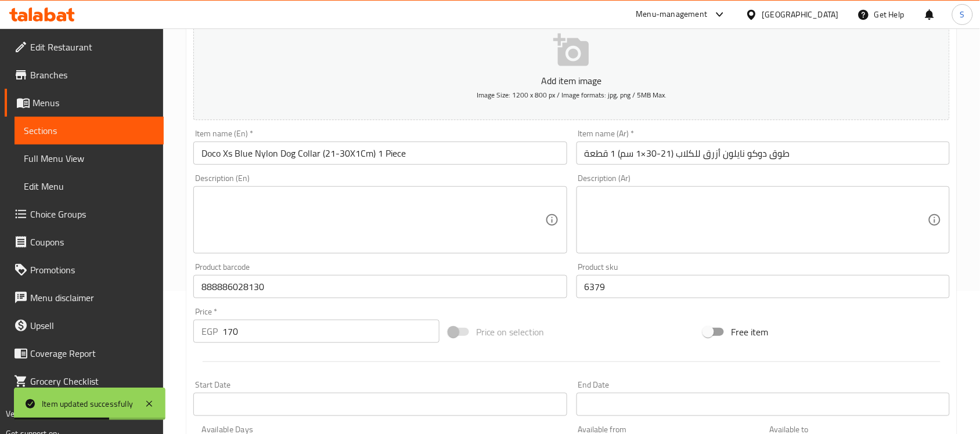
scroll to position [290, 0]
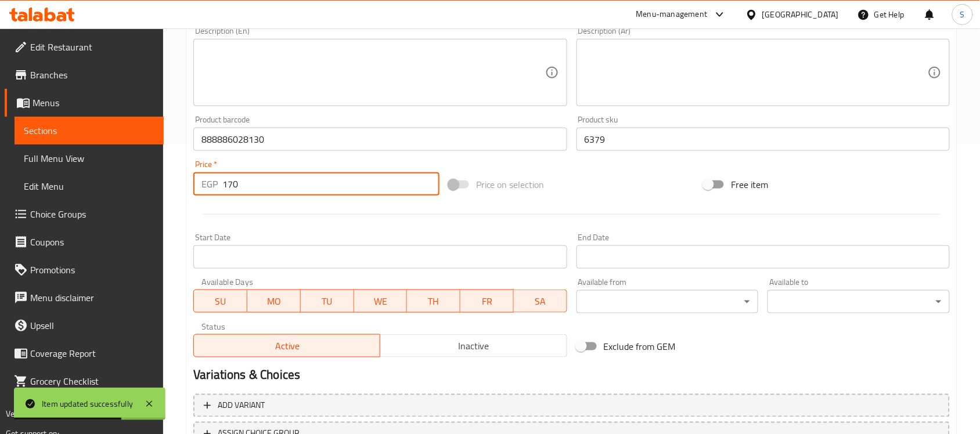
drag, startPoint x: 262, startPoint y: 193, endPoint x: 219, endPoint y: 198, distance: 43.3
click at [219, 198] on div "Price   * EGP 170 Price *" at bounding box center [316, 178] width 255 height 45
paste input "213"
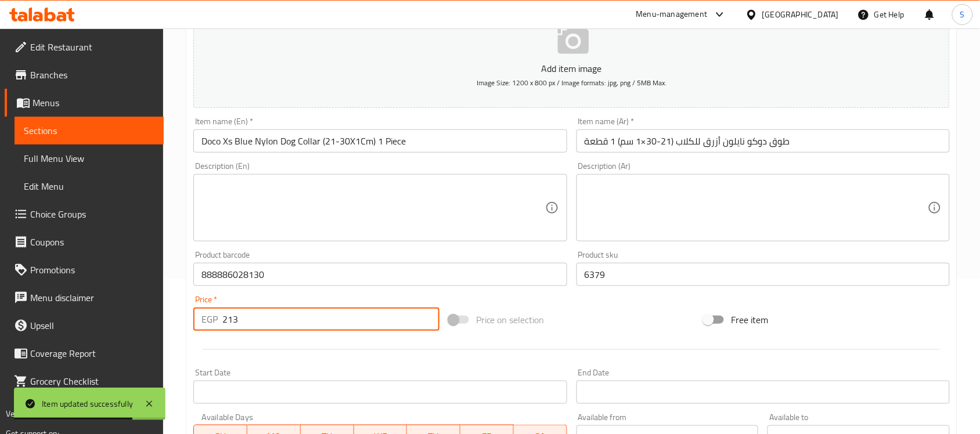
scroll to position [0, 0]
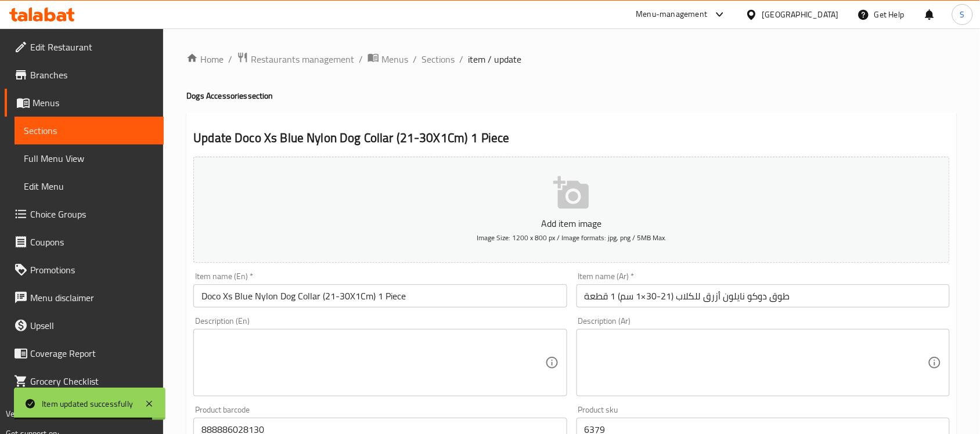
type input "213"
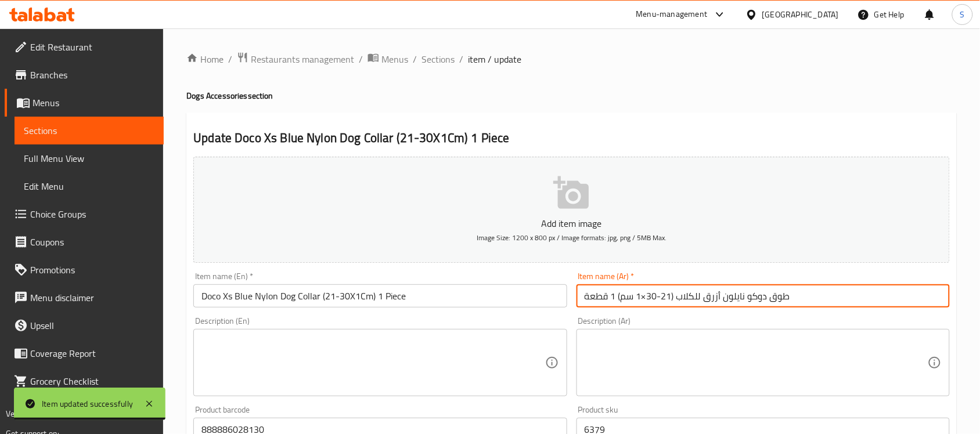
click at [643, 298] on input "طوق دوكو نايلون أزرق للكلاب (21-30×1 سم) 1 قطعة" at bounding box center [763, 296] width 373 height 23
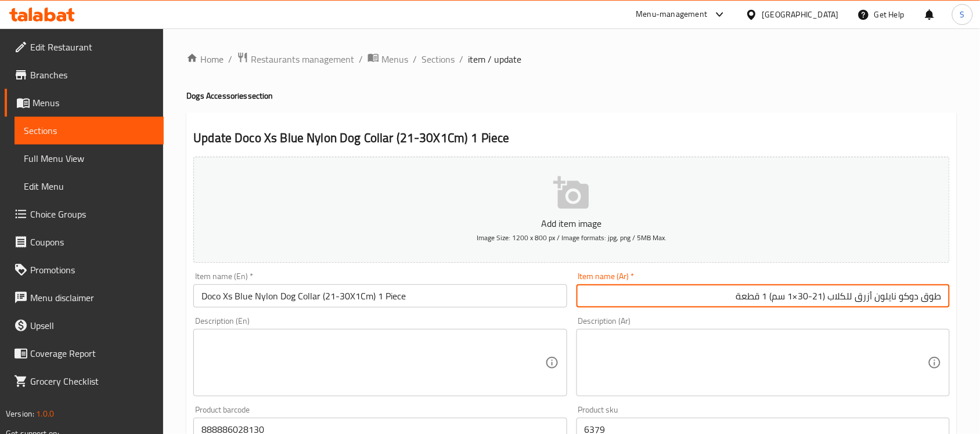
click at [807, 297] on input "طوق دوكو نايلون أزرق للكلاب (21-30×1 سم) 1 قطعة" at bounding box center [763, 296] width 373 height 23
click at [797, 300] on input "طوق دوكو نايلون أزرق للكلاب (21-30×1 سم) 1 قطعة" at bounding box center [763, 296] width 373 height 23
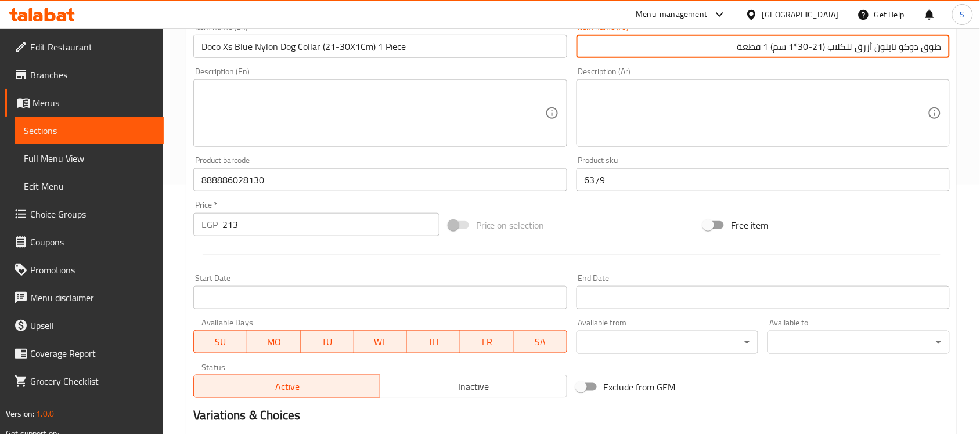
scroll to position [384, 0]
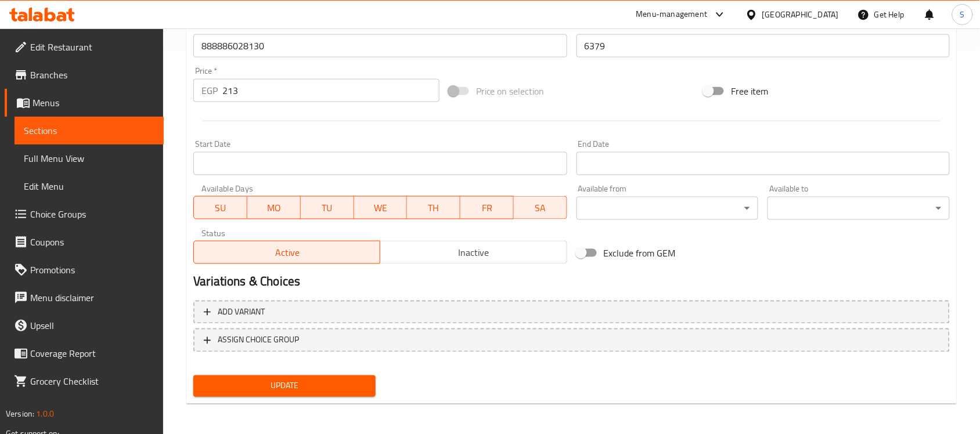
type input "طوق دوكو نايلون أزرق للكلاب (21-30*1 سم) 1 قطعة"
click at [307, 393] on button "Update" at bounding box center [284, 386] width 182 height 21
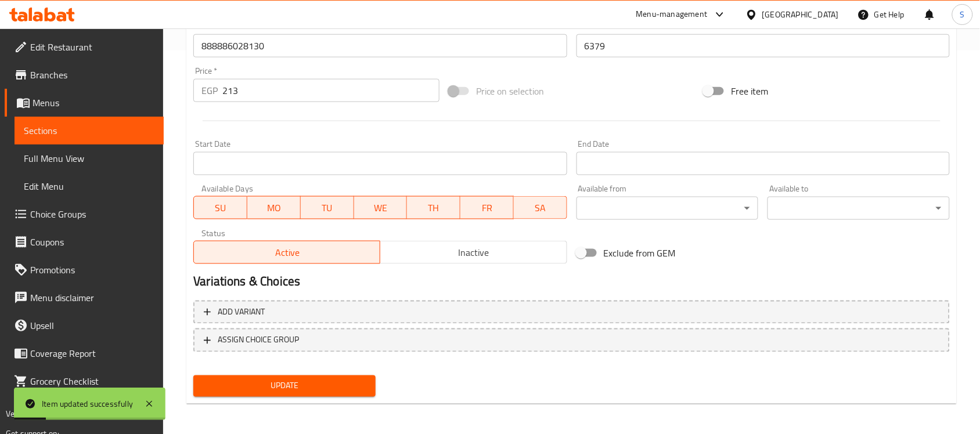
click at [59, 125] on span "Sections" at bounding box center [89, 131] width 131 height 14
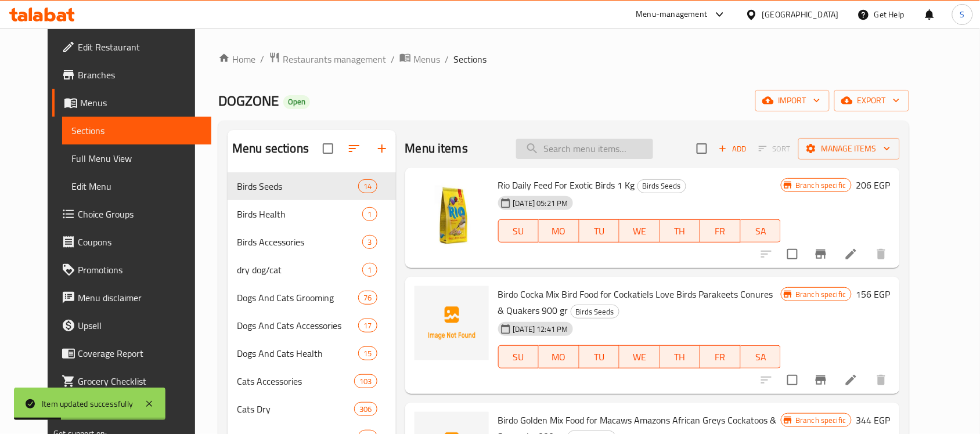
click at [603, 146] on input "search" at bounding box center [584, 149] width 137 height 20
paste input "888886028215"
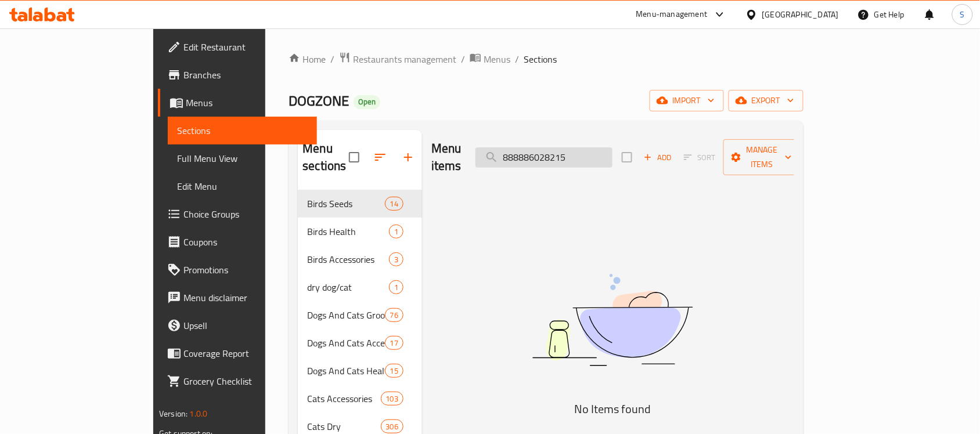
click at [593, 153] on input "888886028215" at bounding box center [544, 157] width 137 height 20
paste input "14690"
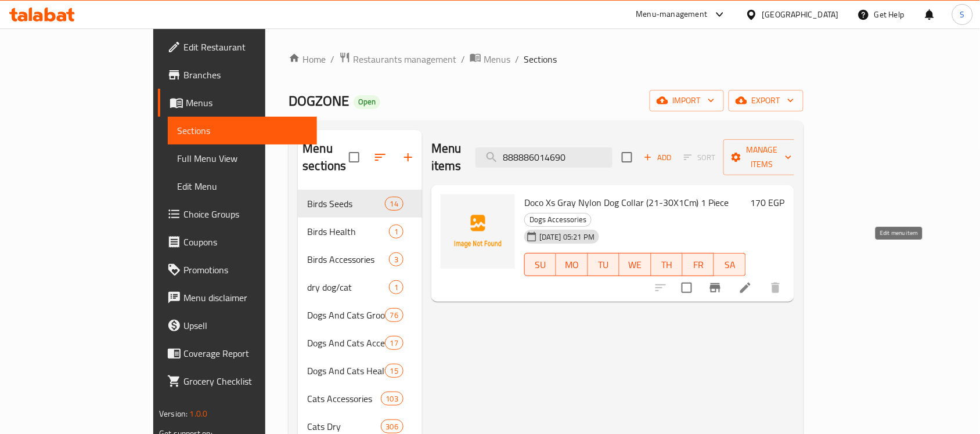
type input "888886014690"
click at [751, 283] on icon at bounding box center [745, 288] width 10 height 10
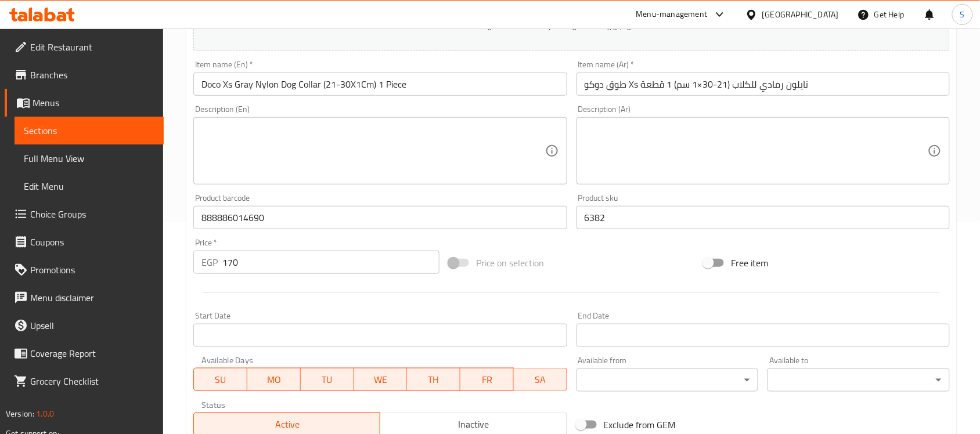
scroll to position [218, 0]
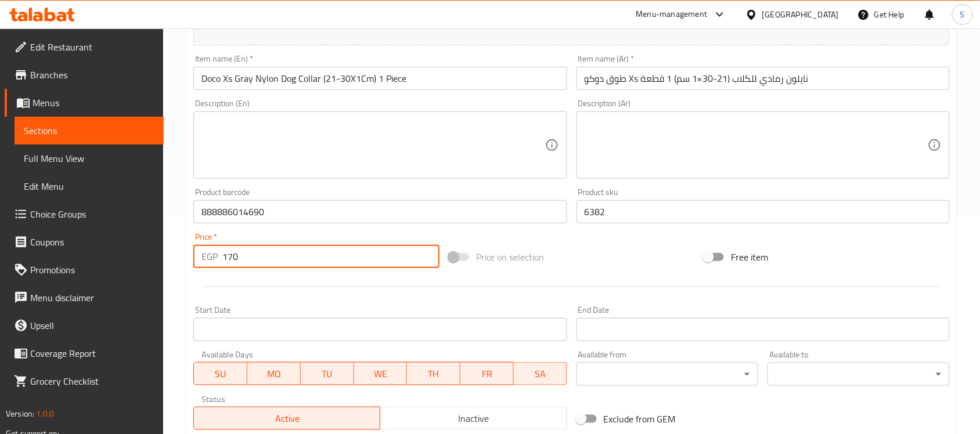
drag, startPoint x: 257, startPoint y: 260, endPoint x: 200, endPoint y: 263, distance: 57.0
click at [201, 264] on div "EGP 170 Price *" at bounding box center [316, 256] width 246 height 23
paste input "213"
type input "213"
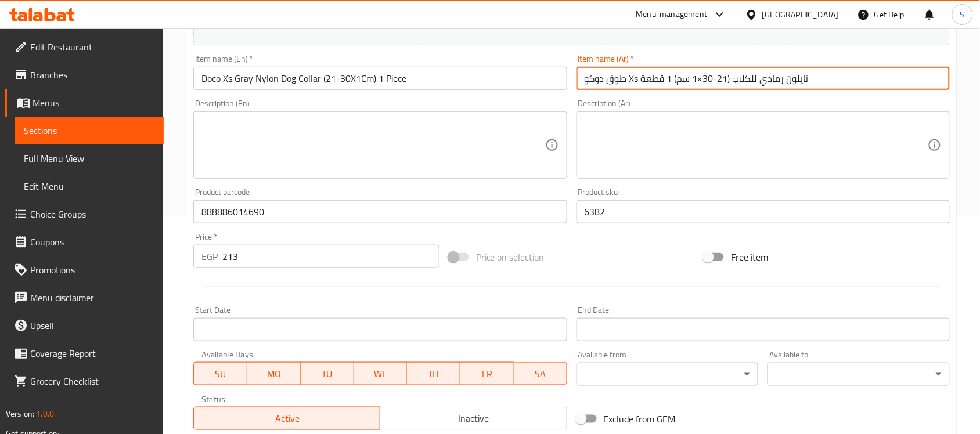
click at [698, 79] on input "طوق دوكو Xs نايلون رمادي للكلاب (21-30×1 سم) 1 قطعة" at bounding box center [763, 78] width 373 height 23
drag, startPoint x: 898, startPoint y: 80, endPoint x: 890, endPoint y: 80, distance: 7.5
click at [890, 80] on input "طوق دوكو Xs نايلون رمادي للكلاب (21-30×1 سم) 1 قطعة" at bounding box center [763, 78] width 373 height 23
click at [753, 80] on input "طوق دوكو اكس اس نايلون رمادي للكلاب (21-30×1 سم) 1 قطعة" at bounding box center [763, 78] width 373 height 23
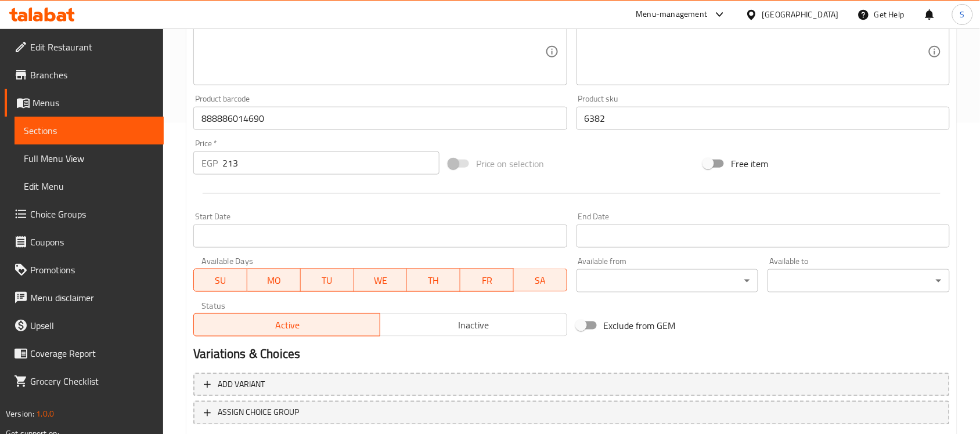
scroll to position [384, 0]
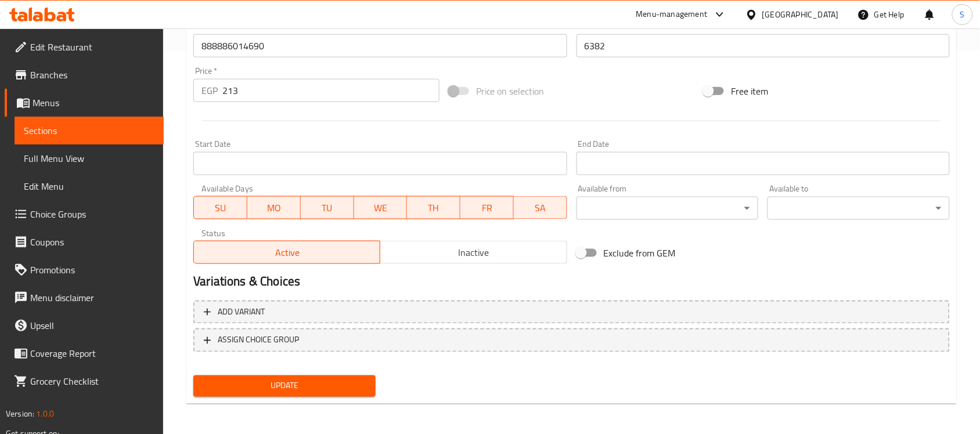
type input "طوق دوكو اكس اس نايلون رمادي للكلاب (21-30*1 سم) 1 قطعة"
click at [315, 390] on span "Update" at bounding box center [285, 386] width 164 height 15
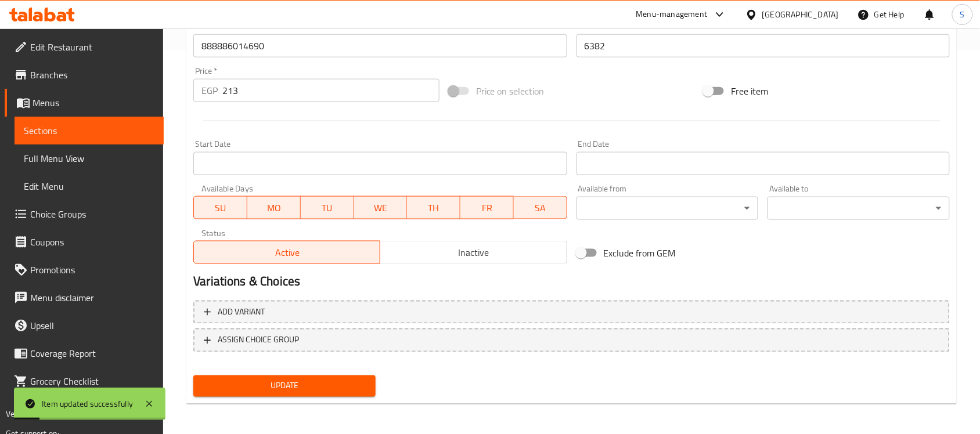
drag, startPoint x: 115, startPoint y: 138, endPoint x: 135, endPoint y: 142, distance: 20.7
click at [115, 138] on link "Sections" at bounding box center [89, 131] width 149 height 28
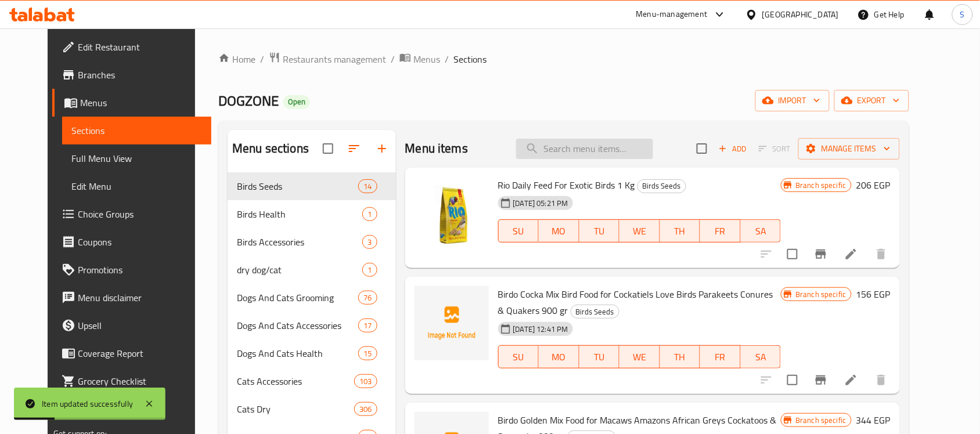
click at [566, 157] on input "search" at bounding box center [584, 149] width 137 height 20
paste input "888886039037"
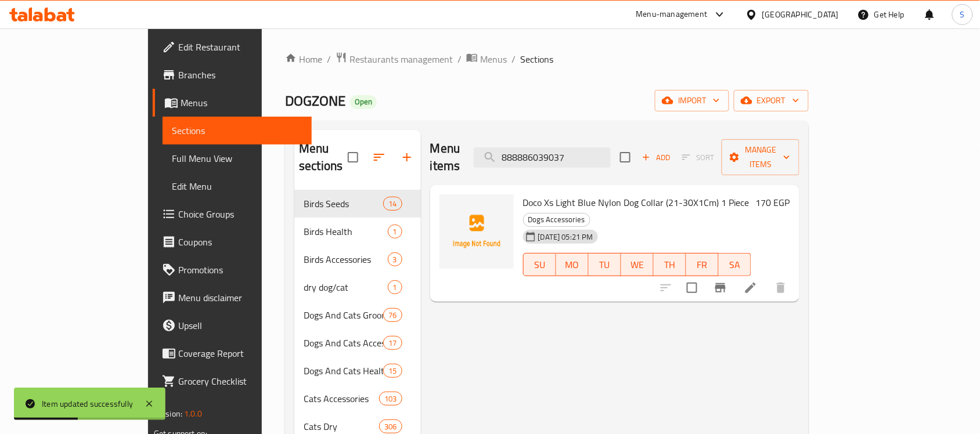
type input "888886039037"
click at [767, 278] on li at bounding box center [751, 288] width 33 height 21
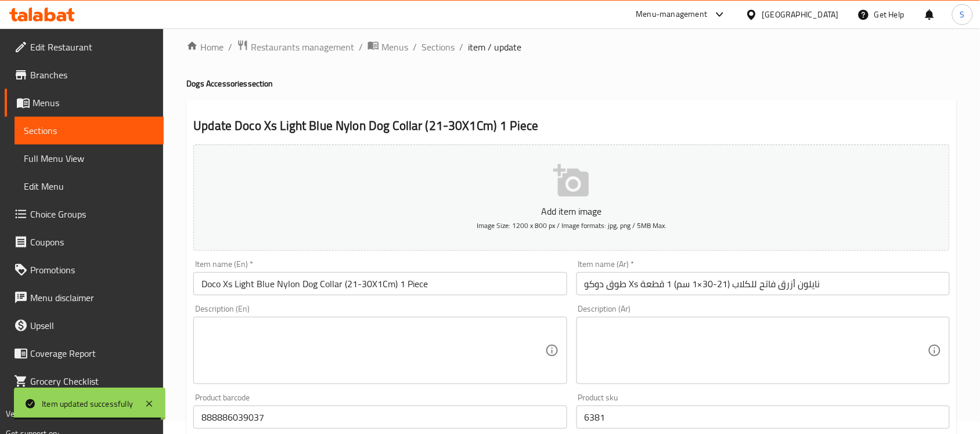
scroll to position [218, 0]
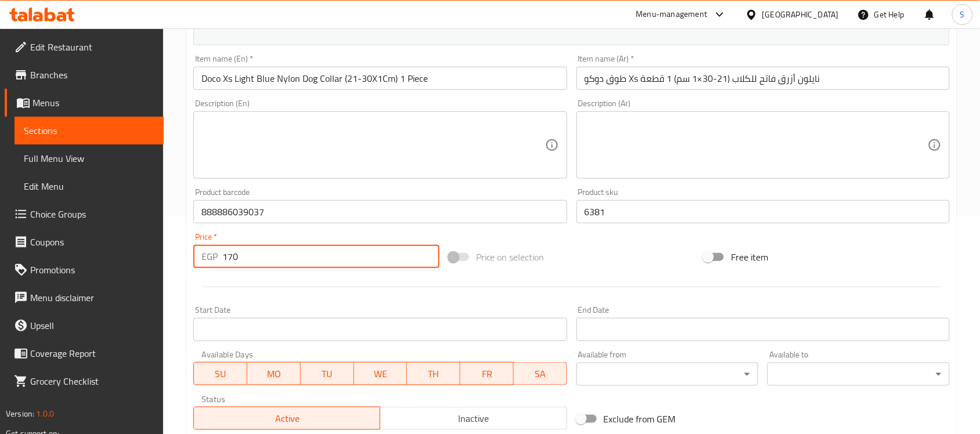
drag, startPoint x: 236, startPoint y: 256, endPoint x: 221, endPoint y: 248, distance: 16.6
click at [221, 248] on div "EGP 170 Price *" at bounding box center [316, 256] width 246 height 23
paste input "213"
type input "213"
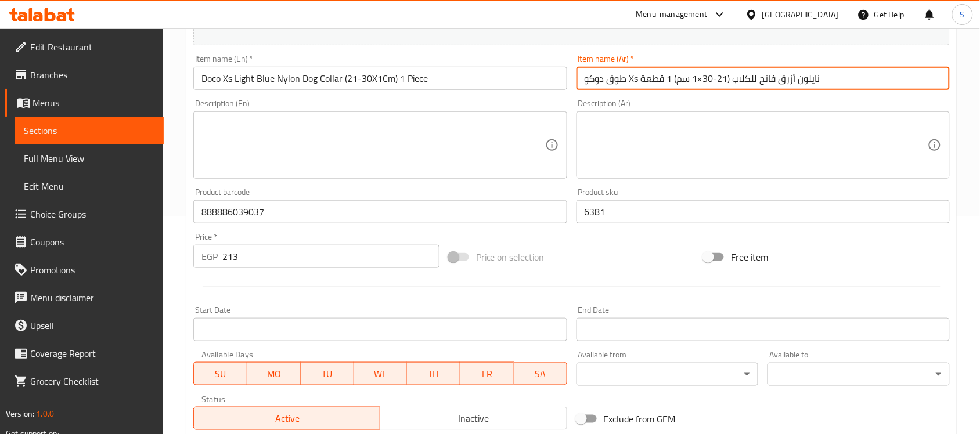
click at [697, 80] on input "طوق دوكو Xs نايلون أزرق فاتح للكلاب (21-30×1 سم) 1 قطعة" at bounding box center [763, 78] width 373 height 23
click at [897, 77] on input "طوق دوكو Xs نايلون أزرق فاتح للكلاب (21-30×1 سم) 1 قطعة" at bounding box center [763, 78] width 373 height 23
drag, startPoint x: 890, startPoint y: 82, endPoint x: 898, endPoint y: 82, distance: 7.5
click at [898, 82] on input "طوق دوكو Xs نايلون أزرق فاتح للكلاب (21-30×1 سم) 1 قطعة" at bounding box center [763, 78] width 373 height 23
click at [749, 78] on input "طوق دوكو اكس اس نايلون أزرق فاتح للكلاب (21-30×1 سم) 1 قطعة" at bounding box center [763, 78] width 373 height 23
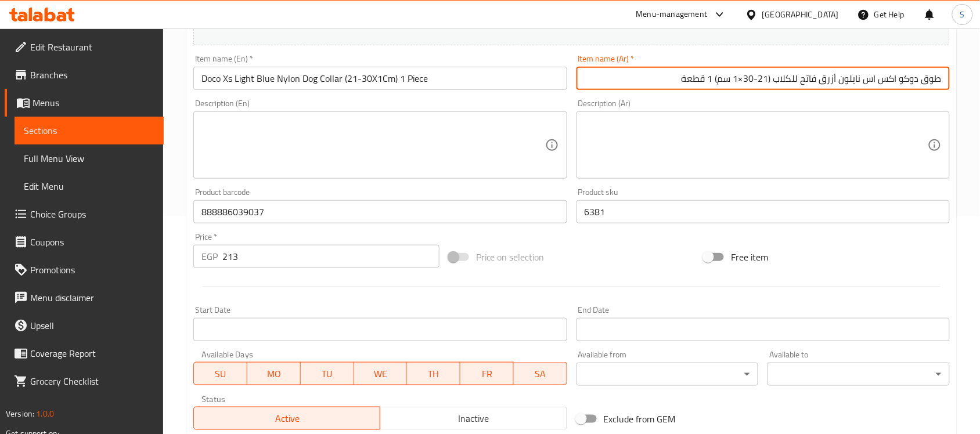
click at [746, 80] on input "طوق دوكو اكس اس نايلون أزرق فاتح للكلاب (21-30×1 سم) 1 قطعة" at bounding box center [763, 78] width 373 height 23
click at [742, 80] on input "طوق دوكو اكس اس نايلون أزرق فاتح للكلاب (21-30×1 سم) 1 قطعة" at bounding box center [763, 78] width 373 height 23
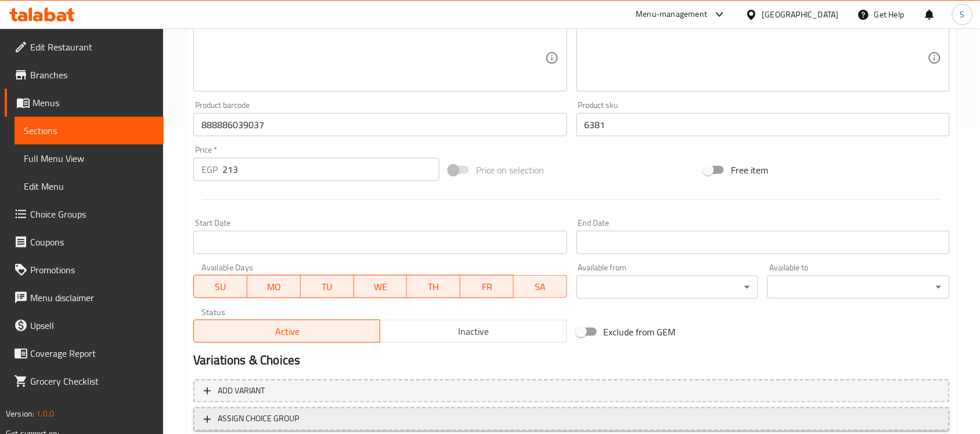
scroll to position [384, 0]
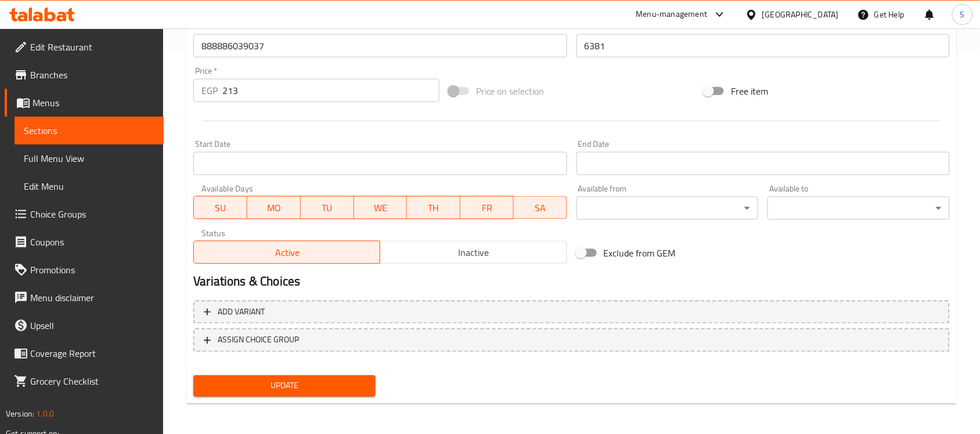
type input "طوق دوكو اكس اس نايلون أزرق فاتح للكلاب (21-30*1 سم) 1 قطعة"
click at [289, 387] on span "Update" at bounding box center [285, 386] width 164 height 15
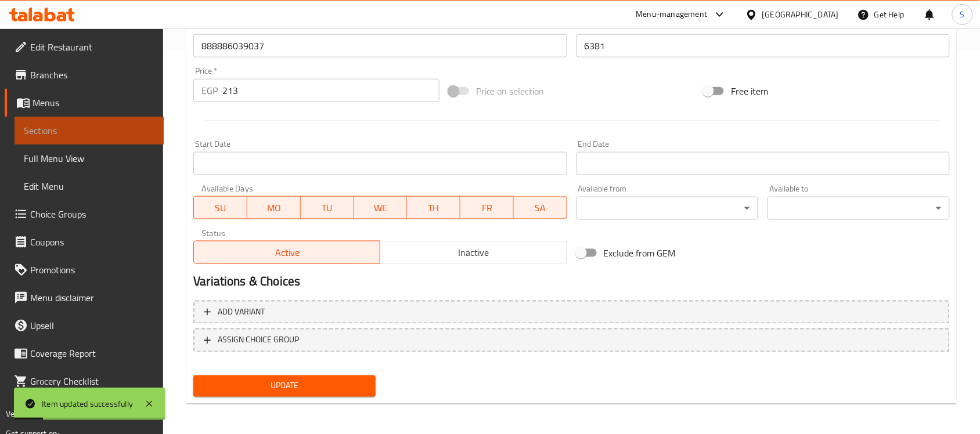
click at [134, 127] on span "Sections" at bounding box center [89, 131] width 131 height 14
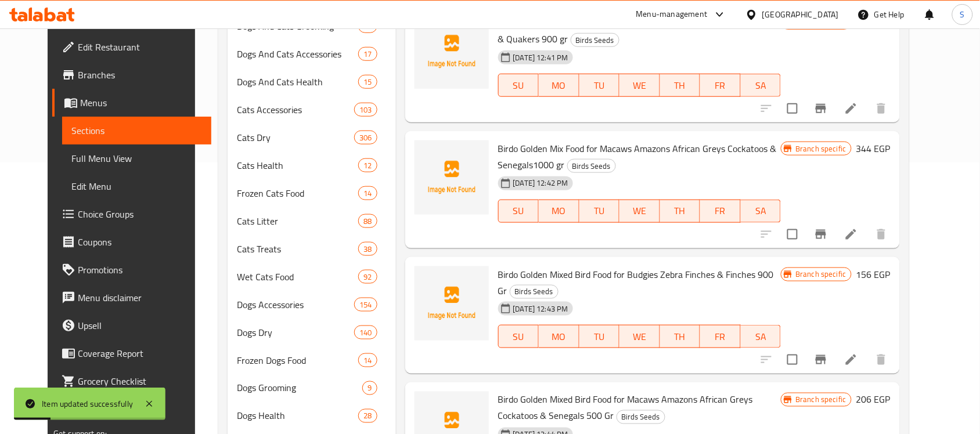
scroll to position [93, 0]
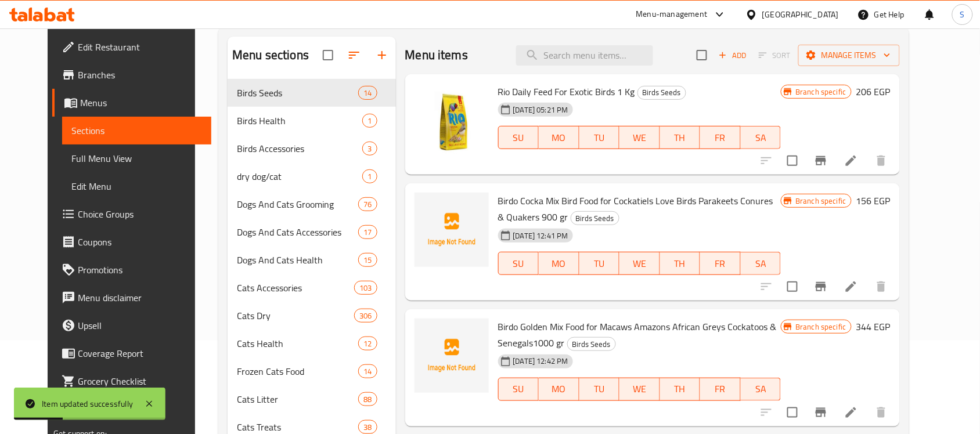
click at [620, 66] on div "Menu items Add Sort Manage items" at bounding box center [652, 56] width 495 height 38
click at [620, 60] on input "search" at bounding box center [584, 55] width 137 height 20
paste input "888886028178"
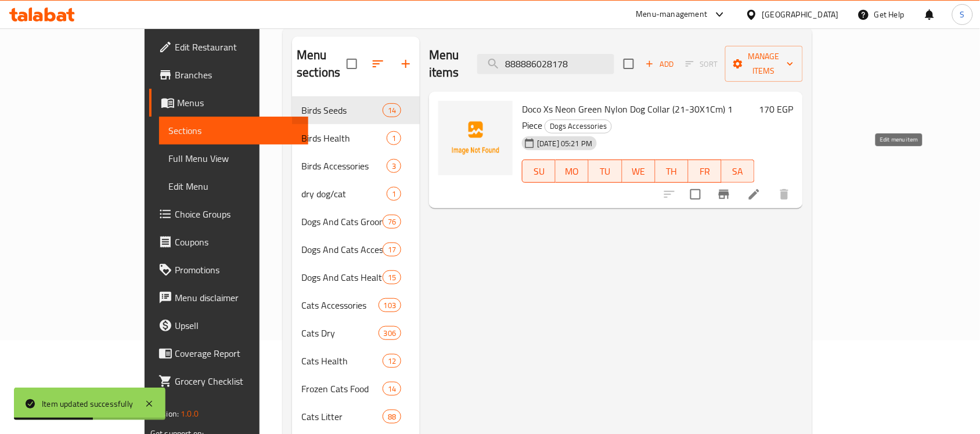
type input "888886028178"
click at [760, 189] on icon at bounding box center [754, 194] width 10 height 10
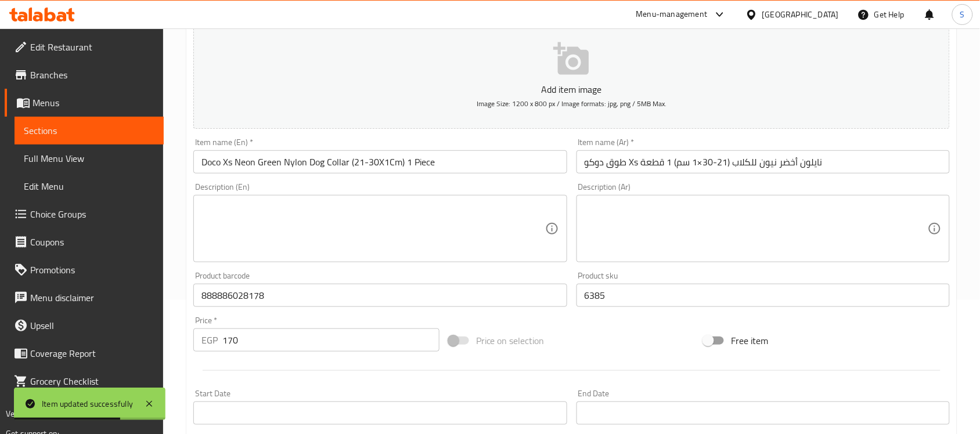
scroll to position [290, 0]
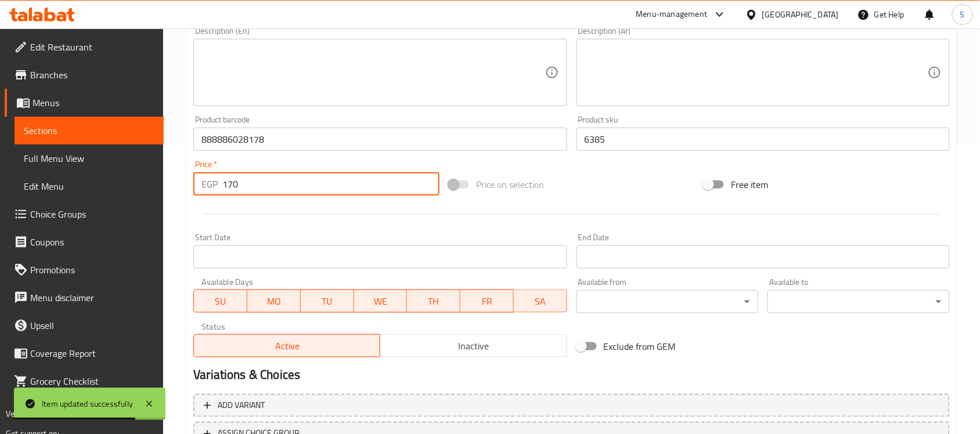
drag, startPoint x: 235, startPoint y: 182, endPoint x: 192, endPoint y: 173, distance: 43.8
click at [192, 179] on div "Price   * EGP 170 Price *" at bounding box center [316, 178] width 255 height 45
paste input "213"
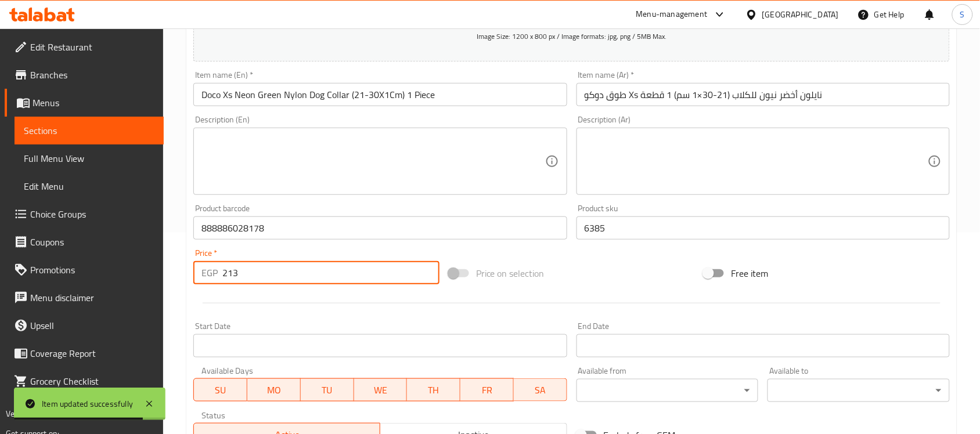
scroll to position [73, 0]
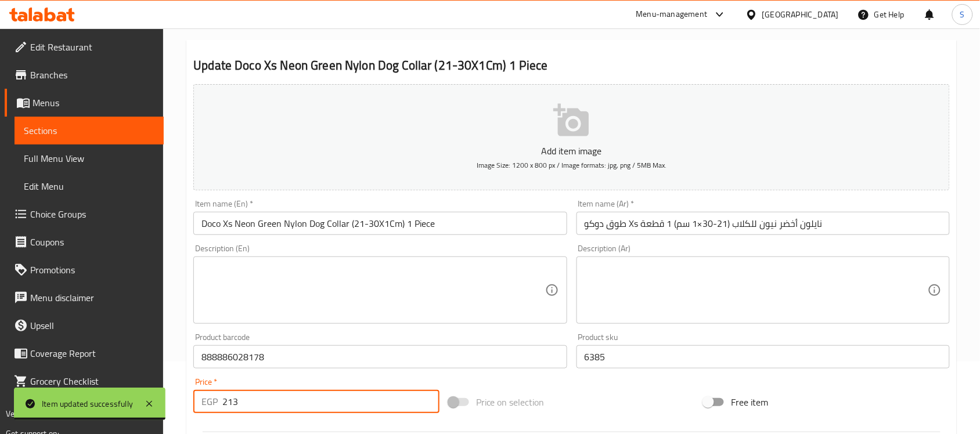
type input "213"
click at [700, 222] on input "طوق دوكو Xs نايلون أخضر نيون للكلاب (21-30×1 سم) 1 قطعة" at bounding box center [763, 223] width 373 height 23
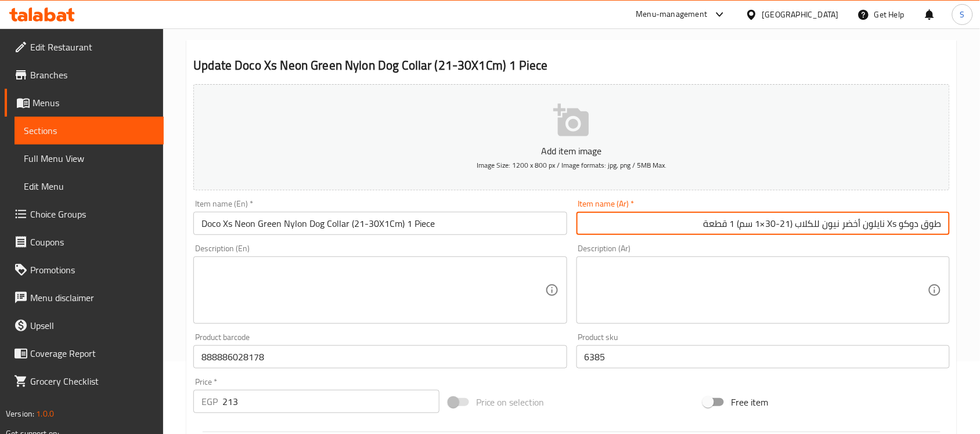
click at [762, 225] on input "طوق دوكو Xs نايلون أخضر نيون للكلاب (21-30×1 سم) 1 قطعة" at bounding box center [763, 223] width 373 height 23
drag, startPoint x: 888, startPoint y: 225, endPoint x: 898, endPoint y: 224, distance: 9.4
click at [898, 224] on input "طوق دوكو Xs نايلون أخضر نيون للكلاب (21-30*1 سم) 1 قطعة" at bounding box center [763, 223] width 373 height 23
type input "طوق دوكو اكس اس نايلون أخضر نيون للكلاب (21-30*1 سم) 1 قطعة"
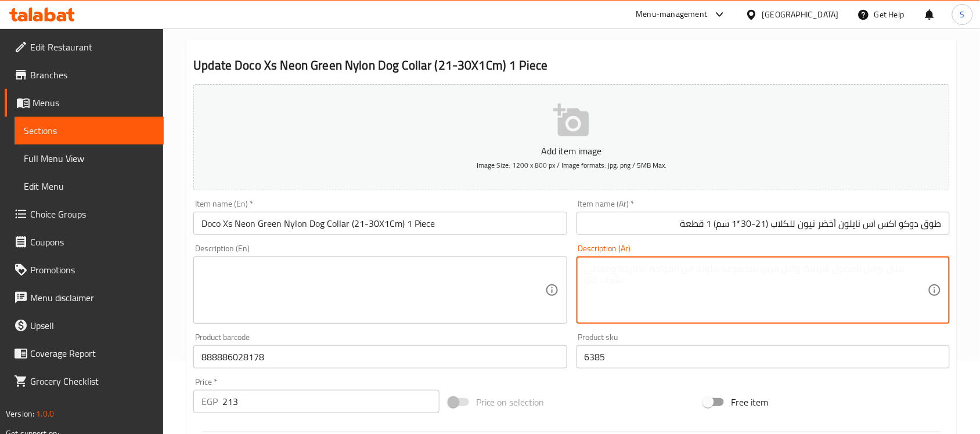
click at [805, 271] on textarea at bounding box center [756, 290] width 343 height 55
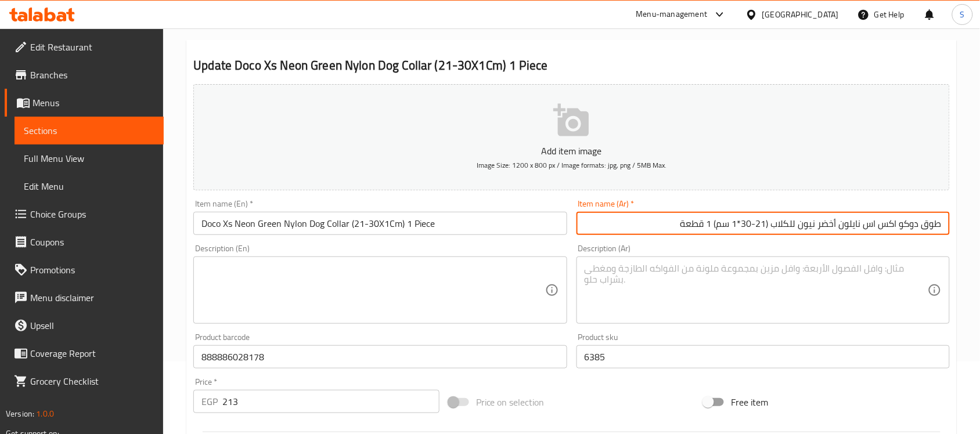
click at [700, 234] on input "طوق دوكو اكس اس نايلون أخضر نيون للكلاب (21-30*1 سم) 1 قطعة" at bounding box center [763, 223] width 373 height 23
click at [462, 218] on input "Doco Xs Neon Green Nylon Dog Collar (21-30X1Cm) 1 Piece" at bounding box center [379, 223] width 373 height 23
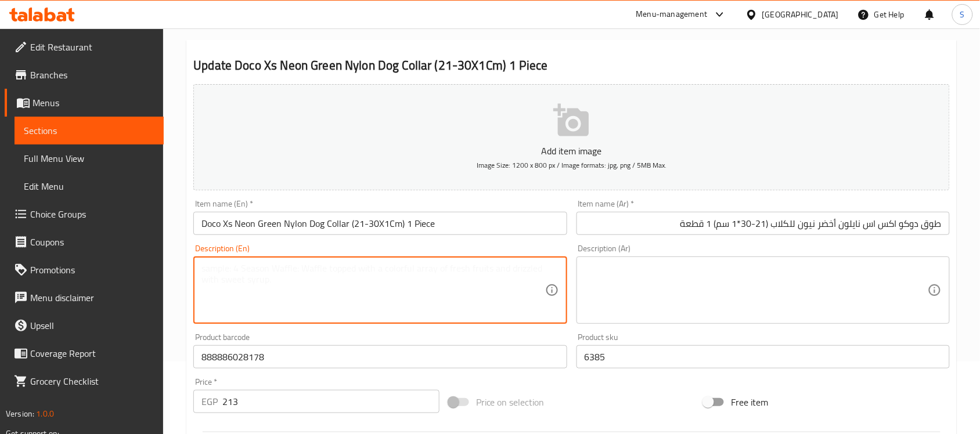
click at [434, 272] on textarea at bounding box center [372, 290] width 343 height 55
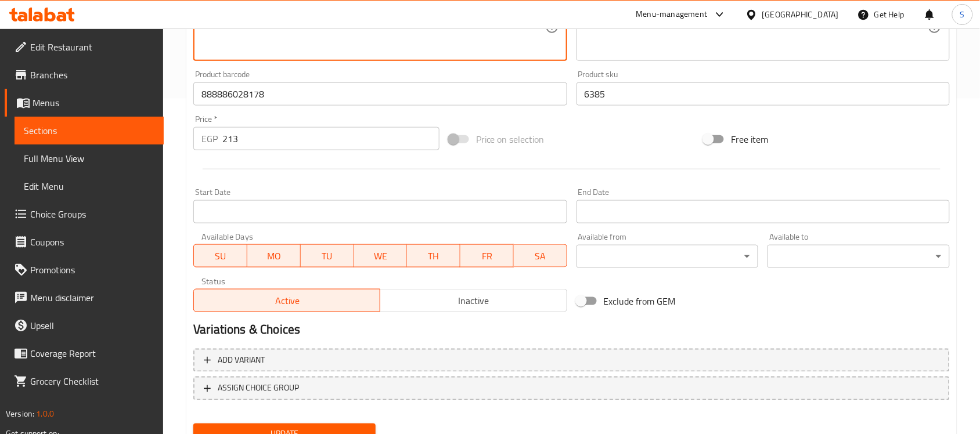
scroll to position [363, 0]
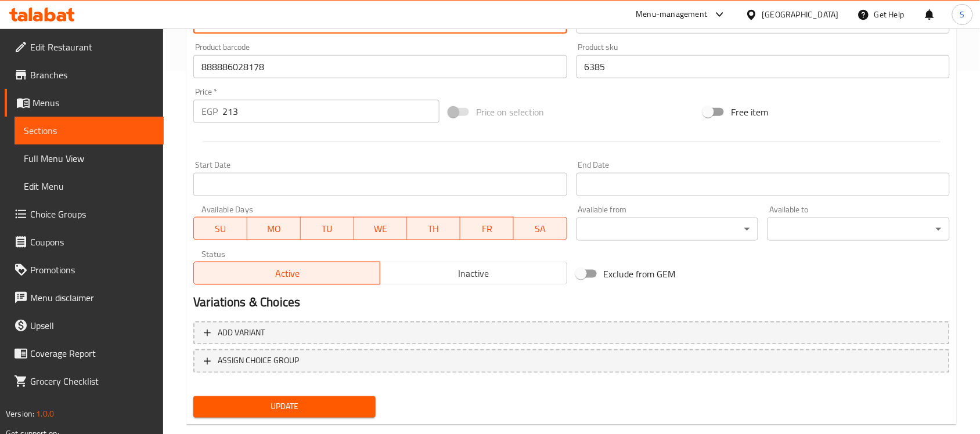
click at [228, 393] on div "Update" at bounding box center [285, 407] width 192 height 31
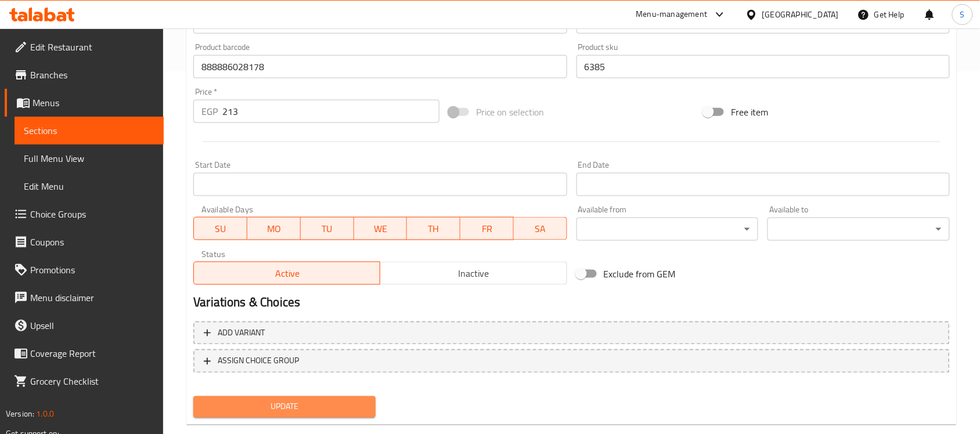
click at [228, 401] on span "Update" at bounding box center [285, 407] width 164 height 15
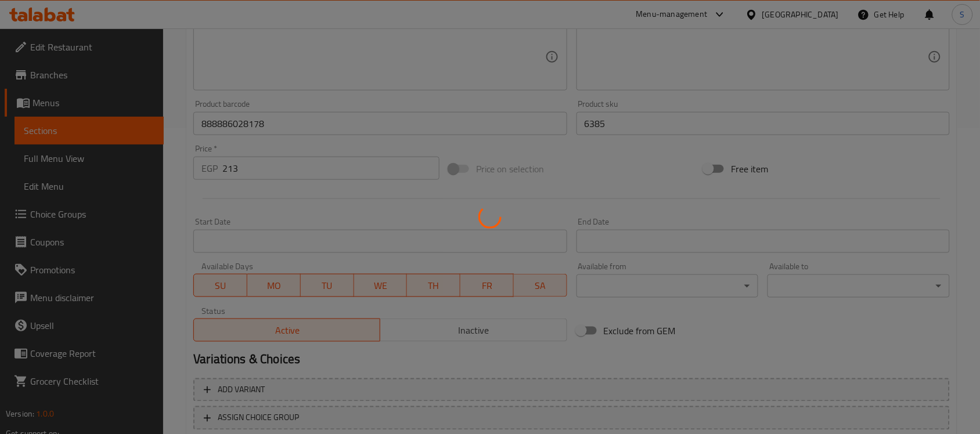
scroll to position [290, 0]
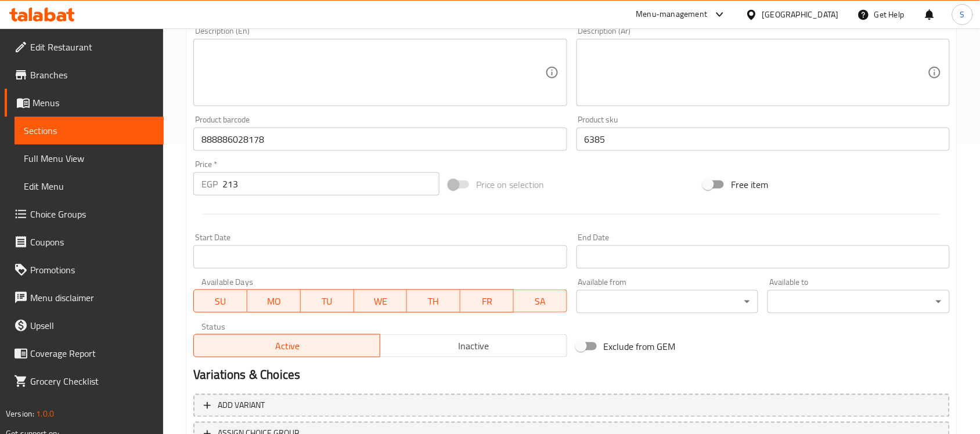
click at [314, 99] on textarea at bounding box center [372, 72] width 343 height 55
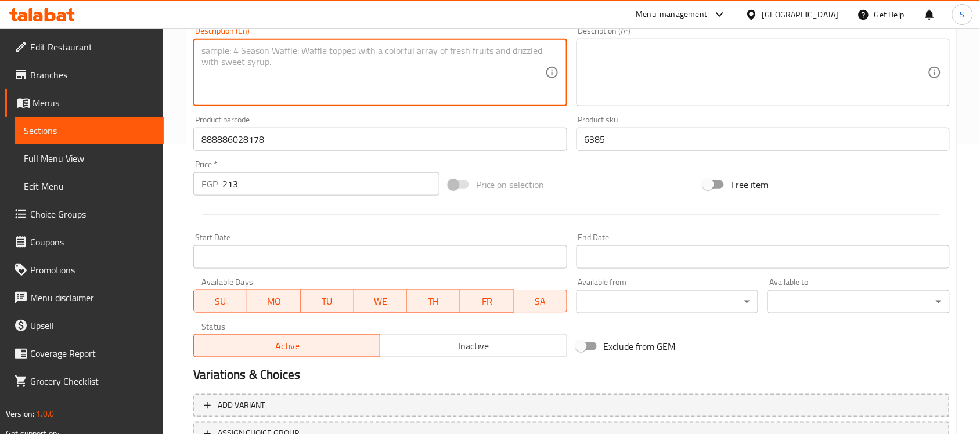
click at [647, 55] on textarea at bounding box center [756, 72] width 343 height 55
click at [422, 61] on textarea at bounding box center [372, 72] width 343 height 55
click at [274, 141] on input "888886028178" at bounding box center [379, 139] width 373 height 23
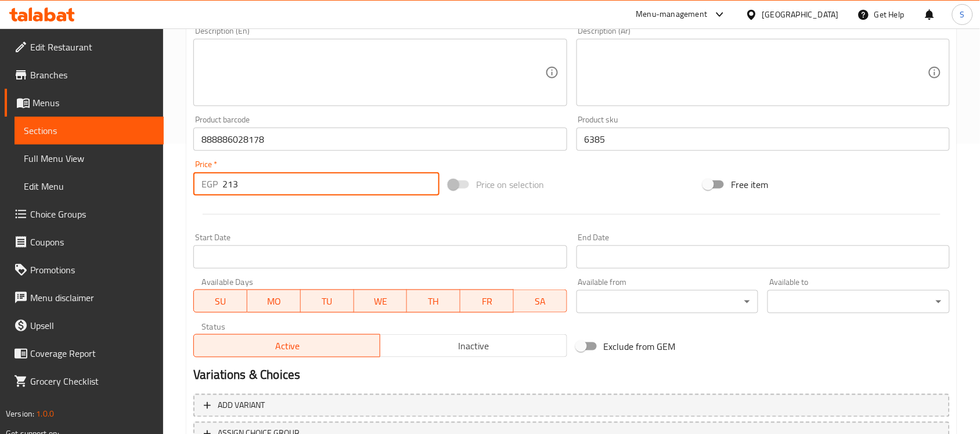
click at [233, 181] on input "213" at bounding box center [330, 183] width 217 height 23
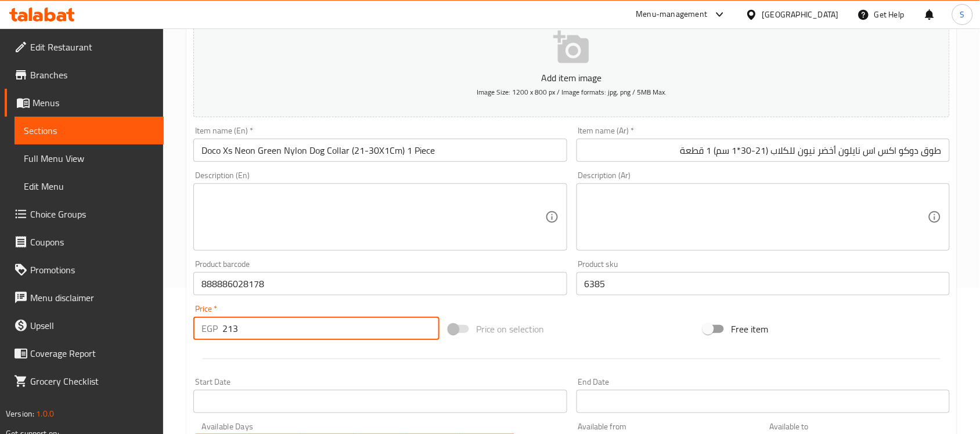
scroll to position [145, 0]
click at [666, 144] on input "طوق دوكو اكس اس نايلون أخضر نيون للكلاب (21-30*1 سم) 1 قطعة" at bounding box center [763, 150] width 373 height 23
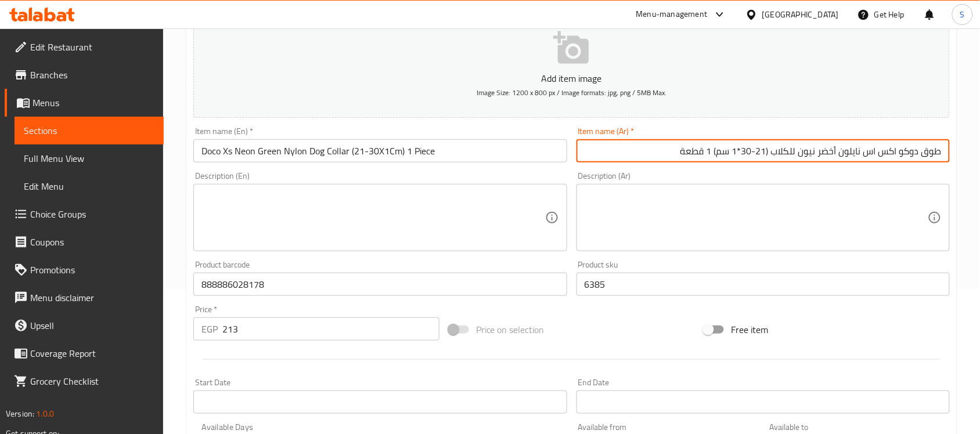
click at [807, 153] on input "طوق دوكو اكس اس نايلون أخضر نيون للكلاب (21-30*1 سم) 1 قطعة" at bounding box center [763, 150] width 373 height 23
click at [906, 158] on input "طوق دوكو اكس اس نايلون أخضر نيون للكلاب (21-30*1 سم) 1 قطعة" at bounding box center [763, 150] width 373 height 23
click at [689, 234] on textarea at bounding box center [756, 217] width 343 height 55
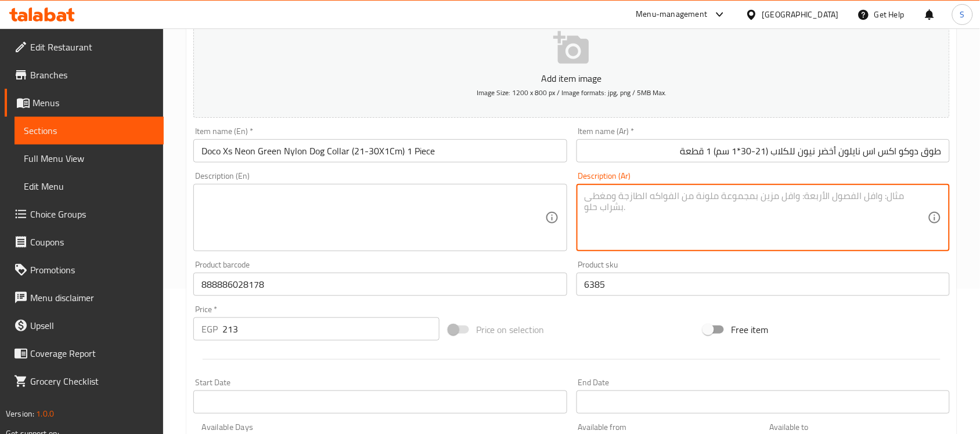
click at [347, 175] on div "Description (En) Description (En)" at bounding box center [379, 212] width 373 height 80
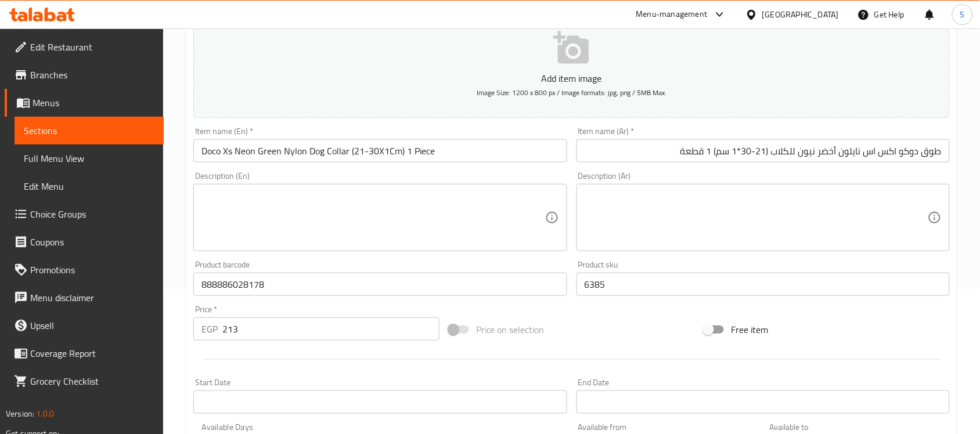
click at [415, 138] on div "Item name (En)   * Doco Xs Neon Green Nylon Dog Collar (21-30X1Cm) 1 Piece Item…" at bounding box center [379, 144] width 373 height 35
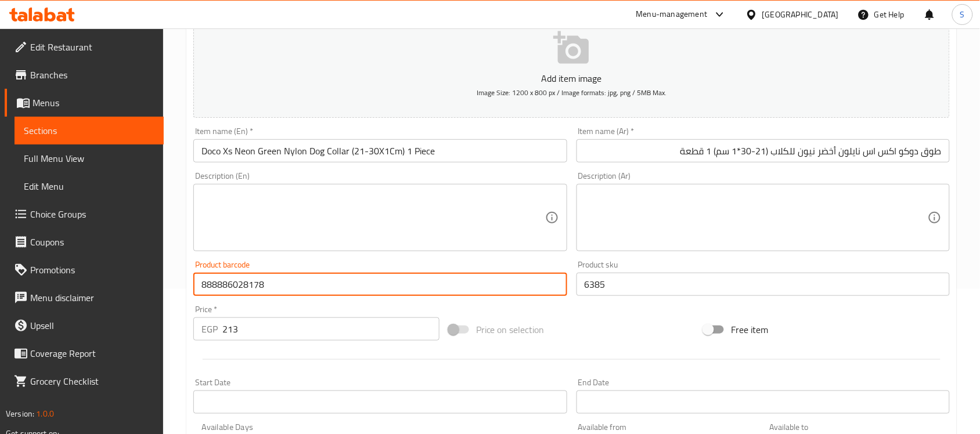
click at [289, 290] on input "888886028178" at bounding box center [379, 284] width 373 height 23
click at [282, 331] on input "213" at bounding box center [330, 329] width 217 height 23
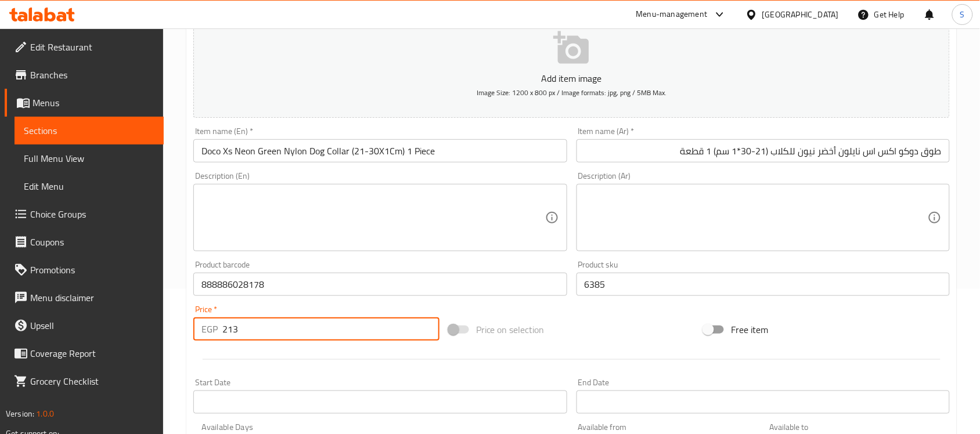
click at [678, 286] on input "6385" at bounding box center [763, 284] width 373 height 23
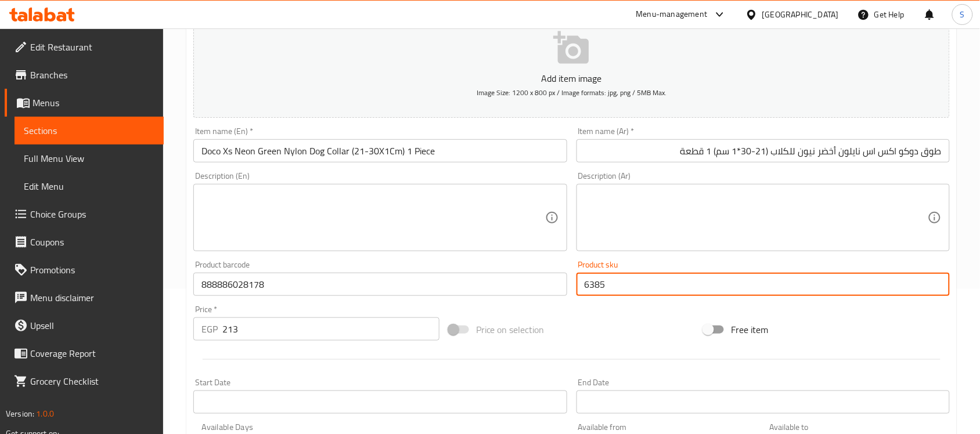
click at [670, 222] on textarea at bounding box center [756, 217] width 343 height 55
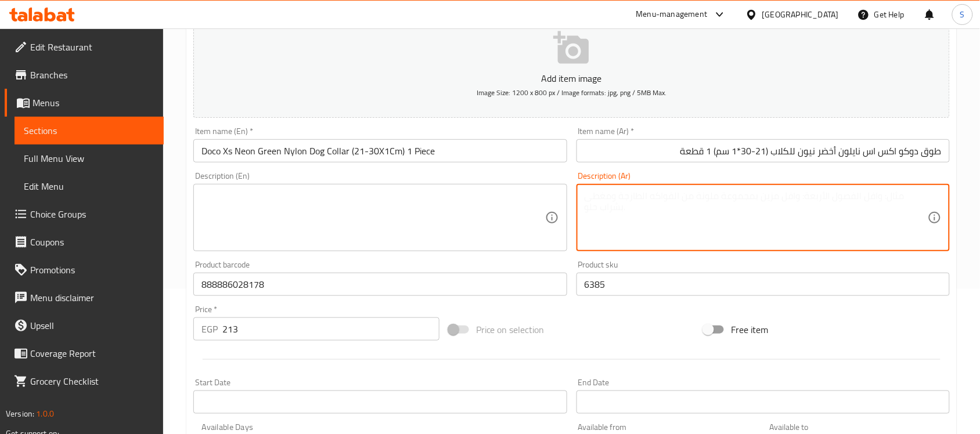
click at [266, 183] on div "Description (En) Description (En)" at bounding box center [379, 212] width 373 height 80
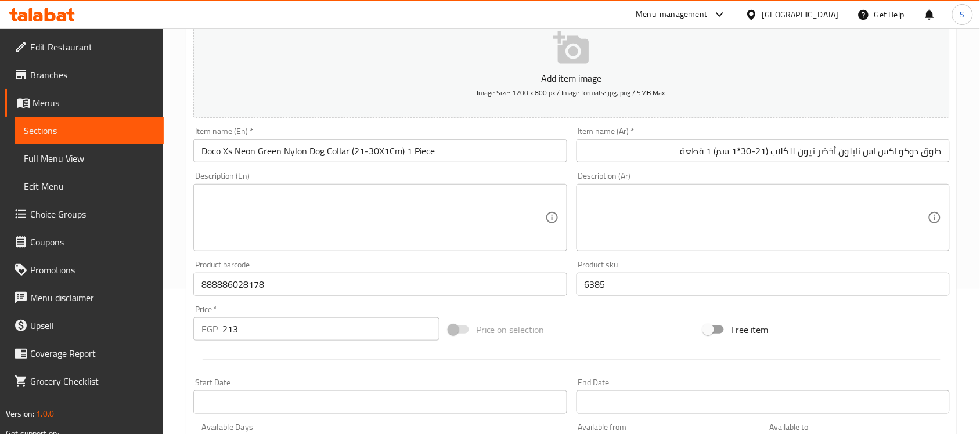
click at [487, 156] on input "Doco Xs Neon Green Nylon Dog Collar (21-30X1Cm) 1 Piece" at bounding box center [379, 150] width 373 height 23
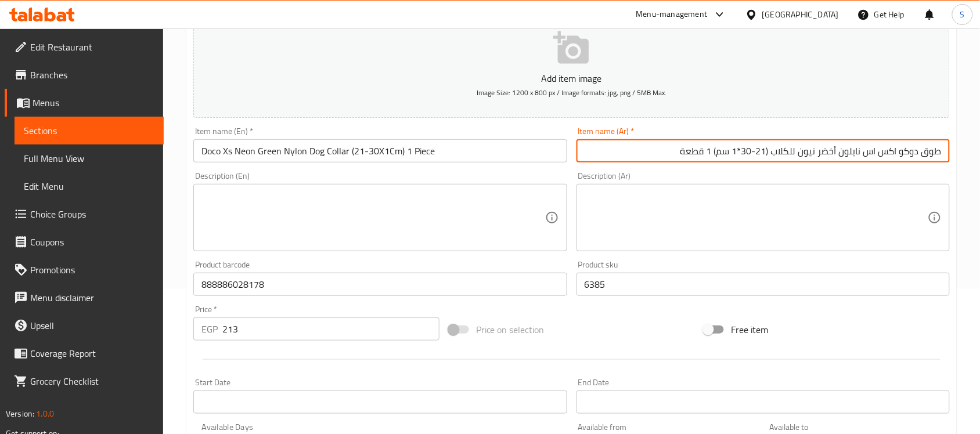
click at [645, 155] on input "طوق دوكو اكس اس نايلون أخضر نيون للكلاب (21-30*1 سم) 1 قطعة" at bounding box center [763, 150] width 373 height 23
click at [426, 232] on textarea at bounding box center [372, 217] width 343 height 55
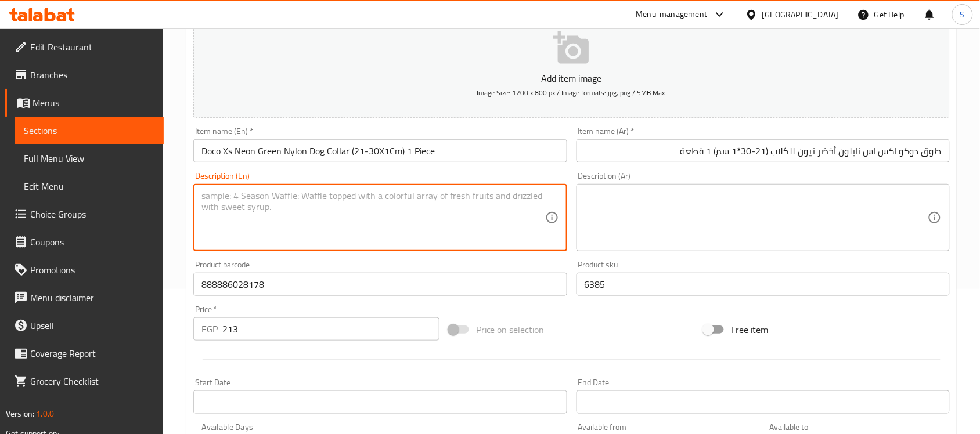
click at [602, 279] on input "6385" at bounding box center [763, 284] width 373 height 23
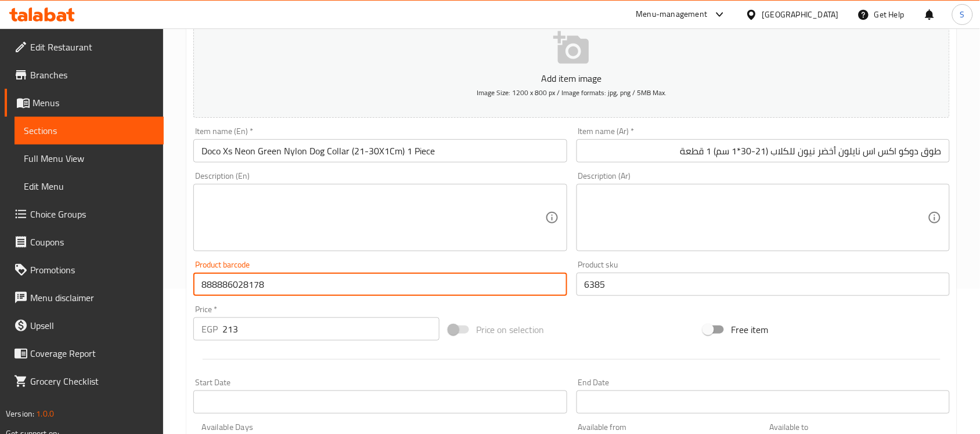
click at [448, 283] on input "888886028178" at bounding box center [379, 284] width 373 height 23
click at [294, 344] on div "Price   * EGP 213 Price *" at bounding box center [316, 323] width 255 height 45
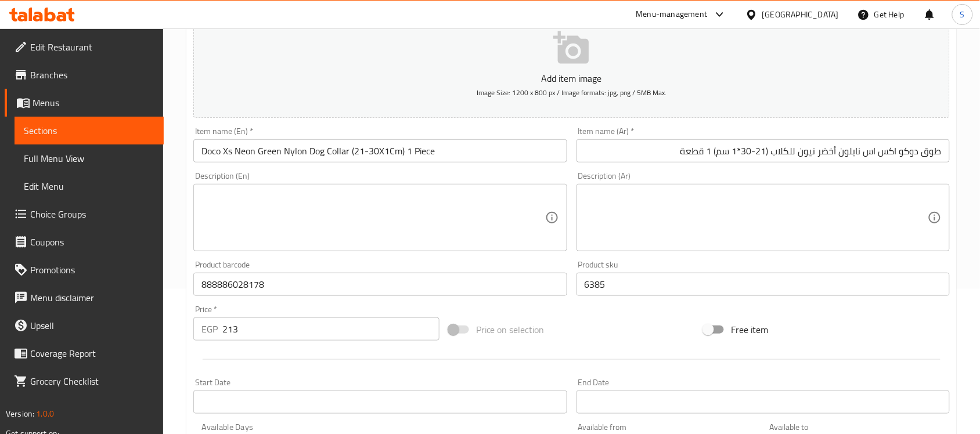
click at [303, 329] on input "213" at bounding box center [330, 329] width 217 height 23
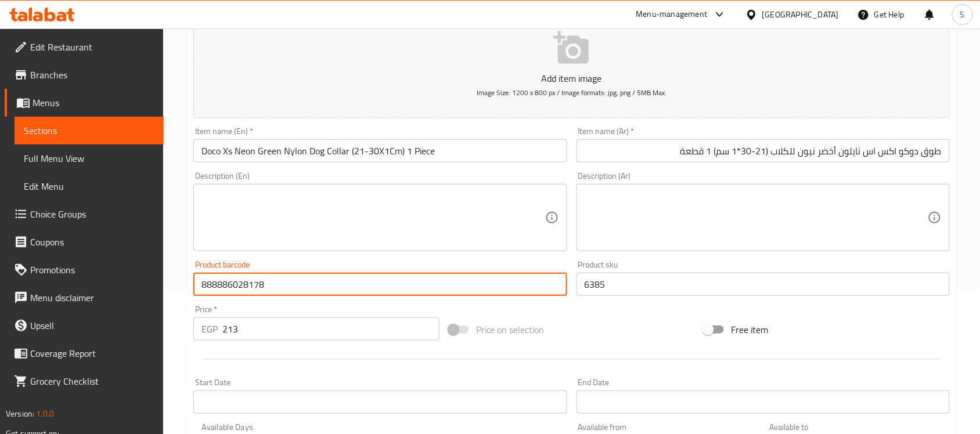
click at [316, 294] on input "888886028178" at bounding box center [379, 284] width 373 height 23
click at [633, 302] on div "Add item image Image Size: 1200 x 800 px / Image formats: jpg, png / 5MB Max. I…" at bounding box center [572, 257] width 766 height 501
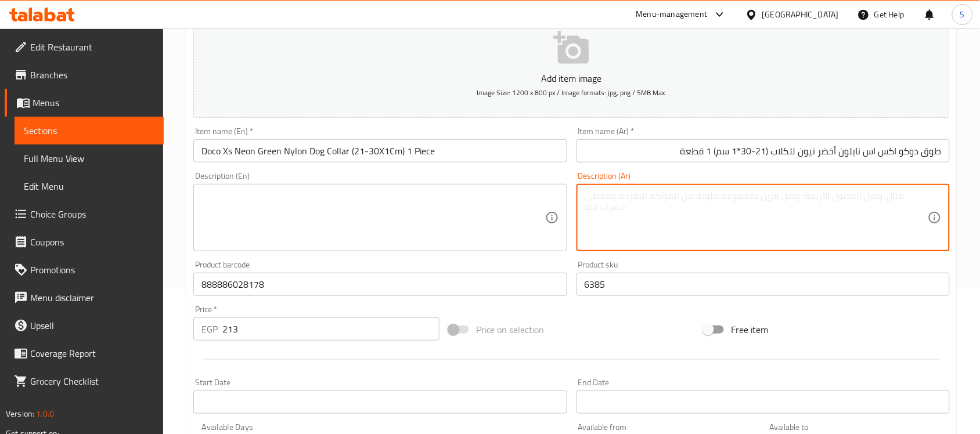
click at [618, 221] on textarea at bounding box center [756, 217] width 343 height 55
click at [665, 153] on input "طوق دوكو اكس اس نايلون أخضر نيون للكلاب (21-30*1 سم) 1 قطعة" at bounding box center [763, 150] width 373 height 23
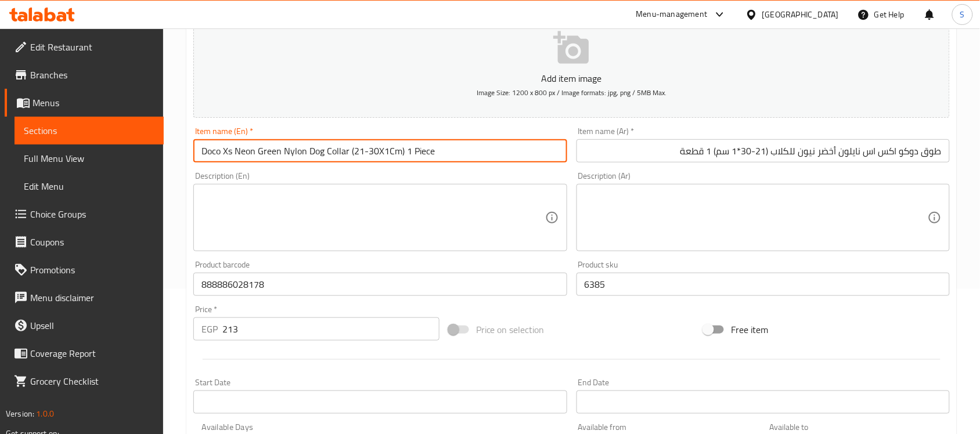
click at [510, 153] on input "Doco Xs Neon Green Nylon Dog Collar (21-30X1Cm) 1 Piece" at bounding box center [379, 150] width 373 height 23
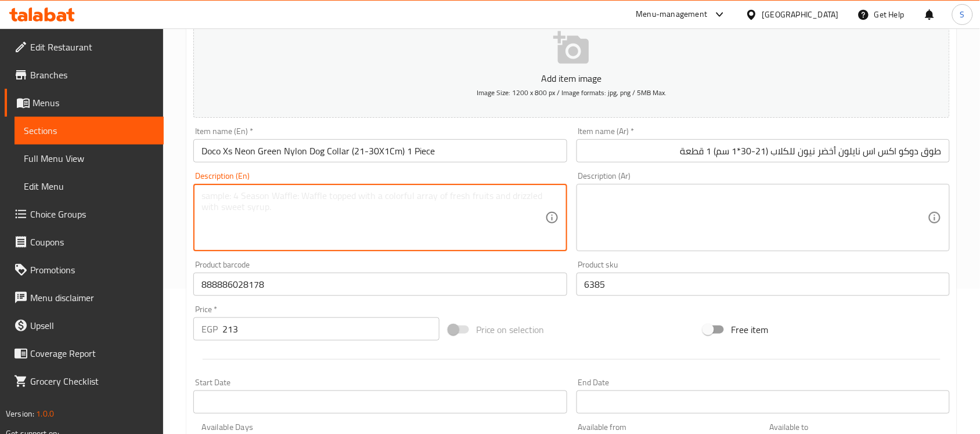
click at [354, 225] on textarea at bounding box center [372, 217] width 343 height 55
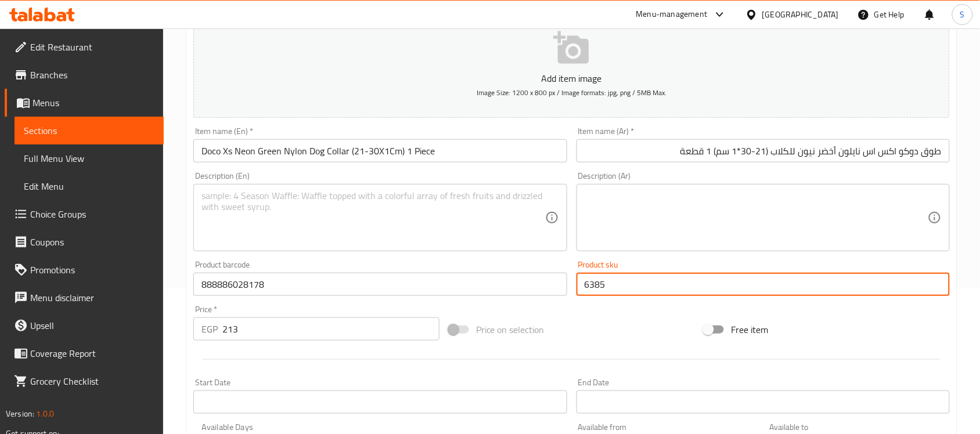
click at [606, 276] on input "6385" at bounding box center [763, 284] width 373 height 23
click at [488, 289] on input "888886028178" at bounding box center [379, 284] width 373 height 23
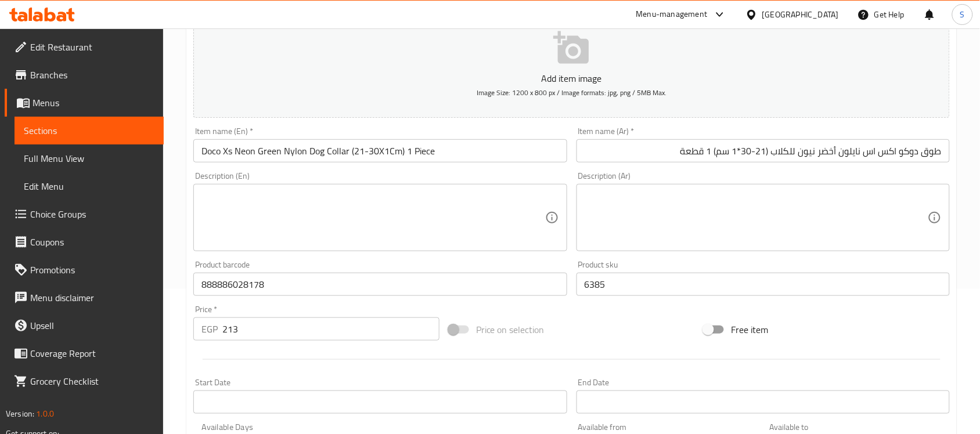
click at [236, 300] on div "Product barcode 888886028178 Product barcode" at bounding box center [380, 278] width 383 height 45
click at [238, 333] on input "213" at bounding box center [330, 329] width 217 height 23
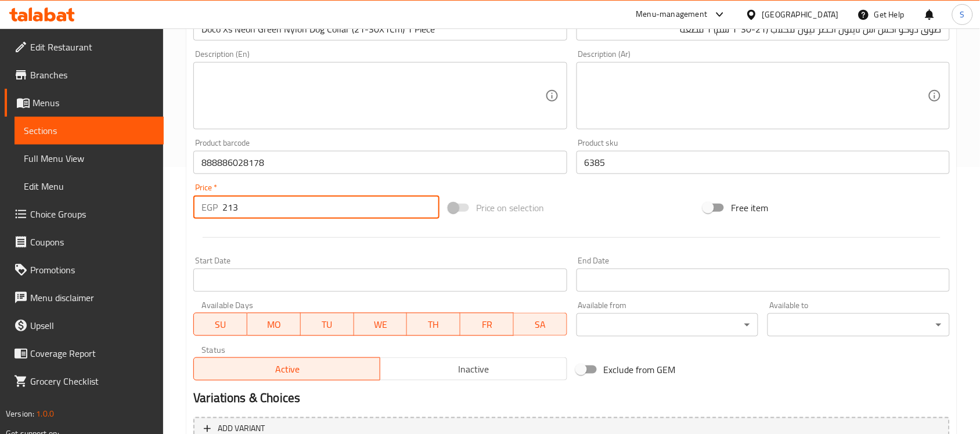
scroll to position [384, 0]
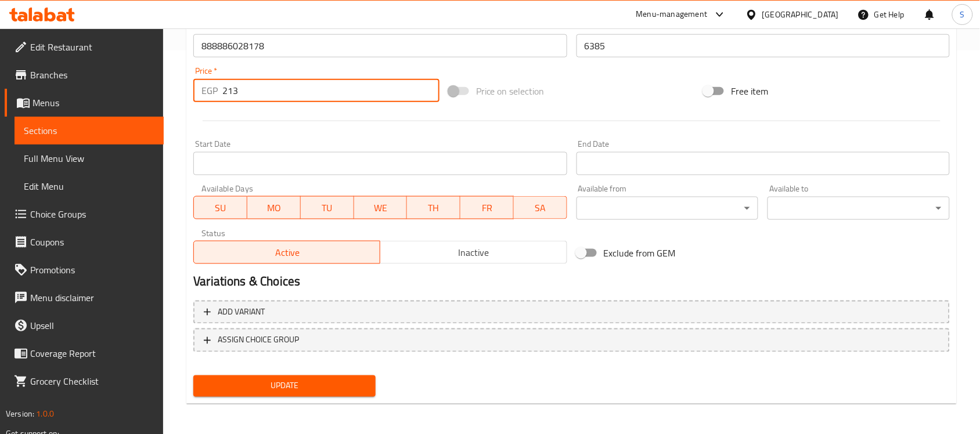
click at [299, 384] on span "Update" at bounding box center [285, 386] width 164 height 15
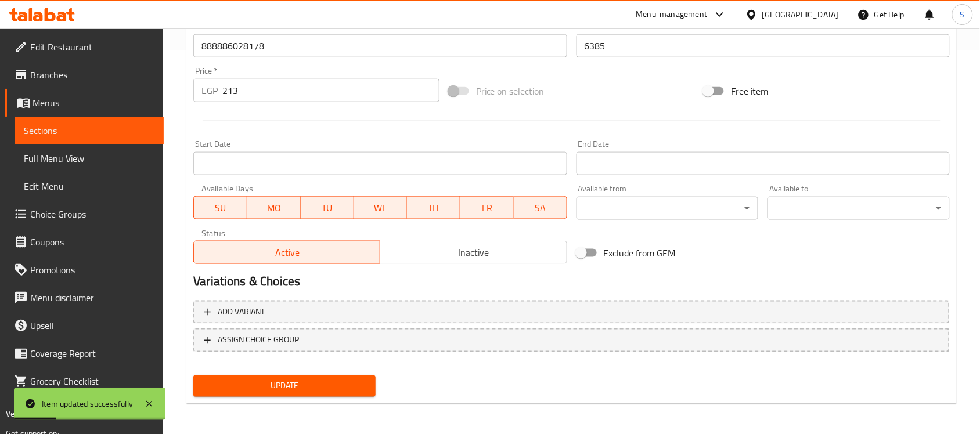
click at [71, 129] on span "Sections" at bounding box center [89, 131] width 131 height 14
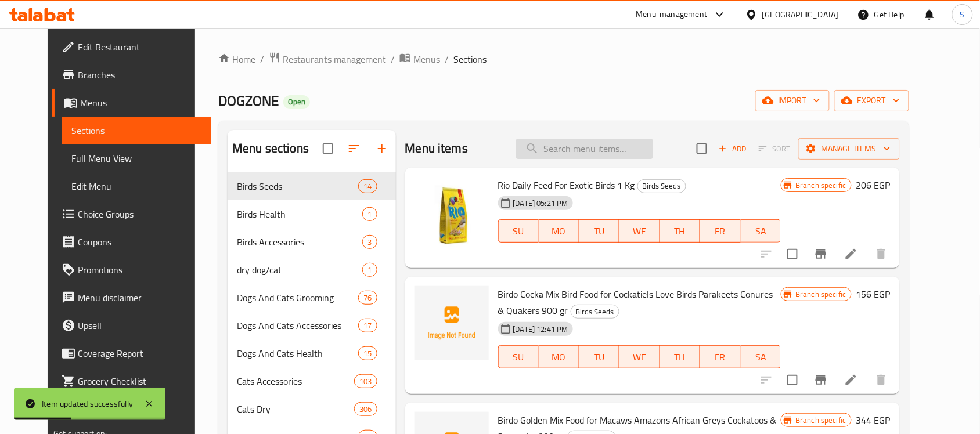
click at [616, 149] on input "search" at bounding box center [584, 149] width 137 height 20
paste input "888886014706"
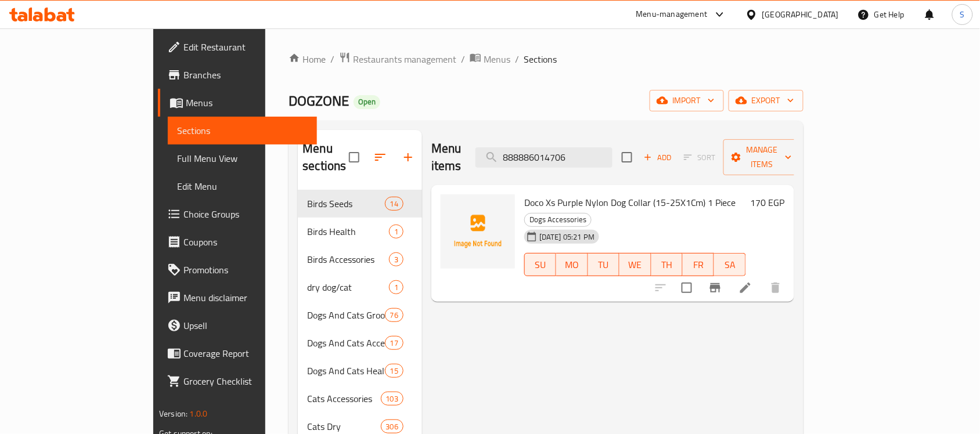
type input "888886014706"
click at [762, 278] on li at bounding box center [745, 288] width 33 height 21
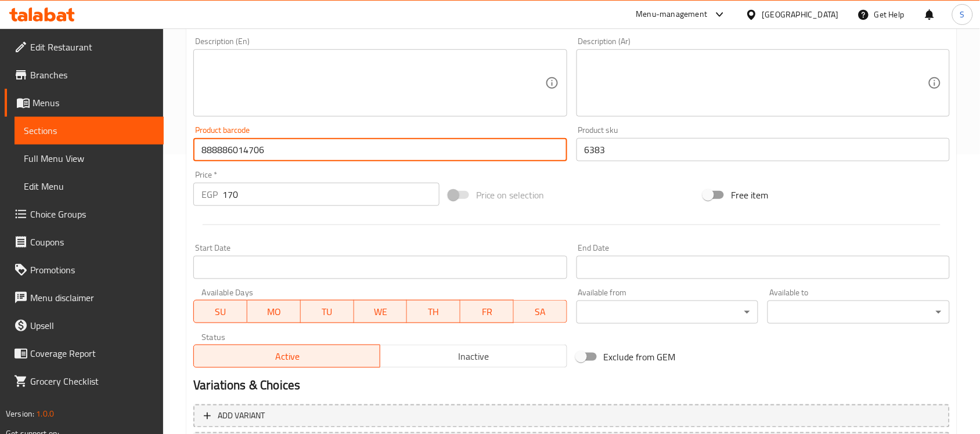
scroll to position [290, 0]
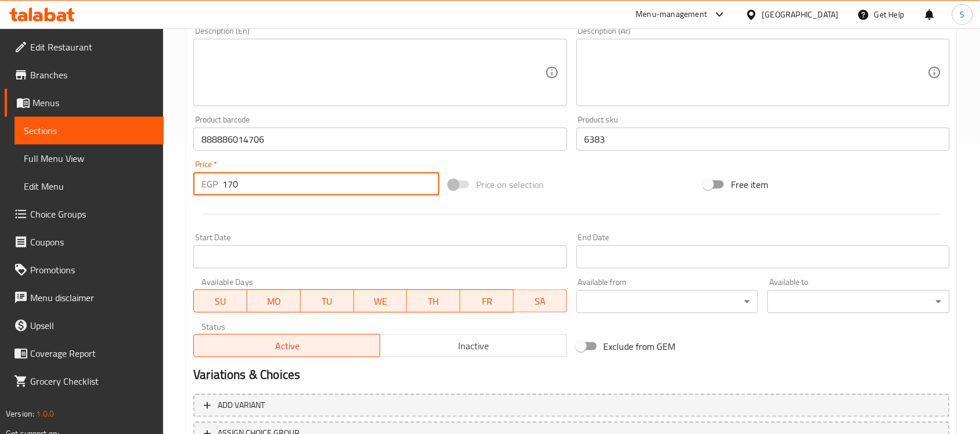
drag, startPoint x: 270, startPoint y: 185, endPoint x: 86, endPoint y: 157, distance: 186.2
click at [99, 163] on div "Edit Restaurant Branches Menus Sections Full Menu View Edit Menu Choice Groups …" at bounding box center [490, 134] width 980 height 792
paste input "213"
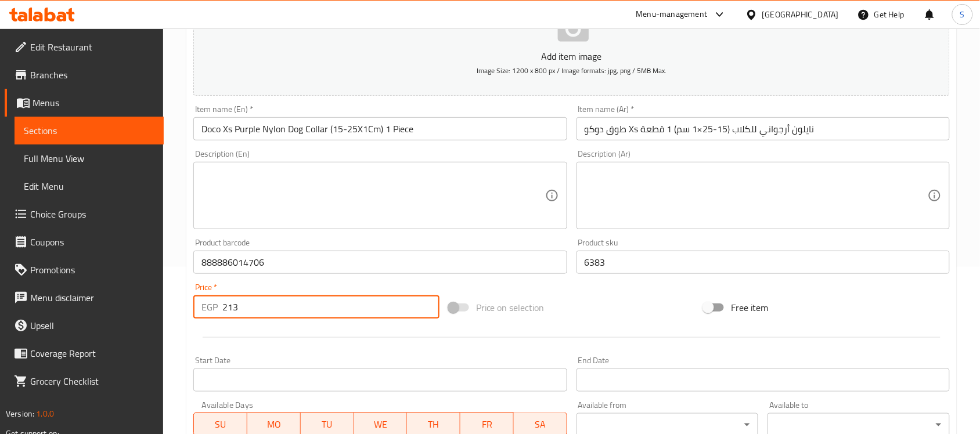
scroll to position [21, 0]
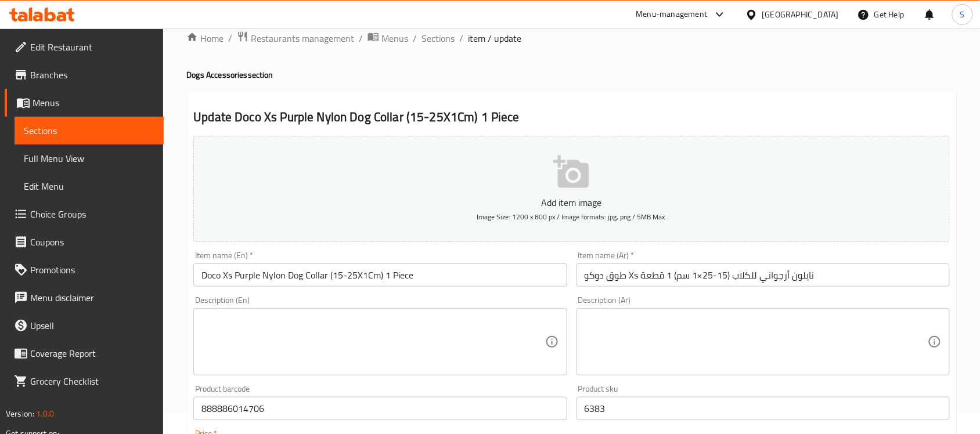
type input "213"
click at [700, 276] on input "طوق دوكو Xs نايلون أرجواني للكلاب (15-25×1 سم) 1 قطعة" at bounding box center [763, 275] width 373 height 23
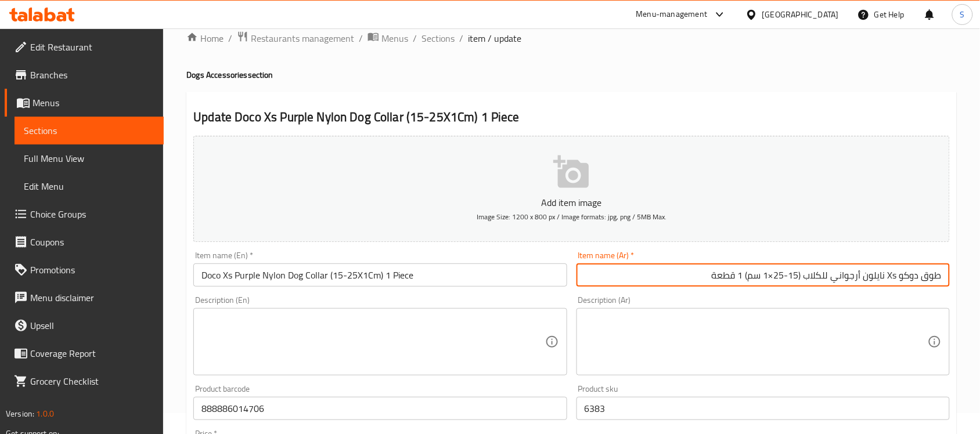
click at [895, 274] on input "طوق دوكو Xs نايلون أرجواني للكلاب (15-25×1 سم) 1 قطعة" at bounding box center [763, 275] width 373 height 23
drag, startPoint x: 898, startPoint y: 275, endPoint x: 890, endPoint y: 276, distance: 7.7
click at [890, 276] on input "طوق دوكو Xs نايلون أرجواني للكلاب (15-25×1 سم) 1 قطعة" at bounding box center [763, 275] width 373 height 23
click at [762, 280] on input "طوق دوكو اكس نايلون أرجواني للكلاب (15-25×1 سم) 1 قطعة" at bounding box center [763, 275] width 373 height 23
type input "طوق دوكو اكس نايلون أرجواني للكلاب (15-25*1 سم) 1 قطعة"
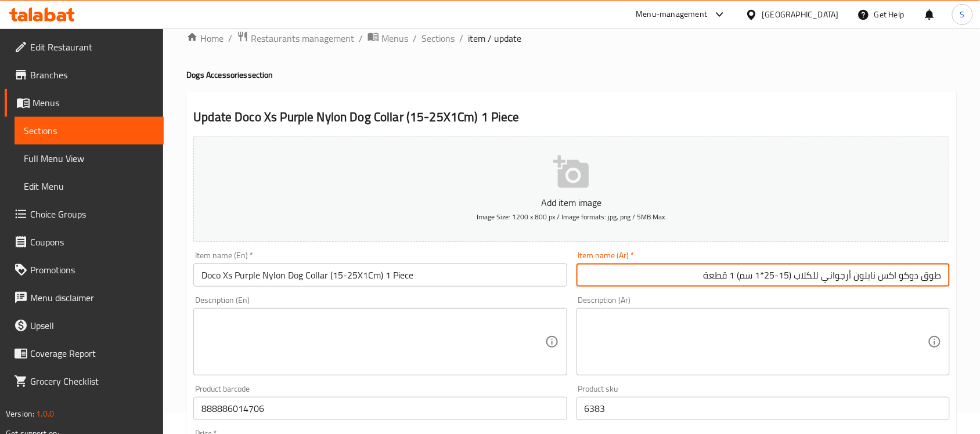
click at [321, 382] on div "Product barcode 888886014706 Product barcode" at bounding box center [380, 402] width 383 height 45
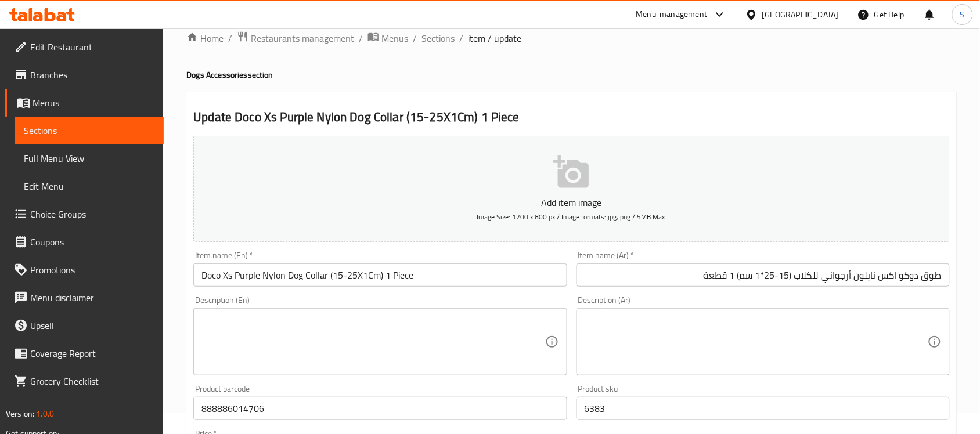
click at [334, 355] on textarea at bounding box center [372, 342] width 343 height 55
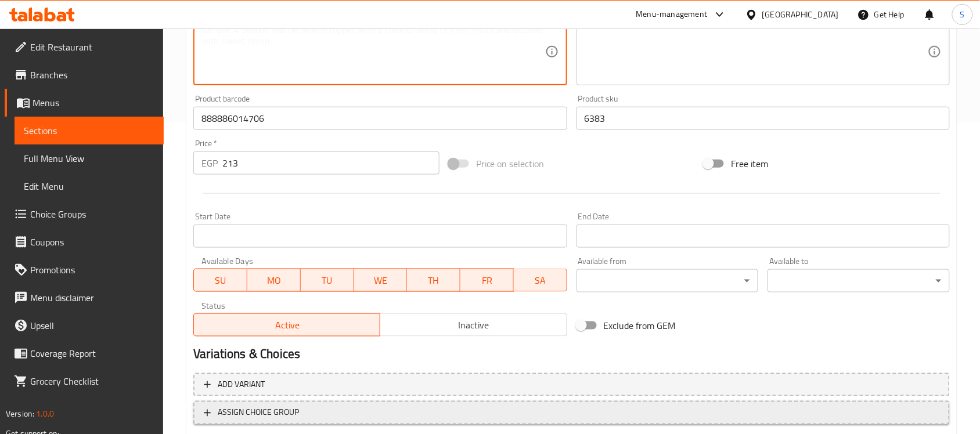
scroll to position [384, 0]
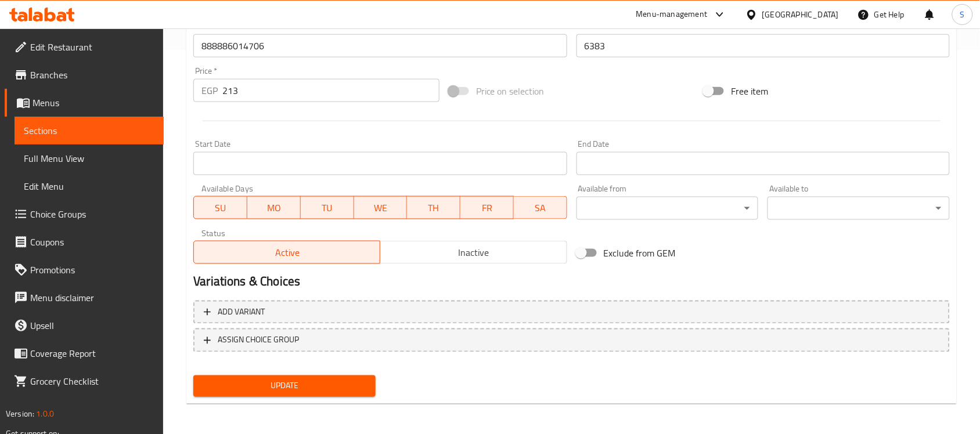
click at [312, 380] on span "Update" at bounding box center [285, 386] width 164 height 15
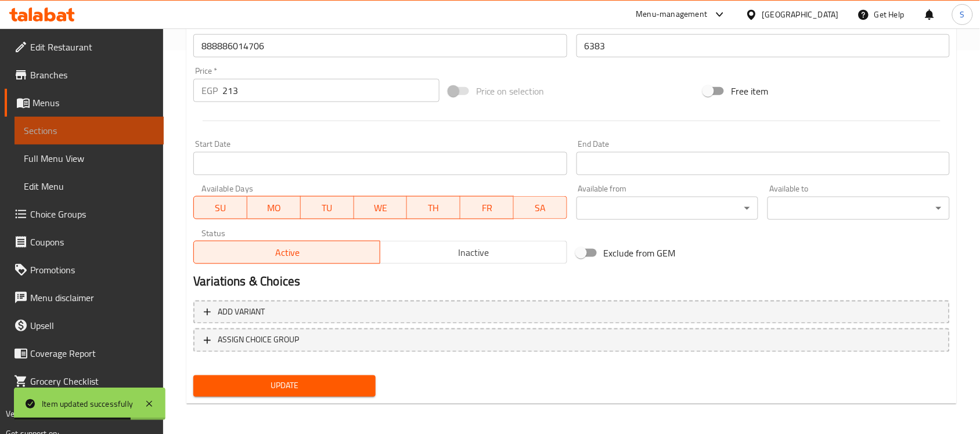
click at [93, 129] on span "Sections" at bounding box center [89, 131] width 131 height 14
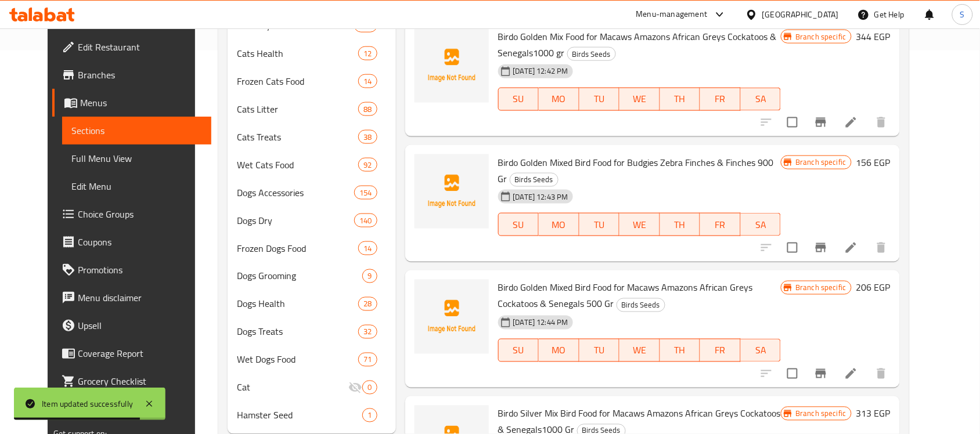
scroll to position [21, 0]
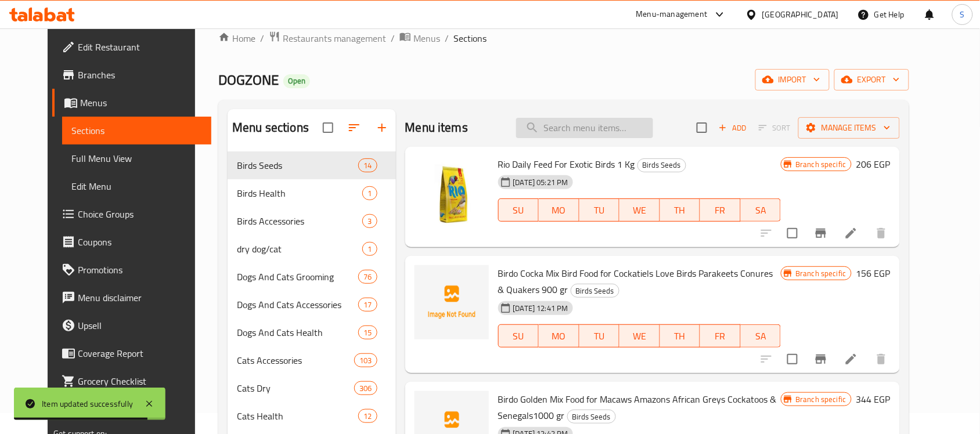
click at [600, 121] on input "search" at bounding box center [584, 128] width 137 height 20
paste input "888886014997"
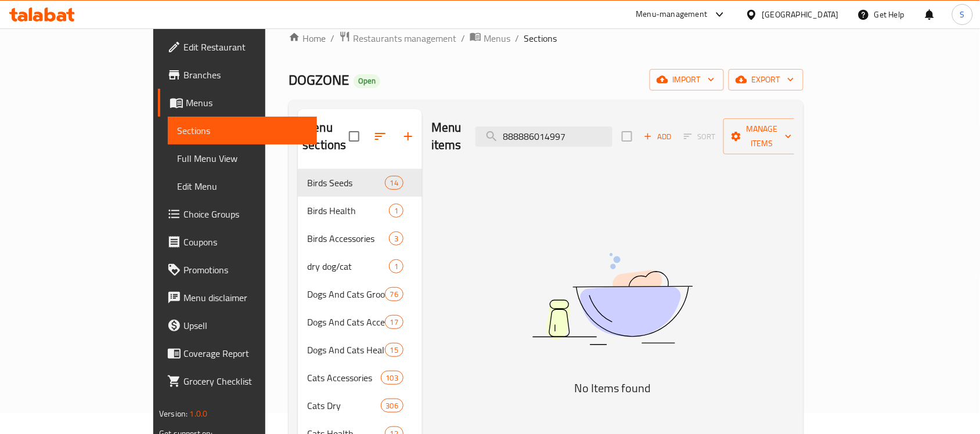
click at [678, 224] on img at bounding box center [612, 299] width 290 height 154
click at [596, 127] on input "888886014997" at bounding box center [544, 137] width 137 height 20
paste input "676"
type input "888886014676"
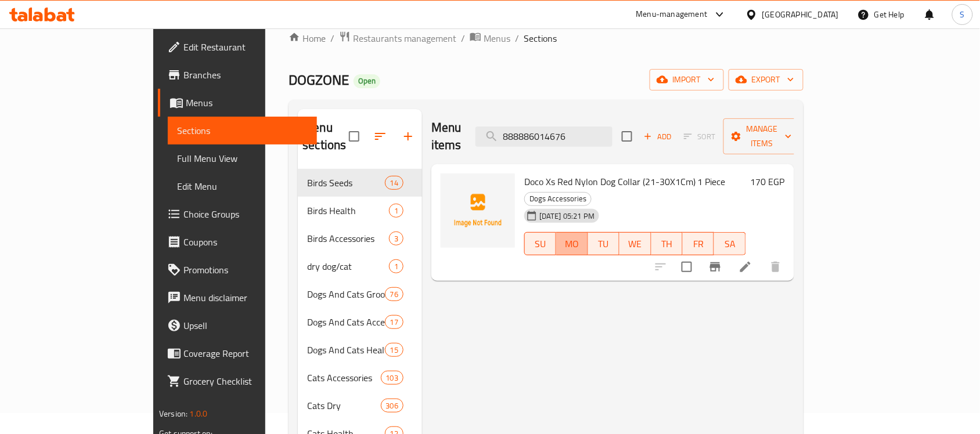
click at [562, 232] on button "MO" at bounding box center [571, 243] width 31 height 23
click at [753, 260] on icon at bounding box center [746, 267] width 14 height 14
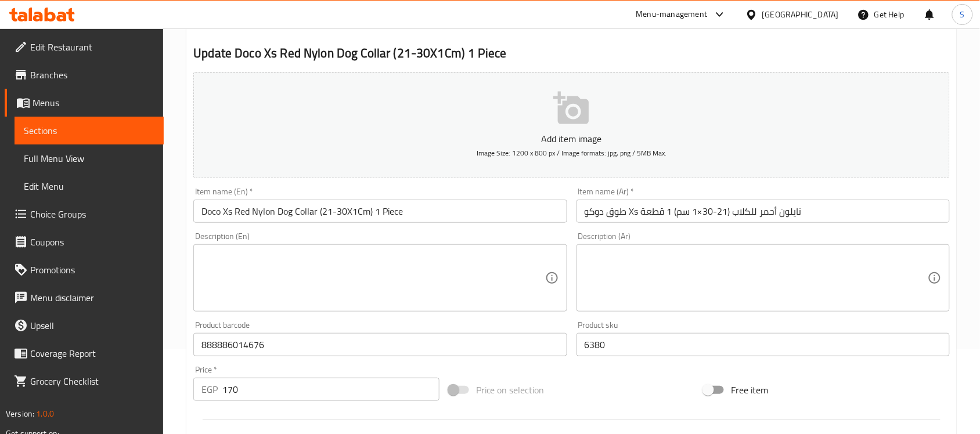
scroll to position [218, 0]
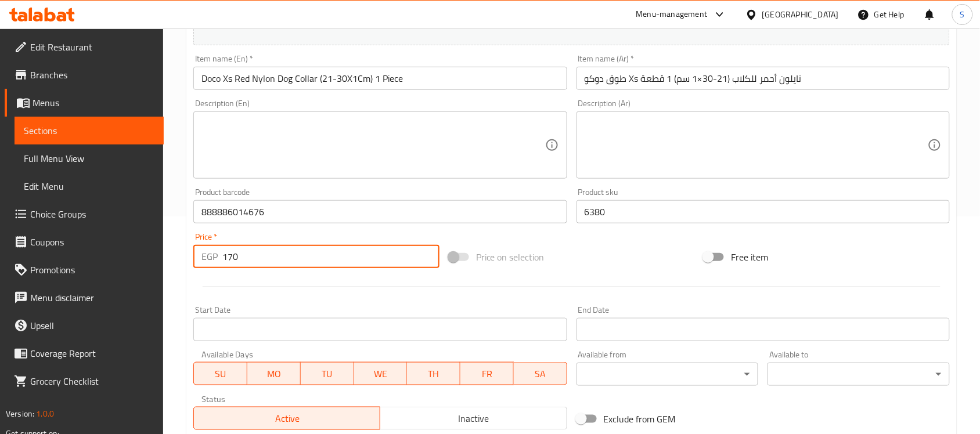
drag, startPoint x: 262, startPoint y: 260, endPoint x: 172, endPoint y: 257, distance: 90.0
click at [172, 257] on div "Home / Restaurants management / Menus / Sections / item / update Dogs Accessori…" at bounding box center [571, 207] width 817 height 792
paste input "213"
type input "213"
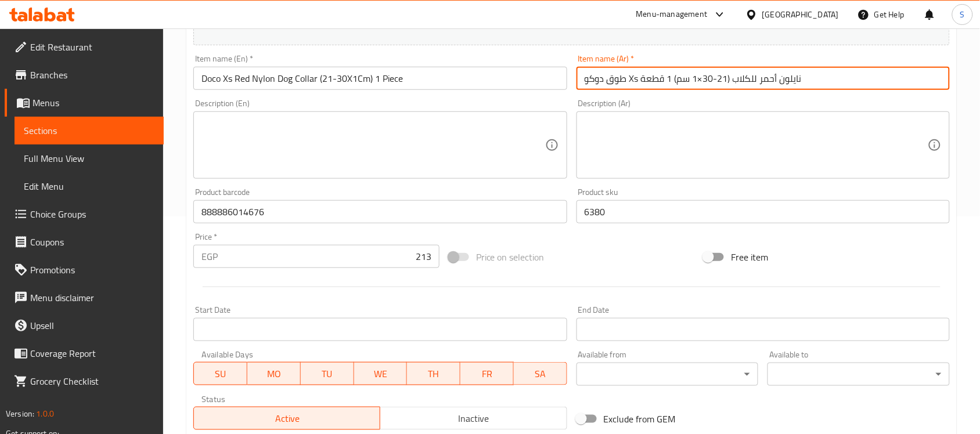
click at [631, 79] on input "طوق دوكو Xs نايلون أحمر للكلاب (21-30×1 سم) 1 قطعة" at bounding box center [763, 78] width 373 height 23
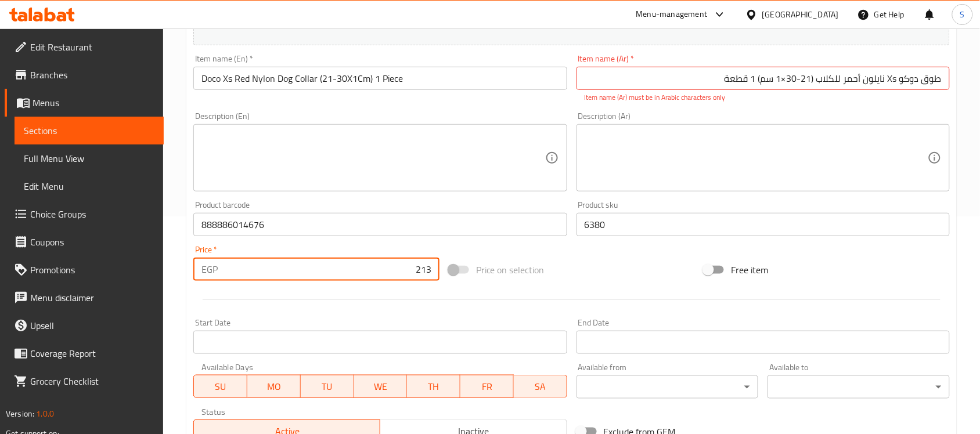
click at [383, 258] on input "213" at bounding box center [330, 269] width 217 height 23
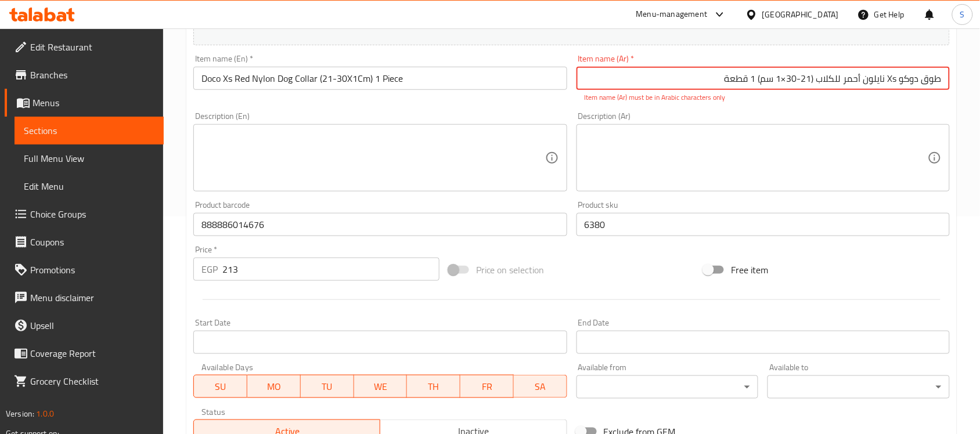
click at [784, 81] on input "طوق دوكو Xs نايلون أحمر للكلاب (21-30×1 سم) 1 قطعة" at bounding box center [763, 78] width 373 height 23
click at [815, 77] on input "طوق دوكو Xs نايلون أحمر للكلاب (21-30*1 سم) 1 قطعة" at bounding box center [763, 78] width 373 height 23
drag, startPoint x: 890, startPoint y: 78, endPoint x: 897, endPoint y: 78, distance: 7.0
click at [897, 78] on input "طوق دوكو Xs نايلون أحمر للكلاب(21-30*1 سم) 1 قطعة" at bounding box center [763, 78] width 373 height 23
click at [897, 80] on input "طوق دوكو اكس اس نايلون أحمر للكلاب(21-30*1 سم) 1 قطعة" at bounding box center [763, 78] width 373 height 23
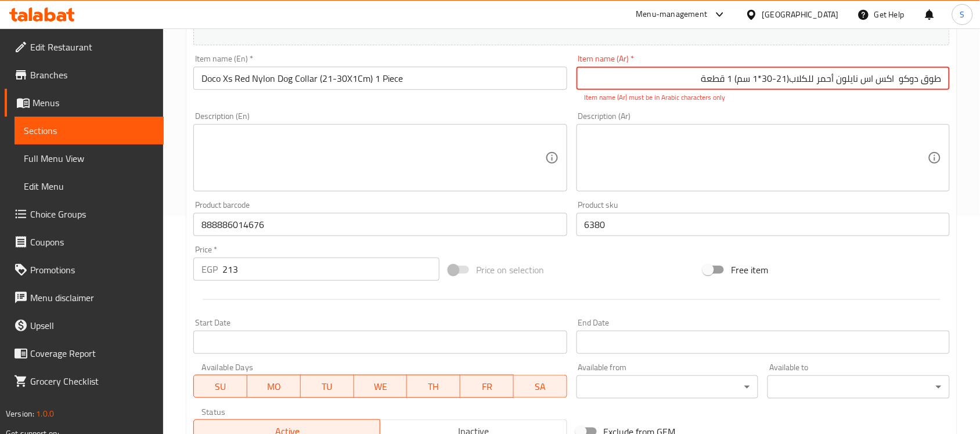
click at [675, 83] on input "طوق دوكو اكس اس نايلون أحمر للكلاب(21-30*1 سم) 1 قطعة" at bounding box center [763, 78] width 373 height 23
type input "طوق دوكو اكس اس نايلون أحمر للكلاب(21-30*1 سم) 1 قطعة"
click at [802, 182] on div "Description (Ar) Description (Ar)" at bounding box center [763, 151] width 383 height 89
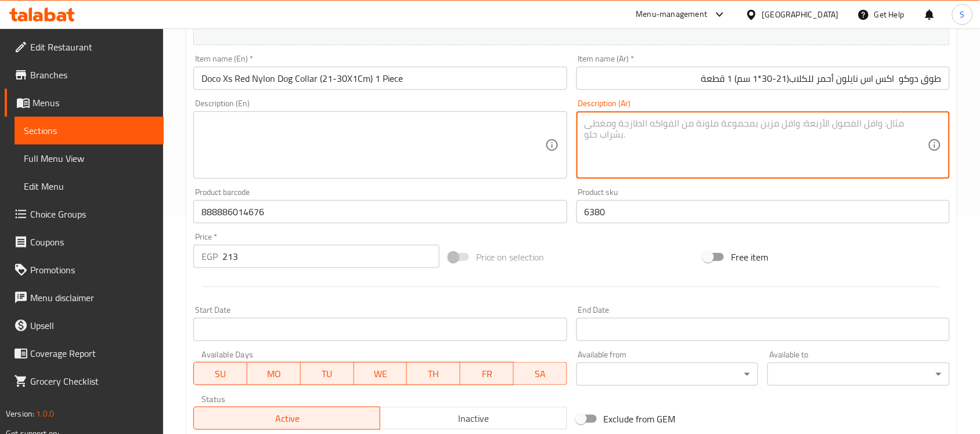
click at [460, 131] on textarea at bounding box center [372, 145] width 343 height 55
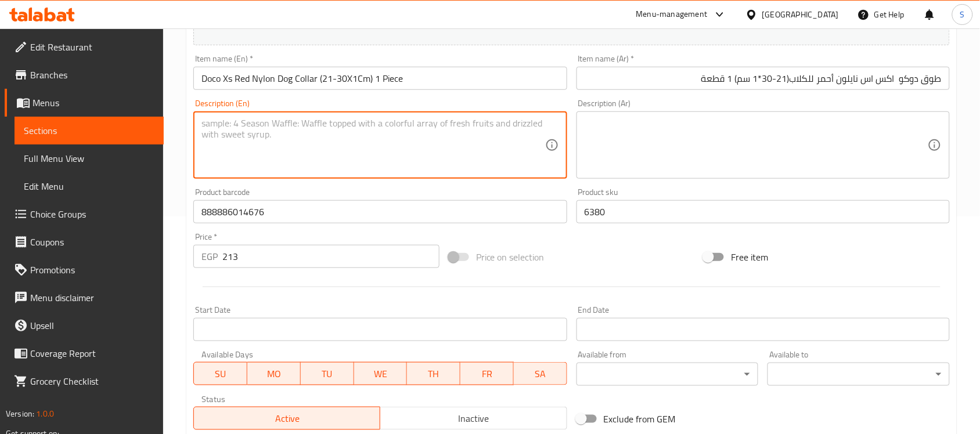
click at [442, 156] on textarea at bounding box center [372, 145] width 343 height 55
paste textarea "1pcs"
click at [206, 124] on textarea "1pcs" at bounding box center [372, 145] width 343 height 55
type textarea "1 pcs"
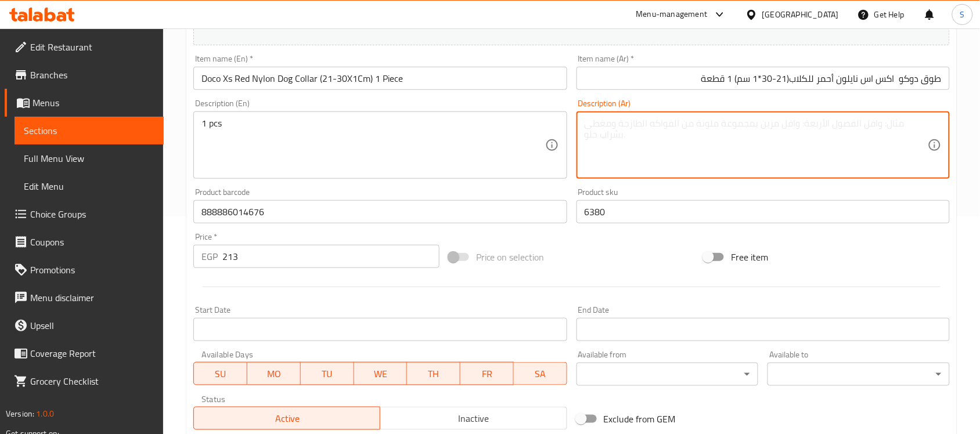
click at [654, 138] on textarea at bounding box center [756, 145] width 343 height 55
paste textarea "قطعة"
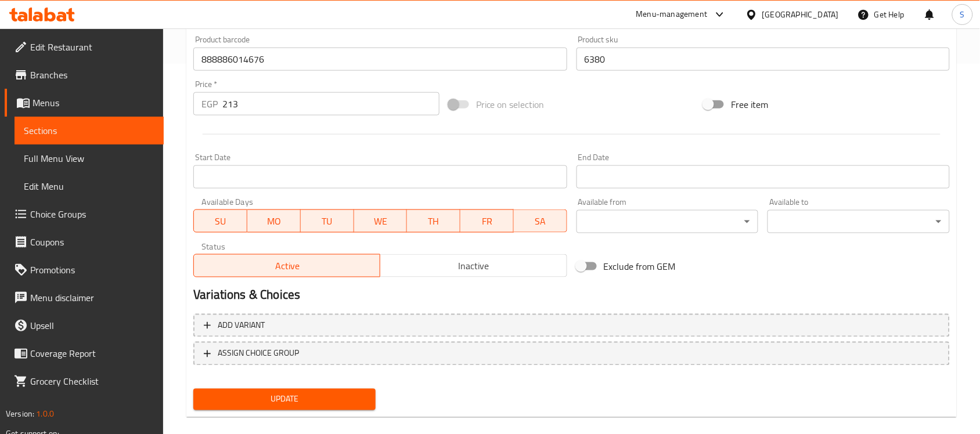
scroll to position [384, 0]
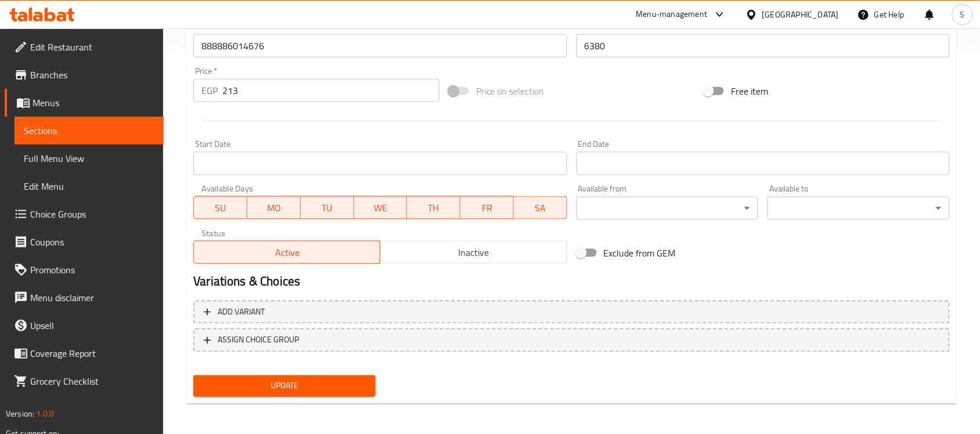
type textarea "1قطعة"
click at [290, 398] on div "Update" at bounding box center [285, 386] width 192 height 31
click at [292, 396] on div "Update" at bounding box center [285, 386] width 192 height 31
click at [292, 391] on span "Update" at bounding box center [285, 386] width 164 height 15
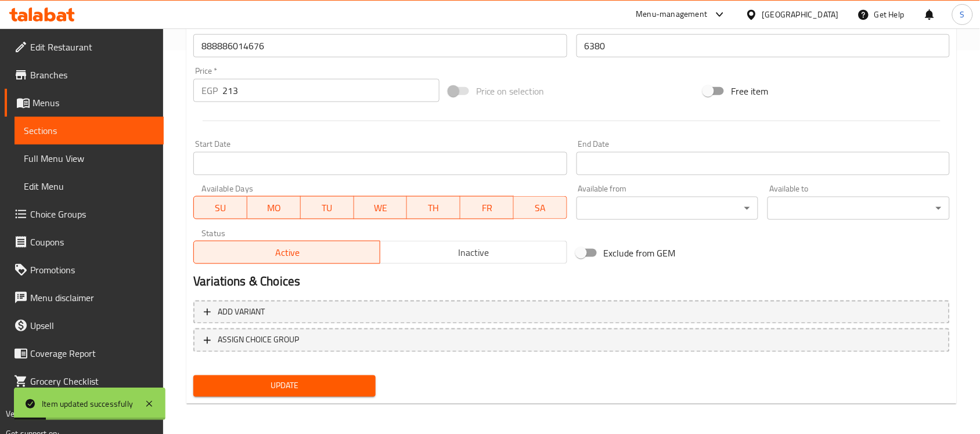
click at [64, 127] on span "Sections" at bounding box center [89, 131] width 131 height 14
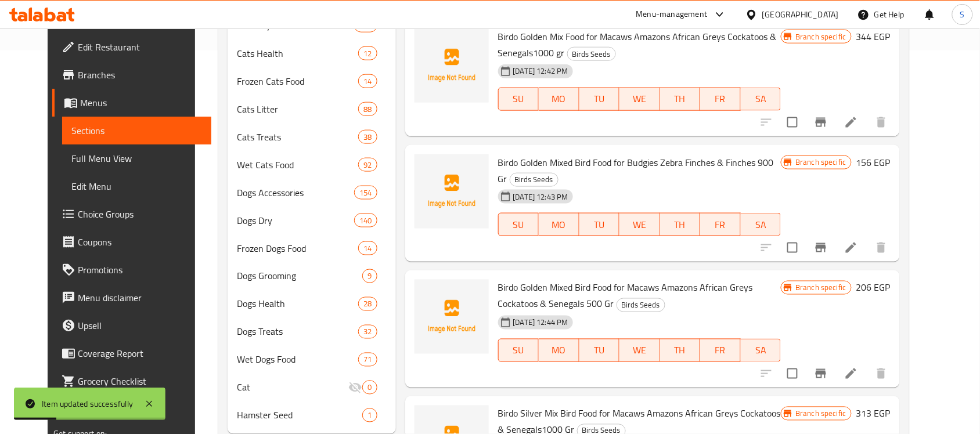
scroll to position [21, 0]
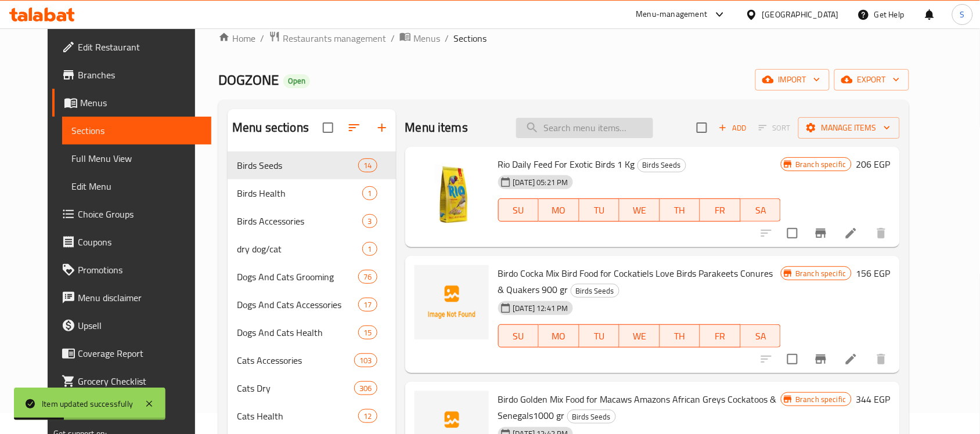
click at [604, 120] on input "search" at bounding box center [584, 128] width 137 height 20
paste input "888886034148"
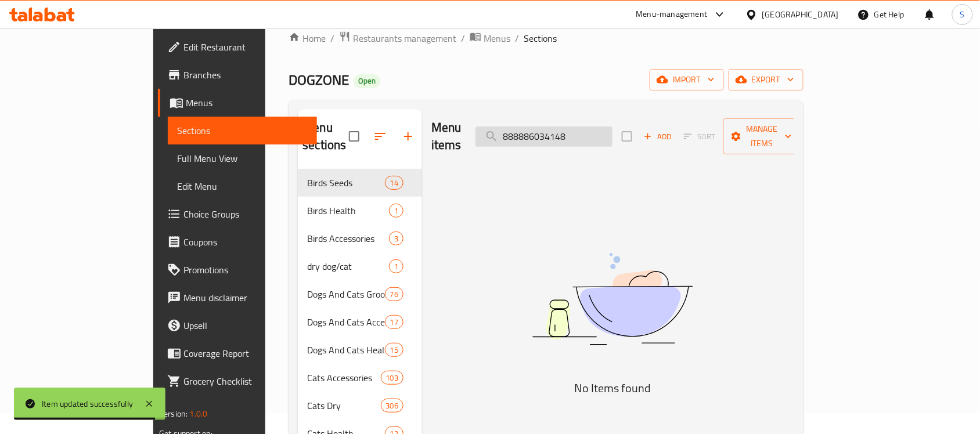
click at [562, 131] on input "888886034148" at bounding box center [544, 137] width 137 height 20
paste input "6949111711556"
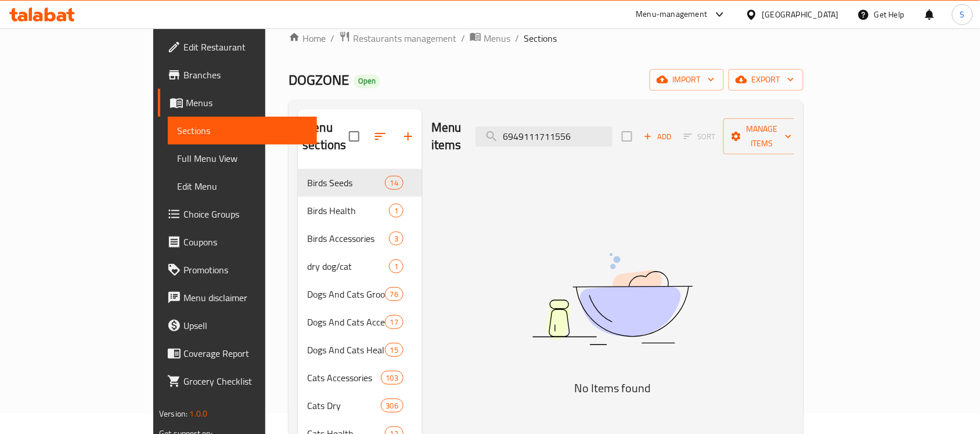
click at [568, 359] on img at bounding box center [612, 299] width 290 height 154
click at [607, 222] on img at bounding box center [612, 299] width 290 height 154
click at [613, 134] on input "6949111711556" at bounding box center [544, 137] width 137 height 20
paste input "39"
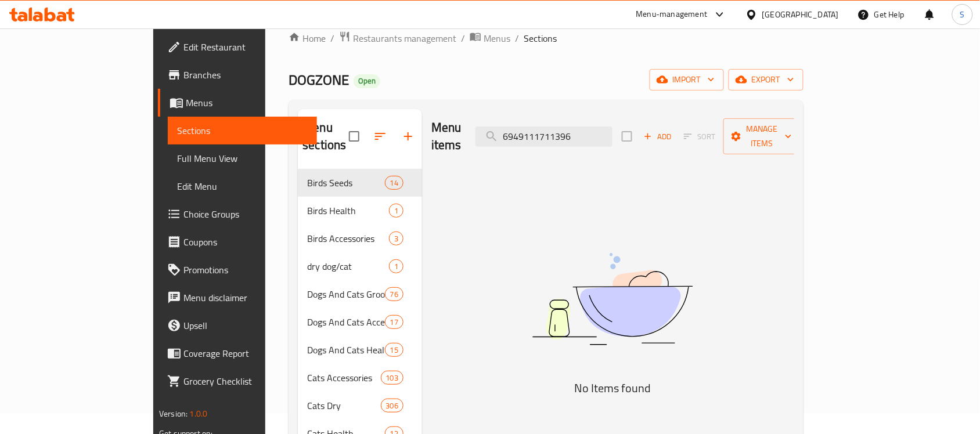
click at [594, 222] on img at bounding box center [612, 299] width 290 height 154
click at [604, 127] on input "6949111711396" at bounding box center [544, 137] width 137 height 20
paste input "843775112147"
click at [617, 222] on img at bounding box center [612, 299] width 290 height 154
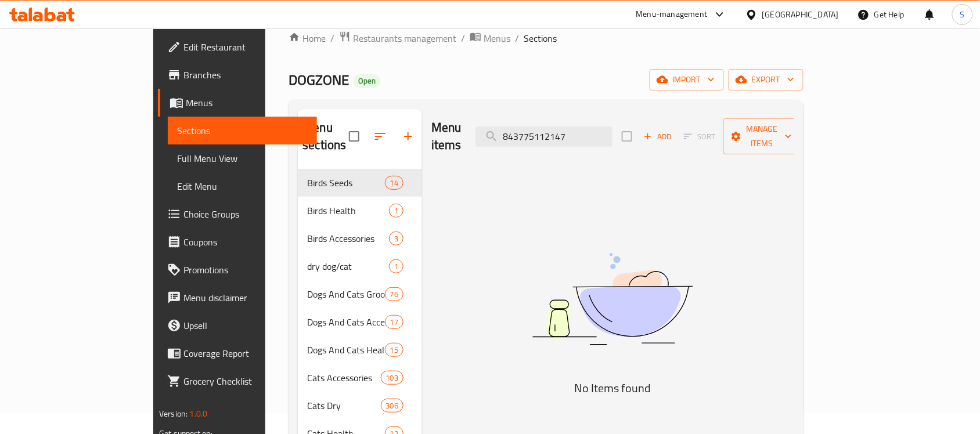
click at [570, 117] on div "Menu items 843775112147 Add Sort Manage items" at bounding box center [612, 136] width 363 height 55
click at [564, 132] on input "843775112147" at bounding box center [544, 137] width 137 height 20
paste input "01"
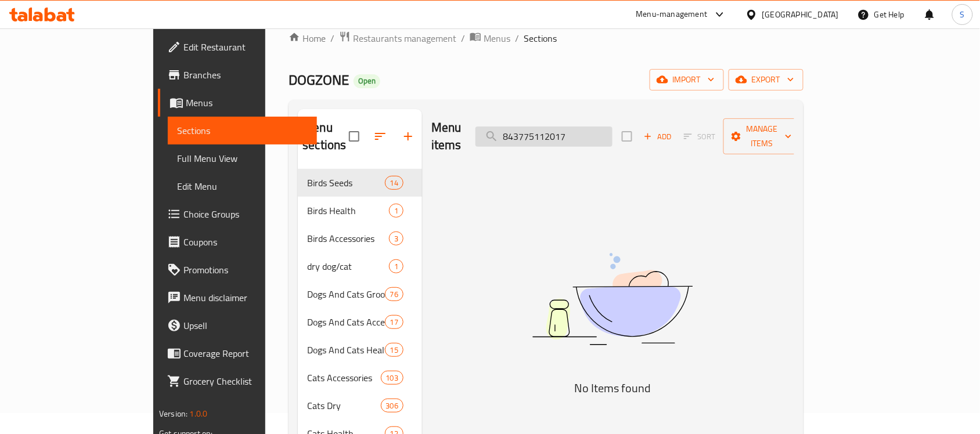
click at [581, 127] on input "843775112017" at bounding box center [544, 137] width 137 height 20
click at [588, 283] on img at bounding box center [612, 299] width 290 height 154
click at [613, 127] on input "843775112017" at bounding box center [544, 137] width 137 height 20
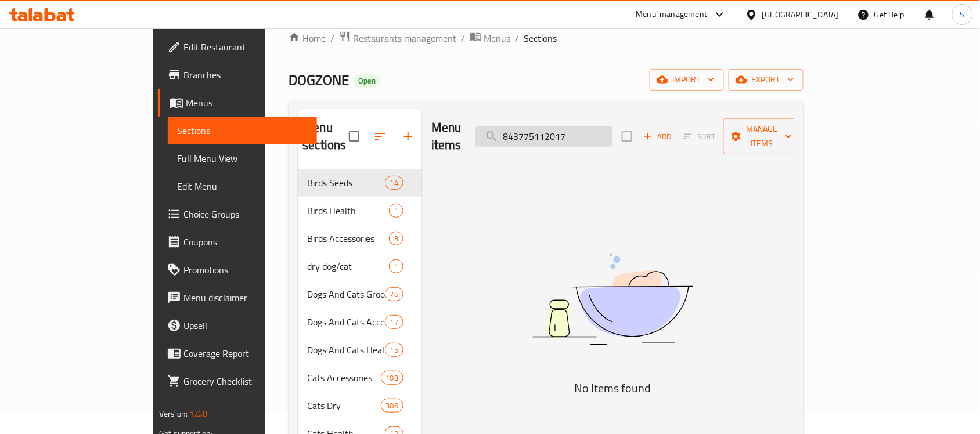
click at [582, 131] on input "843775112017" at bounding box center [544, 137] width 137 height 20
paste input "6949111731295"
click at [646, 143] on div "Menu items 6949111731295 Add Sort Manage items" at bounding box center [612, 136] width 363 height 55
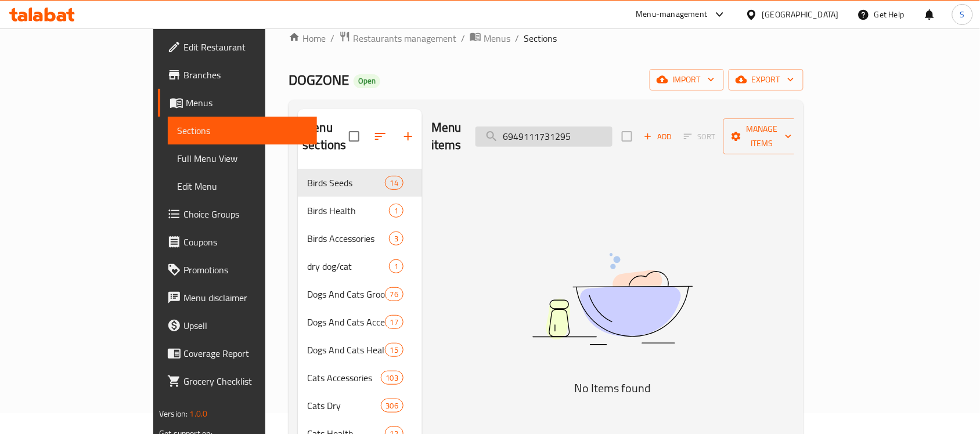
click at [613, 129] on input "6949111731295" at bounding box center [544, 137] width 137 height 20
paste input "7521398207"
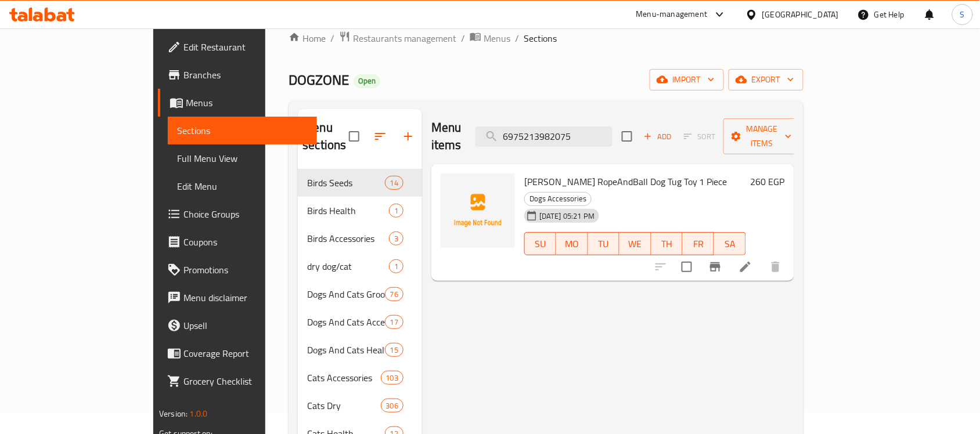
type input "6975213982075"
click at [753, 260] on icon at bounding box center [746, 267] width 14 height 14
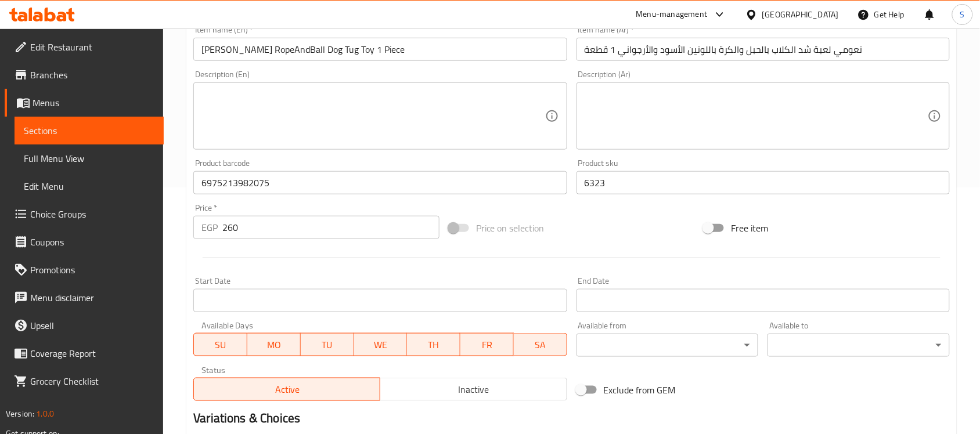
scroll to position [290, 0]
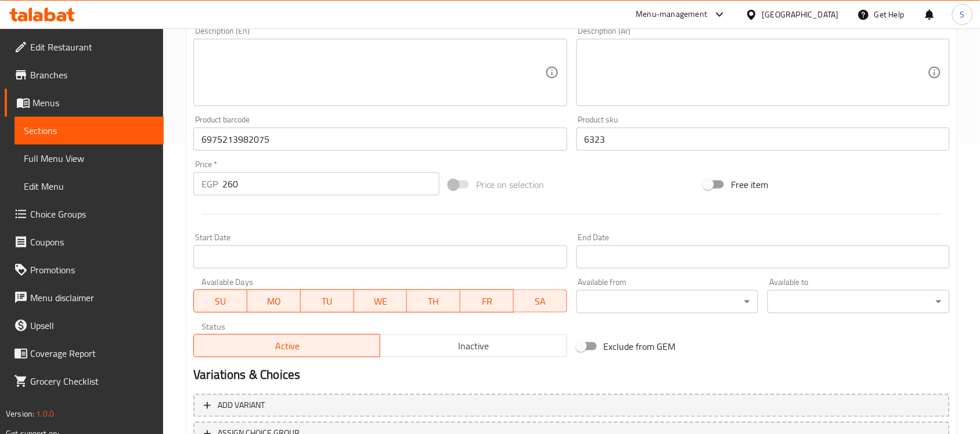
drag, startPoint x: 247, startPoint y: 183, endPoint x: 212, endPoint y: 183, distance: 35.4
click at [212, 183] on div "EGP 260 Price *" at bounding box center [316, 183] width 246 height 23
paste input "325"
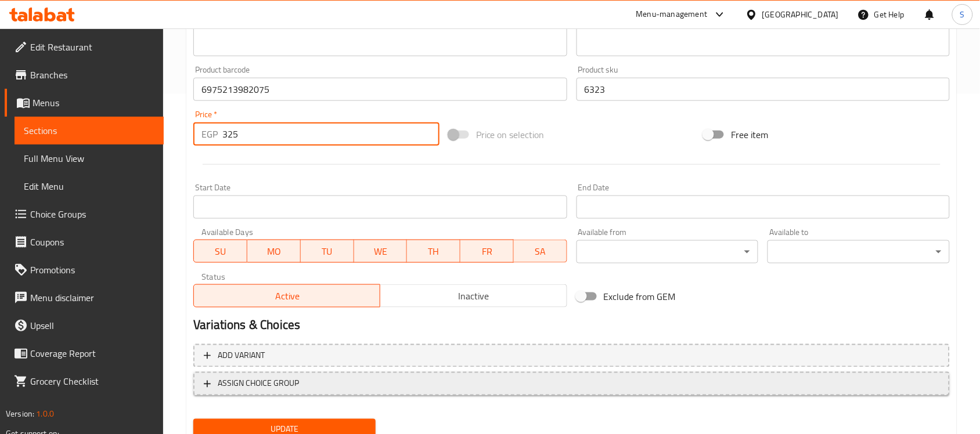
scroll to position [384, 0]
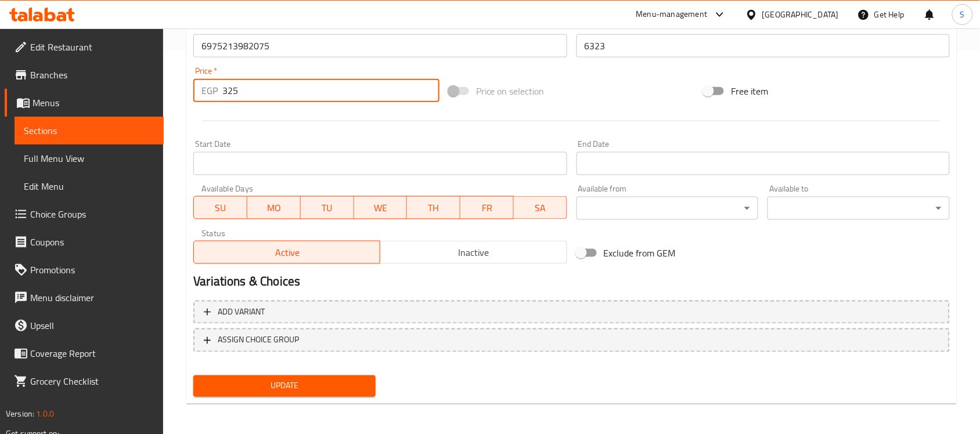
type input "325"
click at [262, 391] on span "Update" at bounding box center [285, 386] width 164 height 15
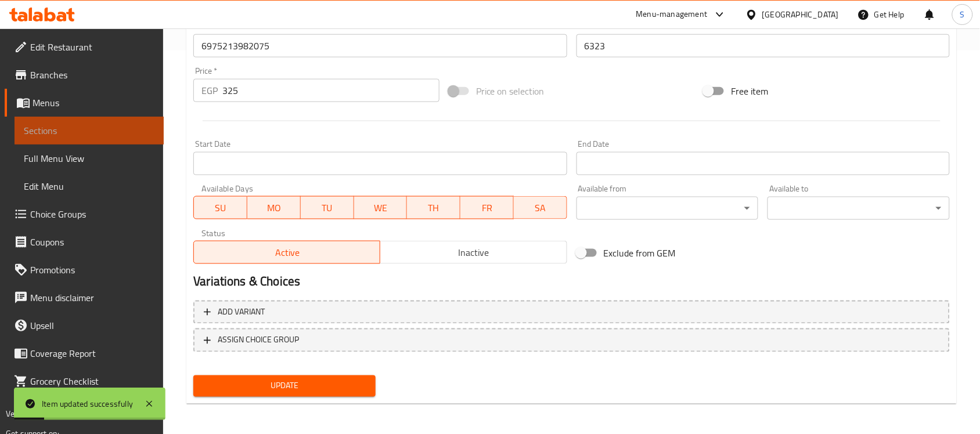
click at [76, 126] on span "Sections" at bounding box center [89, 131] width 131 height 14
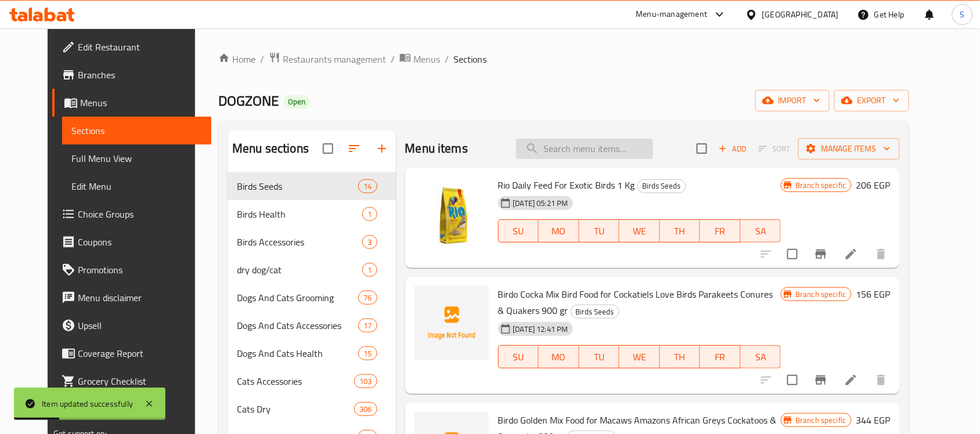
click at [588, 159] on input "search" at bounding box center [584, 149] width 137 height 20
paste input "6975213982068"
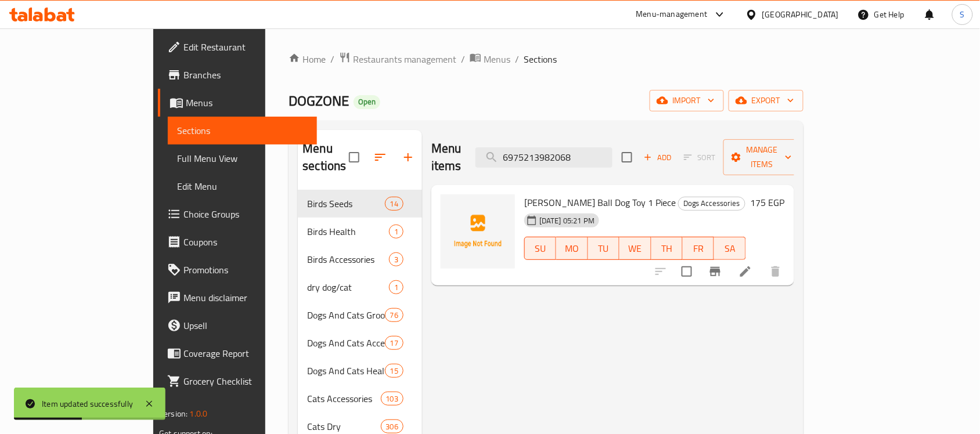
type input "6975213982068"
click at [753, 265] on icon at bounding box center [746, 272] width 14 height 14
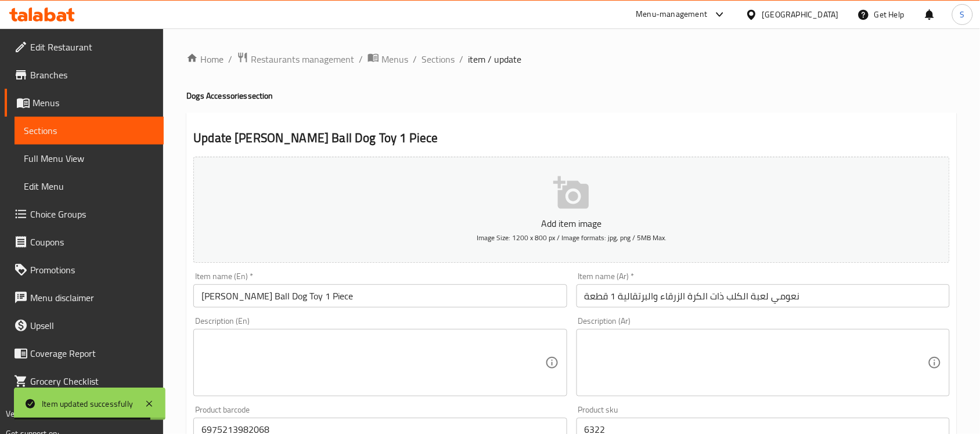
scroll to position [145, 0]
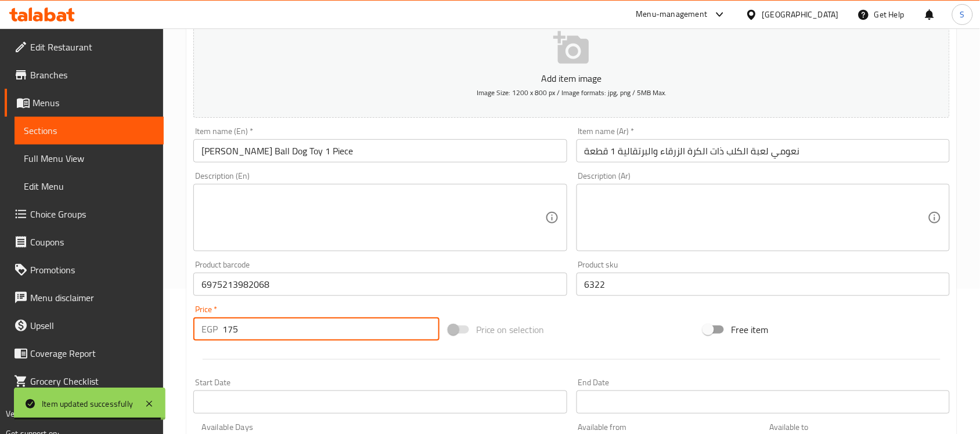
drag, startPoint x: 225, startPoint y: 331, endPoint x: 197, endPoint y: 324, distance: 28.7
click at [198, 324] on div "EGP 175 Price *" at bounding box center [316, 329] width 246 height 23
paste input "219"
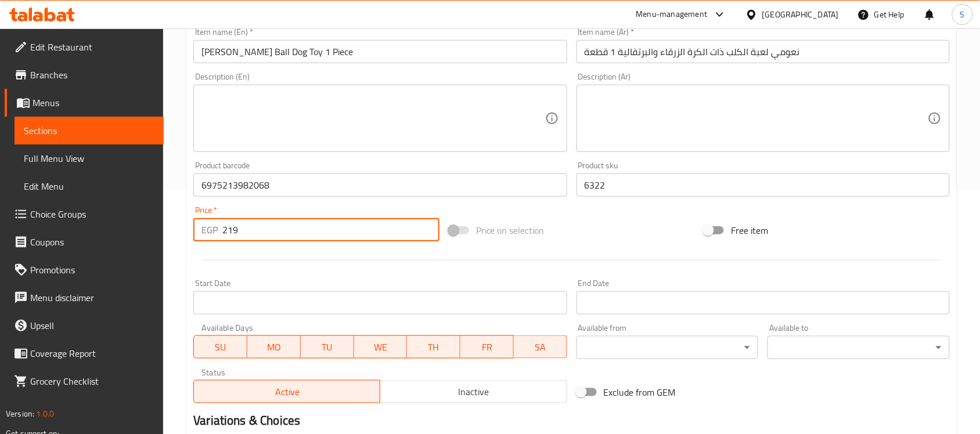
scroll to position [384, 0]
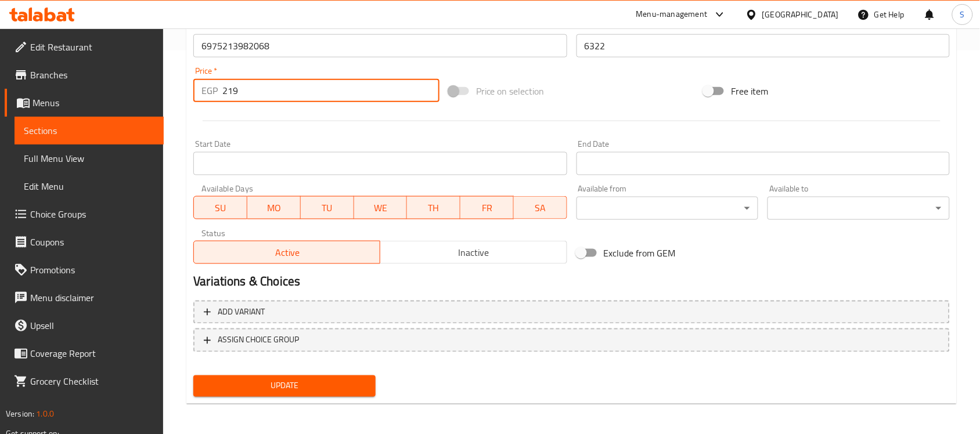
type input "219"
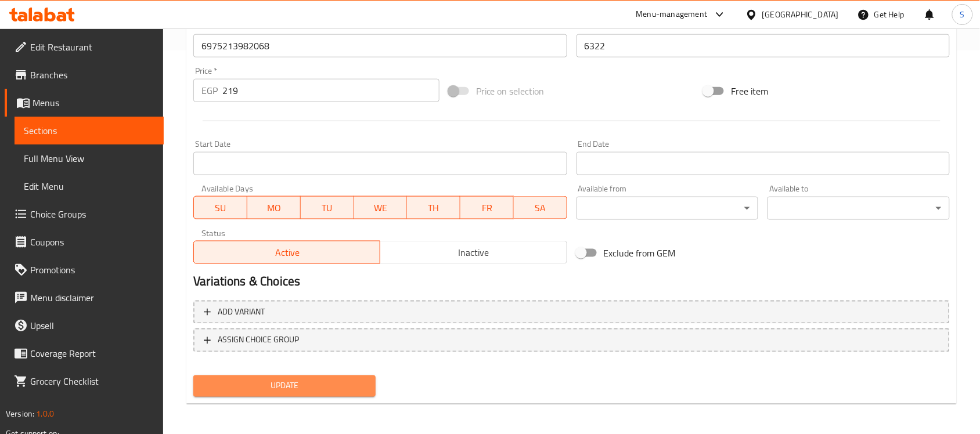
click at [256, 384] on span "Update" at bounding box center [285, 386] width 164 height 15
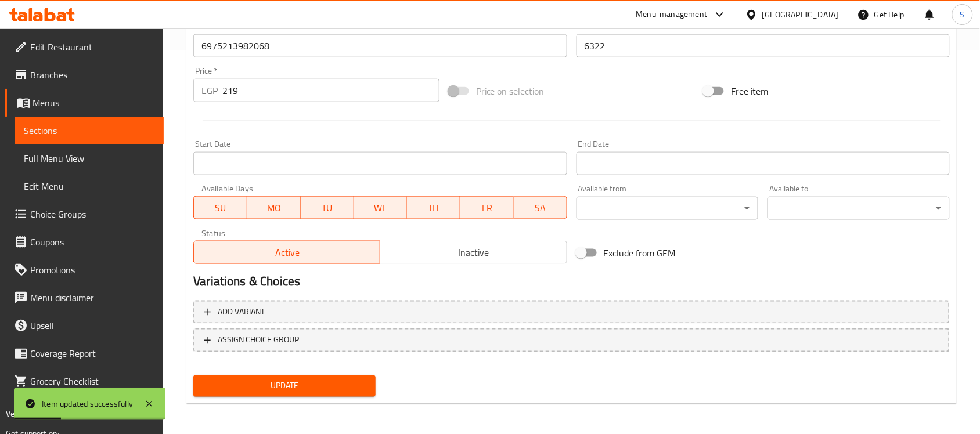
click at [102, 115] on link "Menus" at bounding box center [84, 103] width 159 height 28
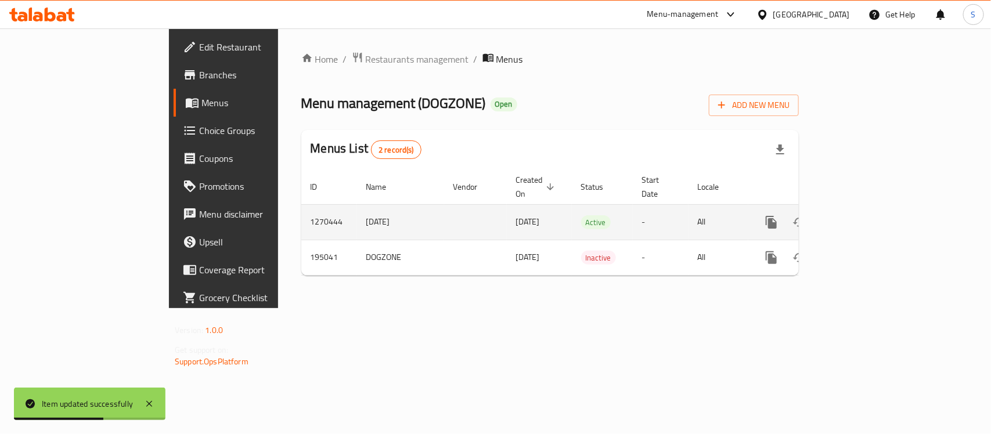
click at [862, 215] on icon "enhanced table" at bounding box center [855, 222] width 14 height 14
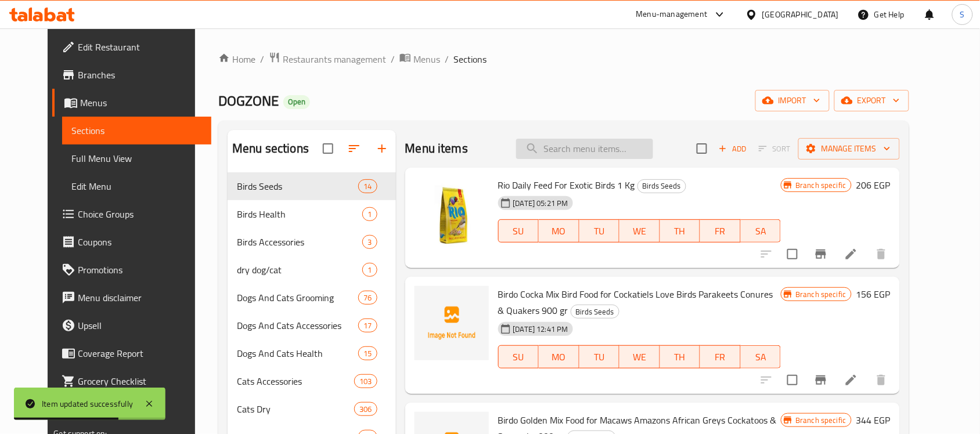
click at [601, 149] on input "search" at bounding box center [584, 149] width 137 height 20
paste input "6975213982006"
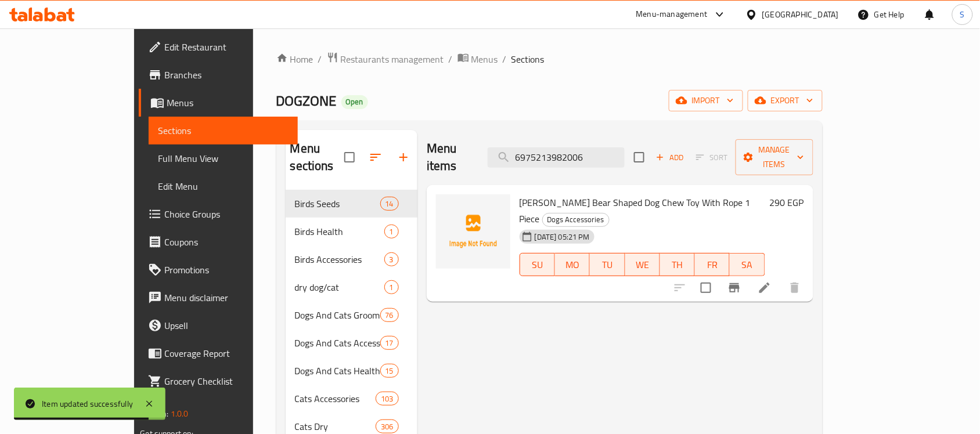
type input "6975213982006"
click at [770, 283] on icon at bounding box center [765, 288] width 10 height 10
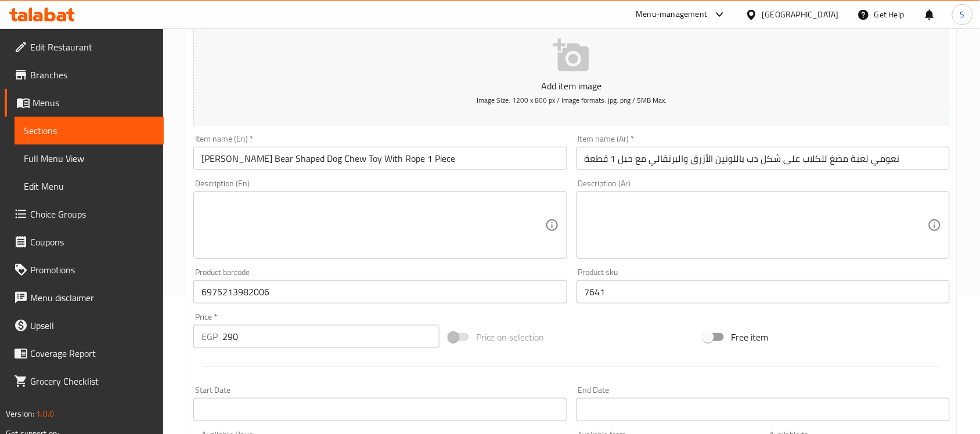
scroll to position [218, 0]
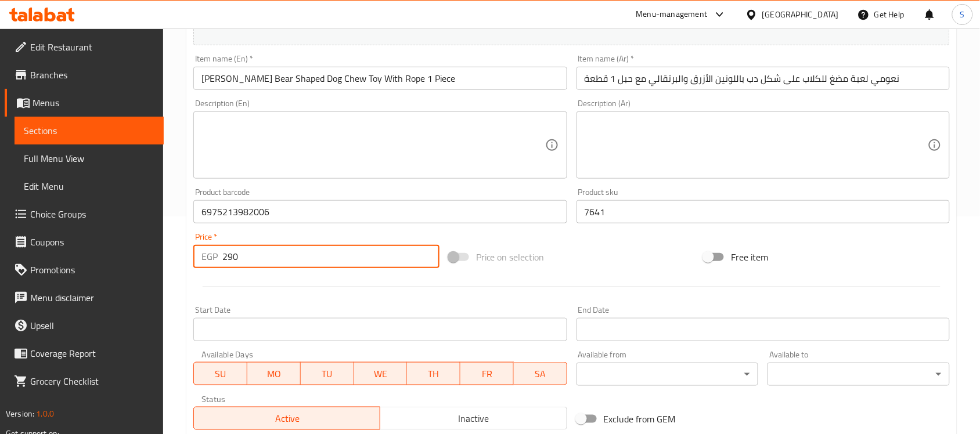
drag, startPoint x: 230, startPoint y: 257, endPoint x: 218, endPoint y: 257, distance: 12.2
click at [218, 257] on div "EGP 290 Price *" at bounding box center [316, 256] width 246 height 23
click at [263, 260] on input "290" at bounding box center [330, 256] width 217 height 23
drag, startPoint x: 263, startPoint y: 260, endPoint x: 192, endPoint y: 259, distance: 70.8
click at [192, 259] on div "Price   * EGP 290 Price *" at bounding box center [316, 250] width 255 height 45
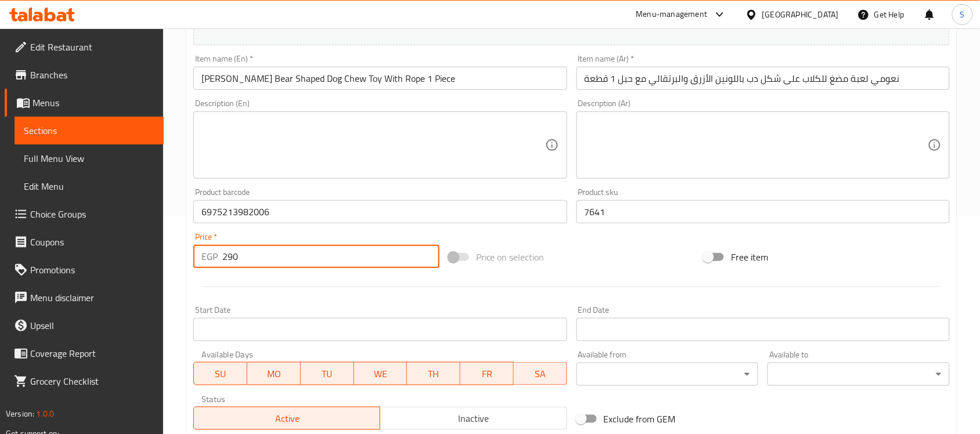
paste input "363"
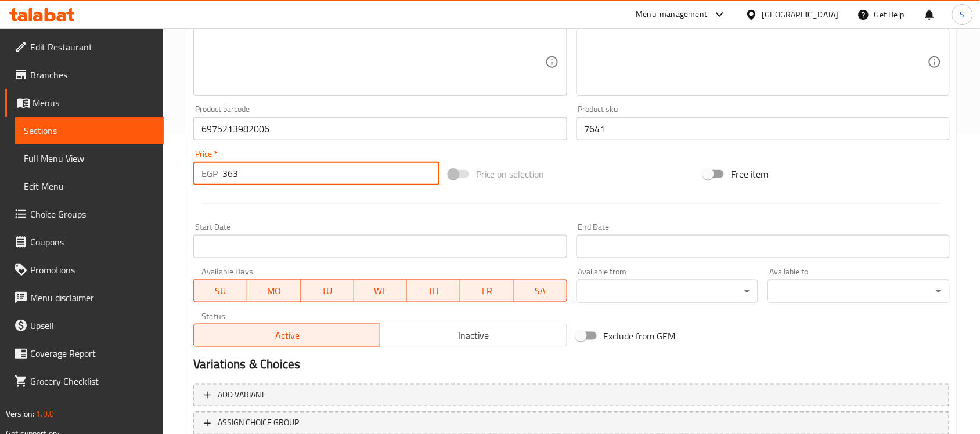
scroll to position [384, 0]
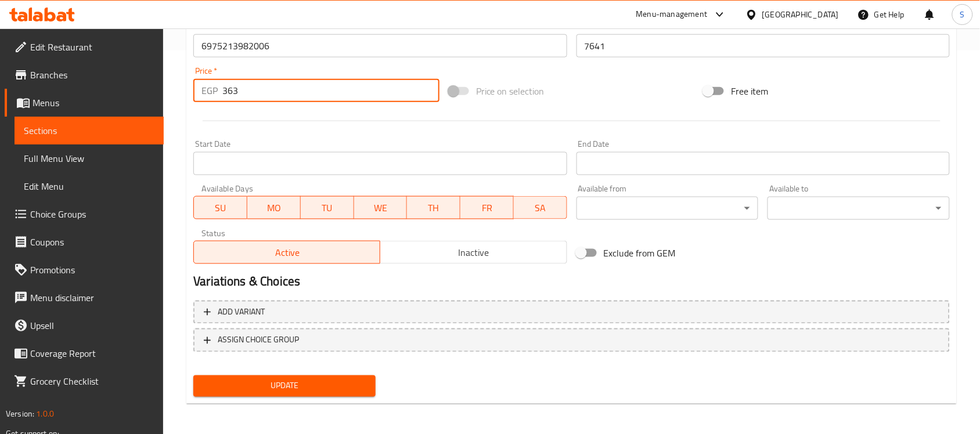
type input "363"
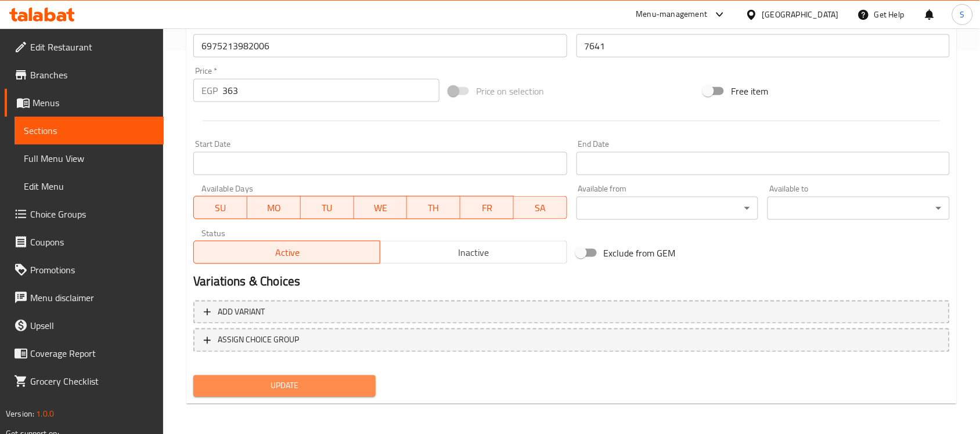
click at [286, 380] on span "Update" at bounding box center [285, 386] width 164 height 15
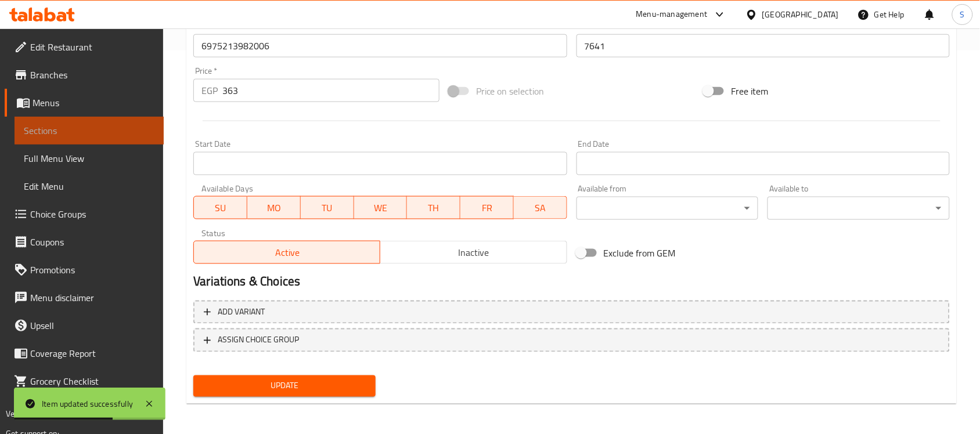
click at [21, 132] on link "Sections" at bounding box center [89, 131] width 149 height 28
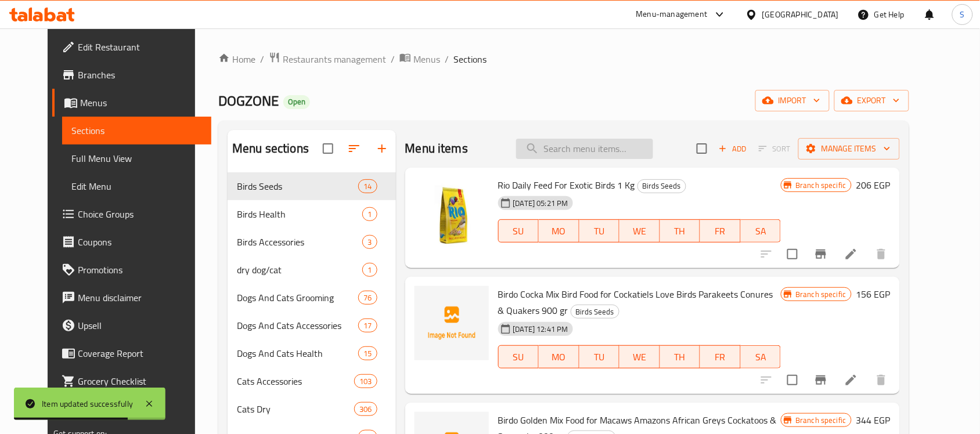
click at [602, 151] on input "search" at bounding box center [584, 149] width 137 height 20
paste input "6975213982037"
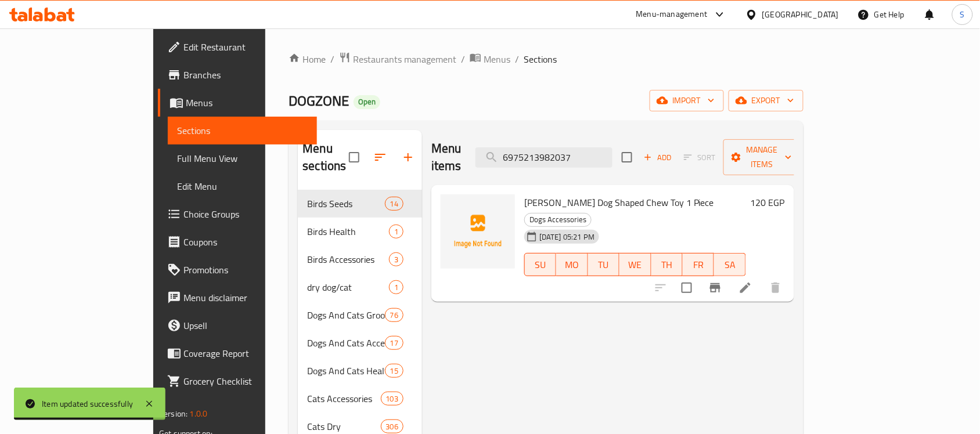
type input "6975213982037"
click at [751, 283] on icon at bounding box center [745, 288] width 10 height 10
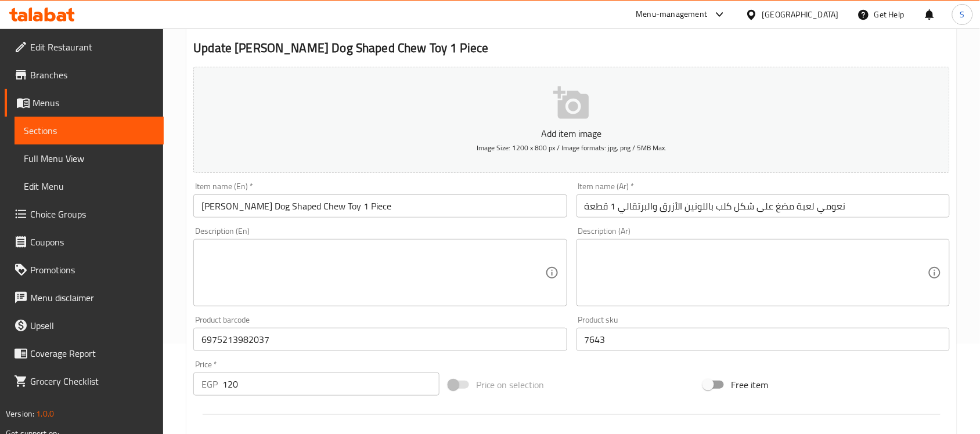
scroll to position [218, 0]
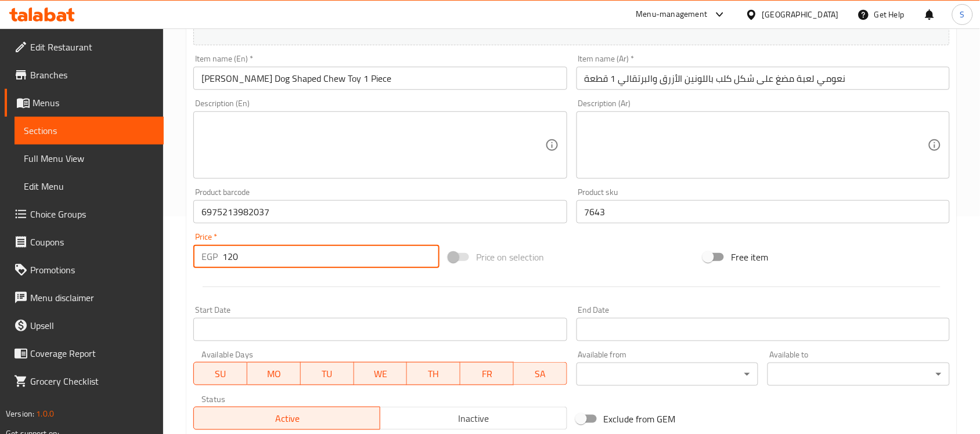
drag, startPoint x: 242, startPoint y: 260, endPoint x: 218, endPoint y: 257, distance: 24.5
click at [218, 257] on div "EGP 120 Price *" at bounding box center [316, 256] width 246 height 23
paste input "5"
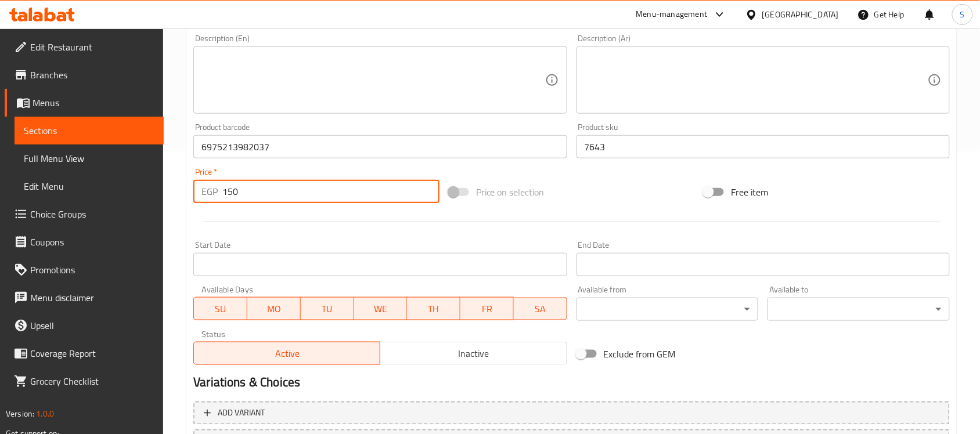
scroll to position [384, 0]
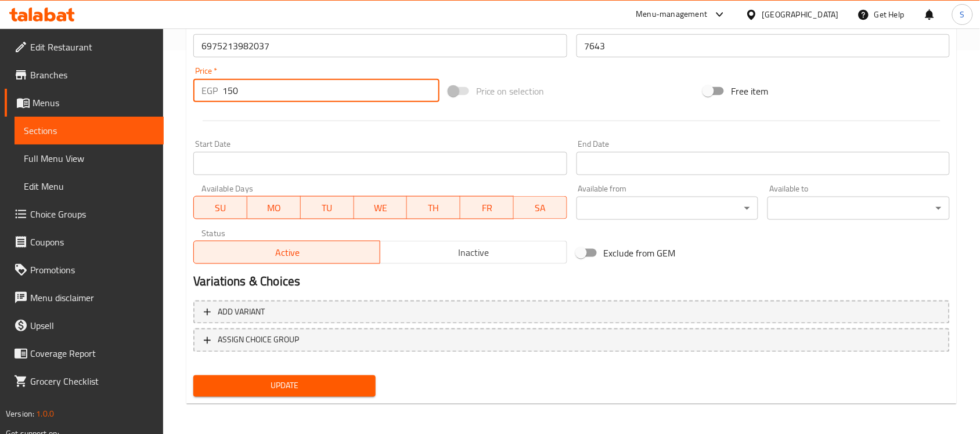
type input "150"
click at [302, 387] on span "Update" at bounding box center [285, 386] width 164 height 15
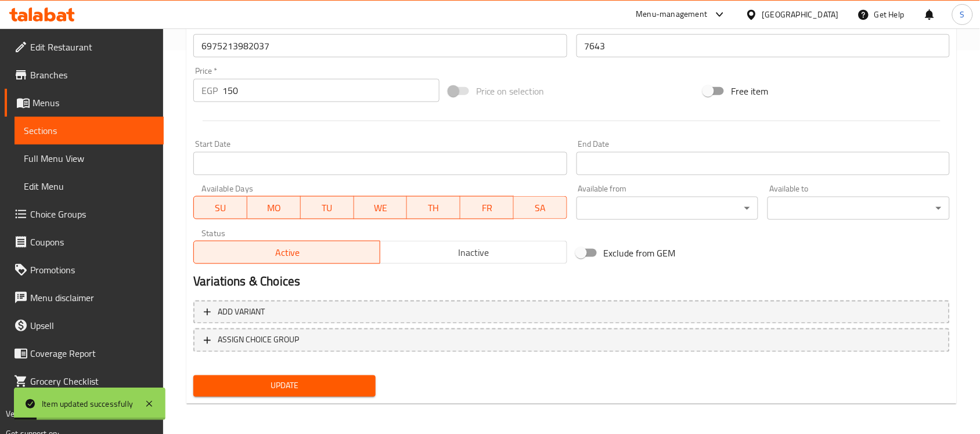
click at [58, 140] on link "Sections" at bounding box center [89, 131] width 149 height 28
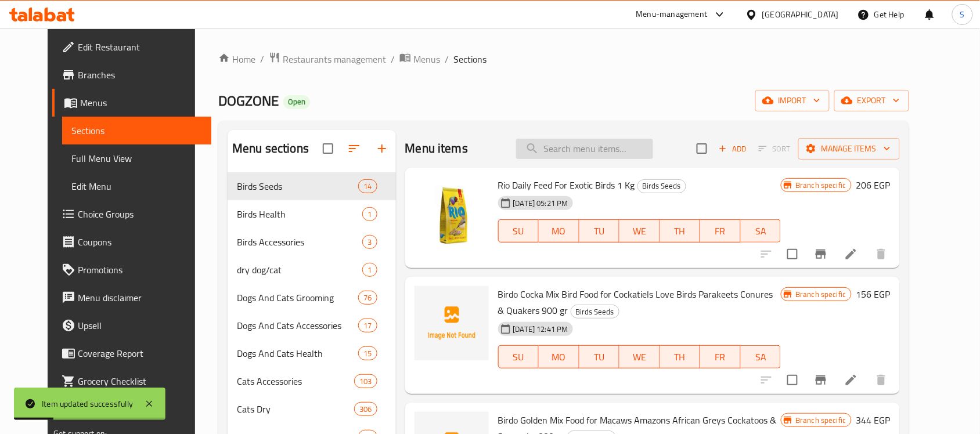
click at [592, 141] on input "search" at bounding box center [584, 149] width 137 height 20
paste input "6975213981986"
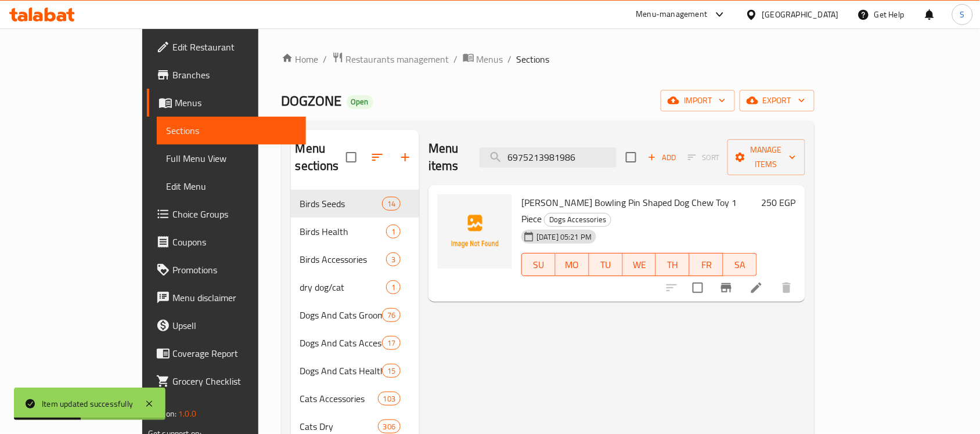
type input "6975213981986"
click at [773, 278] on li at bounding box center [756, 288] width 33 height 21
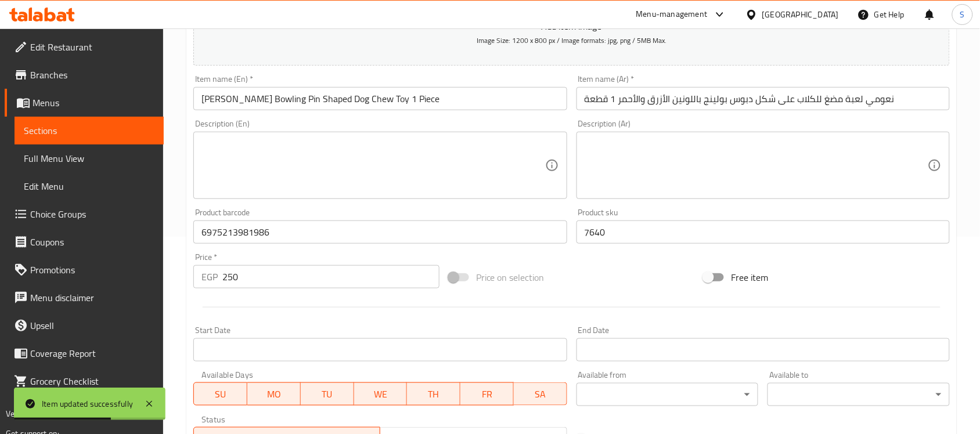
scroll to position [218, 0]
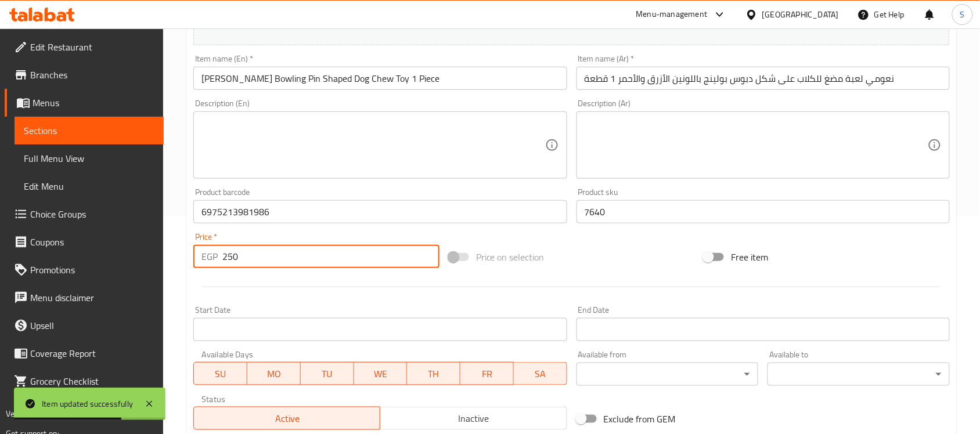
drag, startPoint x: 243, startPoint y: 263, endPoint x: 196, endPoint y: 259, distance: 46.6
click at [196, 259] on div "EGP 250 Price *" at bounding box center [316, 256] width 246 height 23
paste input "313"
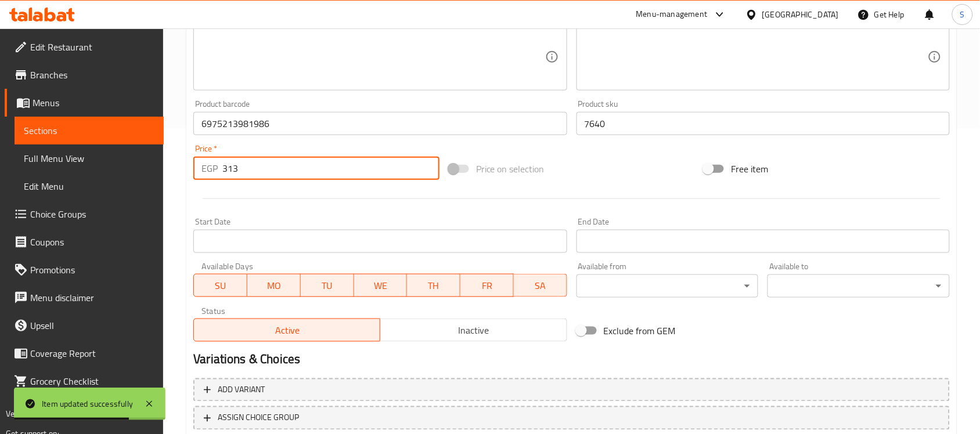
scroll to position [384, 0]
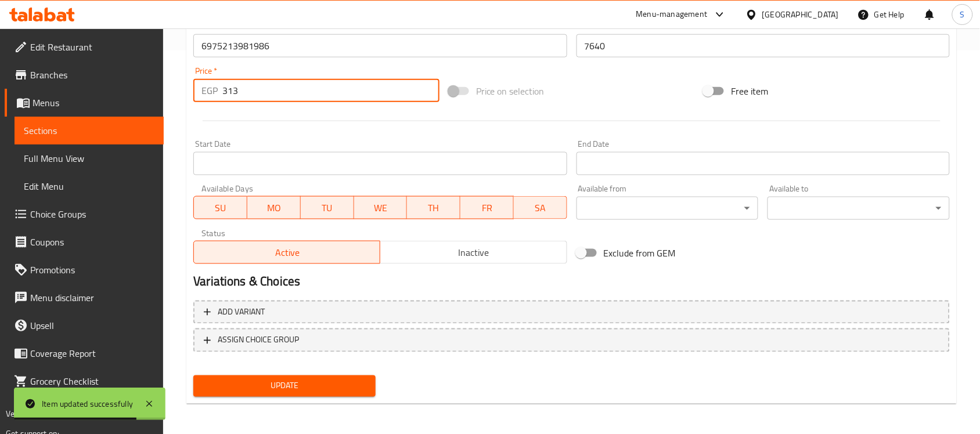
type input "313"
click at [300, 390] on span "Update" at bounding box center [285, 386] width 164 height 15
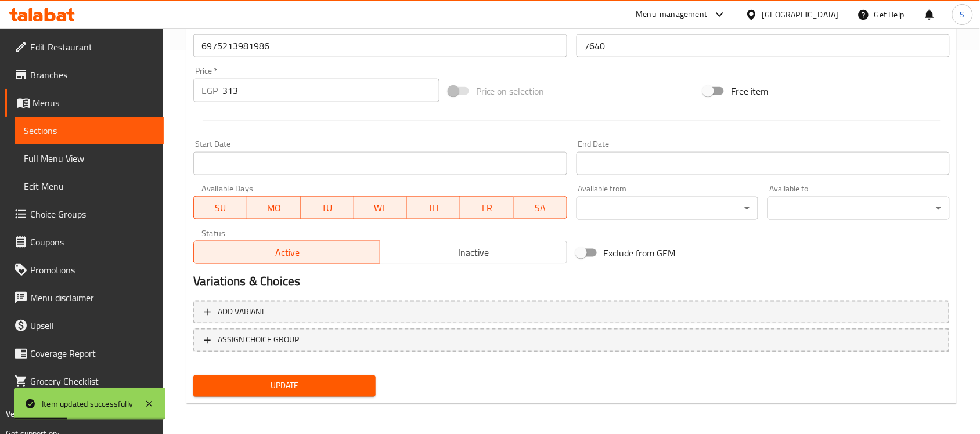
click at [54, 129] on span "Sections" at bounding box center [89, 131] width 131 height 14
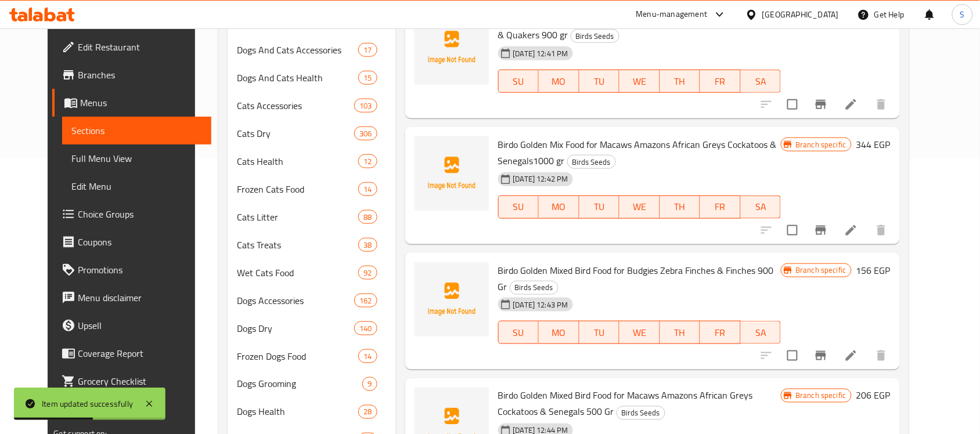
scroll to position [21, 0]
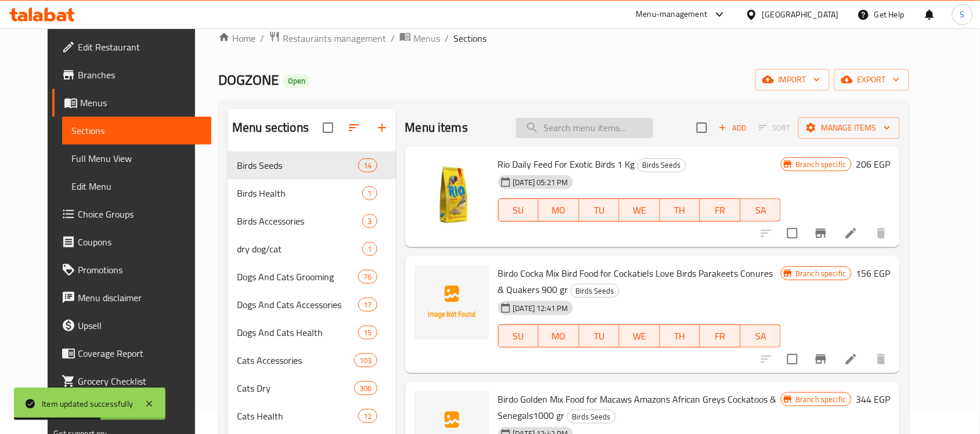
click at [595, 134] on input "search" at bounding box center [584, 128] width 137 height 20
paste input "6975213982617"
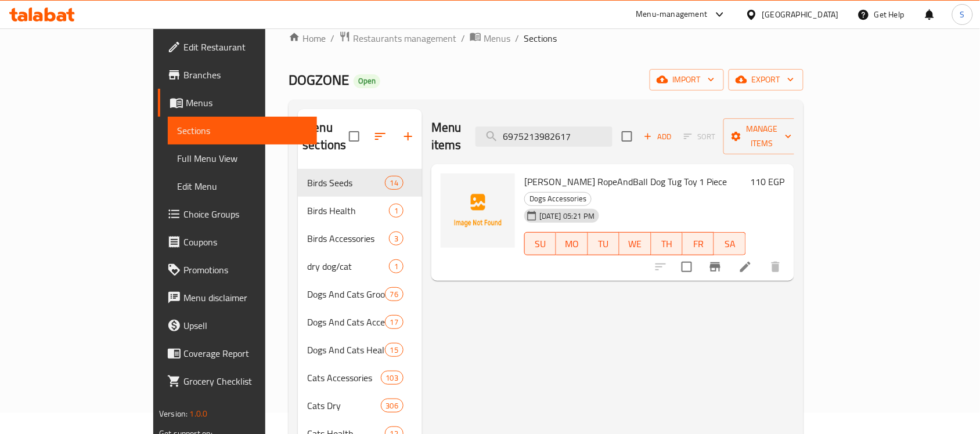
type input "6975213982617"
click at [762, 257] on li at bounding box center [745, 267] width 33 height 21
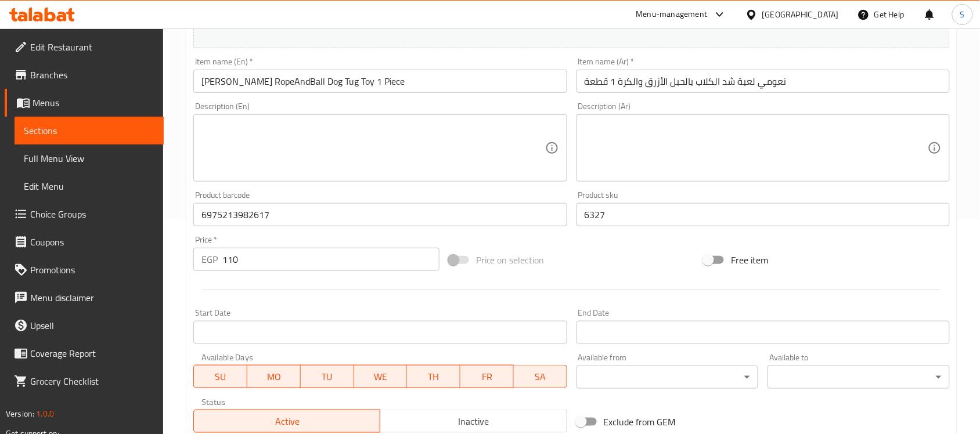
scroll to position [218, 0]
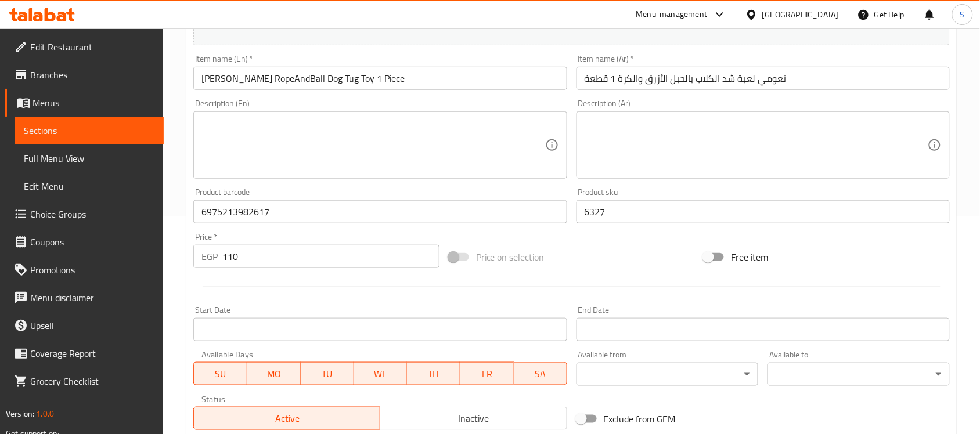
drag, startPoint x: 253, startPoint y: 266, endPoint x: 168, endPoint y: 245, distance: 86.8
click at [168, 245] on div "Home / Restaurants management / Menus / Sections / item / update Dogs Accessori…" at bounding box center [571, 207] width 817 height 792
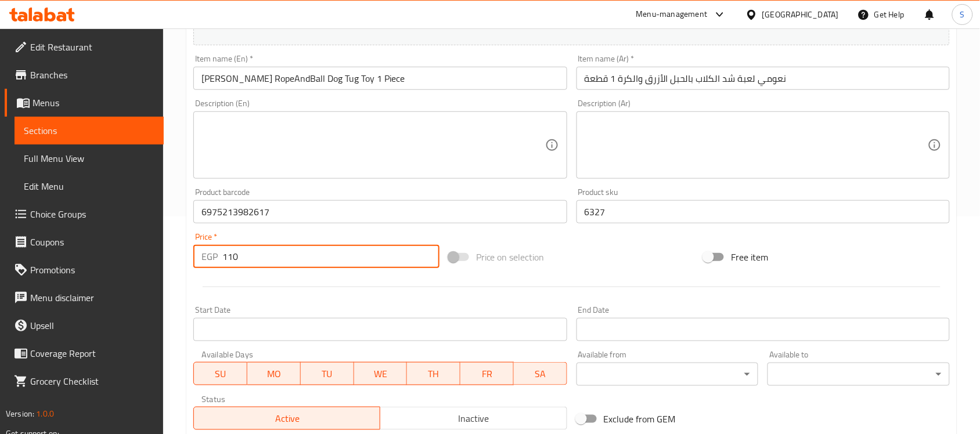
paste input "38"
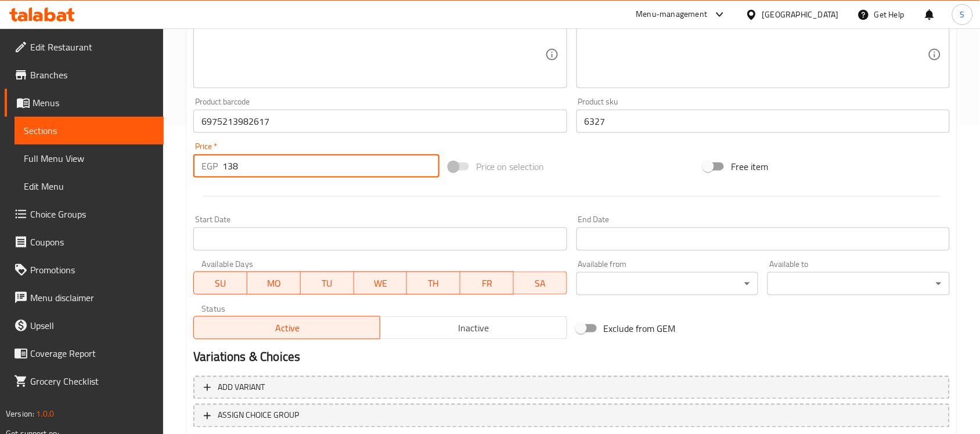
scroll to position [384, 0]
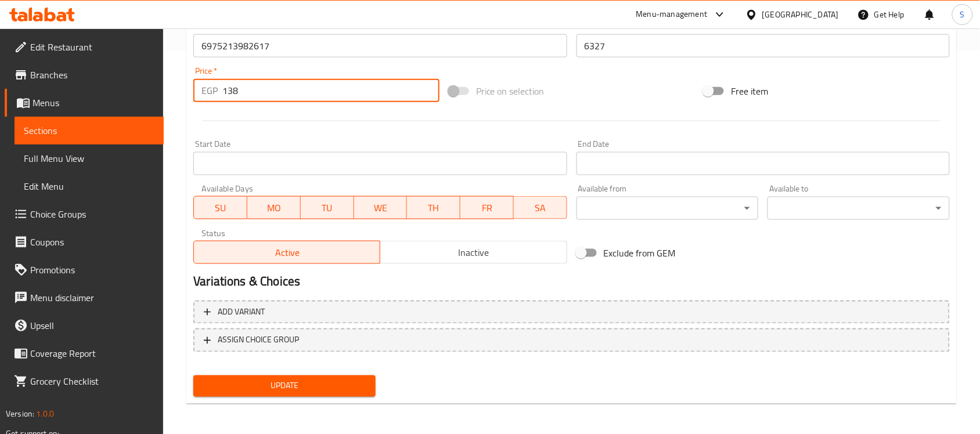
type input "138"
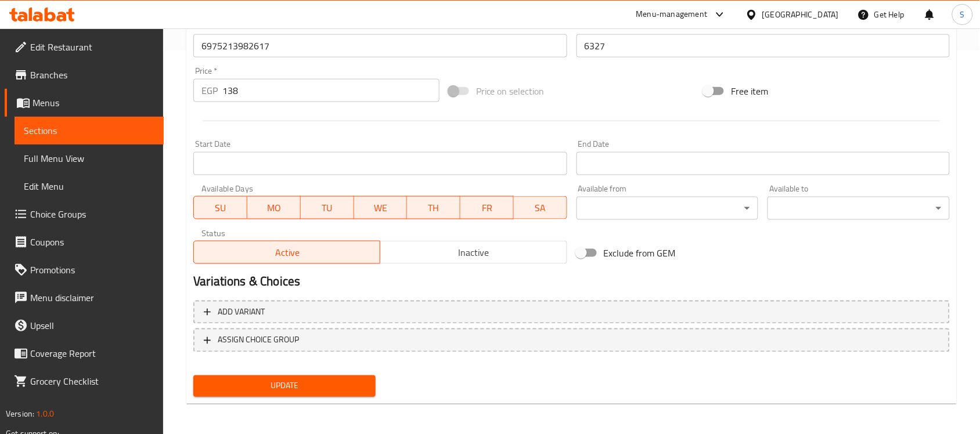
click at [317, 399] on div "Update" at bounding box center [285, 386] width 192 height 31
click at [318, 386] on span "Update" at bounding box center [285, 386] width 164 height 15
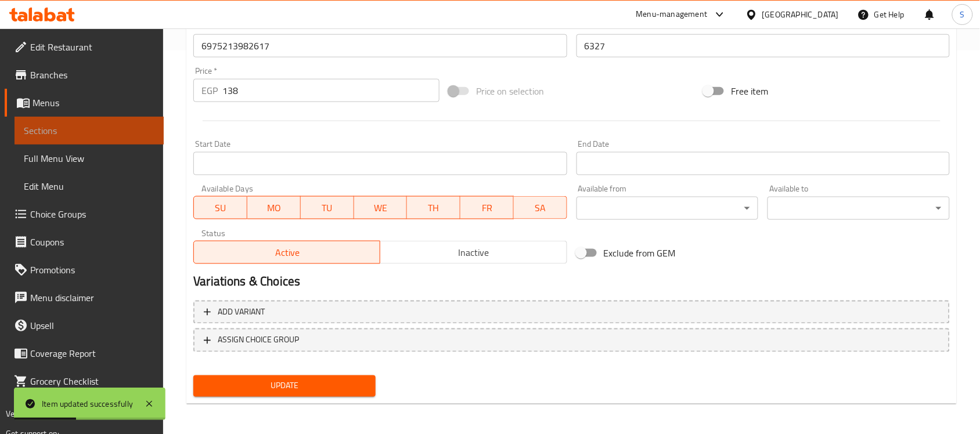
click at [85, 129] on span "Sections" at bounding box center [89, 131] width 131 height 14
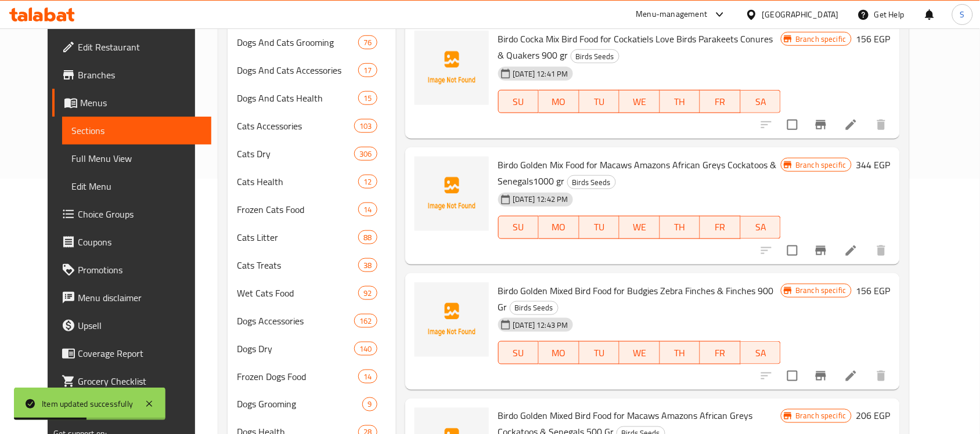
scroll to position [21, 0]
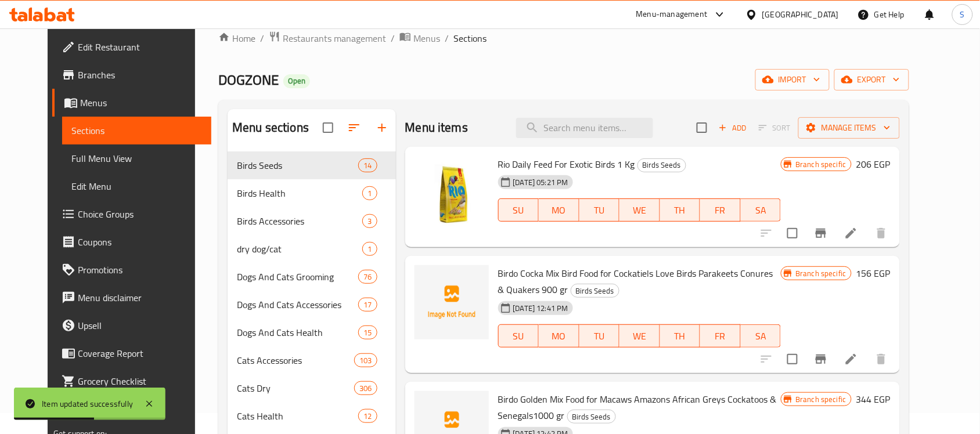
click at [645, 141] on div "Menu items Add Sort Manage items" at bounding box center [652, 128] width 495 height 38
click at [646, 134] on input "search" at bounding box center [584, 128] width 137 height 20
paste input "6975213982501"
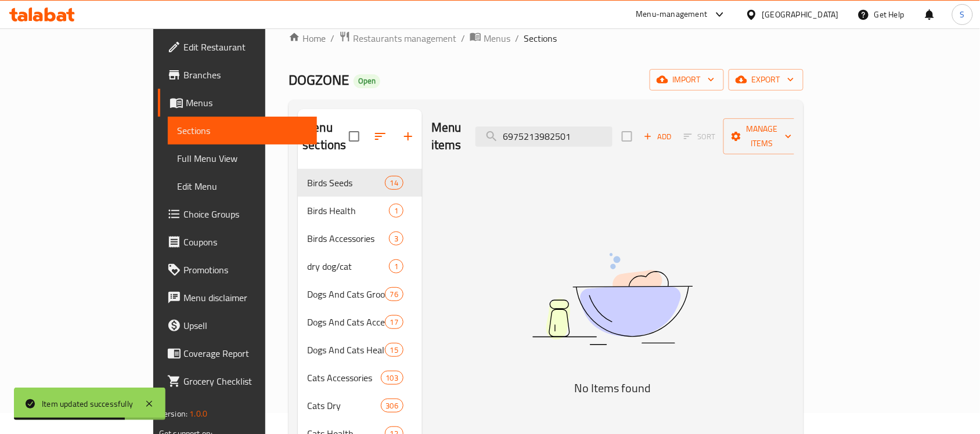
click at [553, 235] on img at bounding box center [612, 299] width 290 height 154
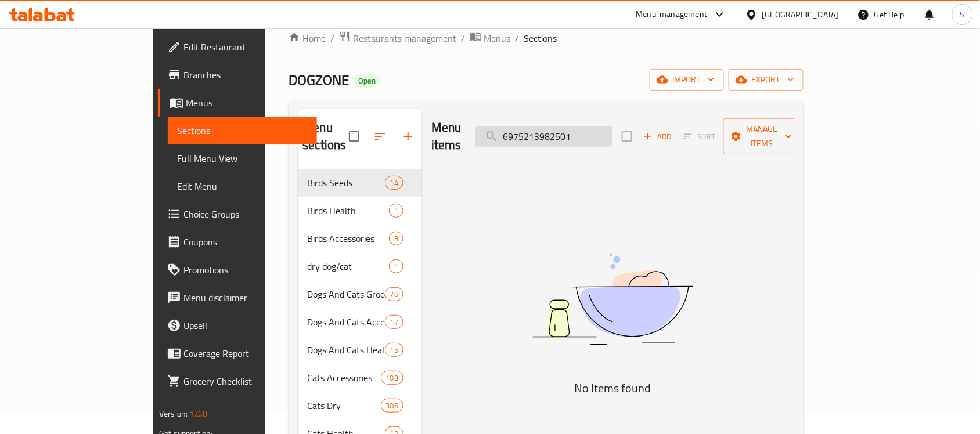
click at [607, 127] on input "6975213982501" at bounding box center [544, 137] width 137 height 20
paste input "150"
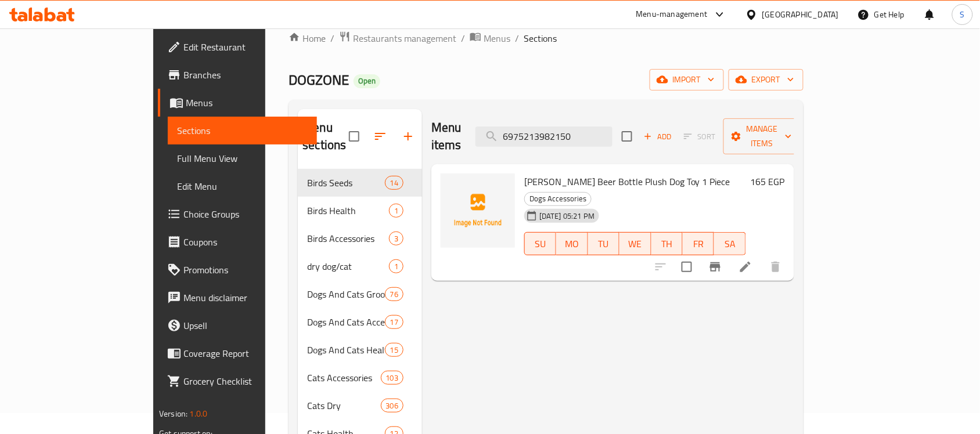
type input "6975213982150"
click at [580, 236] on span "MO" at bounding box center [572, 244] width 22 height 17
click at [753, 260] on icon at bounding box center [746, 267] width 14 height 14
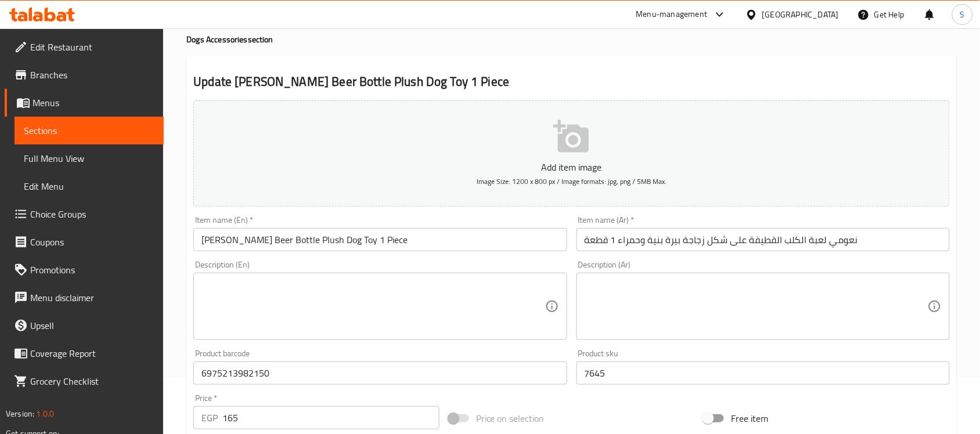
scroll to position [145, 0]
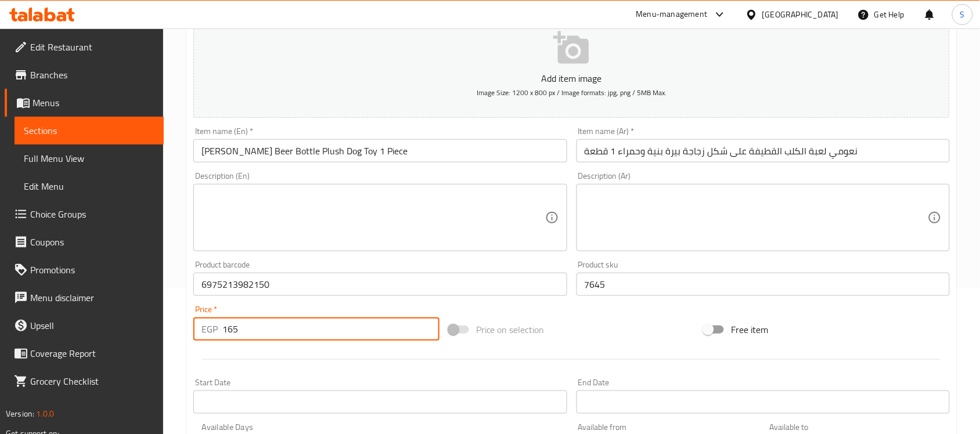
drag, startPoint x: 247, startPoint y: 336, endPoint x: 213, endPoint y: 325, distance: 35.3
click at [213, 325] on div "EGP 165 Price *" at bounding box center [316, 329] width 246 height 23
paste input "206"
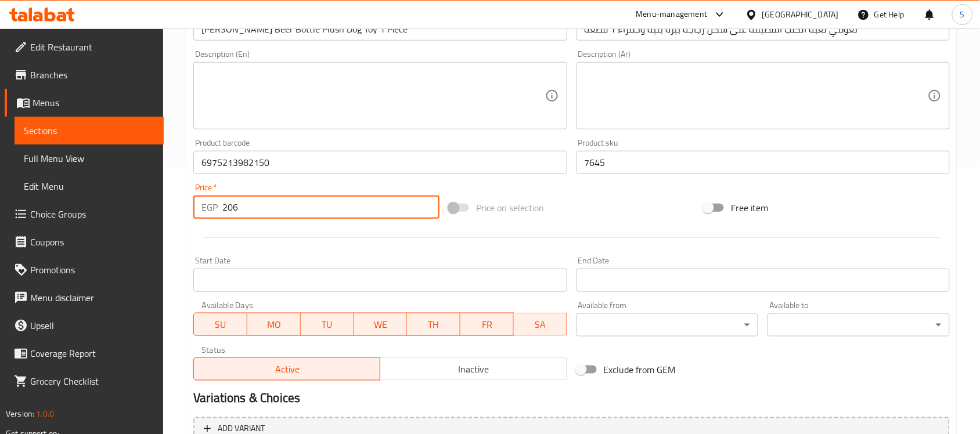
scroll to position [363, 0]
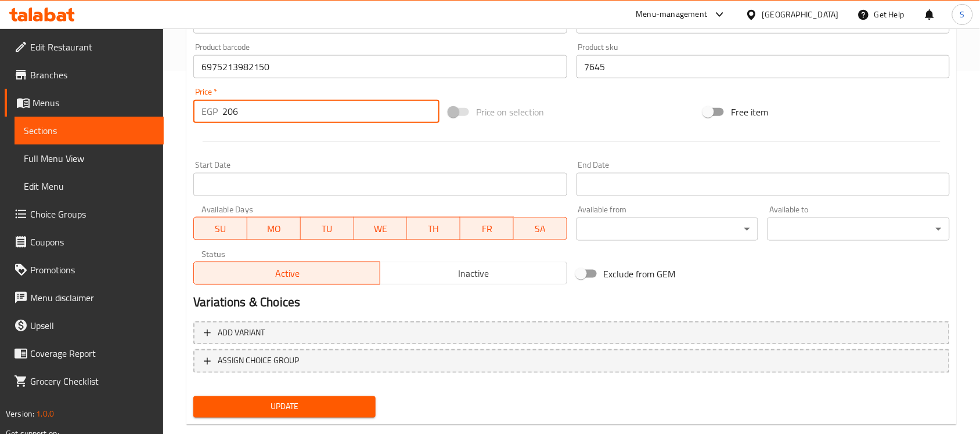
type input "206"
click at [271, 402] on span "Update" at bounding box center [285, 407] width 164 height 15
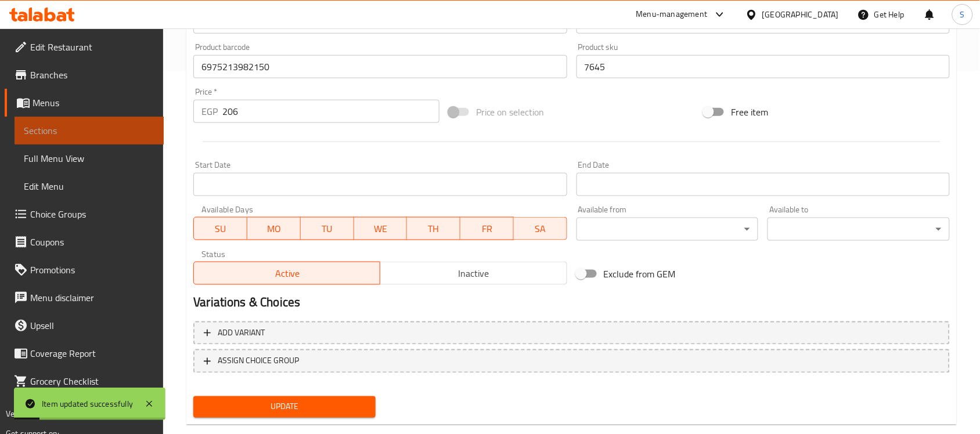
click at [131, 117] on link "Sections" at bounding box center [89, 131] width 149 height 28
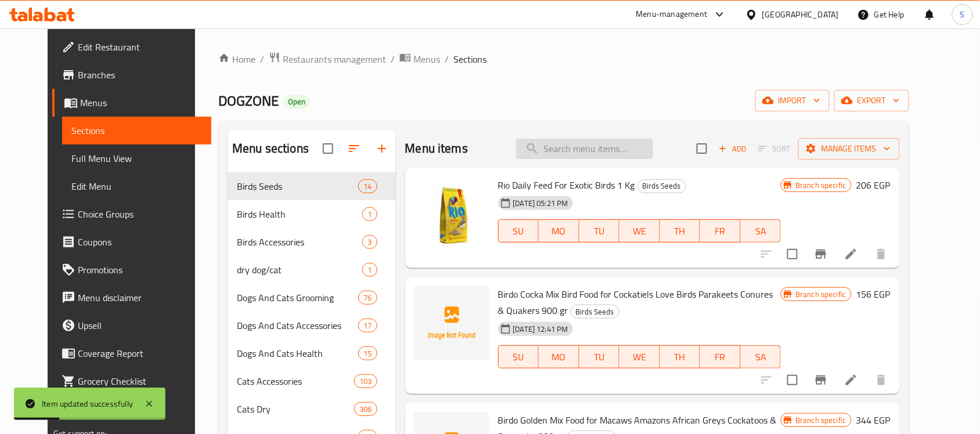
click at [555, 148] on input "search" at bounding box center [584, 149] width 137 height 20
paste input "6975213981320"
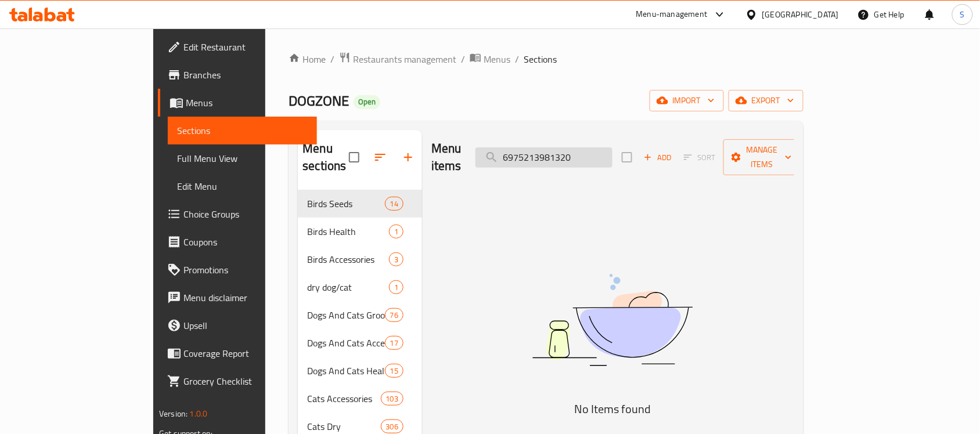
click at [610, 156] on input "6975213981320" at bounding box center [544, 157] width 137 height 20
paste input "948"
type input "6975213981948"
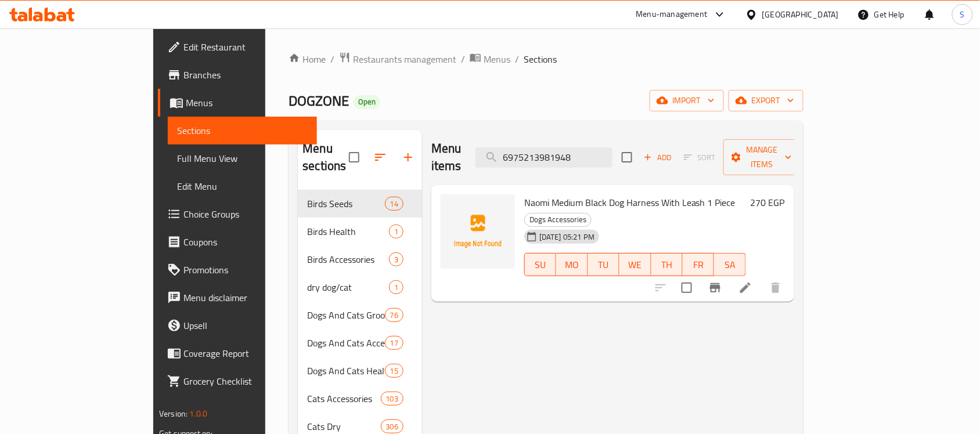
click at [753, 281] on icon at bounding box center [746, 288] width 14 height 14
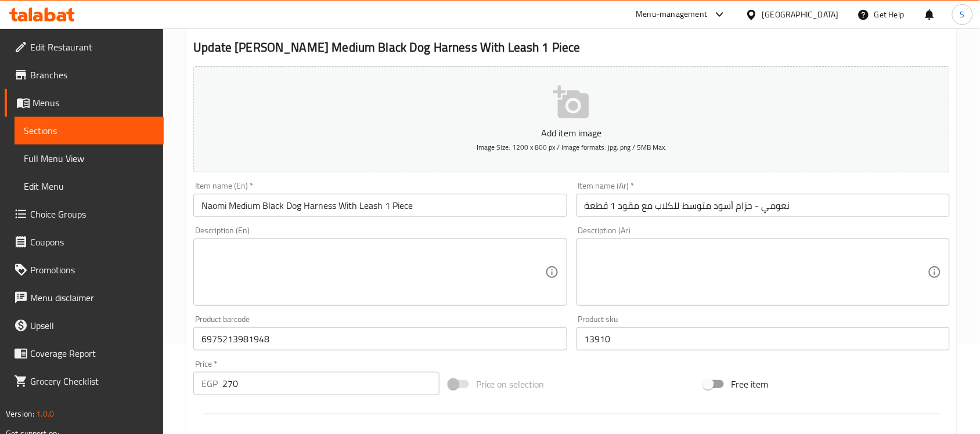
scroll to position [218, 0]
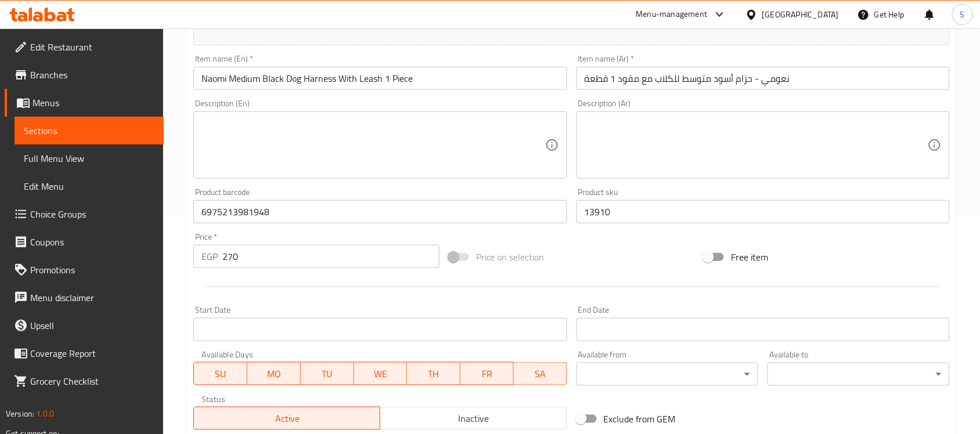
drag, startPoint x: 254, startPoint y: 270, endPoint x: 229, endPoint y: 262, distance: 25.5
click at [229, 270] on div "Price   * EGP 270 Price *" at bounding box center [316, 250] width 255 height 45
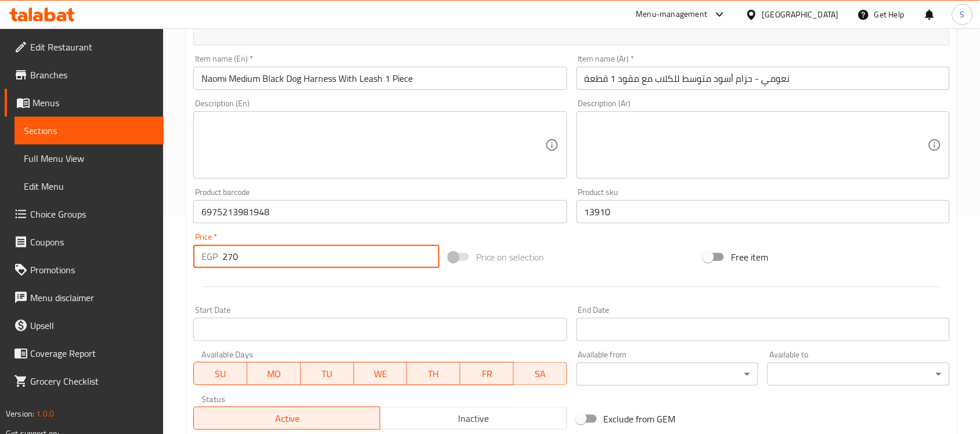
drag, startPoint x: 239, startPoint y: 251, endPoint x: 175, endPoint y: 253, distance: 63.9
click at [196, 253] on div "EGP 270 Price *" at bounding box center [316, 256] width 246 height 23
paste input "338"
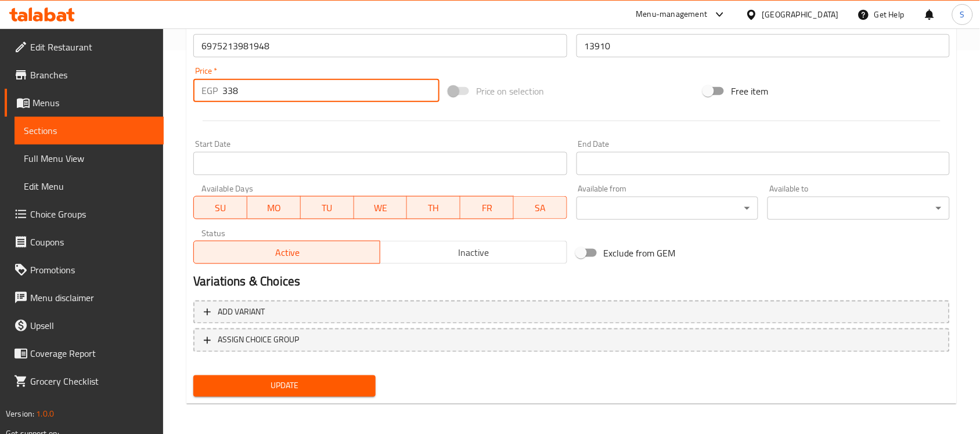
type input "338"
click at [294, 395] on div "Update" at bounding box center [285, 386] width 192 height 31
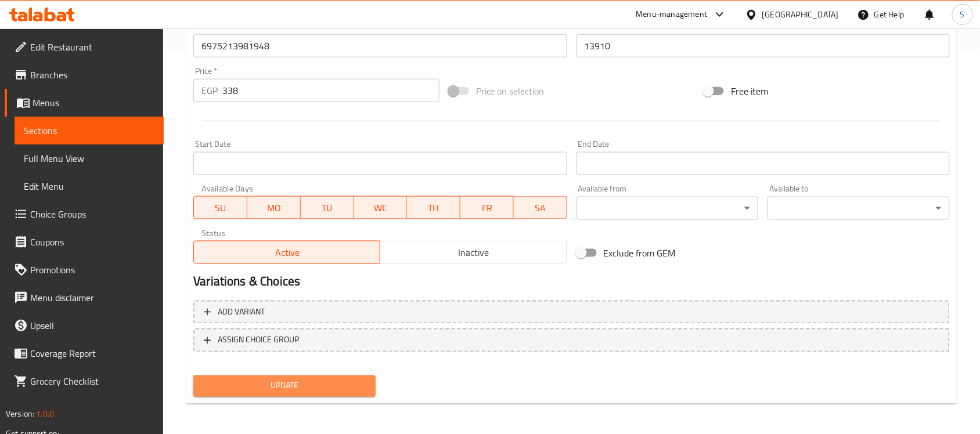
click at [305, 385] on span "Update" at bounding box center [285, 386] width 164 height 15
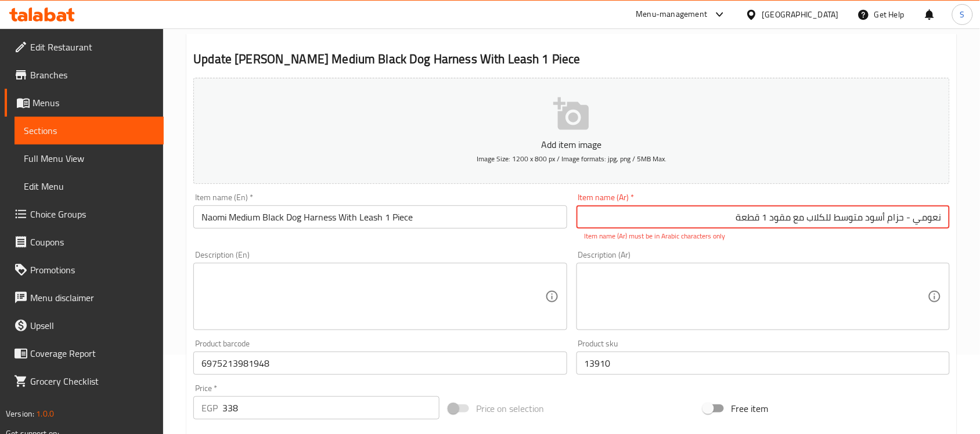
click at [912, 218] on input "نعومي - حزام أسود متوسط ​​للكلاب مع مقود 1 قطعة" at bounding box center [763, 217] width 373 height 23
click at [905, 216] on input "نعومي- حزام أسود متوسط ​​للكلاب مع مقود 1 قطعة" at bounding box center [763, 217] width 373 height 23
click at [906, 217] on input "نعومي- حزام أسود متوسط ​​للكلاب مع مقود 1 قطعة" at bounding box center [763, 217] width 373 height 23
click at [765, 218] on input "نعومي-حزام أسود متوسط ​​للكلاب مع مقود 1 قطعة" at bounding box center [763, 217] width 373 height 23
click at [771, 218] on input "نعومي-حزام أسود متوسط ​​للكلاب مع مقود 1قطعة" at bounding box center [763, 217] width 373 height 23
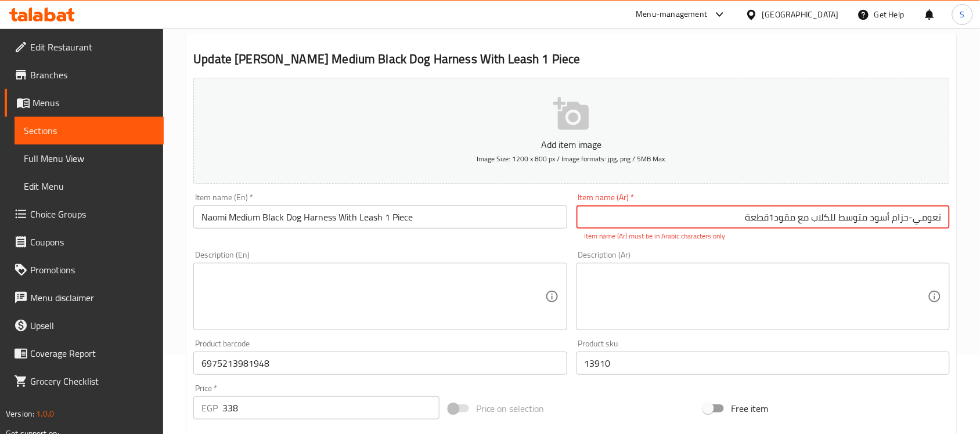
type input "نعومي-حزام أسود متوسط ​​للكلاب مع مقود1قطعة"
click at [670, 302] on textarea at bounding box center [756, 296] width 343 height 55
click at [762, 224] on input "نعومي-حزام أسود متوسط ​​للكلاب مع مقود1قطعة" at bounding box center [763, 217] width 373 height 23
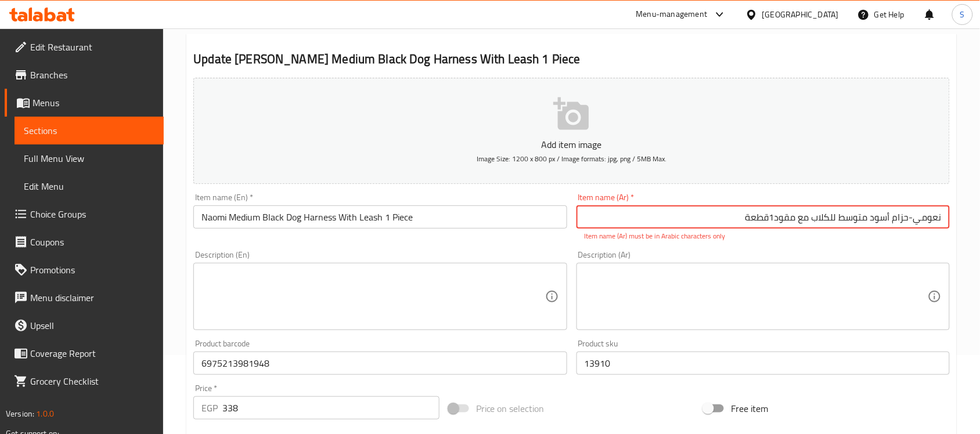
click at [762, 224] on input "نعومي-حزام أسود متوسط ​​للكلاب مع مقود1قطعة" at bounding box center [763, 217] width 373 height 23
click at [696, 316] on textarea at bounding box center [756, 296] width 343 height 55
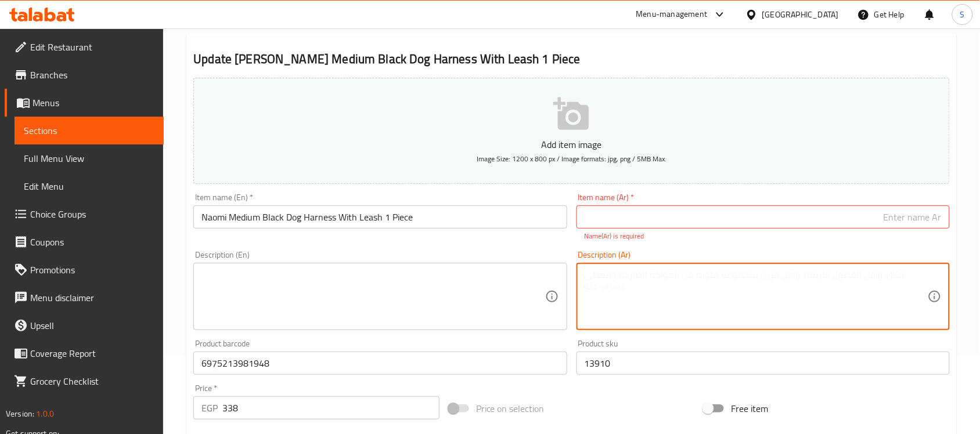
paste textarea "نعومي-حزام أسود متوسط ​​للكلاب مع مقود1قطعة"
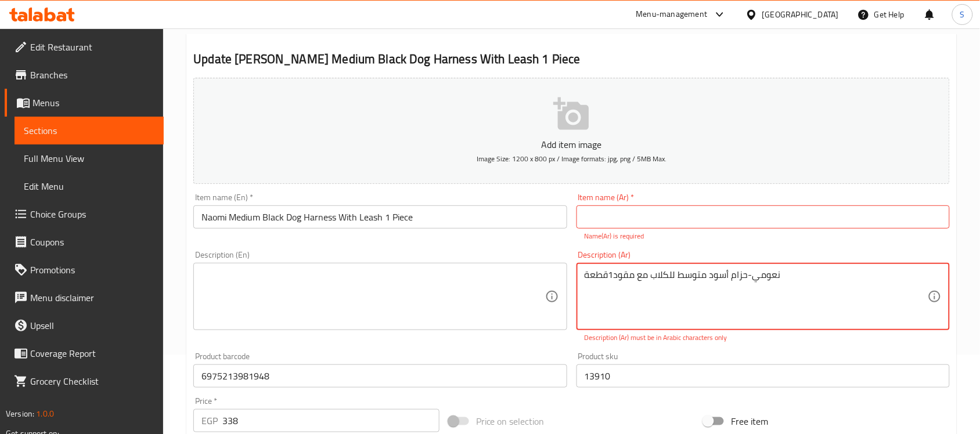
click at [784, 277] on textarea "نعومي-حزام أسود متوسط ​​للكلاب مع مقود1قطعة" at bounding box center [756, 296] width 343 height 55
type textarea "نعومي-حزام أسود متوسط ​​للكلاب مع مقود1قطعة"
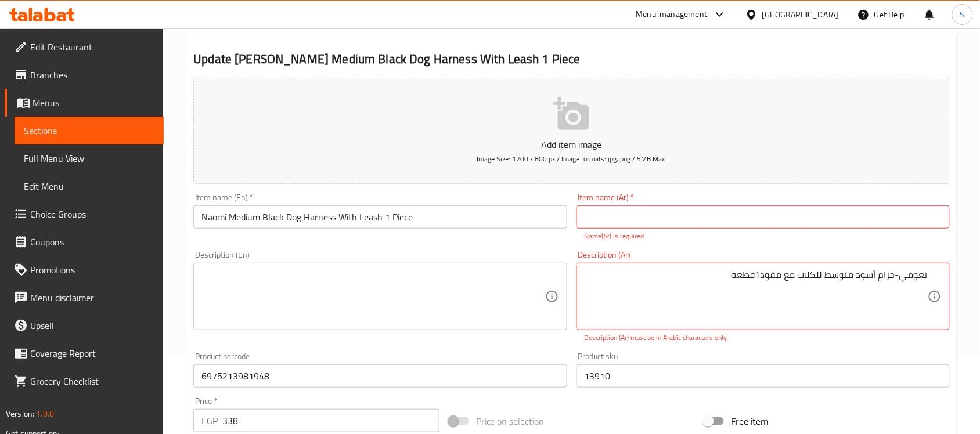
drag, startPoint x: 931, startPoint y: 276, endPoint x: 892, endPoint y: 280, distance: 39.1
click at [892, 280] on div "نعومي-حزام أسود متوسط ​​للكلاب مع مقود1قطعة Description (Ar)" at bounding box center [763, 296] width 373 height 67
click at [915, 273] on textarea "نعومي-حزام أسود متوسط ​​للكلاب مع مقود1قطعة" at bounding box center [756, 296] width 343 height 55
drag, startPoint x: 928, startPoint y: 276, endPoint x: 825, endPoint y: 283, distance: 103.1
click at [825, 283] on textarea "نعومي-حزام أسود متوسط ​​للكلاب مع مقود1قطعة" at bounding box center [756, 296] width 343 height 55
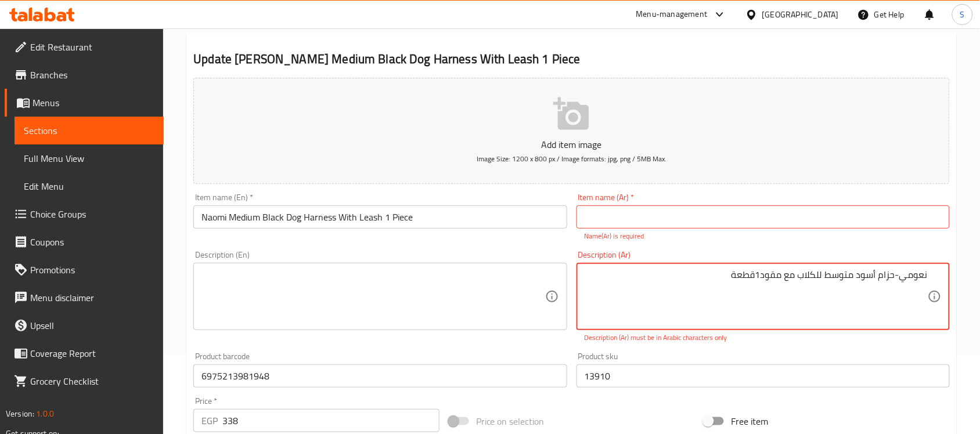
click at [854, 219] on input "text" at bounding box center [763, 217] width 373 height 23
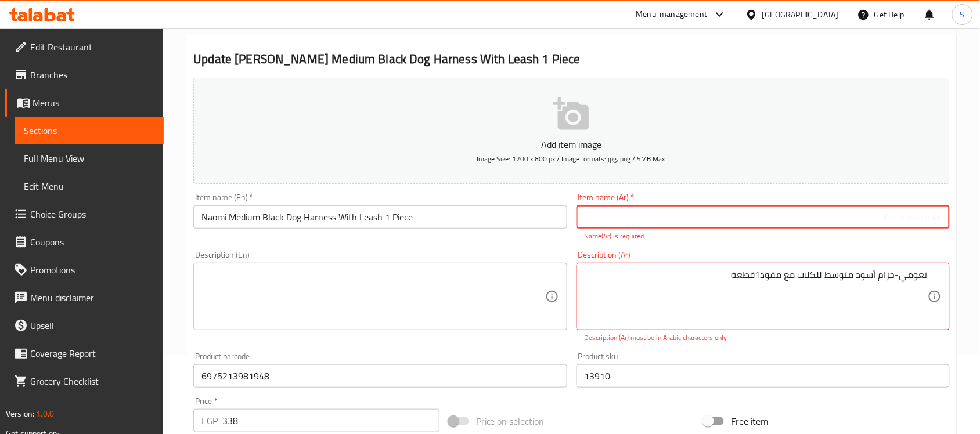
paste input "نعومي-حزام أسود متوسط"
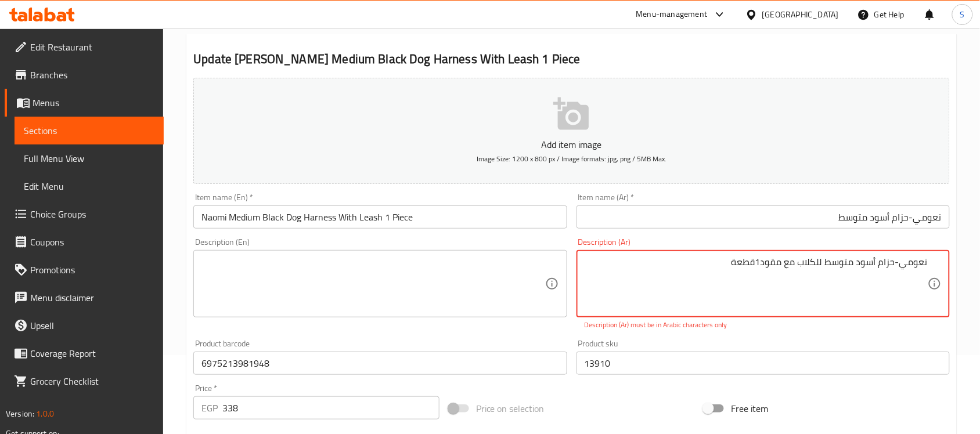
drag, startPoint x: 822, startPoint y: 261, endPoint x: 764, endPoint y: 263, distance: 58.7
click at [793, 218] on input "نعومي-حزام أسود متوسط" at bounding box center [763, 217] width 373 height 23
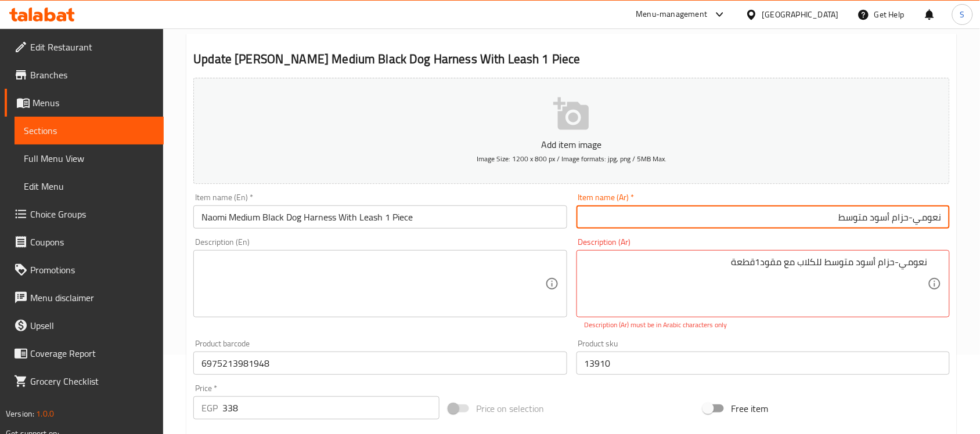
paste input "للكلاب مع مقود"
click at [840, 218] on input "نعومي-حزام أسود متوسطللكلاب مع مقود" at bounding box center [763, 217] width 373 height 23
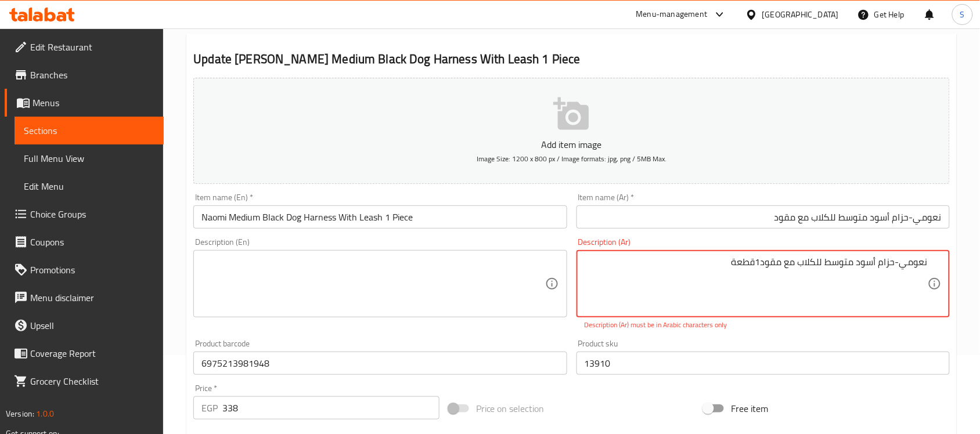
drag, startPoint x: 760, startPoint y: 261, endPoint x: 735, endPoint y: 263, distance: 24.5
click at [735, 263] on textarea "نعومي-حزام أسود متوسط ​​للكلاب مع مقود1قطعة" at bounding box center [756, 284] width 343 height 55
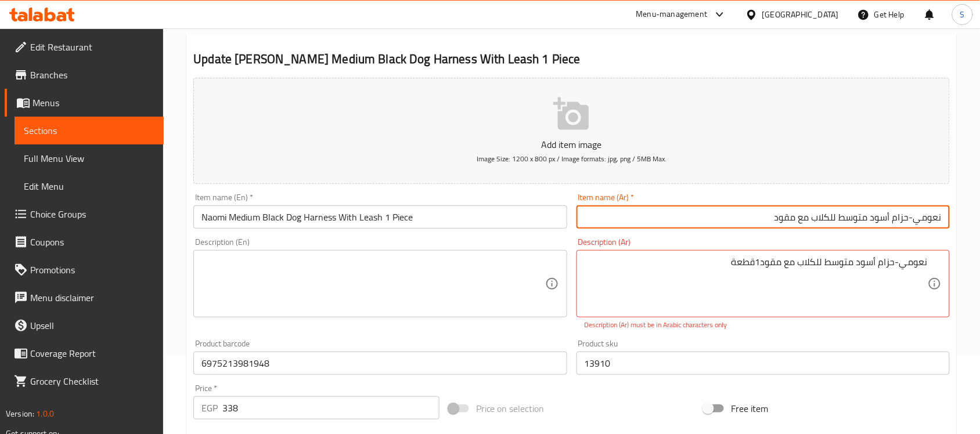
click at [756, 219] on input "نعومي-حزام أسود متوسط للكلاب مع مقود" at bounding box center [763, 217] width 373 height 23
paste input "1قطعة"
click at [775, 217] on input "نعومي-حزام أسود متوسط للكلاب مع مقود1قطعة" at bounding box center [763, 217] width 373 height 23
type input "نعومي-حزام أسود متوسط للكلاب مع مقود 1قطعة"
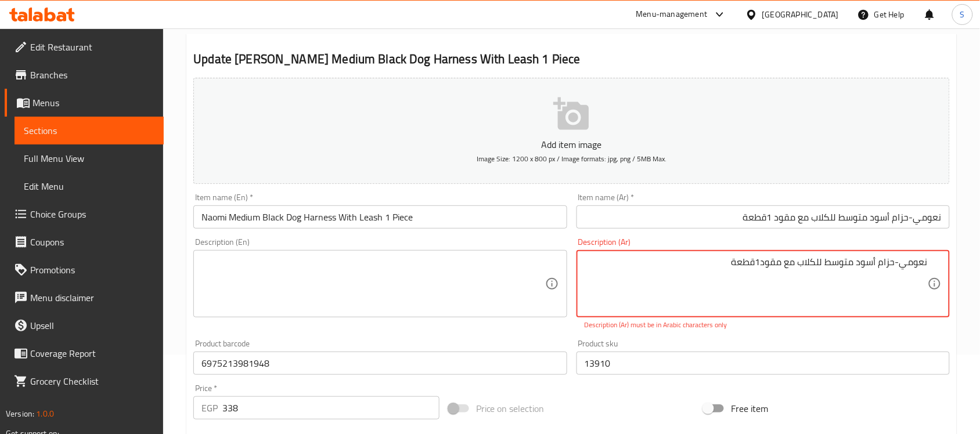
click at [768, 261] on textarea "نعومي-حزام أسود متوسط ​​للكلاب مع مقود1قطعة" at bounding box center [756, 284] width 343 height 55
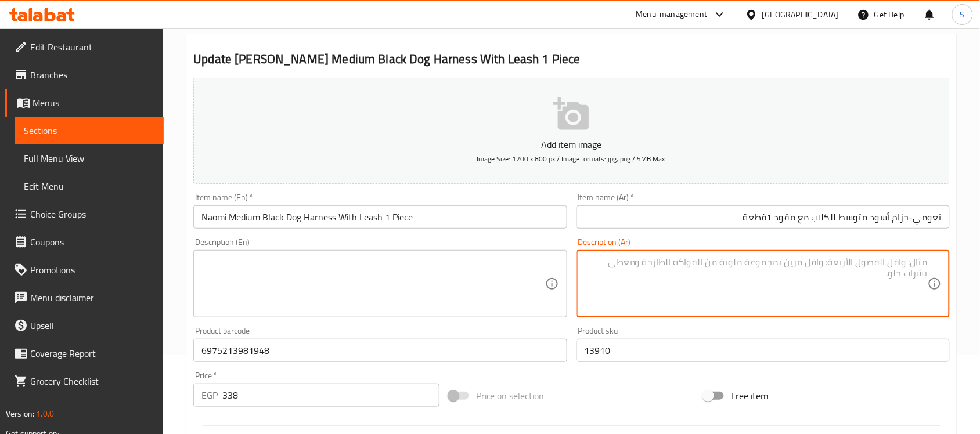
click at [458, 274] on textarea at bounding box center [372, 284] width 343 height 55
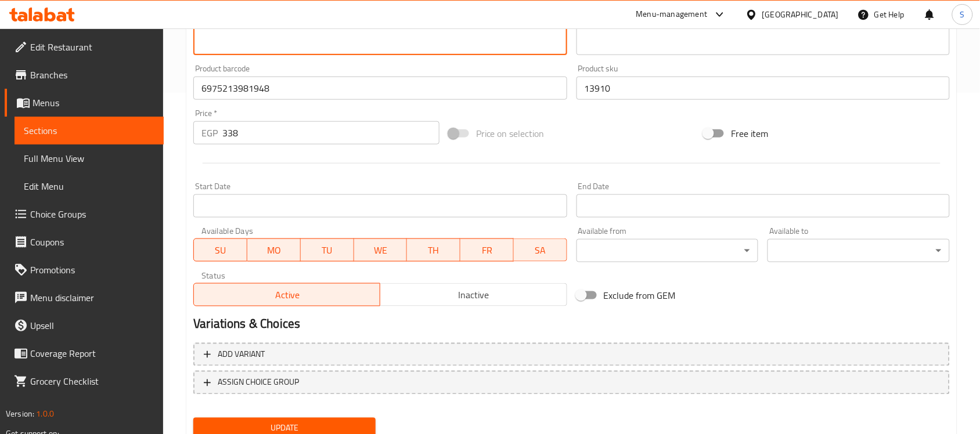
scroll to position [384, 0]
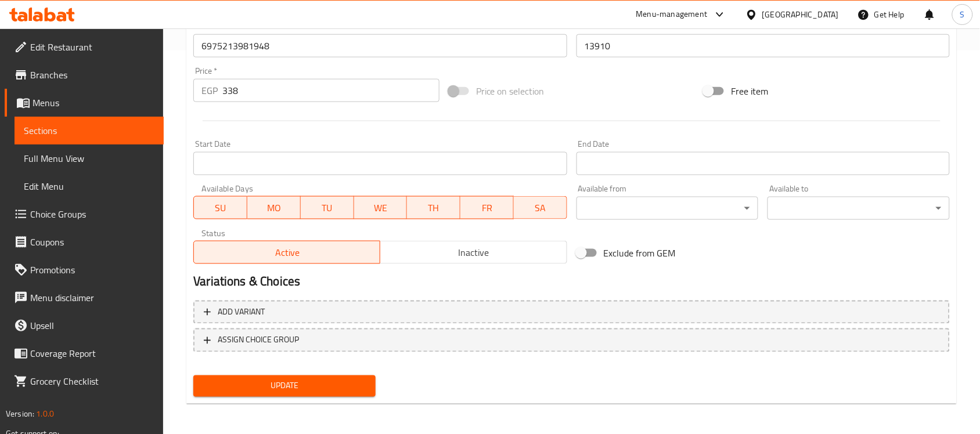
click at [314, 379] on span "Update" at bounding box center [285, 386] width 164 height 15
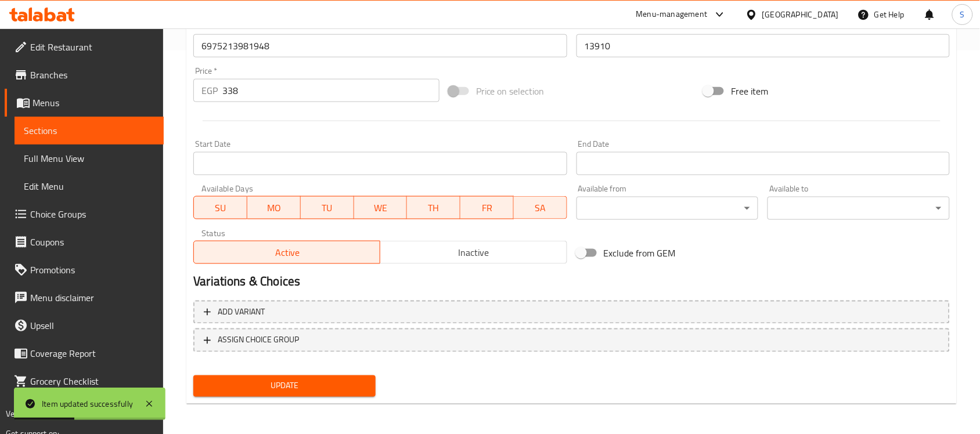
click at [126, 111] on link "Menus" at bounding box center [84, 103] width 159 height 28
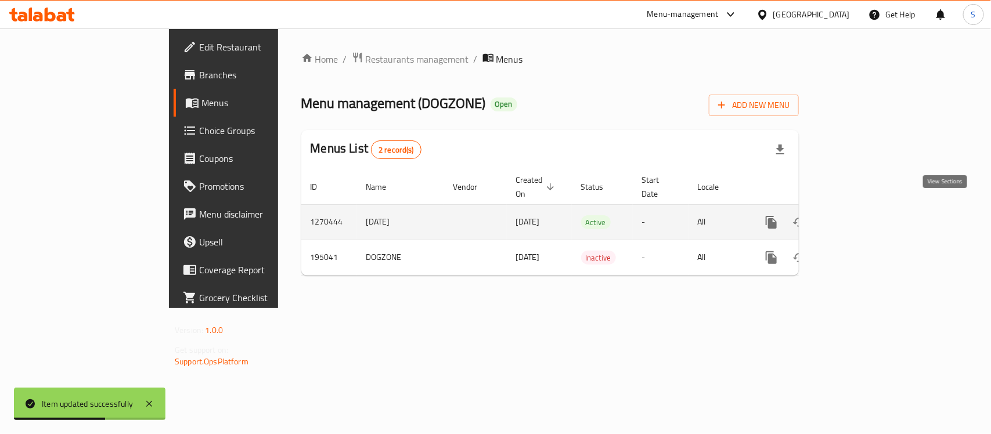
click at [862, 215] on icon "enhanced table" at bounding box center [855, 222] width 14 height 14
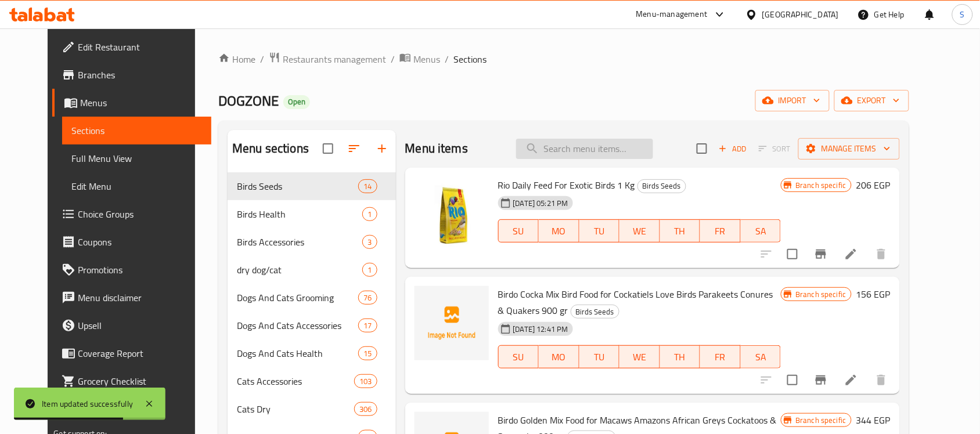
click at [576, 157] on input "search" at bounding box center [584, 149] width 137 height 20
paste input "6975213981443"
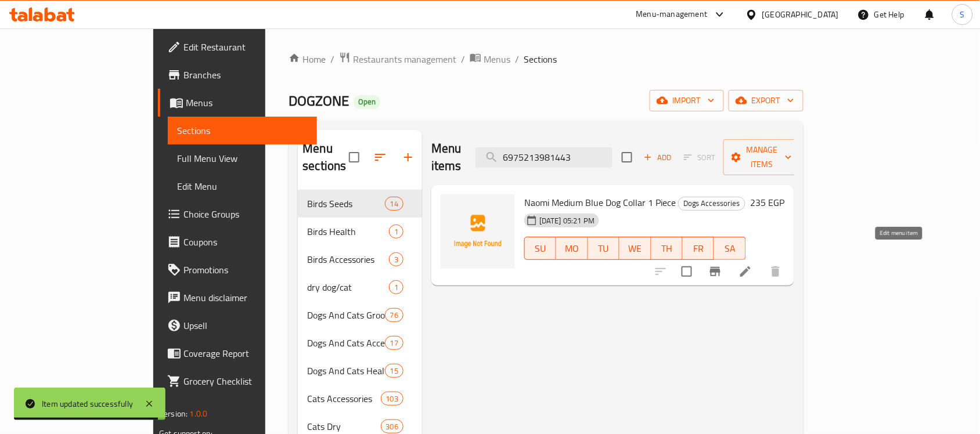
type input "6975213981443"
click at [753, 265] on icon at bounding box center [746, 272] width 14 height 14
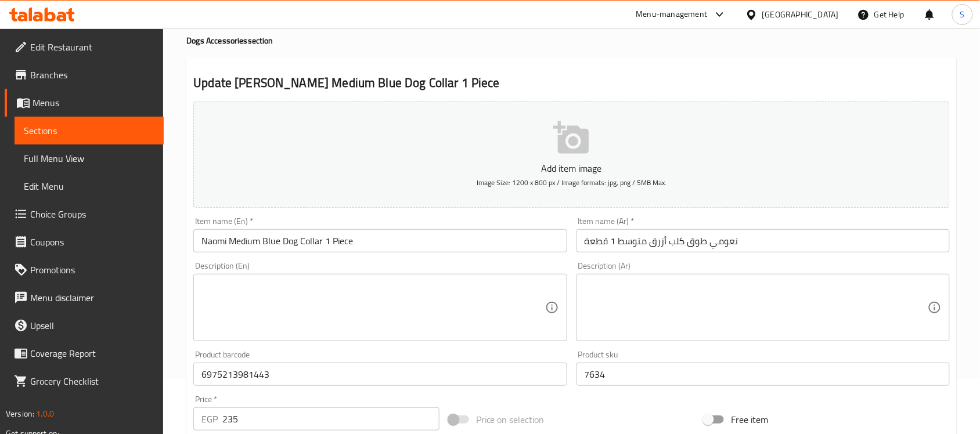
scroll to position [145, 0]
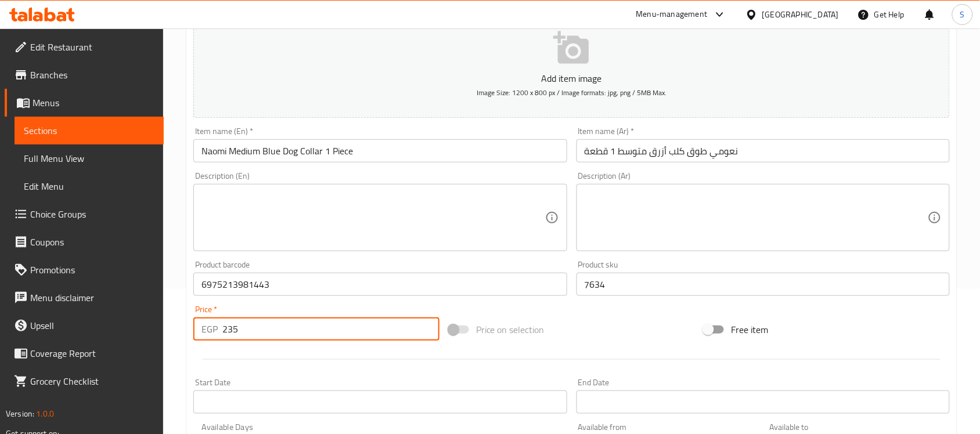
click at [228, 332] on input "235" at bounding box center [330, 329] width 217 height 23
drag, startPoint x: 250, startPoint y: 335, endPoint x: 203, endPoint y: 334, distance: 46.5
click at [203, 334] on div "EGP 235 Price *" at bounding box center [316, 329] width 246 height 23
paste input "94"
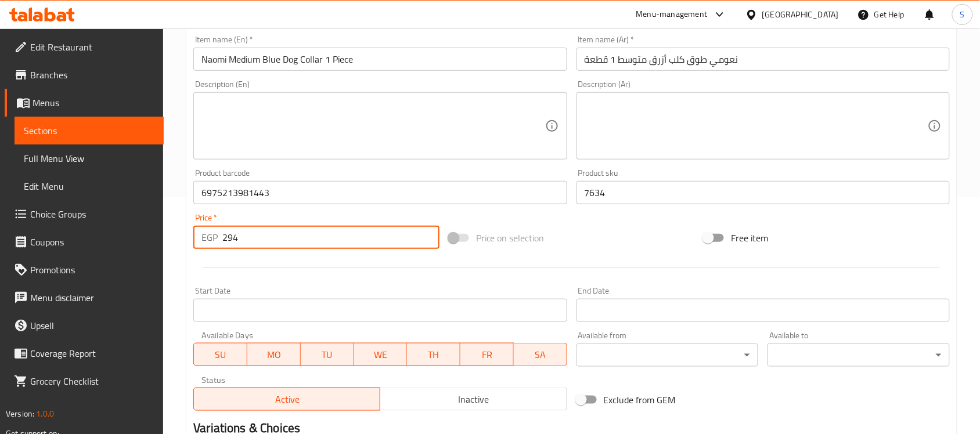
scroll to position [384, 0]
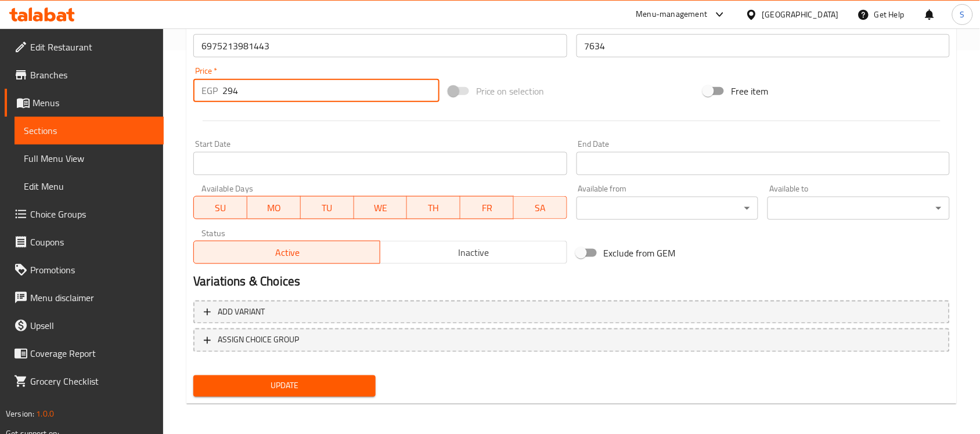
type input "294"
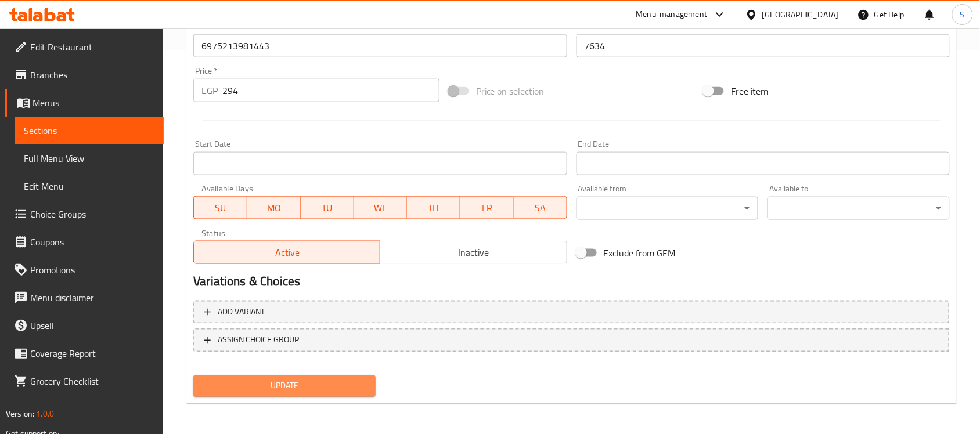
click at [338, 380] on span "Update" at bounding box center [285, 386] width 164 height 15
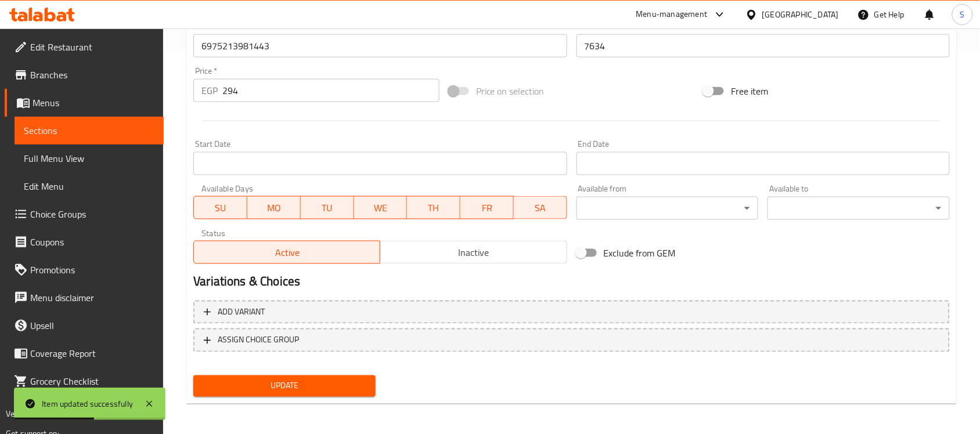
click at [149, 138] on link "Sections" at bounding box center [89, 131] width 149 height 28
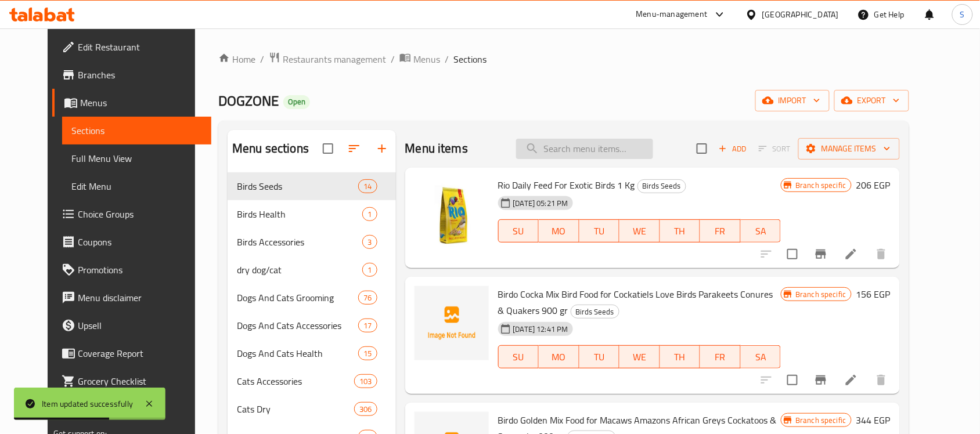
click at [607, 149] on input "search" at bounding box center [584, 149] width 137 height 20
paste input "6975213981443"
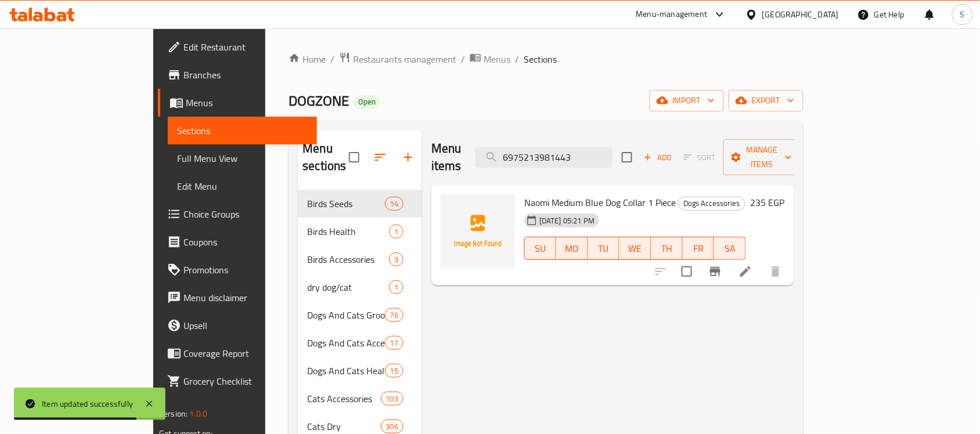
type input "6975213981443"
click at [753, 265] on icon at bounding box center [746, 272] width 14 height 14
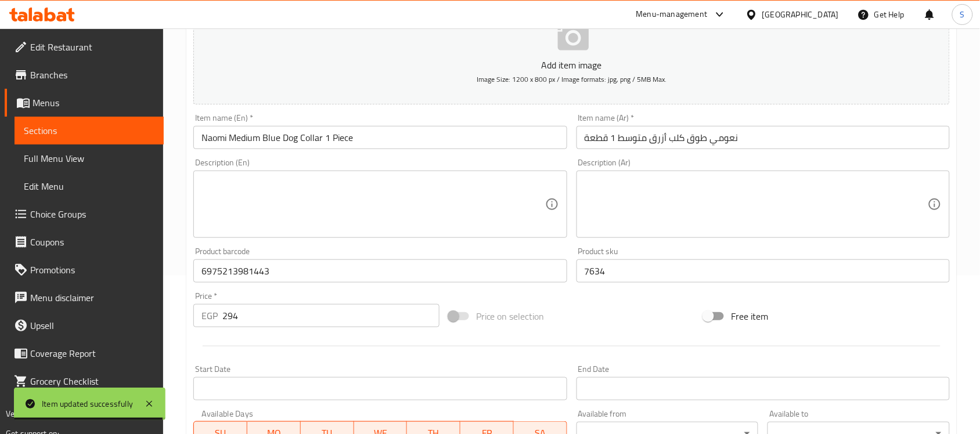
scroll to position [290, 0]
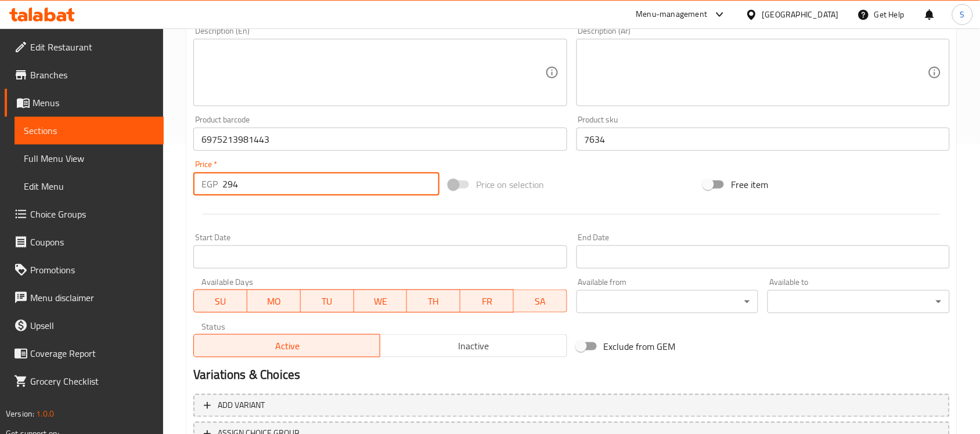
drag, startPoint x: 265, startPoint y: 177, endPoint x: 210, endPoint y: 189, distance: 56.5
click at [210, 189] on div "EGP 294 Price *" at bounding box center [316, 183] width 246 height 23
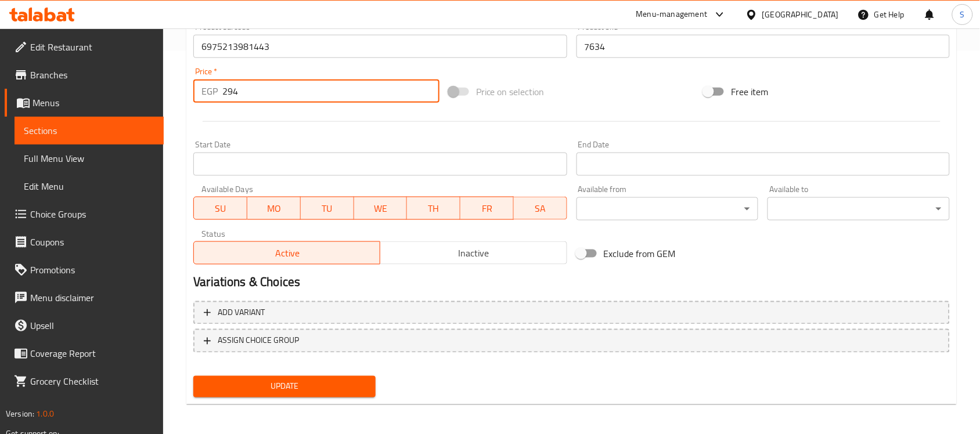
scroll to position [384, 0]
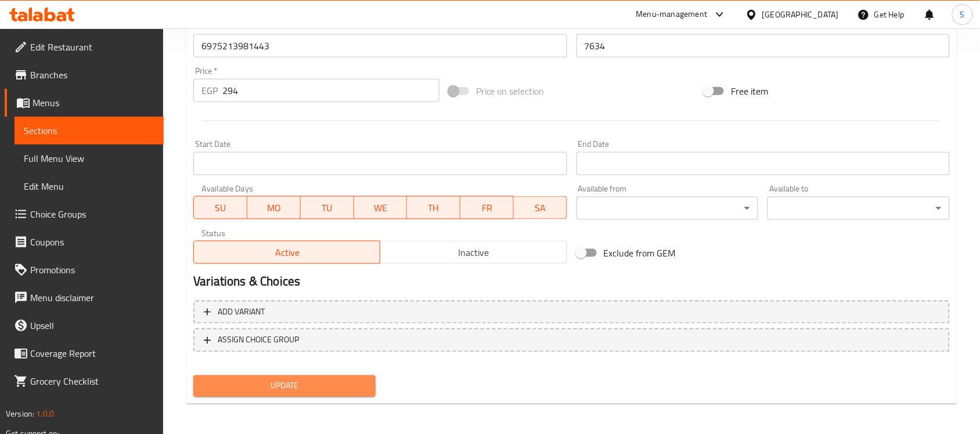
click at [269, 379] on span "Update" at bounding box center [285, 386] width 164 height 15
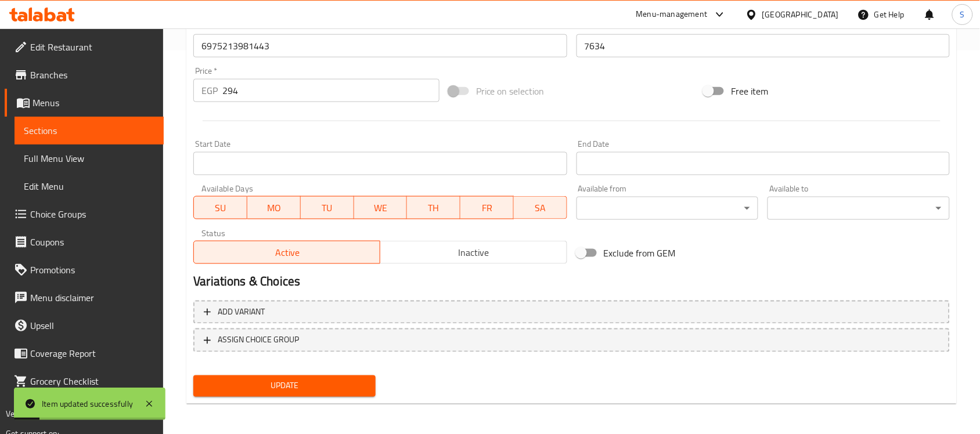
click at [77, 117] on link "Sections" at bounding box center [89, 131] width 149 height 28
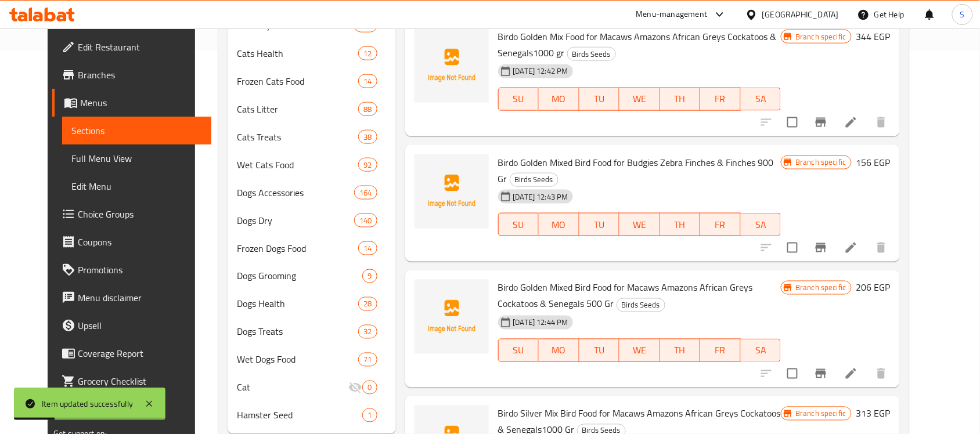
scroll to position [21, 0]
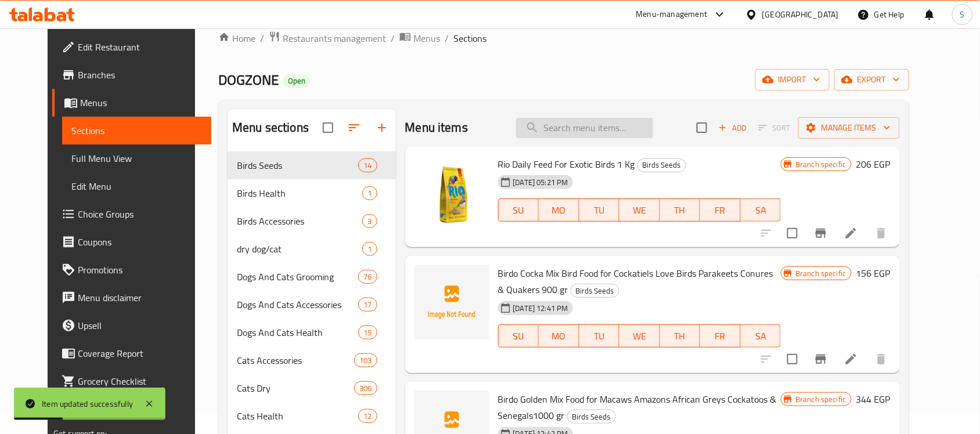
click at [645, 135] on input "search" at bounding box center [584, 128] width 137 height 20
paste input "6975213981733"
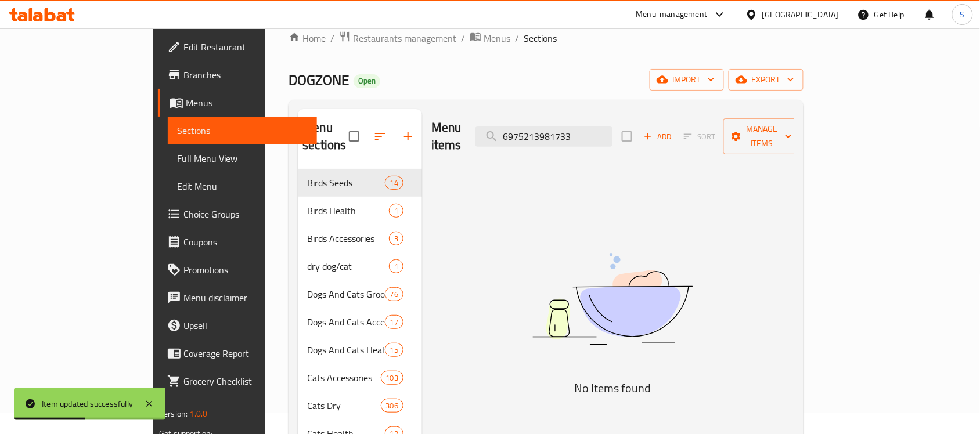
click at [733, 289] on img at bounding box center [612, 299] width 290 height 154
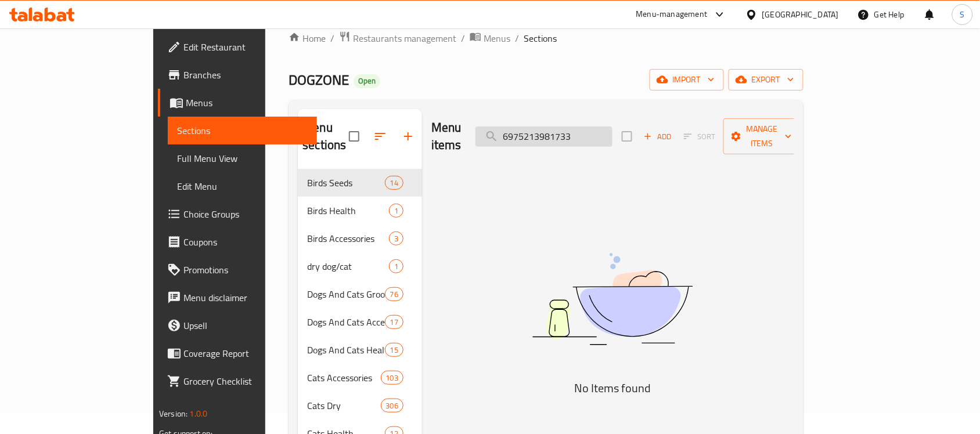
click at [572, 127] on input "6975213981733" at bounding box center [544, 137] width 137 height 20
paste input "924"
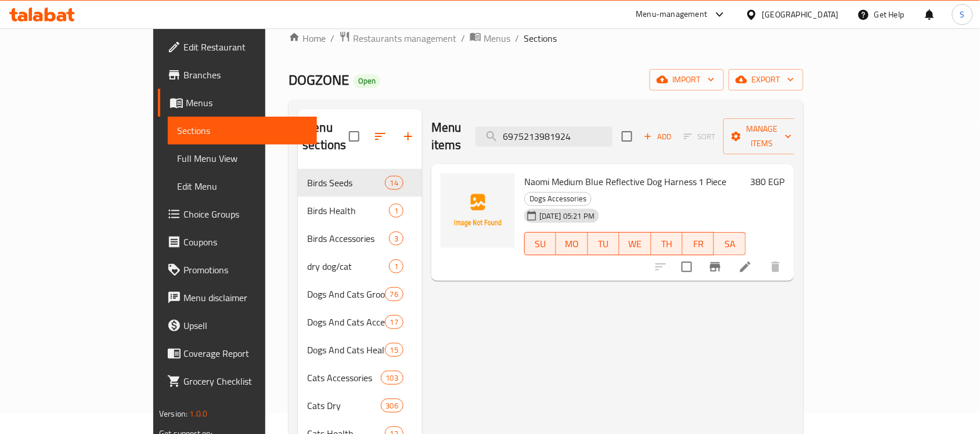
type input "6975213981924"
click at [753, 260] on icon at bounding box center [746, 267] width 14 height 14
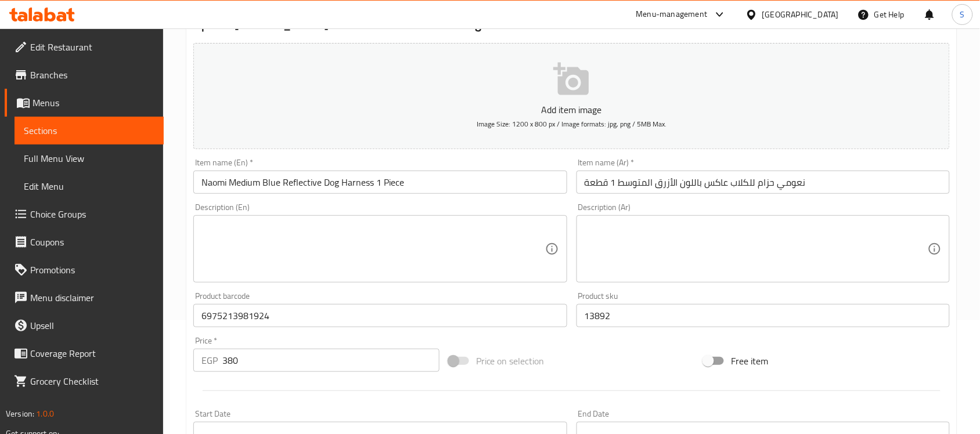
scroll to position [218, 0]
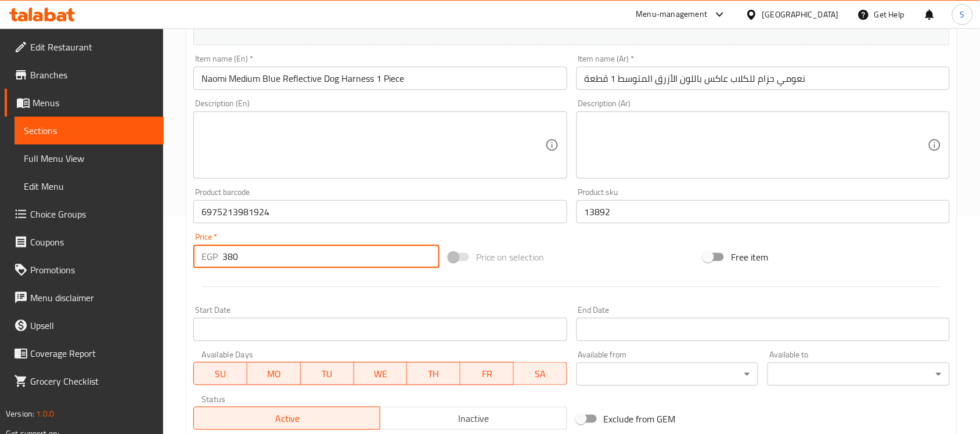
drag, startPoint x: 245, startPoint y: 264, endPoint x: 205, endPoint y: 276, distance: 41.7
click at [205, 276] on div "Add item image Image Size: 1200 x 800 px / Image formats: jpg, png / 5MB Max. I…" at bounding box center [572, 184] width 766 height 501
paste input "475"
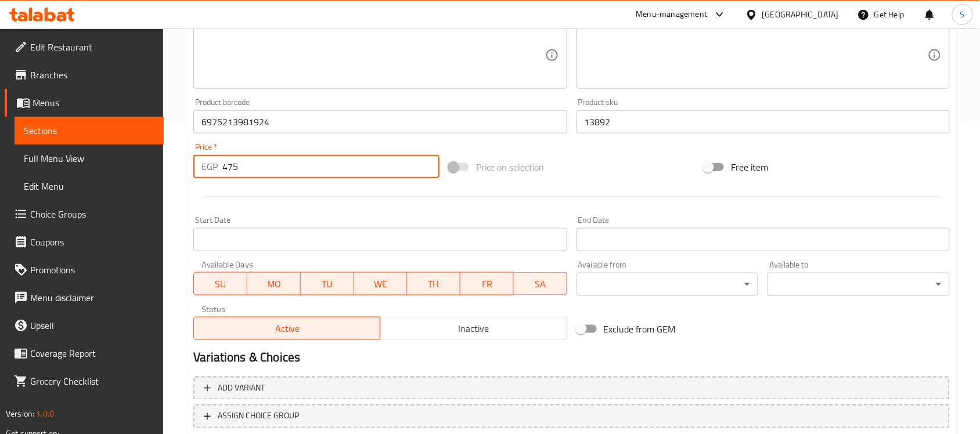
scroll to position [384, 0]
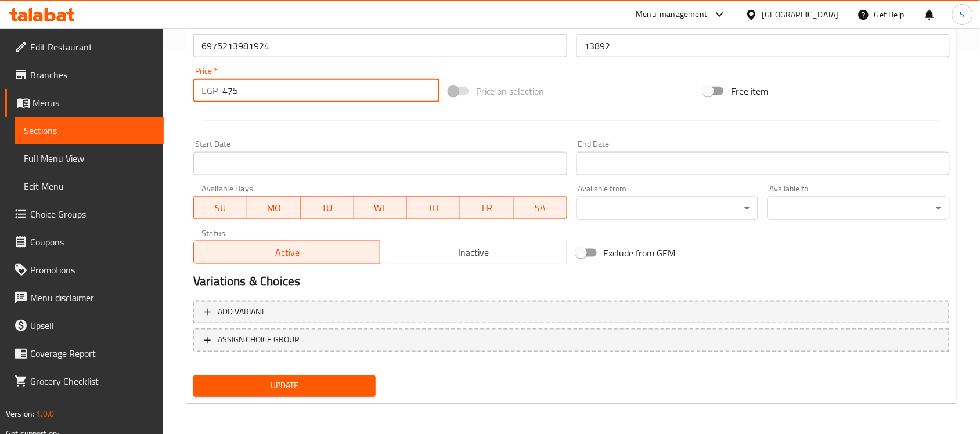
type input "475"
click at [263, 389] on span "Update" at bounding box center [285, 386] width 164 height 15
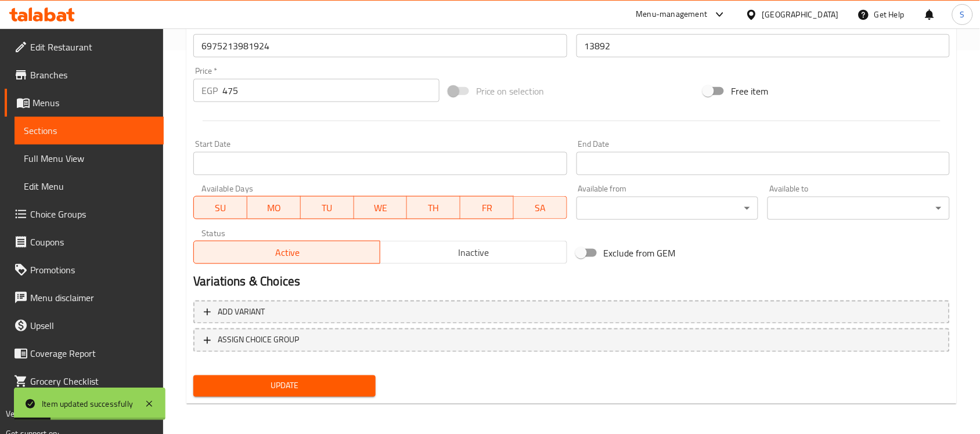
click at [140, 131] on span "Sections" at bounding box center [89, 131] width 131 height 14
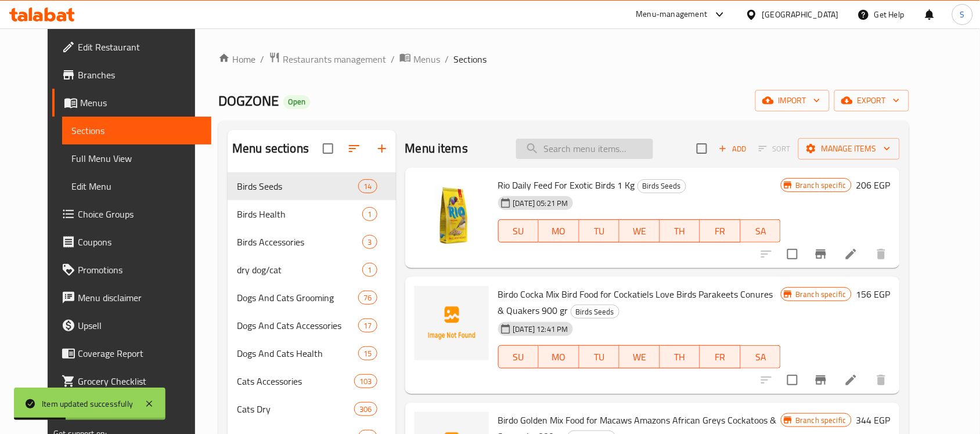
click at [584, 157] on input "search" at bounding box center [584, 149] width 137 height 20
paste input "6975213982013"
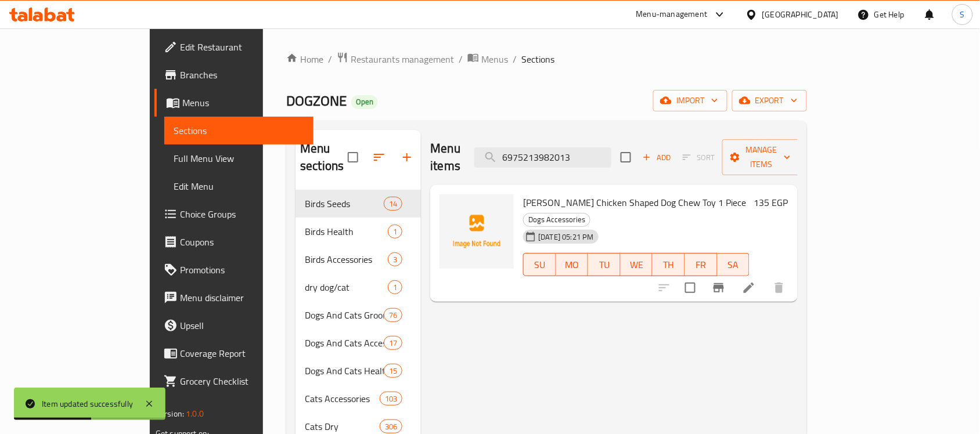
type input "6975213982013"
click at [765, 278] on li at bounding box center [749, 288] width 33 height 21
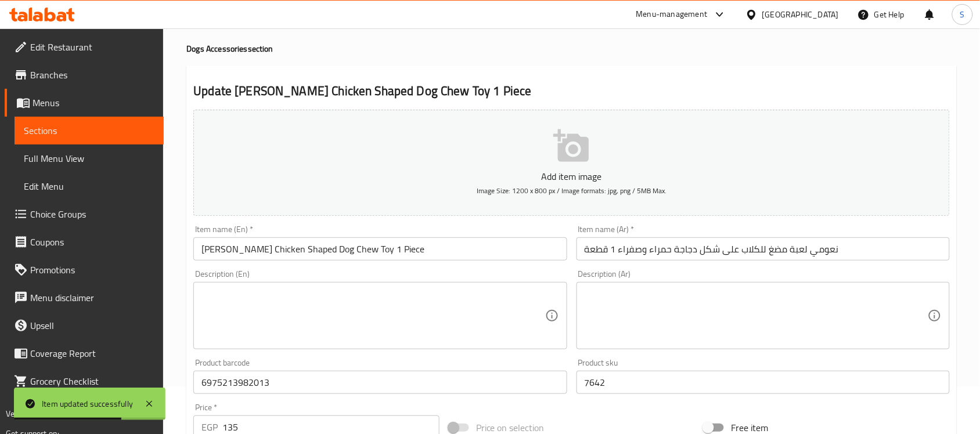
scroll to position [145, 0]
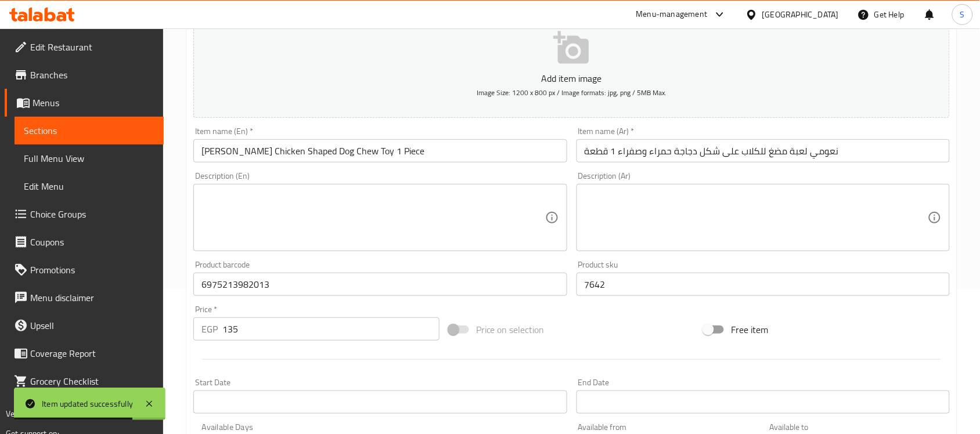
drag, startPoint x: 245, startPoint y: 339, endPoint x: 205, endPoint y: 336, distance: 40.2
click at [206, 336] on div "EGP 135 Price *" at bounding box center [316, 329] width 246 height 23
paste input "69"
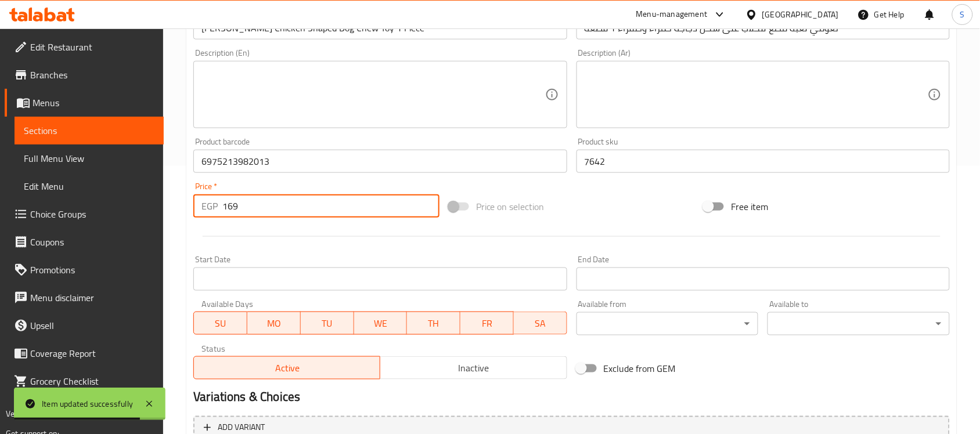
scroll to position [384, 0]
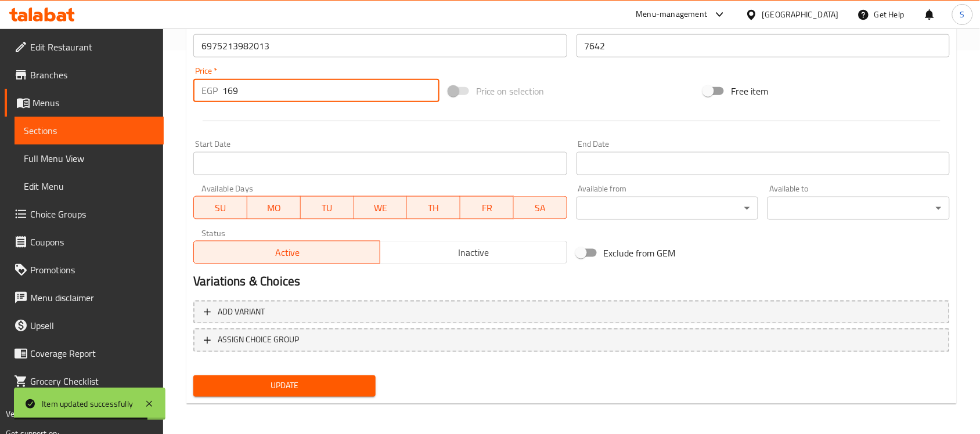
type input "169"
click at [308, 382] on span "Update" at bounding box center [285, 386] width 164 height 15
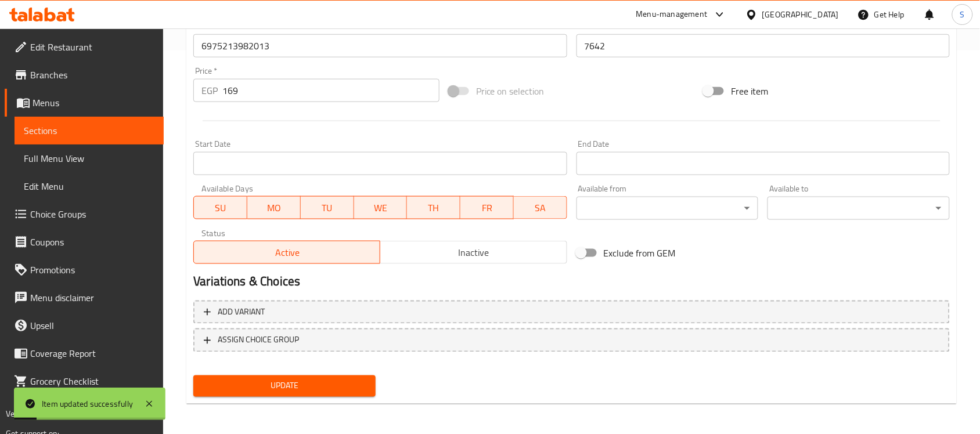
click at [64, 121] on link "Sections" at bounding box center [89, 131] width 149 height 28
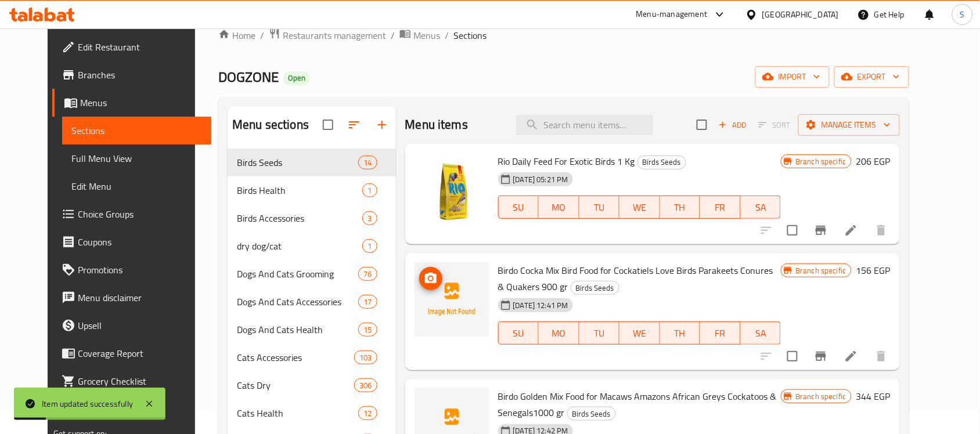
scroll to position [21, 0]
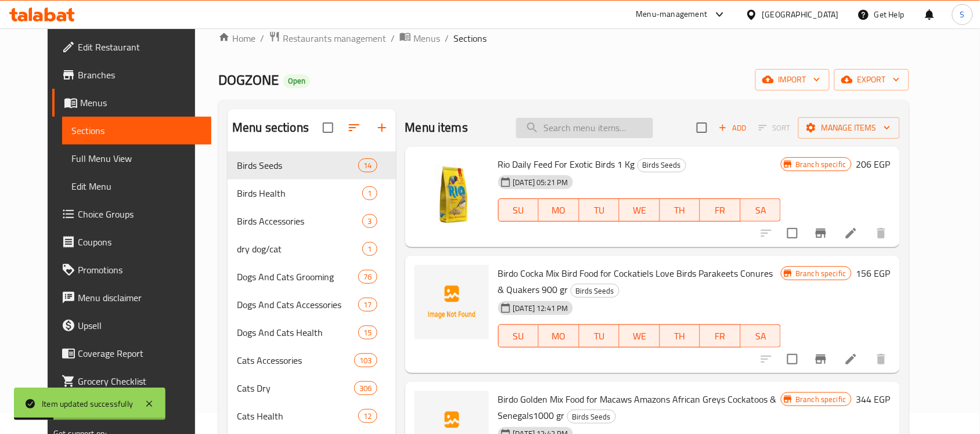
click at [630, 120] on input "search" at bounding box center [584, 128] width 137 height 20
paste input "6975213982020"
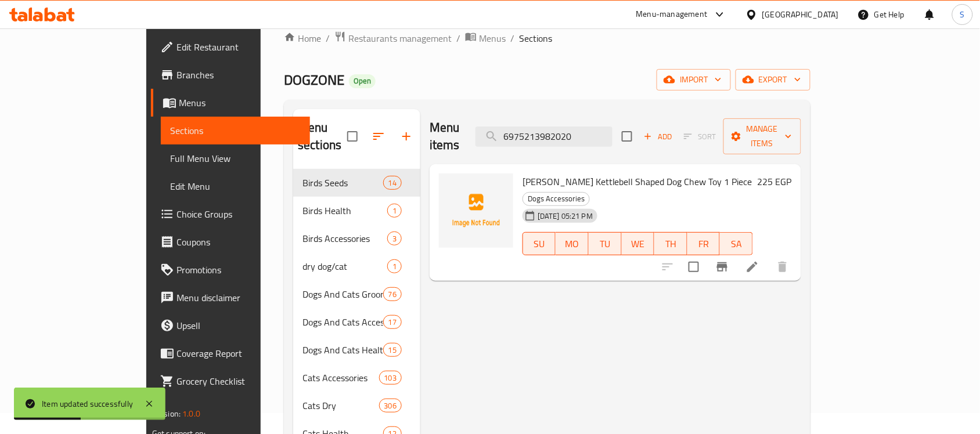
type input "6975213982020"
click at [769, 257] on li at bounding box center [752, 267] width 33 height 21
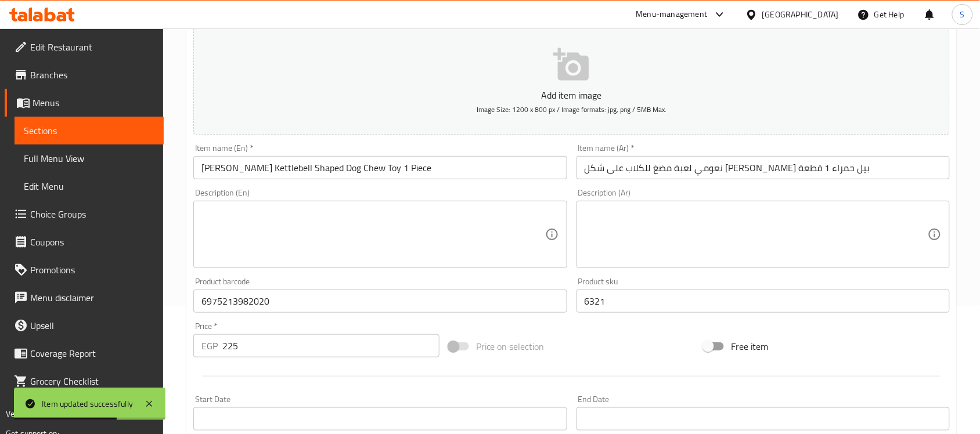
scroll to position [290, 0]
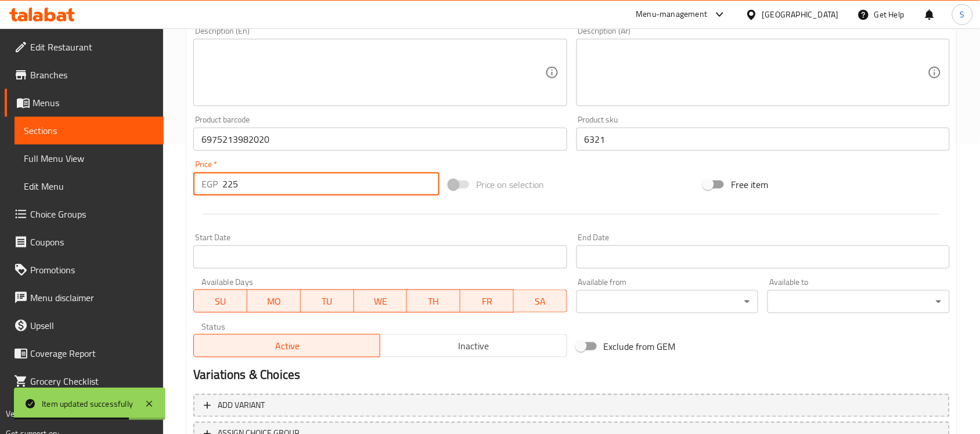
drag, startPoint x: 244, startPoint y: 193, endPoint x: 199, endPoint y: 190, distance: 45.4
click at [204, 189] on div "EGP 225 Price *" at bounding box center [316, 183] width 246 height 23
paste input "81"
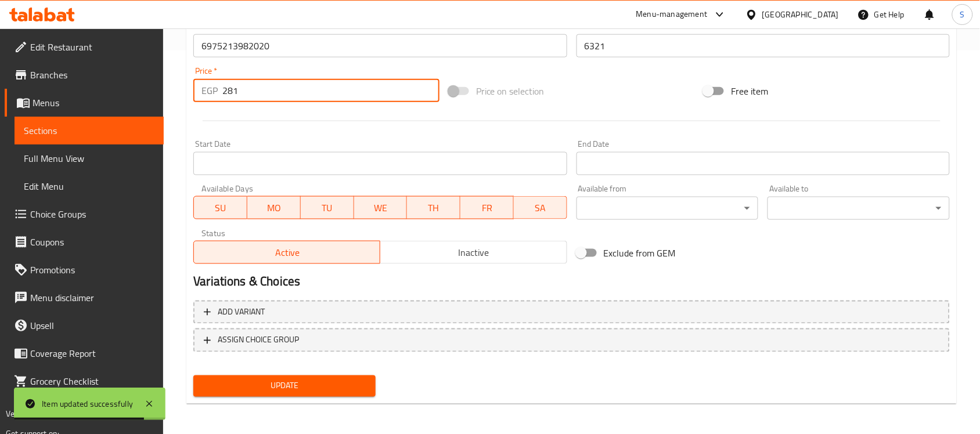
type input "281"
click at [297, 393] on button "Update" at bounding box center [284, 386] width 182 height 21
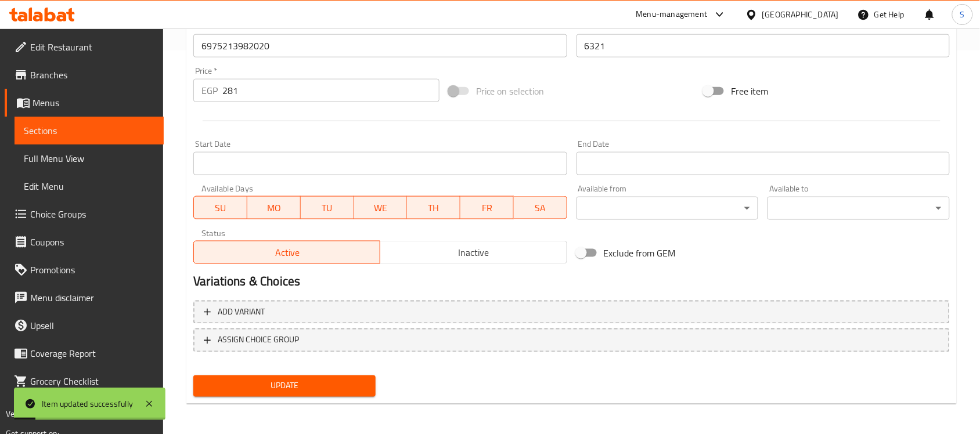
click at [46, 120] on link "Sections" at bounding box center [89, 131] width 149 height 28
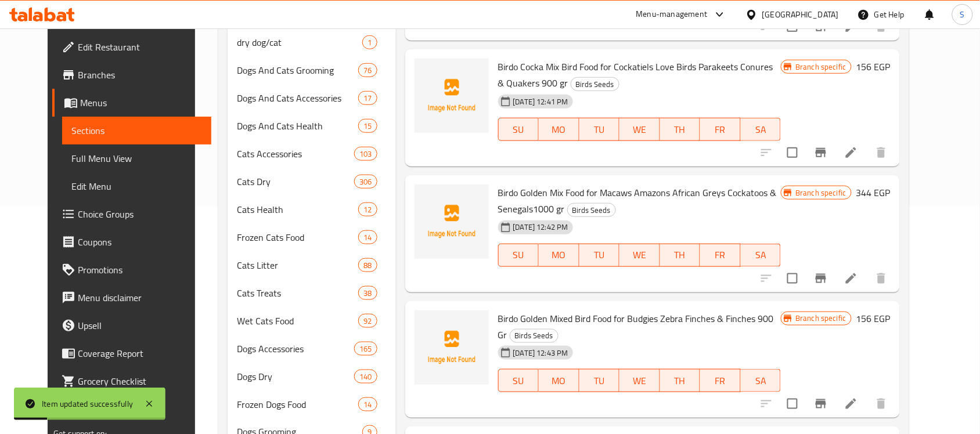
scroll to position [21, 0]
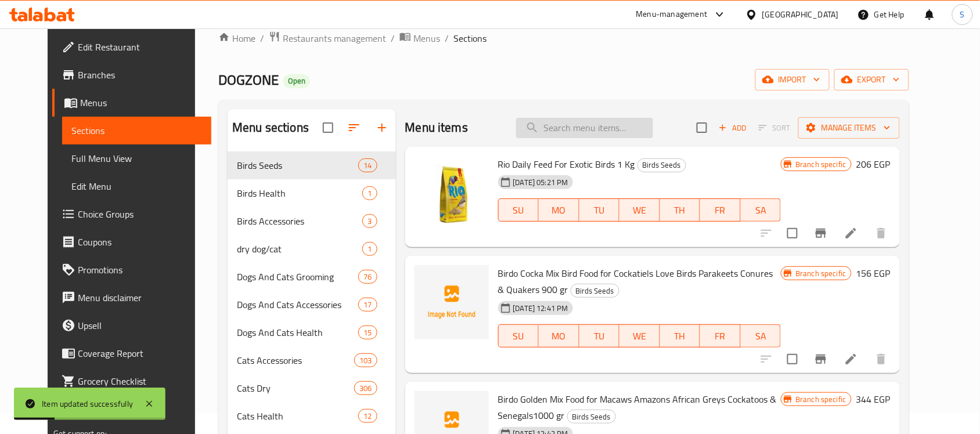
click at [645, 127] on input "search" at bounding box center [584, 128] width 137 height 20
paste input "6975213981832"
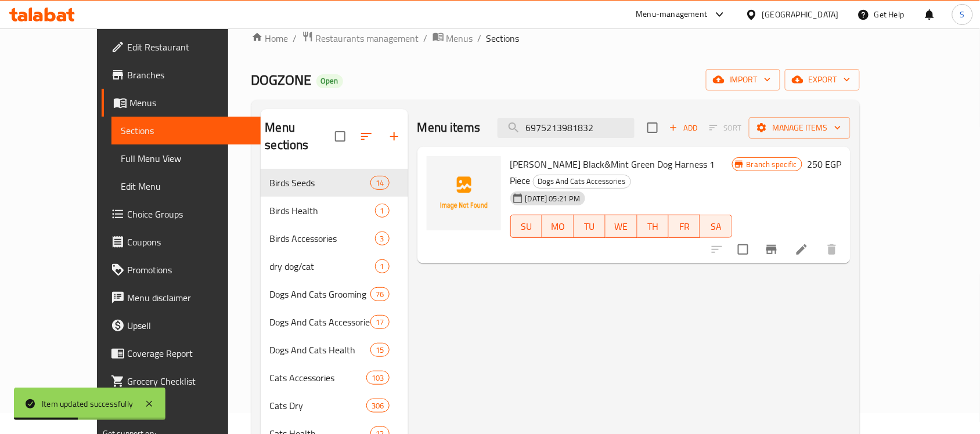
type input "6975213981832"
click at [809, 243] on icon at bounding box center [802, 250] width 14 height 14
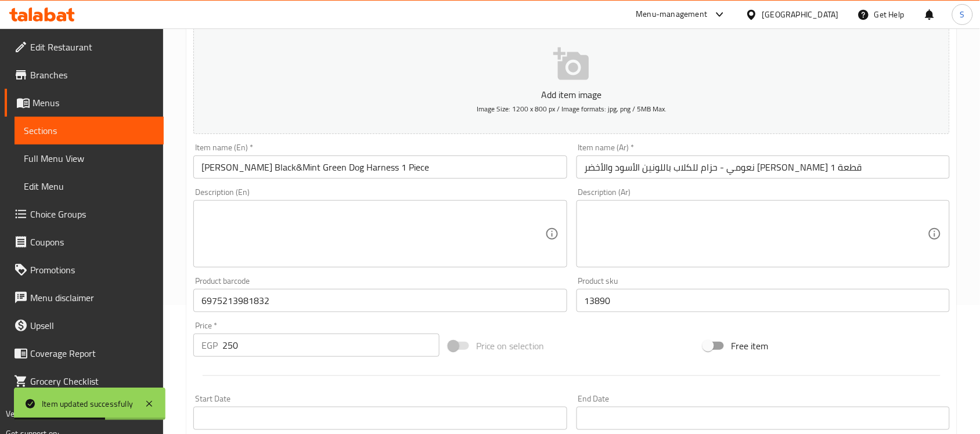
scroll to position [218, 0]
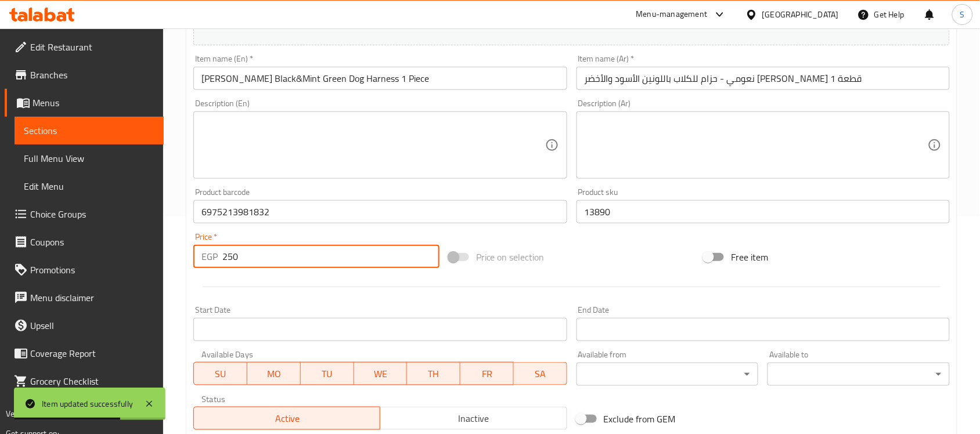
paste input "313"
drag, startPoint x: 246, startPoint y: 258, endPoint x: 210, endPoint y: 265, distance: 36.6
click at [210, 265] on div "EGP 250 Price *" at bounding box center [316, 256] width 246 height 23
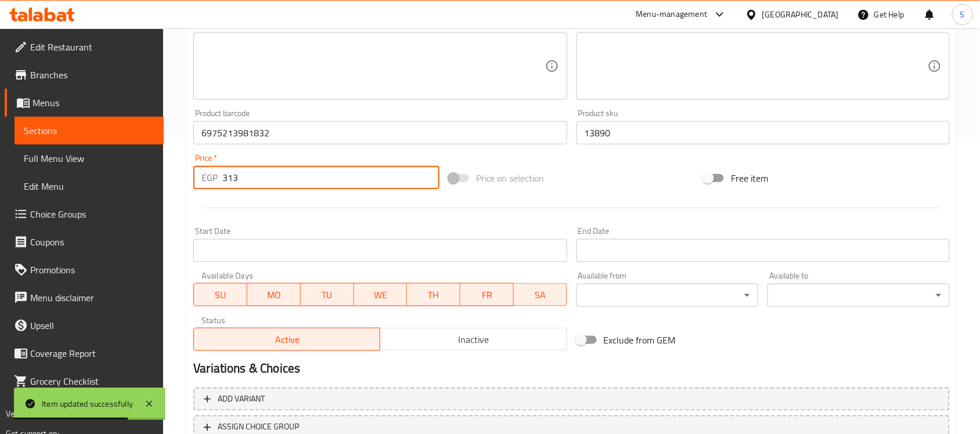
scroll to position [384, 0]
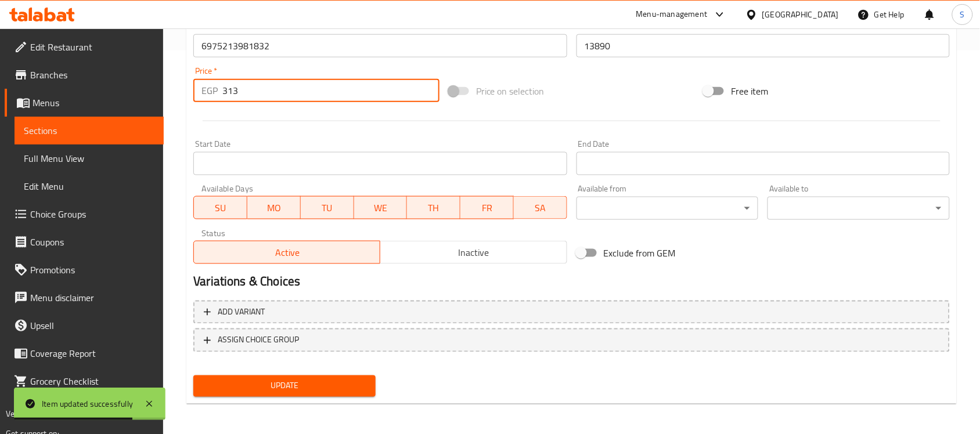
type input "313"
click at [314, 390] on span "Update" at bounding box center [285, 386] width 164 height 15
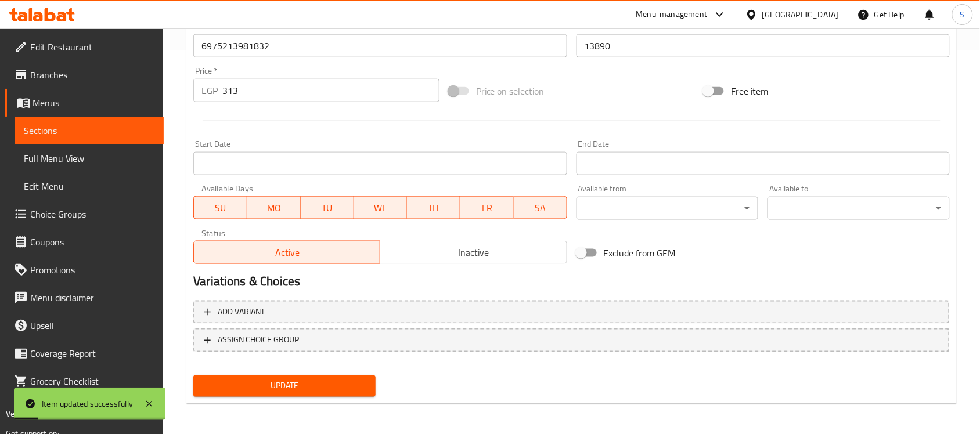
click at [80, 132] on span "Sections" at bounding box center [89, 131] width 131 height 14
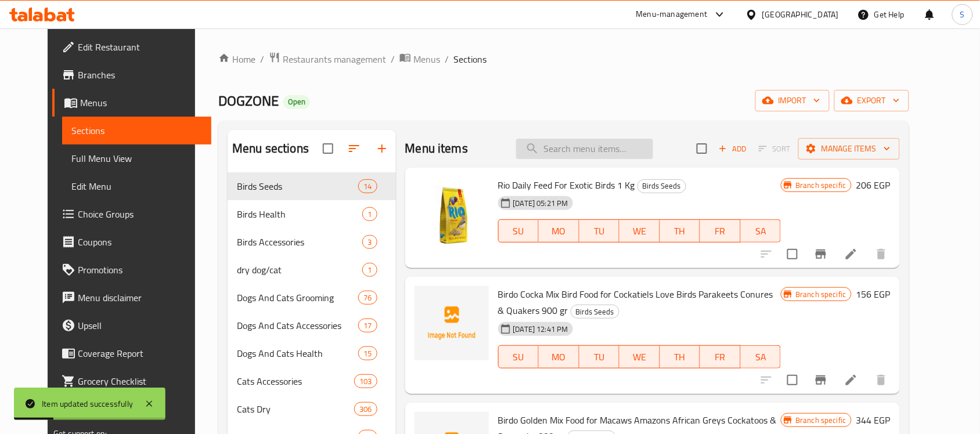
click at [610, 157] on input "search" at bounding box center [584, 149] width 137 height 20
paste input "[CREDIT_CARD_NUMBER]"
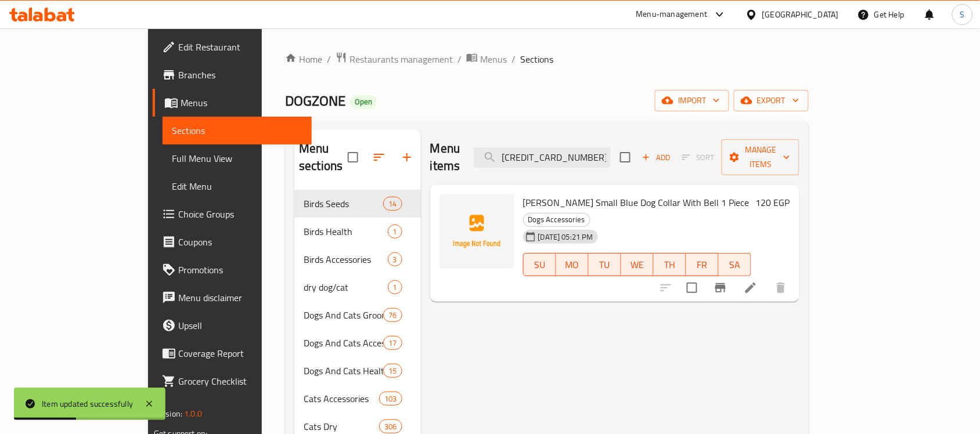
type input "[CREDIT_CARD_NUMBER]"
click at [756, 283] on icon at bounding box center [751, 288] width 10 height 10
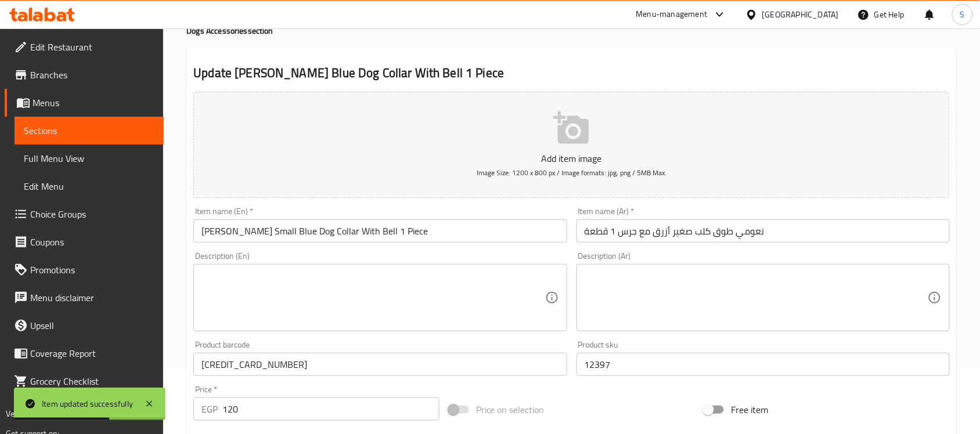
scroll to position [145, 0]
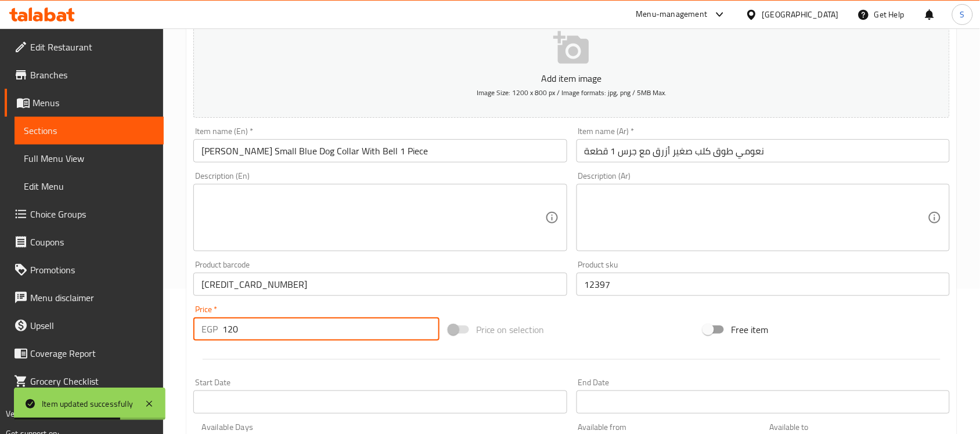
drag, startPoint x: 254, startPoint y: 323, endPoint x: 203, endPoint y: 312, distance: 52.3
click at [205, 316] on div "Price   * EGP 120 Price *" at bounding box center [316, 322] width 246 height 35
paste input "5"
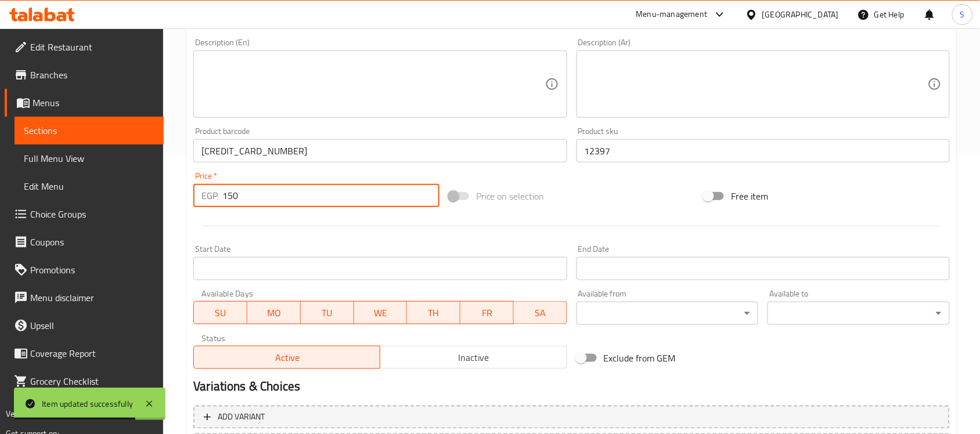
scroll to position [384, 0]
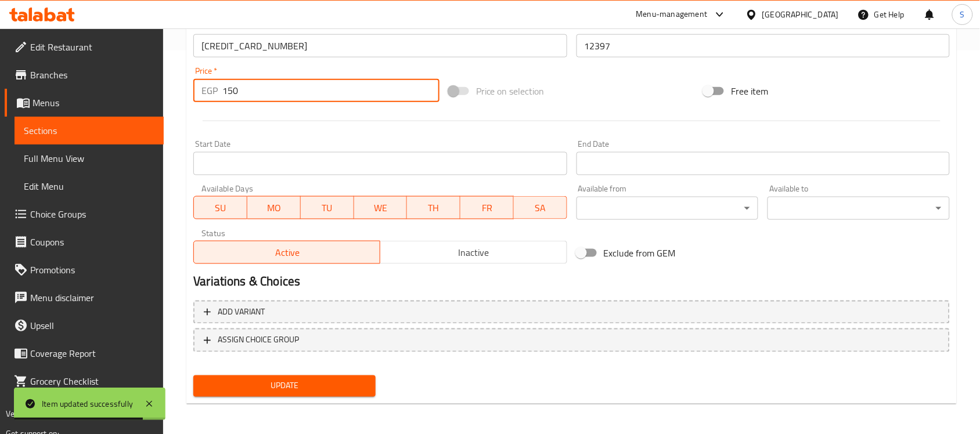
type input "150"
click at [280, 386] on span "Update" at bounding box center [285, 386] width 164 height 15
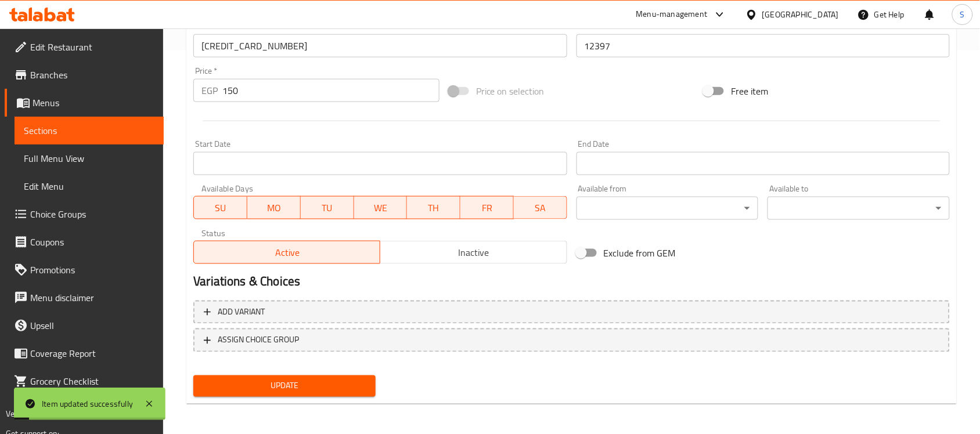
click at [147, 135] on span "Sections" at bounding box center [89, 131] width 131 height 14
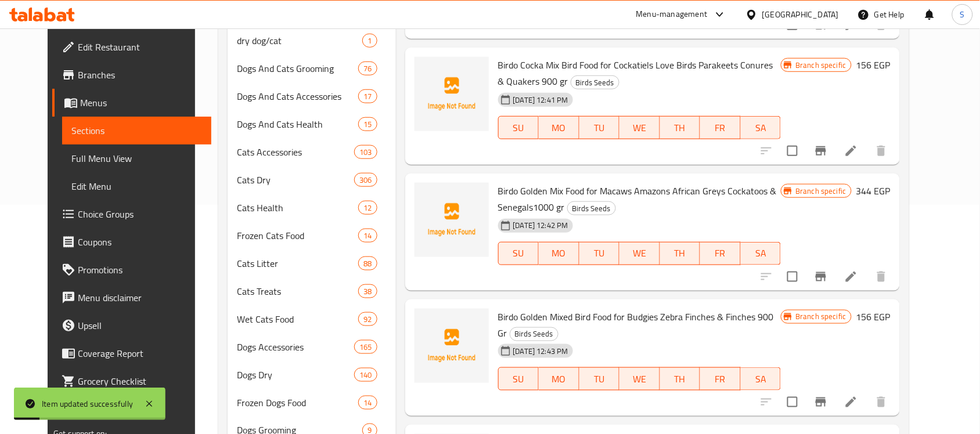
scroll to position [21, 0]
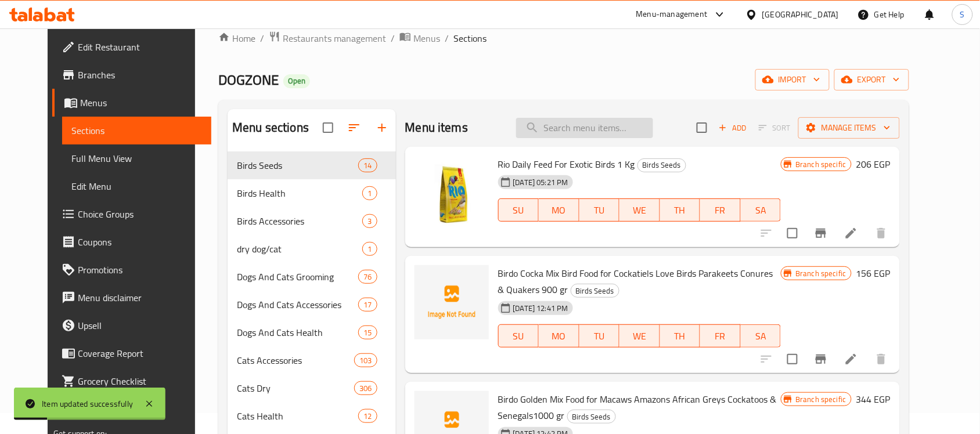
click at [642, 125] on input "search" at bounding box center [584, 128] width 137 height 20
paste input "6975213981306"
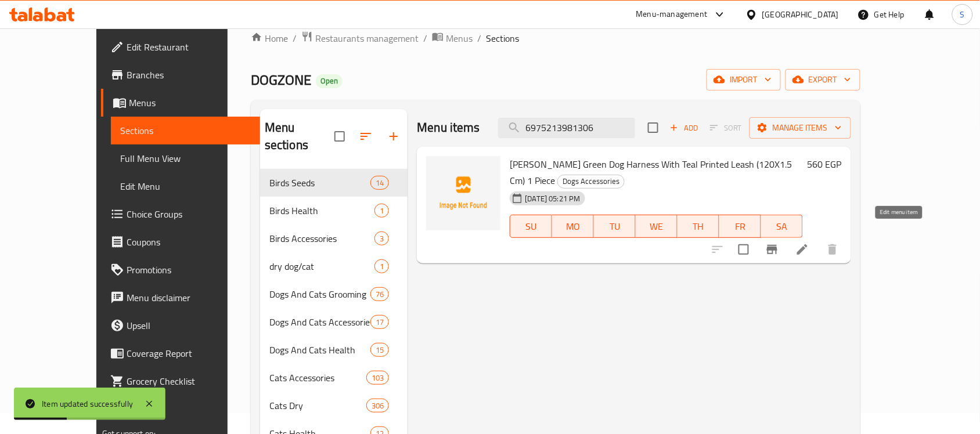
type input "6975213981306"
click at [809, 243] on icon at bounding box center [803, 250] width 14 height 14
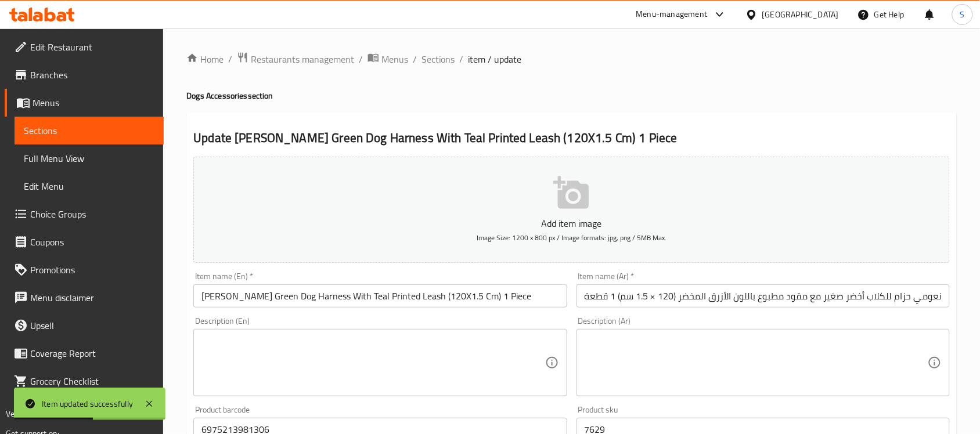
scroll to position [145, 0]
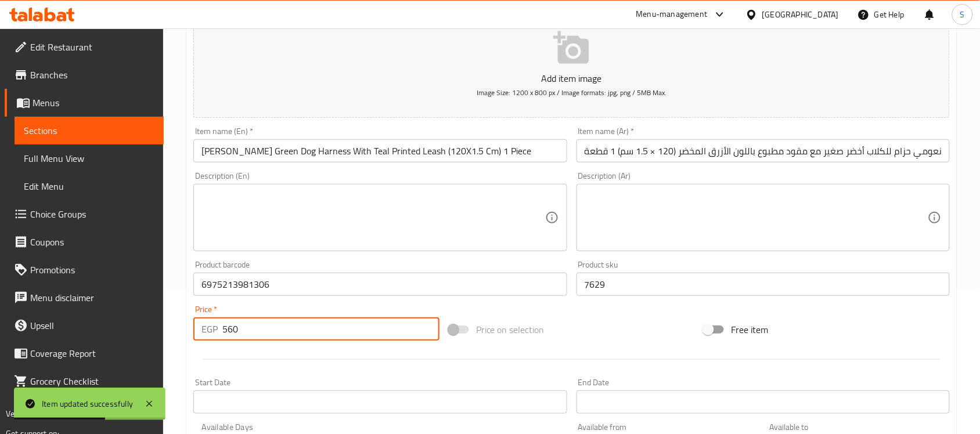
drag, startPoint x: 239, startPoint y: 333, endPoint x: 190, endPoint y: 333, distance: 48.8
click at [190, 333] on div "Price   * EGP 560 Price *" at bounding box center [316, 323] width 255 height 45
paste input "70"
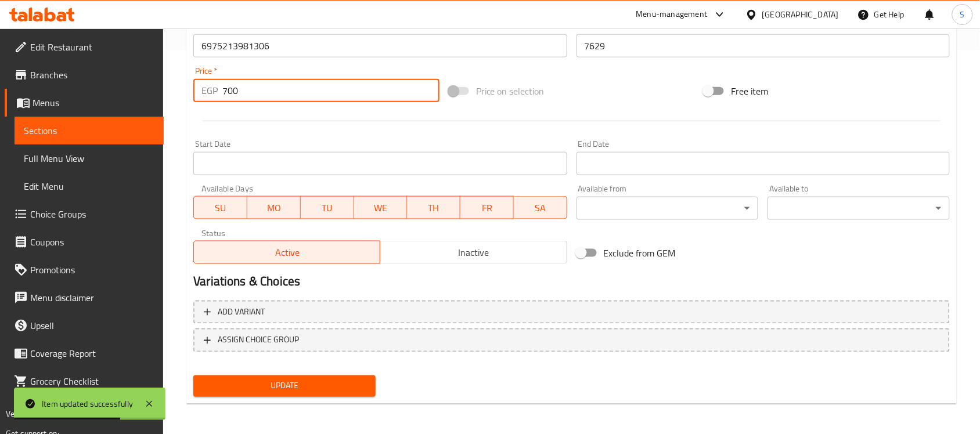
type input "700"
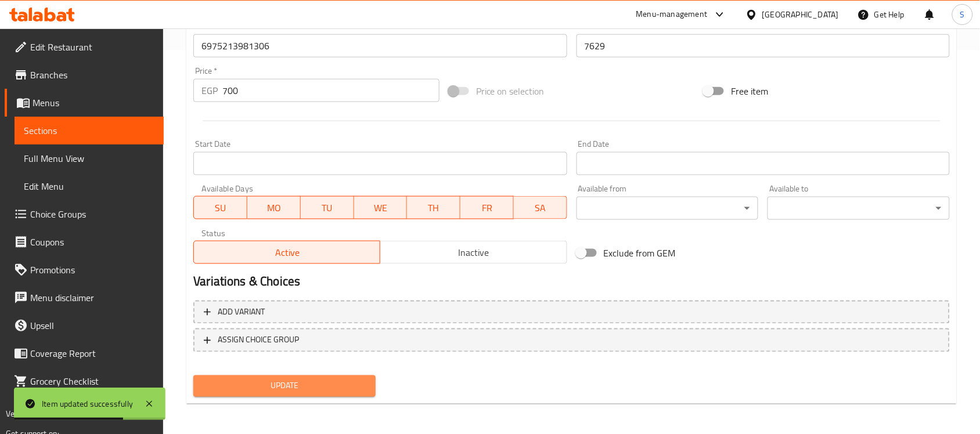
click at [286, 390] on span "Update" at bounding box center [285, 386] width 164 height 15
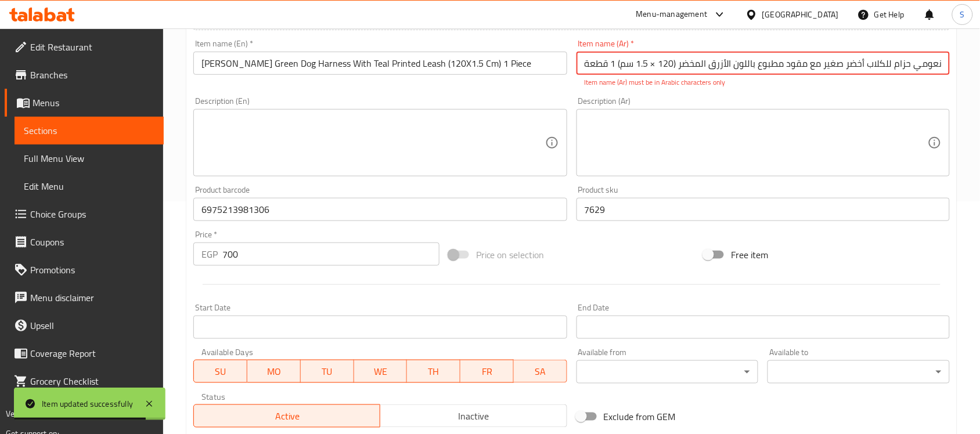
scroll to position [152, 0]
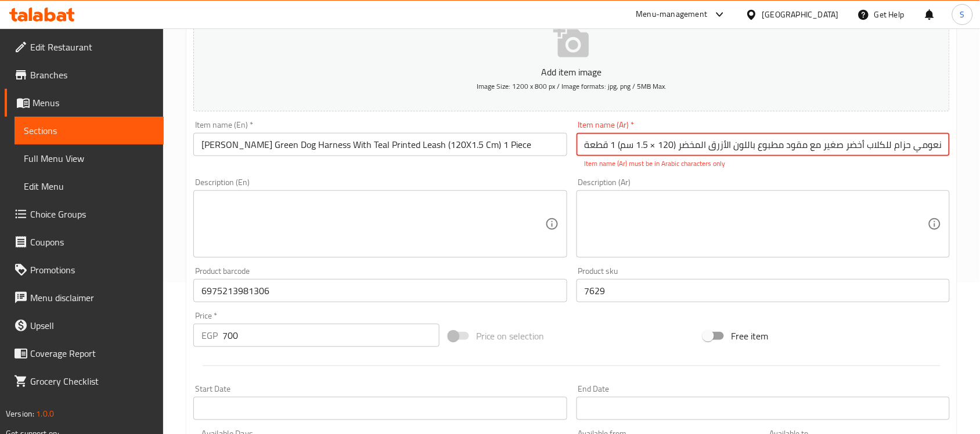
drag, startPoint x: 654, startPoint y: 145, endPoint x: 649, endPoint y: 146, distance: 5.8
click at [649, 146] on input "نعومي حزام للكلاب أخضر صغير مع مقود مطبوع باللون الأزرق المخضر (120 × 1.5 سم) 1…" at bounding box center [763, 144] width 373 height 23
click at [654, 146] on input "نعومي حزام للكلاب أخضر صغير مع مقود مطبوع باللون الأزرق المخضر (120 × 1.5 سم) 1…" at bounding box center [763, 144] width 373 height 23
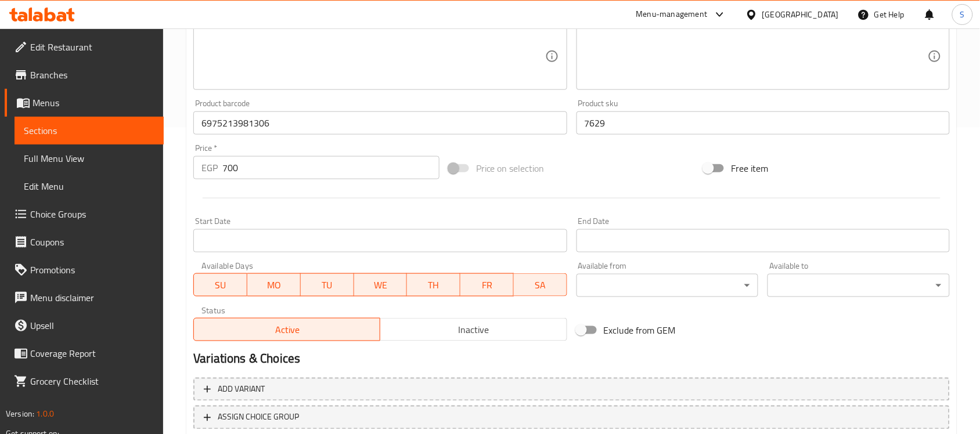
scroll to position [384, 0]
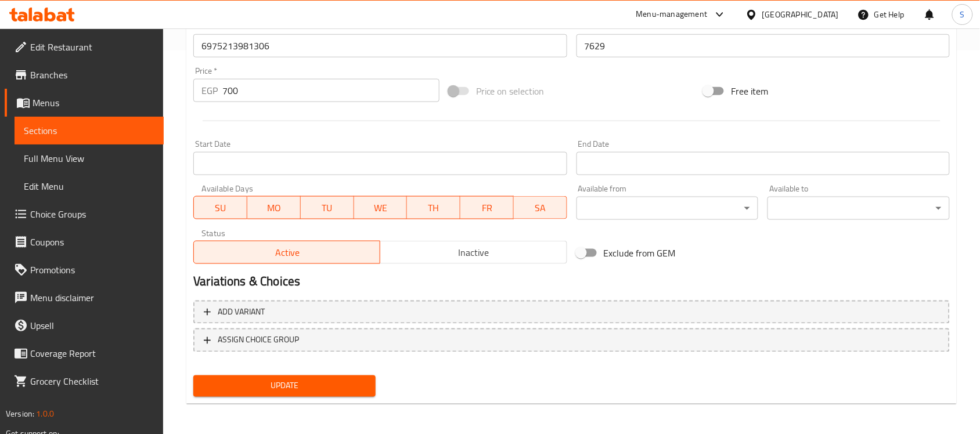
type input "نعومي حزام للكلاب أخضر صغير مع مقود مطبوع باللون الأزرق المخضر (120 *1.5 سم) 1 …"
click at [347, 397] on div "Update" at bounding box center [285, 386] width 192 height 31
click at [347, 383] on span "Update" at bounding box center [285, 386] width 164 height 15
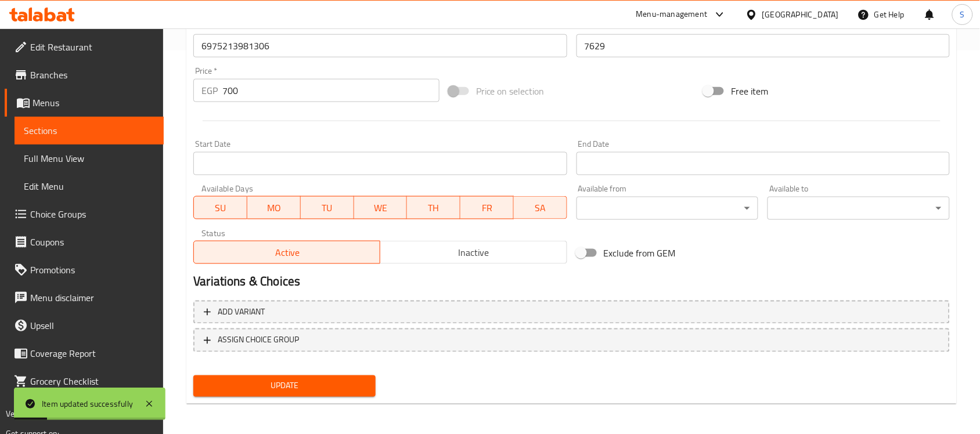
drag, startPoint x: 54, startPoint y: 124, endPoint x: 61, endPoint y: 129, distance: 8.7
click at [54, 124] on span "Sections" at bounding box center [89, 131] width 131 height 14
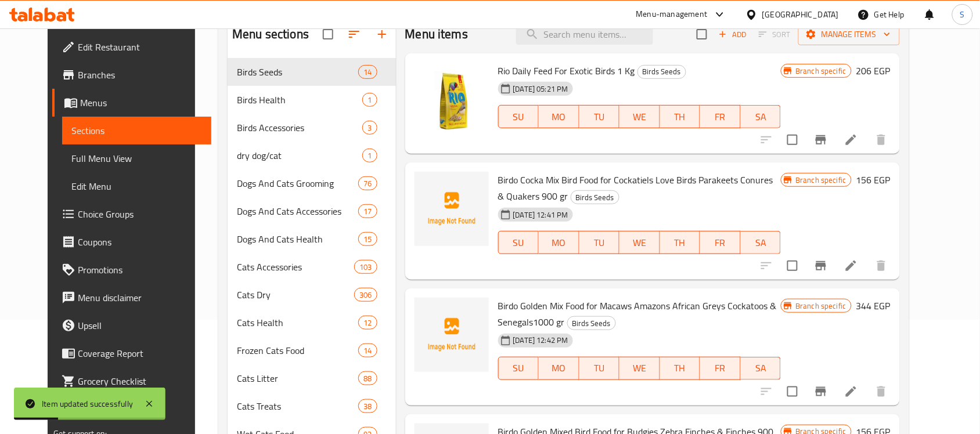
scroll to position [21, 0]
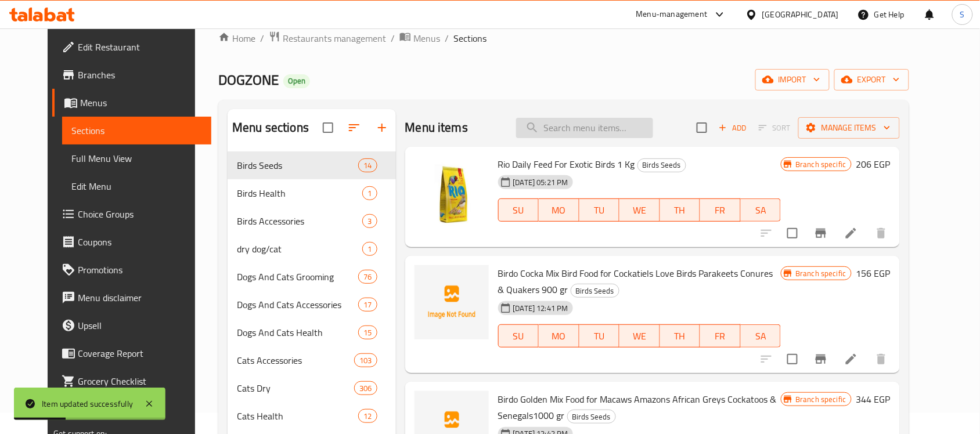
click at [611, 119] on input "search" at bounding box center [584, 128] width 137 height 20
paste input "6975213981351"
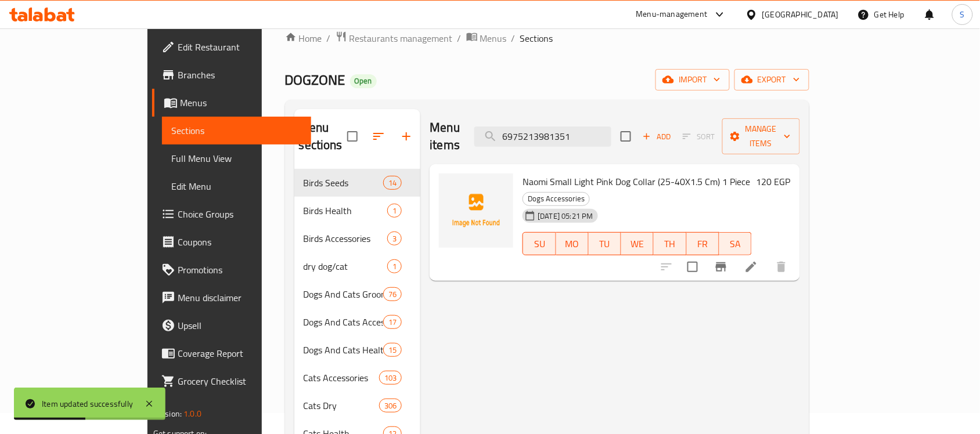
type input "6975213981351"
click at [768, 257] on li at bounding box center [751, 267] width 33 height 21
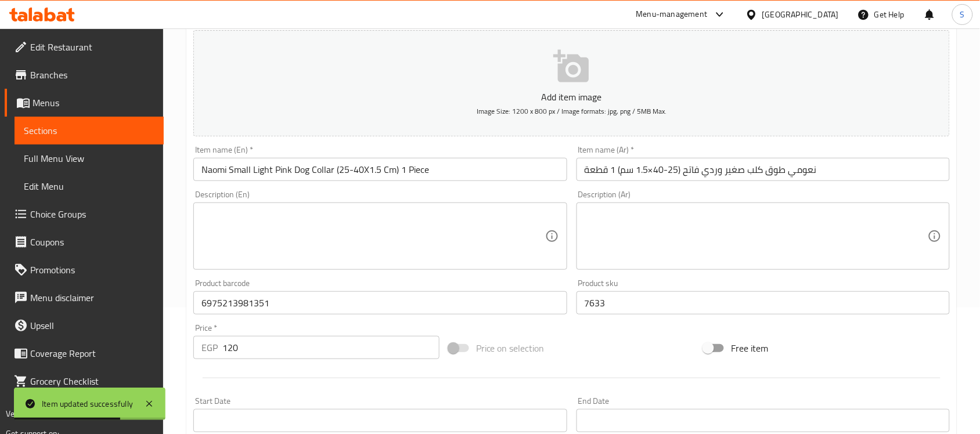
scroll to position [218, 0]
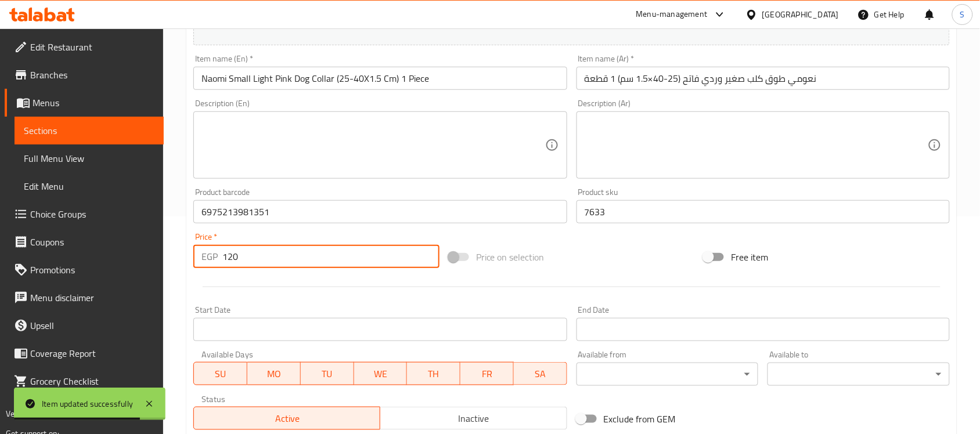
drag, startPoint x: 248, startPoint y: 267, endPoint x: 218, endPoint y: 269, distance: 30.2
click at [218, 269] on div "Price   * EGP 120 Price *" at bounding box center [316, 250] width 255 height 45
paste input "30"
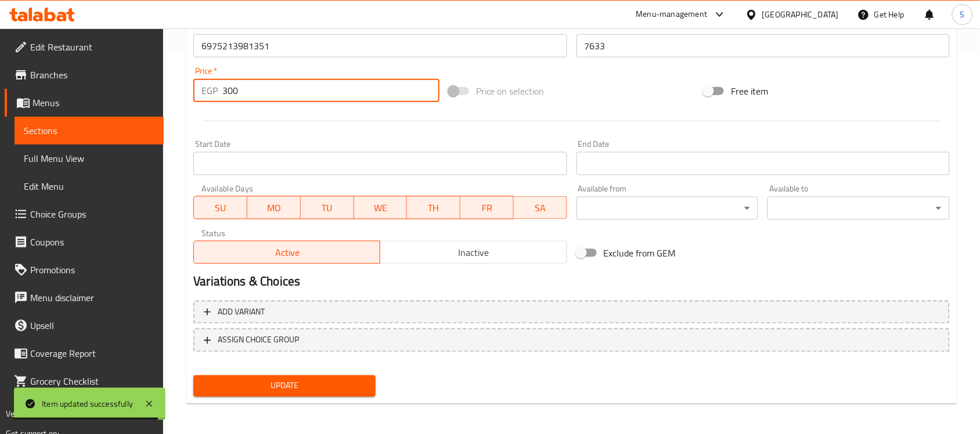
type input "300"
click at [286, 390] on span "Update" at bounding box center [285, 386] width 164 height 15
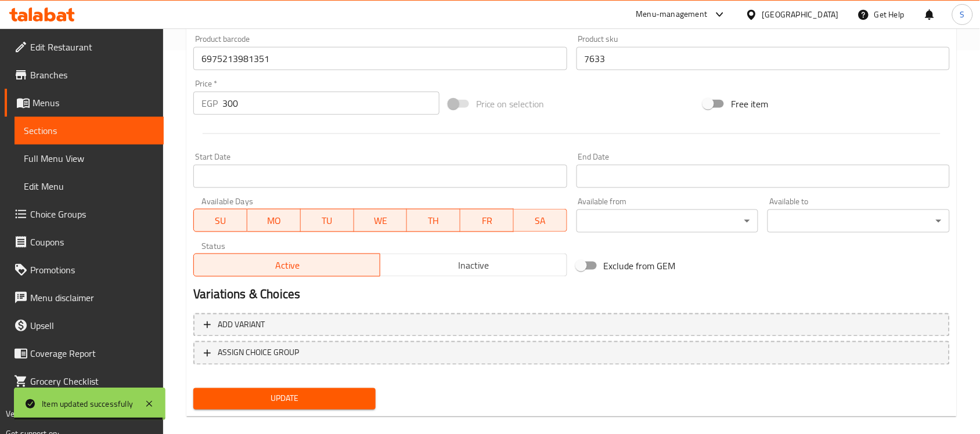
scroll to position [79, 0]
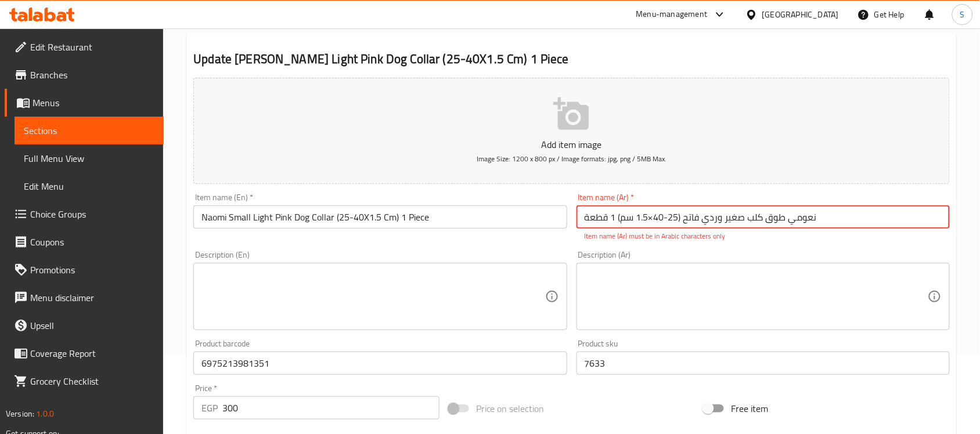
click at [649, 217] on input "نعومي طوق كلب صغير وردي فاتح (25-40×1.5 سم) 1 قطعة" at bounding box center [763, 217] width 373 height 23
click at [787, 219] on input "نعومي طوق كلب صغير وردي فاتح (25-40×1.5 سم) 1 قطعة" at bounding box center [763, 217] width 373 height 23
click at [777, 221] on input "نعومي طوق كلب صغير وردي فاتح (25-40×1.5 سم) 1 قطعة" at bounding box center [763, 217] width 373 height 23
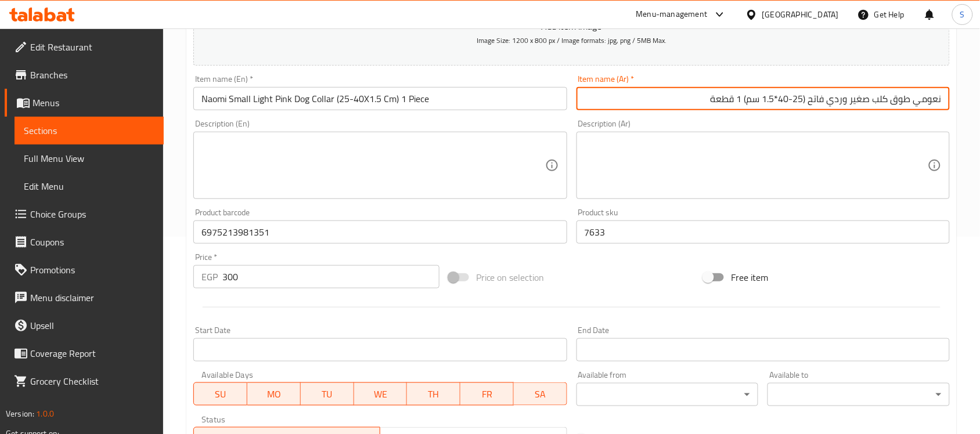
scroll to position [384, 0]
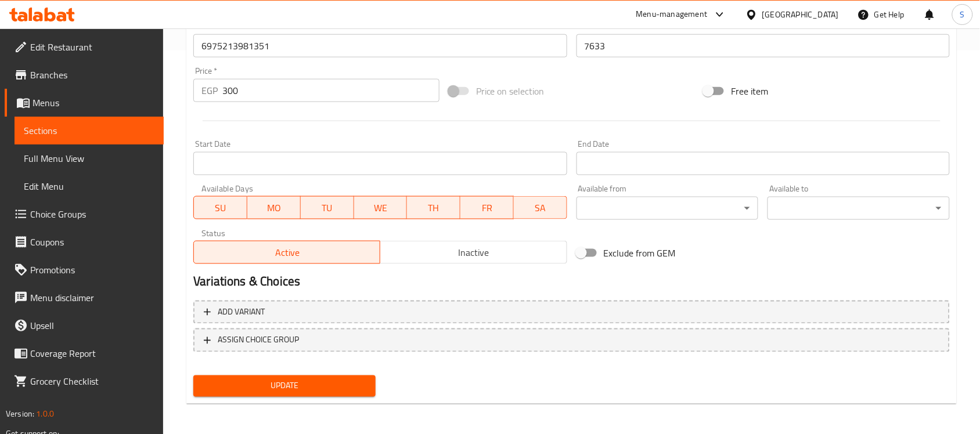
type input "نعومي طوق كلب صغير وردي فاتح (25-40*1.5 سم) 1 قطعة"
click at [292, 384] on span "Update" at bounding box center [285, 386] width 164 height 15
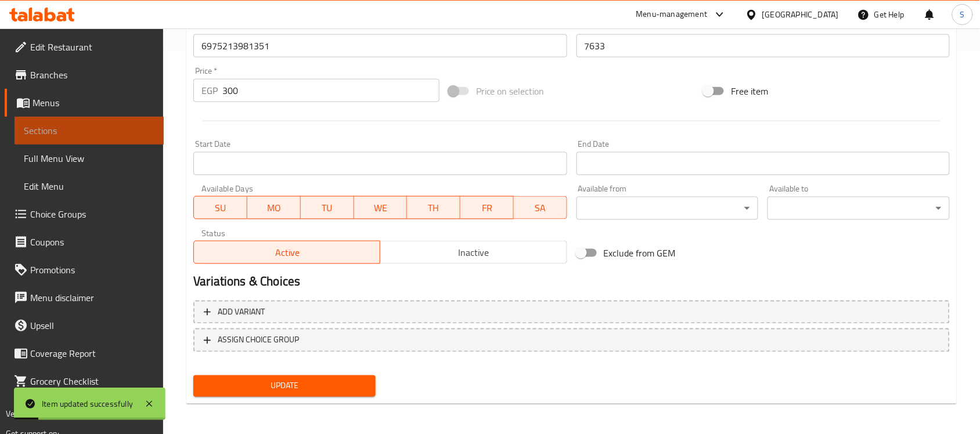
click at [125, 132] on span "Sections" at bounding box center [89, 131] width 131 height 14
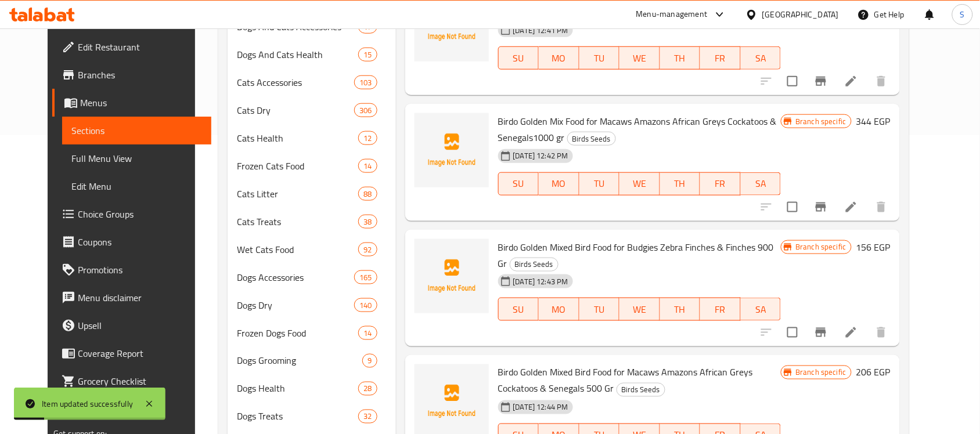
scroll to position [21, 0]
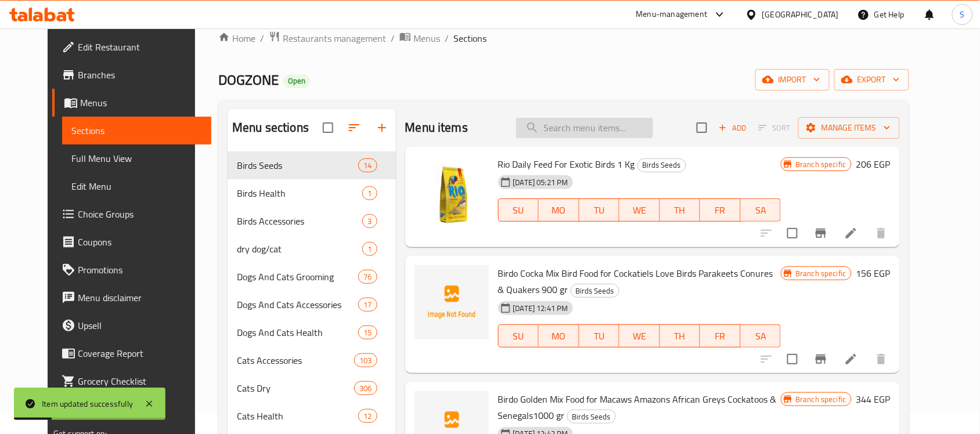
click at [618, 134] on input "search" at bounding box center [584, 128] width 137 height 20
paste input "6975213981375"
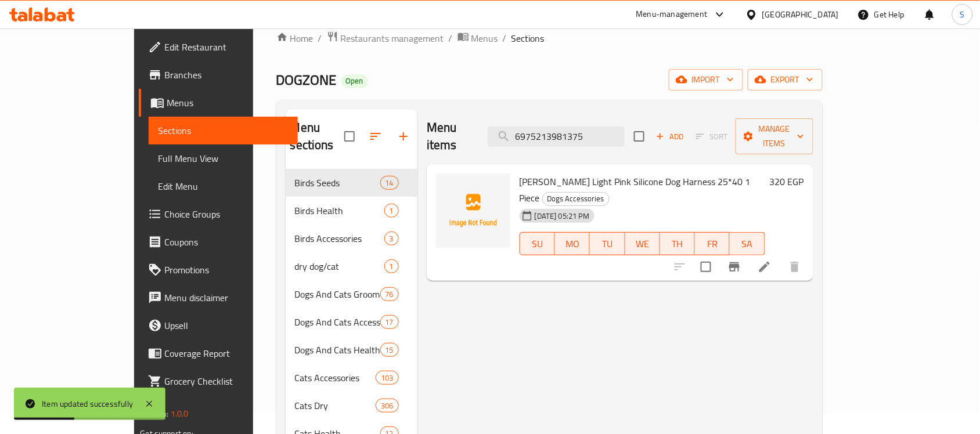
type input "6975213981375"
click at [781, 257] on li at bounding box center [764, 267] width 33 height 21
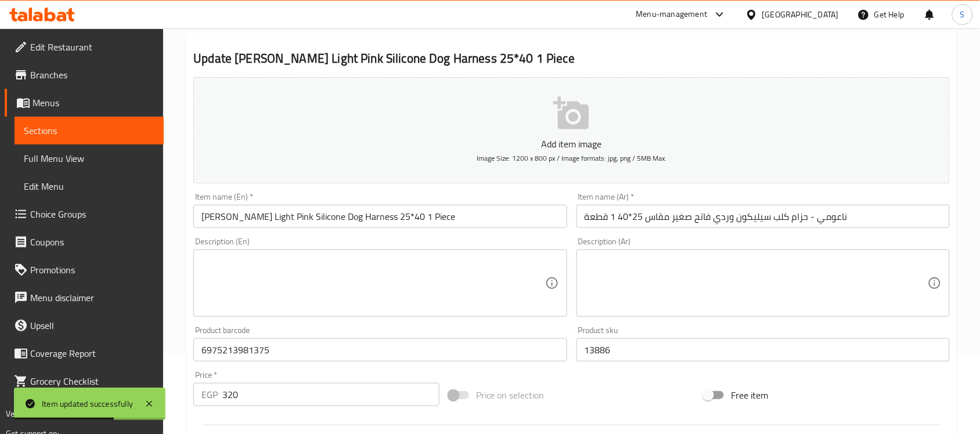
scroll to position [218, 0]
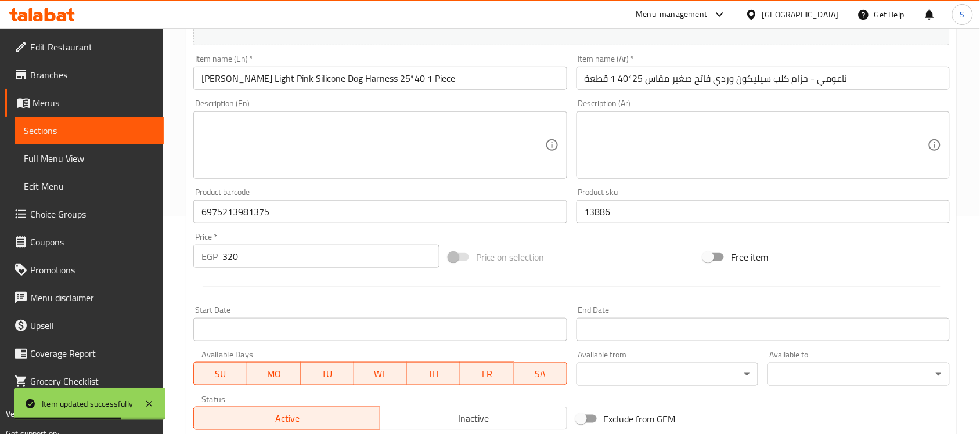
drag, startPoint x: 251, startPoint y: 260, endPoint x: 210, endPoint y: 260, distance: 41.2
click at [210, 260] on div "EGP 320 Price *" at bounding box center [316, 256] width 246 height 23
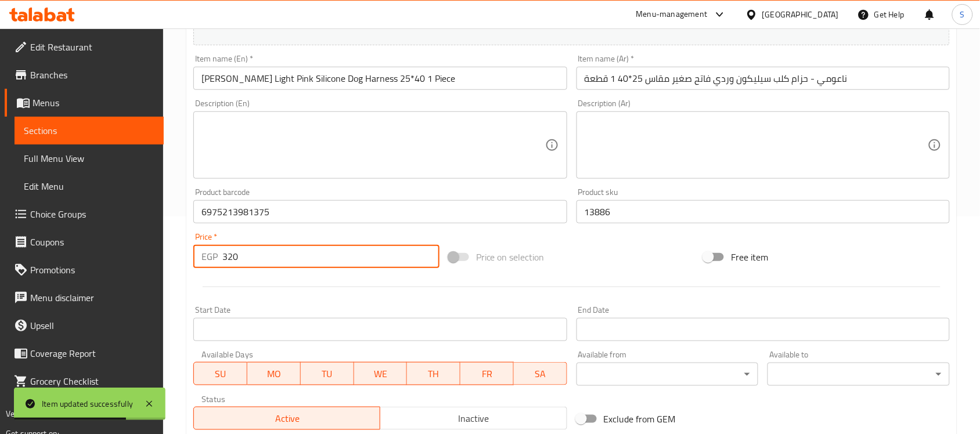
paste input "40"
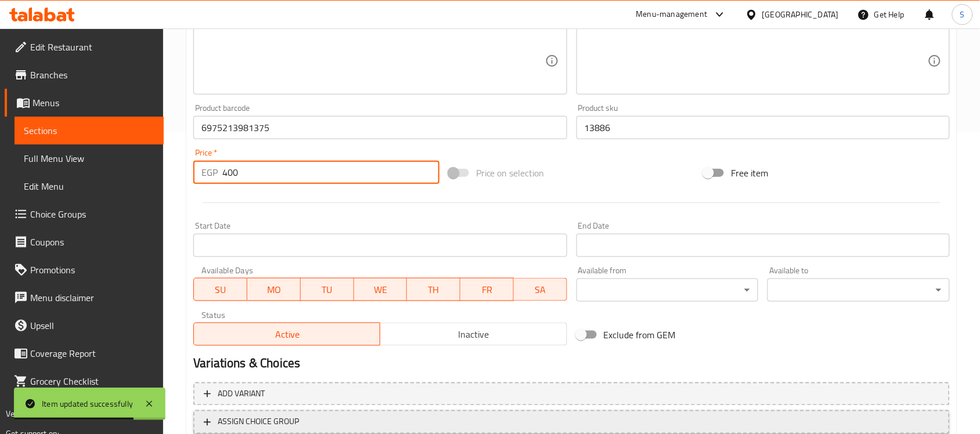
scroll to position [384, 0]
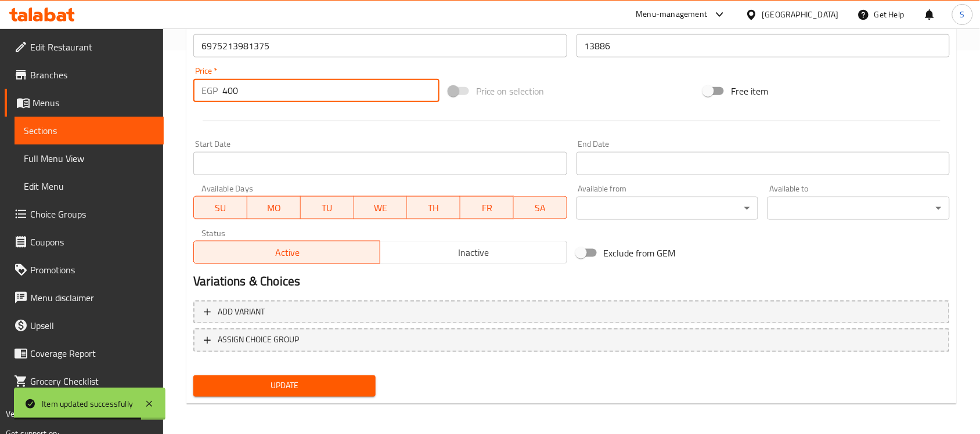
type input "400"
click at [311, 380] on span "Update" at bounding box center [285, 386] width 164 height 15
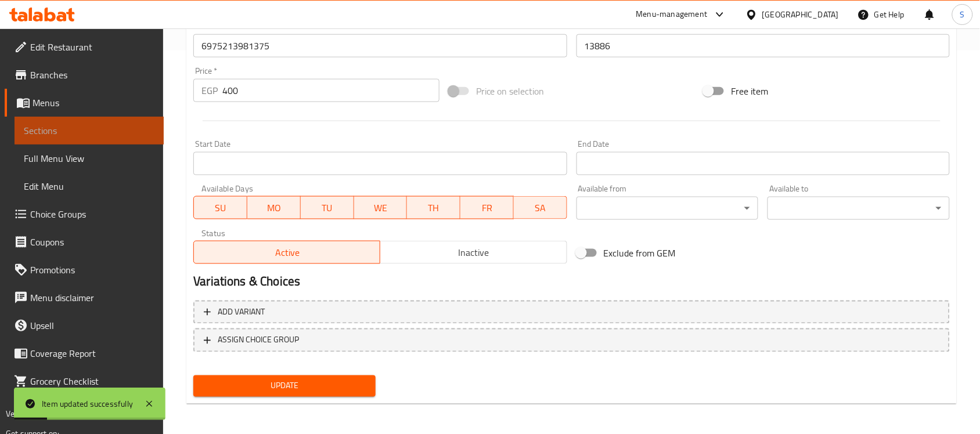
click at [111, 132] on span "Sections" at bounding box center [89, 131] width 131 height 14
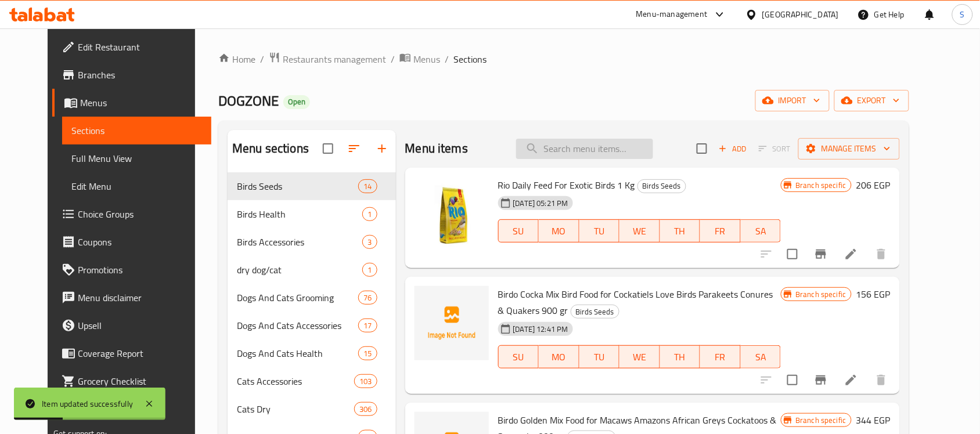
click at [626, 156] on input "search" at bounding box center [584, 149] width 137 height 20
paste input "6975213981337"
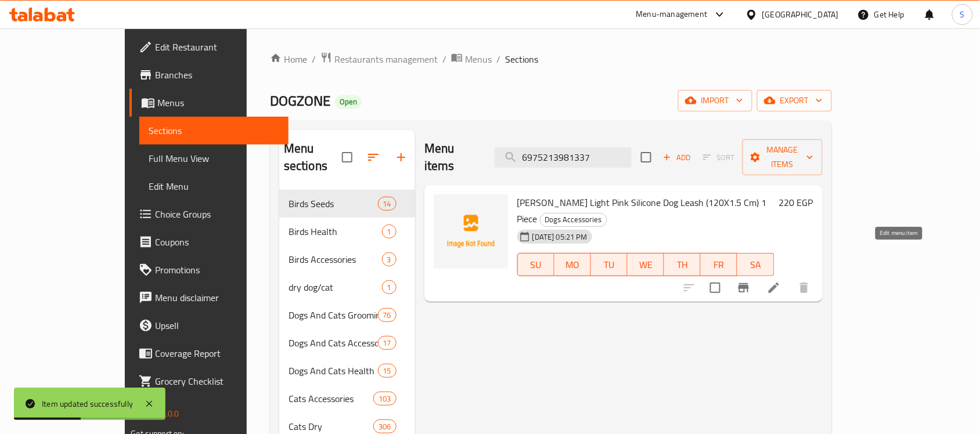
type input "6975213981337"
click at [781, 281] on icon at bounding box center [774, 288] width 14 height 14
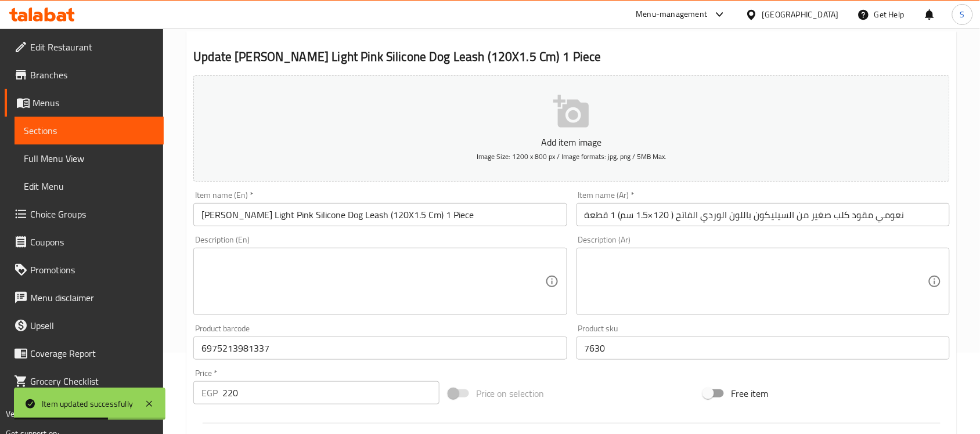
scroll to position [218, 0]
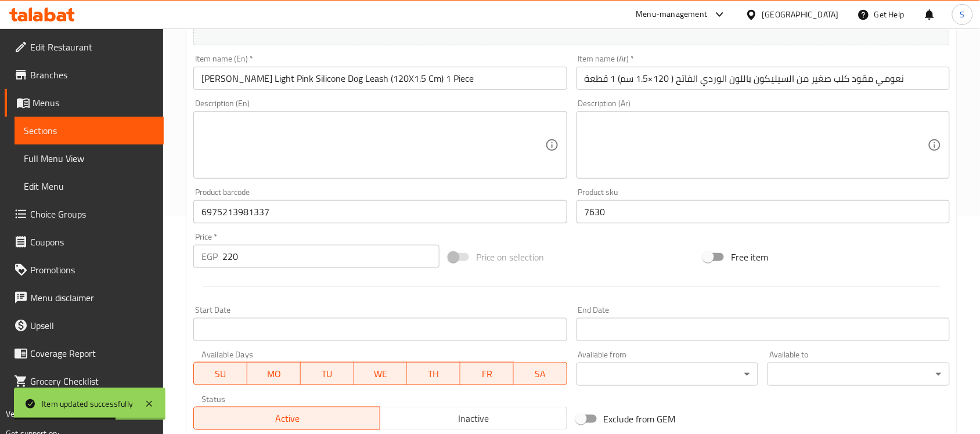
drag, startPoint x: 258, startPoint y: 256, endPoint x: 199, endPoint y: 259, distance: 59.3
click at [199, 259] on div "EGP 220 Price *" at bounding box center [316, 256] width 246 height 23
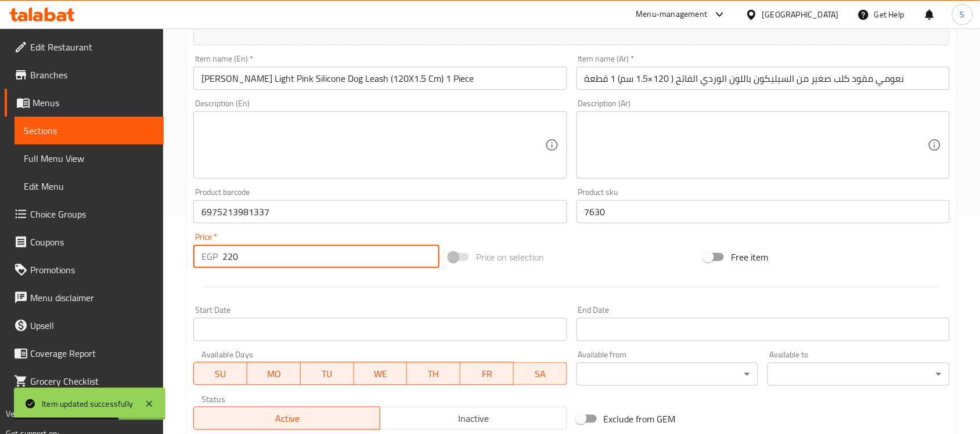
paste input "75"
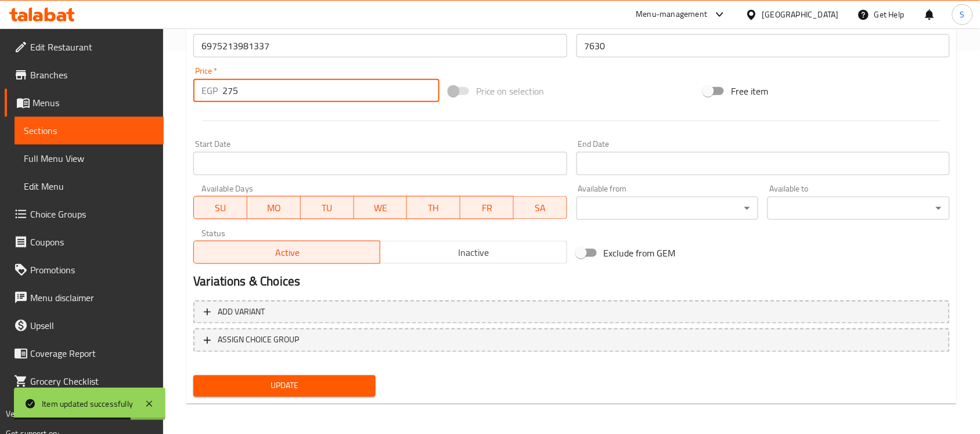
type input "275"
click at [291, 391] on span "Update" at bounding box center [285, 386] width 164 height 15
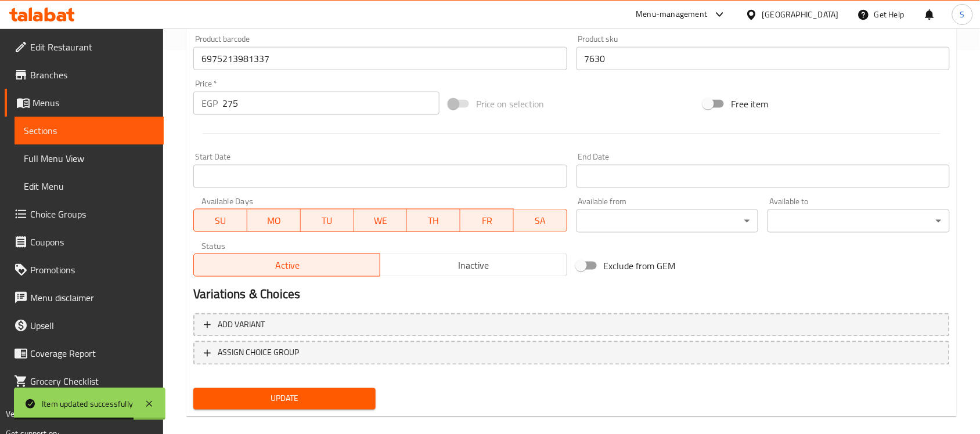
scroll to position [79, 0]
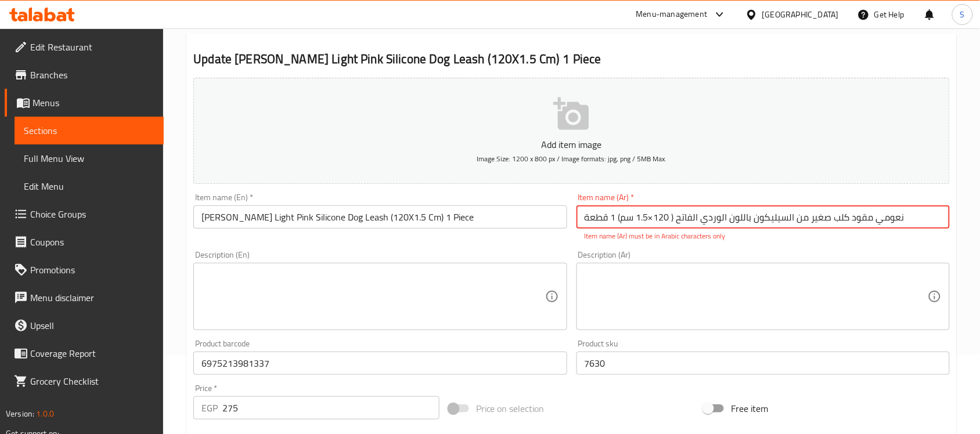
click at [653, 219] on input "نعومي مقود كلب صغير من السيليكون باللون الوردي الفاتح ( 120×1.5 سم) 1 قطعة" at bounding box center [763, 217] width 373 height 23
click at [689, 218] on input "نعومي مقود كلب صغير من السيليكون باللون الوردي الفاتح ( 120×1.5 سم) 1 قطعة" at bounding box center [763, 217] width 373 height 23
click at [690, 218] on input "نعومي مقود كلب صغير من السيليكون باللون الوردي الفاتح ( 120×1.5 سم) 1 قطعة" at bounding box center [763, 217] width 373 height 23
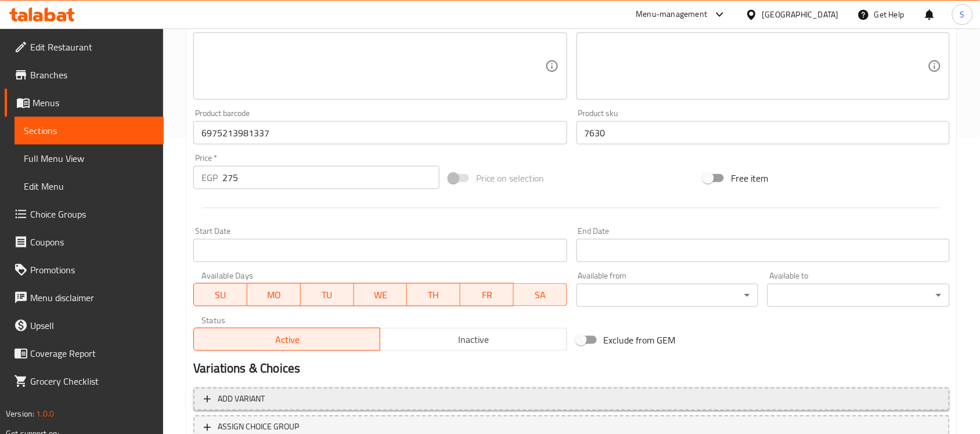
scroll to position [384, 0]
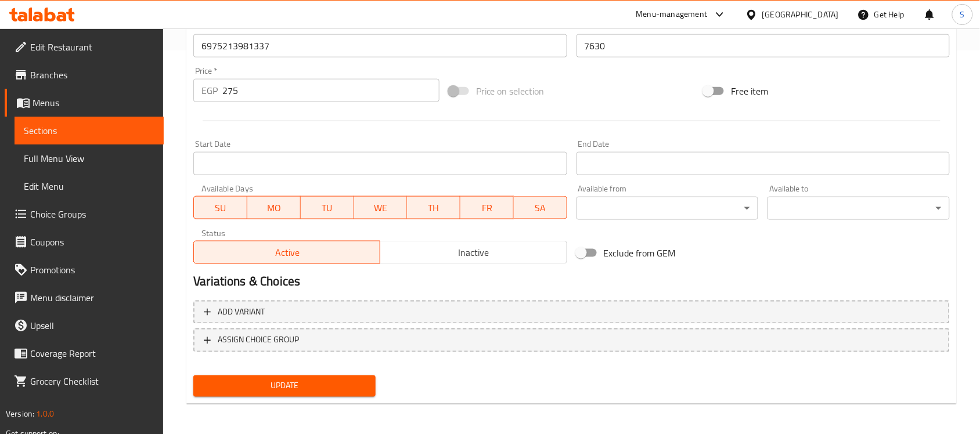
type input "نعومي مقود كلب صغير من السيليكون باللون الوردي الفاتح ( 120*1.5 سم) 1 قطعة"
click at [308, 383] on span "Update" at bounding box center [285, 386] width 164 height 15
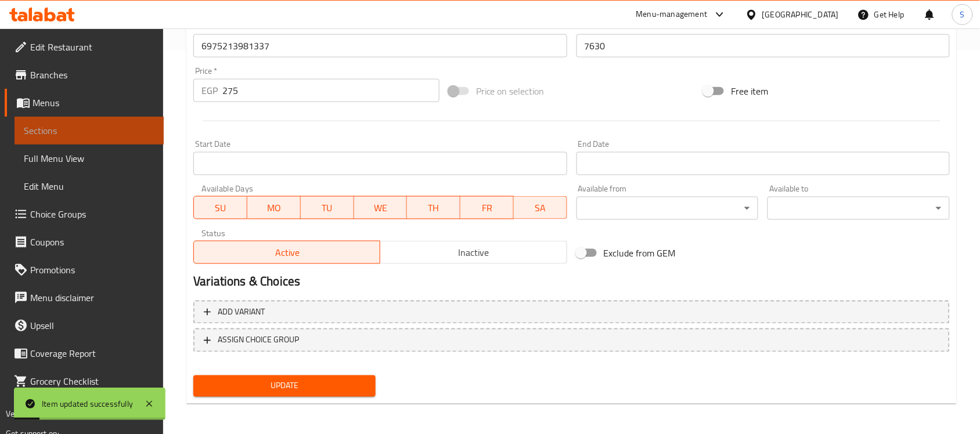
click at [74, 121] on link "Sections" at bounding box center [89, 131] width 149 height 28
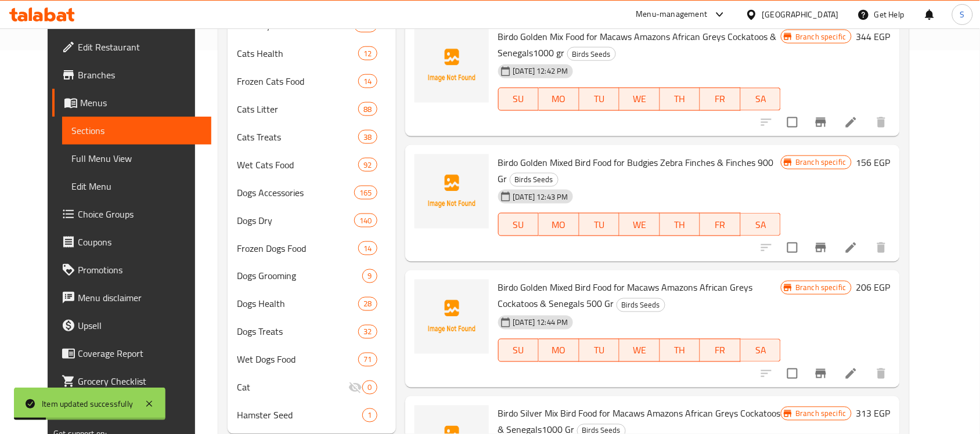
scroll to position [21, 0]
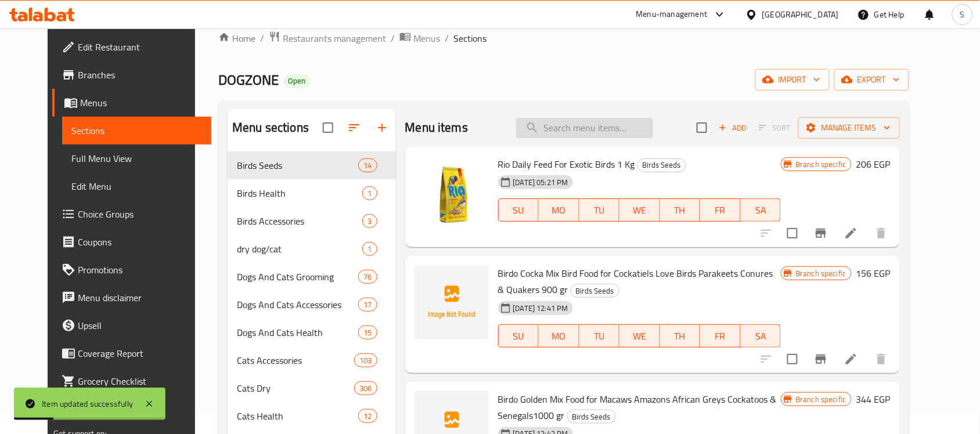
click at [585, 138] on input "search" at bounding box center [584, 128] width 137 height 20
paste
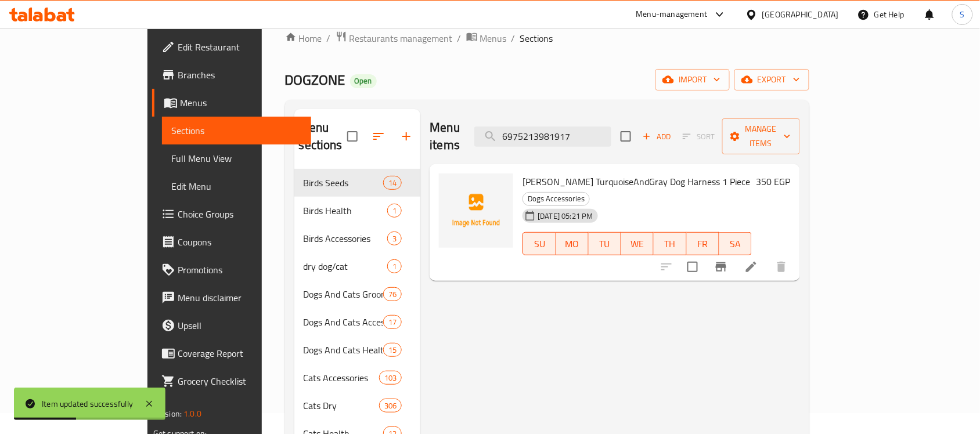
type input "6975213981917"
click at [768, 257] on li at bounding box center [751, 267] width 33 height 21
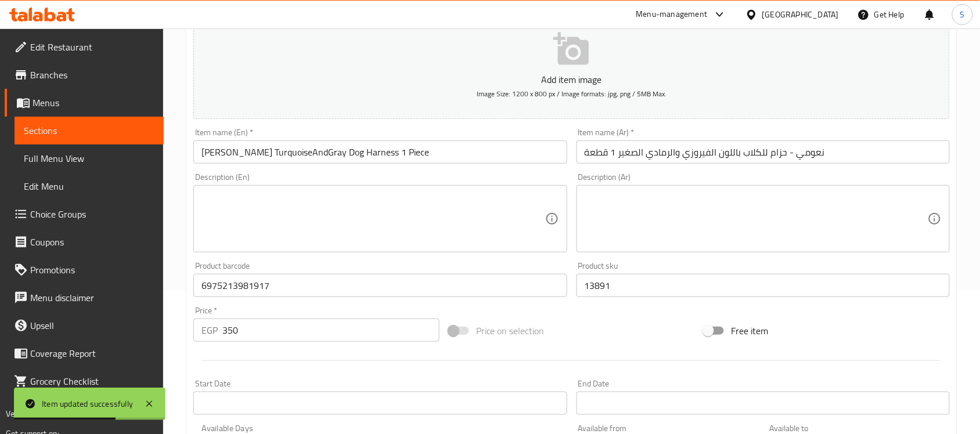
scroll to position [145, 0]
drag, startPoint x: 253, startPoint y: 316, endPoint x: 210, endPoint y: 314, distance: 43.6
click at [210, 314] on div "Price   * EGP 350 Price *" at bounding box center [316, 322] width 246 height 35
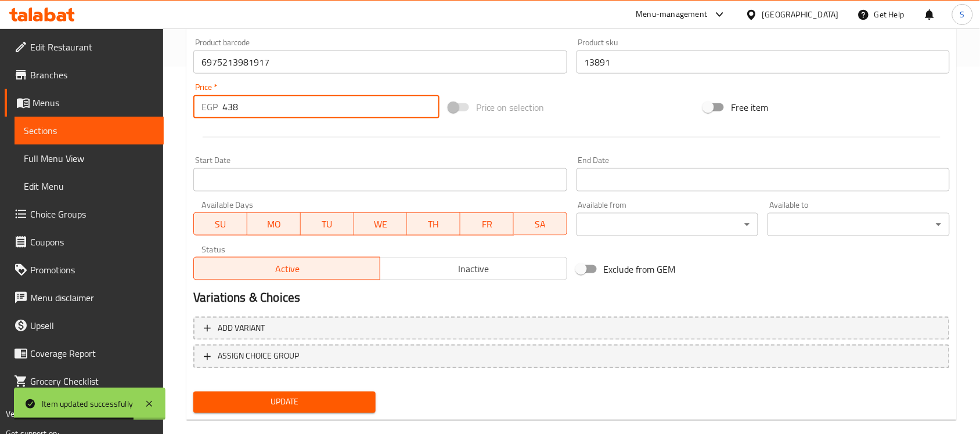
scroll to position [384, 0]
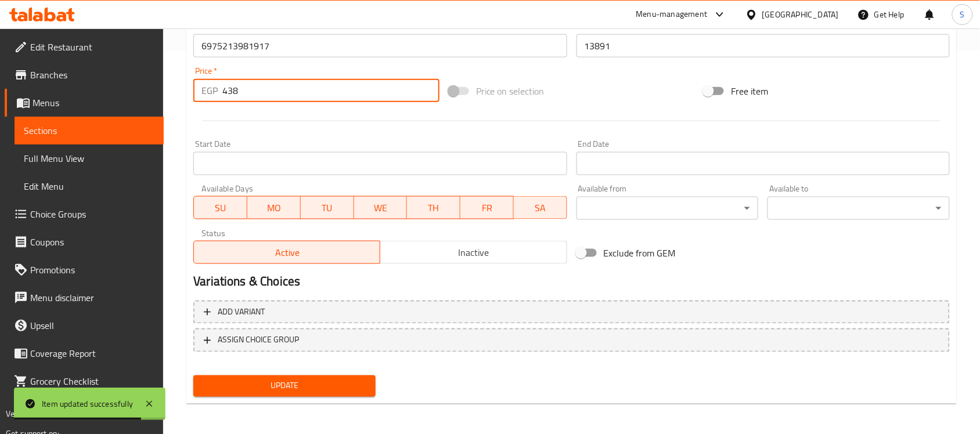
type input "438"
click at [291, 391] on span "Update" at bounding box center [285, 386] width 164 height 15
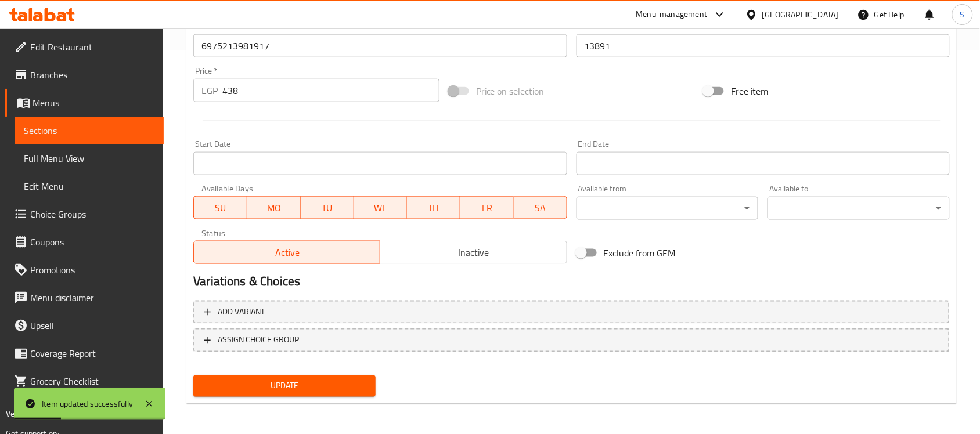
click at [135, 124] on span "Sections" at bounding box center [89, 131] width 131 height 14
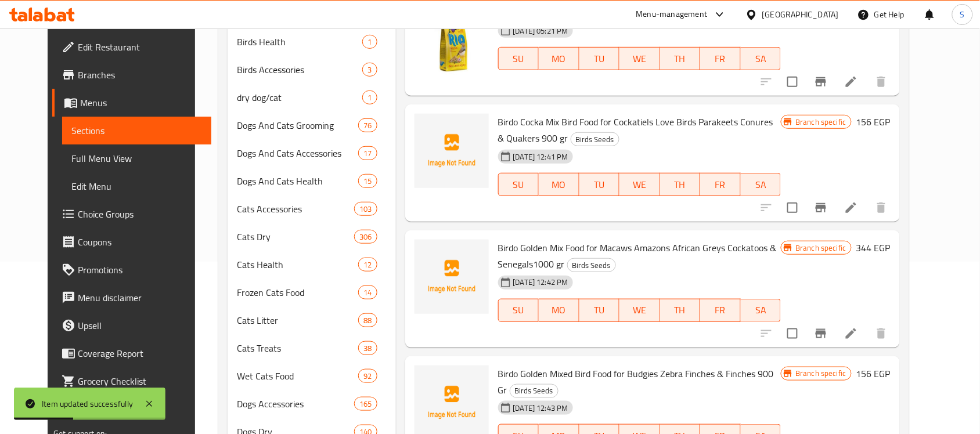
scroll to position [21, 0]
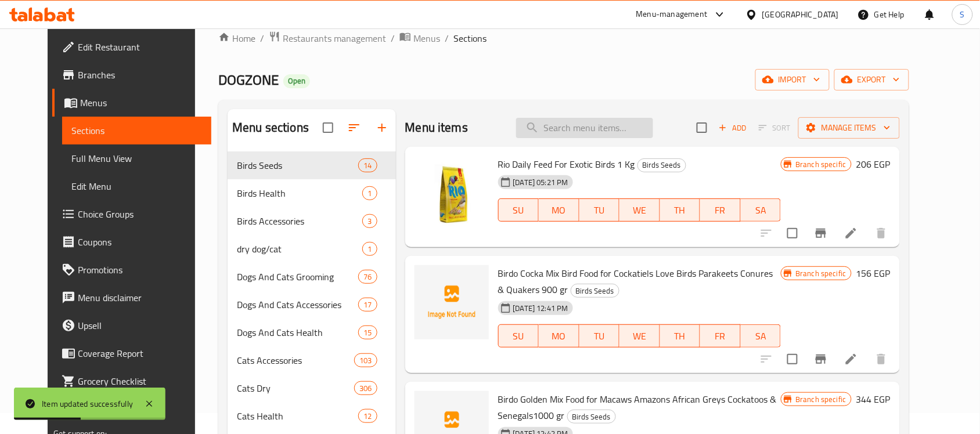
click at [653, 135] on input "search" at bounding box center [584, 128] width 137 height 20
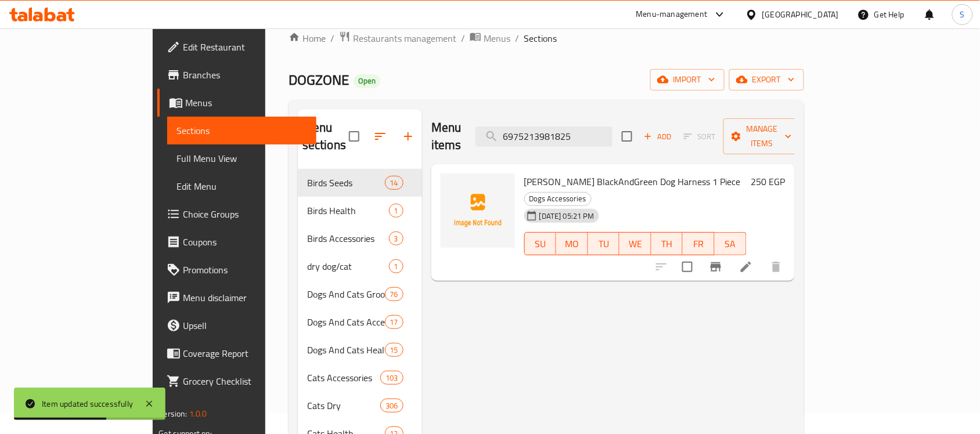
type input "6975213981825"
click at [751, 262] on icon at bounding box center [746, 267] width 10 height 10
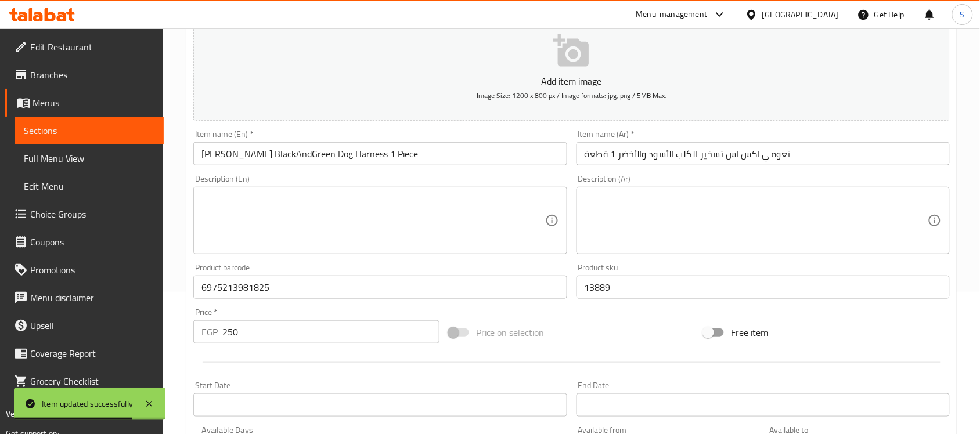
scroll to position [218, 0]
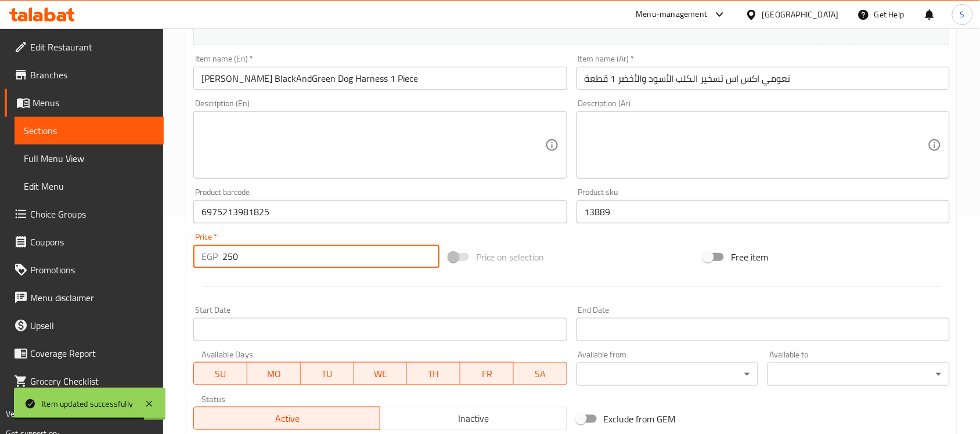
drag, startPoint x: 250, startPoint y: 264, endPoint x: 188, endPoint y: 260, distance: 62.8
click at [188, 260] on div "Update [PERSON_NAME] BlackAndGreen Dog Harness 1 Piece Add item image Image Siz…" at bounding box center [571, 233] width 771 height 676
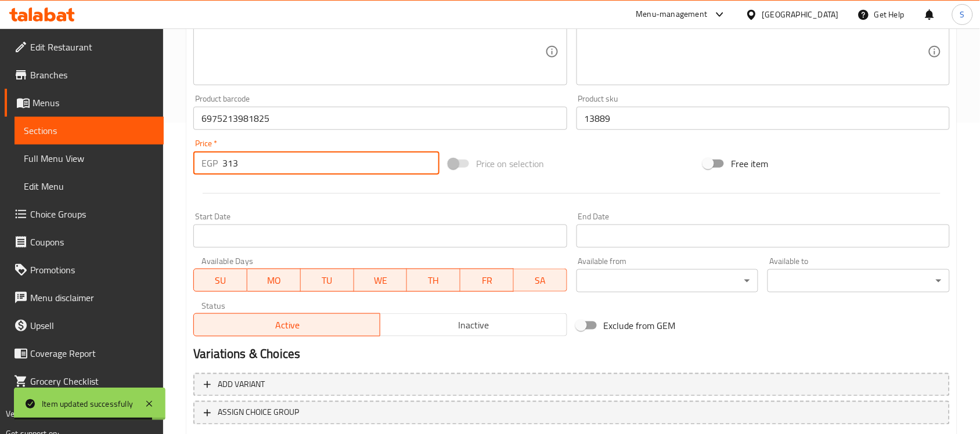
scroll to position [384, 0]
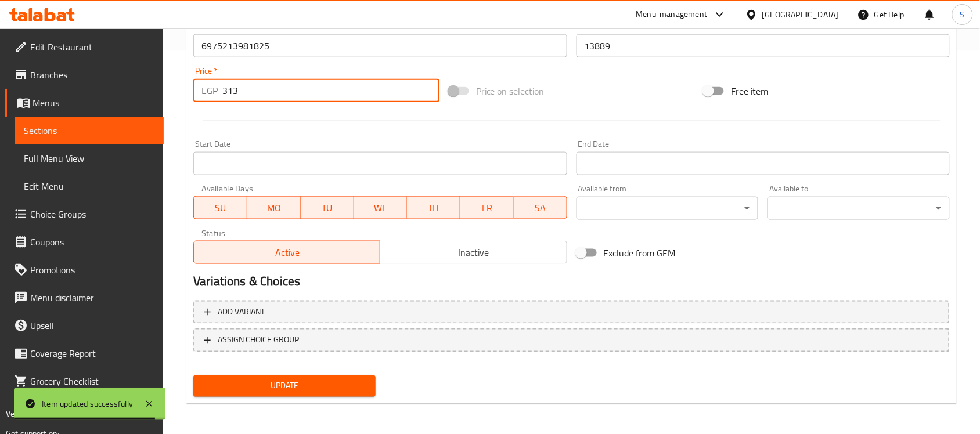
type input "313"
click at [323, 381] on span "Update" at bounding box center [285, 386] width 164 height 15
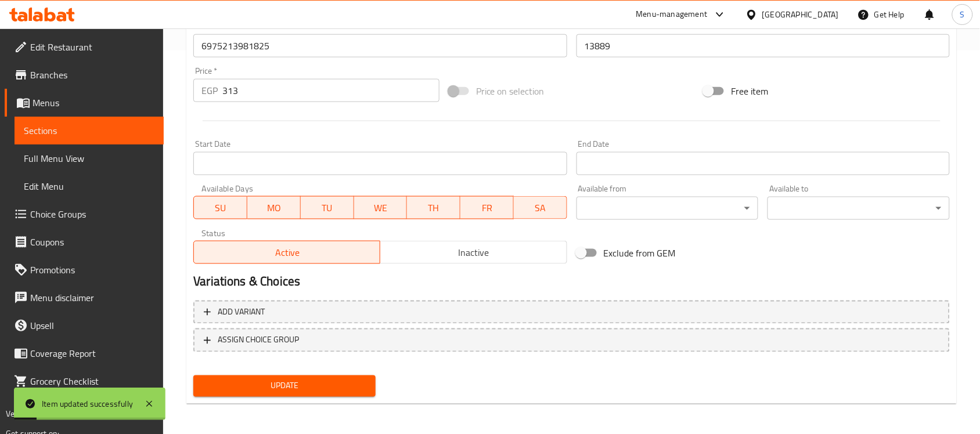
click at [36, 128] on span "Sections" at bounding box center [89, 131] width 131 height 14
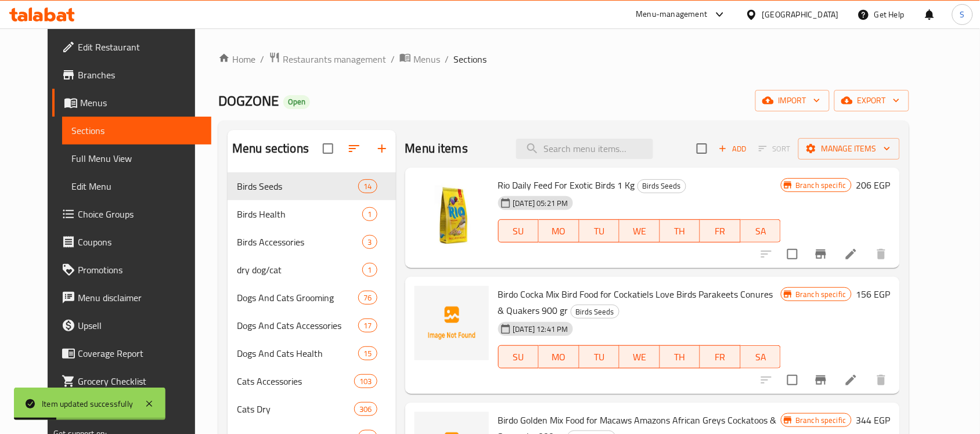
click at [579, 138] on div "Menu items Add Sort Manage items" at bounding box center [652, 149] width 495 height 38
click at [575, 149] on input "search" at bounding box center [584, 149] width 137 height 20
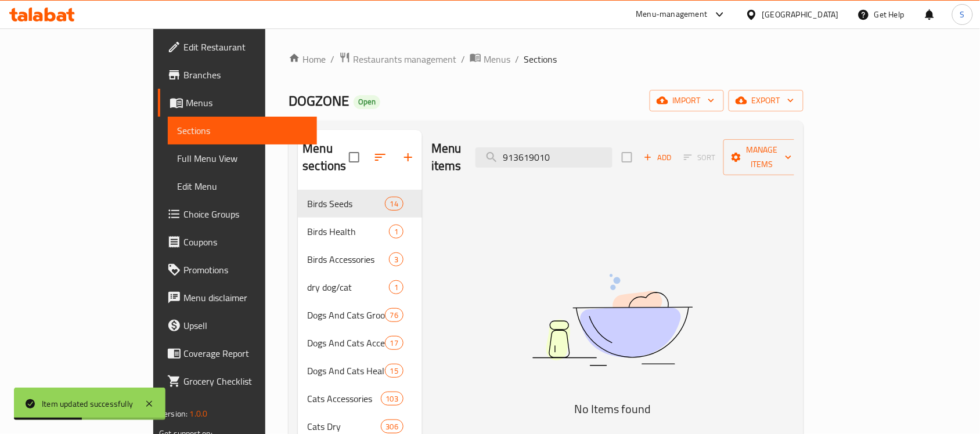
click at [758, 273] on img at bounding box center [612, 320] width 290 height 154
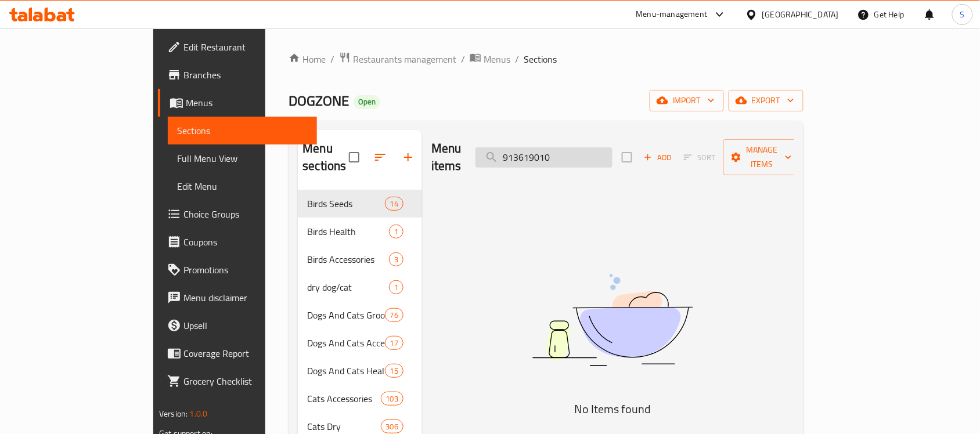
click at [559, 147] on input "913619010" at bounding box center [544, 157] width 137 height 20
type input "512502010"
click at [567, 309] on img at bounding box center [612, 320] width 290 height 154
